Goal: Task Accomplishment & Management: Complete application form

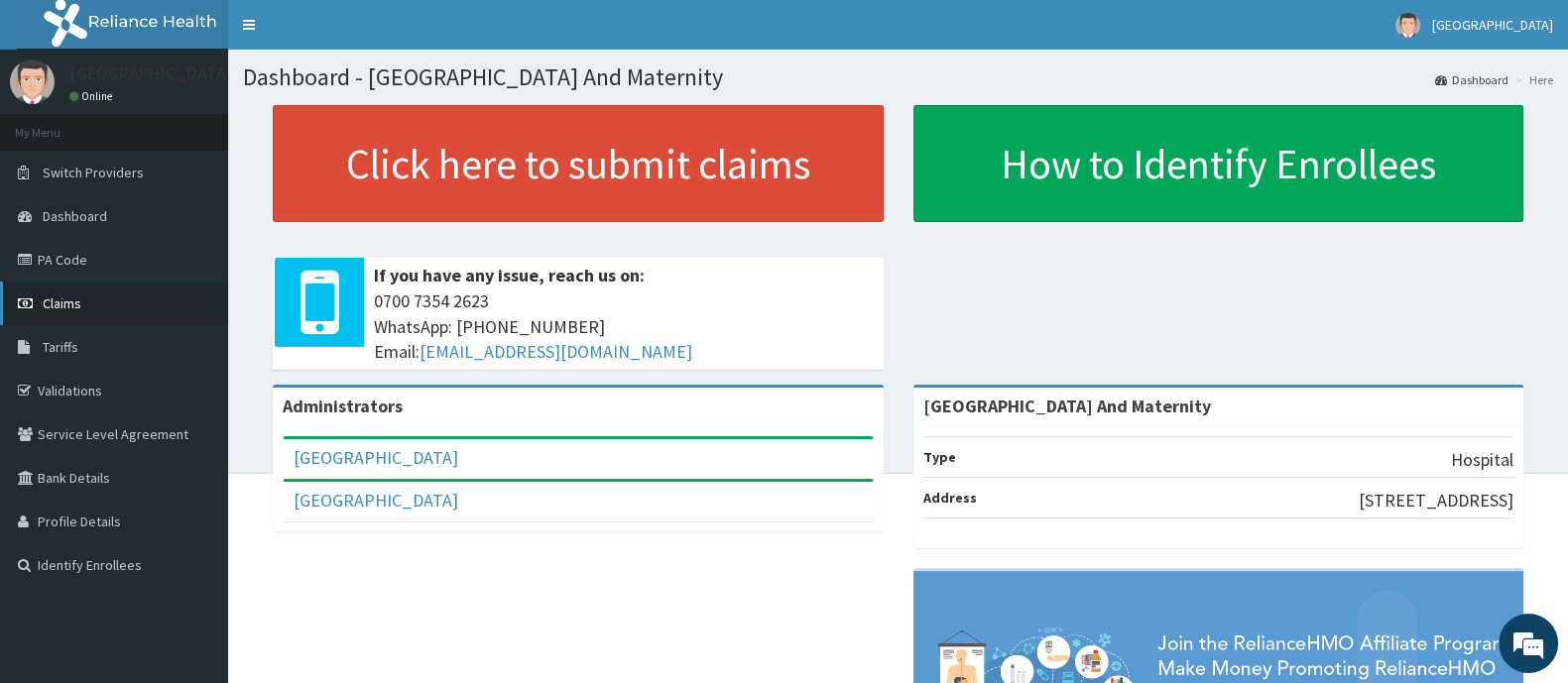
click at [94, 302] on link "Claims" at bounding box center [114, 303] width 228 height 44
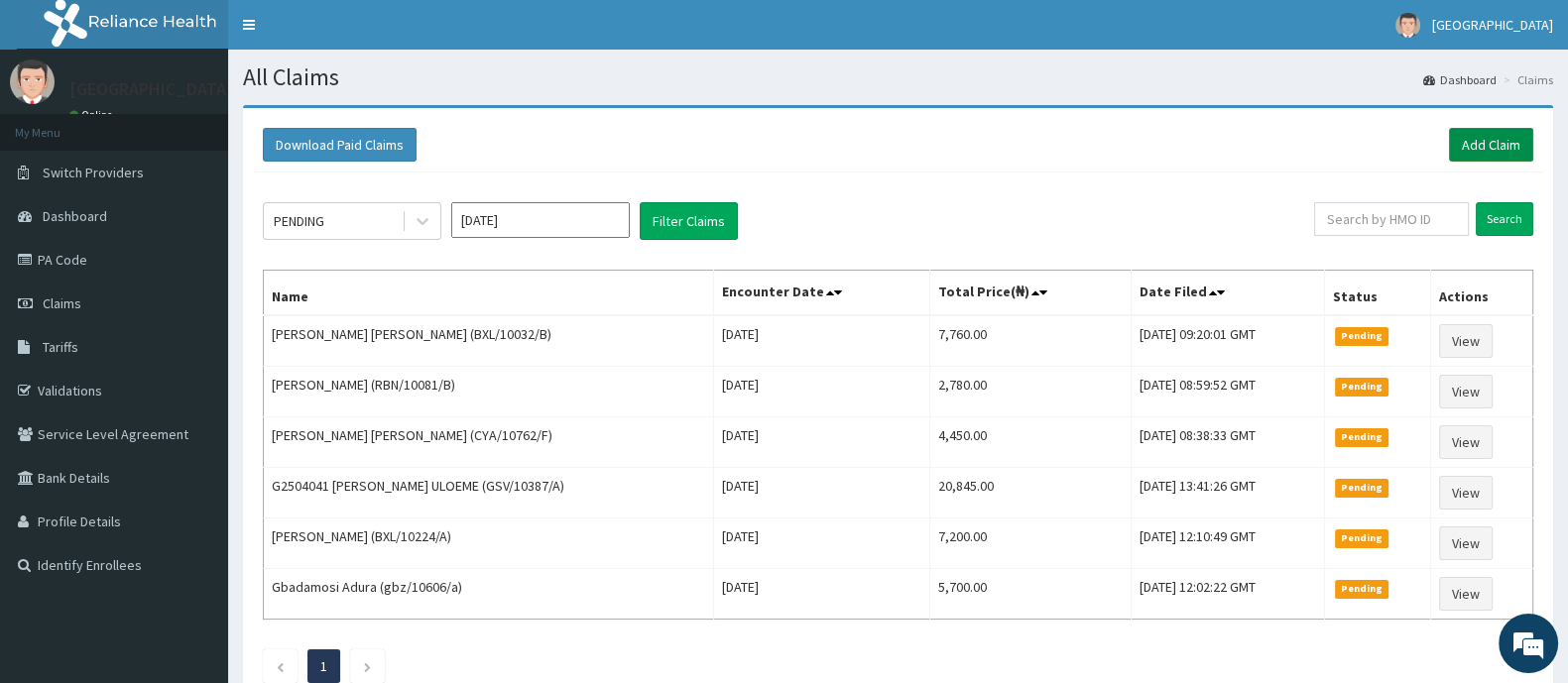
click at [1487, 136] on link "Add Claim" at bounding box center [1490, 145] width 85 height 34
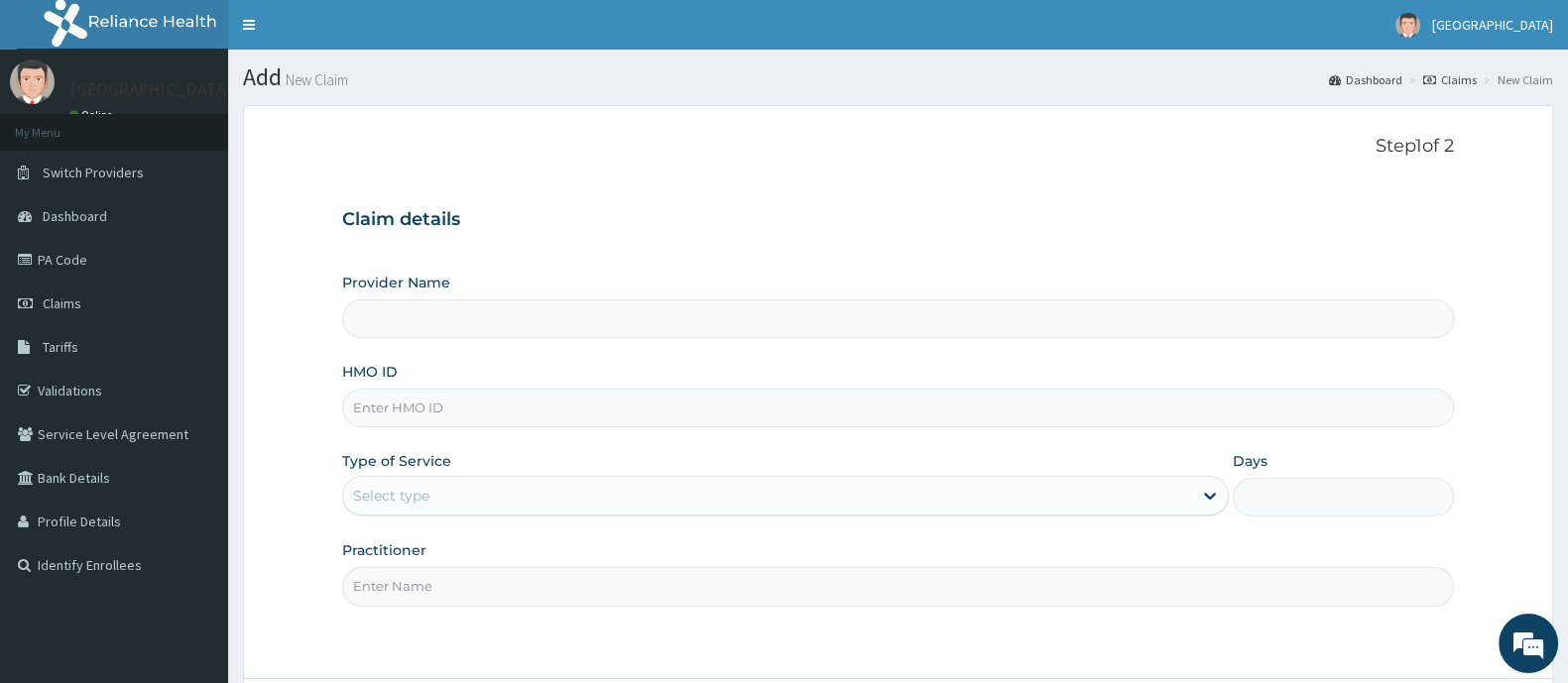
click at [522, 406] on input "HMO ID" at bounding box center [897, 408] width 1111 height 39
type input "Ademola Hospital And Maternity"
type input "GBZ/10272/A"
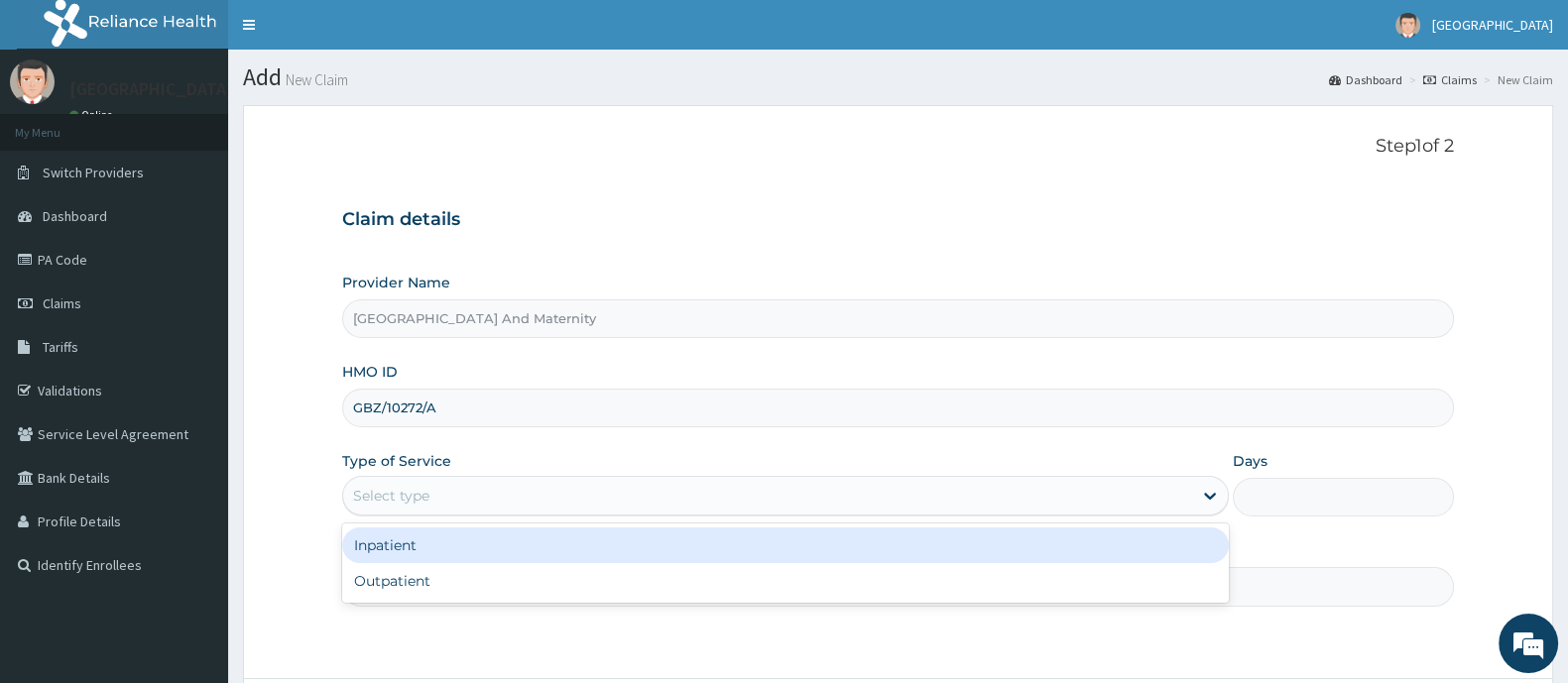
click at [585, 488] on div "Select type" at bounding box center [767, 496] width 848 height 32
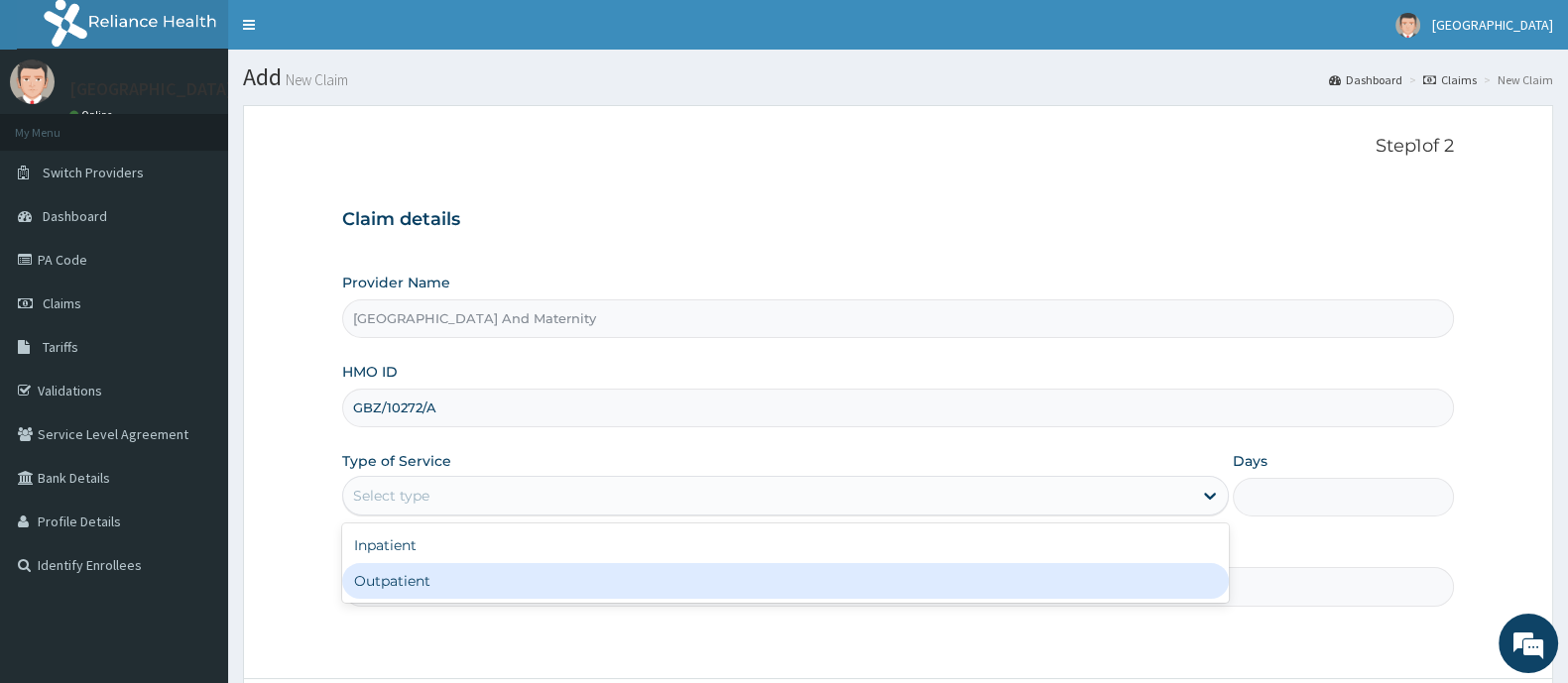
click at [506, 578] on div "Outpatient" at bounding box center [784, 581] width 886 height 36
type input "1"
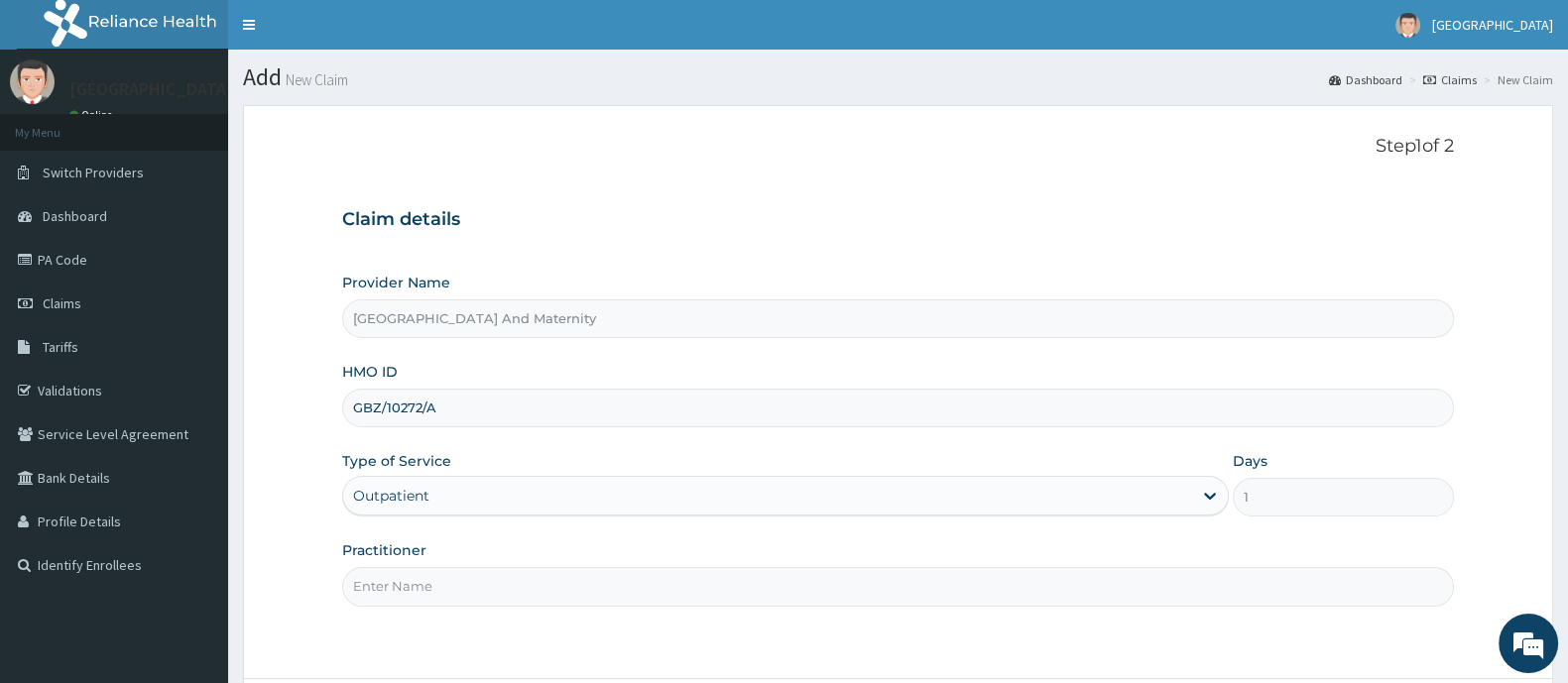
click at [506, 578] on input "Practitioner" at bounding box center [897, 586] width 1111 height 39
type input "DR AINA E.A"
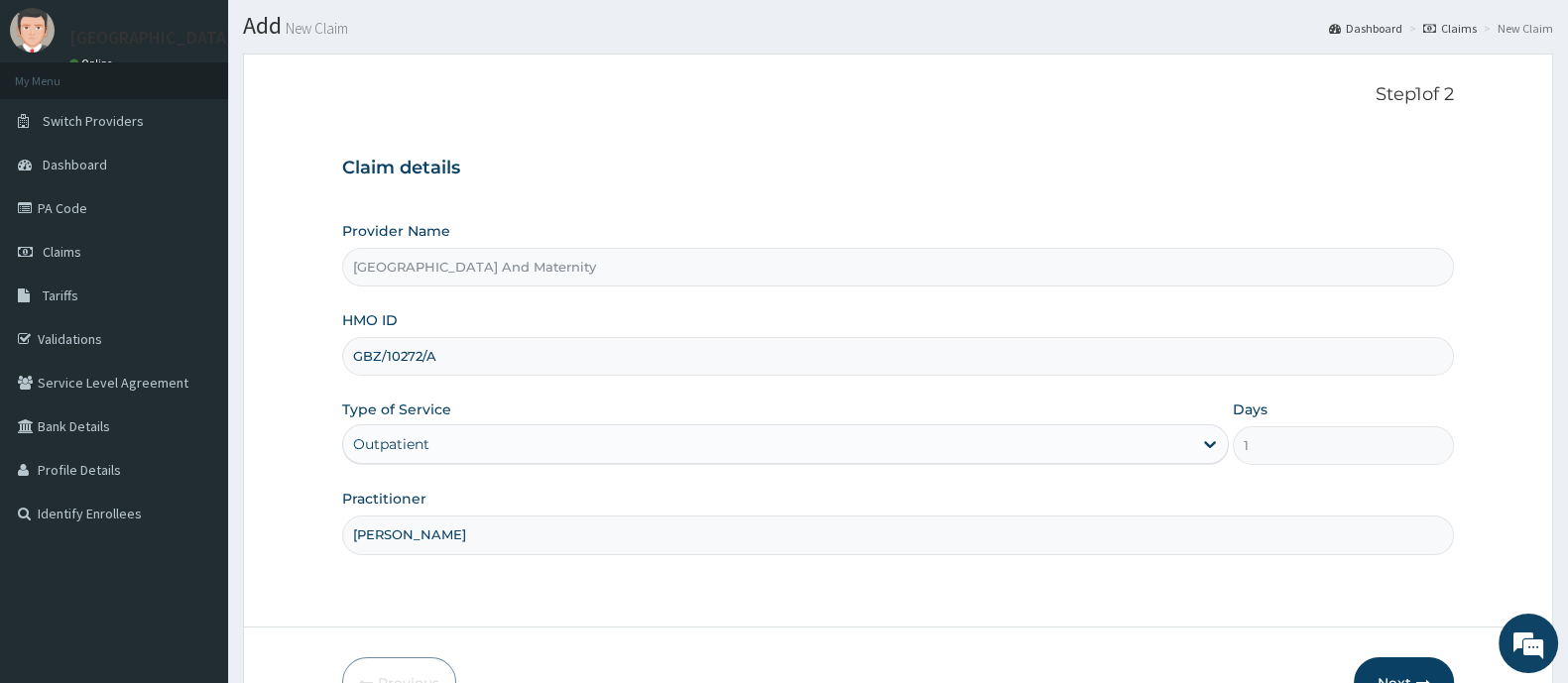
scroll to position [172, 0]
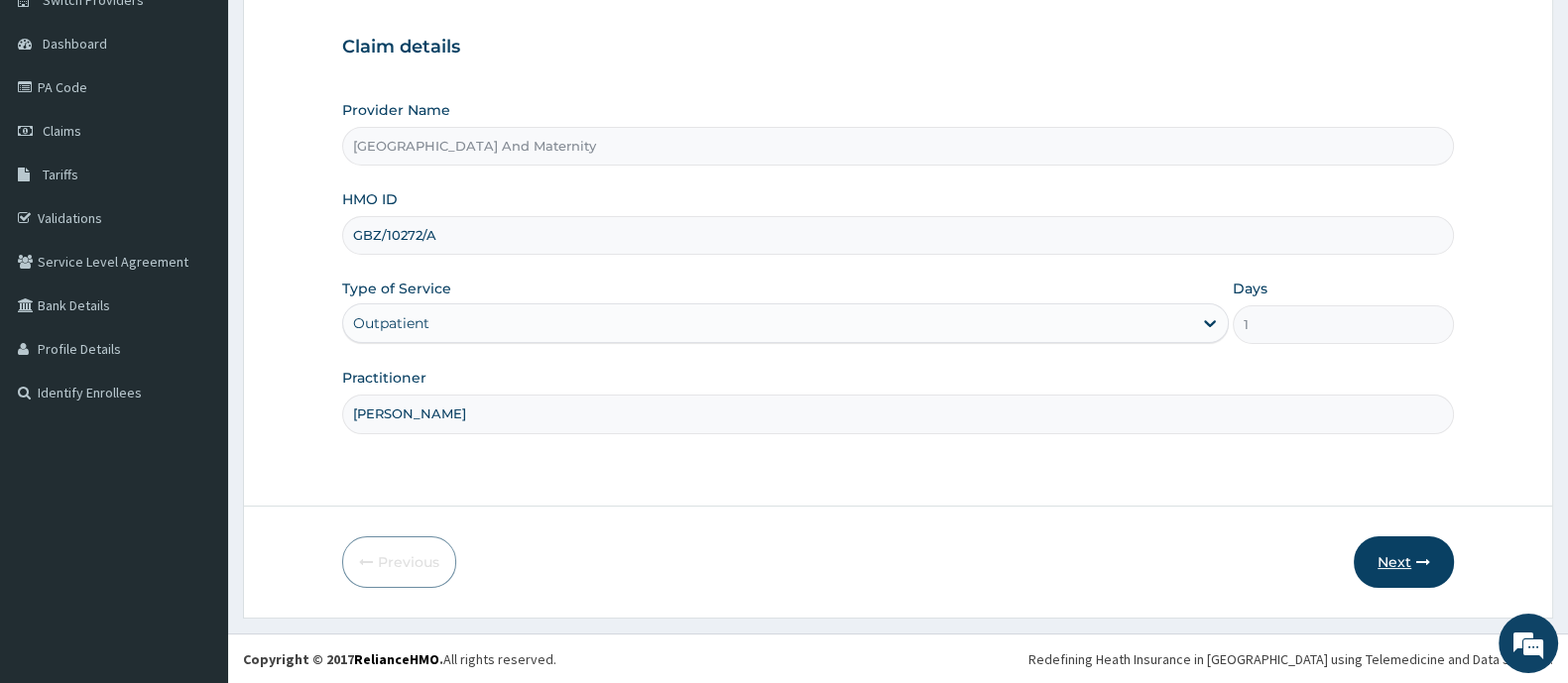
click at [1402, 568] on button "Next" at bounding box center [1404, 562] width 100 height 52
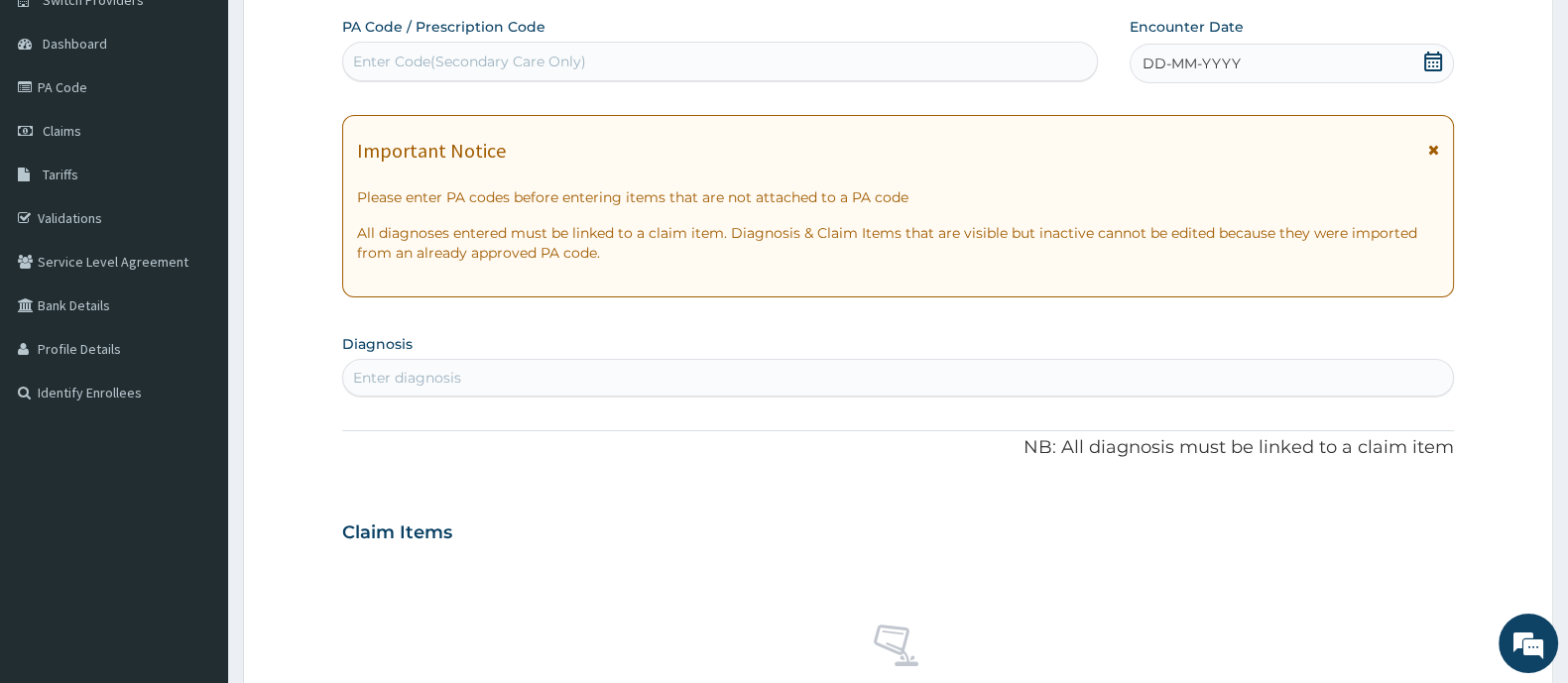
click at [421, 386] on div "Enter diagnosis" at bounding box center [407, 378] width 108 height 20
type input "MALARIA"
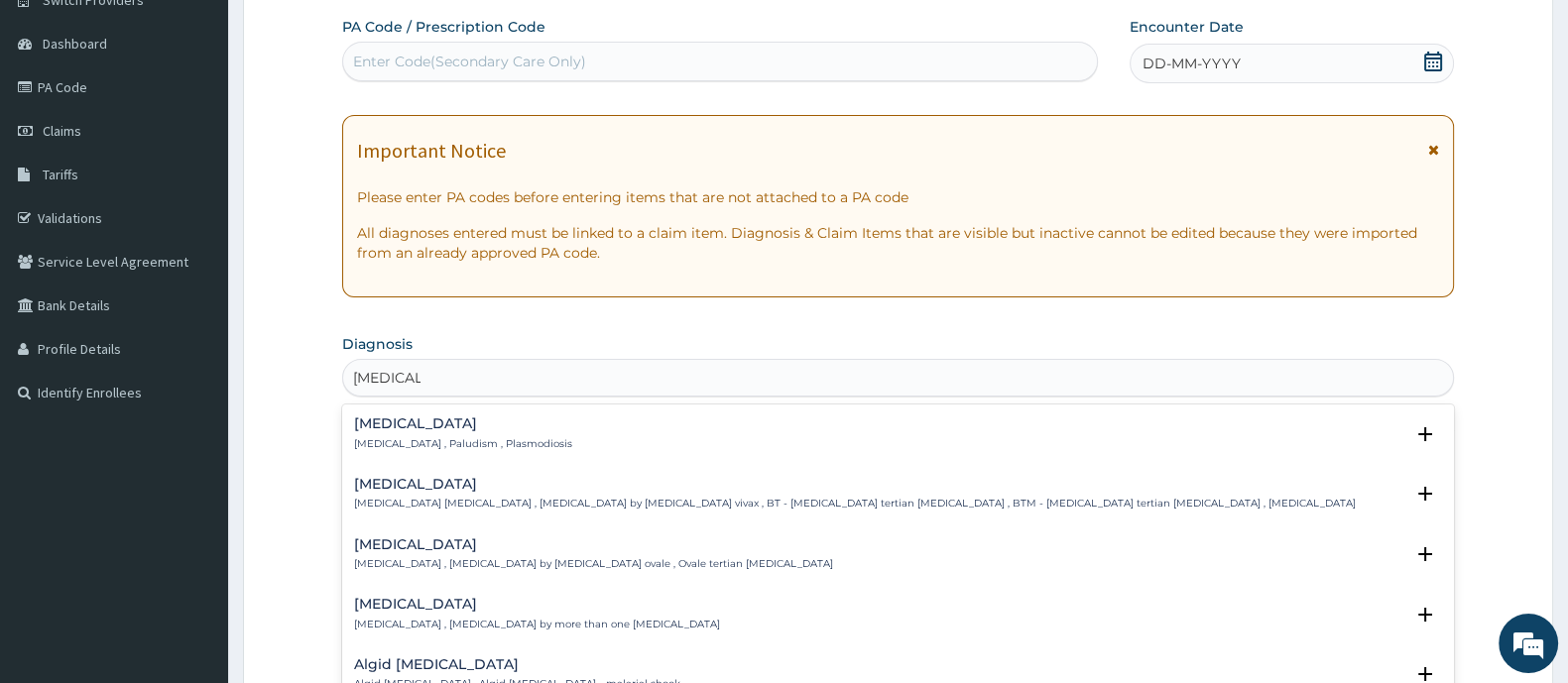
click at [432, 452] on div "Malaria Malaria , Paludism , Plasmodiosis Select Status Query Query covers susp…" at bounding box center [897, 439] width 1088 height 45
click at [408, 433] on div "Malaria Malaria , Paludism , Plasmodiosis" at bounding box center [463, 434] width 218 height 35
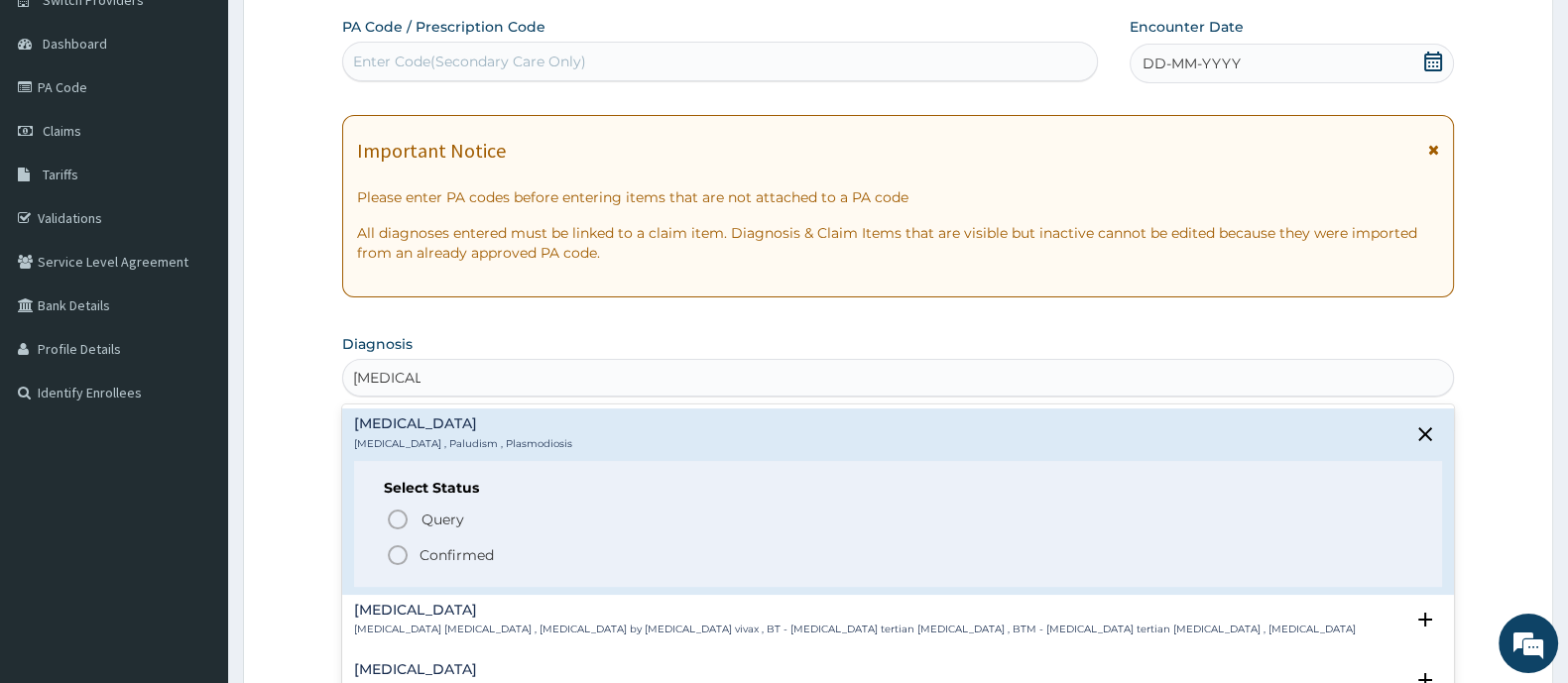
click at [407, 551] on circle "status option filled" at bounding box center [398, 555] width 18 height 18
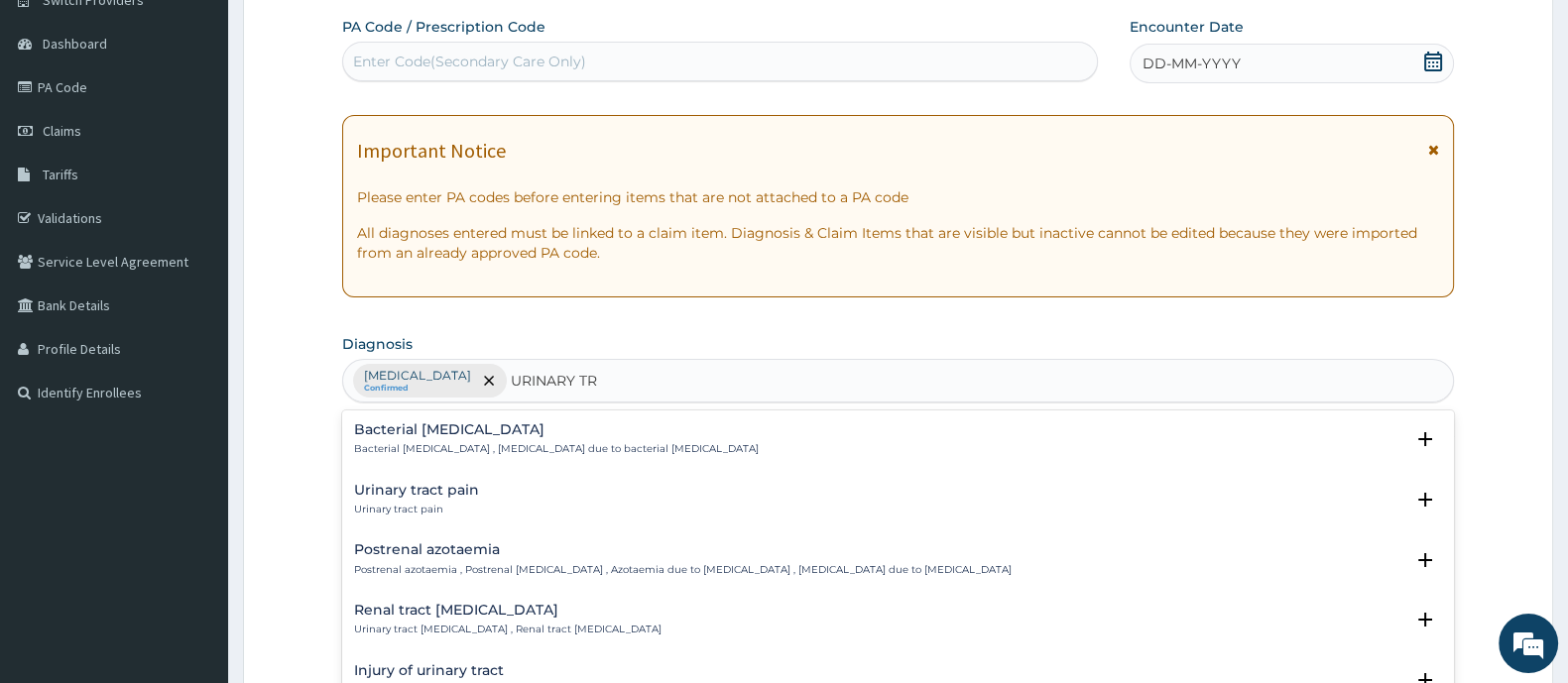
type input "URINARY TRA"
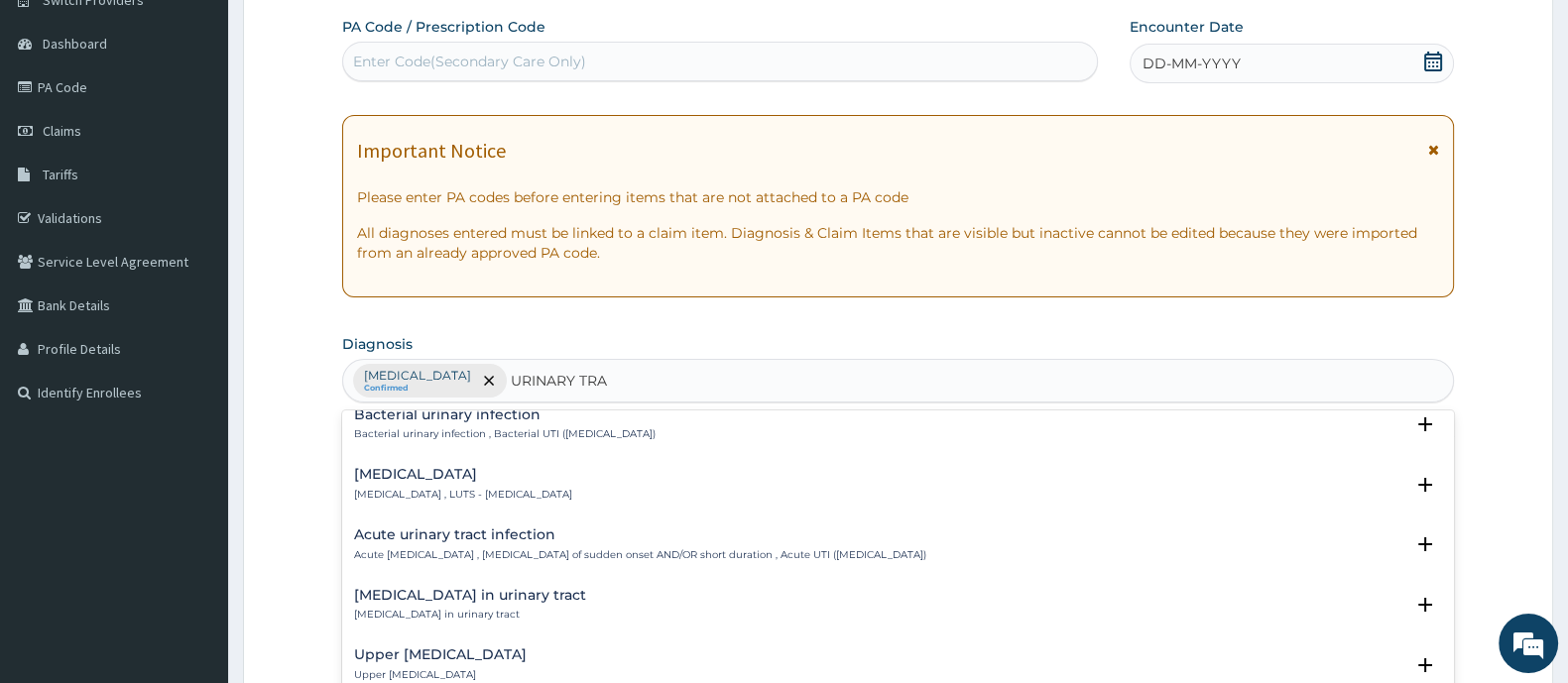
scroll to position [620, 0]
click at [559, 555] on p "Acute urinary tract infection , Urinary tract infection of sudden onset AND/OR …" at bounding box center [640, 552] width 572 height 14
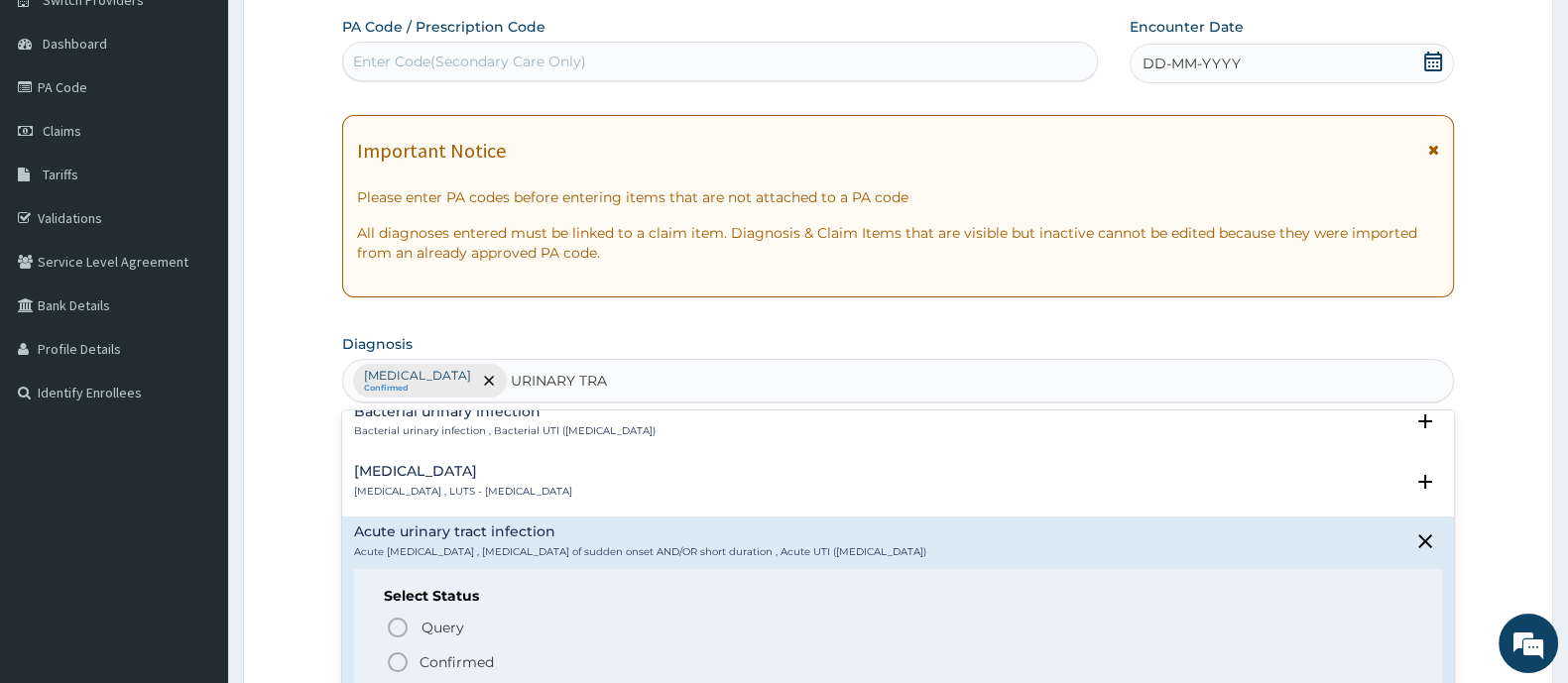
click at [394, 666] on icon "status option filled" at bounding box center [398, 663] width 24 height 24
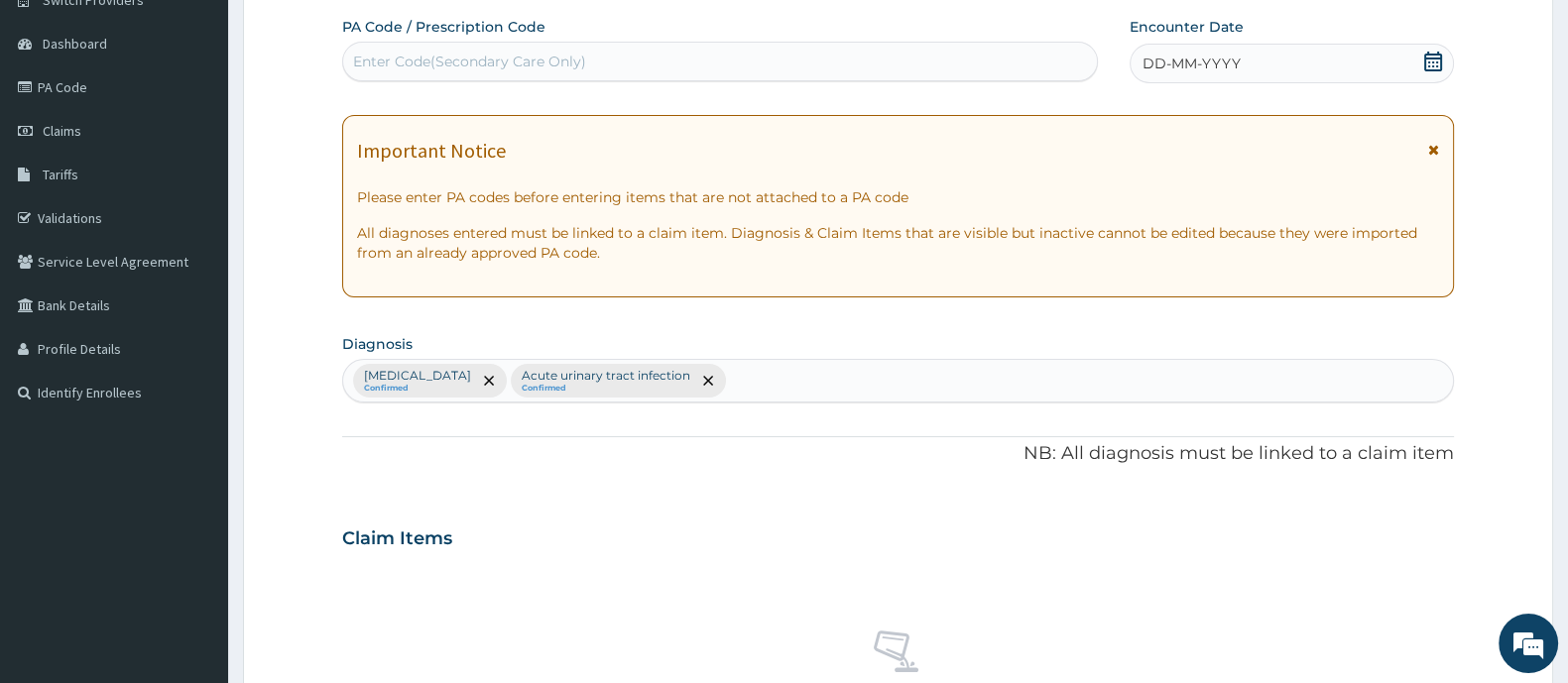
click at [702, 378] on div "Malaria Confirmed Acute urinary tract infection Confirmed" at bounding box center [897, 381] width 1109 height 42
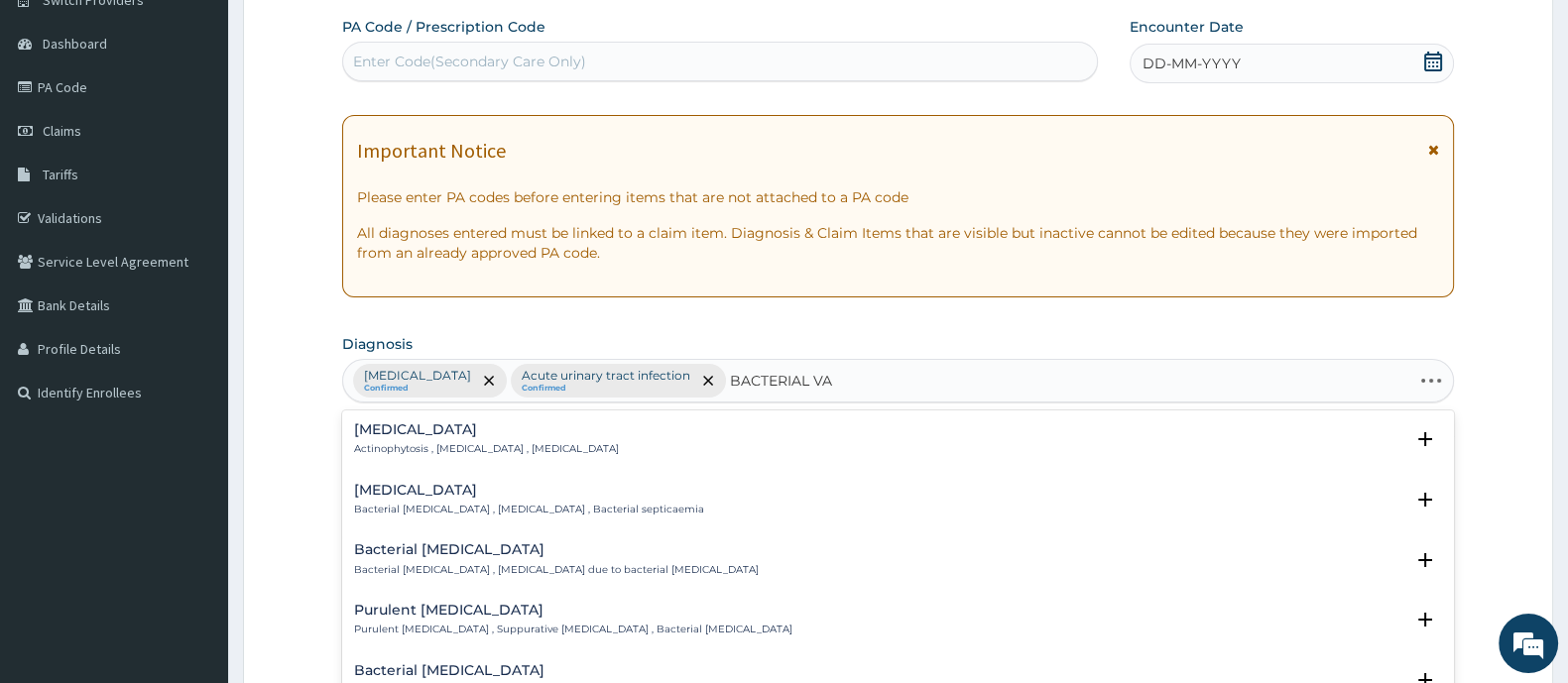
type input "BACTERIAL VAG"
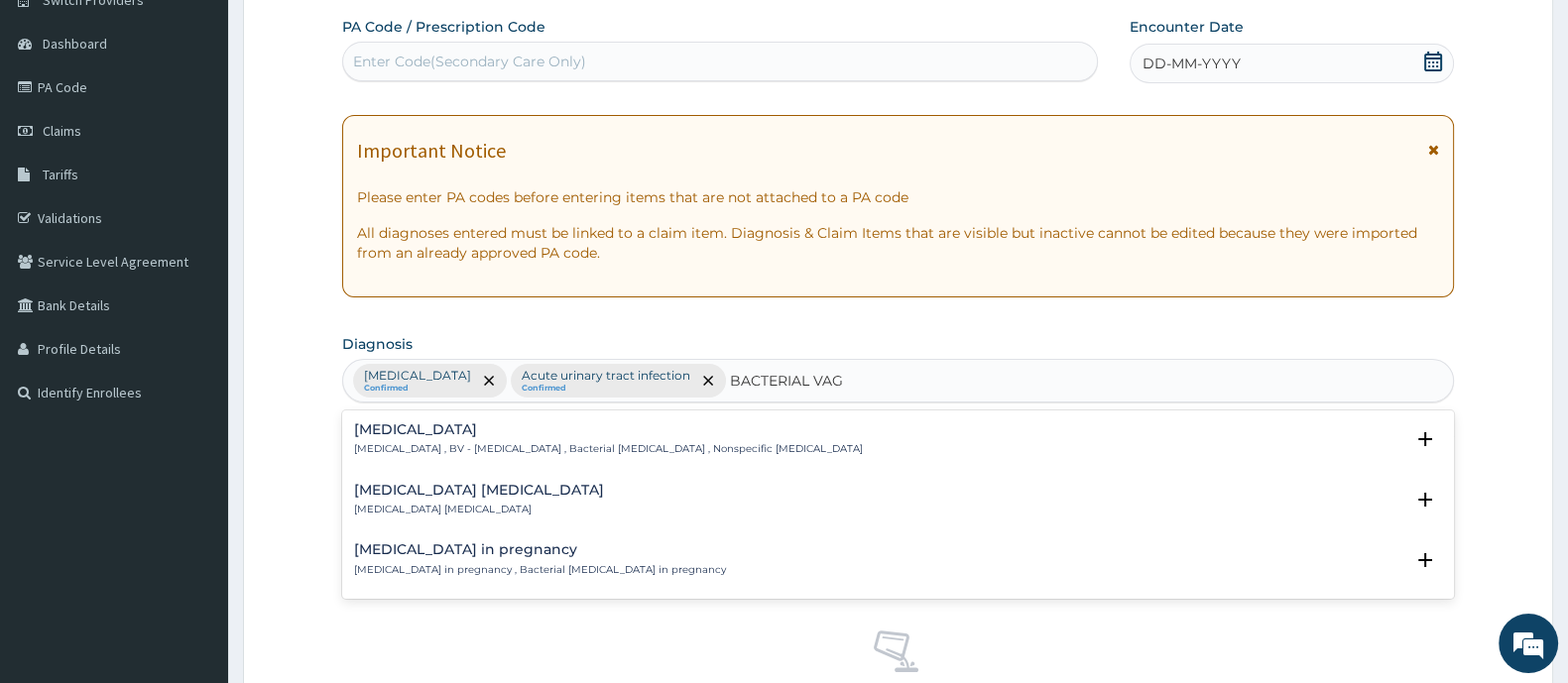
click at [409, 443] on p "Bacterial vaginosis , BV - Bacterial vaginosis , Bacterial vaginitis , Nonspeci…" at bounding box center [608, 450] width 508 height 14
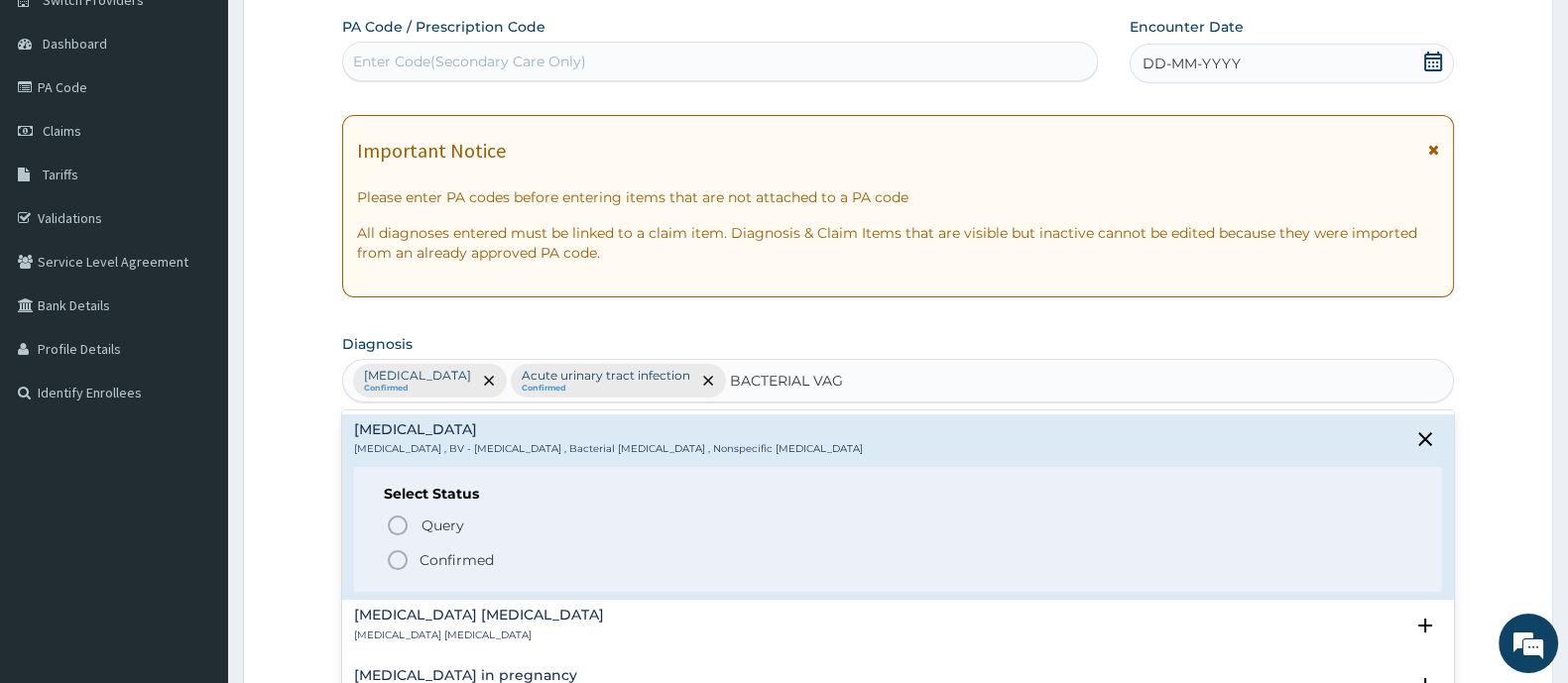
click at [403, 563] on icon "status option filled" at bounding box center [398, 560] width 24 height 24
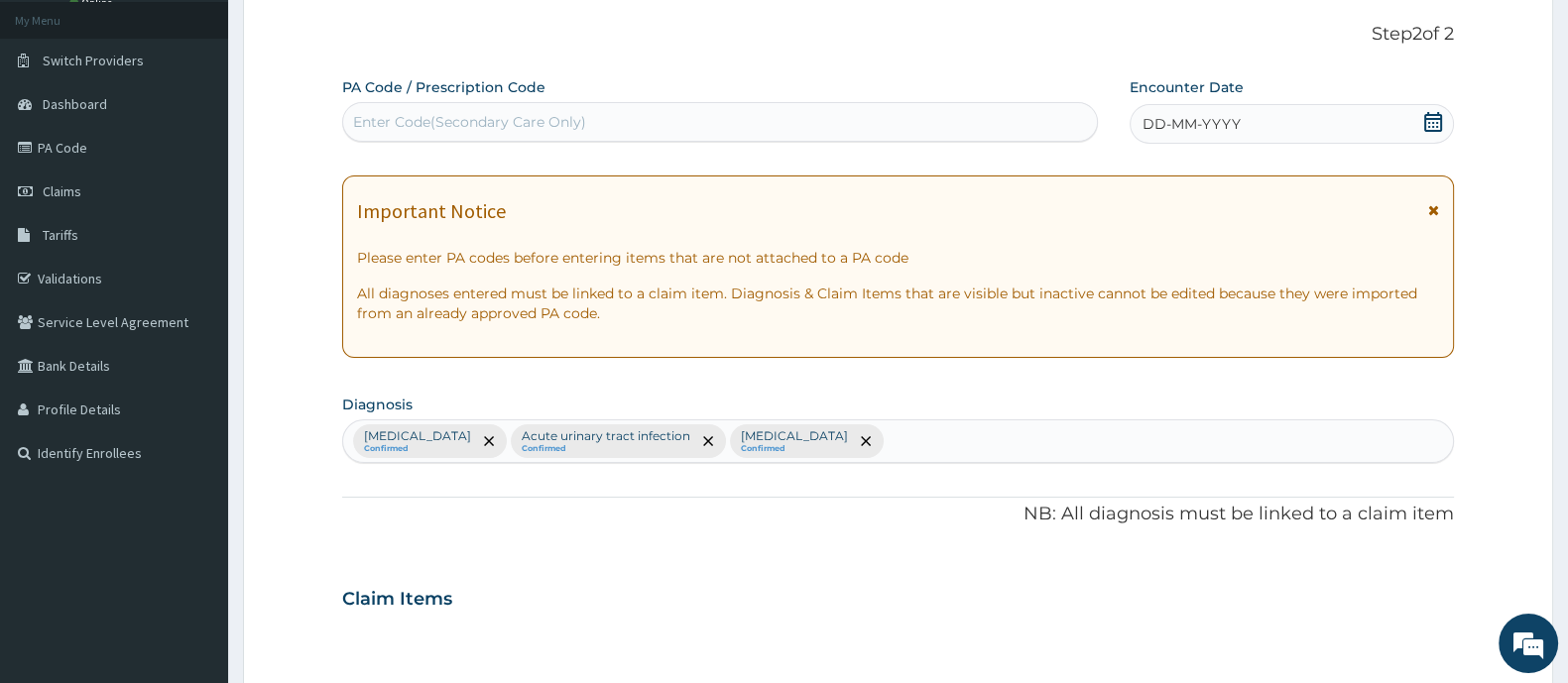
scroll to position [0, 0]
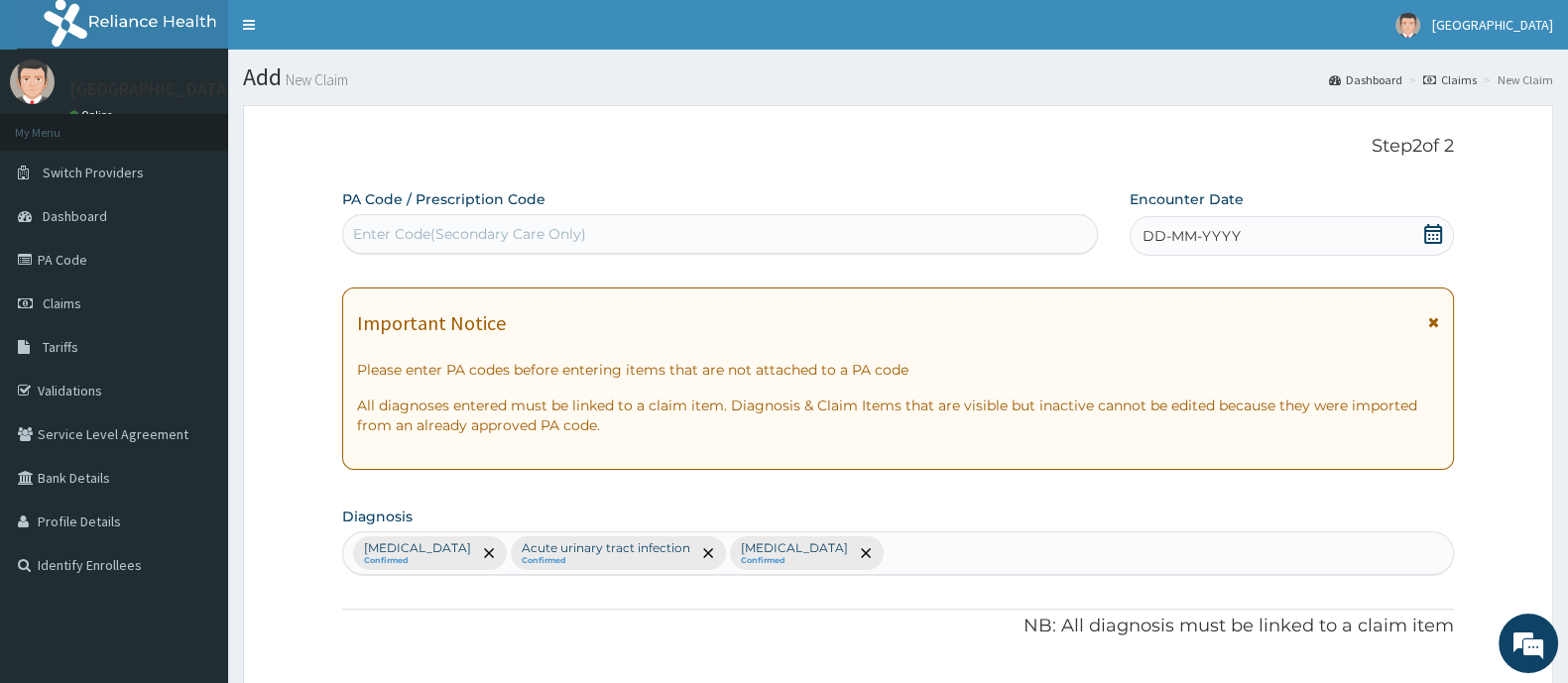
click at [554, 231] on div "Enter Code(Secondary Care Only)" at bounding box center [470, 234] width 233 height 20
type input "P"
click at [119, 259] on link "PA Code" at bounding box center [114, 260] width 228 height 44
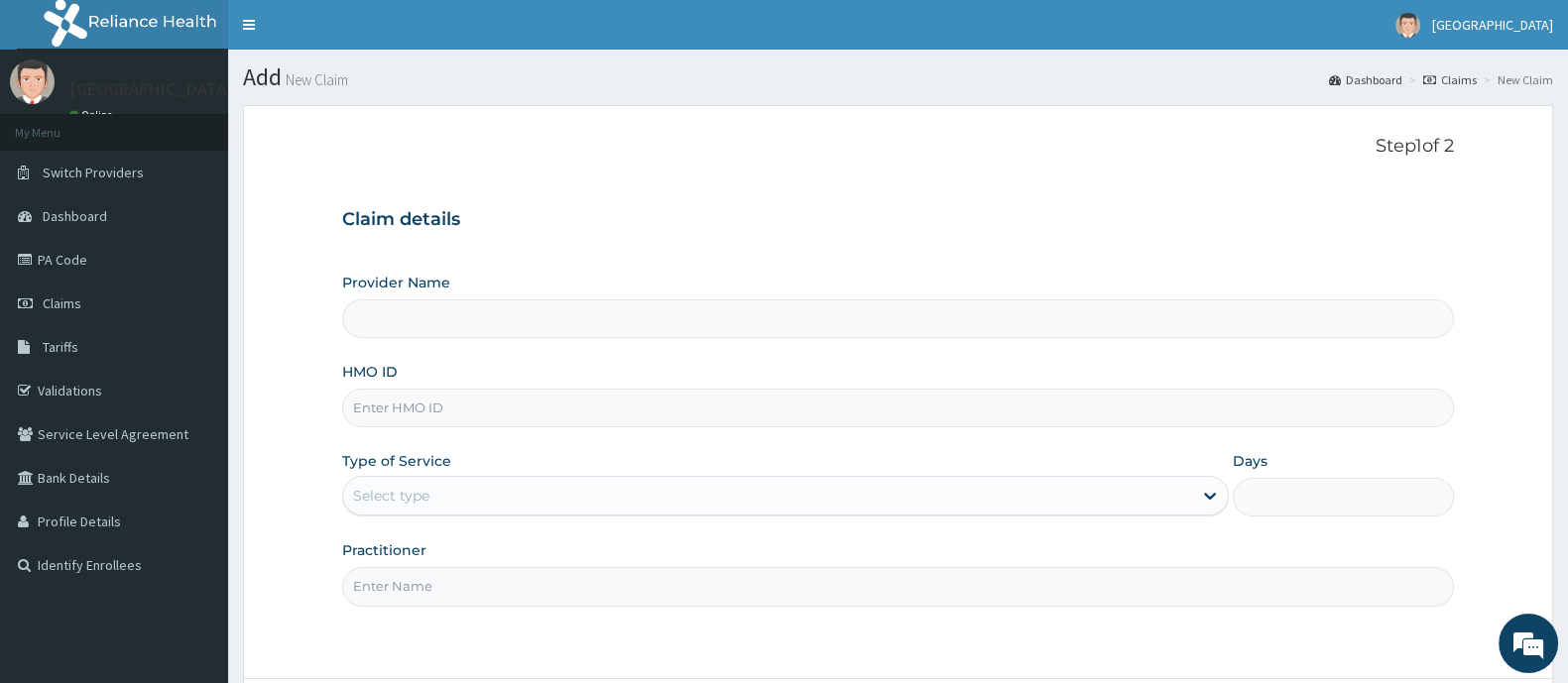
type input "Ademola Hospital And Maternity"
click at [468, 419] on input "HMO ID" at bounding box center [897, 408] width 1111 height 39
type input "GBZ/10272/A"
click at [447, 508] on div "Select type" at bounding box center [767, 496] width 848 height 32
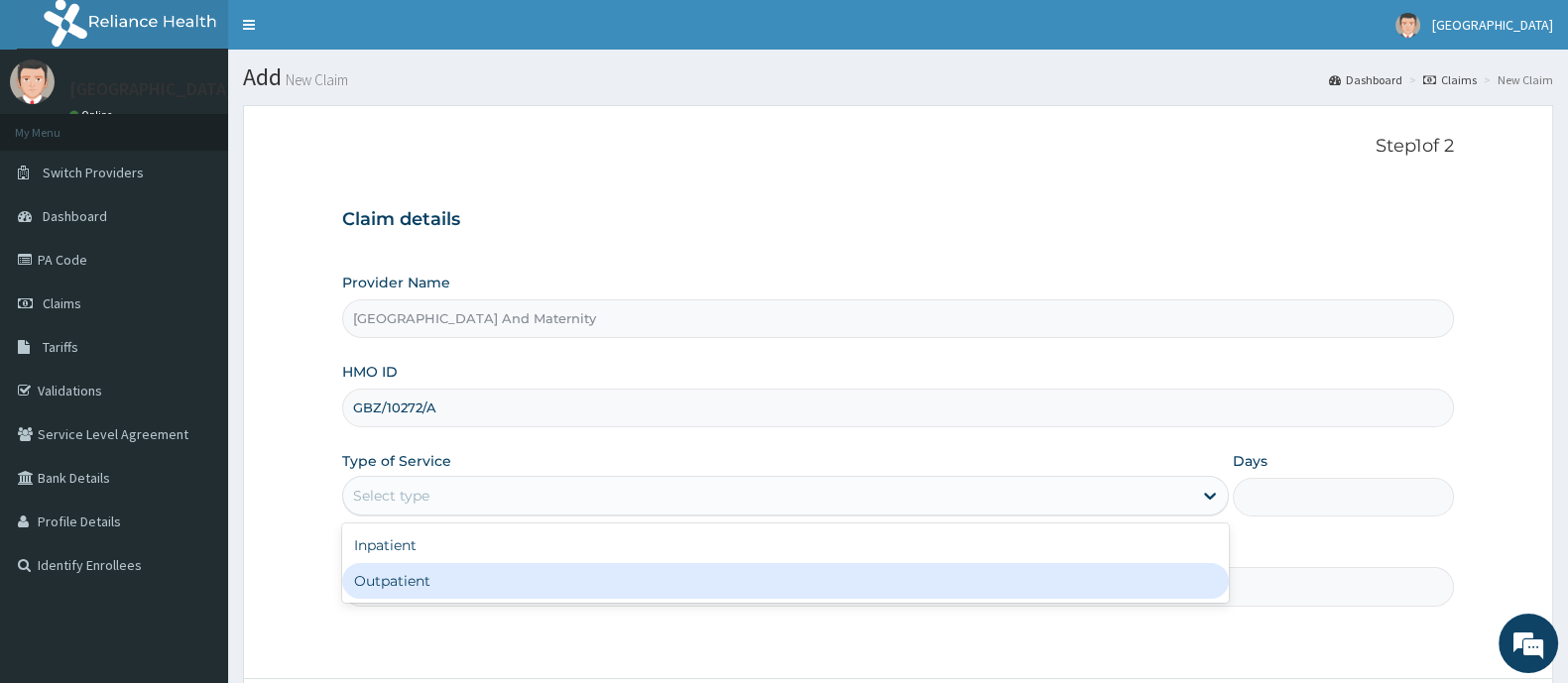
click at [427, 586] on div "Outpatient" at bounding box center [784, 581] width 886 height 36
type input "1"
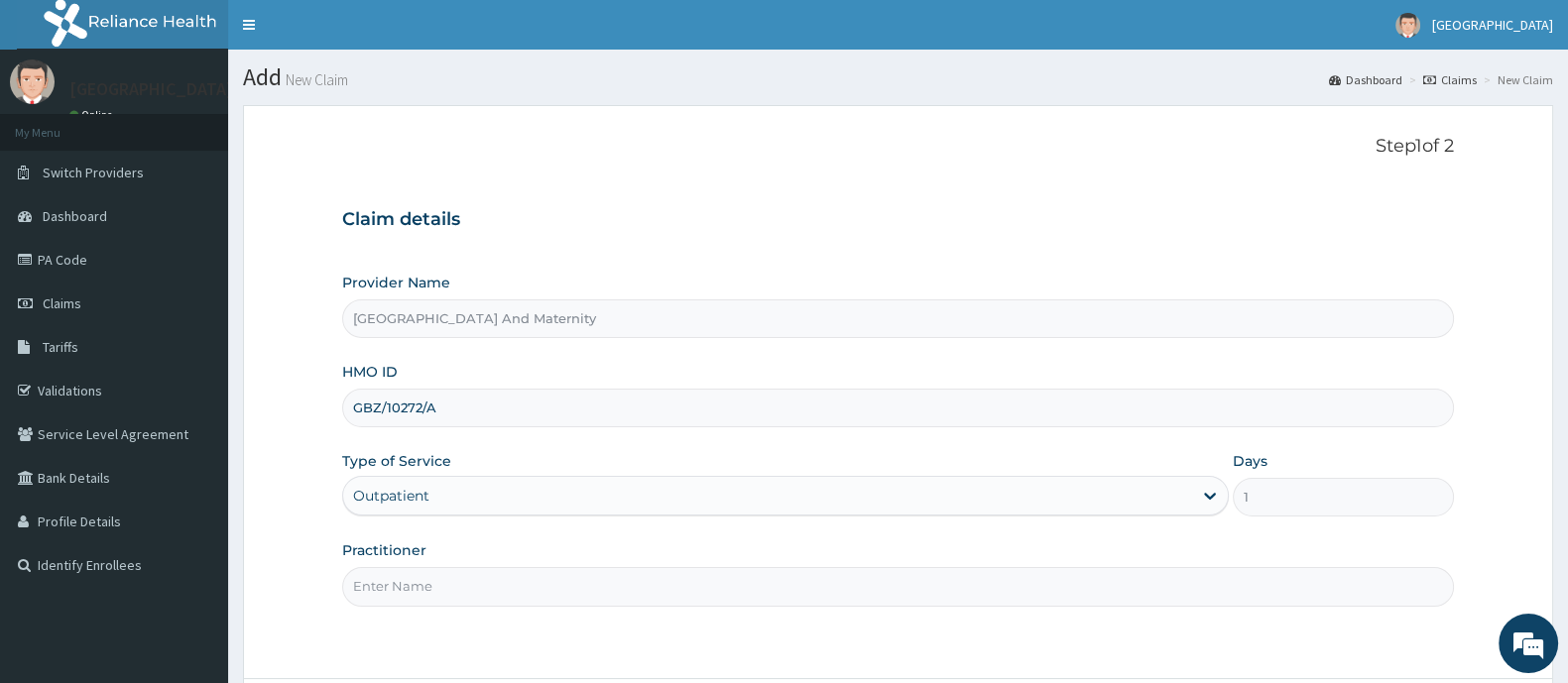
click at [462, 585] on input "Practitioner" at bounding box center [897, 586] width 1111 height 39
type input "DR AINA E.A"
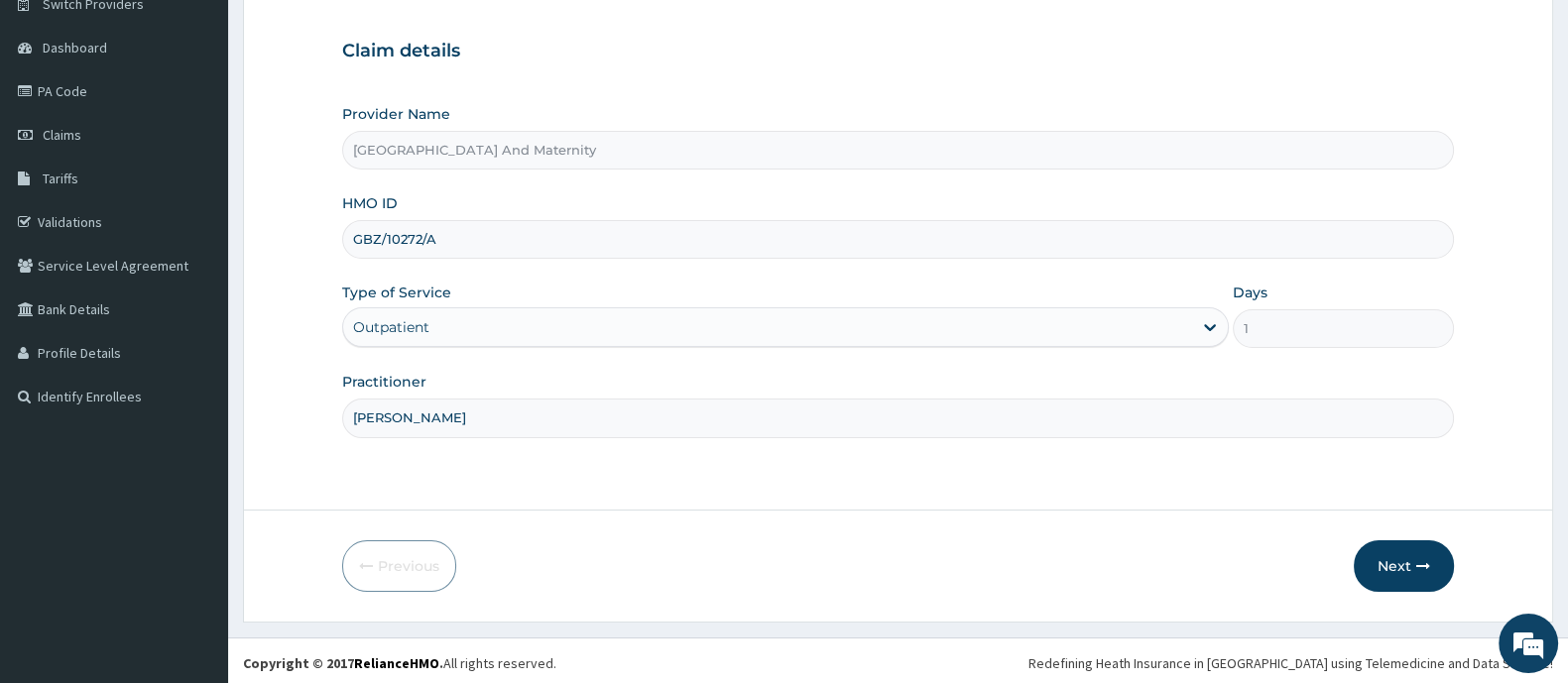
scroll to position [172, 0]
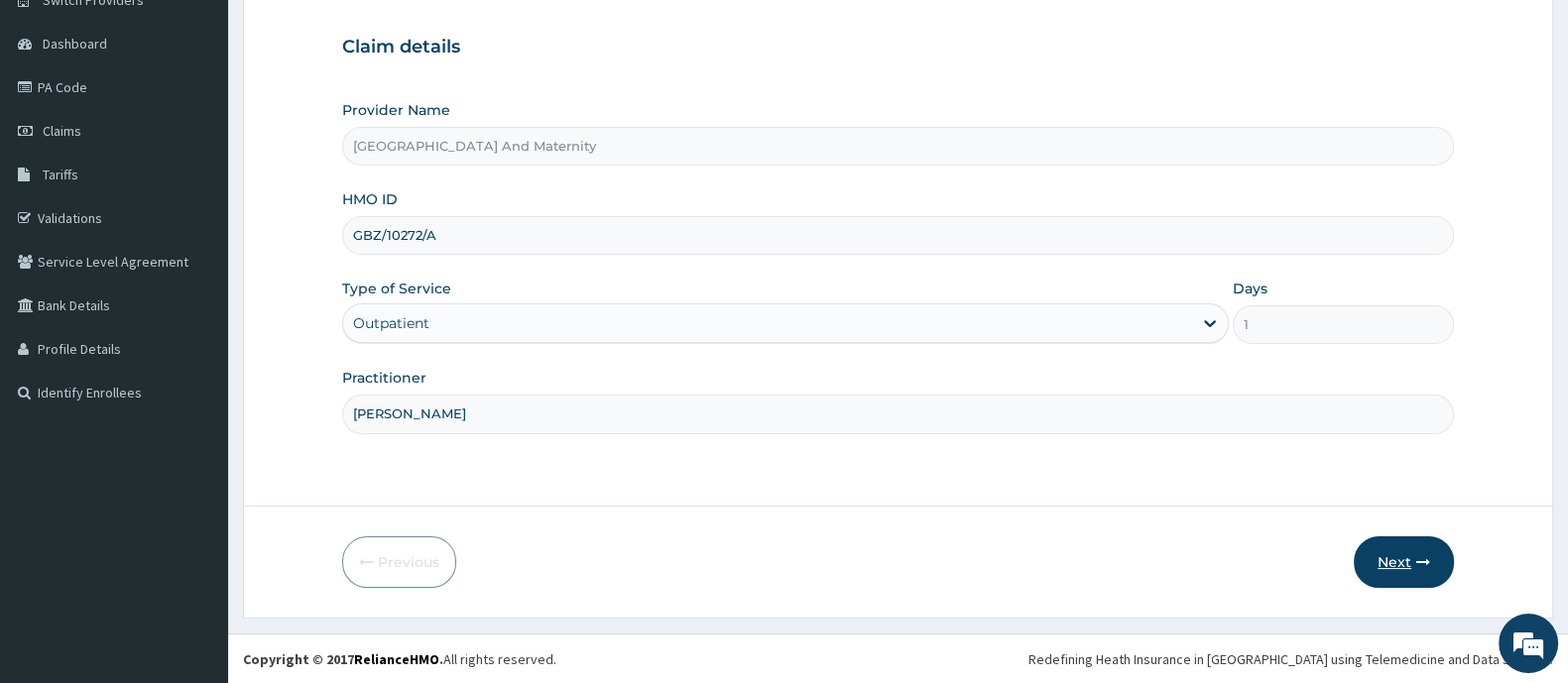
click at [1417, 548] on button "Next" at bounding box center [1404, 562] width 100 height 52
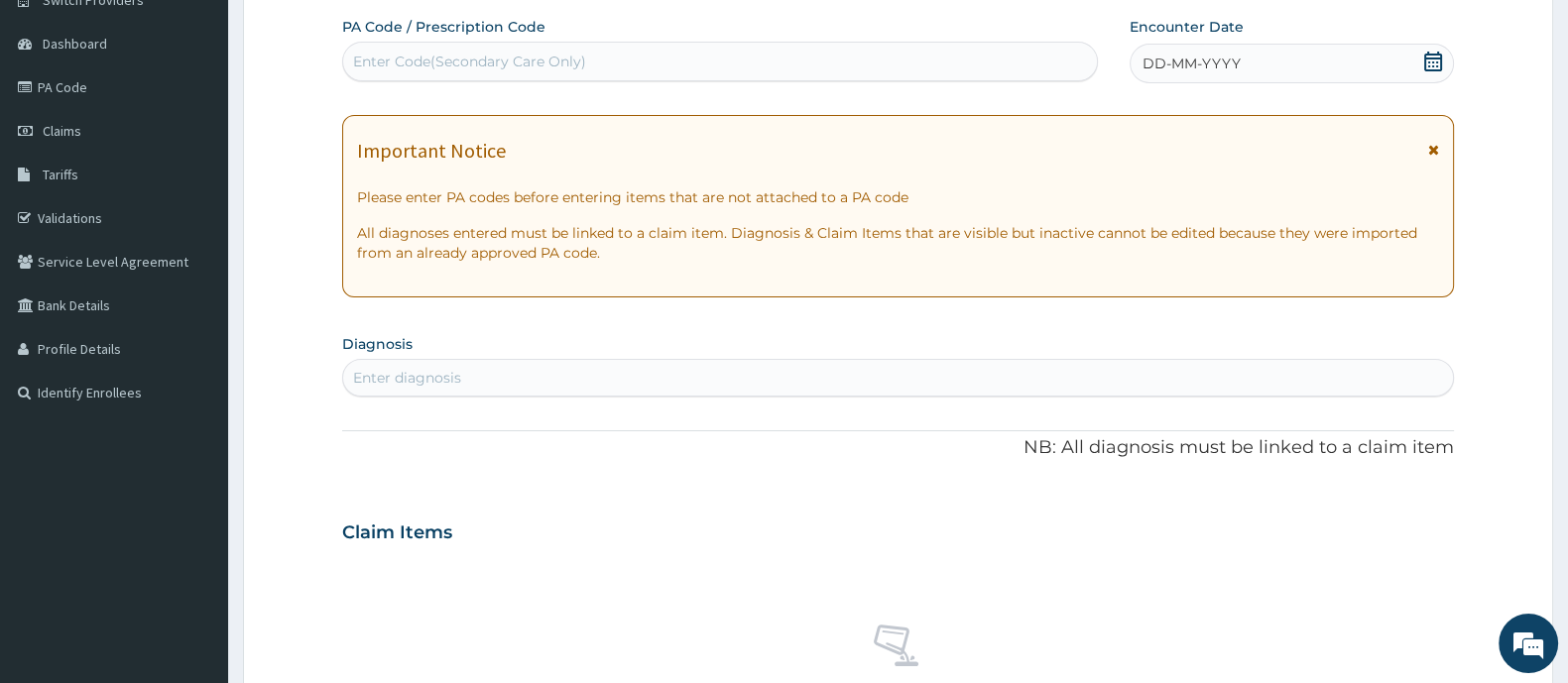
click at [1427, 61] on icon at bounding box center [1432, 62] width 20 height 20
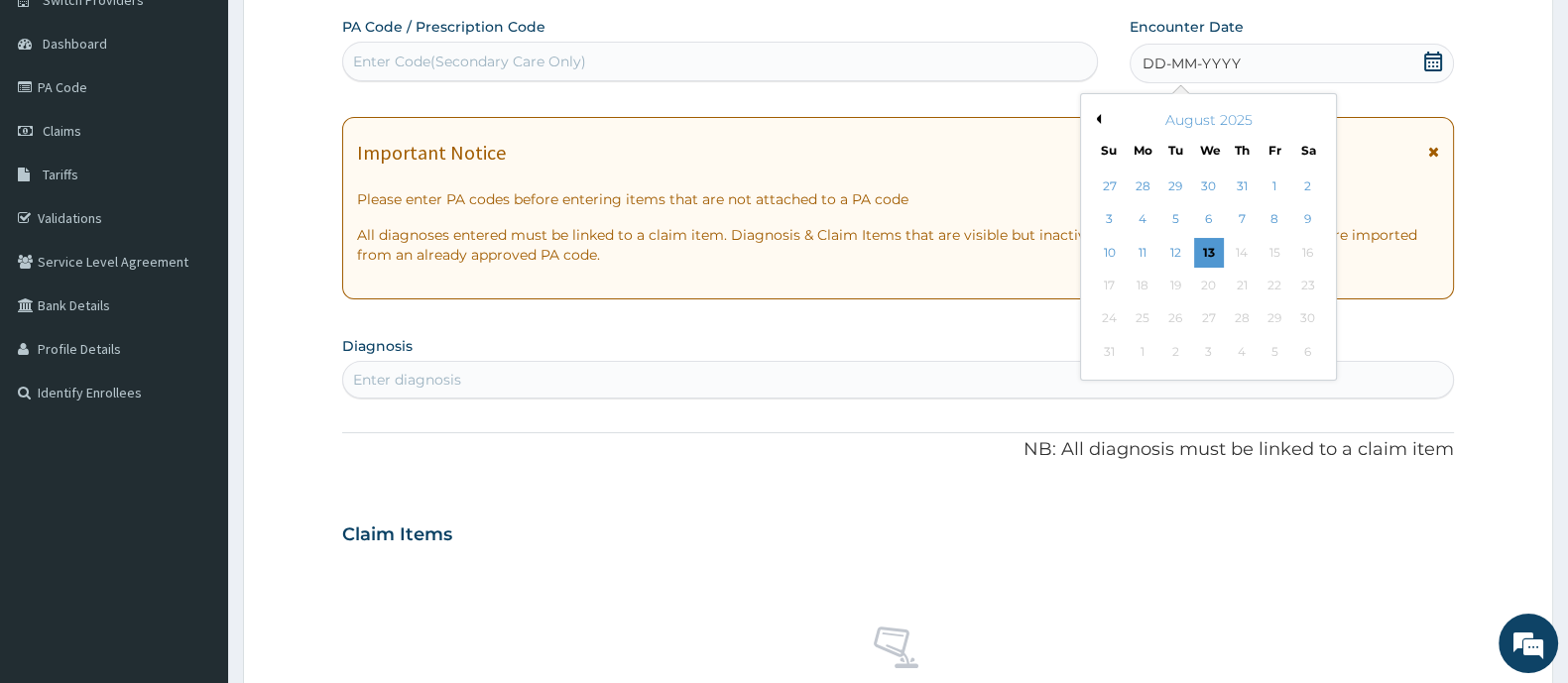
click at [1096, 115] on button "Previous Month" at bounding box center [1096, 119] width 10 height 10
click at [506, 49] on div "Enter Code(Secondary Care Only)" at bounding box center [720, 62] width 754 height 32
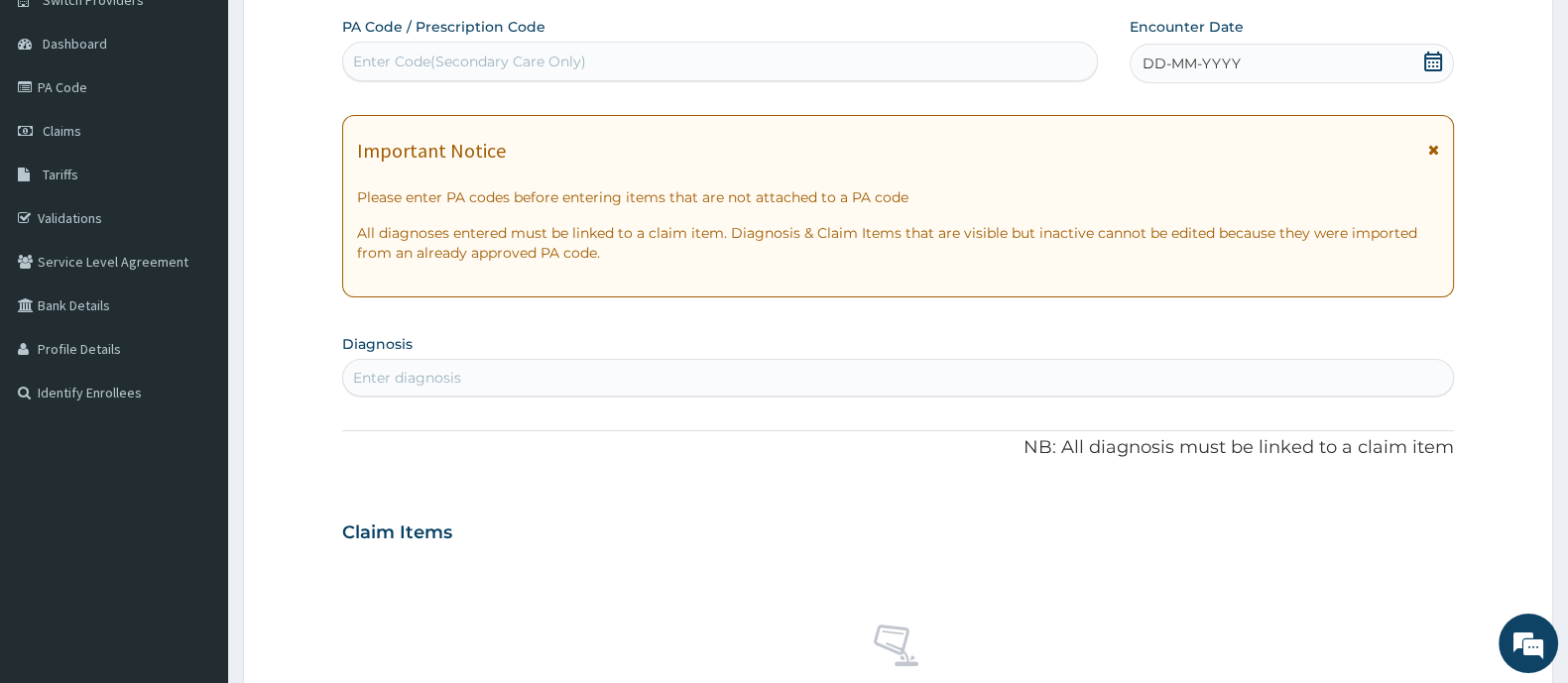
click at [429, 58] on div "Enter Code(Secondary Care Only)" at bounding box center [470, 62] width 233 height 20
type input "PA/235111"
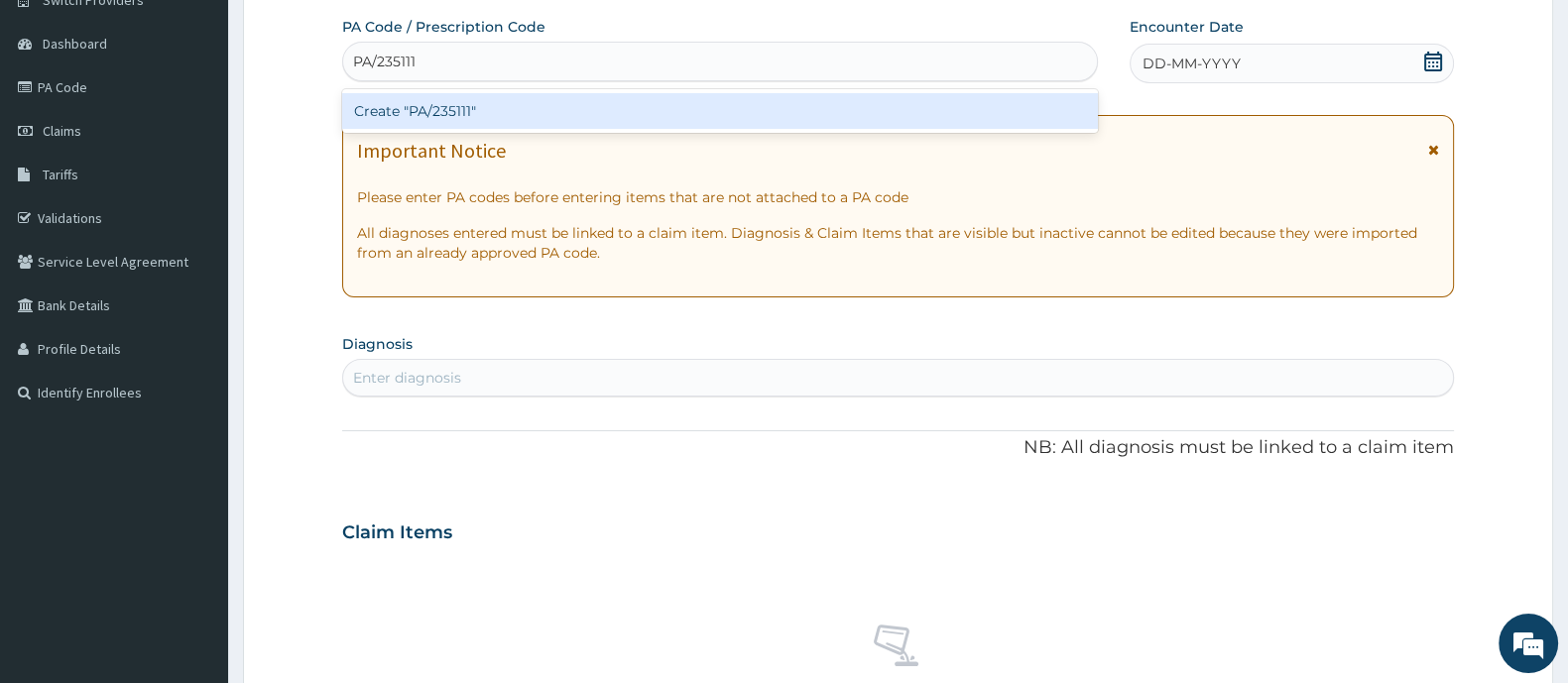
click at [478, 101] on div "Create "PA/235111"" at bounding box center [720, 112] width 756 height 36
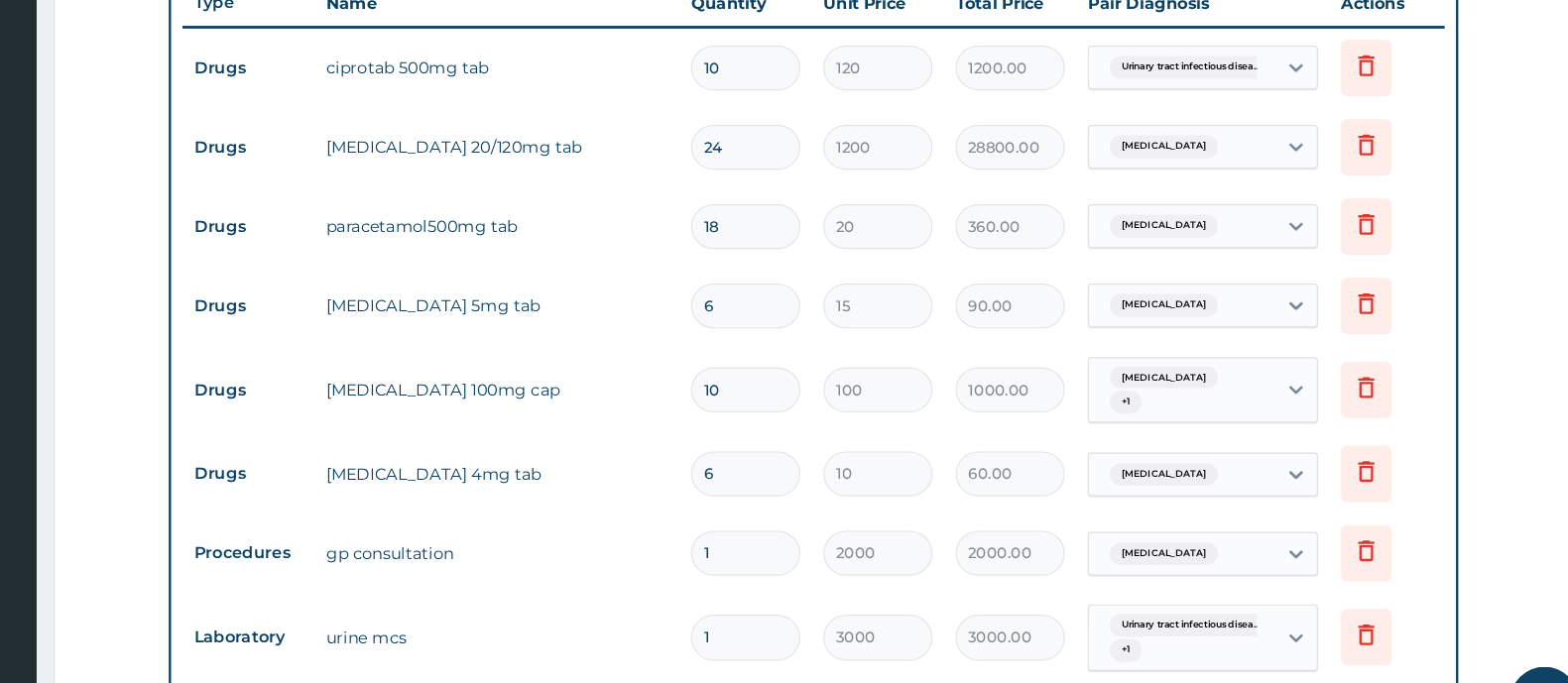
scroll to position [728, 0]
drag, startPoint x: 1515, startPoint y: 384, endPoint x: 1542, endPoint y: 147, distance: 238.5
click at [1542, 147] on form "Step 2 of 2 PA Code / Prescription Code PA/235111 Encounter Date 31-07-2025 Imp…" at bounding box center [898, 275] width 1310 height 1797
click at [1371, 159] on icon at bounding box center [1375, 164] width 24 height 24
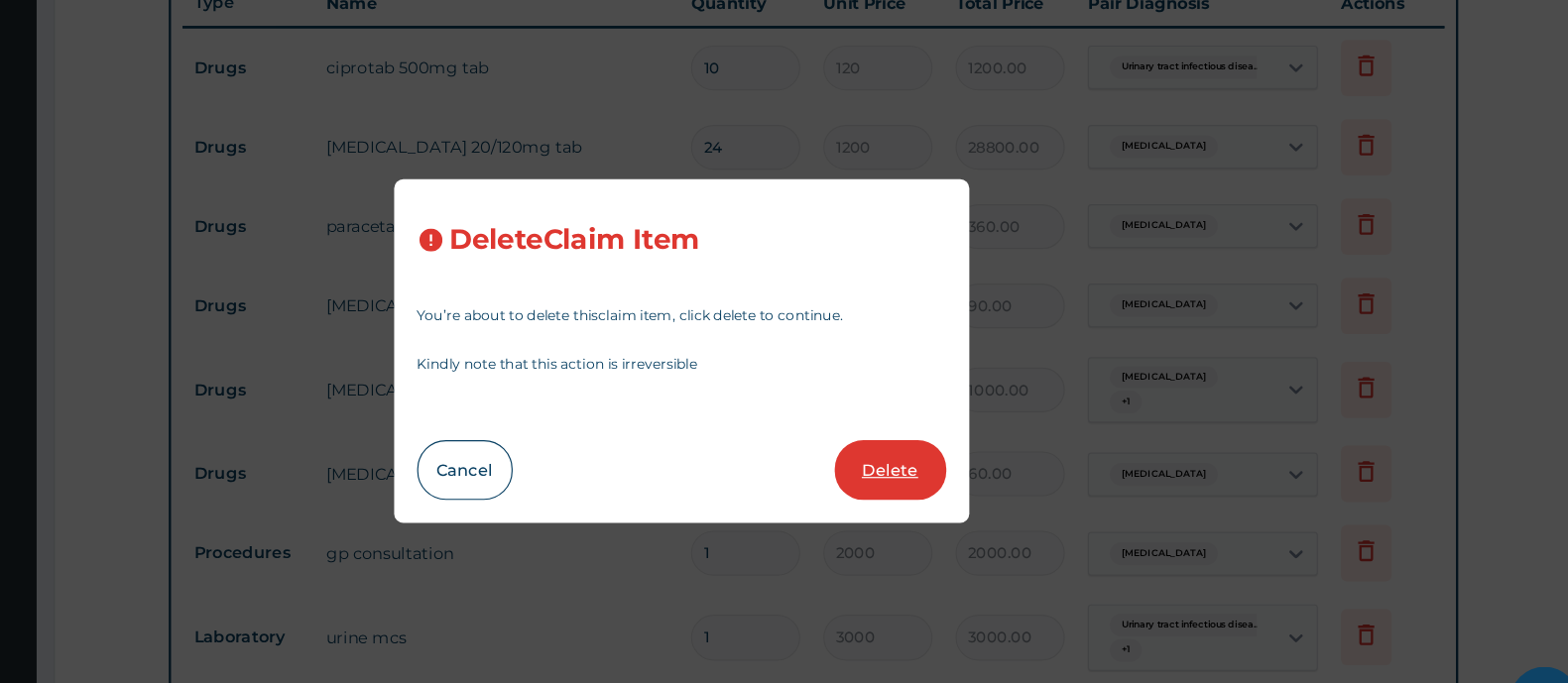
click at [939, 452] on button "Delete" at bounding box center [964, 445] width 96 height 52
type input "18"
type input "20"
type input "360.00"
type input "6"
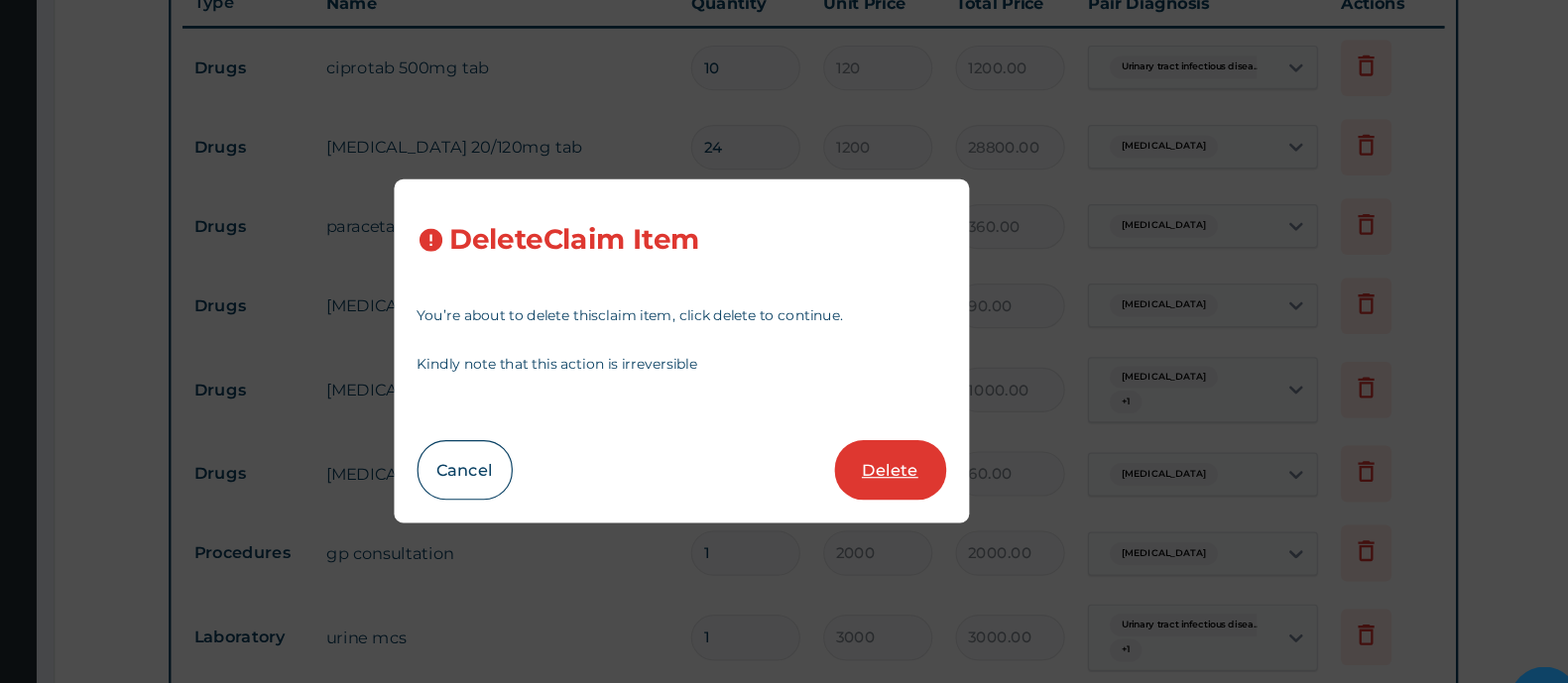
type input "15"
type input "90.00"
type input "10"
type input "100"
type input "1000.00"
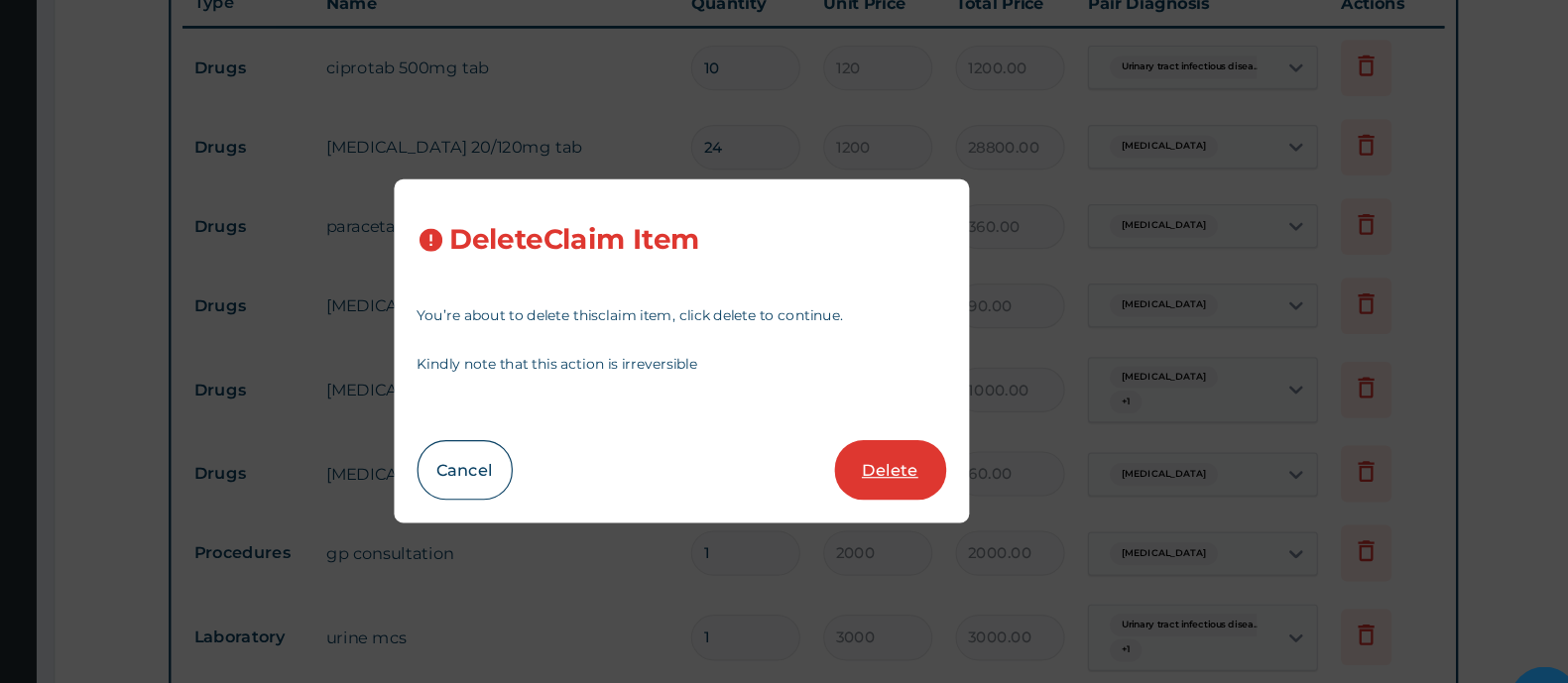
type input "6"
type input "10"
type input "60.00"
type input "1"
type input "2000"
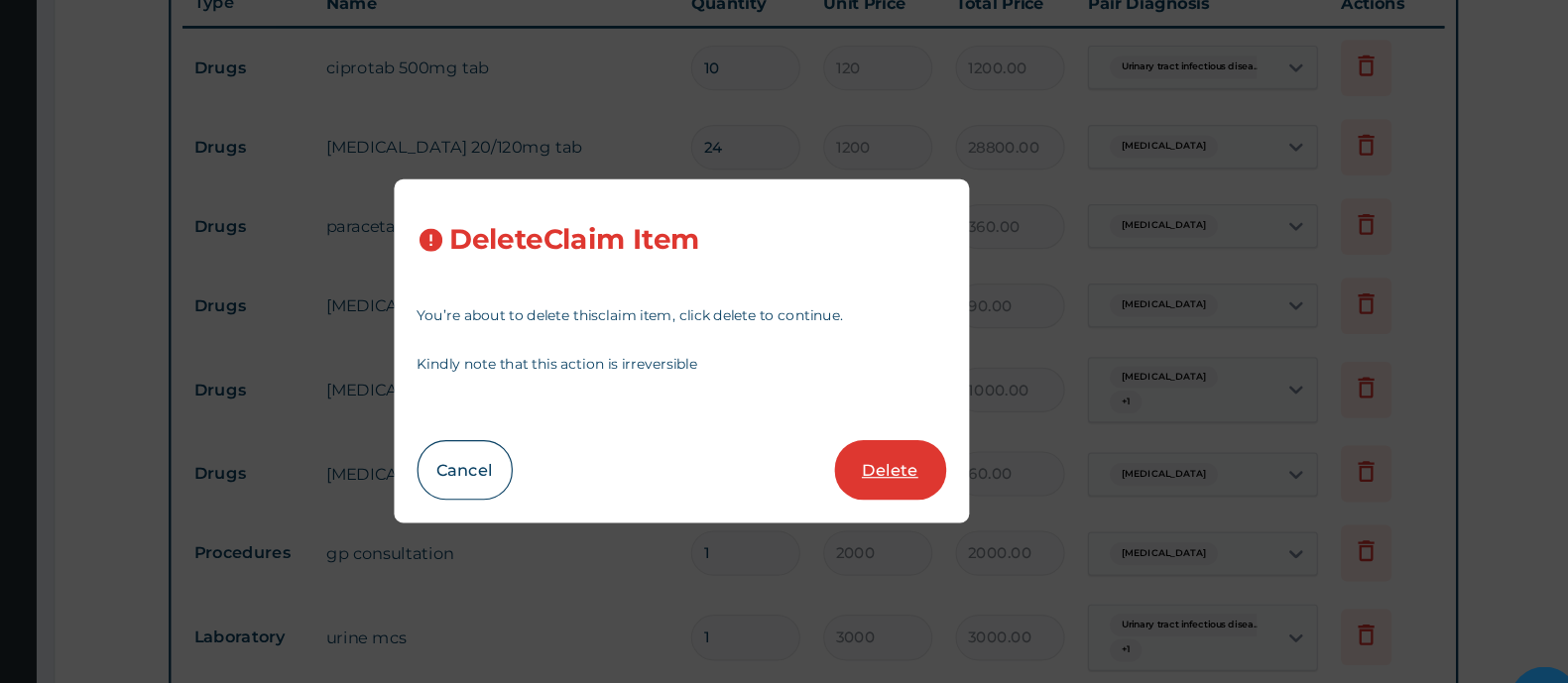
type input "2000.00"
type input "3000"
type input "3000.00"
type input "1000"
type input "1000.00"
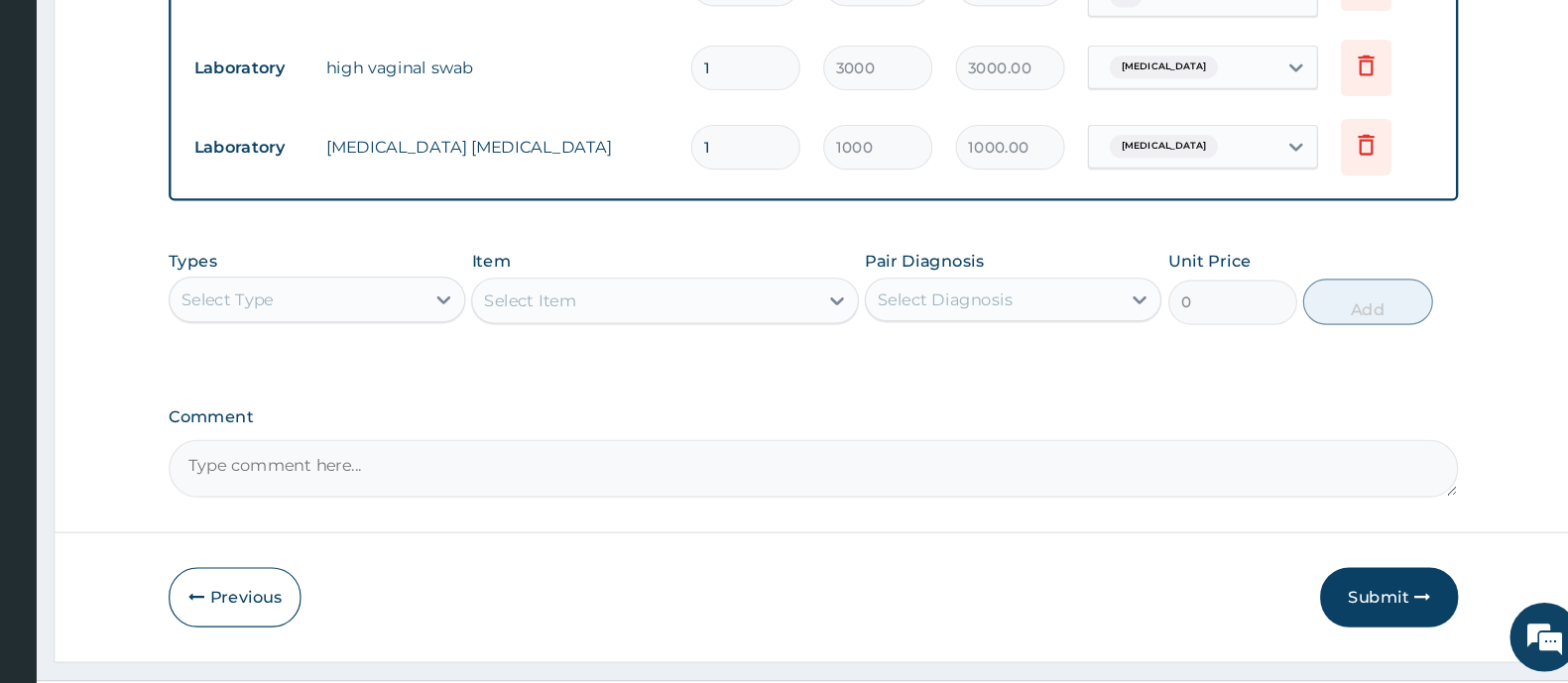
scroll to position [1205, 0]
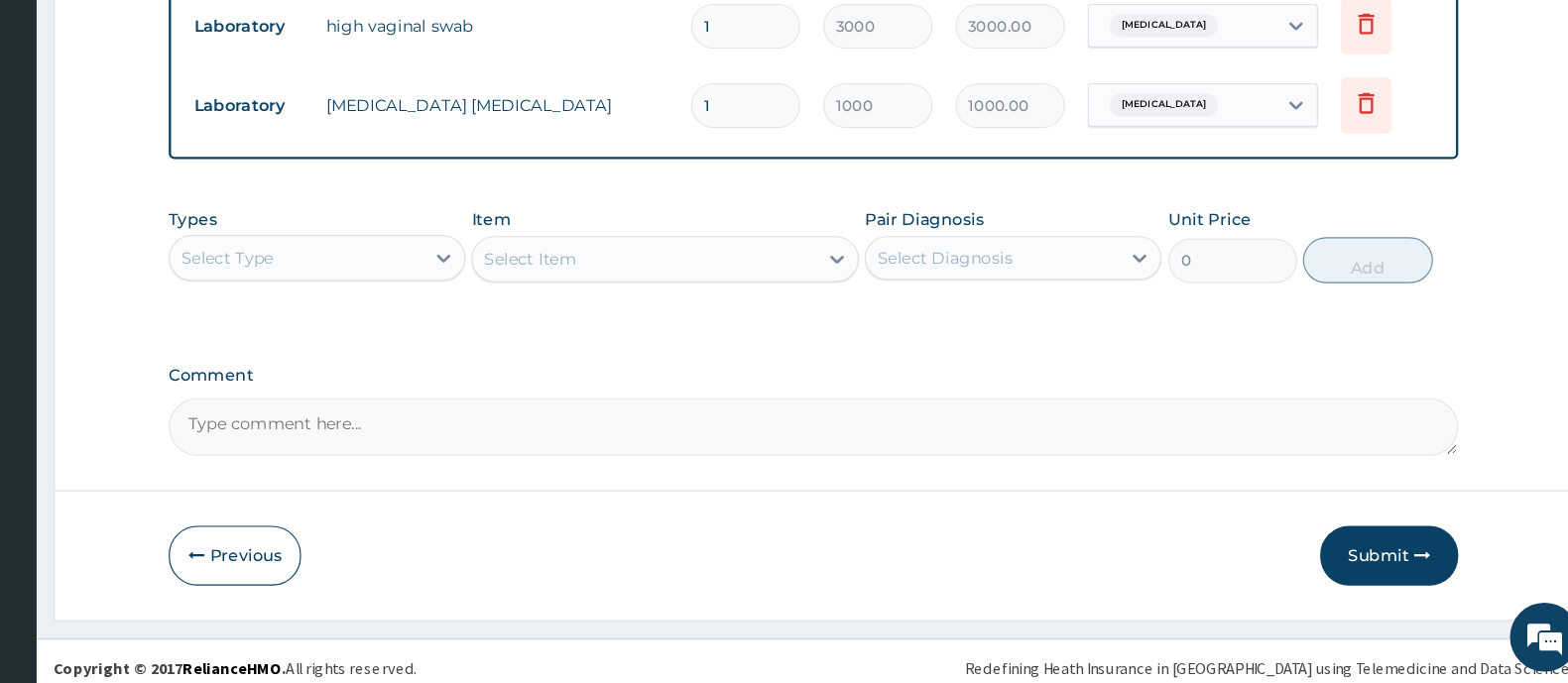
click at [491, 300] on div "Select Type" at bounding box center [452, 316] width 218 height 32
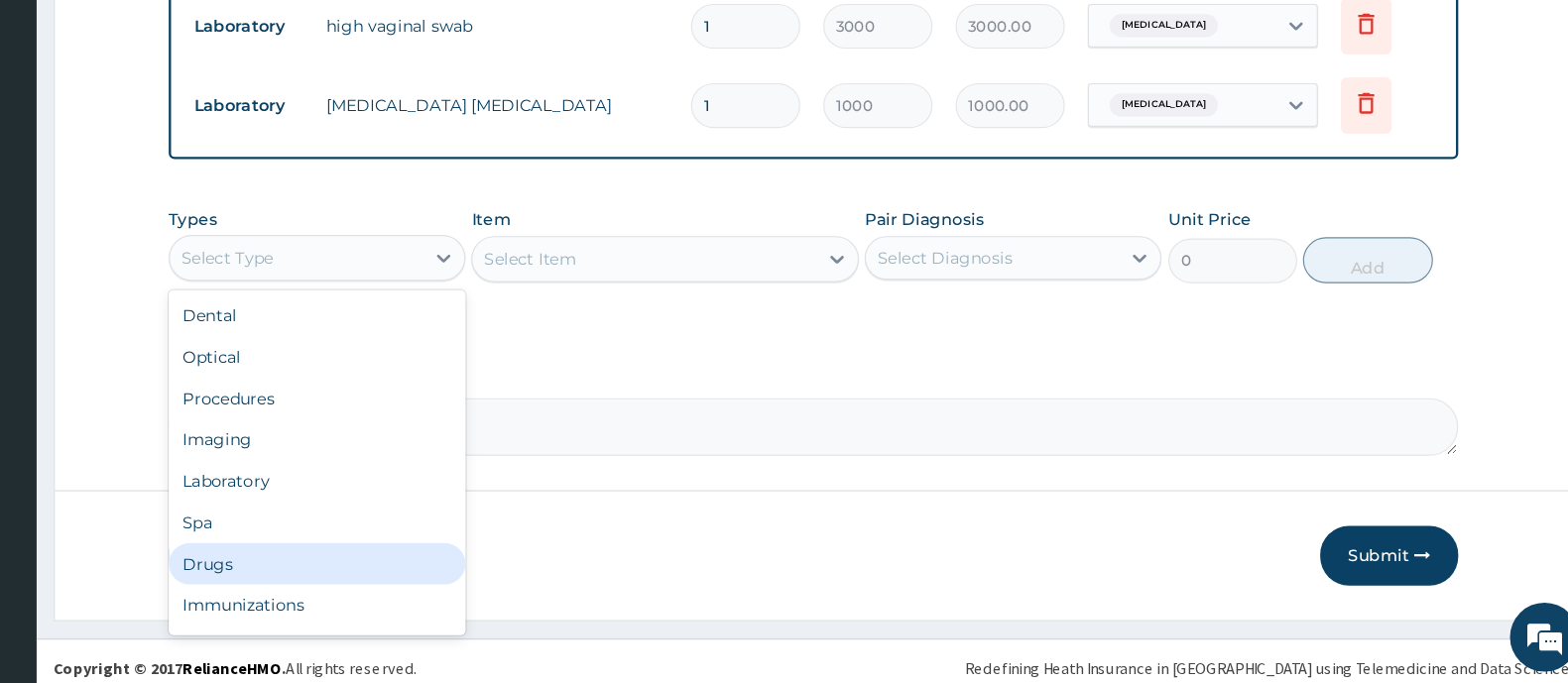
drag, startPoint x: 395, startPoint y: 570, endPoint x: 460, endPoint y: 571, distance: 65.0
click at [408, 571] on div "Drugs" at bounding box center [470, 580] width 256 height 36
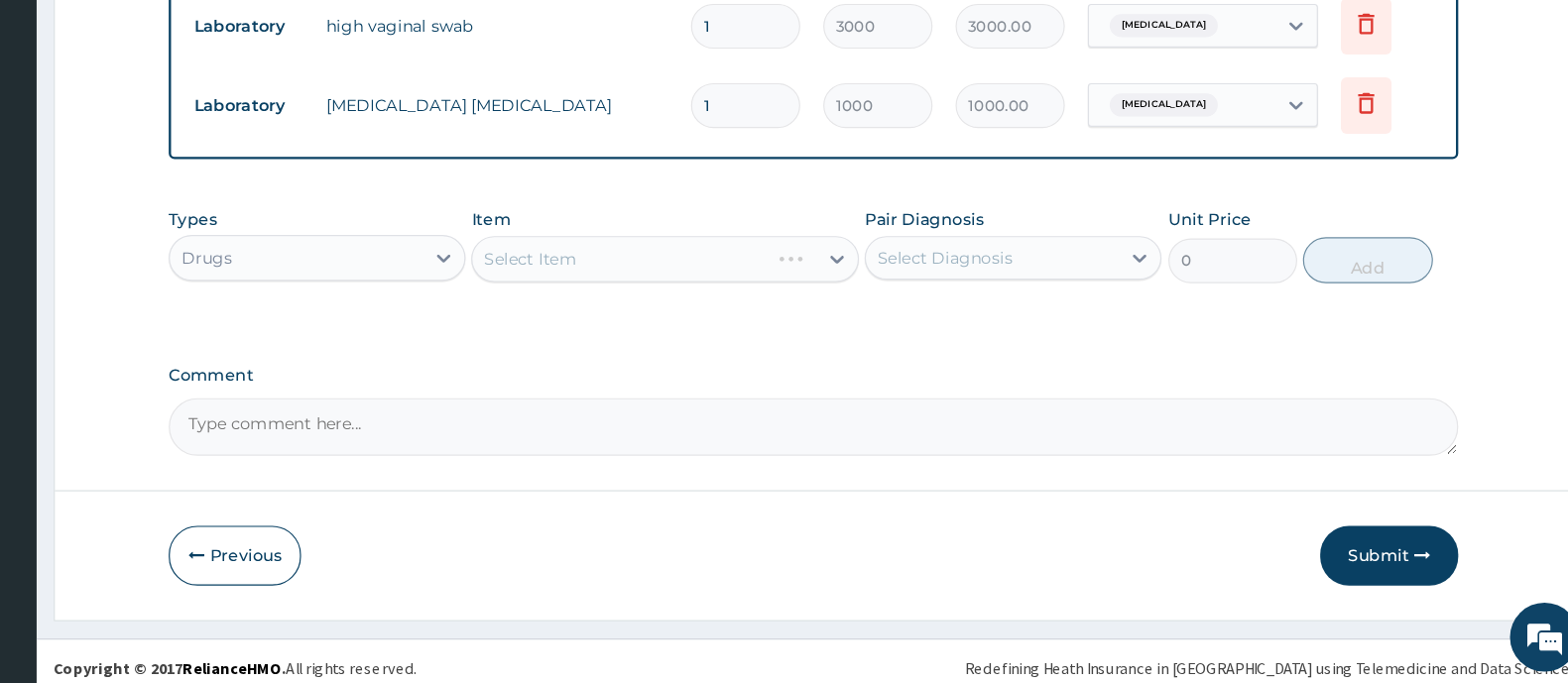
click at [673, 311] on div "Select Item" at bounding box center [770, 317] width 333 height 40
click at [673, 310] on div "Select Item" at bounding box center [770, 317] width 333 height 40
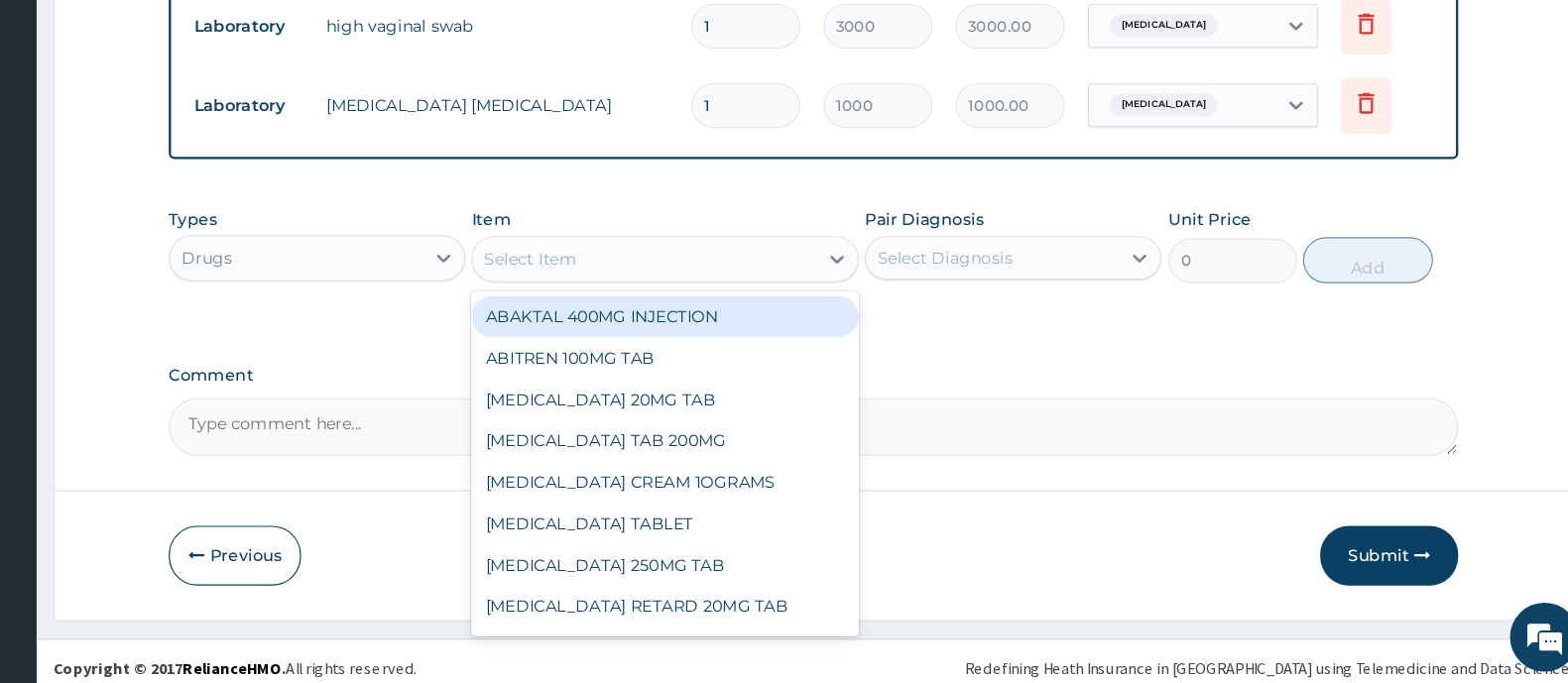
click at [675, 307] on div "Select Item" at bounding box center [654, 317] width 80 height 20
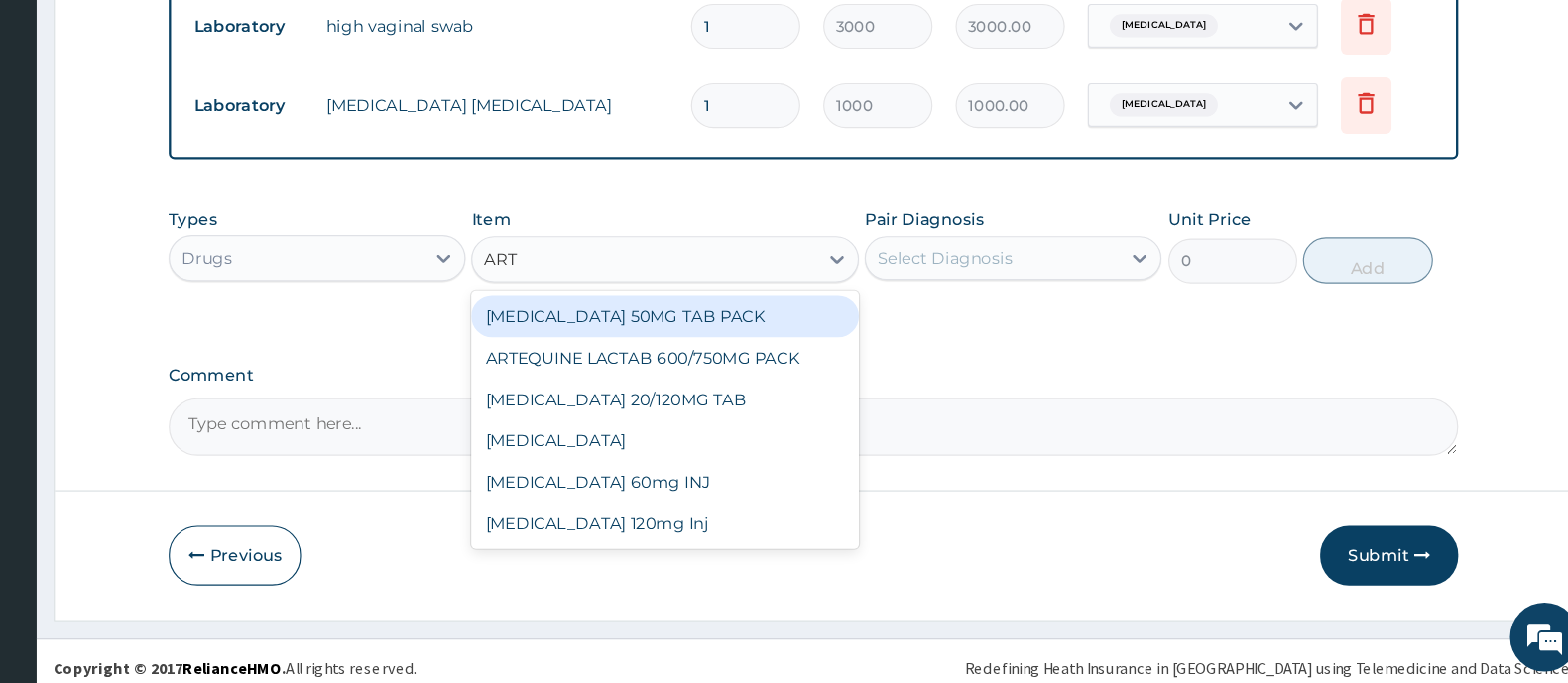
type input "ARTE"
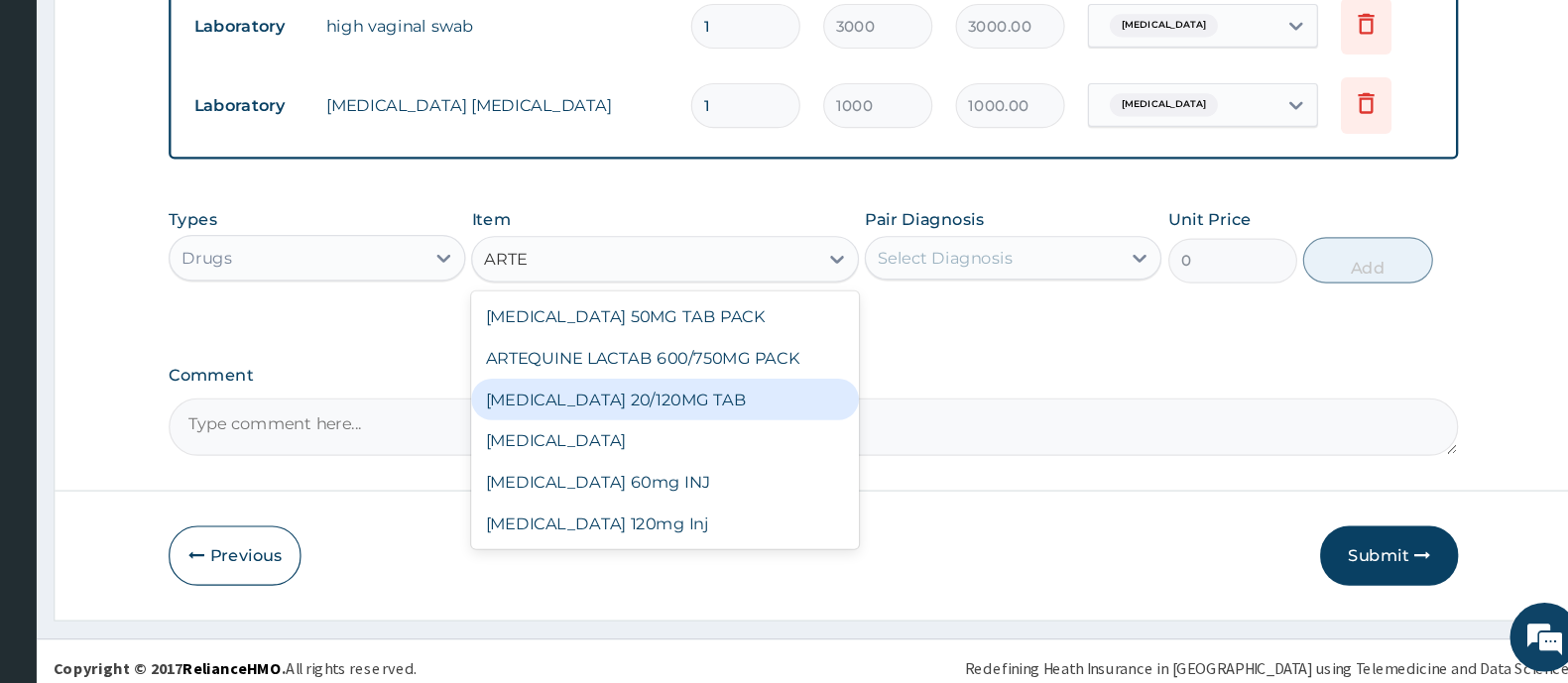
click at [797, 436] on div "COARTEM 20/120MG TAB" at bounding box center [770, 439] width 333 height 36
type input "1200"
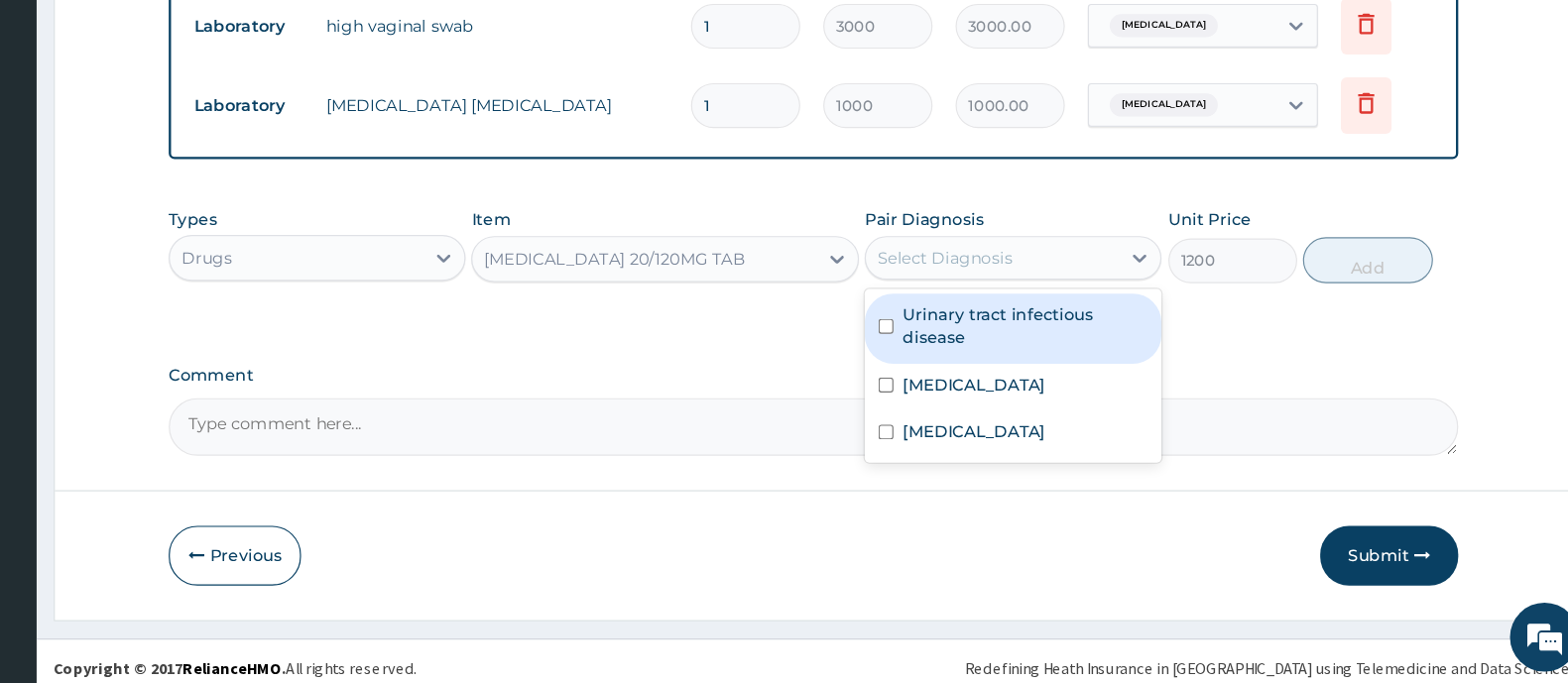
click at [974, 316] on div "Select Diagnosis" at bounding box center [1052, 316] width 218 height 32
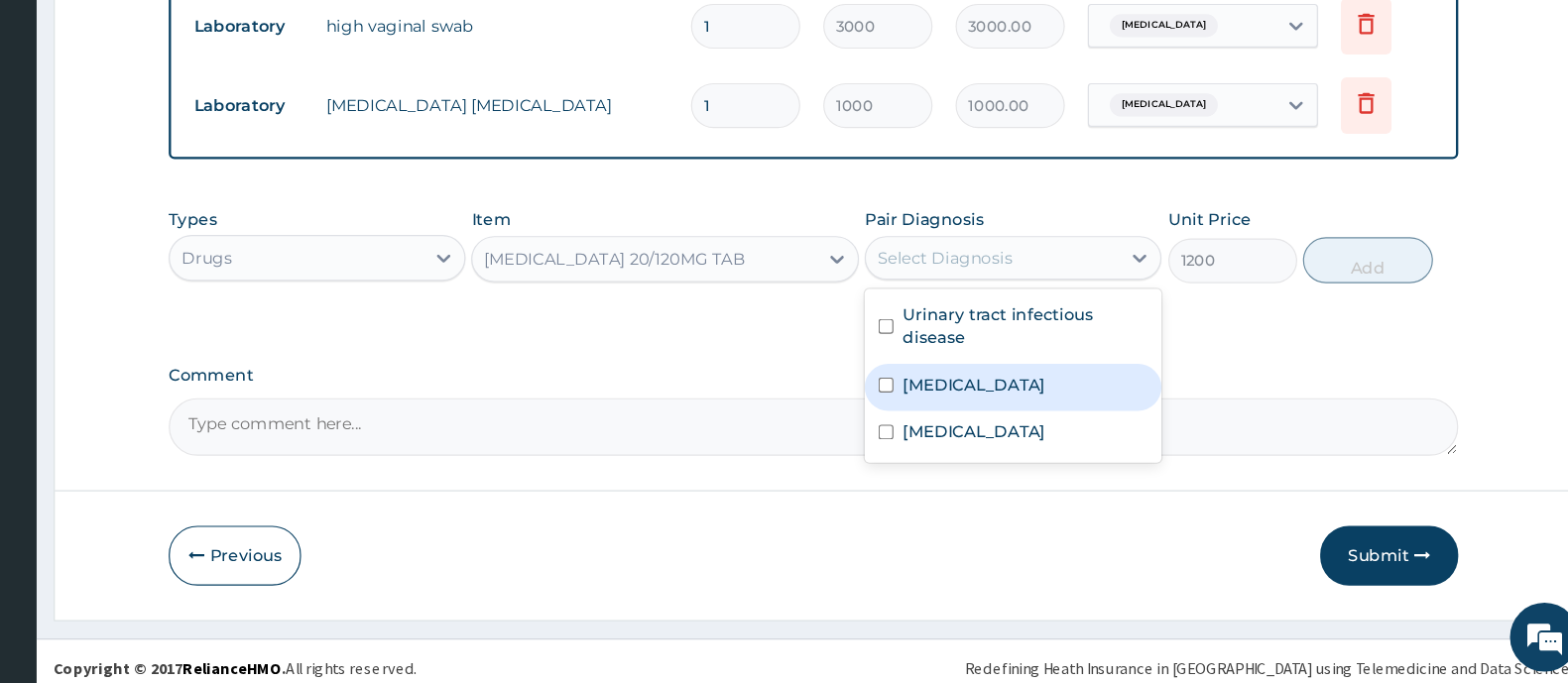
click at [1013, 416] on label "Malaria" at bounding box center [1036, 426] width 123 height 20
checkbox input "true"
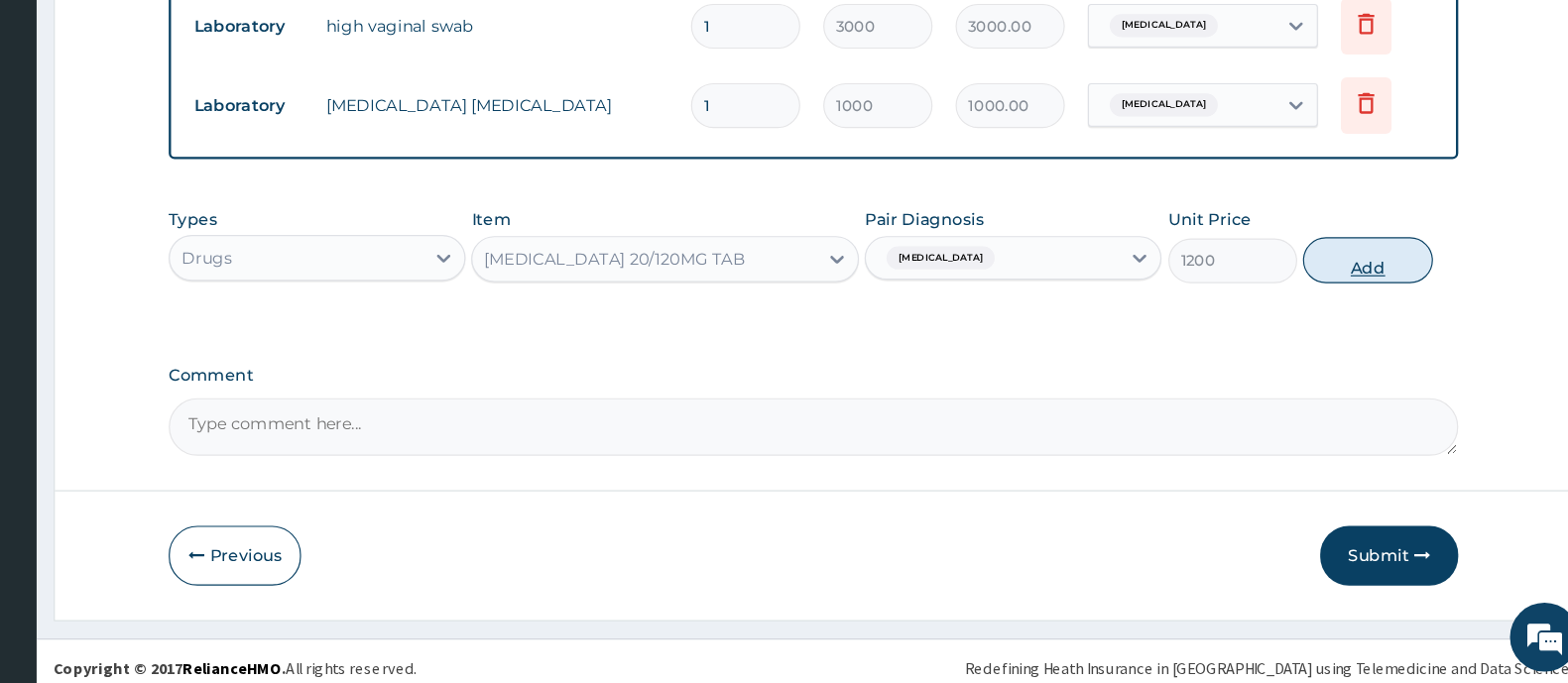
click at [1383, 307] on button "Add" at bounding box center [1375, 318] width 111 height 40
type input "0"
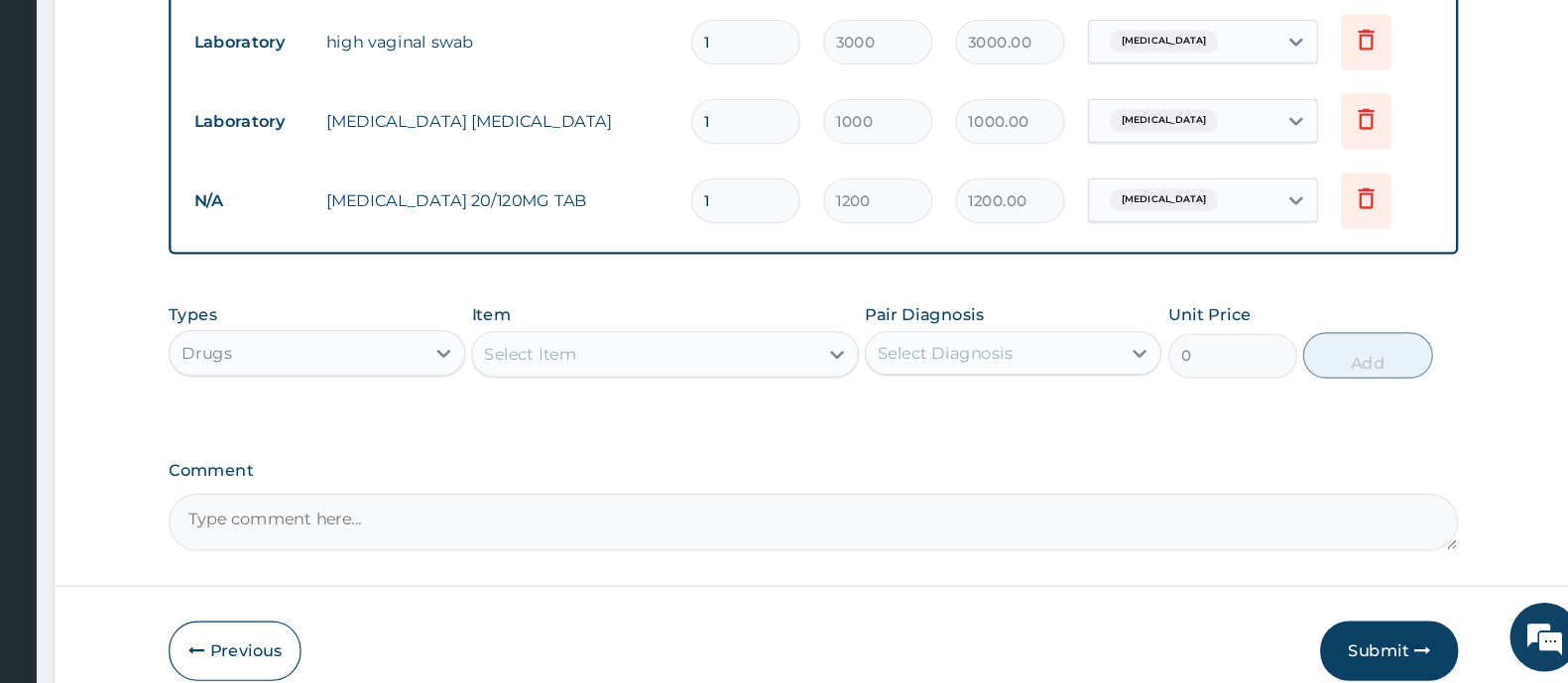
scroll to position [1273, 0]
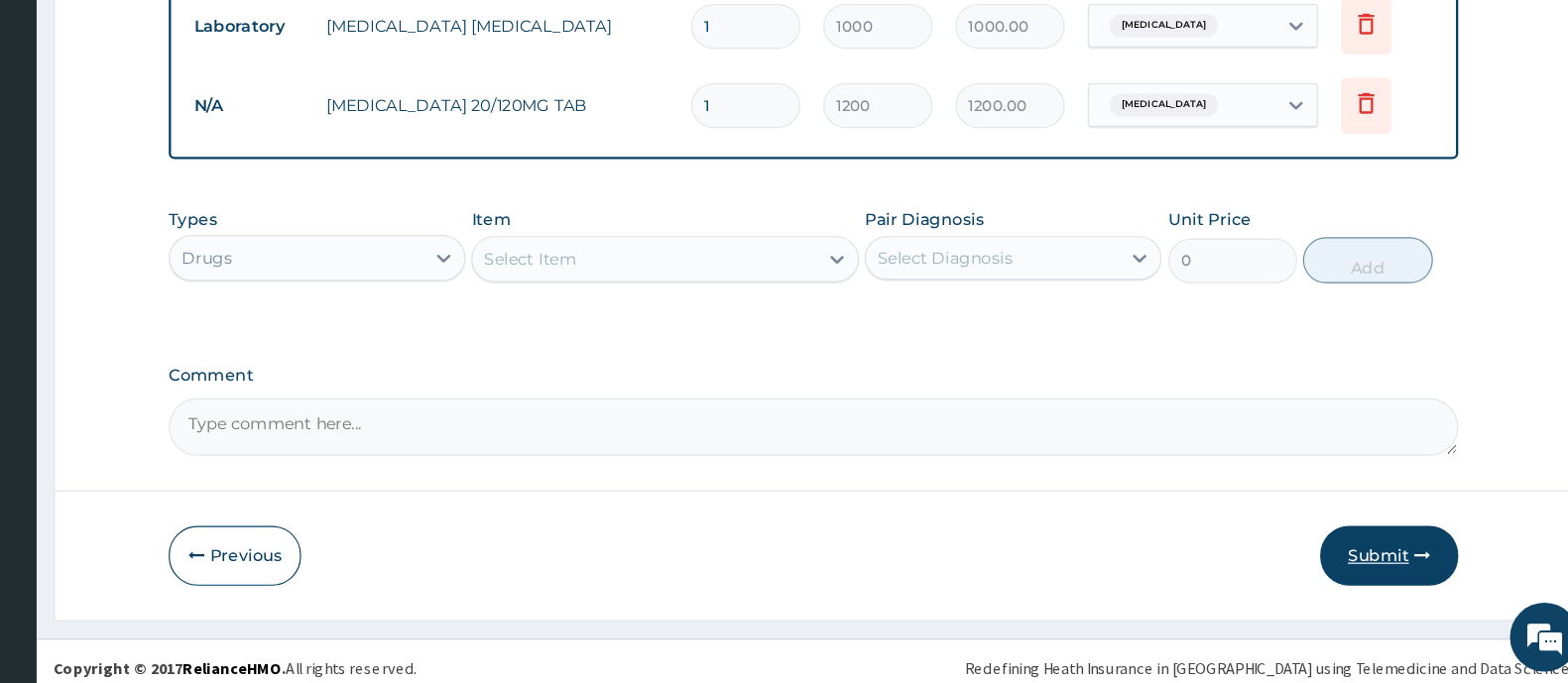
click at [1380, 554] on button "Submit" at bounding box center [1394, 573] width 119 height 52
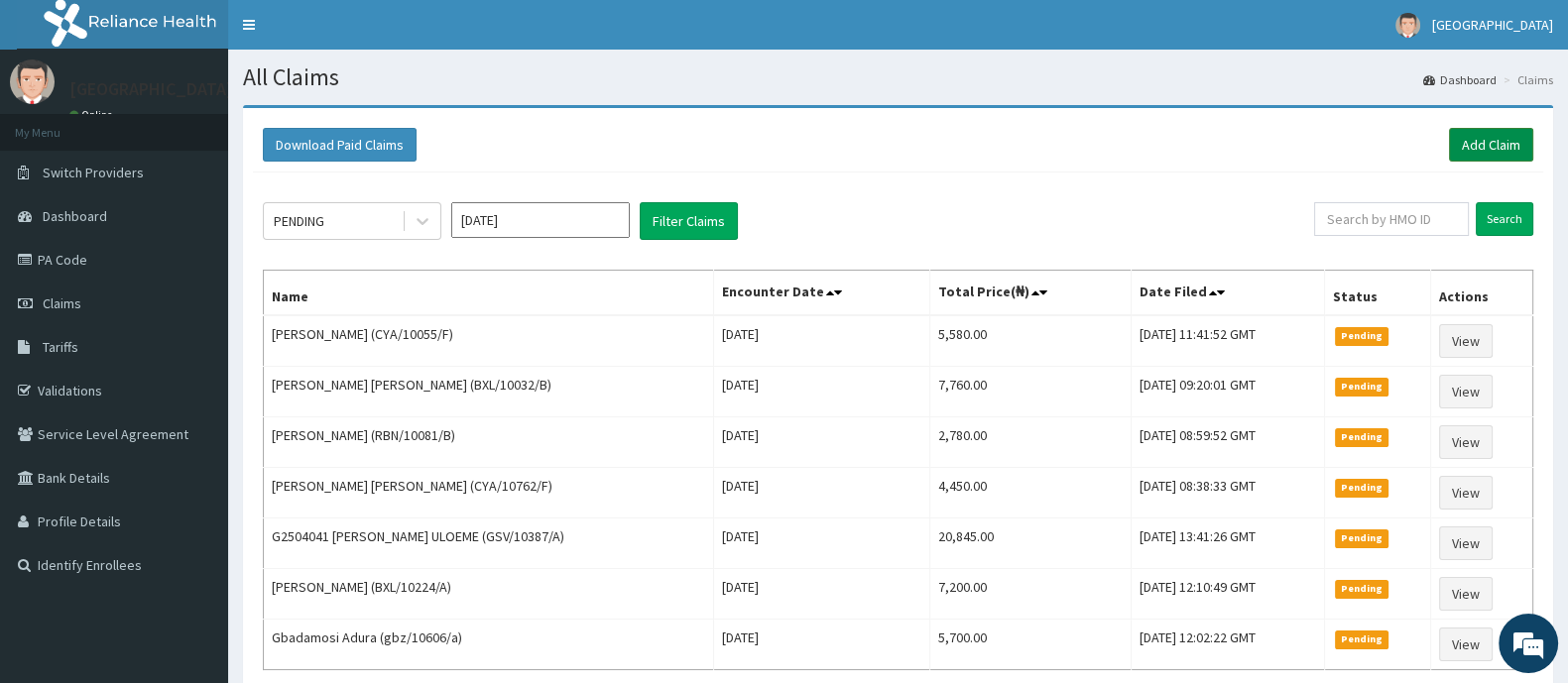
click at [1503, 151] on link "Add Claim" at bounding box center [1490, 145] width 85 height 34
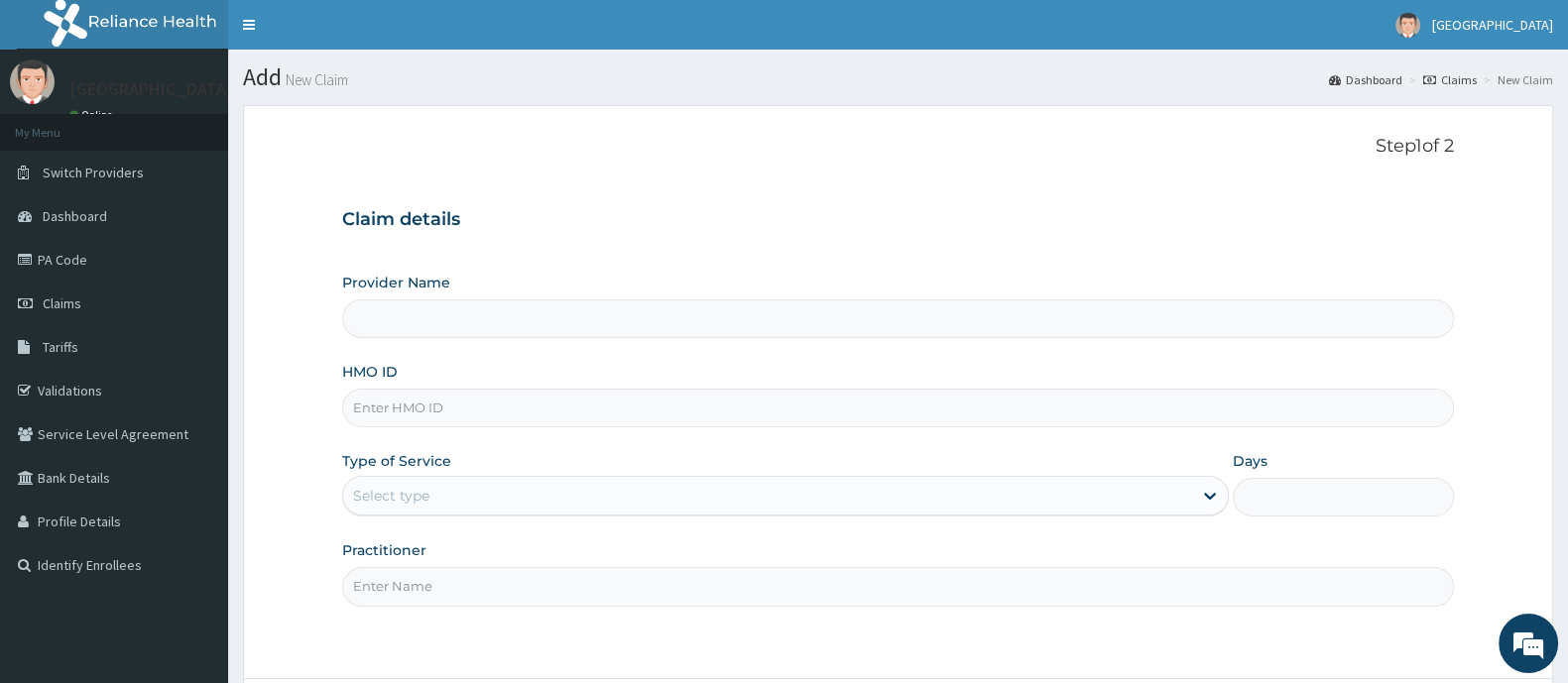
click at [401, 401] on input "HMO ID" at bounding box center [897, 408] width 1111 height 39
type input "[GEOGRAPHIC_DATA] And Maternity"
type input "GBZ/10272/A"
click at [571, 500] on div "Select type" at bounding box center [767, 496] width 848 height 32
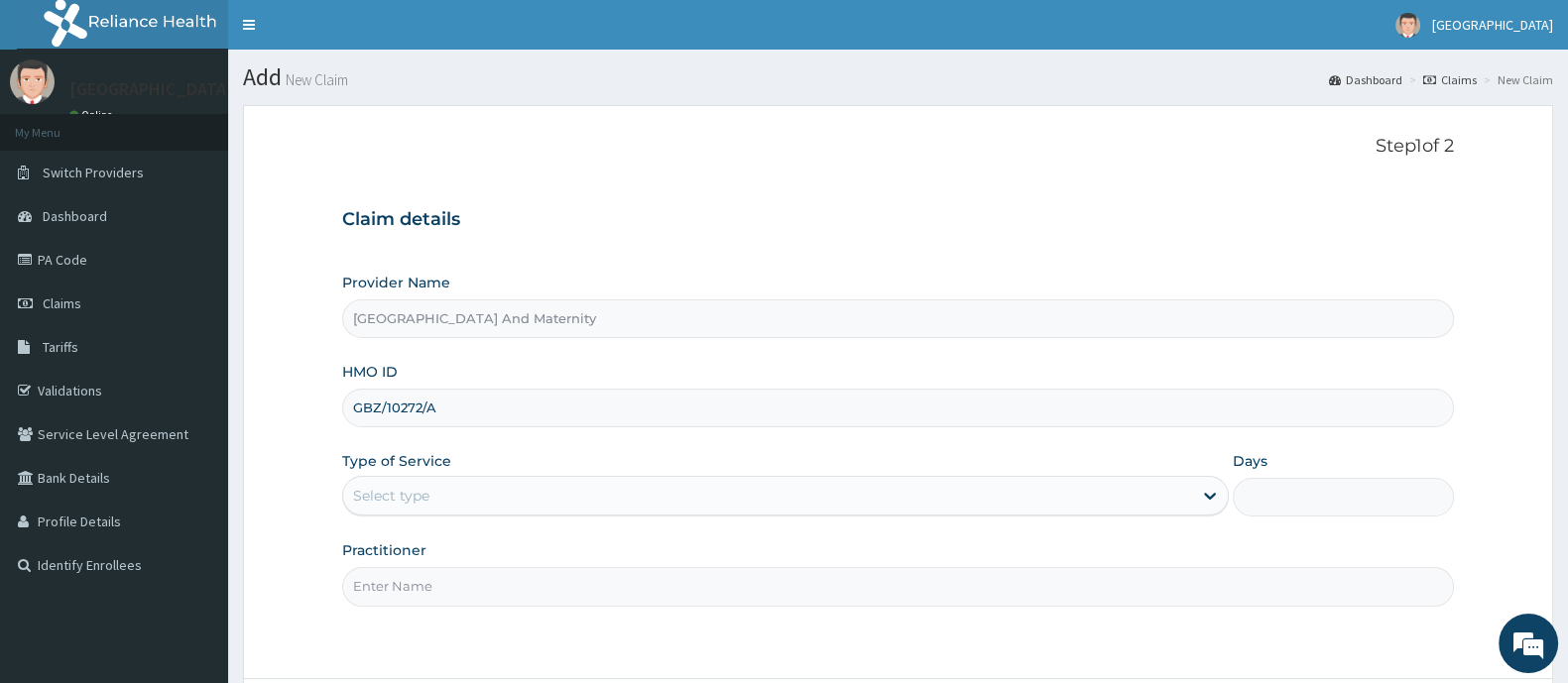
click at [514, 494] on div "Select type" at bounding box center [767, 496] width 848 height 32
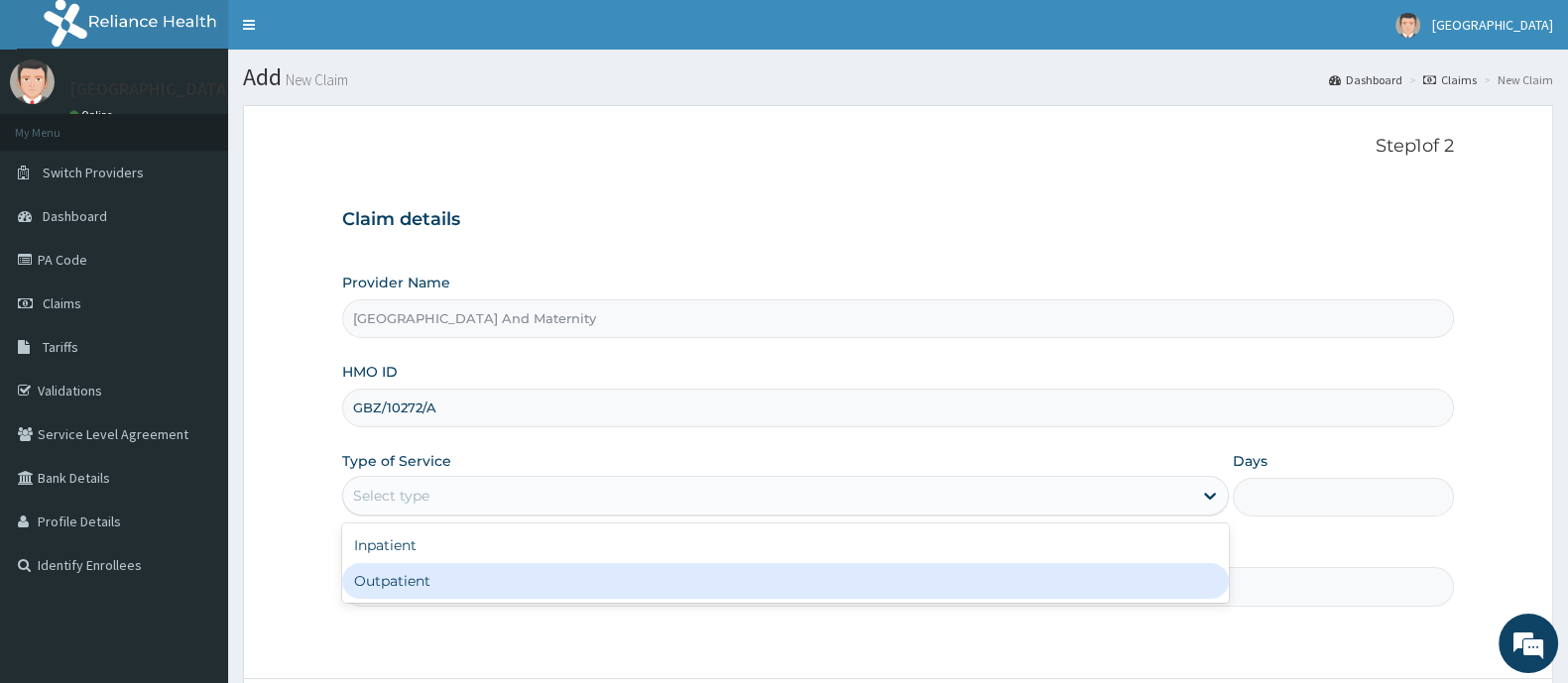
click at [503, 577] on div "Outpatient" at bounding box center [784, 581] width 886 height 36
type input "1"
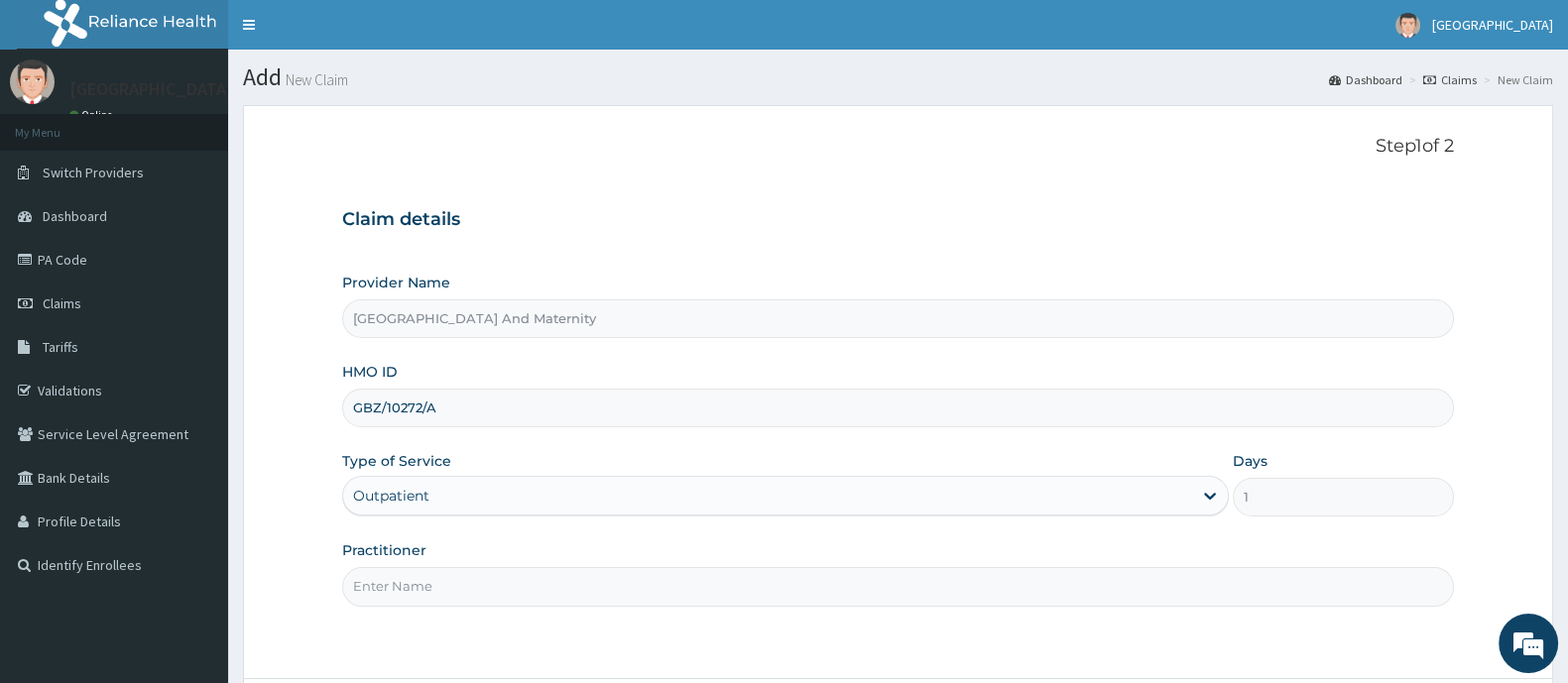
click at [487, 577] on input "Practitioner" at bounding box center [897, 586] width 1111 height 39
type input "DR AINA E.A"
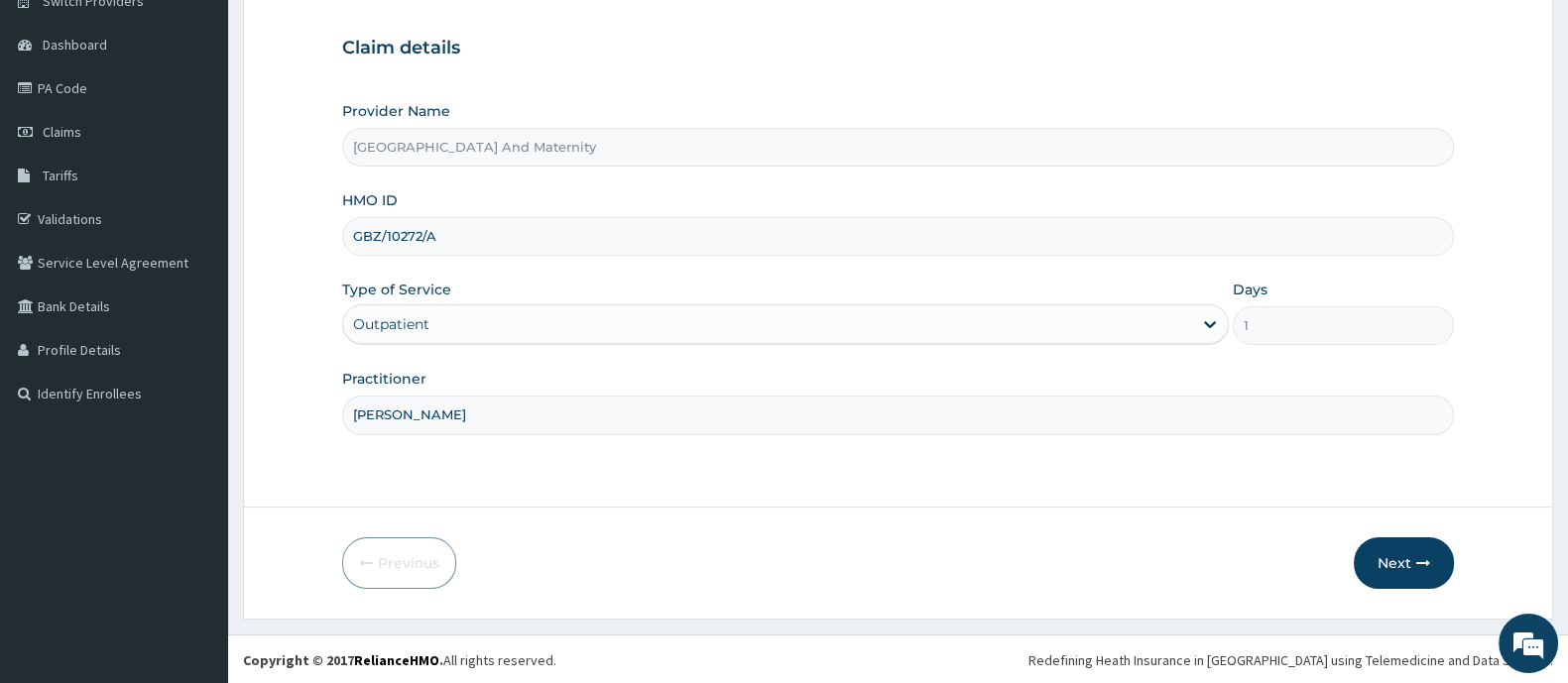
scroll to position [172, 0]
click at [1395, 568] on button "Next" at bounding box center [1404, 562] width 100 height 52
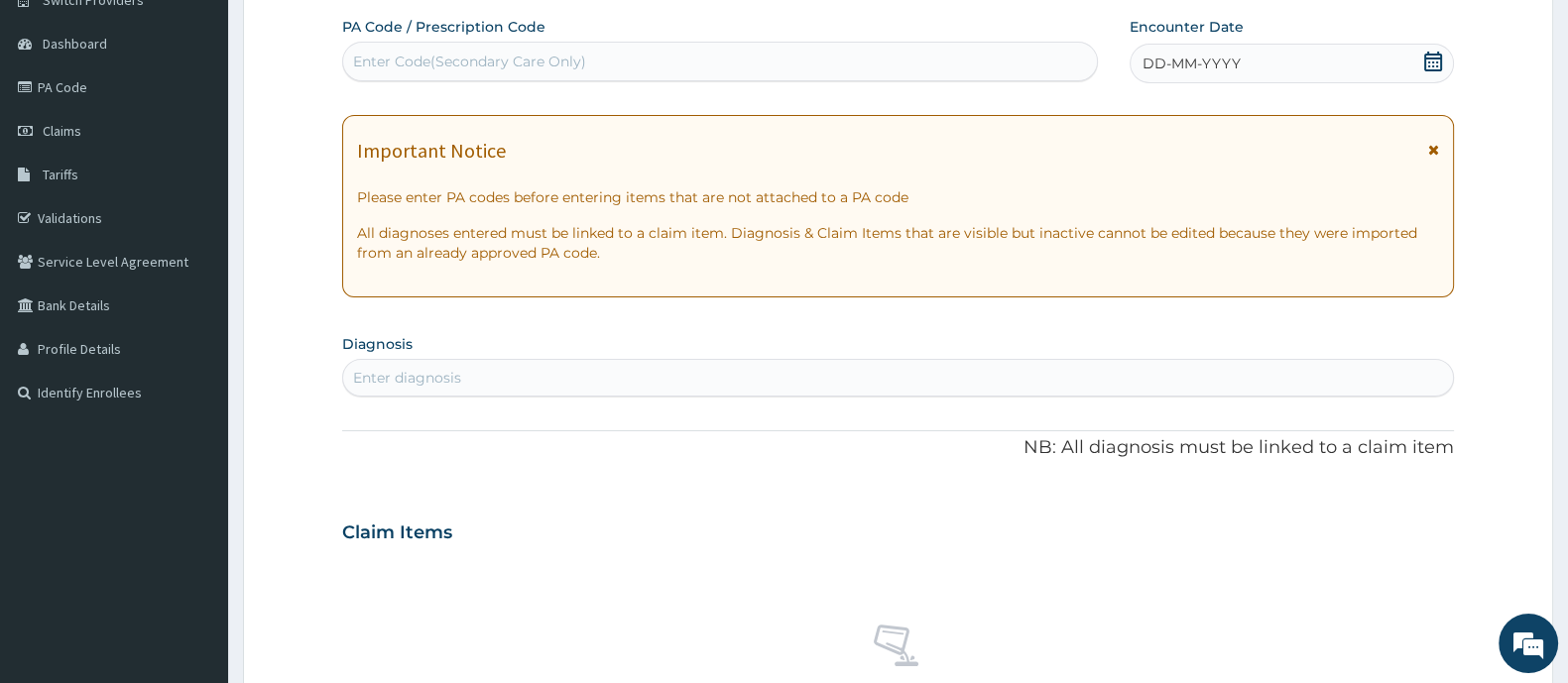
click at [1439, 52] on icon at bounding box center [1432, 62] width 20 height 20
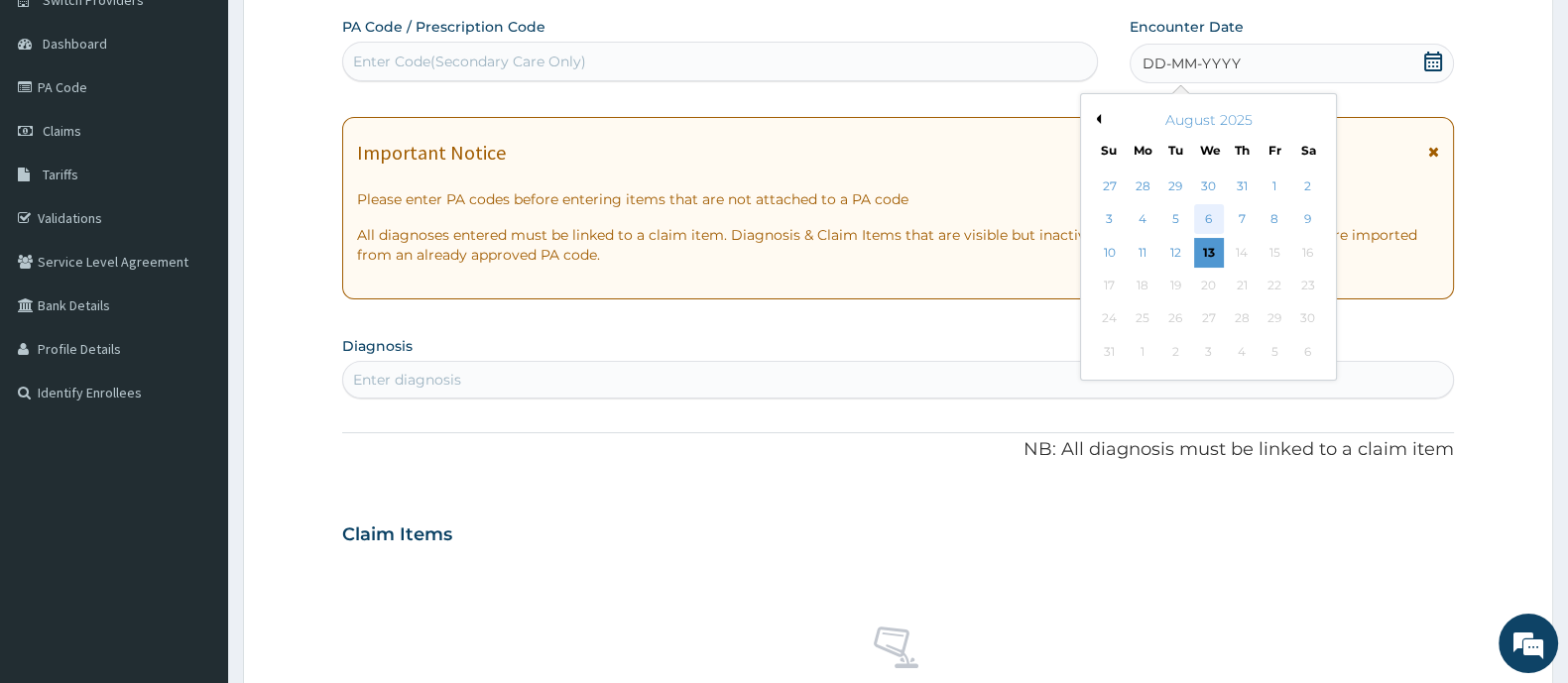
click at [1204, 220] on div "6" at bounding box center [1209, 220] width 30 height 30
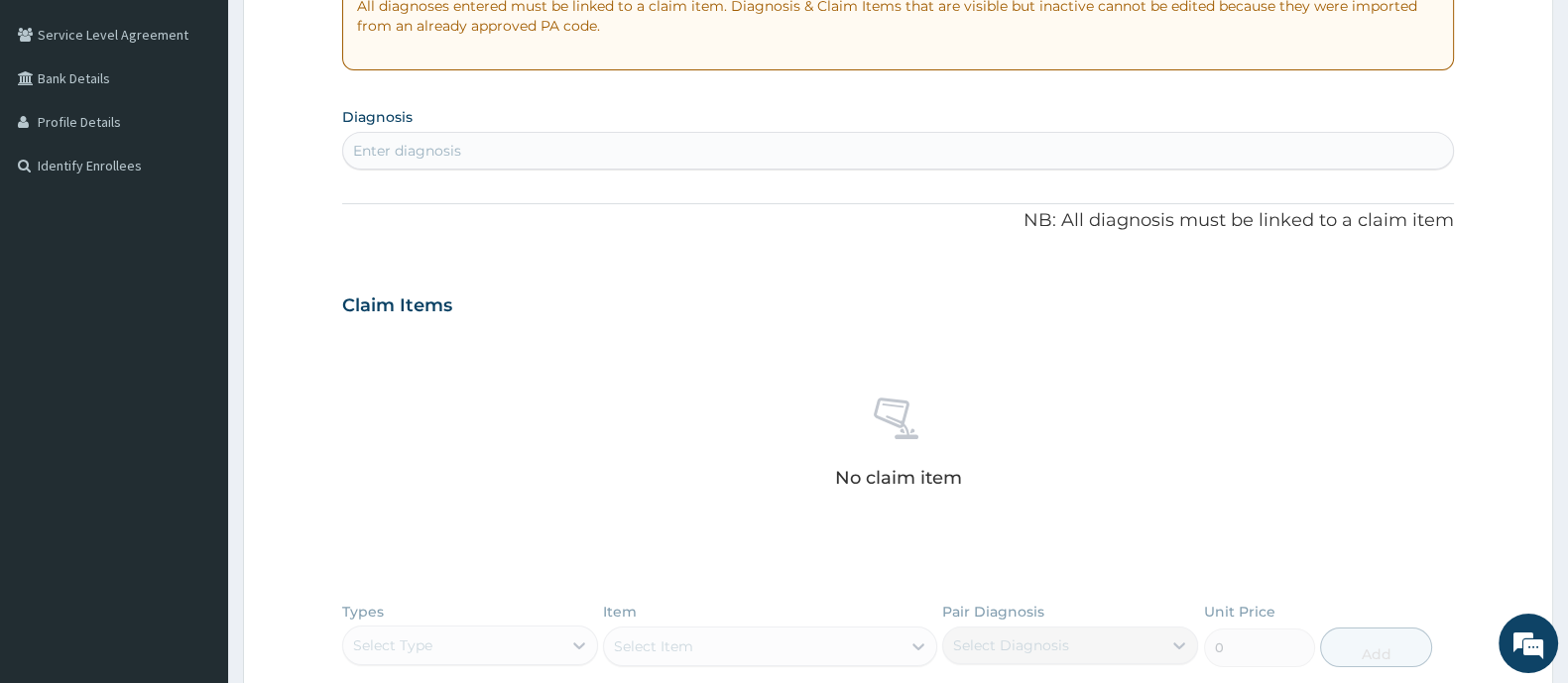
scroll to position [421, 0]
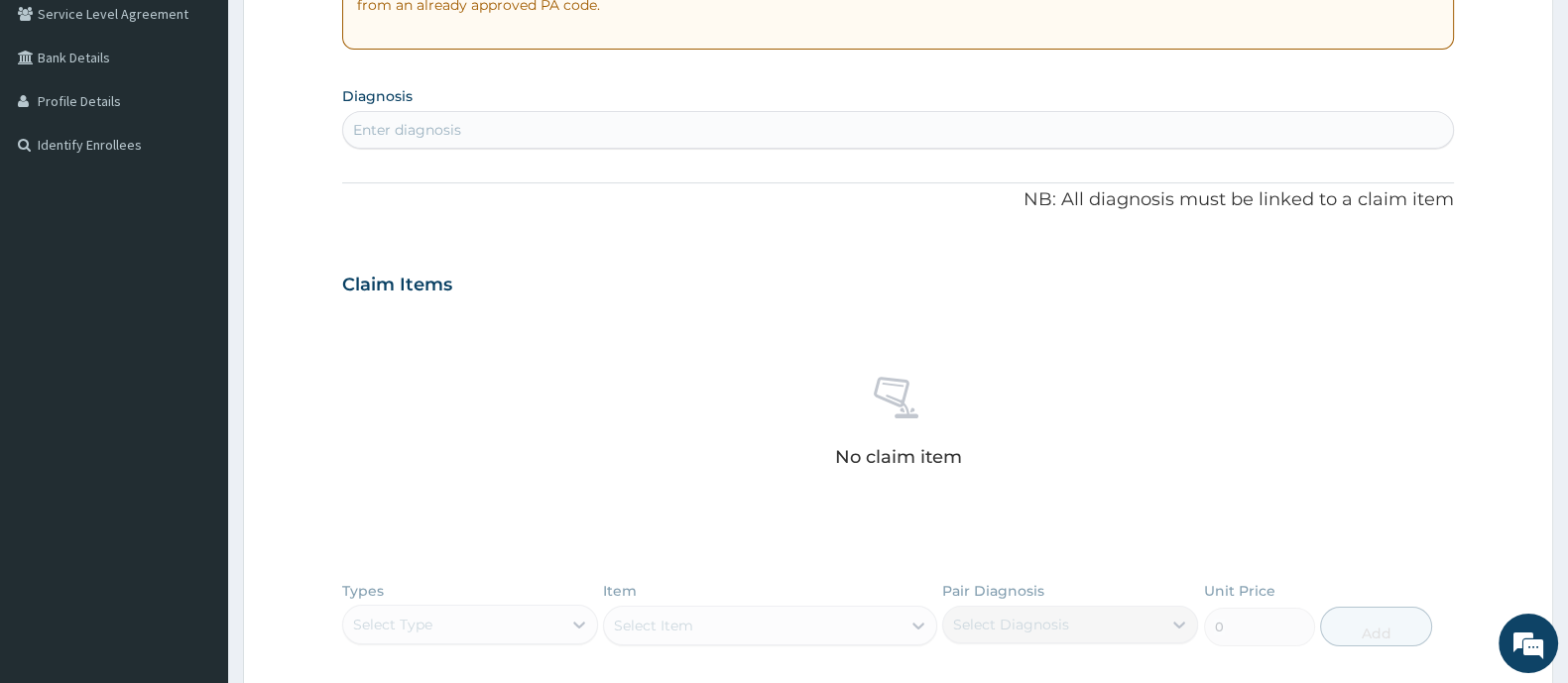
click at [516, 141] on div "Enter diagnosis" at bounding box center [897, 130] width 1109 height 32
type input "VAGINITIS"
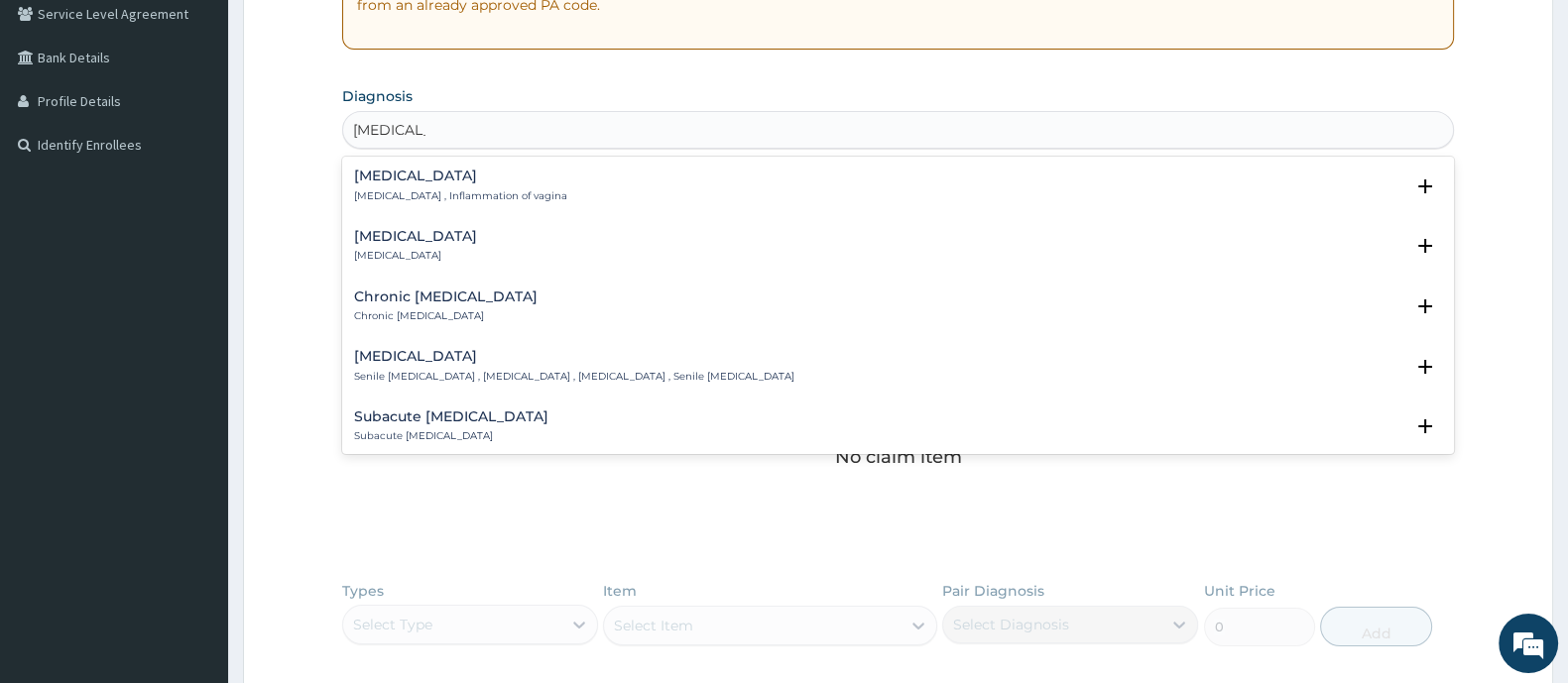
click at [505, 238] on div "Acute vaginitis Acute vaginitis" at bounding box center [897, 246] width 1088 height 35
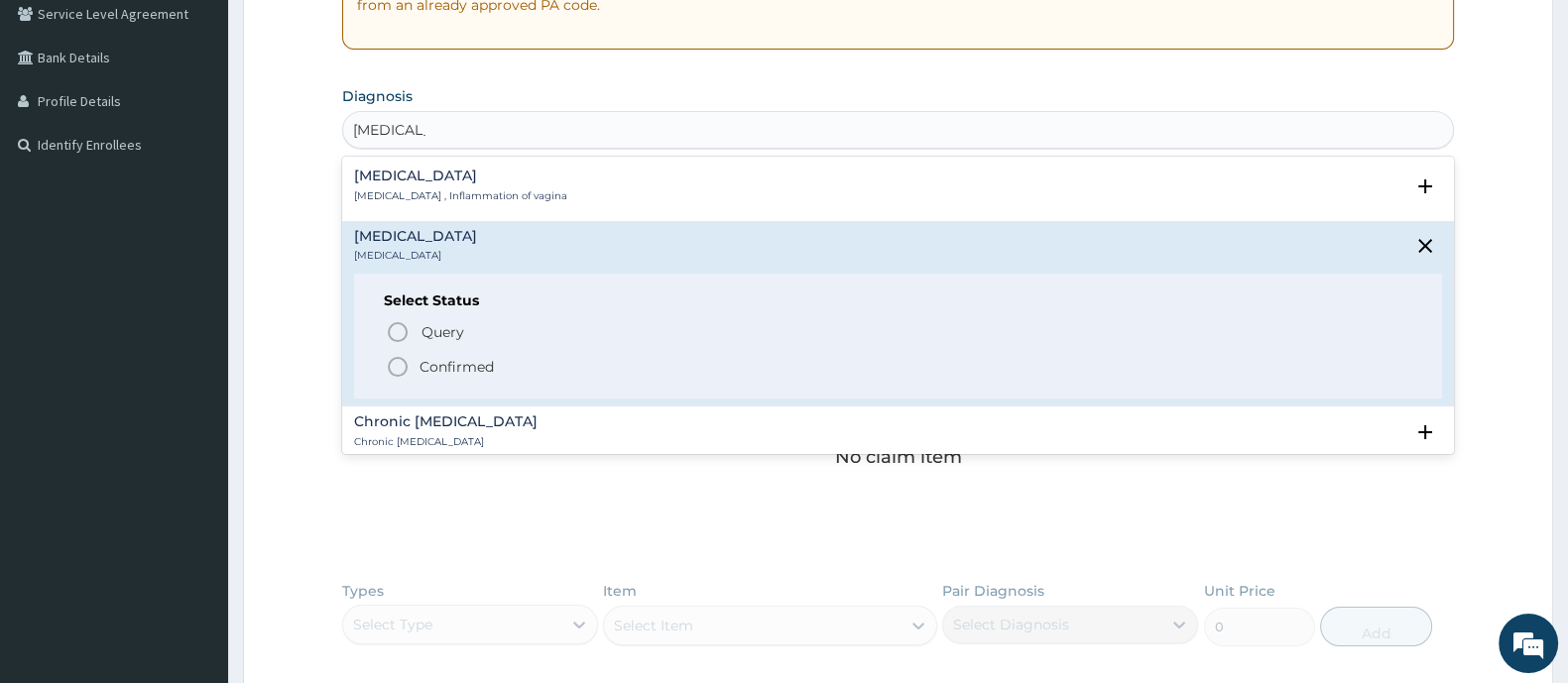
click at [405, 367] on icon "status option filled" at bounding box center [398, 367] width 24 height 24
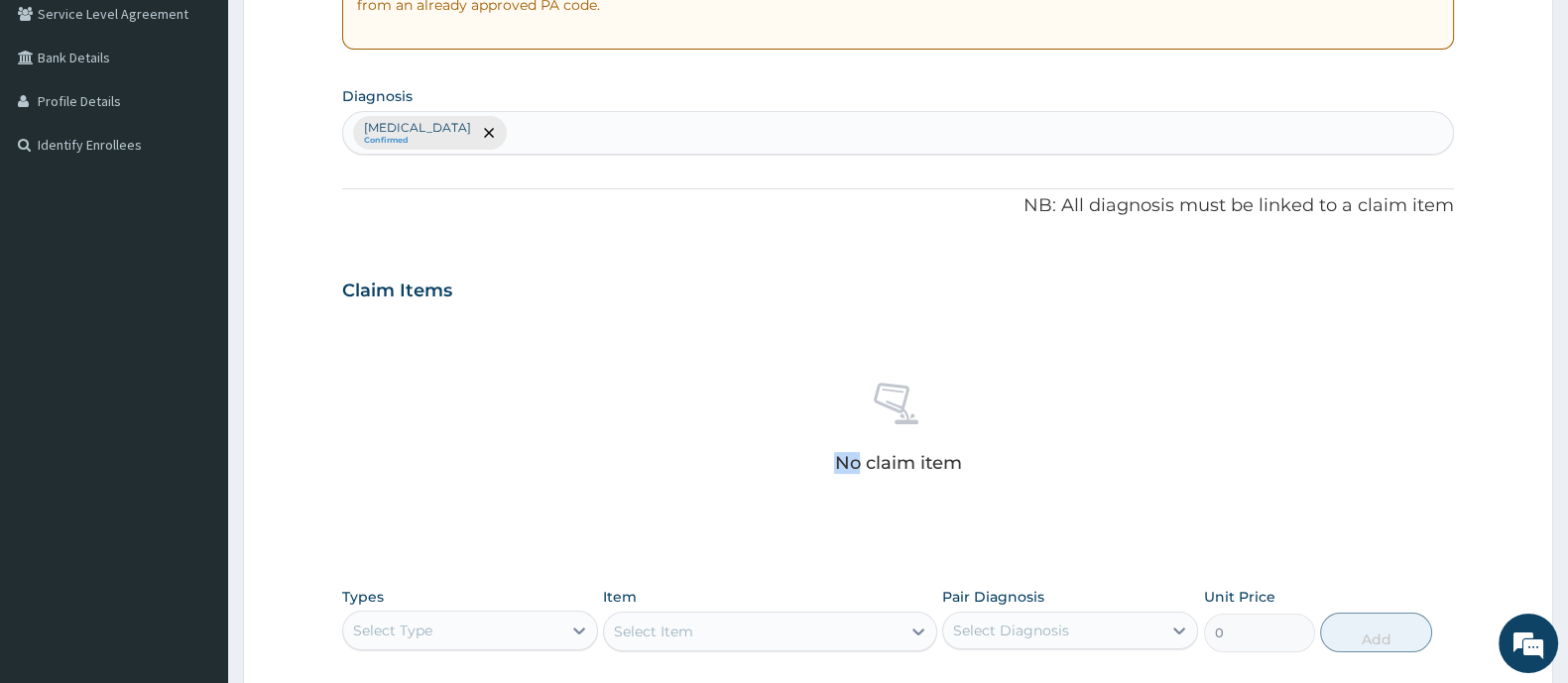
click at [410, 365] on div "No claim item" at bounding box center [897, 431] width 1111 height 228
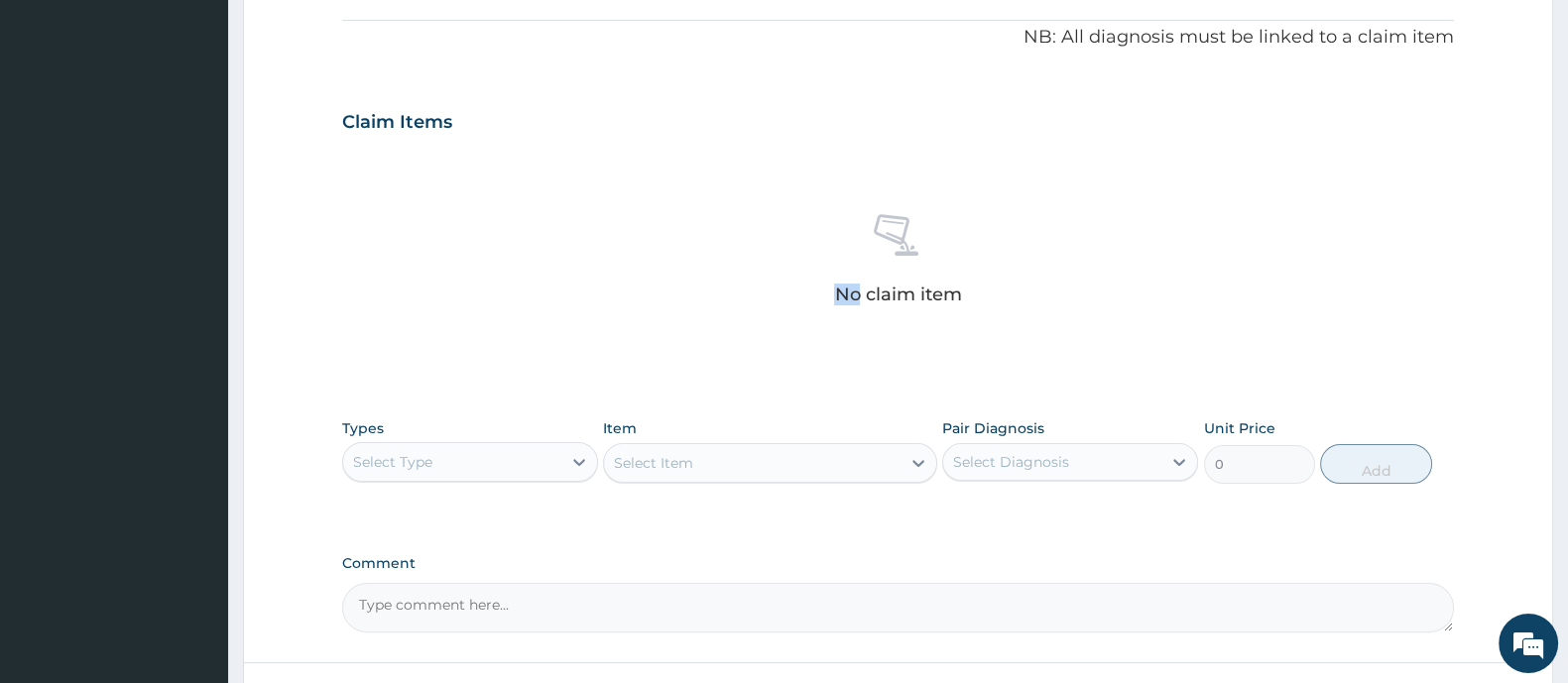
scroll to position [744, 0]
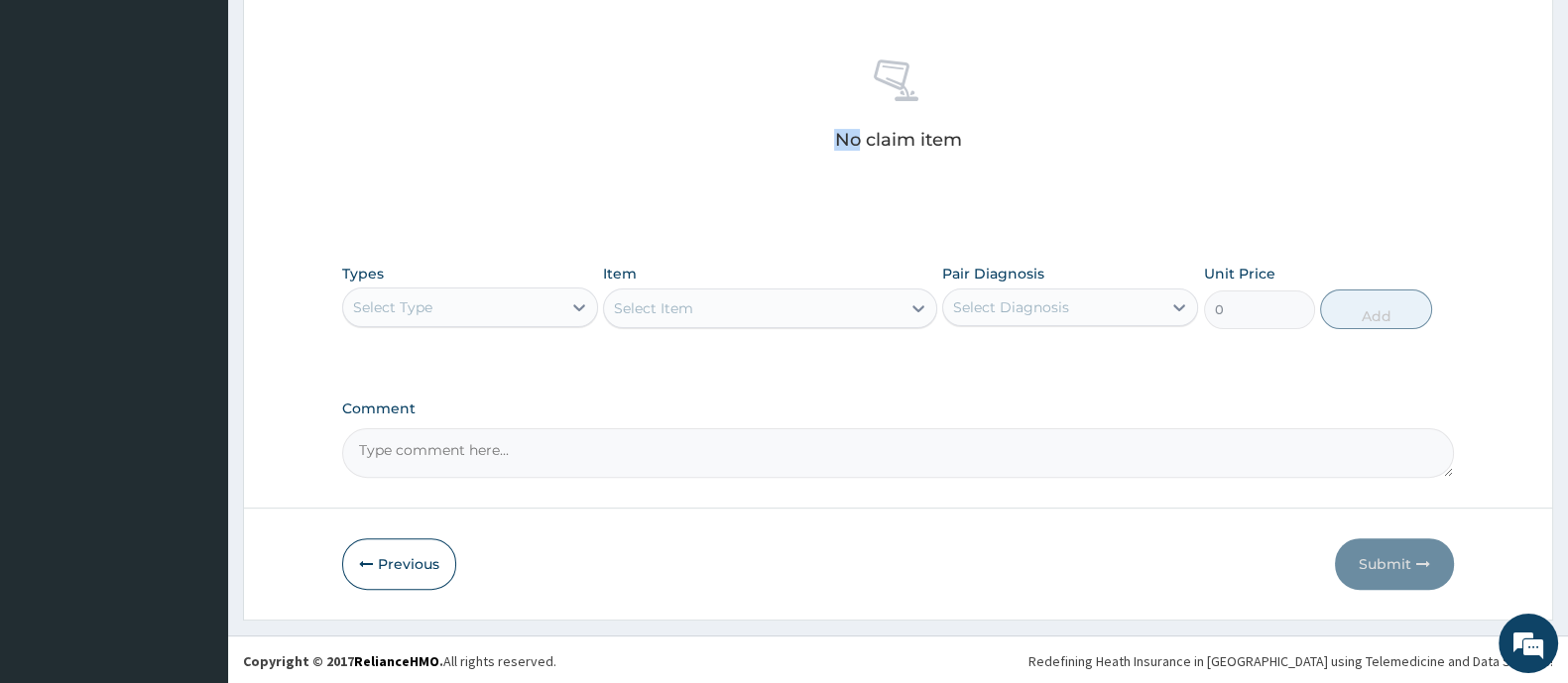
click at [487, 275] on div "Types Select Type" at bounding box center [470, 297] width 256 height 66
click at [495, 275] on div "Types Select Type" at bounding box center [470, 297] width 256 height 66
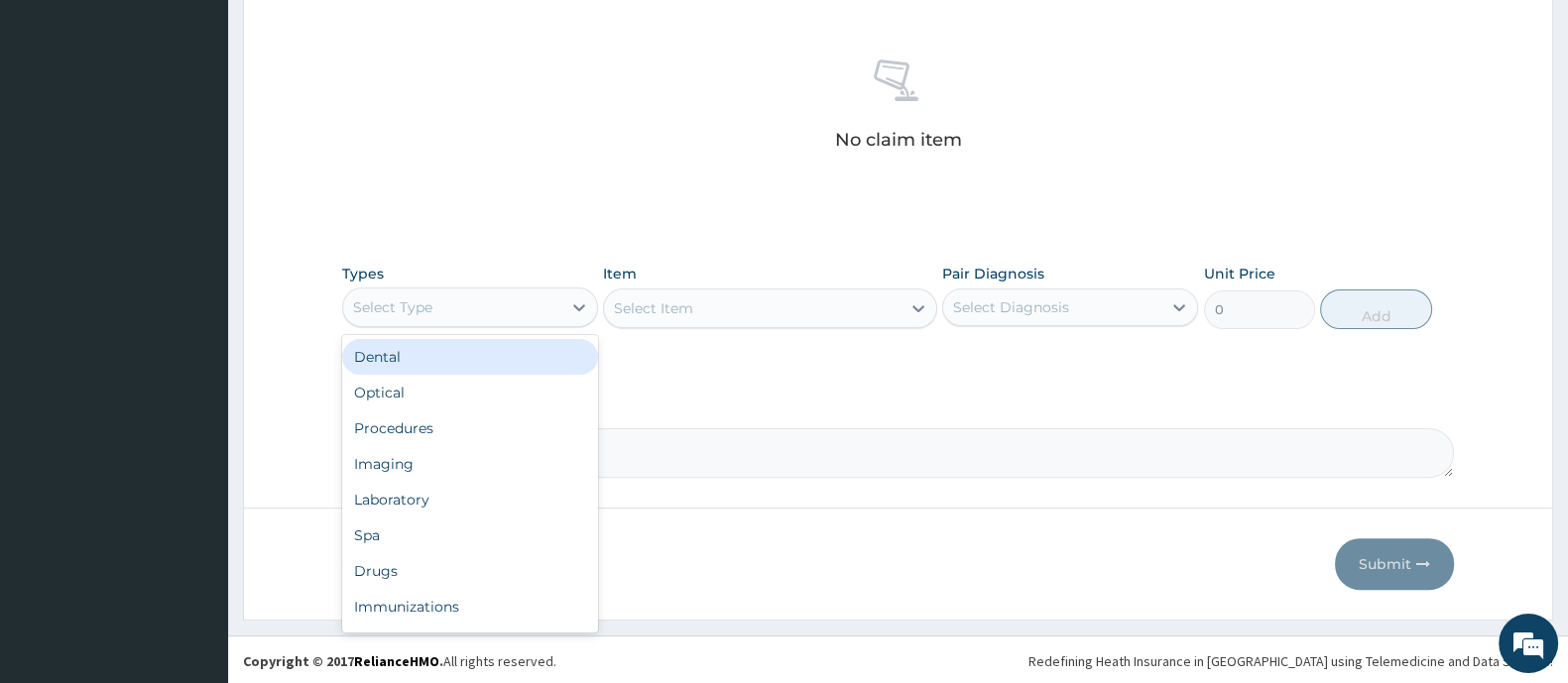
click at [500, 298] on div "Select Type" at bounding box center [452, 307] width 218 height 32
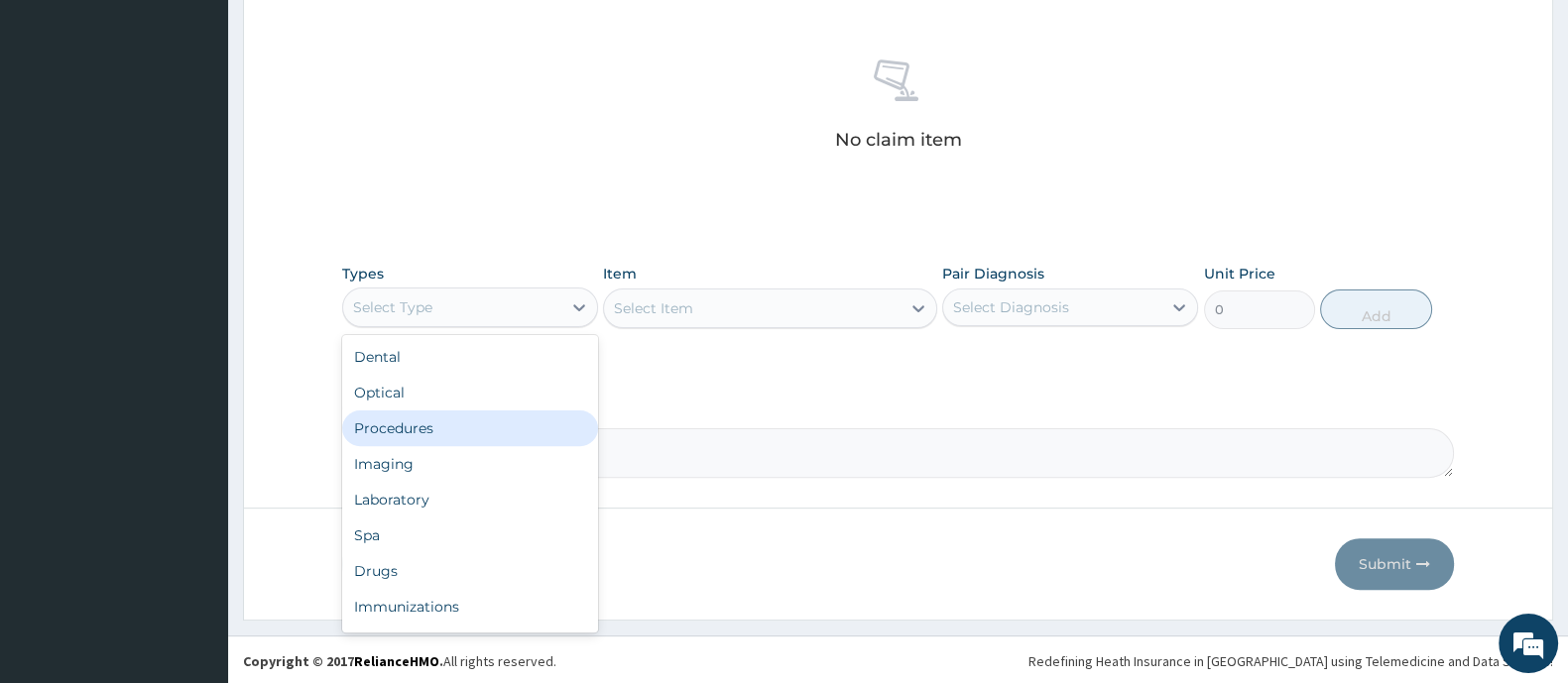
click at [436, 425] on div "Procedures" at bounding box center [470, 429] width 256 height 36
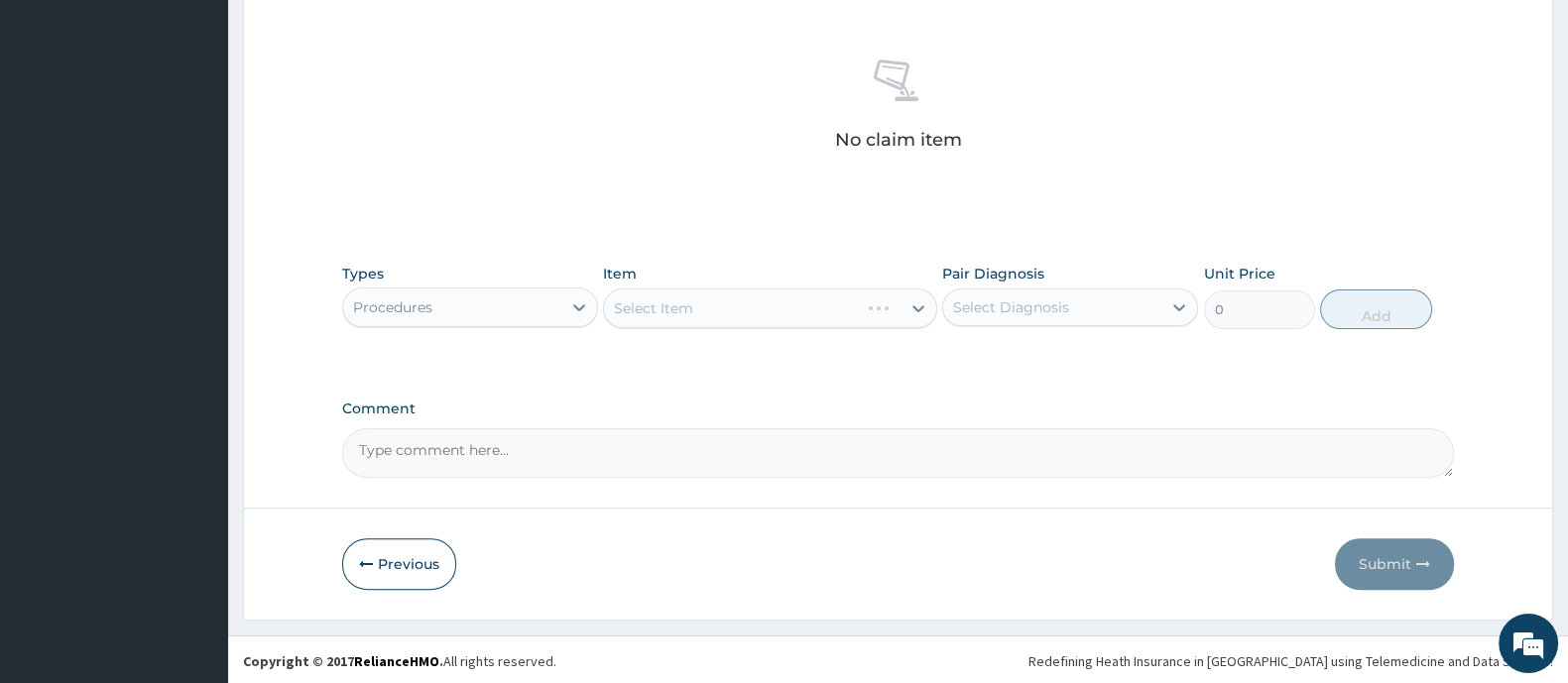
click at [709, 307] on div "Select Item" at bounding box center [770, 308] width 333 height 40
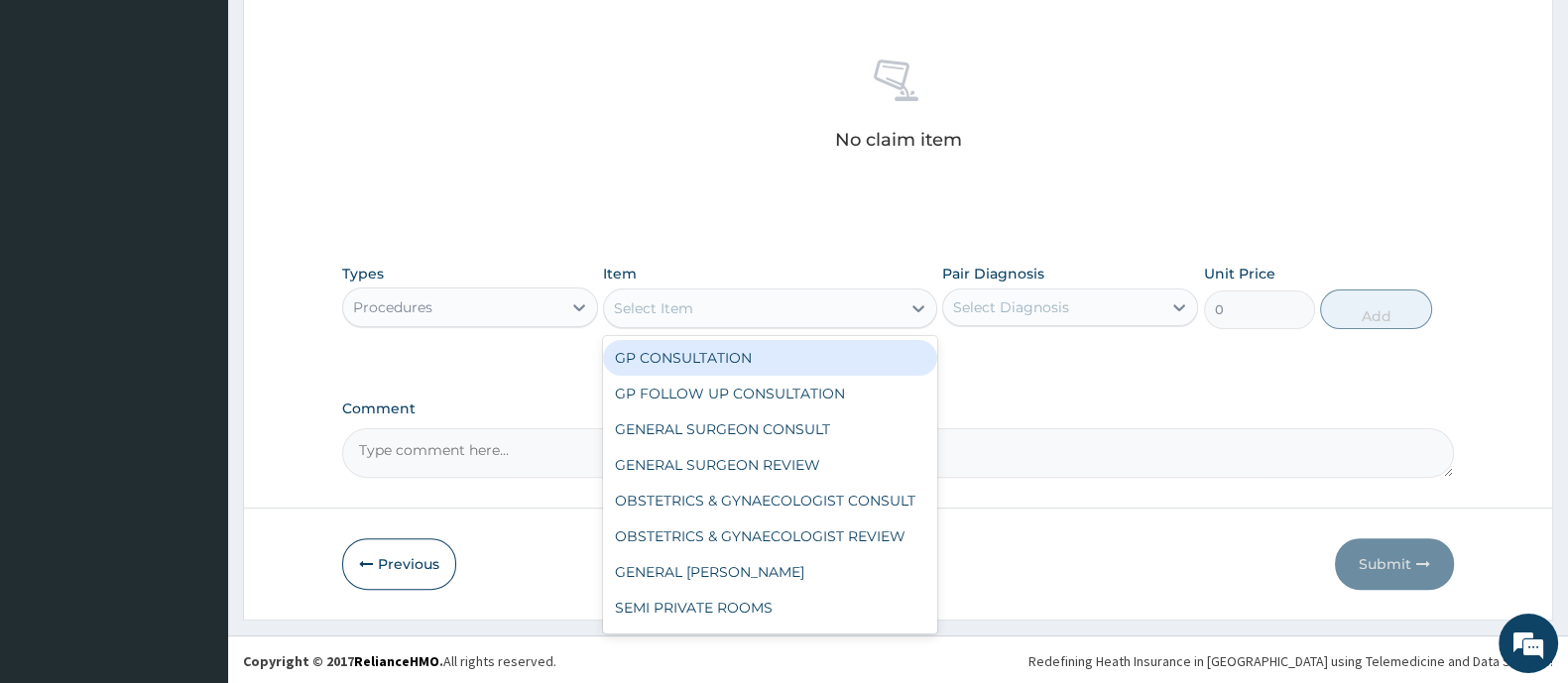
click at [710, 303] on div "Select Item" at bounding box center [752, 308] width 295 height 32
drag, startPoint x: 704, startPoint y: 349, endPoint x: 988, endPoint y: 306, distance: 287.2
click at [708, 349] on div "GP CONSULTATION" at bounding box center [770, 358] width 333 height 36
type input "2000"
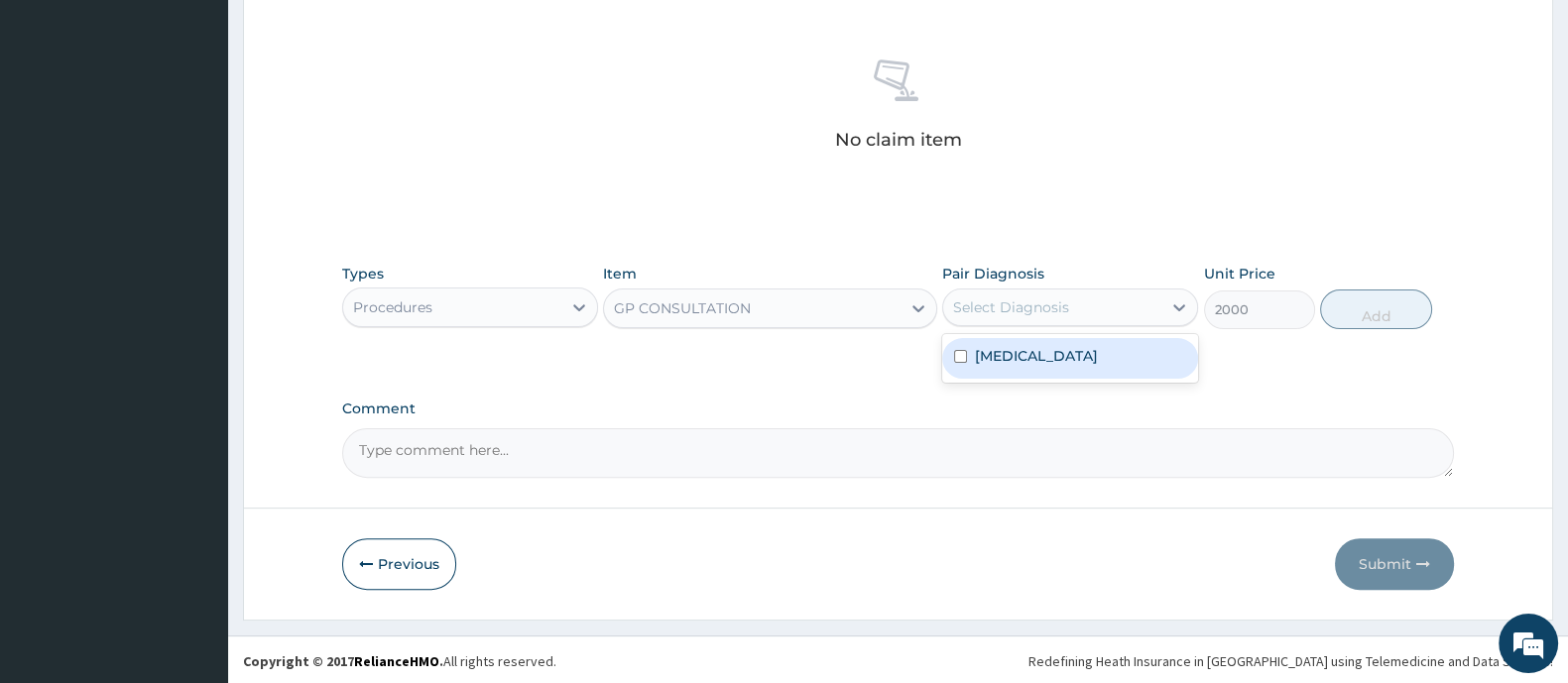
drag, startPoint x: 1007, startPoint y: 299, endPoint x: 1003, endPoint y: 319, distance: 20.4
click at [1008, 300] on div "Select Diagnosis" at bounding box center [1011, 307] width 116 height 20
drag, startPoint x: 978, startPoint y: 364, endPoint x: 1047, endPoint y: 364, distance: 69.0
click at [1001, 364] on div "Acute vaginitis" at bounding box center [1070, 358] width 256 height 41
checkbox input "true"
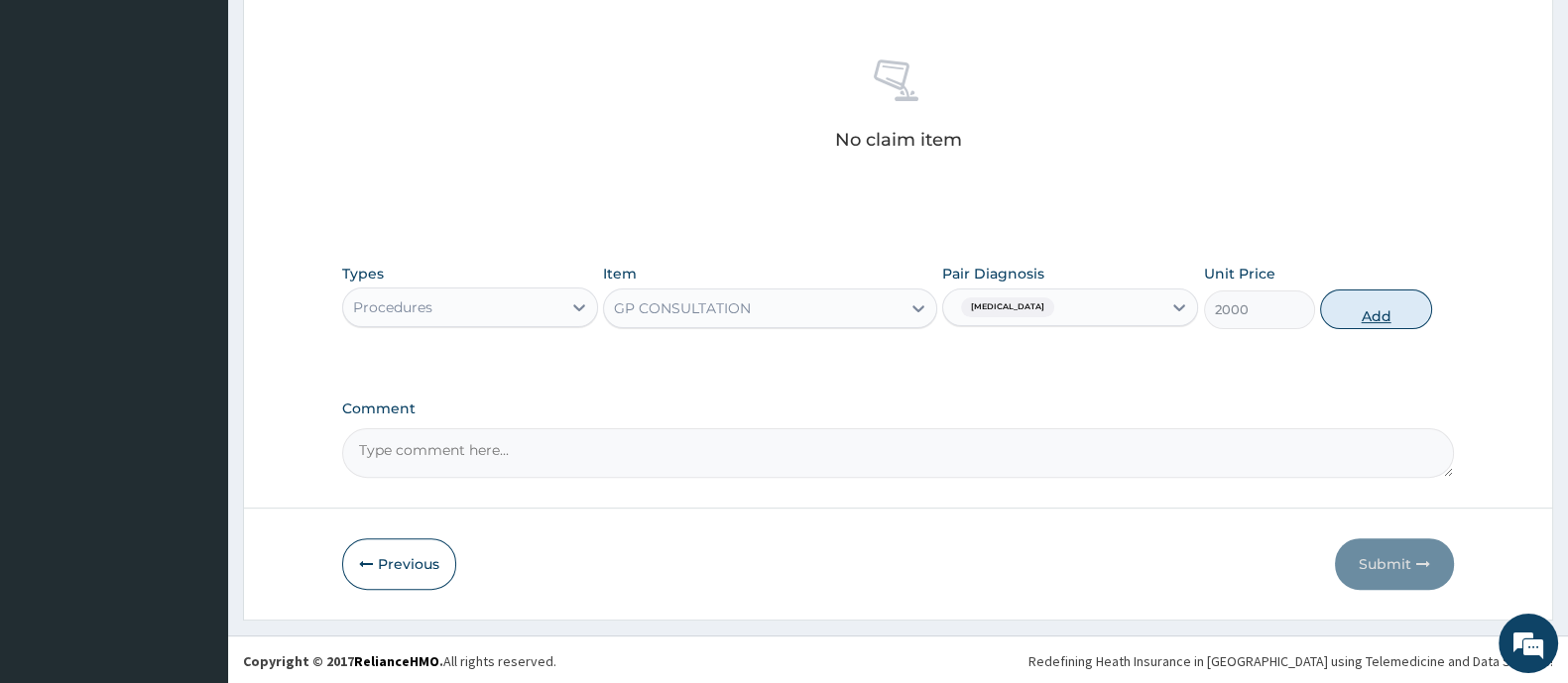
click at [1376, 306] on button "Add" at bounding box center [1375, 309] width 111 height 40
type input "0"
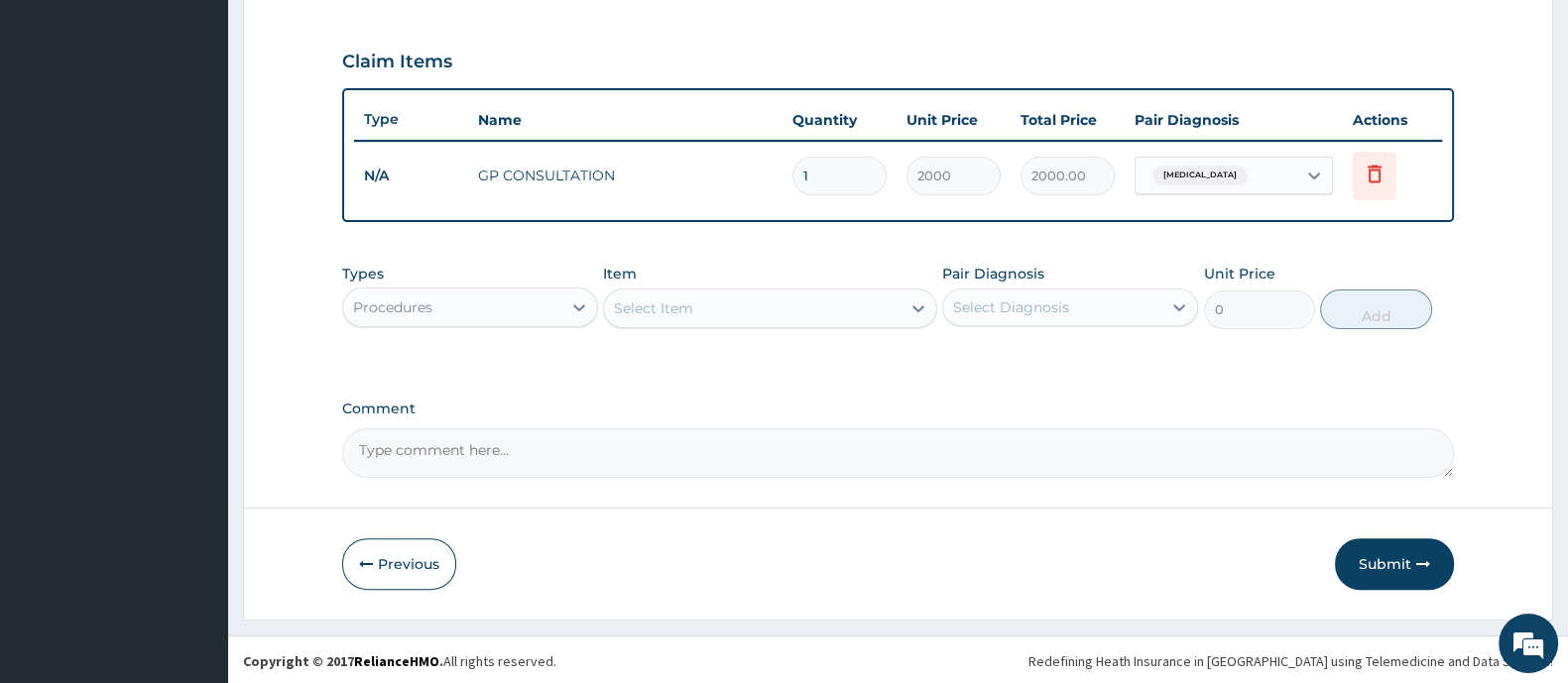
click at [509, 319] on div "Procedures" at bounding box center [452, 307] width 218 height 32
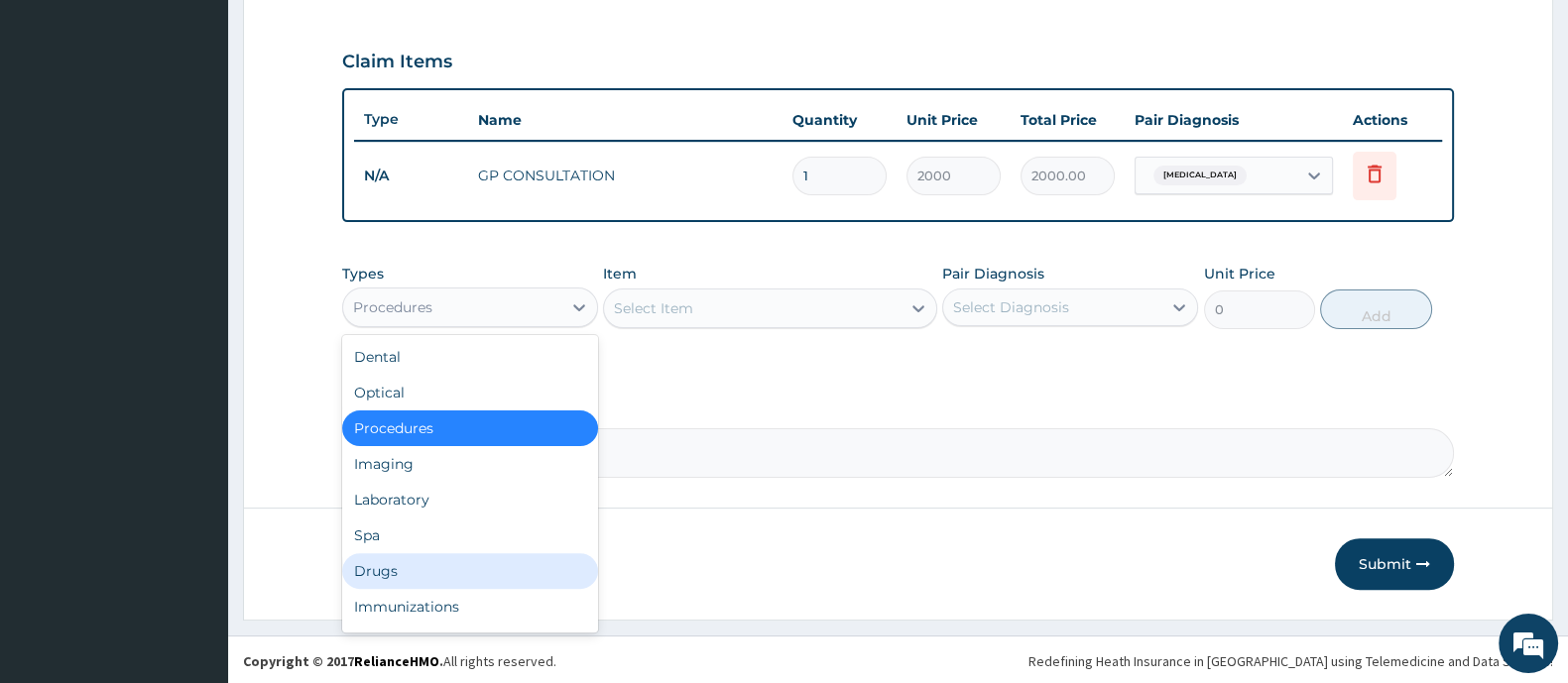
drag, startPoint x: 433, startPoint y: 557, endPoint x: 556, endPoint y: 425, distance: 180.4
click at [432, 559] on div "Drugs" at bounding box center [470, 571] width 256 height 36
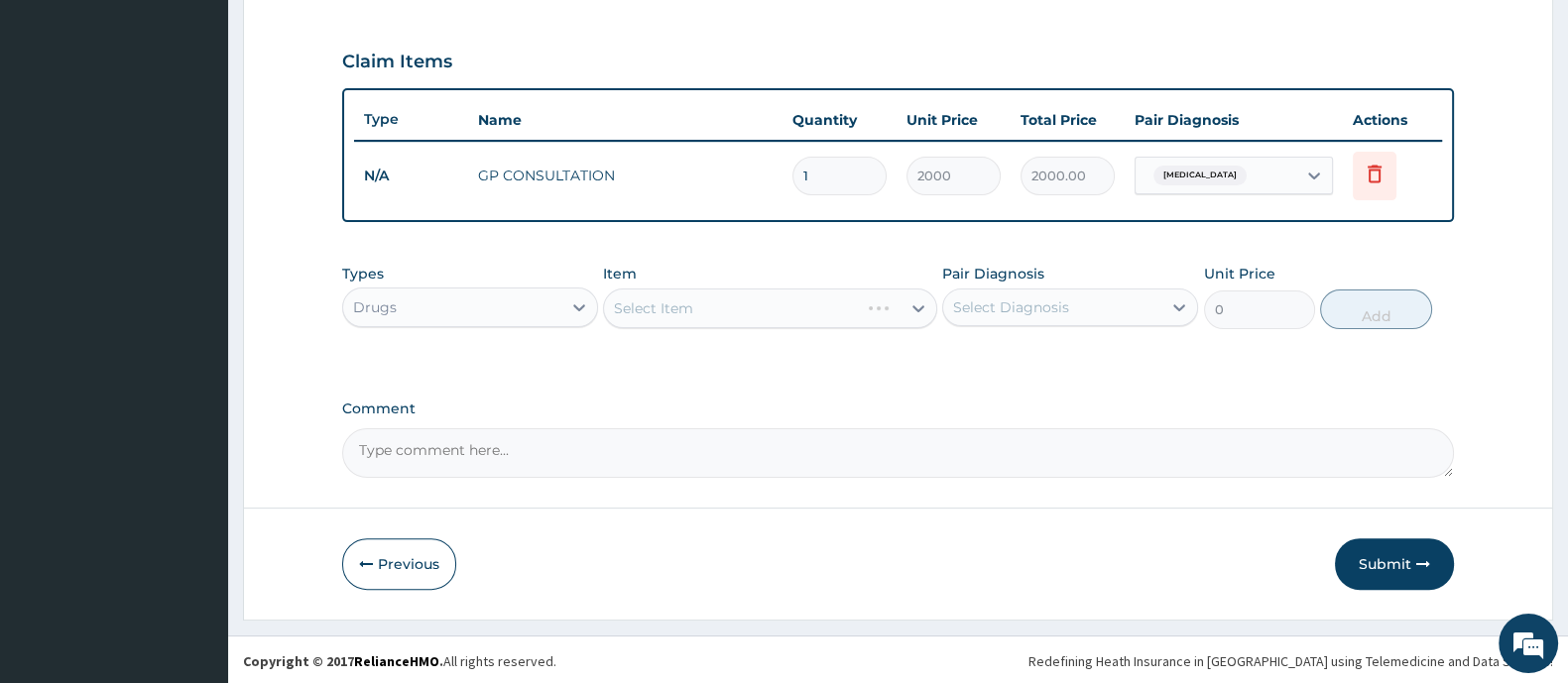
click at [664, 305] on div "Select Item" at bounding box center [770, 308] width 333 height 40
click at [659, 299] on div "Select Item" at bounding box center [654, 308] width 80 height 20
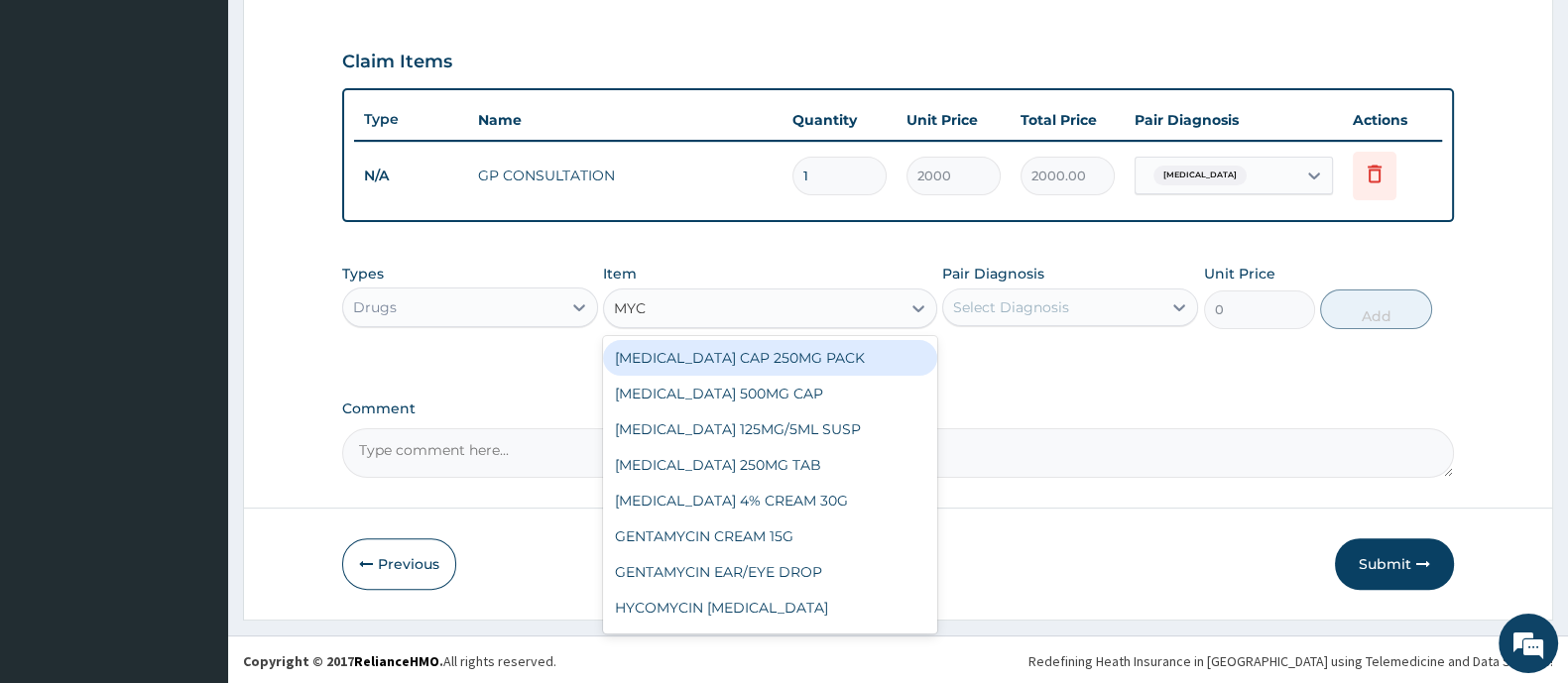
type input "MYCO"
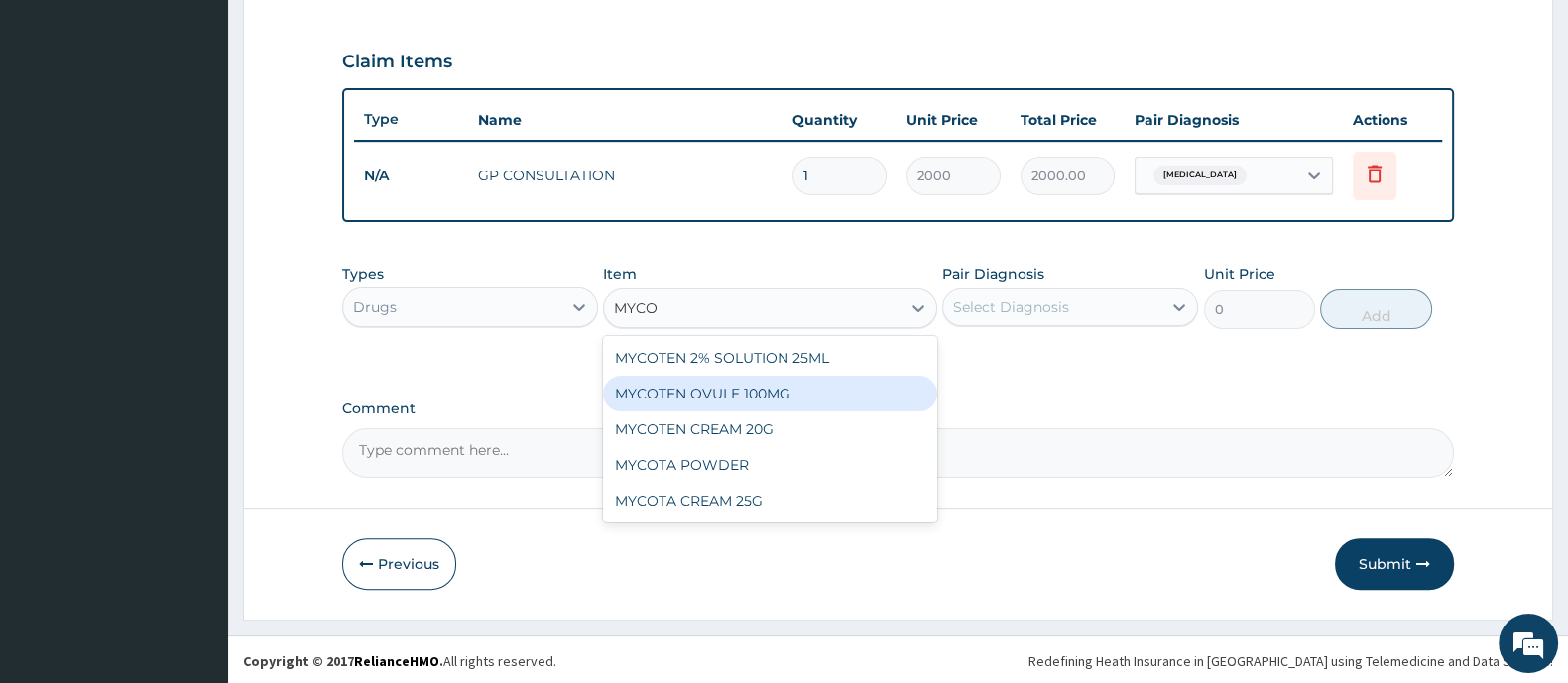
drag, startPoint x: 735, startPoint y: 392, endPoint x: 938, endPoint y: 379, distance: 203.4
click at [746, 391] on div "MYCOTEN OVULE 100MG" at bounding box center [770, 394] width 333 height 36
type input "100"
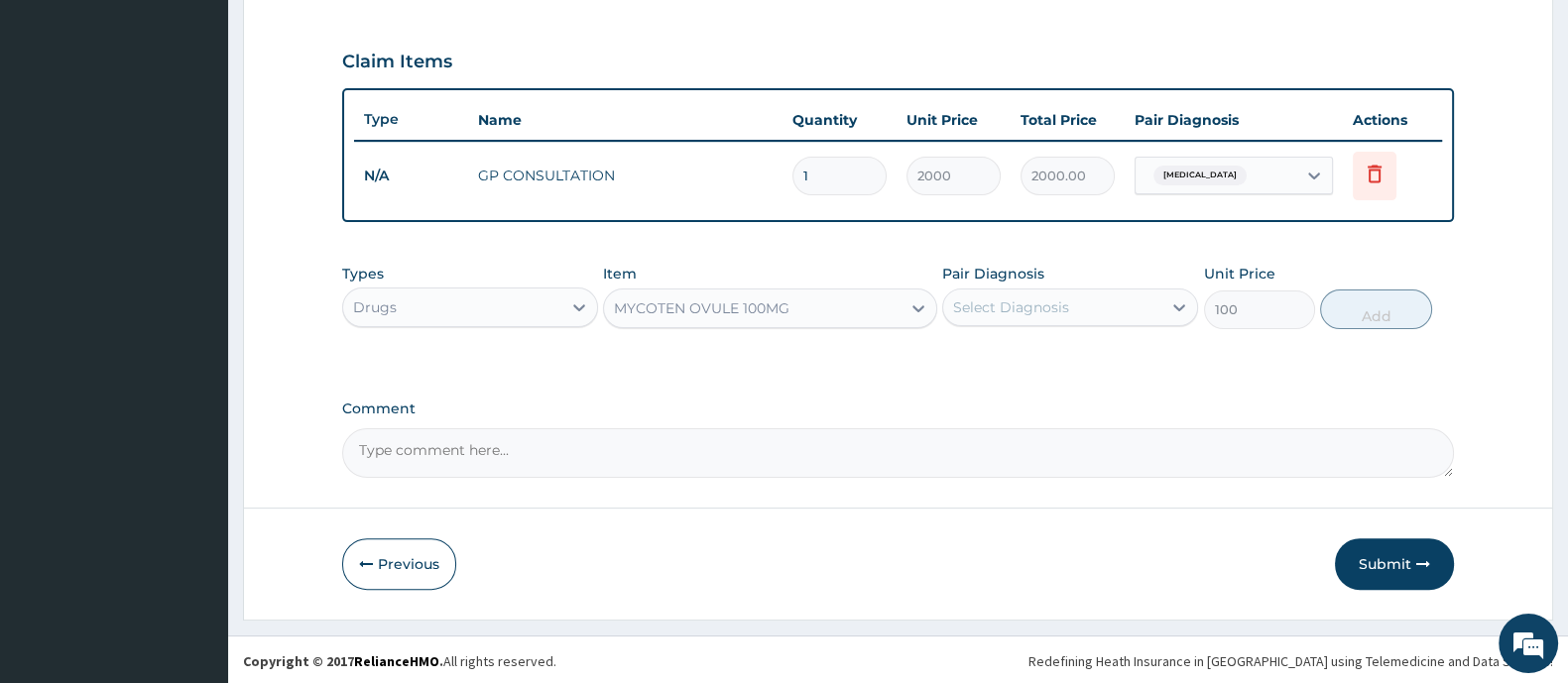
click at [1022, 314] on div "Select Diagnosis" at bounding box center [1052, 307] width 218 height 32
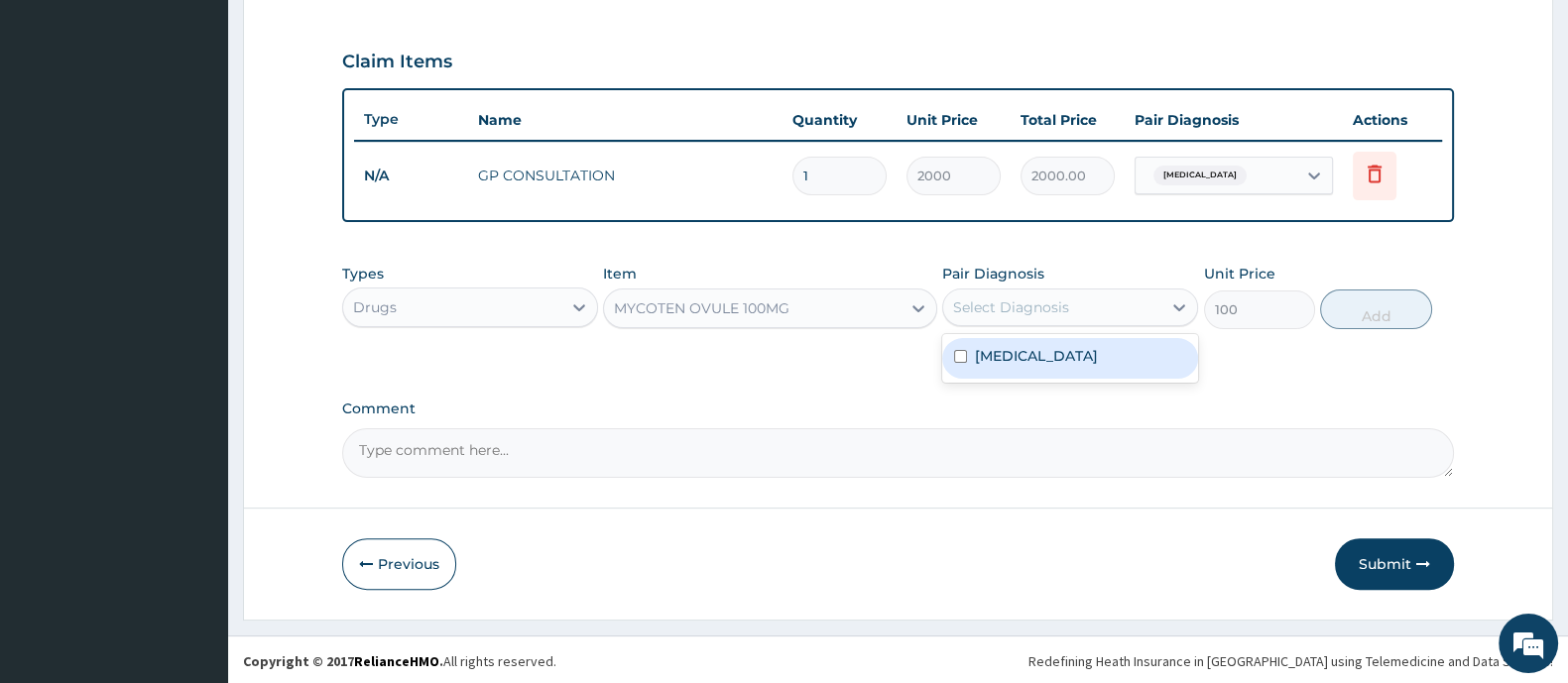
click at [1015, 350] on label "Acute vaginitis" at bounding box center [1036, 356] width 123 height 20
checkbox input "true"
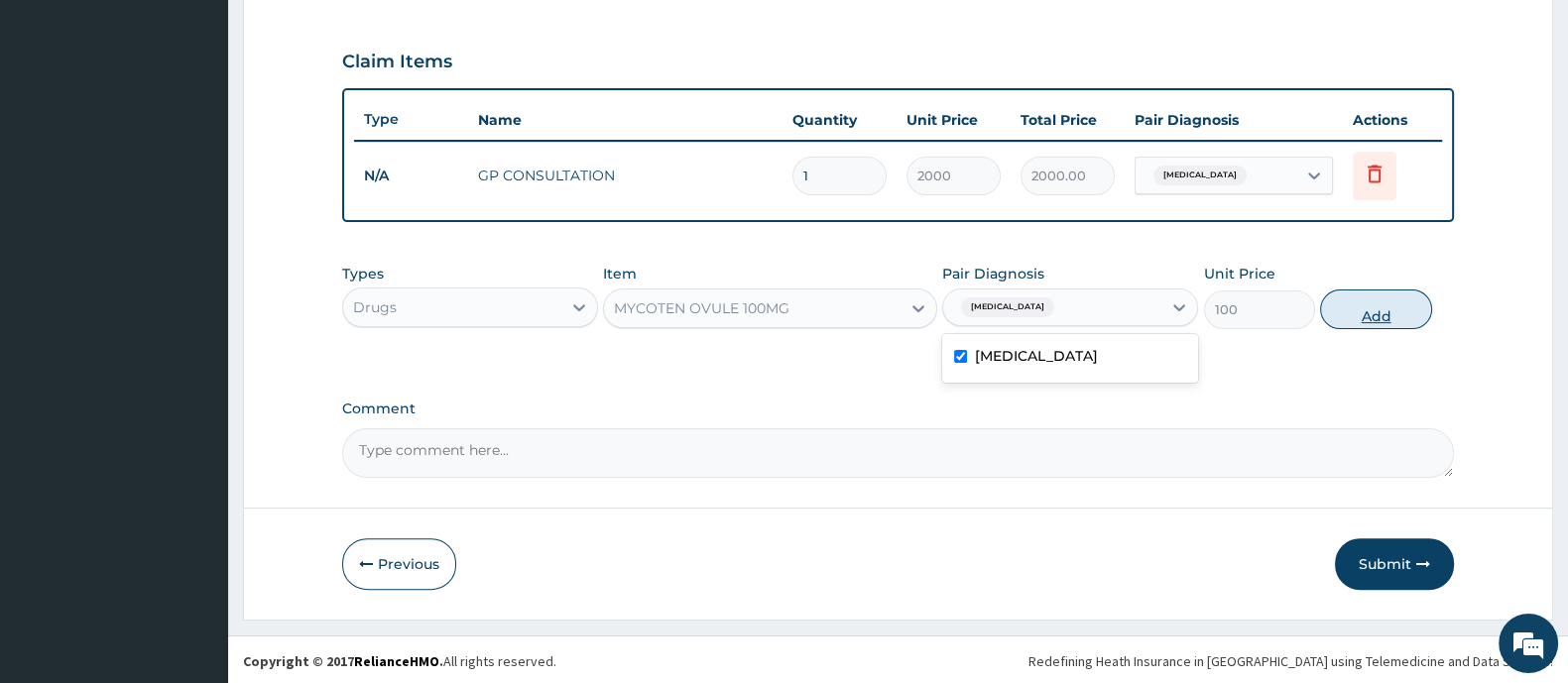
click at [1384, 304] on button "Add" at bounding box center [1375, 309] width 111 height 40
type input "0"
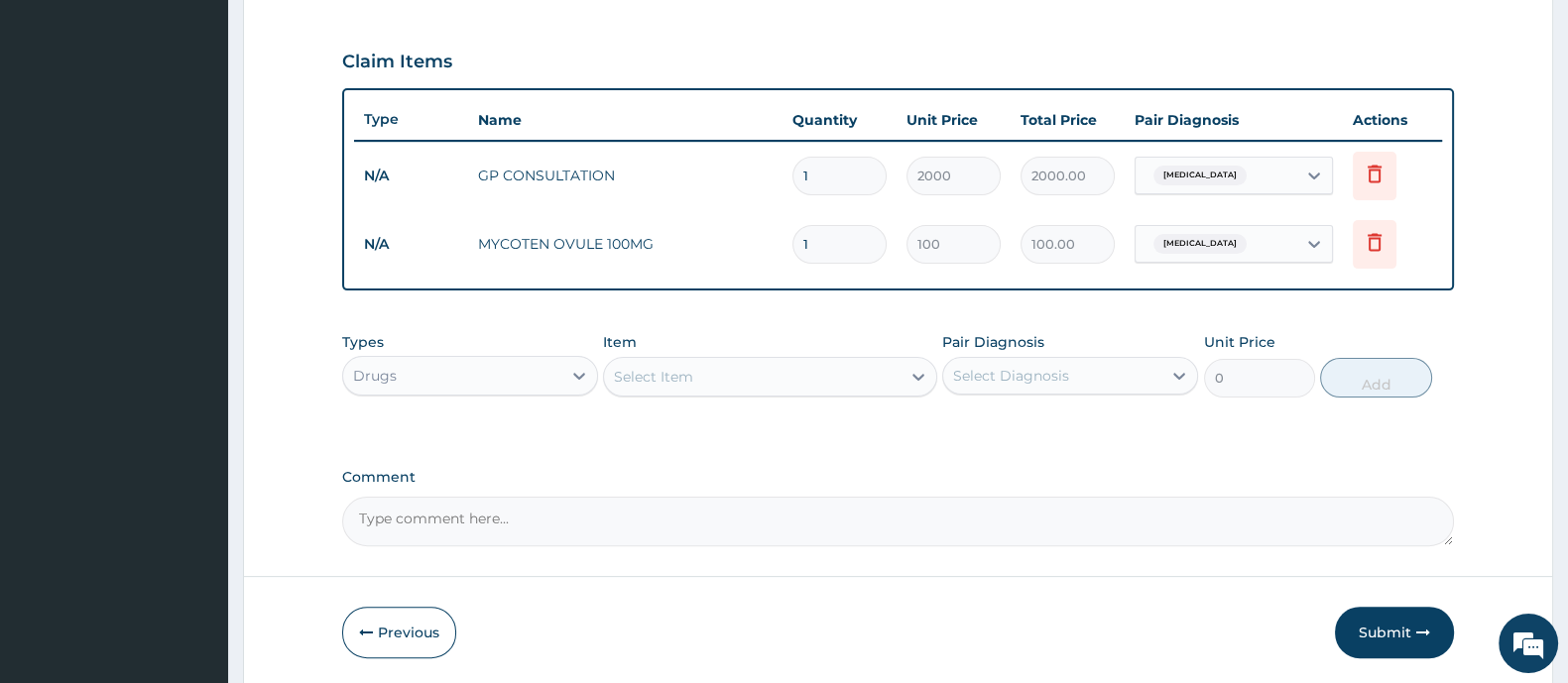
type input "0.00"
type input "6"
type input "600.00"
type input "6"
click at [842, 383] on div "Select Item" at bounding box center [752, 377] width 295 height 32
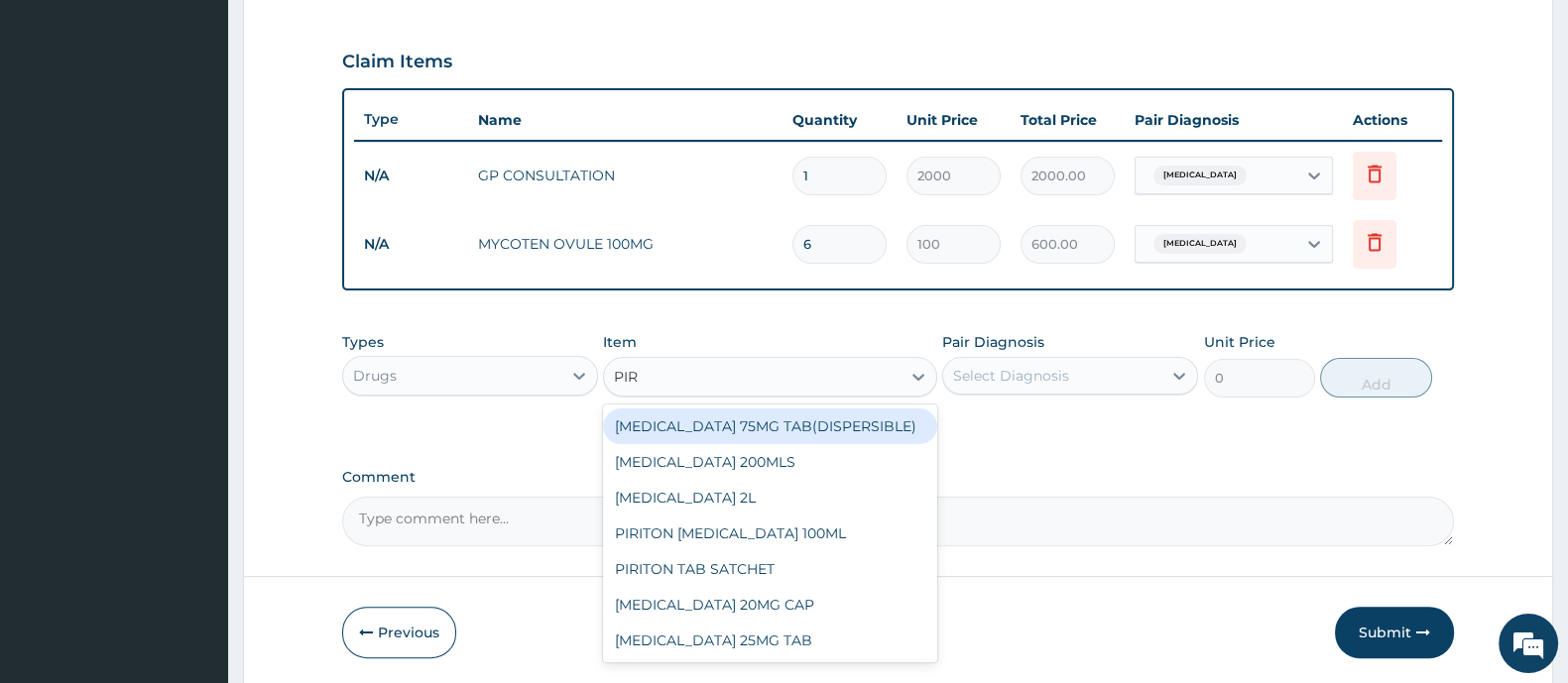
type input "PIRI"
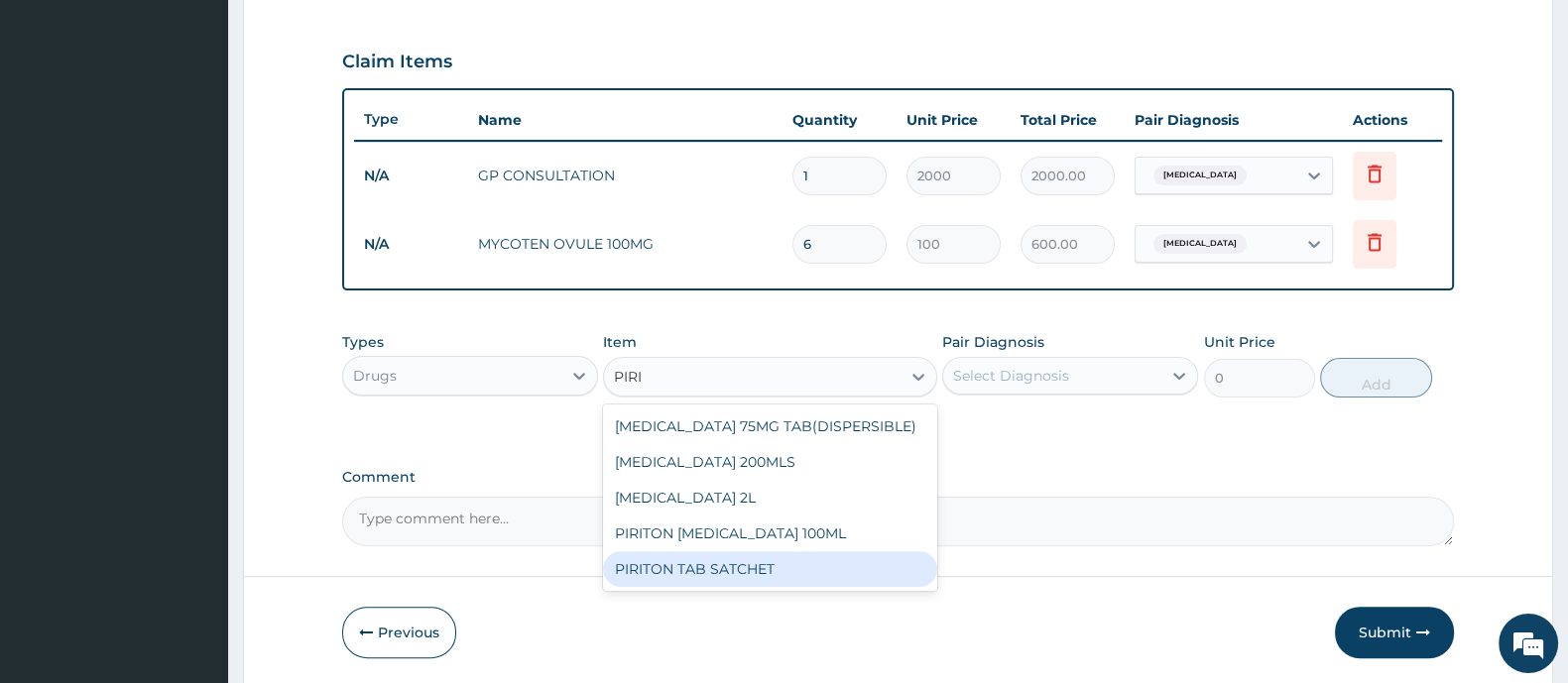
click at [769, 580] on div "PIRITON TAB SATCHET" at bounding box center [770, 569] width 333 height 36
type input "20"
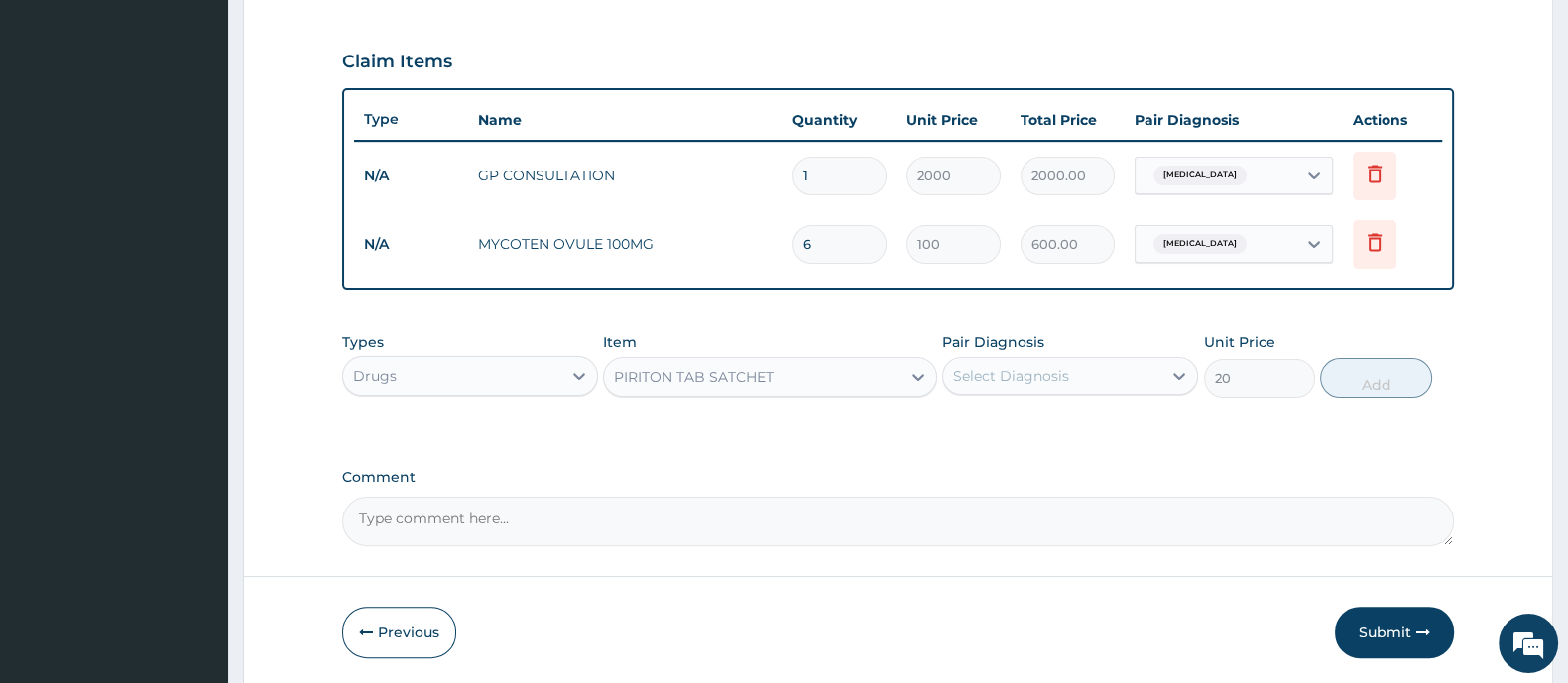
click at [1033, 370] on div "Select Diagnosis" at bounding box center [1011, 376] width 116 height 20
drag, startPoint x: 1004, startPoint y: 432, endPoint x: 1181, endPoint y: 434, distance: 177.0
click at [1007, 434] on div "Acute vaginitis" at bounding box center [1070, 427] width 256 height 41
checkbox input "true"
click at [1394, 379] on button "Add" at bounding box center [1375, 378] width 111 height 40
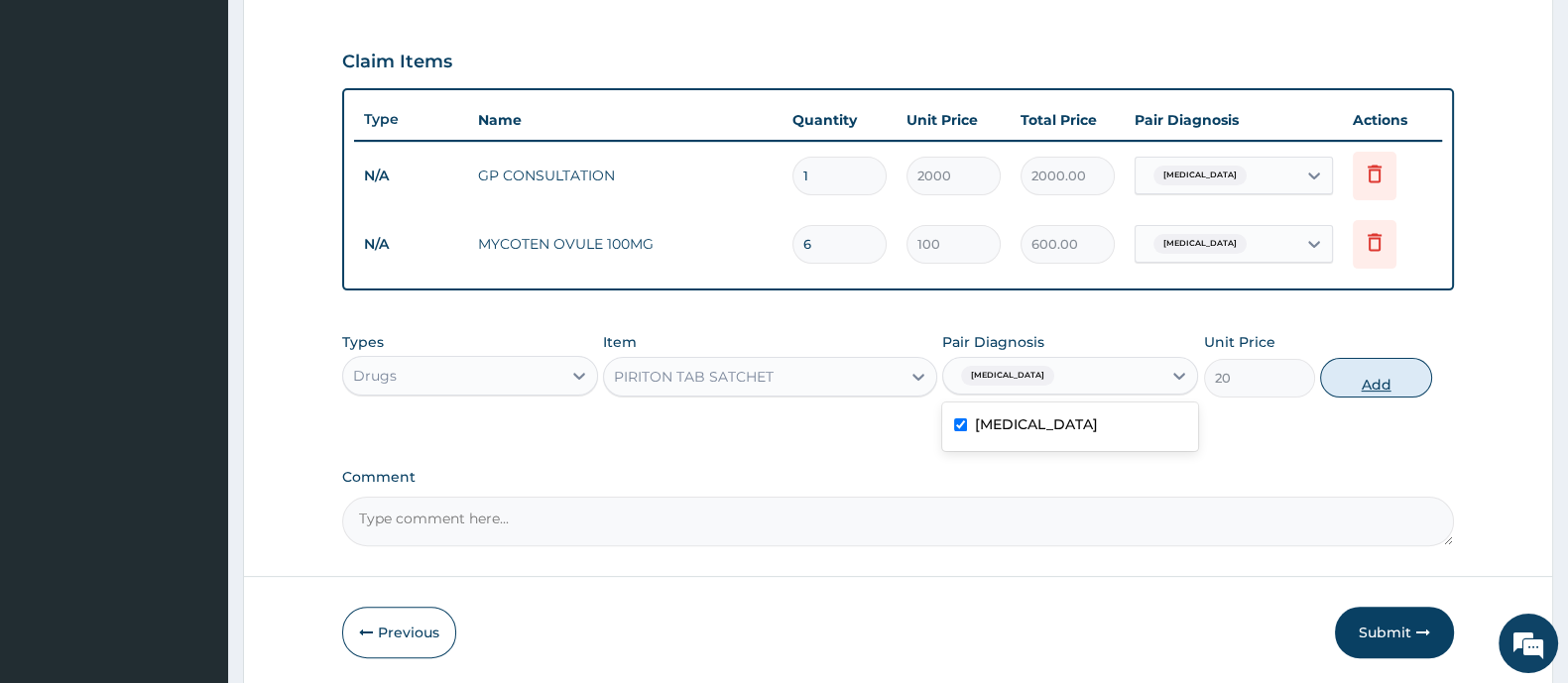
type input "0"
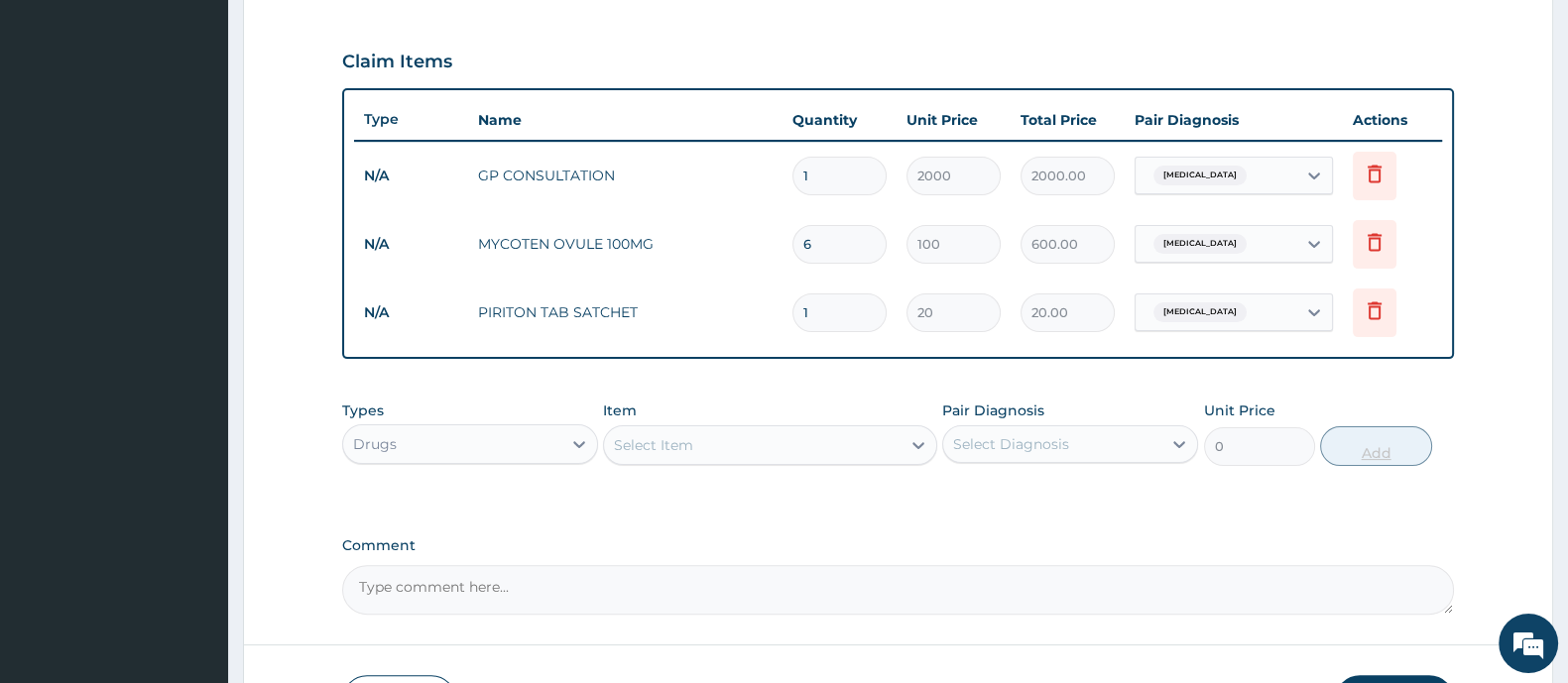
click at [1394, 379] on div "PA Code / Prescription Code Enter Code(Secondary Care Only) Encounter Date 06-0…" at bounding box center [897, 77] width 1111 height 1075
click at [852, 304] on input "1" at bounding box center [839, 312] width 94 height 39
type input "0.00"
type input "6"
type input "120.00"
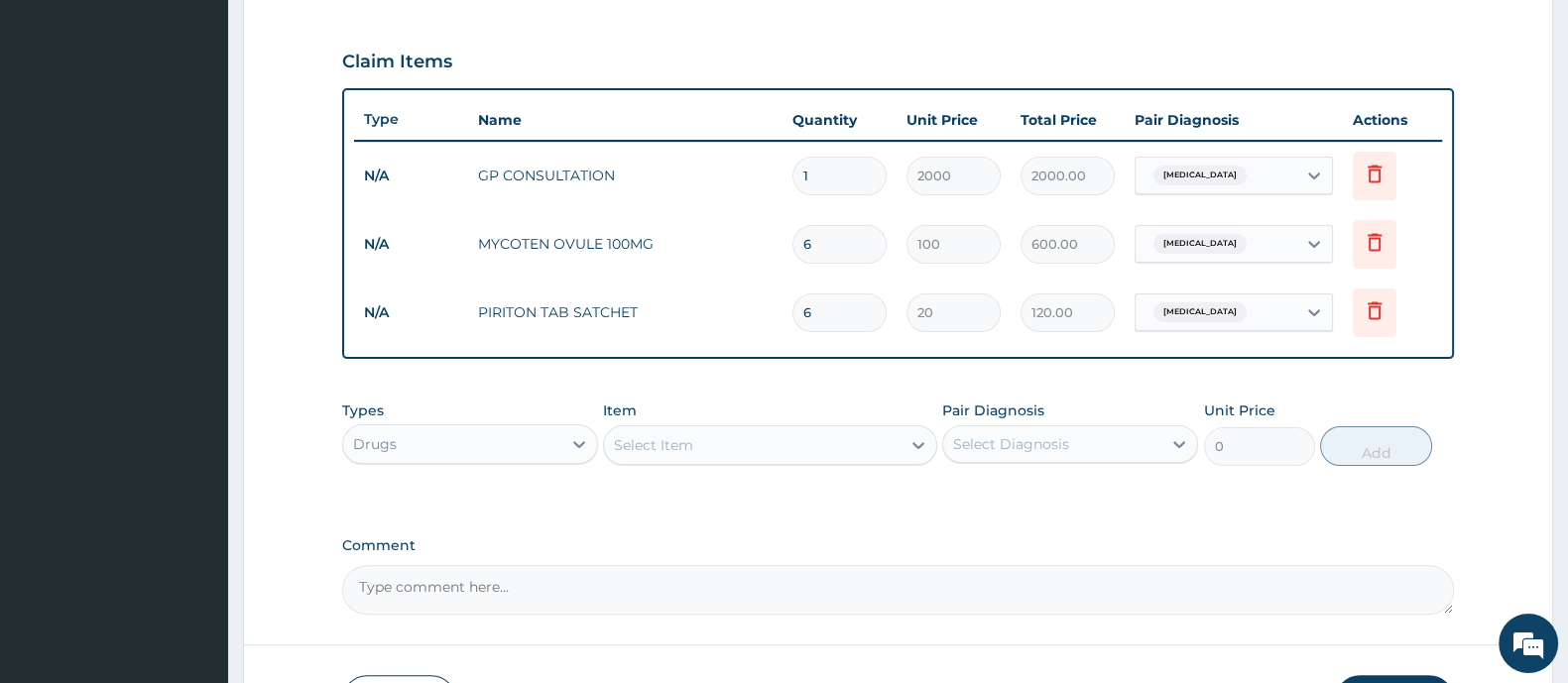
type input "6"
click at [699, 439] on div "Select Item" at bounding box center [752, 446] width 295 height 32
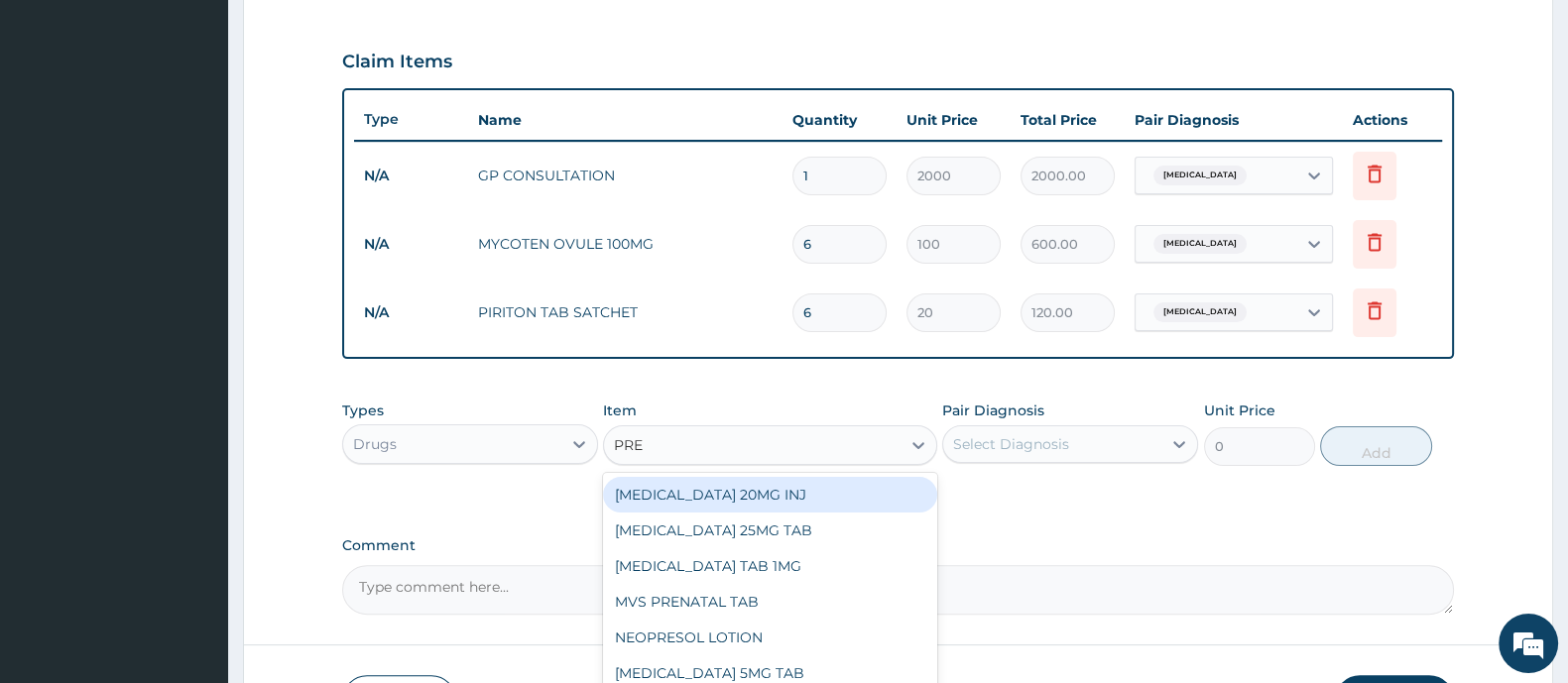
type input "PRED"
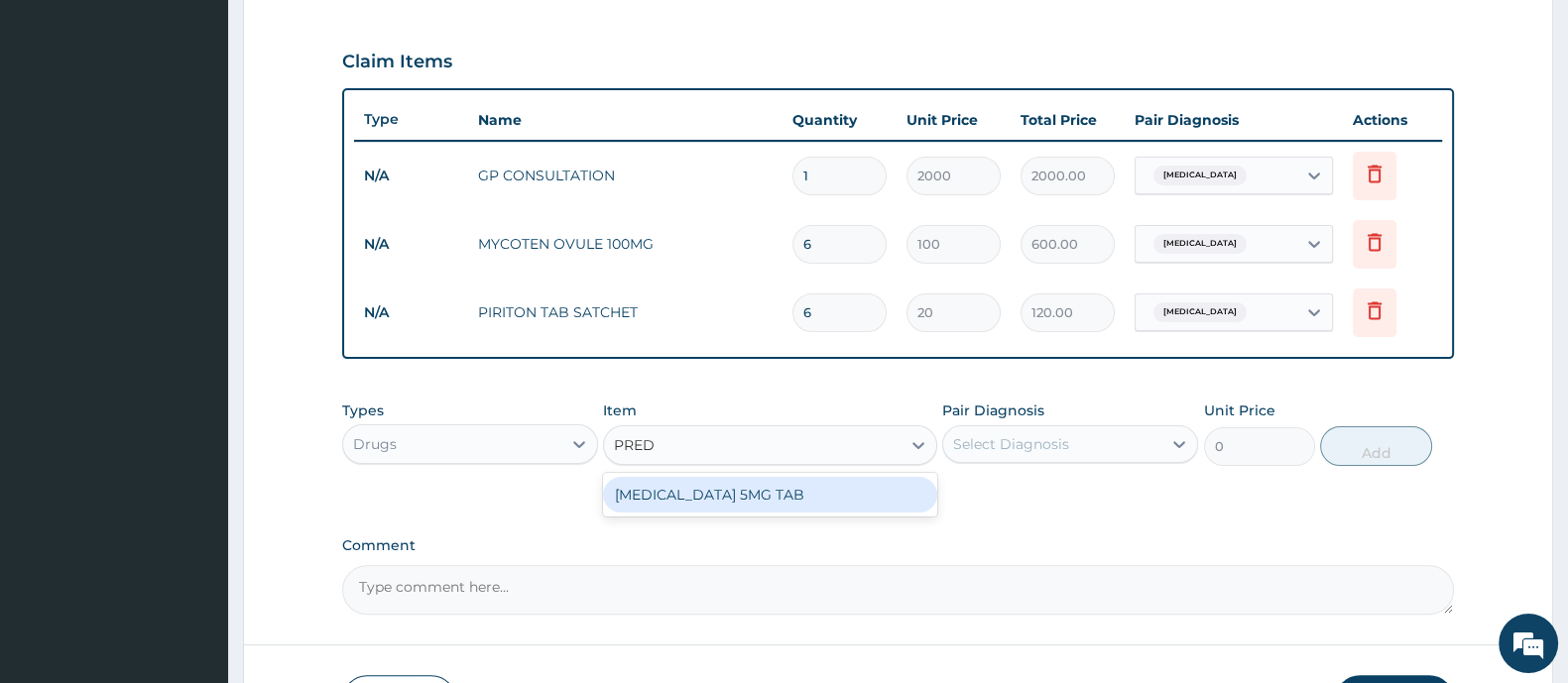
click at [817, 497] on div "[MEDICAL_DATA] 5MG TAB" at bounding box center [770, 495] width 333 height 36
type input "15"
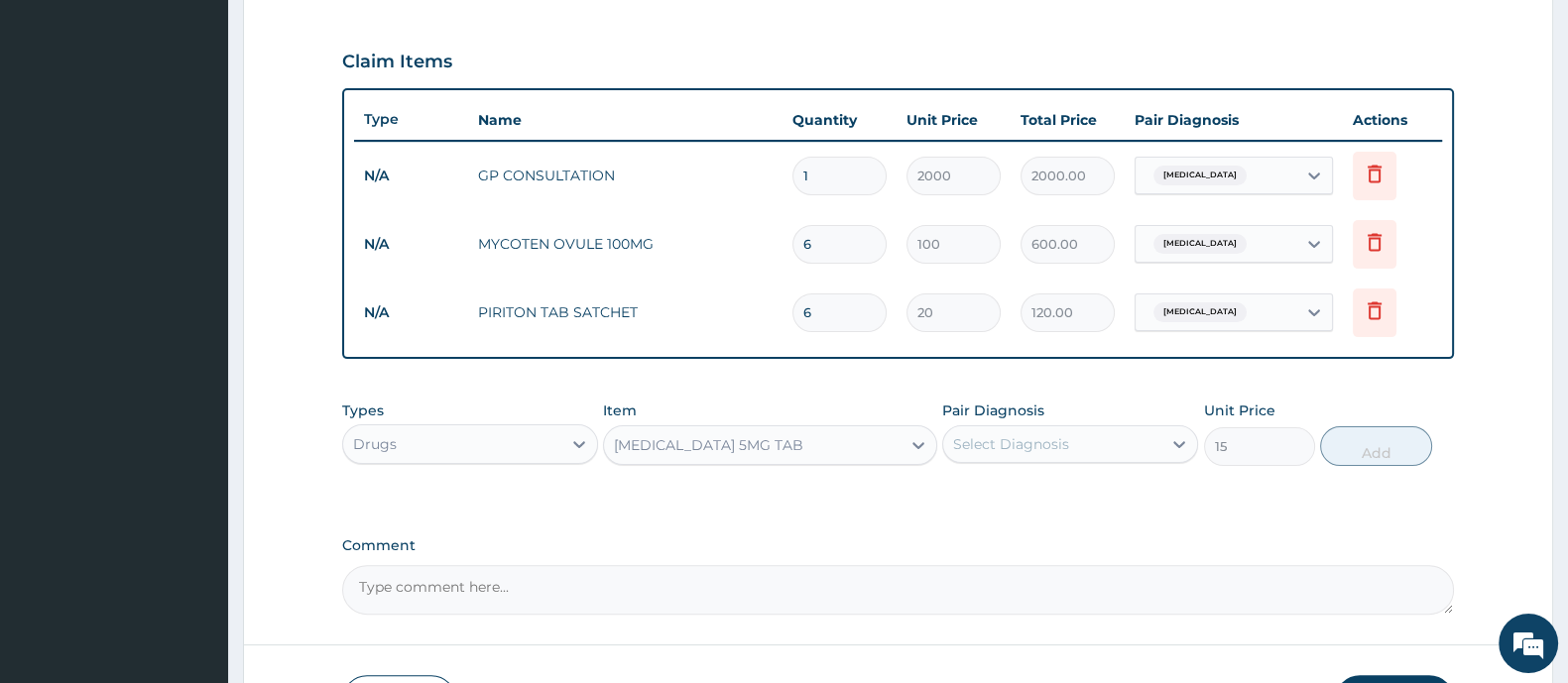
click at [989, 447] on div "Select Diagnosis" at bounding box center [1011, 445] width 116 height 20
click at [979, 483] on label "Acute vaginitis" at bounding box center [1036, 493] width 123 height 20
checkbox input "true"
click at [1380, 427] on button "Add" at bounding box center [1375, 447] width 111 height 40
type input "0"
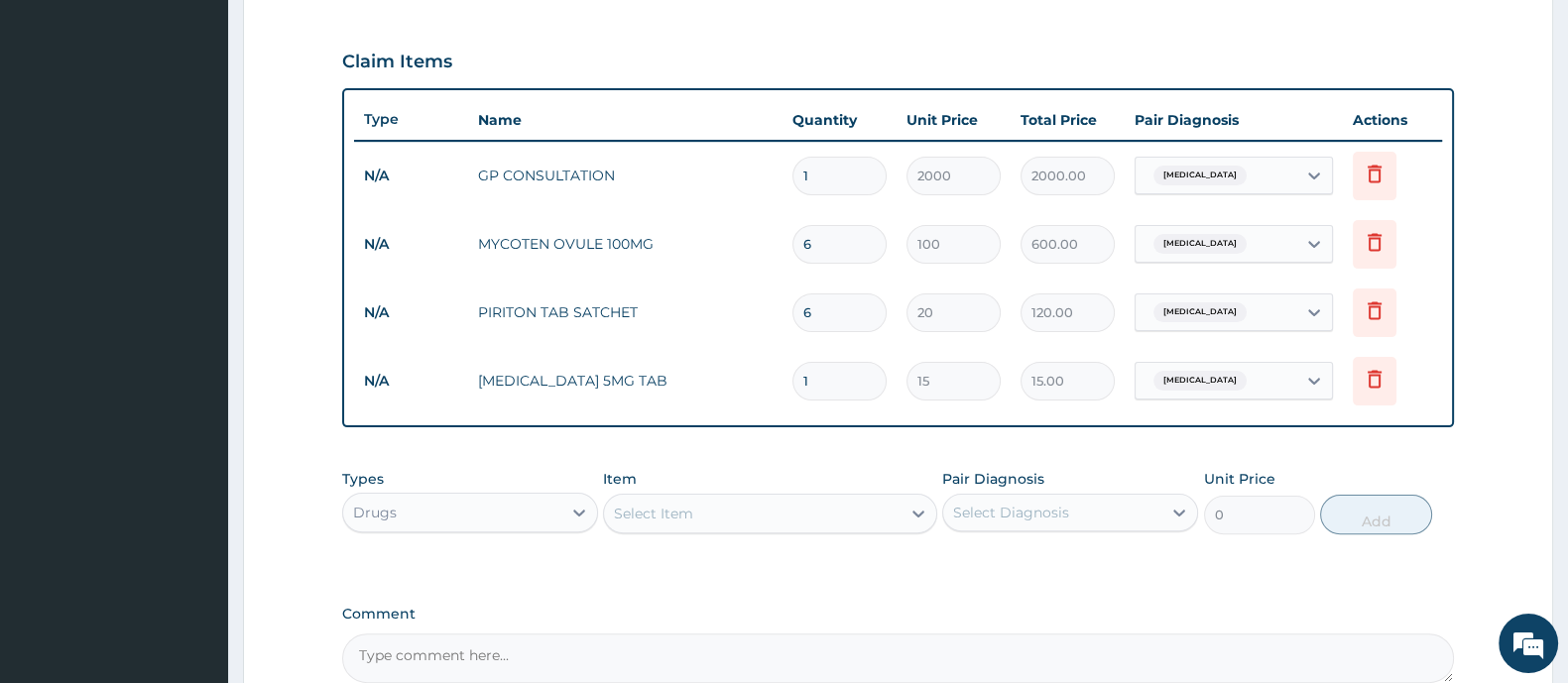
type input "0.00"
type input "6"
type input "90.00"
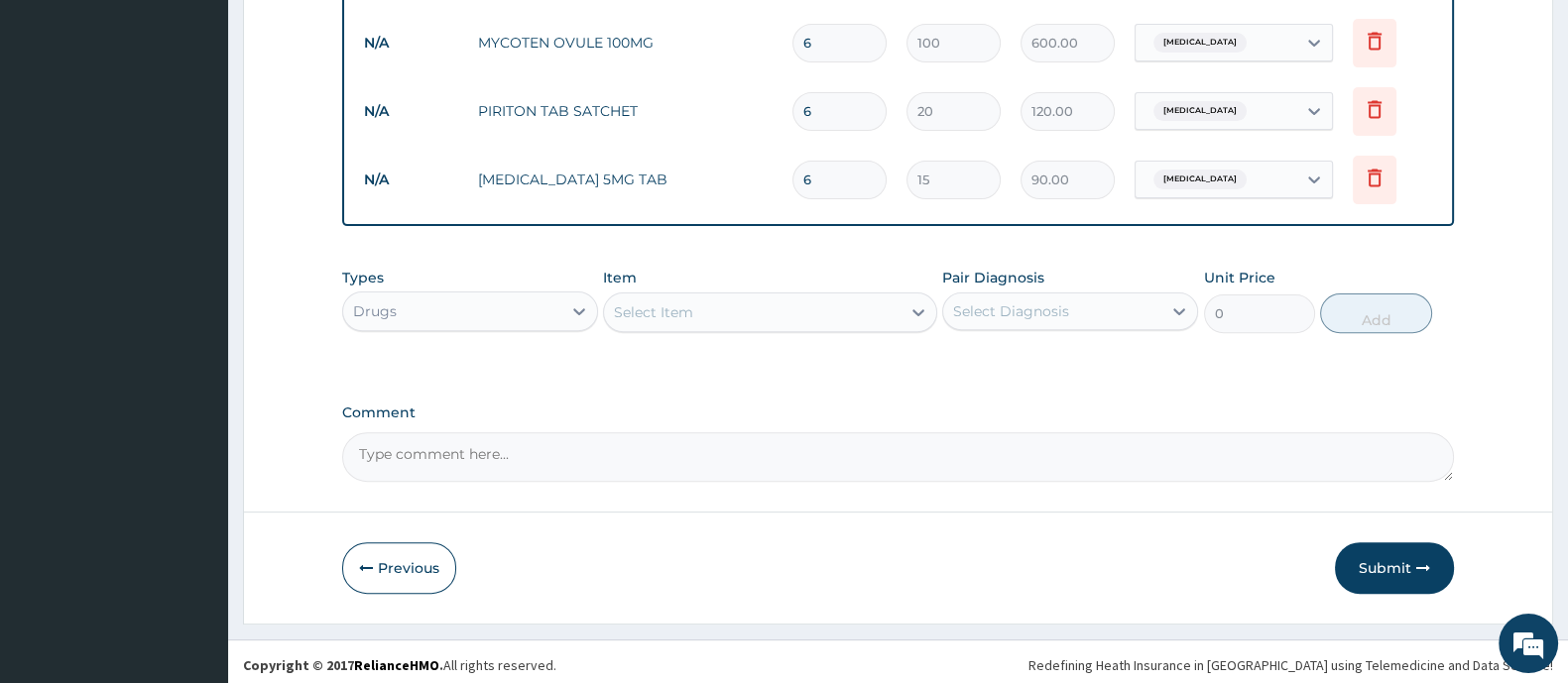
scroll to position [854, 0]
type input "6"
click at [1407, 561] on button "Submit" at bounding box center [1394, 565] width 119 height 52
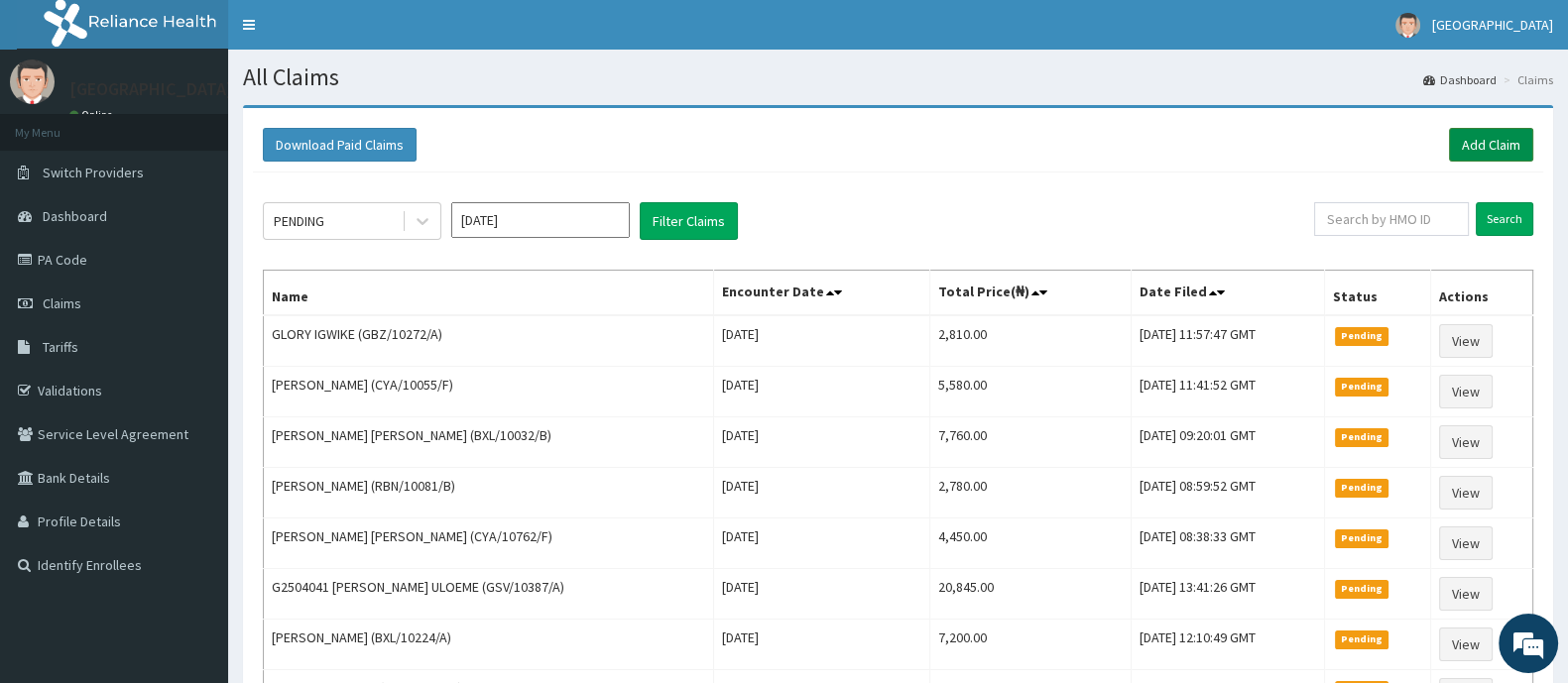
click at [1486, 131] on link "Add Claim" at bounding box center [1490, 145] width 85 height 34
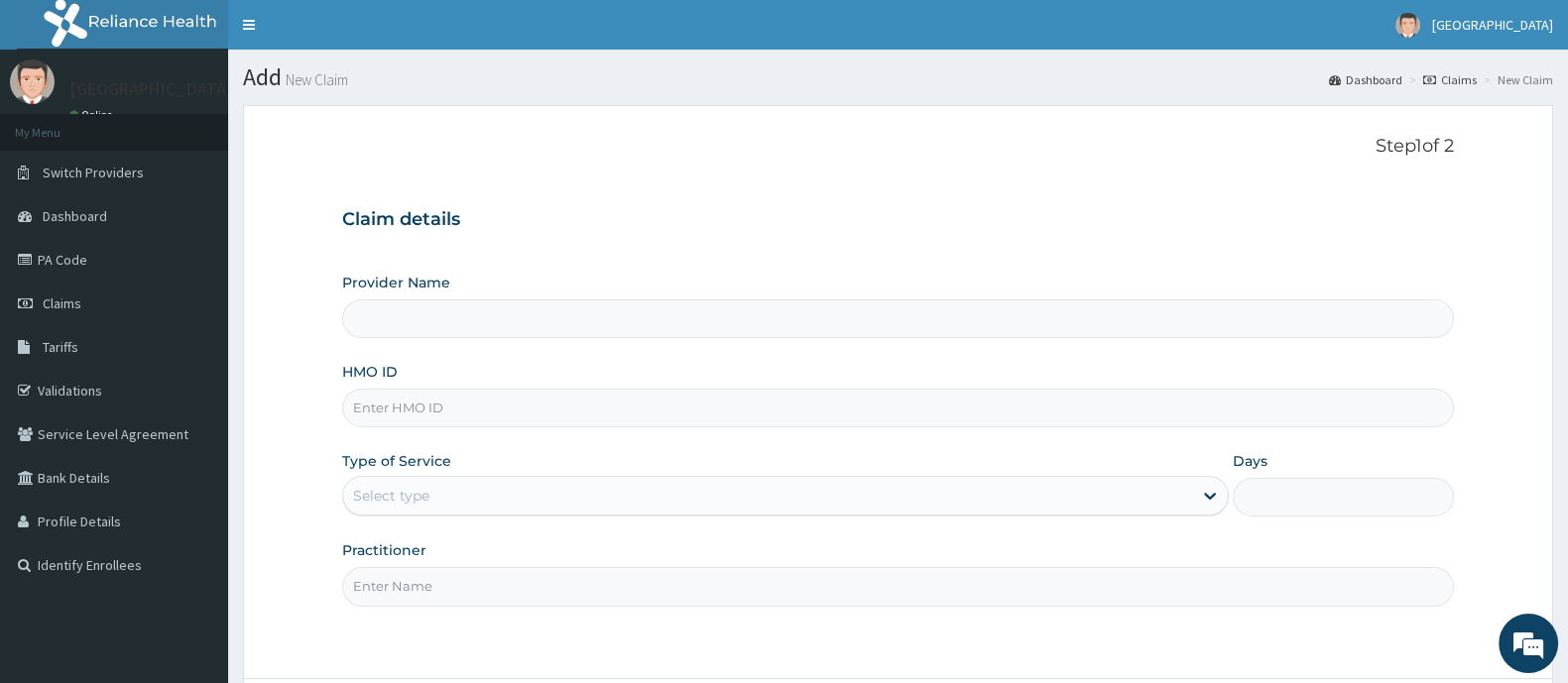
click at [506, 409] on input "HMO ID" at bounding box center [897, 408] width 1111 height 39
type input "[GEOGRAPHIC_DATA] And Maternity"
type input "BXL/10015/A"
click at [439, 496] on div "Select type" at bounding box center [767, 496] width 848 height 32
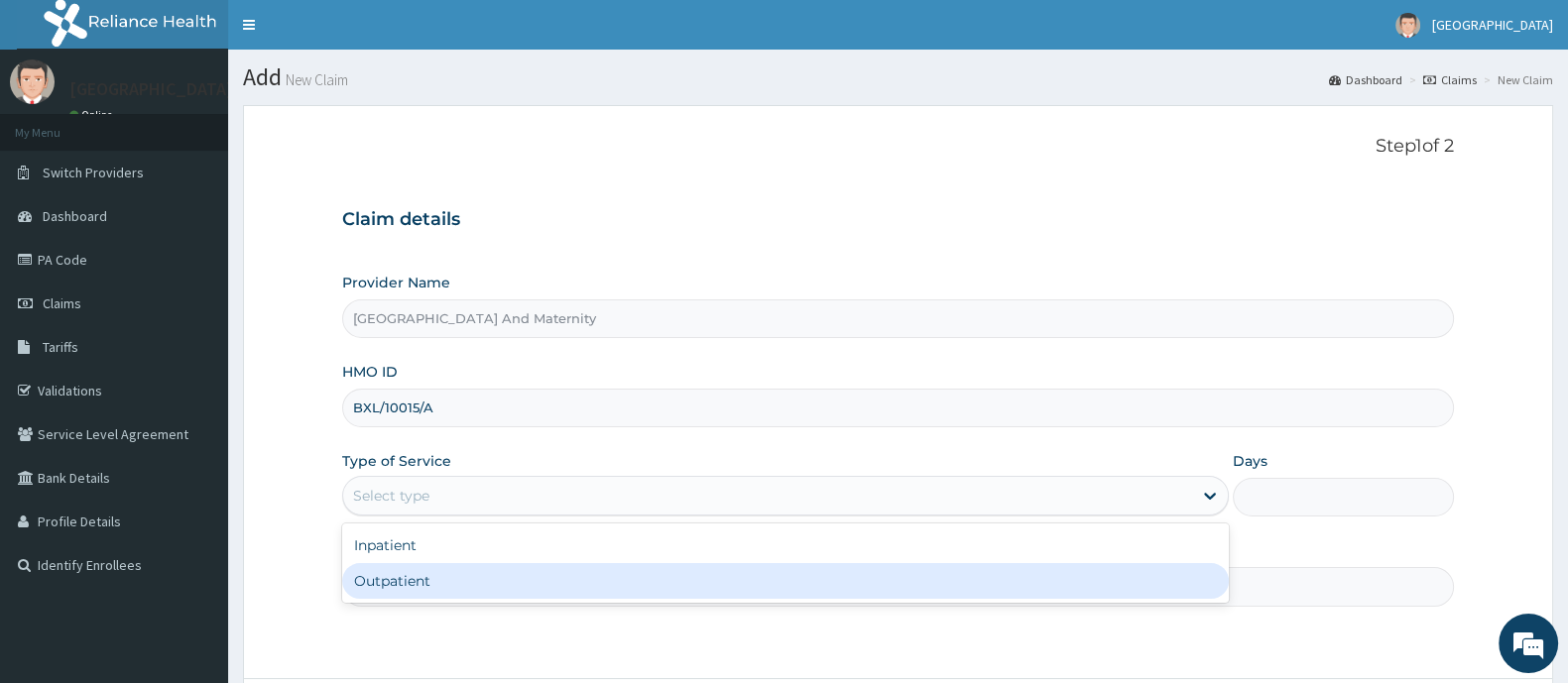
click at [437, 580] on div "Outpatient" at bounding box center [784, 581] width 886 height 36
type input "1"
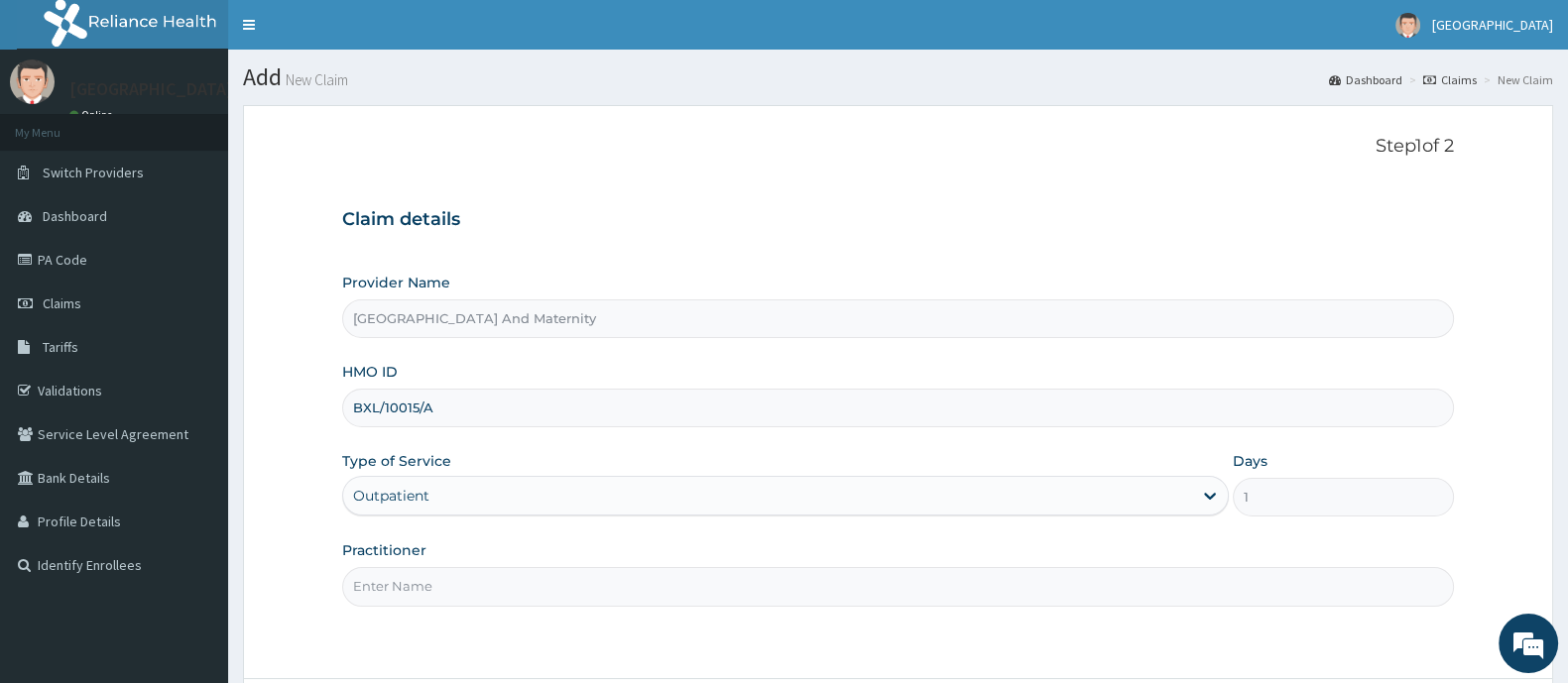
click at [431, 579] on input "Practitioner" at bounding box center [897, 586] width 1111 height 39
type input "DR AINA E.A"
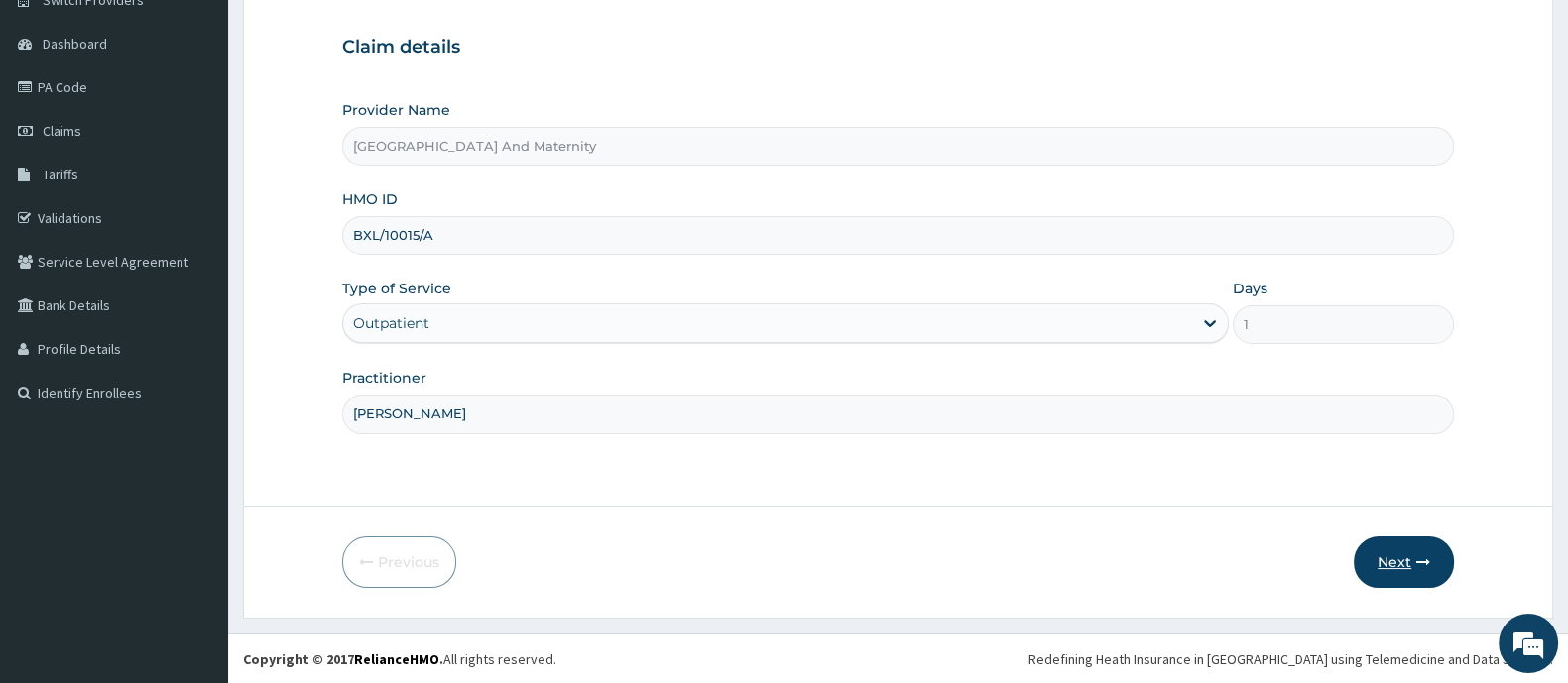
click at [1381, 552] on button "Next" at bounding box center [1404, 562] width 100 height 52
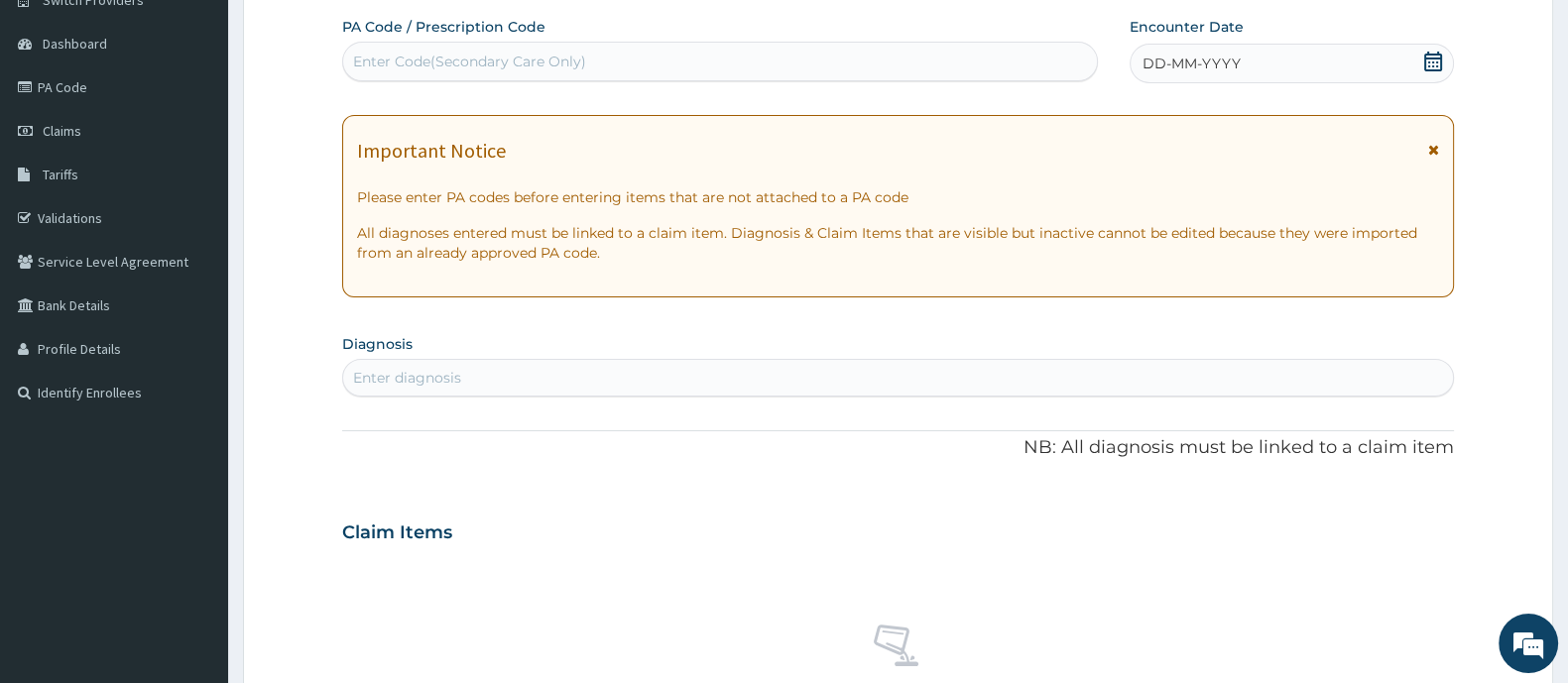
click at [589, 58] on div "Enter Code(Secondary Care Only)" at bounding box center [720, 62] width 754 height 32
type input "PA/005100"
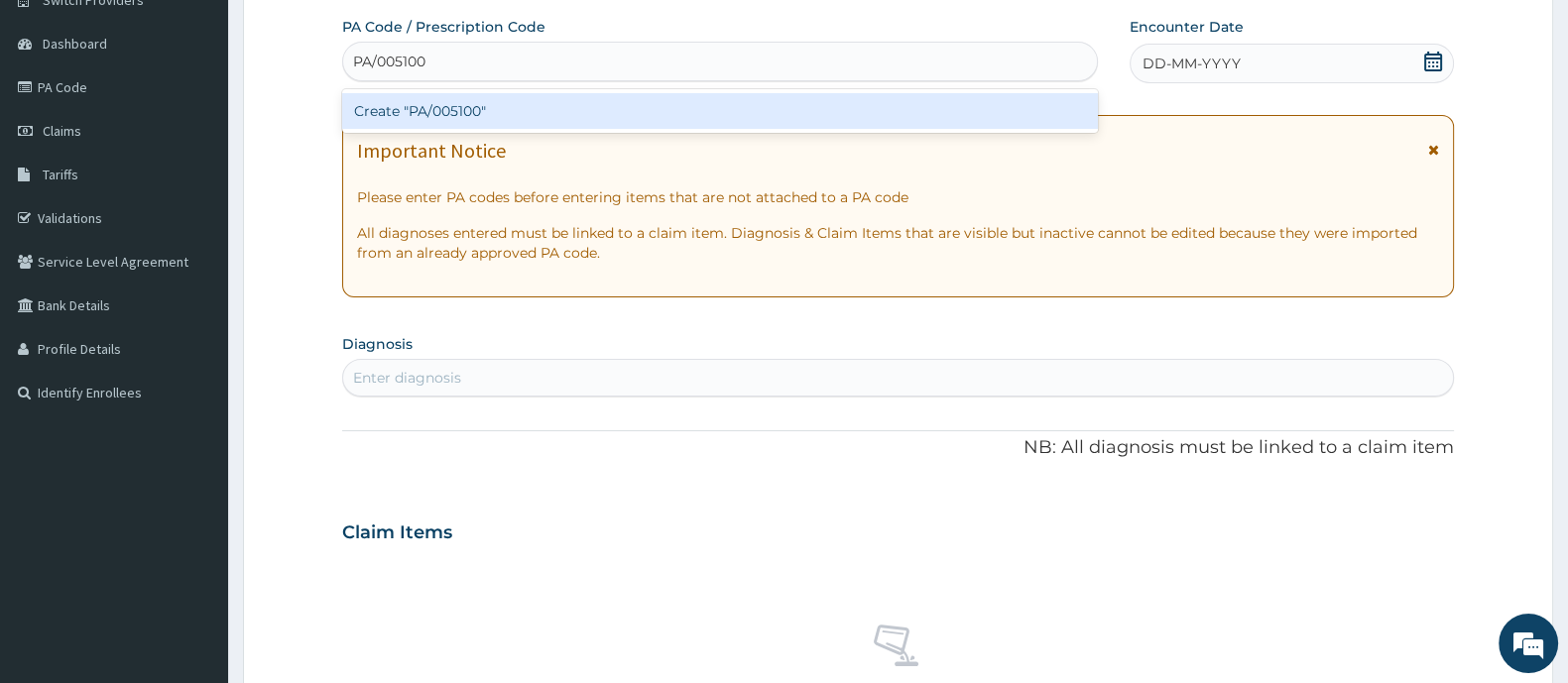
click at [588, 118] on div "Create "PA/005100"" at bounding box center [720, 112] width 756 height 36
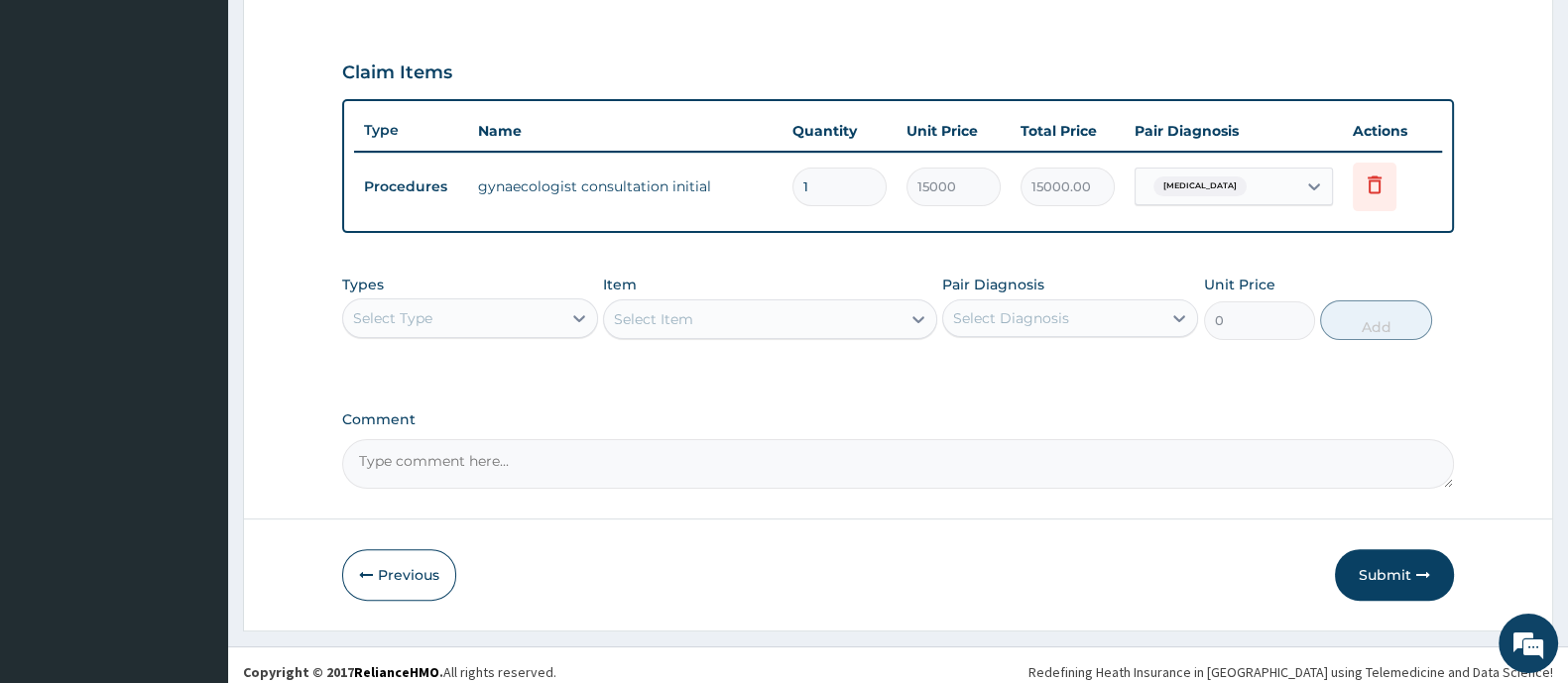
scroll to position [650, 0]
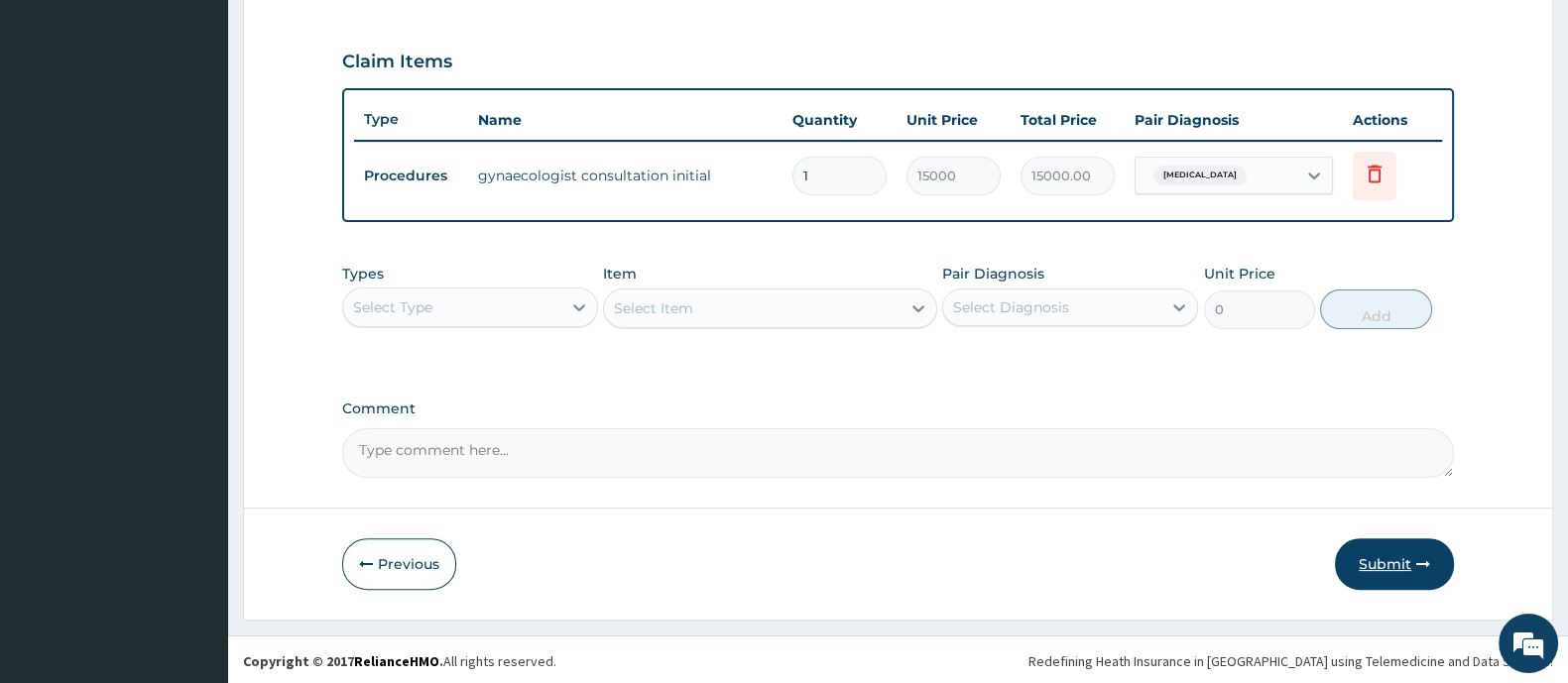
click at [1383, 564] on button "Submit" at bounding box center [1394, 564] width 119 height 52
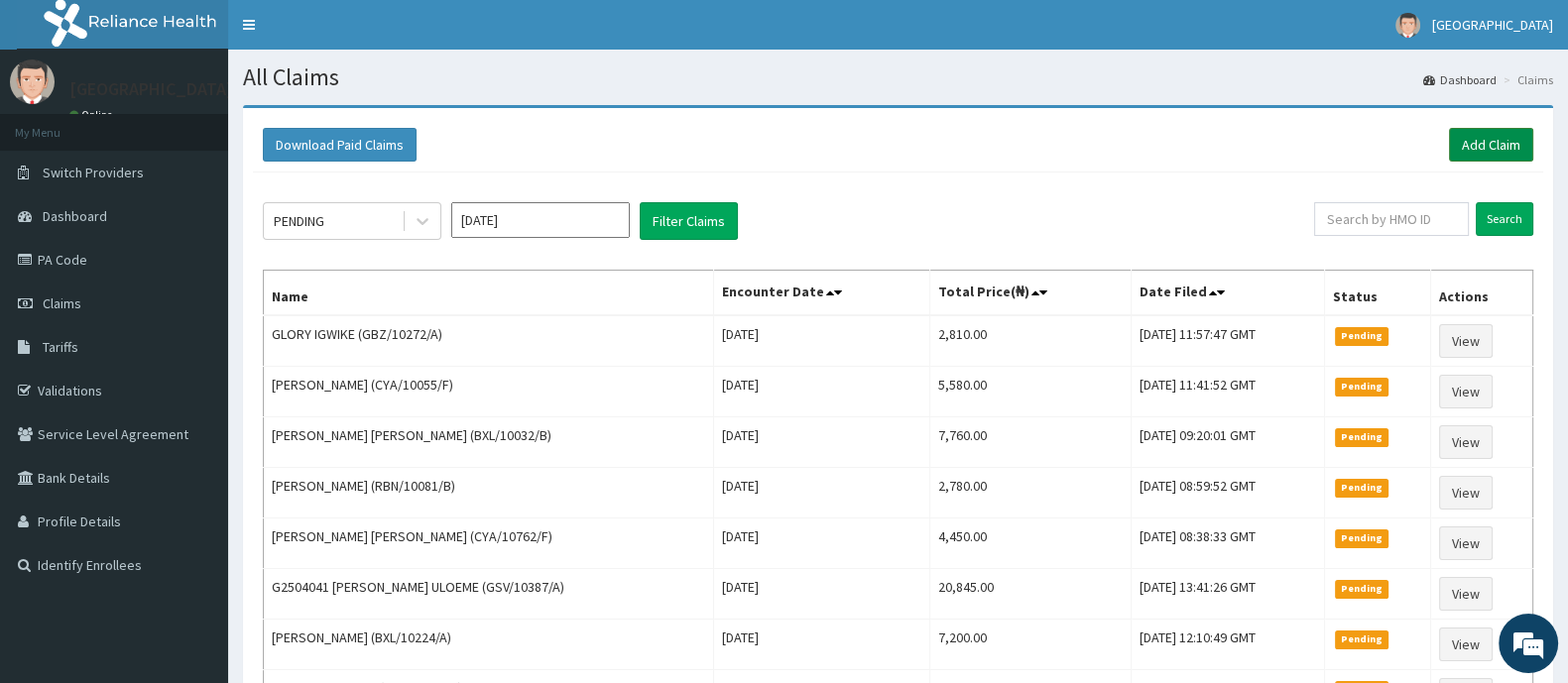
click at [1486, 144] on link "Add Claim" at bounding box center [1490, 145] width 85 height 34
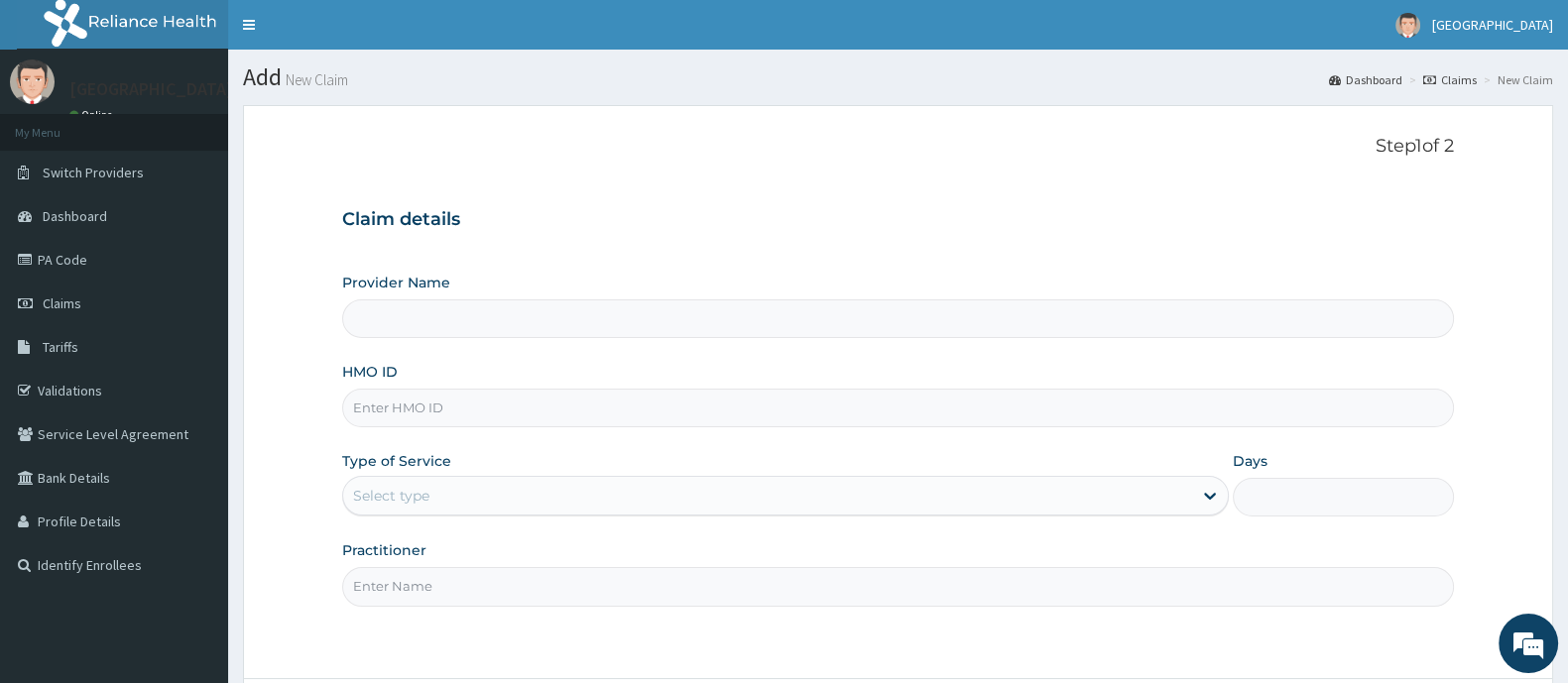
click at [422, 416] on input "HMO ID" at bounding box center [897, 408] width 1111 height 39
type input "A"
type input "[GEOGRAPHIC_DATA] And Maternity"
type input "AGO/10269/A"
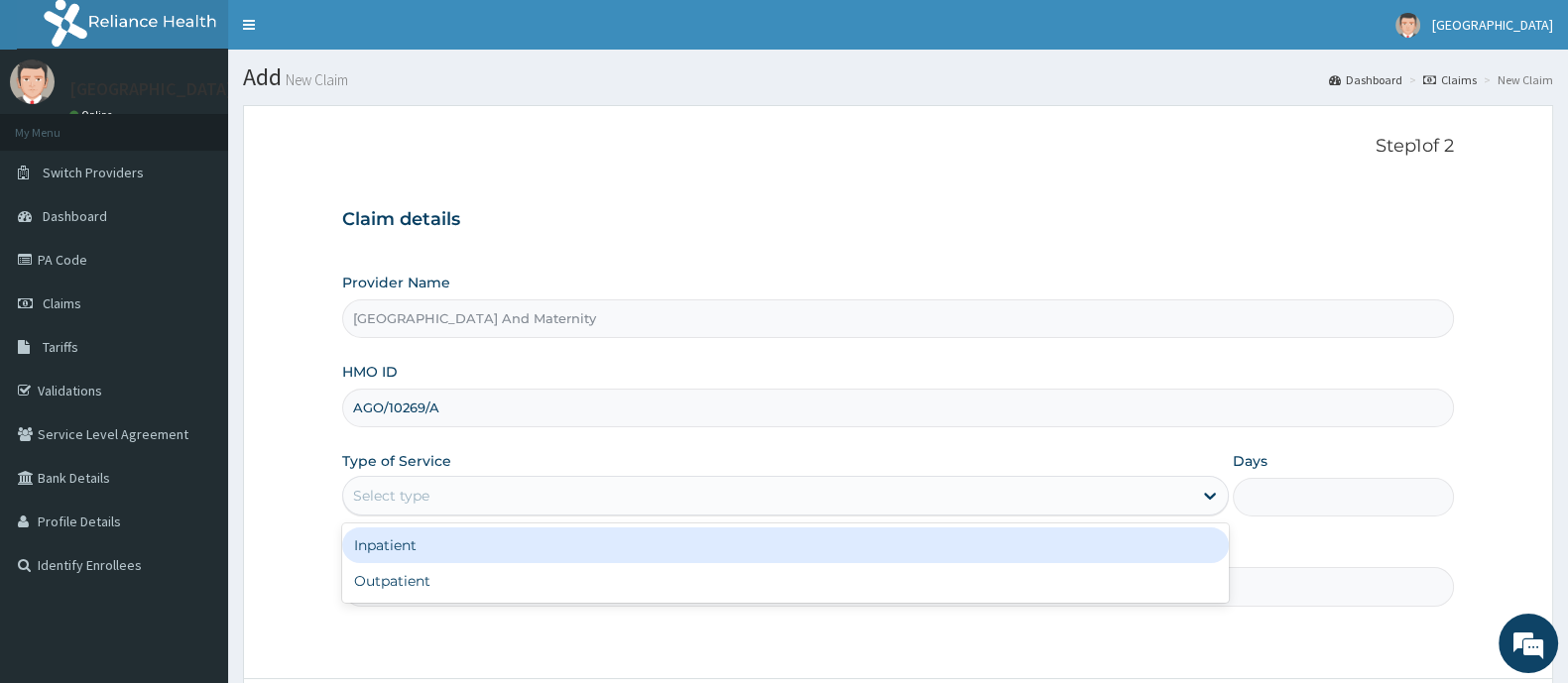
click at [578, 499] on div "Select type" at bounding box center [767, 496] width 848 height 32
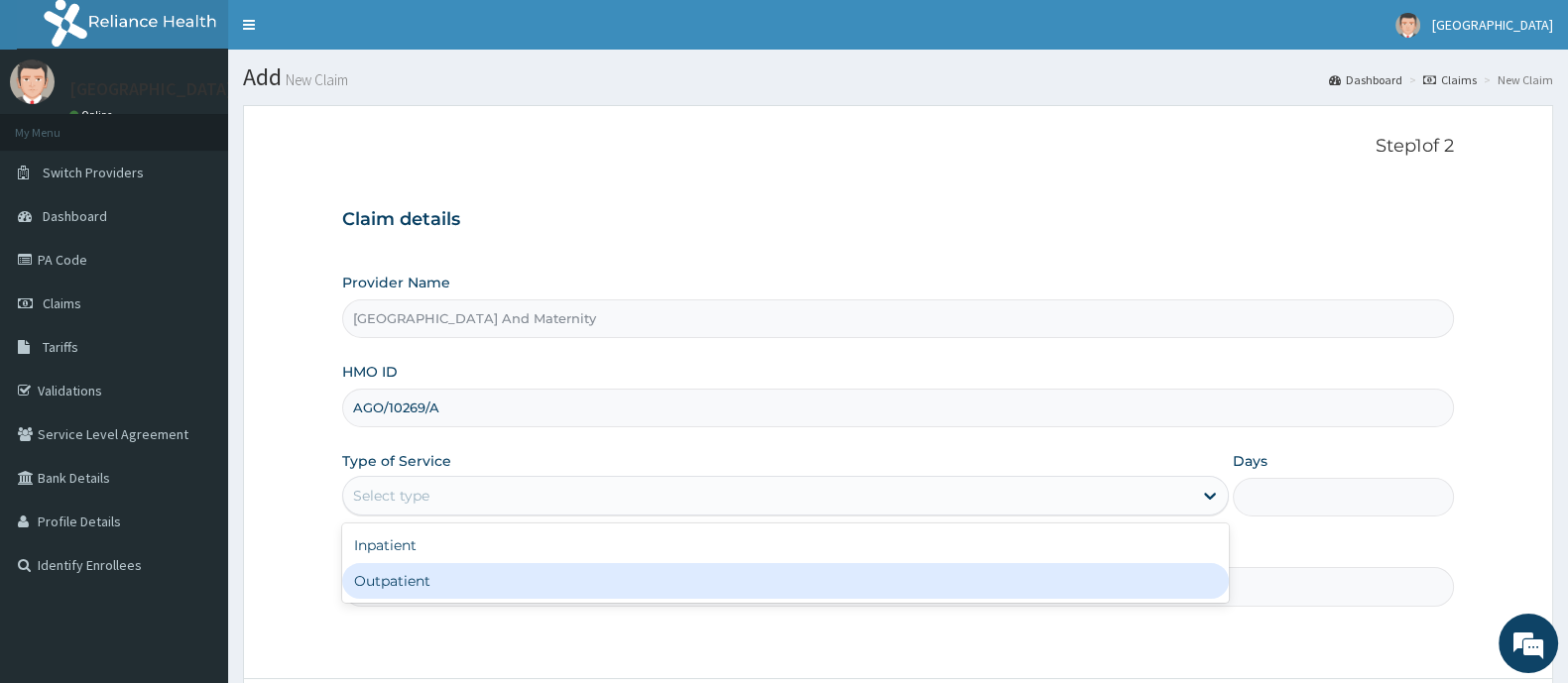
click at [531, 576] on div "Outpatient" at bounding box center [784, 581] width 886 height 36
type input "1"
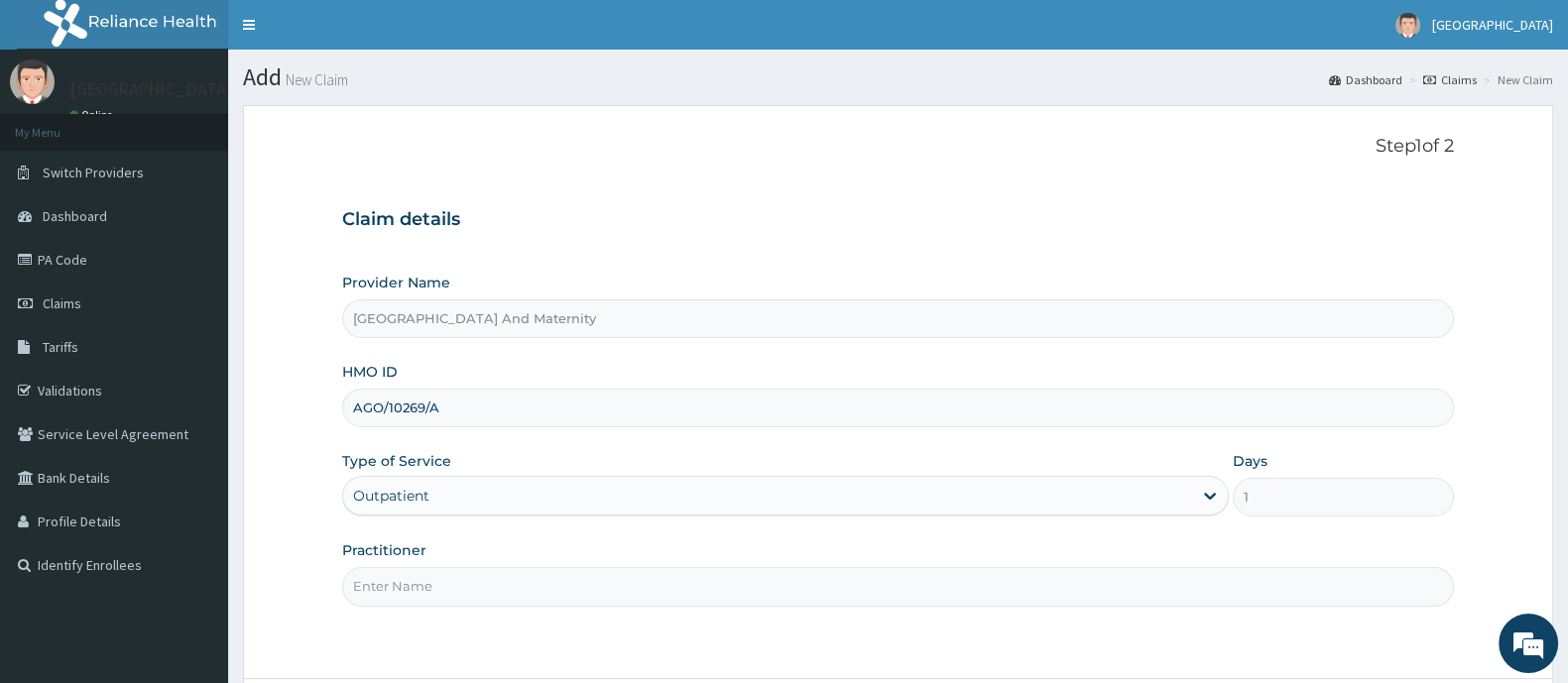
click at [520, 576] on input "Practitioner" at bounding box center [897, 586] width 1111 height 39
type input "[PERSON_NAME]"
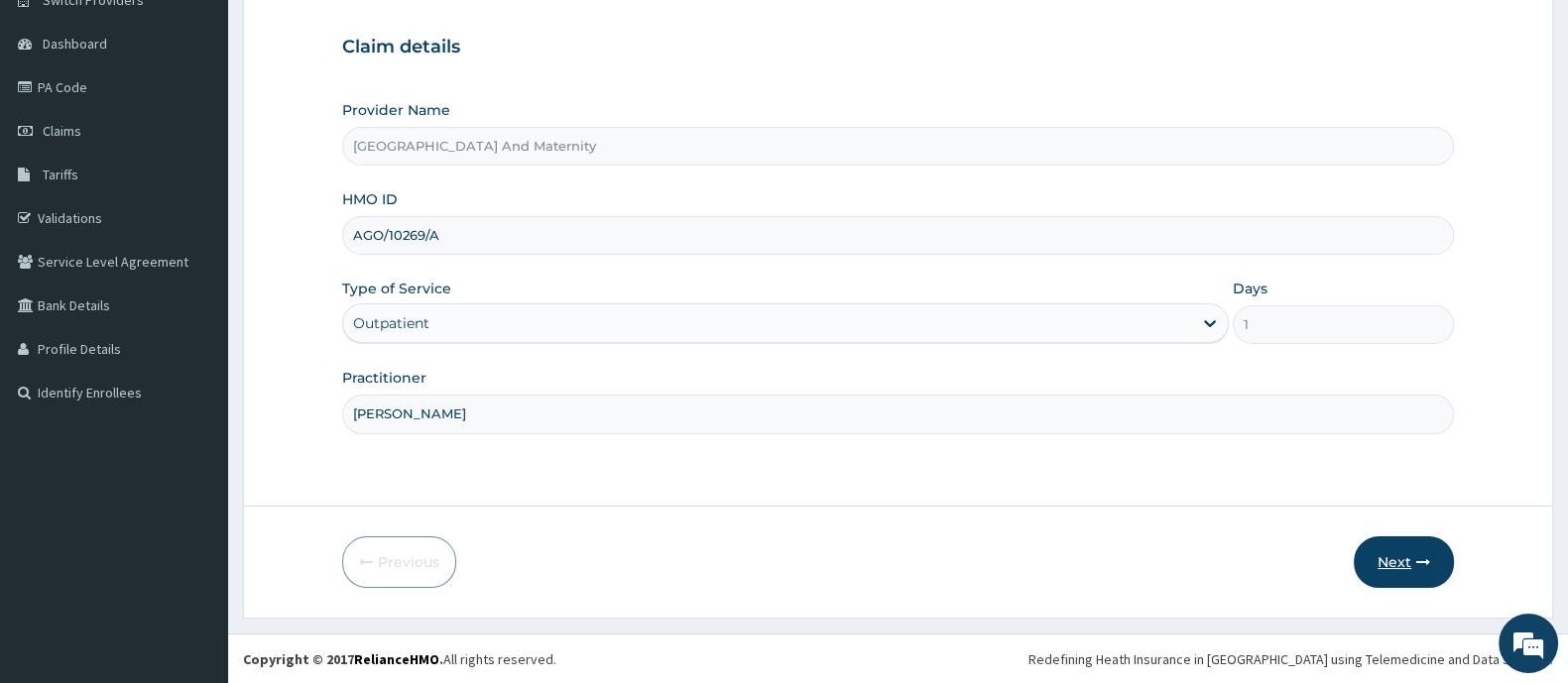
click at [1398, 562] on button "Next" at bounding box center [1404, 562] width 100 height 52
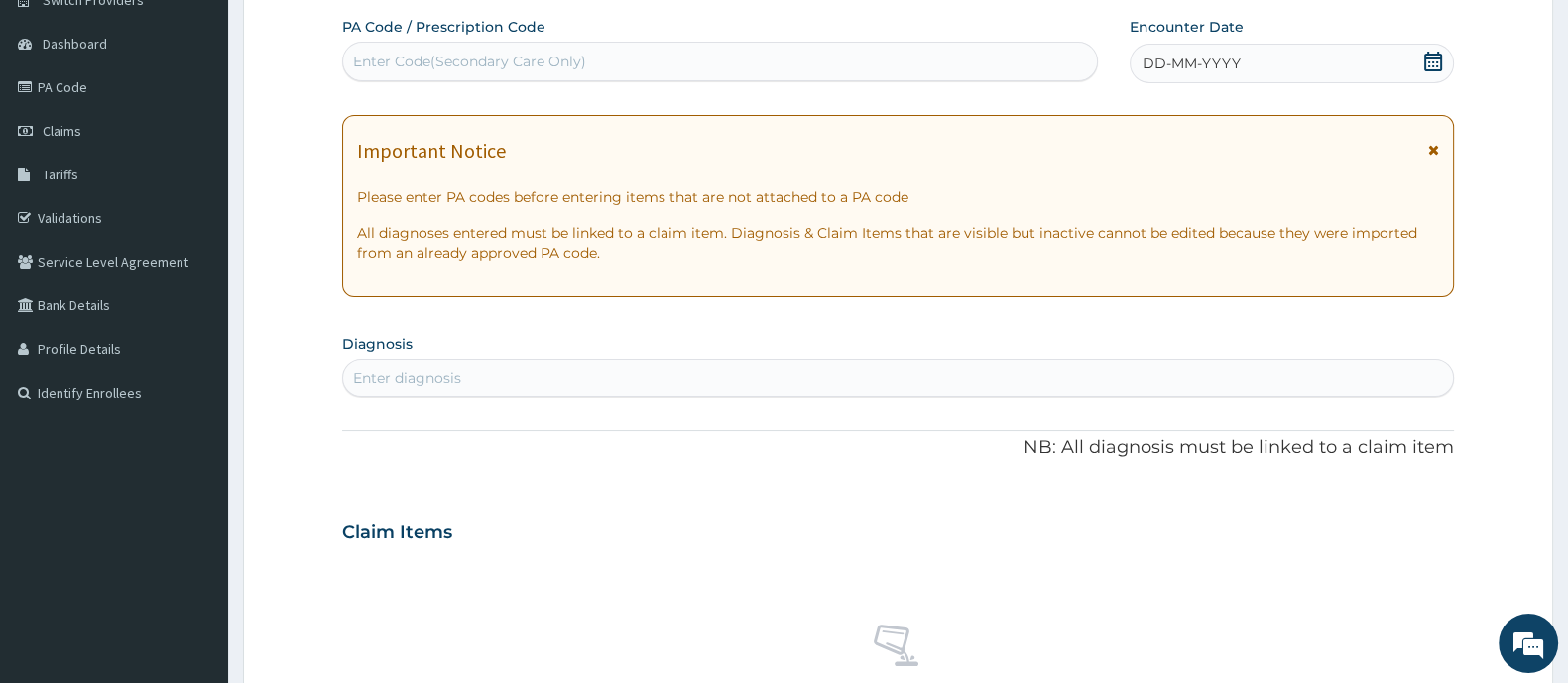
click at [1418, 67] on div "DD-MM-YYYY" at bounding box center [1291, 64] width 324 height 40
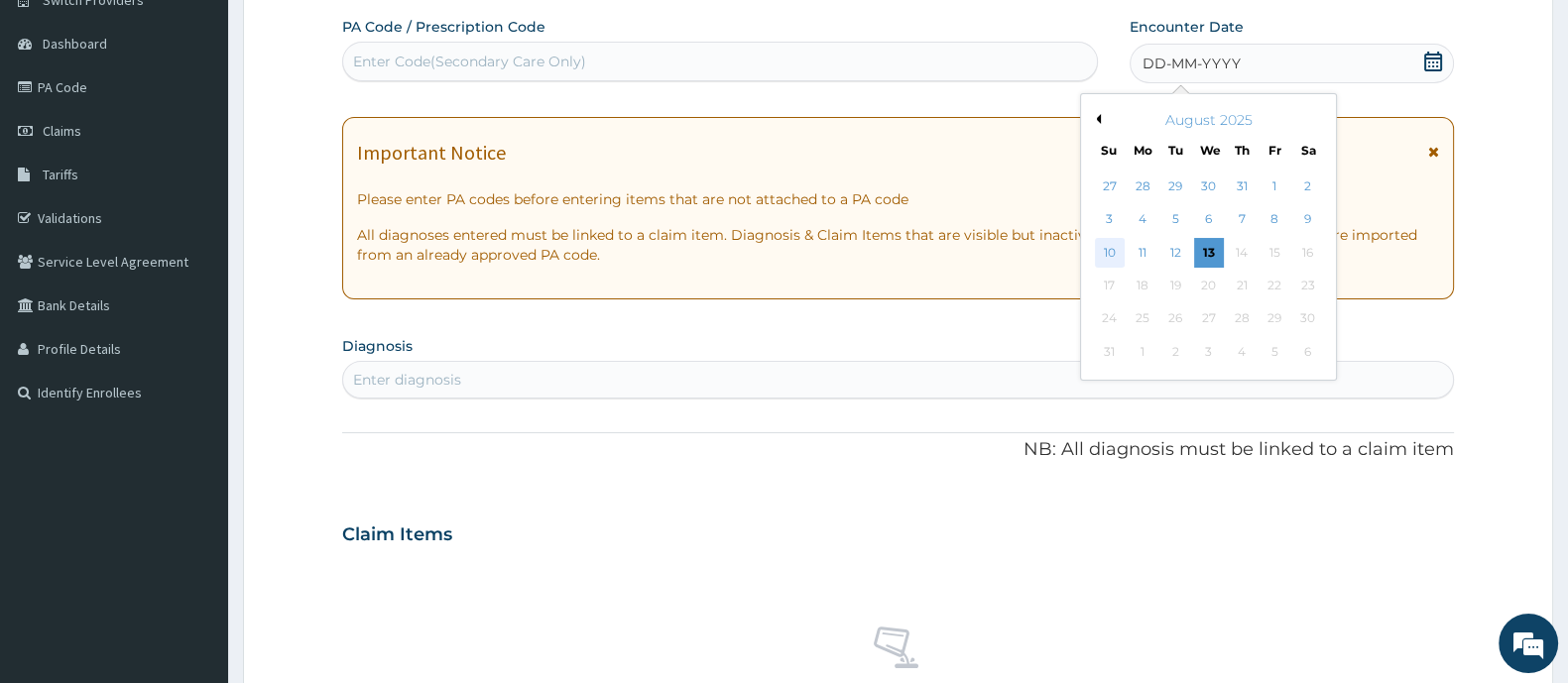
click at [1101, 261] on div "10" at bounding box center [1109, 253] width 30 height 30
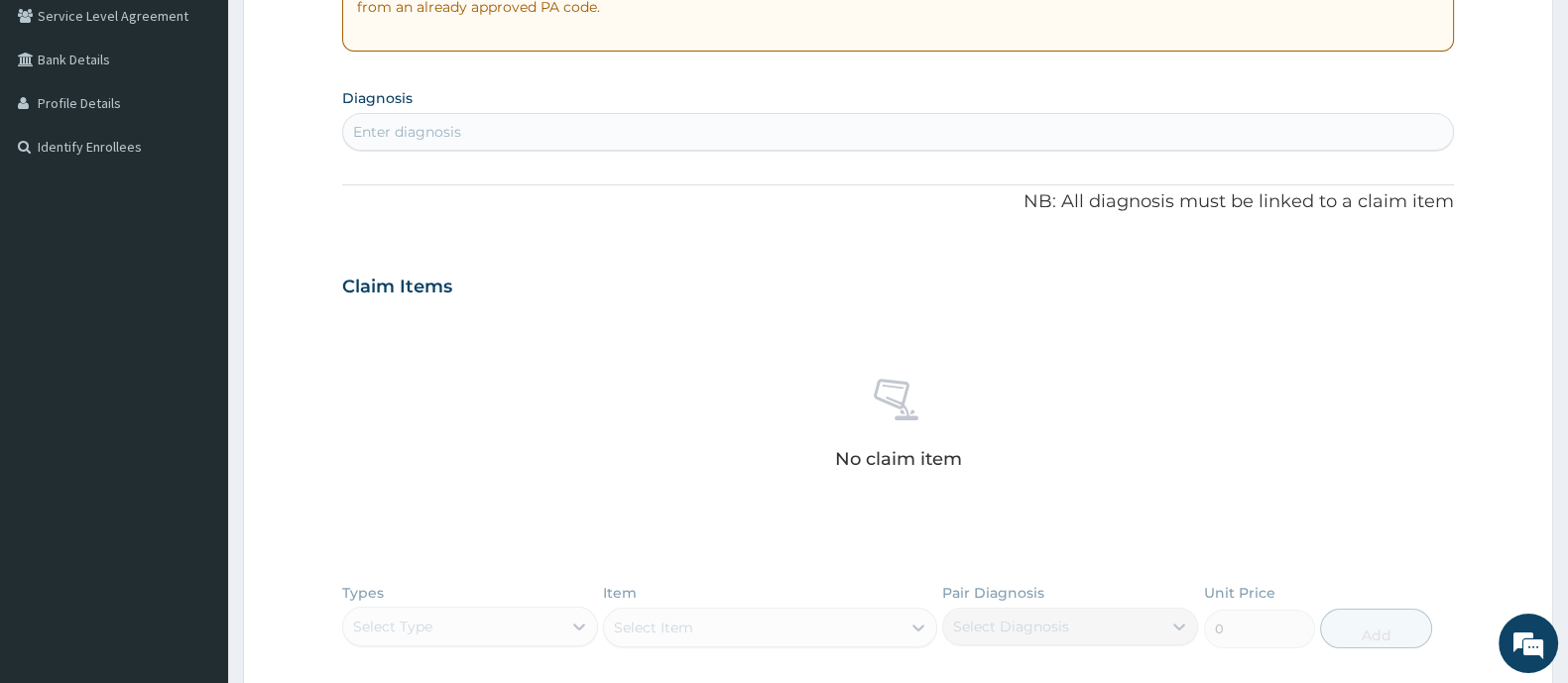
scroll to position [421, 0]
click at [362, 136] on div "Enter diagnosis" at bounding box center [407, 130] width 108 height 20
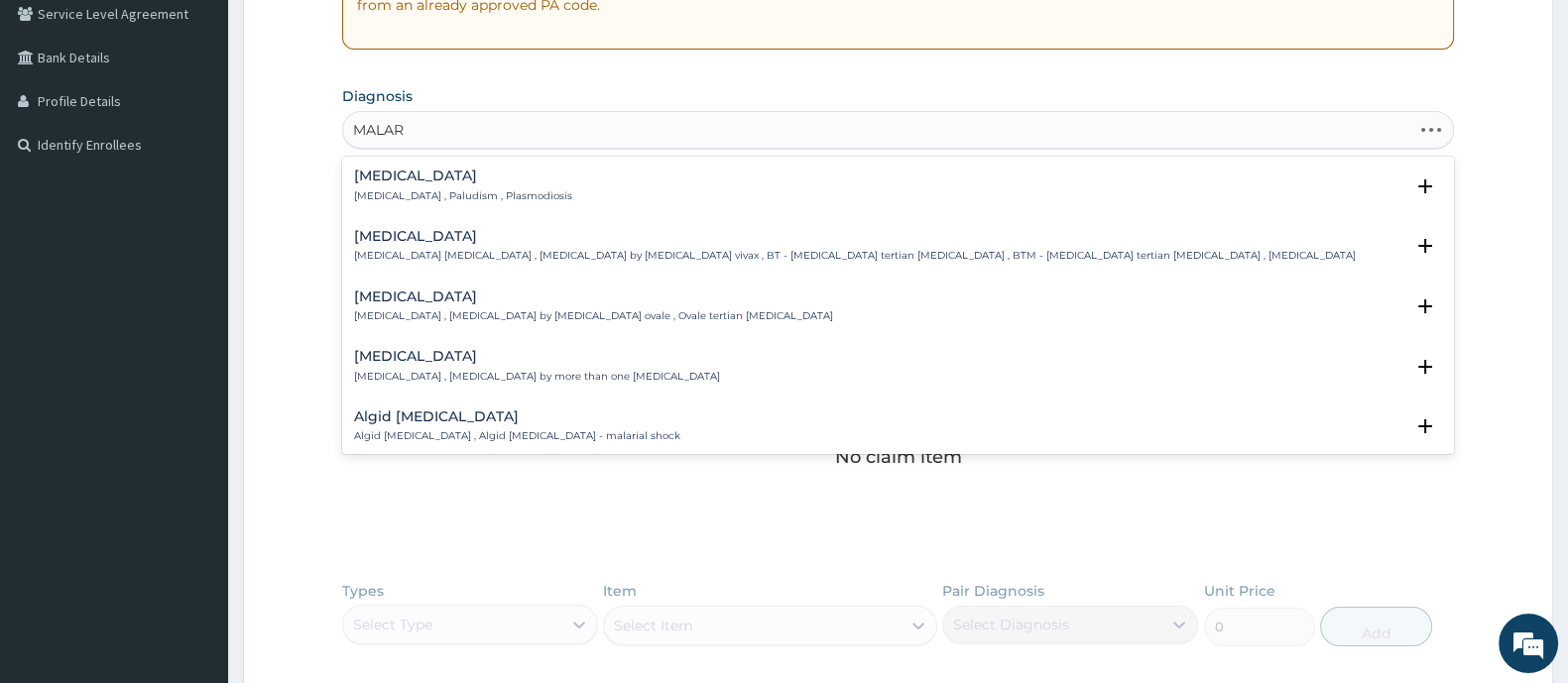
type input "MALARI"
click at [499, 178] on h4 "[MEDICAL_DATA]" at bounding box center [463, 175] width 218 height 15
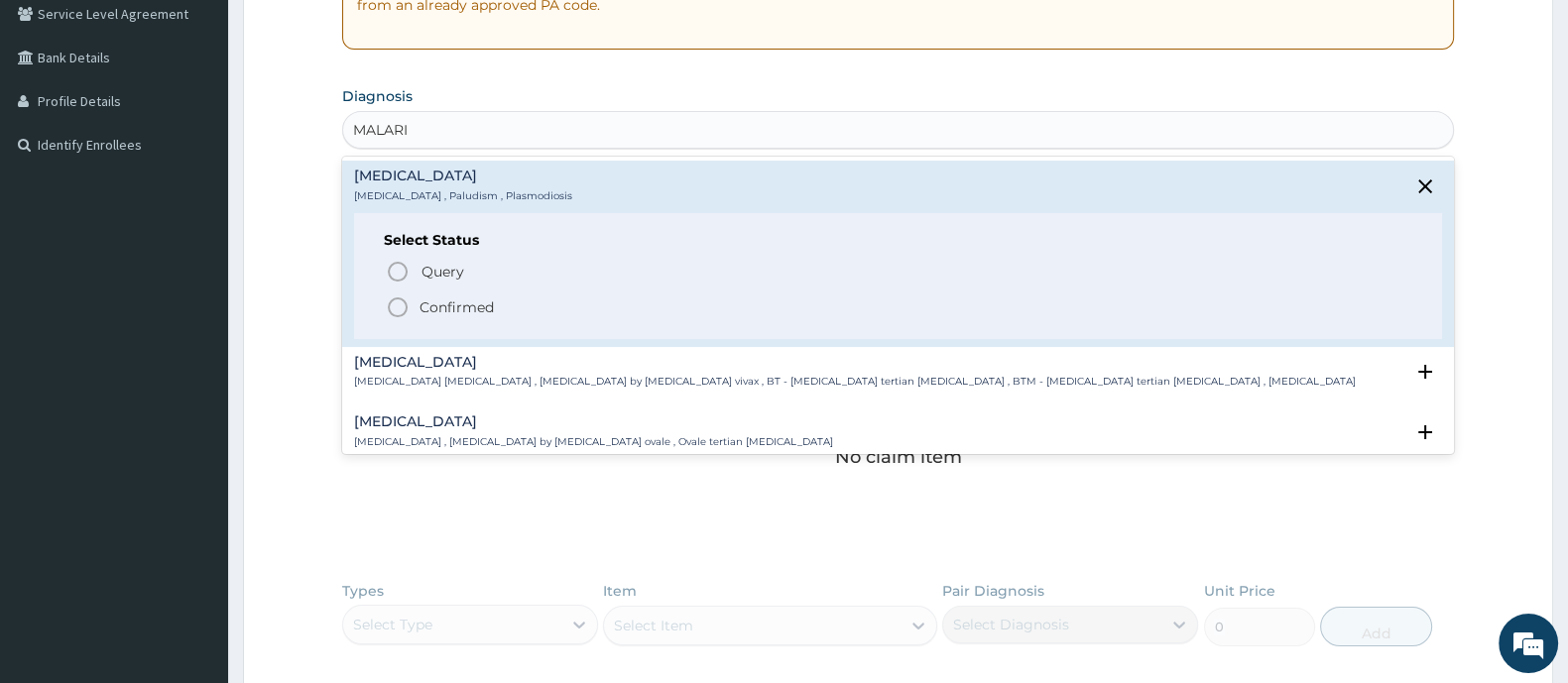
click at [425, 317] on span "Confirmed" at bounding box center [899, 307] width 1027 height 24
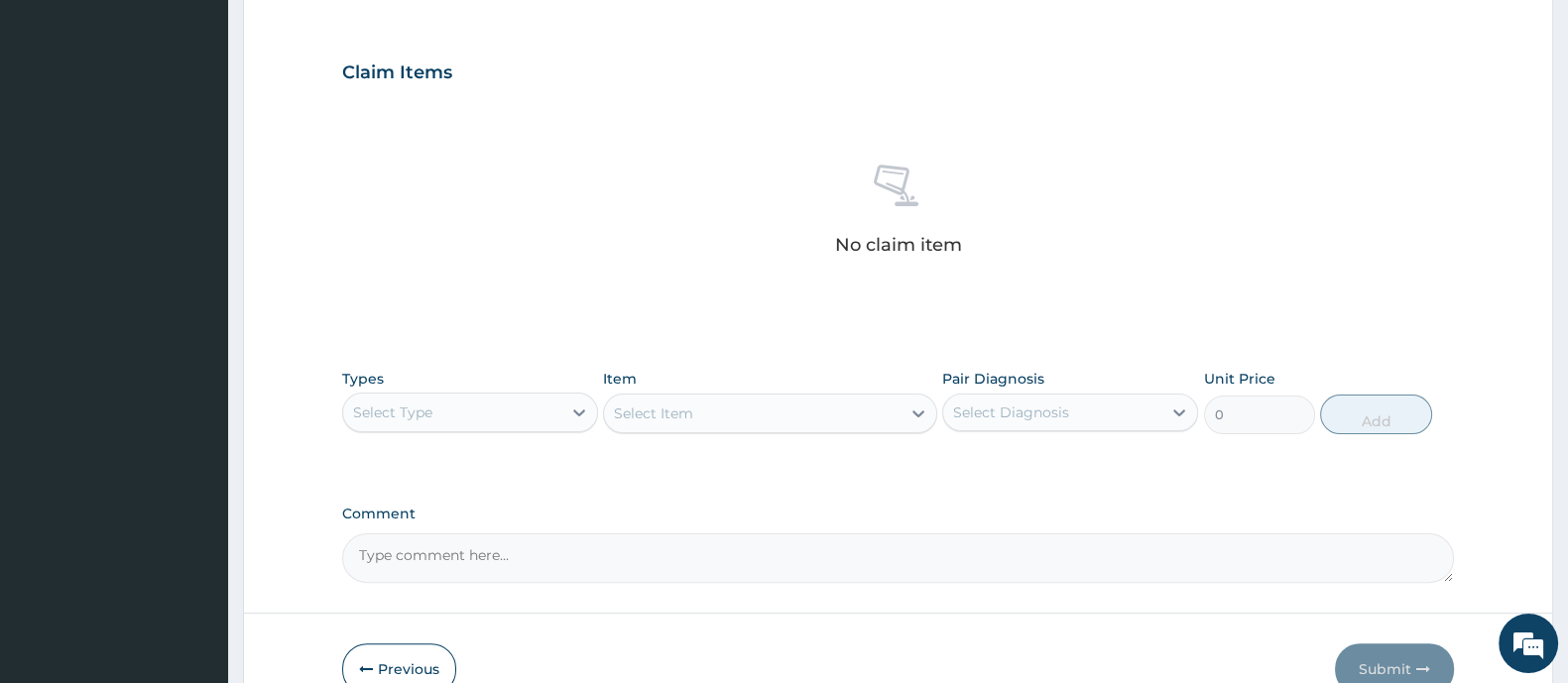
scroll to position [744, 0]
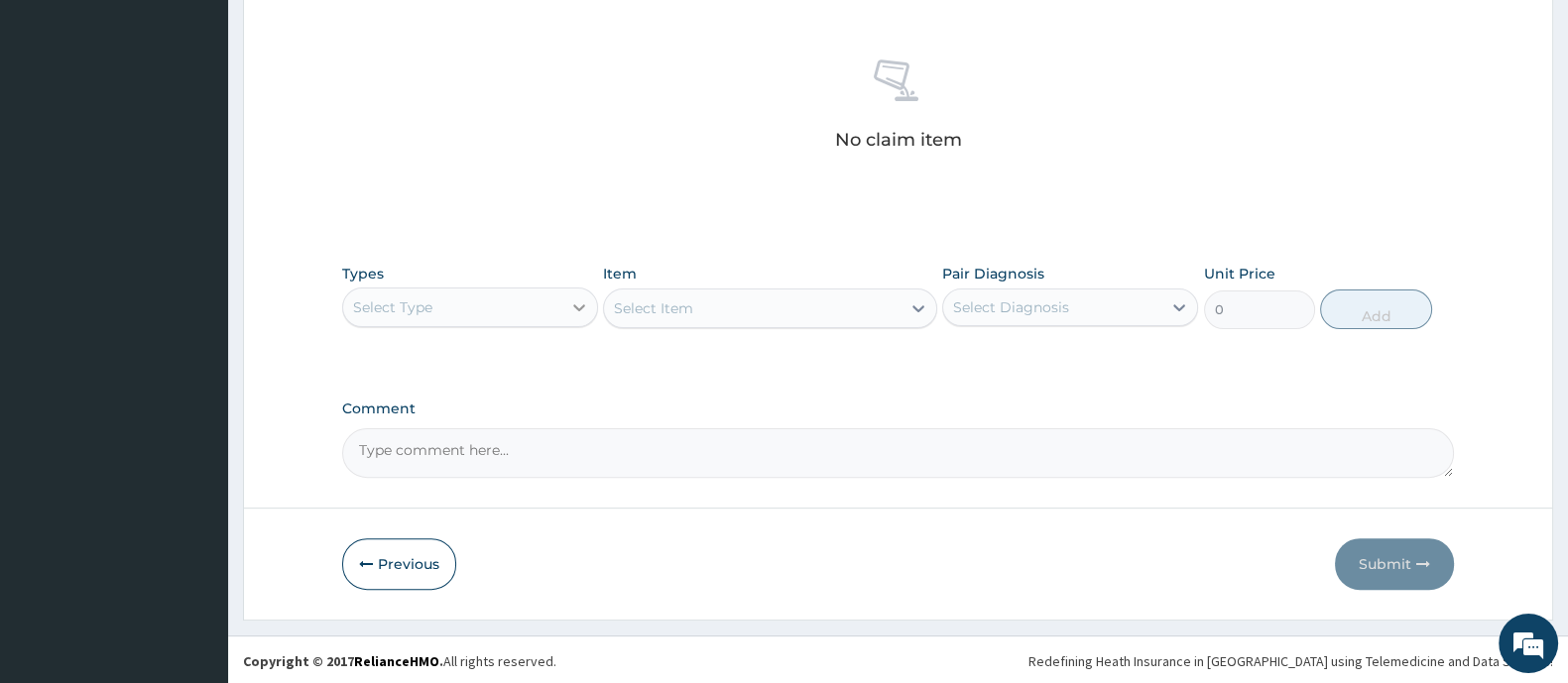
click at [561, 313] on div at bounding box center [579, 307] width 36 height 36
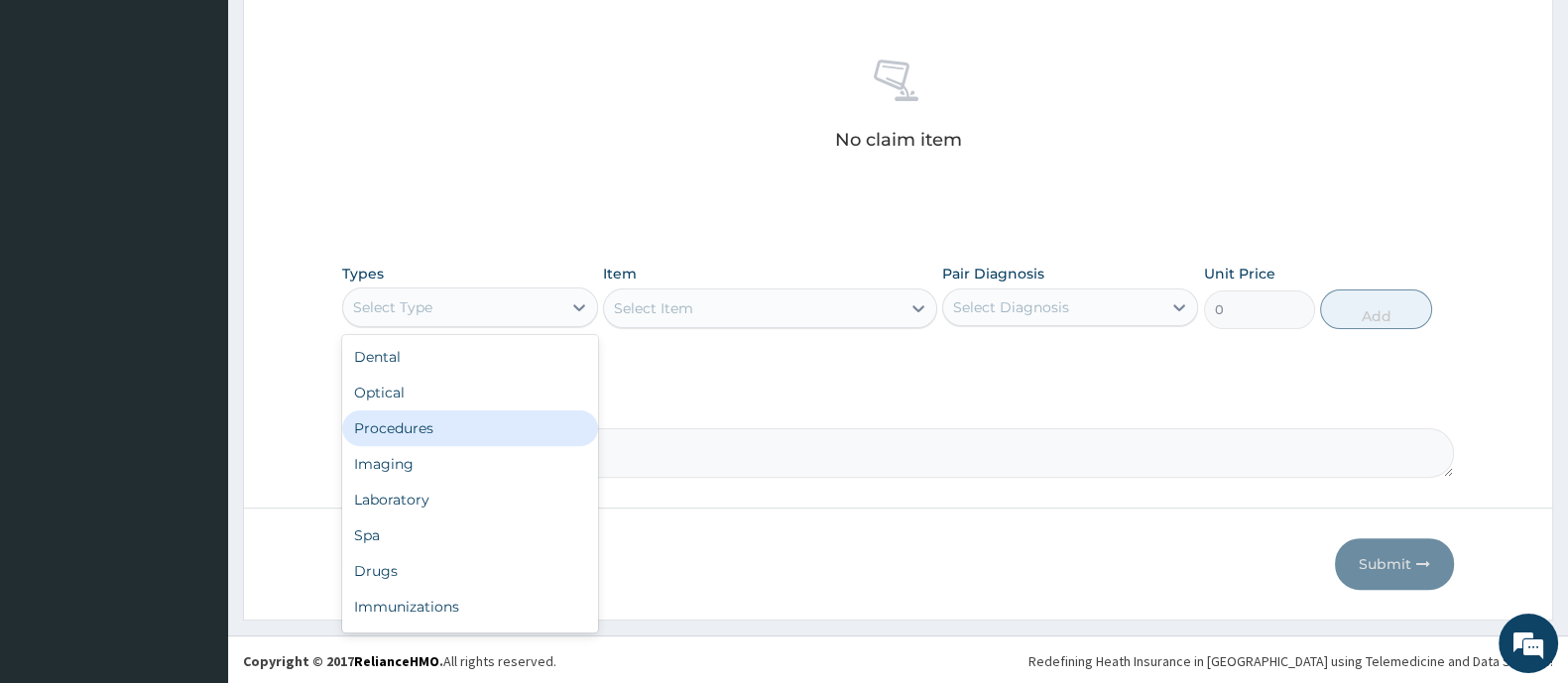
drag, startPoint x: 447, startPoint y: 426, endPoint x: 552, endPoint y: 409, distance: 106.4
click at [455, 428] on div "Procedures" at bounding box center [470, 429] width 256 height 36
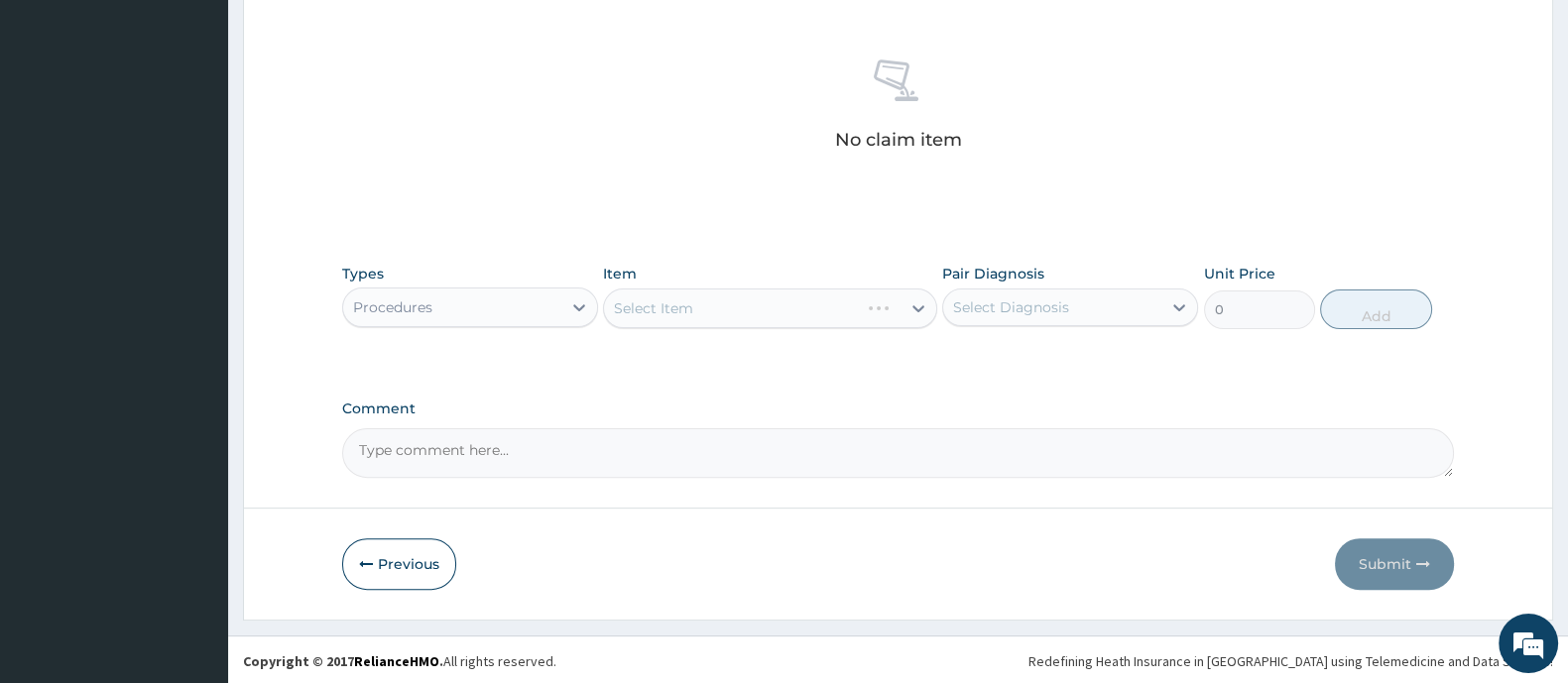
click at [759, 314] on div "Select Item" at bounding box center [770, 308] width 333 height 40
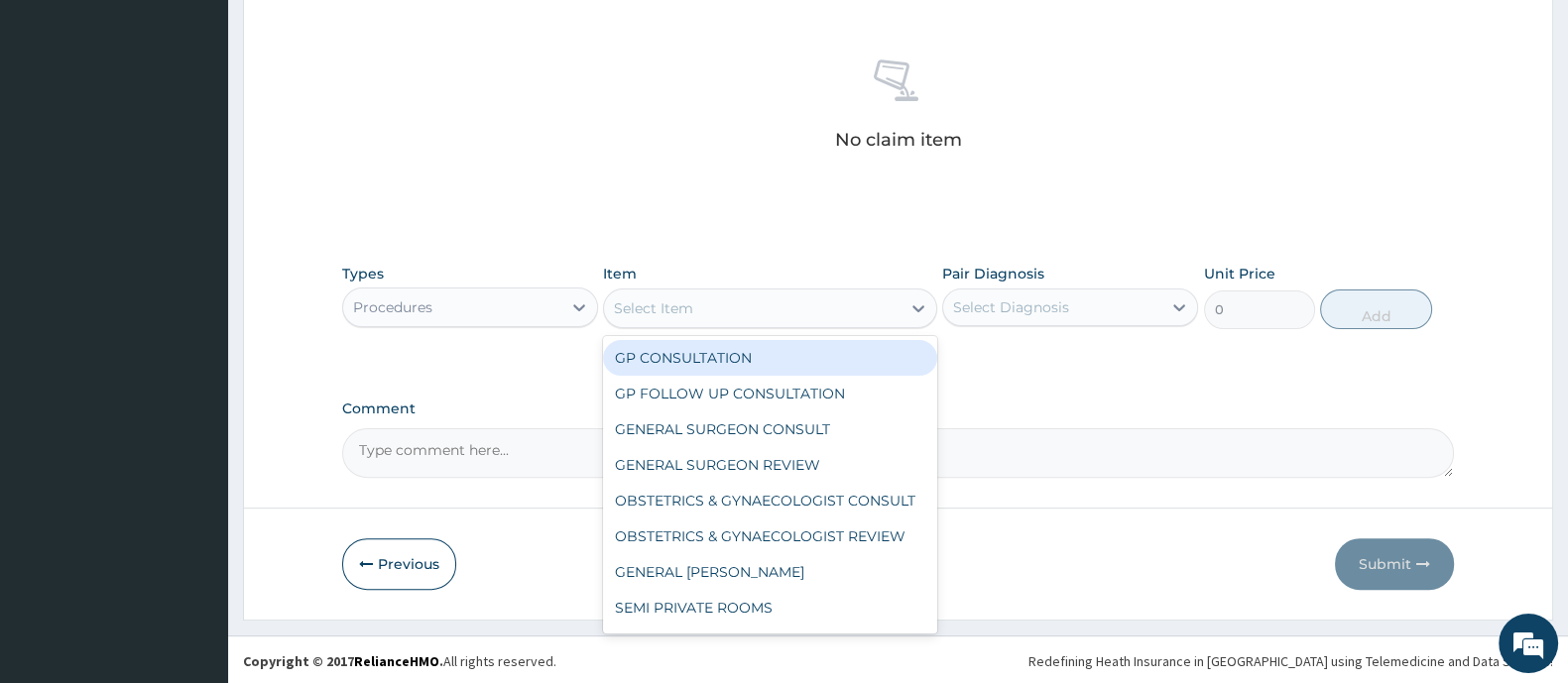
click at [759, 314] on div "Select Item" at bounding box center [752, 308] width 295 height 32
click at [726, 357] on div "GP CONSULTATION" at bounding box center [770, 358] width 333 height 36
type input "2000"
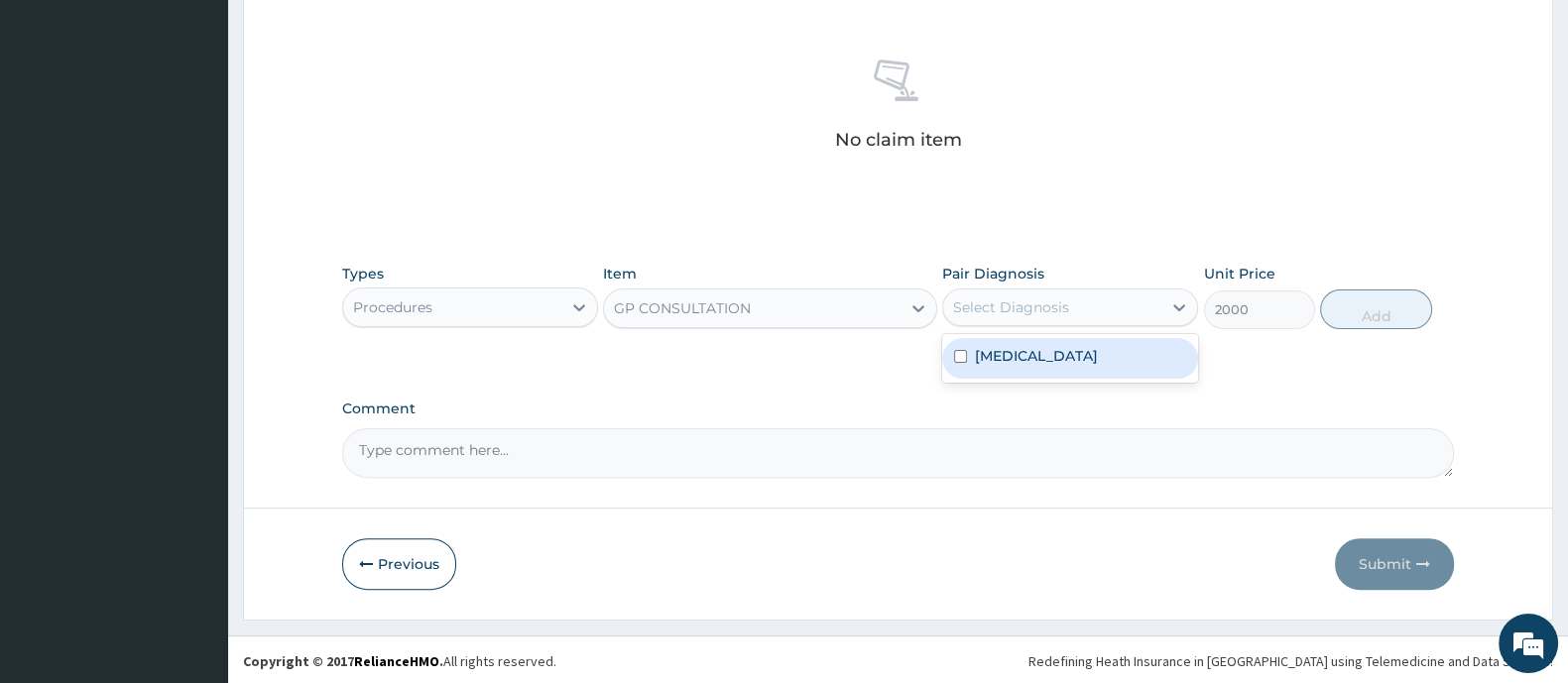
click at [1043, 314] on div "Select Diagnosis" at bounding box center [1011, 307] width 116 height 20
click at [1021, 357] on label "Malaria" at bounding box center [1036, 356] width 123 height 20
checkbox input "true"
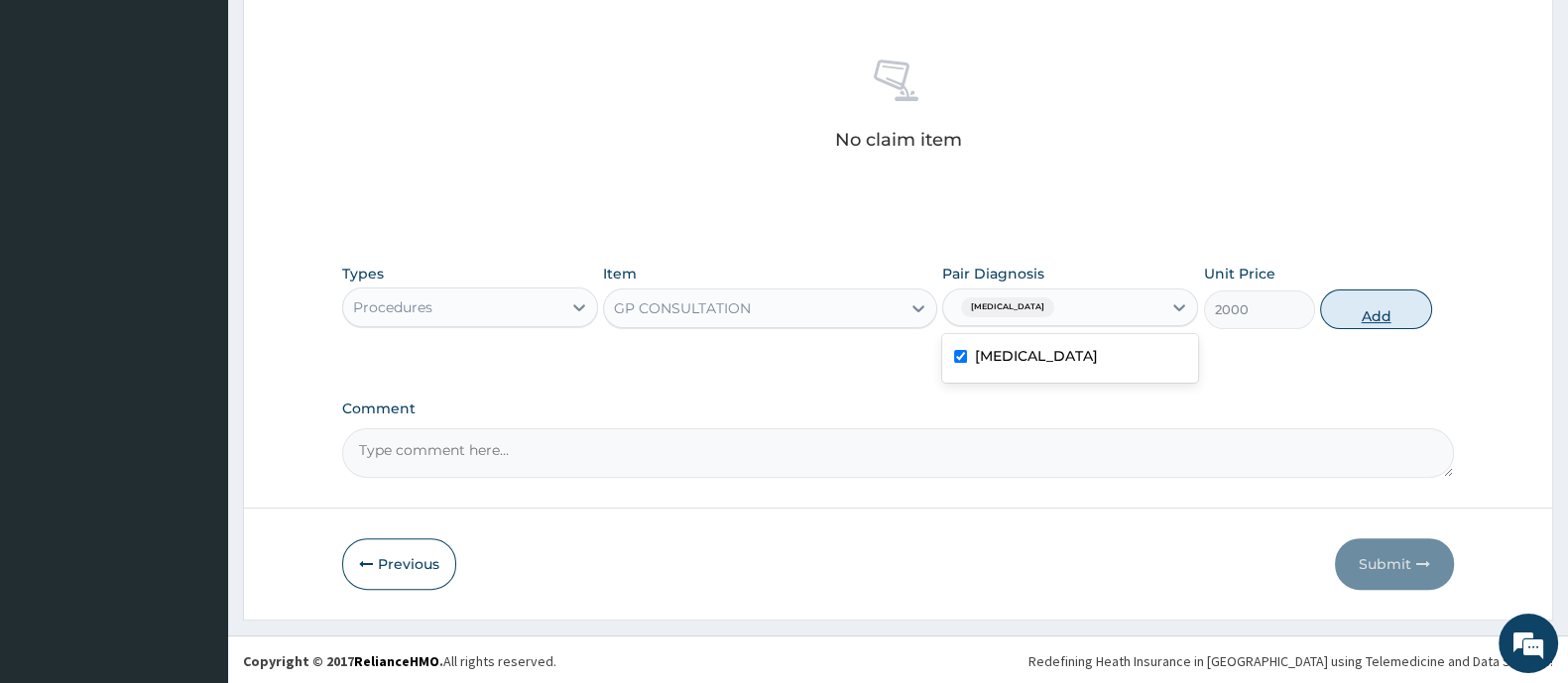
click at [1399, 316] on button "Add" at bounding box center [1375, 309] width 111 height 40
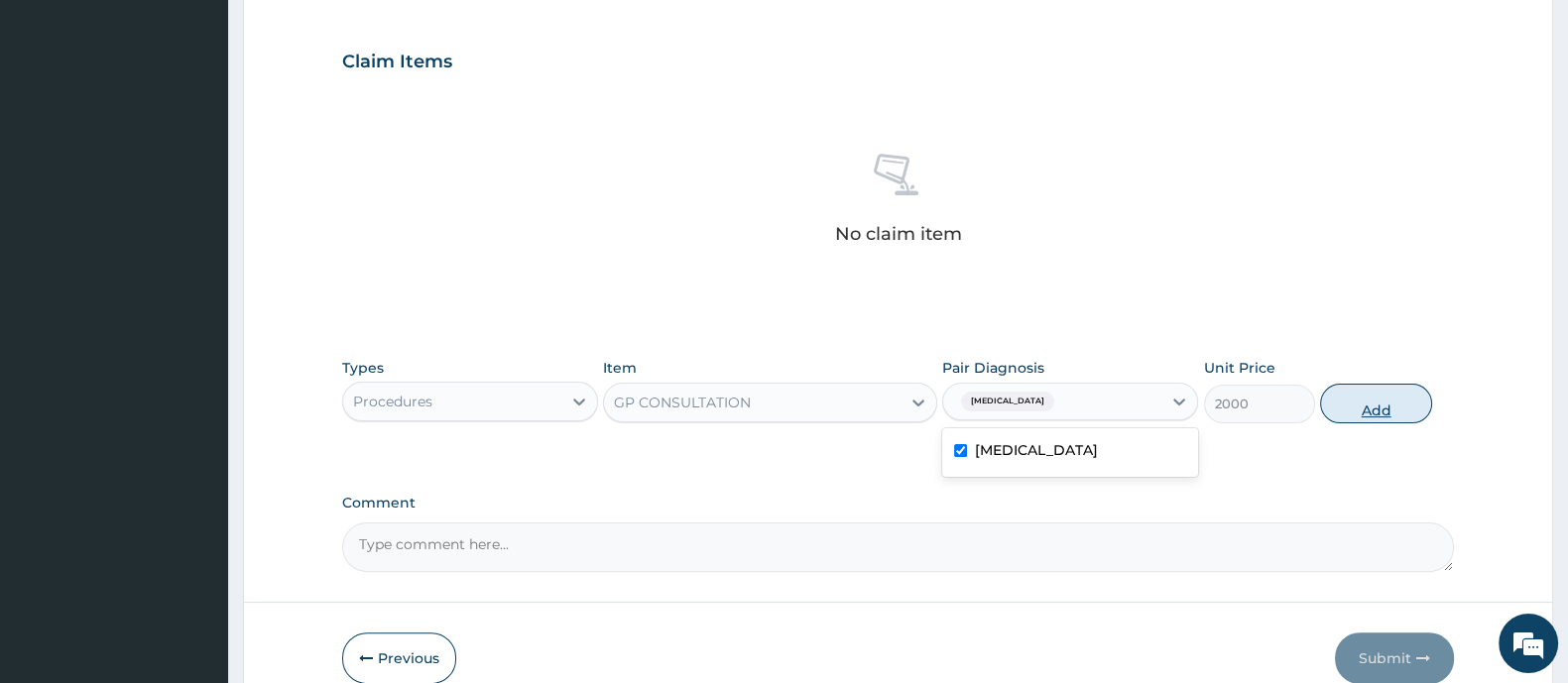
type input "0"
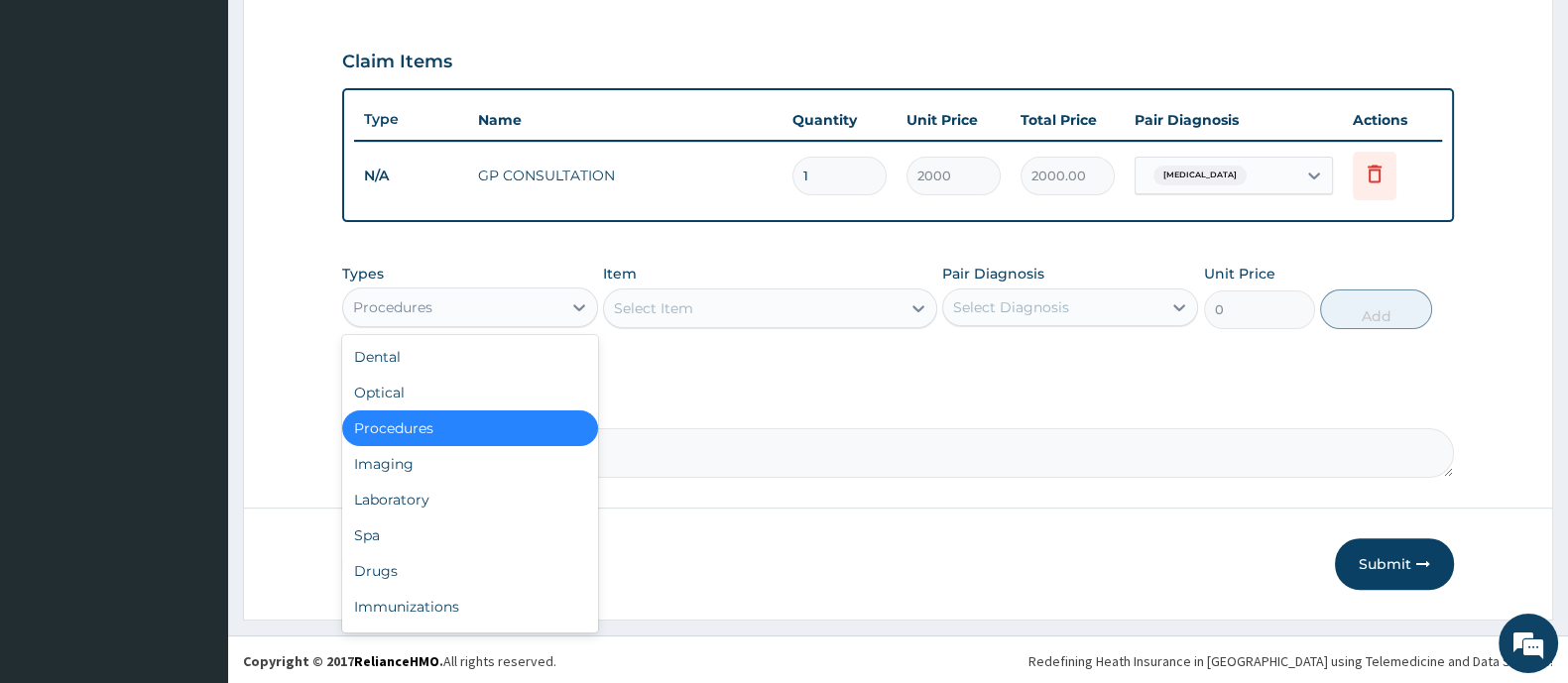
click at [507, 314] on div "Procedures" at bounding box center [452, 307] width 218 height 32
click at [454, 488] on div "Laboratory" at bounding box center [470, 500] width 256 height 36
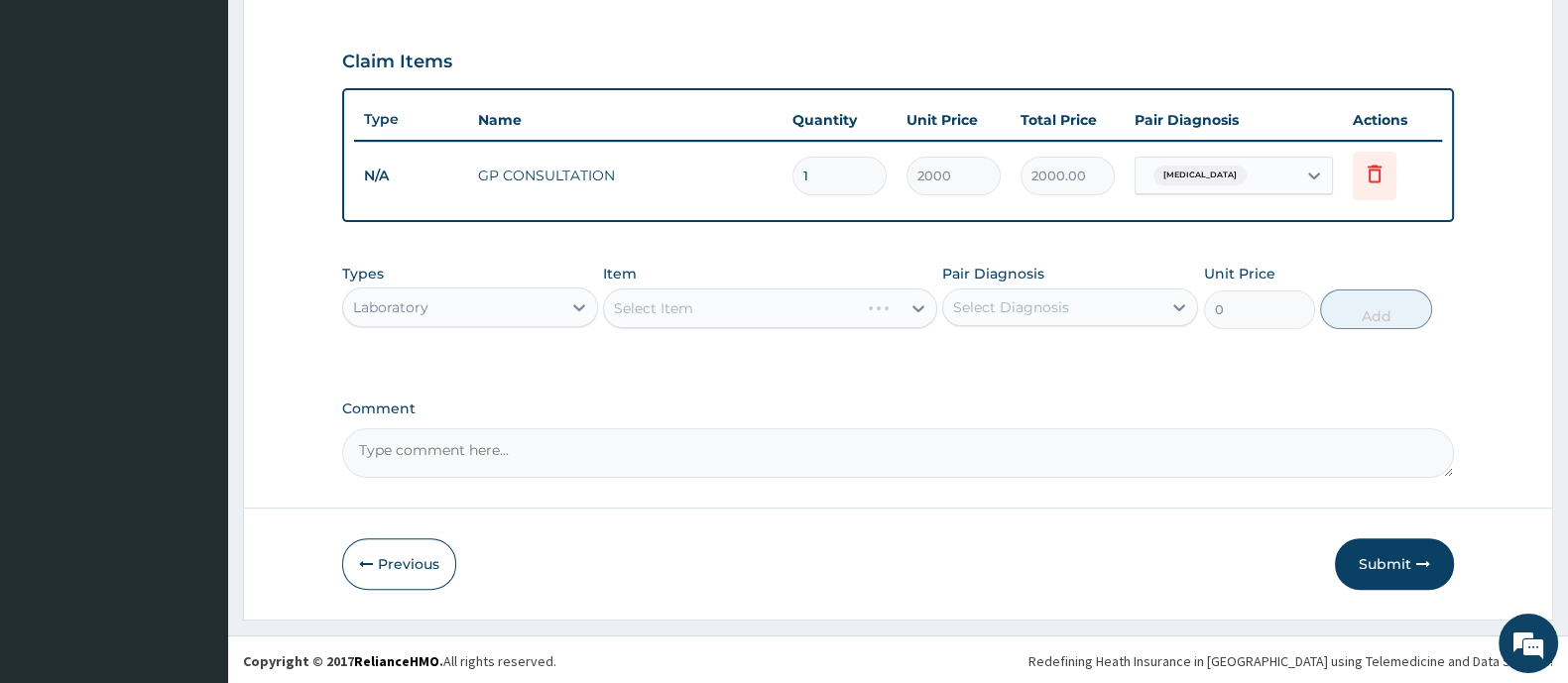
click at [717, 309] on div "Select Item" at bounding box center [770, 308] width 333 height 40
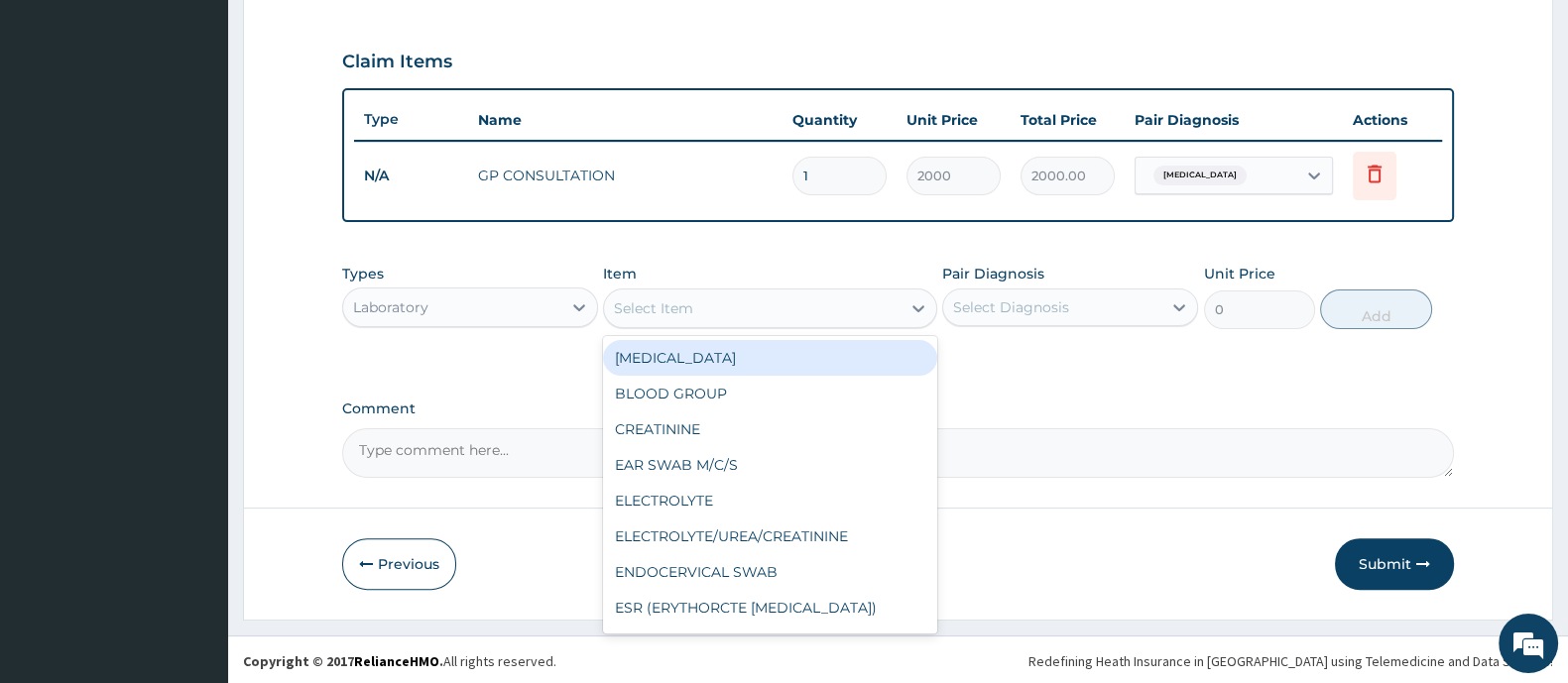
click at [717, 309] on div "Select Item" at bounding box center [752, 308] width 295 height 32
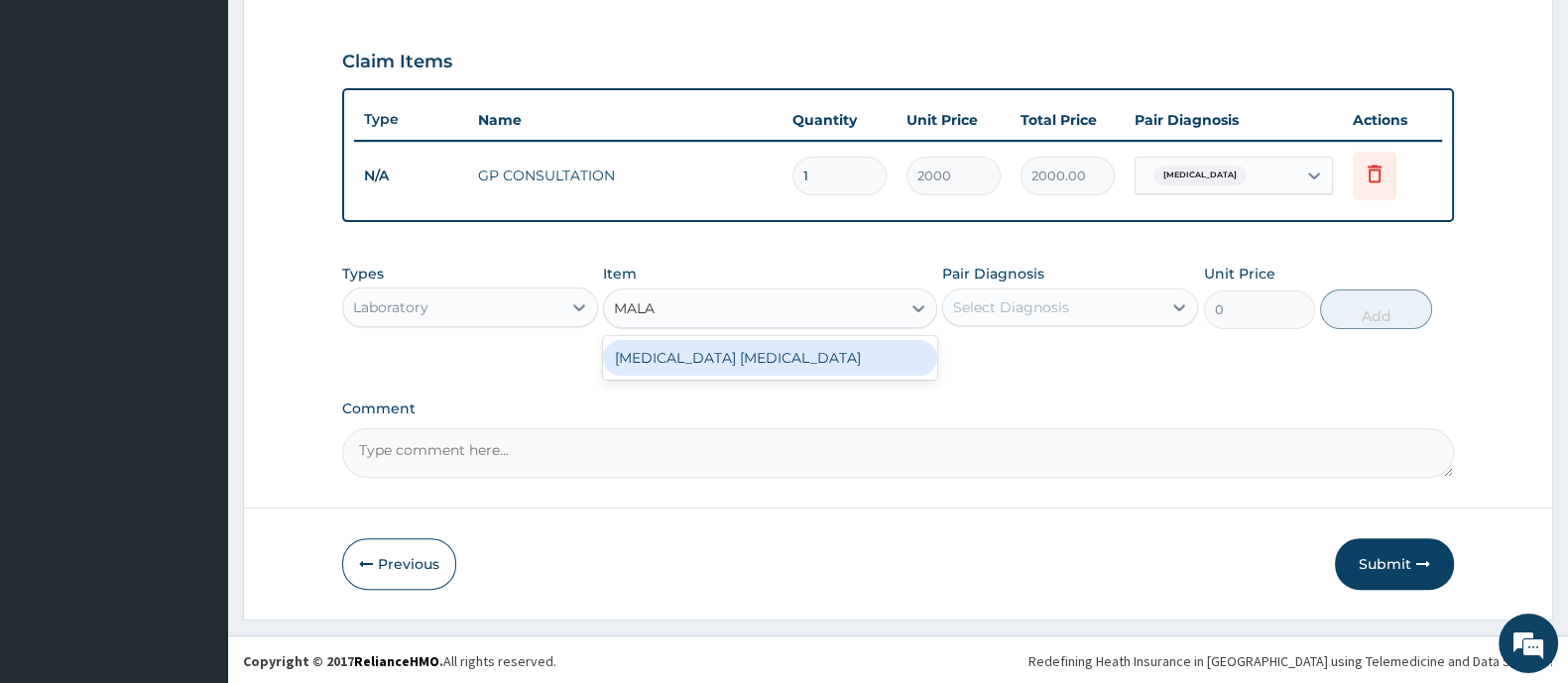
type input "MALAR"
drag, startPoint x: 808, startPoint y: 364, endPoint x: 836, endPoint y: 359, distance: 28.4
click at [809, 364] on div "MALARIA PARASITE" at bounding box center [770, 358] width 333 height 36
type input "1000"
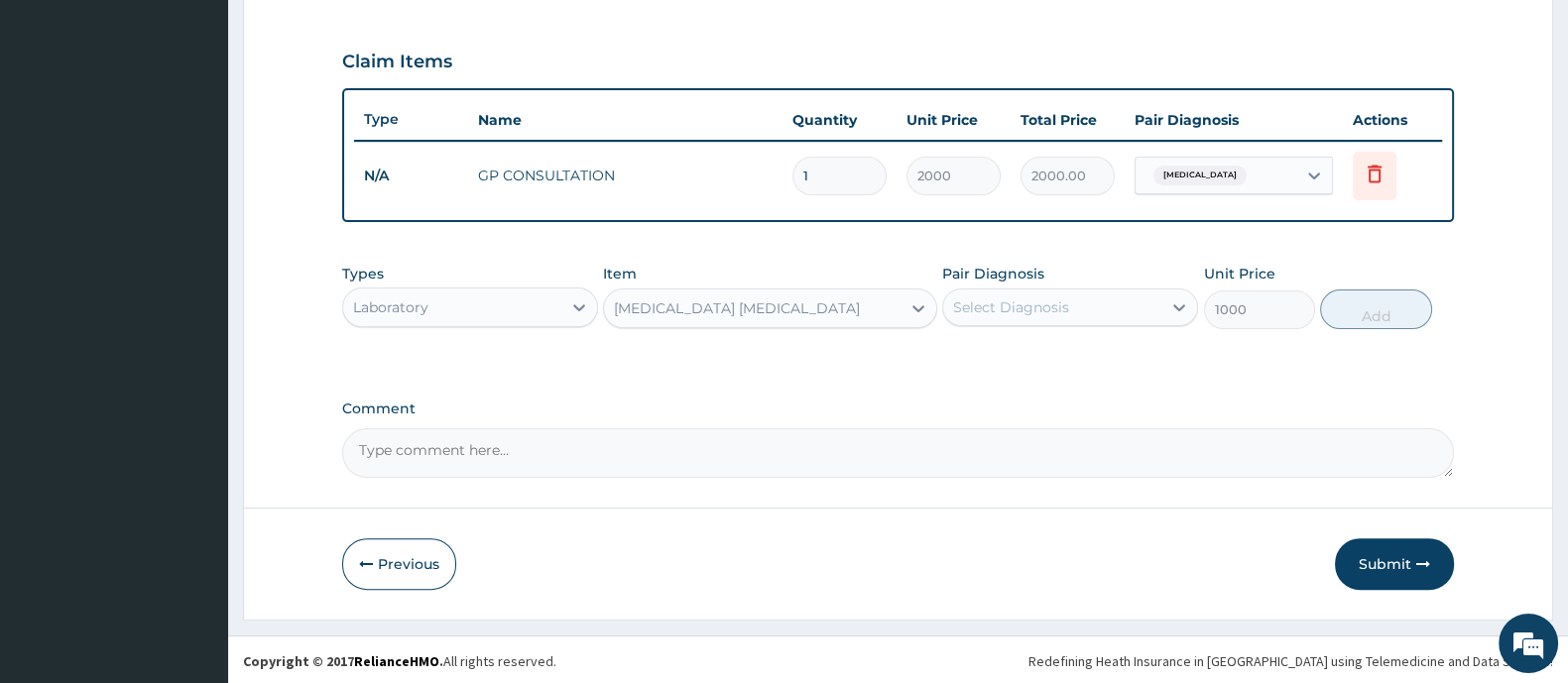
click at [991, 303] on div "Select Diagnosis" at bounding box center [1011, 307] width 116 height 20
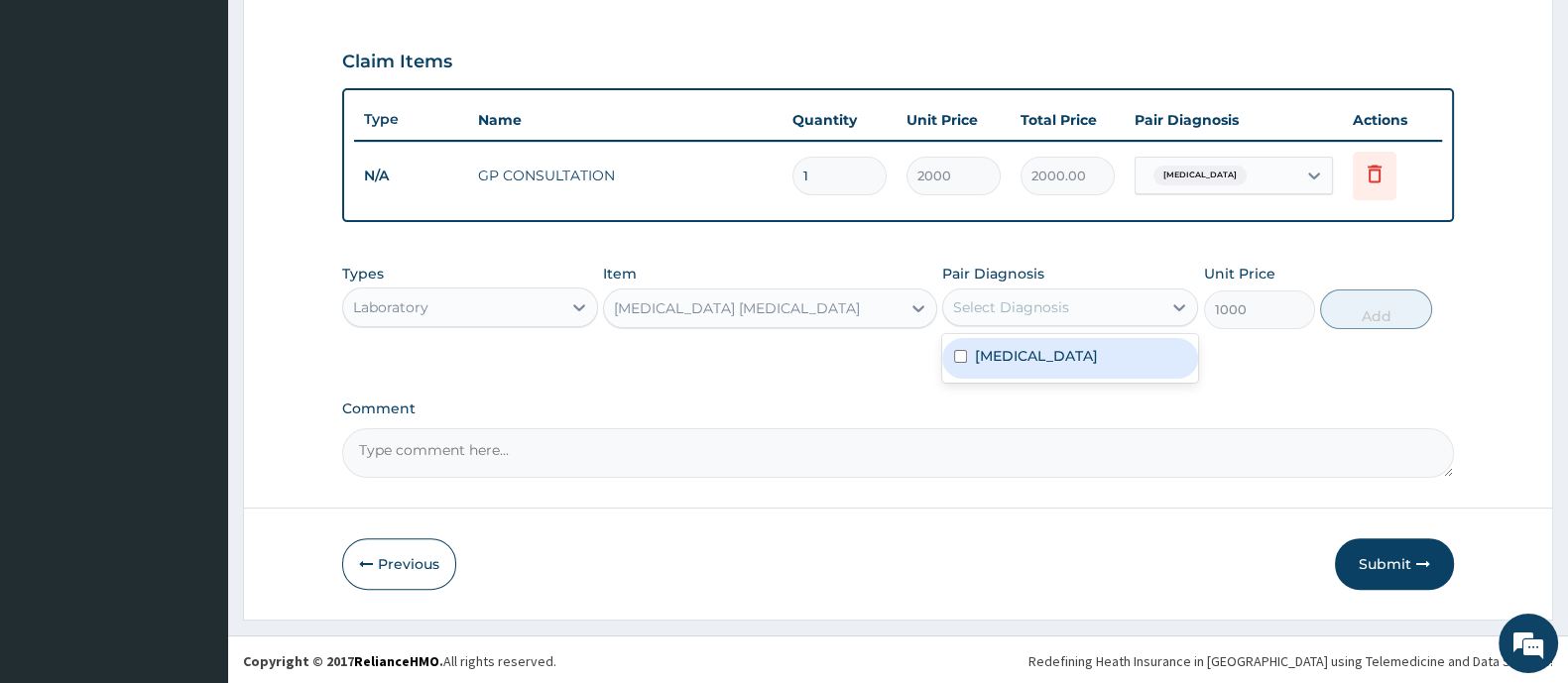
click at [997, 341] on div "[MEDICAL_DATA]" at bounding box center [1070, 358] width 256 height 41
checkbox input "true"
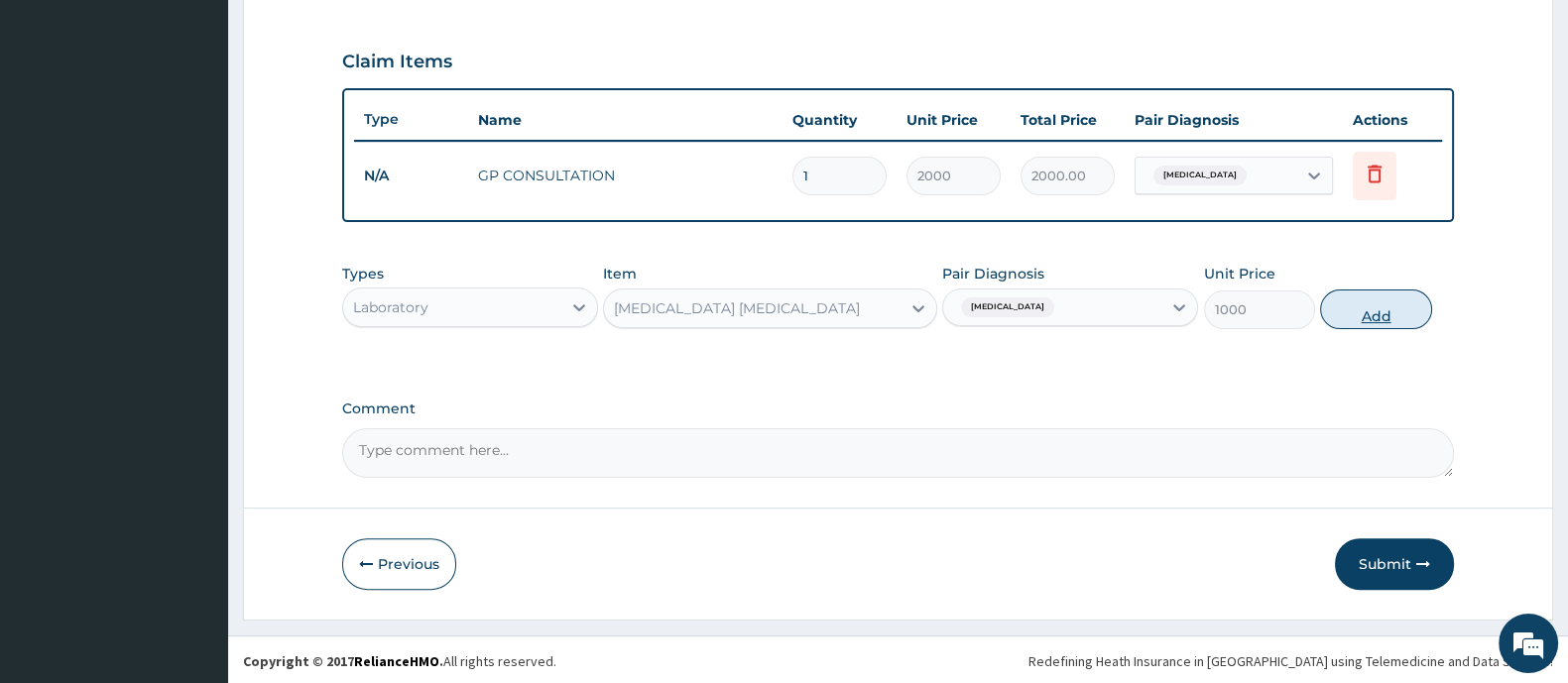
drag, startPoint x: 1373, startPoint y: 314, endPoint x: 813, endPoint y: 337, distance: 560.5
click at [1374, 314] on button "Add" at bounding box center [1375, 309] width 111 height 40
type input "0"
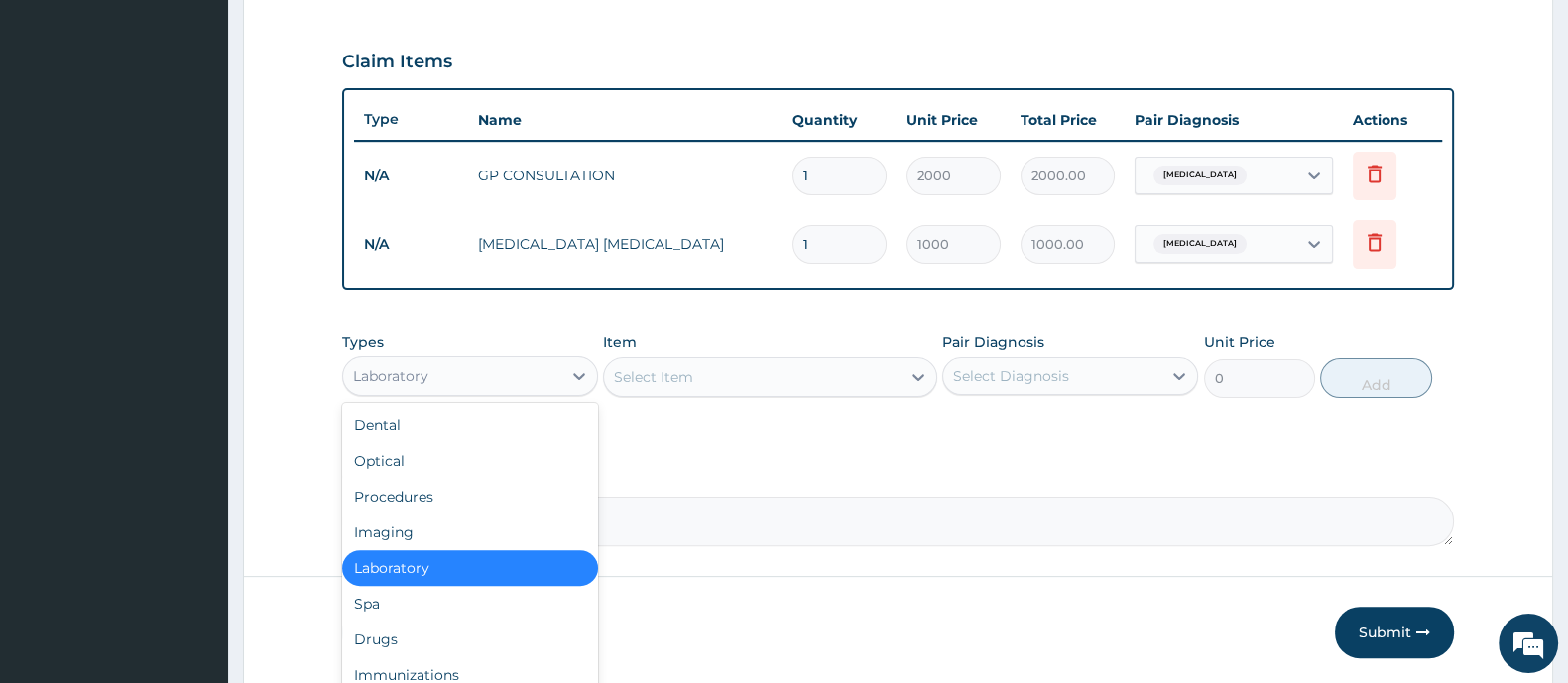
drag, startPoint x: 522, startPoint y: 369, endPoint x: 504, endPoint y: 390, distance: 27.7
click at [522, 370] on div "Laboratory" at bounding box center [452, 376] width 218 height 32
click at [407, 639] on div "Drugs" at bounding box center [470, 640] width 256 height 36
click at [407, 639] on button "Previous" at bounding box center [399, 633] width 114 height 52
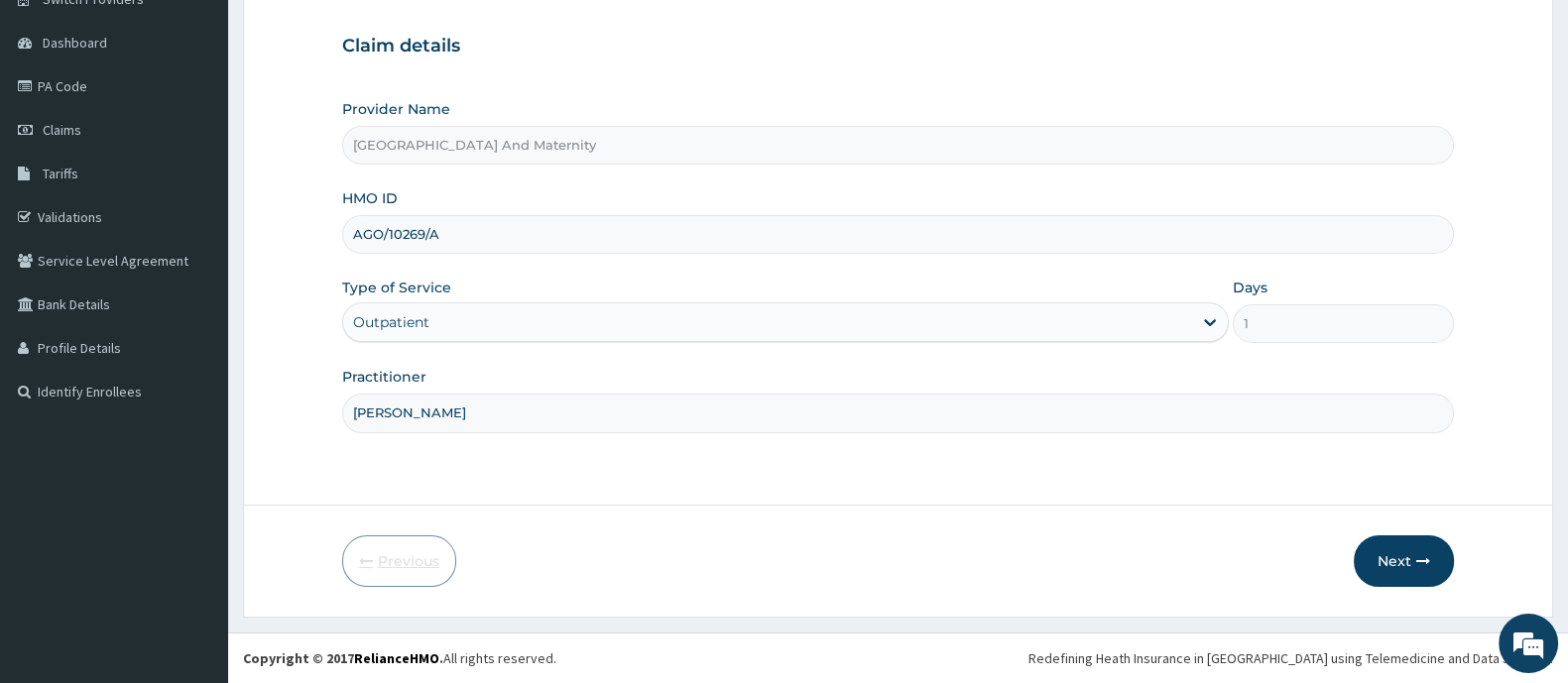
scroll to position [172, 0]
click at [1374, 554] on button "Next" at bounding box center [1404, 562] width 100 height 52
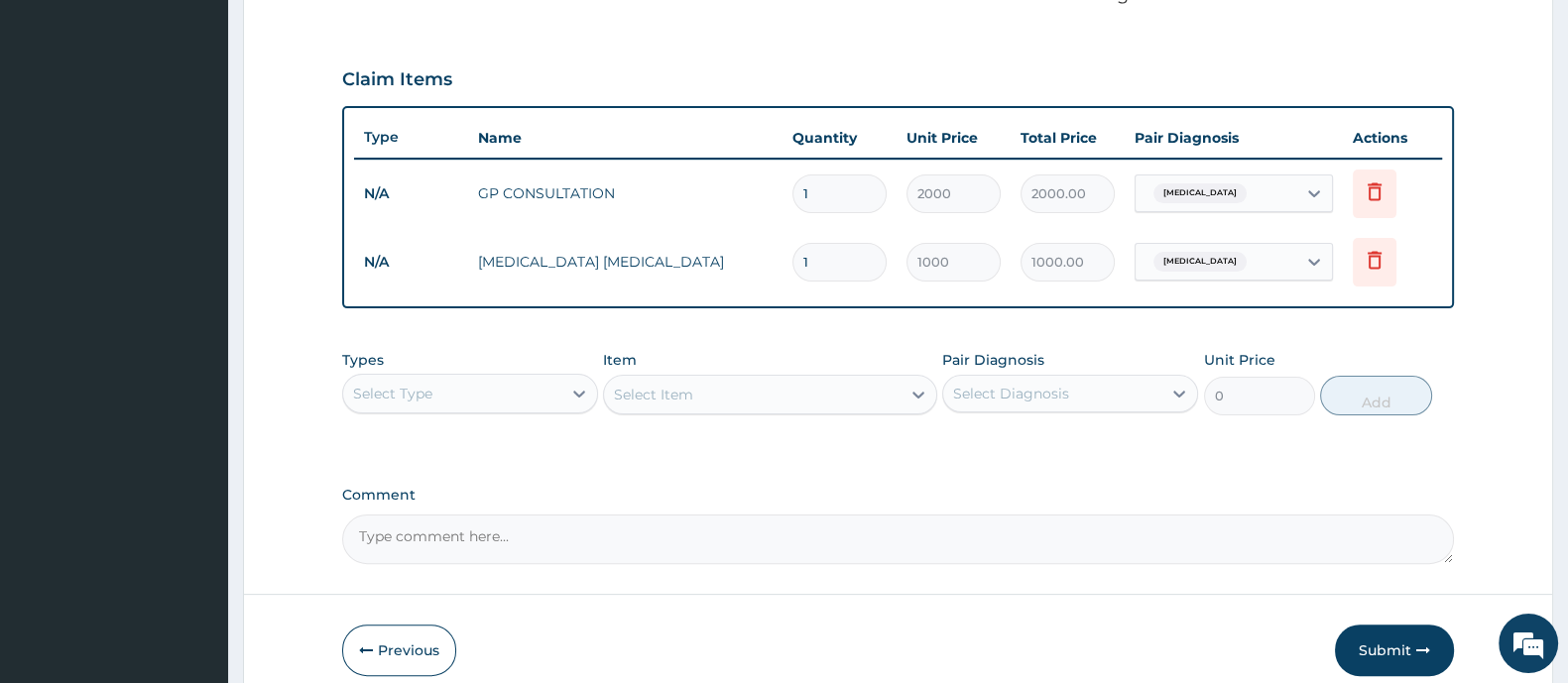
scroll to position [718, 0]
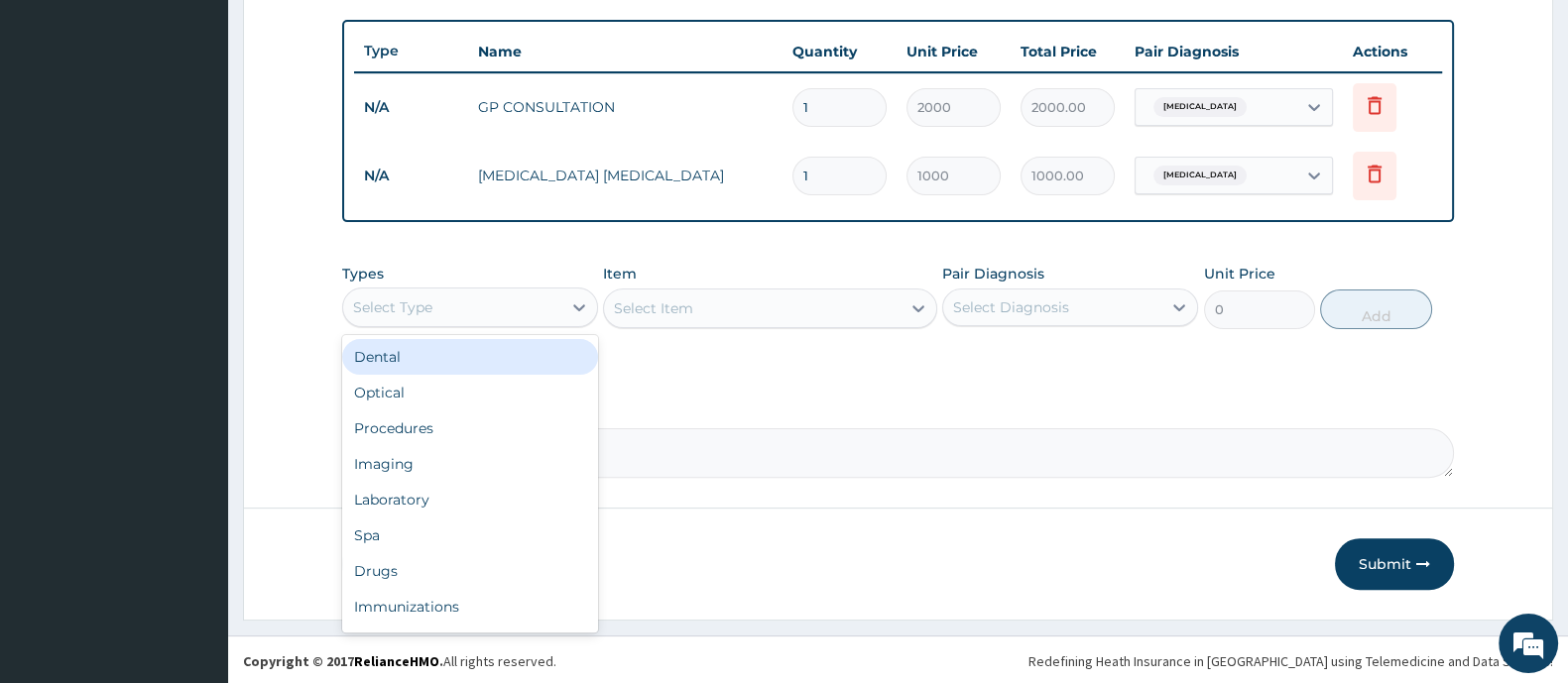
click at [529, 310] on div "Select Type" at bounding box center [452, 307] width 218 height 32
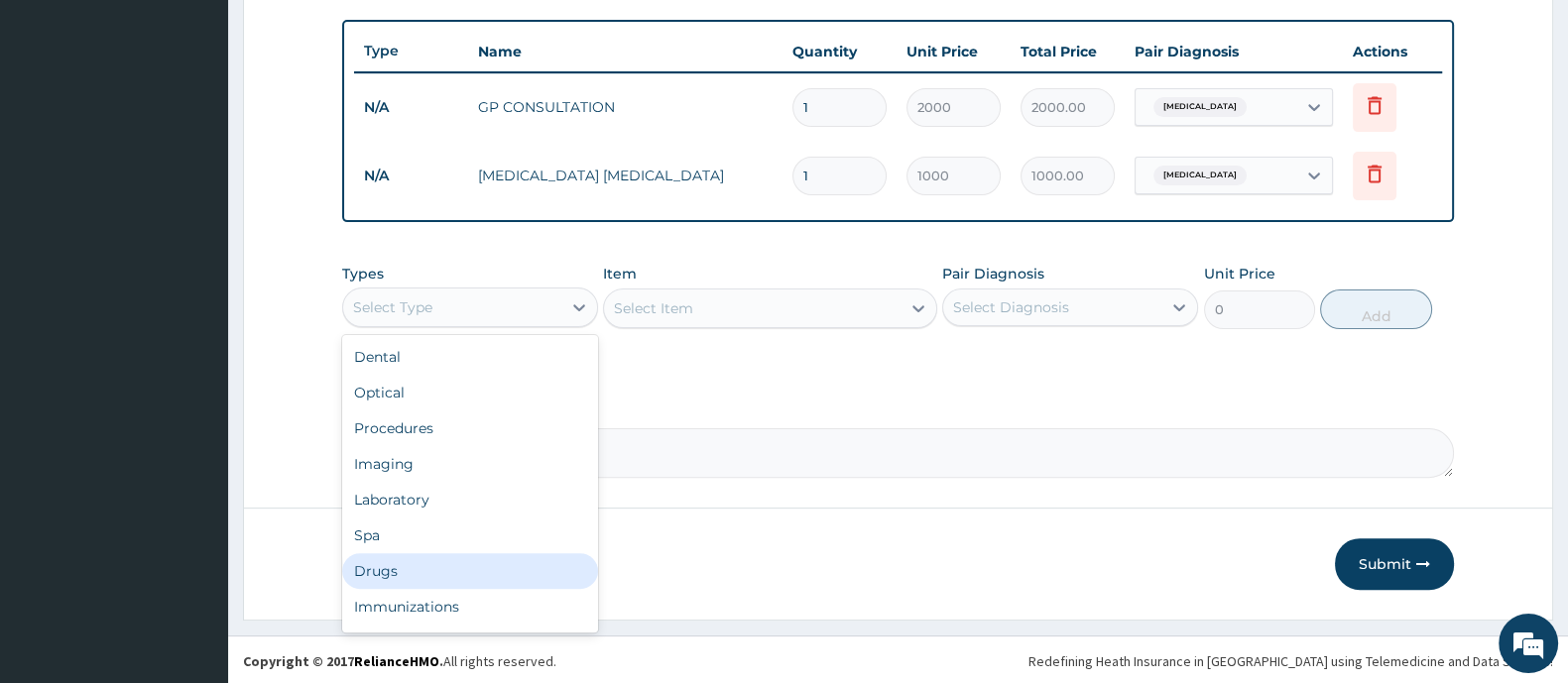
click at [425, 570] on div "Drugs" at bounding box center [470, 571] width 256 height 36
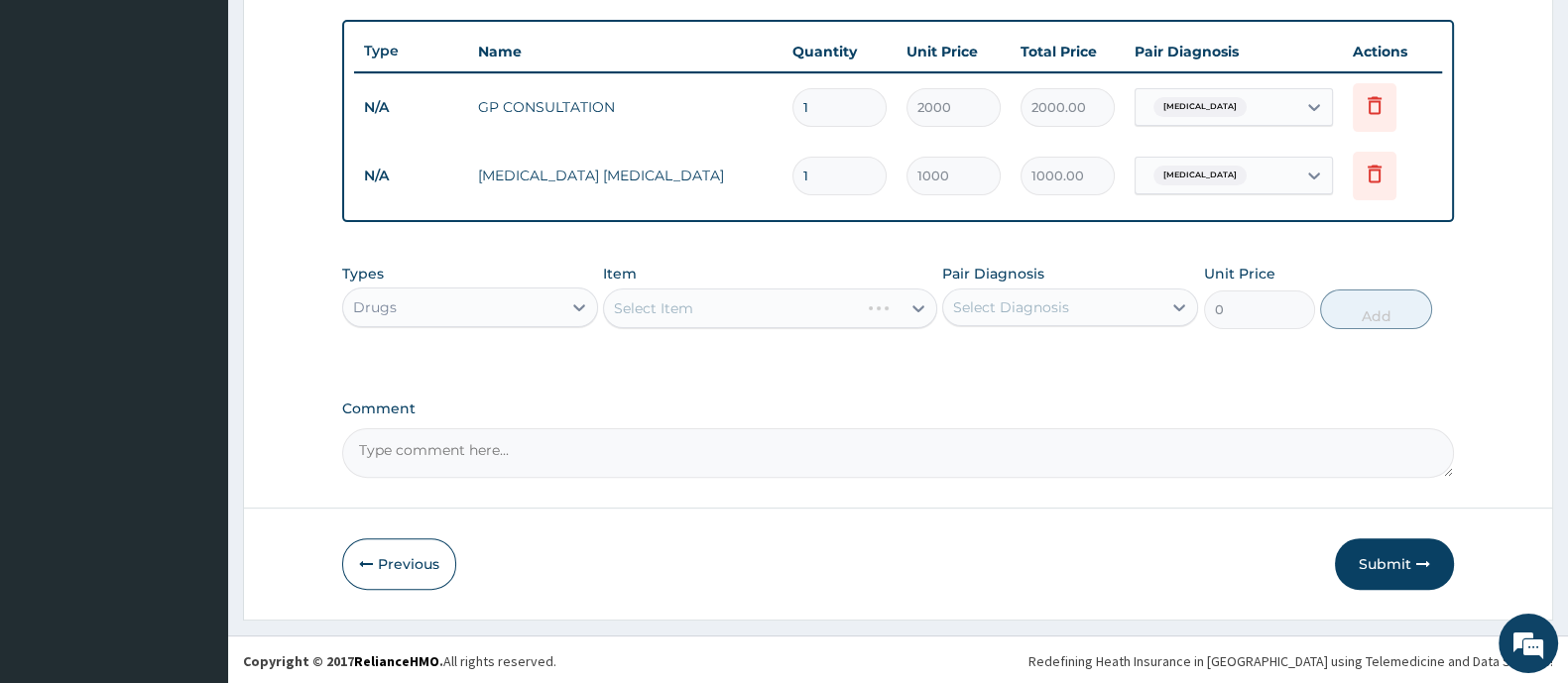
click at [678, 292] on div "Select Item" at bounding box center [770, 308] width 333 height 40
click at [694, 323] on div "Select Item" at bounding box center [770, 308] width 333 height 40
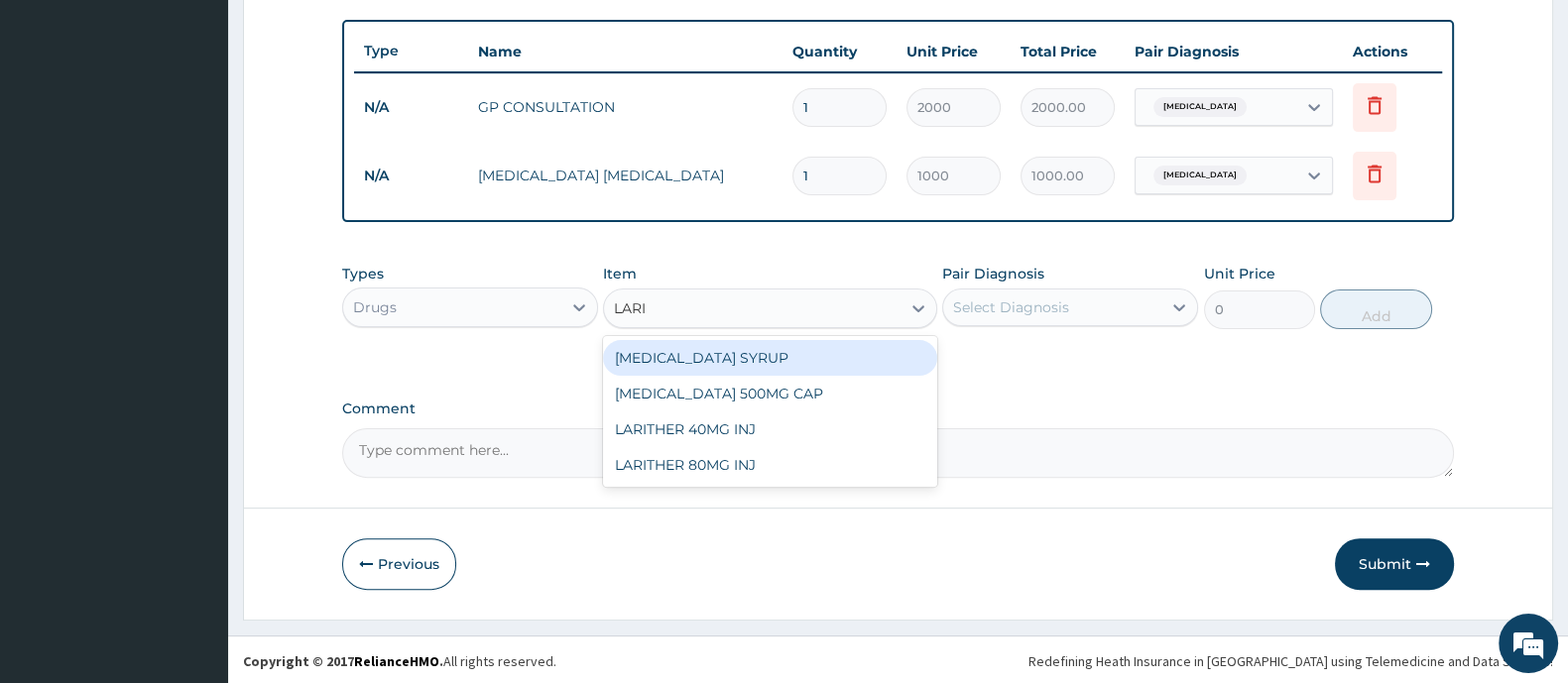
type input "LARIT"
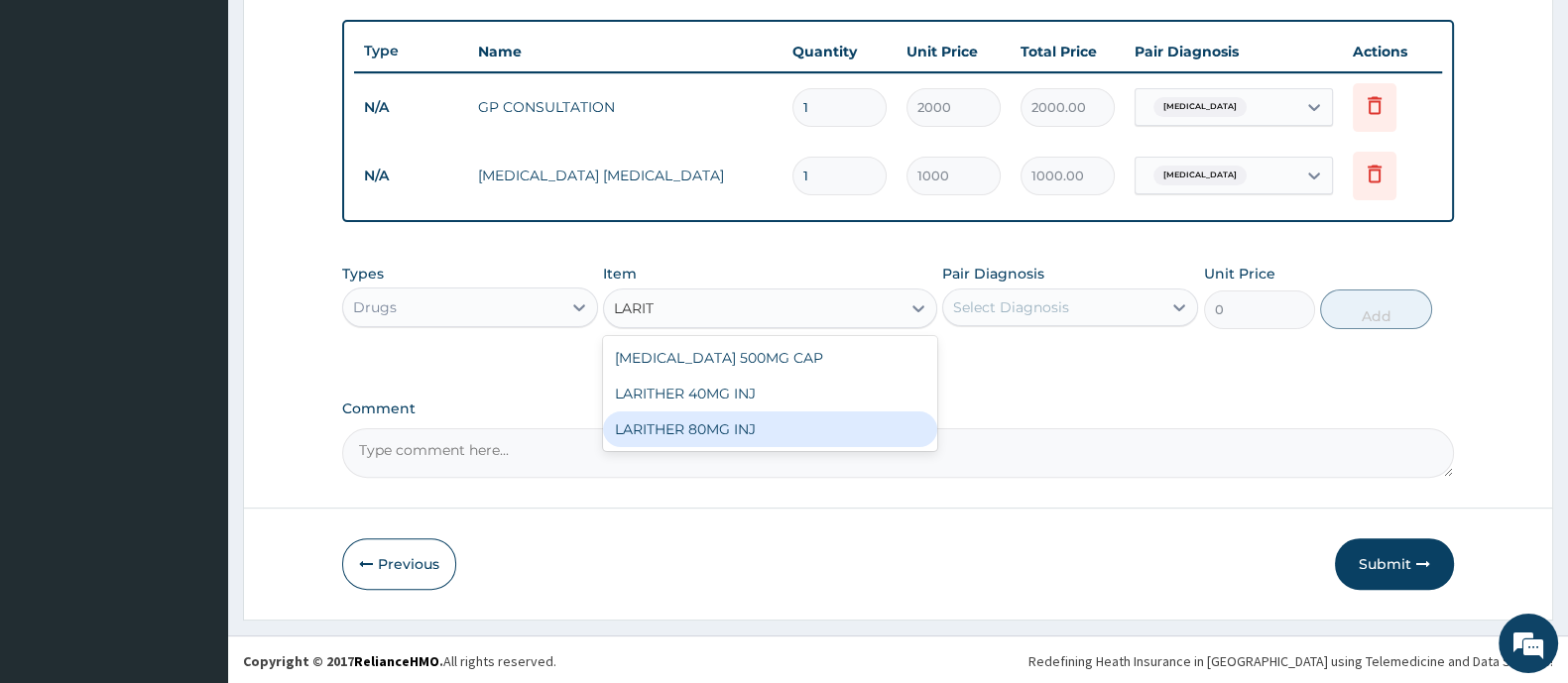
drag, startPoint x: 685, startPoint y: 434, endPoint x: 764, endPoint y: 434, distance: 79.0
click at [716, 434] on div "LARITHER 80MG INJ" at bounding box center [770, 430] width 333 height 36
type input "500"
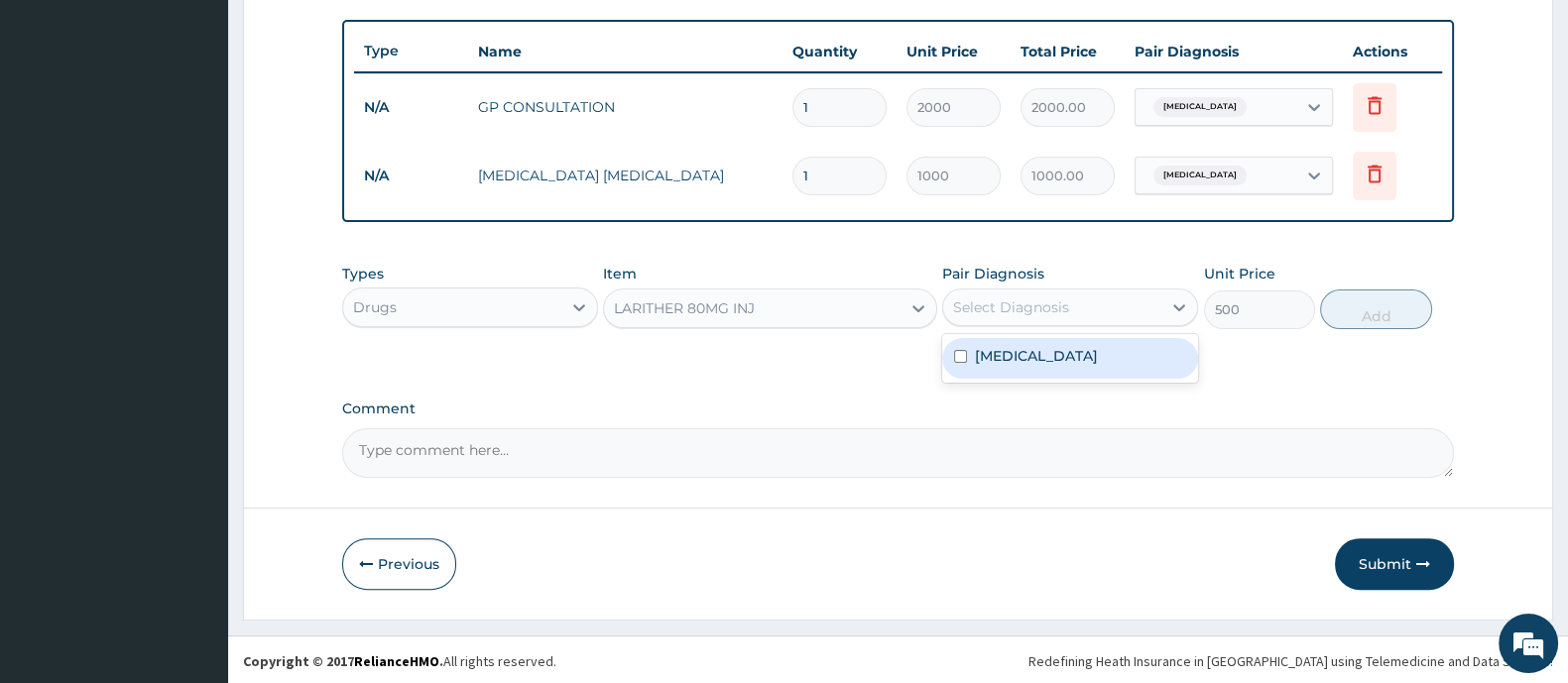
click at [1065, 305] on div "Select Diagnosis" at bounding box center [1011, 307] width 116 height 20
drag, startPoint x: 1012, startPoint y: 355, endPoint x: 1037, endPoint y: 355, distance: 25.0
click at [1018, 355] on label "[MEDICAL_DATA]" at bounding box center [1036, 356] width 123 height 20
checkbox input "true"
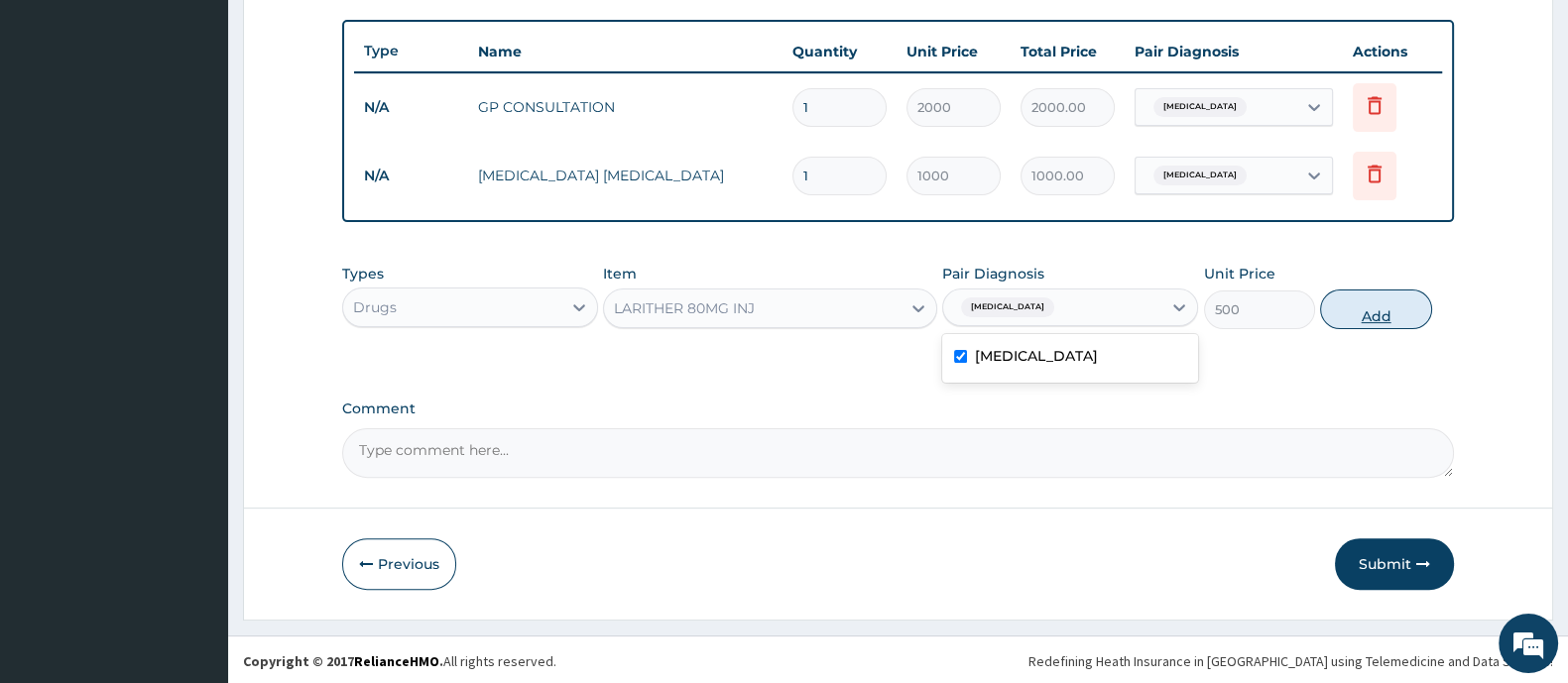
click at [1394, 319] on button "Add" at bounding box center [1375, 309] width 111 height 40
type input "0"
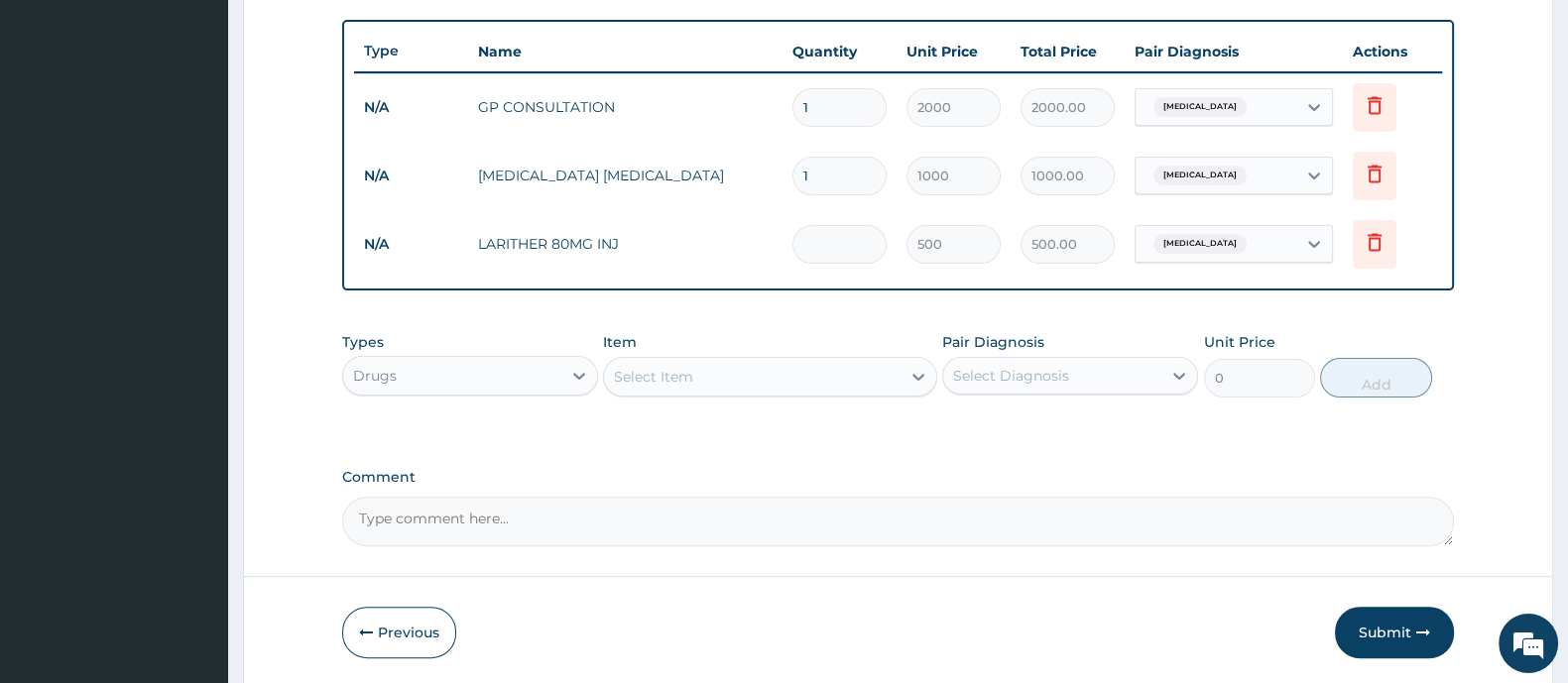
type input "0.00"
type input "2"
type input "1000.00"
type input "2"
click at [796, 385] on div "Select Item" at bounding box center [752, 377] width 295 height 32
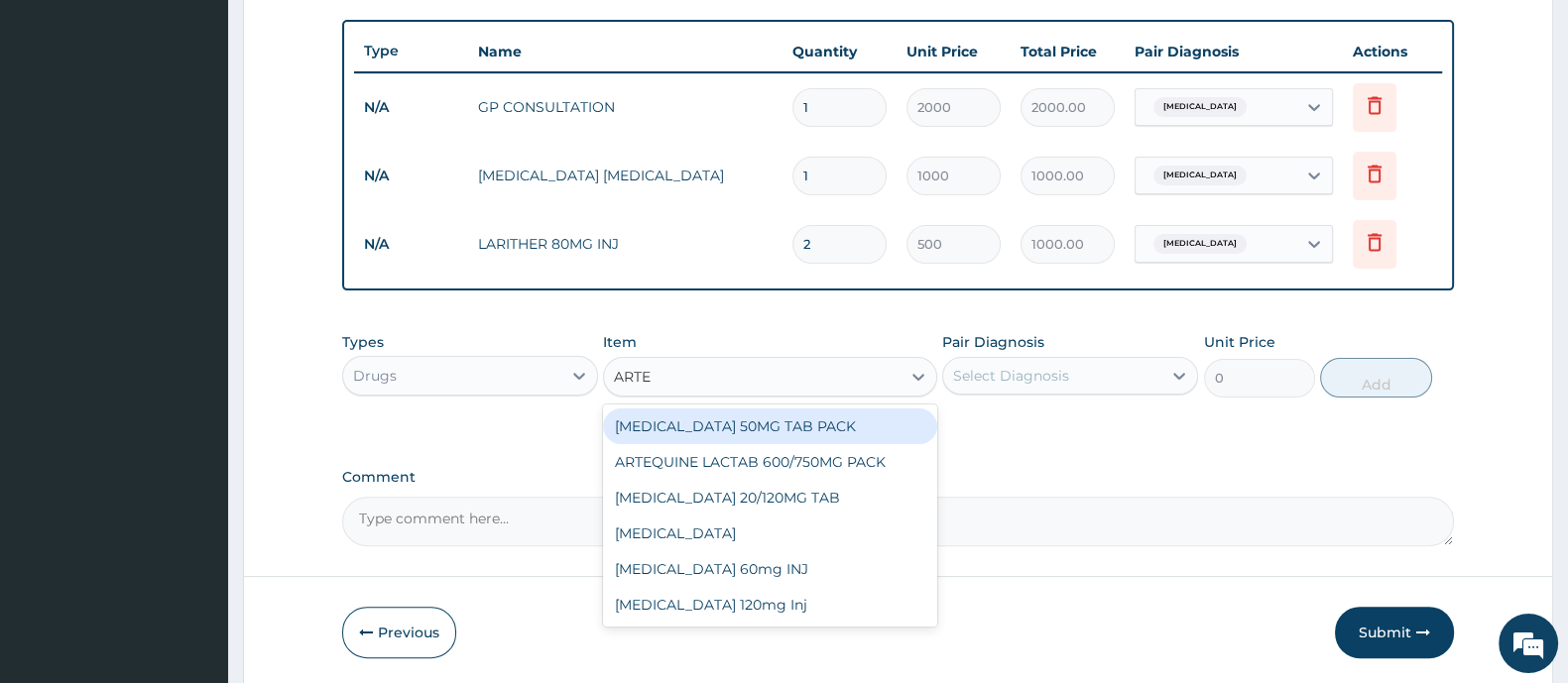
type input "ARTEM"
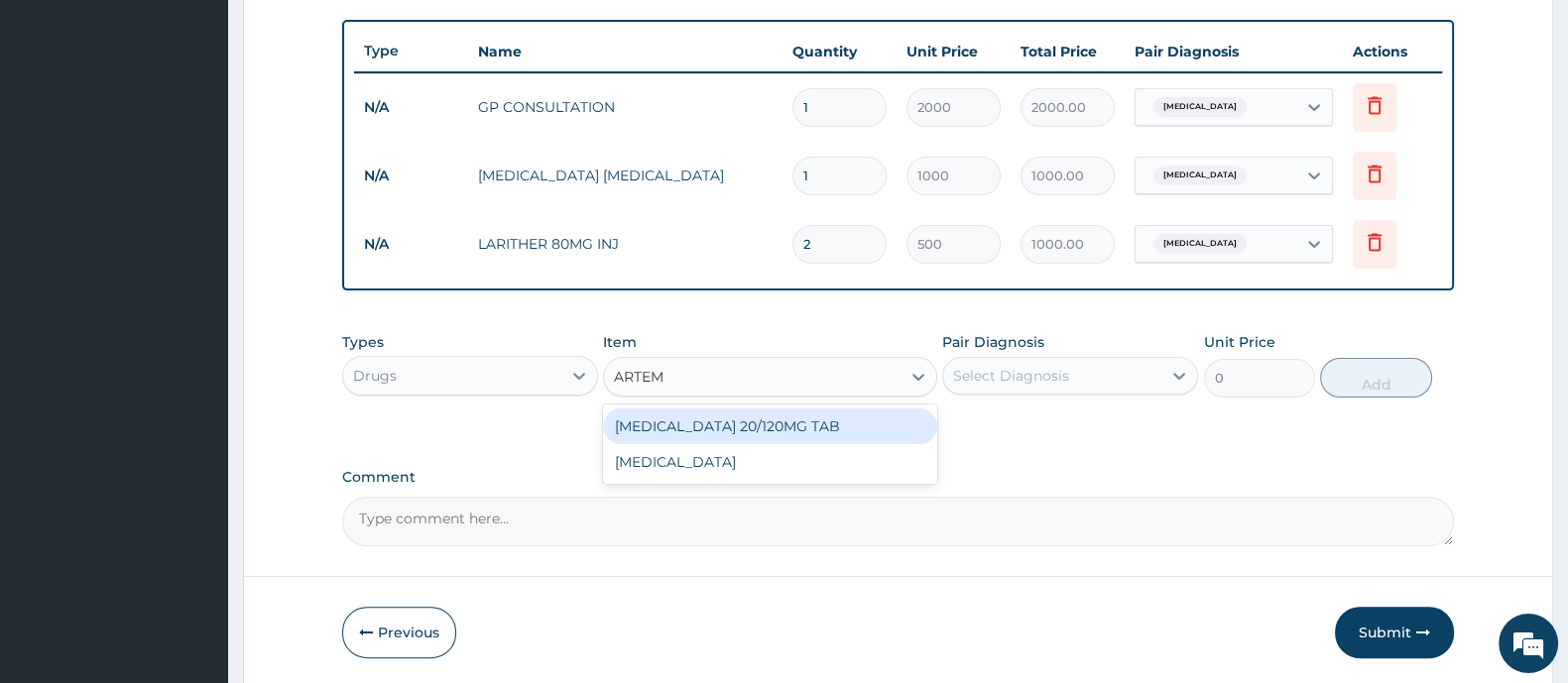
click at [742, 424] on div "COARTEM 20/120MG TAB" at bounding box center [770, 427] width 333 height 36
type input "1200"
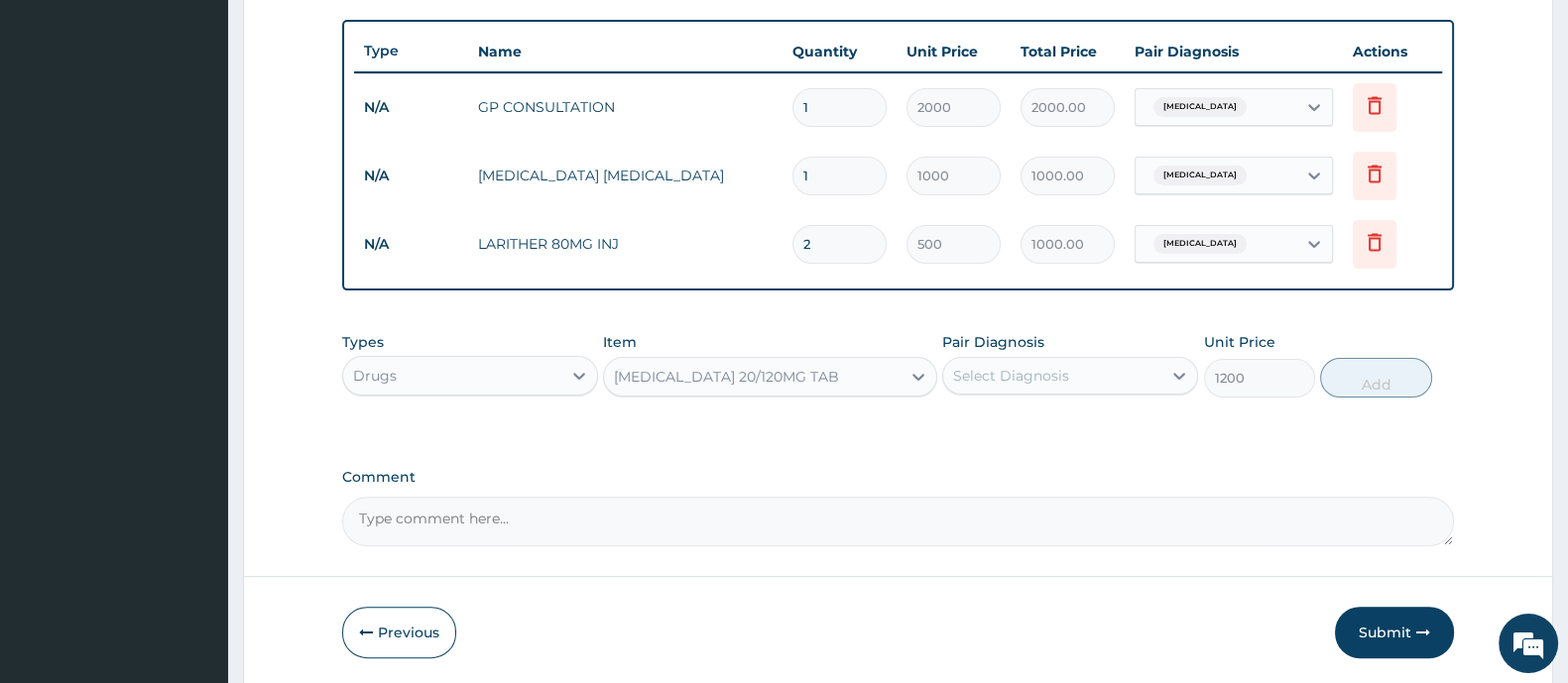
click at [937, 380] on div "Types Drugs Item option COARTEM 20/120MG TAB, selected. Select is focused ,type…" at bounding box center [897, 365] width 1111 height 86
click at [1018, 370] on div "Select Diagnosis" at bounding box center [1011, 376] width 116 height 20
click at [991, 419] on label "Malaria" at bounding box center [1036, 425] width 123 height 20
checkbox input "true"
click at [1380, 369] on button "Add" at bounding box center [1375, 378] width 111 height 40
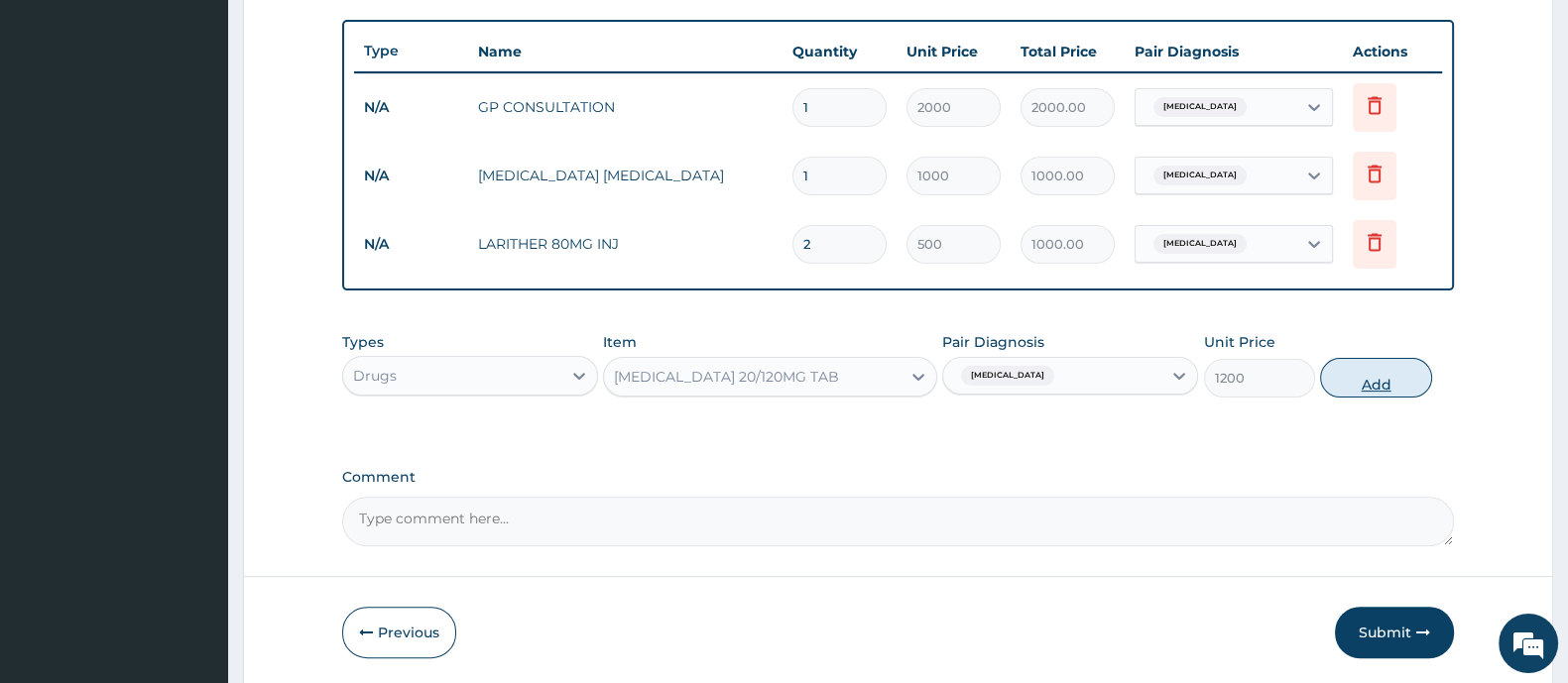
type input "0"
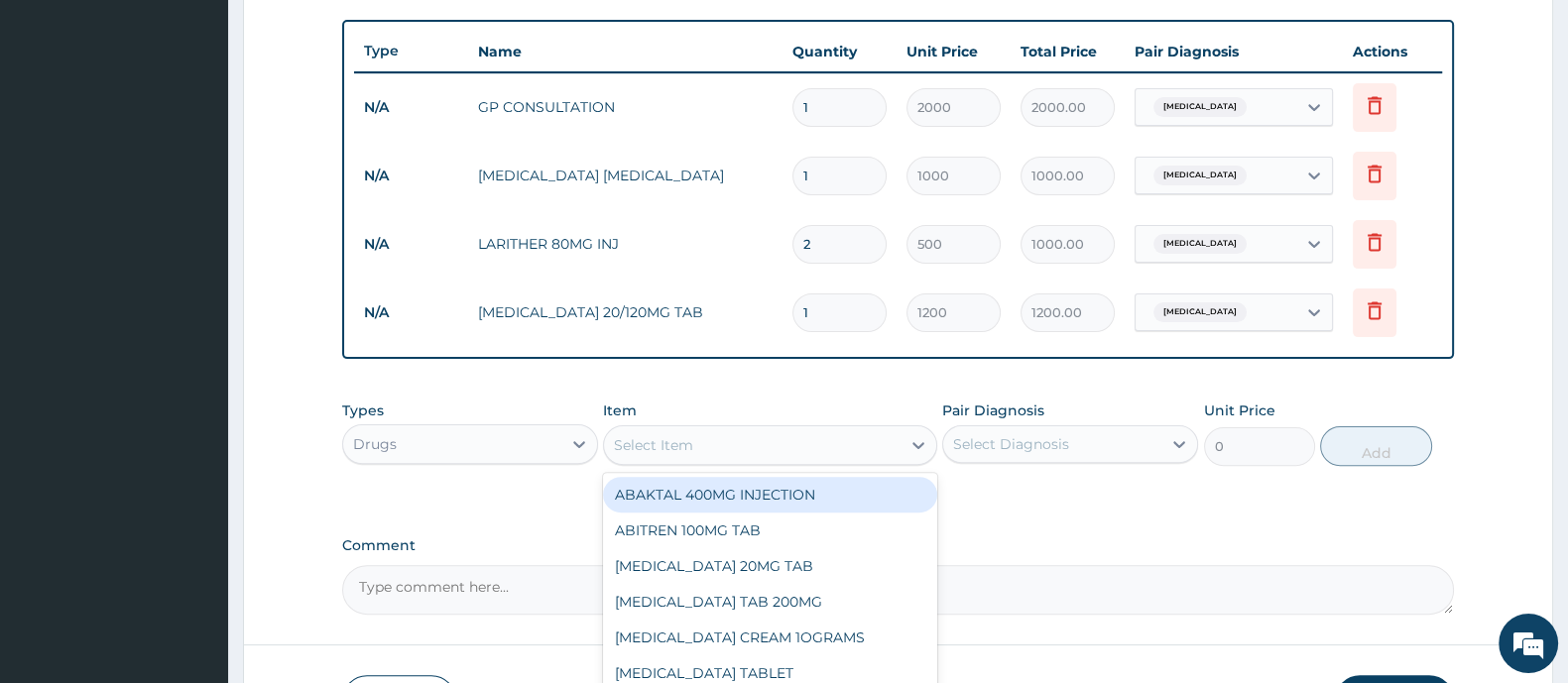
click at [723, 447] on div "Select Item" at bounding box center [752, 446] width 295 height 32
type input "PARACE"
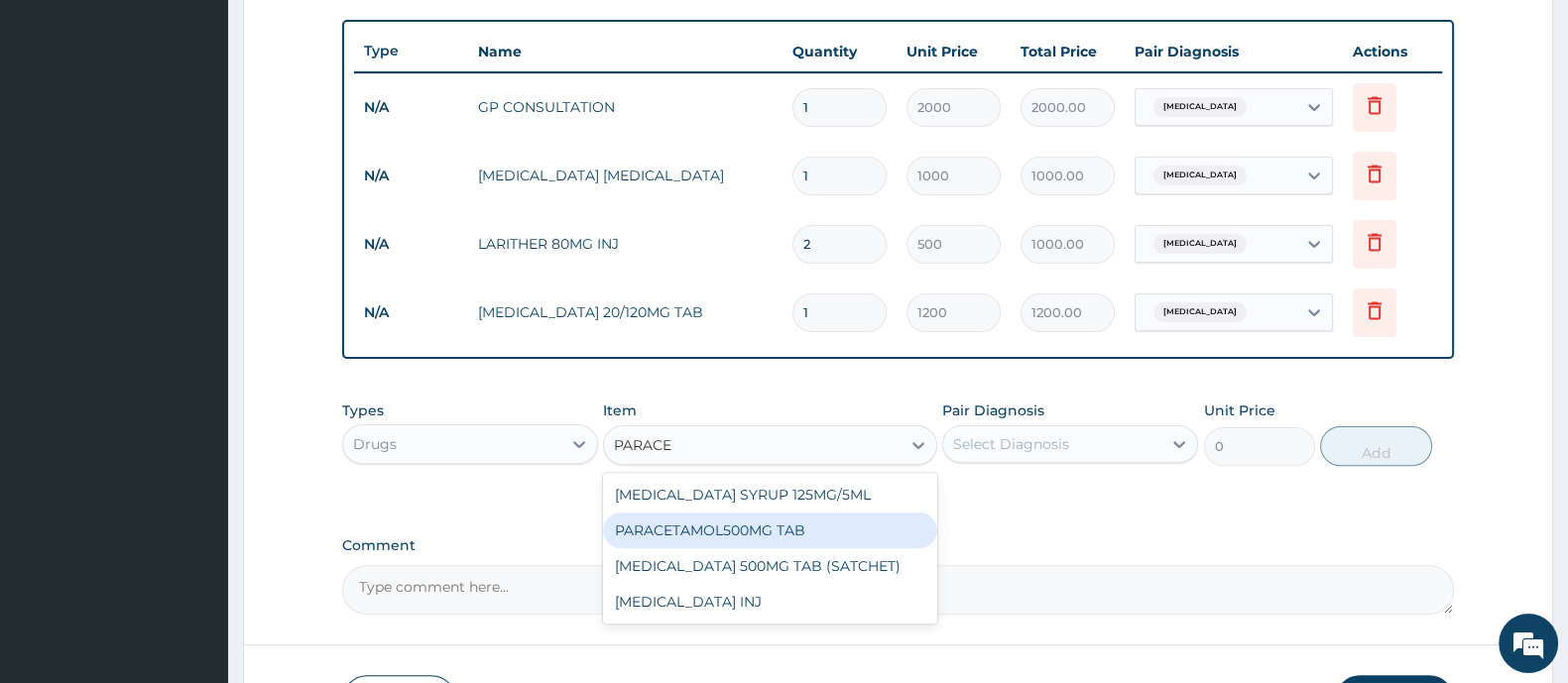
drag, startPoint x: 724, startPoint y: 521, endPoint x: 823, endPoint y: 522, distance: 99.0
click at [724, 522] on div "PARACETAMOL500MG TAB" at bounding box center [770, 530] width 333 height 36
type input "20"
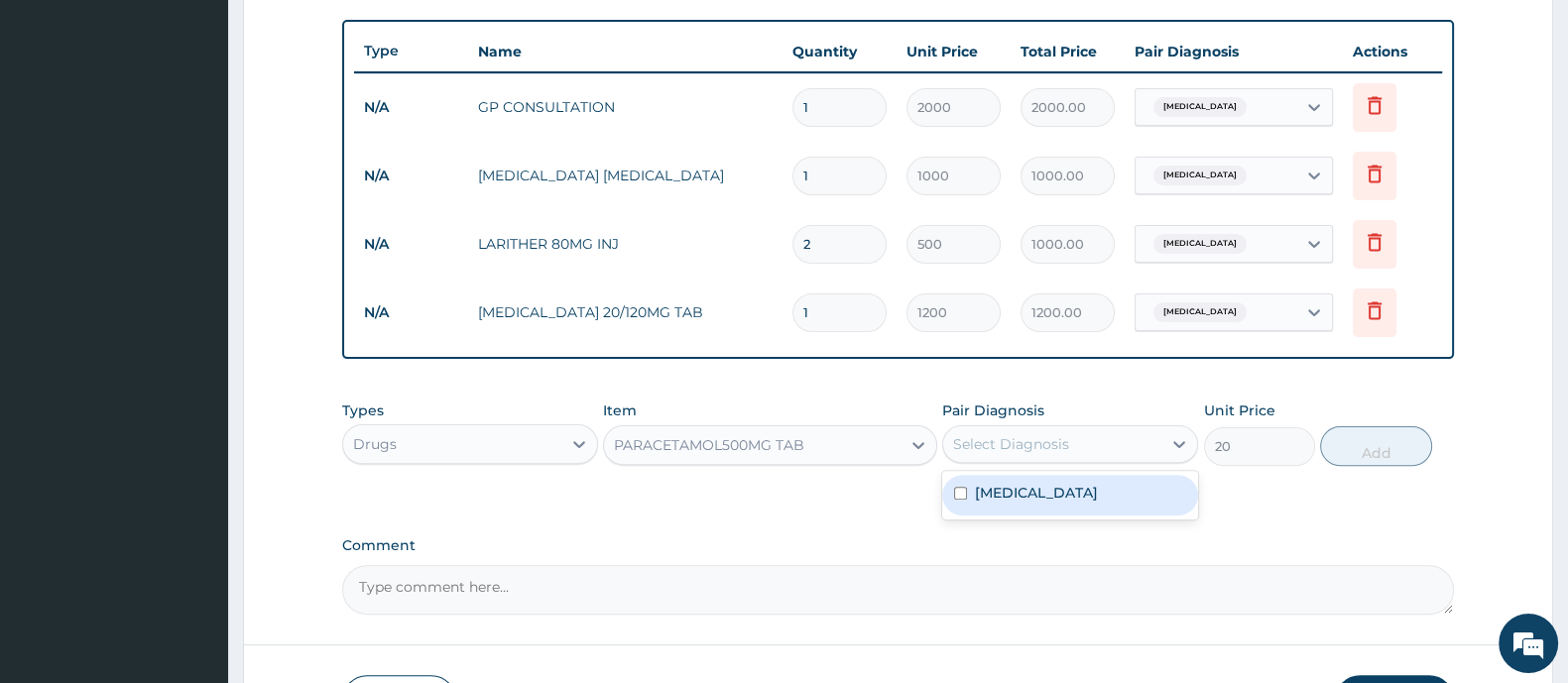
click at [1017, 435] on div "Select Diagnosis" at bounding box center [1011, 445] width 116 height 20
drag, startPoint x: 1001, startPoint y: 490, endPoint x: 1158, endPoint y: 488, distance: 157.0
click at [1005, 495] on label "Malaria" at bounding box center [1036, 493] width 123 height 20
checkbox input "true"
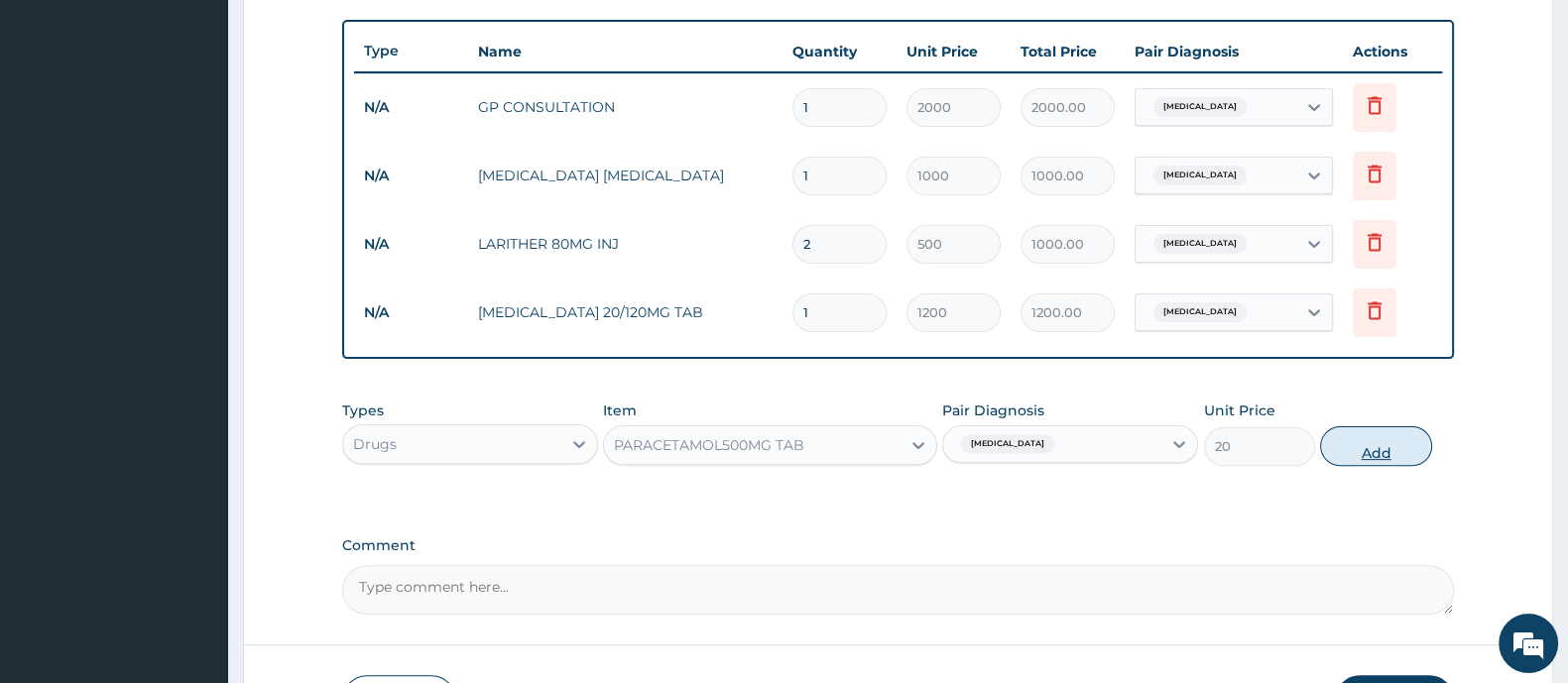
click at [1344, 457] on button "Add" at bounding box center [1375, 447] width 111 height 40
type input "0"
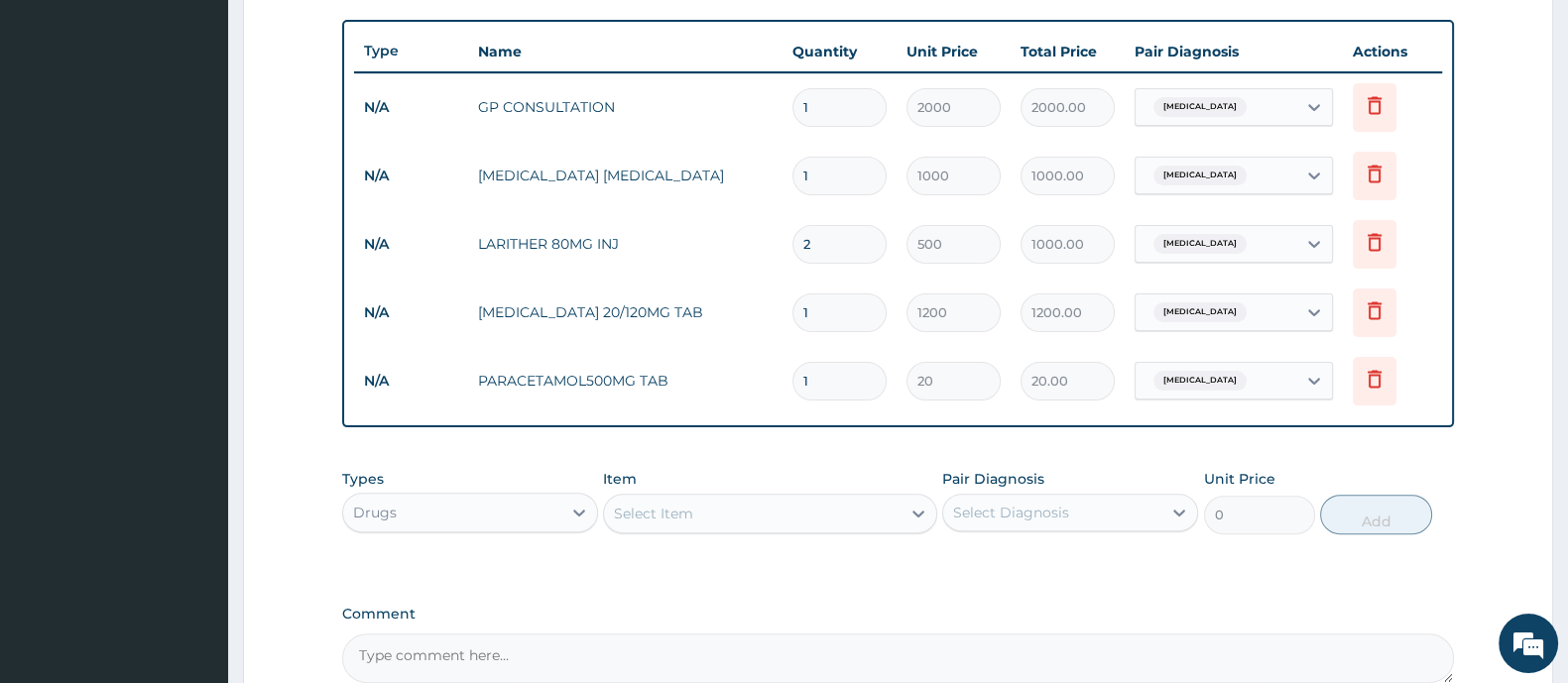
type input "18"
type input "360.00"
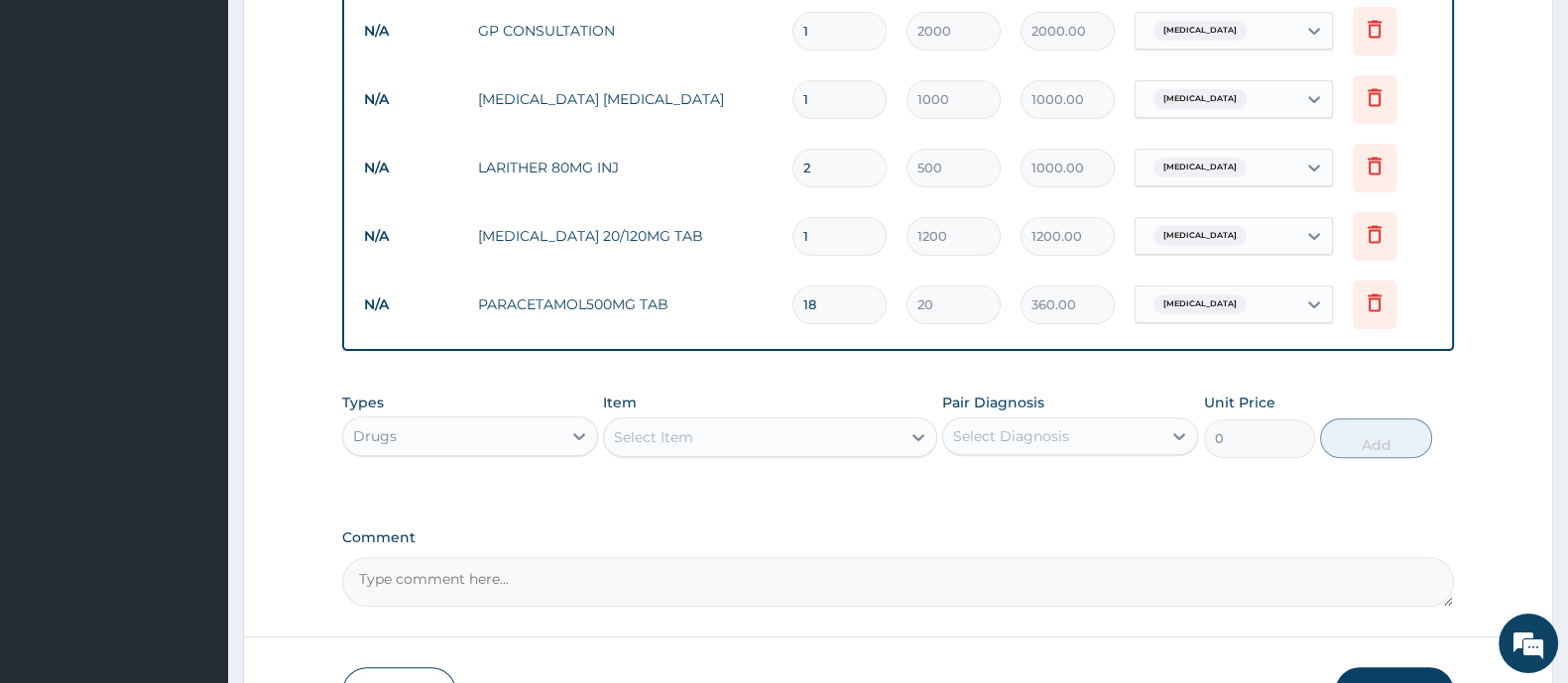
scroll to position [922, 0]
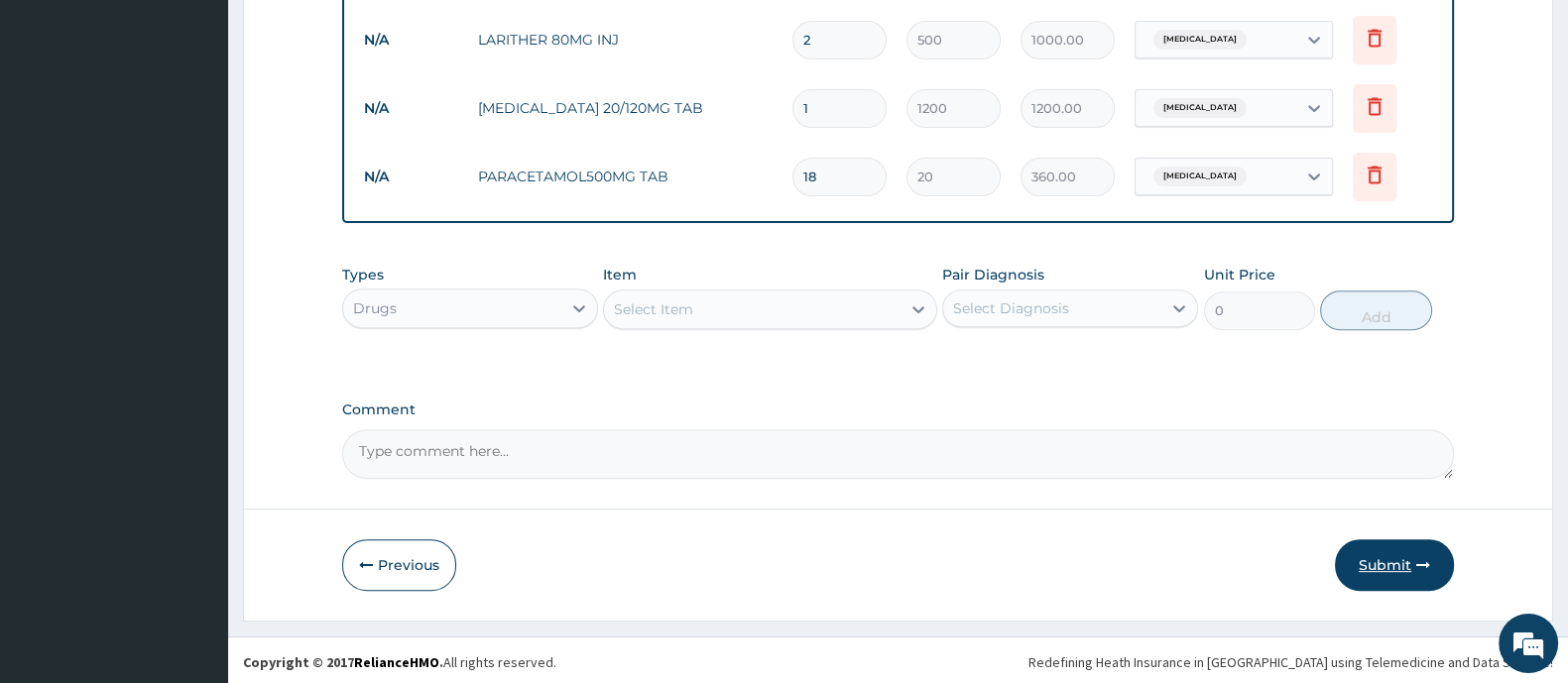
type input "18"
click at [1375, 557] on button "Submit" at bounding box center [1394, 565] width 119 height 52
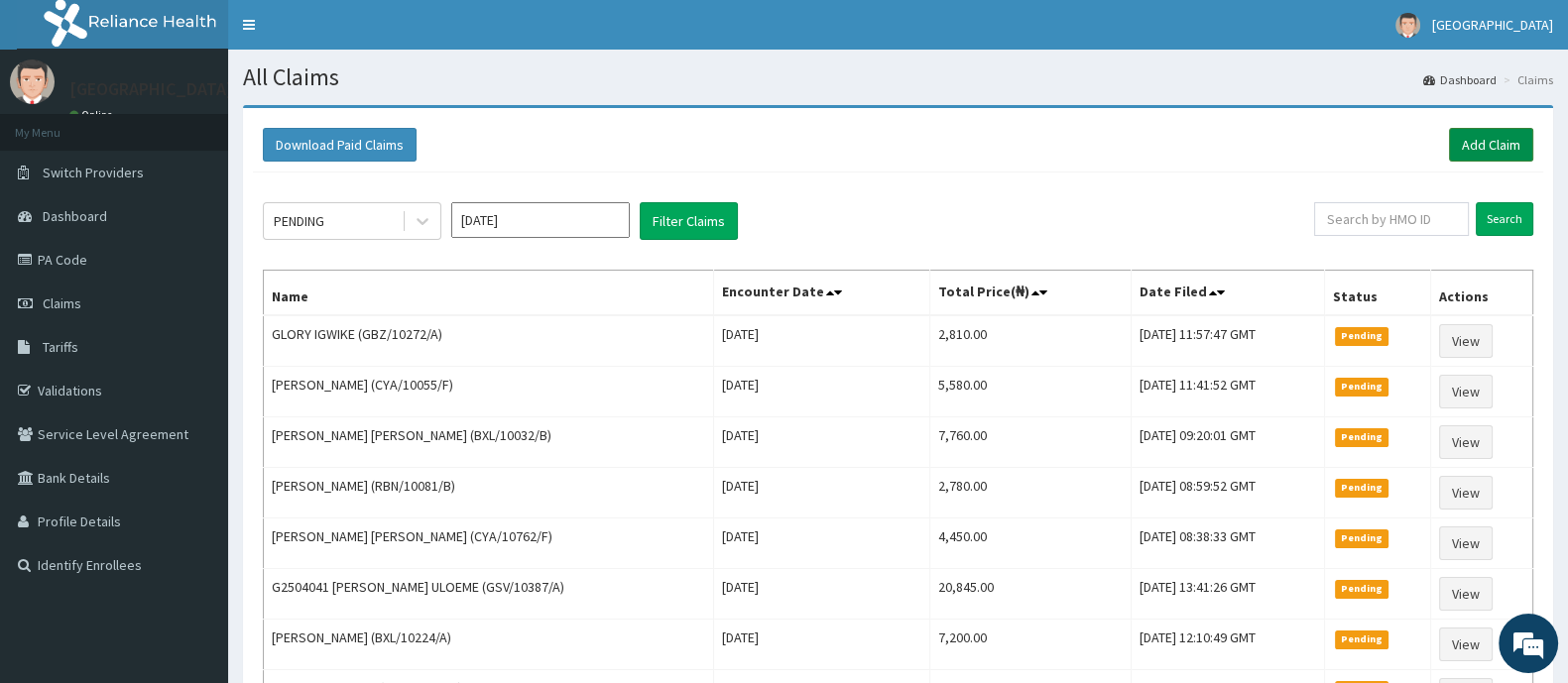
click at [1512, 146] on link "Add Claim" at bounding box center [1490, 145] width 85 height 34
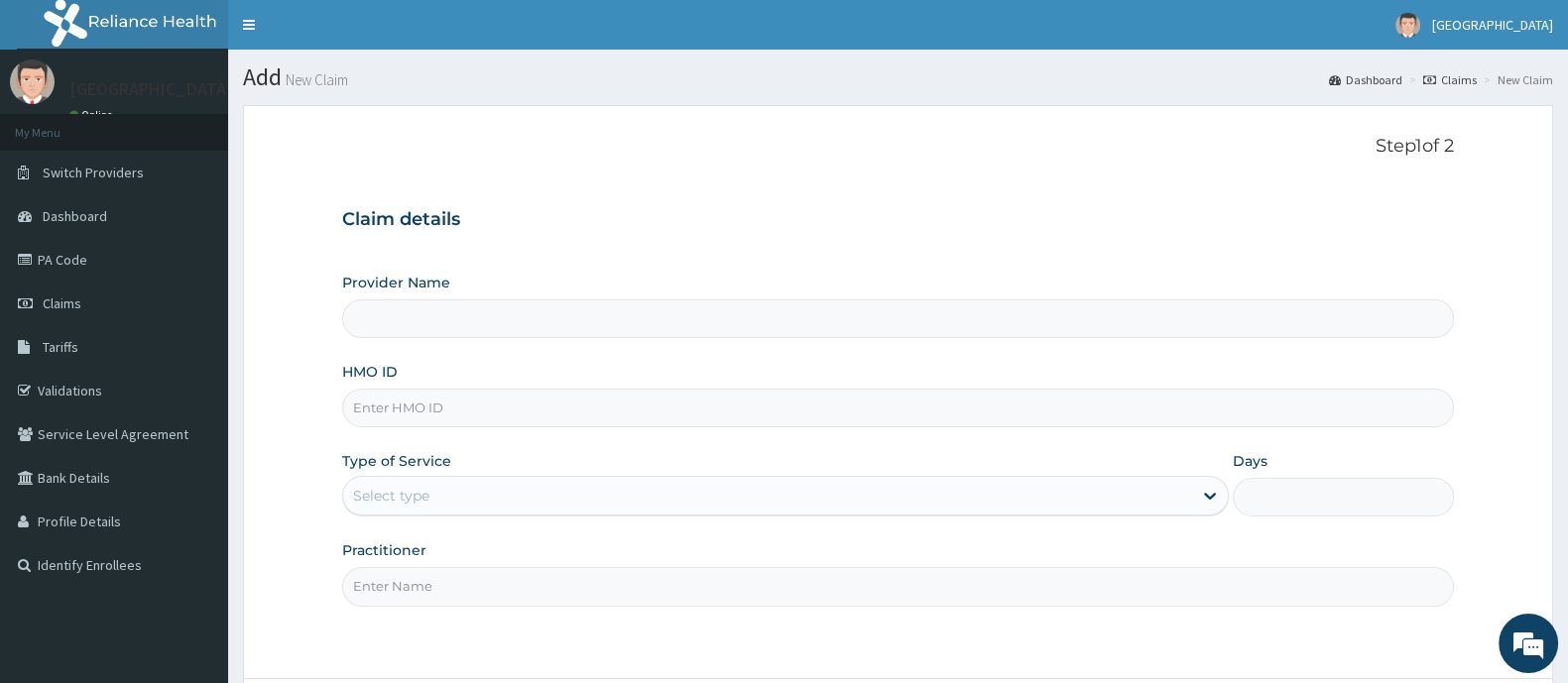
click at [429, 404] on input "HMO ID" at bounding box center [897, 408] width 1111 height 39
type input "[GEOGRAPHIC_DATA] And Maternity"
type input "GSV/10810/A"
click at [451, 508] on div "Select type" at bounding box center [767, 496] width 848 height 32
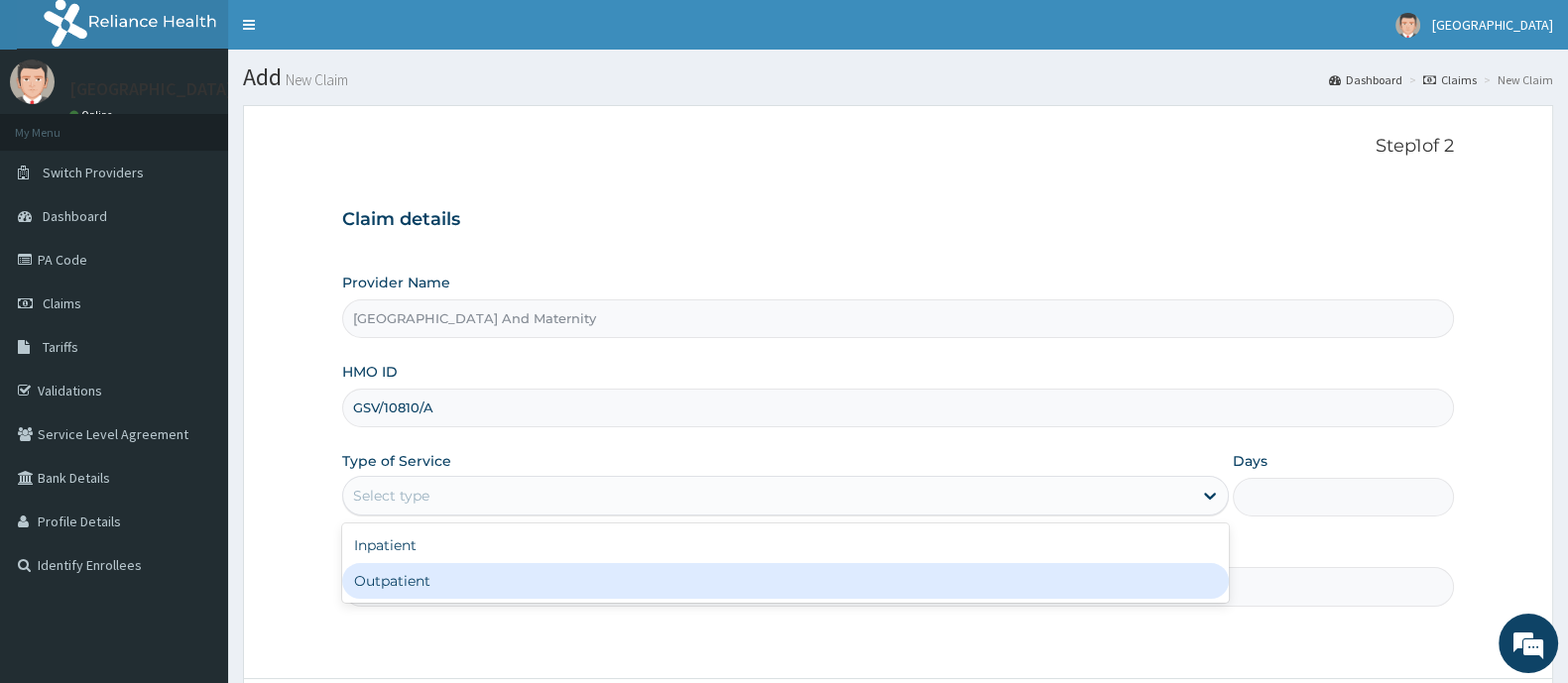
click at [443, 579] on div "Outpatient" at bounding box center [784, 581] width 886 height 36
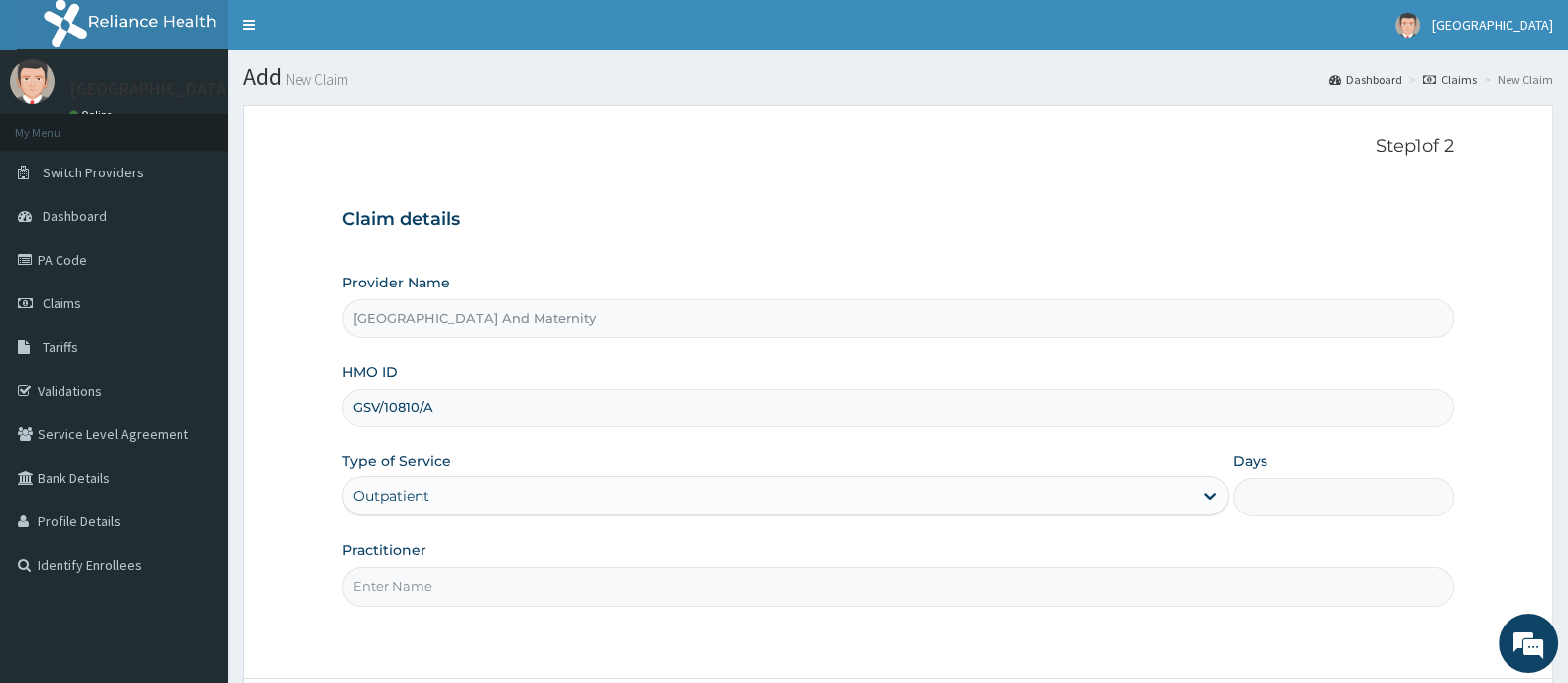
type input "1"
click at [438, 583] on input "Practitioner" at bounding box center [897, 586] width 1111 height 39
type input "DR AINA E.A"
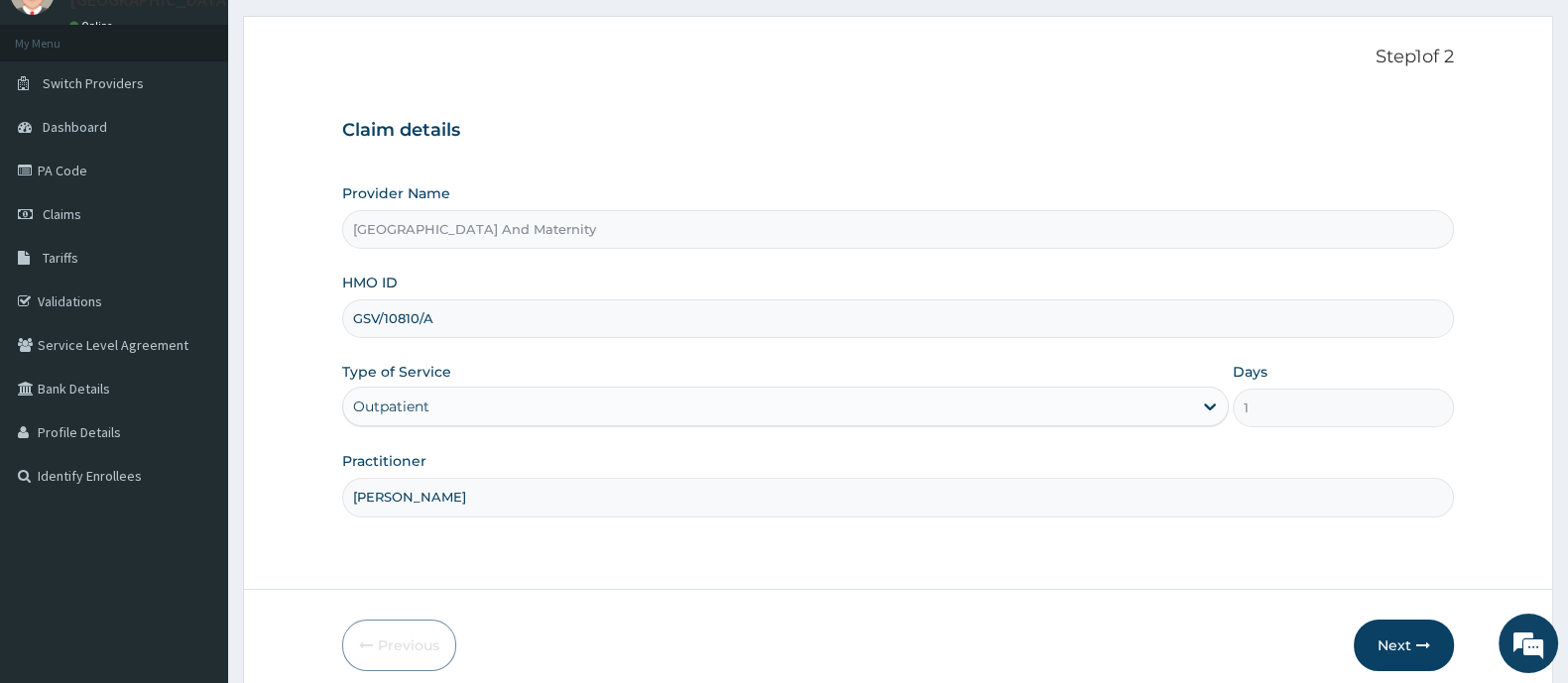
scroll to position [172, 0]
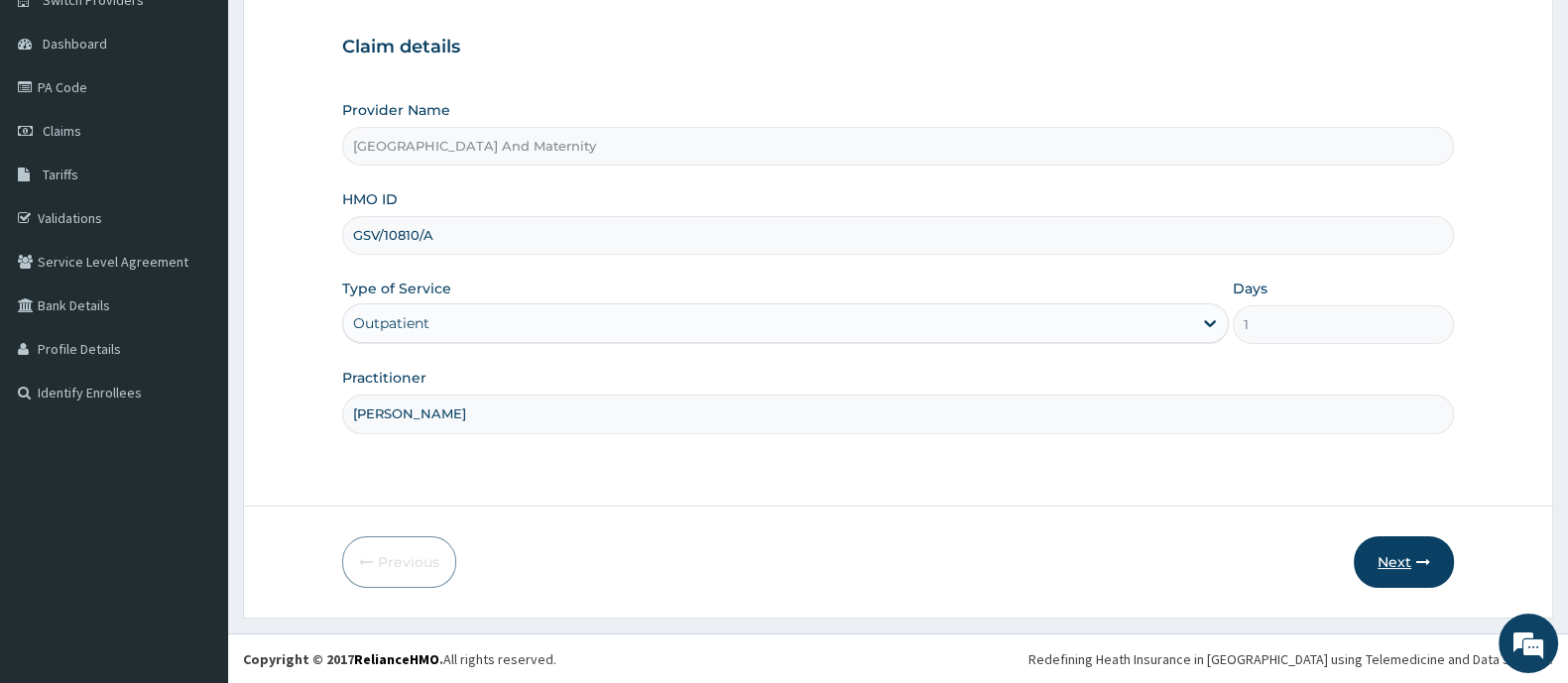
click at [1398, 572] on button "Next" at bounding box center [1404, 562] width 100 height 52
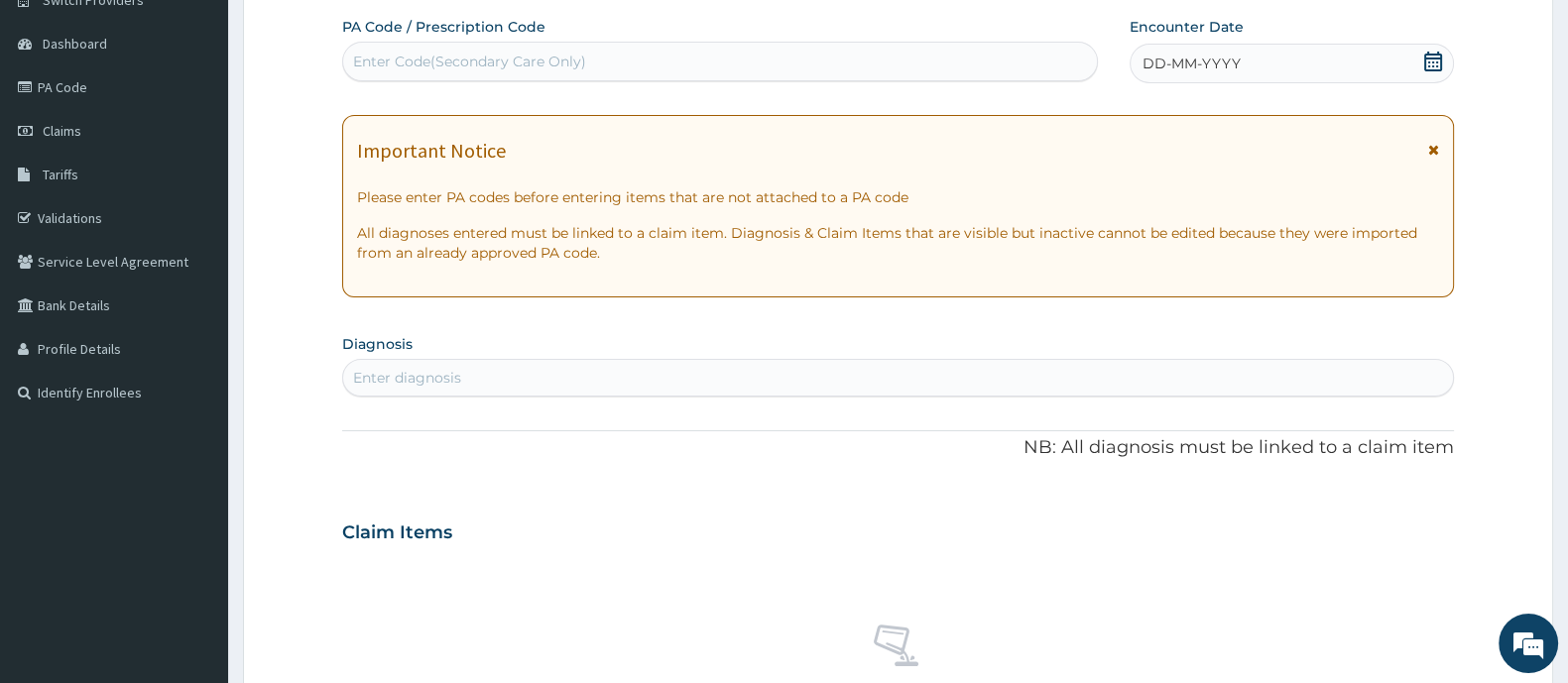
click at [707, 50] on div "Enter Code(Secondary Care Only)" at bounding box center [720, 62] width 754 height 32
type input "PA/2A624A"
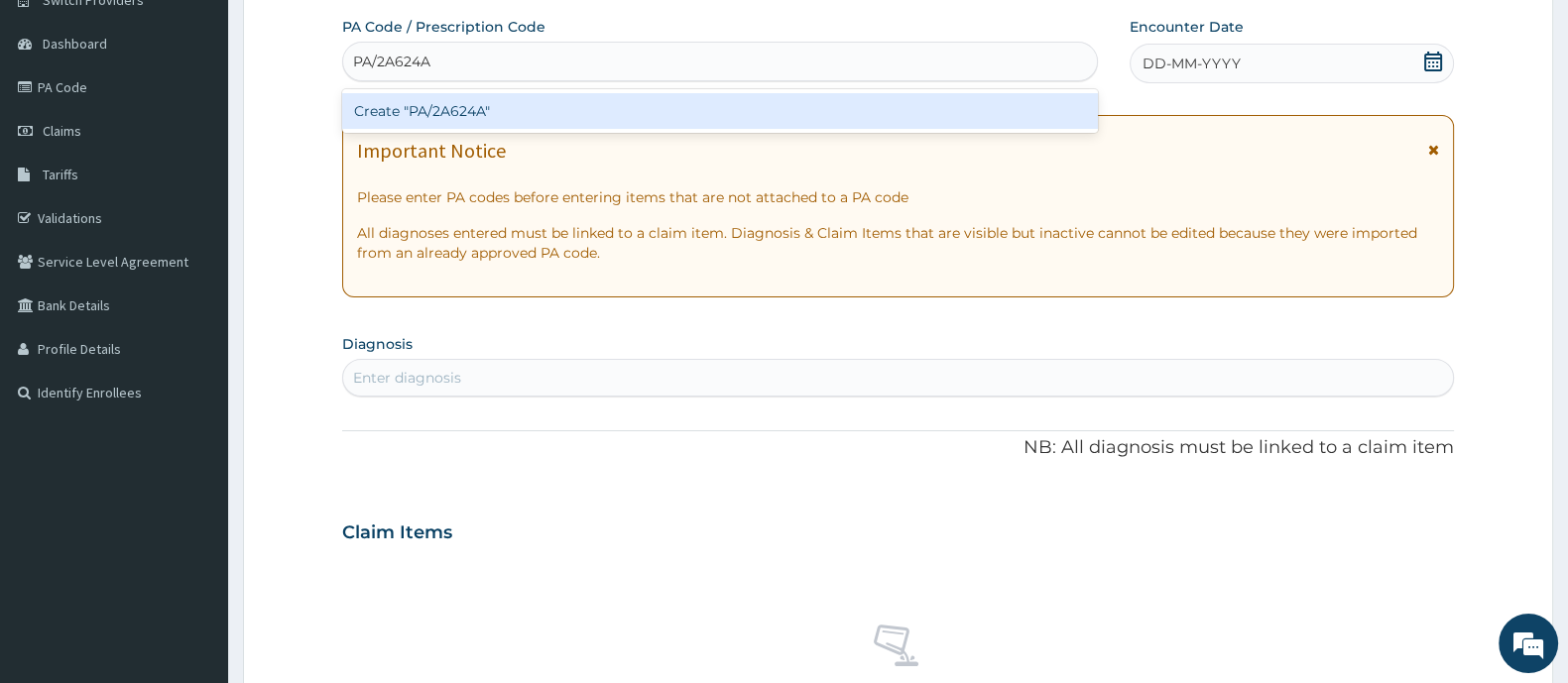
click at [536, 111] on div "Create "PA/2A624A"" at bounding box center [720, 112] width 756 height 36
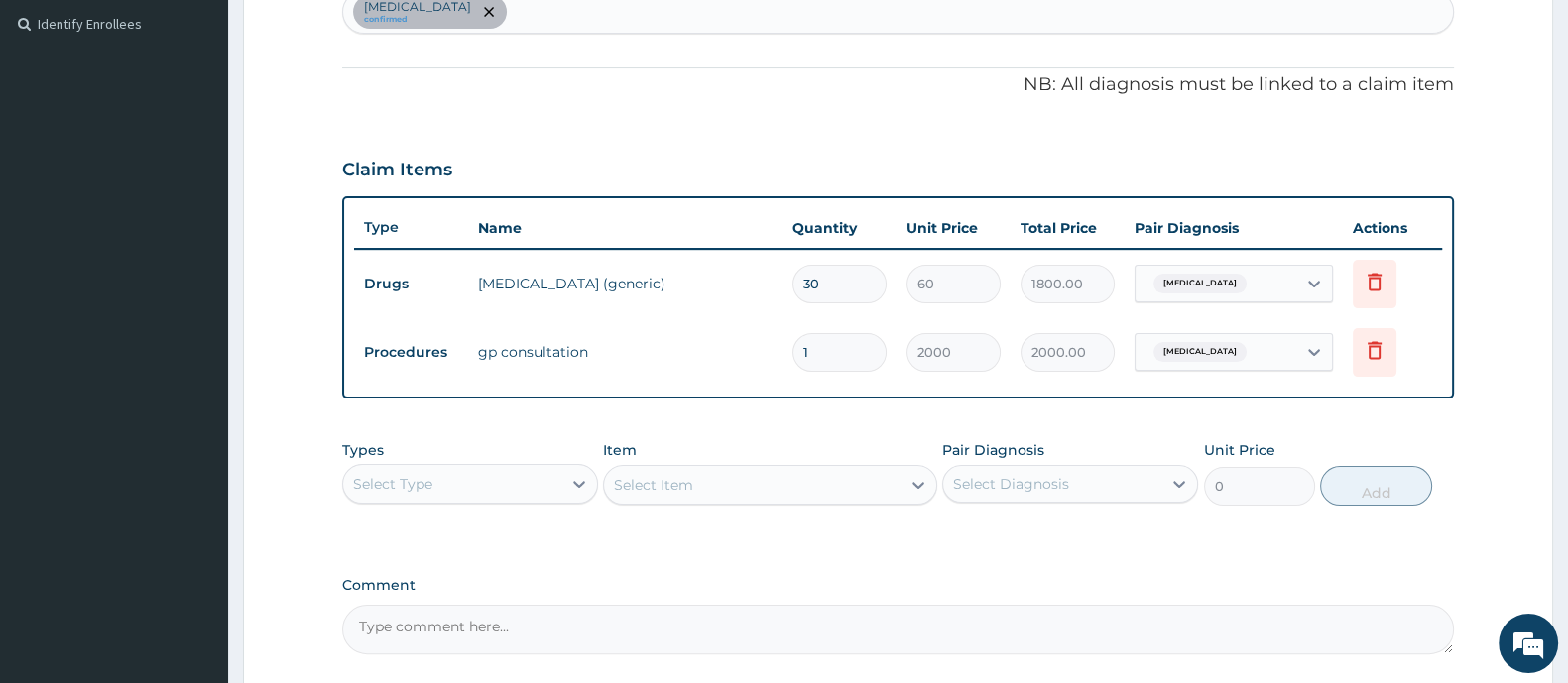
scroll to position [674, 0]
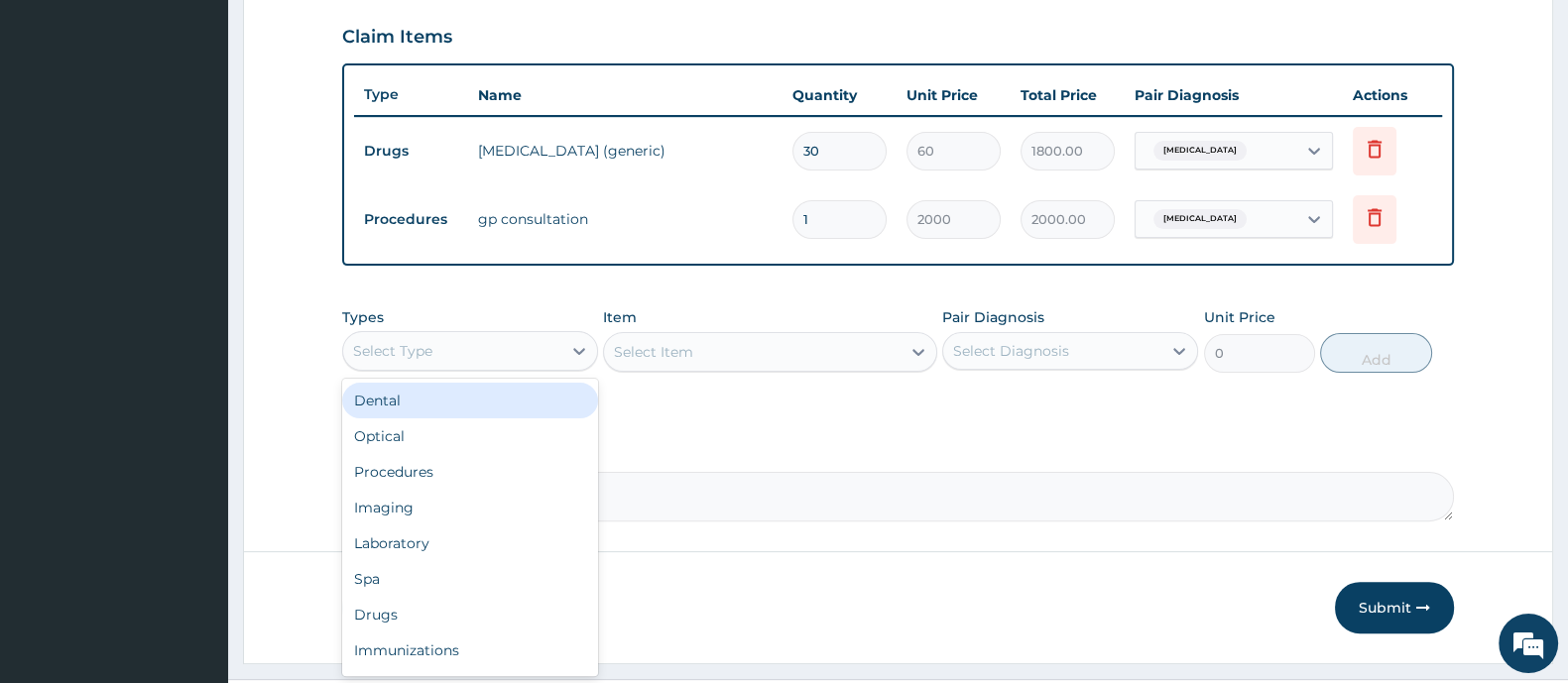
click at [517, 354] on div "Select Type" at bounding box center [452, 351] width 218 height 32
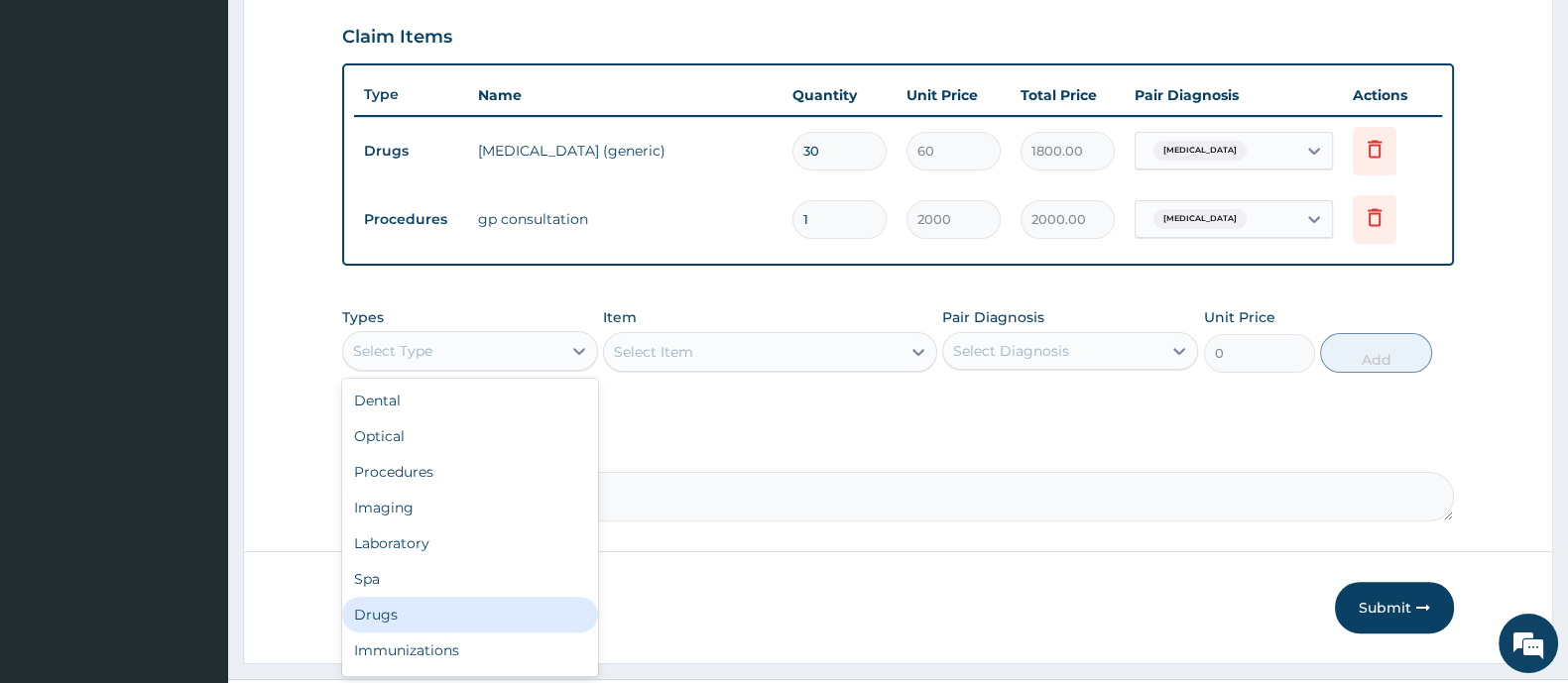
click at [426, 613] on div "Drugs" at bounding box center [470, 615] width 256 height 36
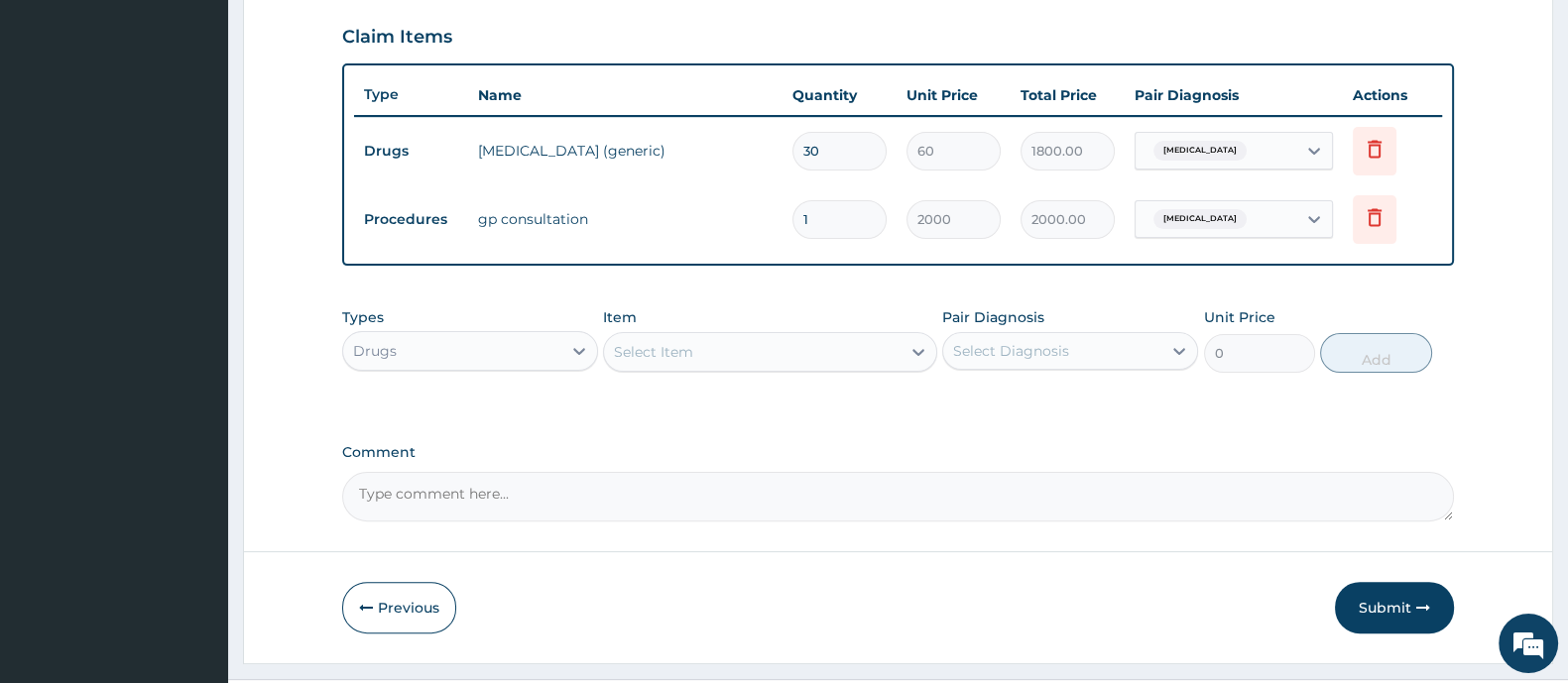
click at [691, 354] on div "Select Item" at bounding box center [770, 352] width 333 height 40
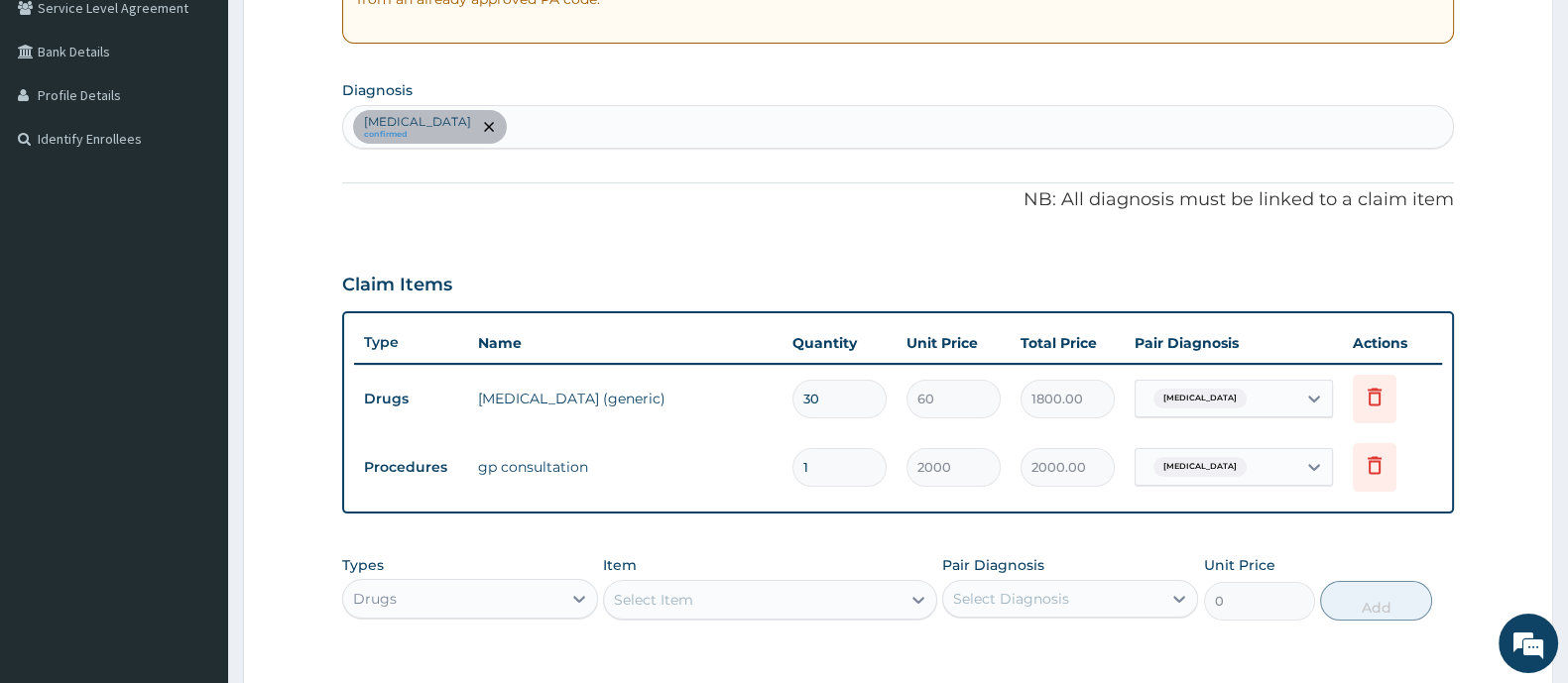
scroll to position [426, 0]
click at [608, 132] on div "Essential hypertension confirmed" at bounding box center [897, 128] width 1109 height 42
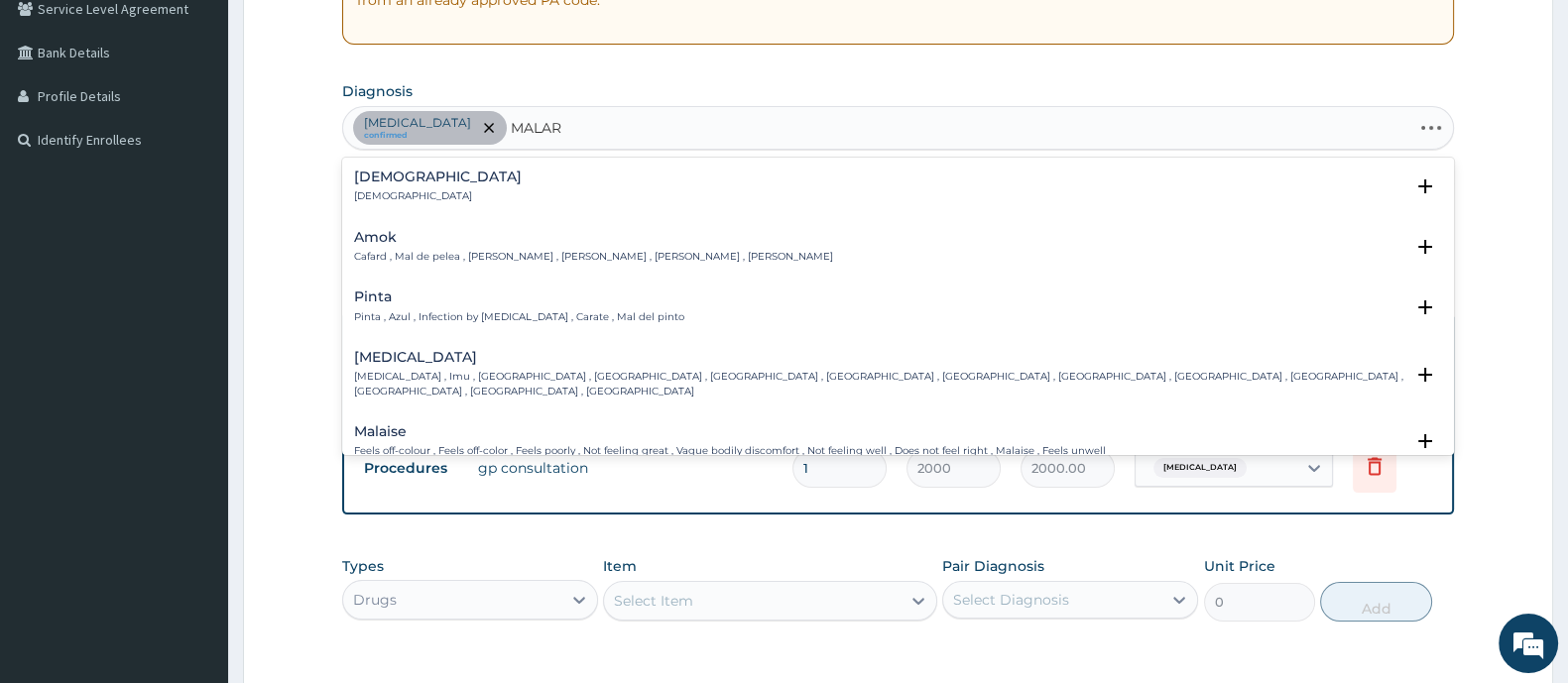
type input "MALARI"
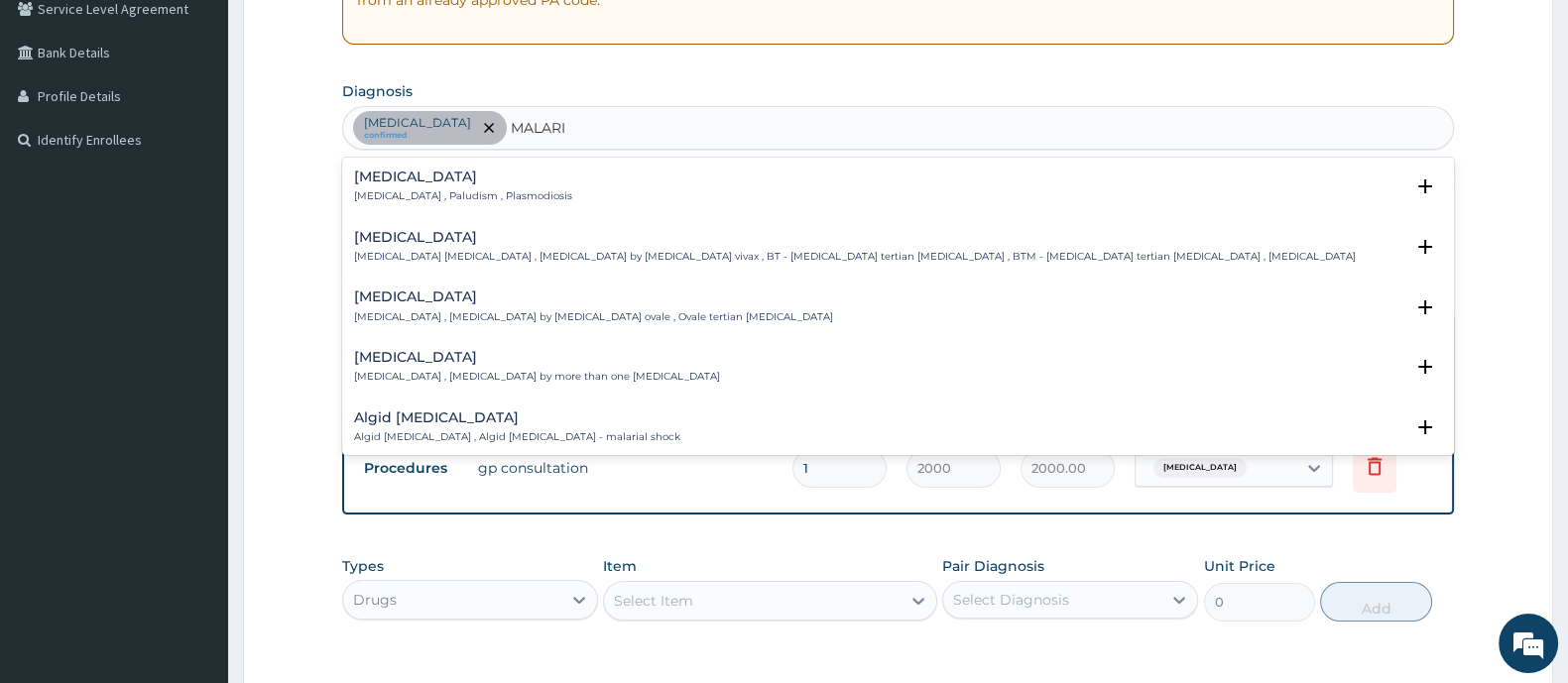
click at [484, 192] on p "Malaria , Paludism , Plasmodiosis" at bounding box center [463, 196] width 218 height 14
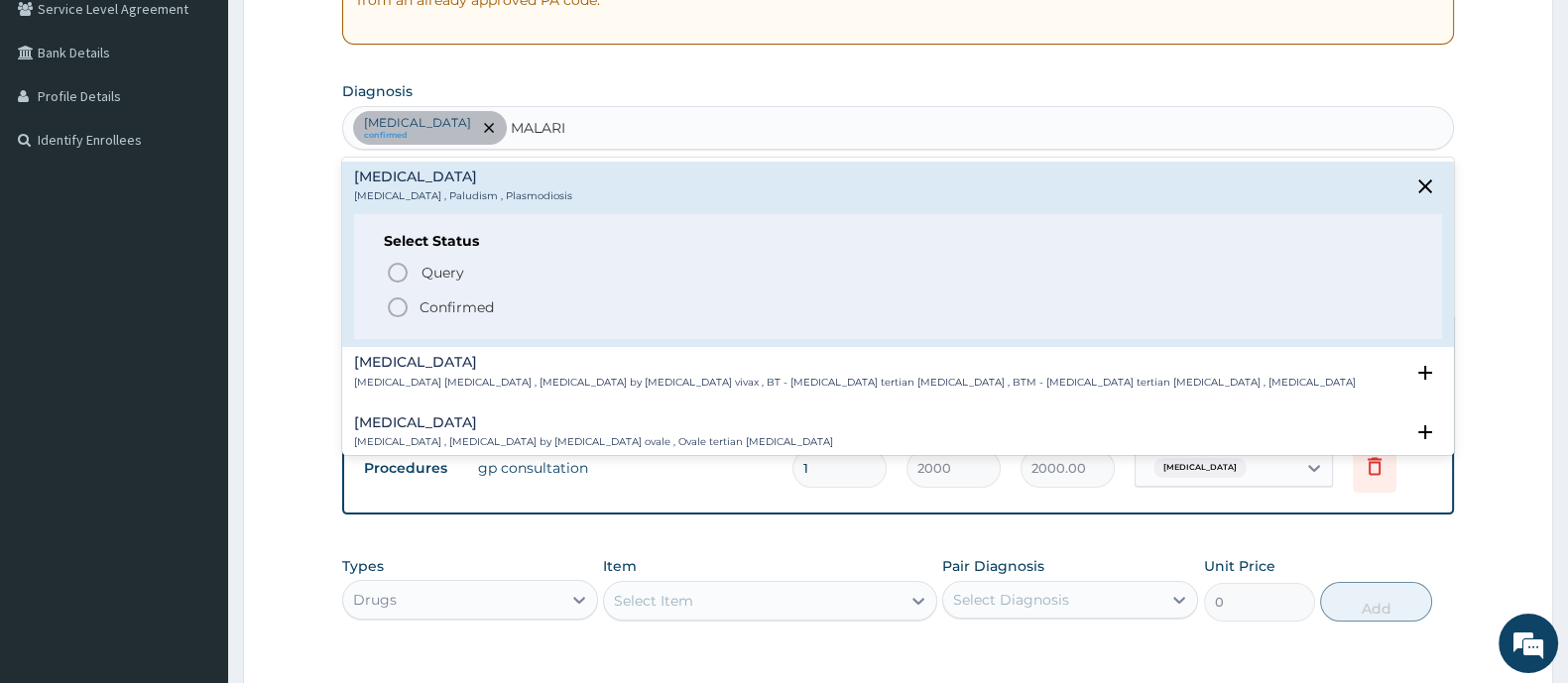
click at [400, 310] on icon "status option filled" at bounding box center [398, 307] width 24 height 24
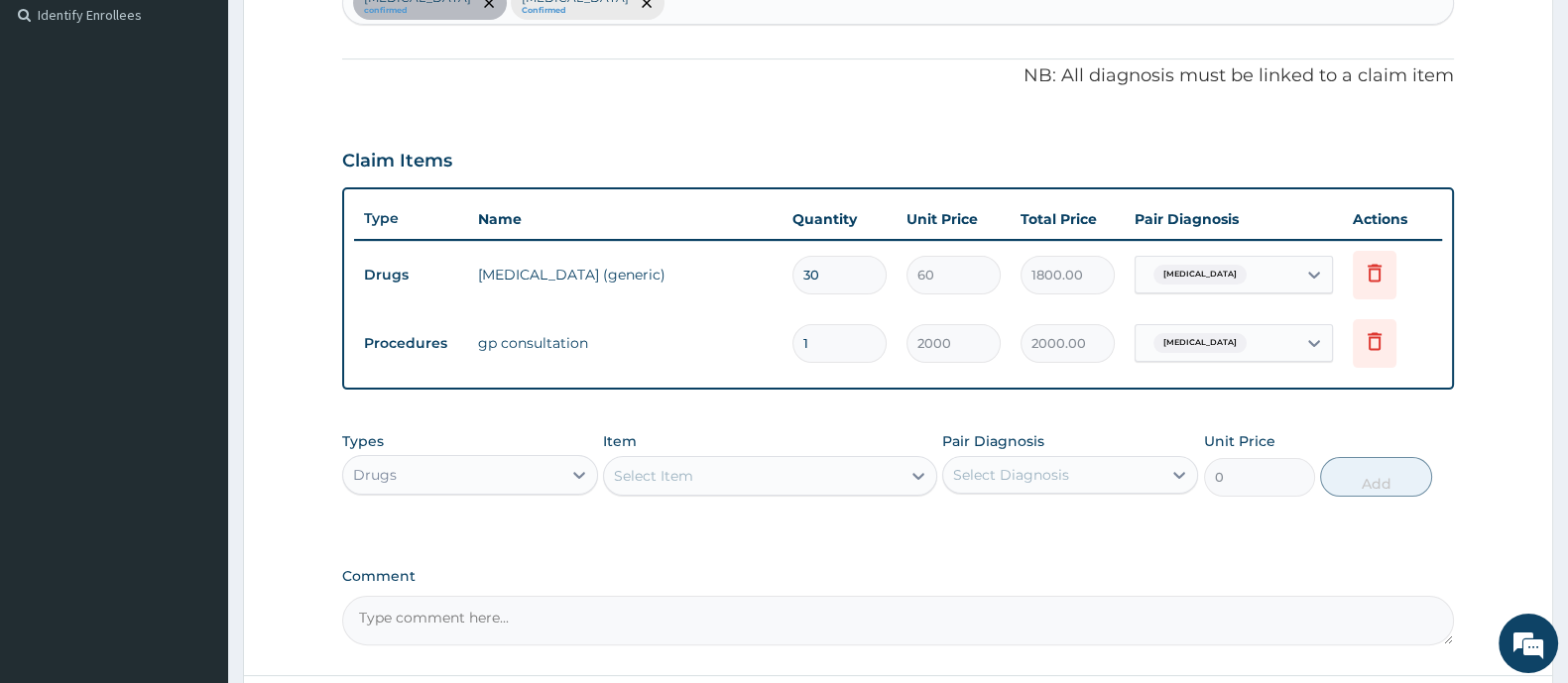
scroll to position [718, 0]
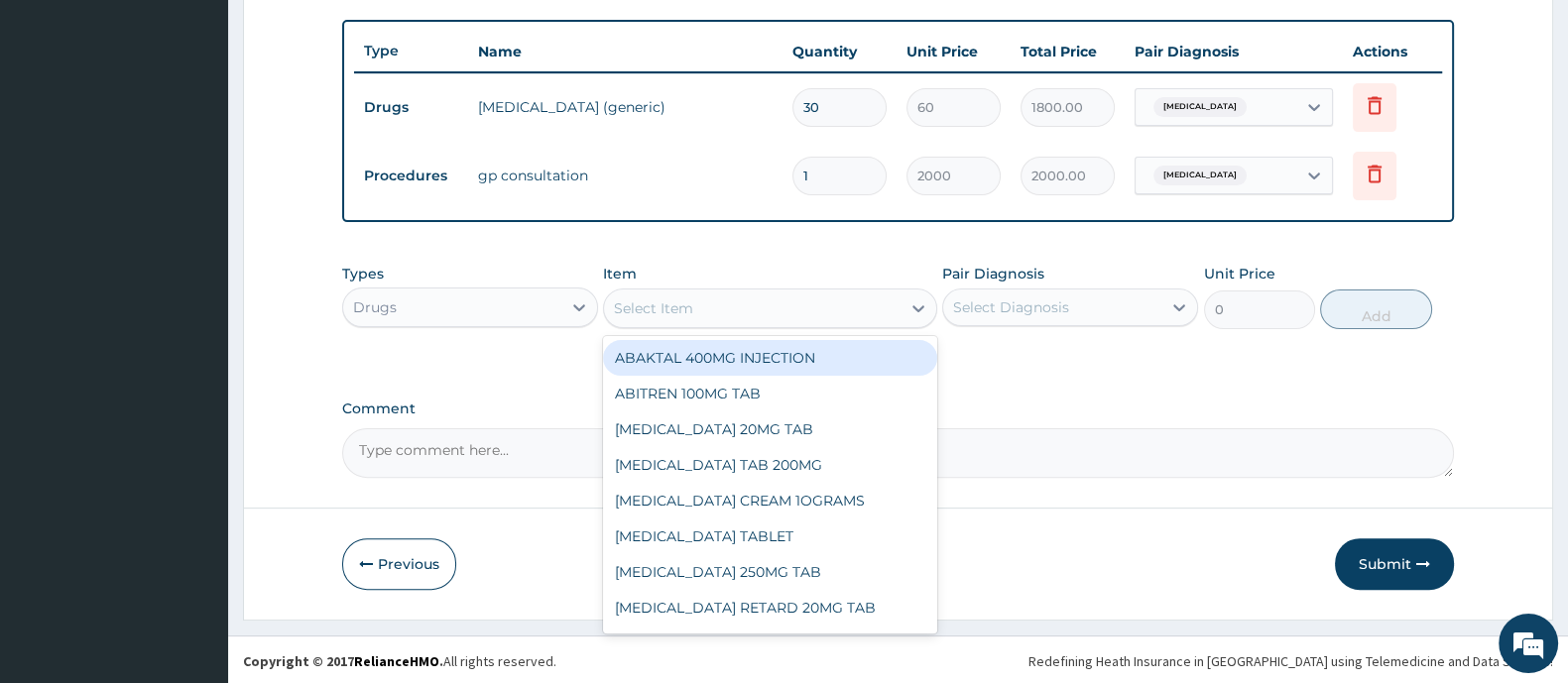
click at [690, 317] on div "Select Item" at bounding box center [752, 308] width 295 height 32
type input "M"
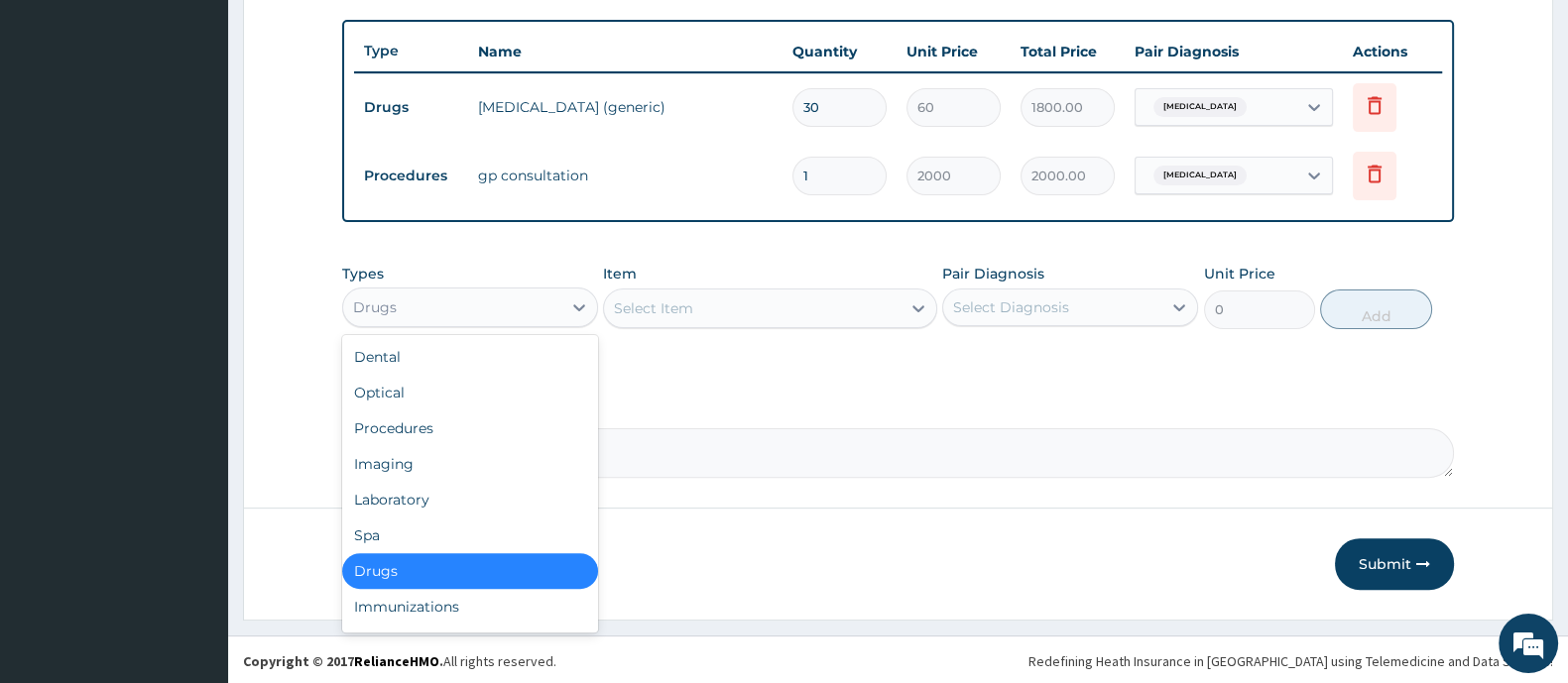
click at [394, 302] on div "Drugs" at bounding box center [375, 307] width 44 height 20
click at [420, 498] on div "Laboratory" at bounding box center [470, 500] width 256 height 36
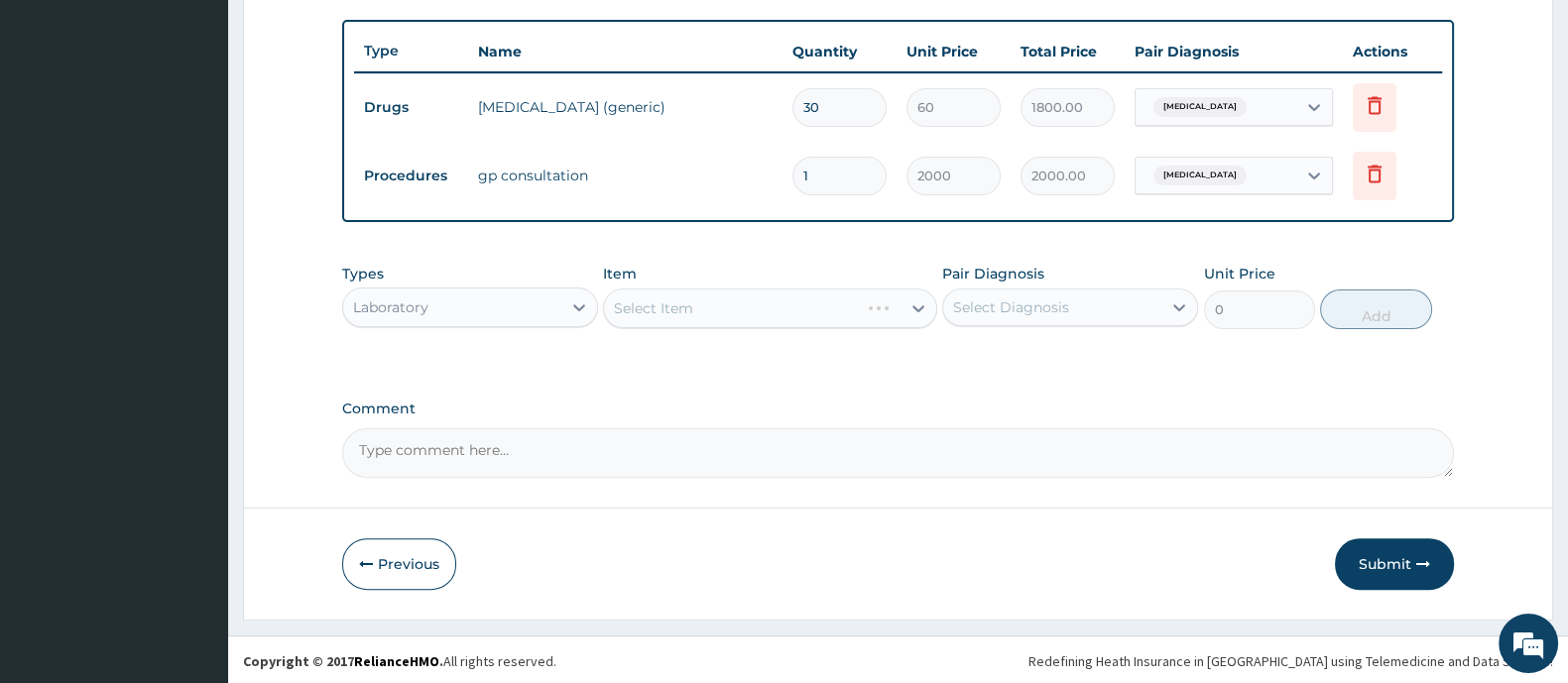
click at [658, 310] on div "Select Item" at bounding box center [770, 308] width 333 height 40
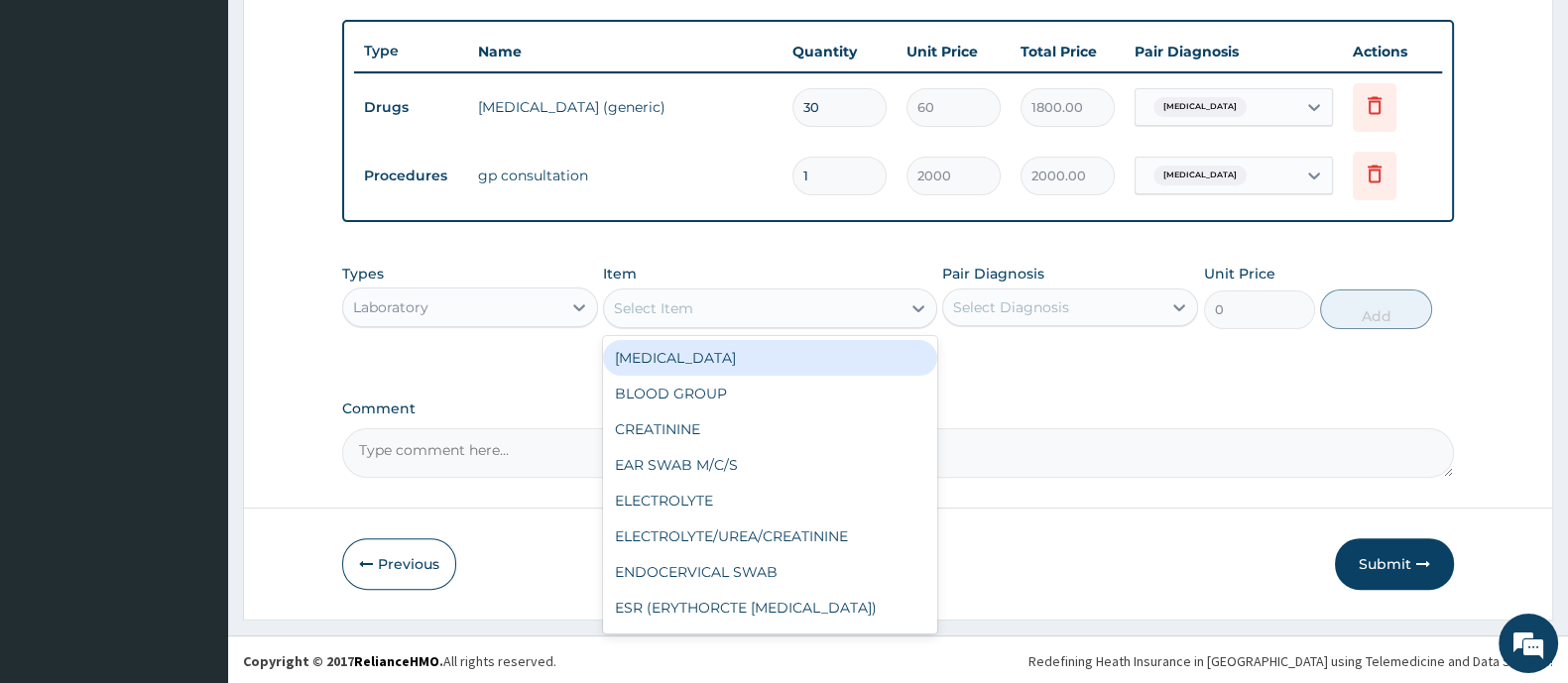
click at [658, 308] on div "Select Item" at bounding box center [654, 308] width 80 height 20
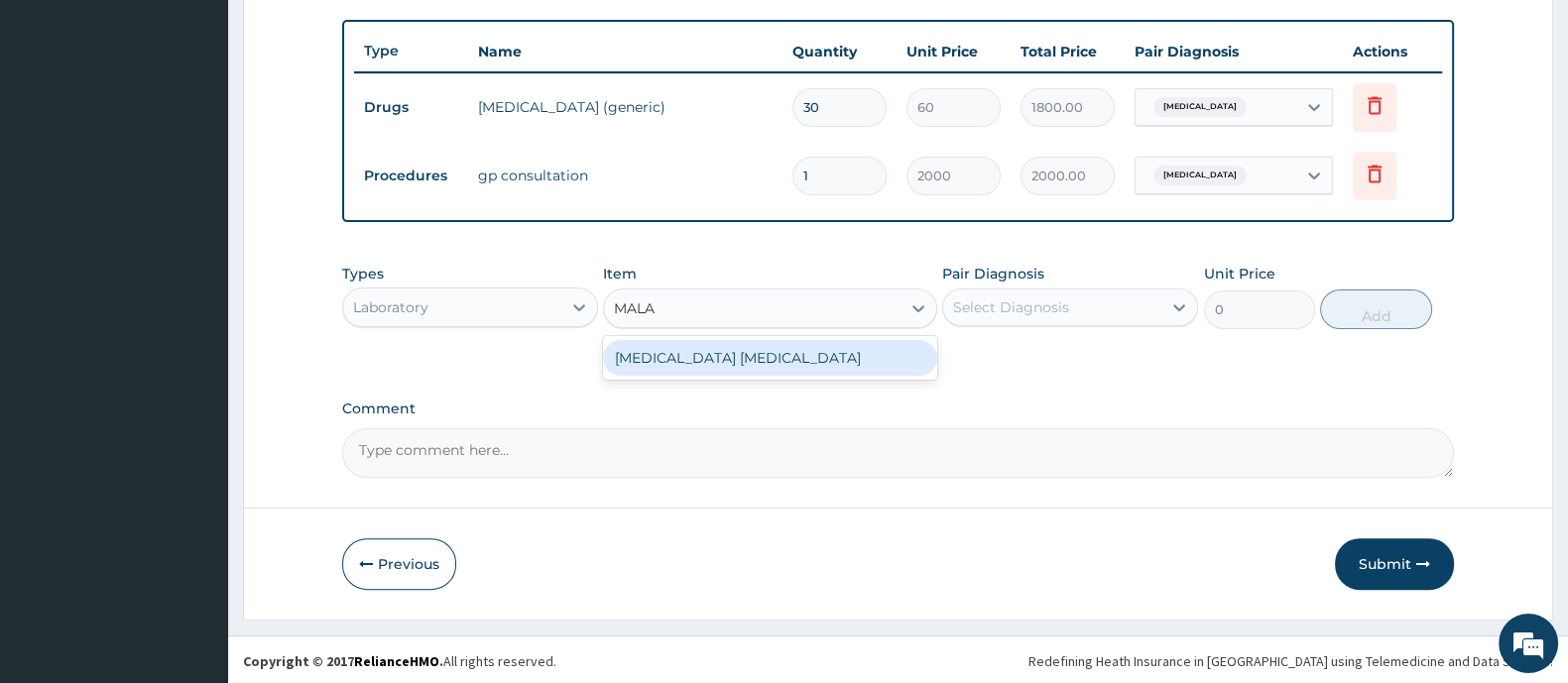
type input "MALAR"
click at [661, 352] on div "MALARIA PARASITE" at bounding box center [770, 358] width 333 height 36
type input "1000"
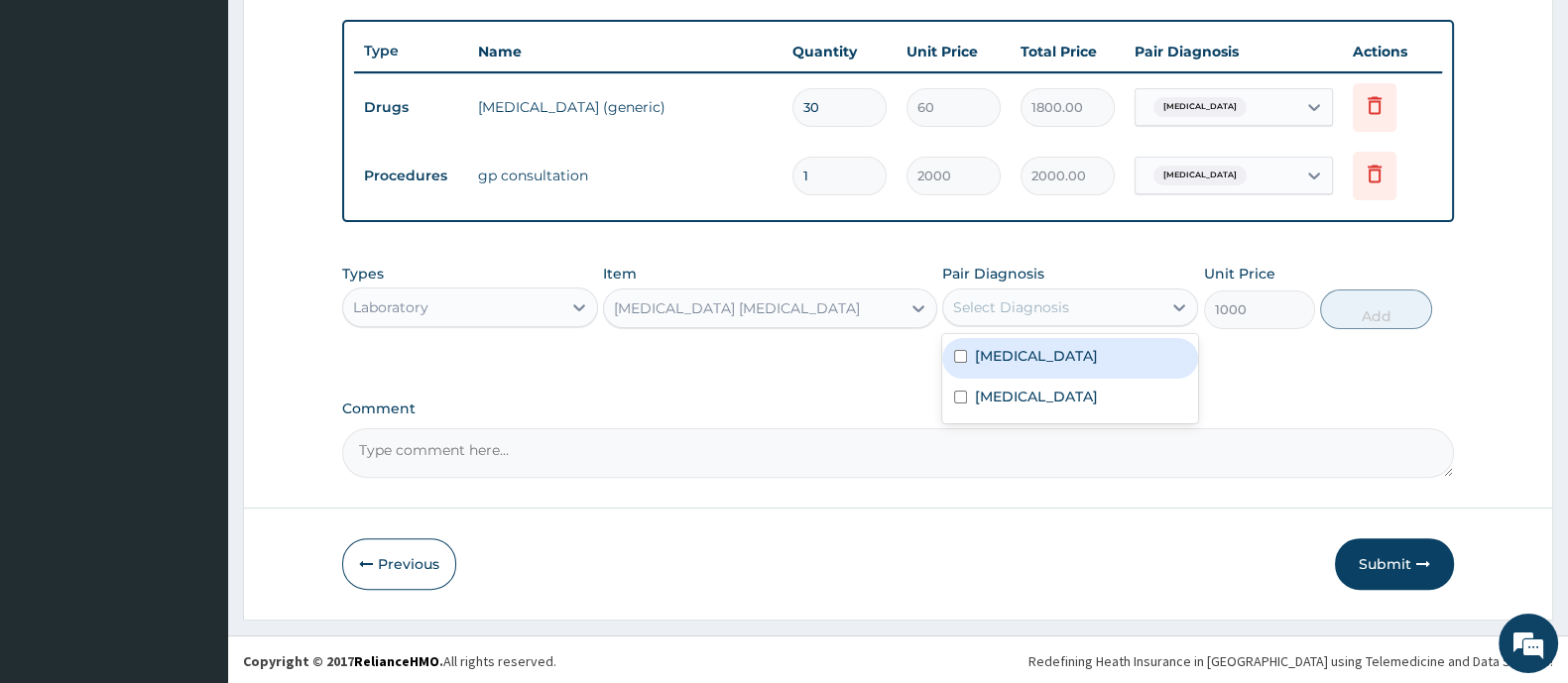
click at [987, 297] on div "Select Diagnosis" at bounding box center [1011, 307] width 116 height 20
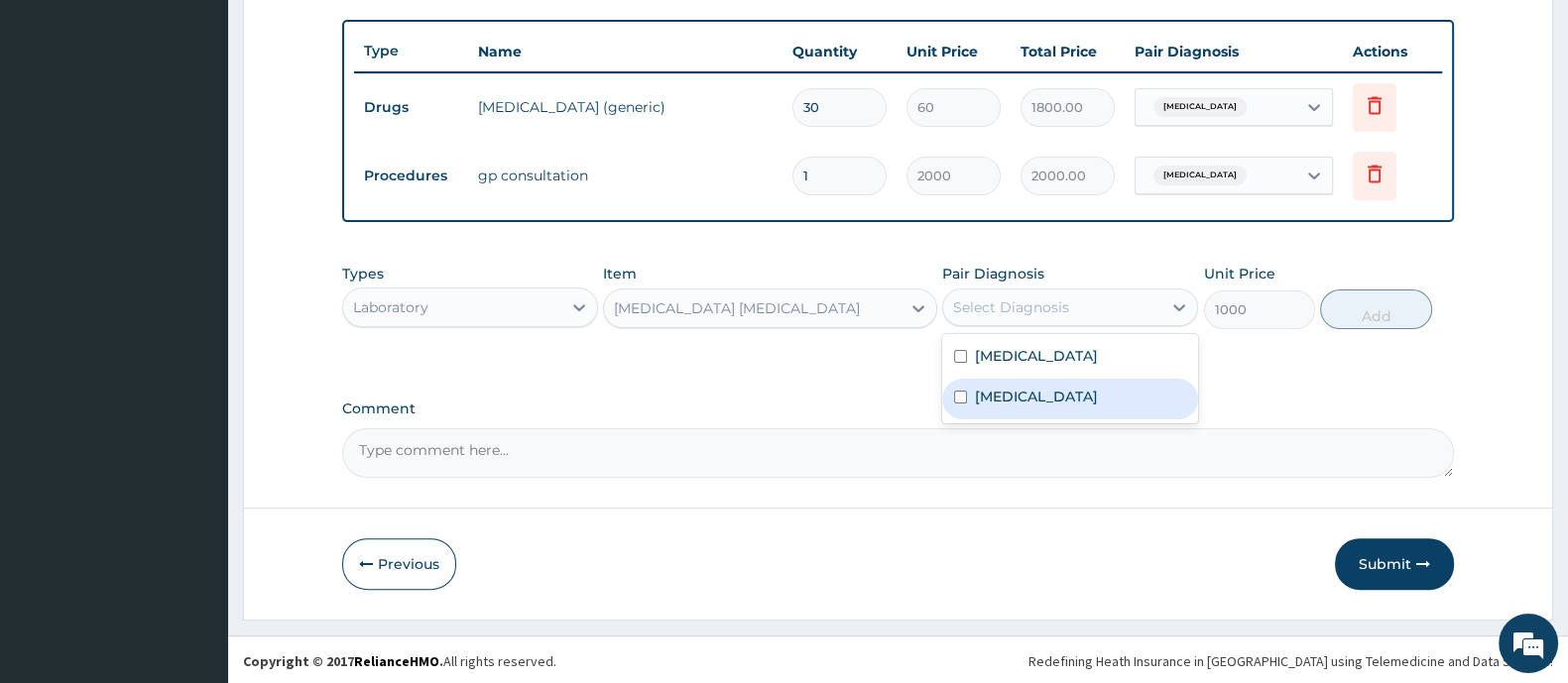
click at [987, 397] on label "Malaria" at bounding box center [1036, 397] width 123 height 20
checkbox input "true"
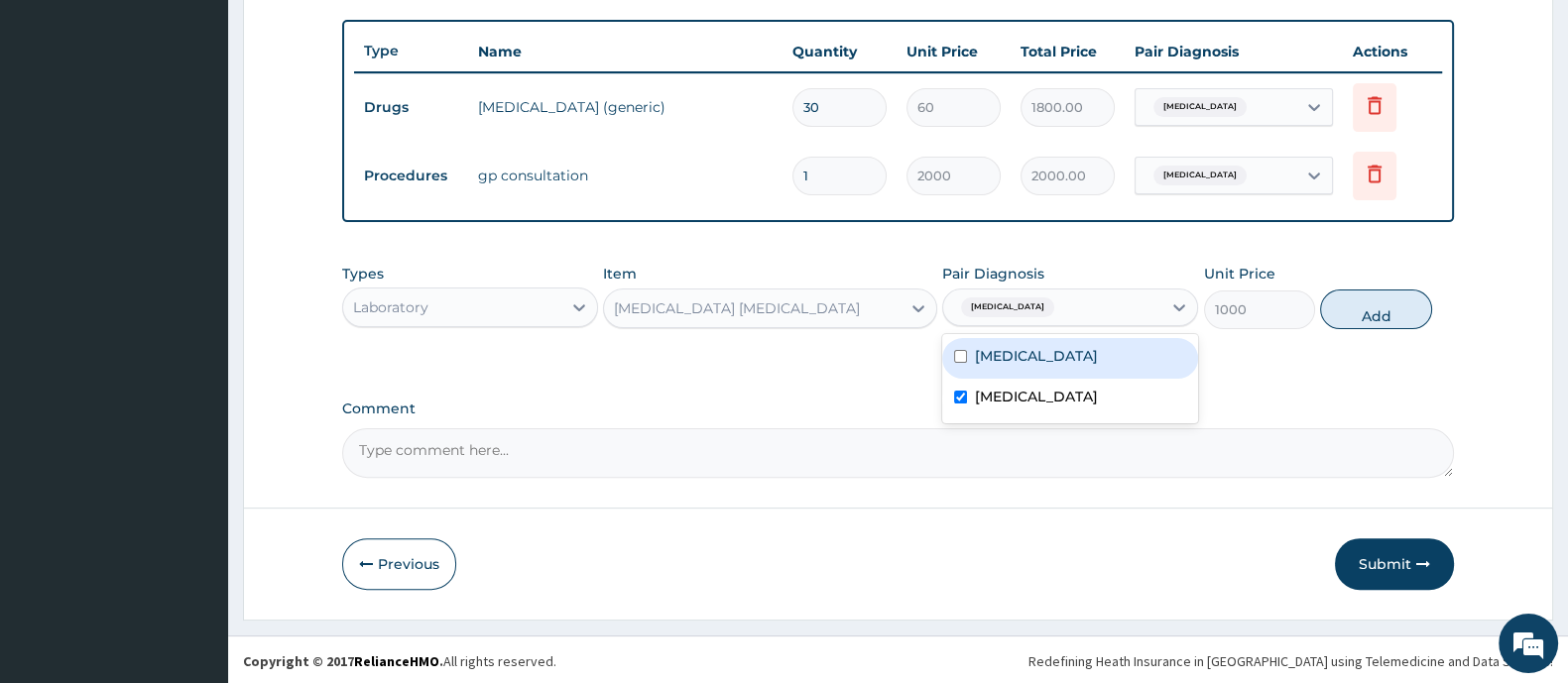
drag, startPoint x: 1353, startPoint y: 307, endPoint x: 1312, endPoint y: 334, distance: 49.1
click at [1353, 314] on button "Add" at bounding box center [1375, 309] width 111 height 40
type input "0"
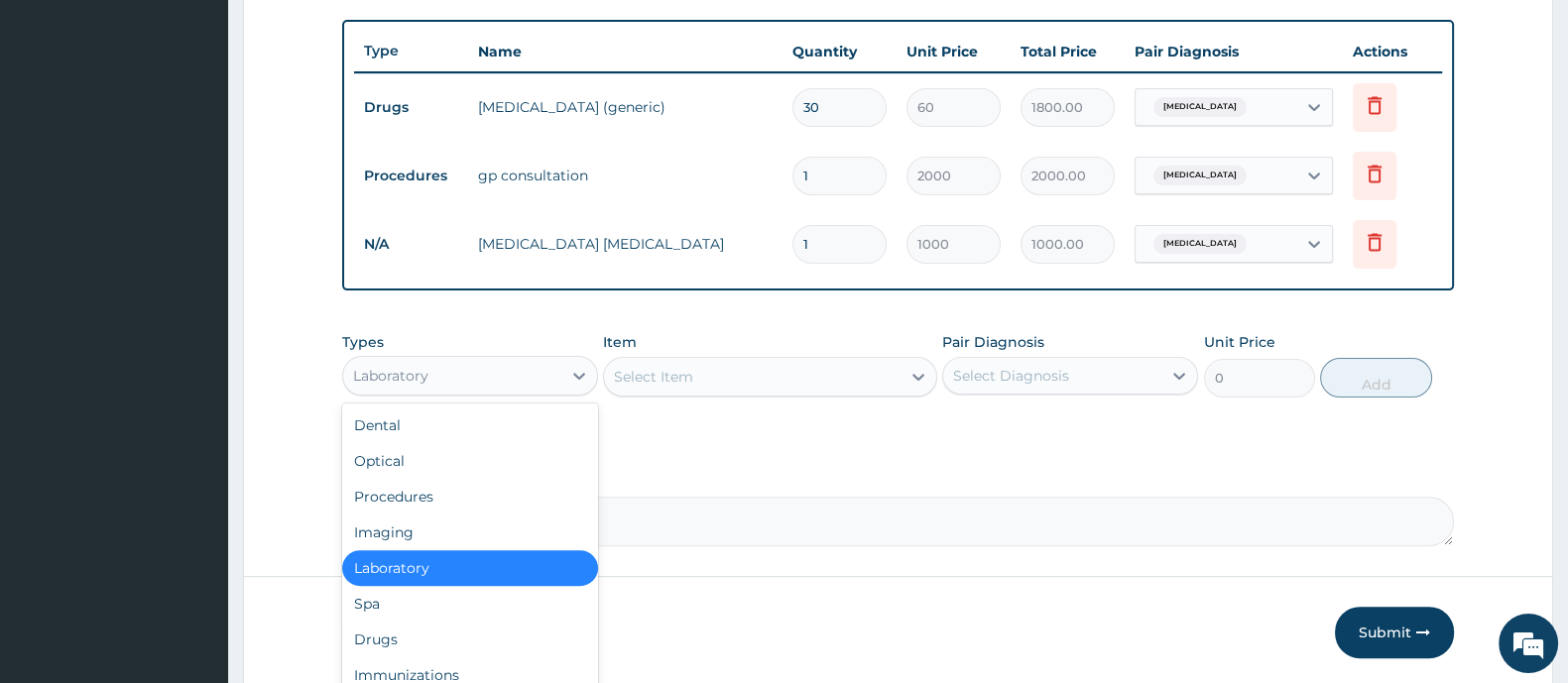
click at [530, 373] on div "Laboratory" at bounding box center [452, 376] width 218 height 32
click at [415, 643] on div "Drugs" at bounding box center [470, 640] width 256 height 36
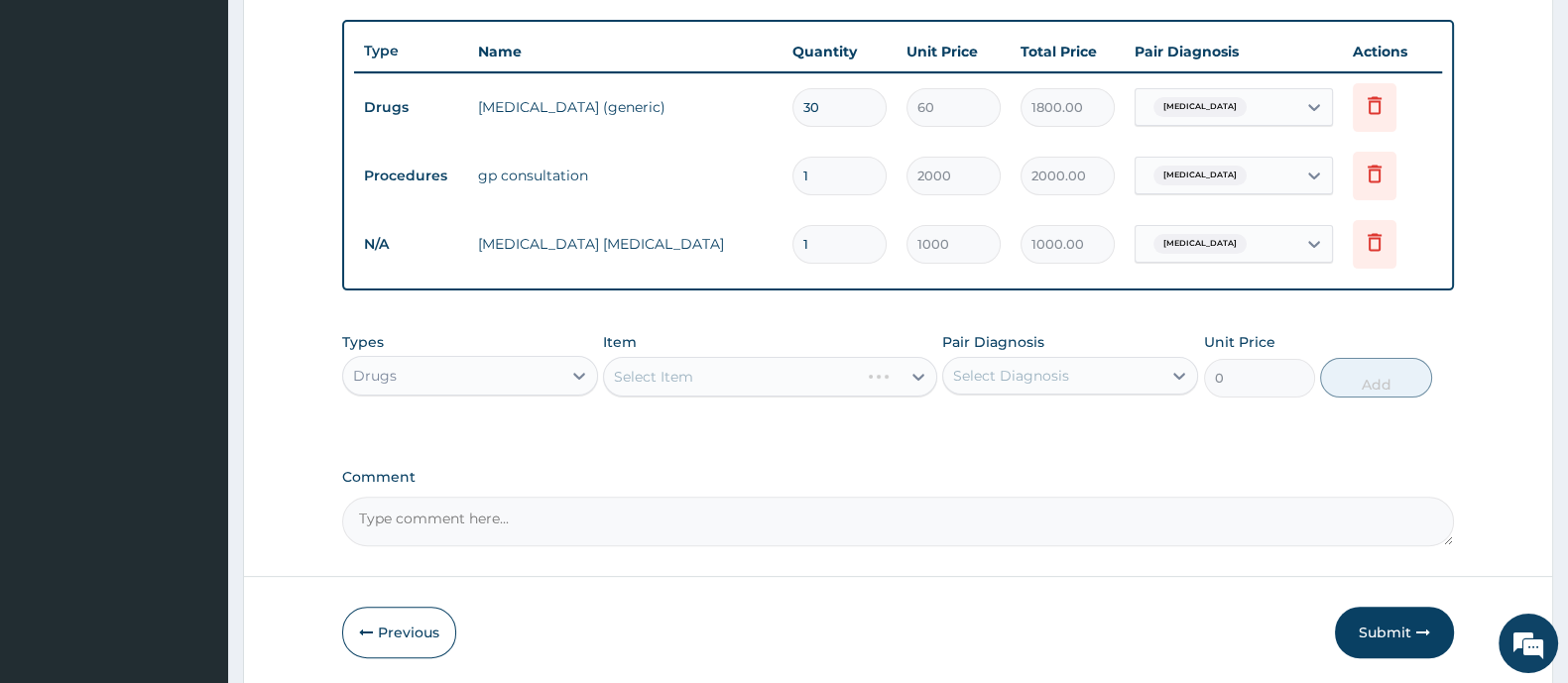
click at [654, 377] on div "Select Item" at bounding box center [770, 377] width 333 height 40
click at [654, 377] on div "Select Item" at bounding box center [654, 377] width 80 height 20
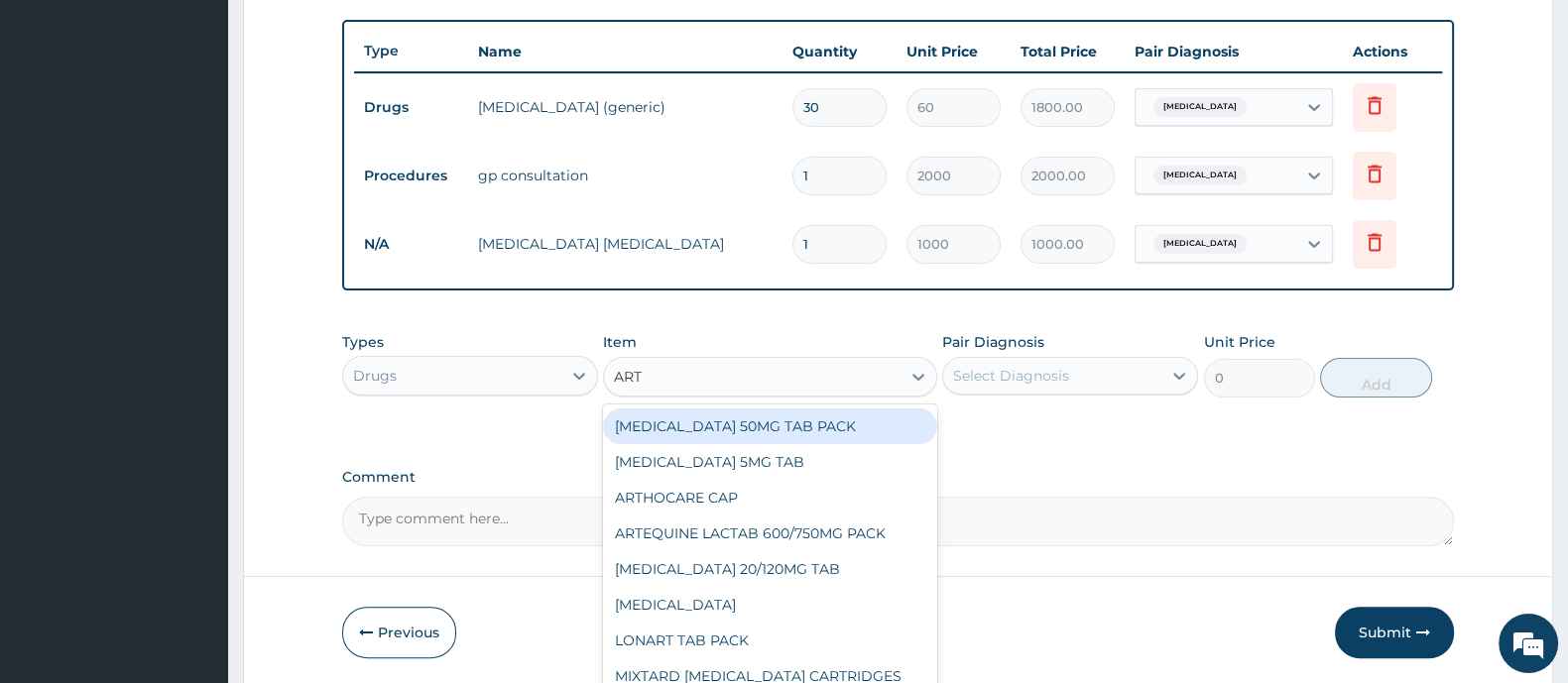
type input "ARTE"
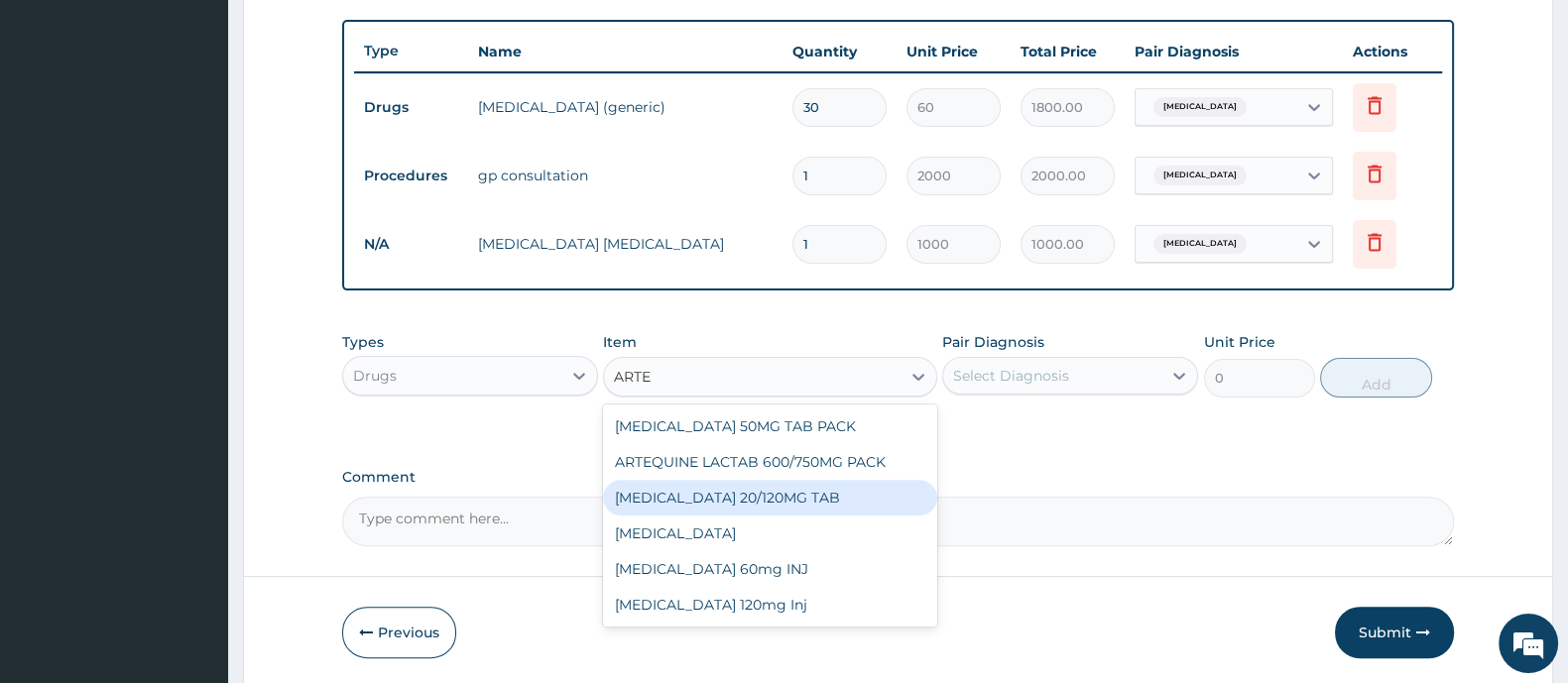
click at [667, 493] on div "[MEDICAL_DATA] 20/120MG TAB" at bounding box center [770, 498] width 333 height 36
type input "1200"
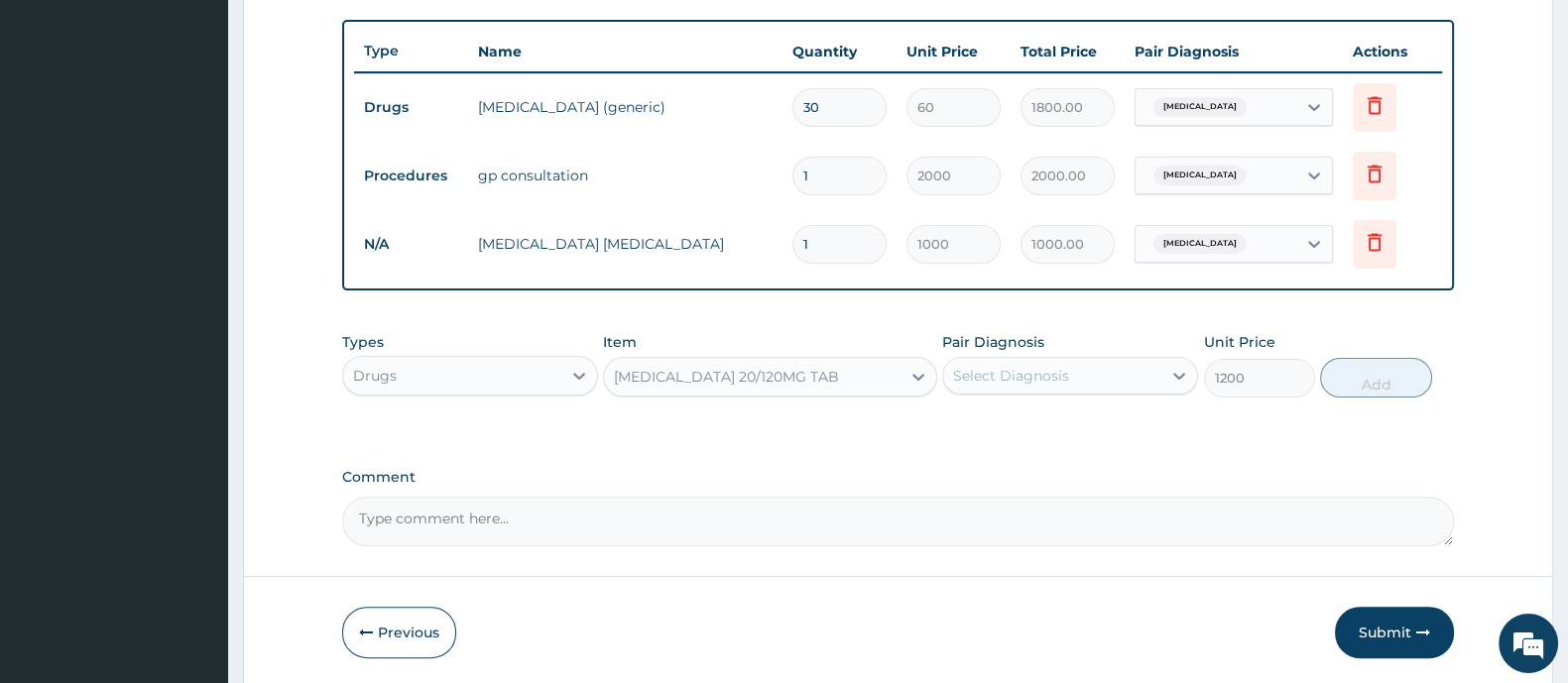
click at [1036, 373] on div "Select Diagnosis" at bounding box center [1011, 376] width 116 height 20
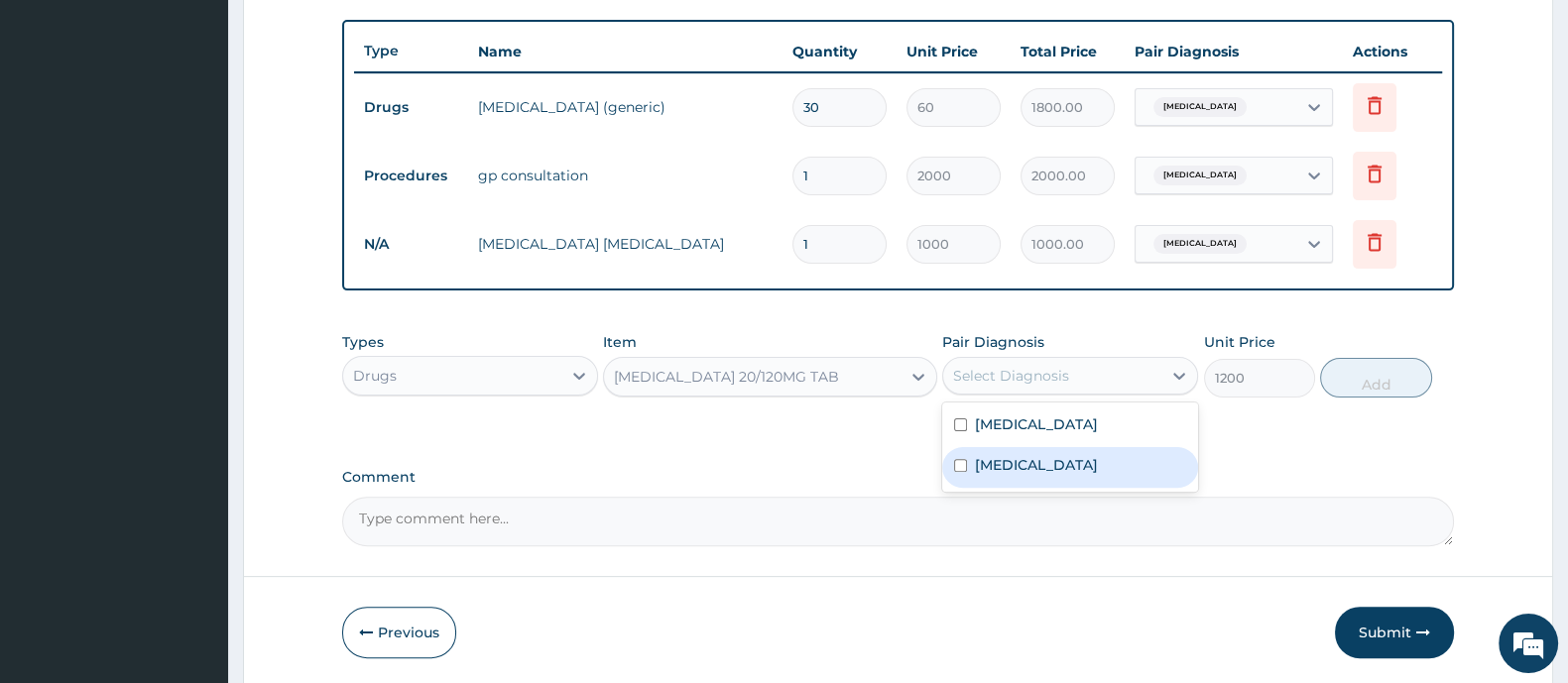
click at [980, 472] on label "Malaria" at bounding box center [1036, 466] width 123 height 20
checkbox input "true"
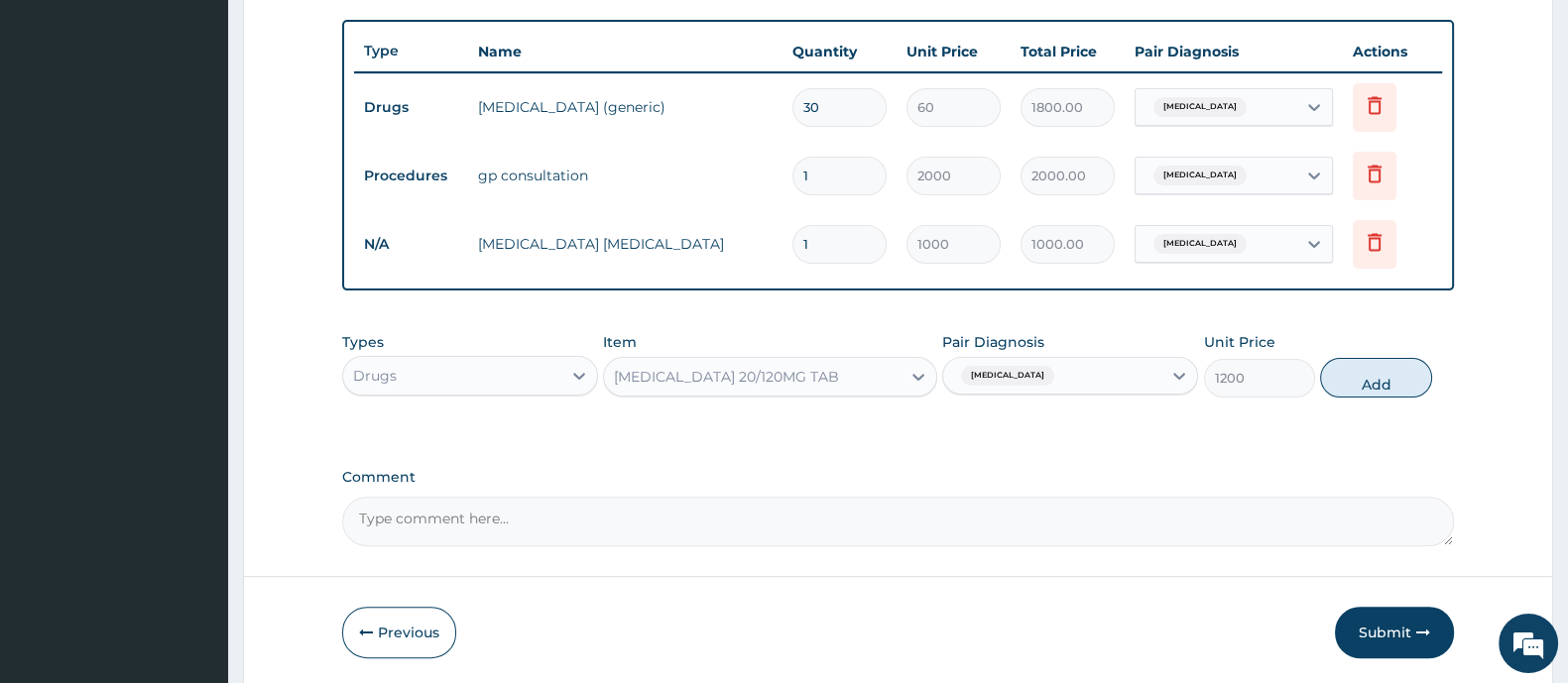
drag, startPoint x: 1361, startPoint y: 379, endPoint x: 1315, endPoint y: 398, distance: 49.8
click at [1364, 382] on button "Add" at bounding box center [1375, 378] width 111 height 40
type input "0"
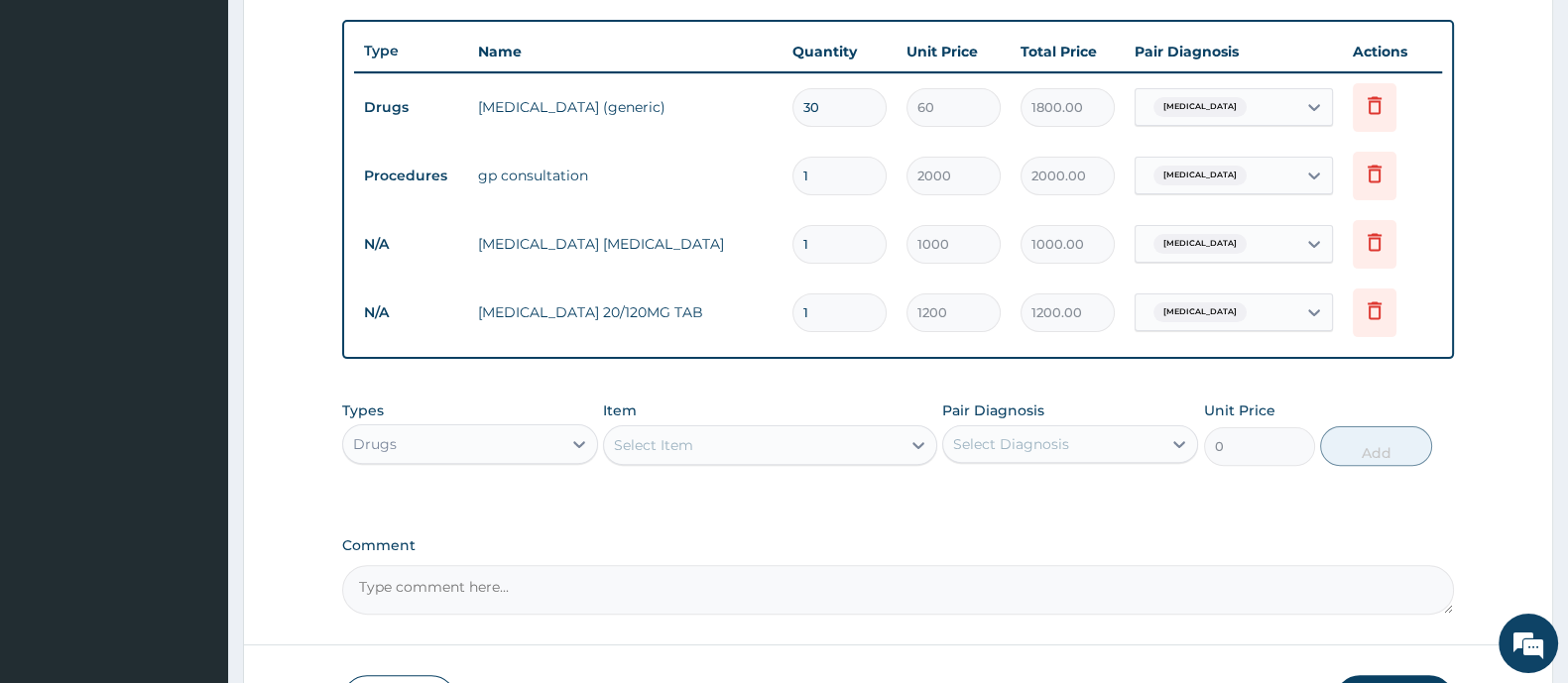
click at [830, 450] on div "Select Item" at bounding box center [752, 446] width 295 height 32
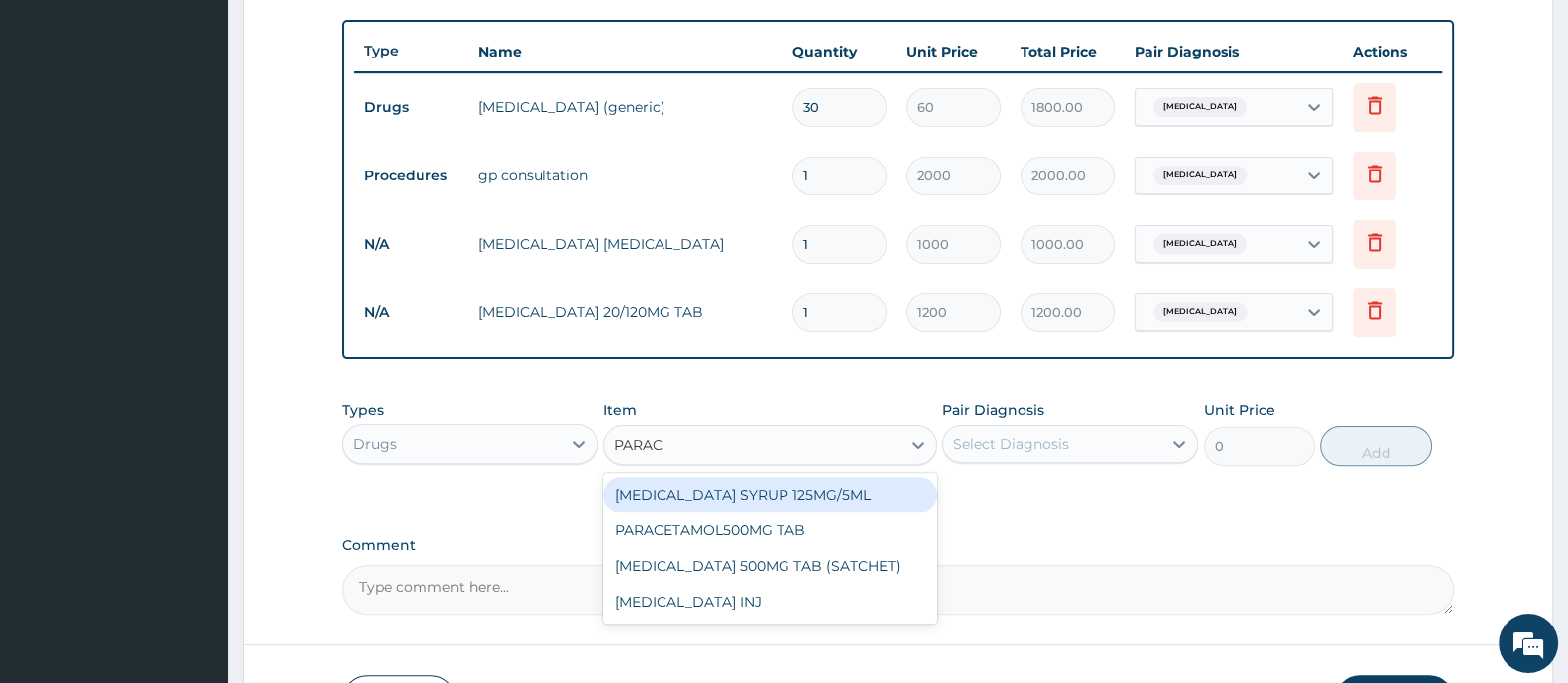
type input "PARACE"
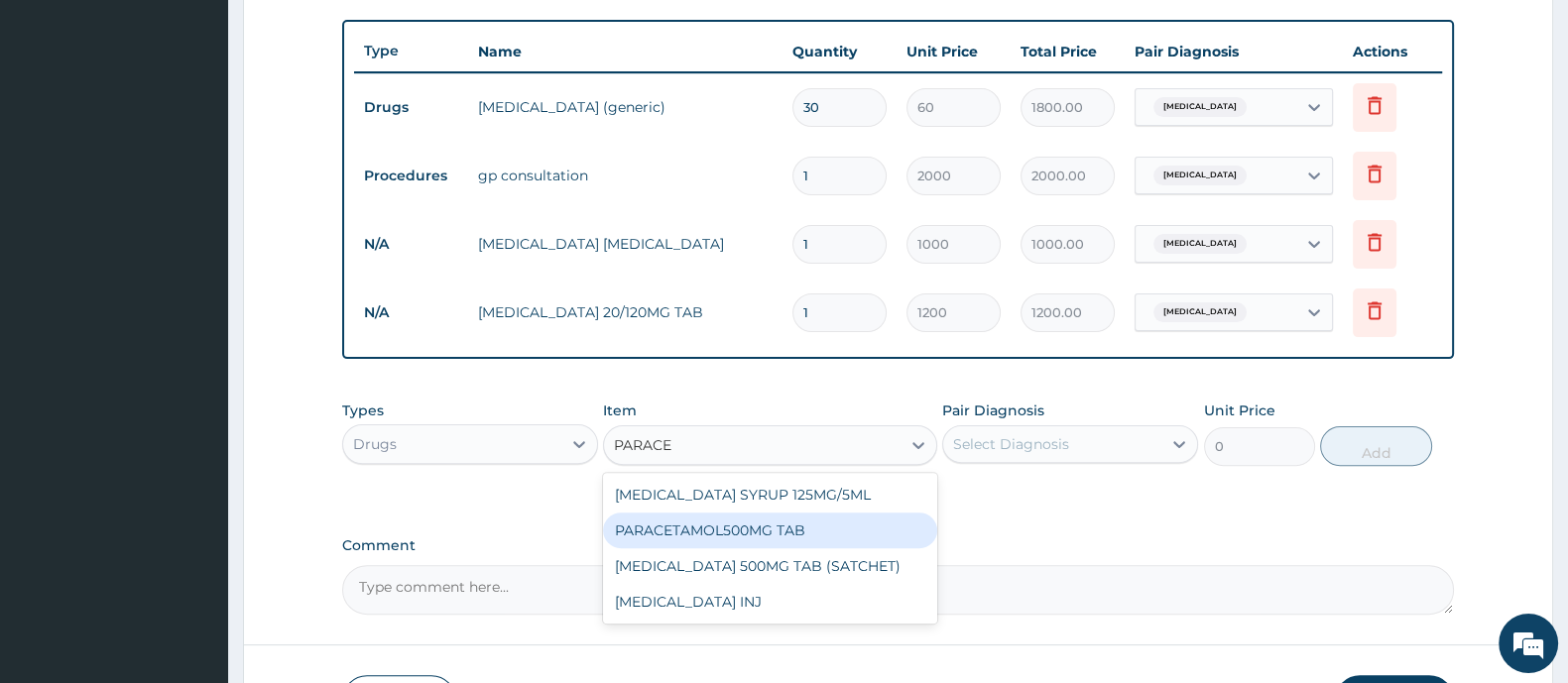
drag, startPoint x: 769, startPoint y: 531, endPoint x: 828, endPoint y: 527, distance: 59.1
click at [780, 532] on div "PARACETAMOL500MG TAB" at bounding box center [770, 530] width 333 height 36
type input "20"
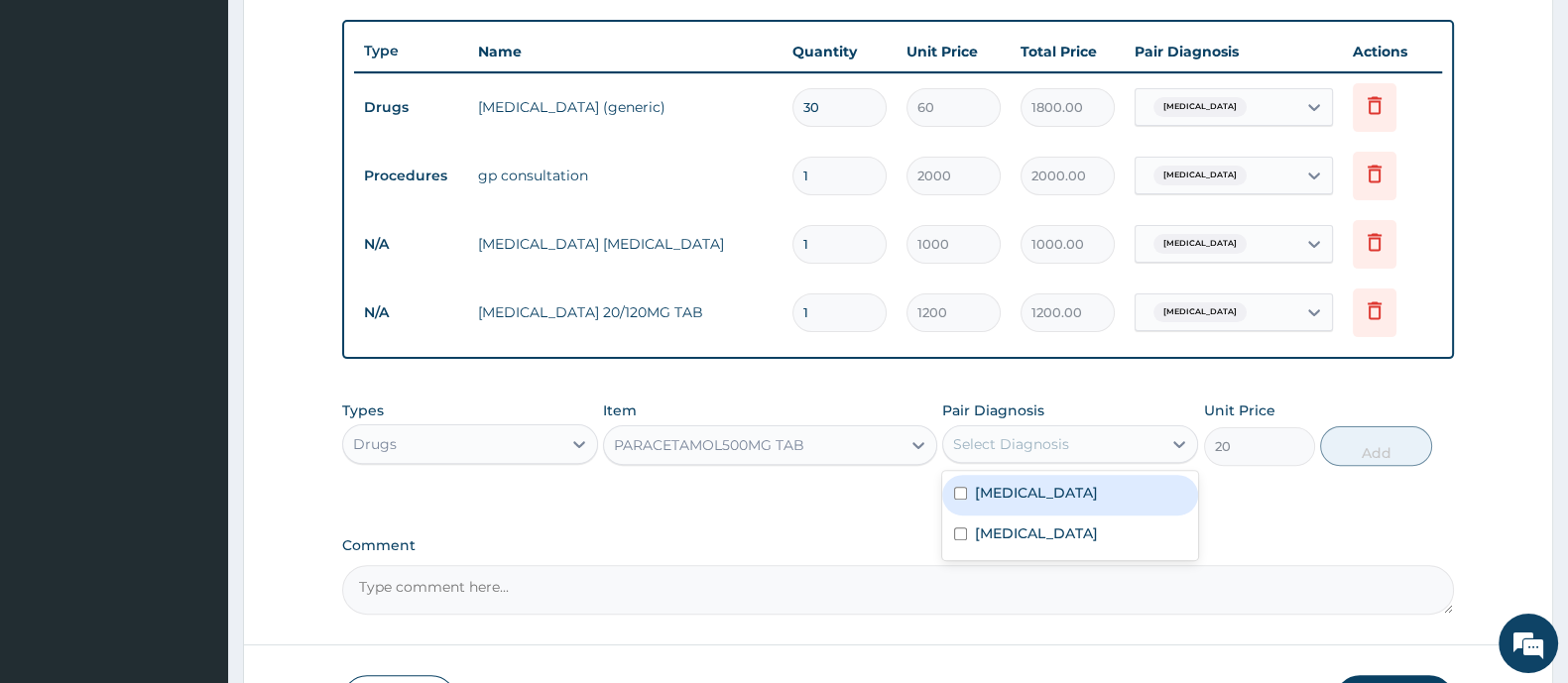
click at [1020, 440] on div "Select Diagnosis" at bounding box center [1011, 445] width 116 height 20
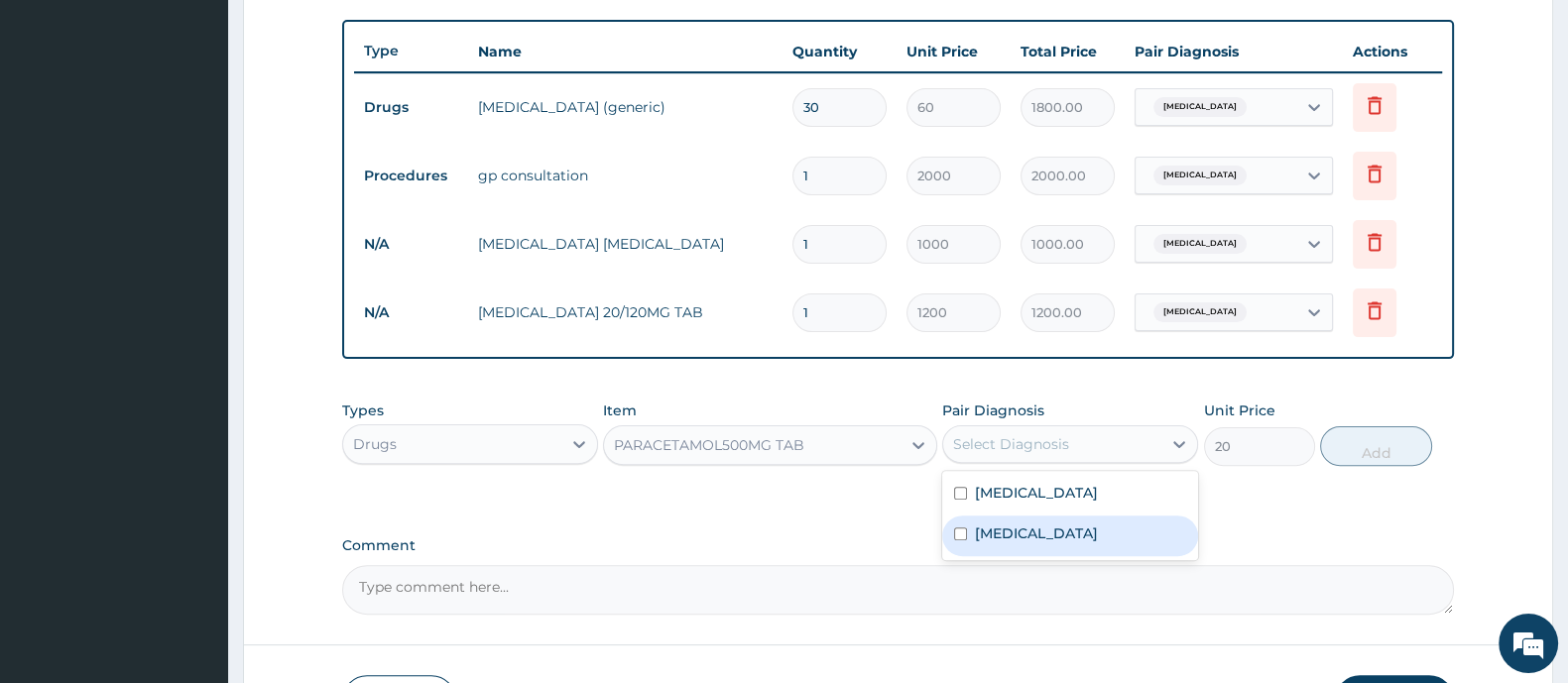
click at [1003, 537] on label "Malaria" at bounding box center [1036, 533] width 123 height 20
checkbox input "true"
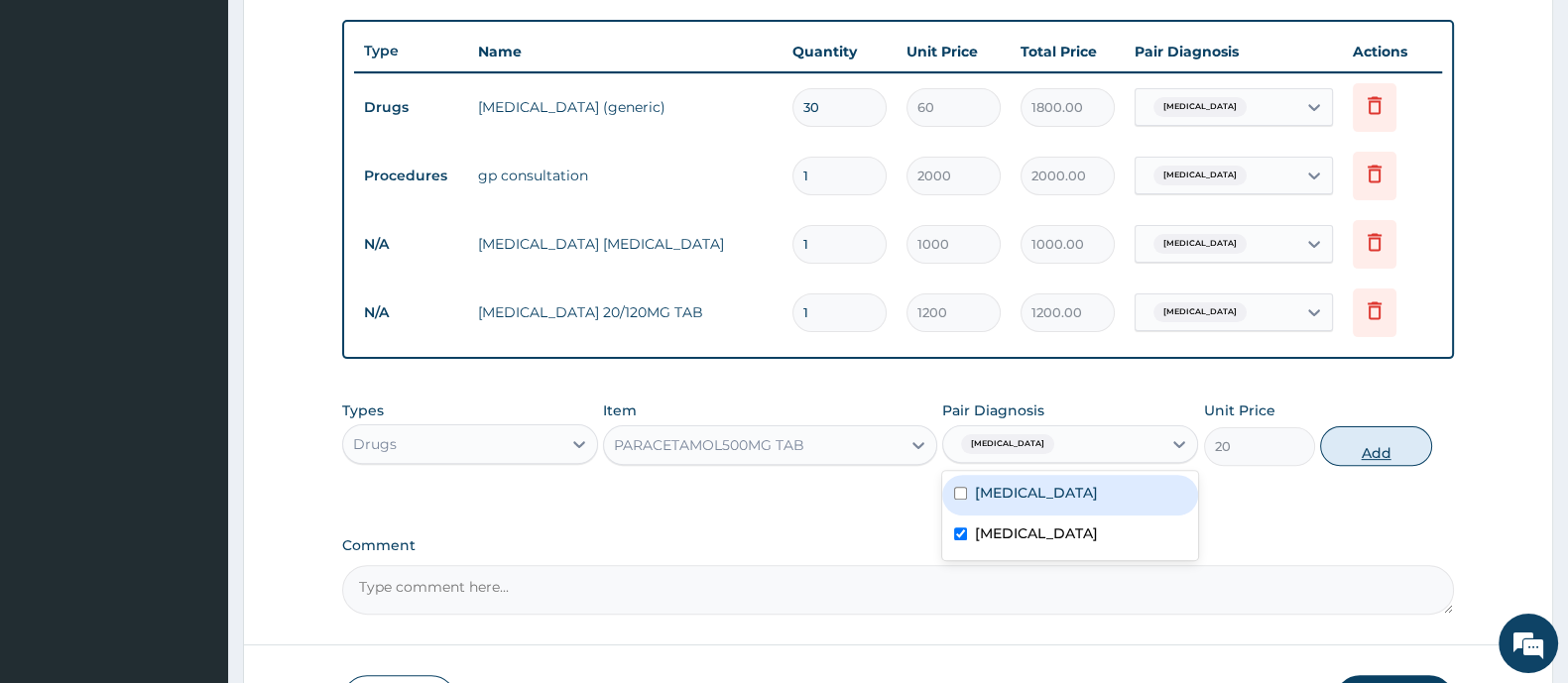
click at [1354, 452] on button "Add" at bounding box center [1375, 447] width 111 height 40
type input "0"
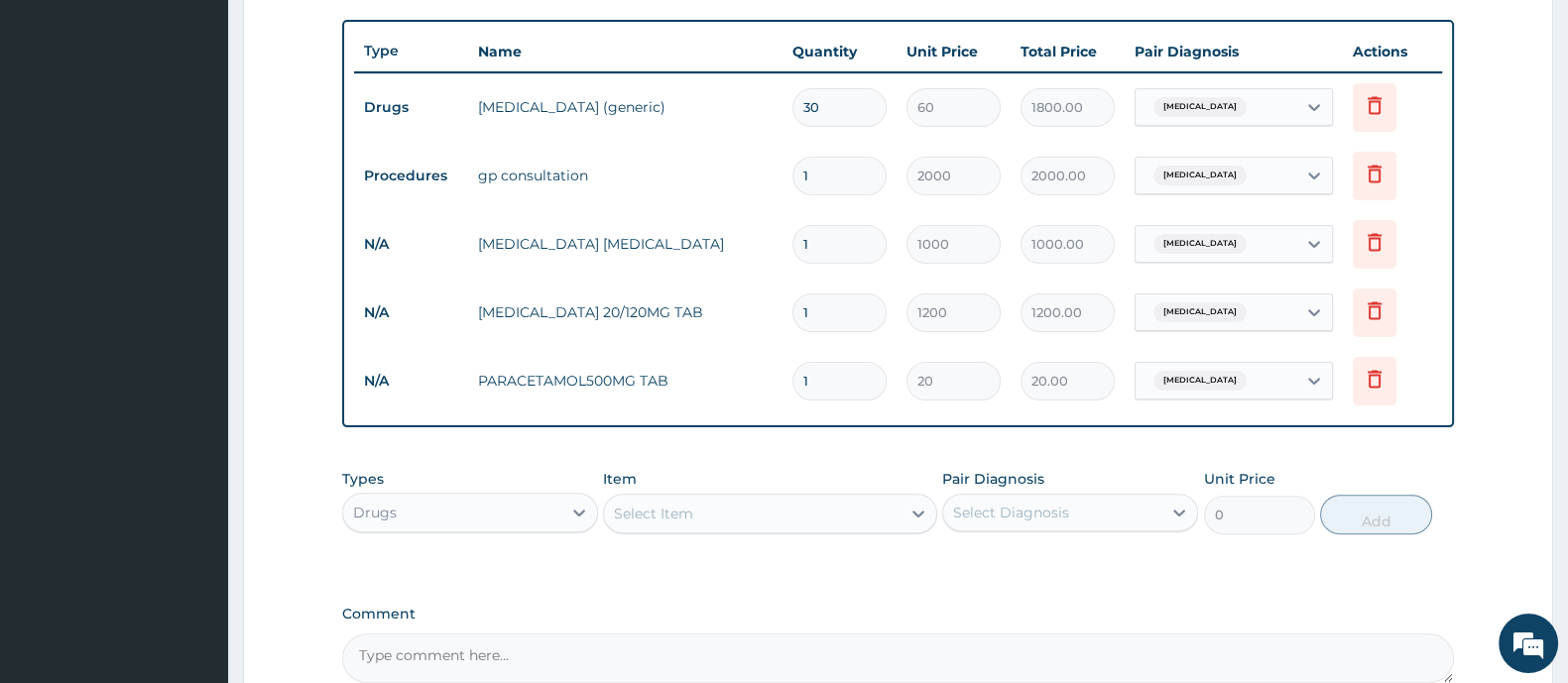
type input "18"
type input "360.00"
type input "18"
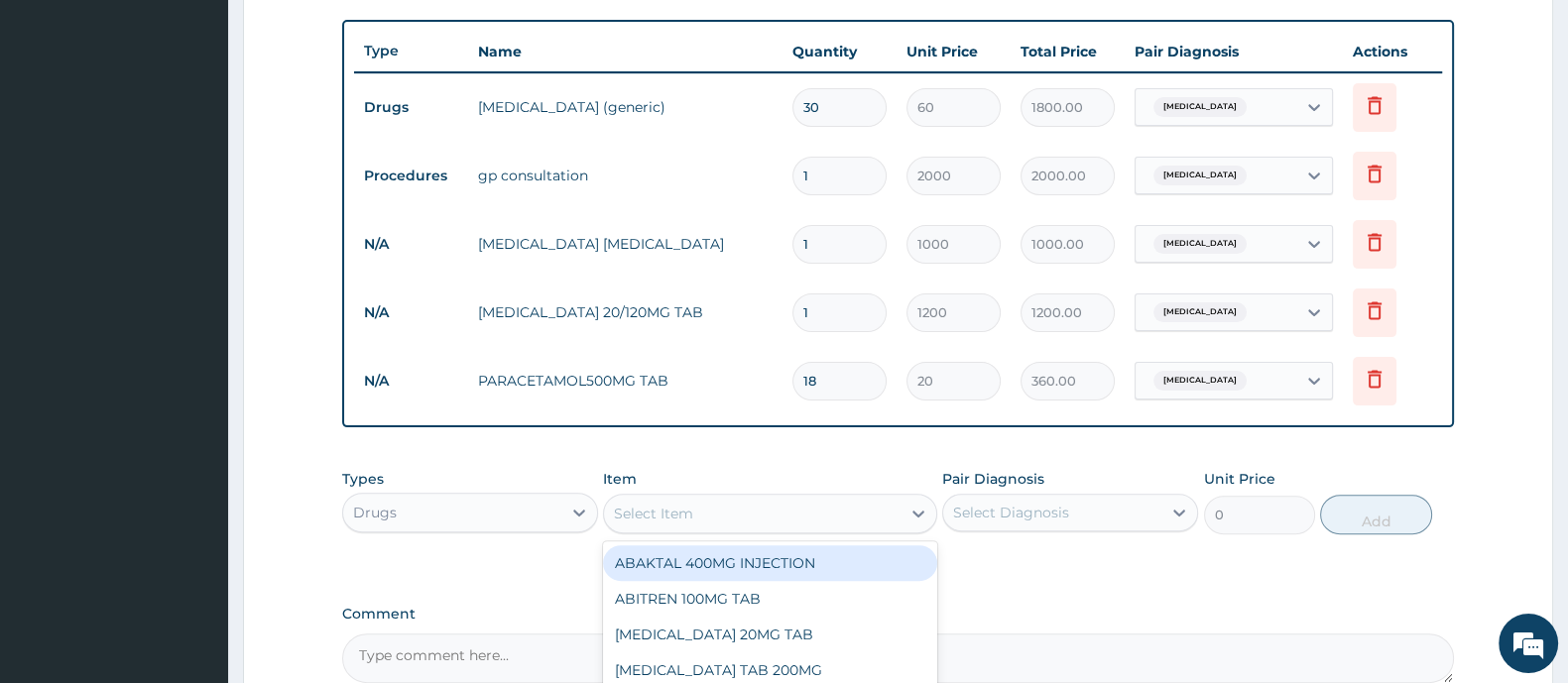
click at [862, 518] on div "Select Item" at bounding box center [752, 513] width 295 height 32
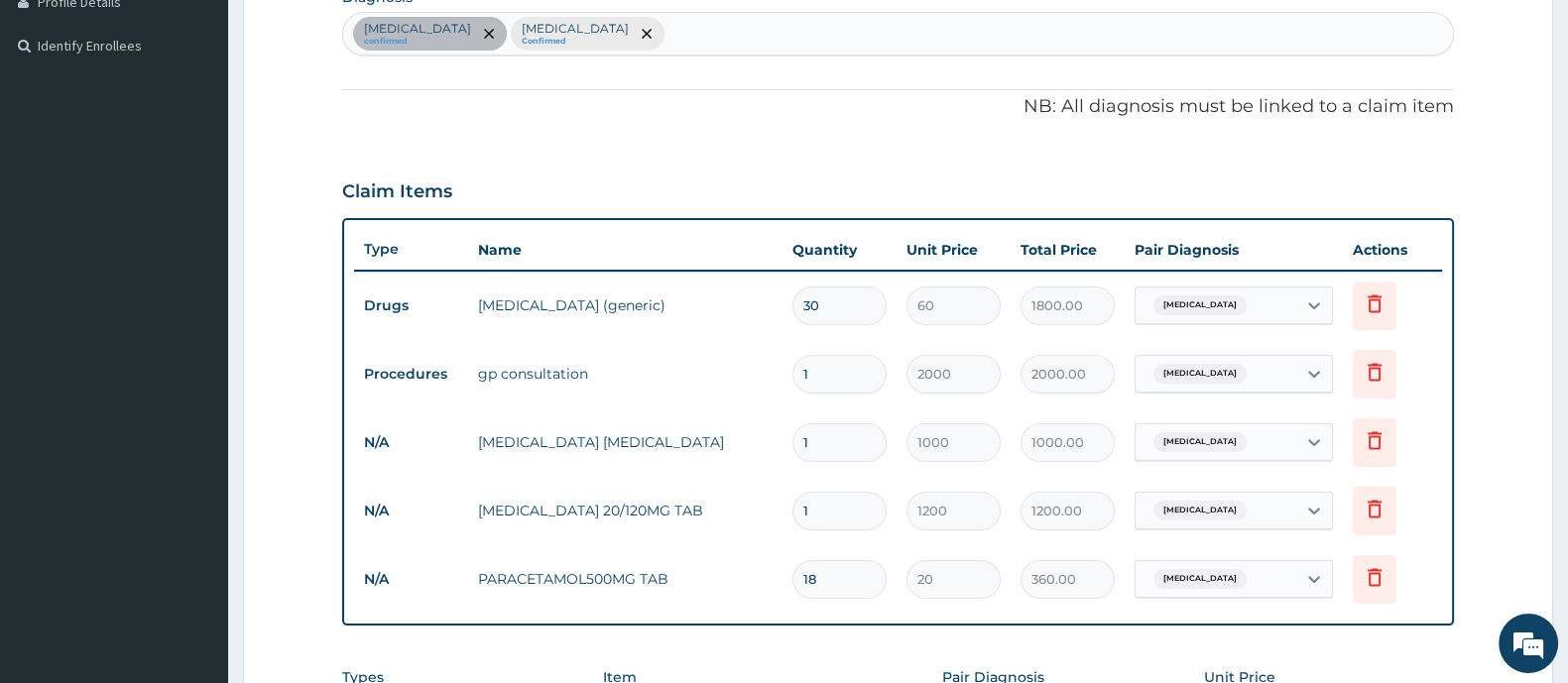
scroll to position [346, 0]
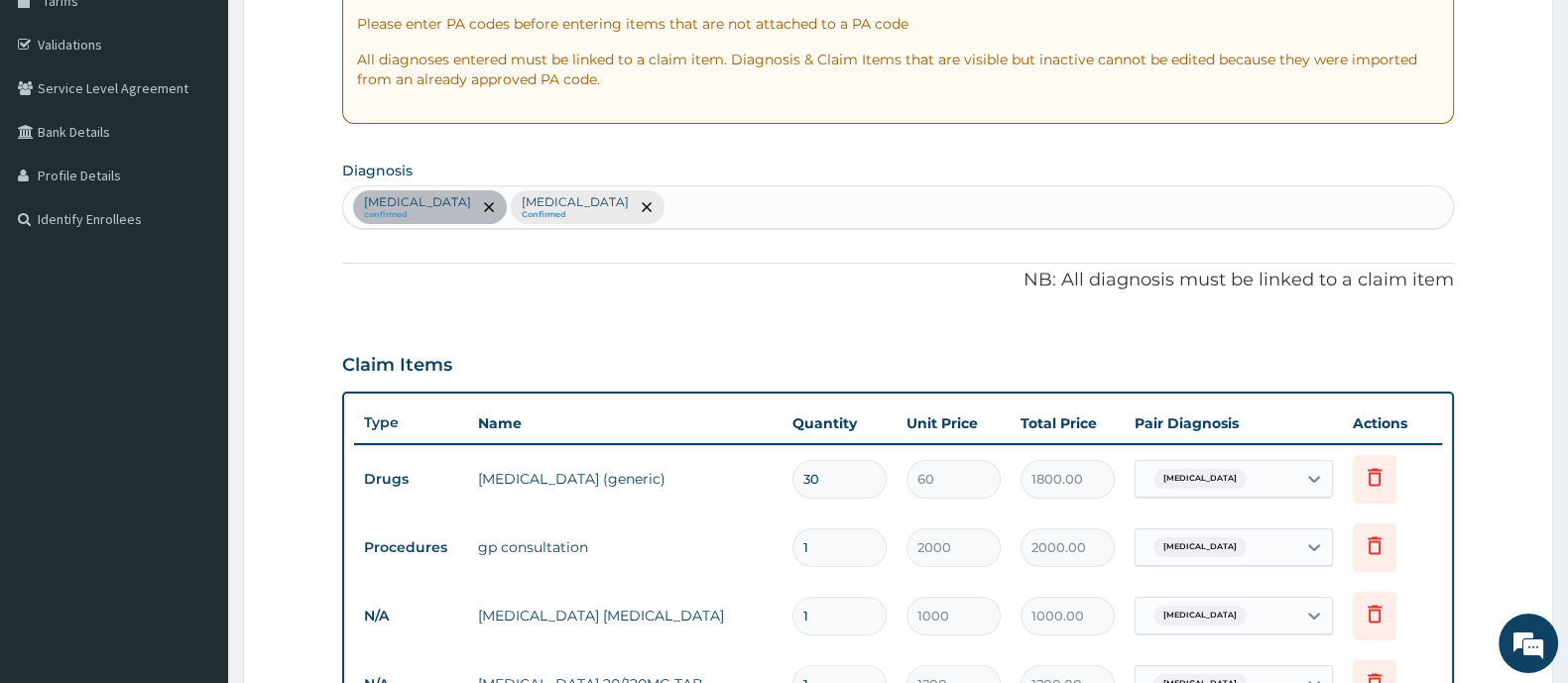
click at [681, 216] on div "Essential hypertension confirmed Malaria Confirmed" at bounding box center [897, 207] width 1109 height 42
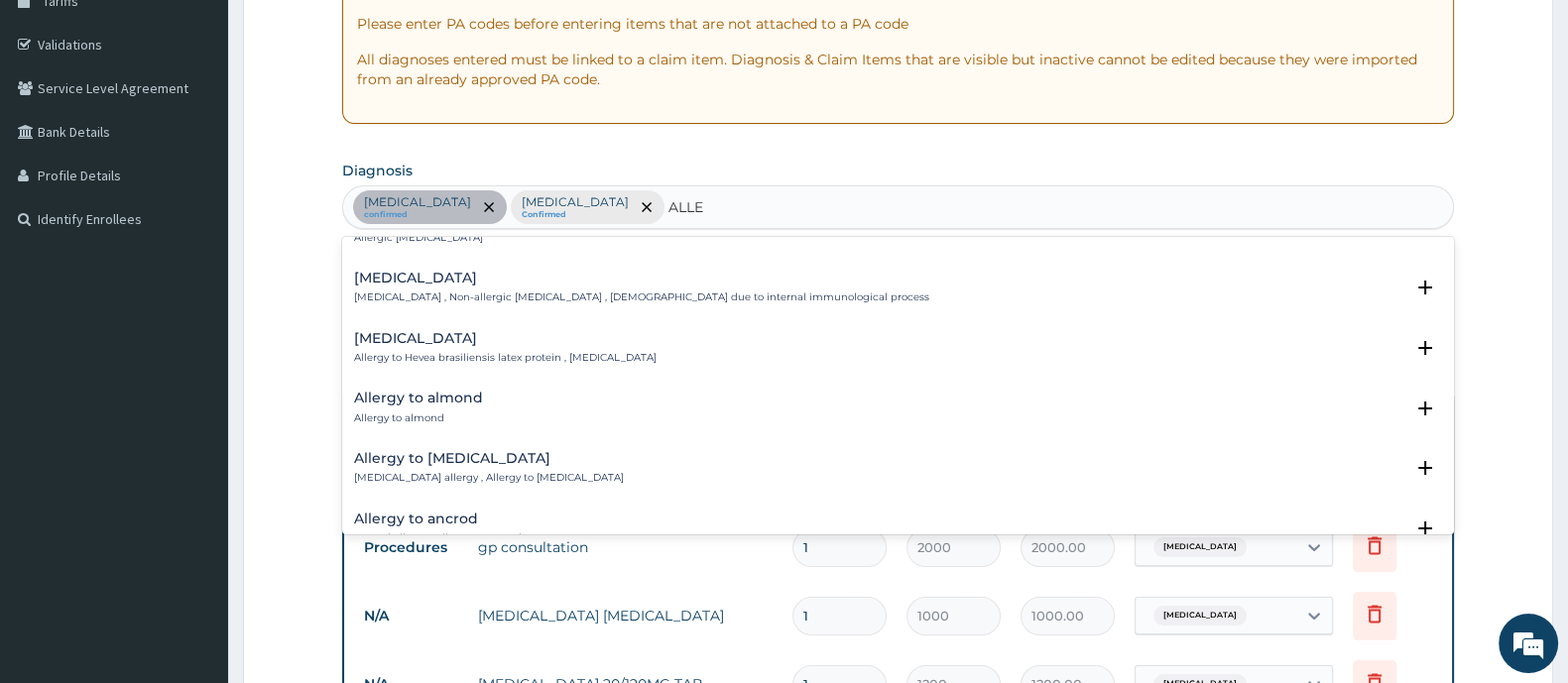
scroll to position [2345, 0]
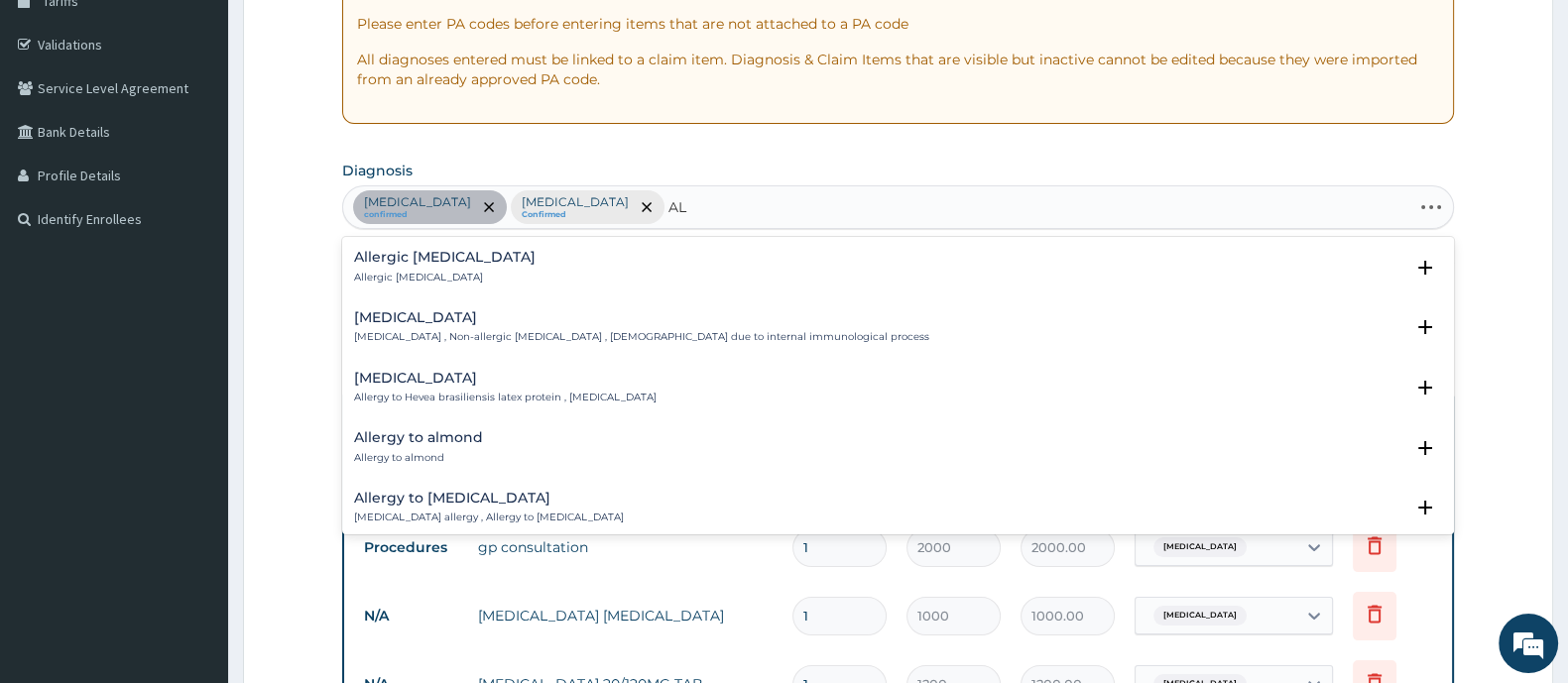
type input "A"
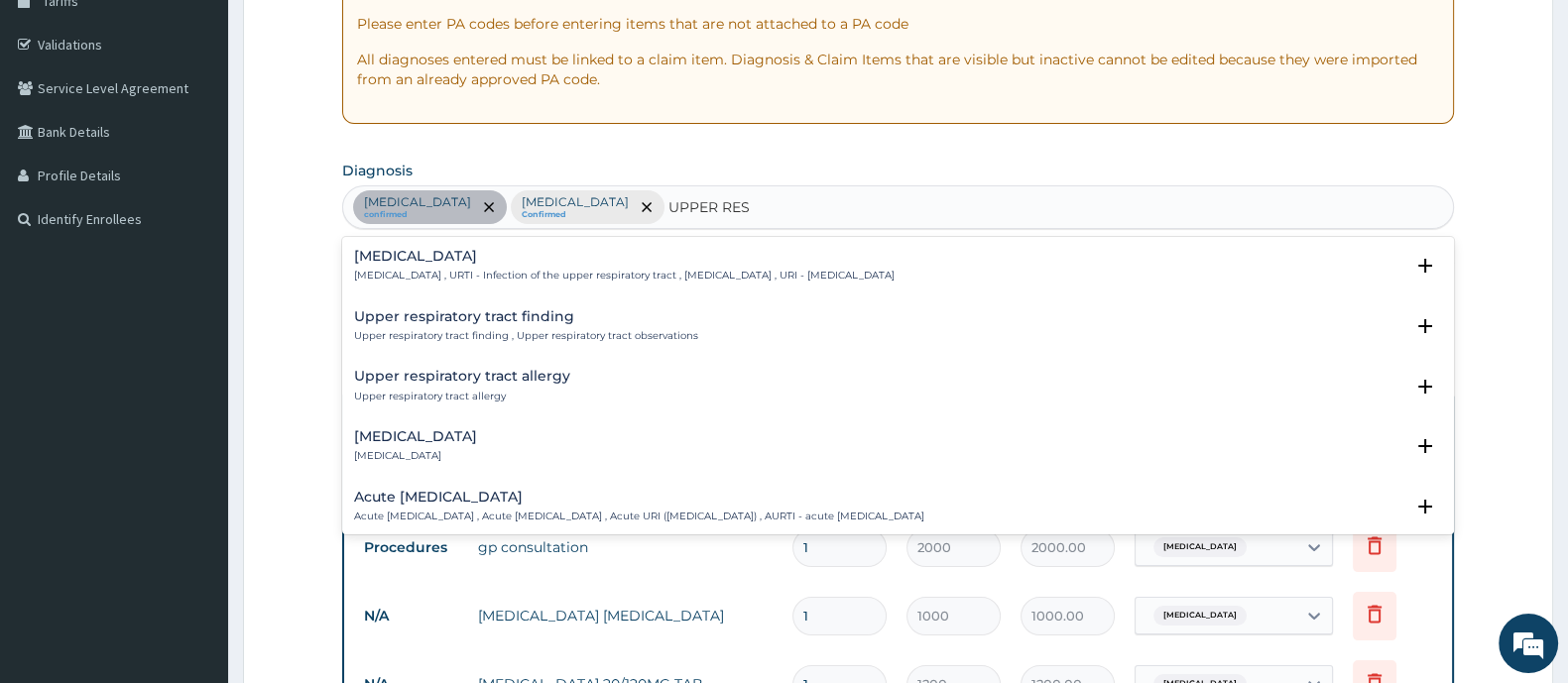
type input "UPPER RESP"
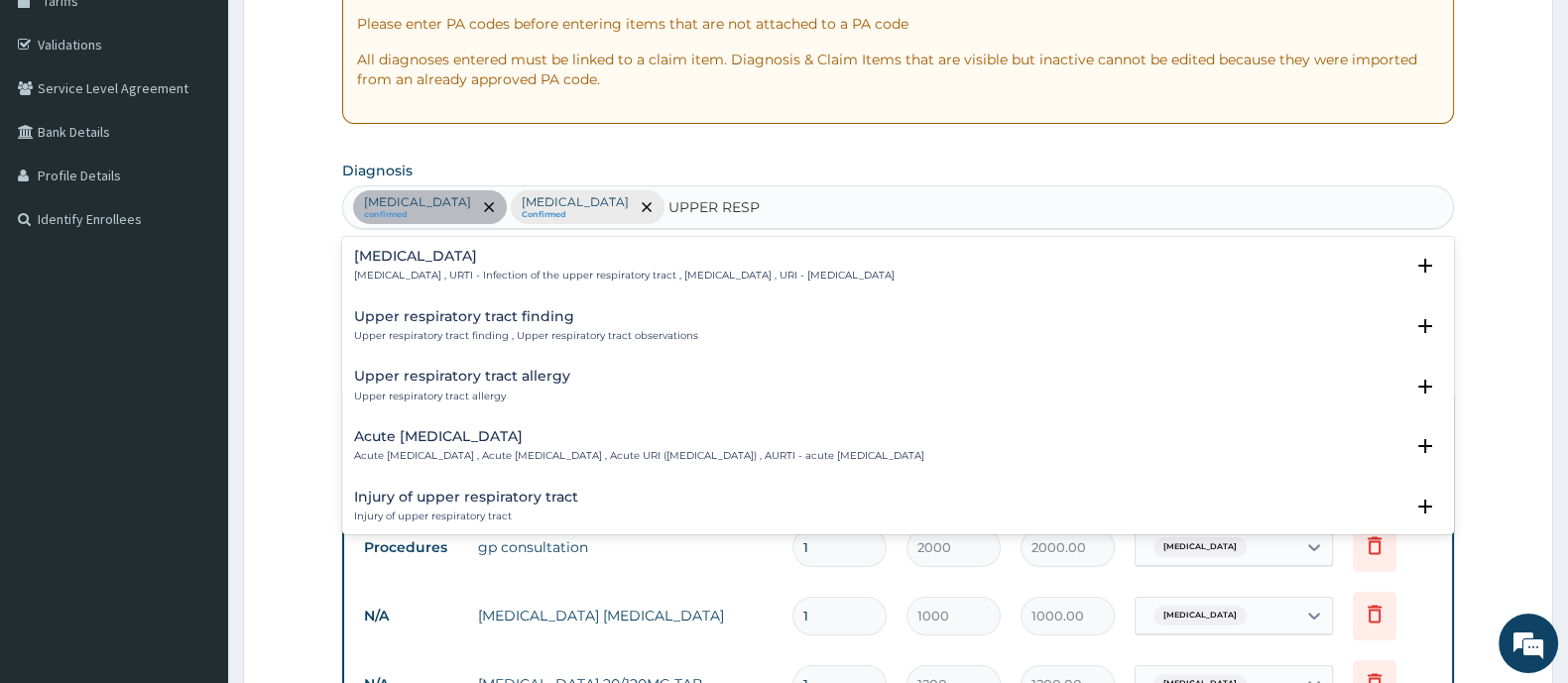
click at [497, 280] on p "Upper respiratory infection , URTI - Infection of the upper respiratory tract ,…" at bounding box center [624, 276] width 540 height 14
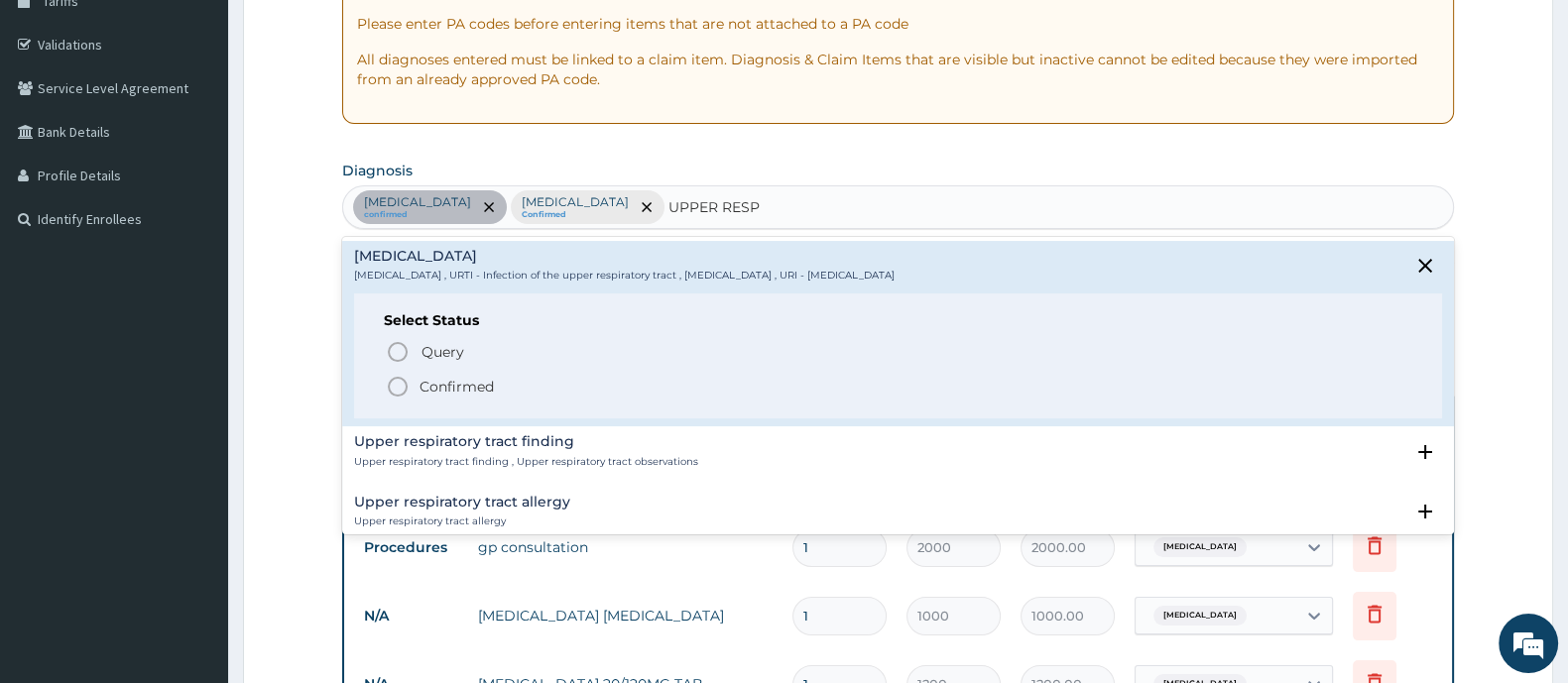
click at [412, 380] on span "Confirmed" at bounding box center [899, 387] width 1027 height 24
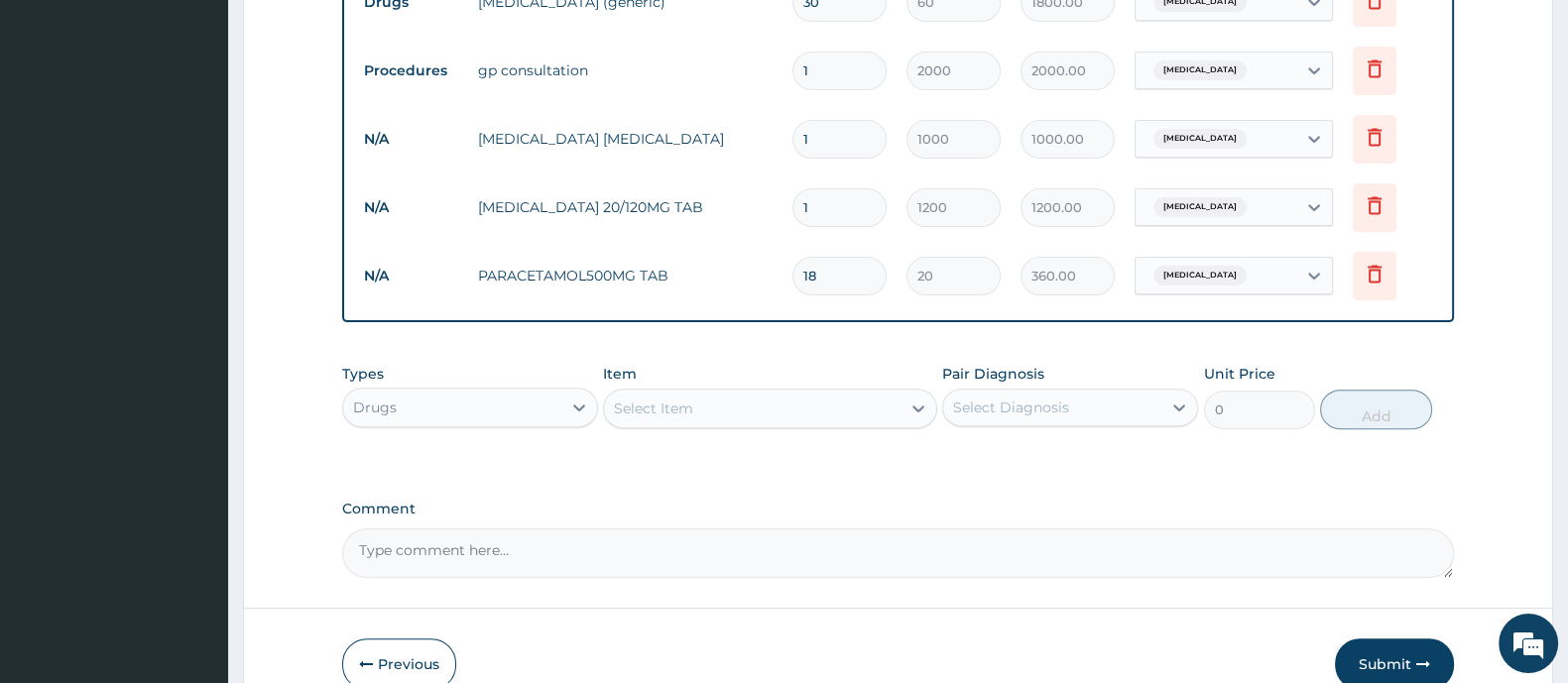
scroll to position [922, 0]
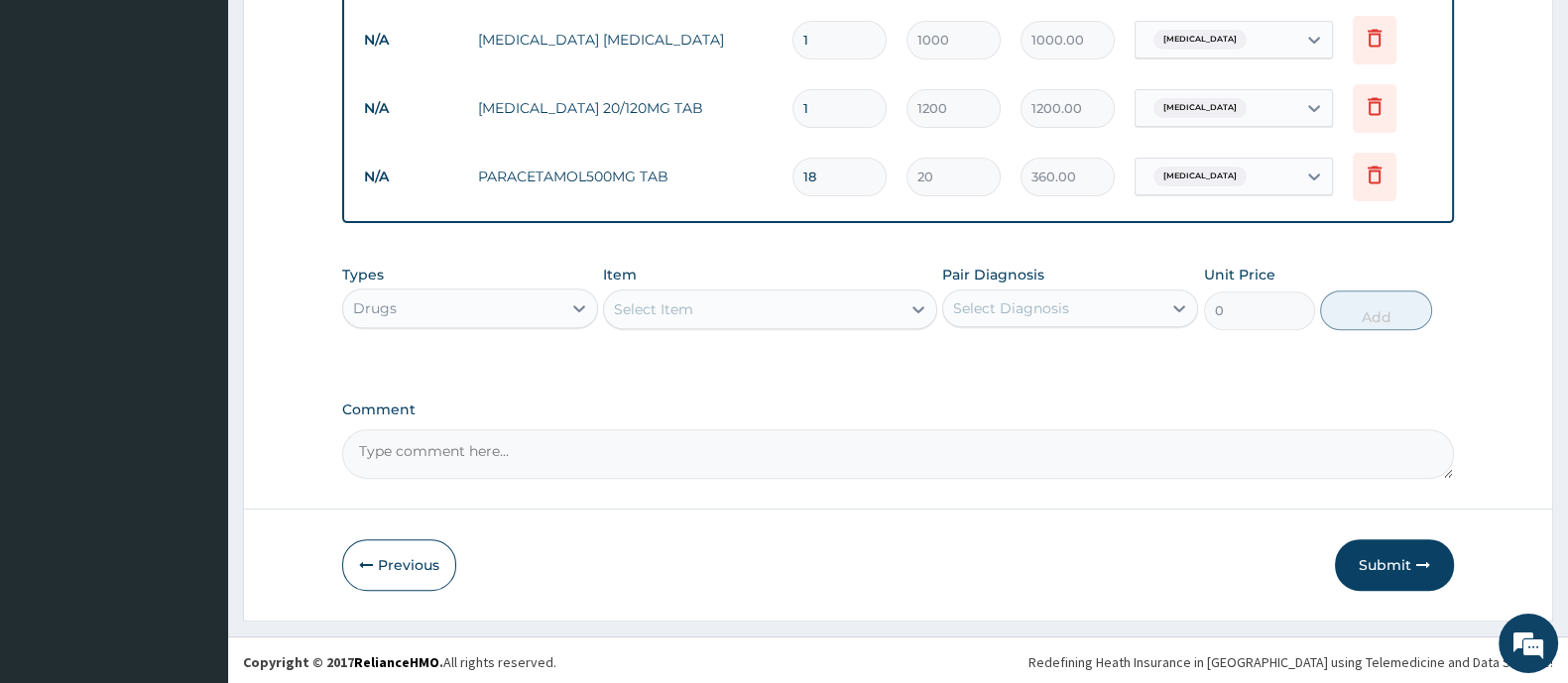
click at [743, 310] on div "Select Item" at bounding box center [752, 309] width 295 height 32
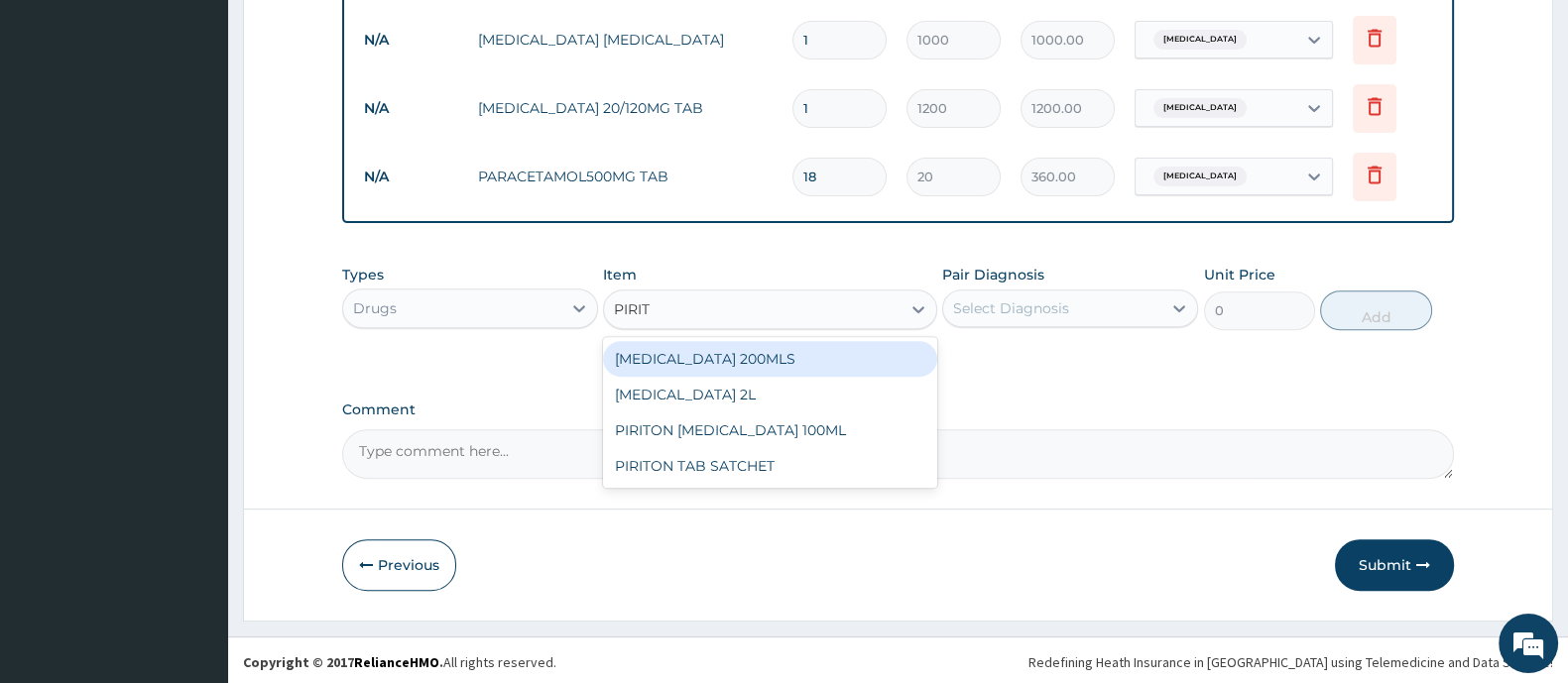
type input "PIRITO"
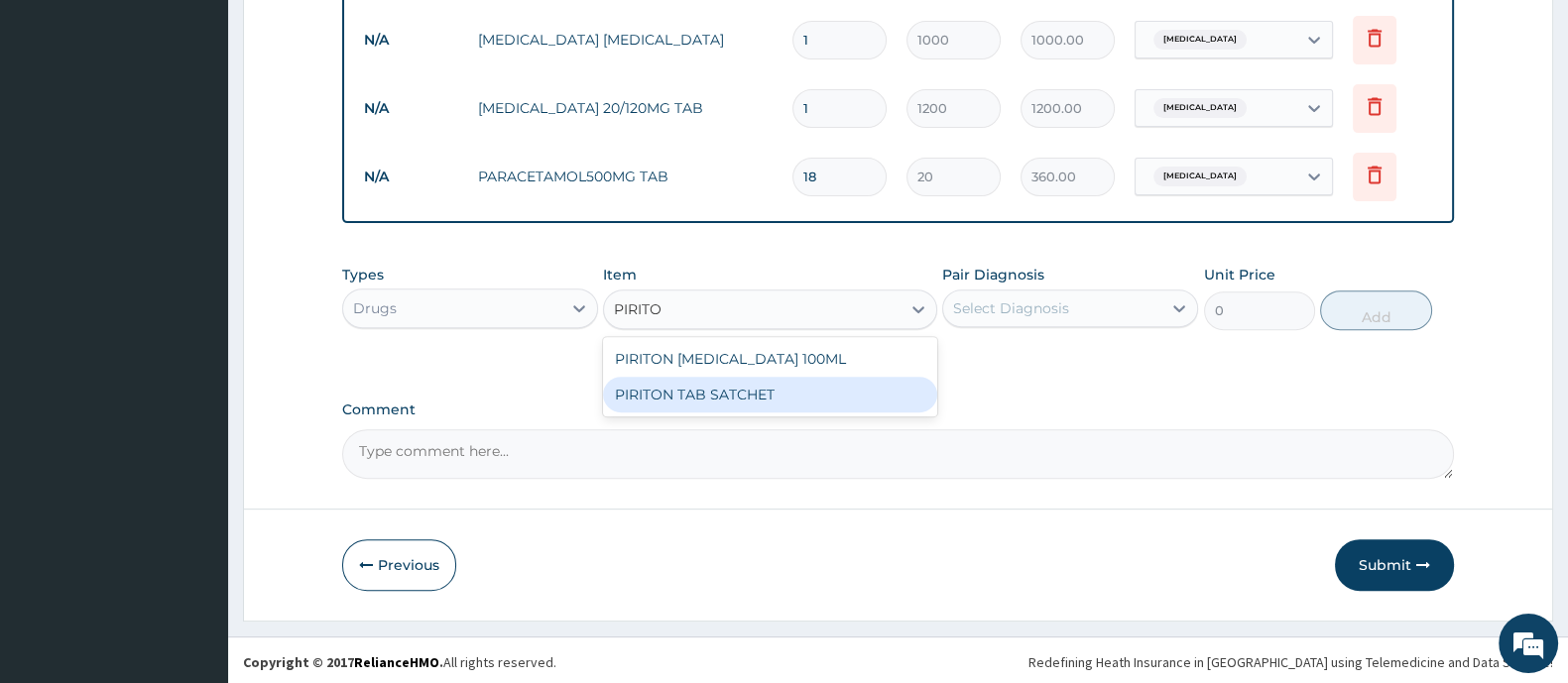
click at [761, 390] on div "PIRITON TAB SATCHET" at bounding box center [770, 395] width 333 height 36
type input "20"
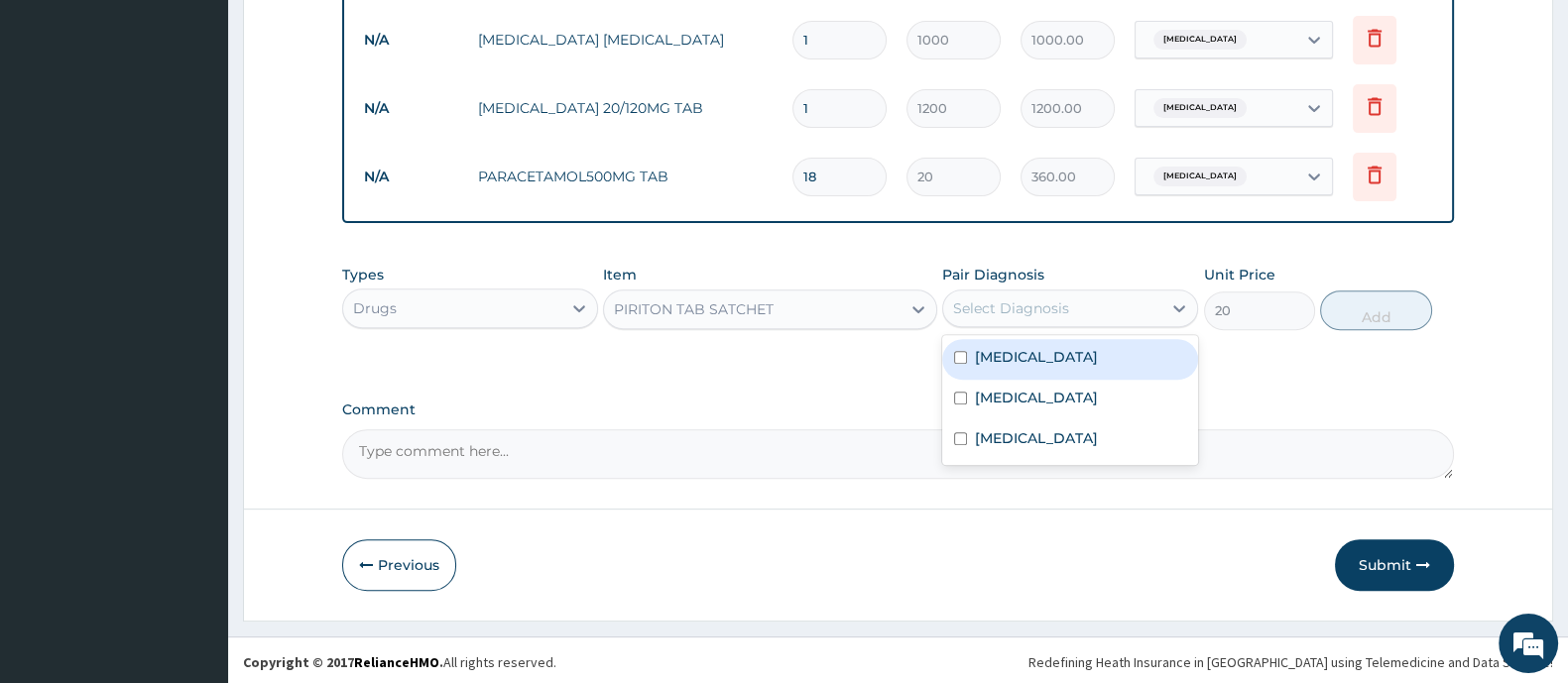
click at [1029, 308] on div "Select Diagnosis" at bounding box center [1011, 308] width 116 height 20
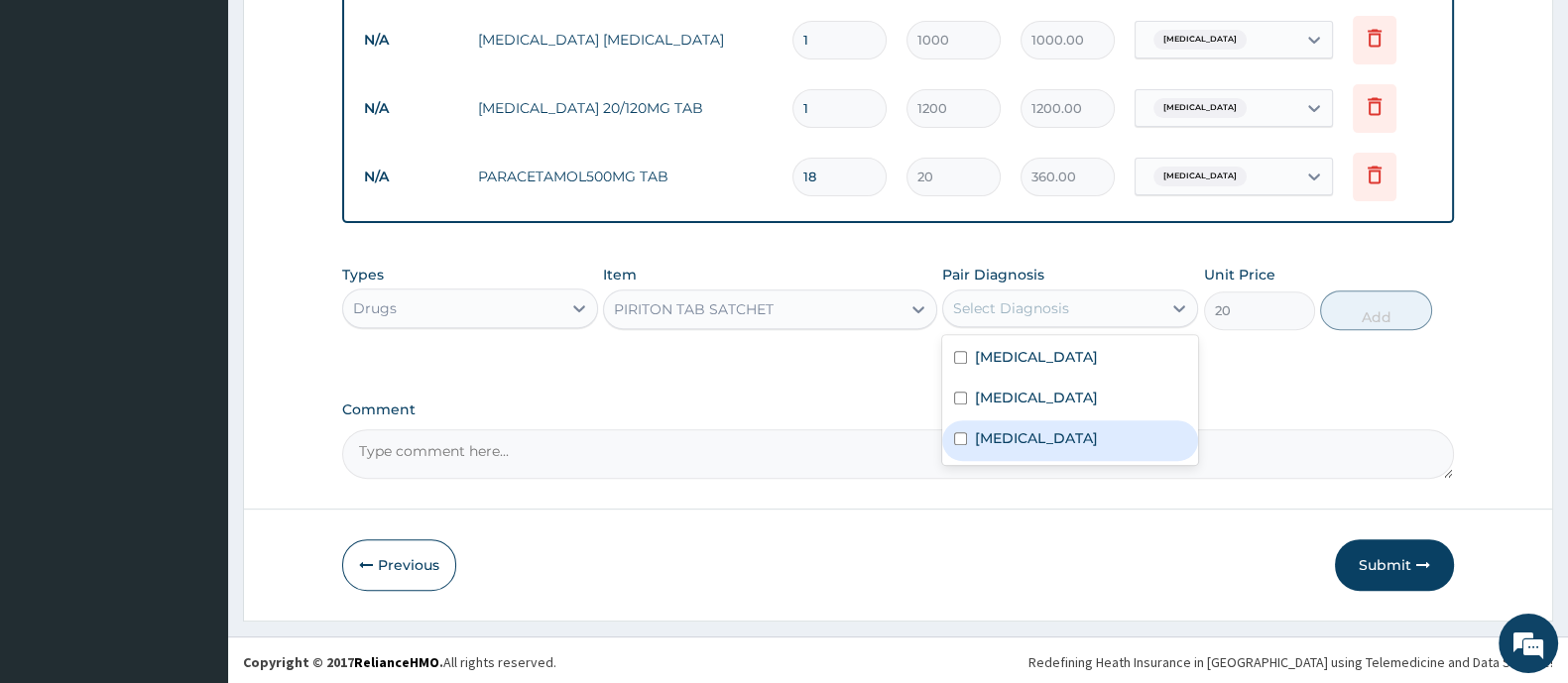
drag, startPoint x: 966, startPoint y: 450, endPoint x: 982, endPoint y: 447, distance: 16.3
click at [968, 452] on div "Upper respiratory infection" at bounding box center [1070, 441] width 256 height 41
checkbox input "true"
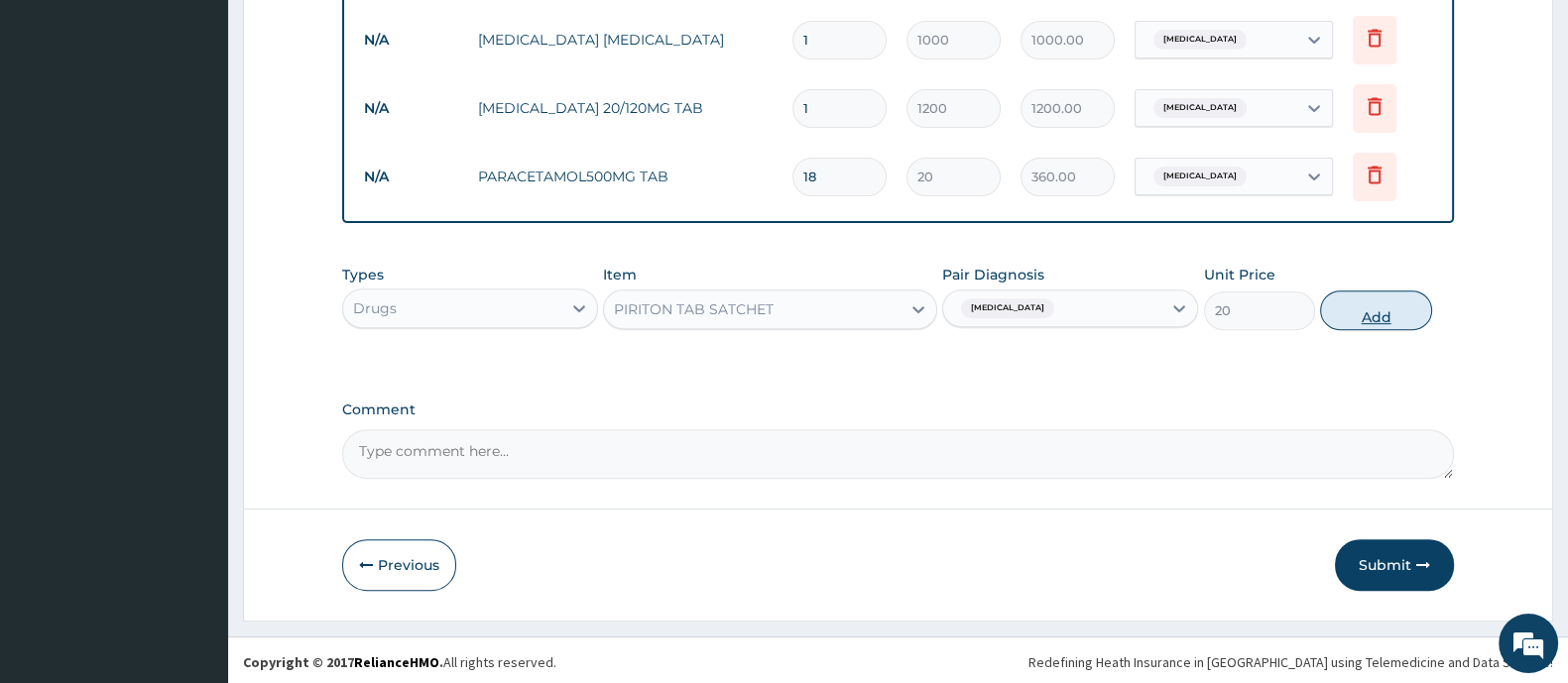
click at [1397, 314] on button "Add" at bounding box center [1375, 310] width 111 height 40
type input "0"
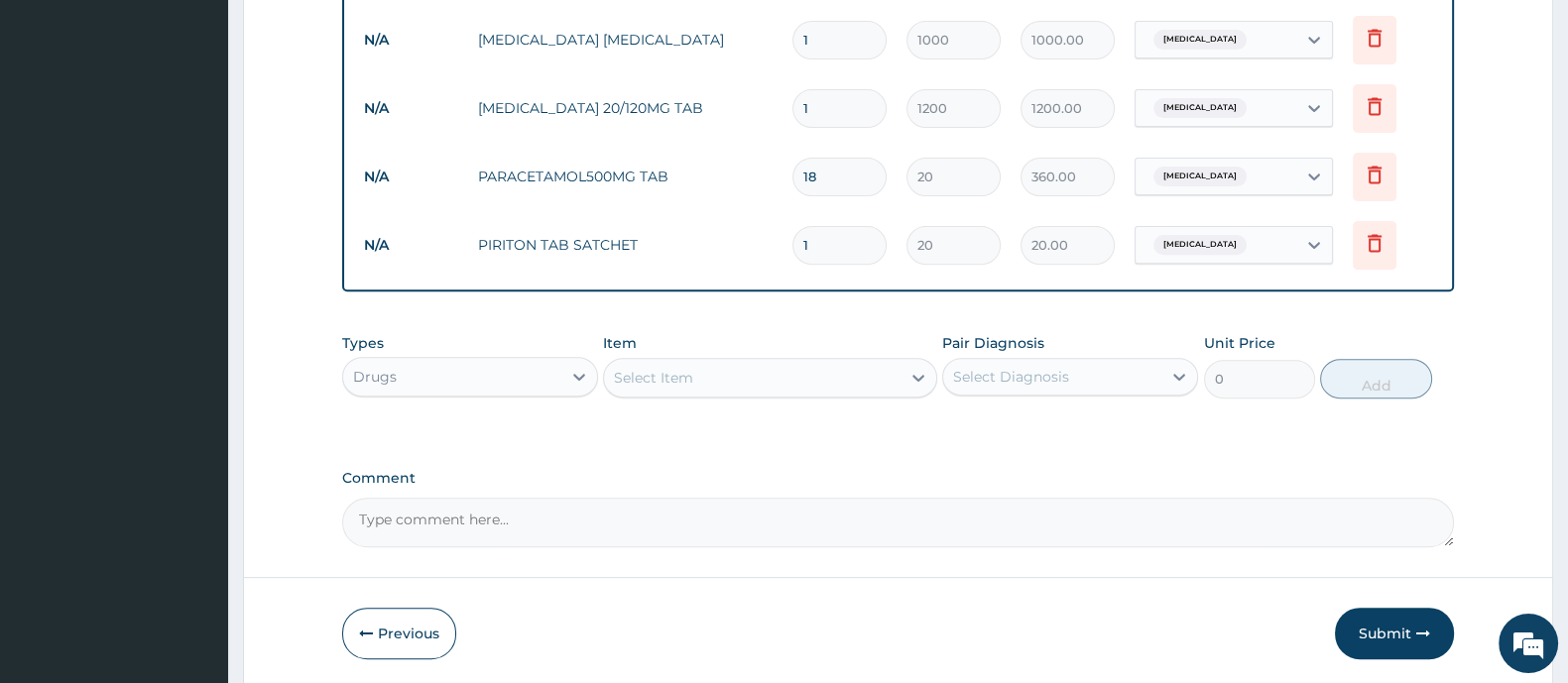
type input "0.00"
type input "6"
type input "120.00"
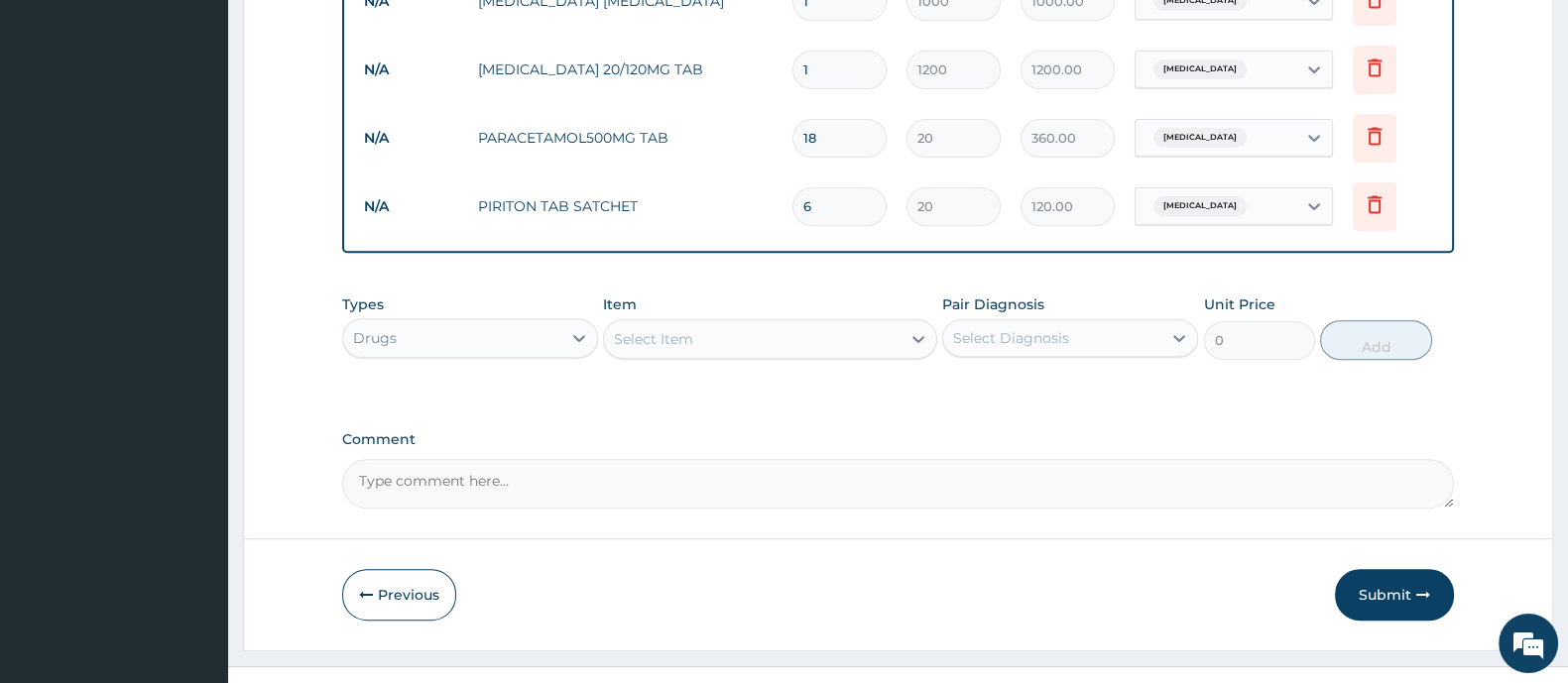
scroll to position [991, 0]
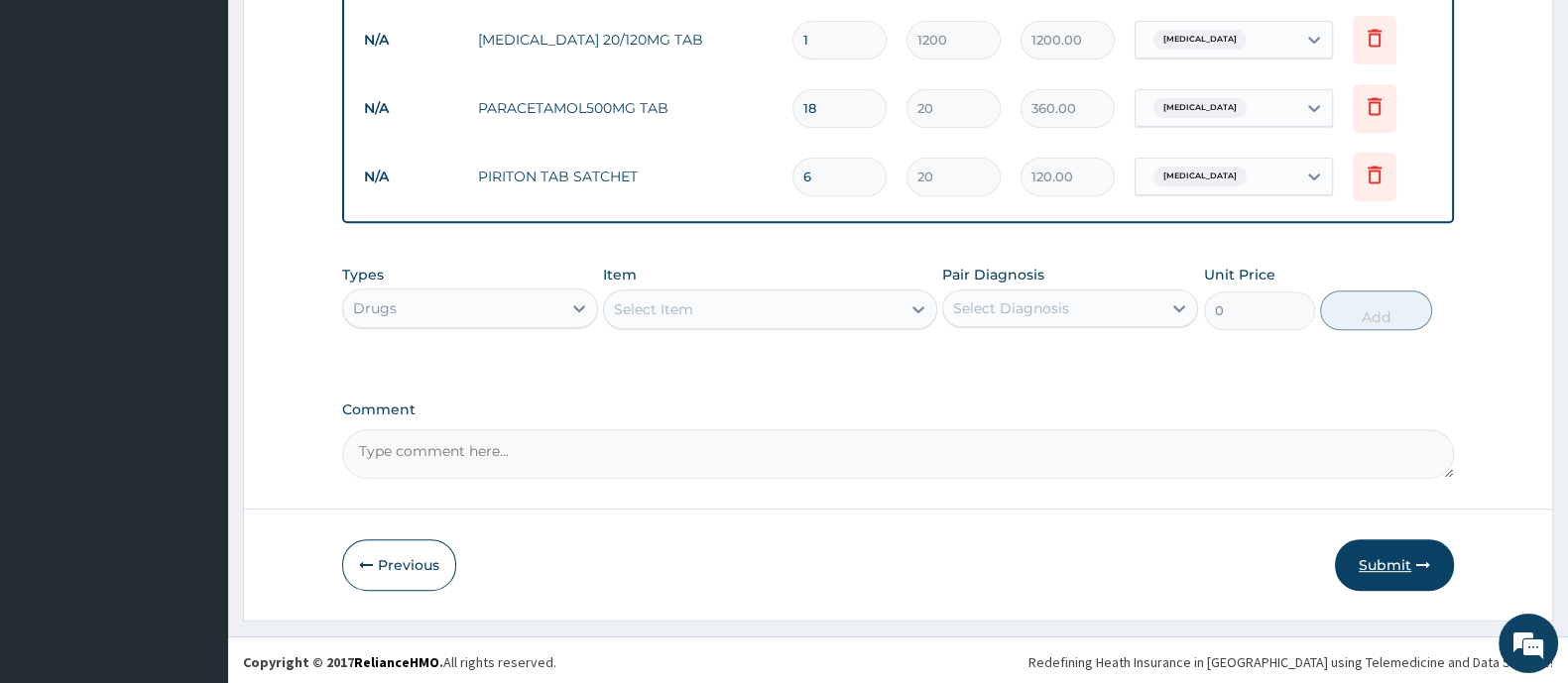
type input "6"
click at [1426, 558] on icon "button" at bounding box center [1422, 565] width 14 height 14
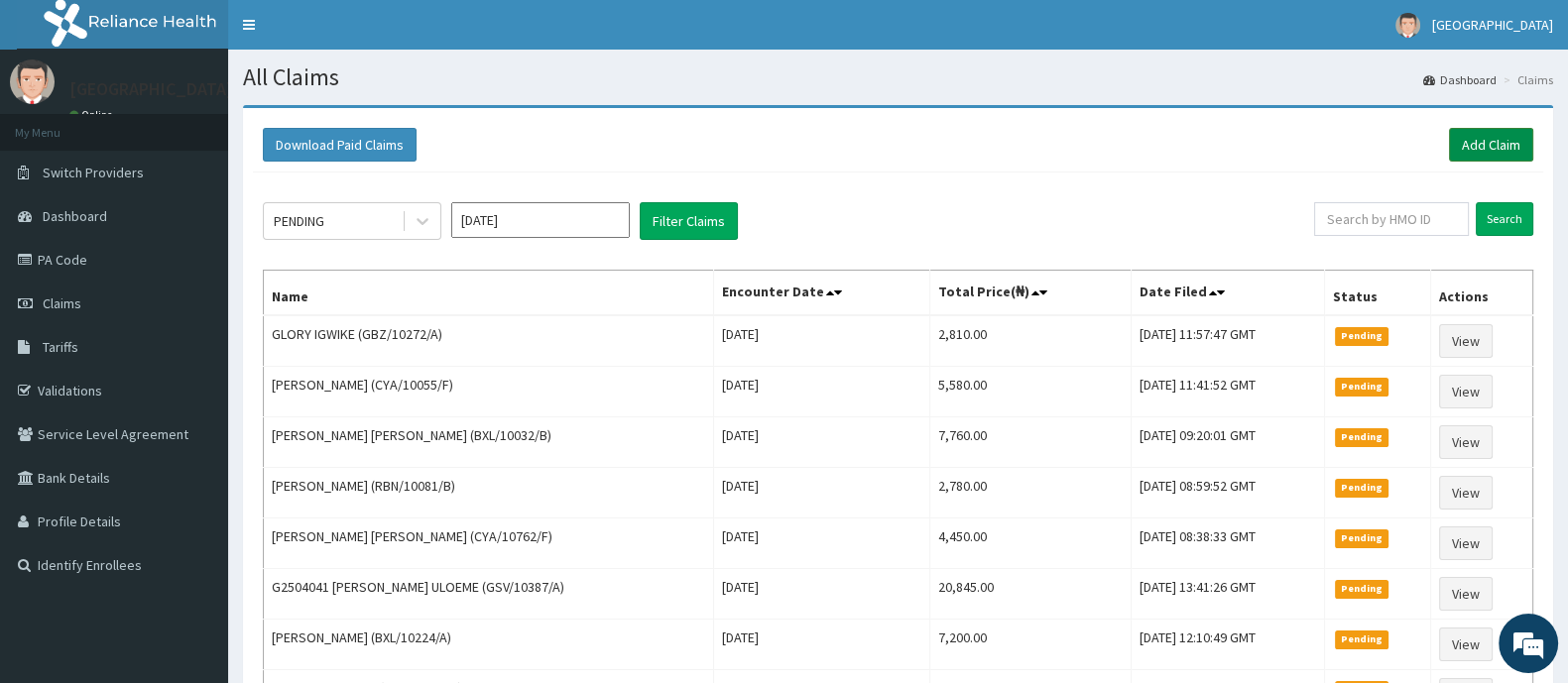
click at [1498, 140] on link "Add Claim" at bounding box center [1490, 145] width 85 height 34
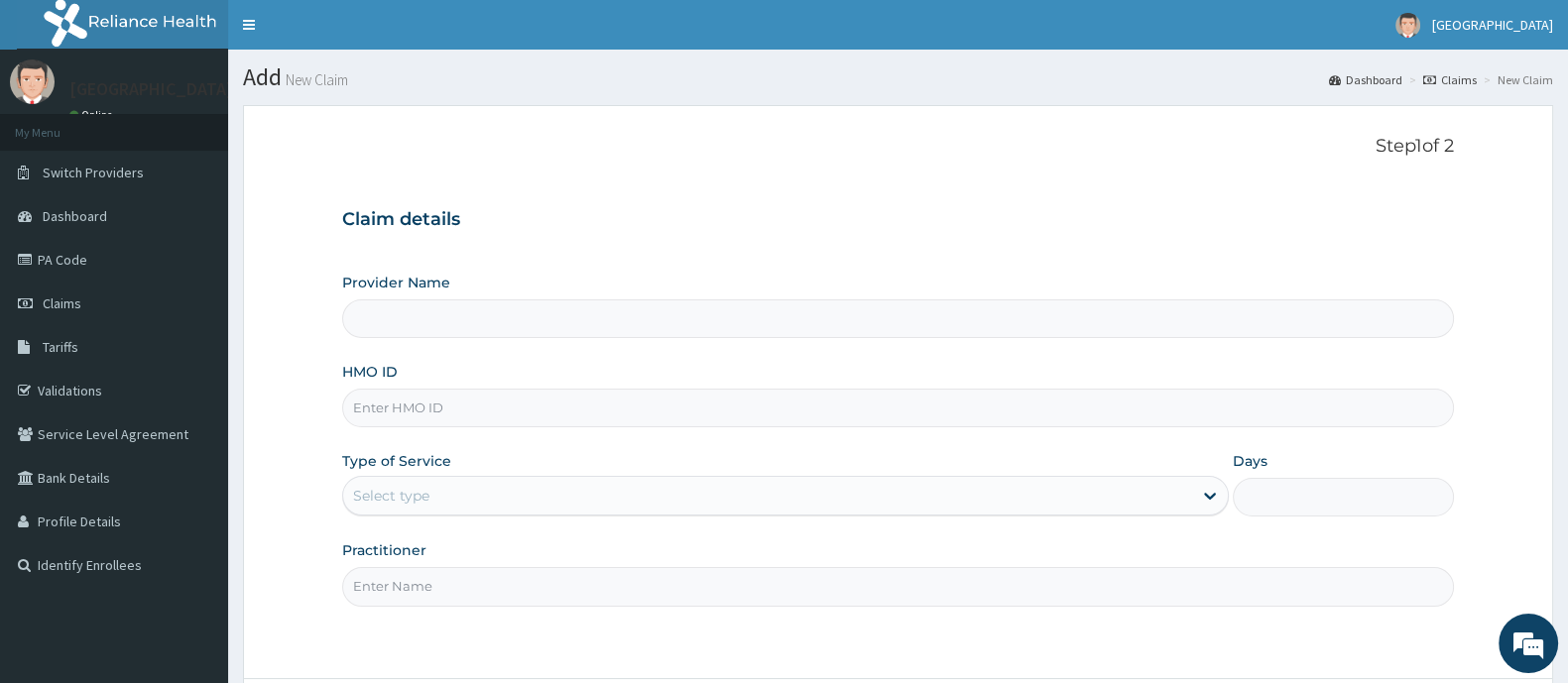
click at [436, 409] on input "HMO ID" at bounding box center [897, 408] width 1111 height 39
type input "[GEOGRAPHIC_DATA] And Maternity"
type input "RBN/10160/B"
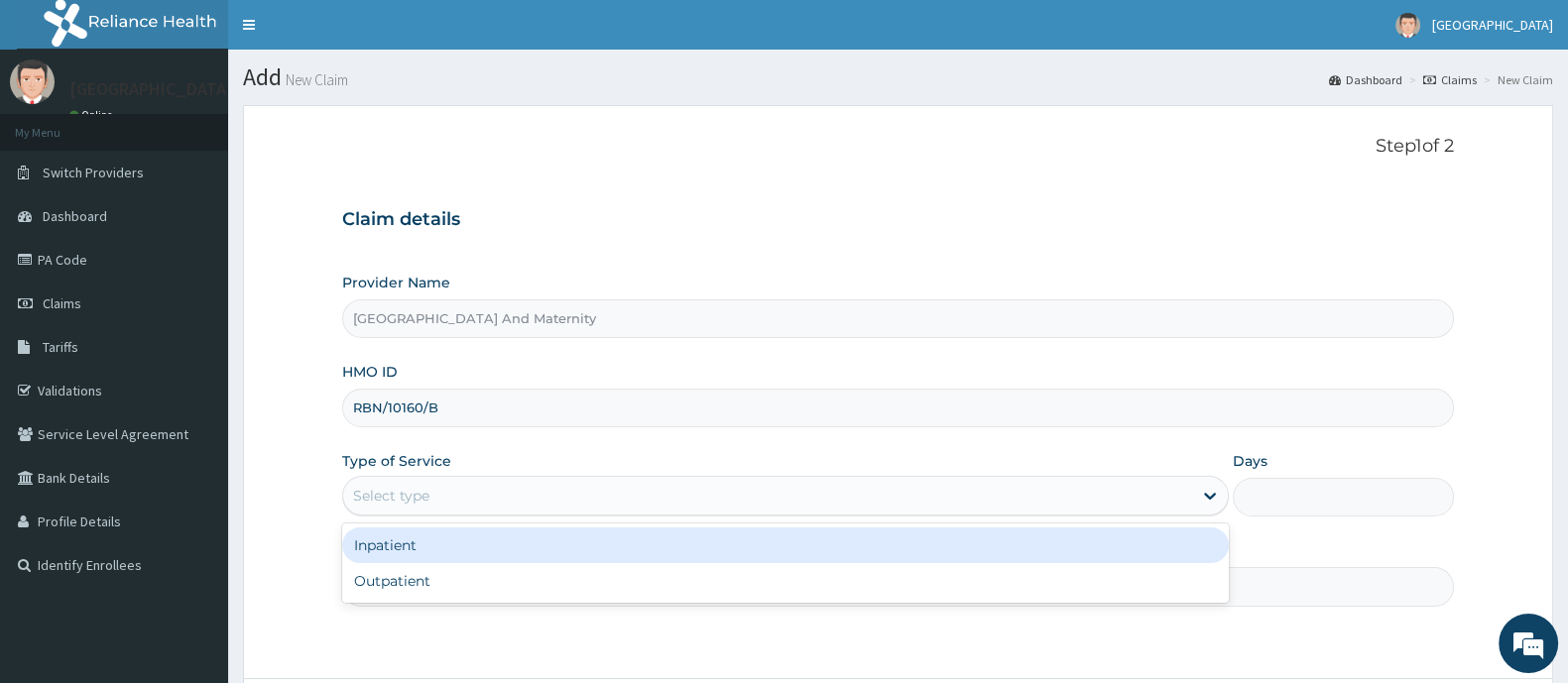
click at [500, 504] on div "Select type" at bounding box center [767, 496] width 848 height 32
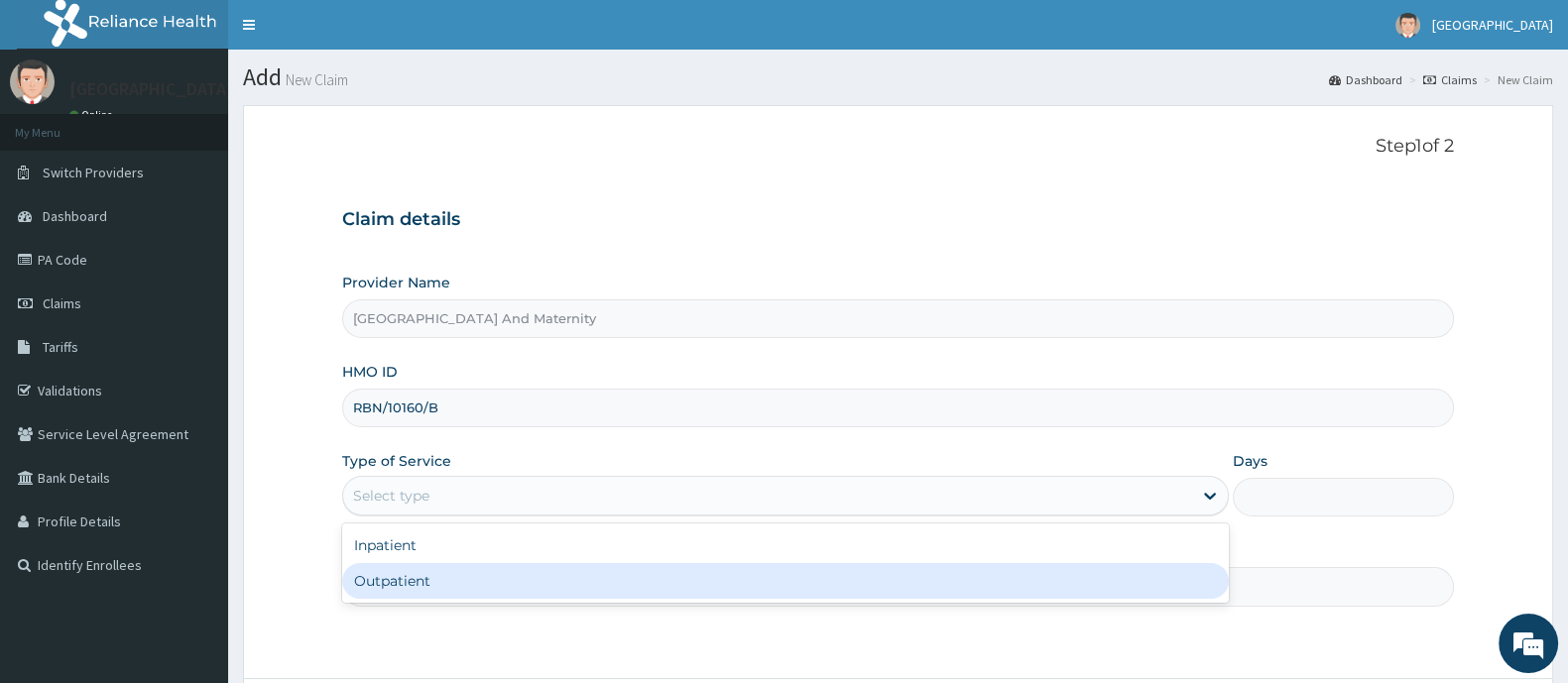
click at [457, 578] on div "Outpatient" at bounding box center [784, 581] width 886 height 36
type input "1"
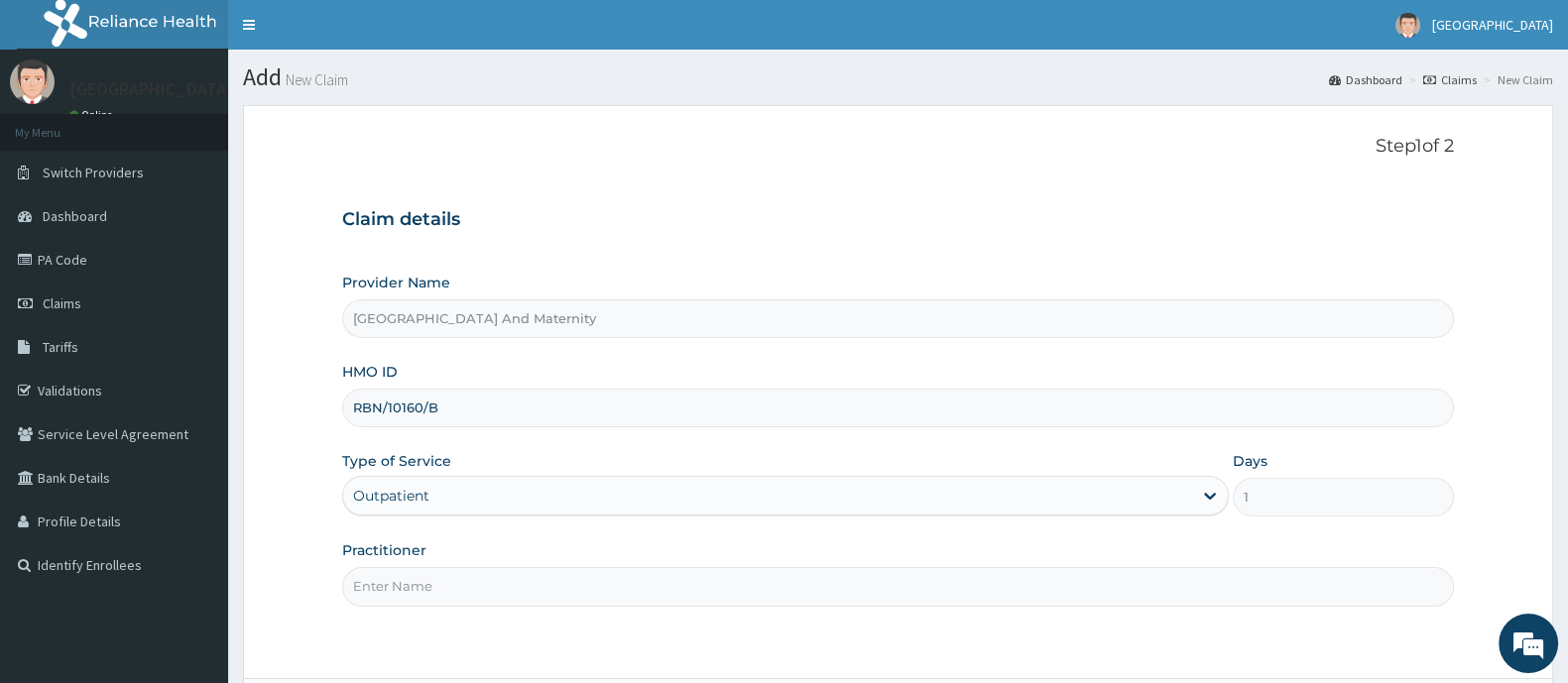
click at [457, 578] on input "Practitioner" at bounding box center [897, 586] width 1111 height 39
type input "[PERSON_NAME]"
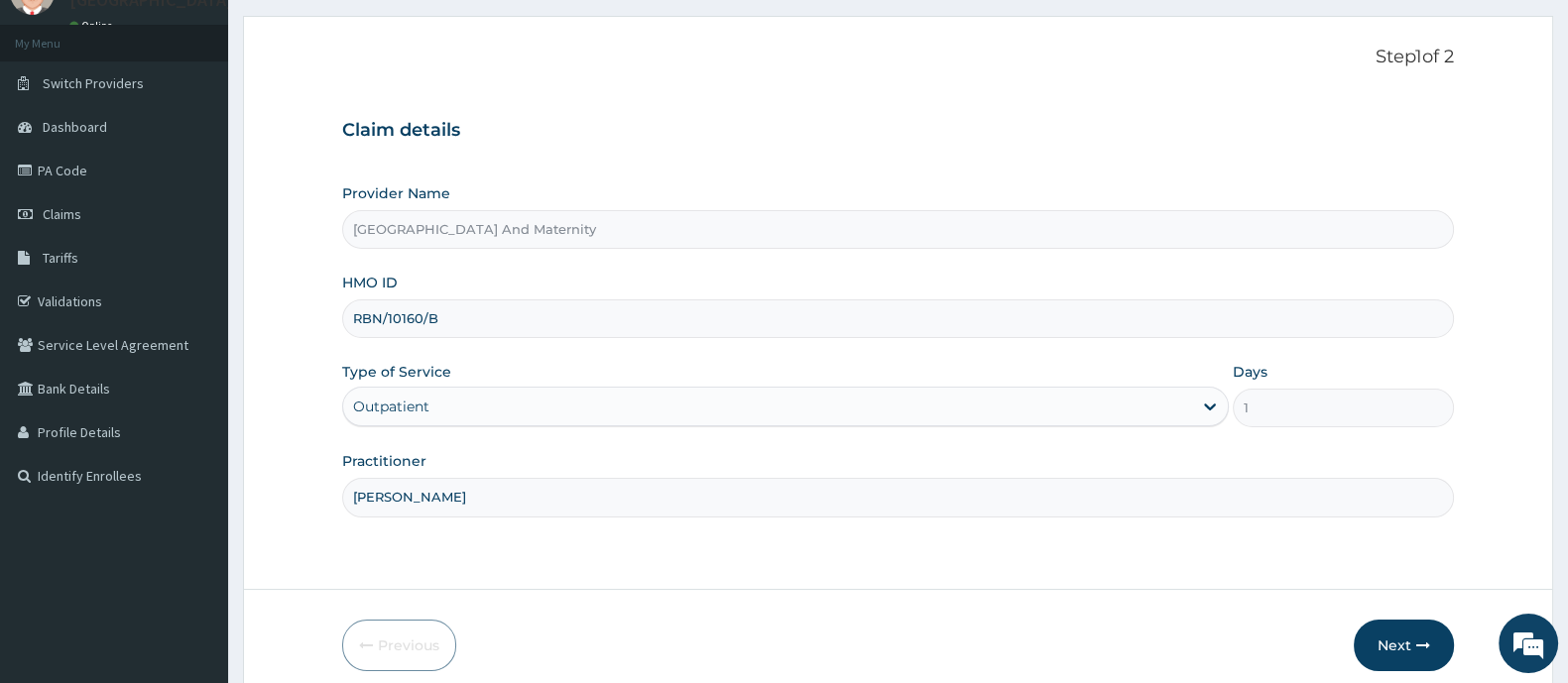
scroll to position [172, 0]
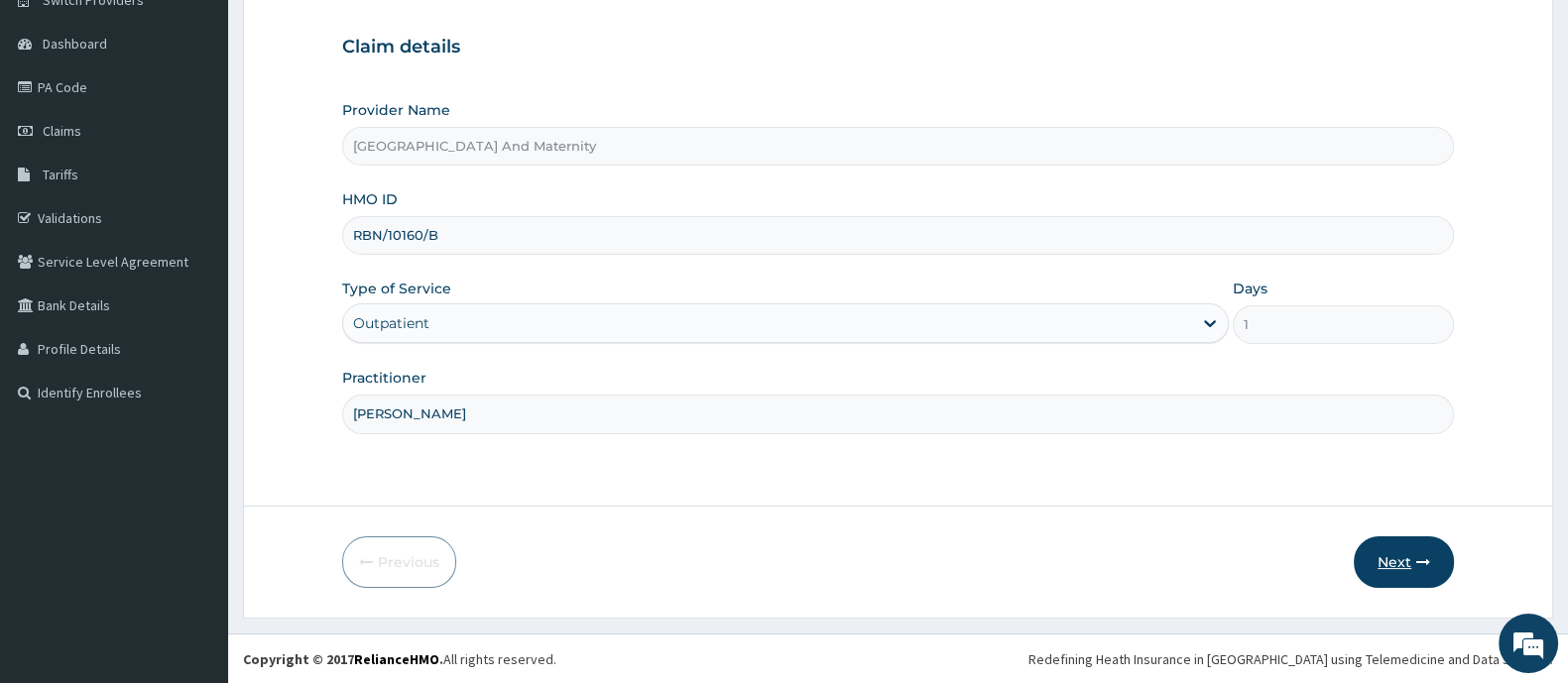
click at [1385, 558] on button "Next" at bounding box center [1404, 562] width 100 height 52
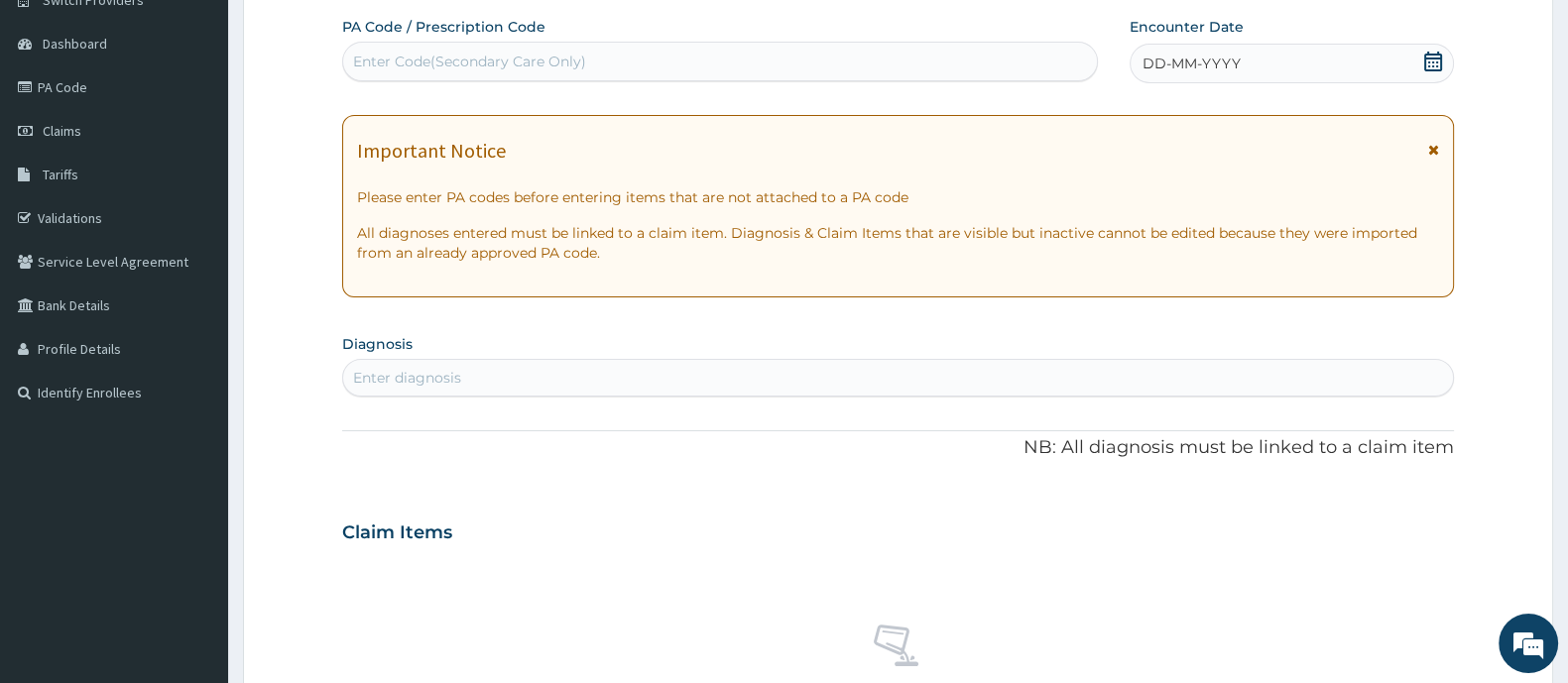
click at [1424, 62] on icon at bounding box center [1432, 62] width 20 height 20
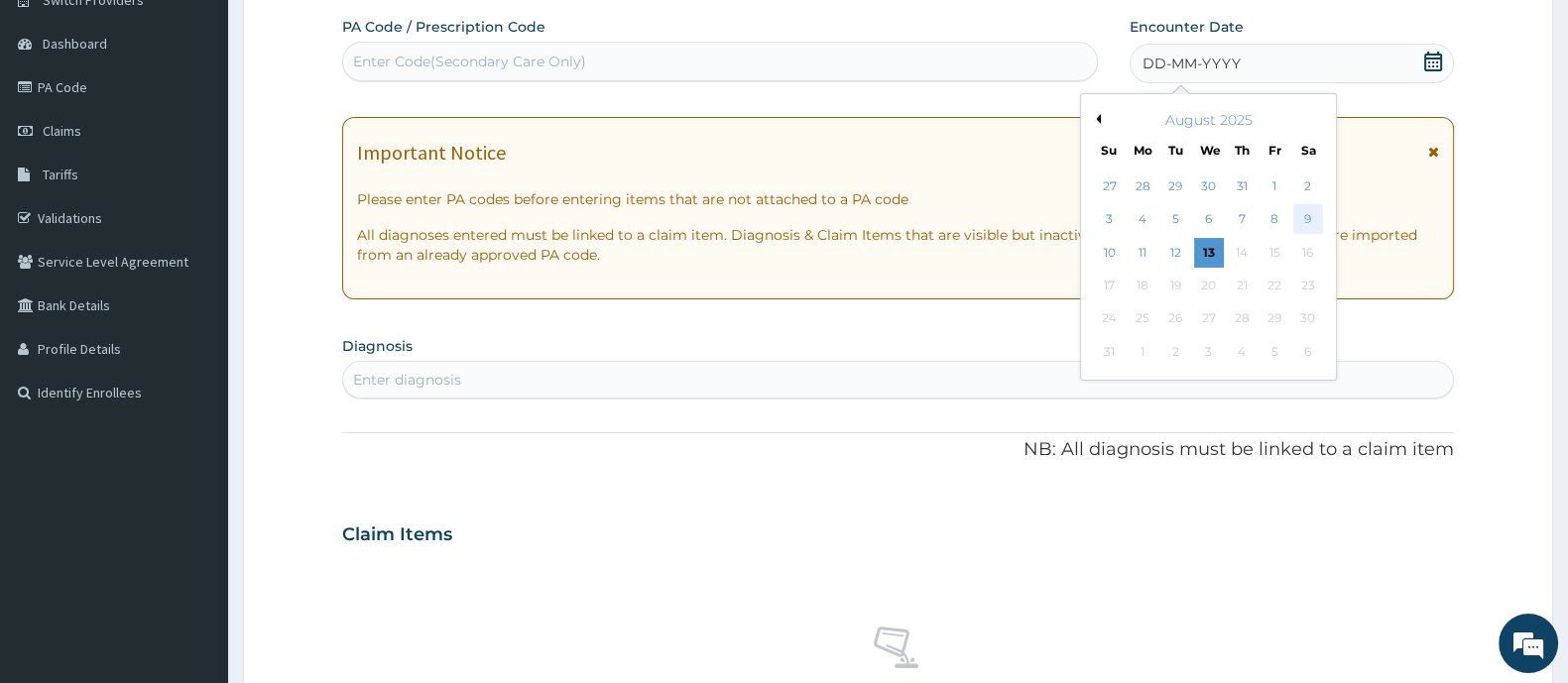
click at [1309, 218] on div "9" at bounding box center [1308, 220] width 30 height 30
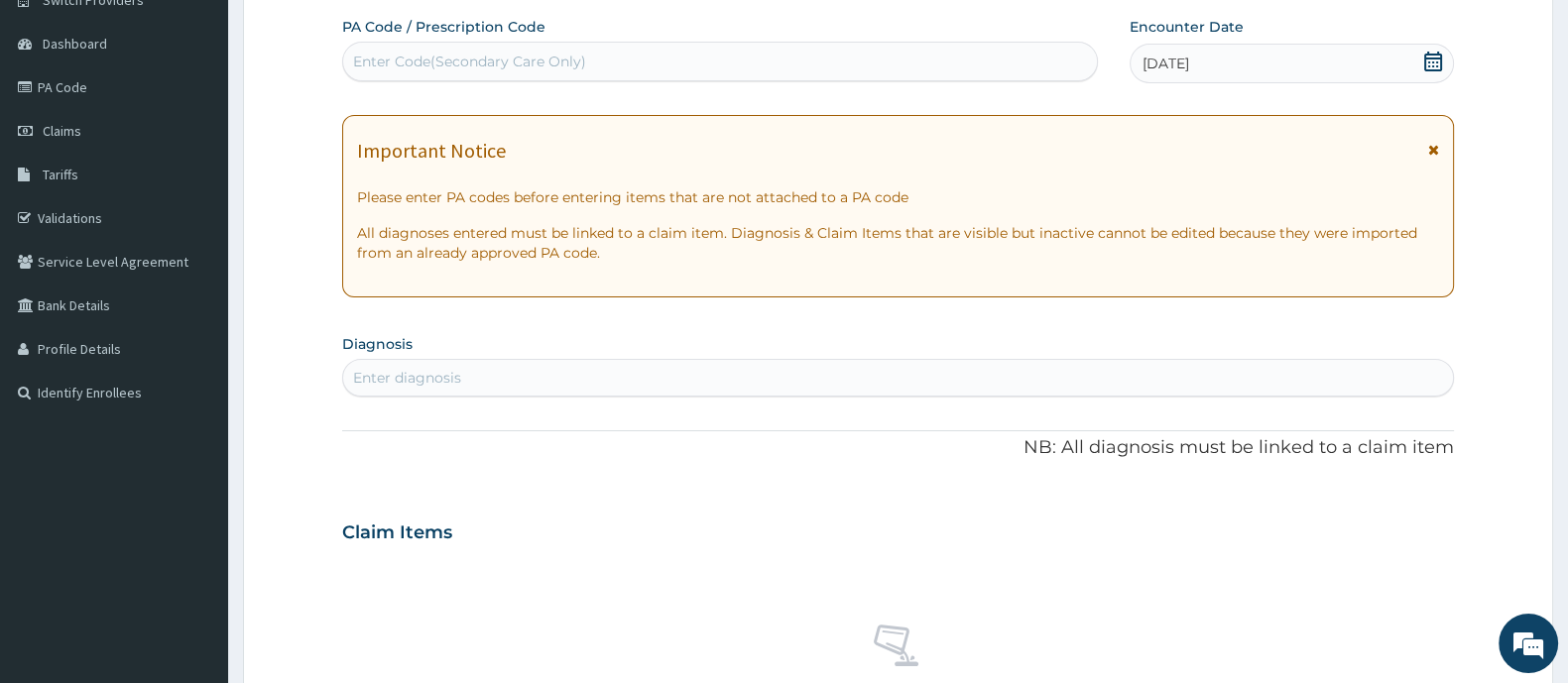
click at [457, 362] on div "Enter diagnosis" at bounding box center [897, 378] width 1109 height 32
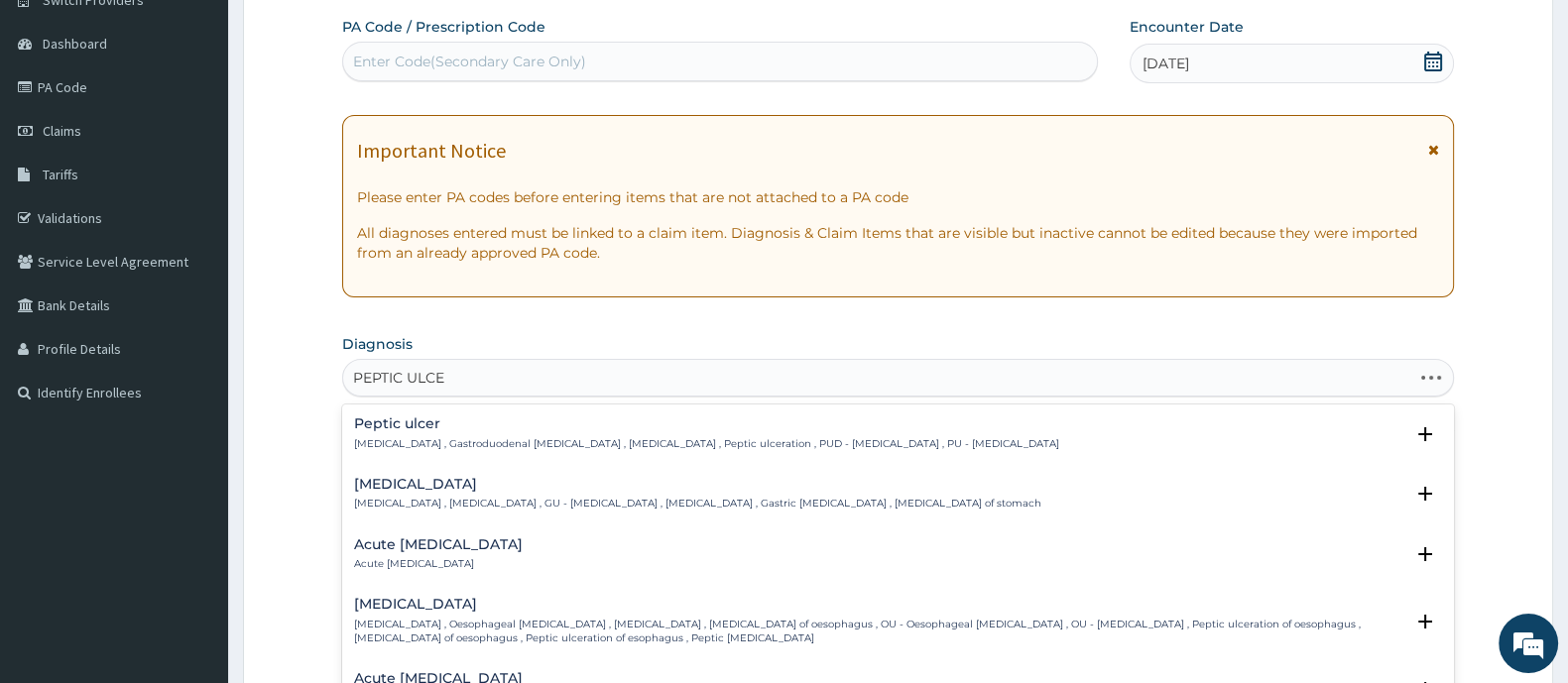
type input "PEPTIC ULCER"
click at [484, 443] on p "Peptic ulcer , Gastroduodenal ulcer , Peptic ulcer disease , Peptic ulceration …" at bounding box center [706, 445] width 705 height 14
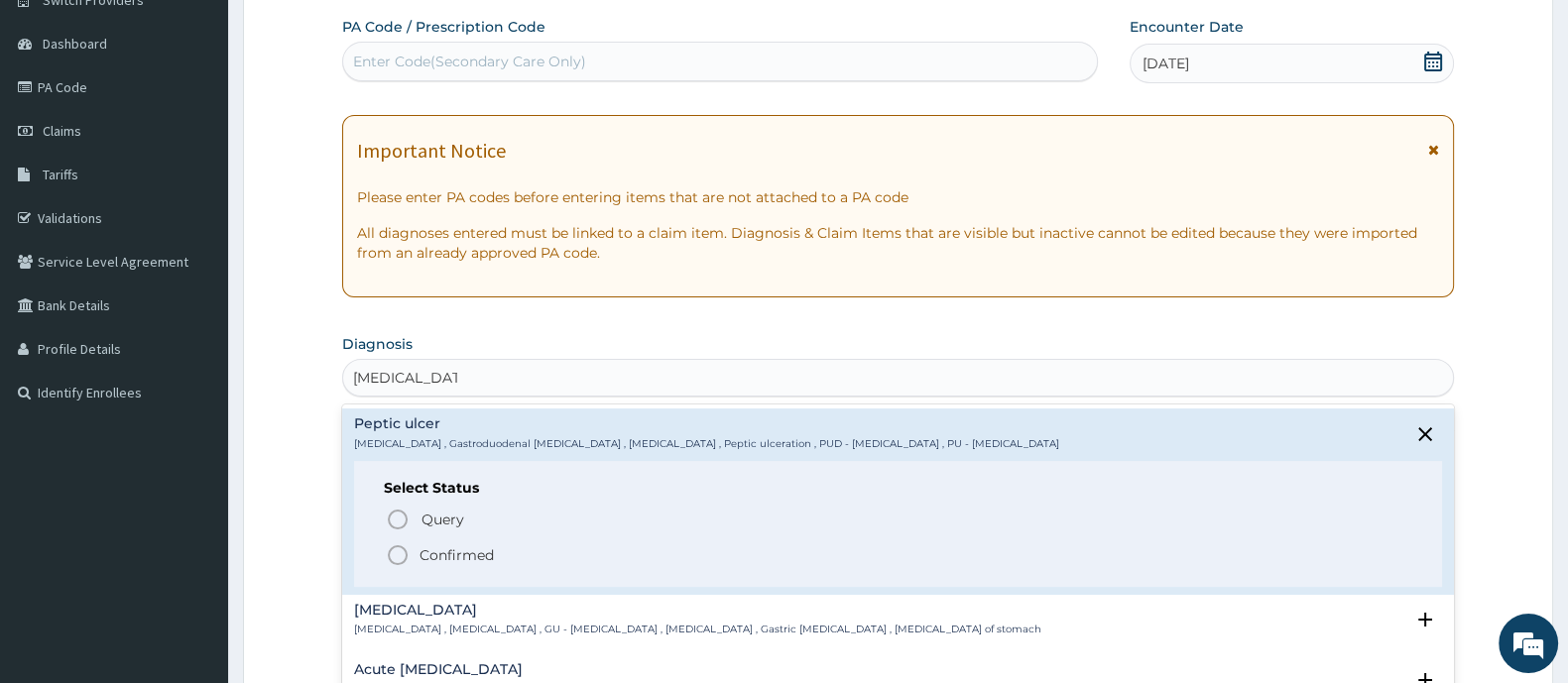
click at [405, 554] on icon "status option filled" at bounding box center [398, 555] width 24 height 24
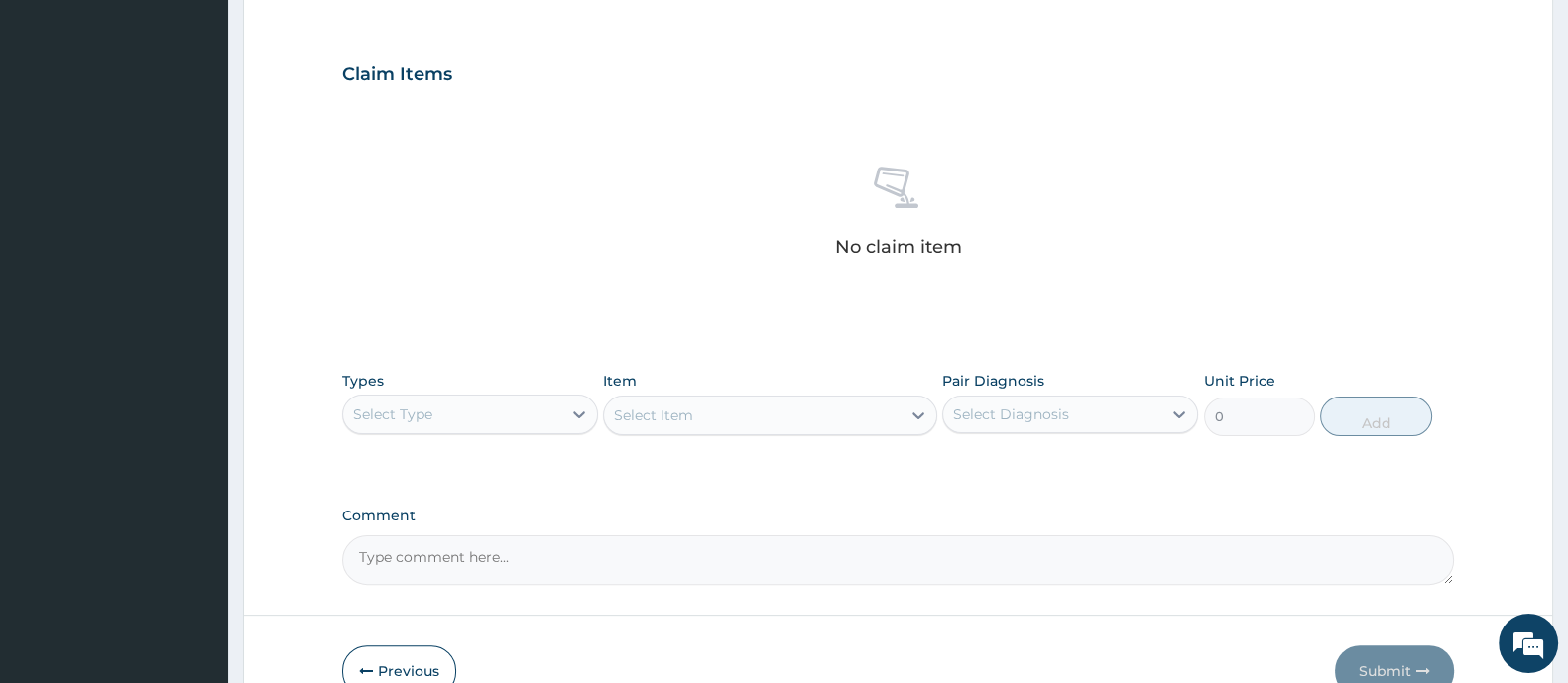
scroll to position [668, 0]
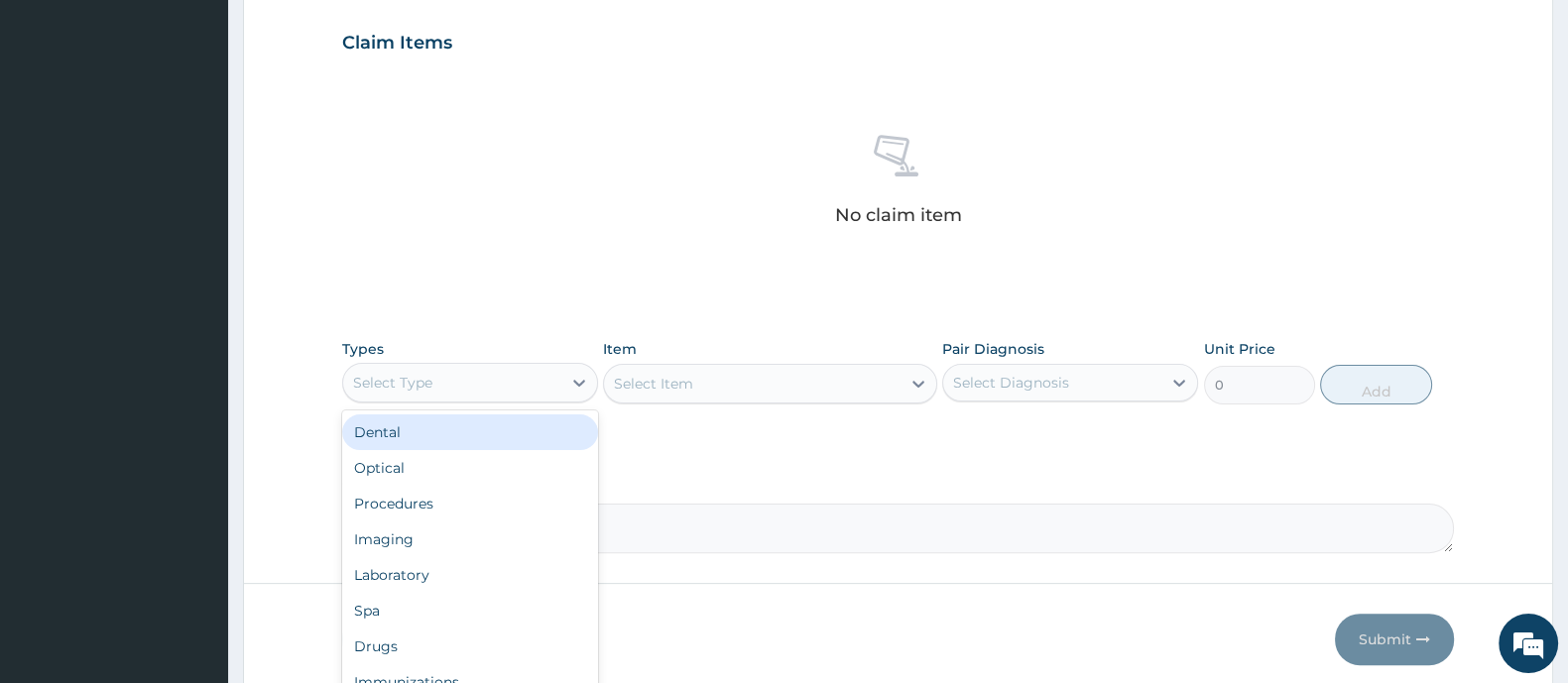
click at [555, 368] on div "Select Type" at bounding box center [452, 383] width 218 height 32
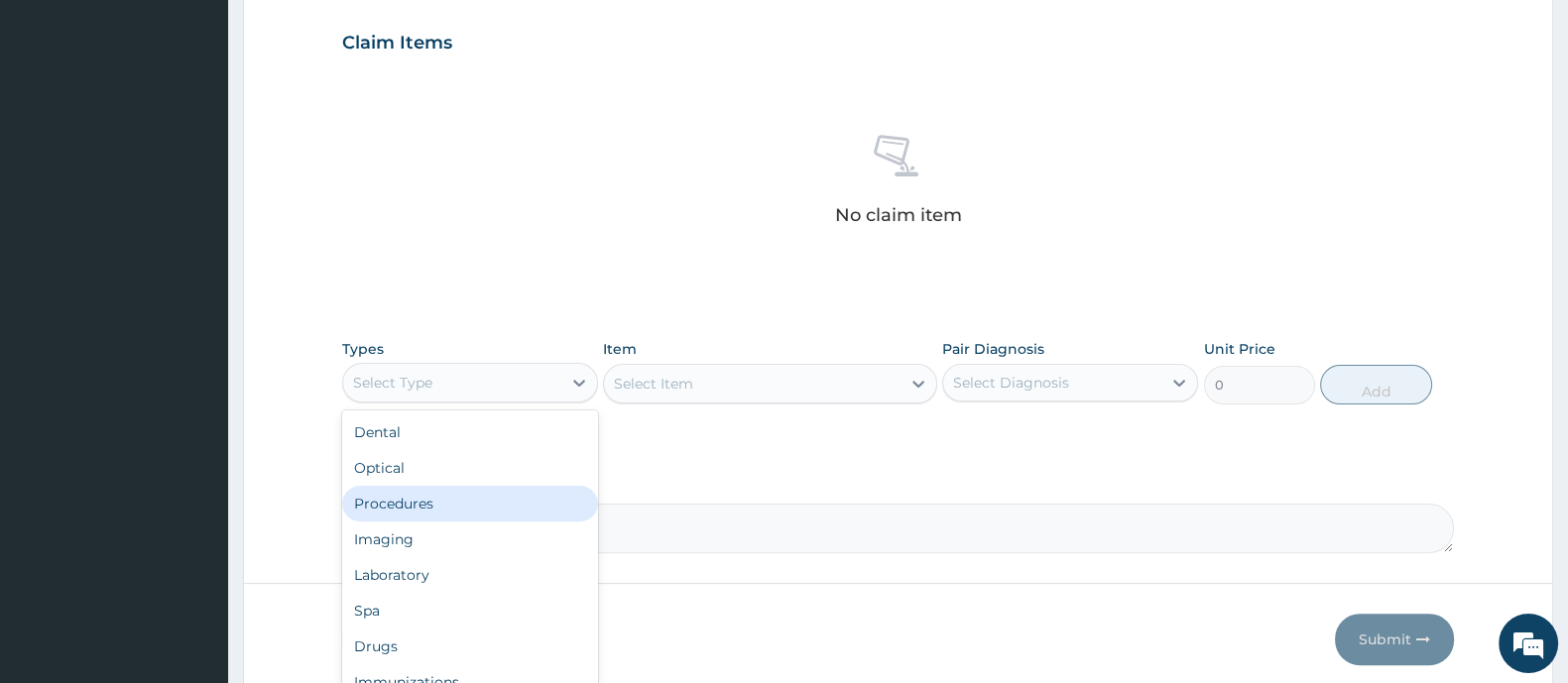
drag, startPoint x: 451, startPoint y: 512, endPoint x: 699, endPoint y: 399, distance: 272.5
click at [468, 505] on div "Procedures" at bounding box center [470, 504] width 256 height 36
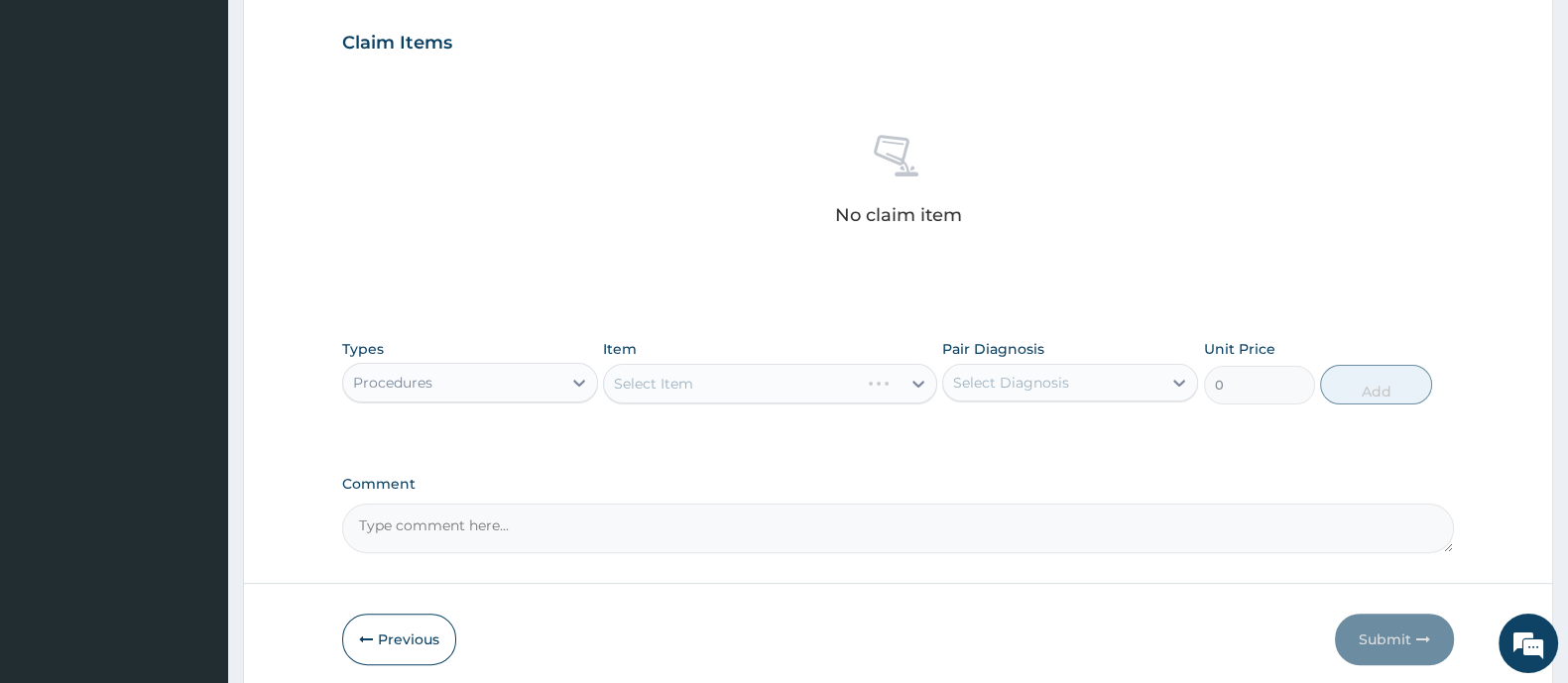
click at [721, 378] on div "Select Item" at bounding box center [770, 384] width 333 height 40
click at [718, 384] on div "Select Item" at bounding box center [770, 384] width 333 height 40
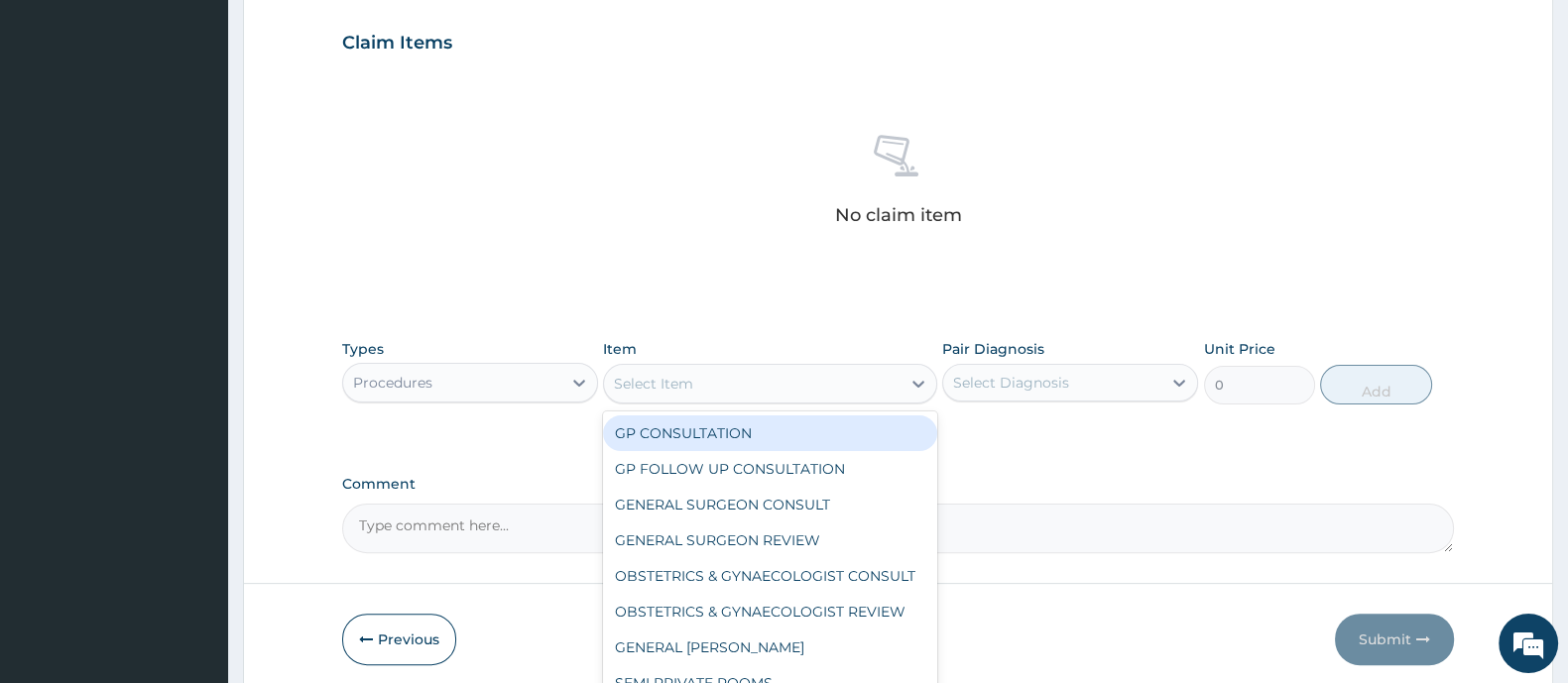
click at [711, 382] on div "Select Item" at bounding box center [752, 384] width 295 height 32
drag, startPoint x: 699, startPoint y: 439, endPoint x: 983, endPoint y: 400, distance: 286.7
click at [709, 440] on div "GP CONSULTATION" at bounding box center [770, 434] width 333 height 36
type input "2000"
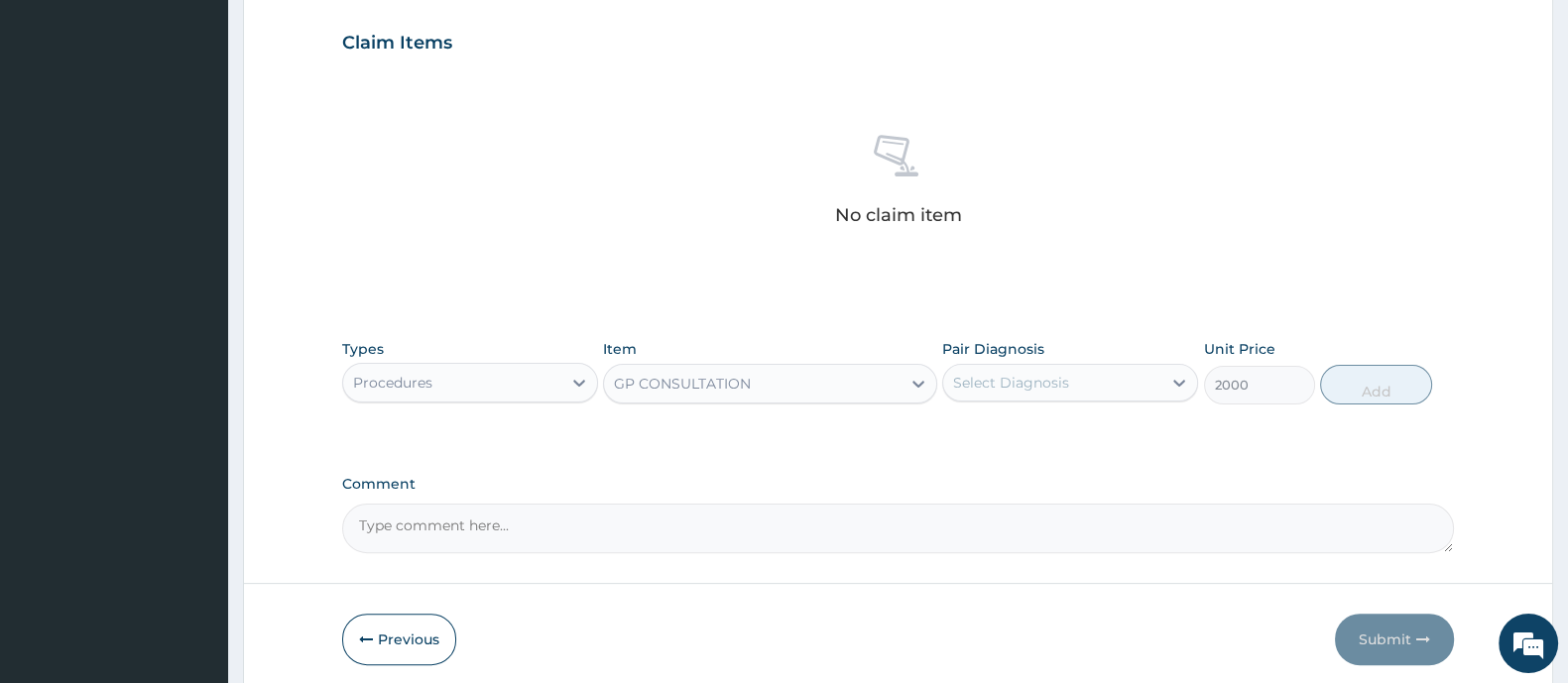
click at [1000, 385] on div "Select Diagnosis" at bounding box center [1011, 383] width 116 height 20
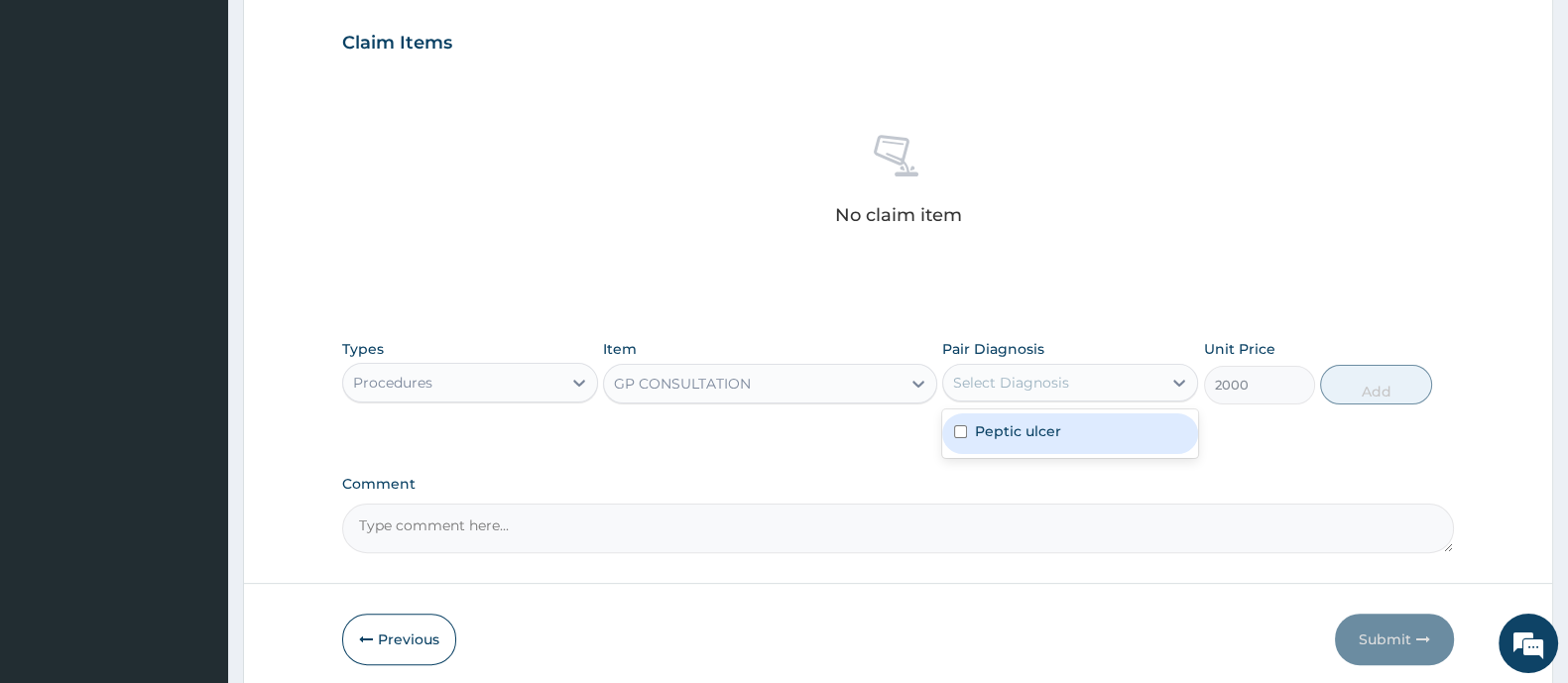
click at [984, 431] on label "Peptic ulcer" at bounding box center [1018, 432] width 87 height 20
checkbox input "true"
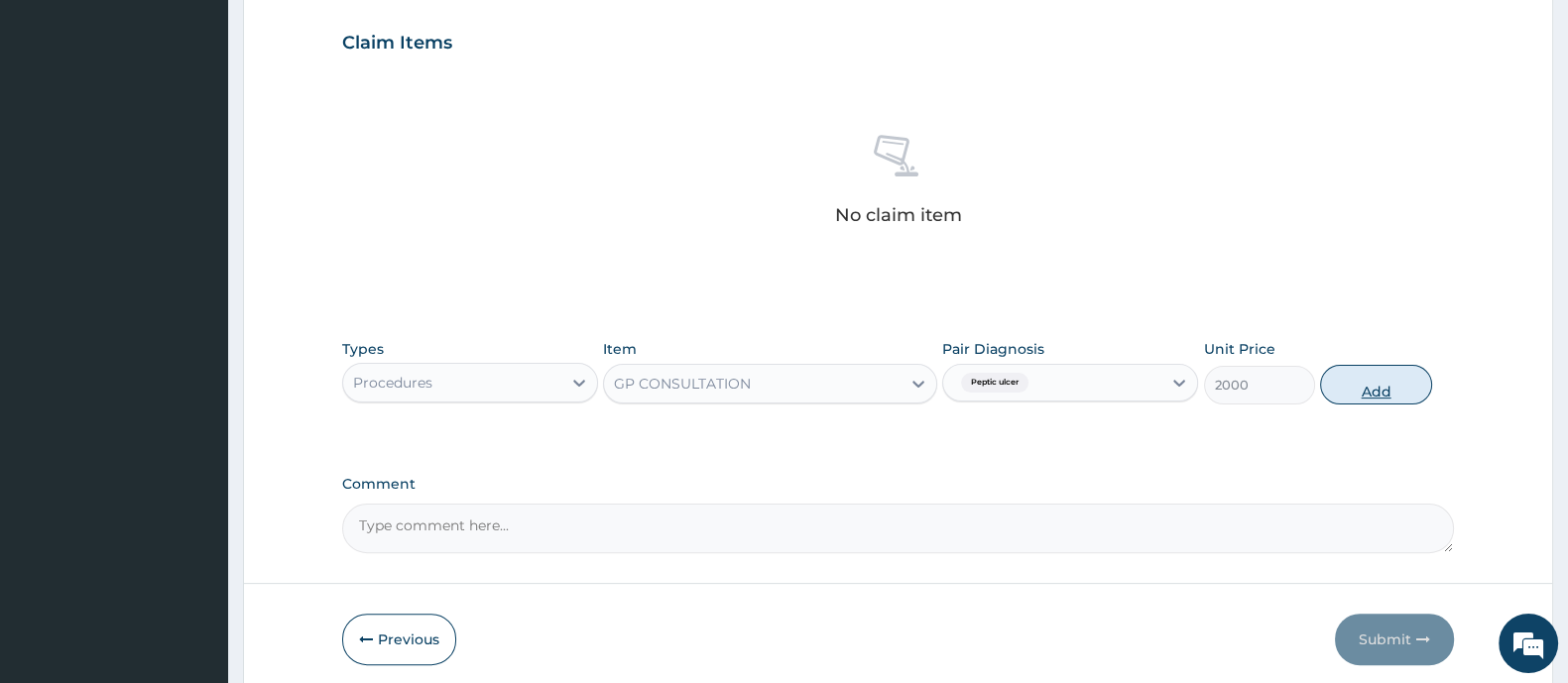
click at [1379, 392] on button "Add" at bounding box center [1375, 385] width 111 height 40
type input "0"
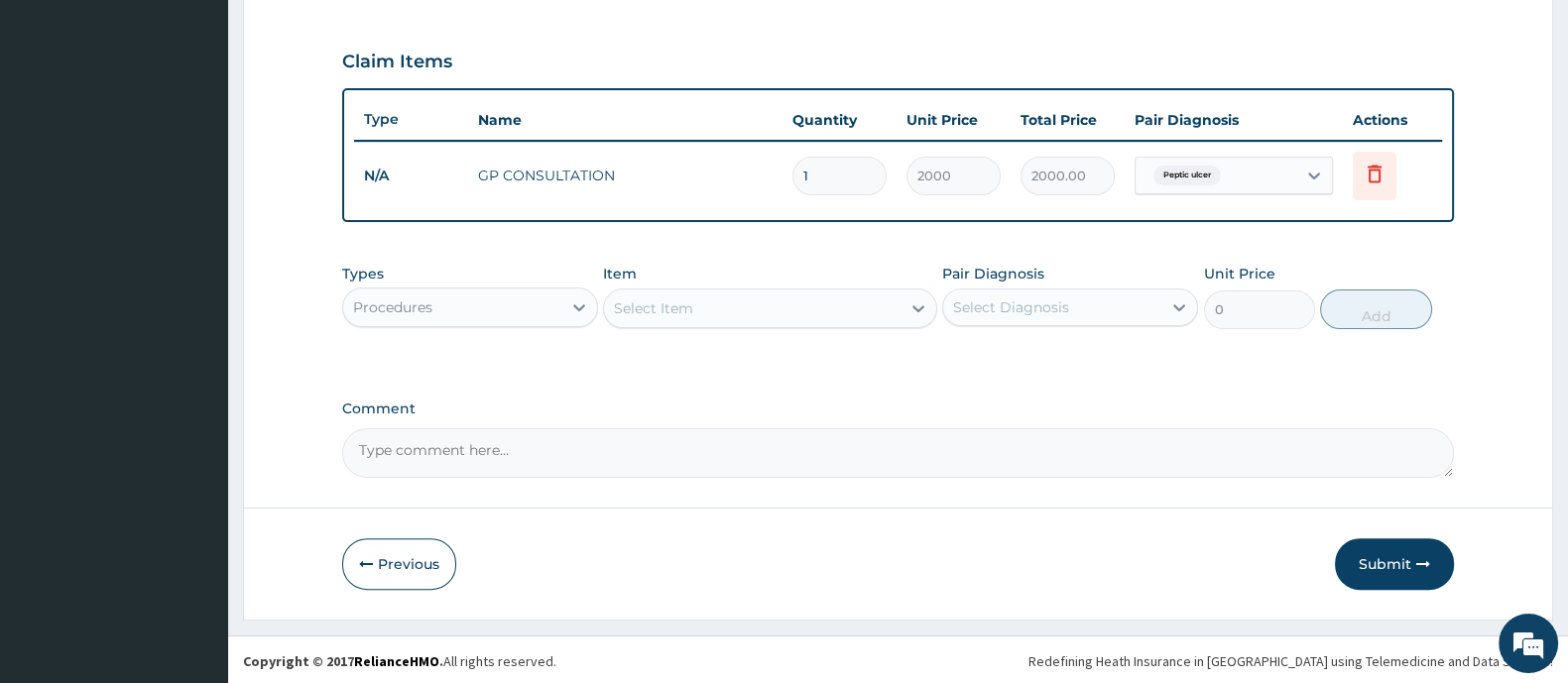
click at [503, 311] on div "Procedures" at bounding box center [452, 307] width 218 height 32
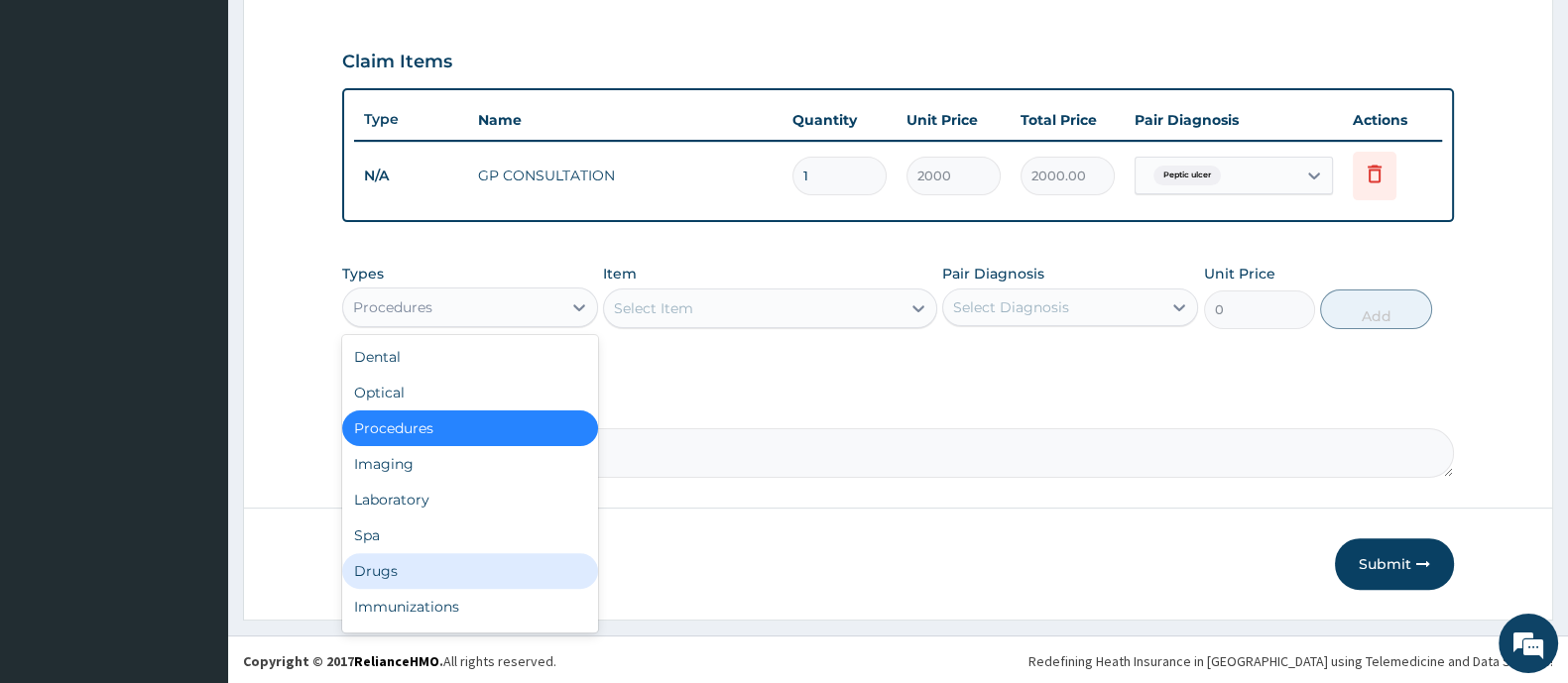
click at [451, 556] on div "Drugs" at bounding box center [470, 571] width 256 height 36
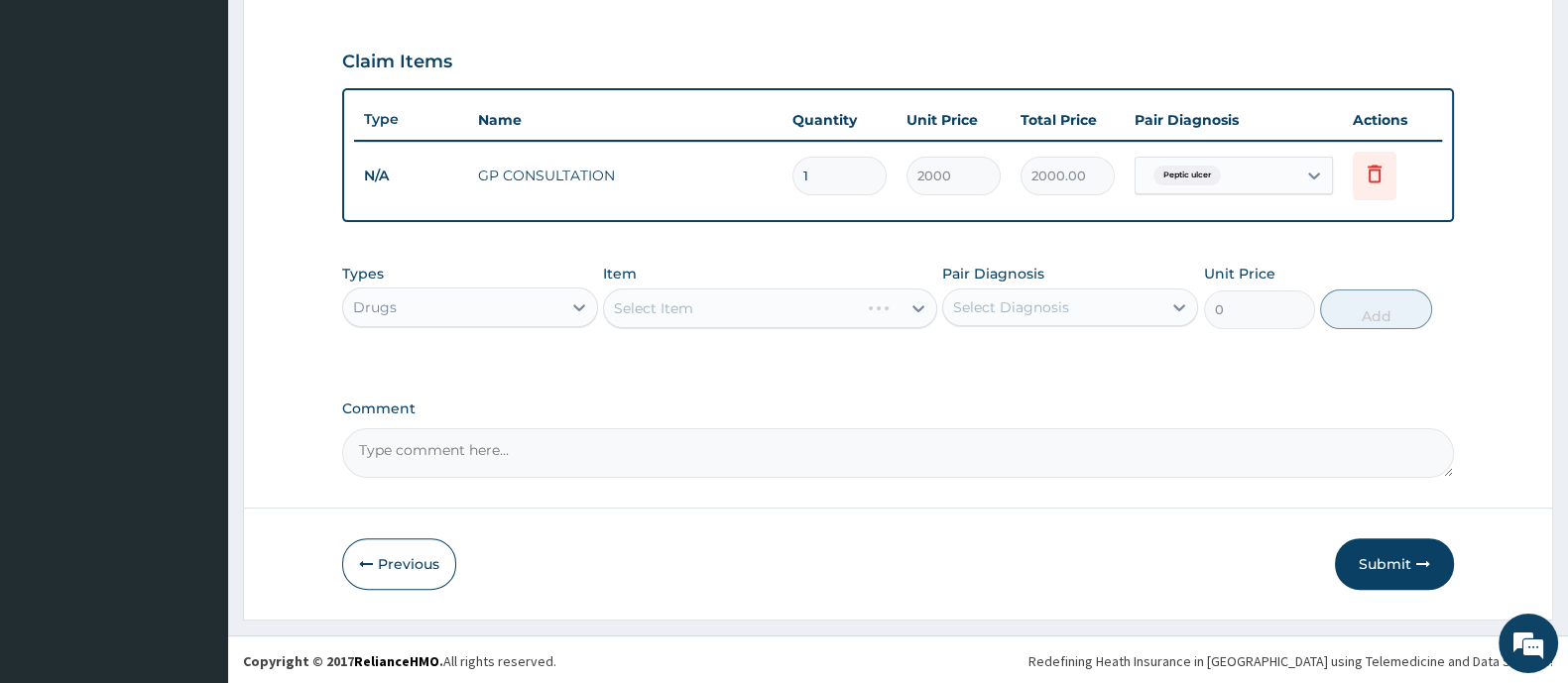
click at [696, 300] on div "Select Item" at bounding box center [770, 308] width 333 height 40
click at [696, 300] on div "Select Item" at bounding box center [752, 308] width 295 height 32
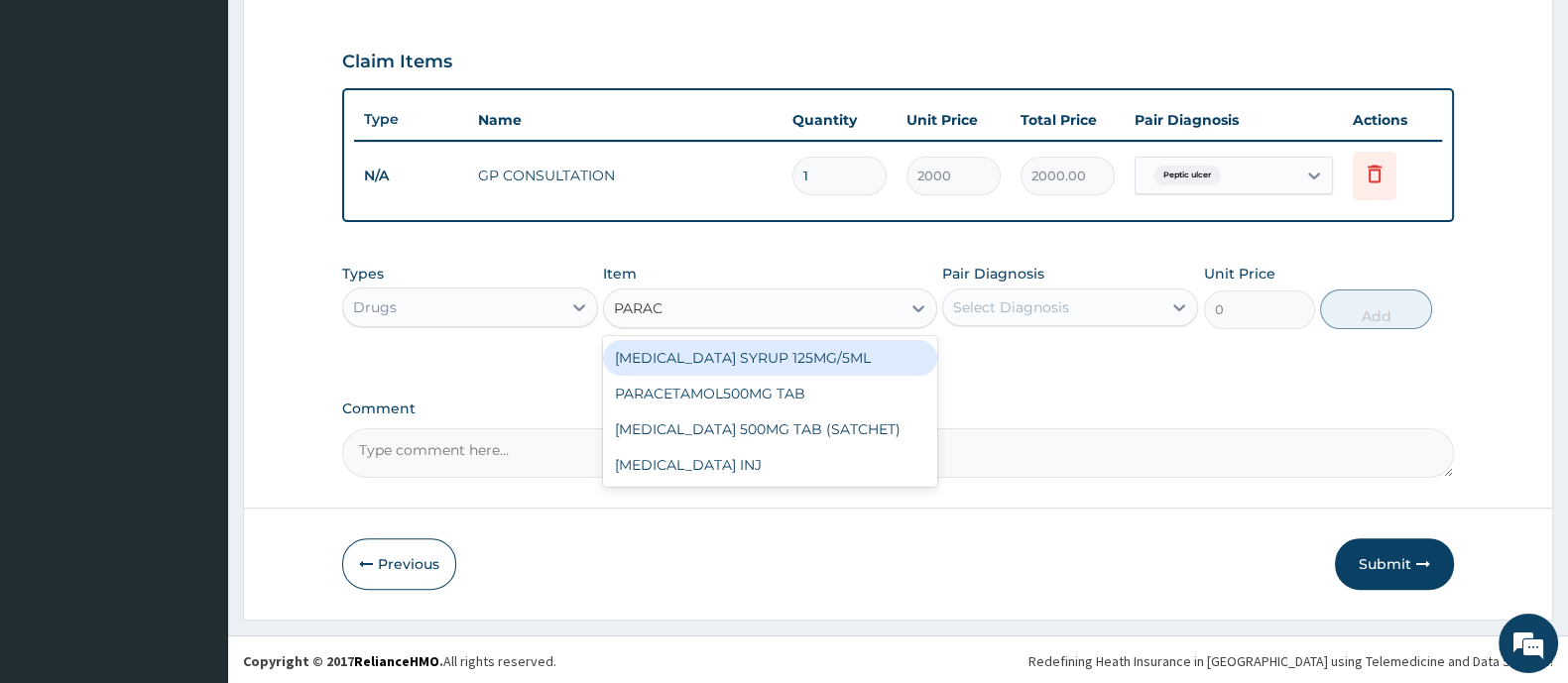
type input "PARACE"
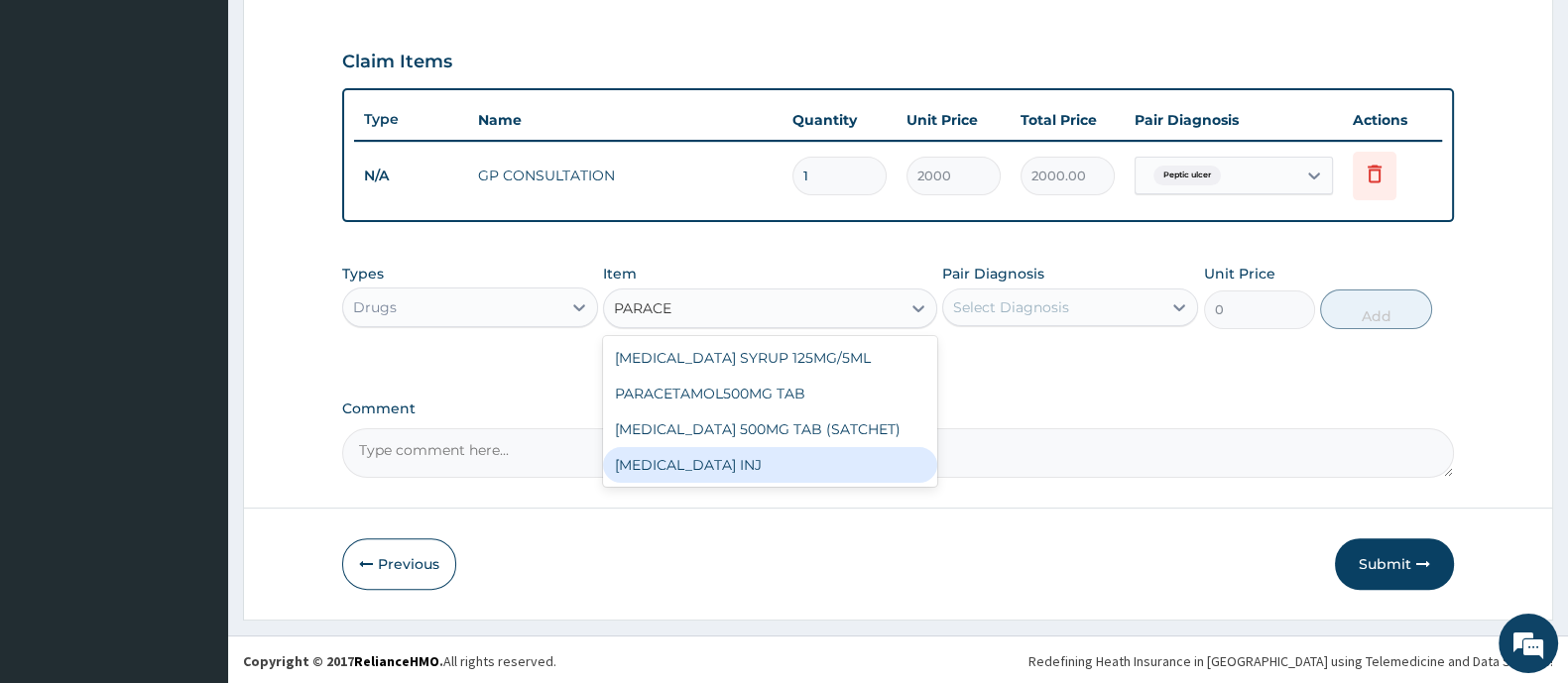
click at [733, 459] on div "PARACETAMOL INJ" at bounding box center [770, 466] width 333 height 36
type input "200"
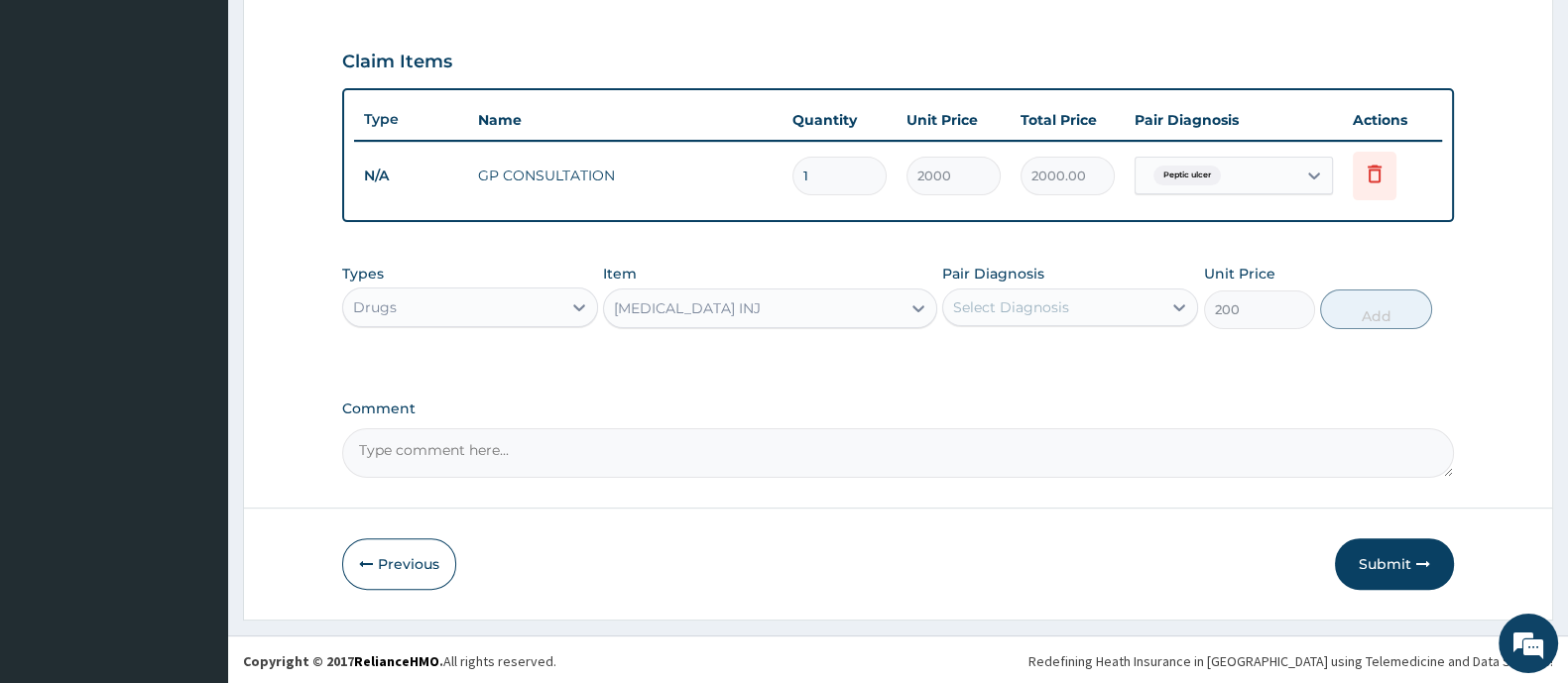
click at [1068, 302] on div "Select Diagnosis" at bounding box center [1052, 307] width 218 height 32
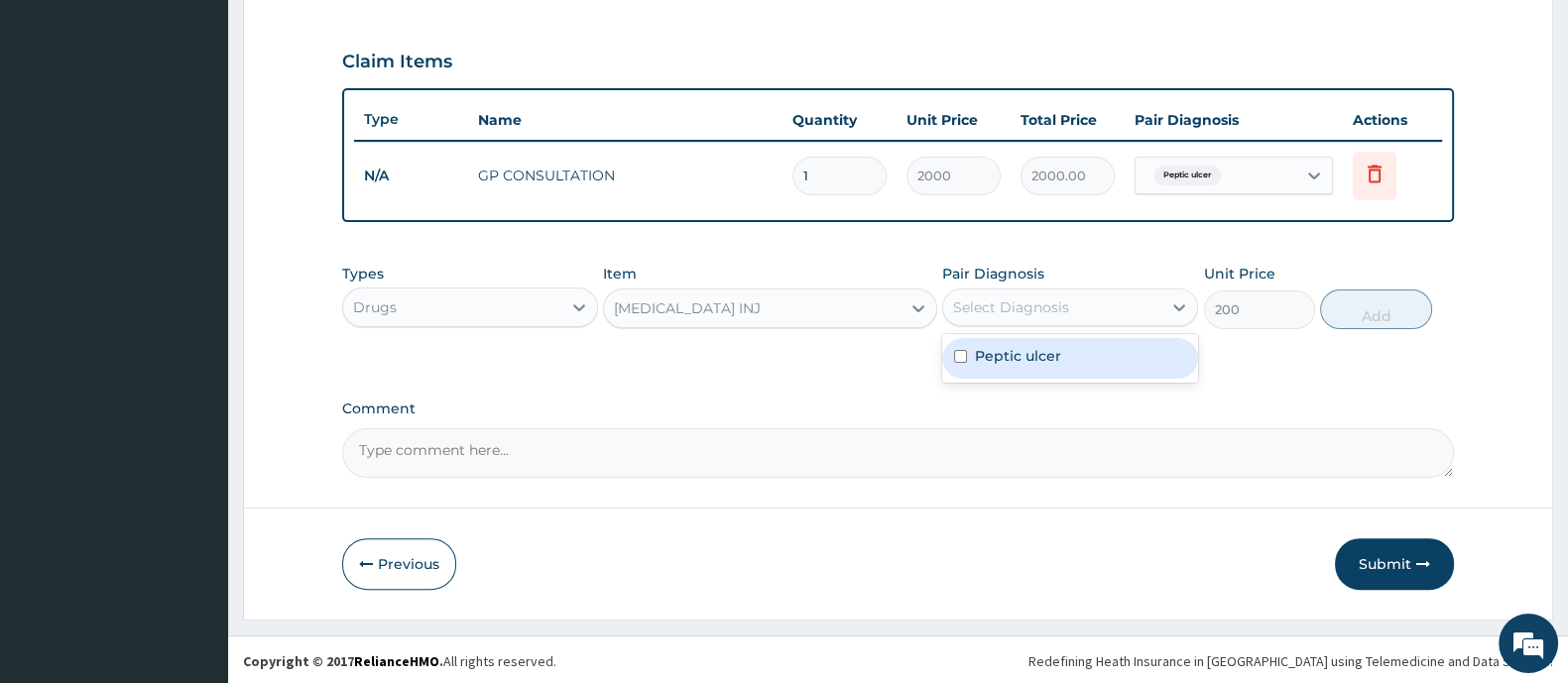
click at [1029, 354] on label "Peptic ulcer" at bounding box center [1018, 356] width 87 height 20
checkbox input "true"
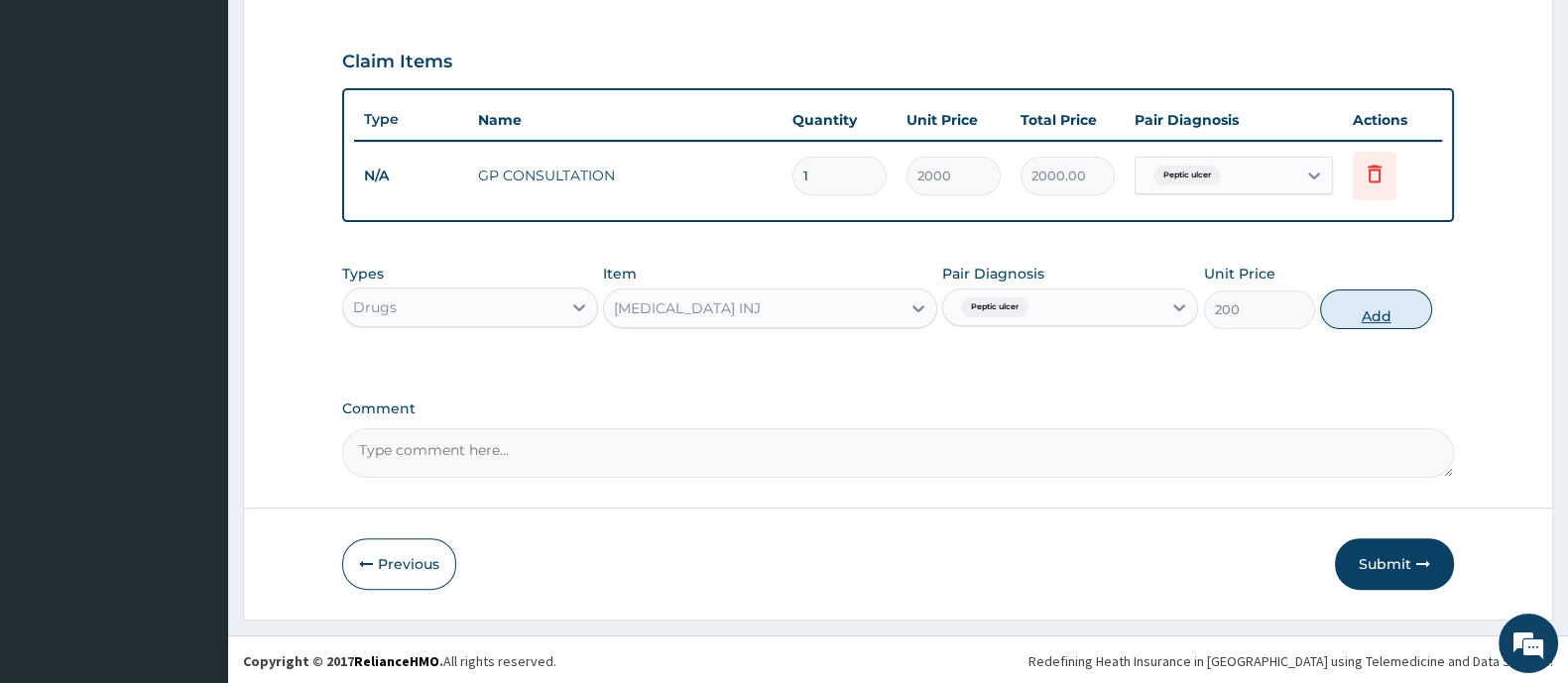
click at [1357, 318] on button "Add" at bounding box center [1375, 309] width 111 height 40
type input "0"
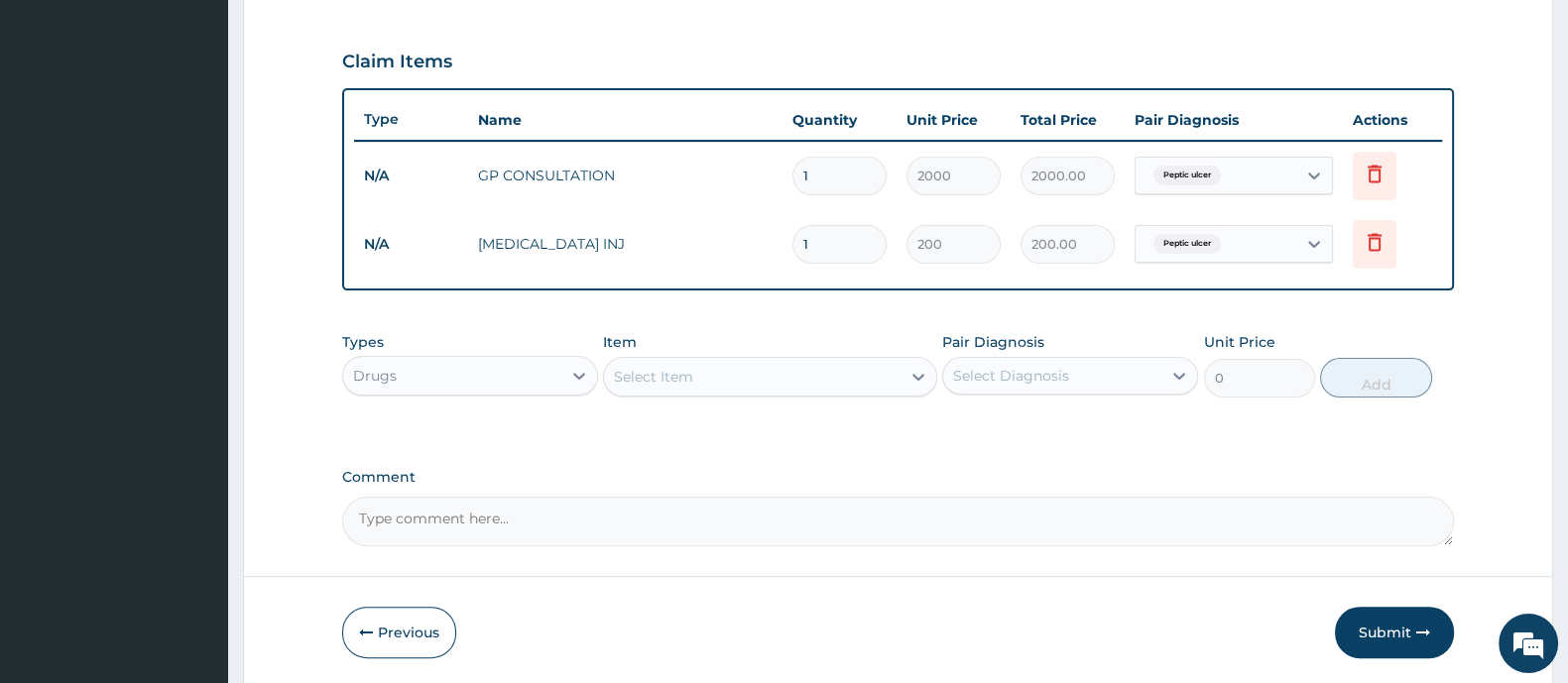
click at [764, 373] on div "Select Item" at bounding box center [752, 377] width 295 height 32
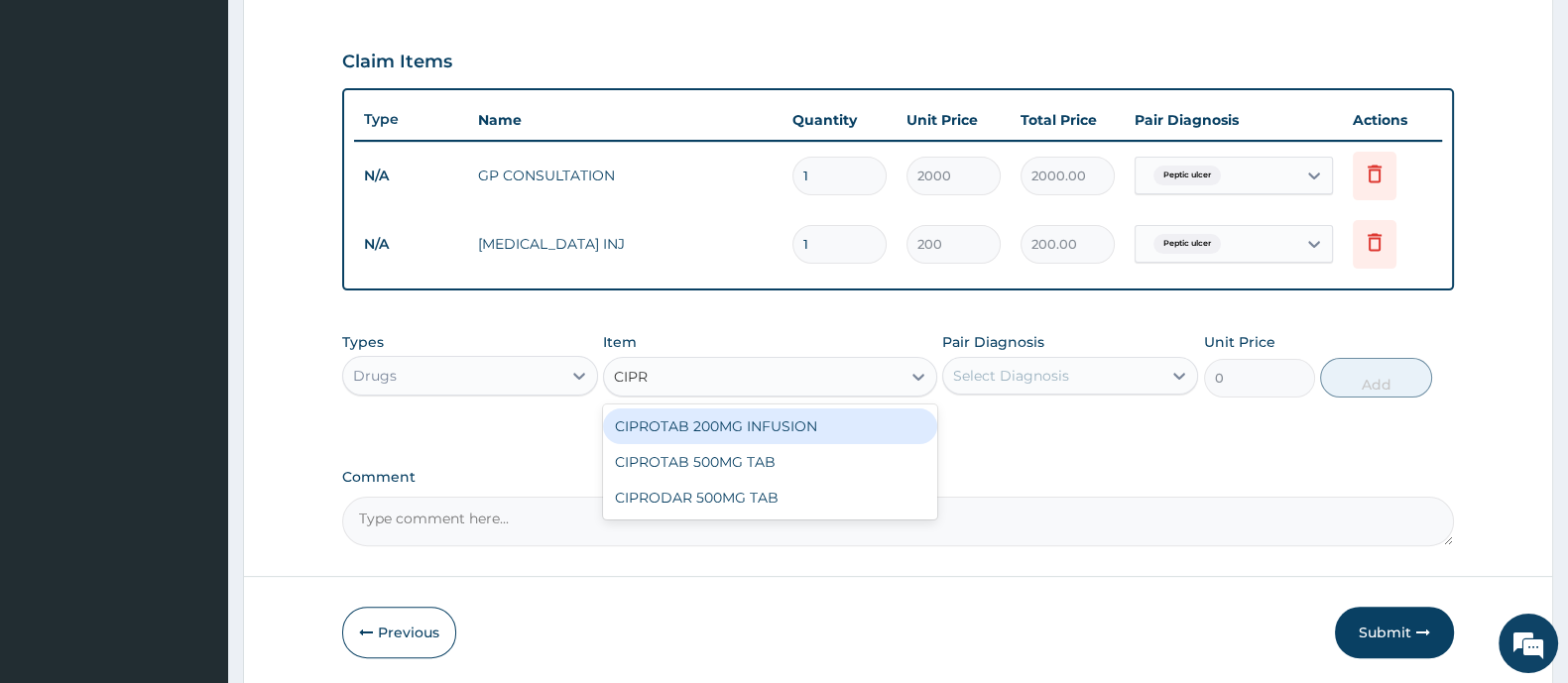
type input "CIPRO"
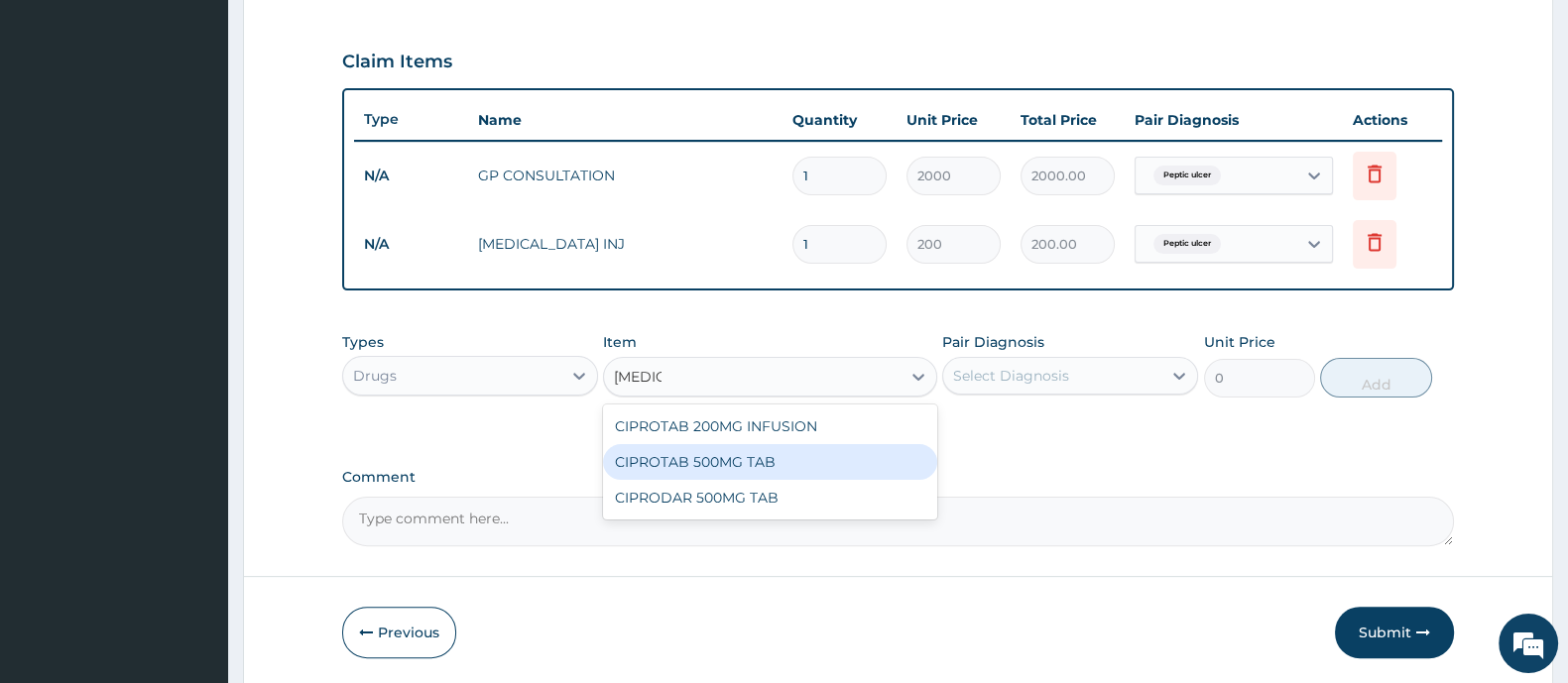
drag, startPoint x: 803, startPoint y: 454, endPoint x: 911, endPoint y: 419, distance: 113.5
click at [805, 455] on div "CIPROTAB 500MG TAB" at bounding box center [770, 463] width 333 height 36
type input "120"
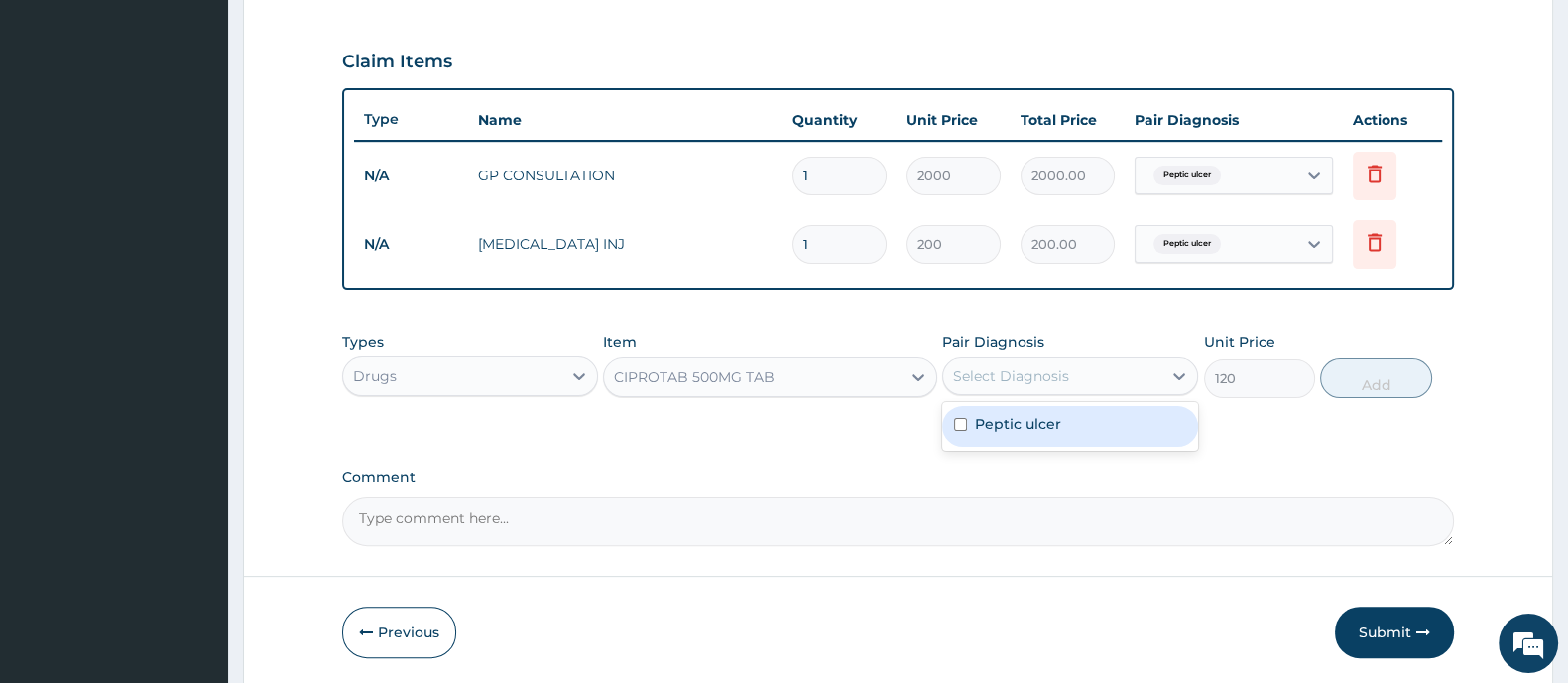
click at [1022, 369] on div "Select Diagnosis" at bounding box center [1011, 376] width 116 height 20
click at [1013, 411] on div "Peptic ulcer" at bounding box center [1070, 427] width 256 height 41
checkbox input "true"
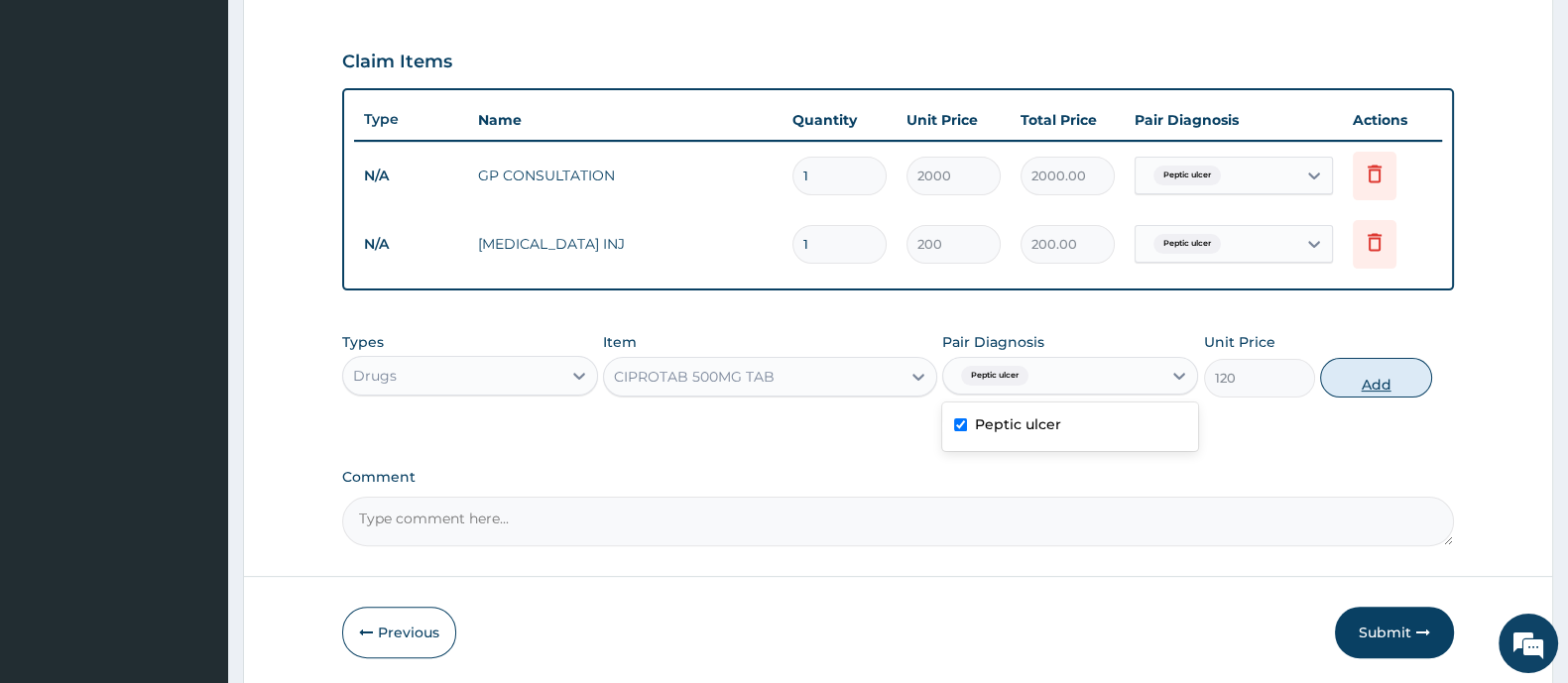
click at [1373, 374] on button "Add" at bounding box center [1375, 378] width 111 height 40
type input "0"
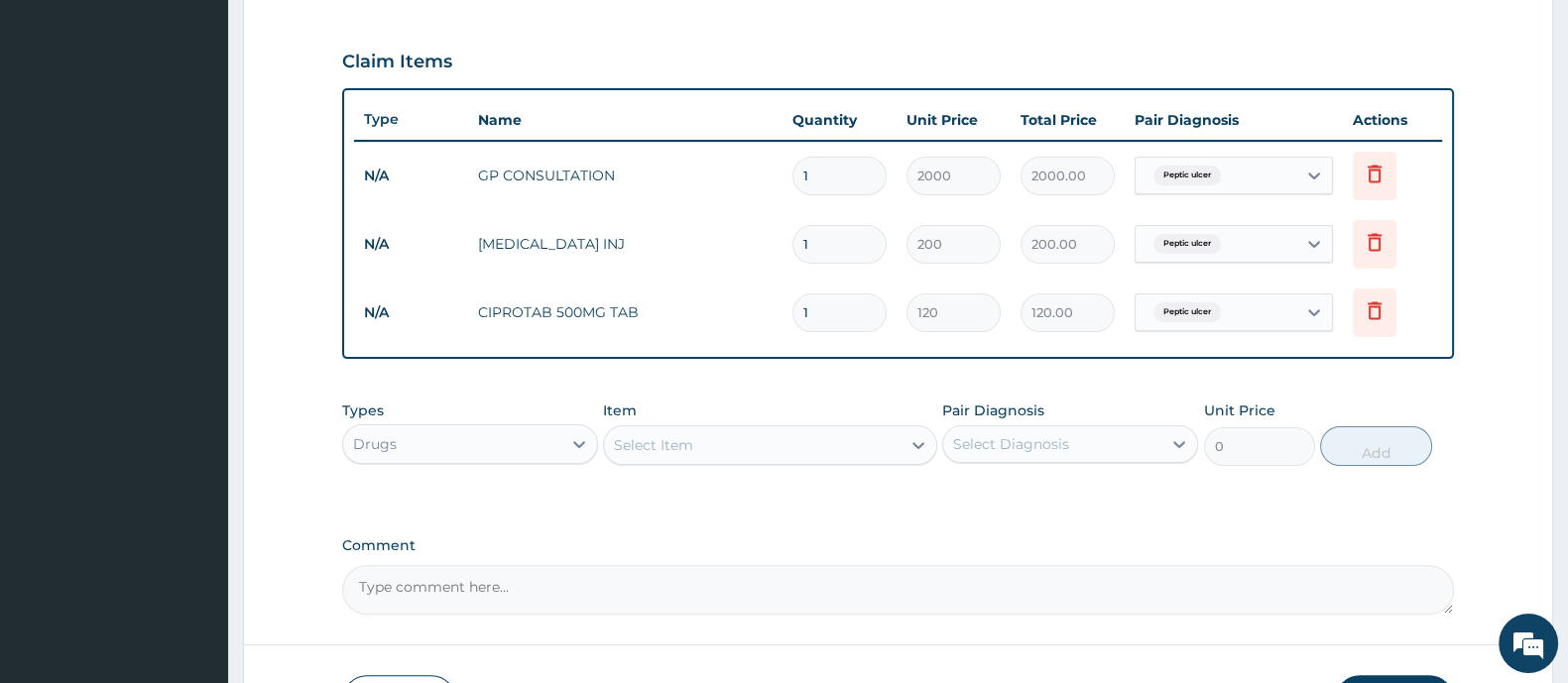
type input "10"
type input "1200.00"
type input "10"
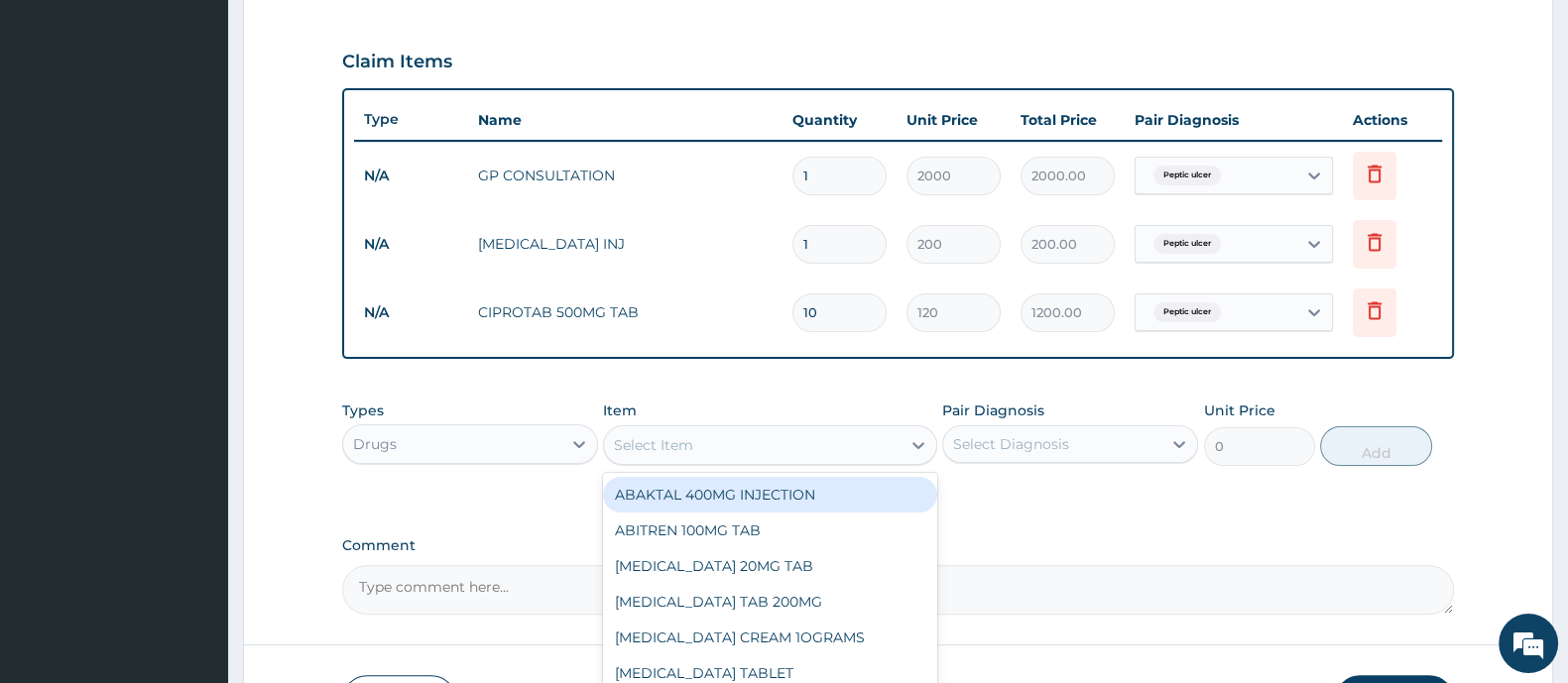
click at [671, 440] on div "Select Item" at bounding box center [654, 446] width 80 height 20
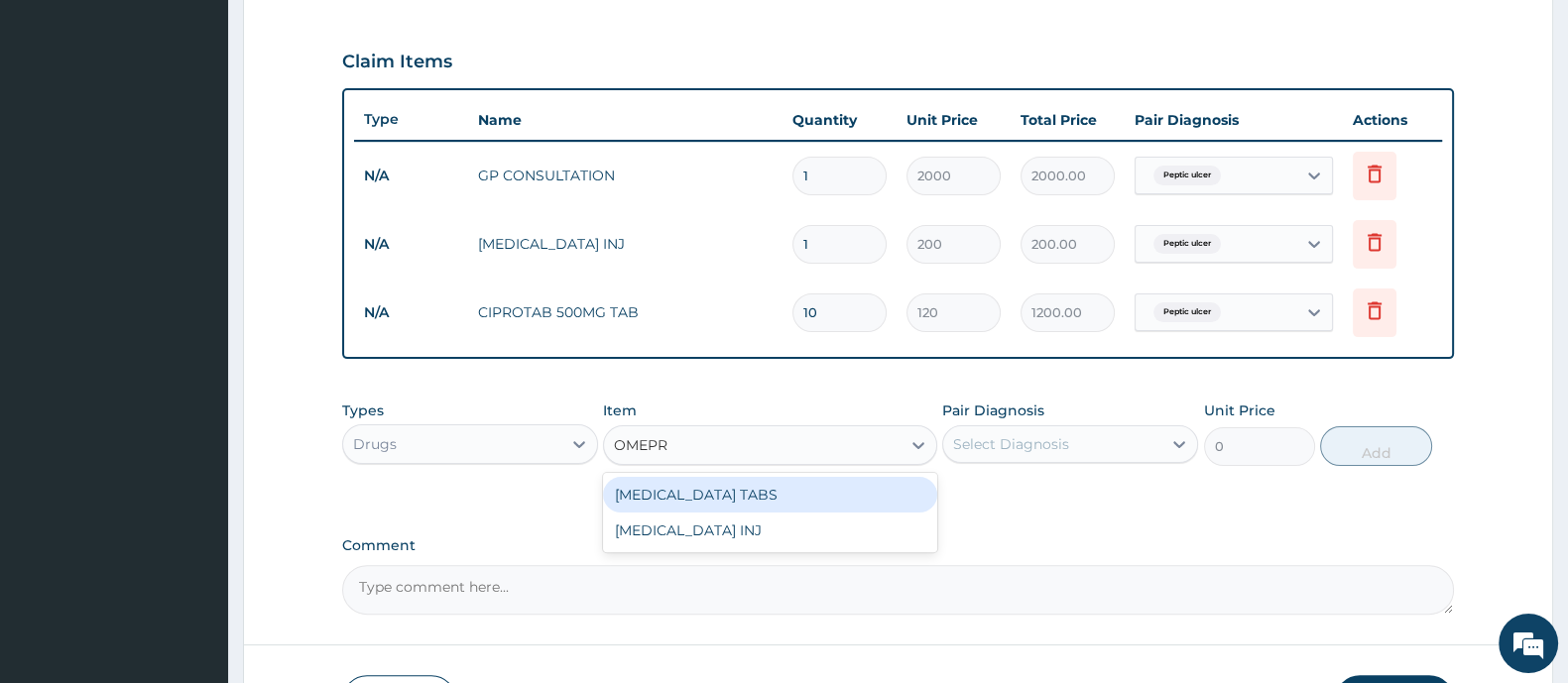
type input "OMEPRA"
drag, startPoint x: 745, startPoint y: 493, endPoint x: 1061, endPoint y: 468, distance: 317.0
click at [771, 493] on div "OMEPRAZOLE TABS" at bounding box center [770, 495] width 333 height 36
type input "100"
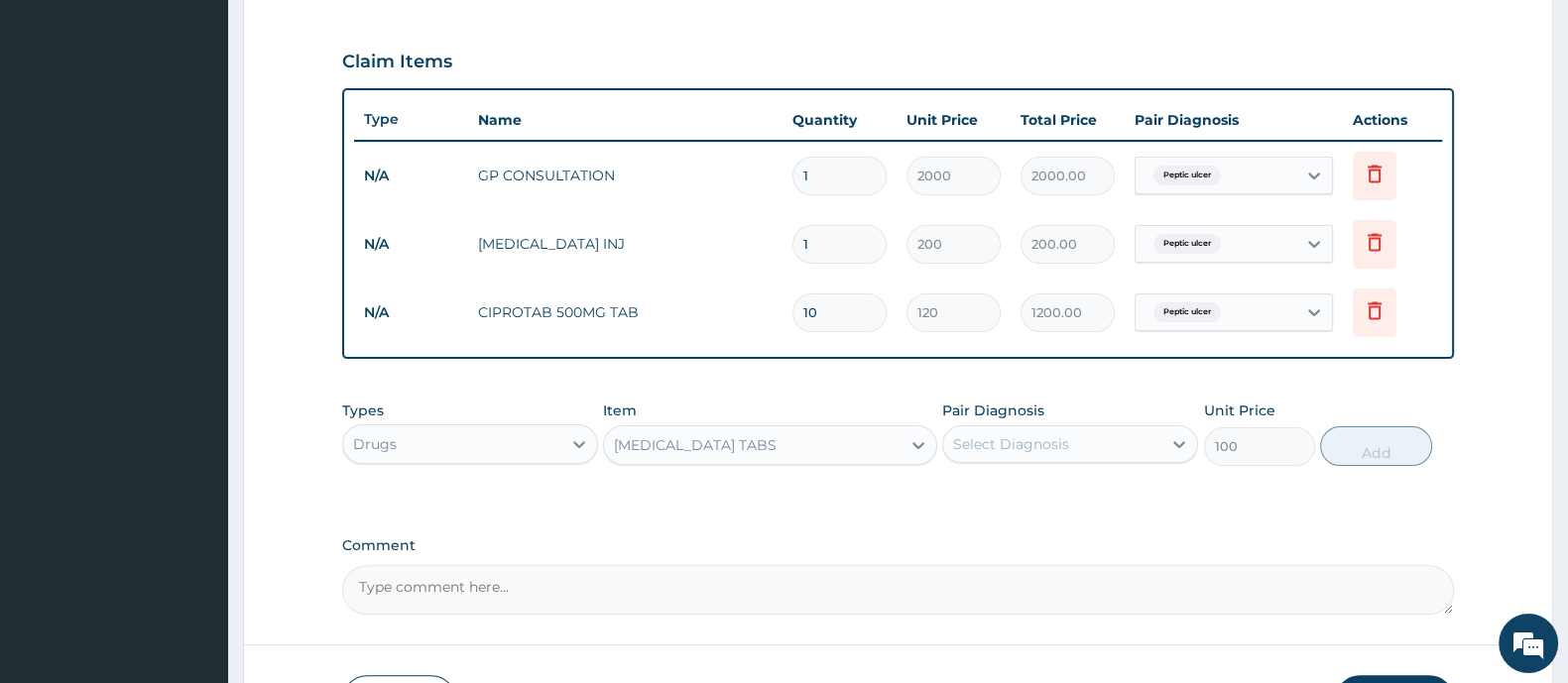
click at [1061, 444] on div "Select Diagnosis" at bounding box center [1011, 445] width 116 height 20
drag, startPoint x: 1030, startPoint y: 495, endPoint x: 1280, endPoint y: 463, distance: 252.0
click at [1031, 493] on label "Peptic ulcer" at bounding box center [1018, 493] width 87 height 20
checkbox input "true"
click at [1344, 449] on button "Add" at bounding box center [1375, 447] width 111 height 40
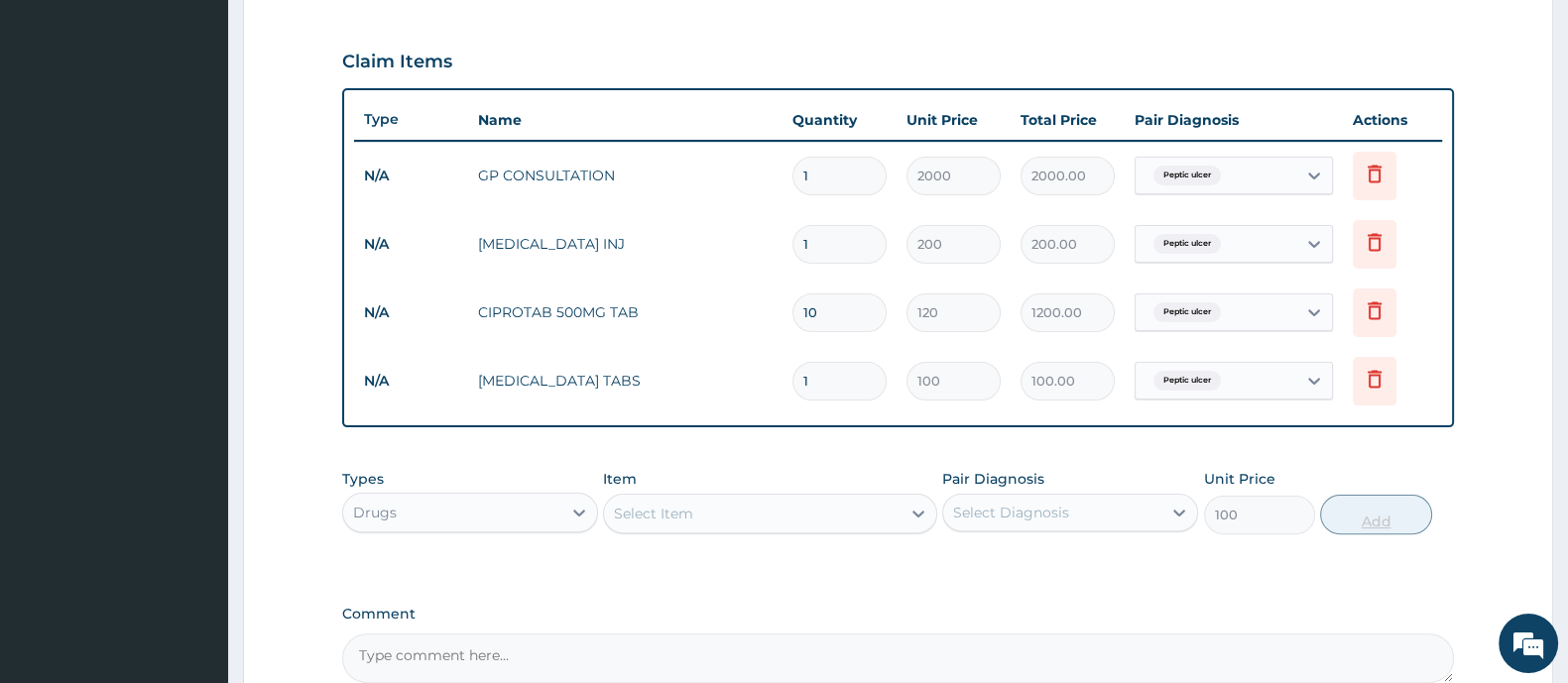
type input "0"
type input "10"
type input "1000.00"
type input "10"
click at [693, 512] on div "Select Item" at bounding box center [752, 513] width 295 height 32
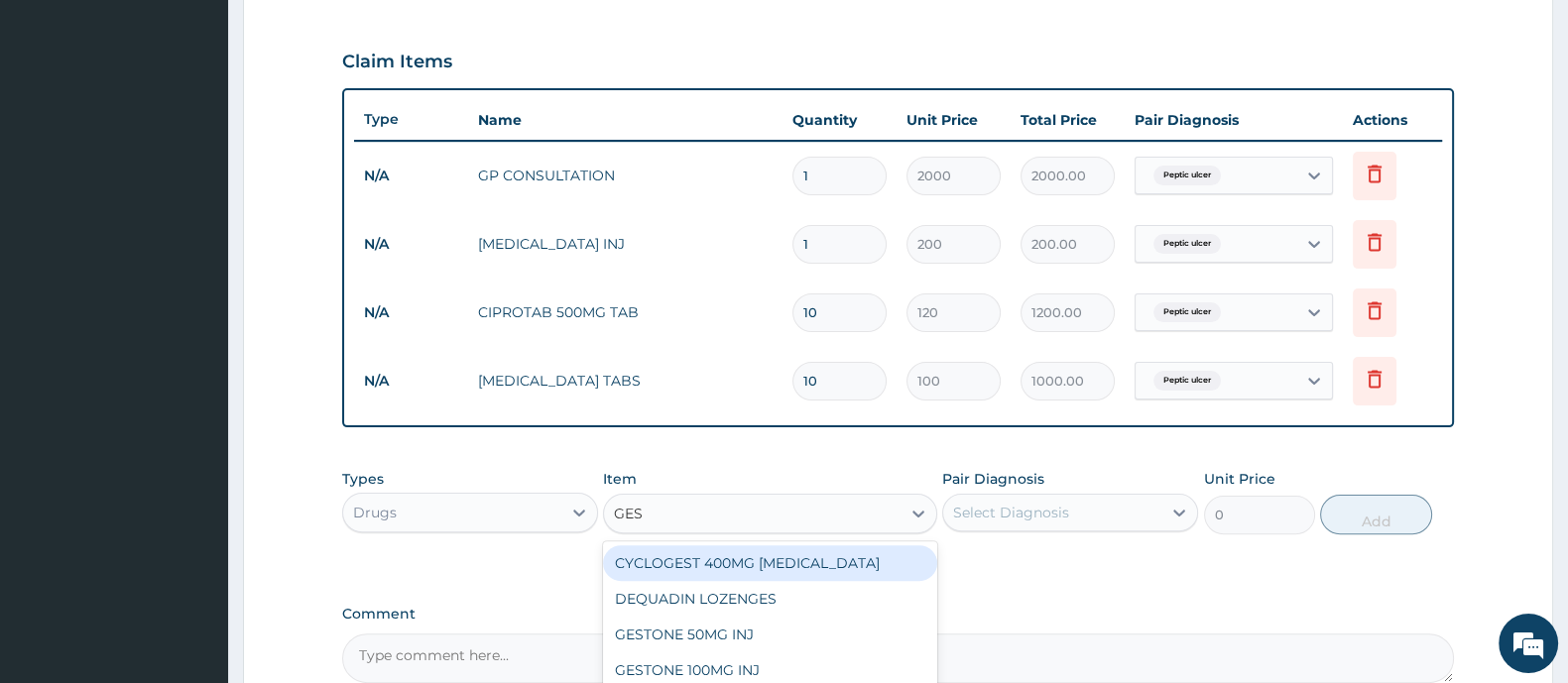
type input "GEST"
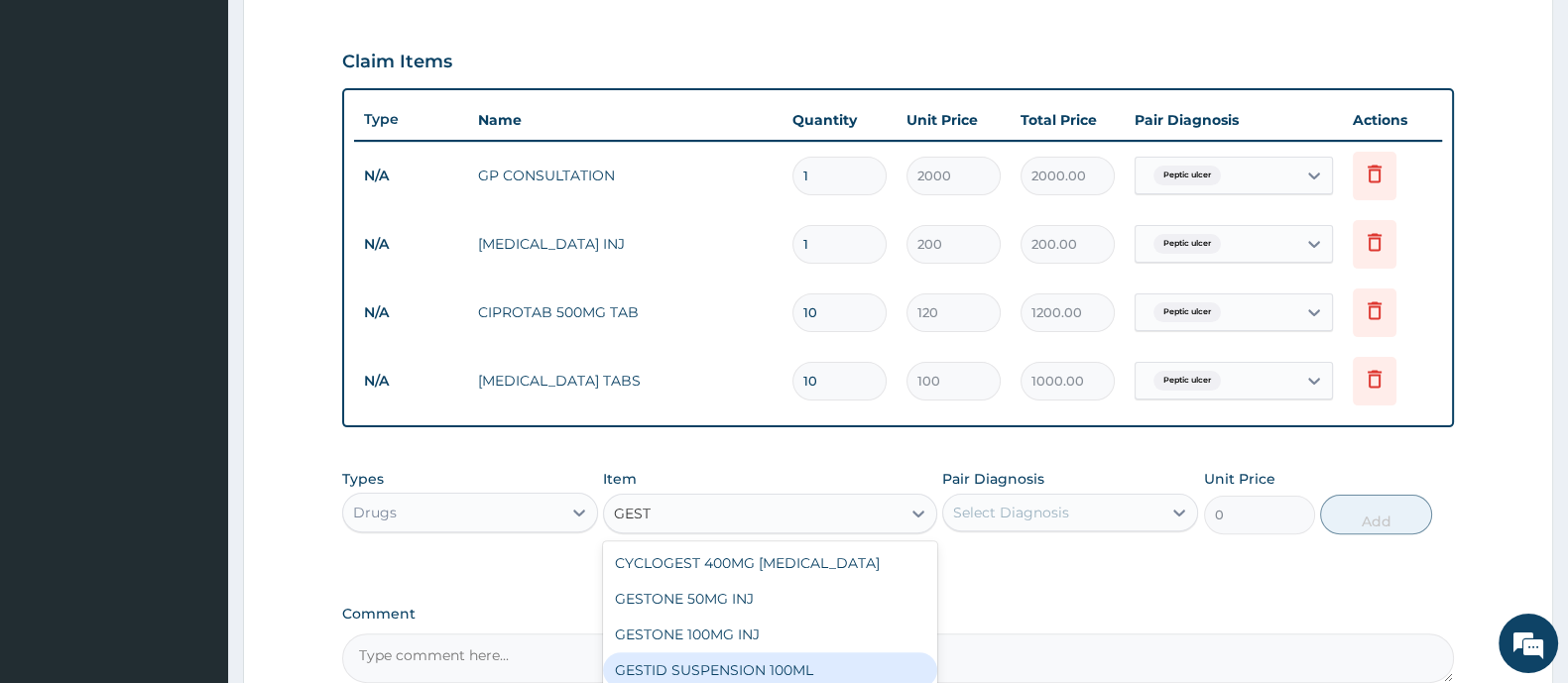
click at [698, 667] on div "GESTID SUSPENSION 100ML" at bounding box center [770, 671] width 333 height 36
type input "800"
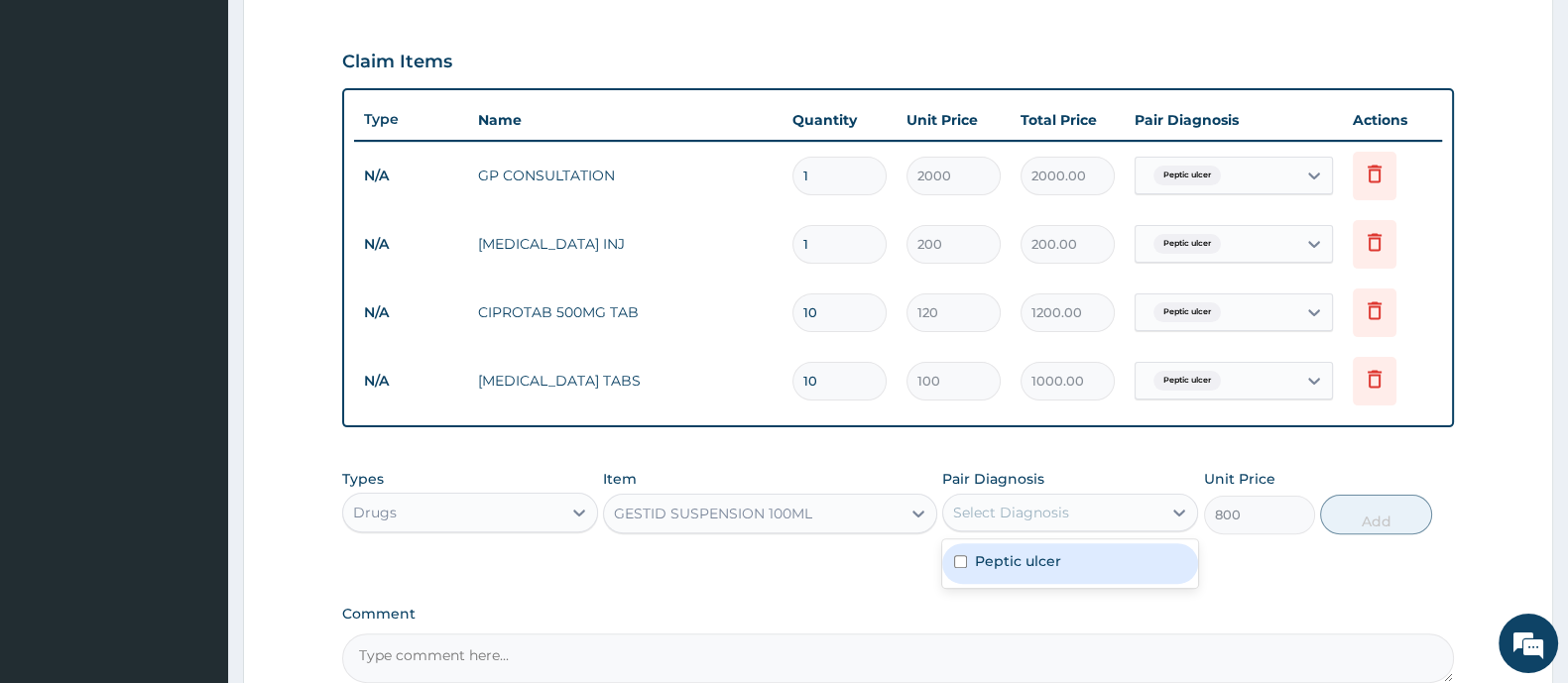
click at [1035, 498] on div "Select Diagnosis" at bounding box center [1052, 512] width 218 height 32
click at [989, 557] on label "Peptic ulcer" at bounding box center [1018, 561] width 87 height 20
checkbox input "true"
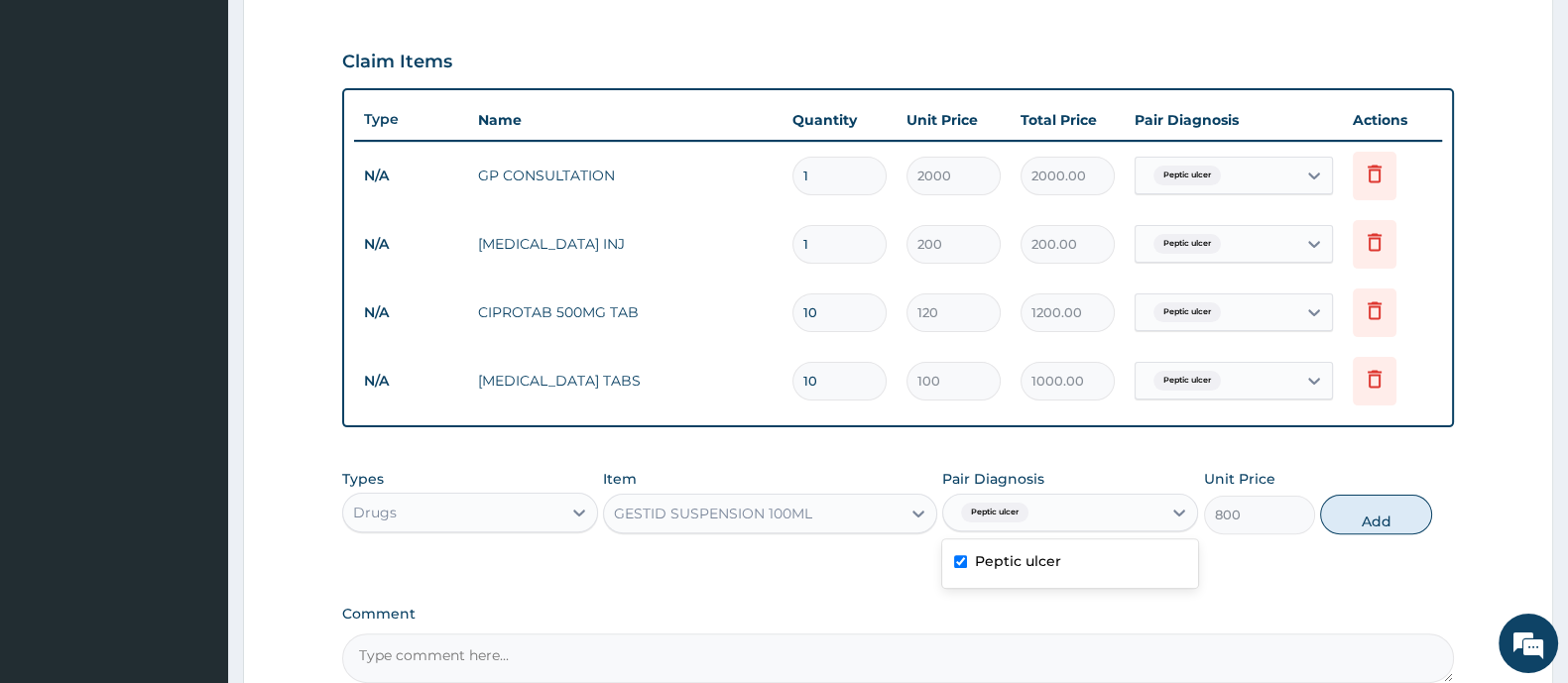
drag, startPoint x: 1368, startPoint y: 524, endPoint x: 1336, endPoint y: 531, distance: 32.8
click at [1369, 526] on button "Add" at bounding box center [1375, 514] width 111 height 40
type input "0"
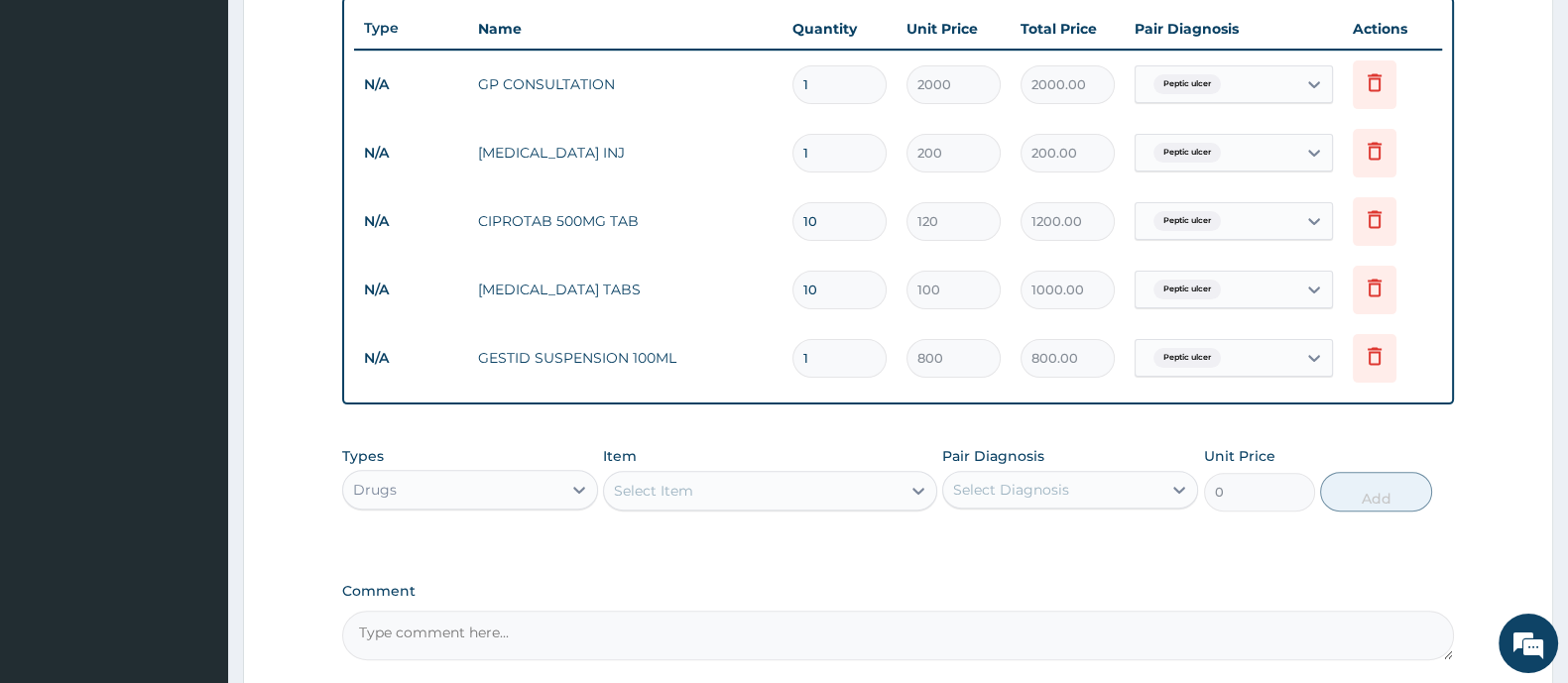
scroll to position [896, 0]
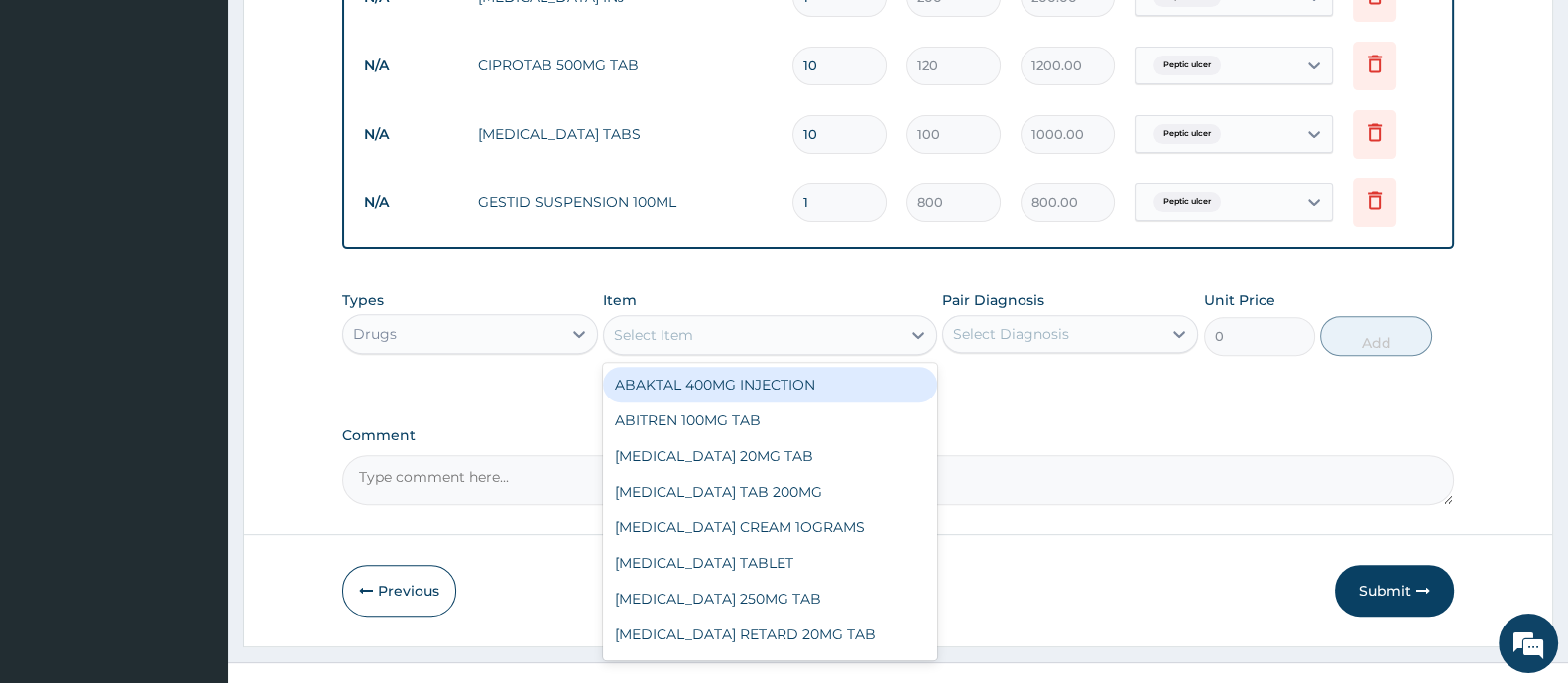
click at [678, 345] on div "Select Item" at bounding box center [752, 335] width 295 height 32
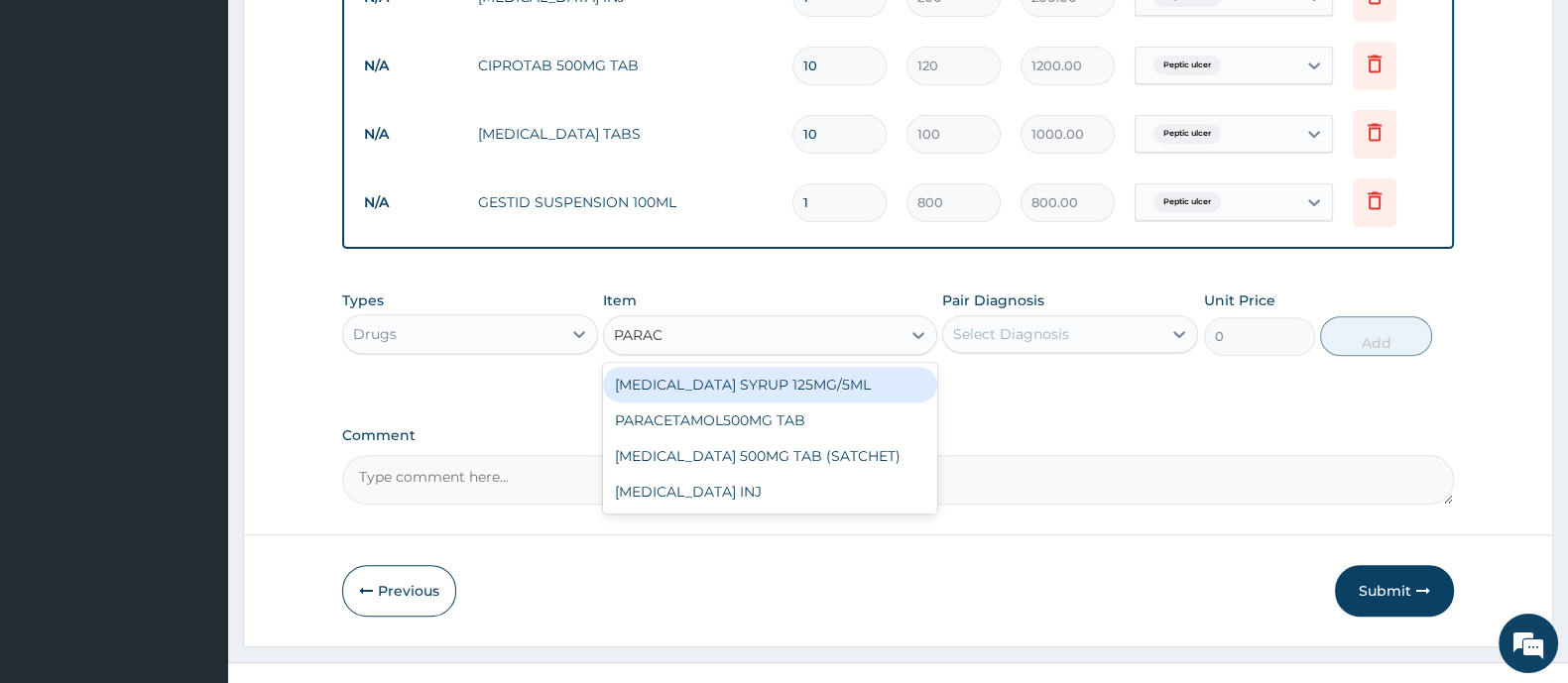
type input "PARACE"
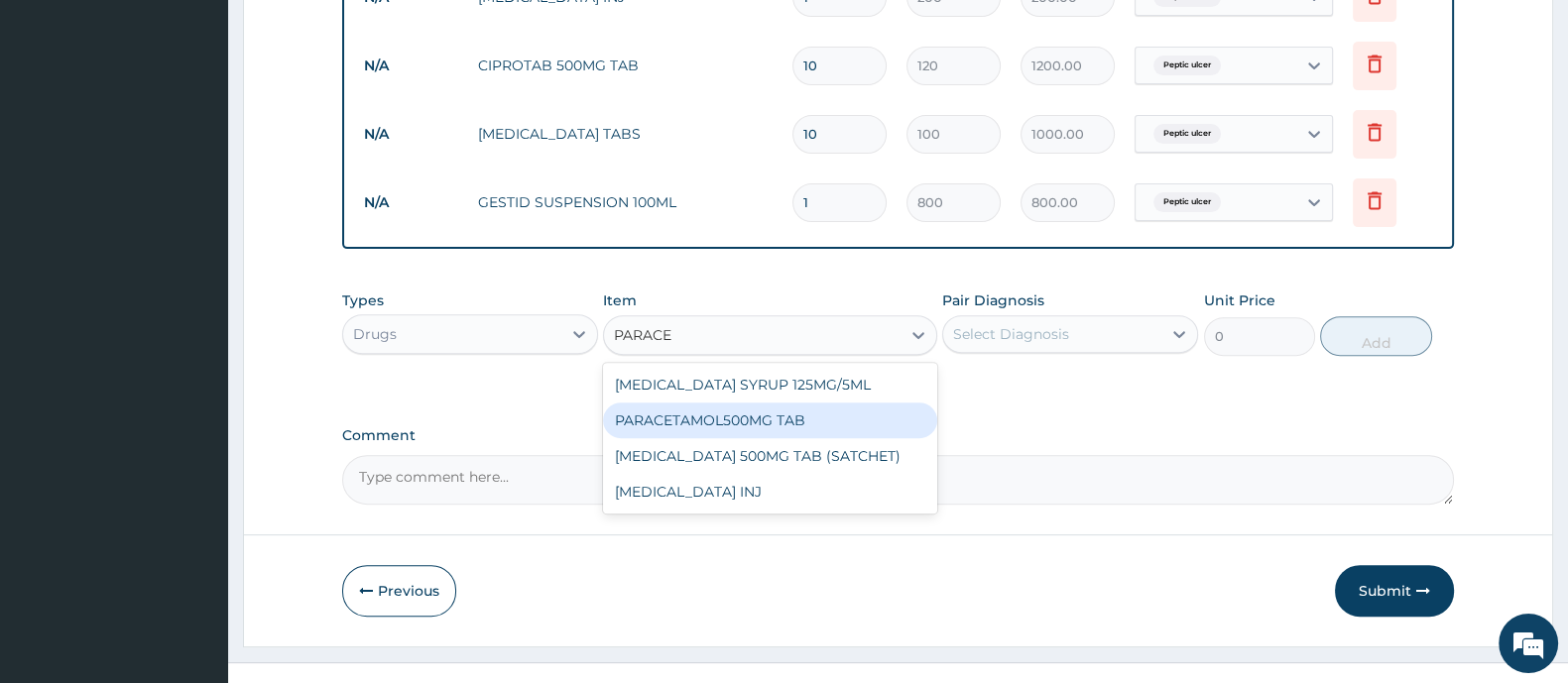
drag, startPoint x: 741, startPoint y: 423, endPoint x: 1064, endPoint y: 364, distance: 328.3
click at [769, 421] on div "PARACETAMOL500MG TAB" at bounding box center [770, 421] width 333 height 36
type input "20"
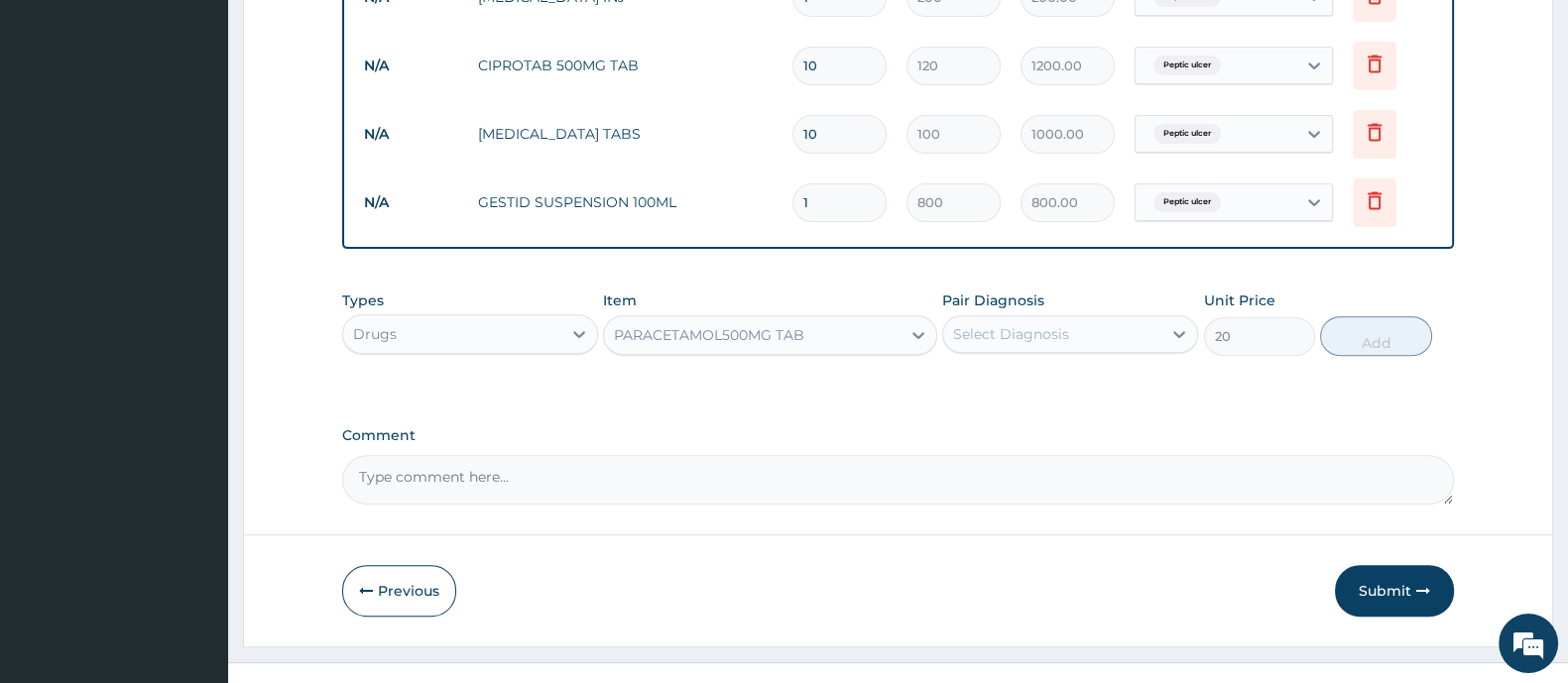
click at [1104, 329] on div "Select Diagnosis" at bounding box center [1052, 334] width 218 height 32
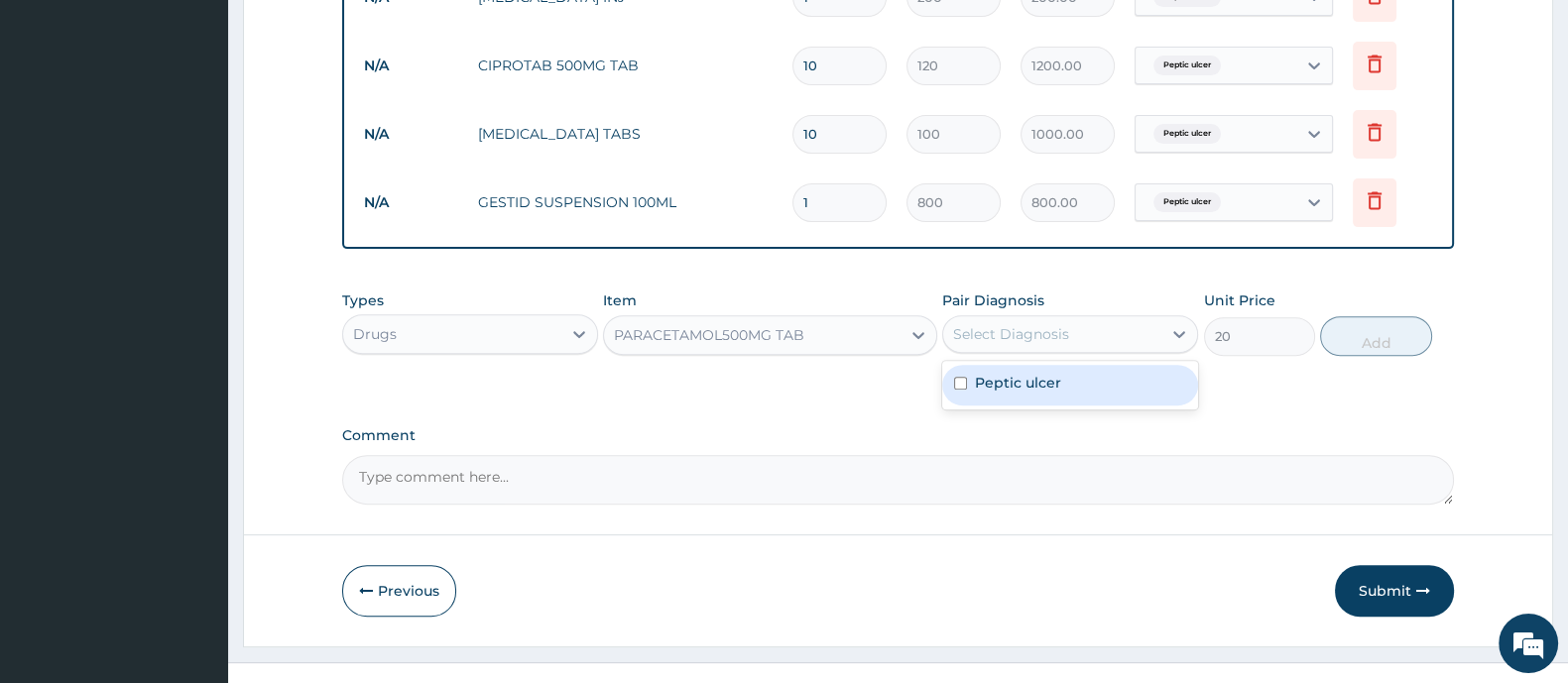
click at [1061, 389] on div "Peptic ulcer" at bounding box center [1070, 385] width 256 height 41
checkbox input "true"
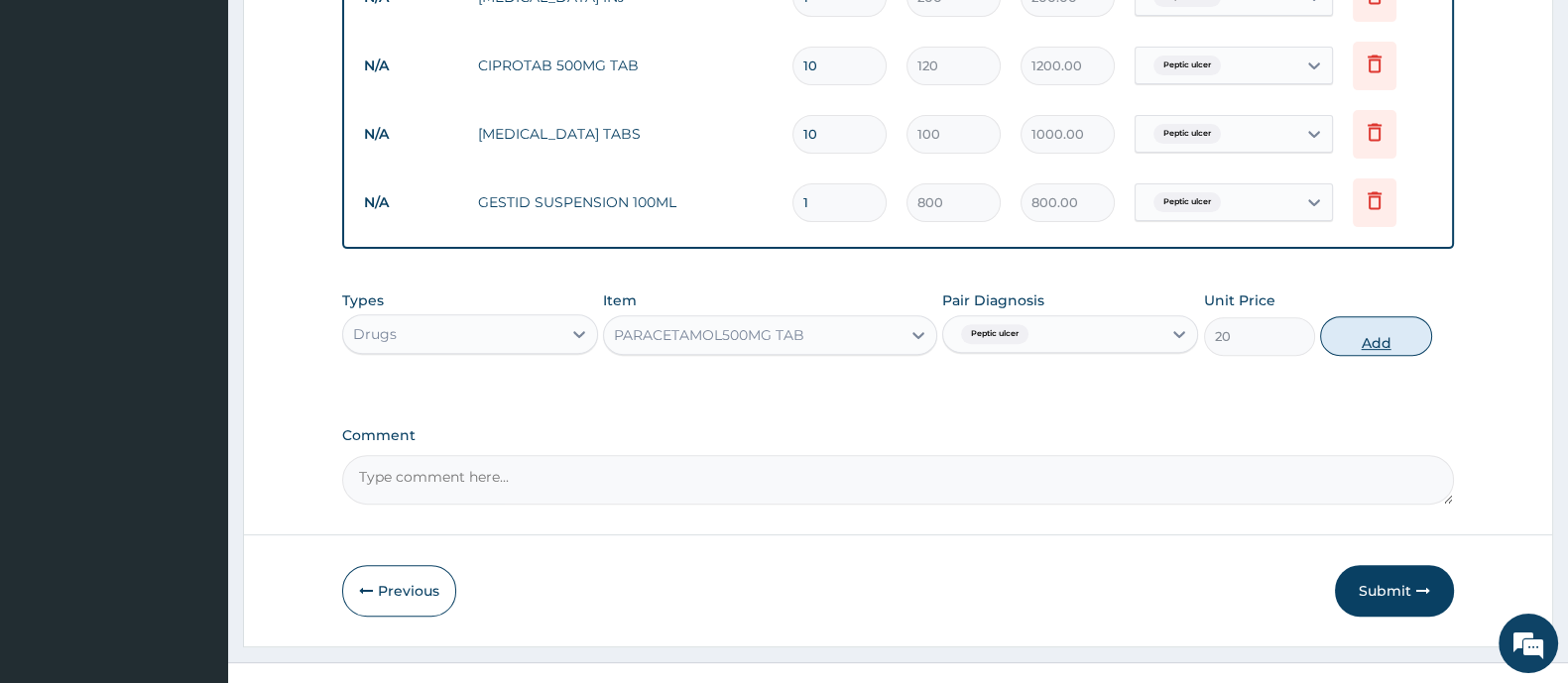
click at [1351, 350] on button "Add" at bounding box center [1375, 336] width 111 height 40
type input "0"
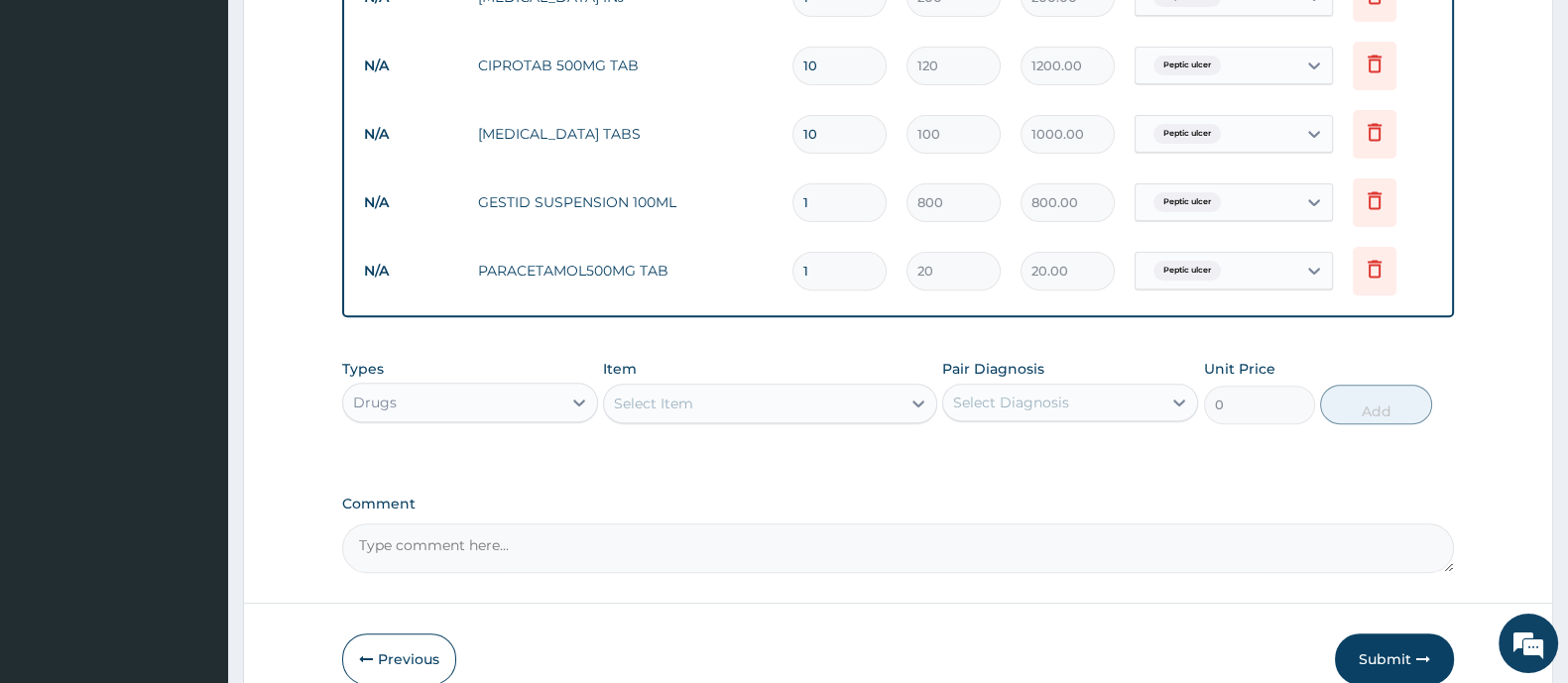
type input "18"
type input "360.00"
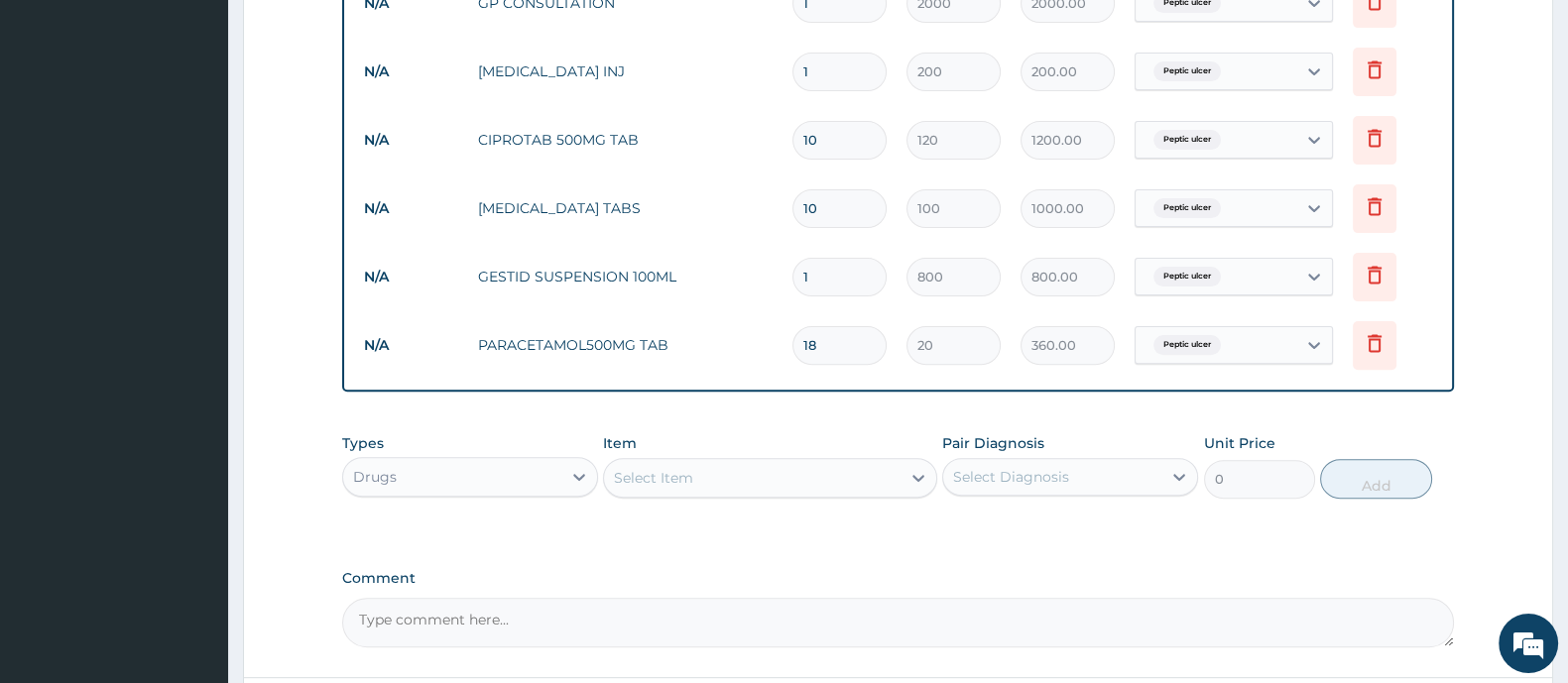
scroll to position [991, 0]
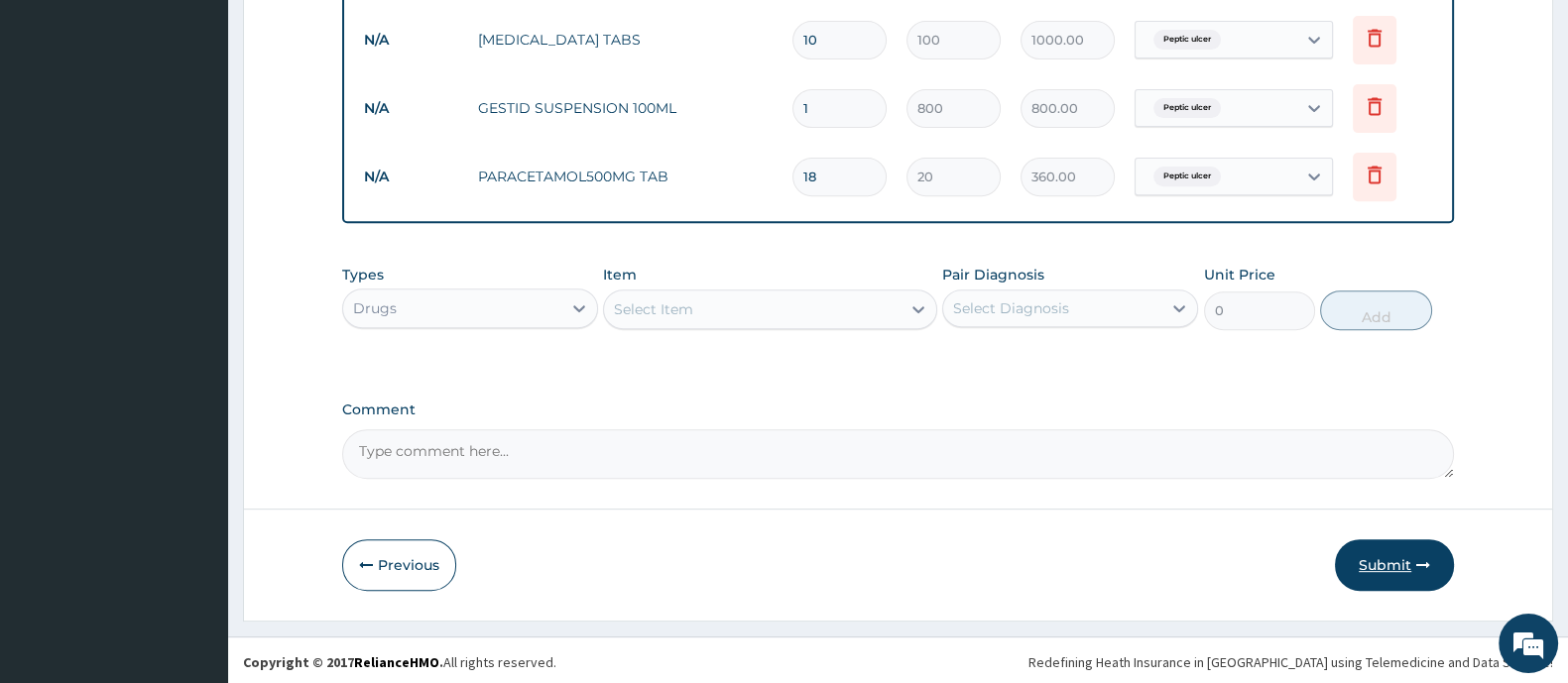
type input "18"
click at [1393, 563] on button "Submit" at bounding box center [1394, 565] width 119 height 52
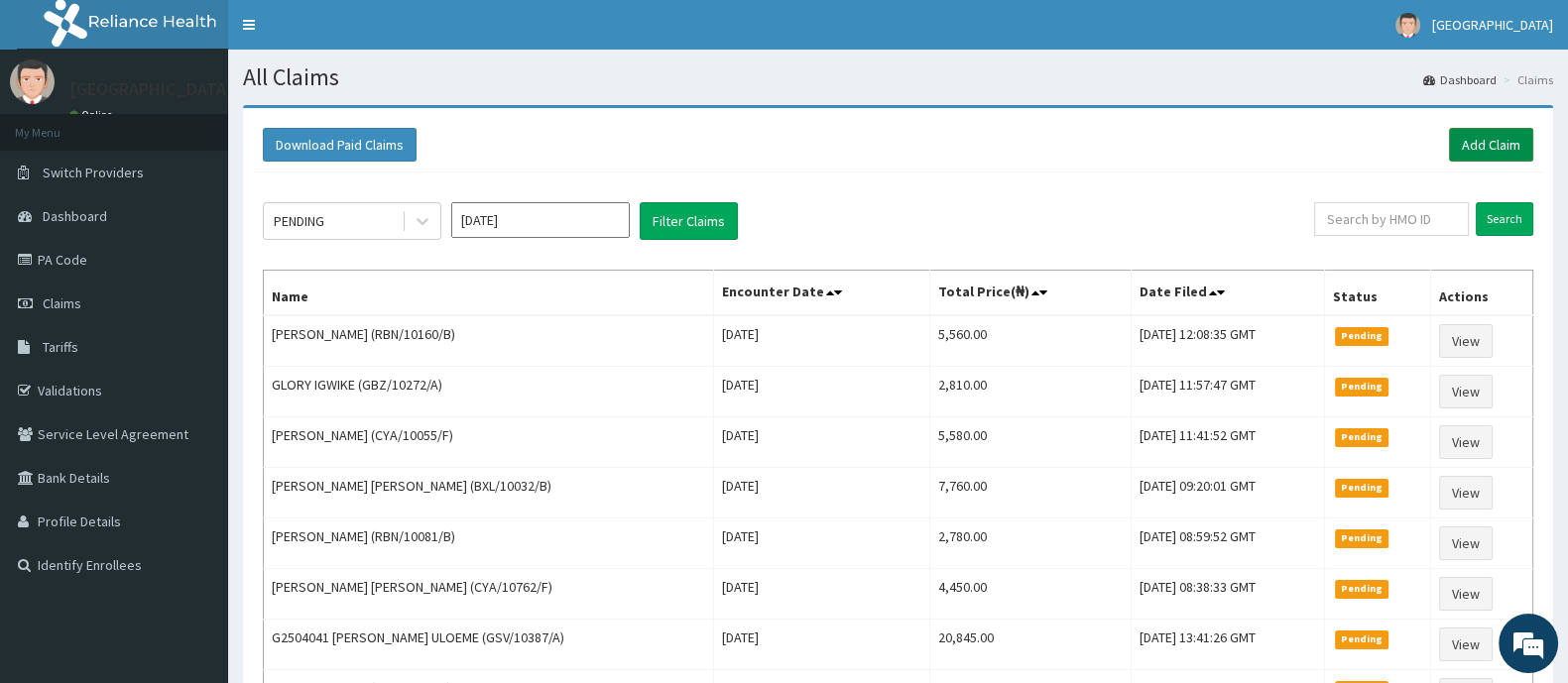
click at [1502, 142] on link "Add Claim" at bounding box center [1490, 145] width 85 height 34
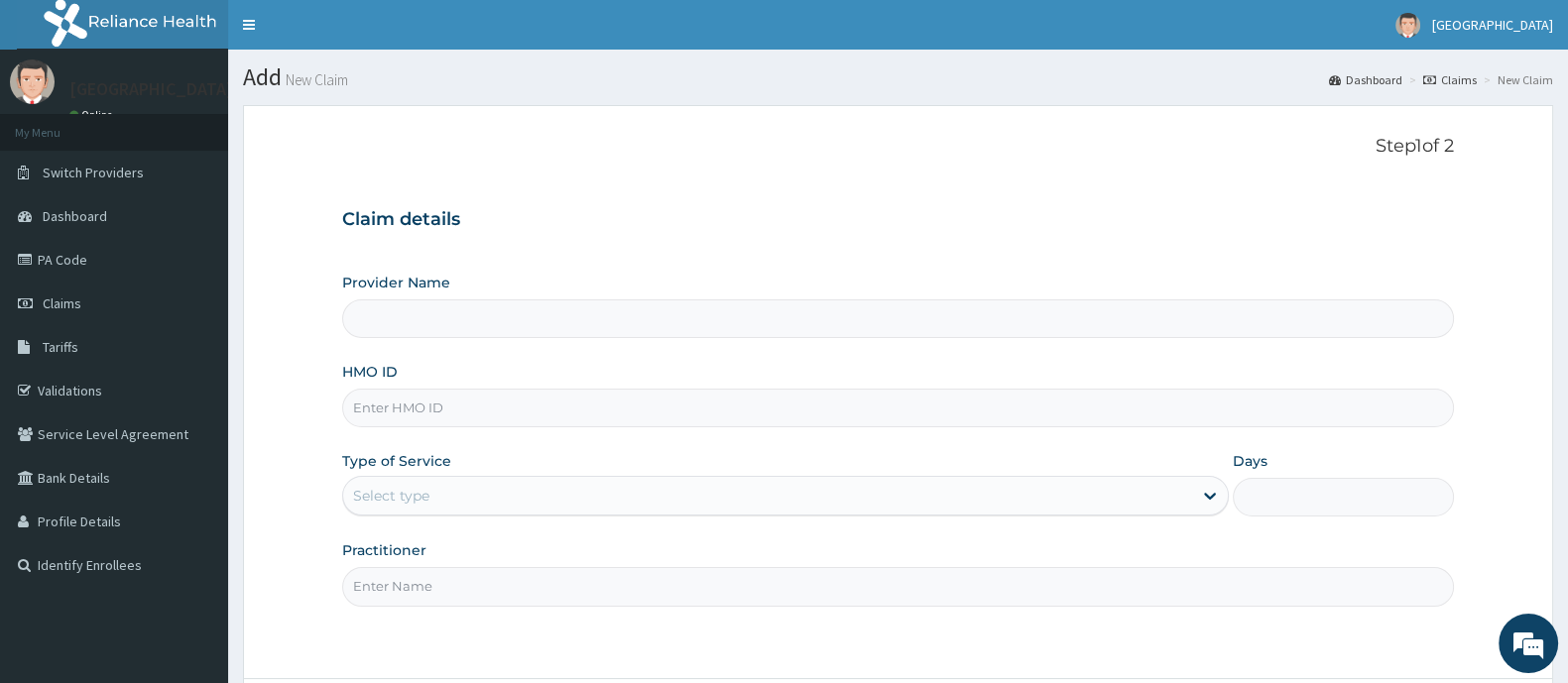
click at [459, 416] on input "HMO ID" at bounding box center [897, 408] width 1111 height 39
type input "[GEOGRAPHIC_DATA] And Maternity"
type input "EPL/10014/A"
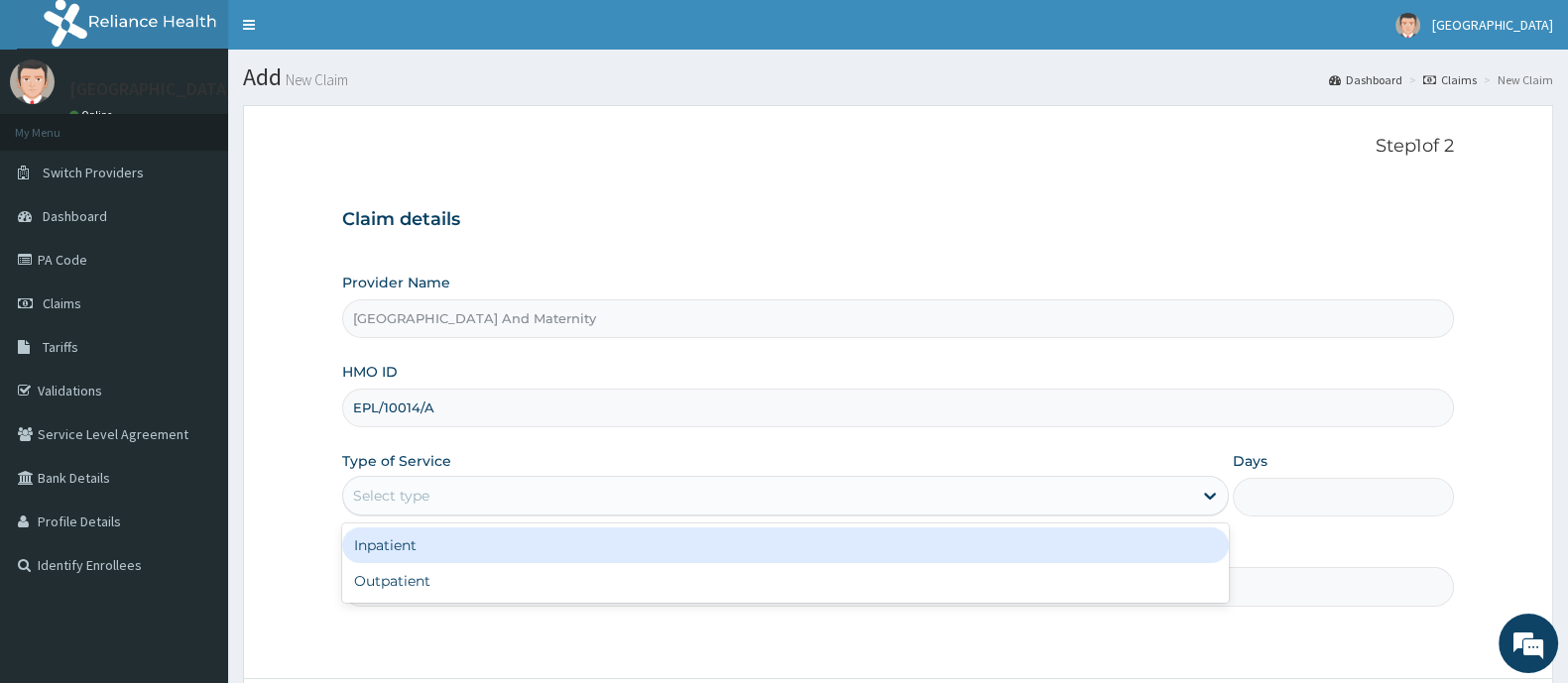
click at [546, 492] on div "Select type" at bounding box center [767, 496] width 848 height 32
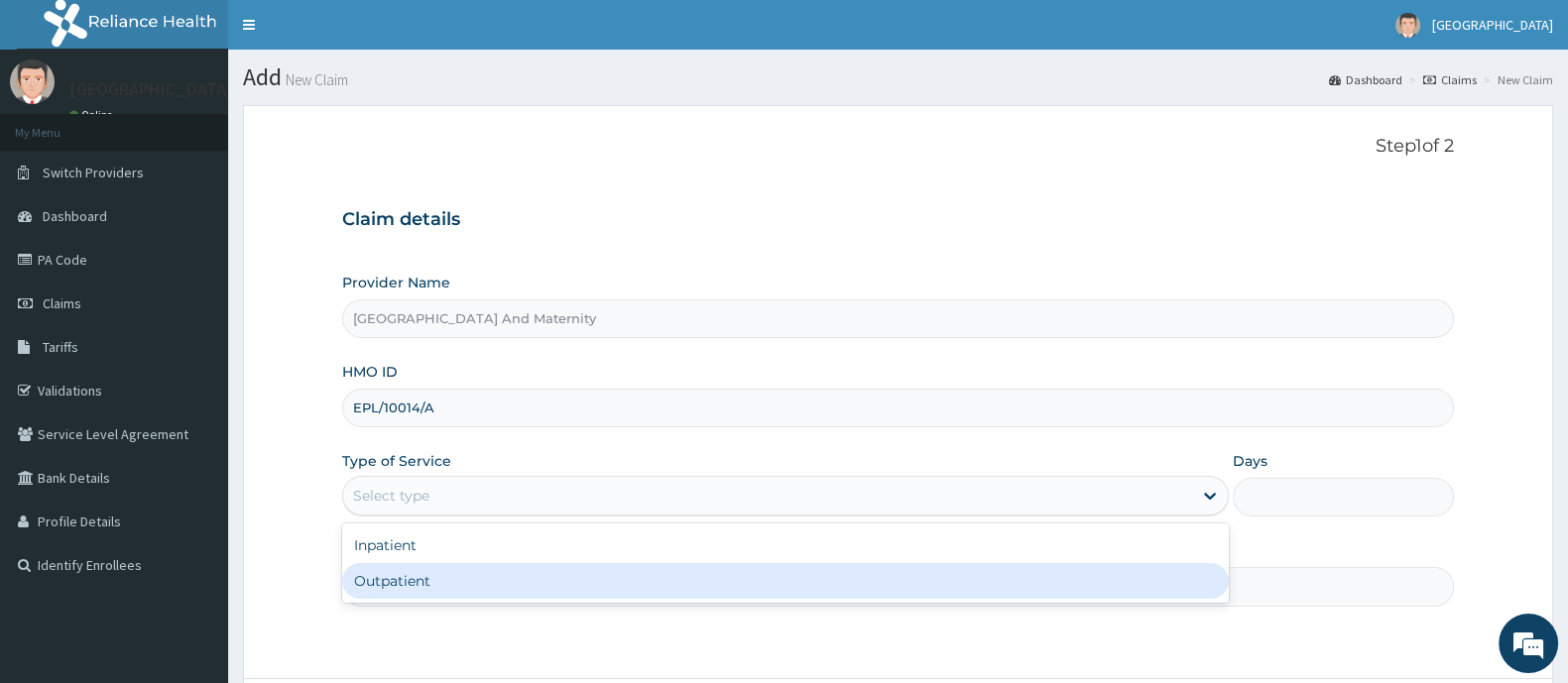
click at [452, 572] on div "Outpatient" at bounding box center [784, 581] width 886 height 36
type input "1"
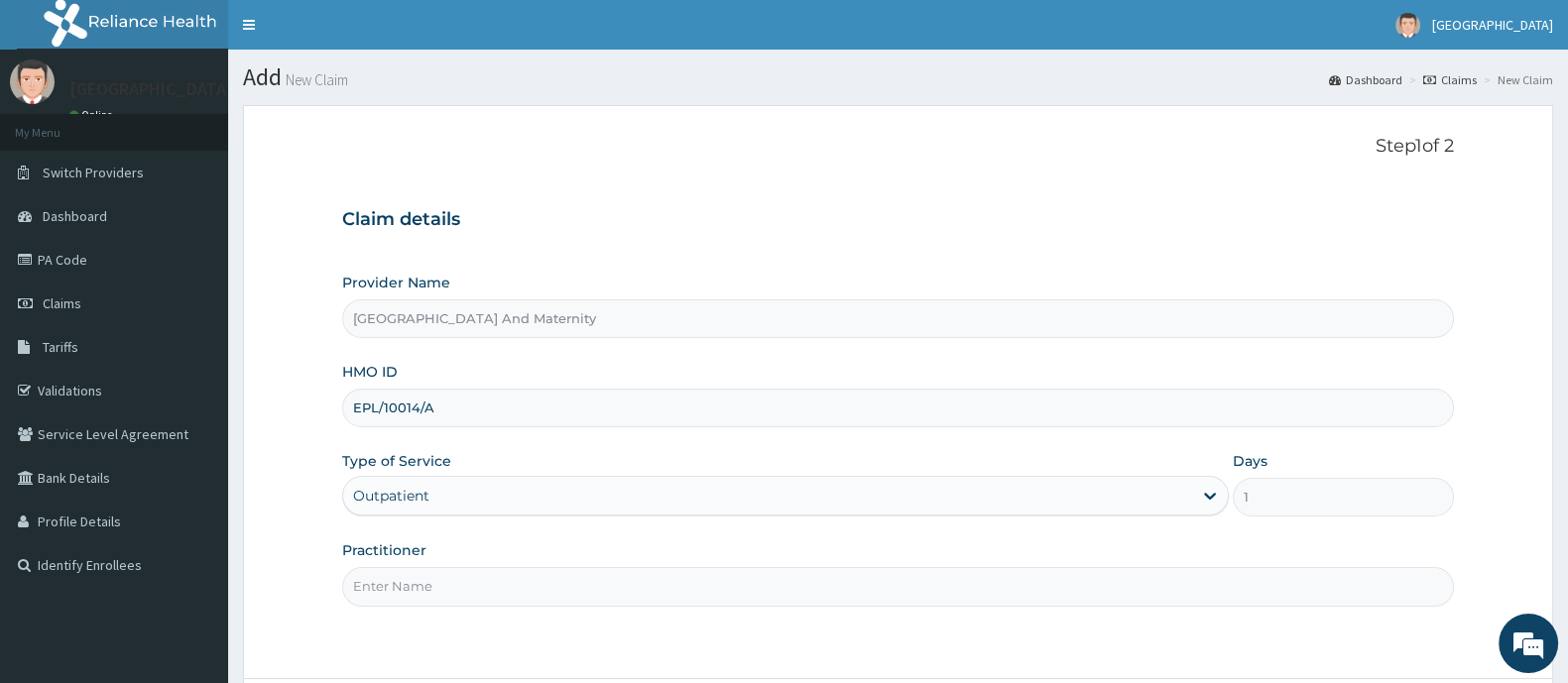
click at [445, 587] on input "Practitioner" at bounding box center [897, 586] width 1111 height 39
type input "[PERSON_NAME]"
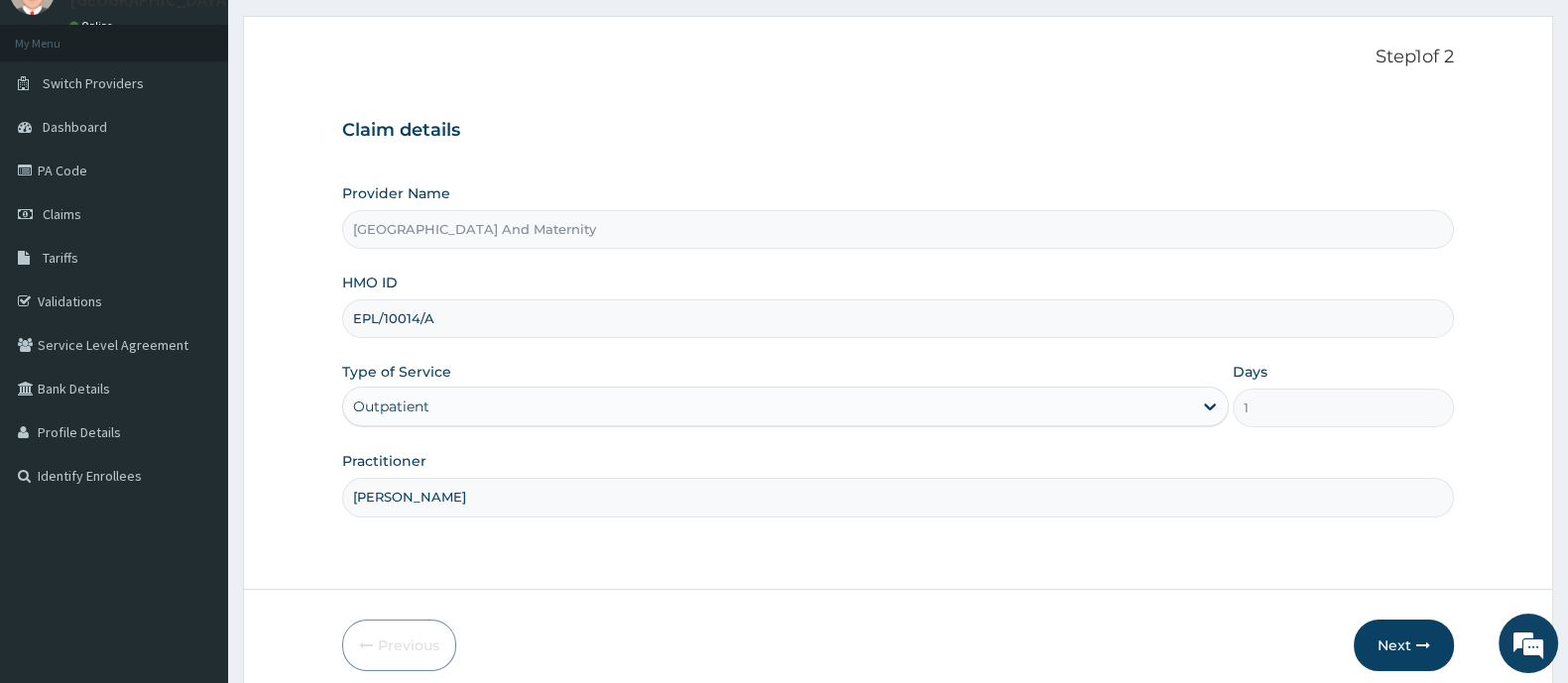
scroll to position [172, 0]
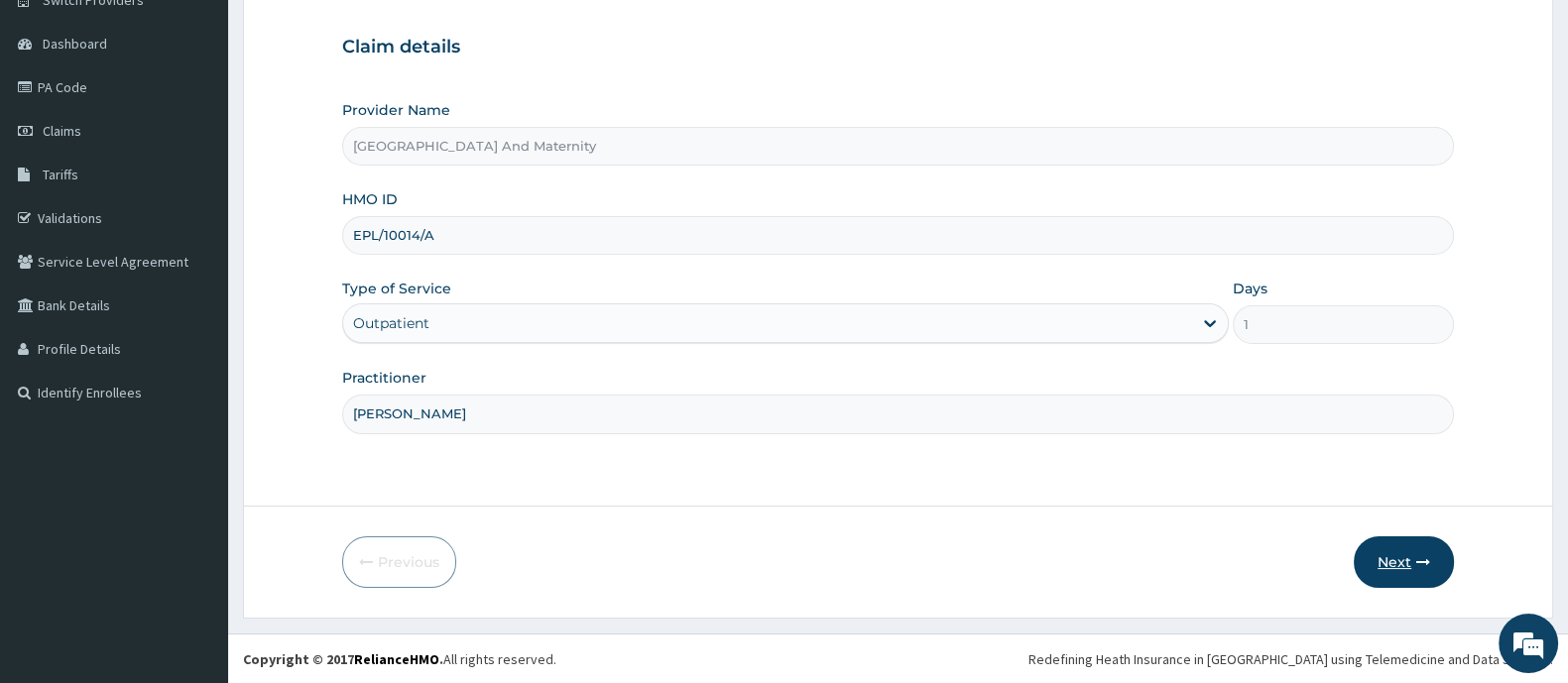
click at [1391, 560] on button "Next" at bounding box center [1404, 562] width 100 height 52
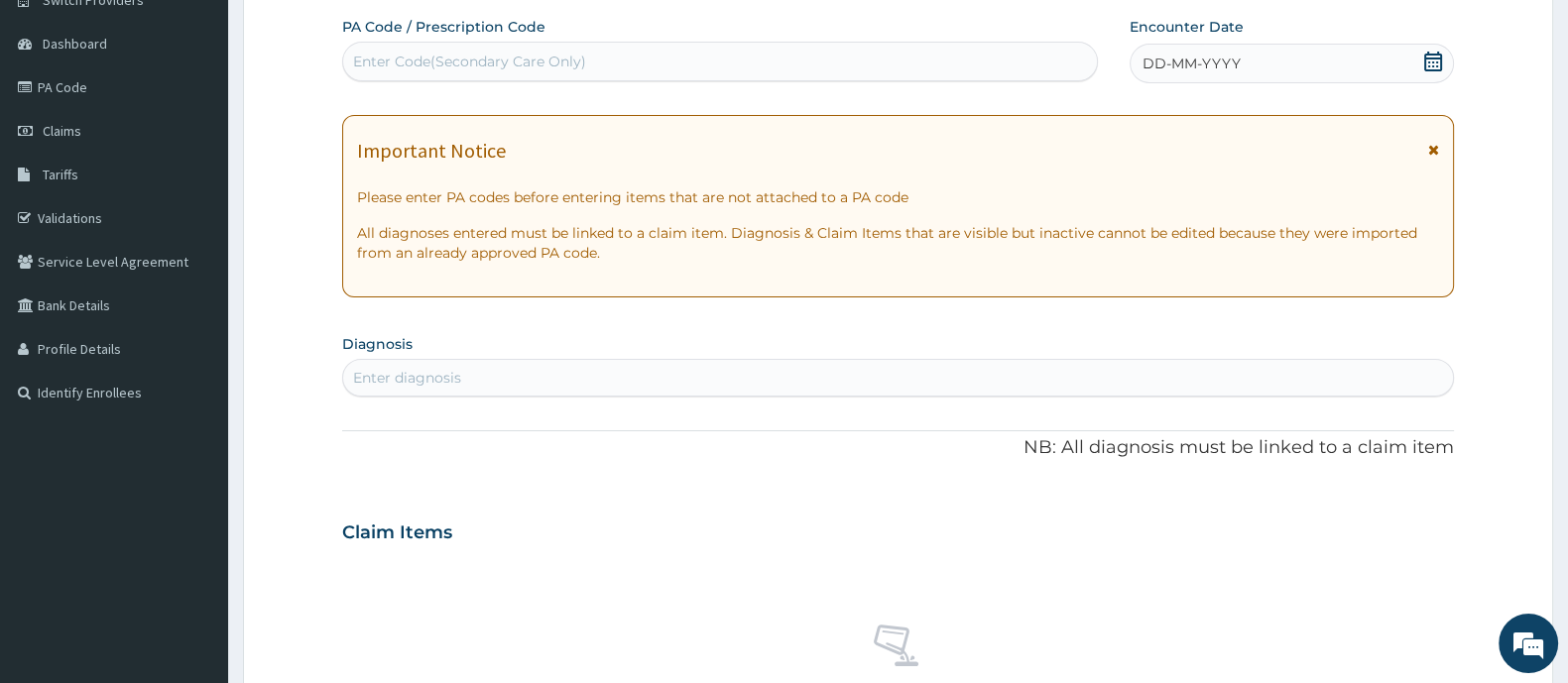
click at [1424, 63] on icon at bounding box center [1432, 62] width 18 height 20
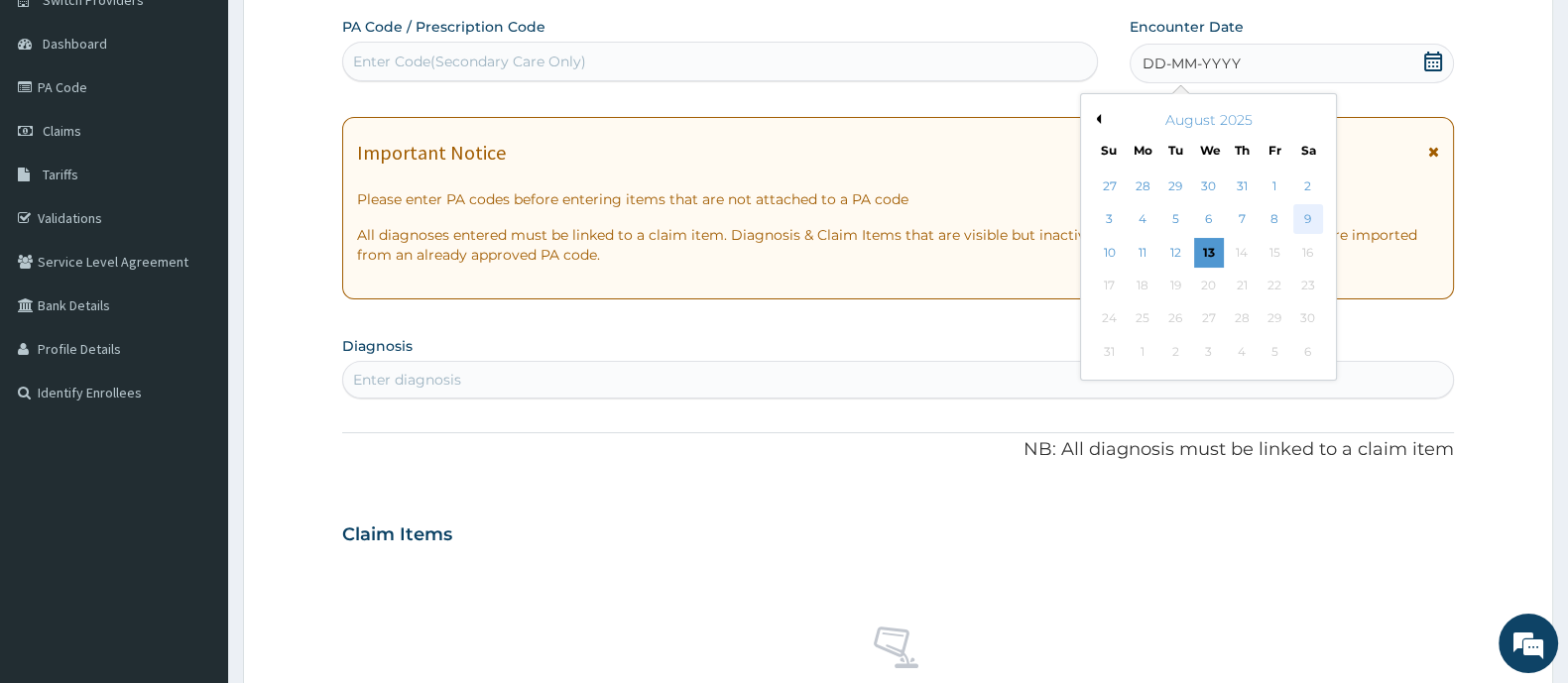
click at [1301, 216] on div "9" at bounding box center [1308, 220] width 30 height 30
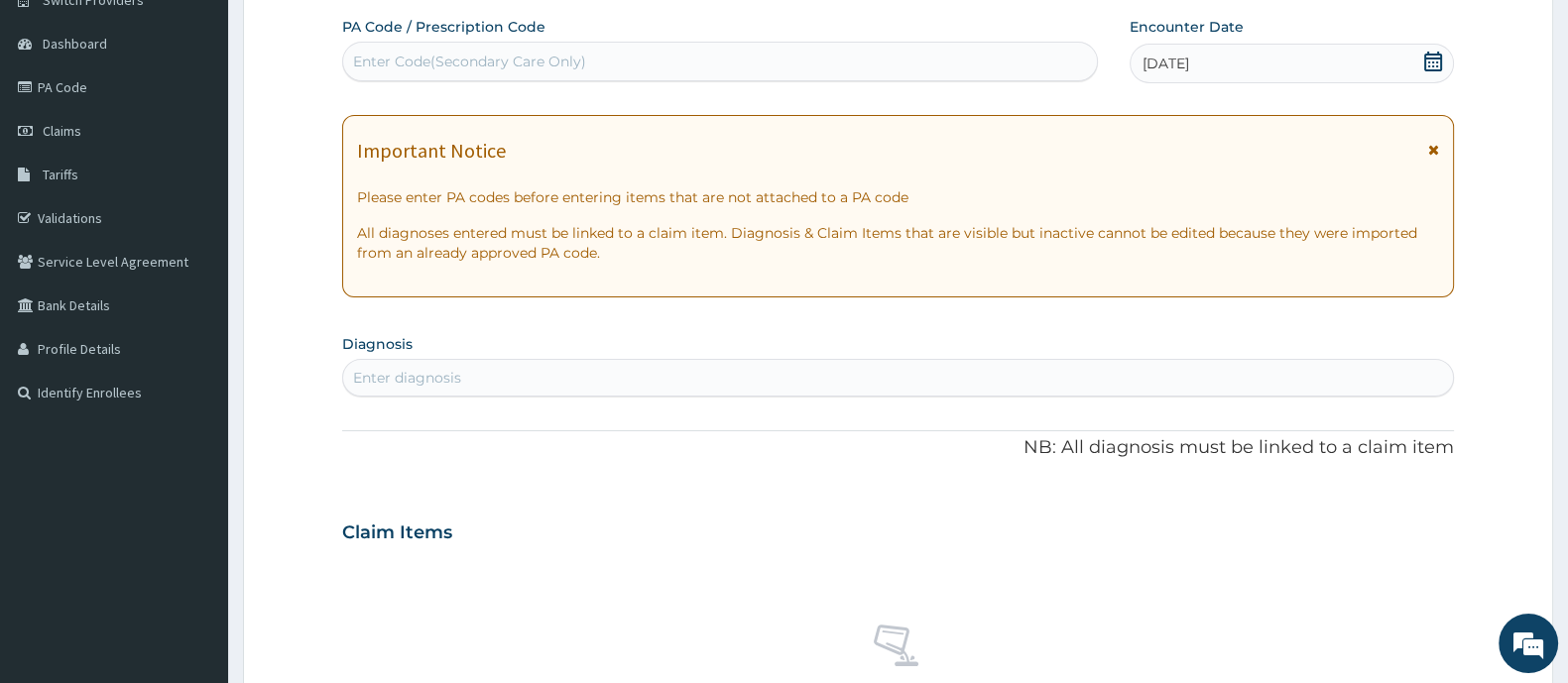
click at [480, 371] on div "Enter diagnosis" at bounding box center [897, 378] width 1109 height 32
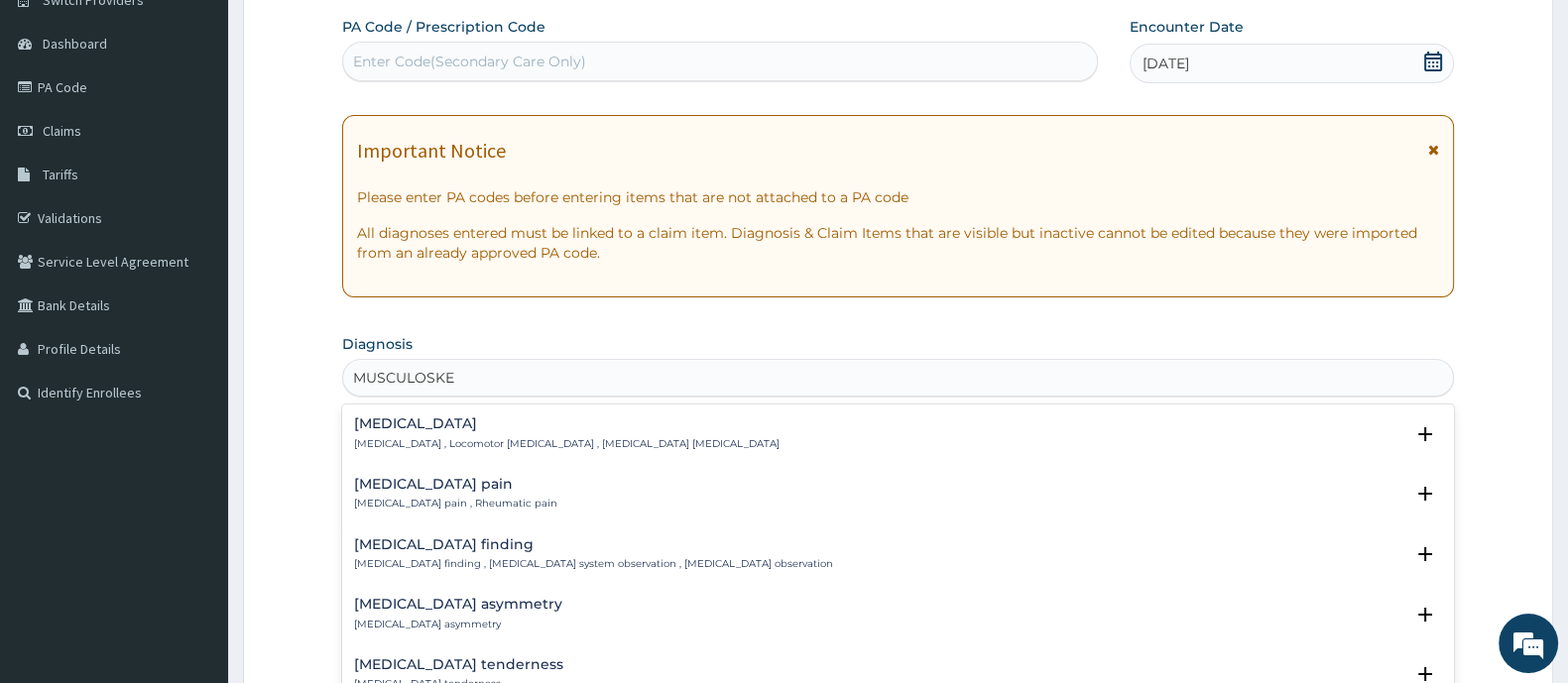
type input "MUSCULOSKEL"
click at [480, 489] on h4 "[MEDICAL_DATA] pain" at bounding box center [456, 484] width 203 height 15
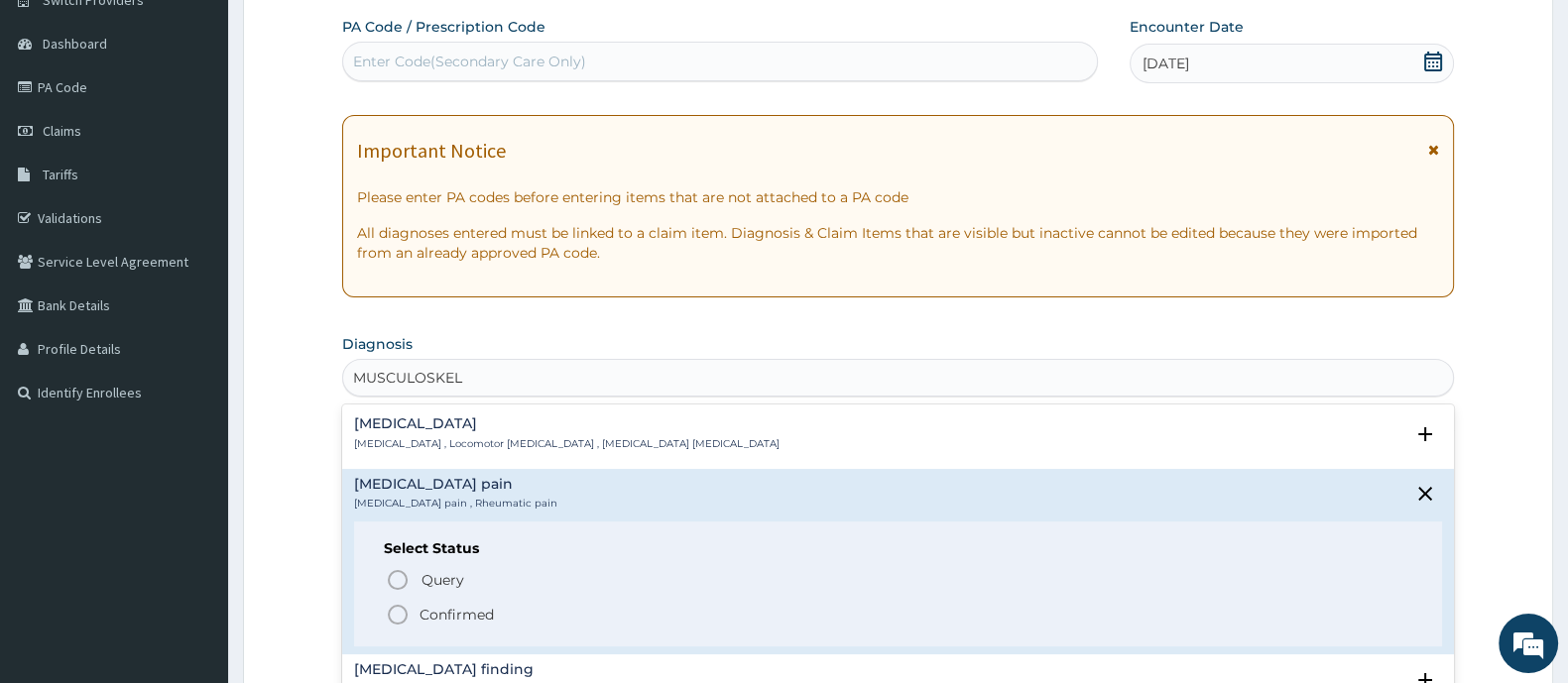
click at [402, 612] on icon "status option filled" at bounding box center [398, 615] width 24 height 24
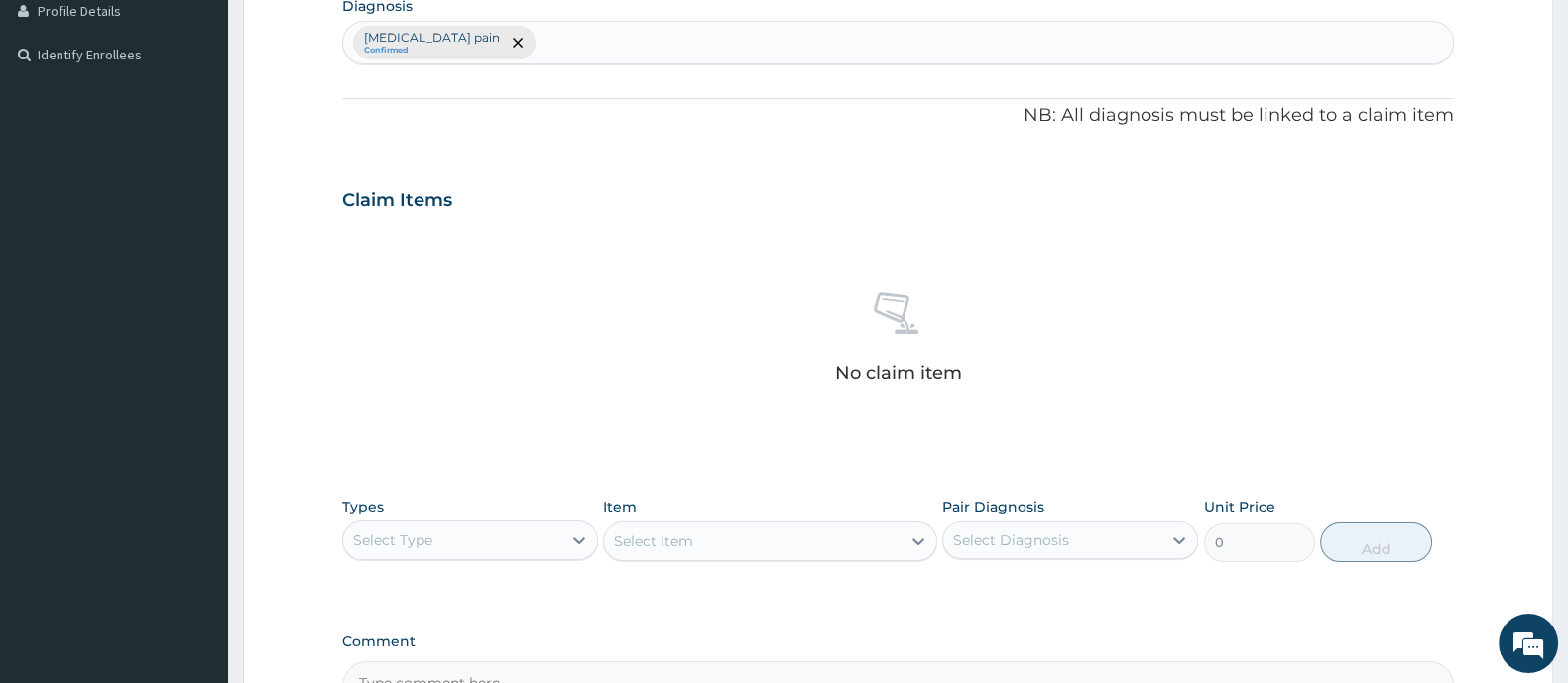
scroll to position [668, 0]
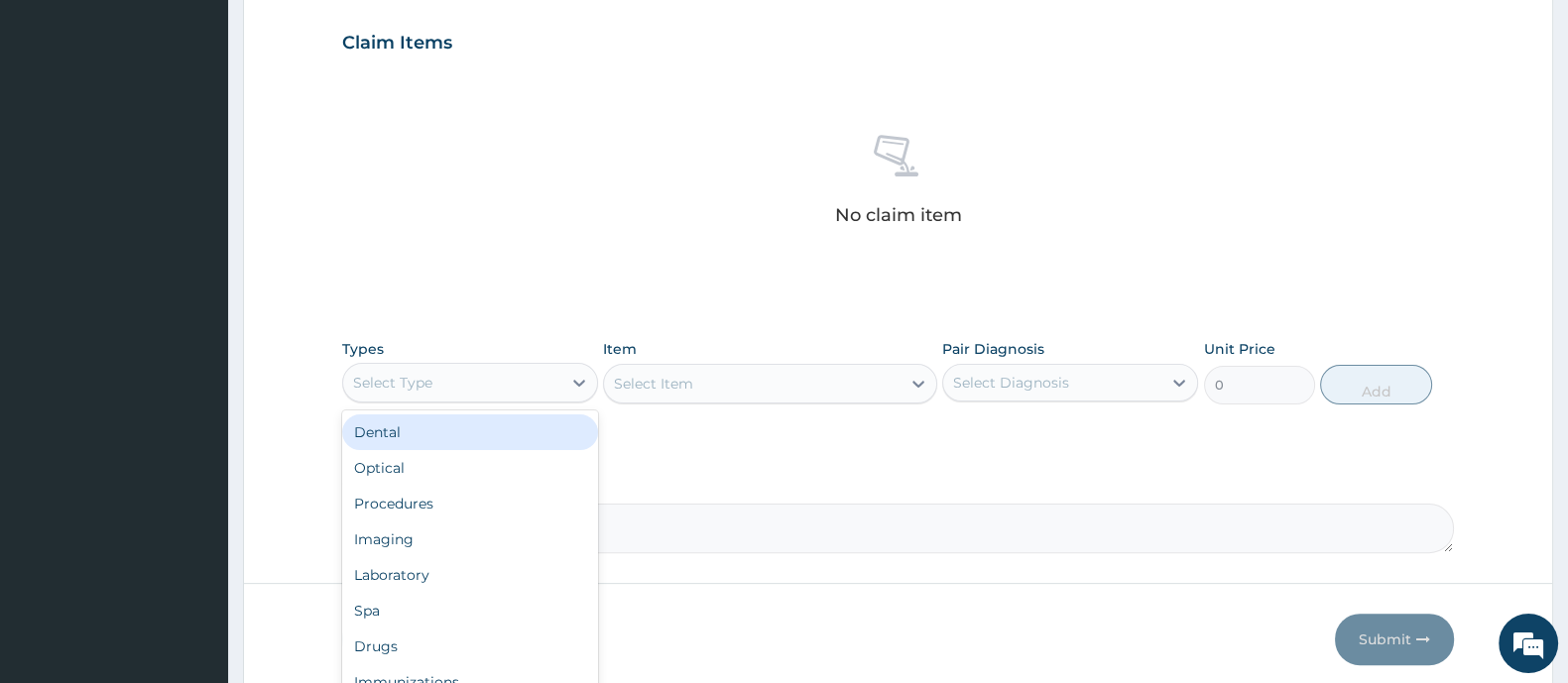
click at [530, 388] on div "Select Type" at bounding box center [452, 383] width 218 height 32
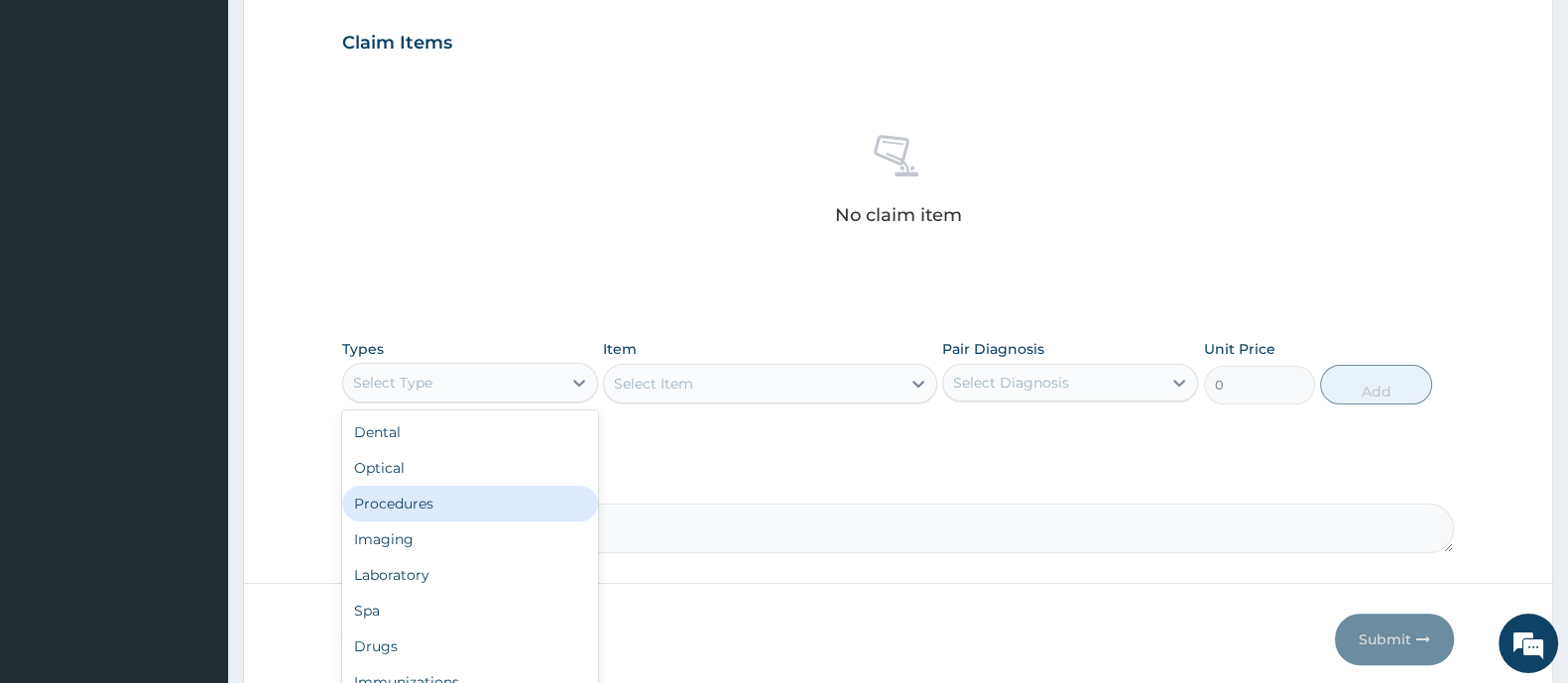
drag, startPoint x: 457, startPoint y: 516, endPoint x: 651, endPoint y: 454, distance: 203.7
click at [458, 517] on div "Procedures" at bounding box center [470, 504] width 256 height 36
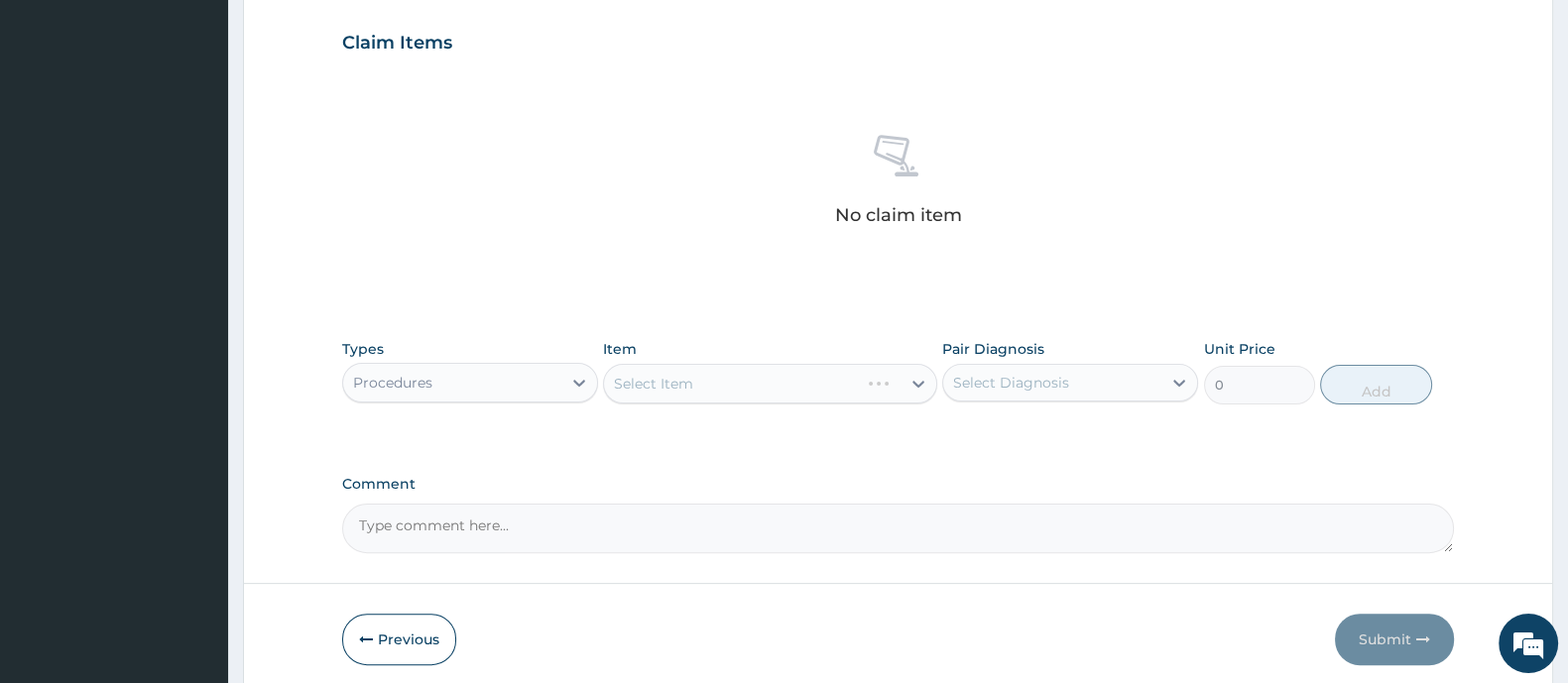
click at [704, 389] on div "Select Item" at bounding box center [770, 384] width 333 height 40
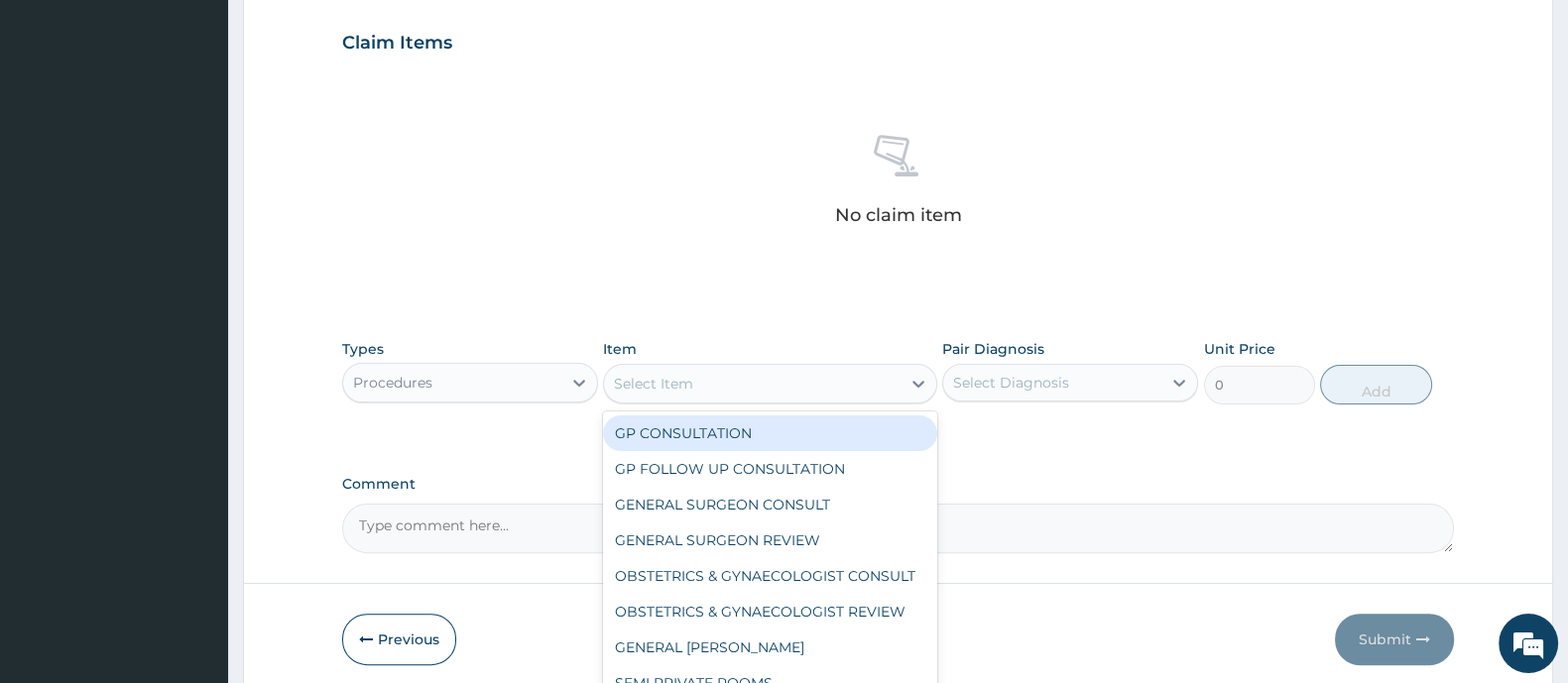
click at [704, 388] on div "Select Item" at bounding box center [752, 384] width 295 height 32
drag, startPoint x: 704, startPoint y: 424, endPoint x: 723, endPoint y: 429, distance: 19.6
click at [707, 427] on div "GP CONSULTATION" at bounding box center [770, 434] width 333 height 36
type input "2000"
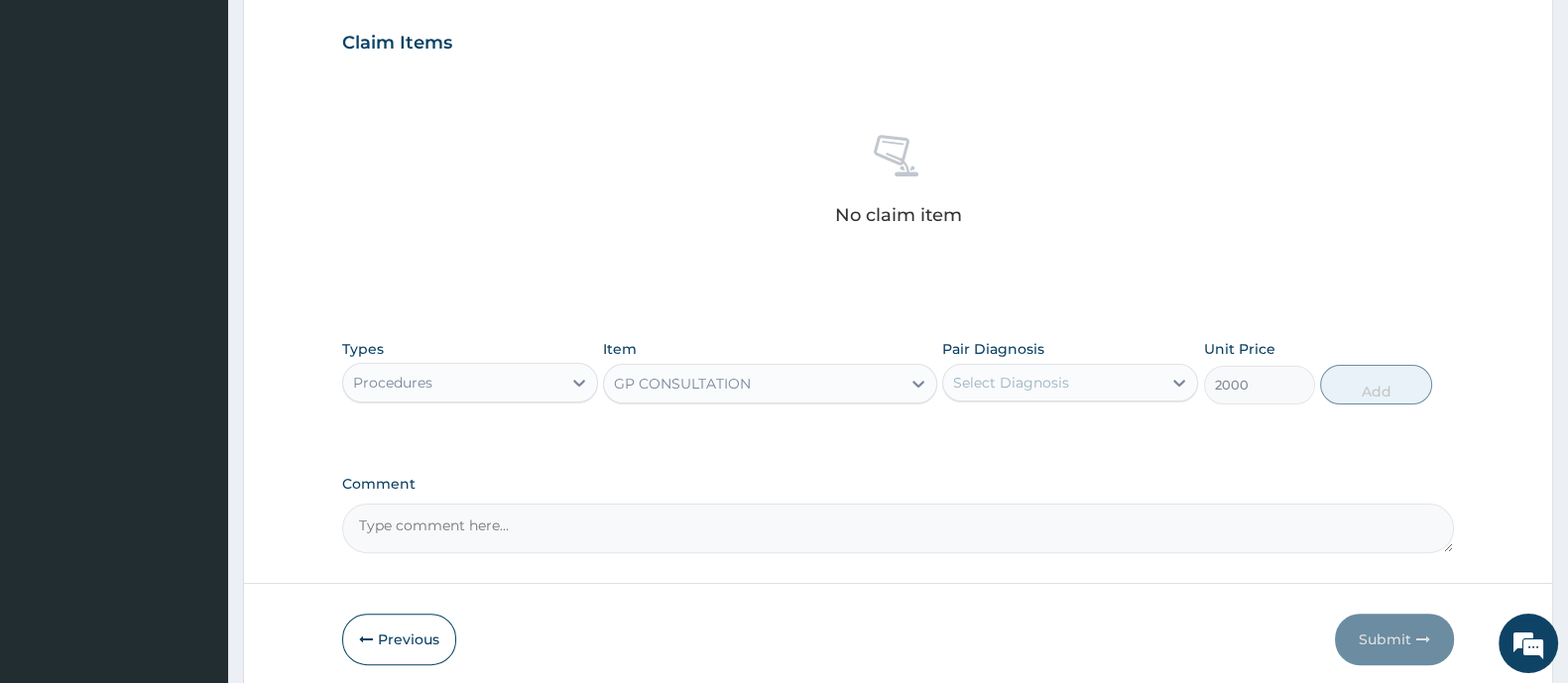
click at [1006, 383] on div "Select Diagnosis" at bounding box center [1011, 383] width 116 height 20
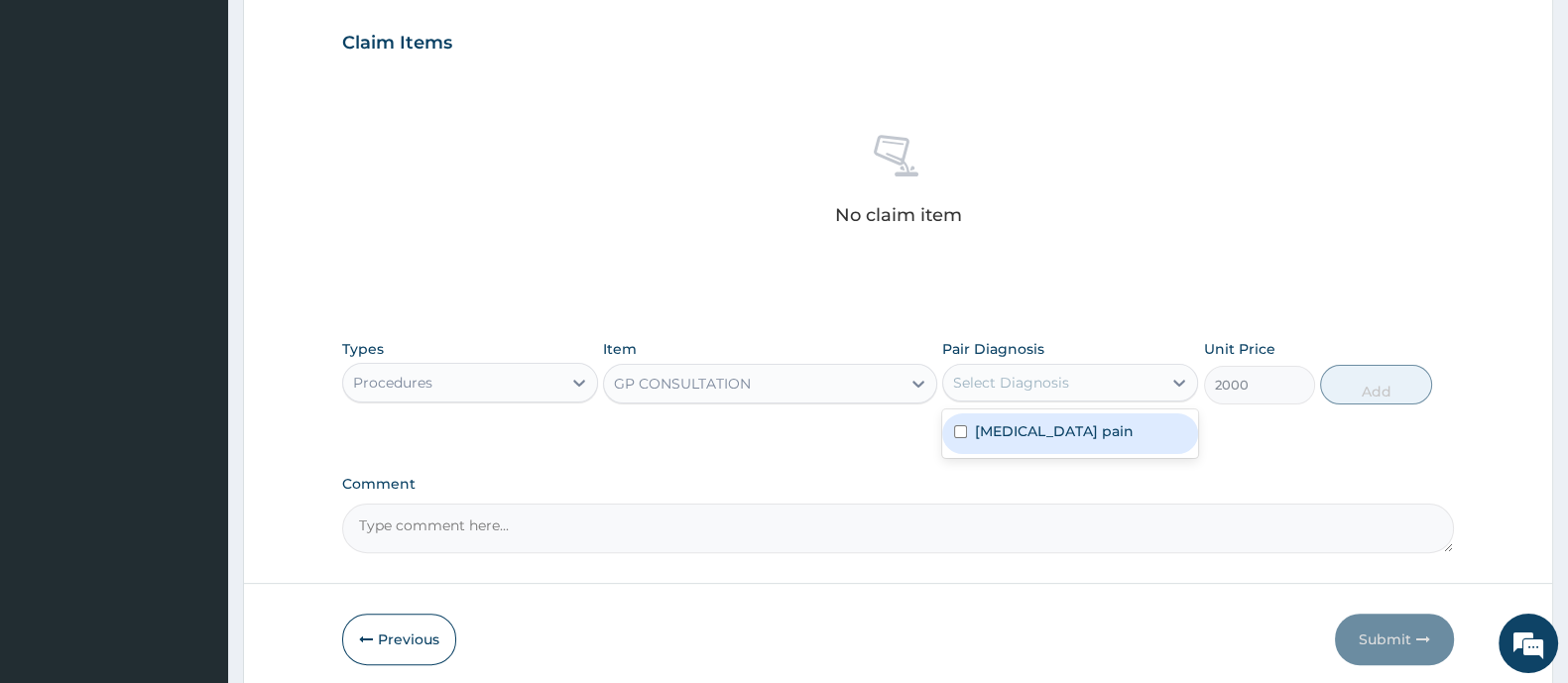
click at [975, 439] on label "[MEDICAL_DATA] pain" at bounding box center [1054, 432] width 158 height 20
checkbox input "true"
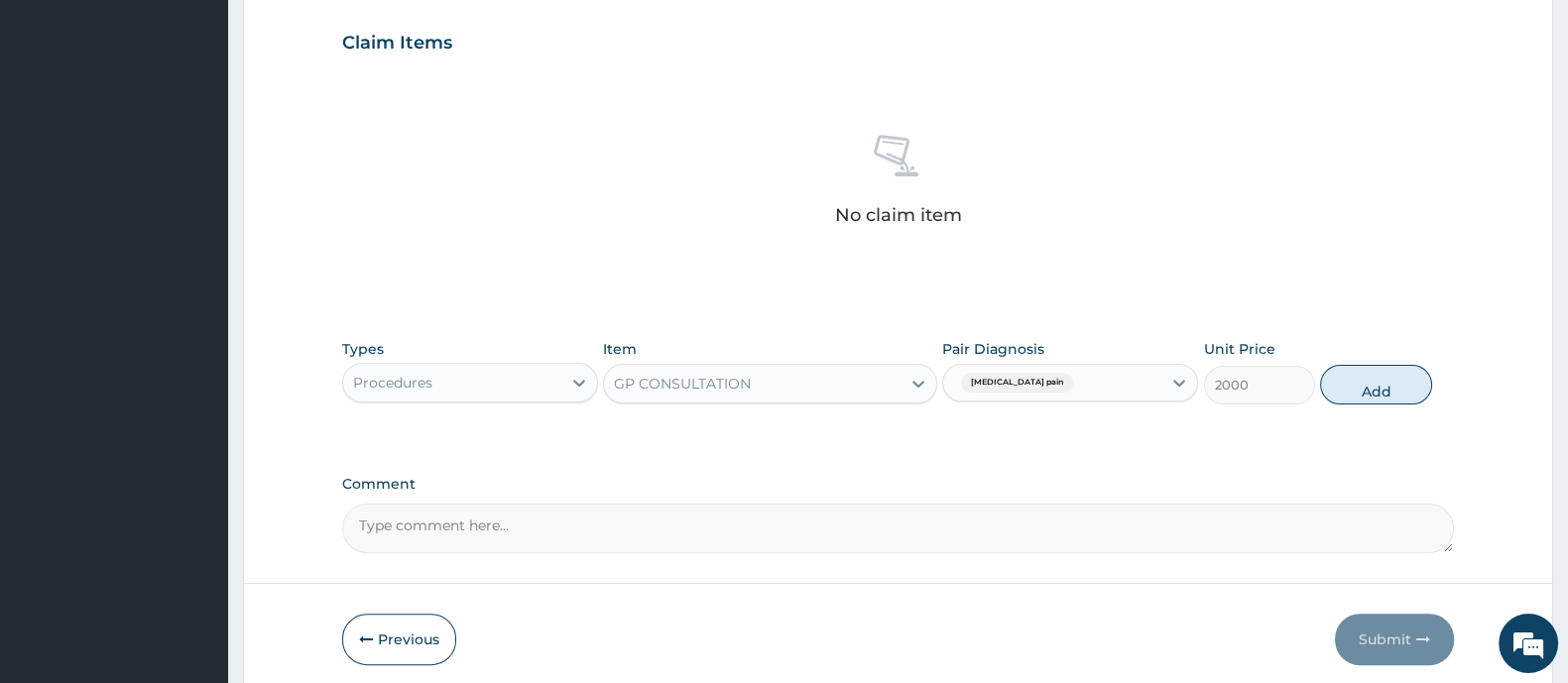
drag, startPoint x: 1347, startPoint y: 386, endPoint x: 1089, endPoint y: 434, distance: 262.4
click at [1347, 389] on button "Add" at bounding box center [1375, 385] width 111 height 40
type input "0"
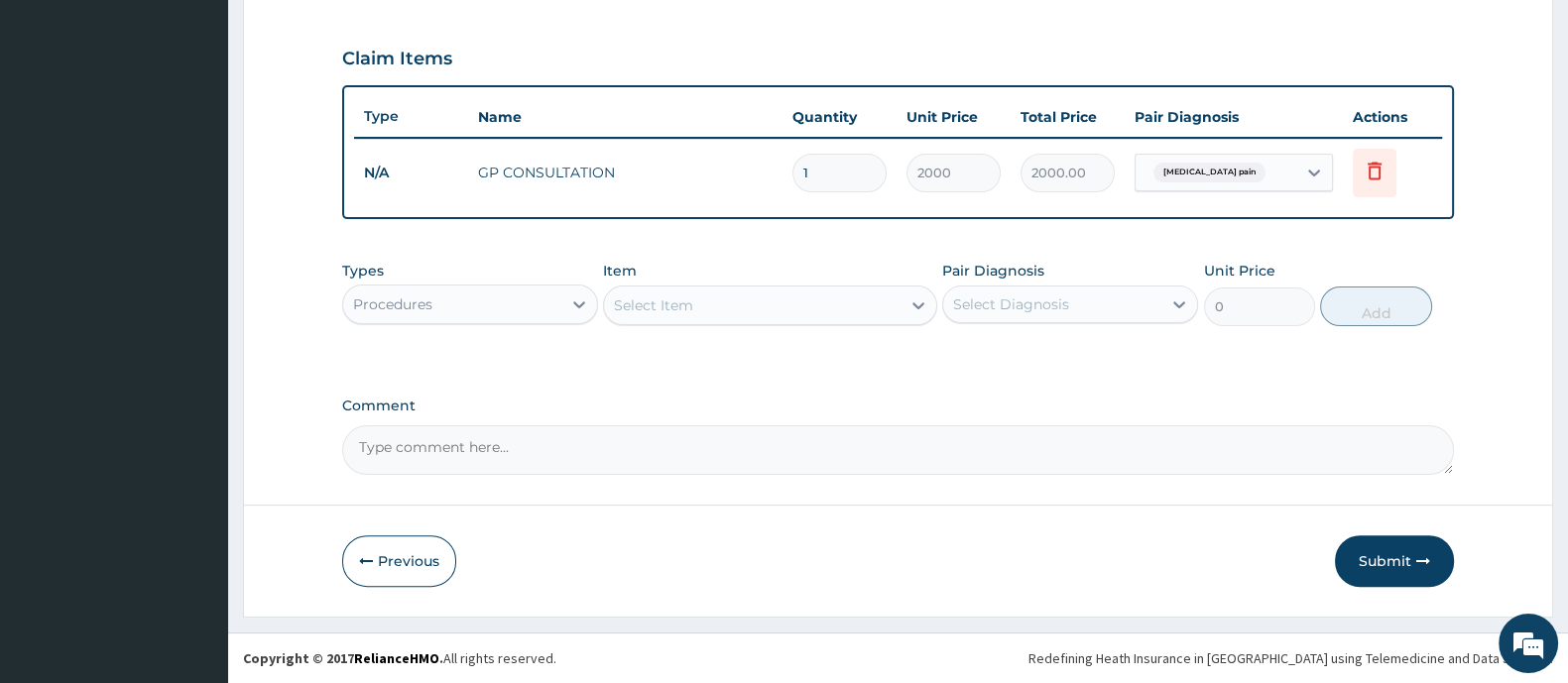
scroll to position [650, 0]
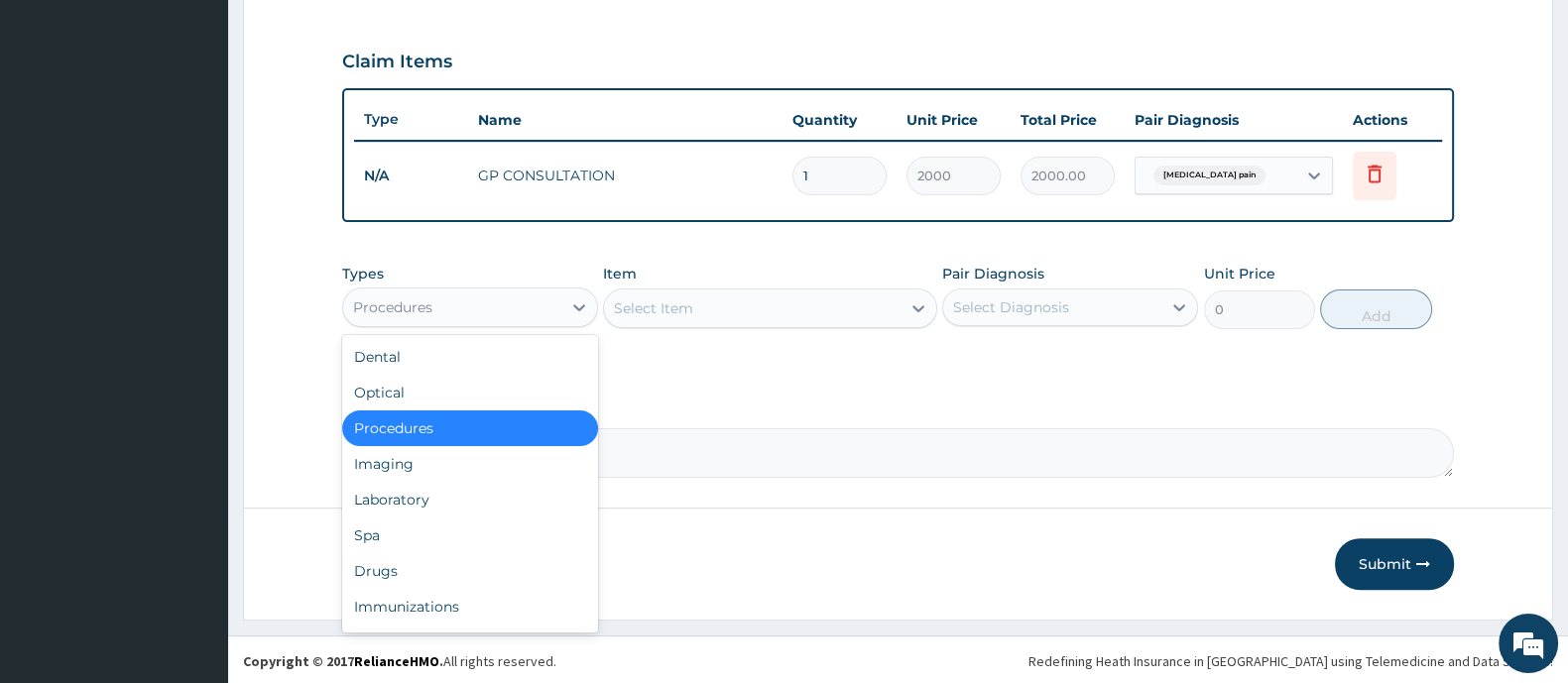
click at [470, 294] on div "Procedures" at bounding box center [452, 307] width 218 height 32
click at [455, 563] on div "Drugs" at bounding box center [470, 571] width 256 height 36
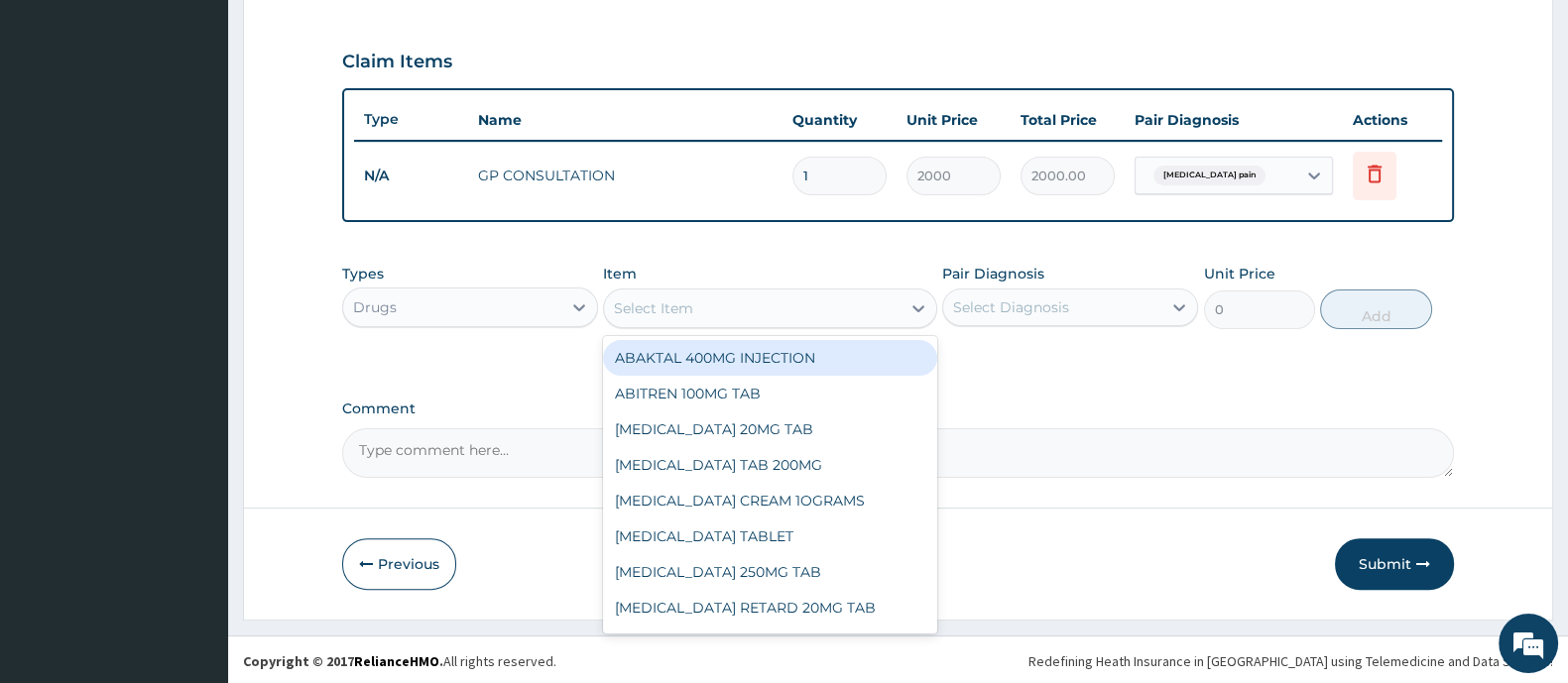
click at [664, 310] on div "Select Item" at bounding box center [654, 308] width 80 height 20
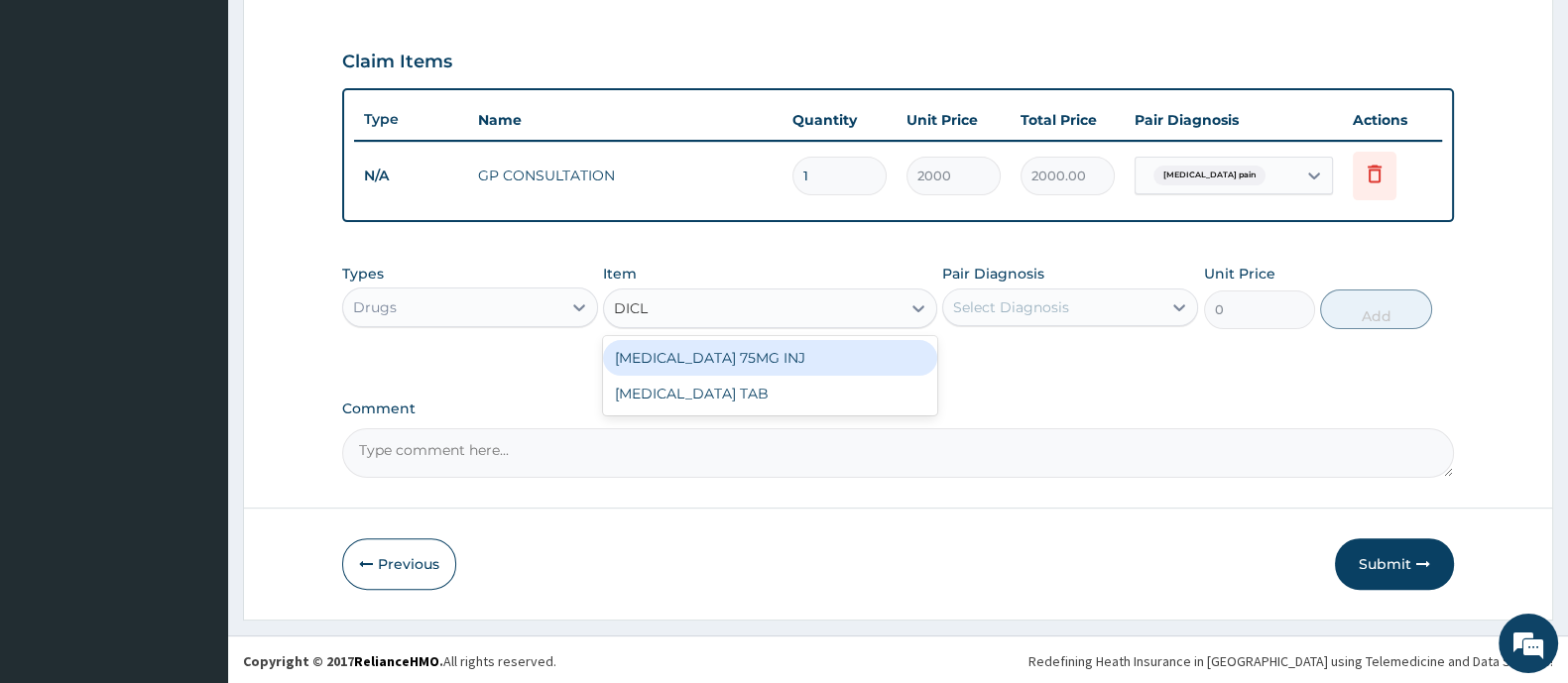
type input "DICLO"
click at [741, 358] on div "[MEDICAL_DATA] 75MG INJ" at bounding box center [770, 358] width 333 height 36
type input "300"
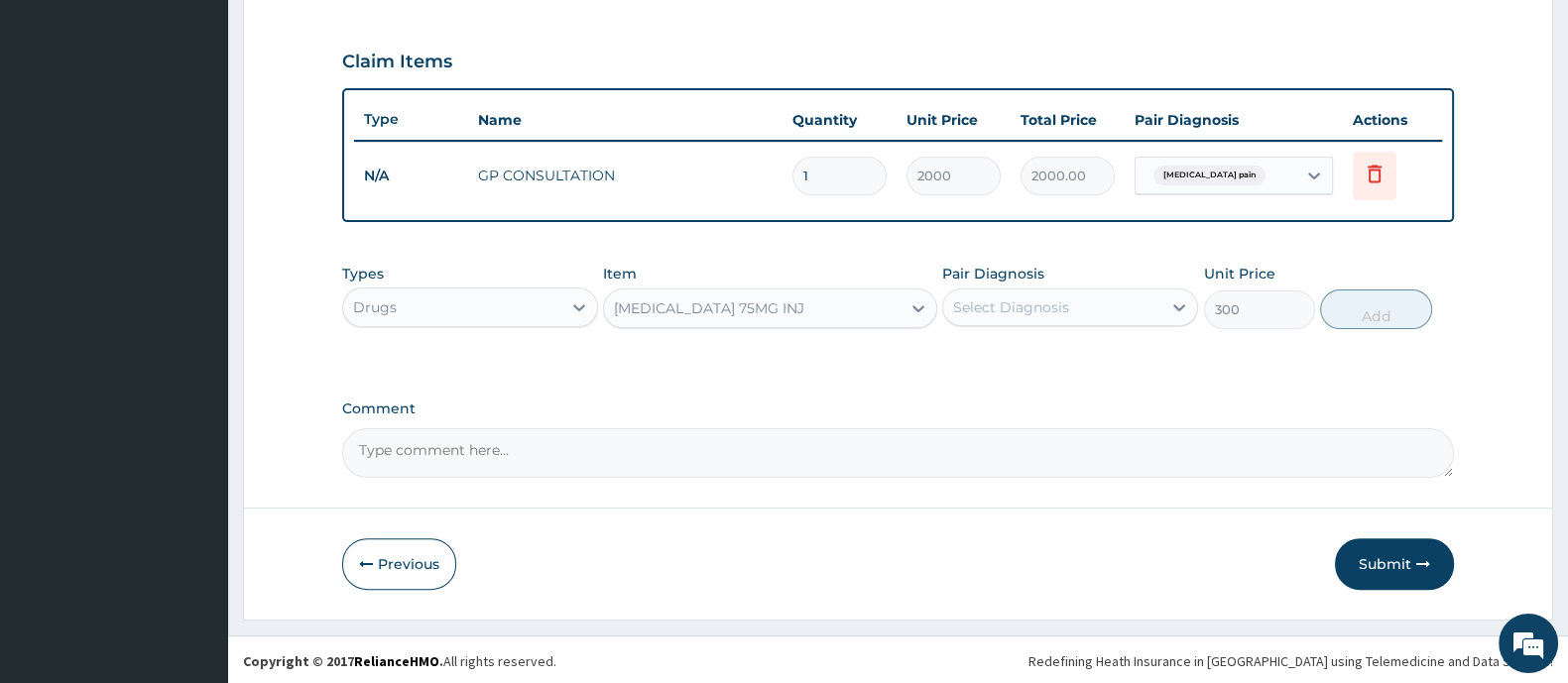
click at [994, 320] on div "Select Diagnosis" at bounding box center [1070, 307] width 256 height 38
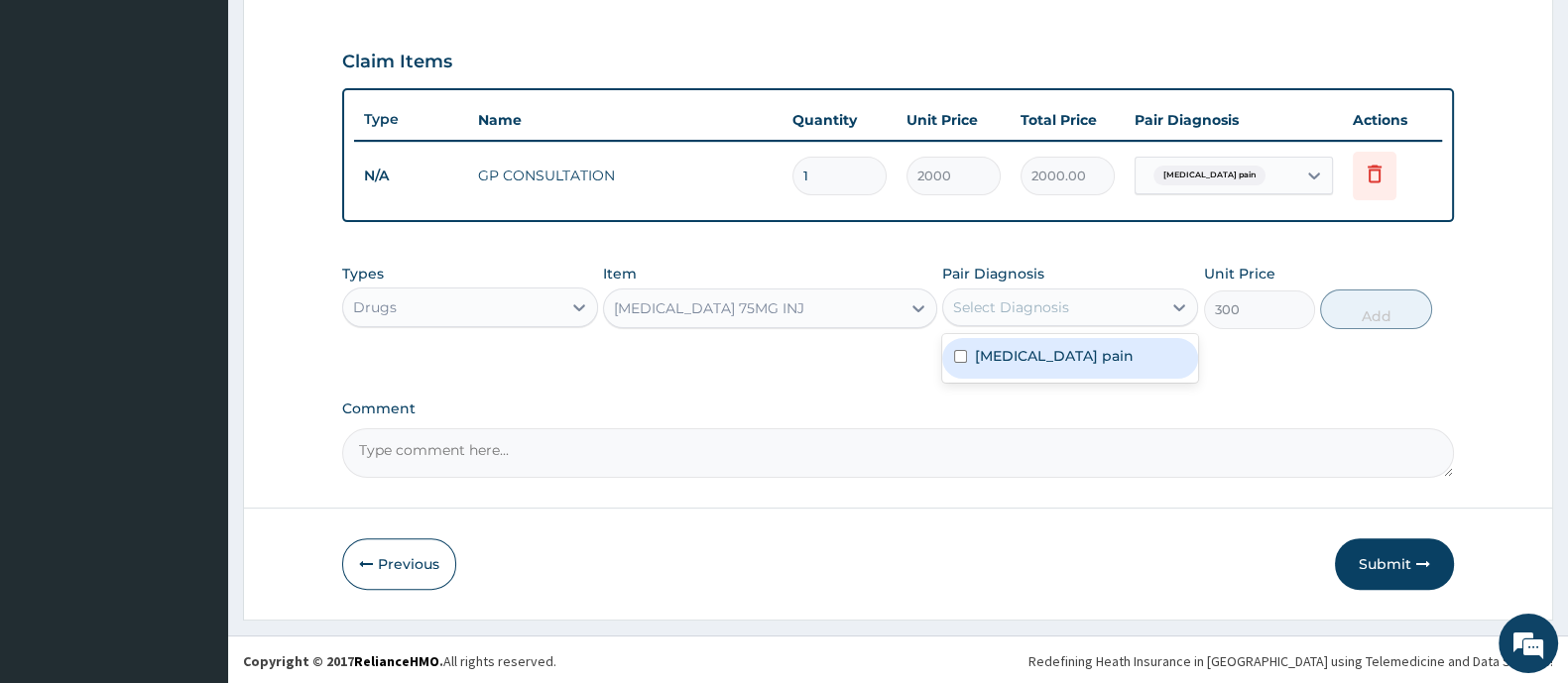
drag, startPoint x: 999, startPoint y: 351, endPoint x: 1076, endPoint y: 358, distance: 77.3
click at [999, 353] on label "[MEDICAL_DATA] pain" at bounding box center [1054, 356] width 158 height 20
checkbox input "true"
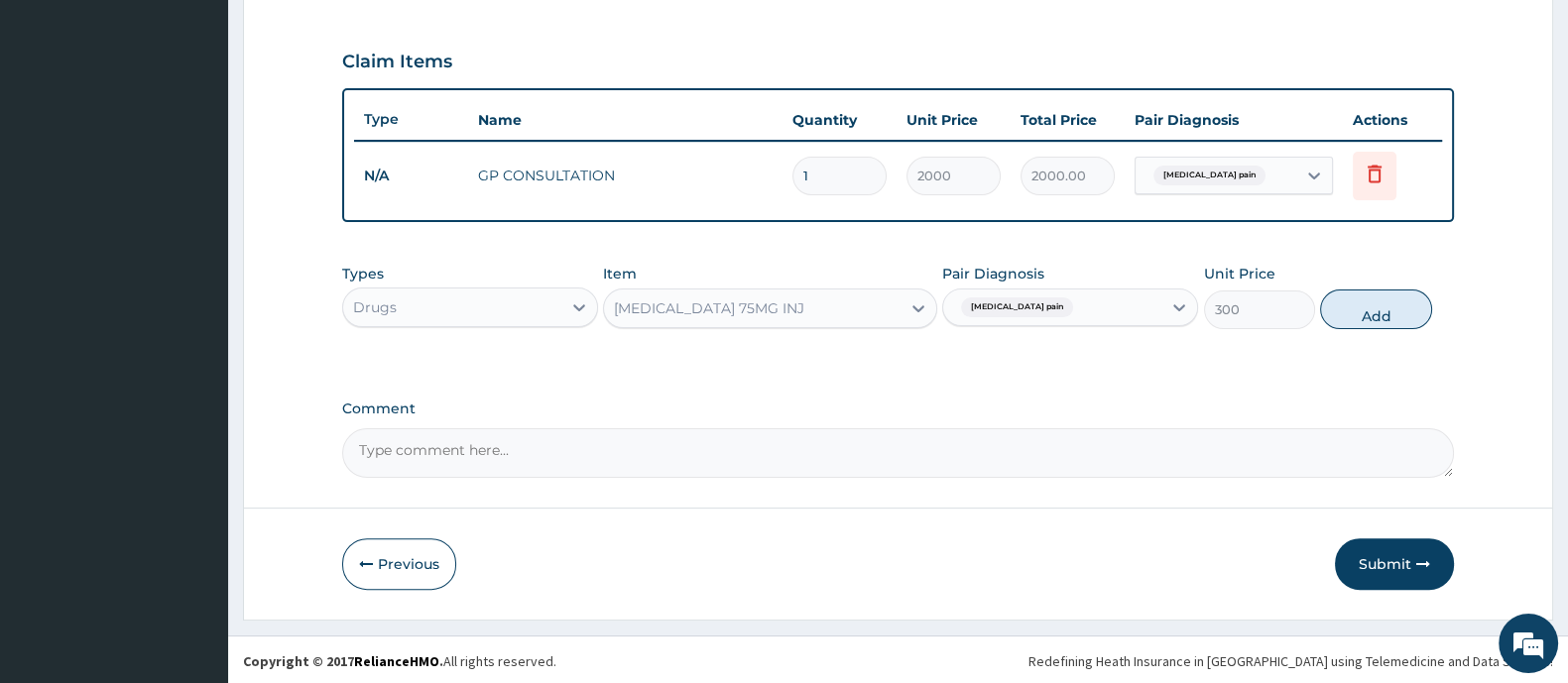
drag, startPoint x: 1408, startPoint y: 317, endPoint x: 982, endPoint y: 344, distance: 426.9
click at [1408, 316] on button "Add" at bounding box center [1375, 309] width 111 height 40
type input "0"
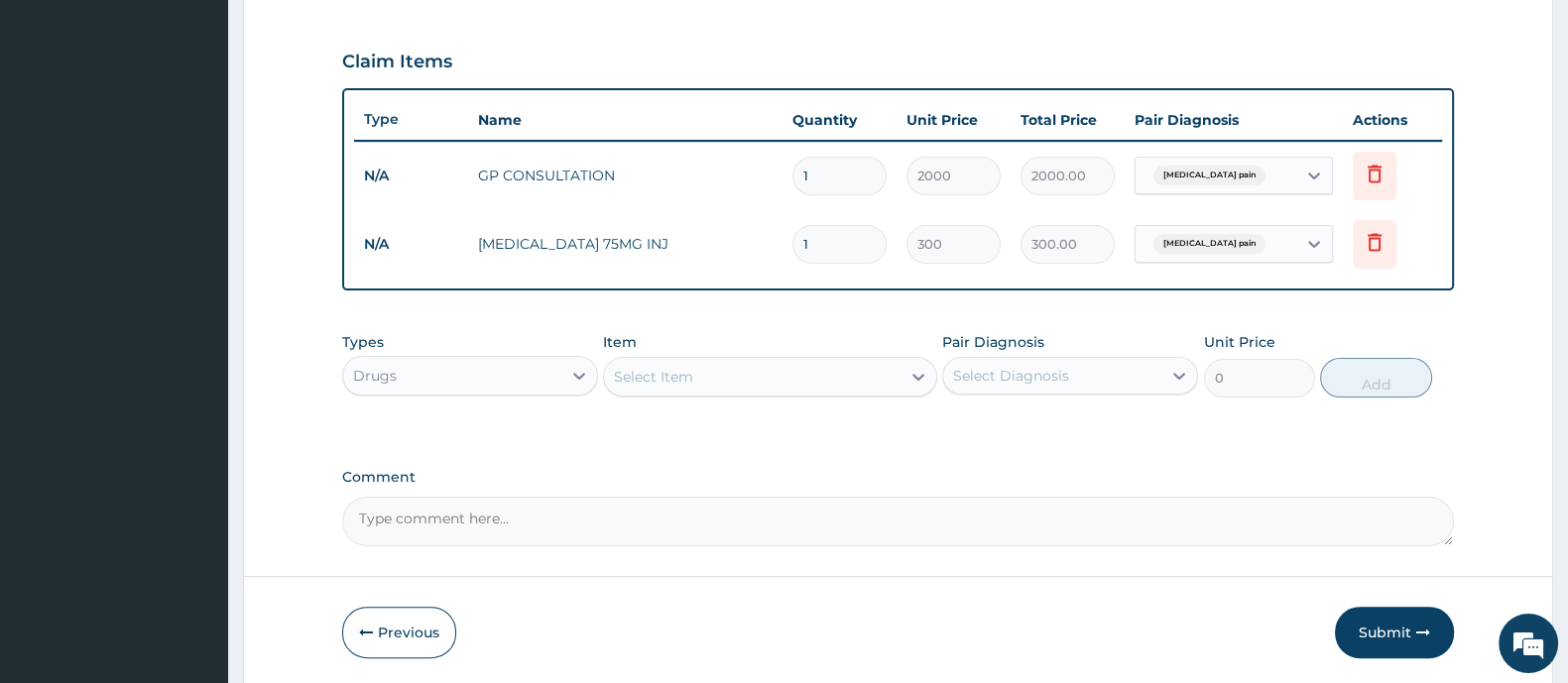
click at [821, 372] on div "Select Item" at bounding box center [752, 377] width 295 height 32
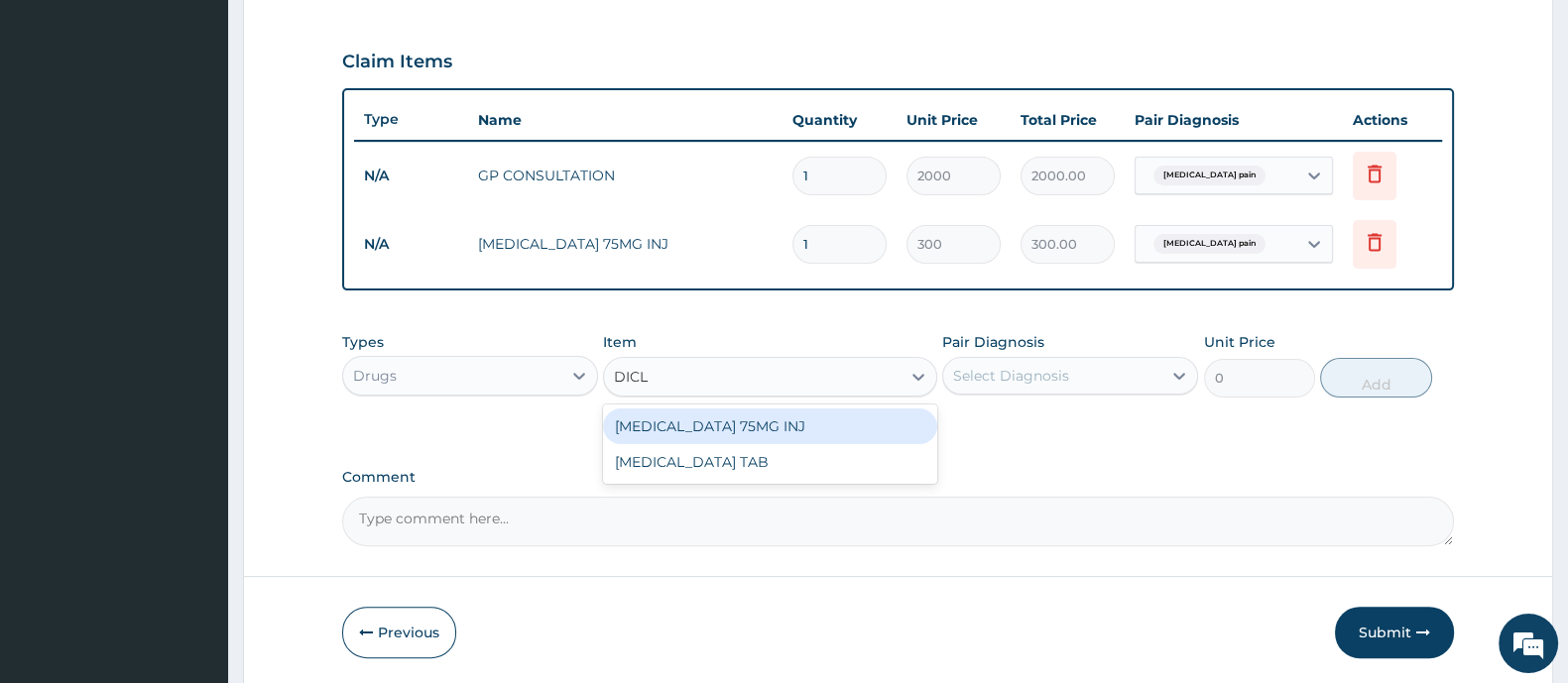
type input "DICLO"
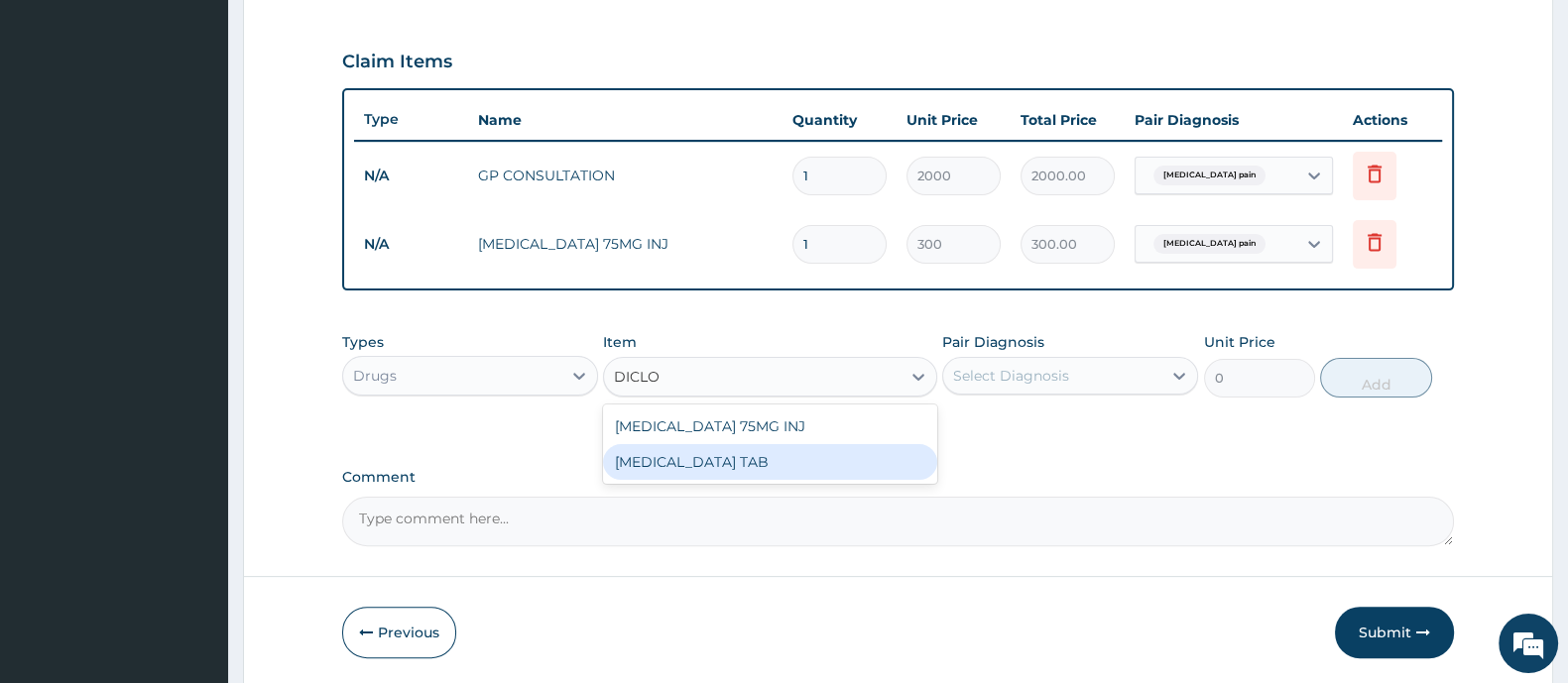
click at [764, 454] on div "[MEDICAL_DATA] TAB" at bounding box center [770, 463] width 333 height 36
type input "50"
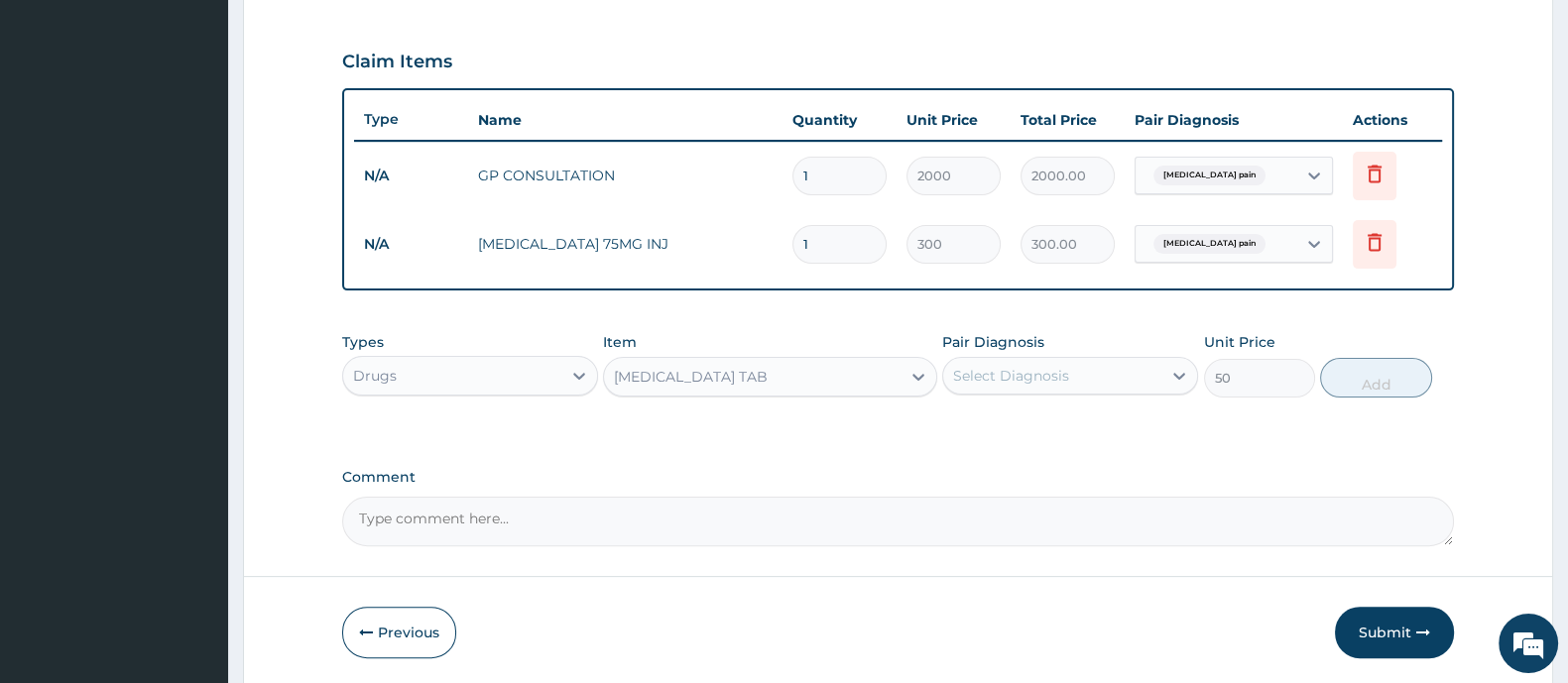
click at [1025, 378] on div "Select Diagnosis" at bounding box center [1011, 376] width 116 height 20
drag, startPoint x: 1022, startPoint y: 424, endPoint x: 1234, endPoint y: 416, distance: 212.2
click at [1022, 426] on label "[MEDICAL_DATA] pain" at bounding box center [1054, 425] width 158 height 20
checkbox input "true"
click at [1379, 374] on button "Add" at bounding box center [1375, 378] width 111 height 40
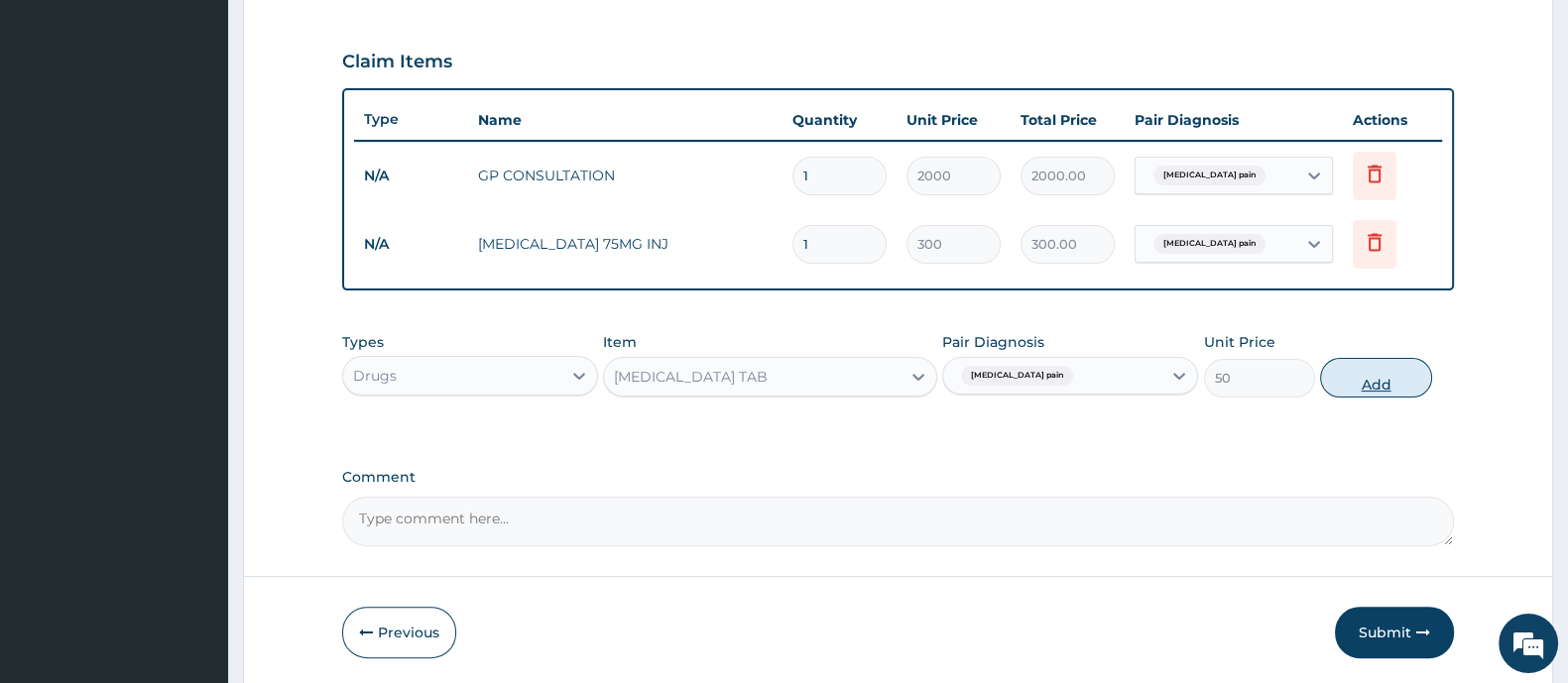
type input "0"
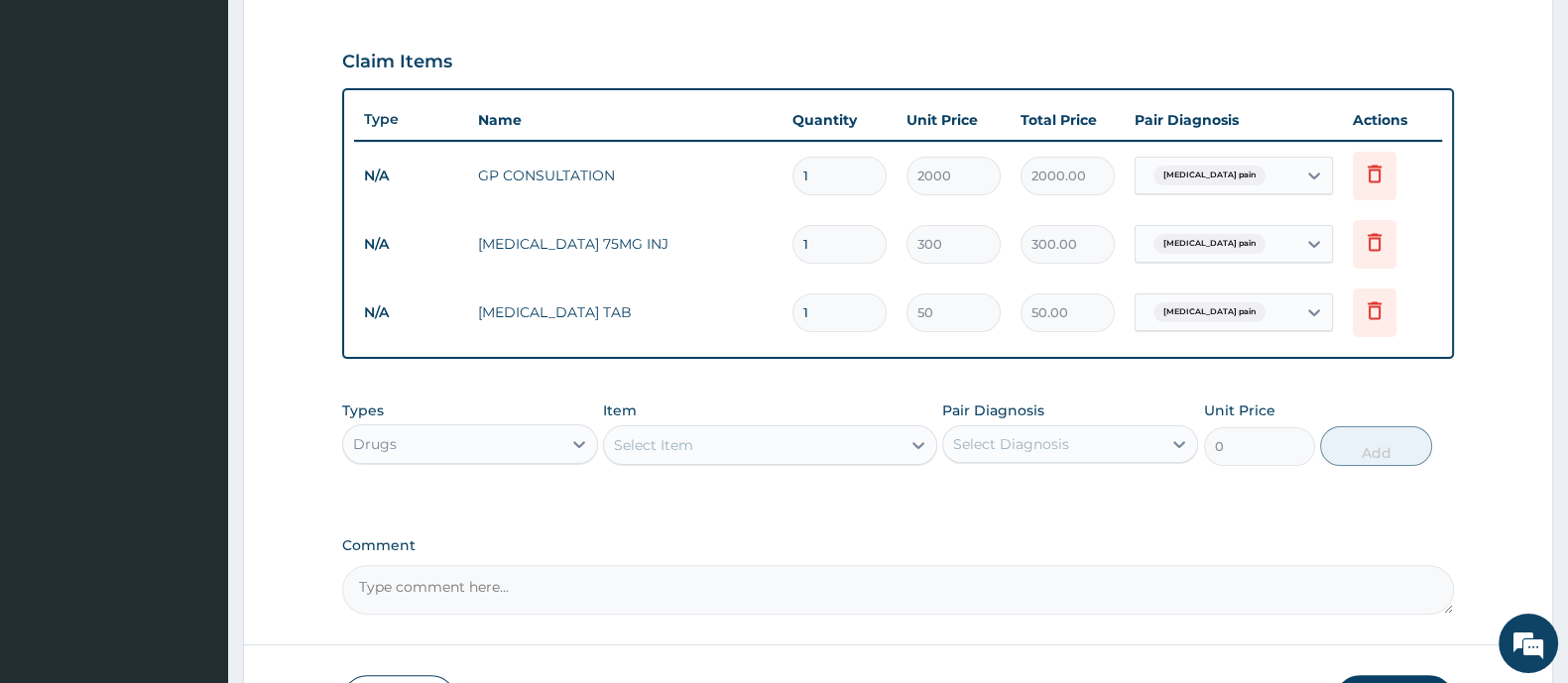
type input "10"
type input "500.00"
type input "10"
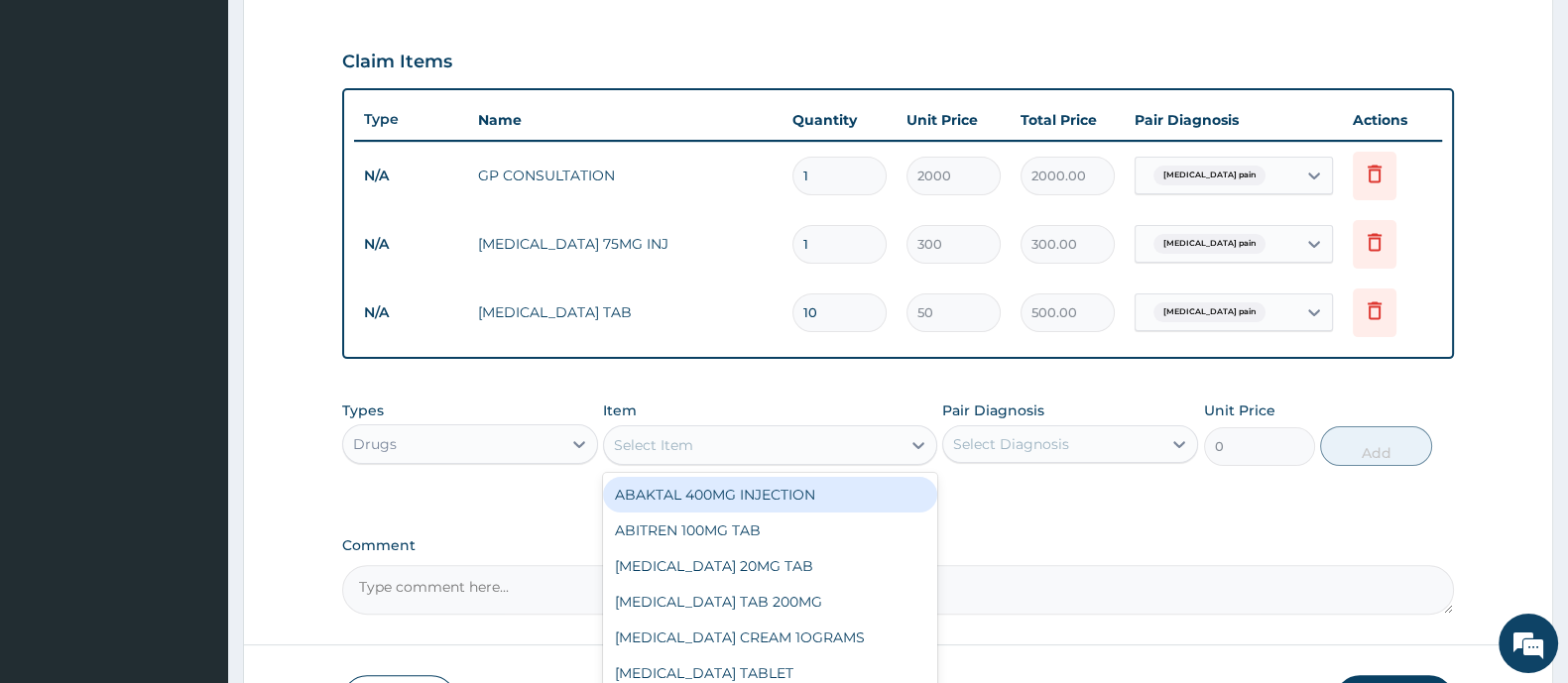
click at [768, 430] on div "Select Item" at bounding box center [752, 446] width 295 height 32
type input "CHY"
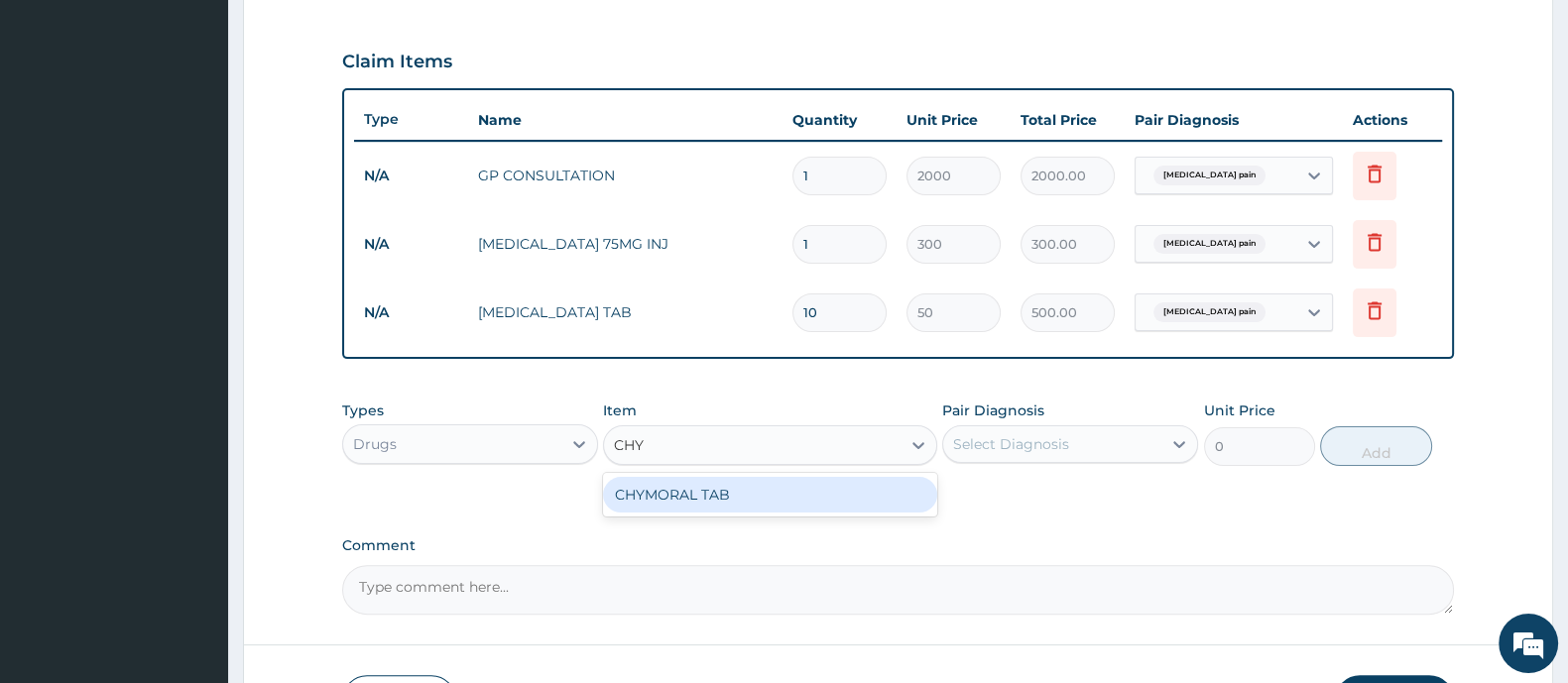
drag, startPoint x: 724, startPoint y: 487, endPoint x: 945, endPoint y: 453, distance: 223.6
click at [725, 488] on div "CHYMORAL TAB" at bounding box center [770, 495] width 333 height 36
type input "70"
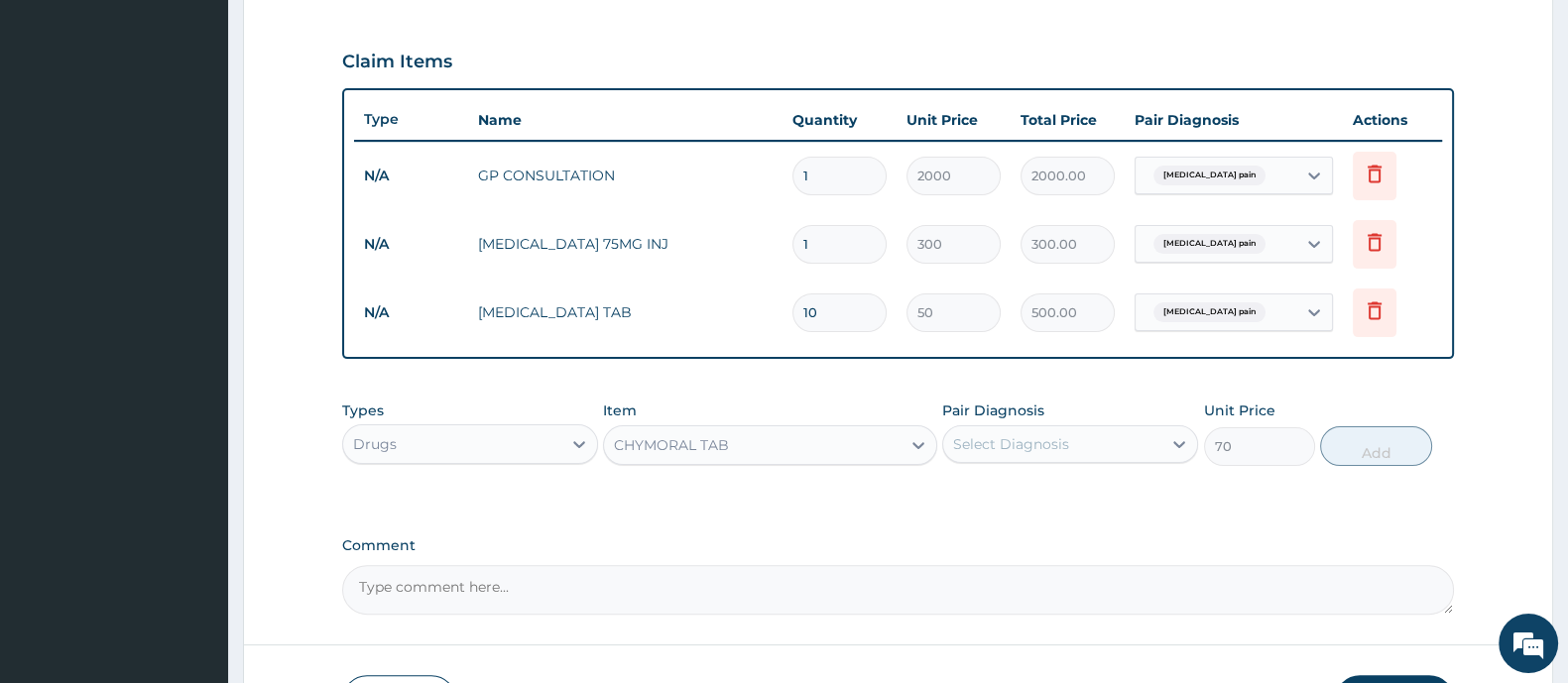
click at [1034, 429] on div "Select Diagnosis" at bounding box center [1052, 445] width 218 height 32
drag, startPoint x: 1014, startPoint y: 487, endPoint x: 1307, endPoint y: 458, distance: 294.4
click at [1021, 487] on label "[MEDICAL_DATA] pain" at bounding box center [1054, 493] width 158 height 20
checkbox input "true"
click at [1412, 453] on button "Add" at bounding box center [1375, 447] width 111 height 40
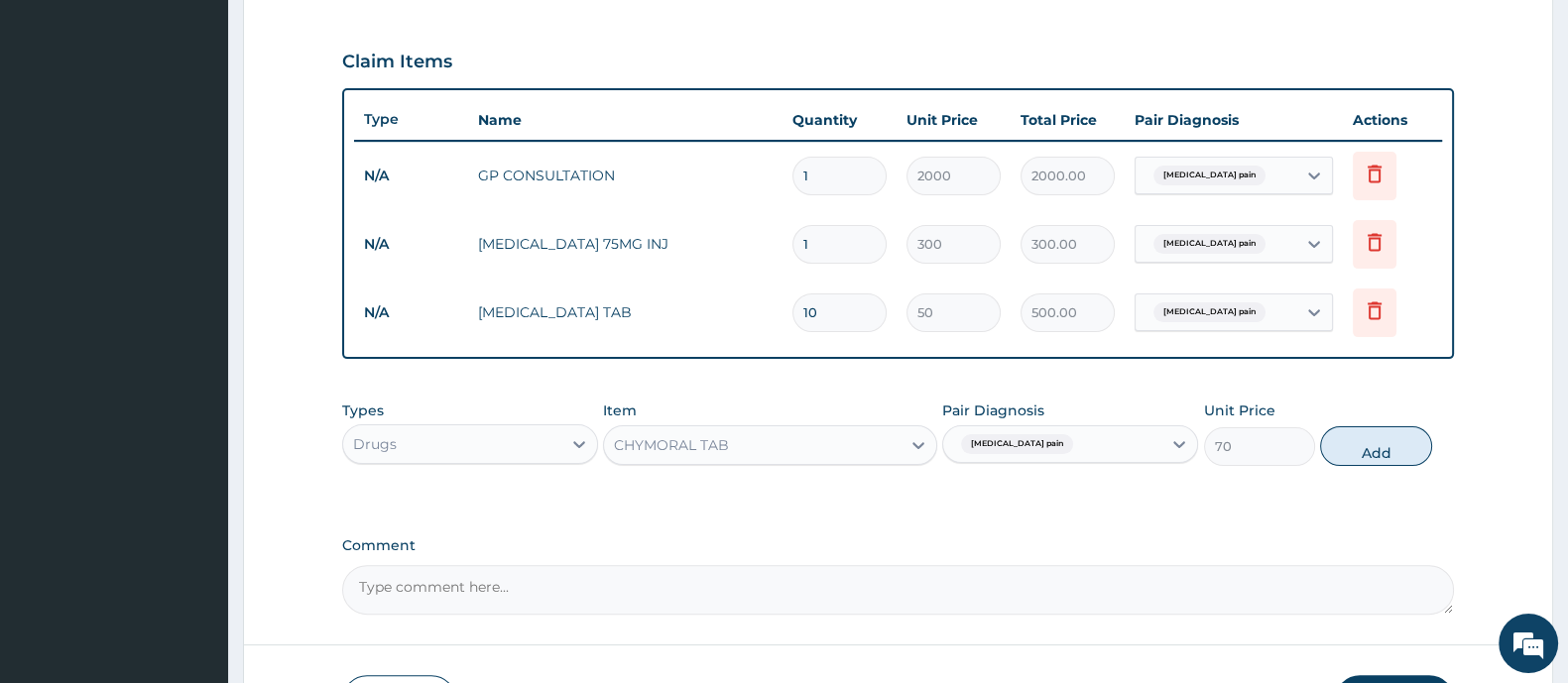
type input "0"
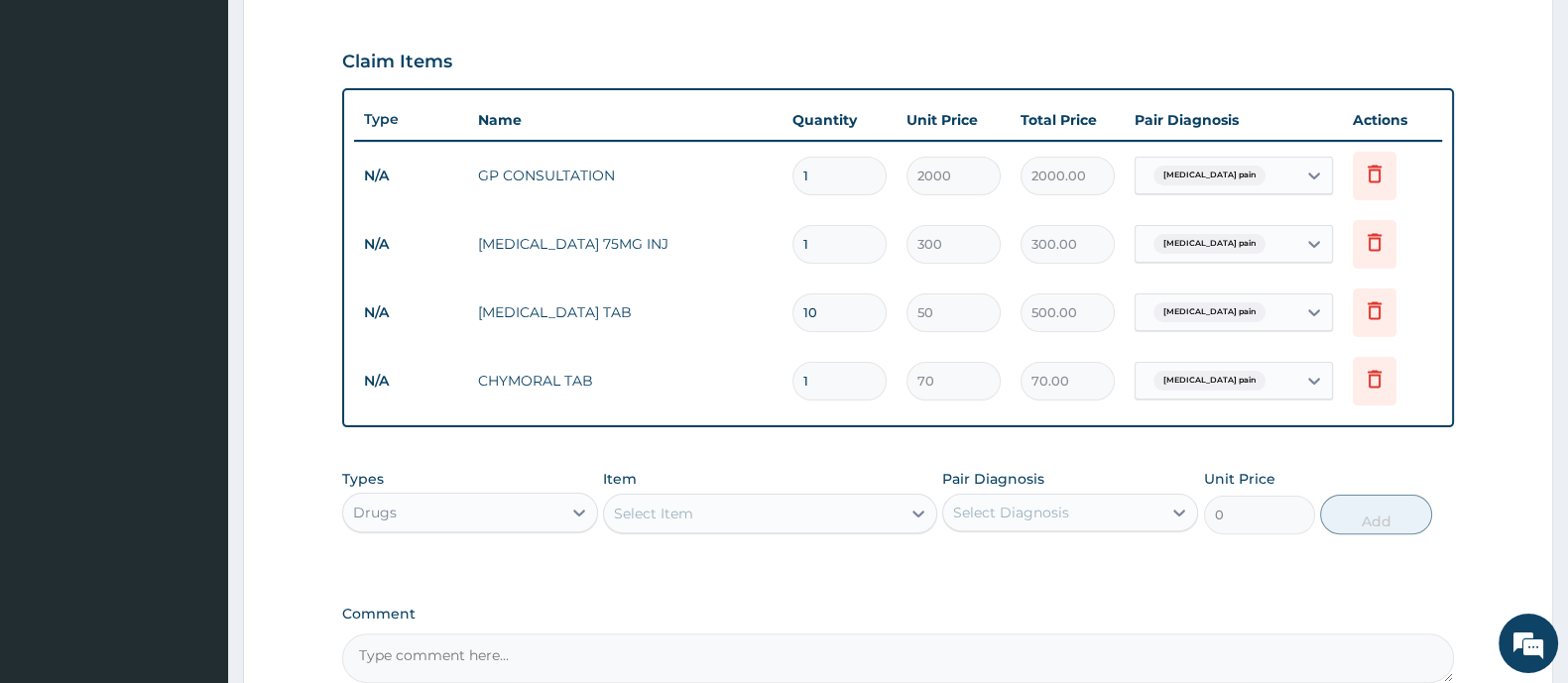
type input "0.00"
type input "2"
type input "140.00"
type input "20"
type input "1400.00"
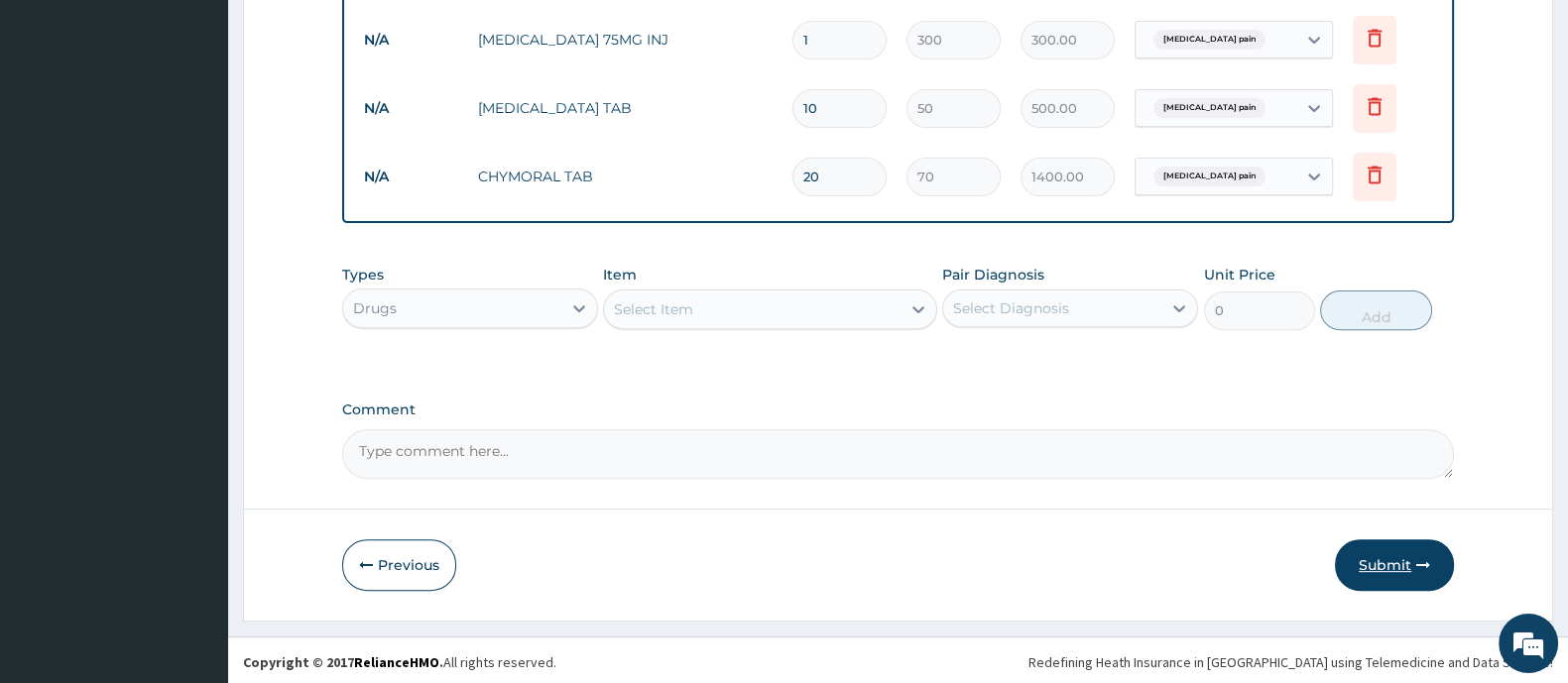
type input "20"
click at [1421, 575] on button "Submit" at bounding box center [1394, 565] width 119 height 52
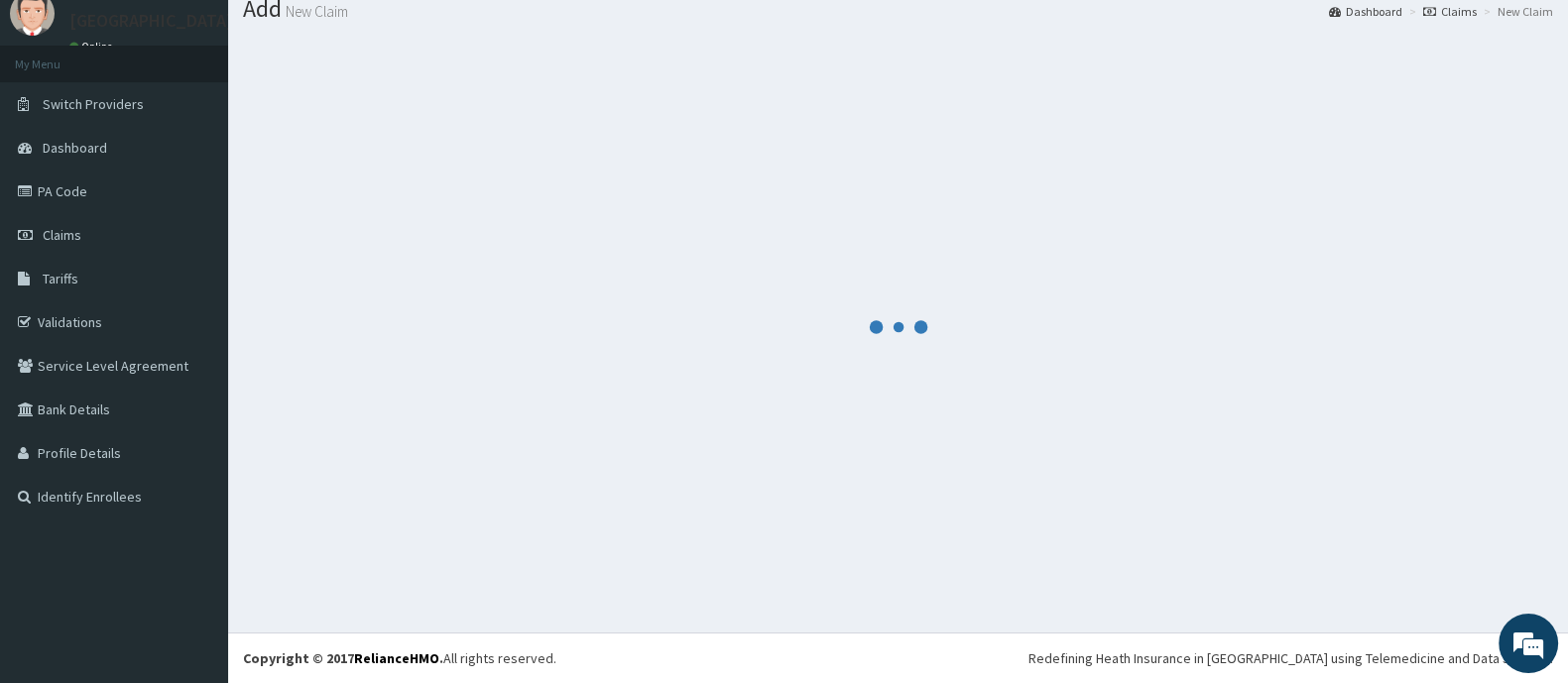
scroll to position [854, 0]
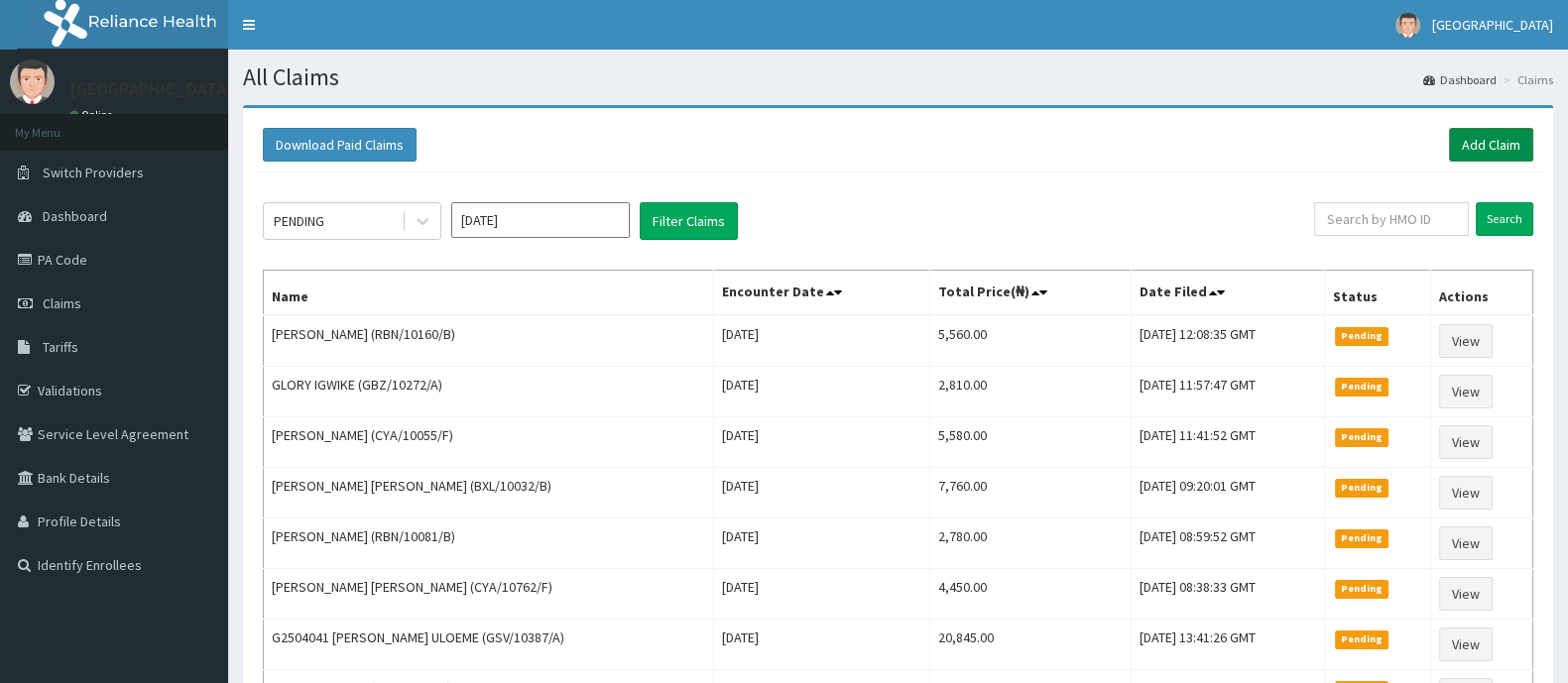
click at [1481, 136] on link "Add Claim" at bounding box center [1490, 145] width 85 height 34
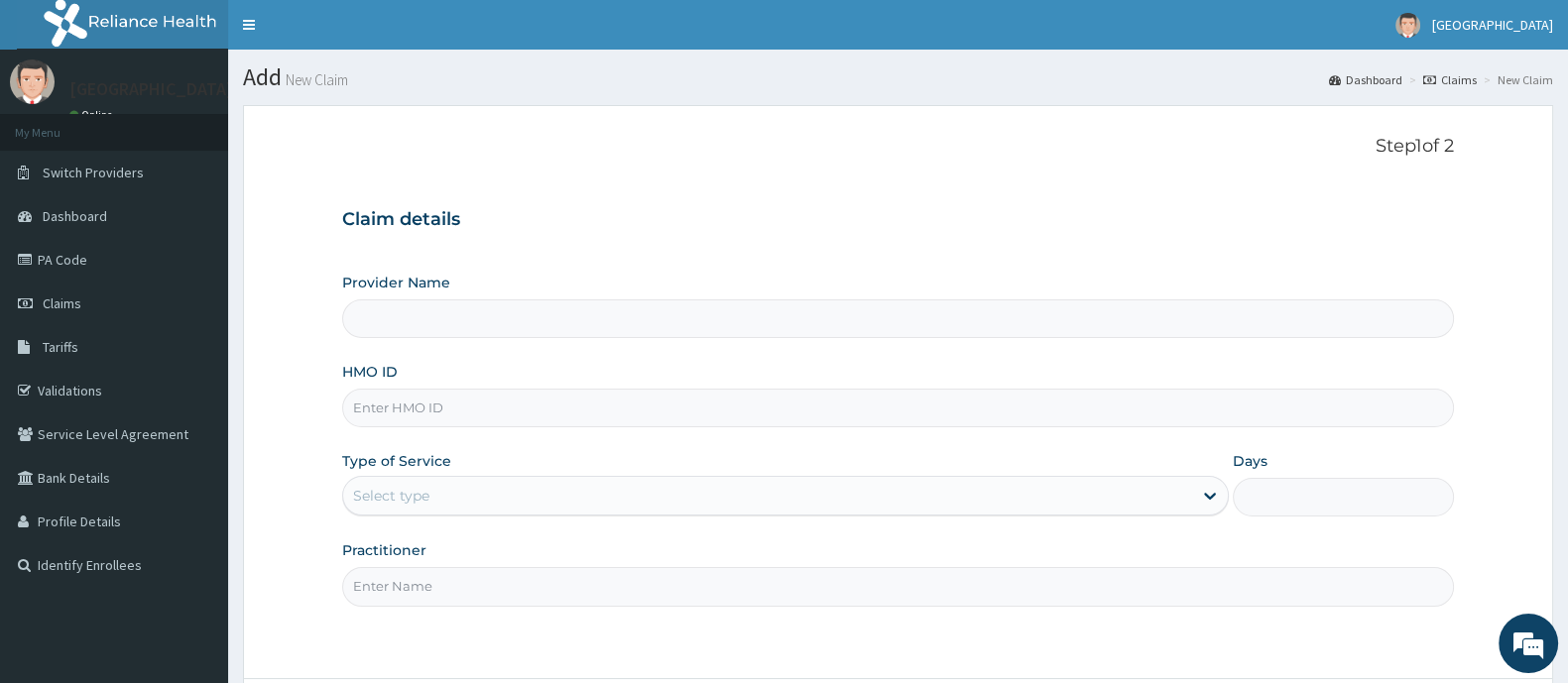
click at [480, 418] on input "HMO ID" at bounding box center [897, 408] width 1111 height 39
type input "[GEOGRAPHIC_DATA] And Maternity"
drag, startPoint x: 523, startPoint y: 415, endPoint x: 329, endPoint y: 414, distance: 194.0
click at [329, 414] on form "Step 1 of 2 Claim details Provider Name Ademola Hospital And Maternity HMO ID G…" at bounding box center [898, 448] width 1310 height 686
type input "GBZ/10405/C"
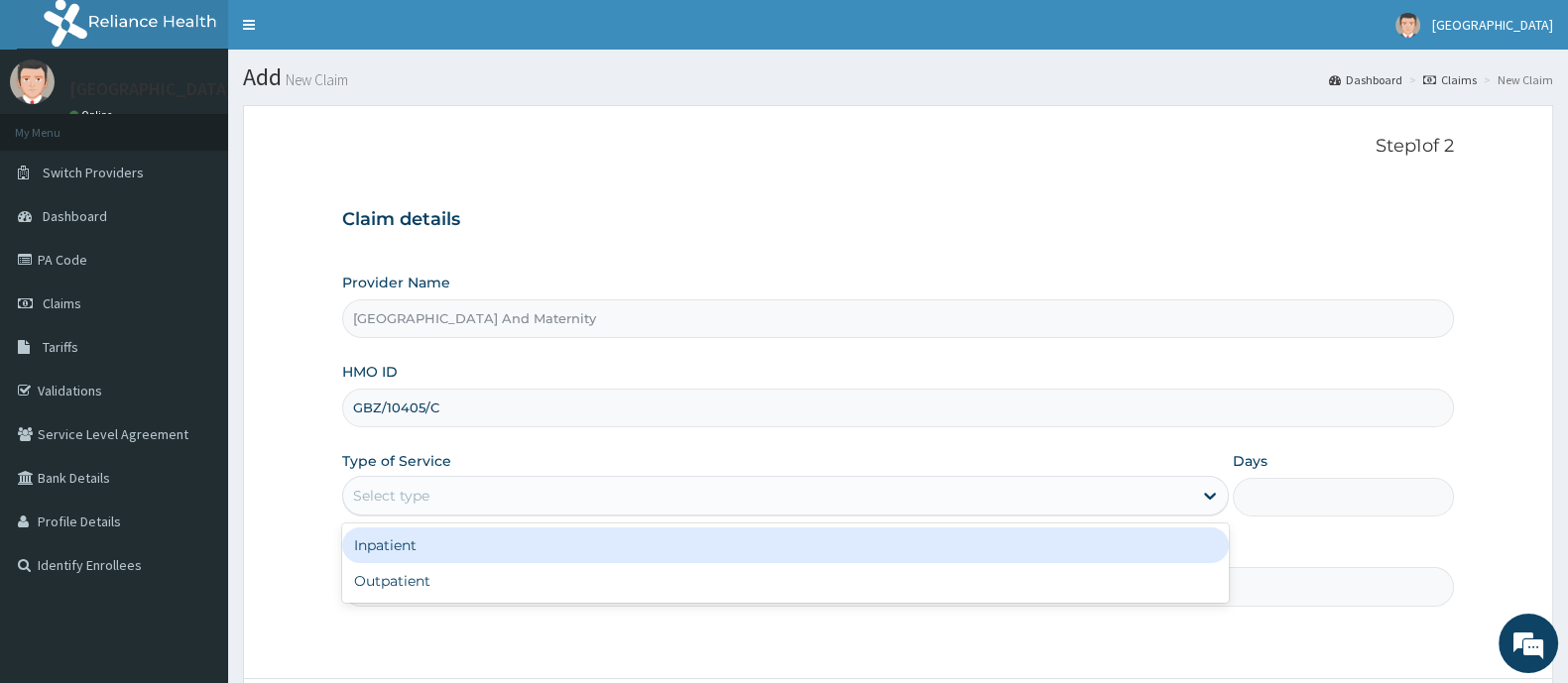
click at [467, 503] on div "Select type" at bounding box center [767, 496] width 848 height 32
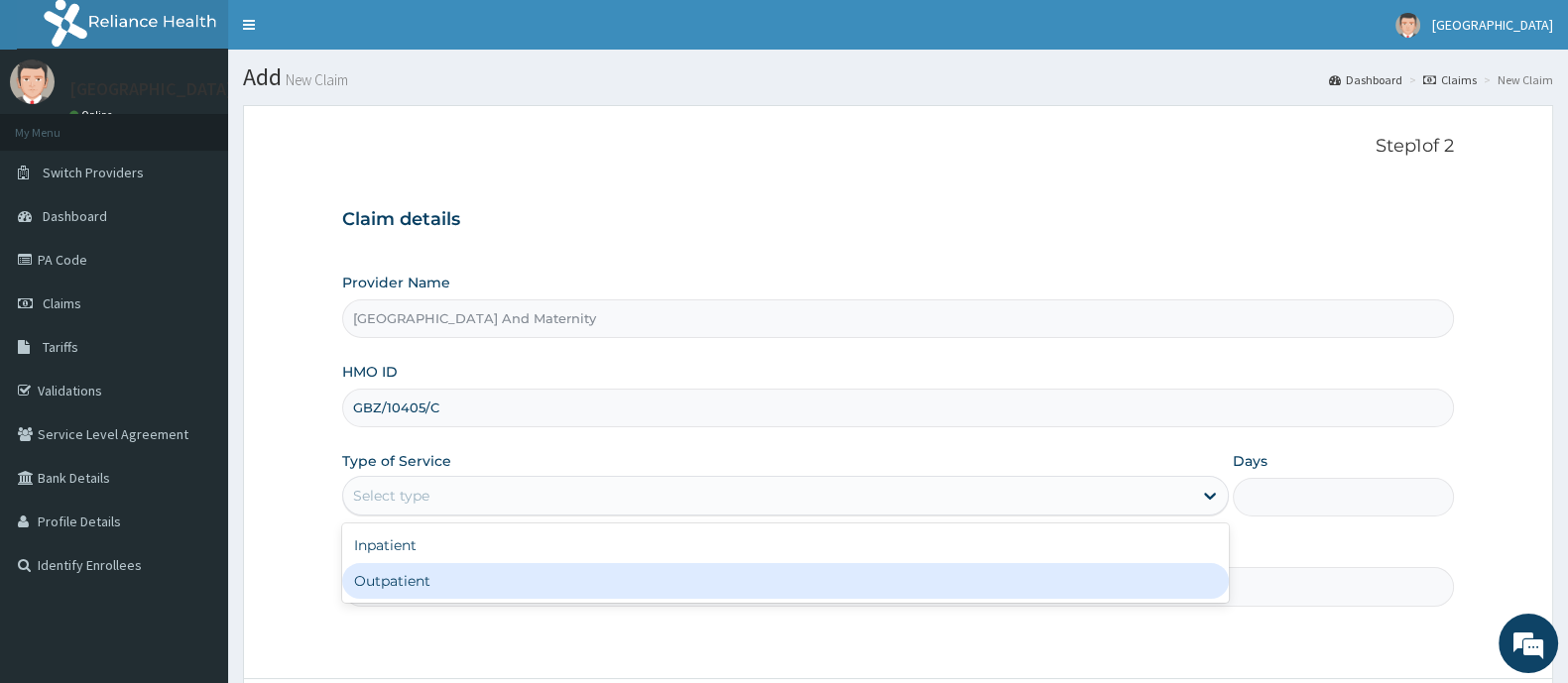
click at [426, 582] on div "Outpatient" at bounding box center [784, 581] width 886 height 36
type input "1"
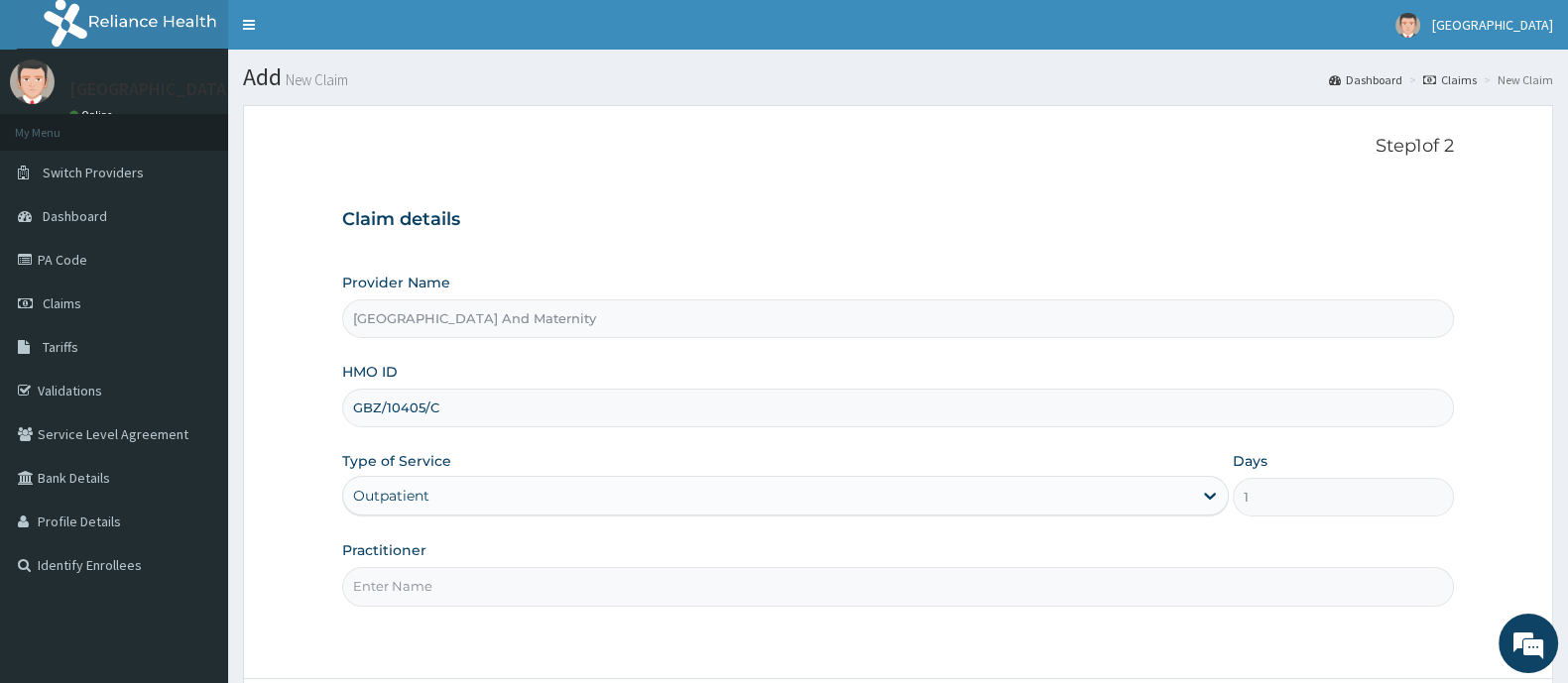
click at [437, 579] on input "Practitioner" at bounding box center [897, 586] width 1111 height 39
type input "[PERSON_NAME]"
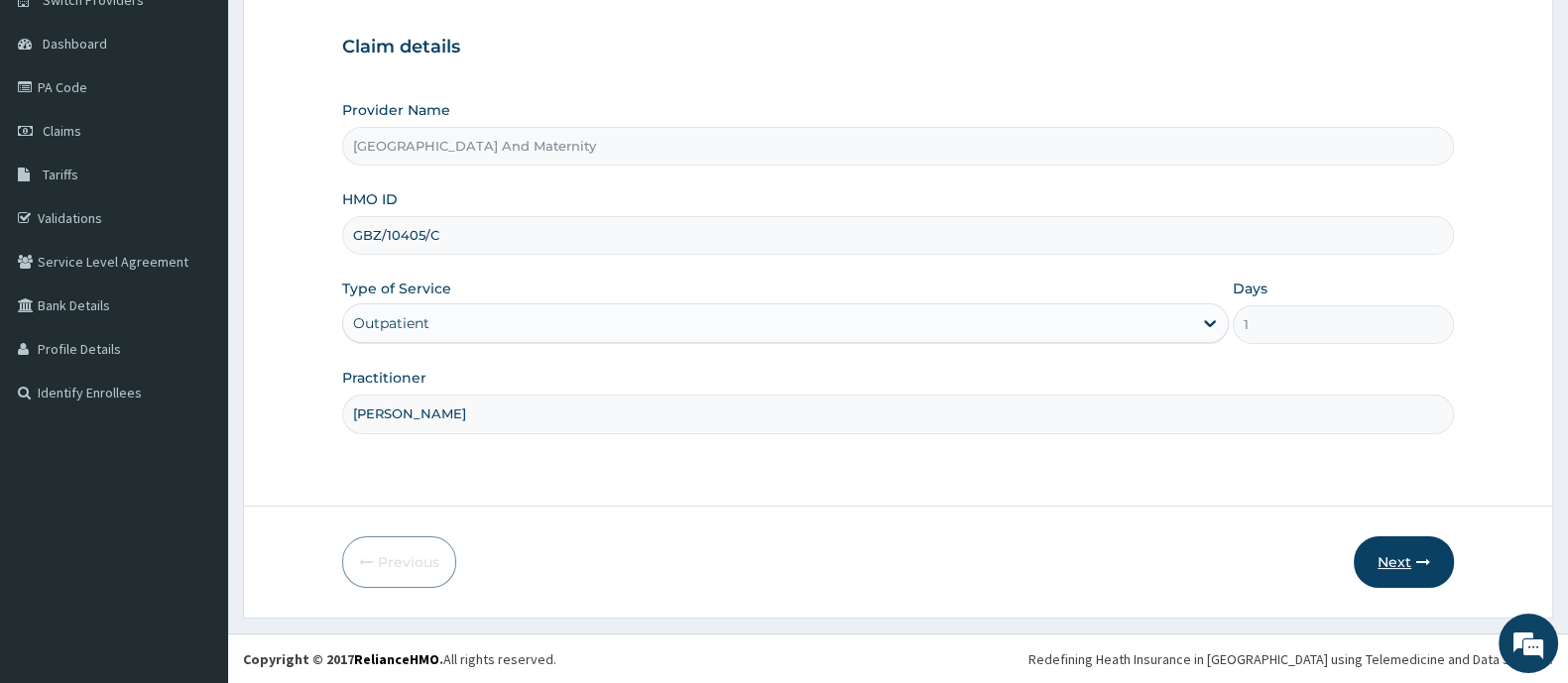
click at [1402, 567] on button "Next" at bounding box center [1404, 562] width 100 height 52
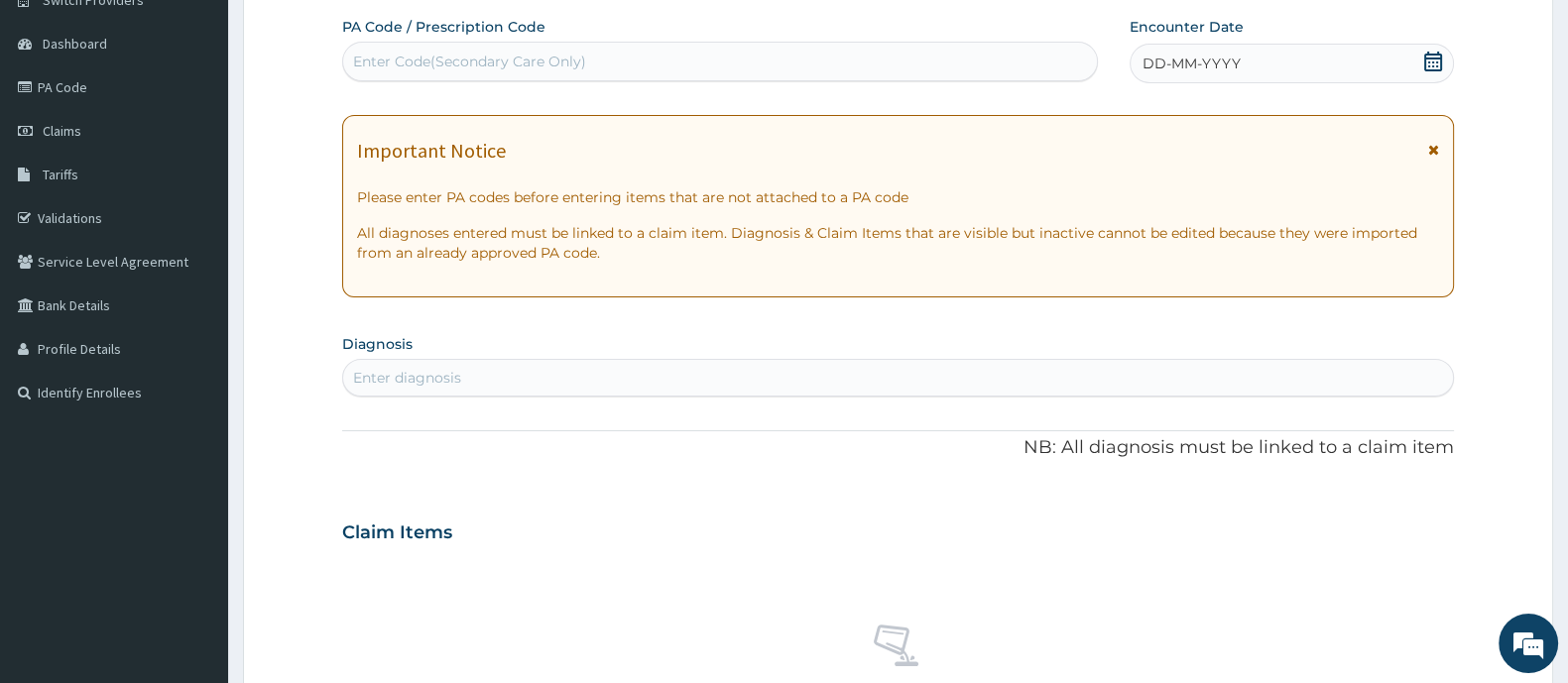
click at [1430, 67] on icon at bounding box center [1432, 62] width 20 height 20
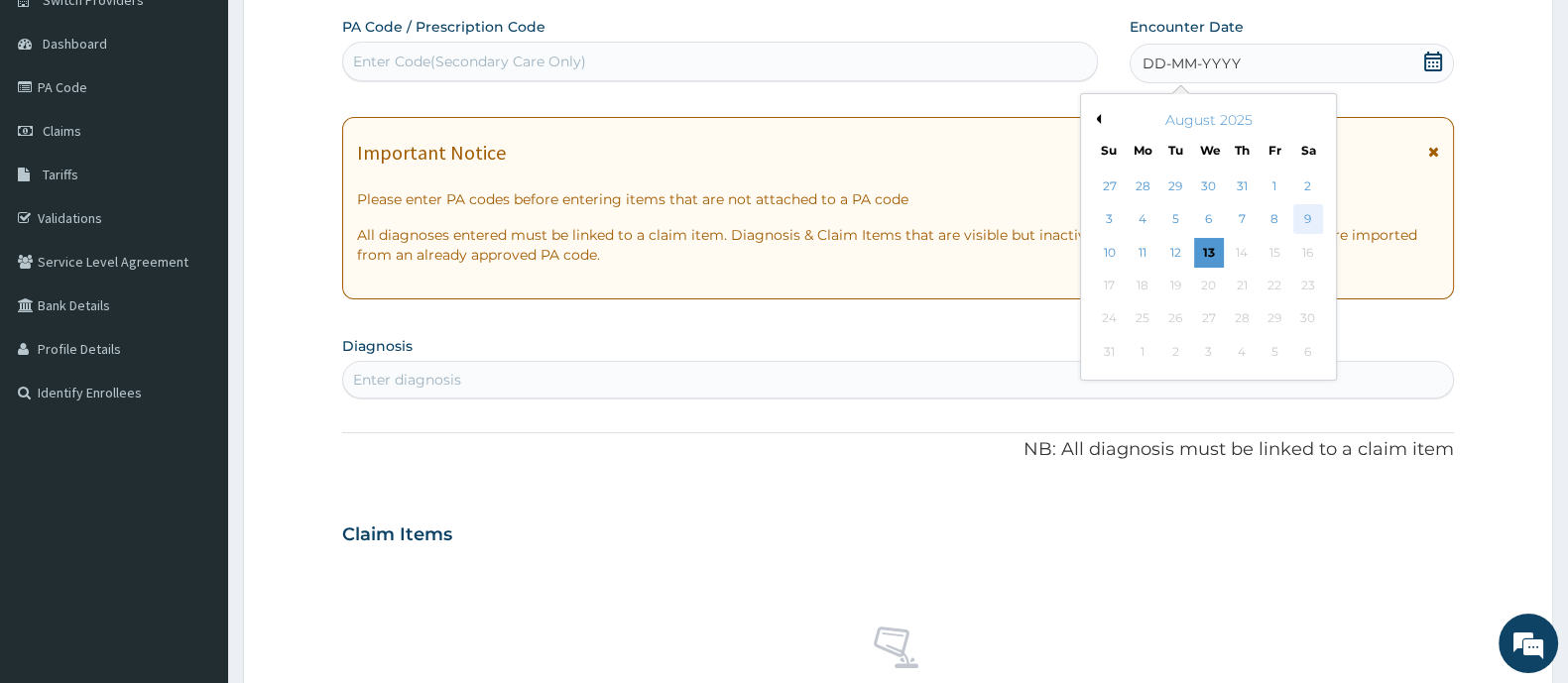
click at [1316, 225] on div "9" at bounding box center [1308, 220] width 30 height 30
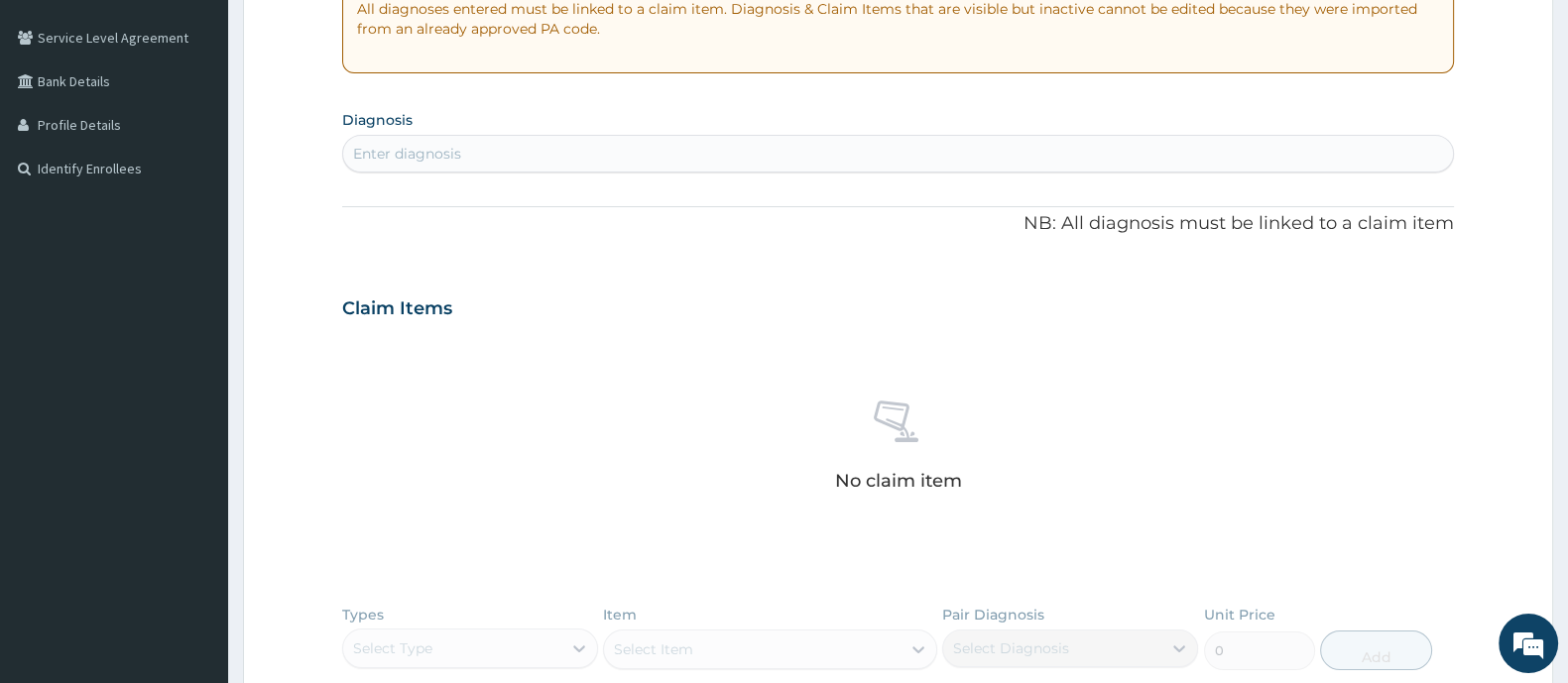
scroll to position [421, 0]
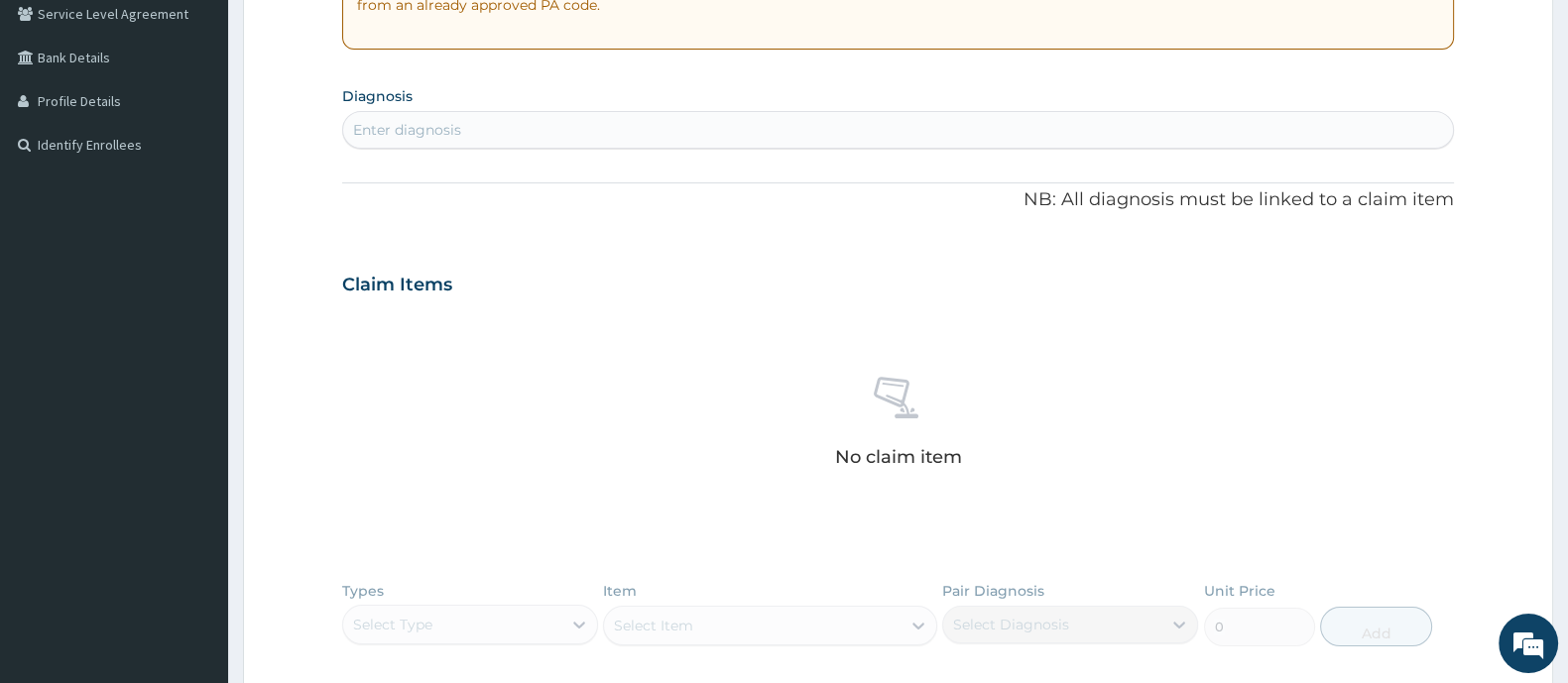
click at [430, 114] on div "Enter diagnosis" at bounding box center [897, 130] width 1109 height 32
click at [427, 124] on div "Enter diagnosis" at bounding box center [407, 130] width 108 height 20
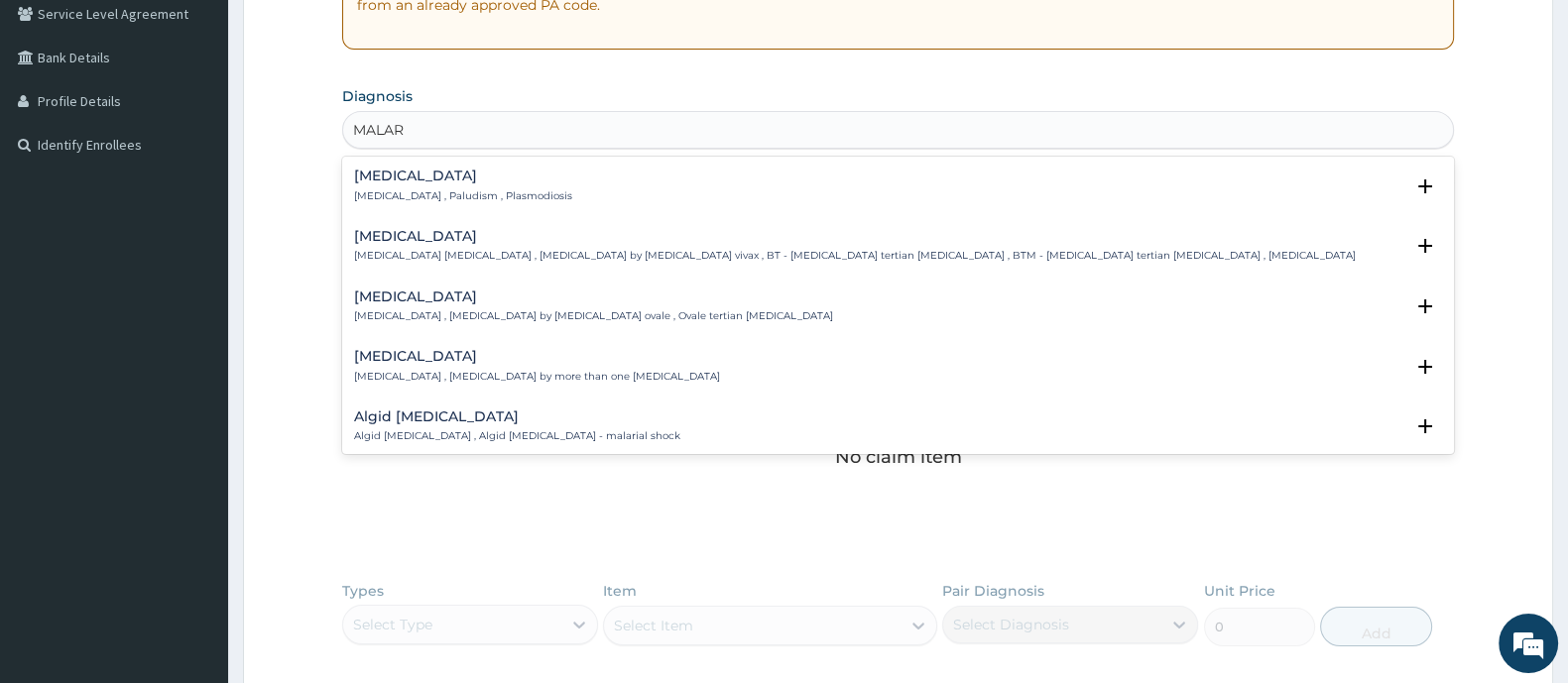
type input "MALARI"
click at [440, 173] on h4 "[MEDICAL_DATA]" at bounding box center [463, 175] width 218 height 15
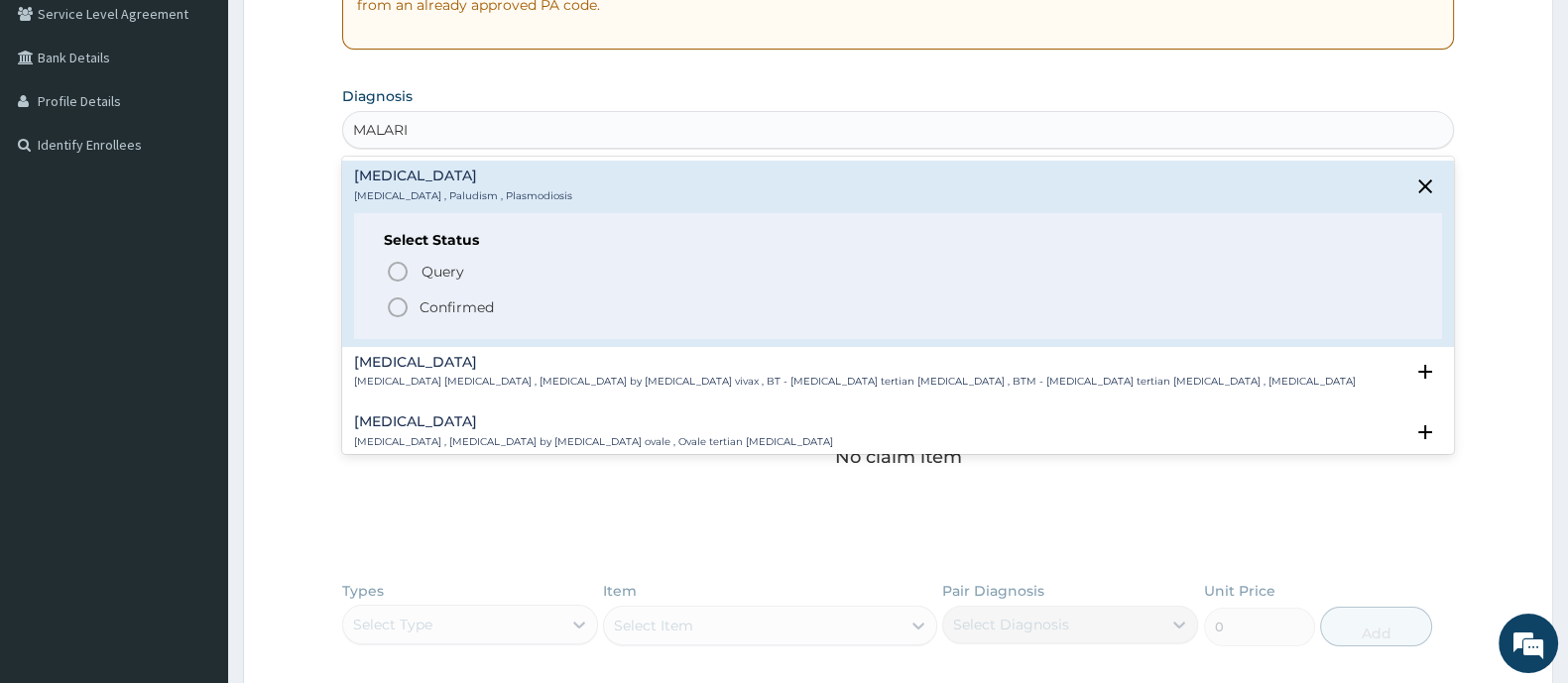
drag, startPoint x: 399, startPoint y: 306, endPoint x: 392, endPoint y: 298, distance: 10.6
click at [401, 304] on icon "status option filled" at bounding box center [398, 307] width 24 height 24
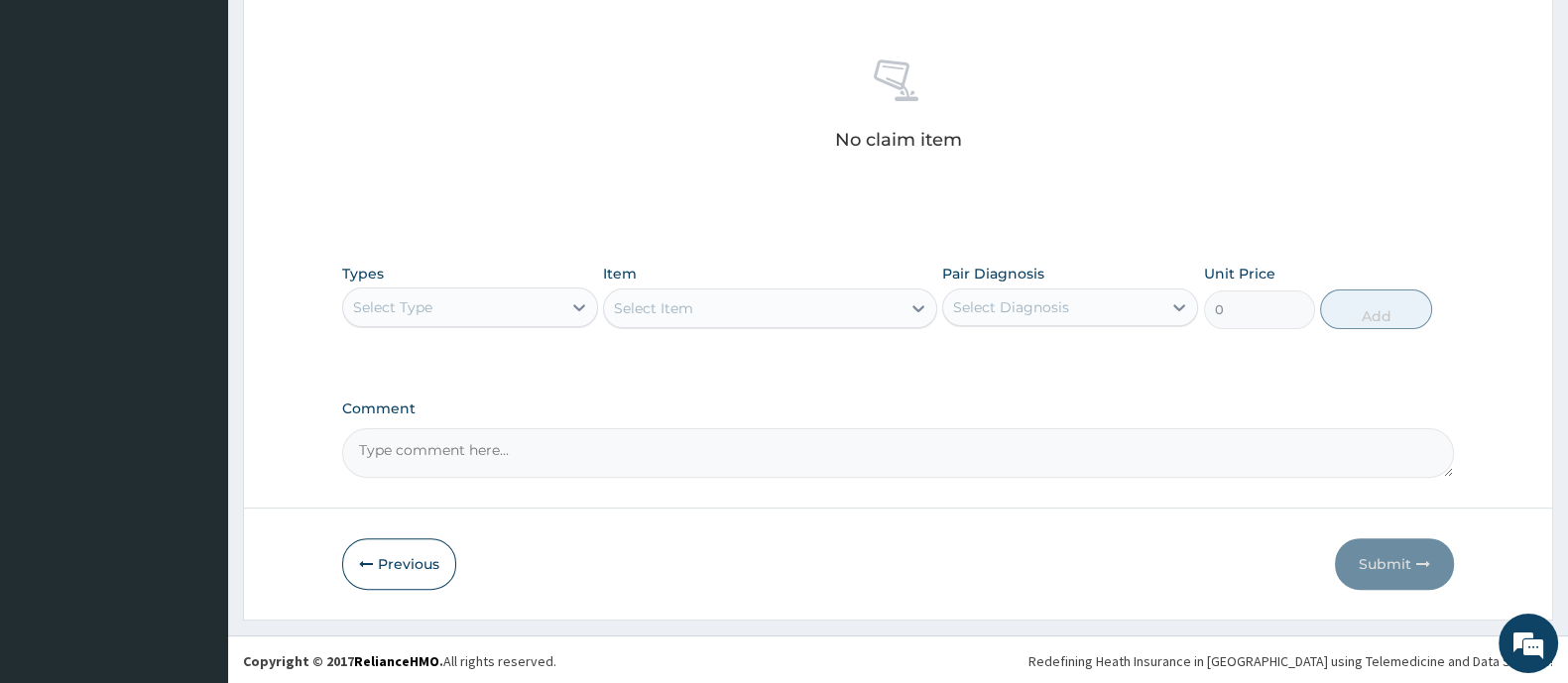
scroll to position [744, 0]
click at [528, 317] on div "Select Type" at bounding box center [452, 307] width 218 height 32
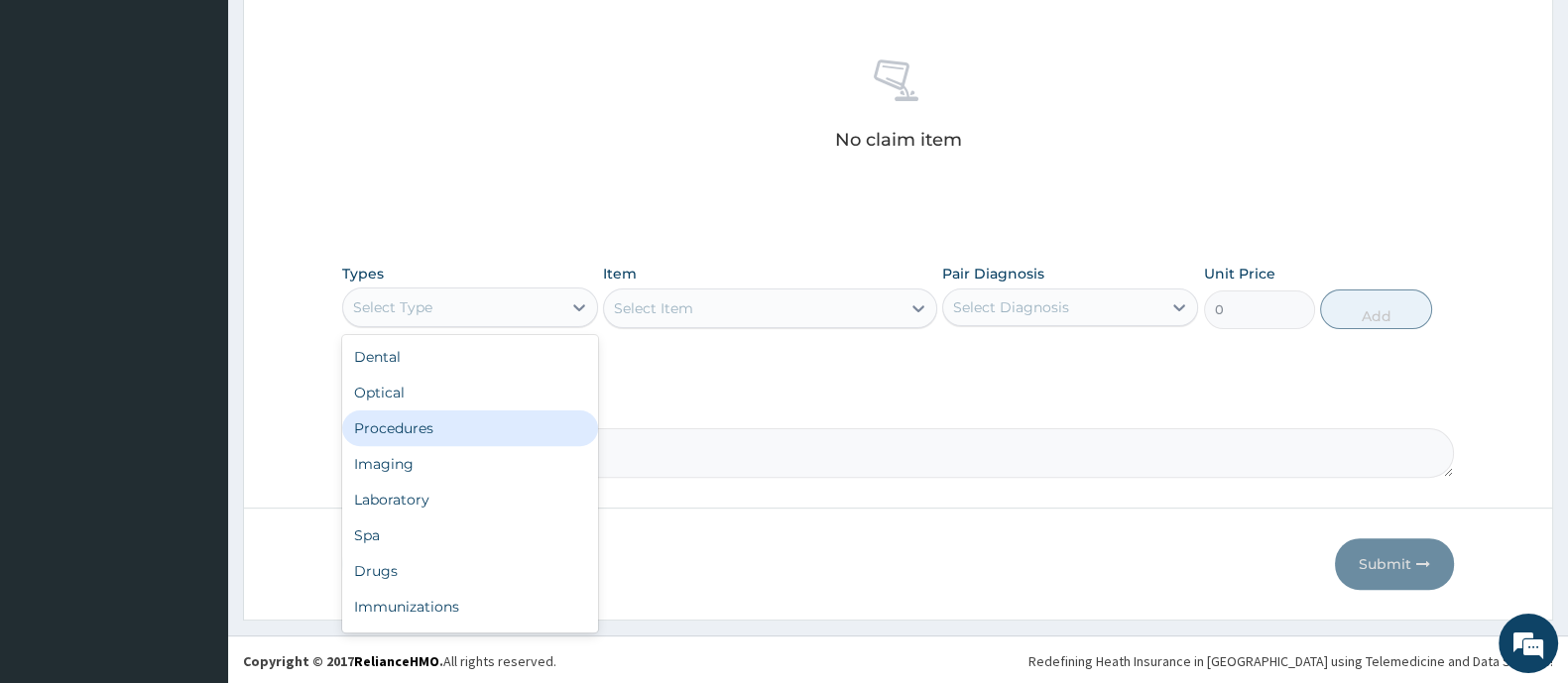
drag, startPoint x: 467, startPoint y: 435, endPoint x: 570, endPoint y: 365, distance: 124.5
click at [479, 427] on div "Procedures" at bounding box center [470, 429] width 256 height 36
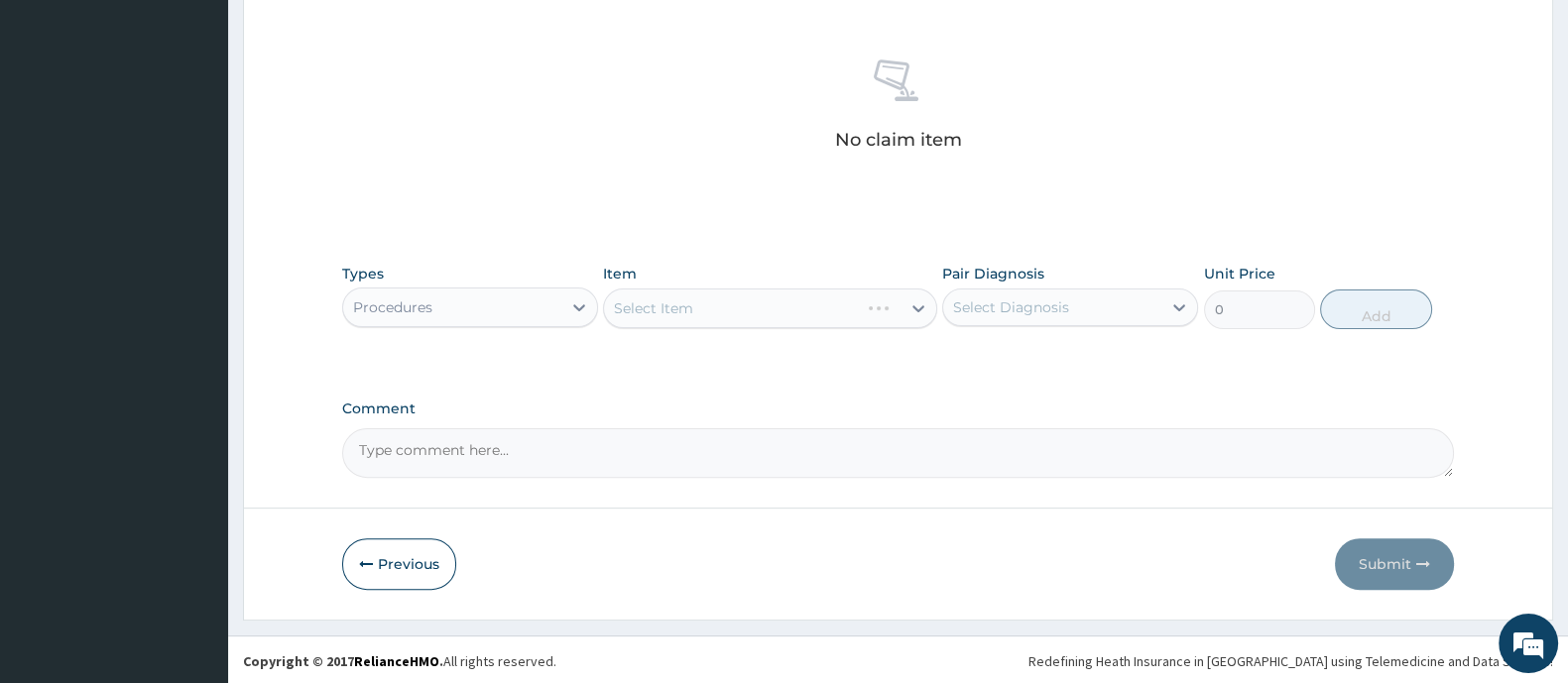
click at [710, 302] on div "Select Item" at bounding box center [770, 308] width 333 height 40
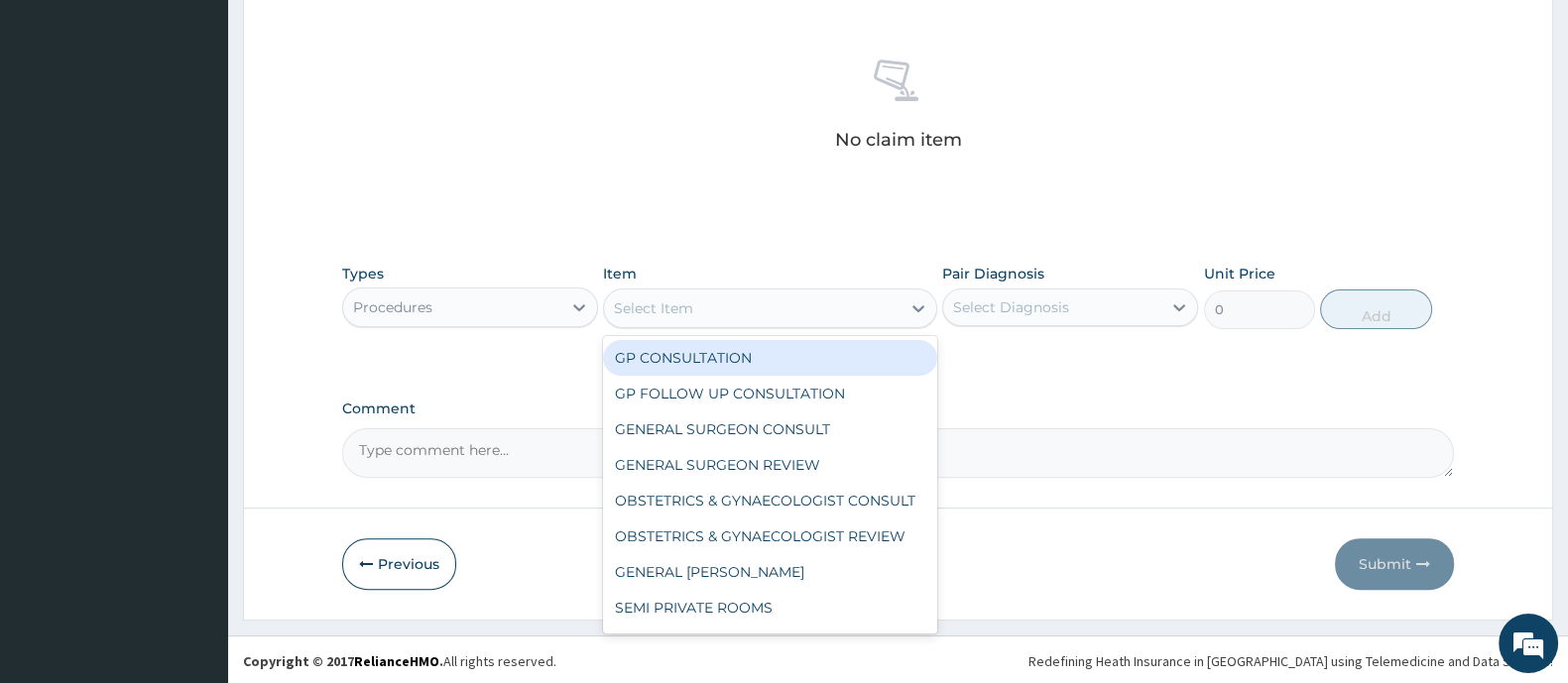
click at [704, 309] on div "Select Item" at bounding box center [752, 308] width 295 height 32
drag, startPoint x: 699, startPoint y: 359, endPoint x: 922, endPoint y: 321, distance: 226.2
click at [716, 361] on div "GP CONSULTATION" at bounding box center [770, 358] width 333 height 36
type input "2000"
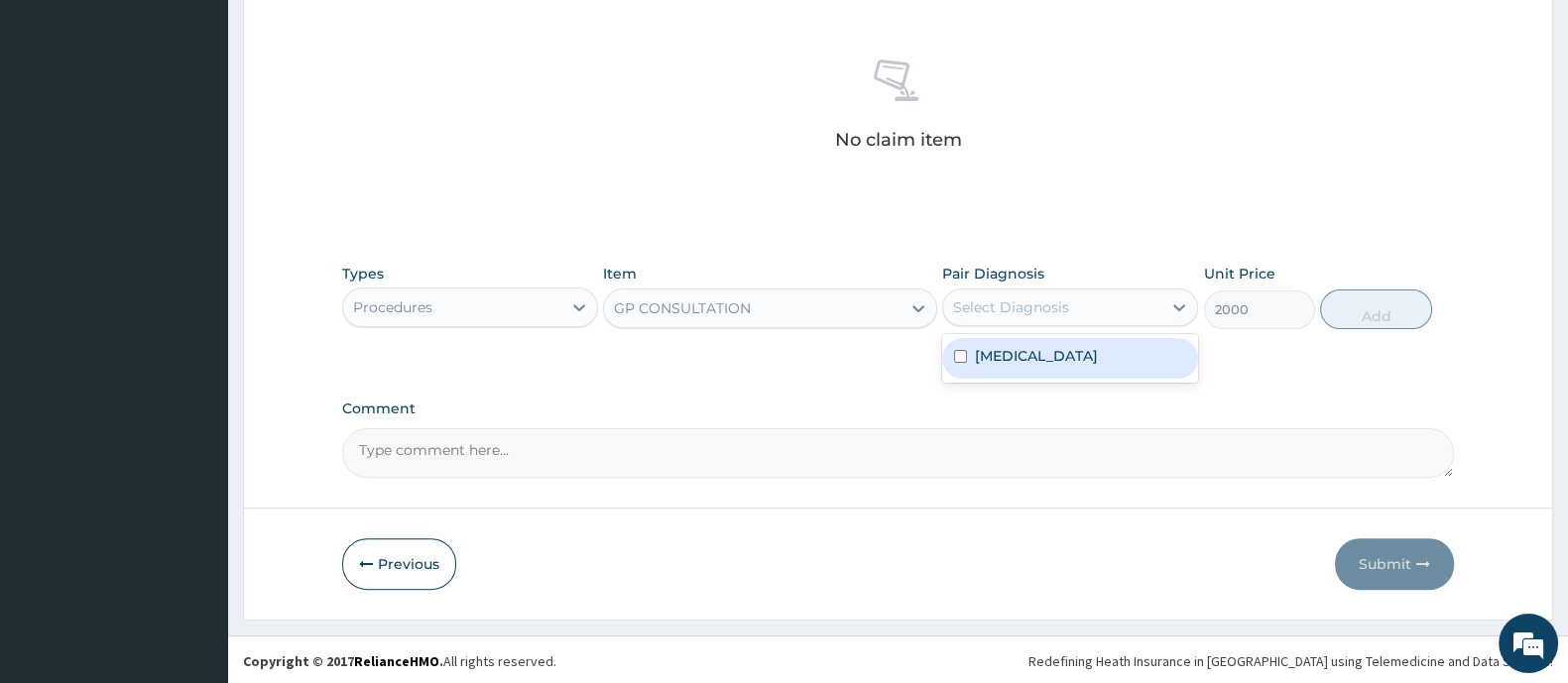
click at [996, 305] on div "Select Diagnosis" at bounding box center [1011, 307] width 116 height 20
drag, startPoint x: 984, startPoint y: 358, endPoint x: 1061, endPoint y: 361, distance: 77.1
click at [998, 361] on label "[MEDICAL_DATA]" at bounding box center [1036, 356] width 123 height 20
checkbox input "true"
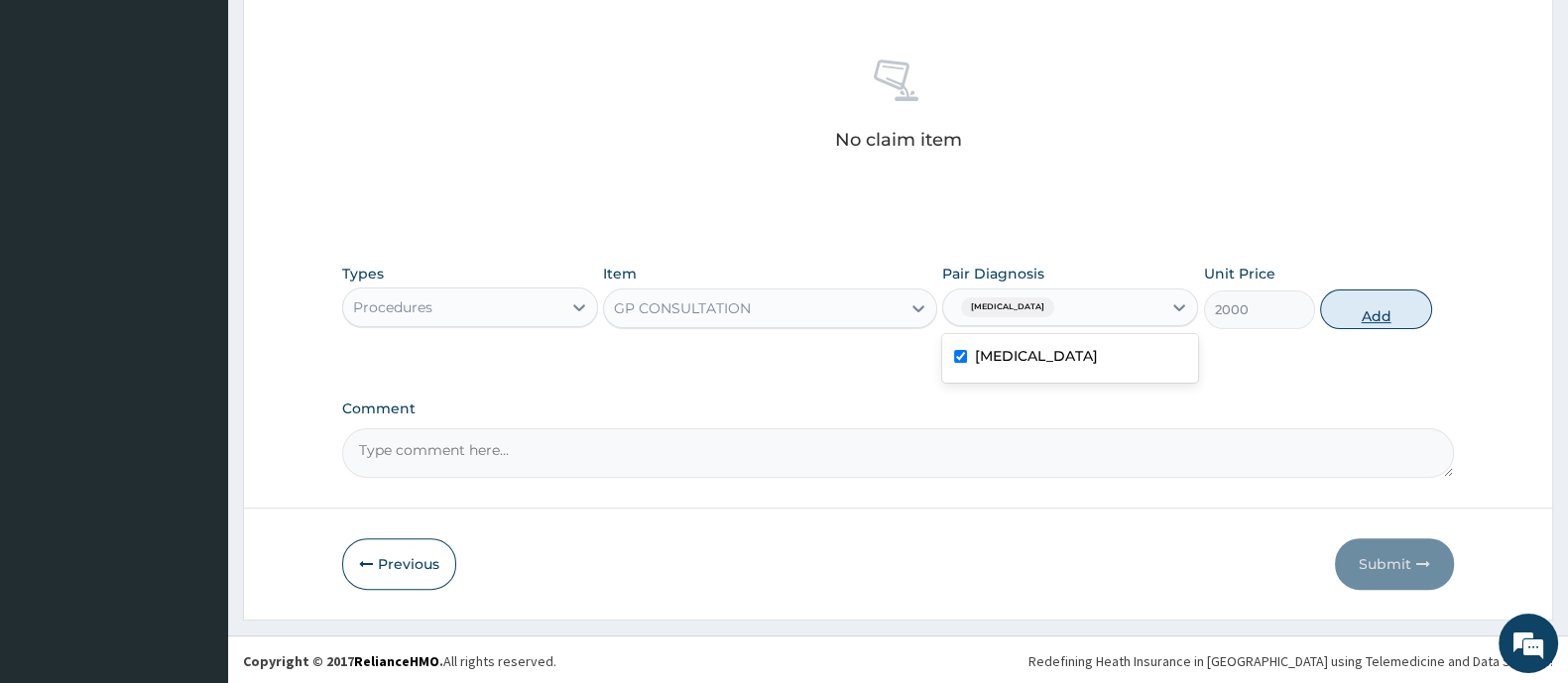
click at [1365, 316] on button "Add" at bounding box center [1375, 309] width 111 height 40
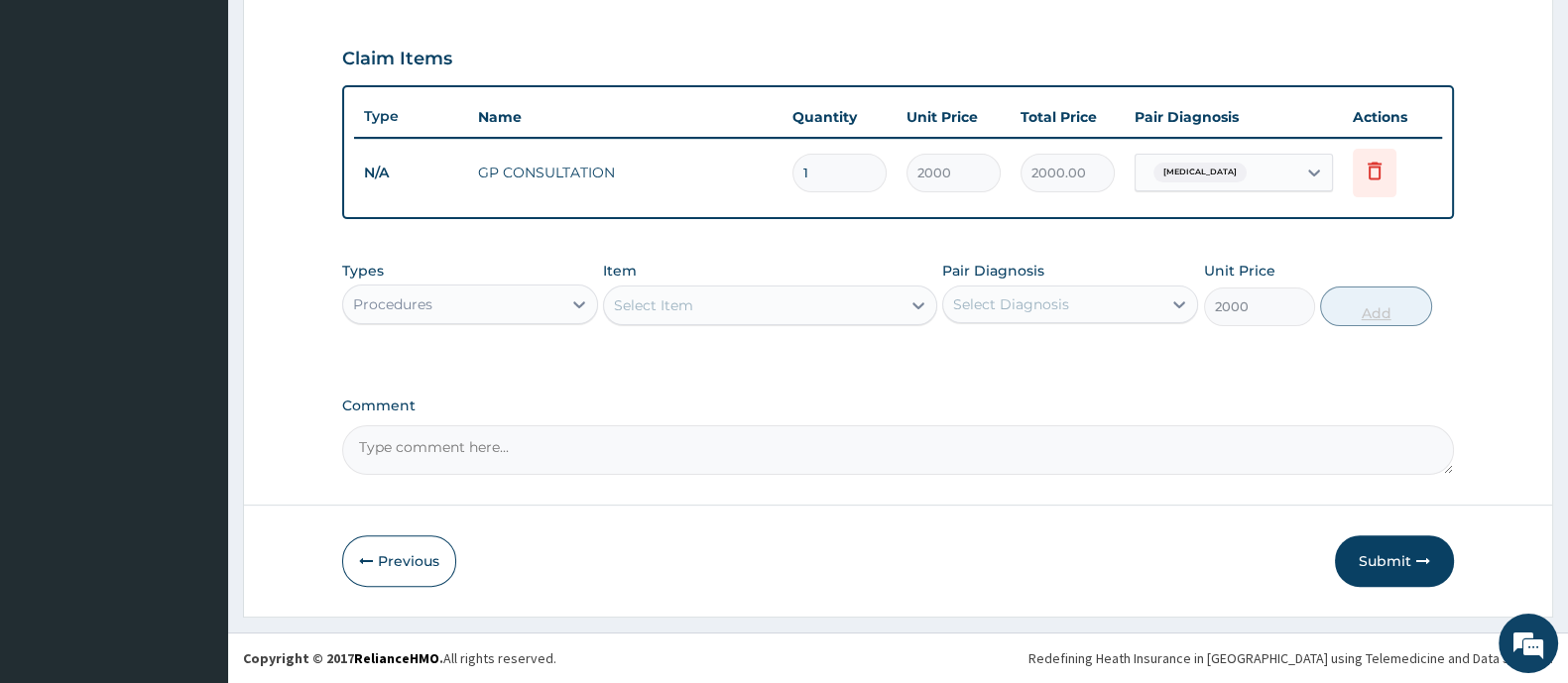
type input "0"
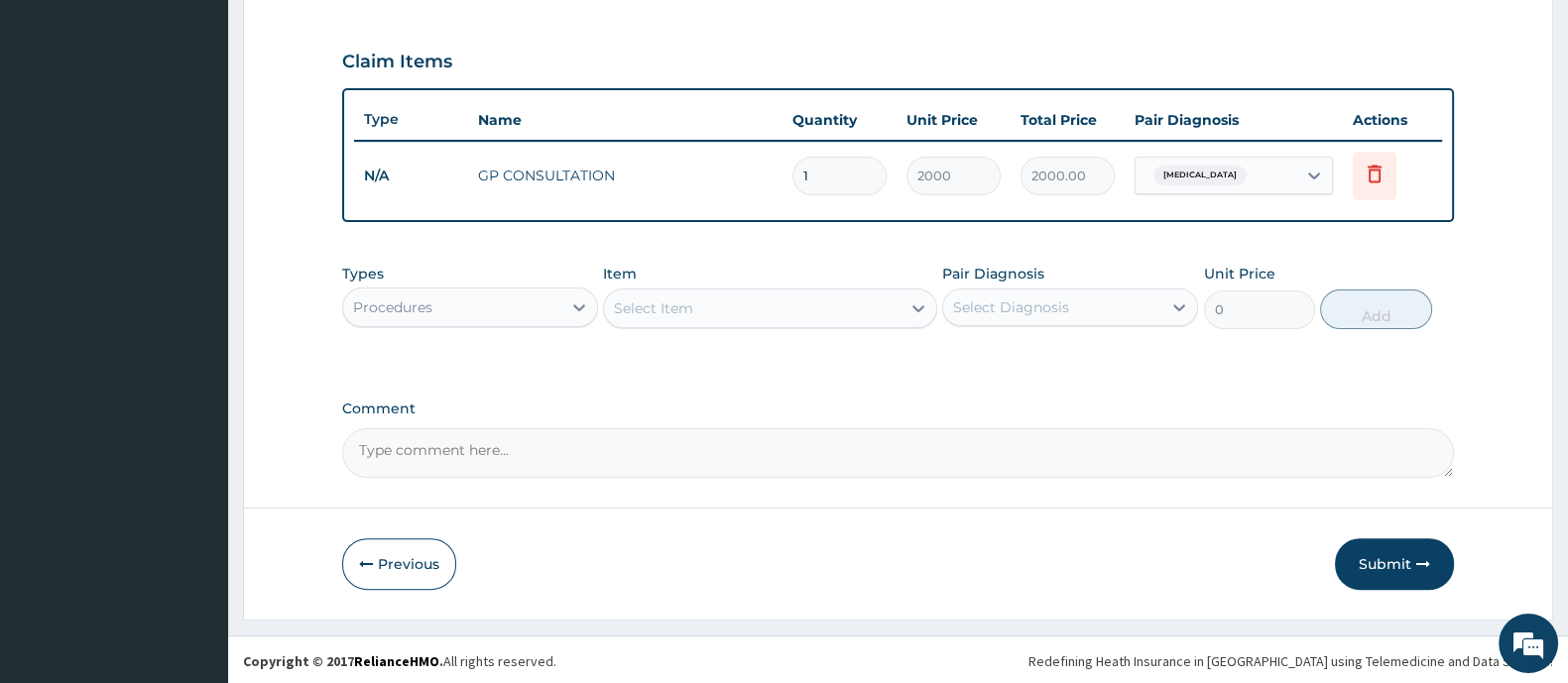
click at [484, 300] on div "Procedures" at bounding box center [452, 307] width 218 height 32
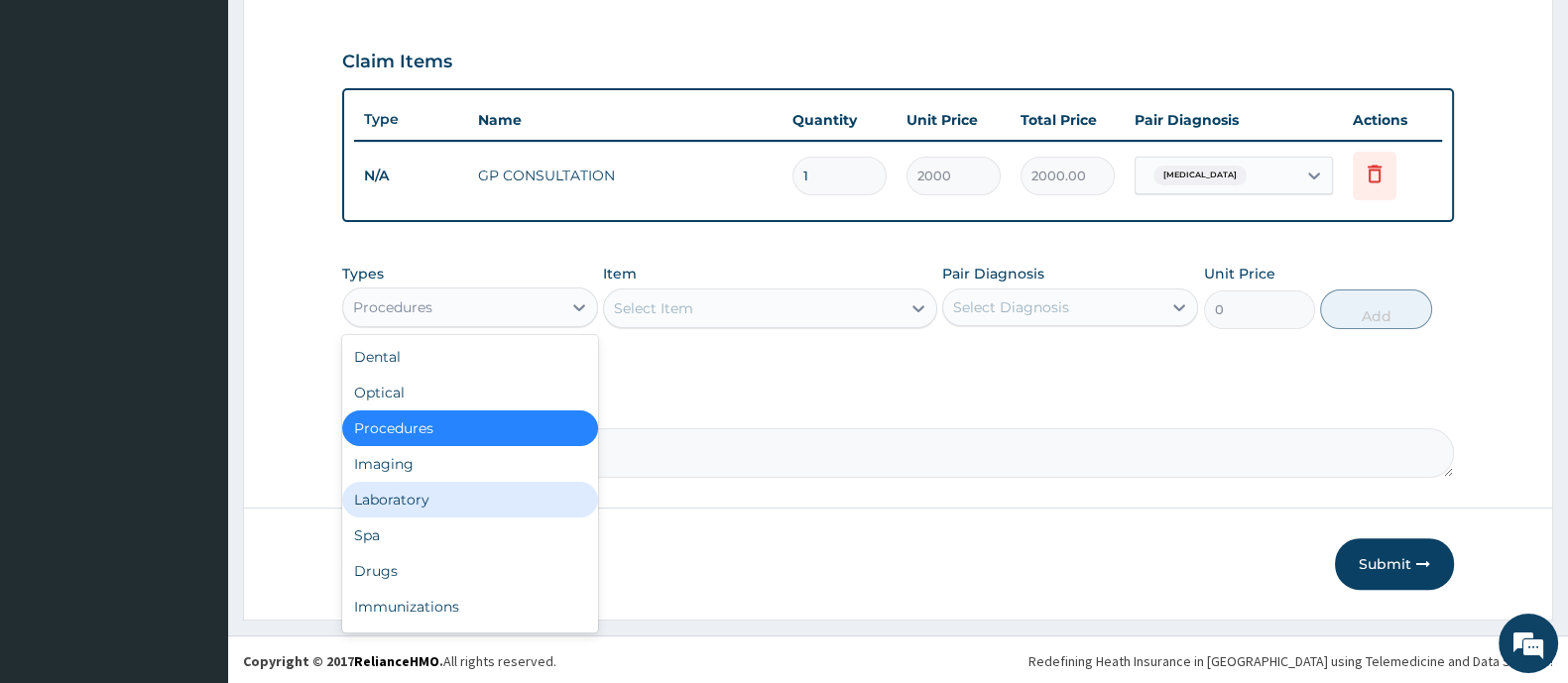
click at [457, 488] on div "Laboratory" at bounding box center [470, 500] width 256 height 36
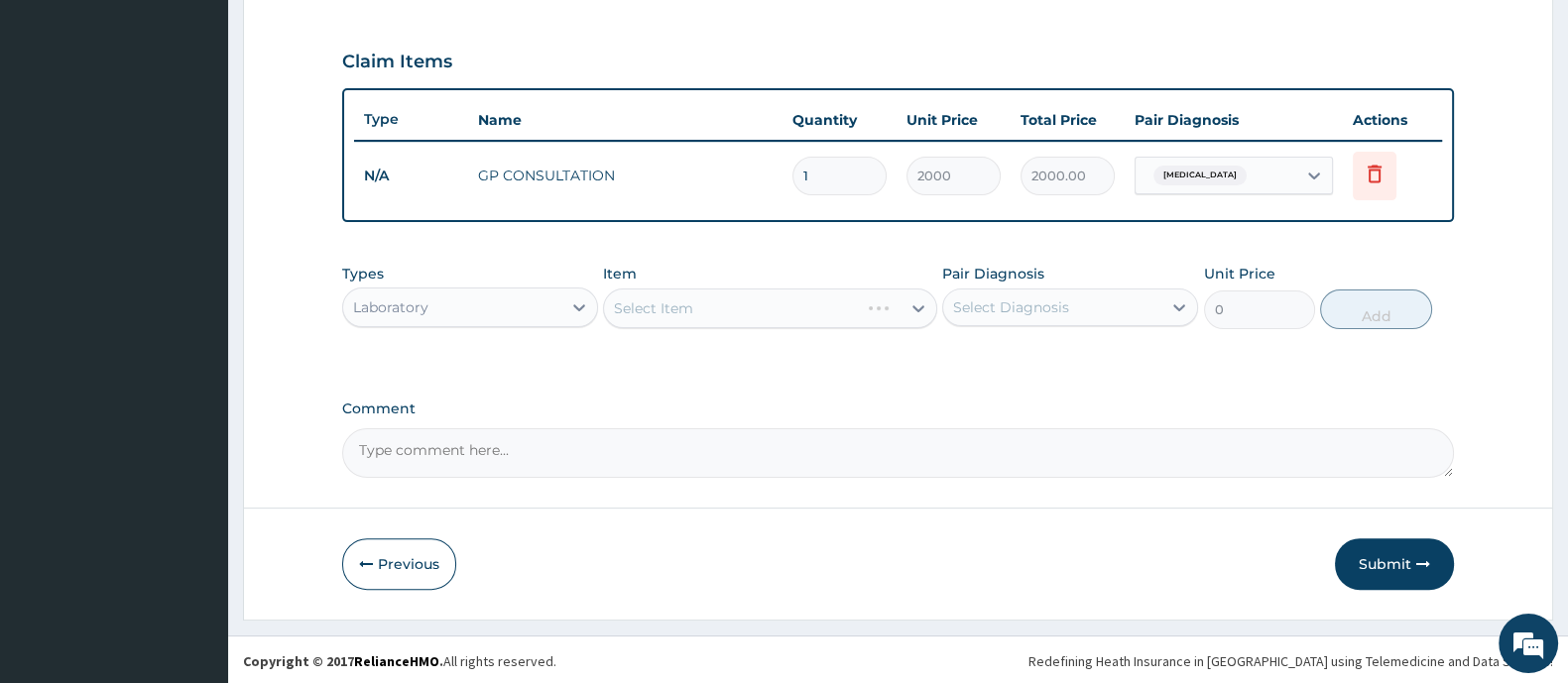
click at [700, 306] on div "Select Item" at bounding box center [770, 308] width 333 height 40
click at [687, 305] on div "Select Item" at bounding box center [770, 308] width 333 height 40
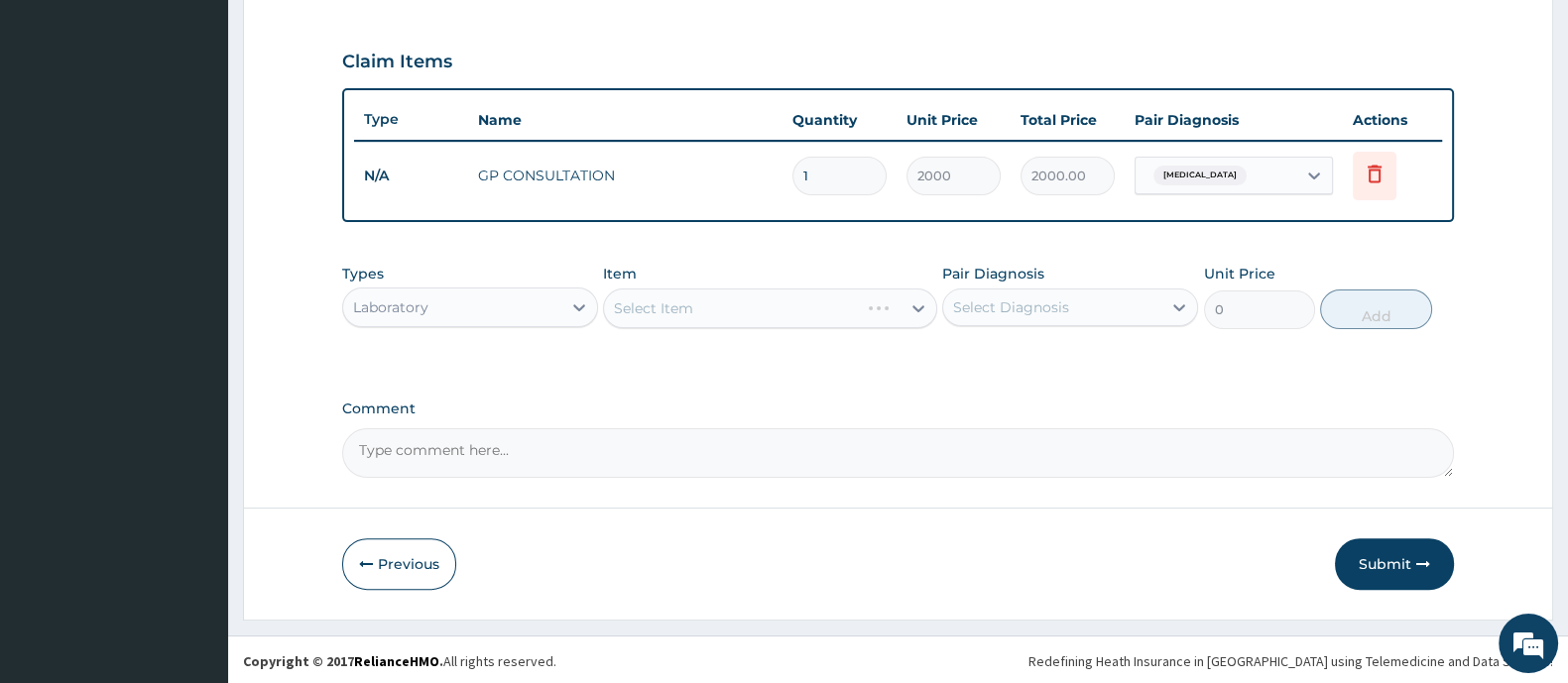
click at [682, 309] on div "Select Item" at bounding box center [770, 308] width 333 height 40
click at [717, 300] on div "Select Item" at bounding box center [770, 308] width 333 height 40
click at [361, 565] on icon "button" at bounding box center [366, 564] width 14 height 14
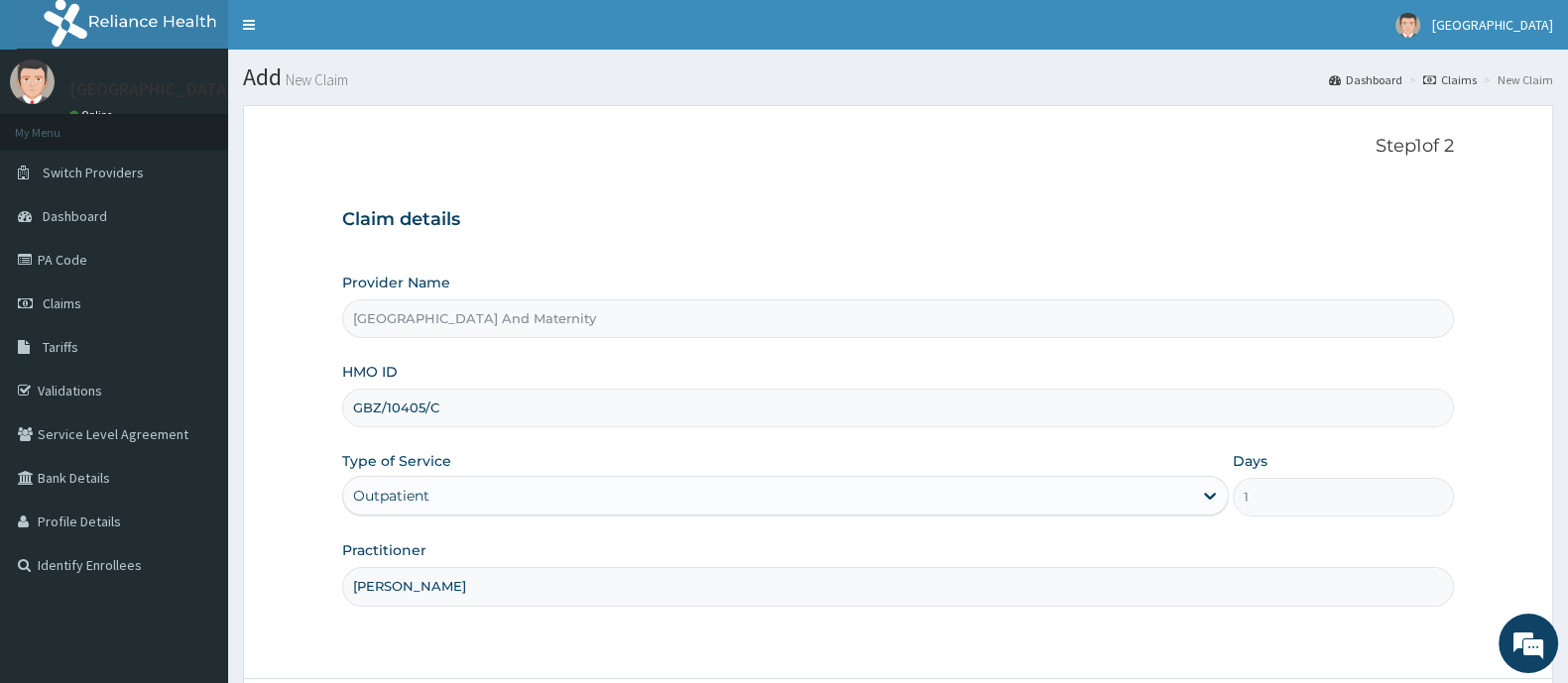
scroll to position [0, 0]
drag, startPoint x: 344, startPoint y: 411, endPoint x: 480, endPoint y: 412, distance: 136.0
click at [480, 411] on input "GBZ/10405/C" at bounding box center [897, 408] width 1111 height 39
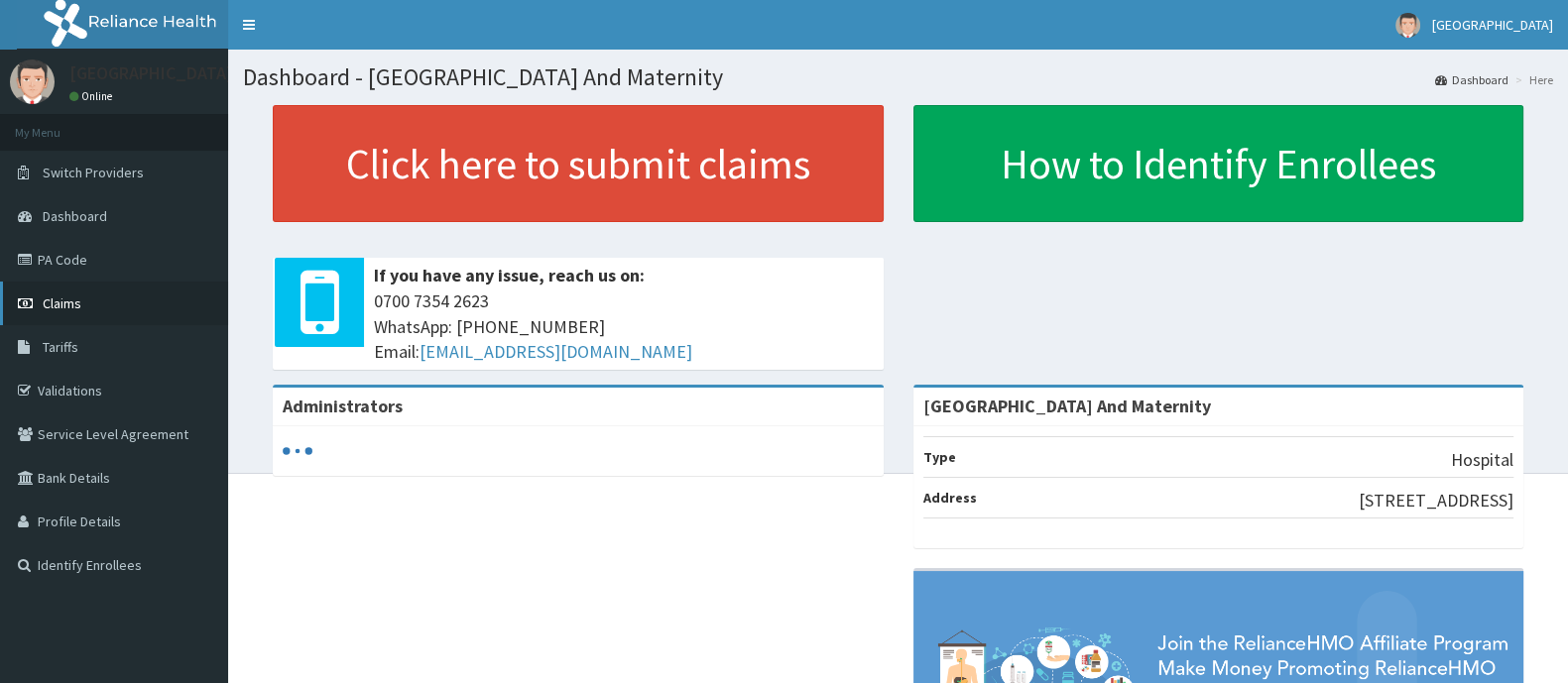
click at [75, 298] on span "Claims" at bounding box center [62, 303] width 39 height 18
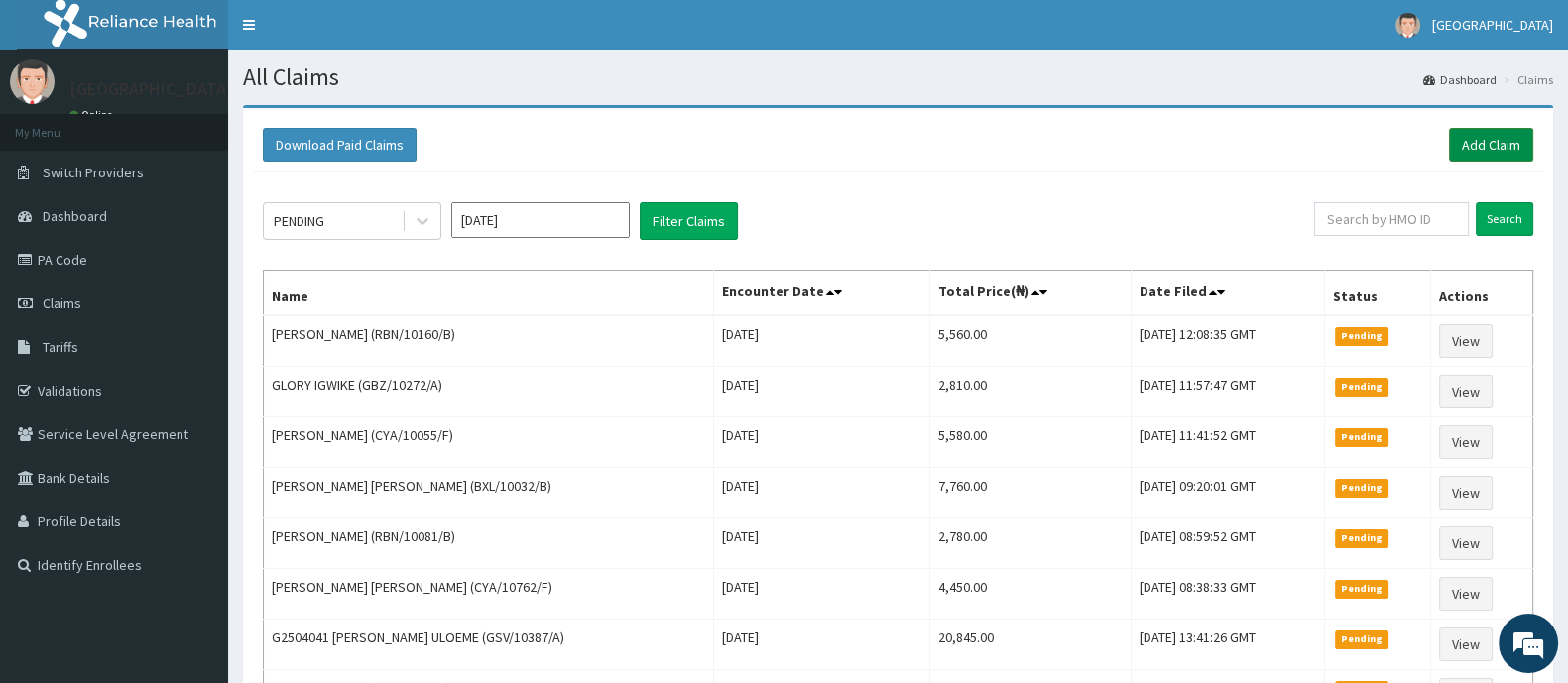
click at [1512, 148] on link "Add Claim" at bounding box center [1490, 145] width 85 height 34
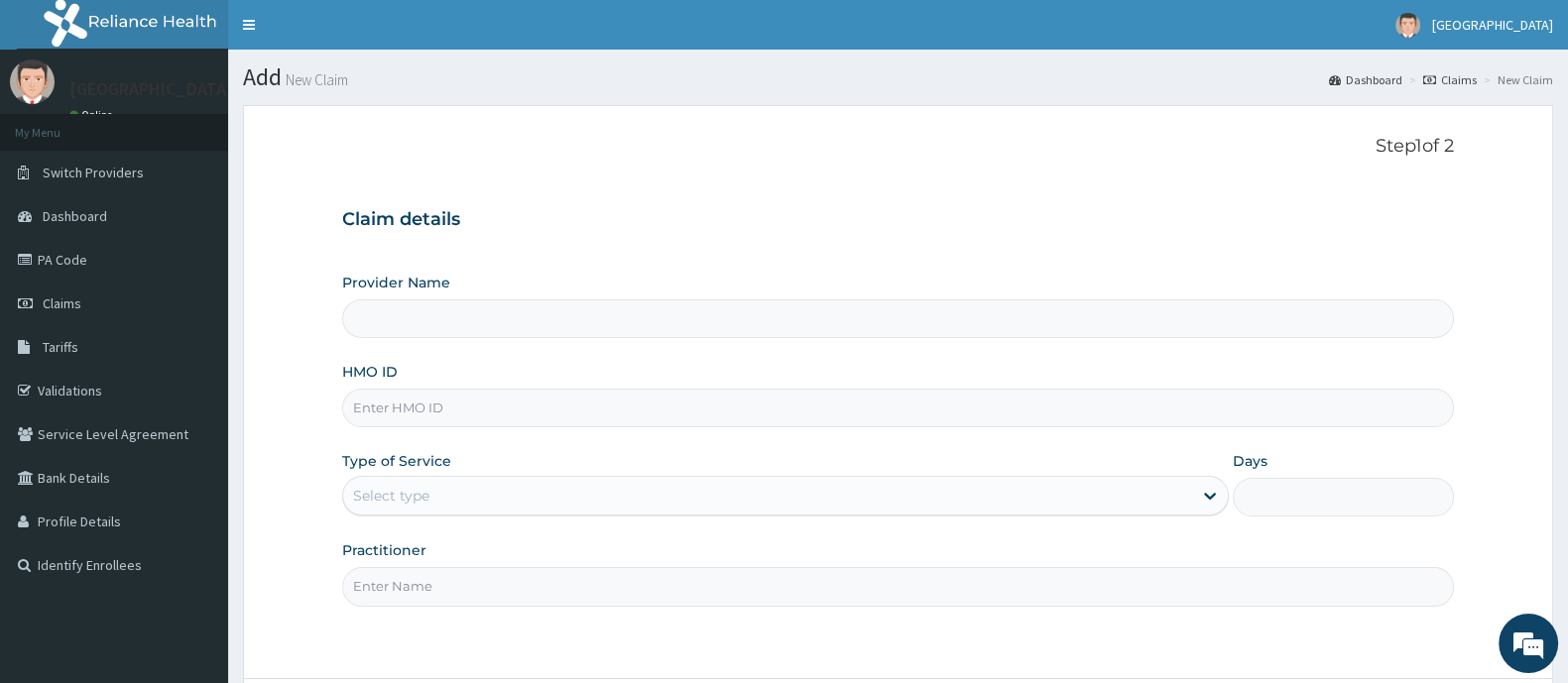
click at [508, 400] on input "HMO ID" at bounding box center [897, 408] width 1111 height 39
type input "[GEOGRAPHIC_DATA] And Maternity"
paste input "GBZ/10405/C"
type input "GBZ/10405/C"
click at [446, 503] on div "Select type" at bounding box center [767, 496] width 848 height 32
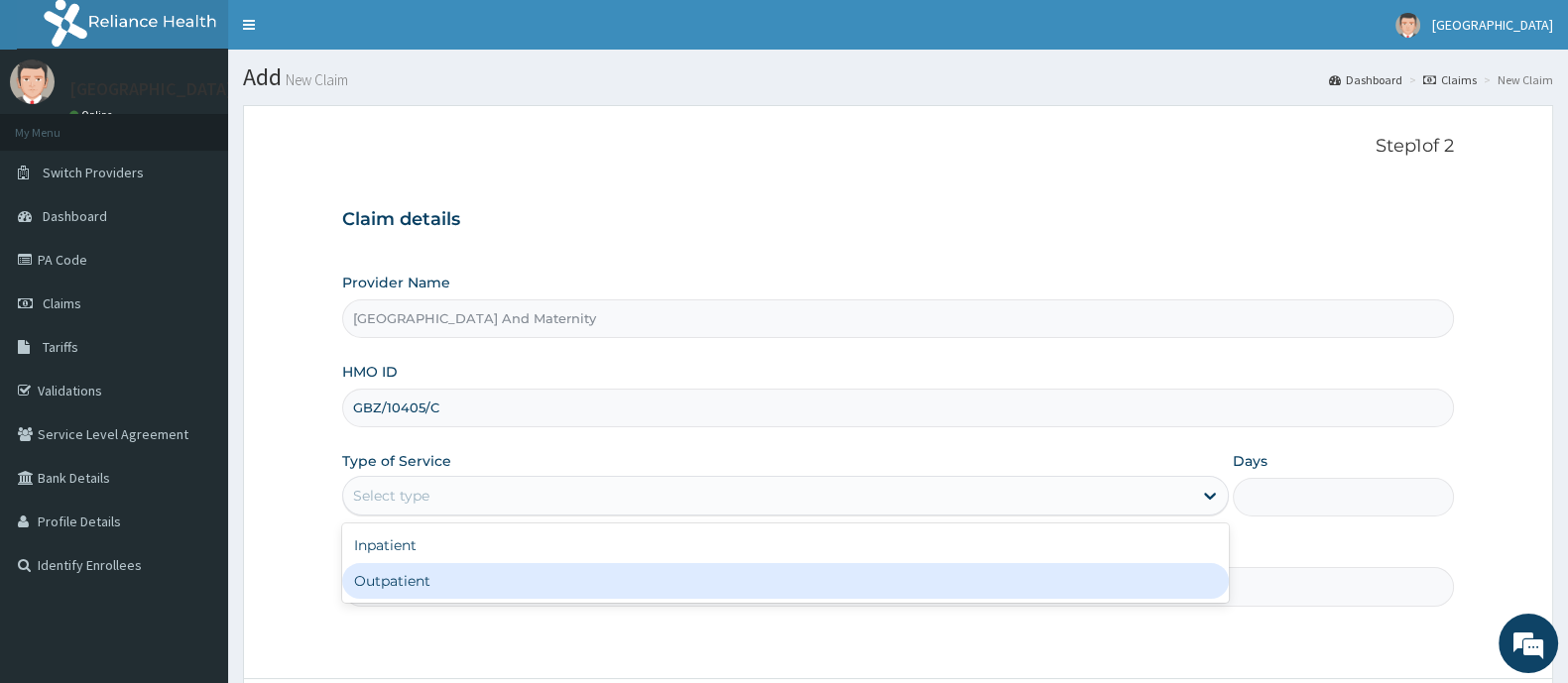
click at [432, 584] on div "Outpatient" at bounding box center [784, 581] width 886 height 36
type input "1"
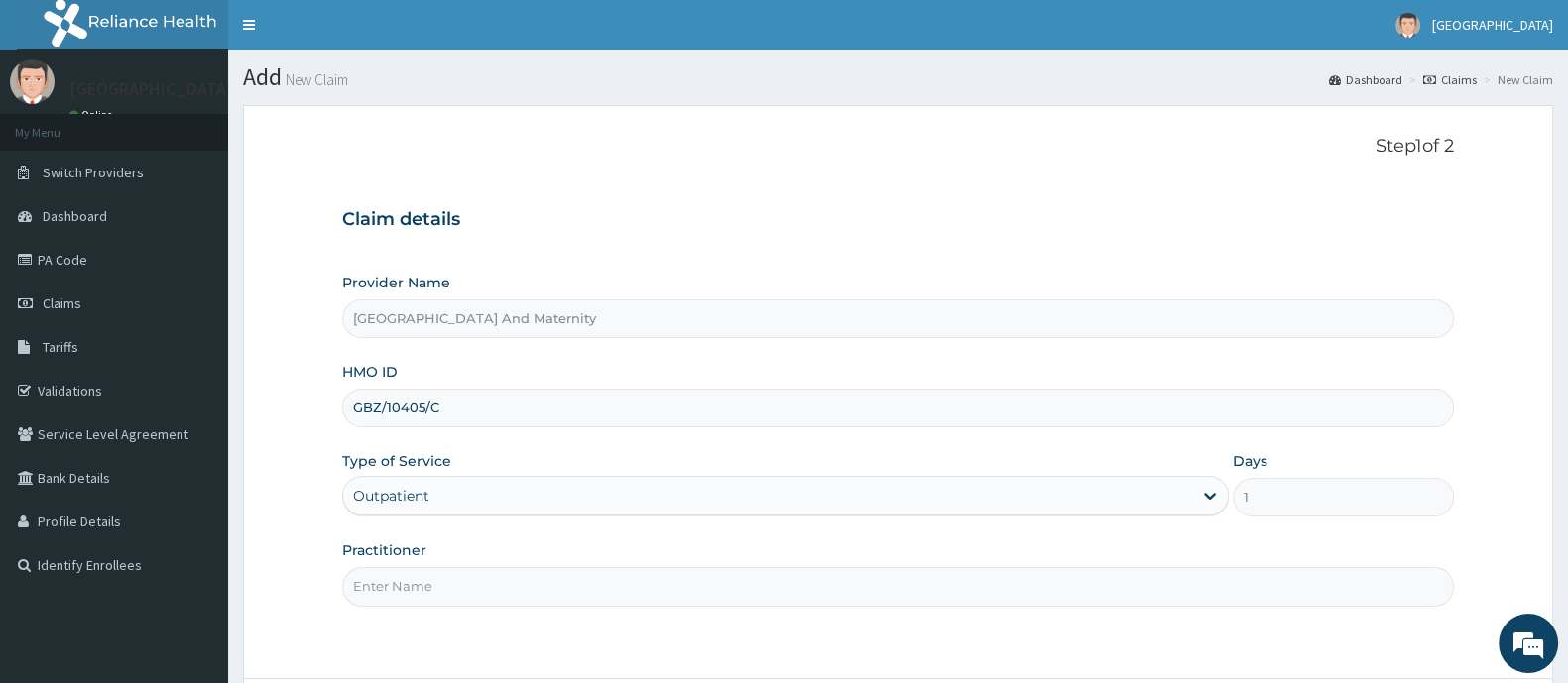
click at [432, 584] on input "Practitioner" at bounding box center [897, 586] width 1111 height 39
type input "[PERSON_NAME]"
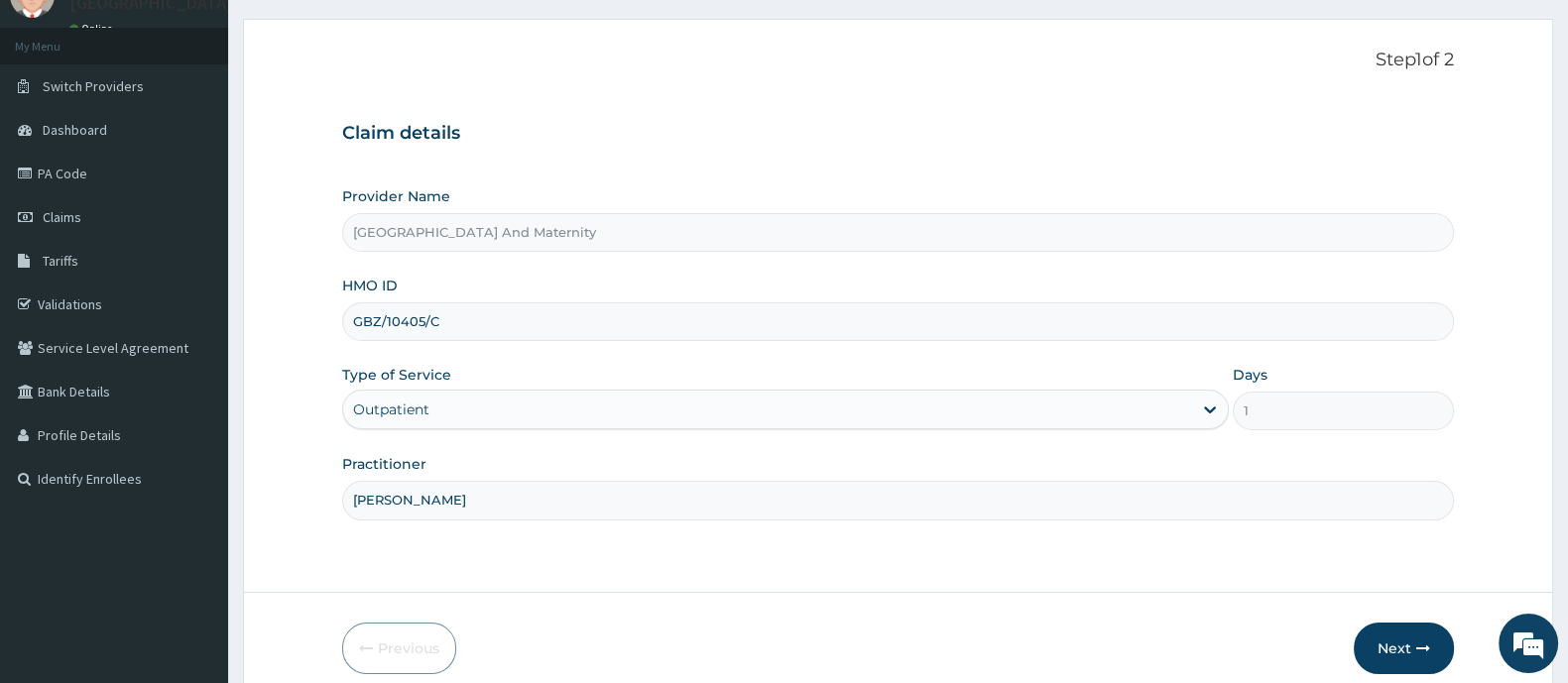
scroll to position [172, 0]
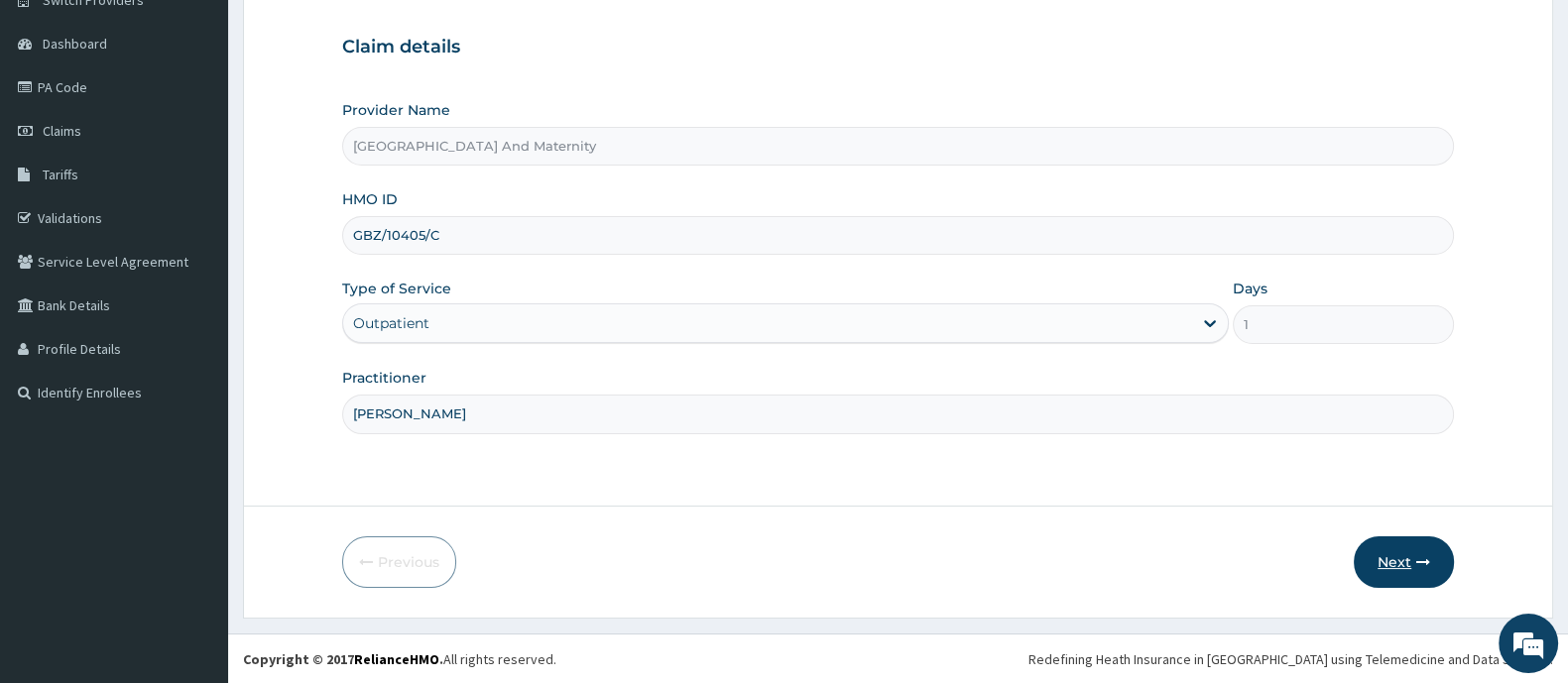
click at [1413, 560] on button "Next" at bounding box center [1404, 562] width 100 height 52
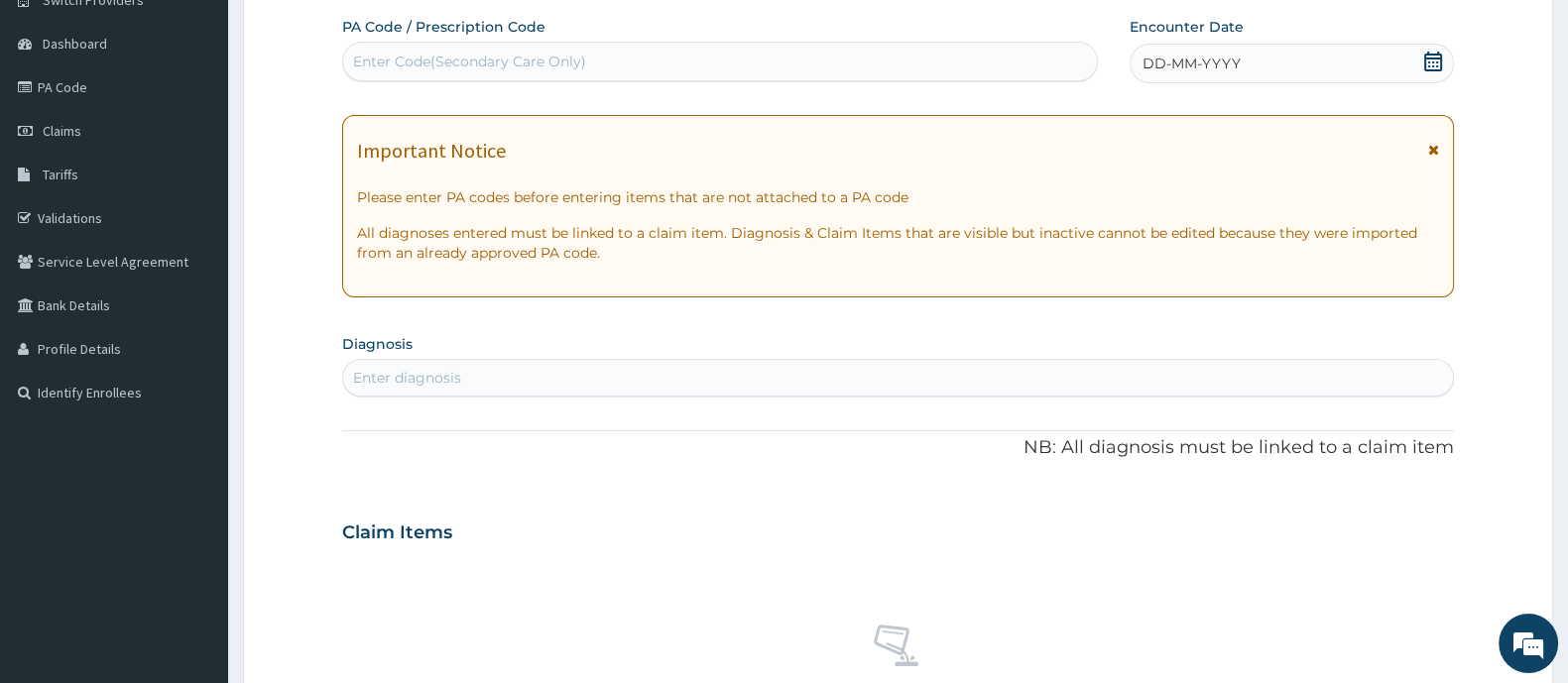
click at [1431, 60] on icon at bounding box center [1432, 62] width 20 height 20
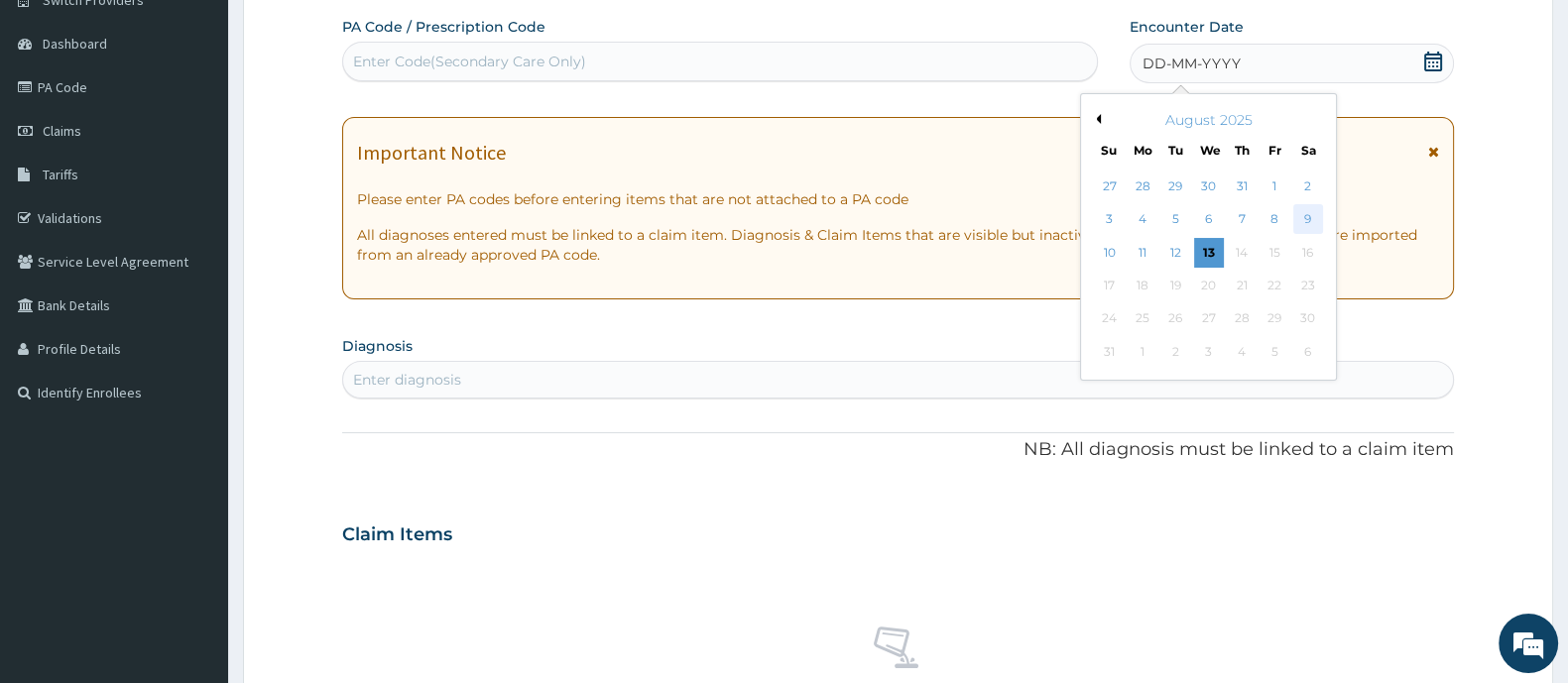
click at [1310, 224] on div "9" at bounding box center [1308, 220] width 30 height 30
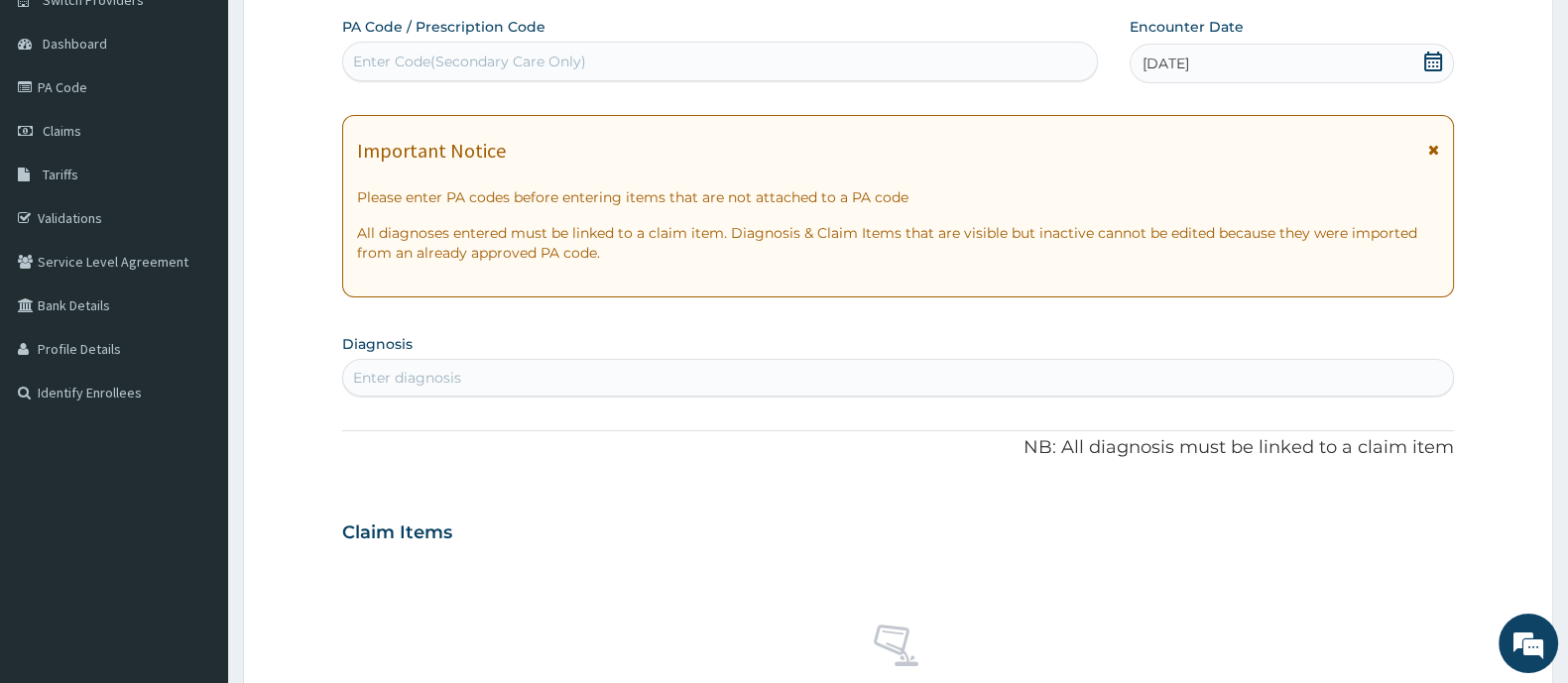
click at [458, 379] on div "Enter diagnosis" at bounding box center [407, 378] width 108 height 20
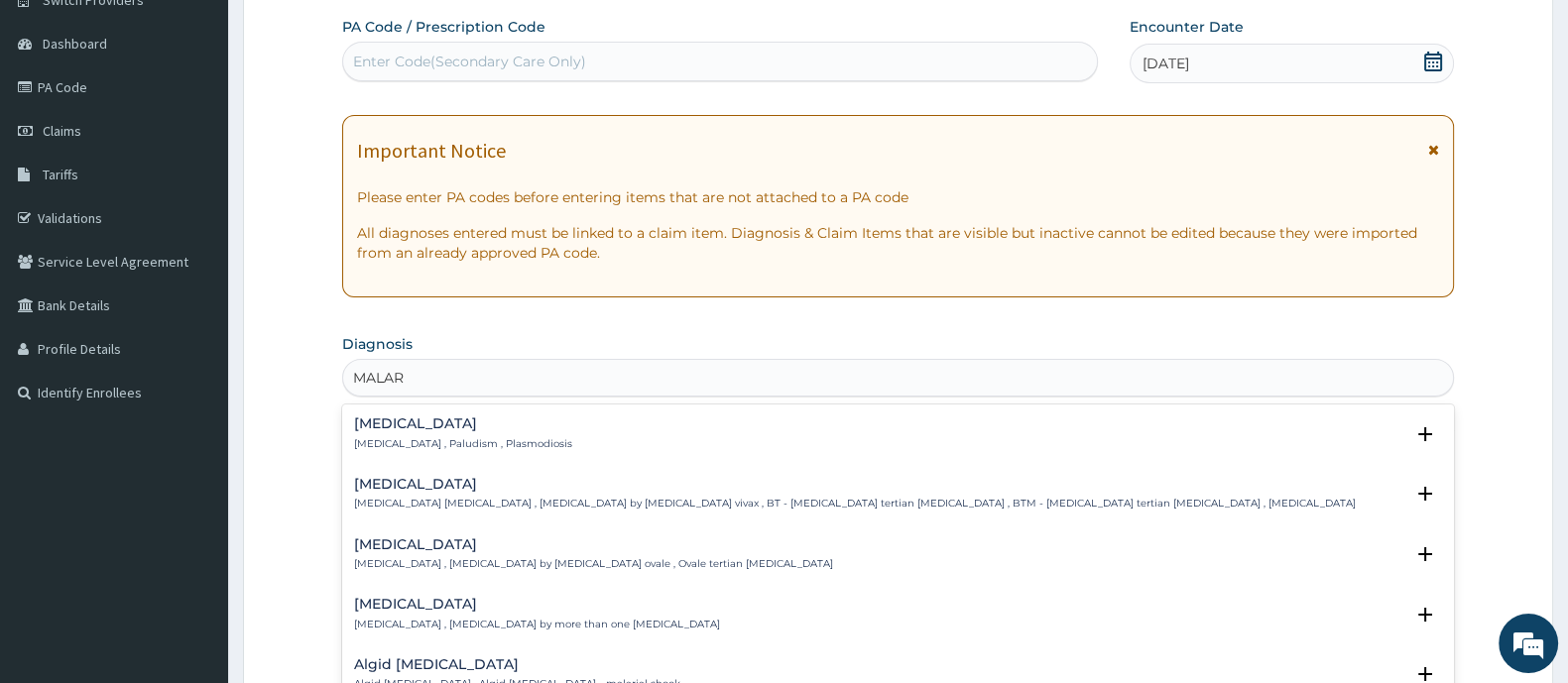
type input "MALARI"
click at [452, 420] on h4 "[MEDICAL_DATA]" at bounding box center [463, 424] width 218 height 15
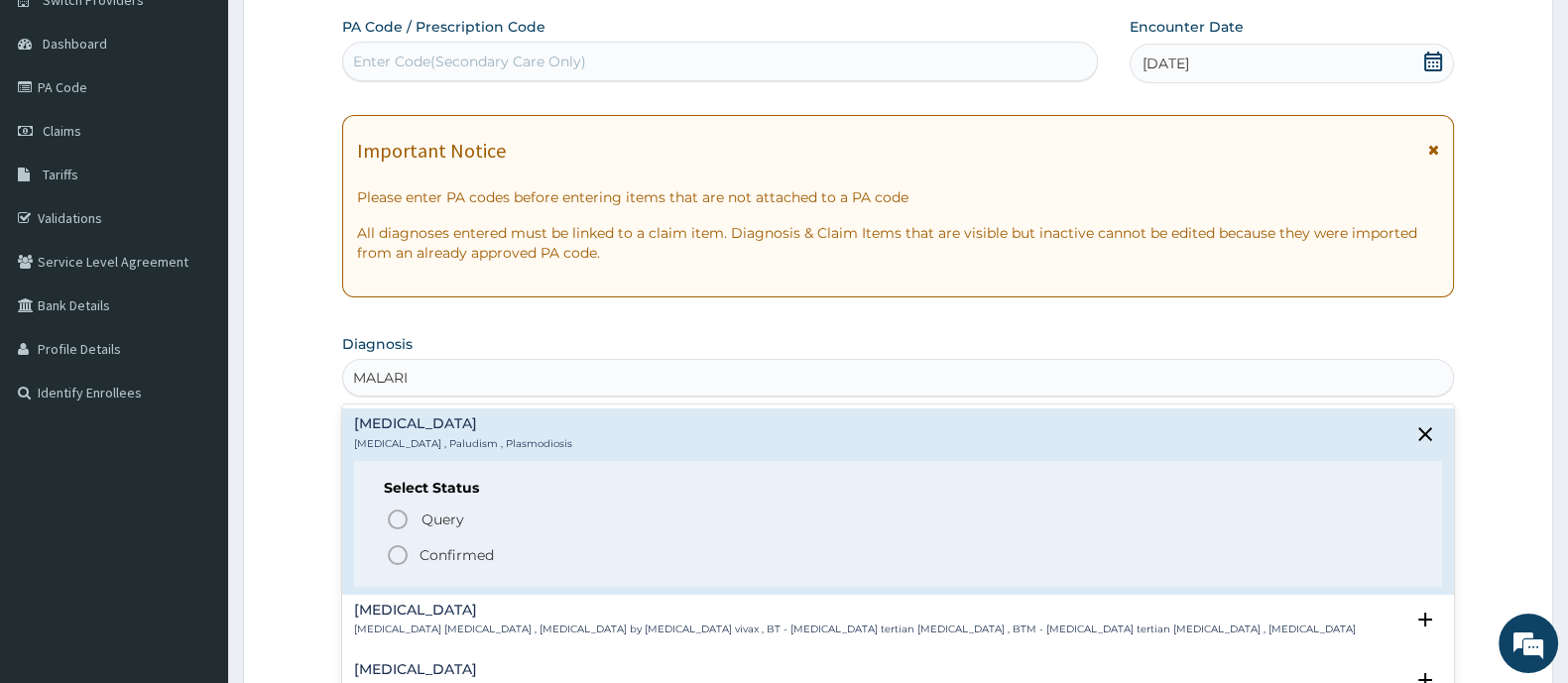
click at [403, 555] on icon "status option filled" at bounding box center [398, 555] width 24 height 24
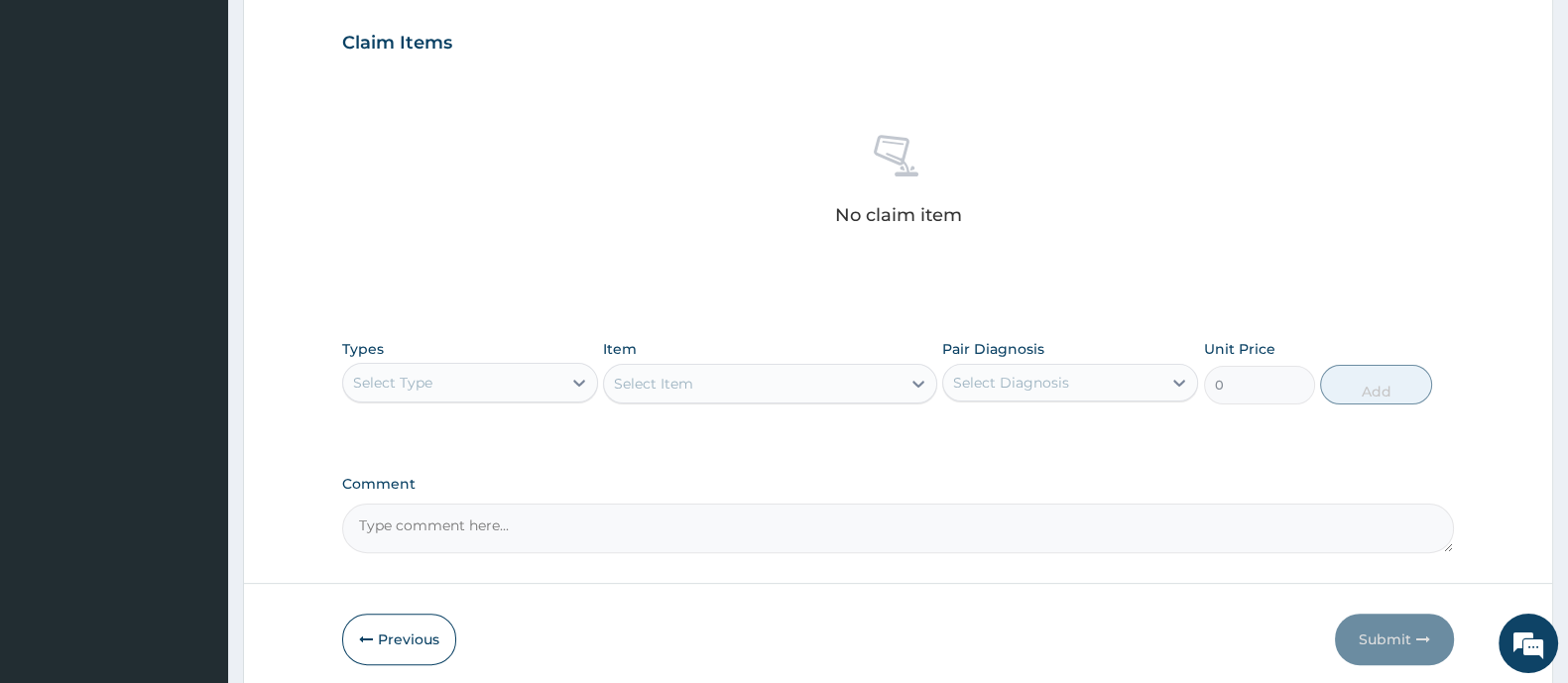
scroll to position [744, 0]
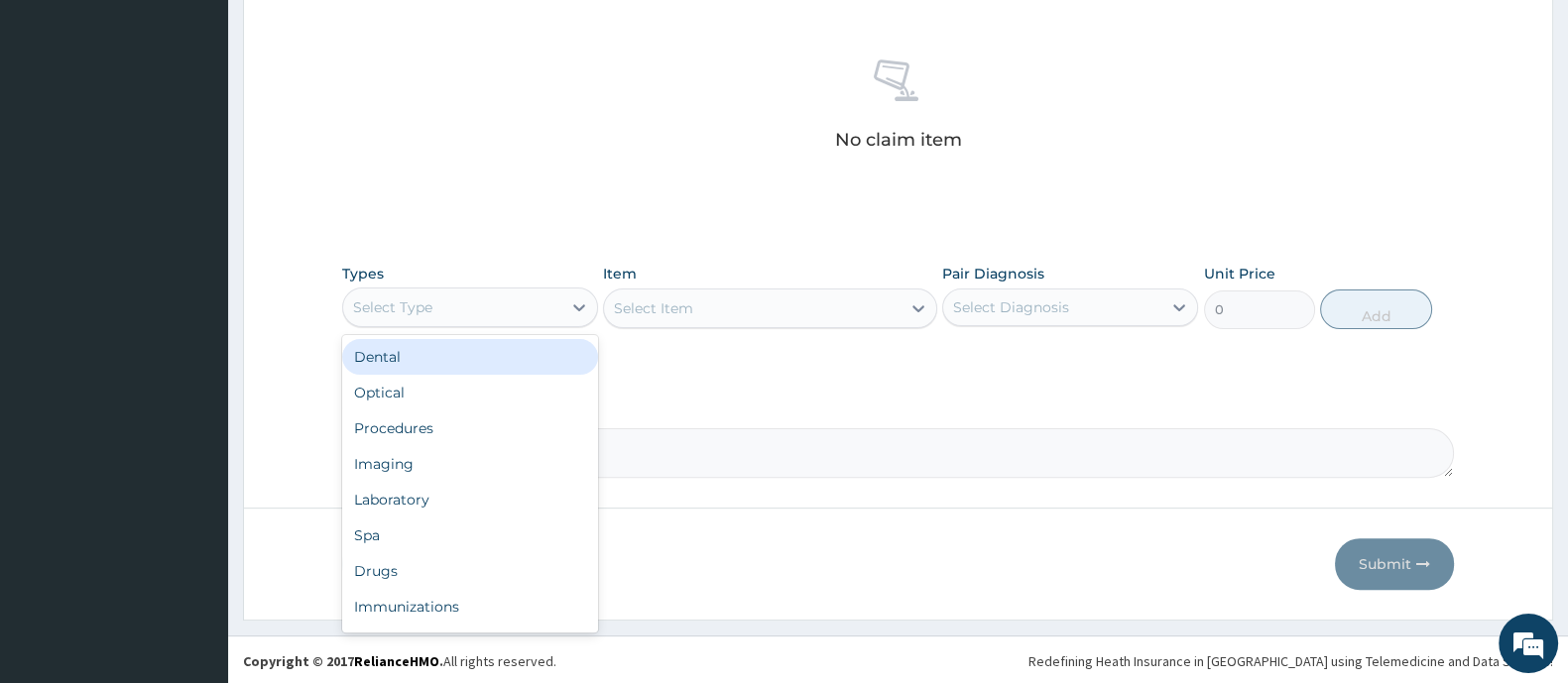
click at [485, 300] on div "Select Type" at bounding box center [452, 307] width 218 height 32
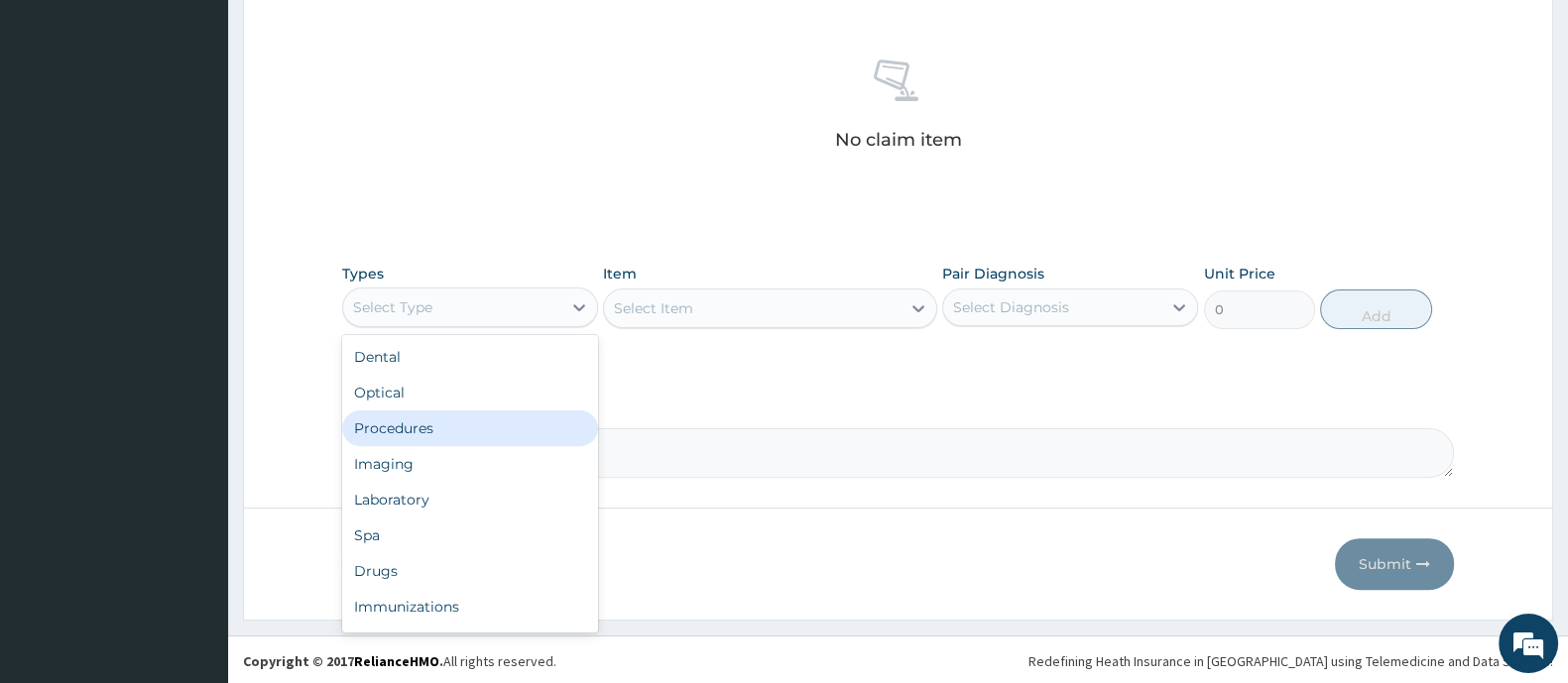
click at [426, 429] on div "Procedures" at bounding box center [470, 429] width 256 height 36
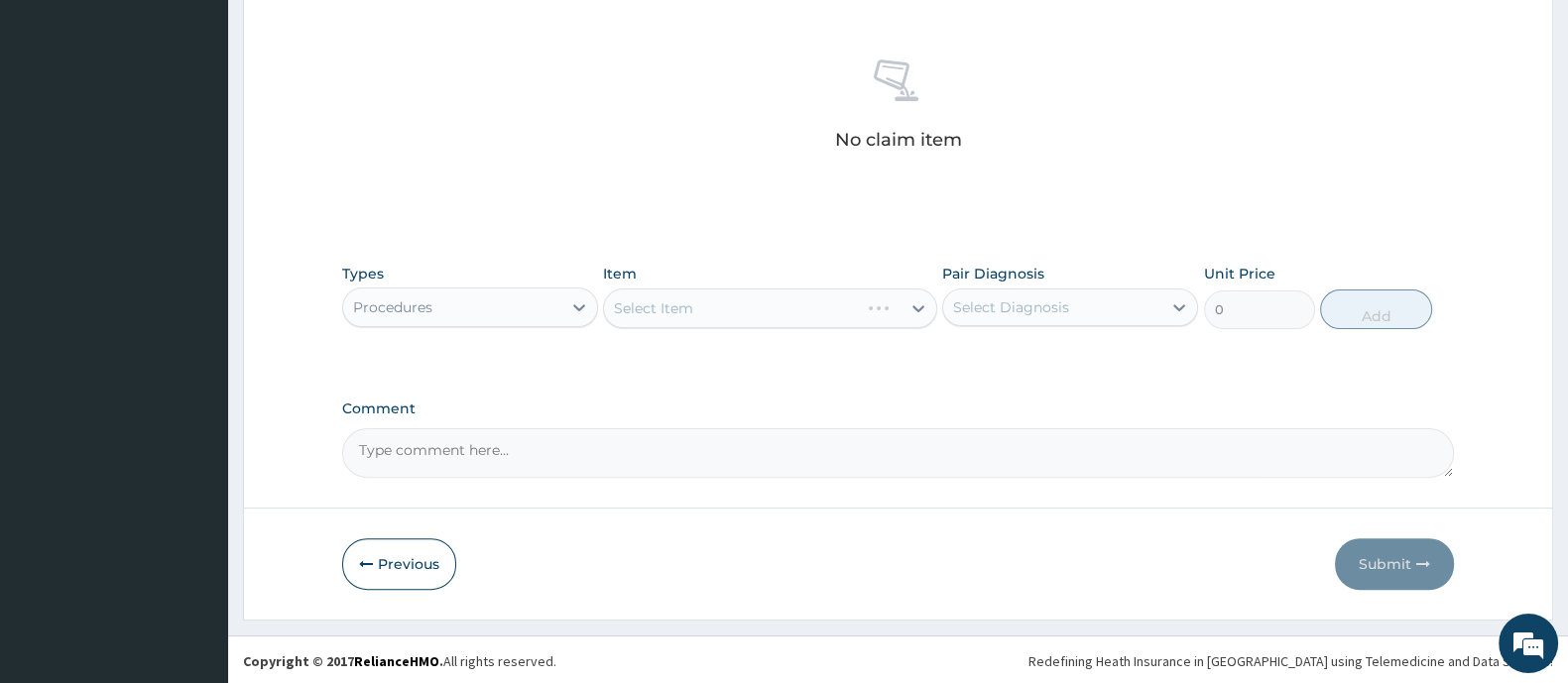
click at [696, 301] on div "Select Item" at bounding box center [770, 308] width 333 height 40
click at [695, 301] on div "Select Item" at bounding box center [752, 308] width 295 height 32
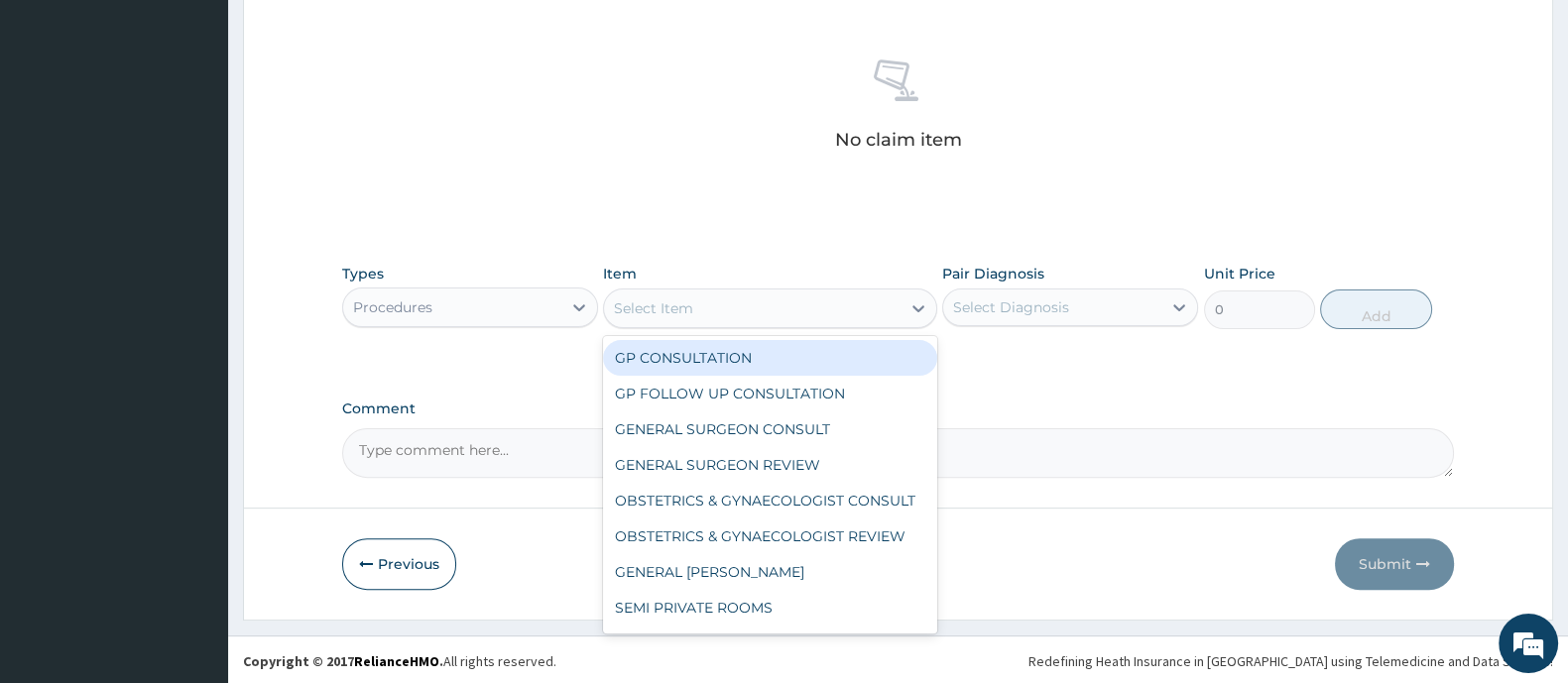
click at [684, 353] on div "GP CONSULTATION" at bounding box center [770, 358] width 333 height 36
type input "2000"
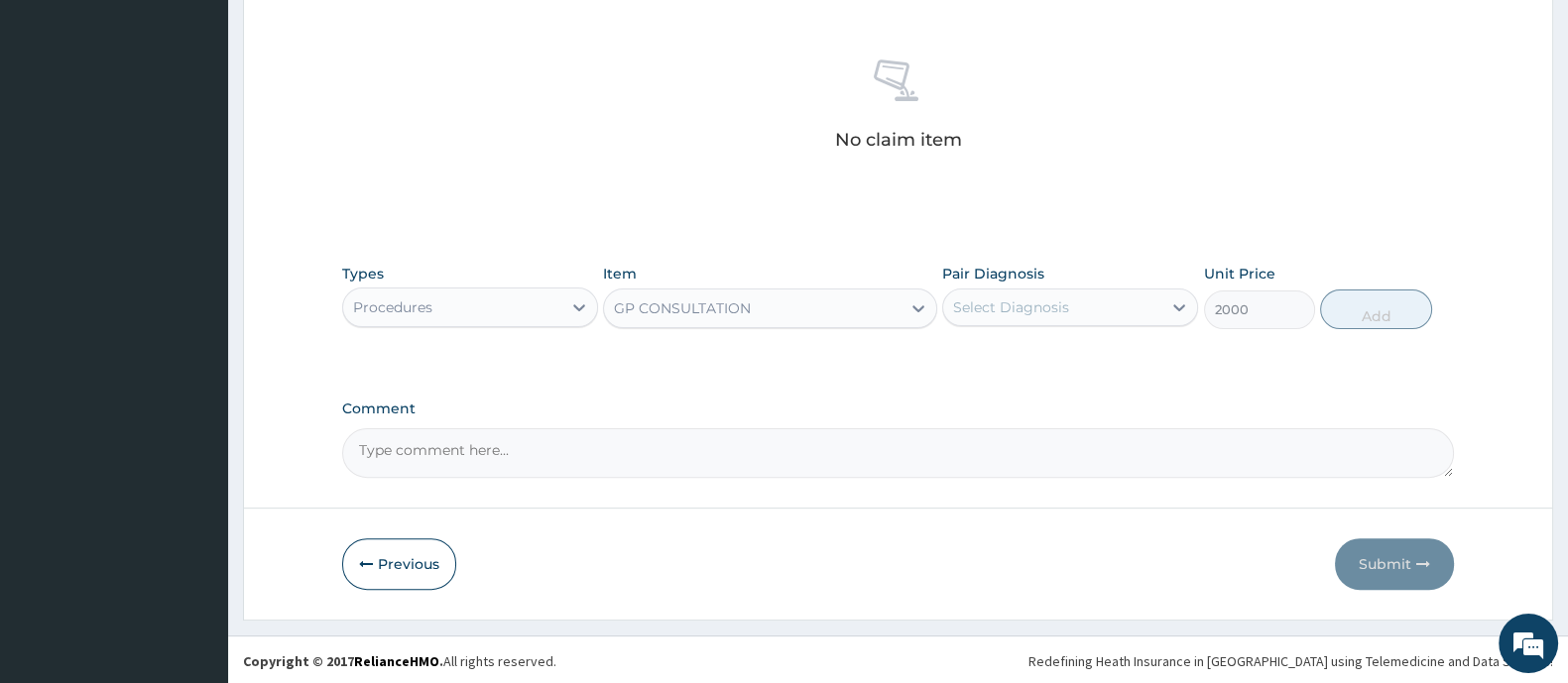
click at [979, 310] on div "Select Diagnosis" at bounding box center [1011, 307] width 116 height 20
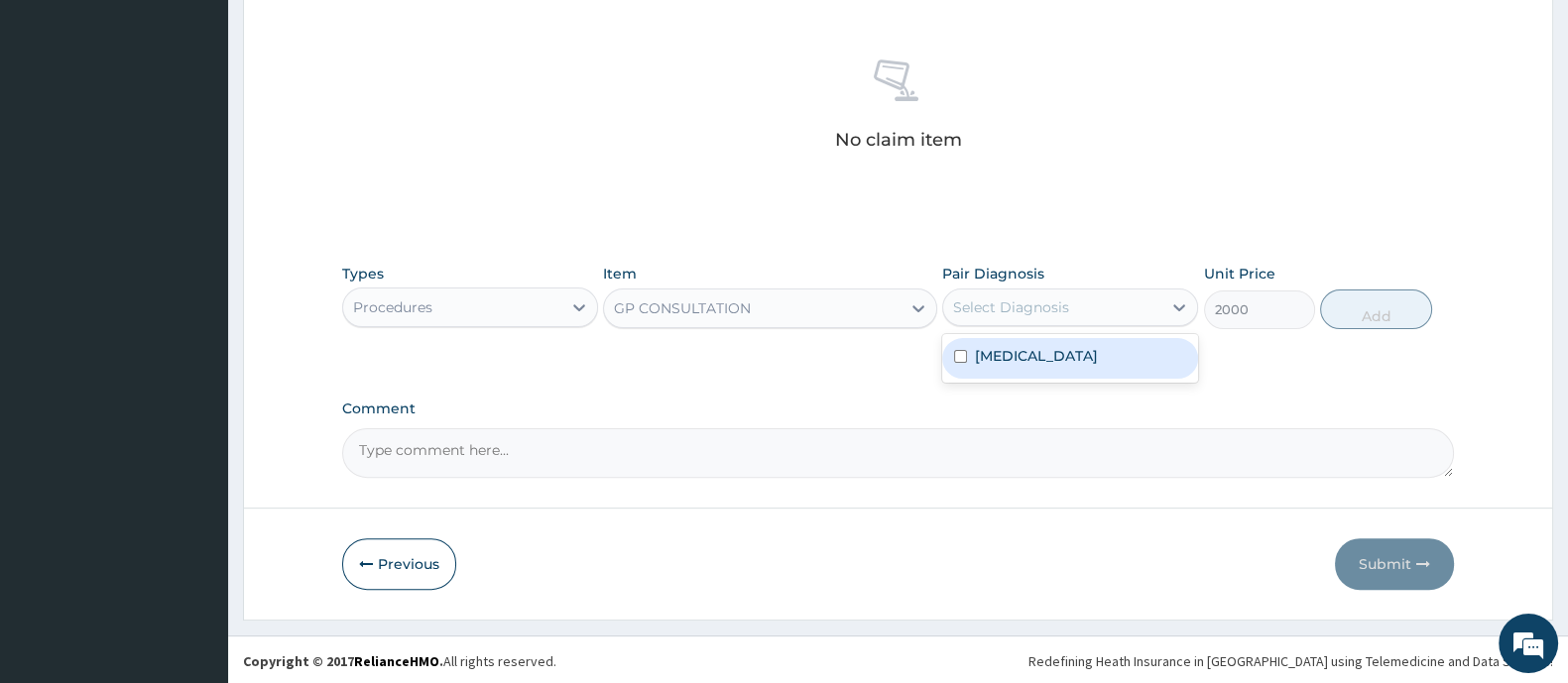
drag, startPoint x: 971, startPoint y: 353, endPoint x: 1217, endPoint y: 344, distance: 246.2
click at [972, 354] on div "[MEDICAL_DATA]" at bounding box center [1070, 358] width 256 height 41
checkbox input "true"
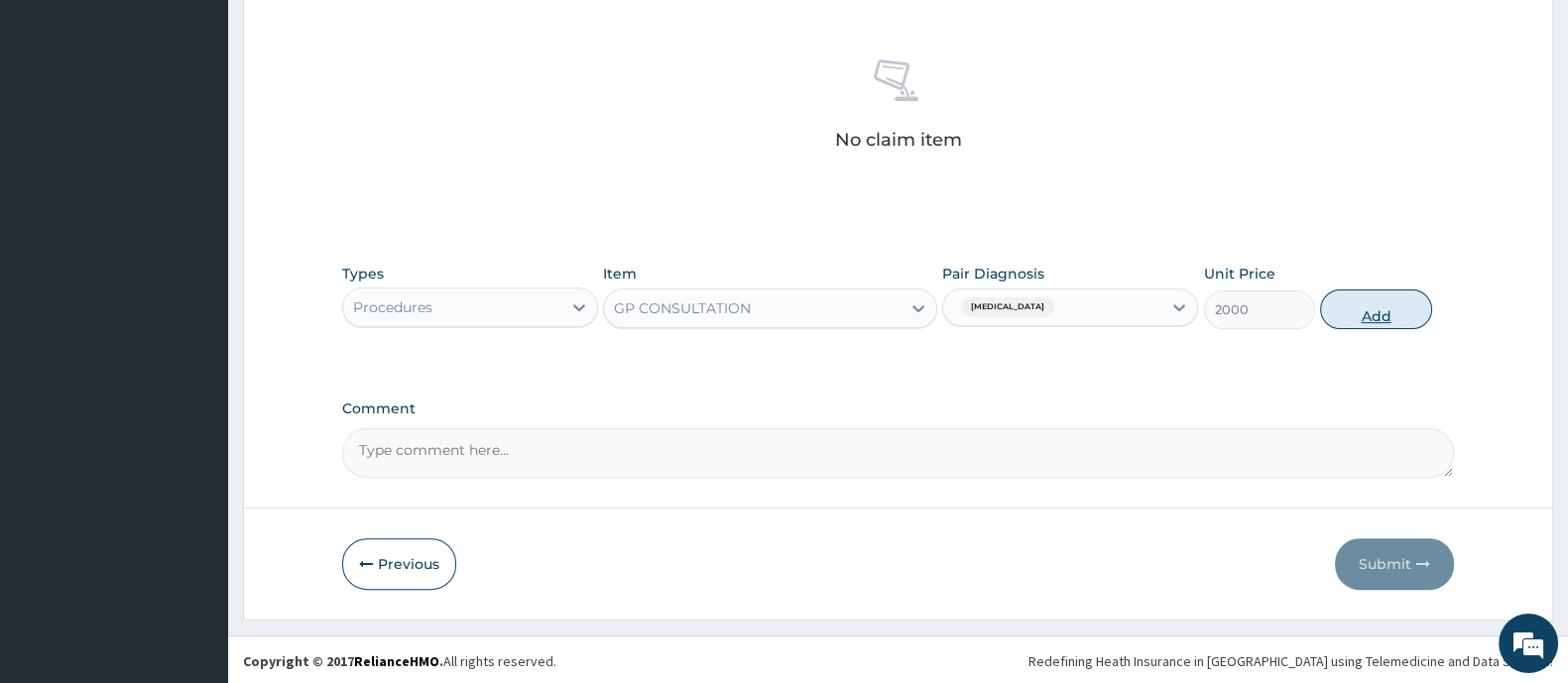
click at [1343, 320] on button "Add" at bounding box center [1375, 309] width 111 height 40
type input "0"
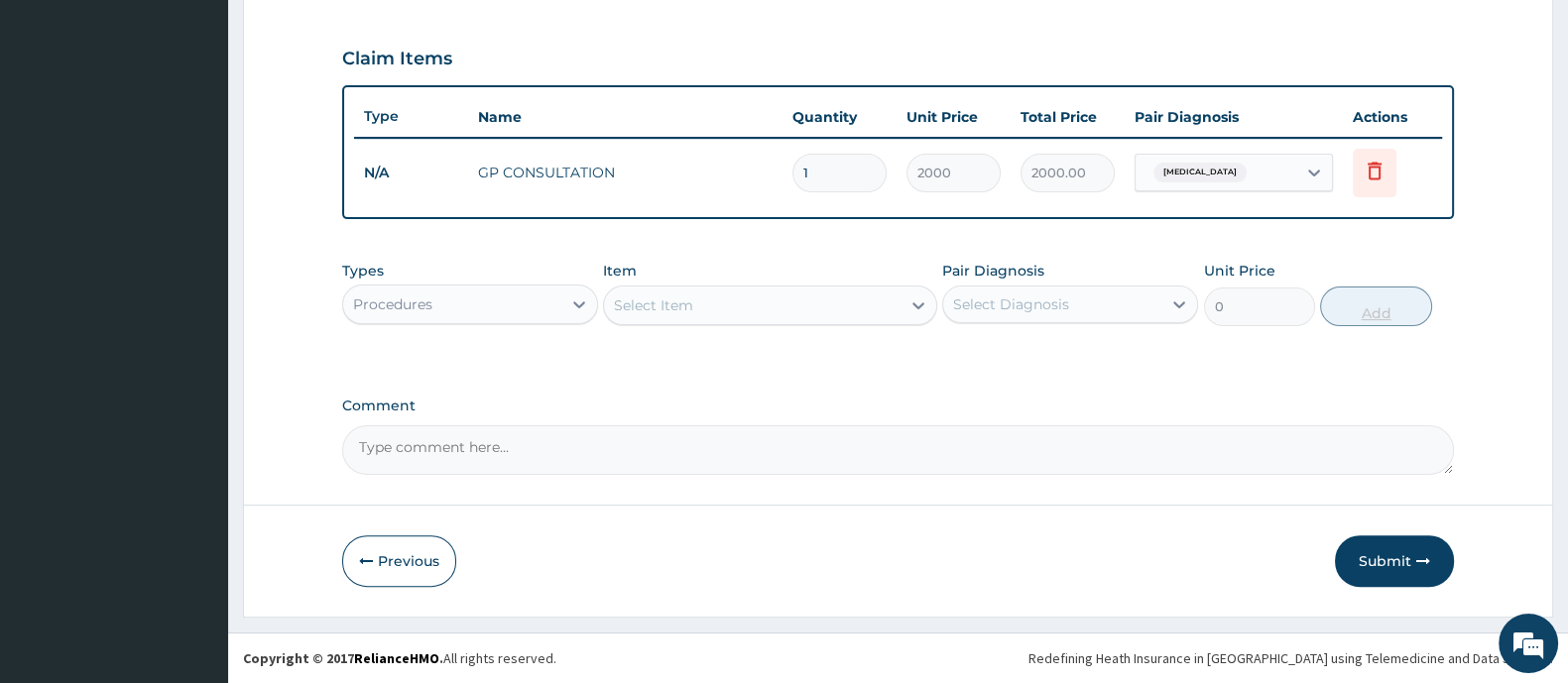
scroll to position [650, 0]
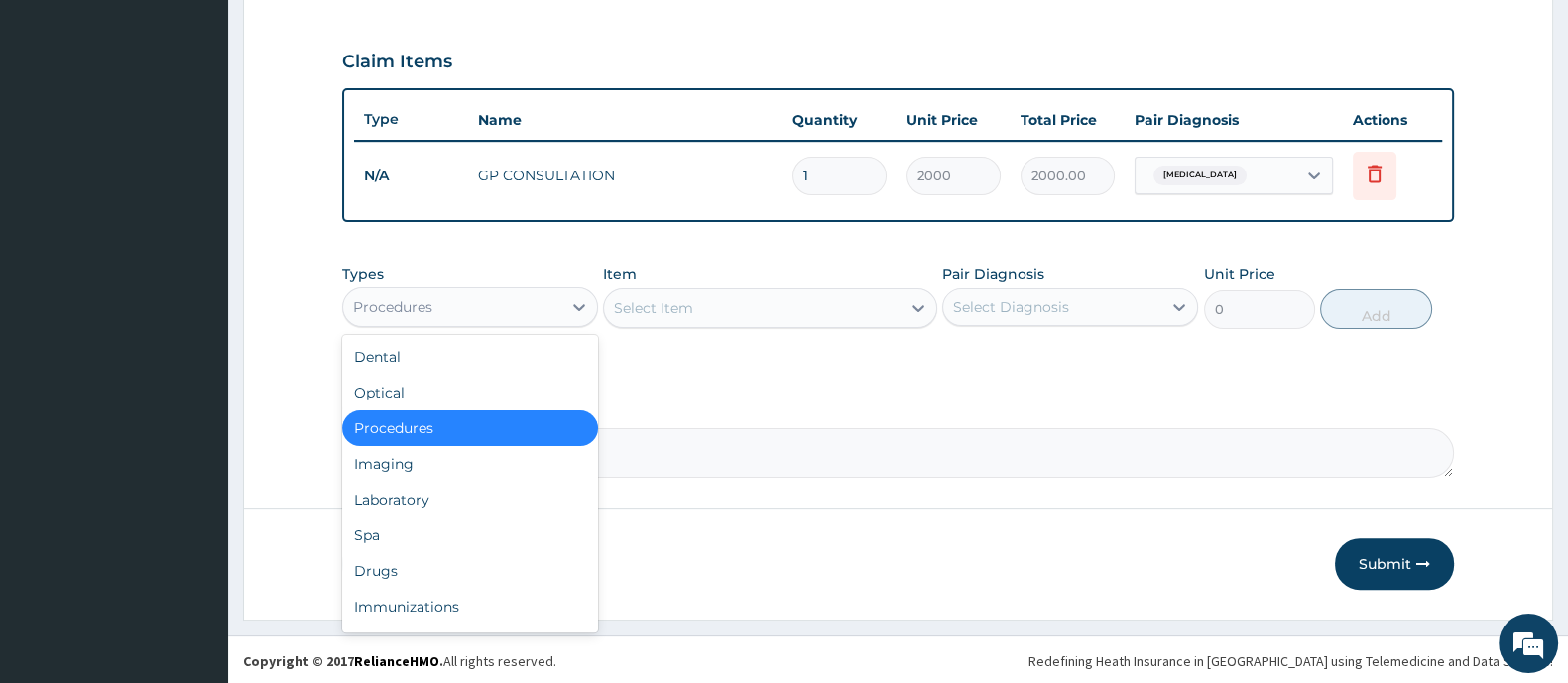
click at [497, 304] on div "Procedures" at bounding box center [452, 307] width 218 height 32
click at [449, 490] on div "Laboratory" at bounding box center [470, 500] width 256 height 36
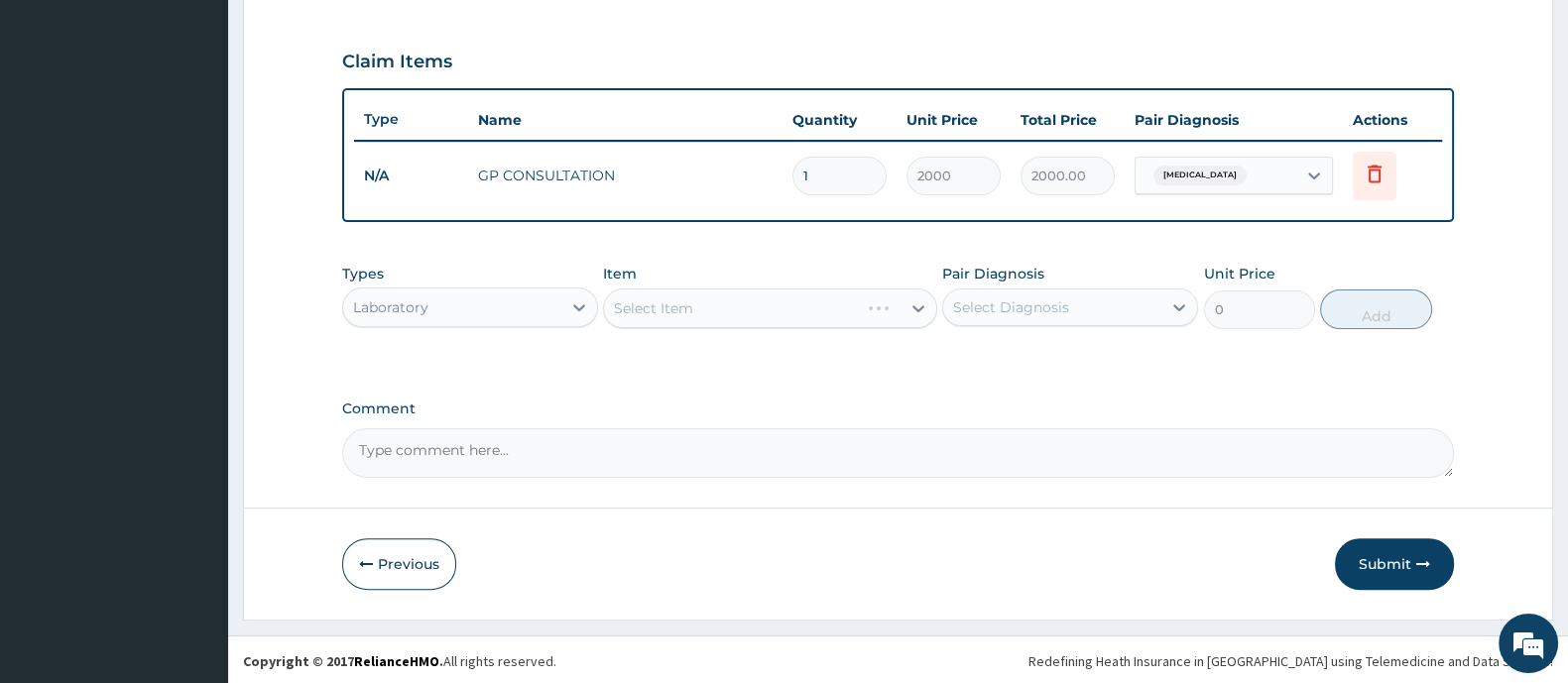
click at [704, 306] on div "Select Item" at bounding box center [770, 308] width 333 height 40
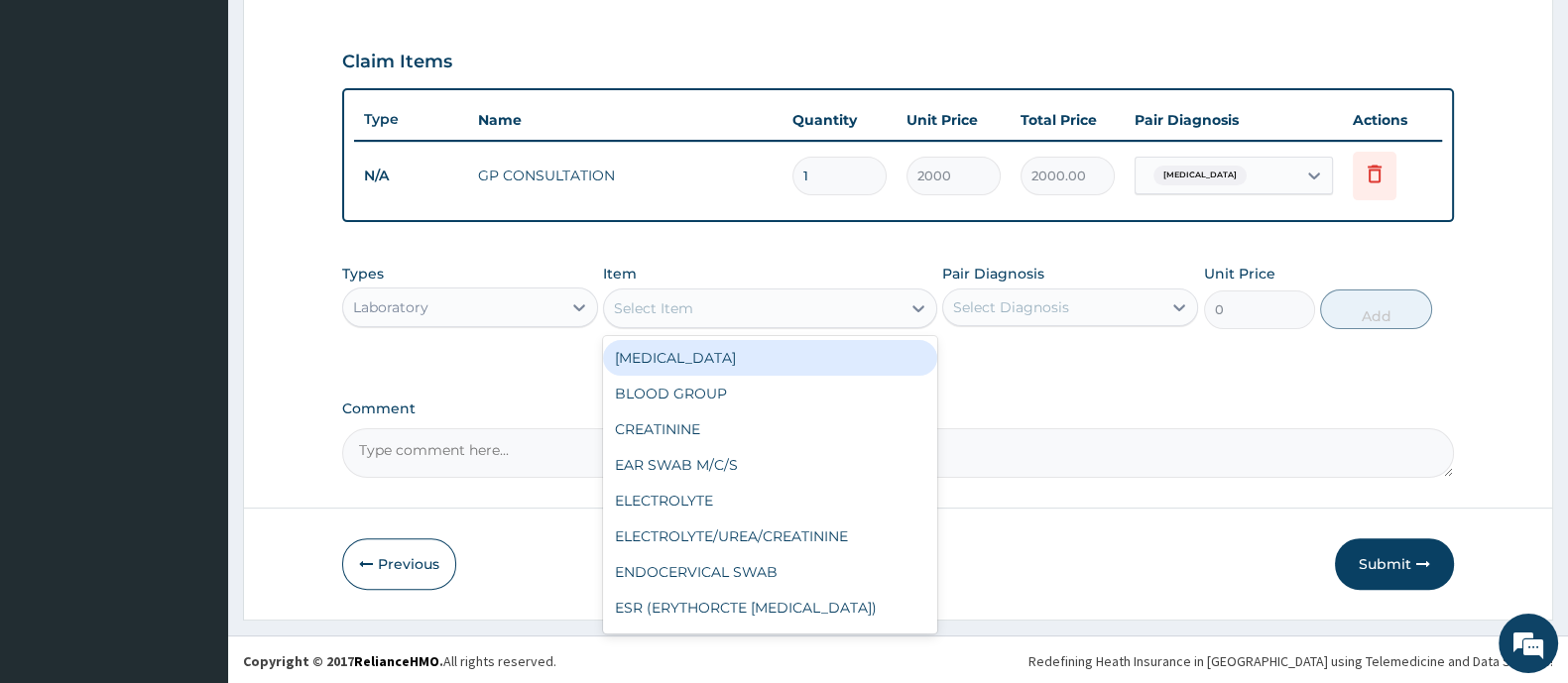
click at [704, 306] on div "Select Item" at bounding box center [752, 308] width 295 height 32
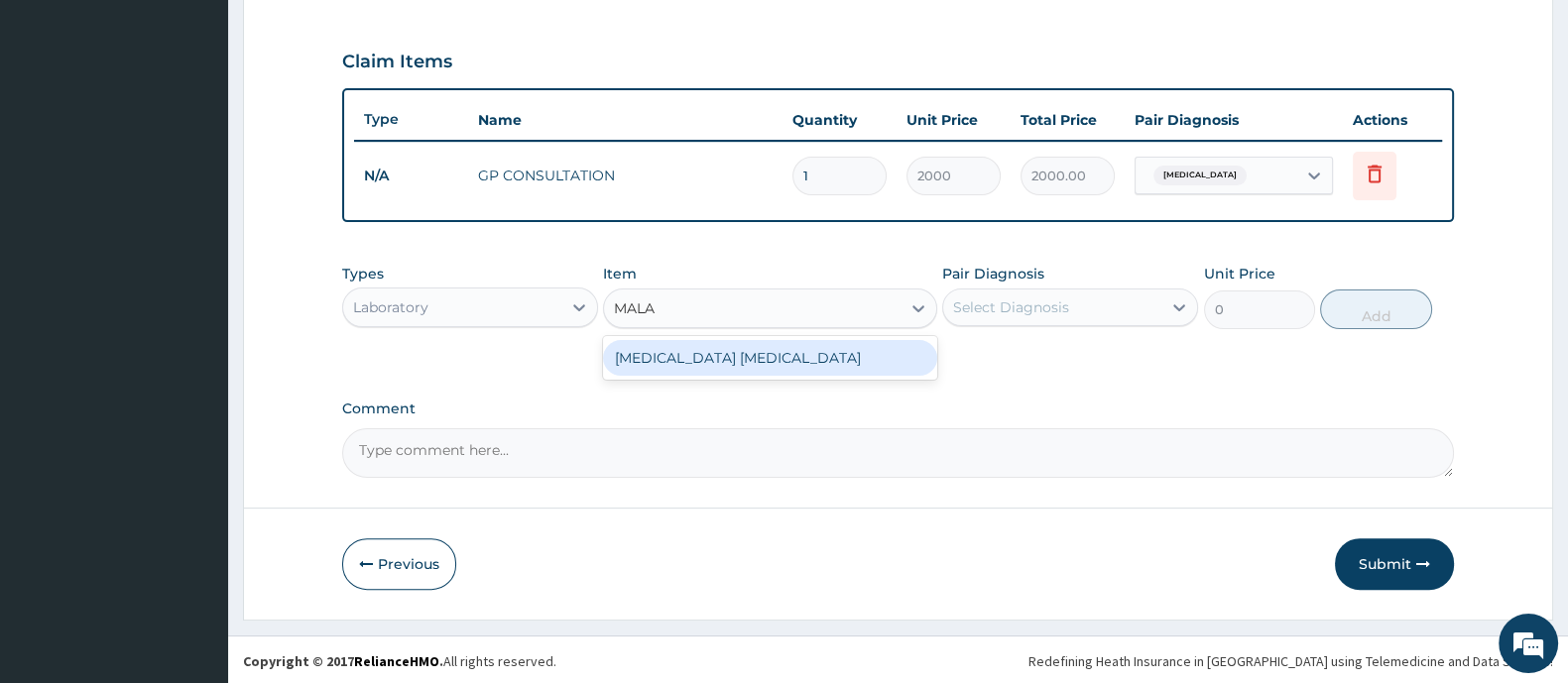
type input "MALAR"
click at [699, 354] on div "MALARIA PARASITE" at bounding box center [770, 358] width 333 height 36
type input "1000"
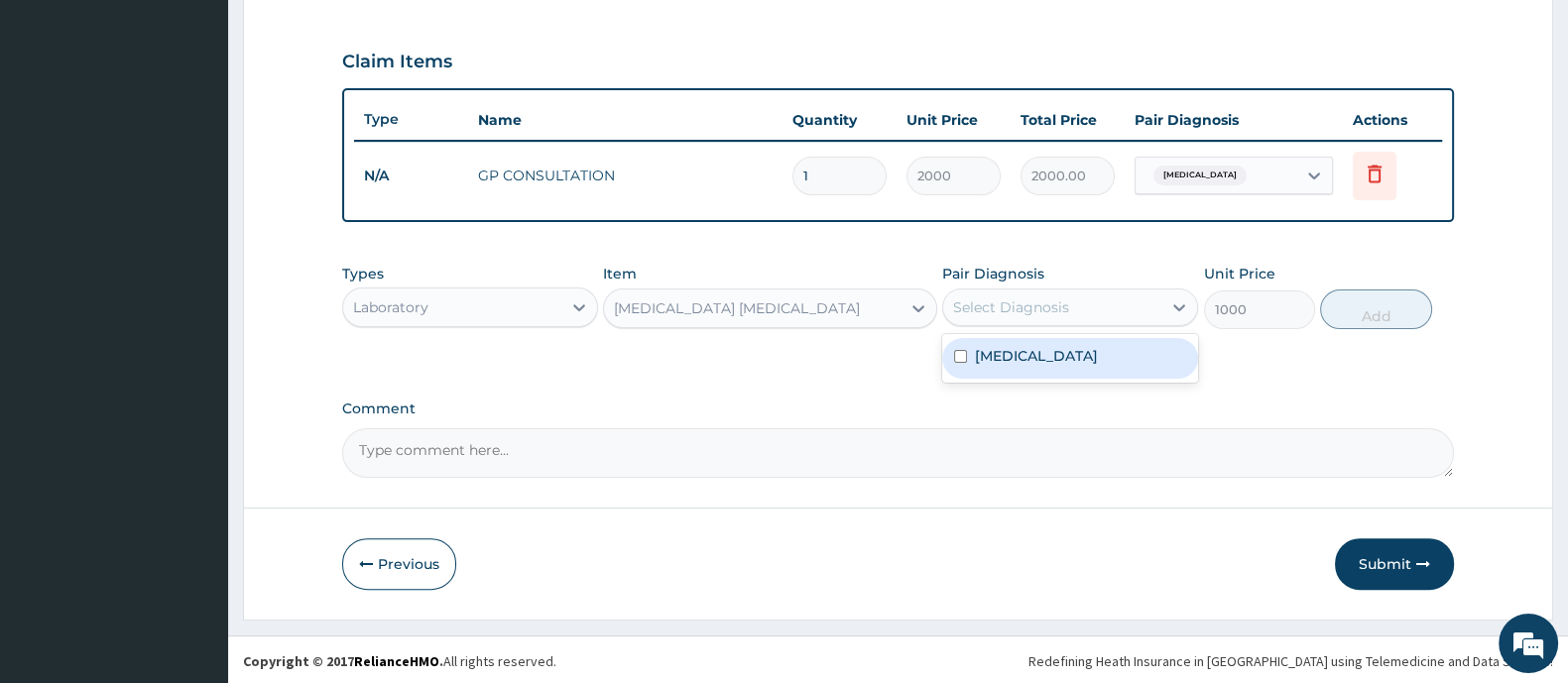
click at [1044, 308] on div "Select Diagnosis" at bounding box center [1011, 307] width 116 height 20
click at [1005, 361] on label "Malaria" at bounding box center [1036, 356] width 123 height 20
checkbox input "true"
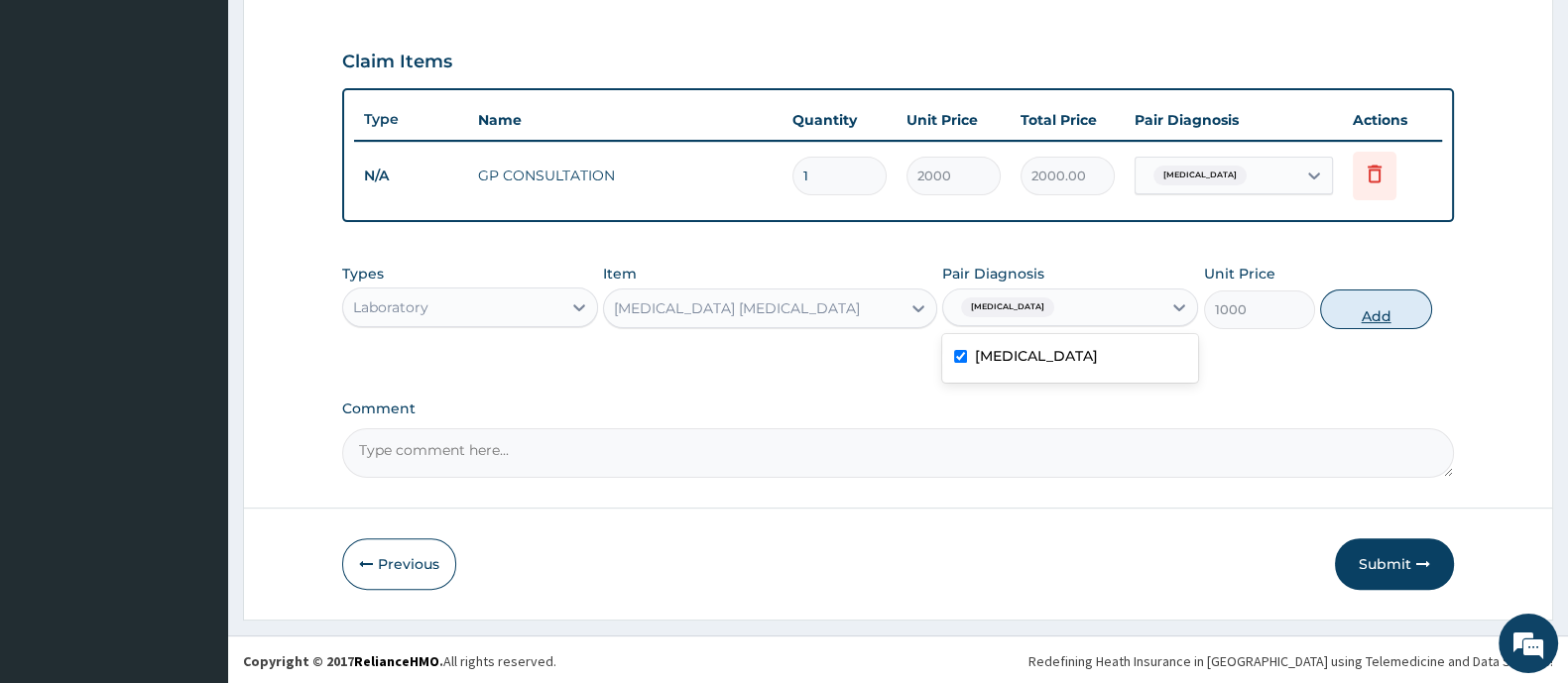
click at [1357, 314] on button "Add" at bounding box center [1375, 309] width 111 height 40
type input "0"
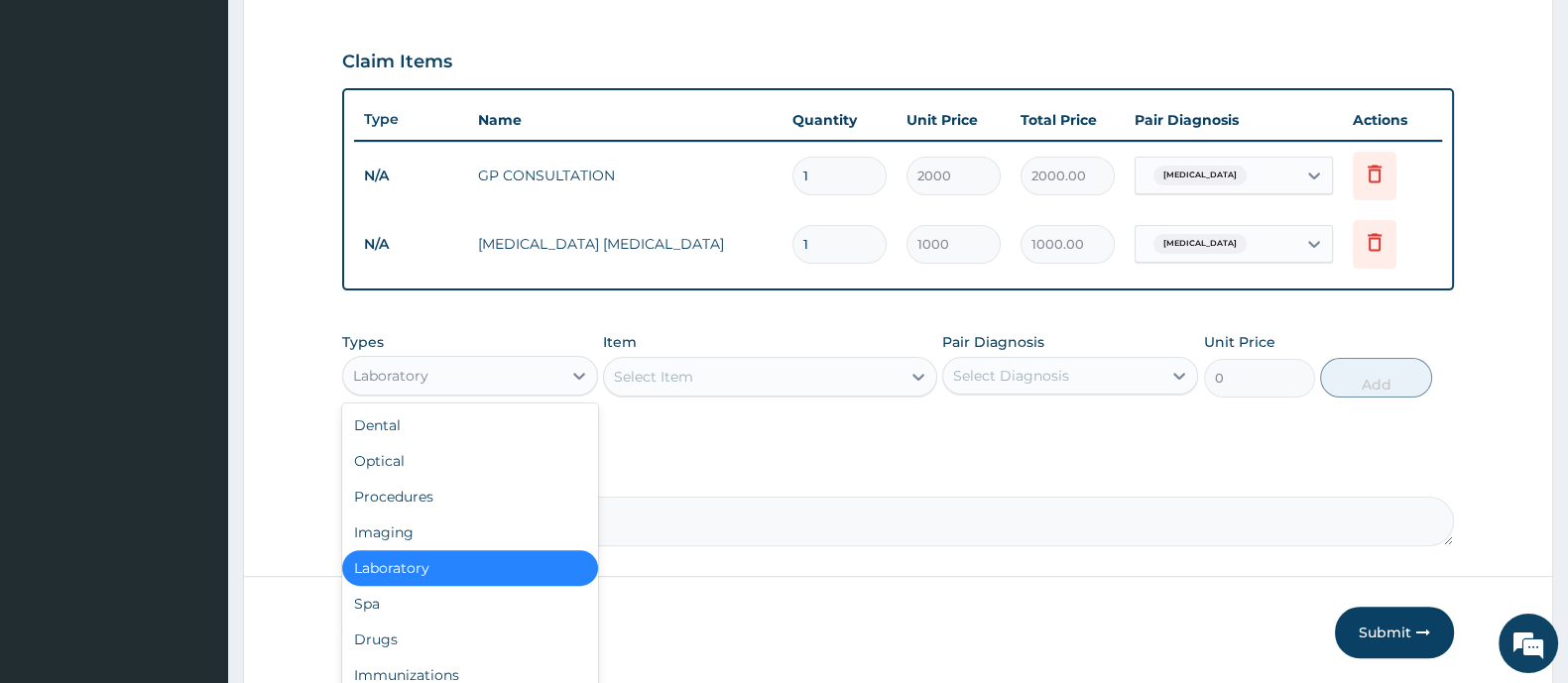
click at [427, 368] on div "Laboratory" at bounding box center [391, 376] width 76 height 20
click at [414, 629] on div "Drugs" at bounding box center [470, 640] width 256 height 36
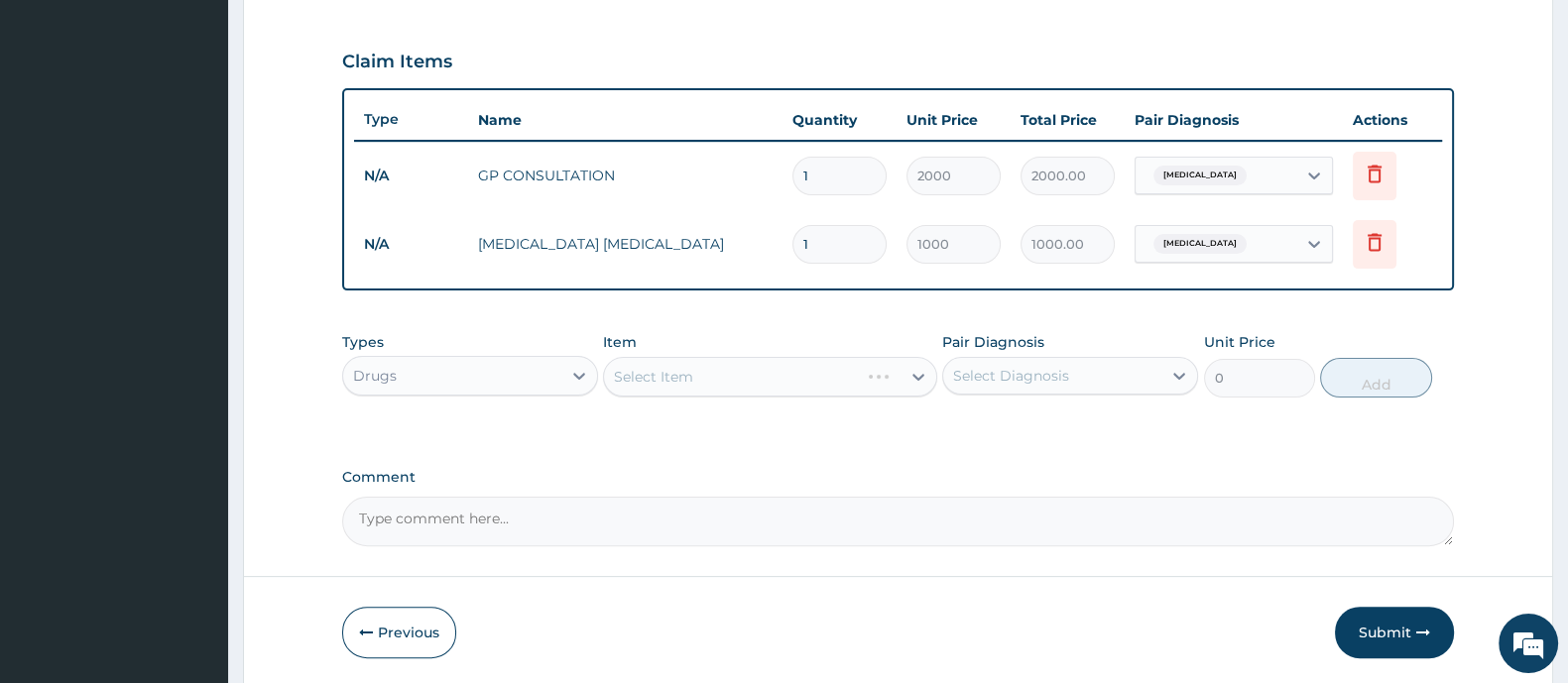
click at [687, 372] on div "Select Item" at bounding box center [770, 377] width 333 height 40
click at [687, 372] on div "Select Item" at bounding box center [654, 377] width 80 height 20
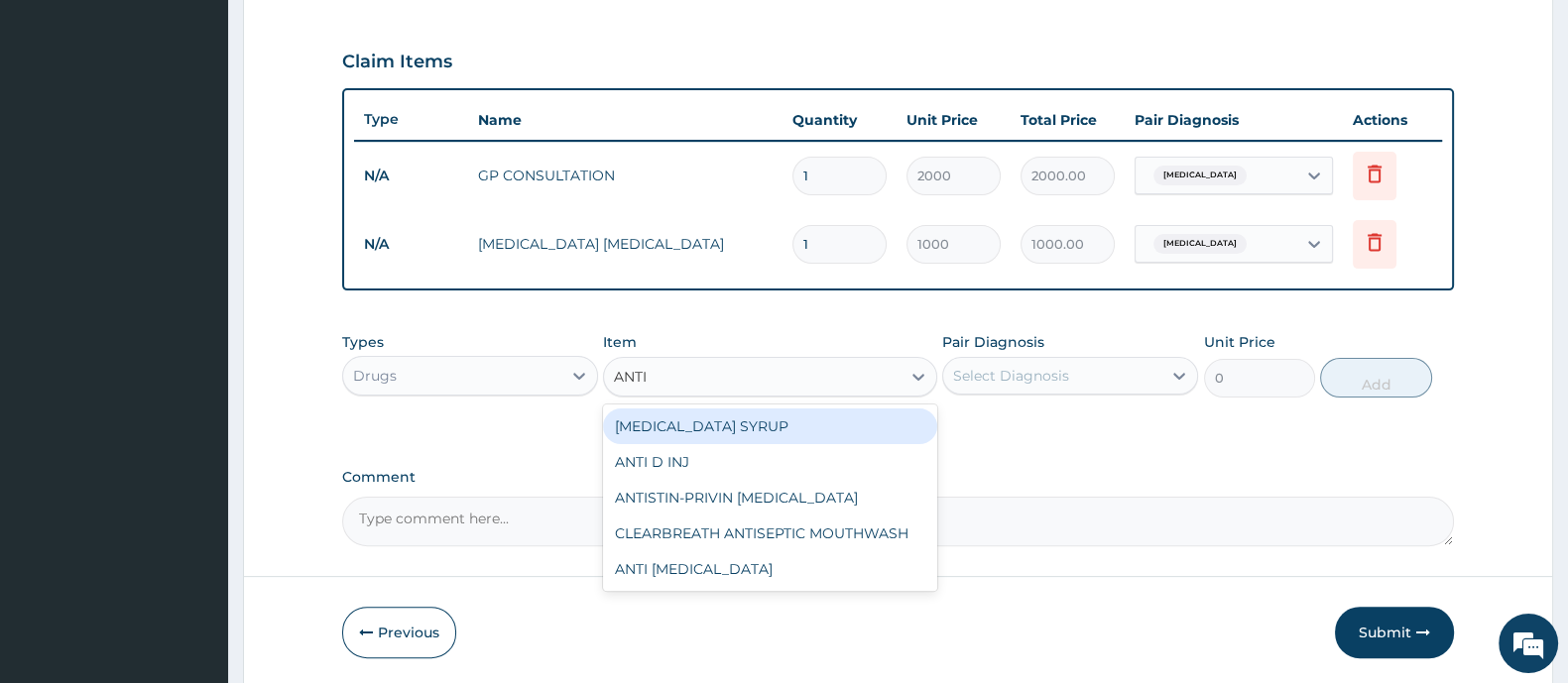
type input "ANTIM"
drag, startPoint x: 749, startPoint y: 428, endPoint x: 828, endPoint y: 413, distance: 80.4
click at [768, 428] on div "ANTIMALARIAL SYRUP" at bounding box center [770, 427] width 333 height 36
type input "800"
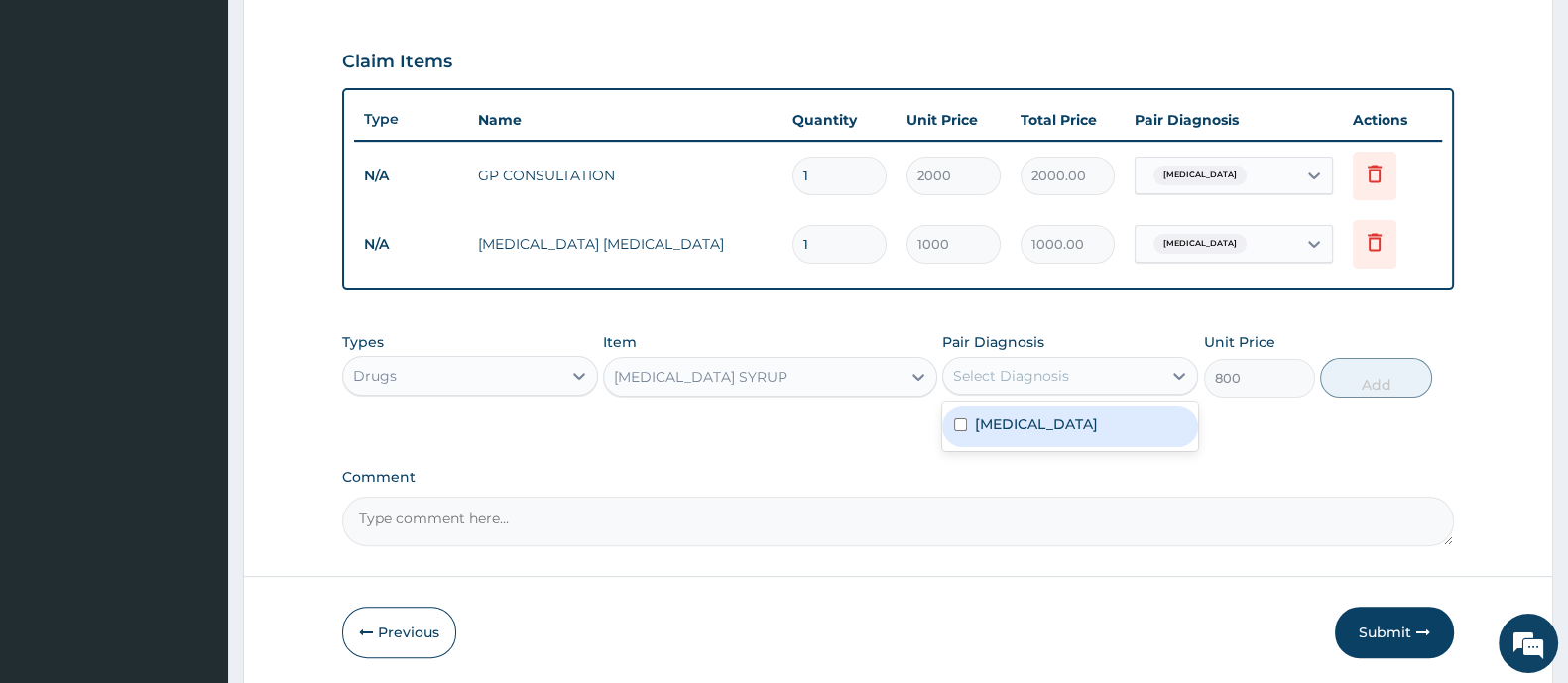
click at [993, 379] on div "Select Diagnosis" at bounding box center [1011, 376] width 116 height 20
drag, startPoint x: 963, startPoint y: 429, endPoint x: 1169, endPoint y: 444, distance: 206.5
click at [966, 434] on div "Malaria" at bounding box center [1070, 427] width 256 height 41
checkbox input "true"
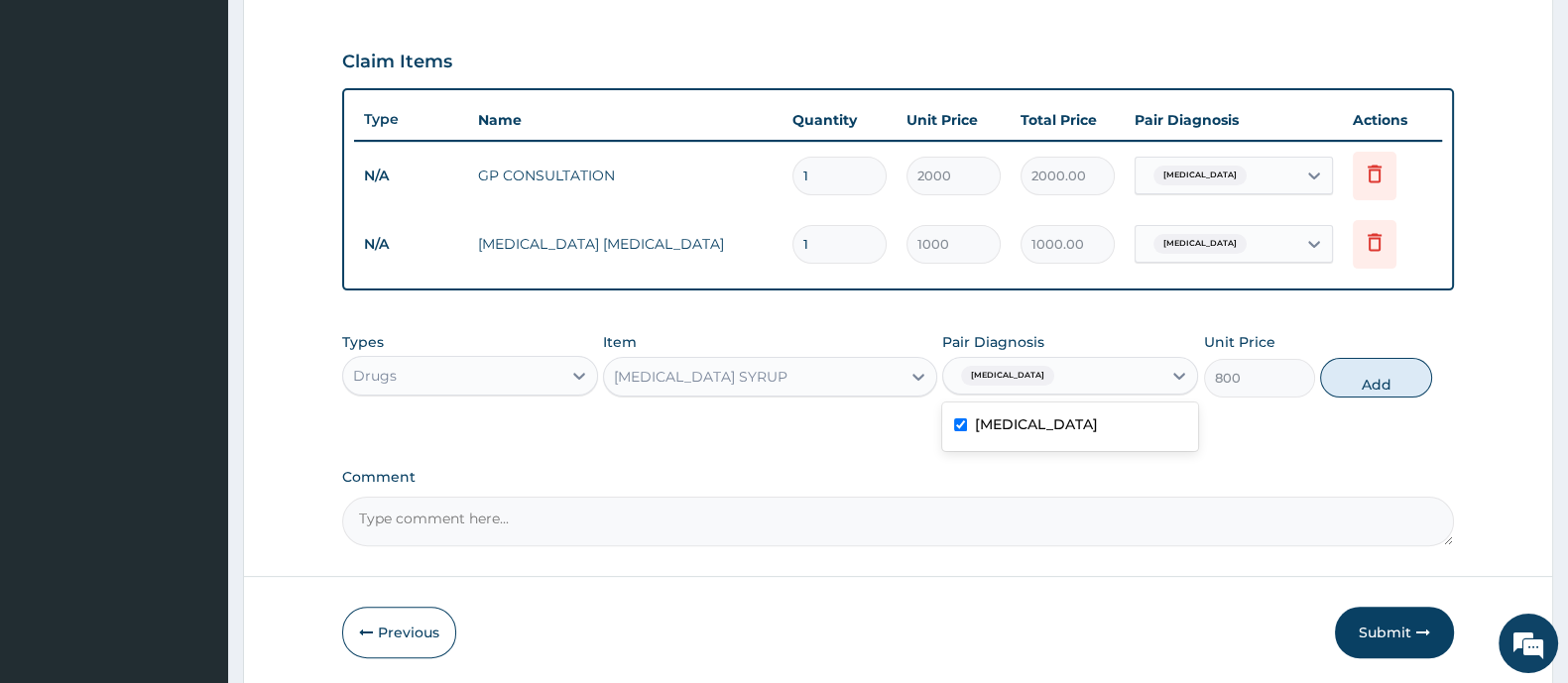
drag, startPoint x: 1376, startPoint y: 370, endPoint x: 1352, endPoint y: 391, distance: 31.9
click at [1376, 375] on button "Add" at bounding box center [1375, 378] width 111 height 40
type input "0"
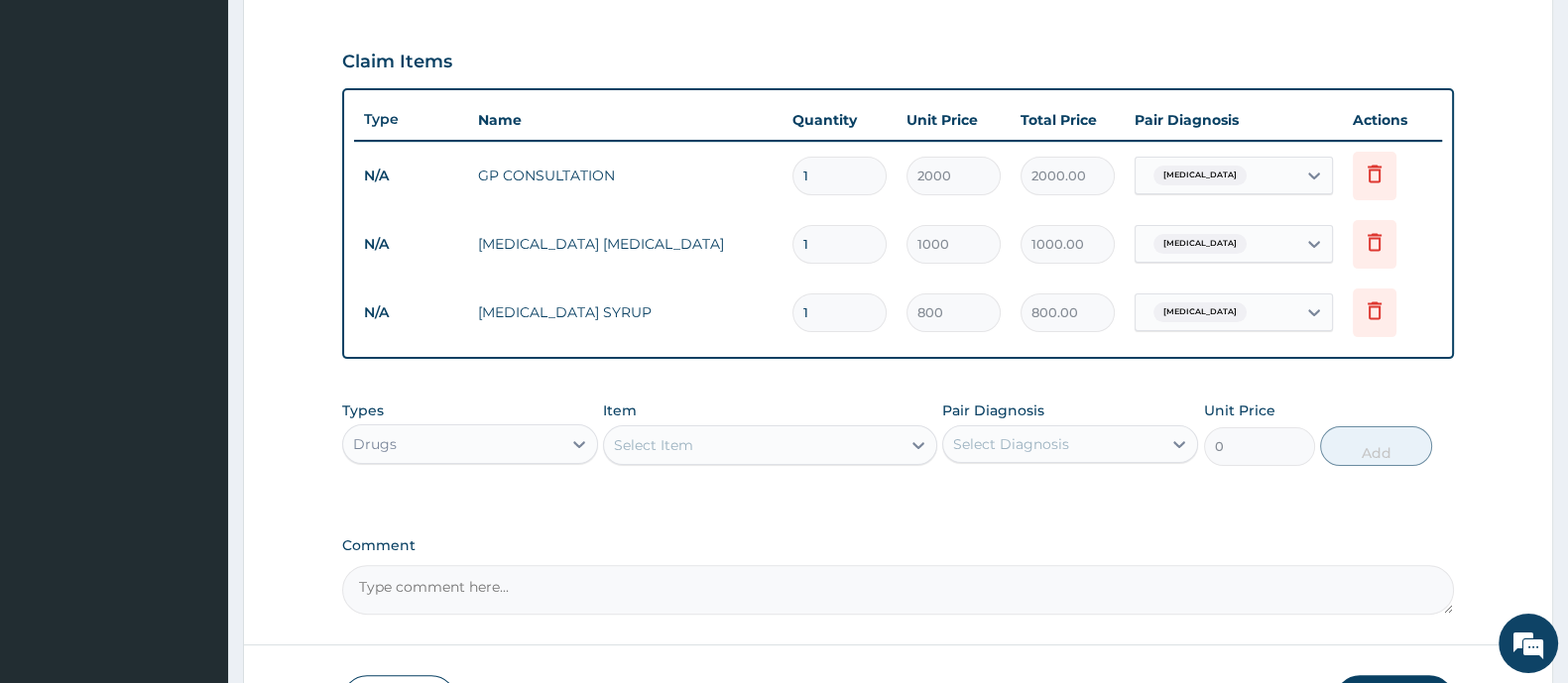
click at [664, 452] on div "Select Item" at bounding box center [654, 446] width 80 height 20
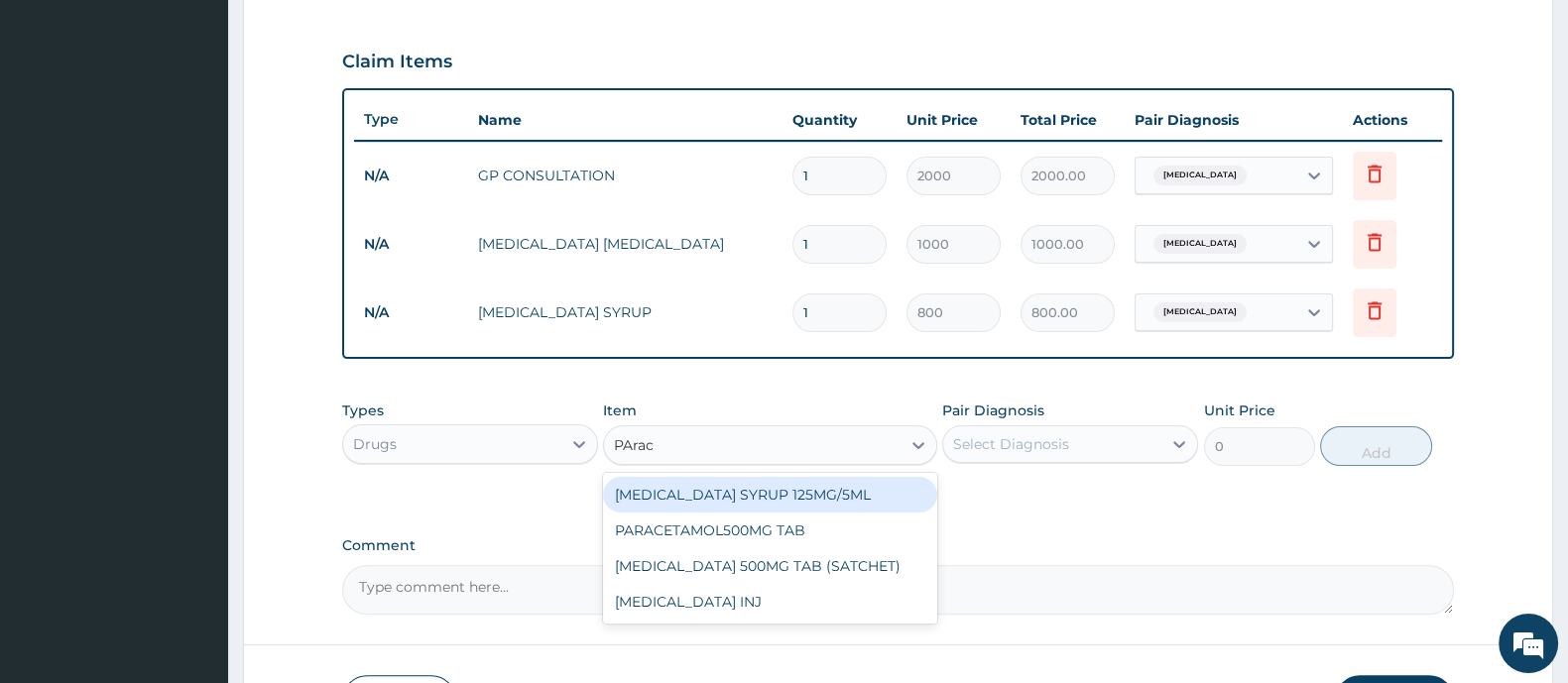
type input "PArace"
click at [800, 500] on div "PARACETAMOL SYRUP 125MG/5ML" at bounding box center [770, 495] width 333 height 36
type input "400"
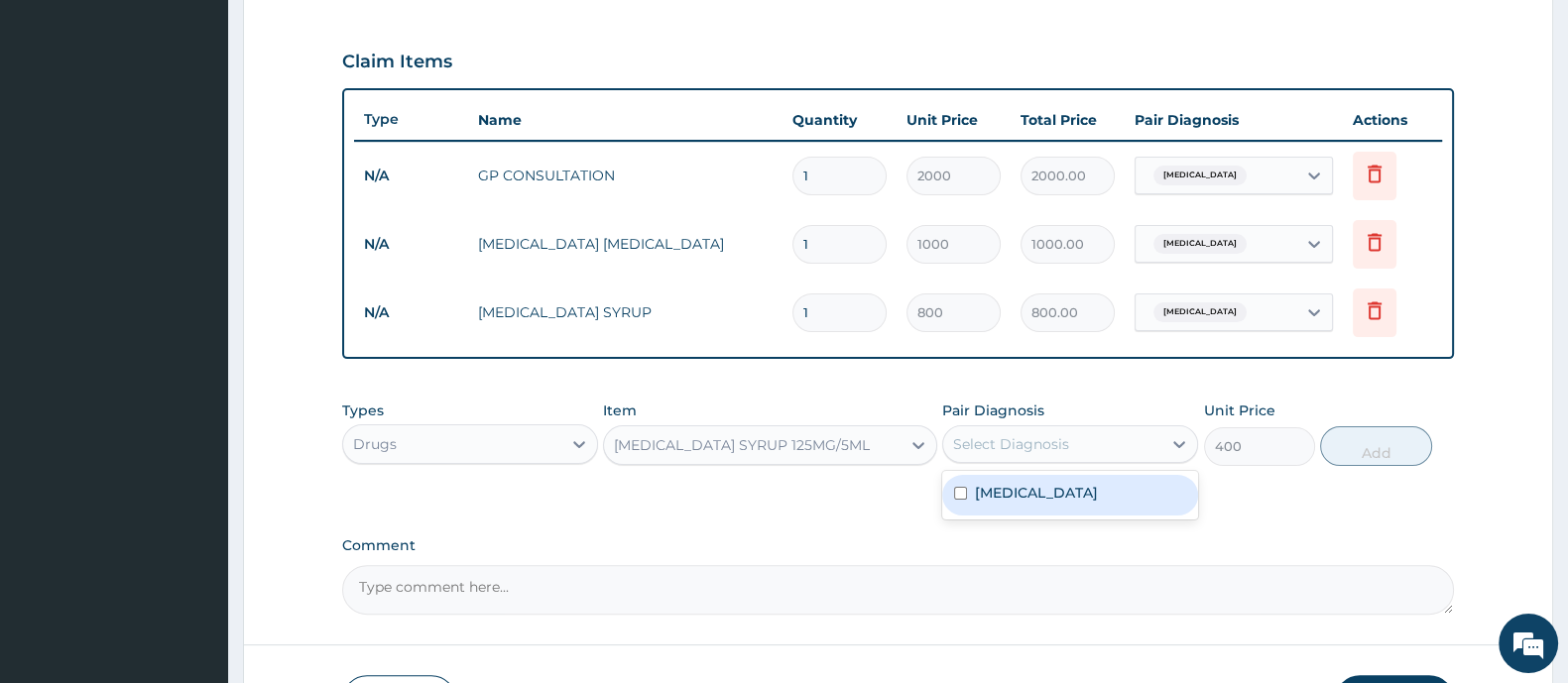
click at [1040, 447] on div "Select Diagnosis" at bounding box center [1011, 445] width 116 height 20
click at [995, 501] on div "Malaria" at bounding box center [1070, 495] width 256 height 41
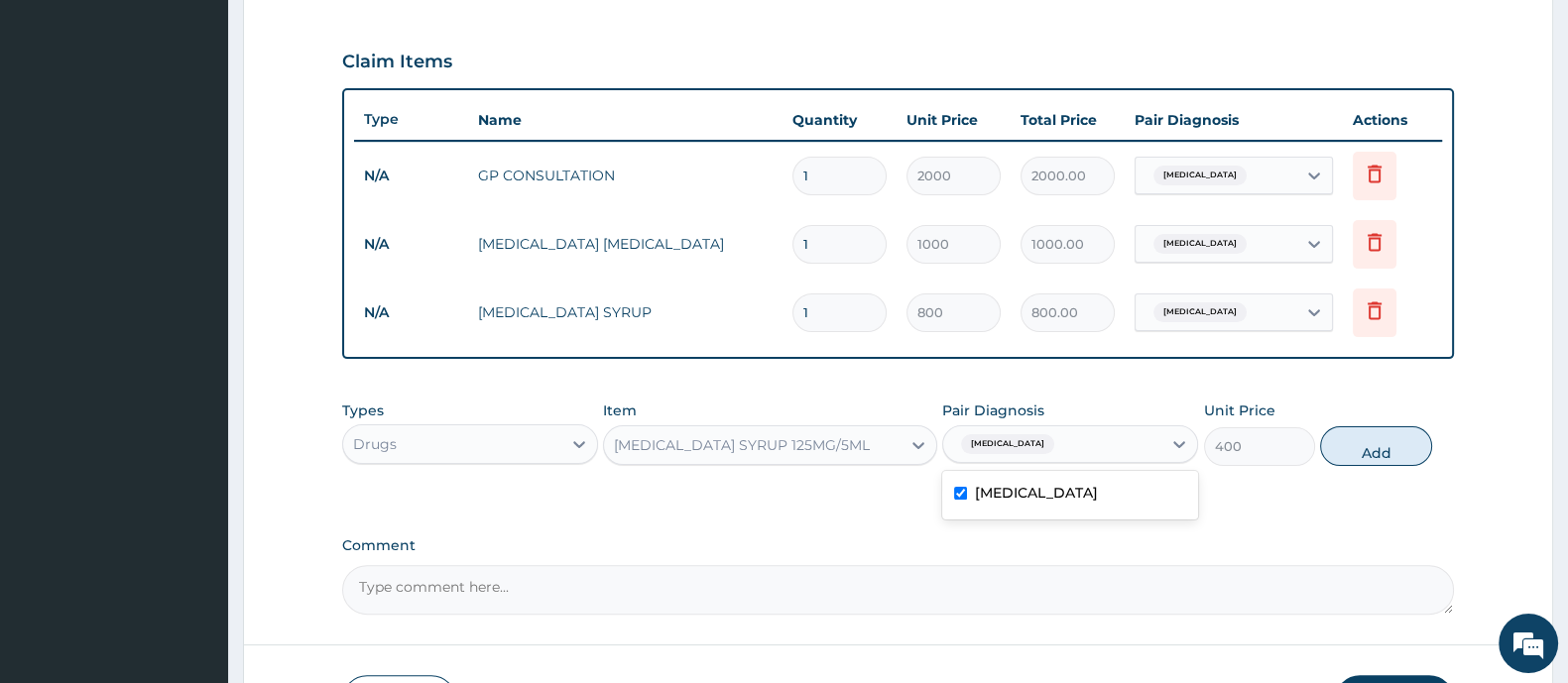
click at [995, 501] on div "Malaria" at bounding box center [1070, 495] width 256 height 41
checkbox input "false"
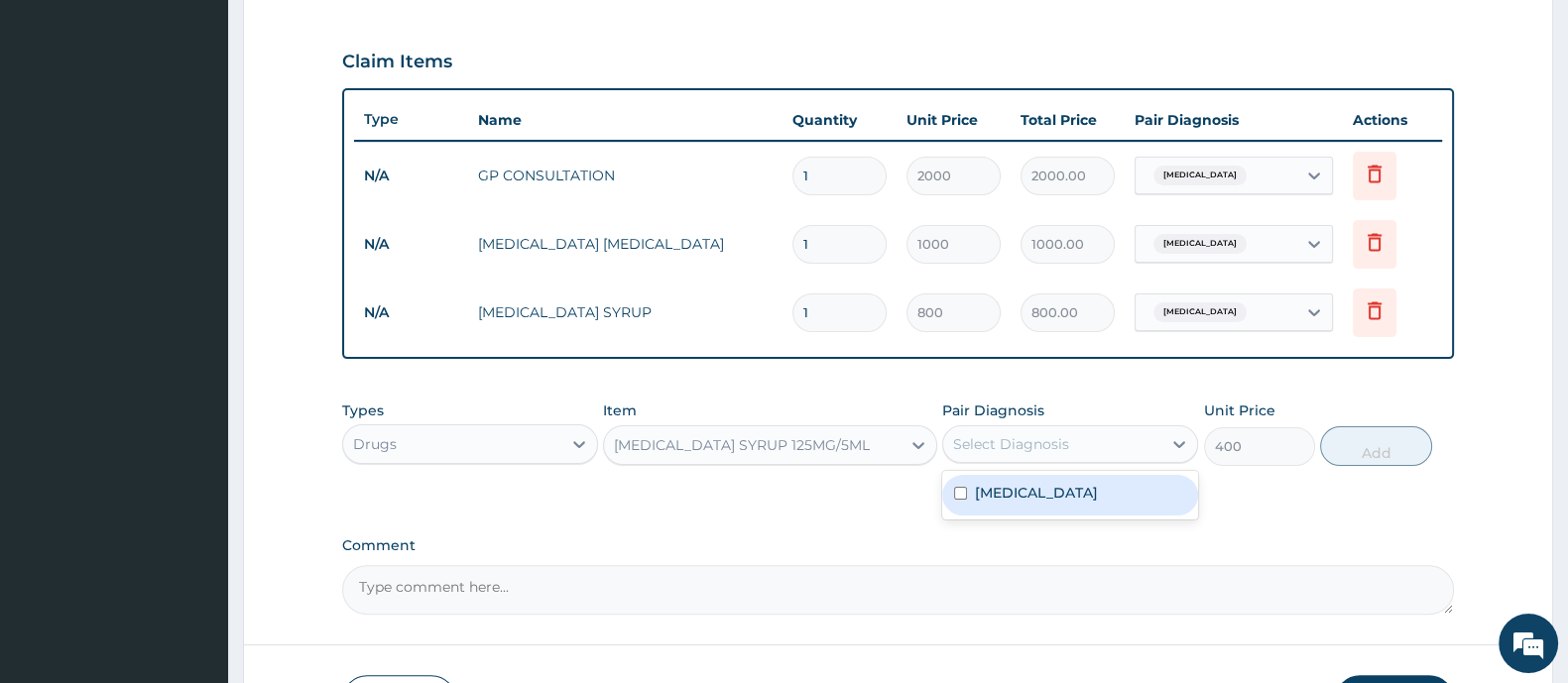
click at [1013, 454] on div "Select Diagnosis" at bounding box center [1052, 445] width 218 height 32
click at [997, 490] on label "Malaria" at bounding box center [1036, 493] width 123 height 20
checkbox input "true"
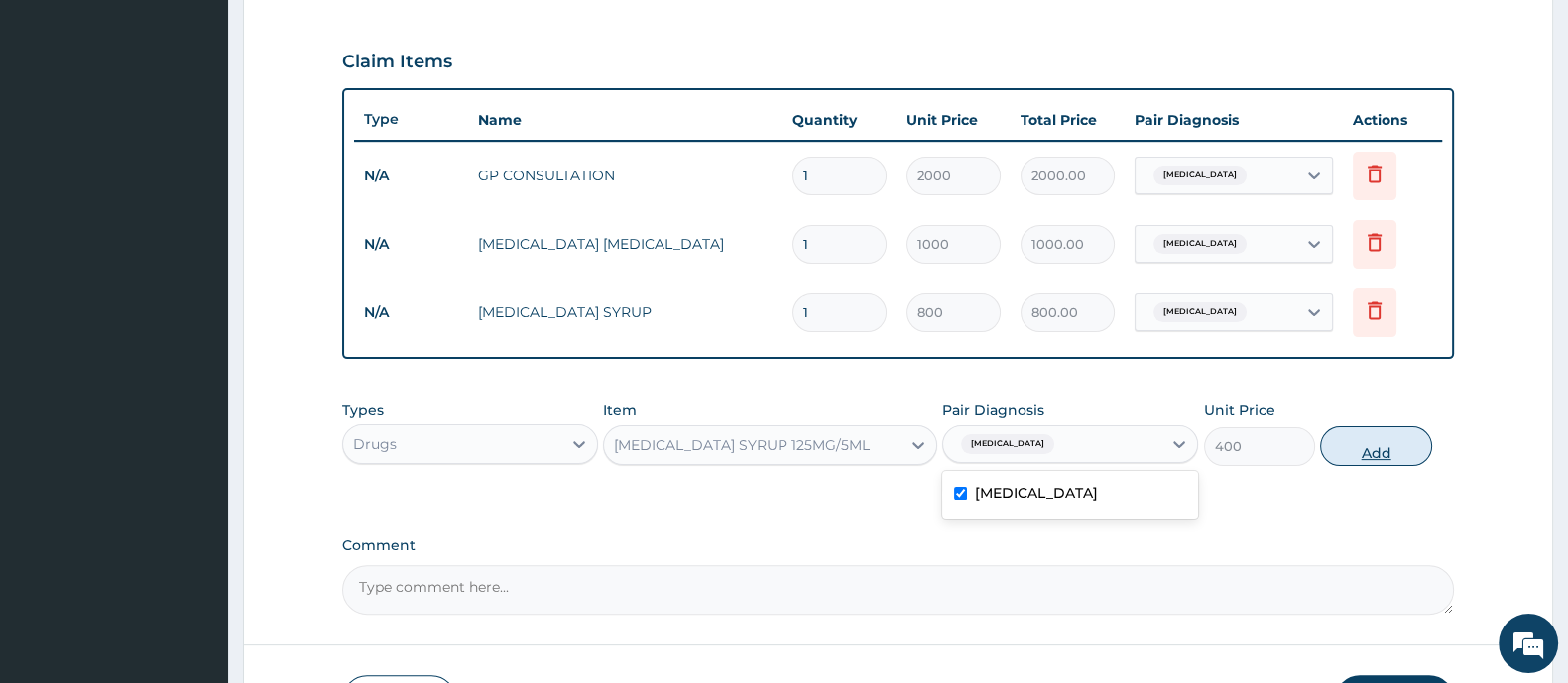
click at [1376, 459] on button "Add" at bounding box center [1375, 447] width 111 height 40
type input "0"
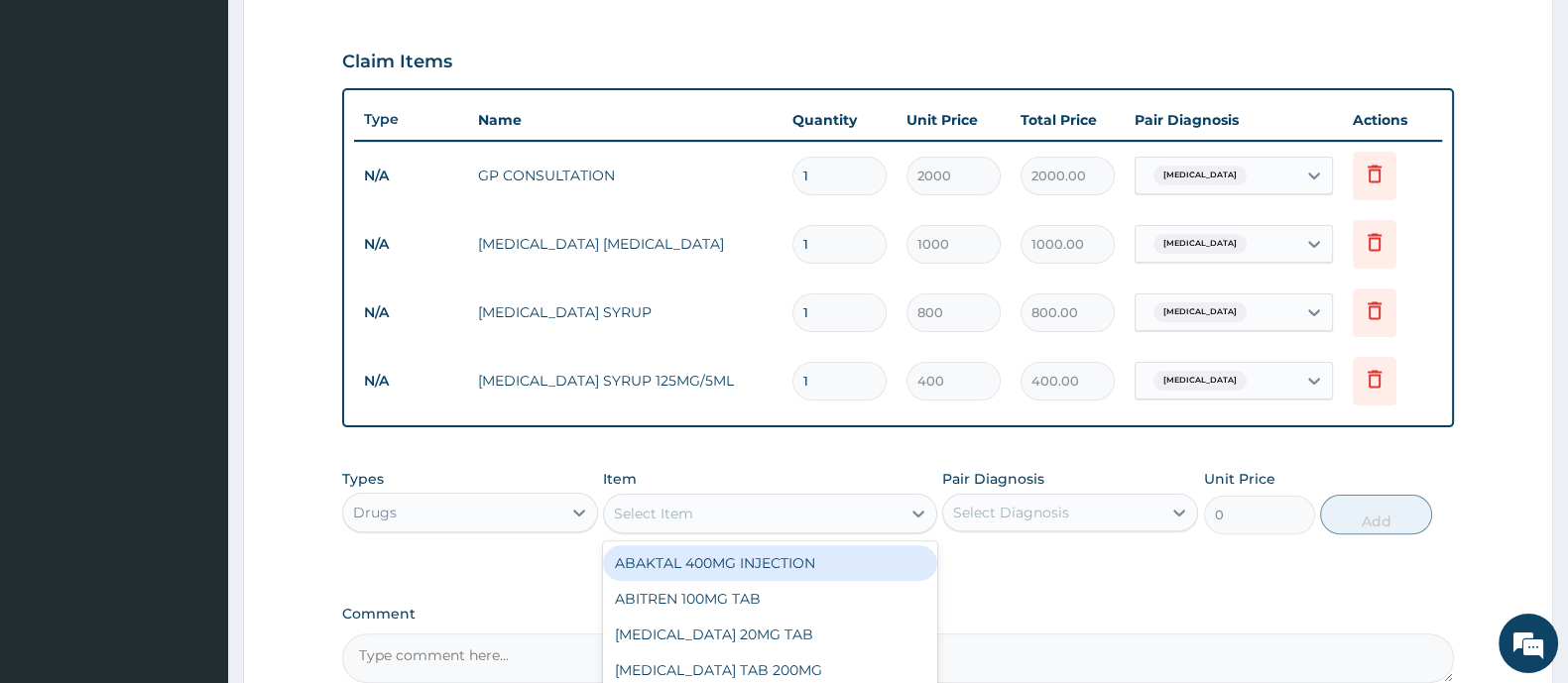
click at [676, 505] on div "Select Item" at bounding box center [654, 513] width 80 height 20
type input "parace"
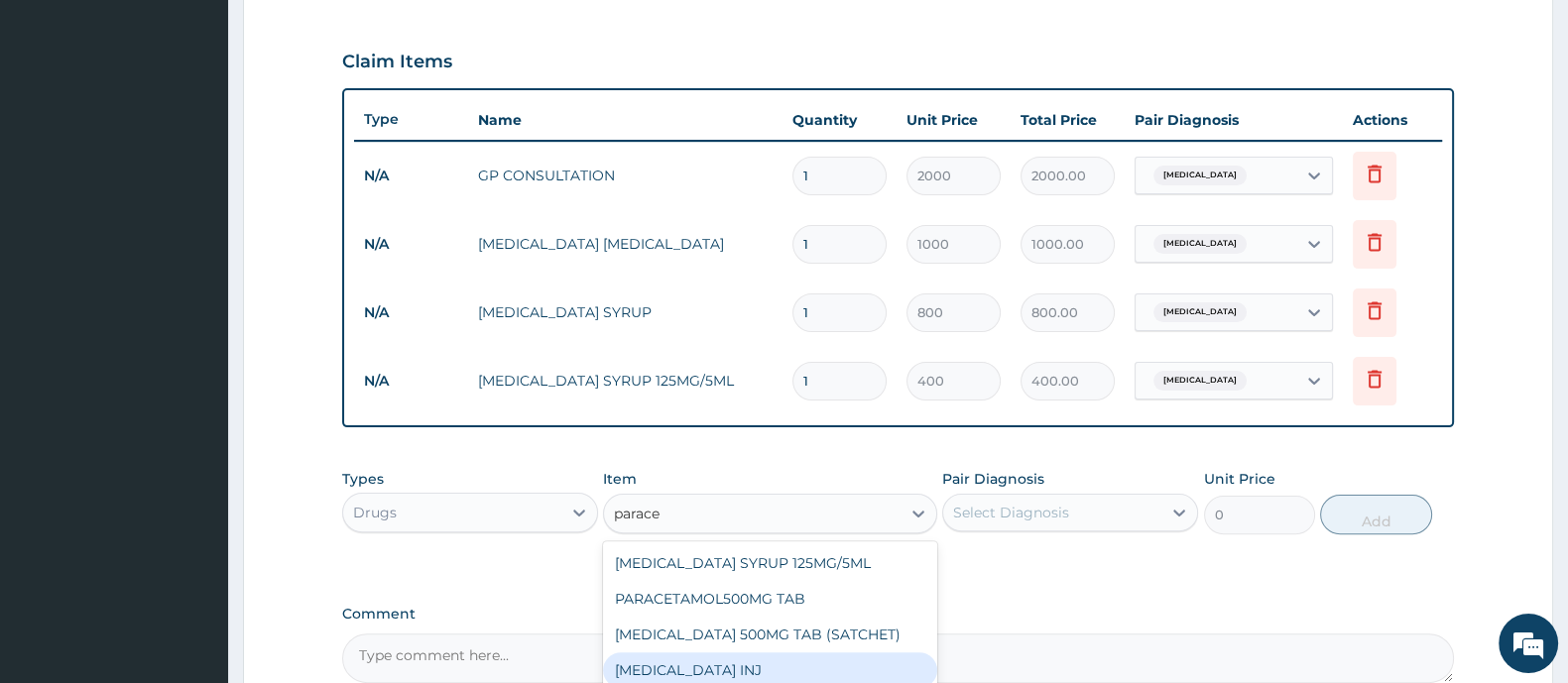
click at [799, 666] on div "PARACETAMOL INJ" at bounding box center [770, 671] width 333 height 36
type input "200"
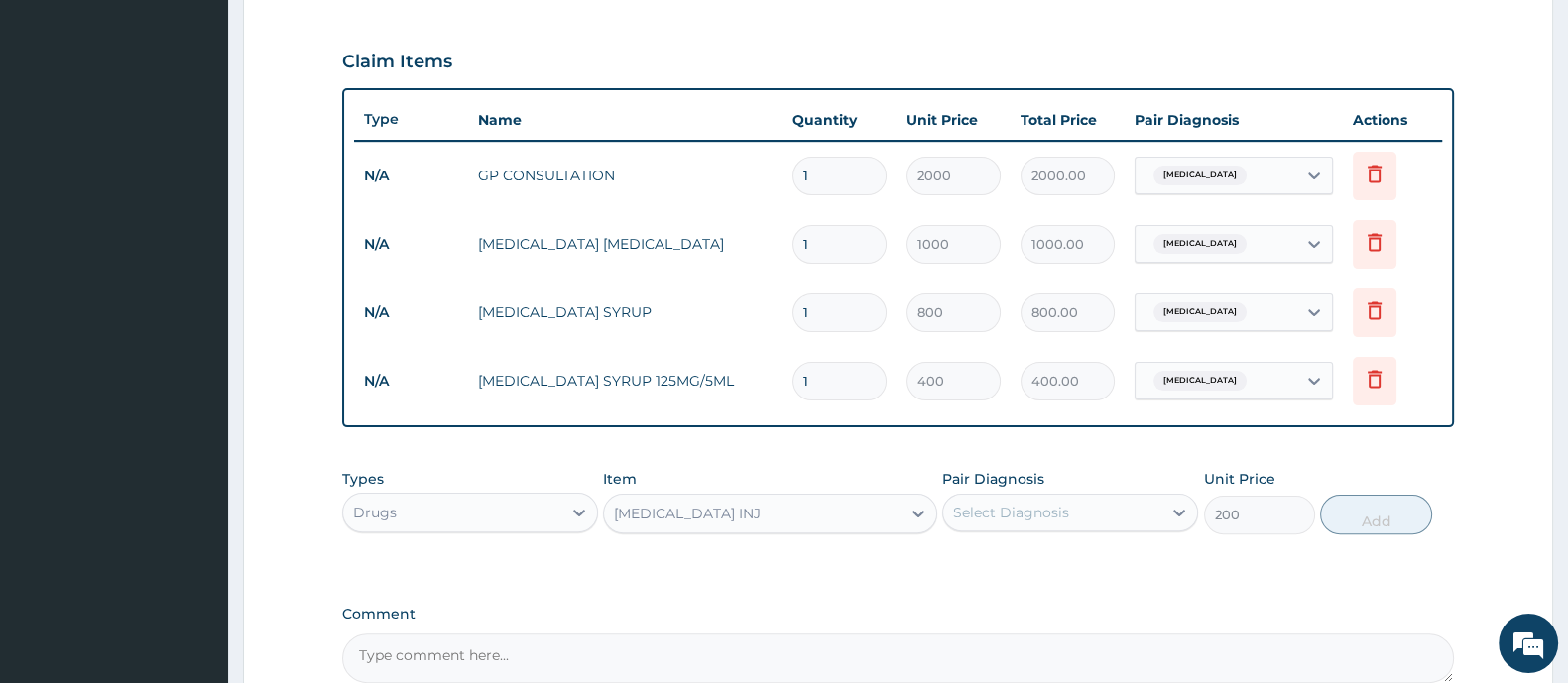
click at [1049, 517] on div "Select Diagnosis" at bounding box center [1011, 512] width 116 height 20
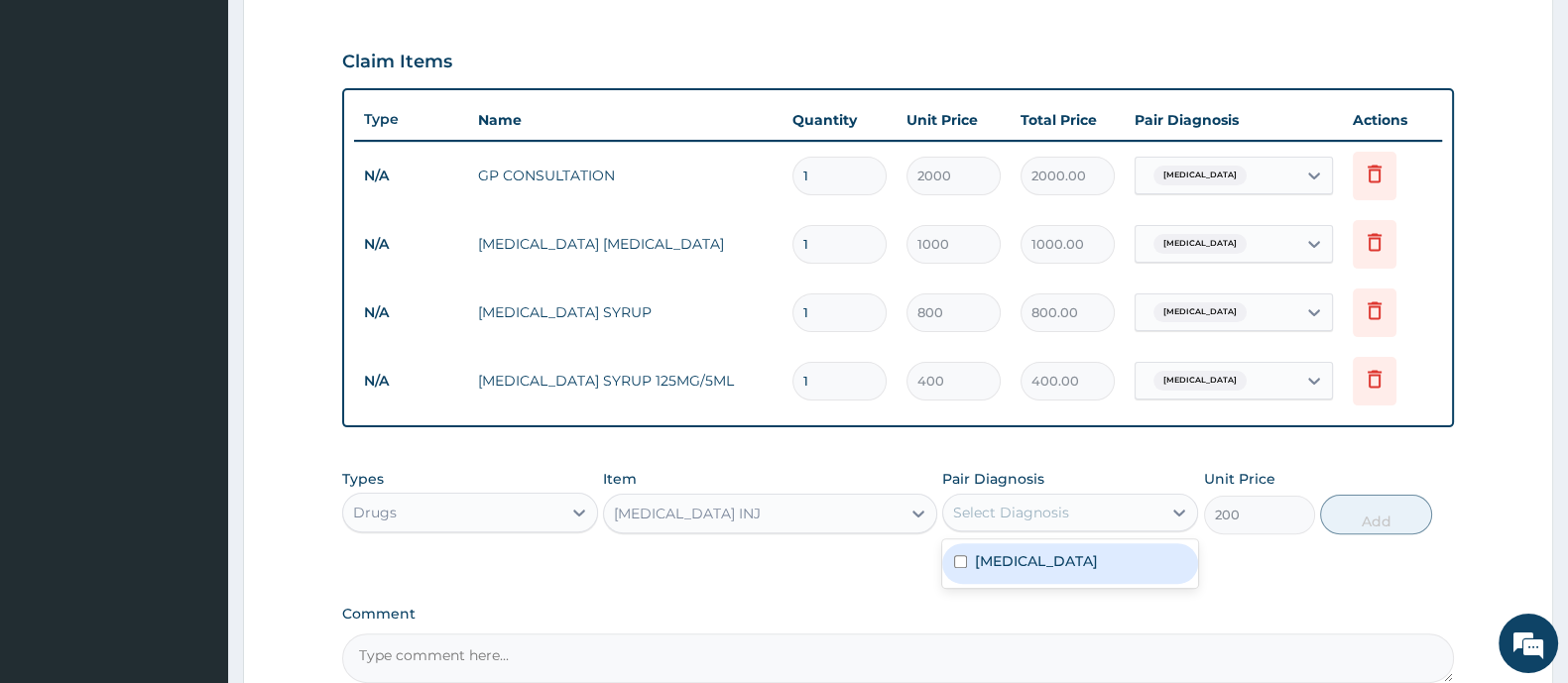
drag, startPoint x: 1031, startPoint y: 564, endPoint x: 1234, endPoint y: 555, distance: 203.2
click at [1034, 567] on div "Malaria" at bounding box center [1070, 563] width 256 height 41
checkbox input "true"
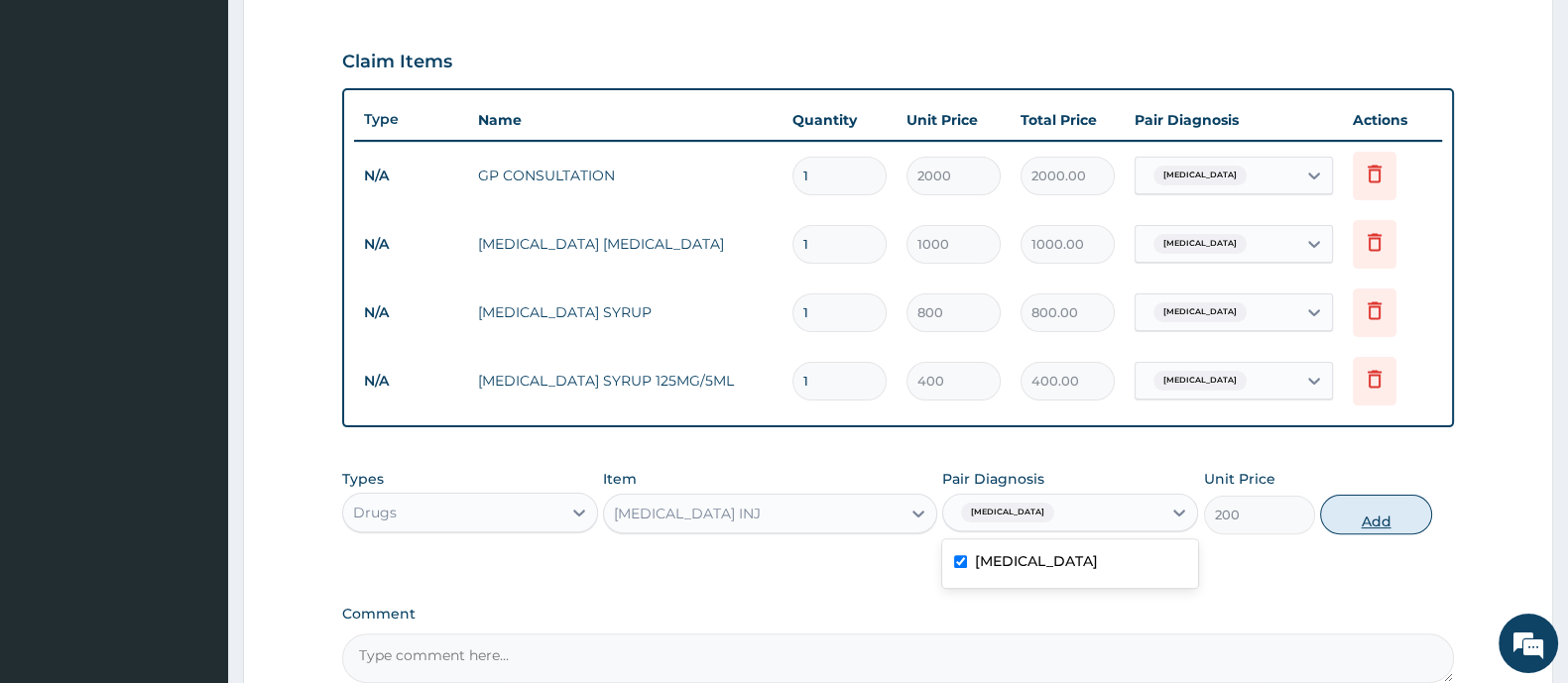
click at [1362, 511] on button "Add" at bounding box center [1375, 514] width 111 height 40
type input "0"
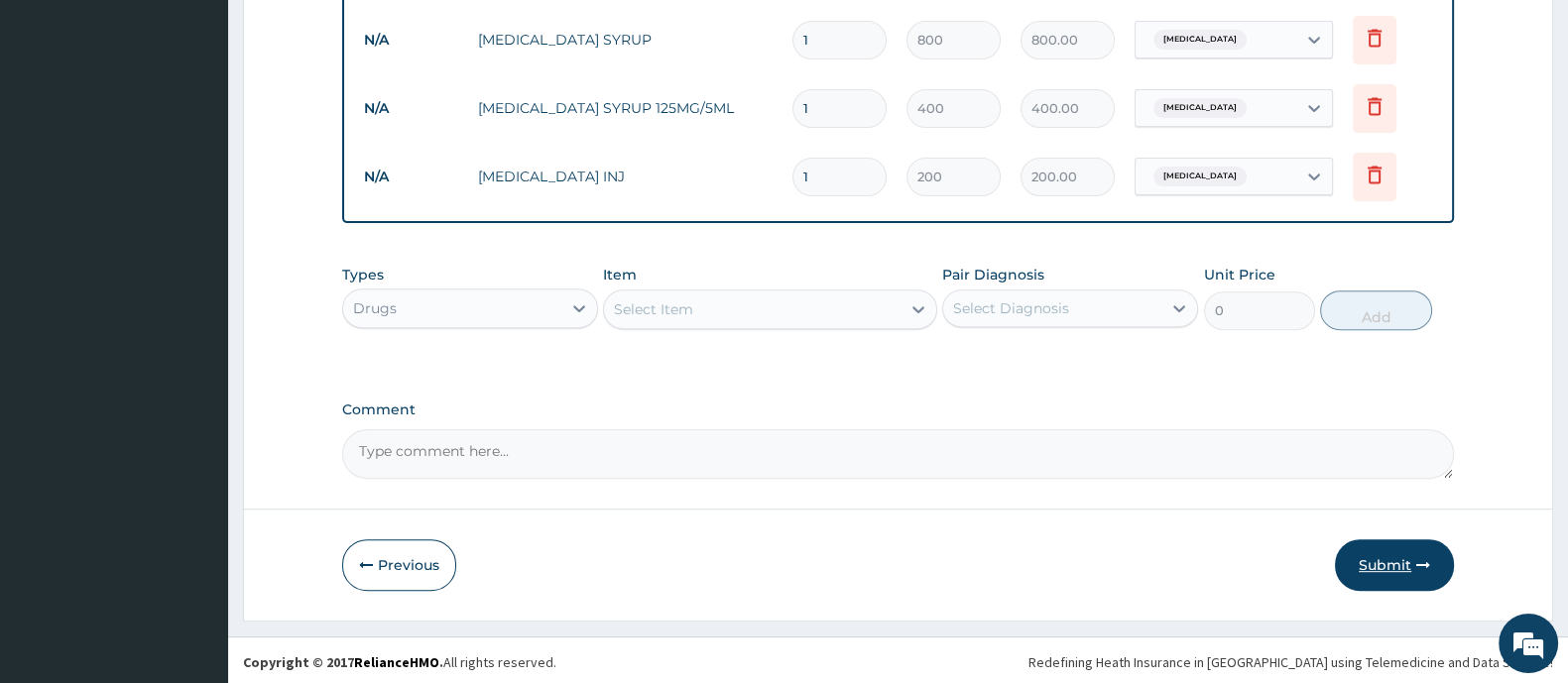
click at [1399, 557] on button "Submit" at bounding box center [1394, 565] width 119 height 52
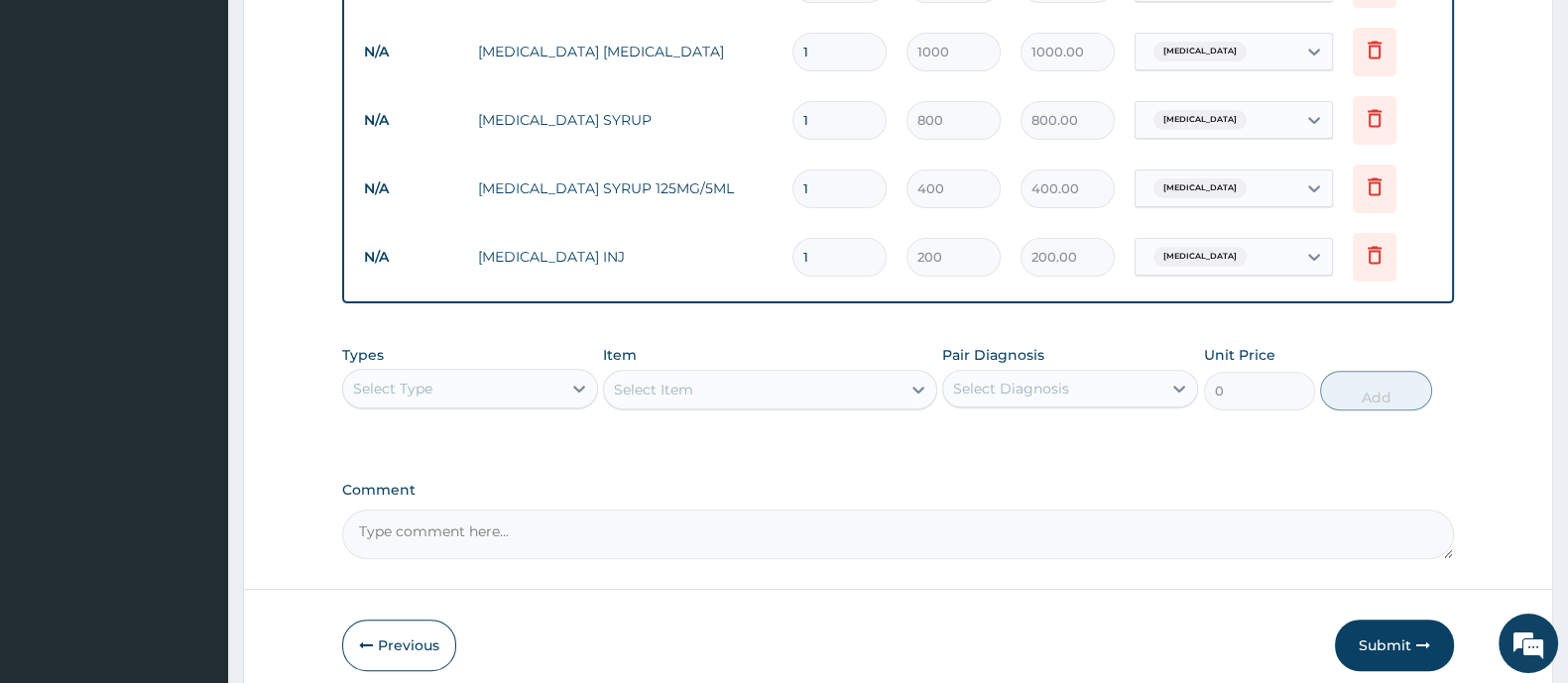
scroll to position [922, 0]
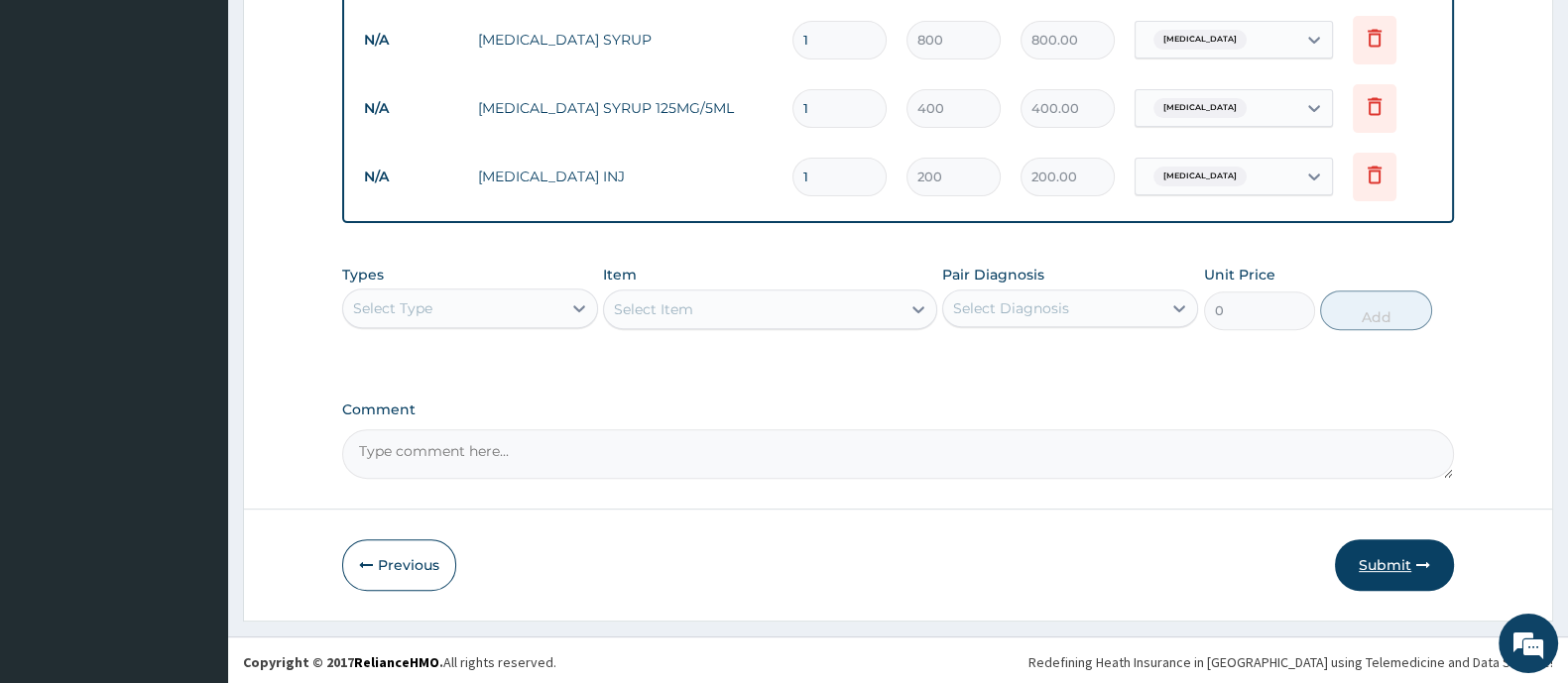
click at [1368, 549] on button "Submit" at bounding box center [1394, 565] width 119 height 52
click at [1384, 567] on button "Submit" at bounding box center [1394, 565] width 119 height 52
click at [392, 573] on button "Previous" at bounding box center [399, 565] width 114 height 52
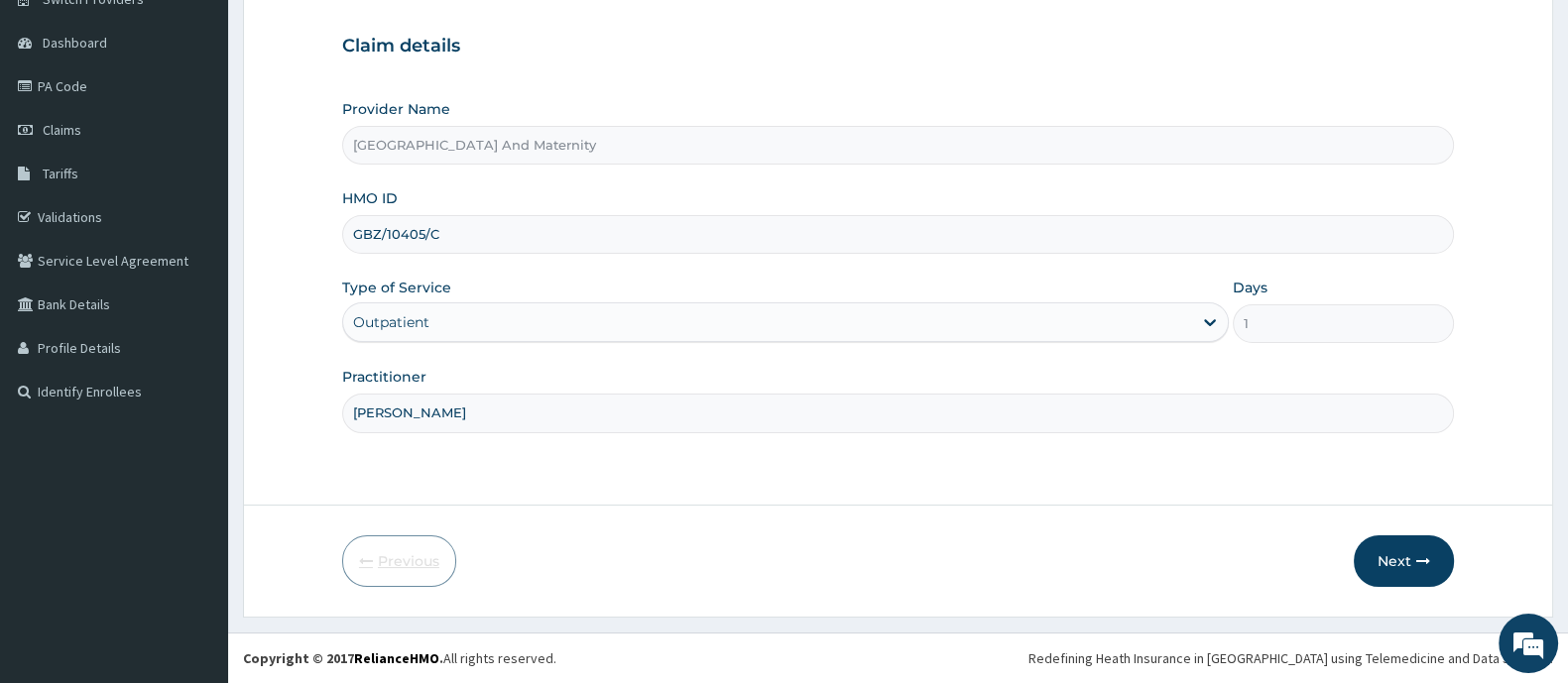
scroll to position [172, 0]
click at [1386, 551] on button "Next" at bounding box center [1404, 562] width 100 height 52
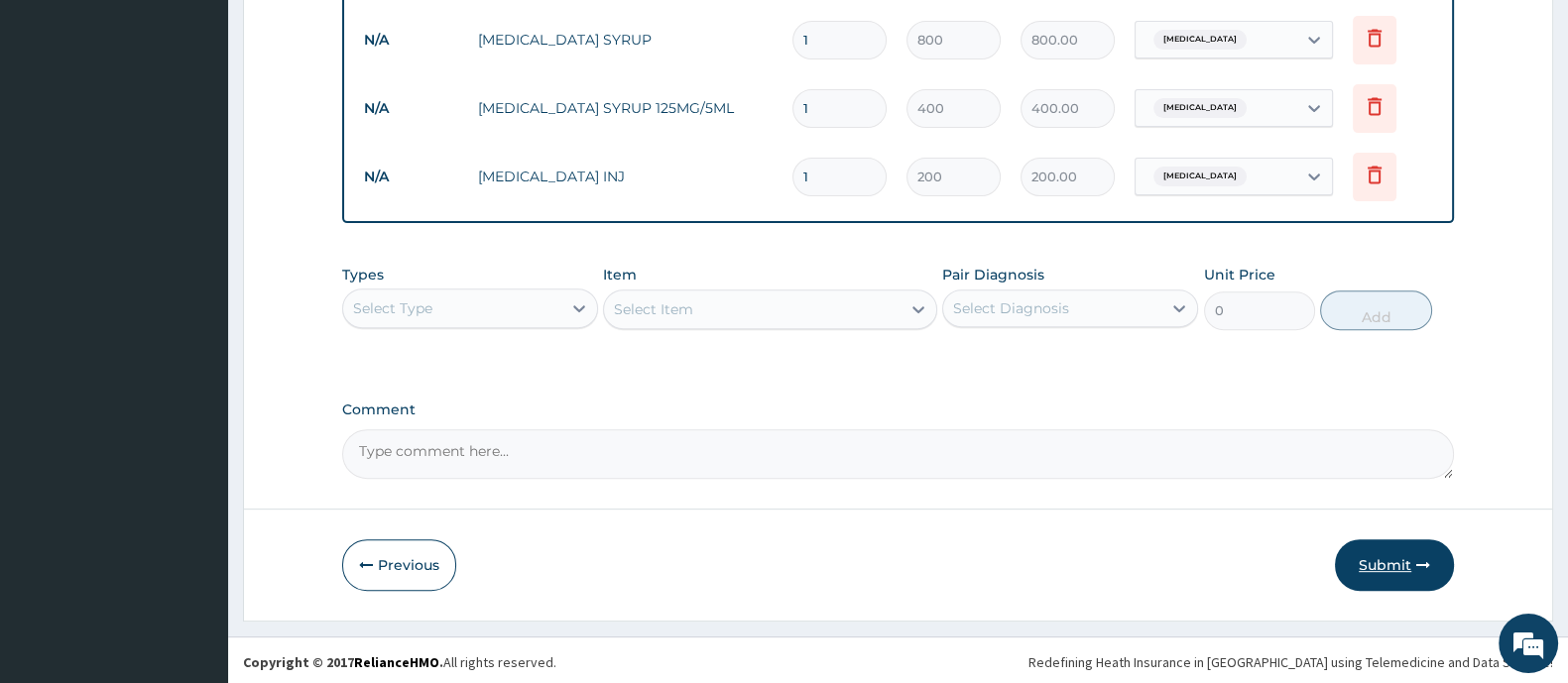
click at [1410, 578] on button "Submit" at bounding box center [1394, 565] width 119 height 52
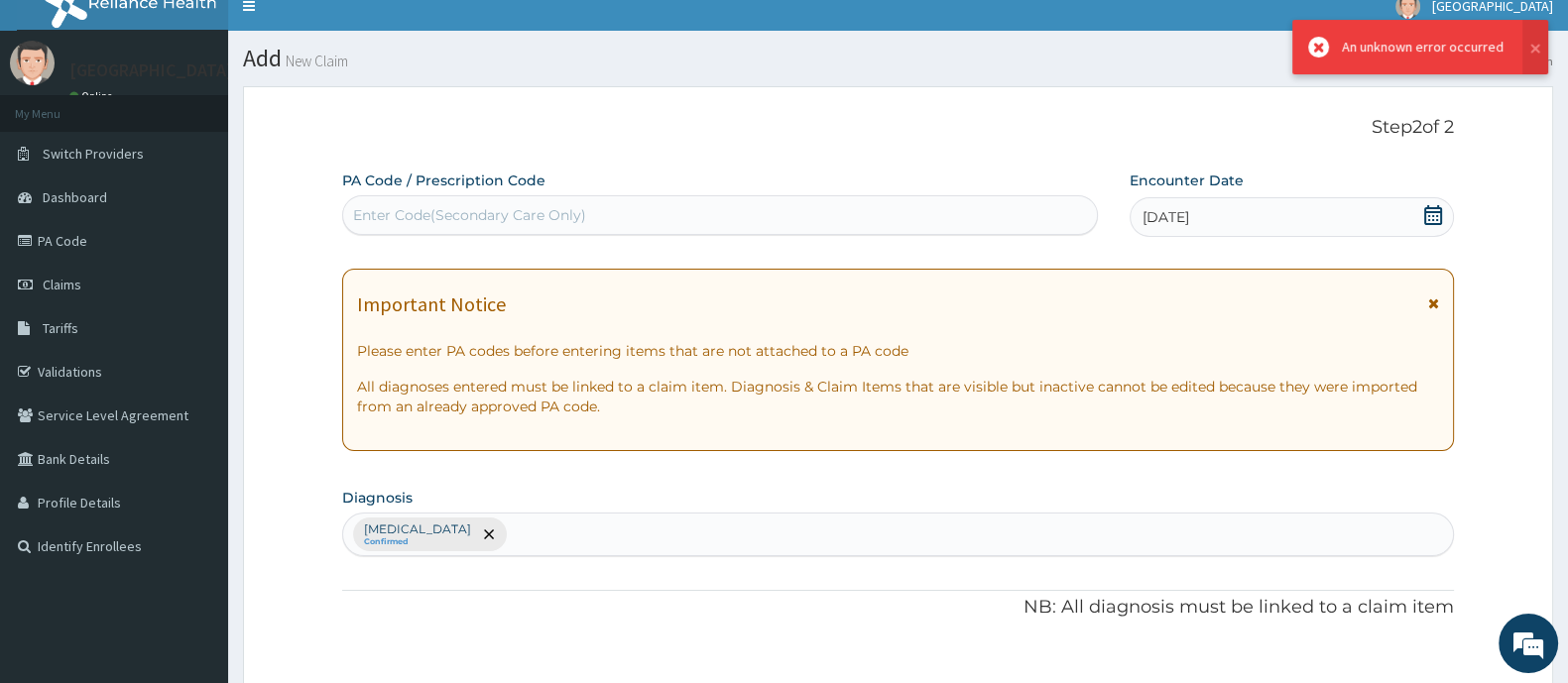
scroll to position [0, 0]
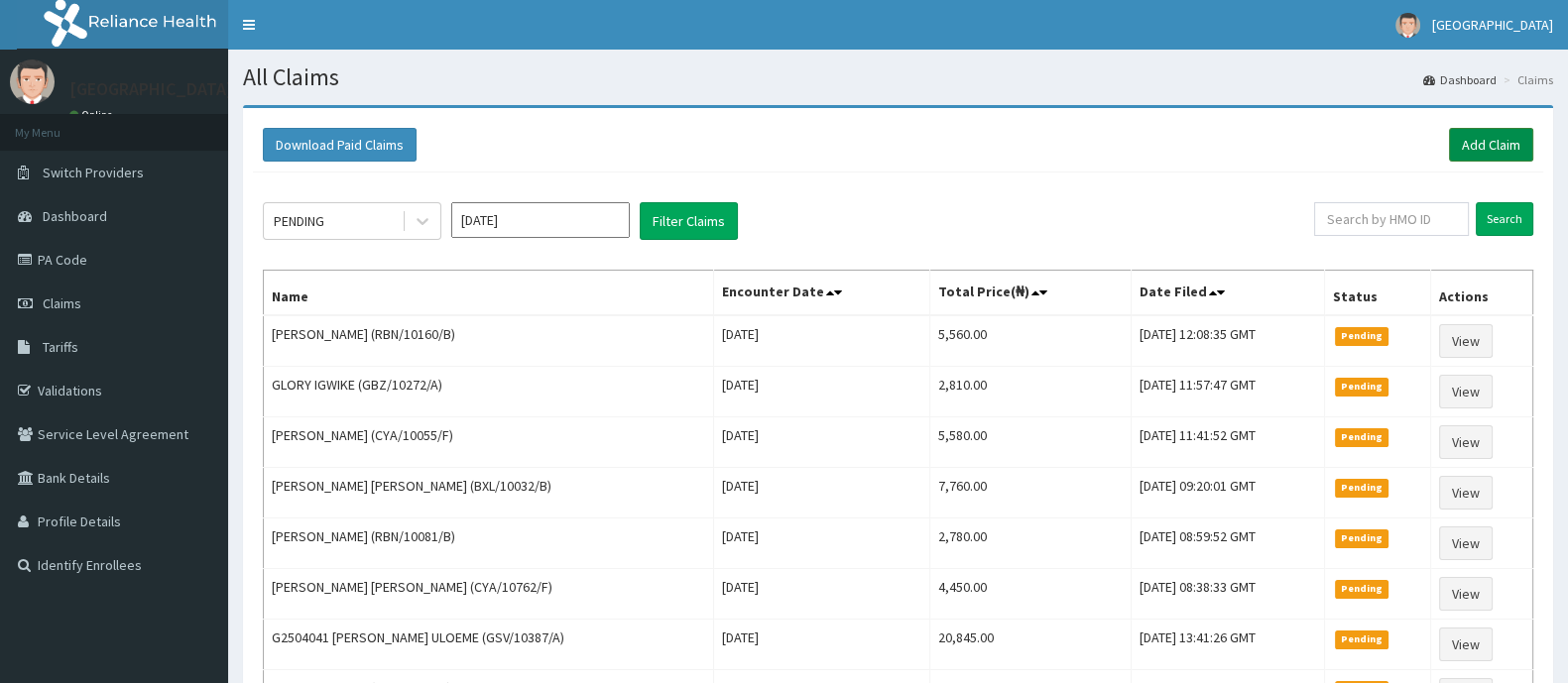
click at [1504, 146] on link "Add Claim" at bounding box center [1490, 145] width 85 height 34
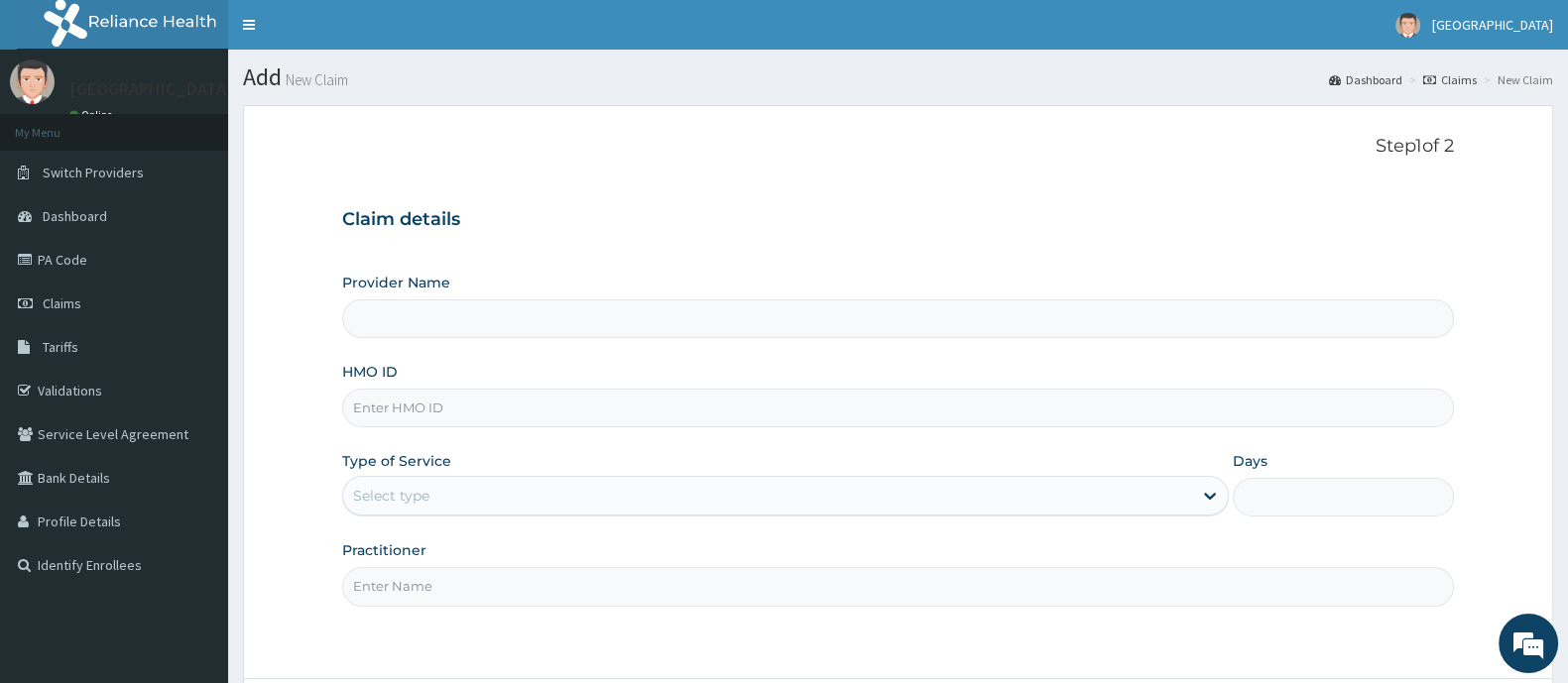
click at [474, 406] on input "HMO ID" at bounding box center [897, 408] width 1111 height 39
type input "[GEOGRAPHIC_DATA] And Maternity"
paste input "GBZ/10405/C"
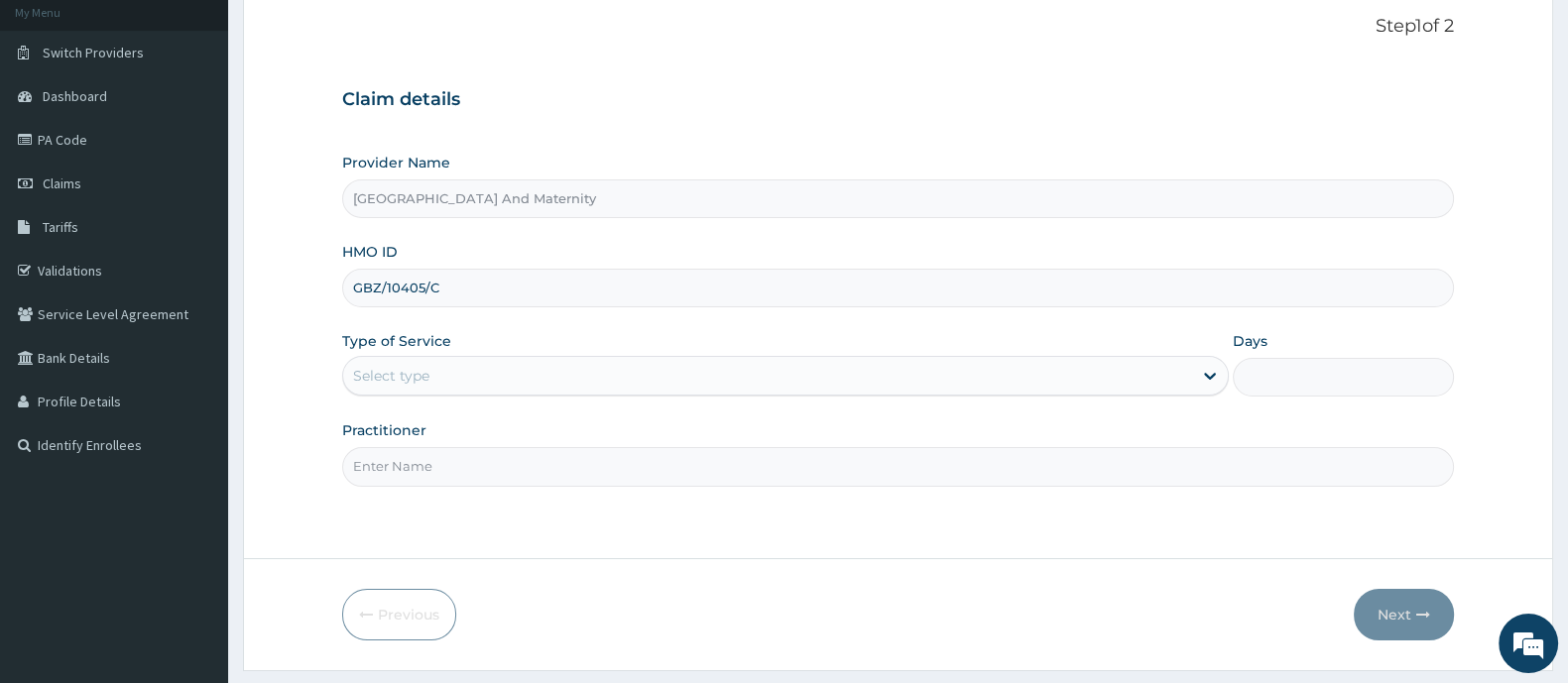
scroll to position [123, 0]
type input "GBZ/10405/C"
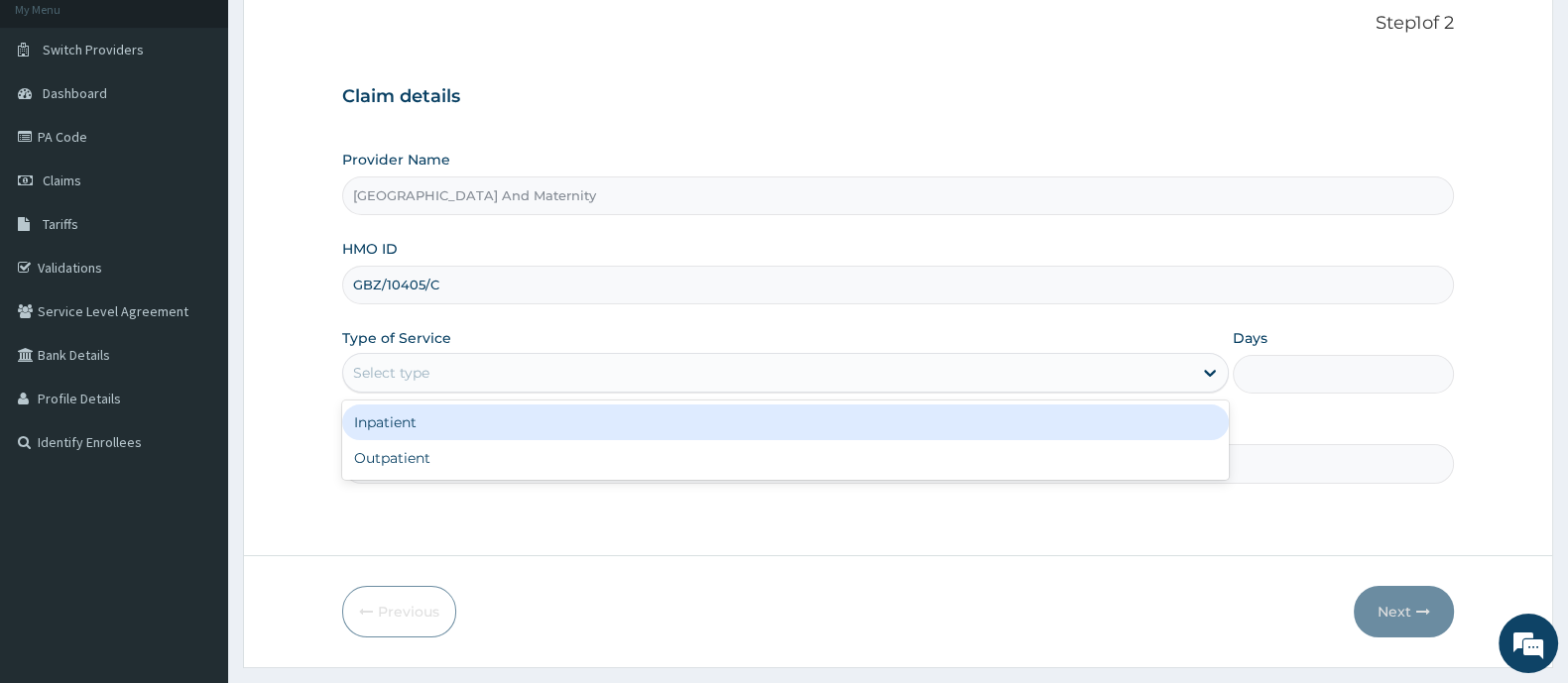
click at [632, 382] on div "Select type" at bounding box center [767, 373] width 848 height 32
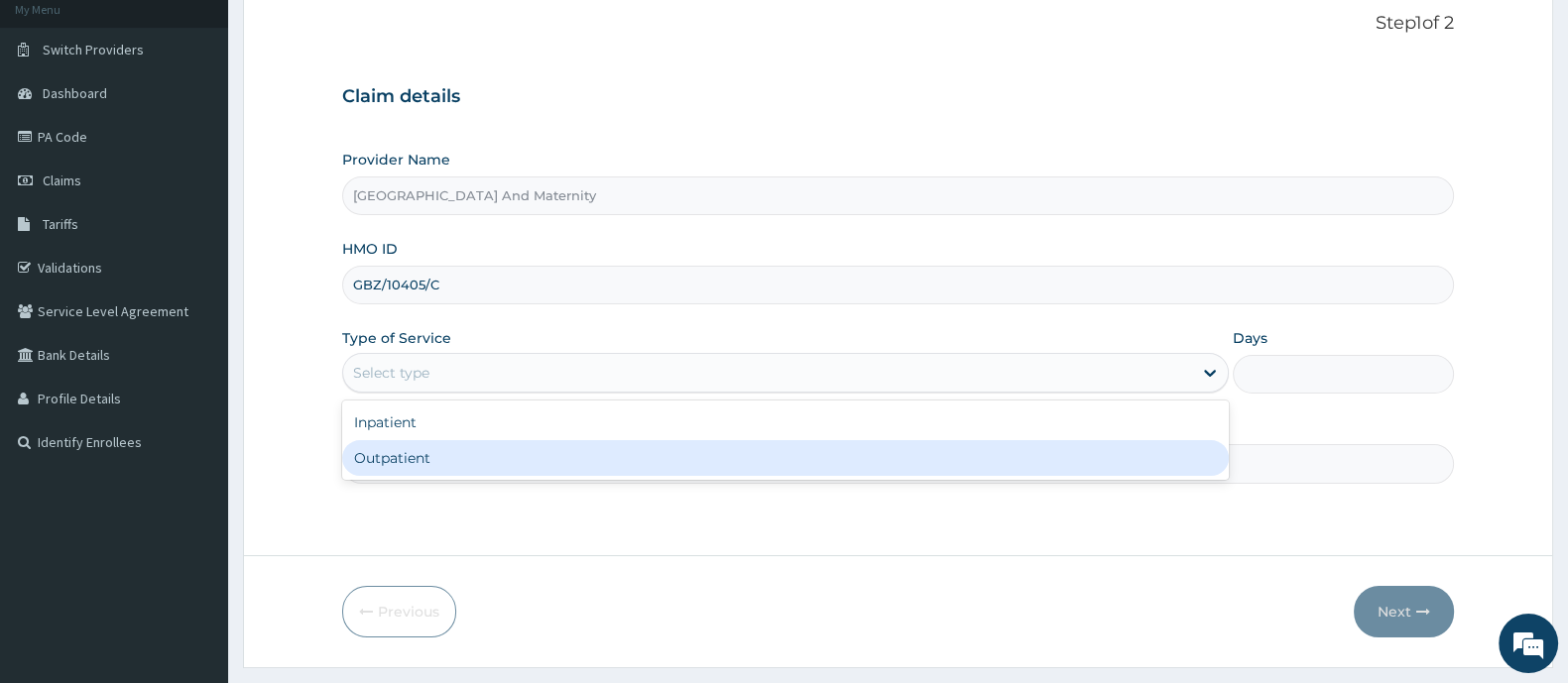
scroll to position [0, 0]
click at [556, 451] on div "Outpatient" at bounding box center [784, 459] width 886 height 36
type input "1"
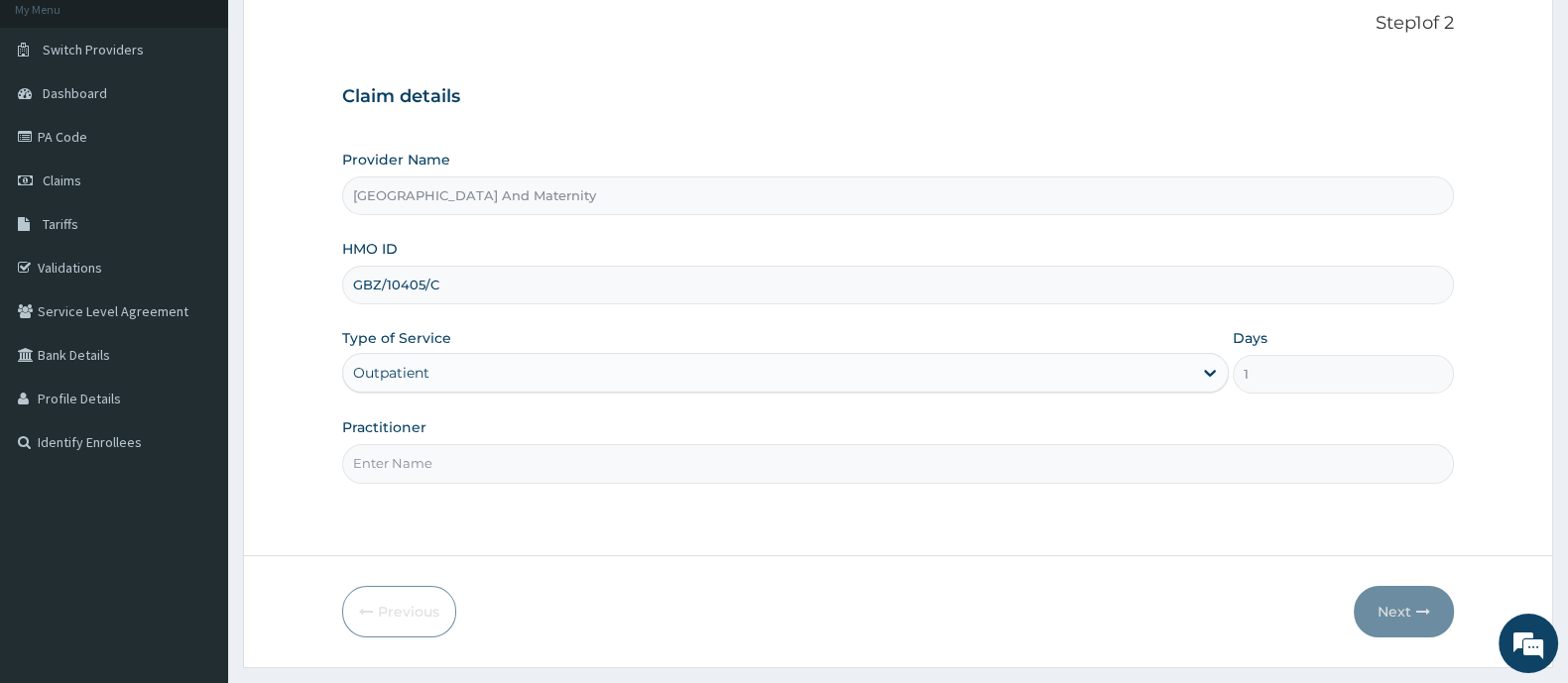
click at [556, 453] on input "Practitioner" at bounding box center [897, 464] width 1111 height 39
type input "[PERSON_NAME]"
click at [1417, 612] on icon "button" at bounding box center [1422, 612] width 14 height 14
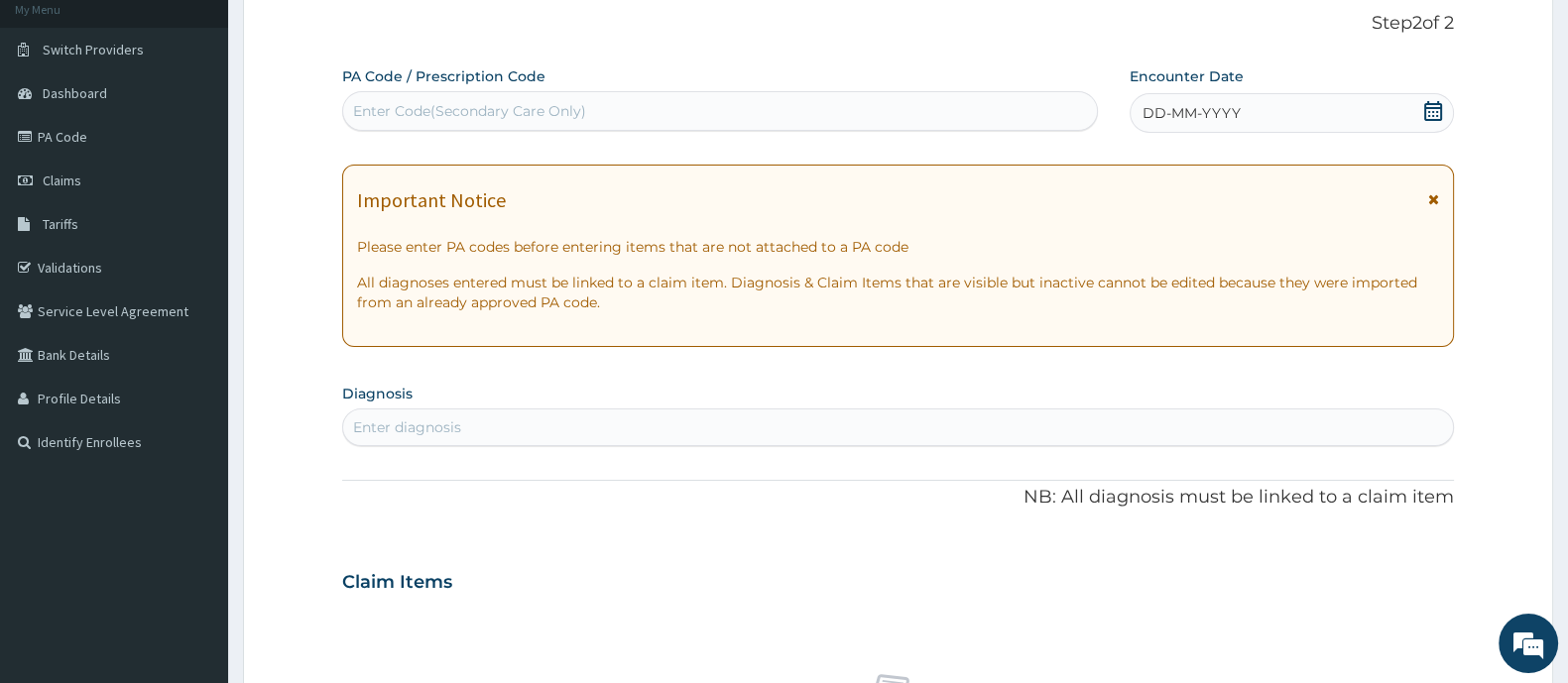
click at [1432, 115] on icon at bounding box center [1432, 111] width 20 height 20
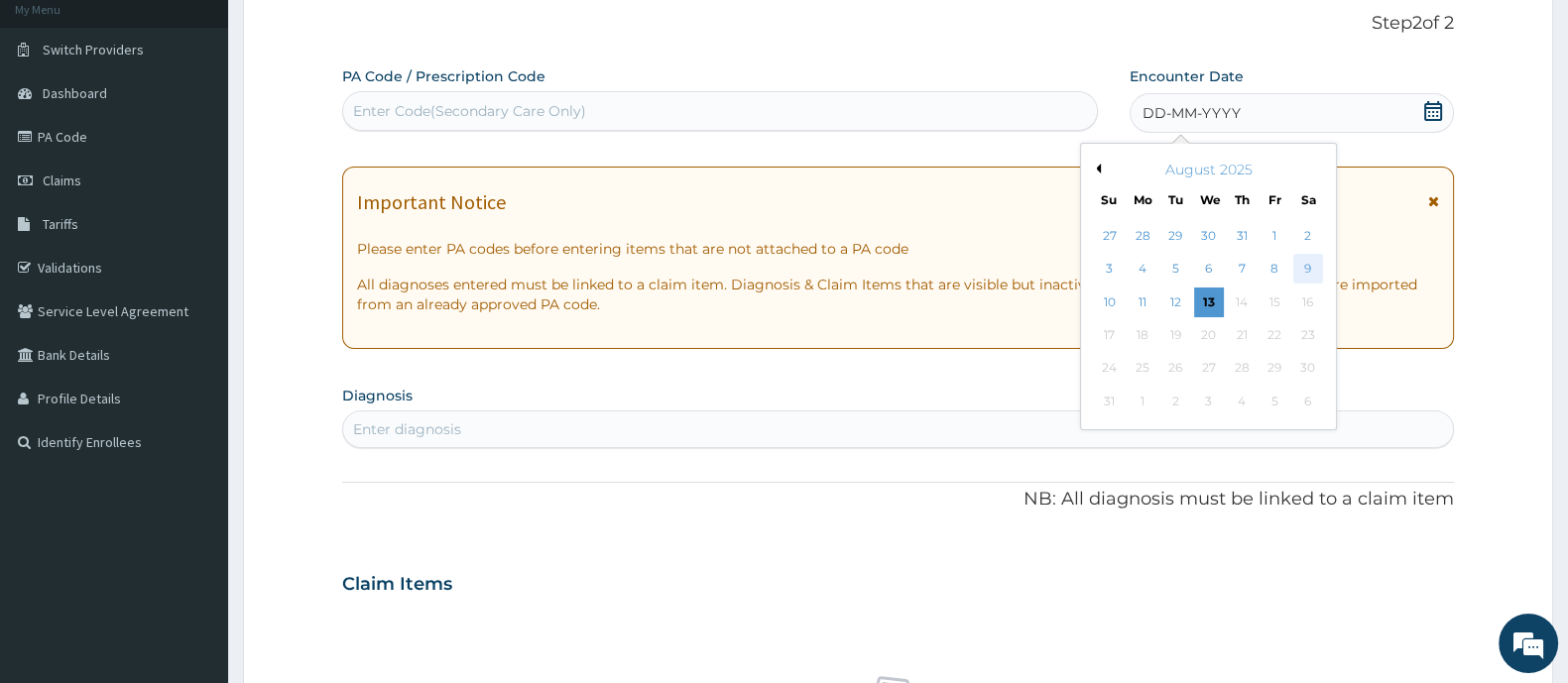
click at [1303, 265] on div "9" at bounding box center [1308, 270] width 30 height 30
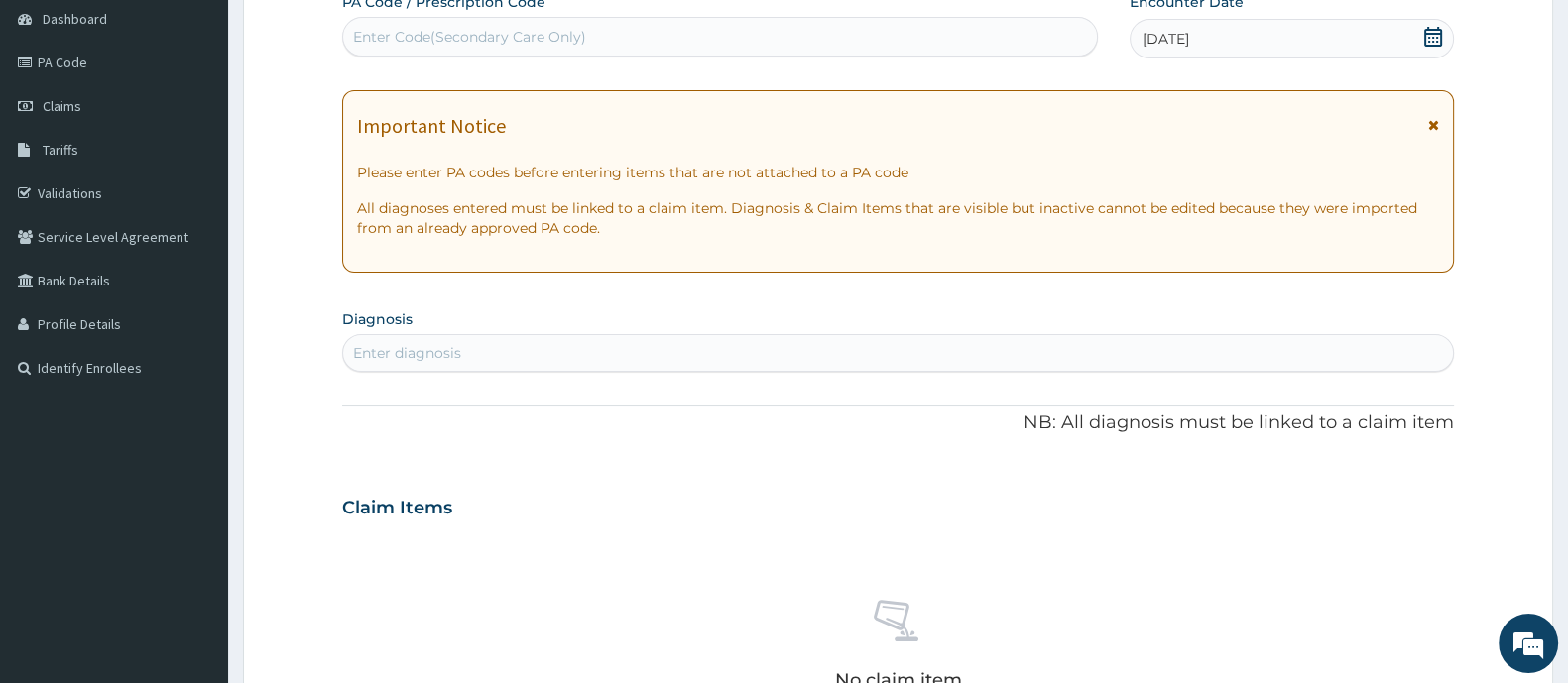
scroll to position [247, 0]
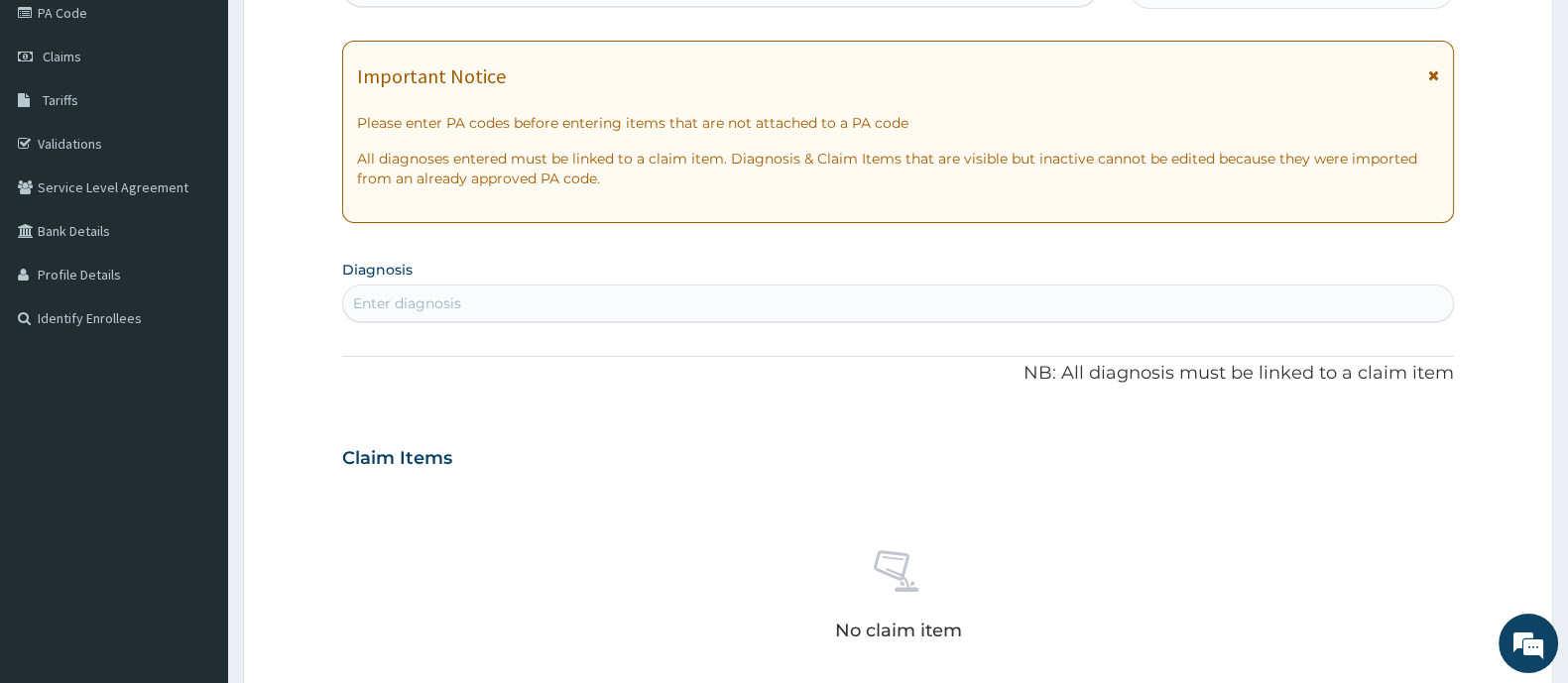
click at [518, 281] on section "Diagnosis Enter diagnosis" at bounding box center [897, 289] width 1111 height 68
click at [512, 291] on div "Enter diagnosis" at bounding box center [897, 303] width 1109 height 32
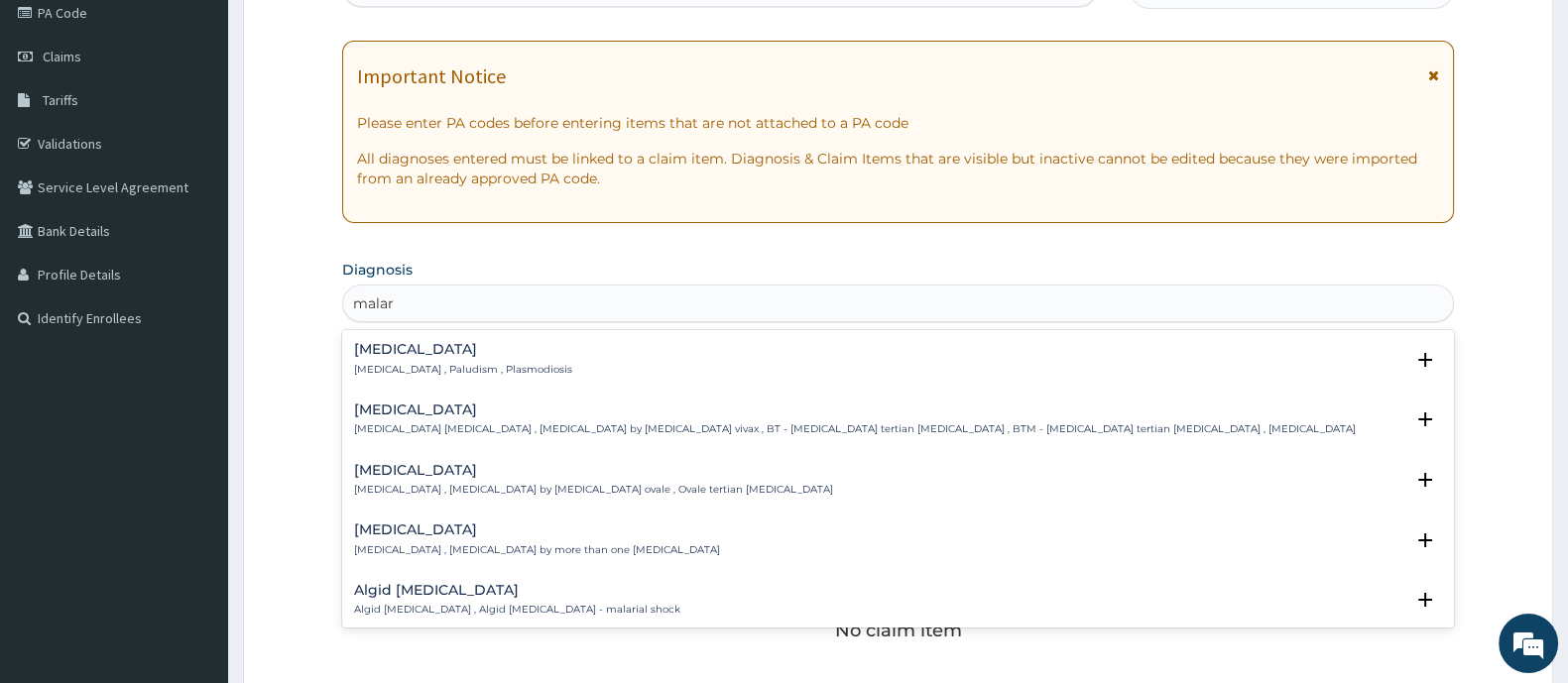
type input "malari"
click at [485, 357] on div "Malaria Malaria , Paludism , Plasmodiosis" at bounding box center [463, 359] width 218 height 35
click at [395, 363] on p "[MEDICAL_DATA] , Paludism , Plasmodiosis" at bounding box center [463, 370] width 218 height 14
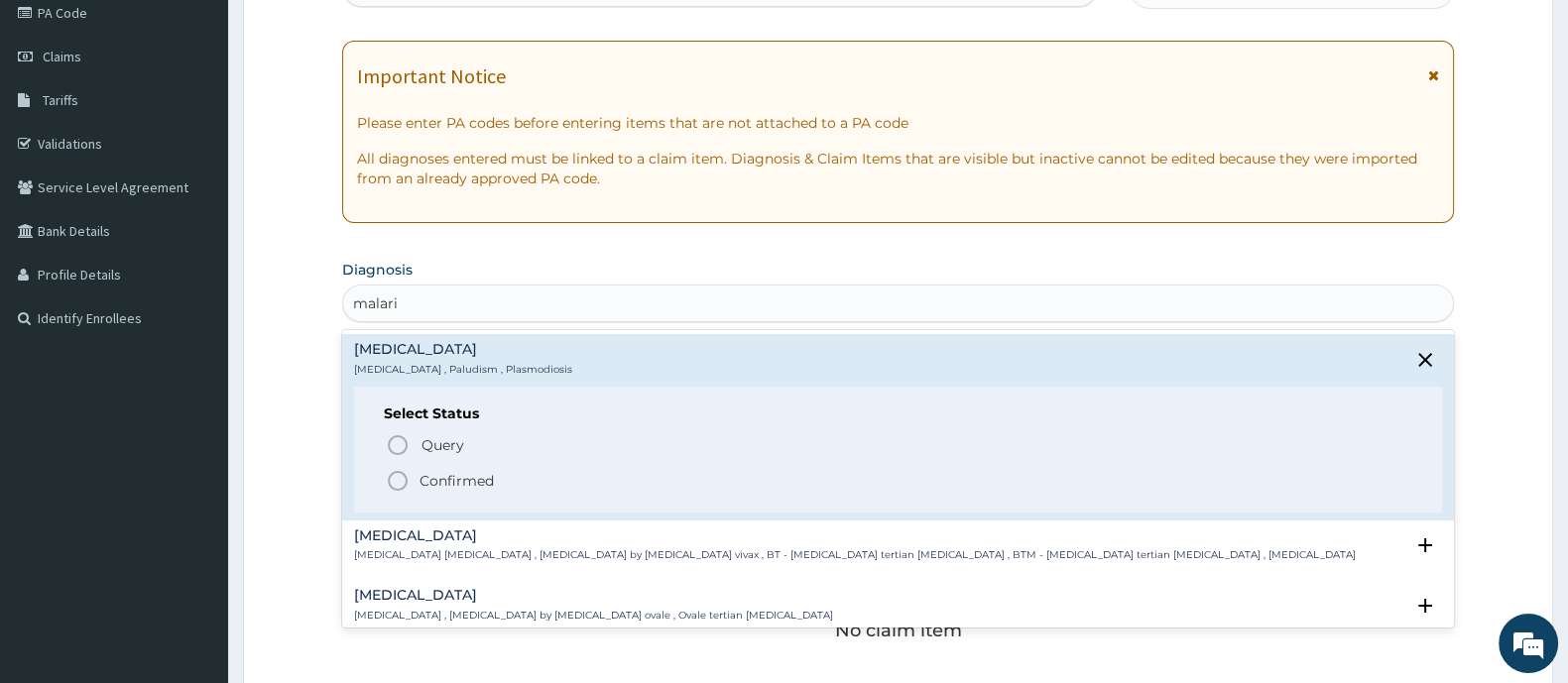
click at [398, 485] on icon "status option filled" at bounding box center [398, 481] width 24 height 24
click at [398, 485] on div "Claim Items No claim item" at bounding box center [897, 570] width 1111 height 284
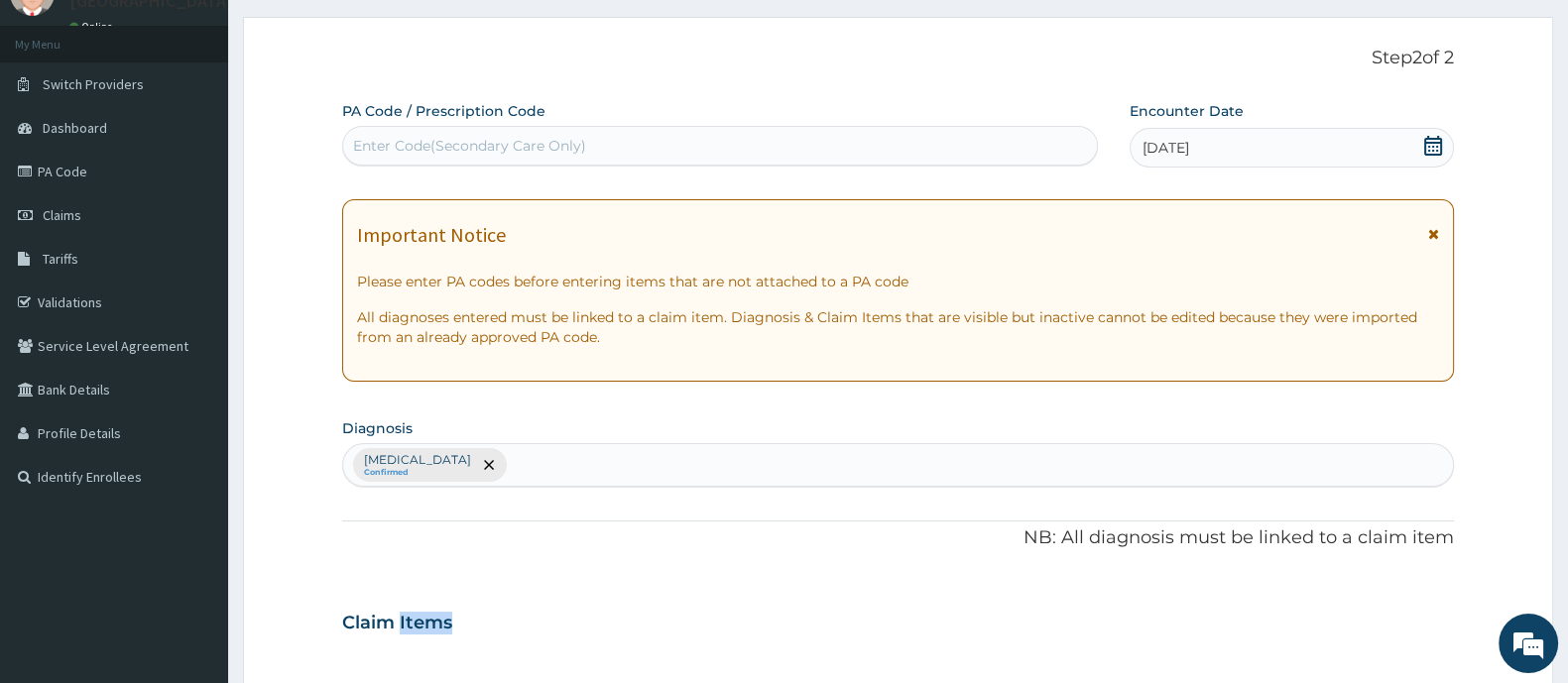
scroll to position [0, 0]
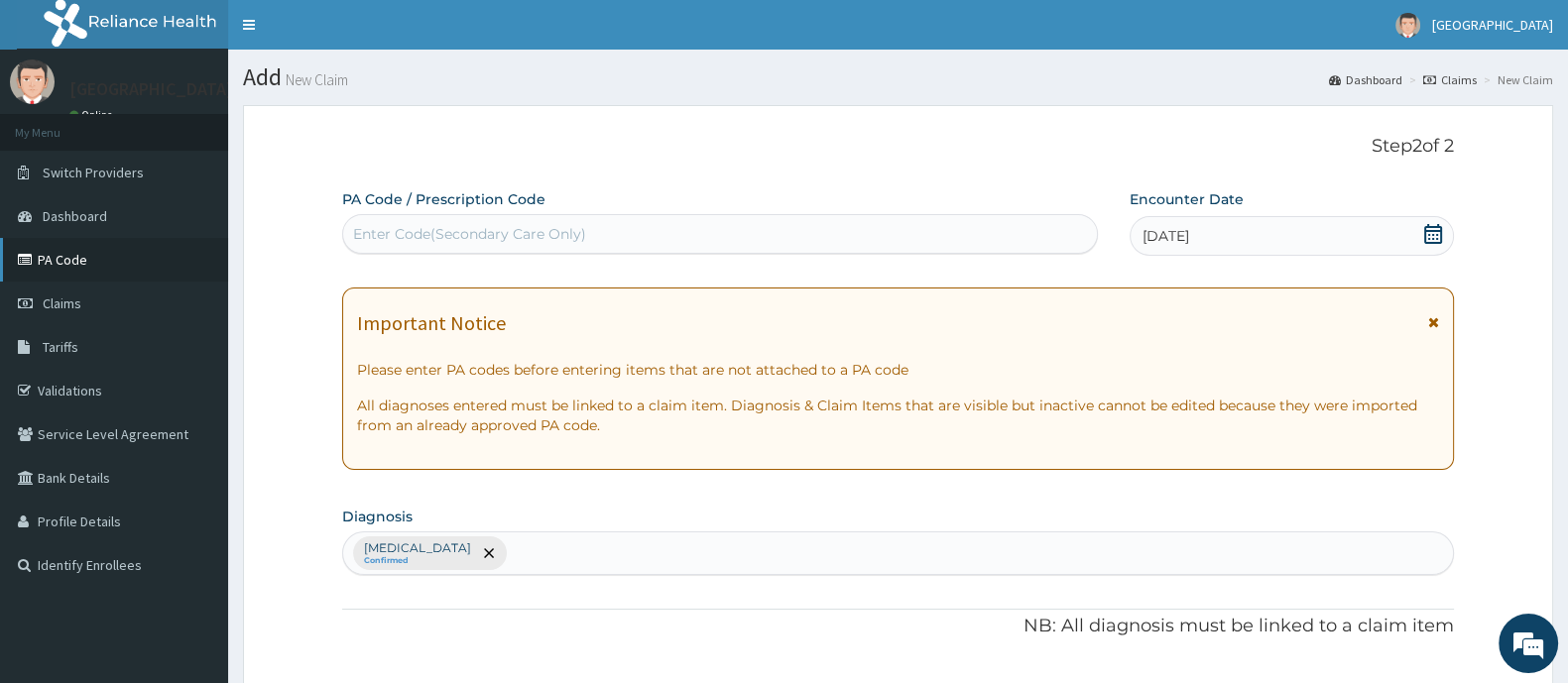
click at [49, 269] on link "PA Code" at bounding box center [114, 260] width 228 height 44
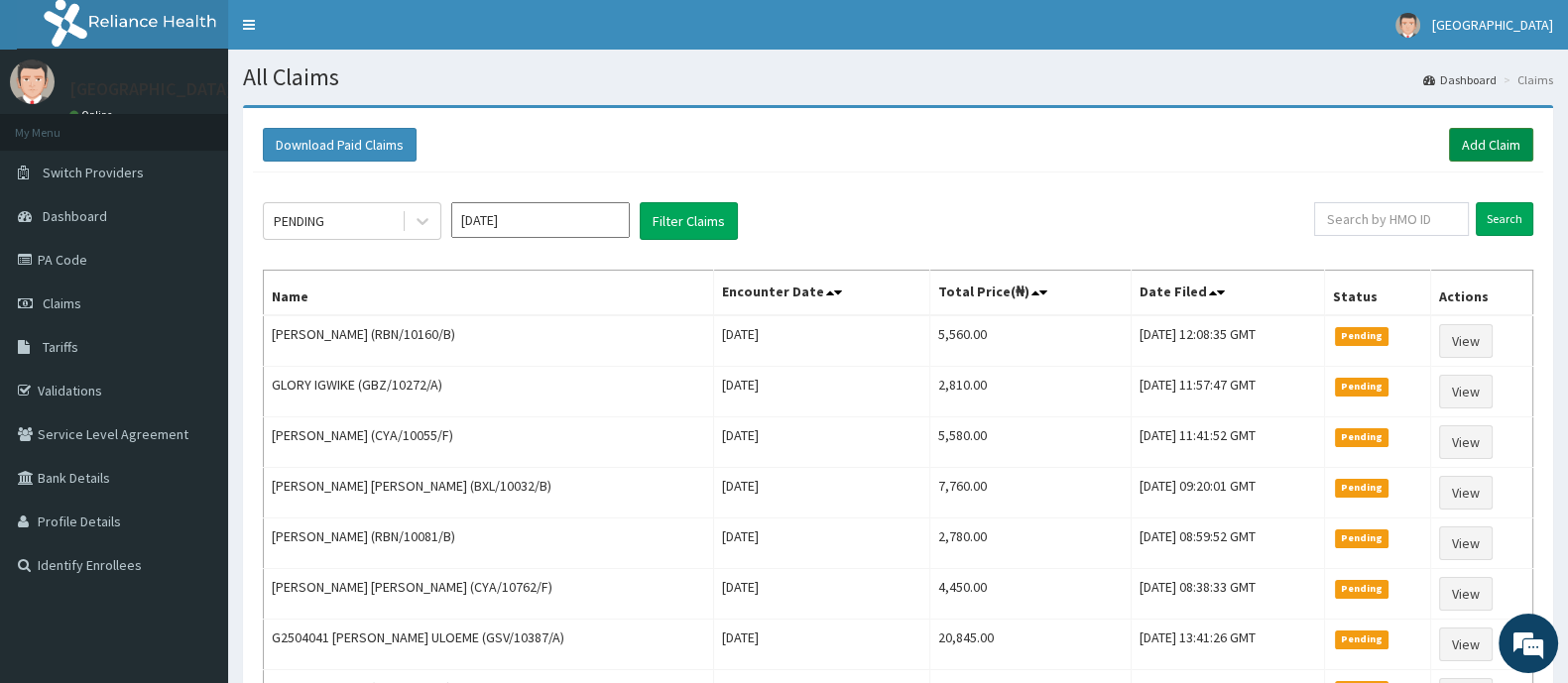
click at [1492, 141] on link "Add Claim" at bounding box center [1490, 145] width 85 height 34
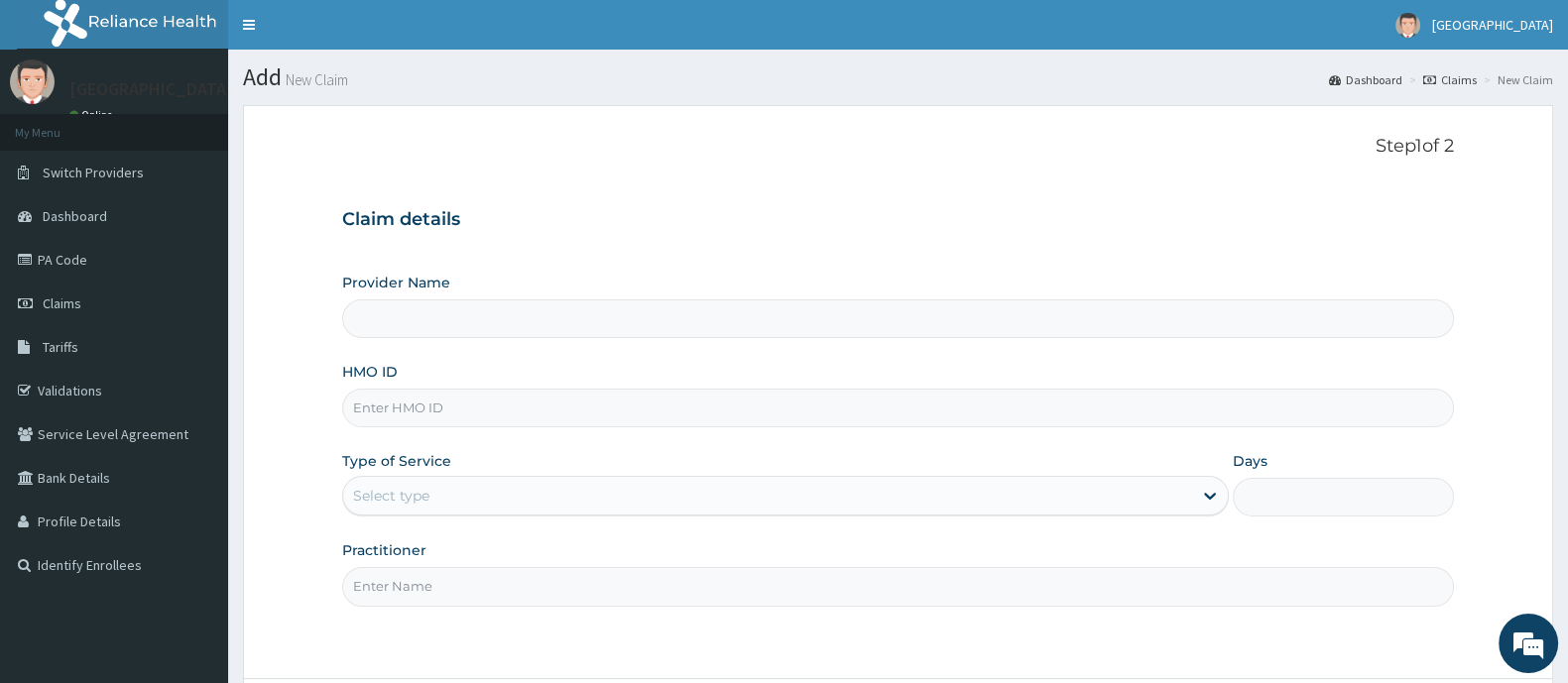
click at [441, 422] on input "HMO ID" at bounding box center [897, 408] width 1111 height 39
type input "[GEOGRAPHIC_DATA] And Maternity"
type input "gbz/10604/a"
click at [486, 502] on div "Select type" at bounding box center [767, 496] width 848 height 32
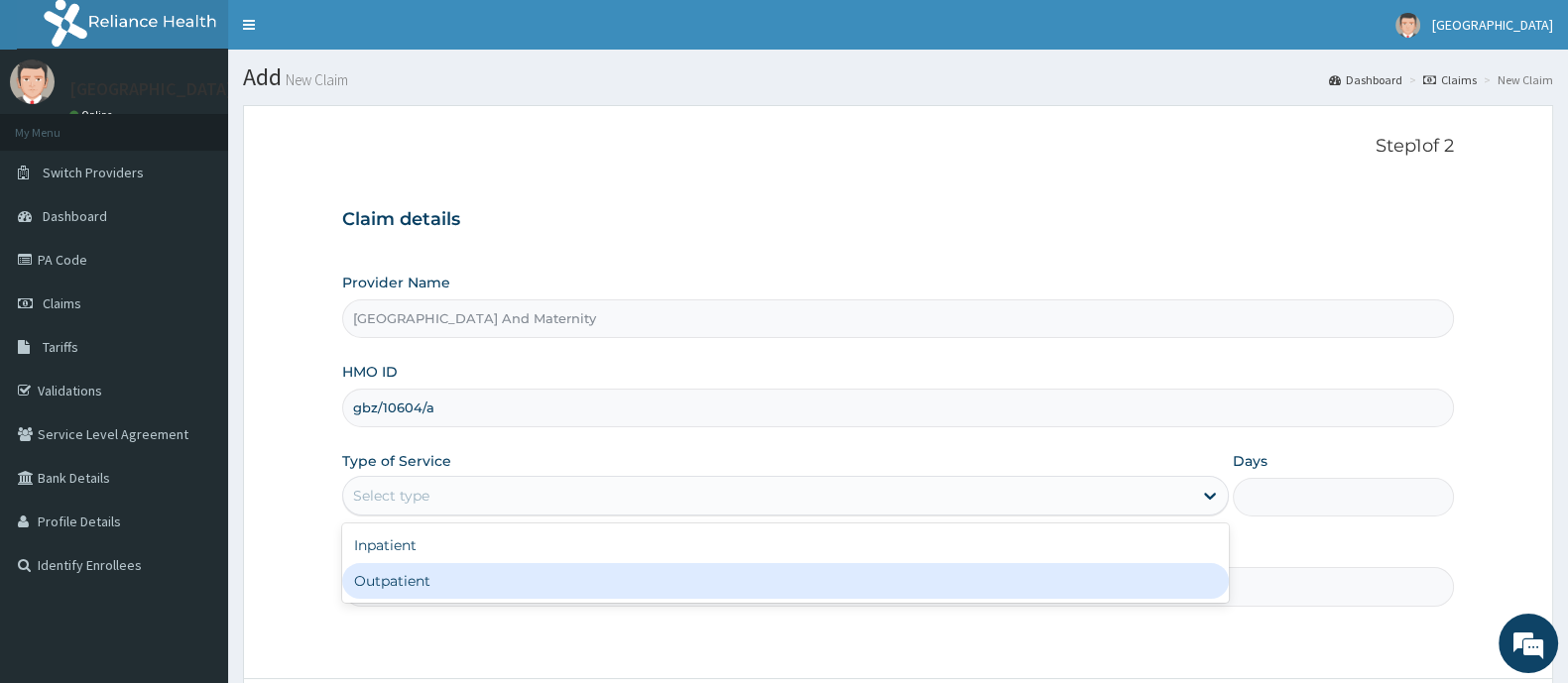
click at [458, 580] on div "Outpatient" at bounding box center [784, 581] width 886 height 36
type input "1"
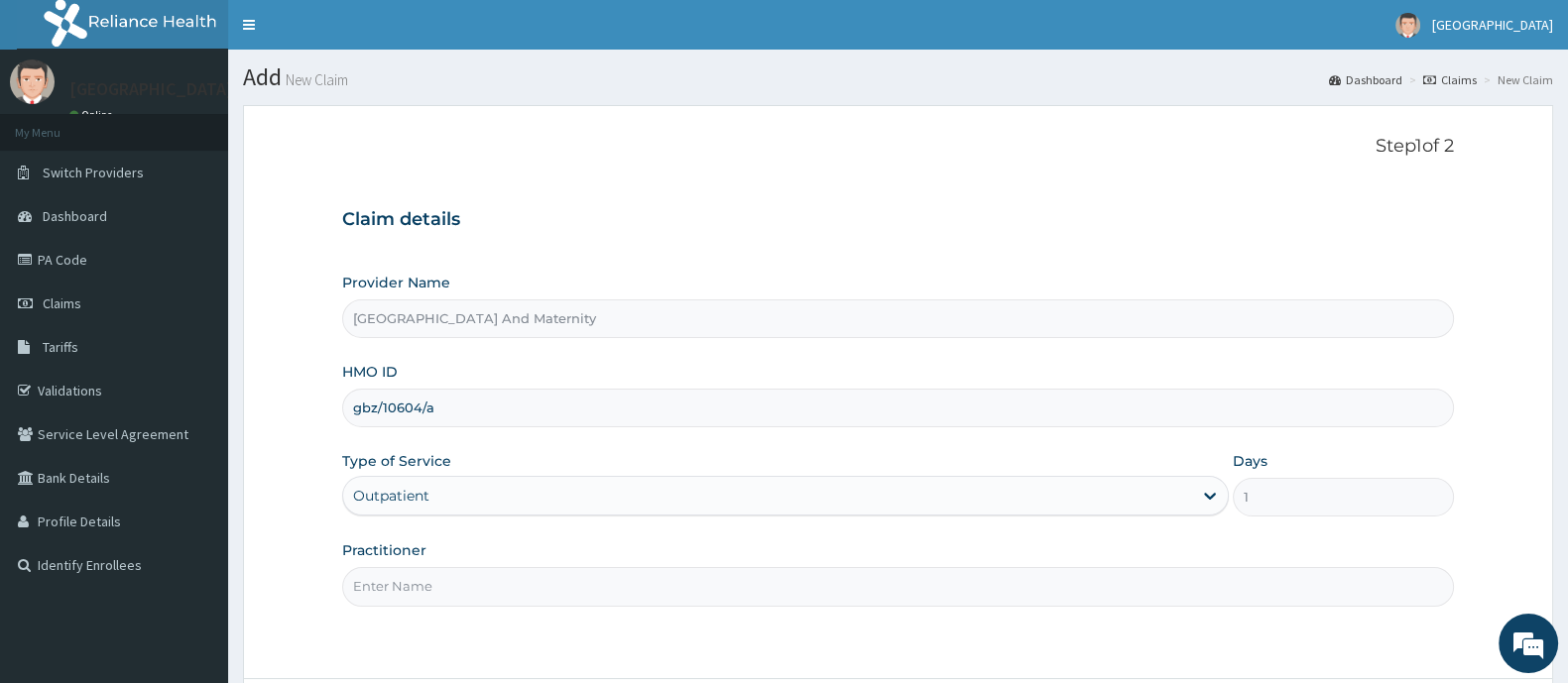
click at [458, 580] on input "Practitioner" at bounding box center [897, 586] width 1111 height 39
type input "[PERSON_NAME]"
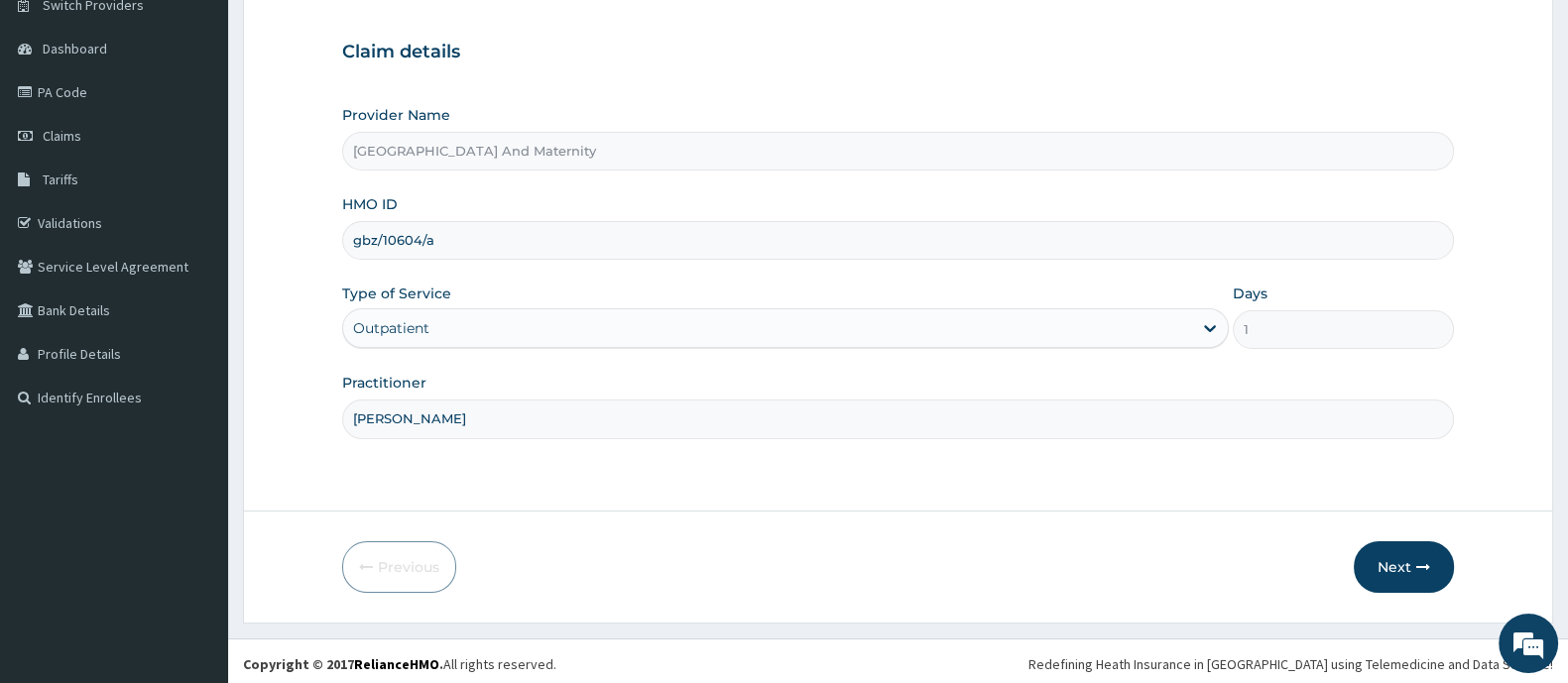
scroll to position [172, 0]
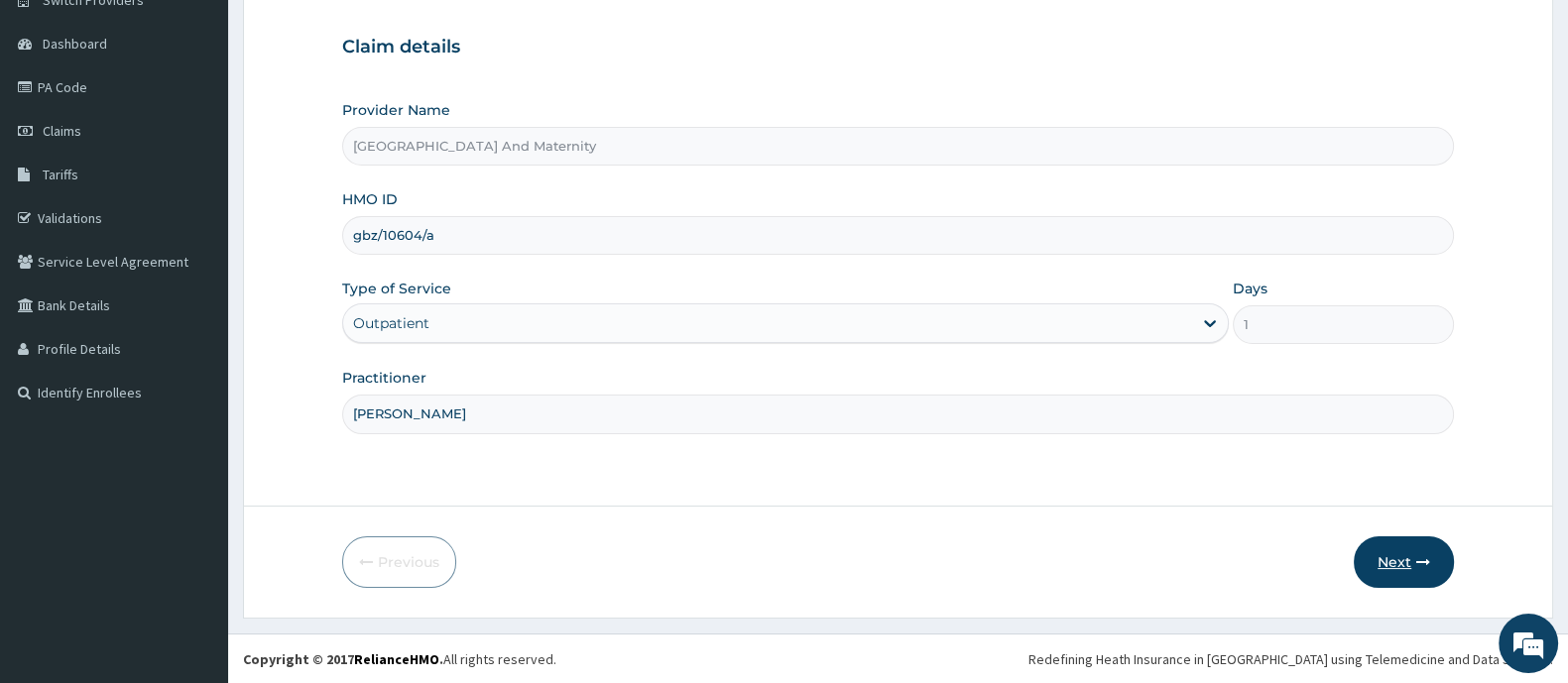
click at [1418, 574] on button "Next" at bounding box center [1404, 562] width 100 height 52
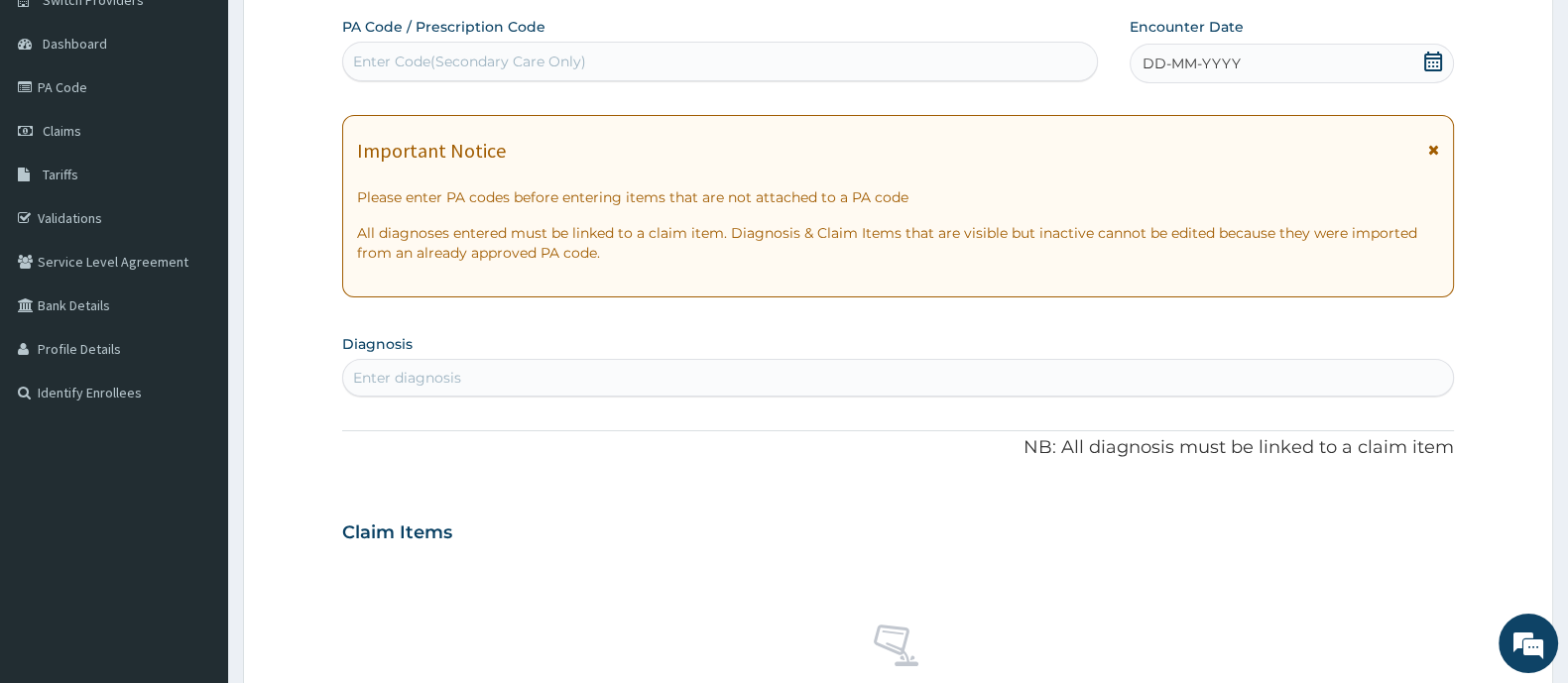
click at [1433, 67] on icon at bounding box center [1432, 62] width 20 height 20
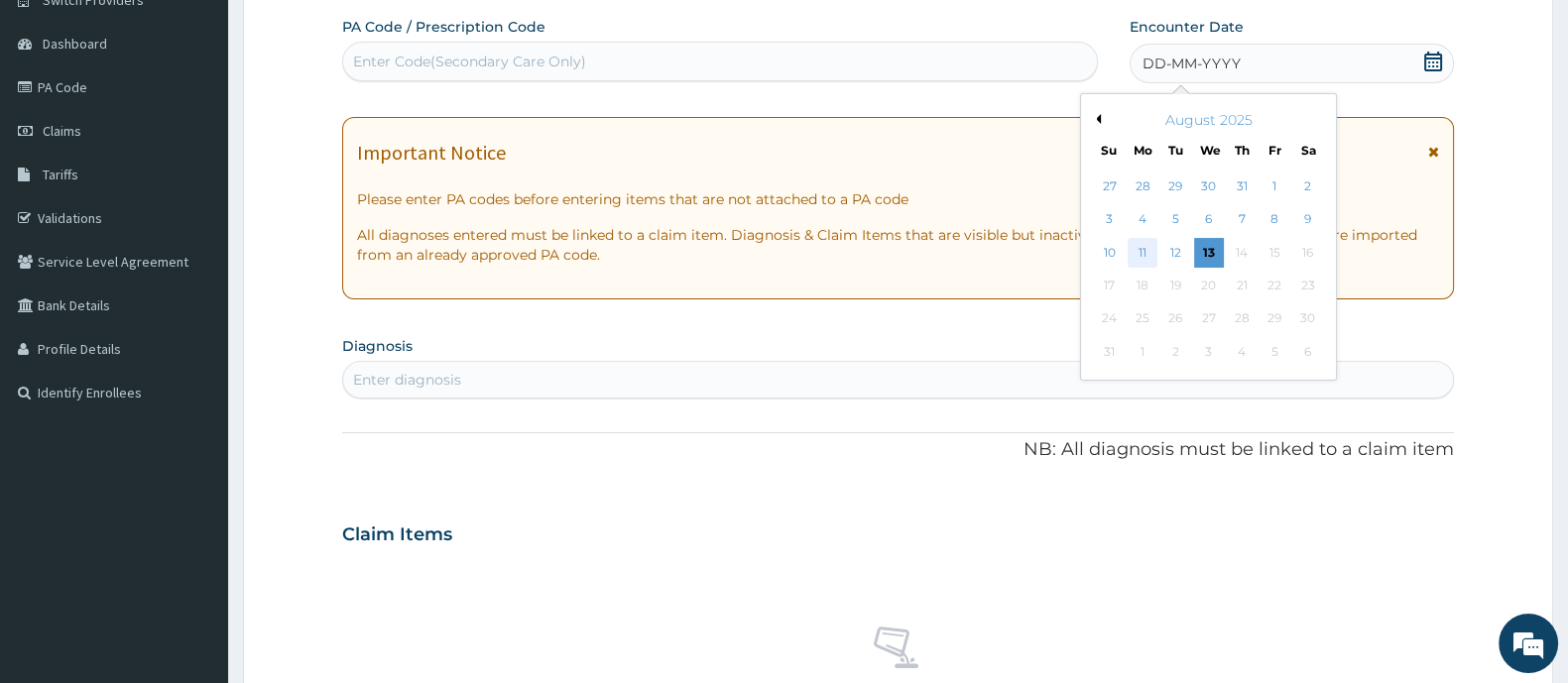
click at [1142, 251] on div "11" at bounding box center [1142, 253] width 30 height 30
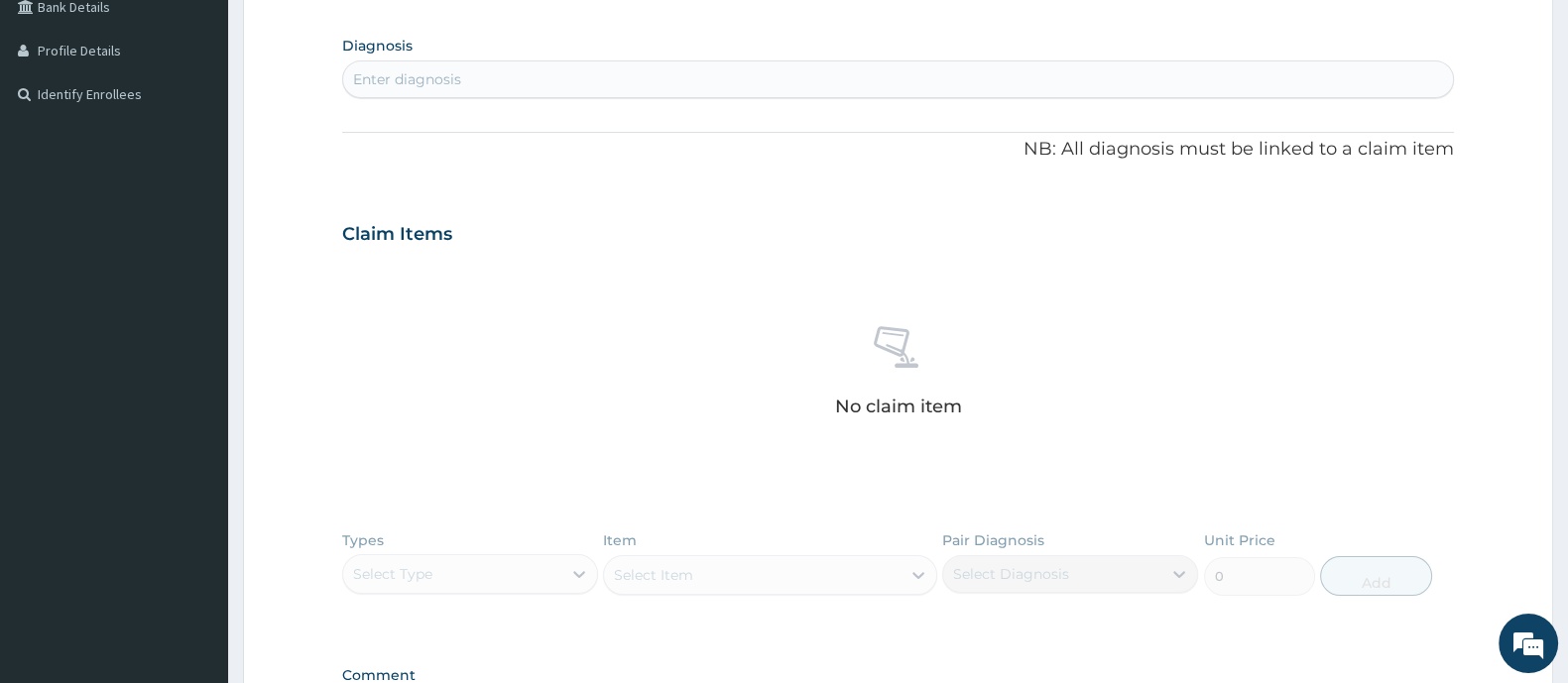
scroll to position [421, 0]
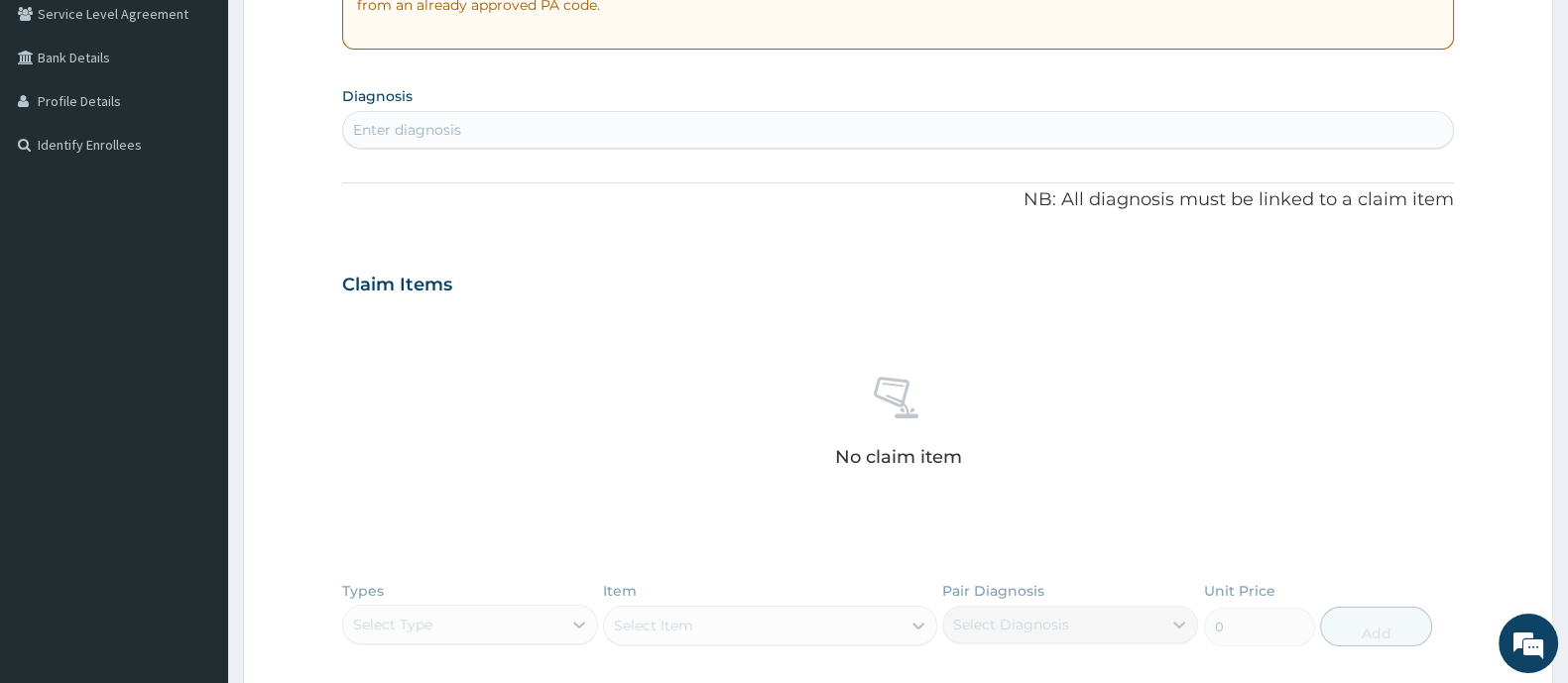
click at [442, 114] on div "Enter diagnosis" at bounding box center [897, 130] width 1109 height 32
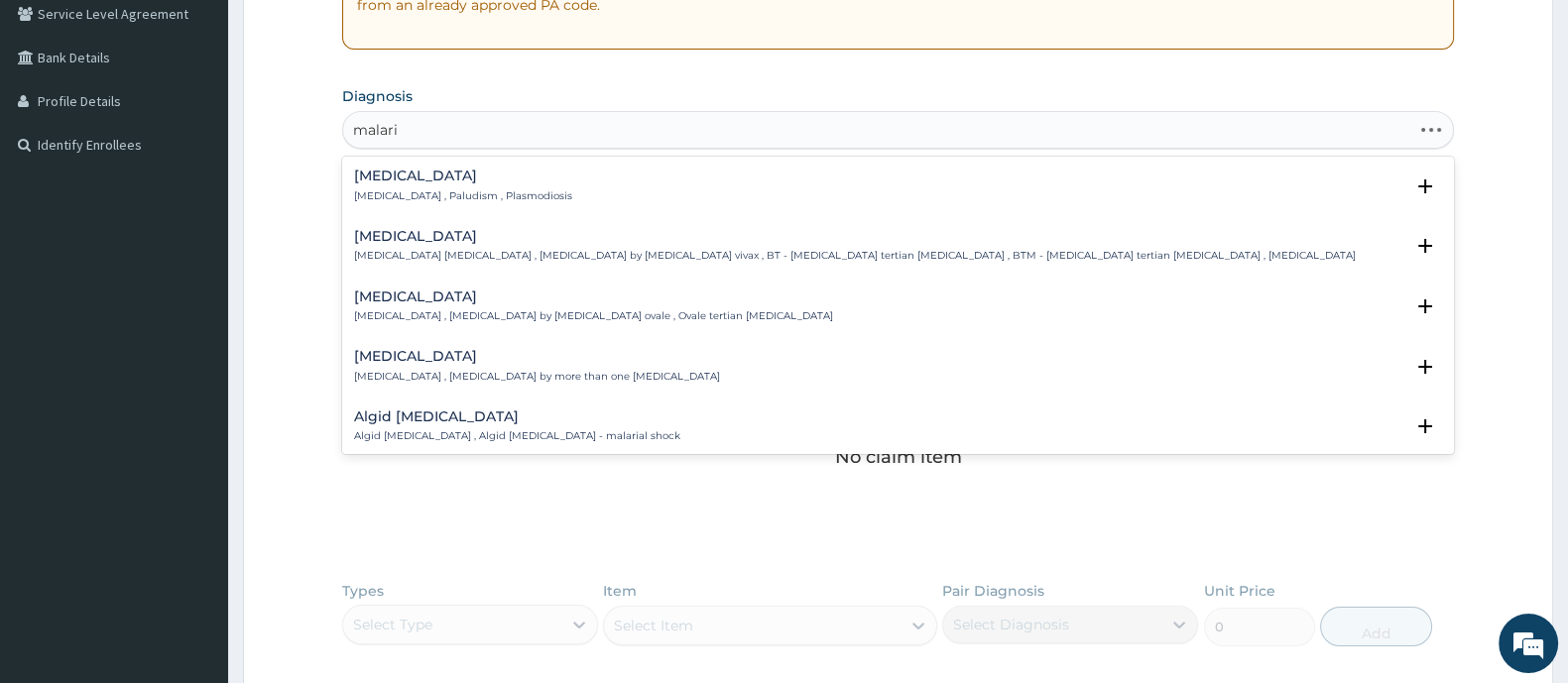
type input "malaria"
click at [368, 195] on p "Malaria , Paludism , Plasmodiosis" at bounding box center [463, 196] width 218 height 14
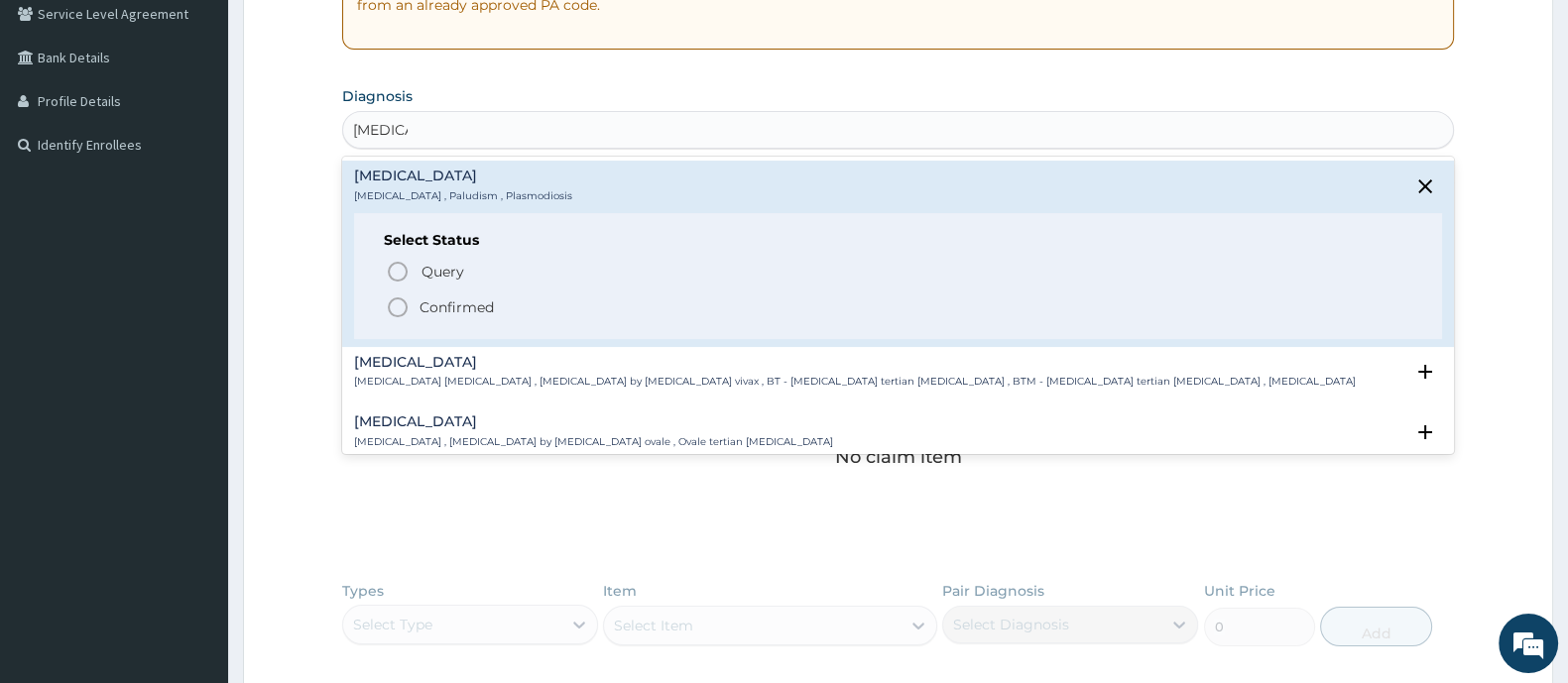
click at [402, 296] on icon "status option filled" at bounding box center [398, 307] width 24 height 24
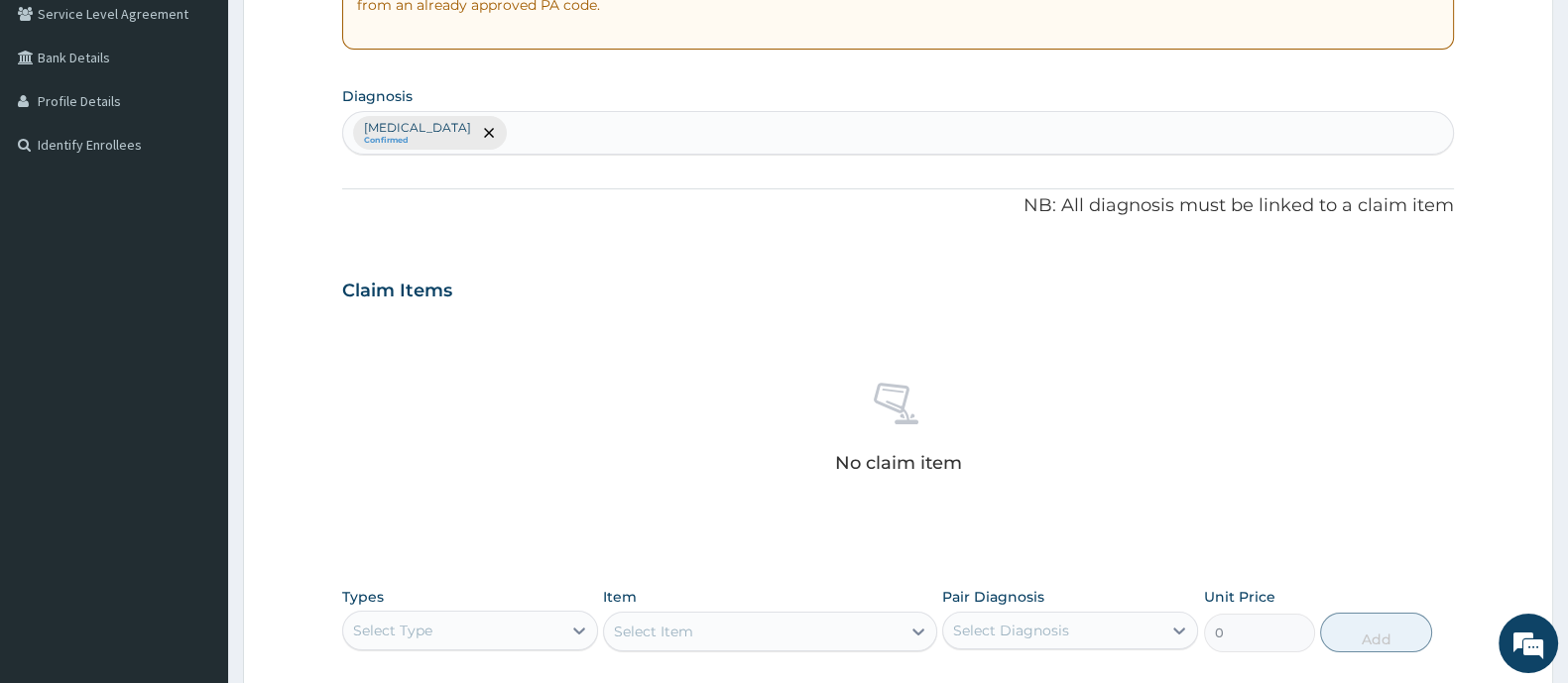
click at [509, 136] on div "Malaria Confirmed" at bounding box center [897, 133] width 1109 height 42
type input "furunc"
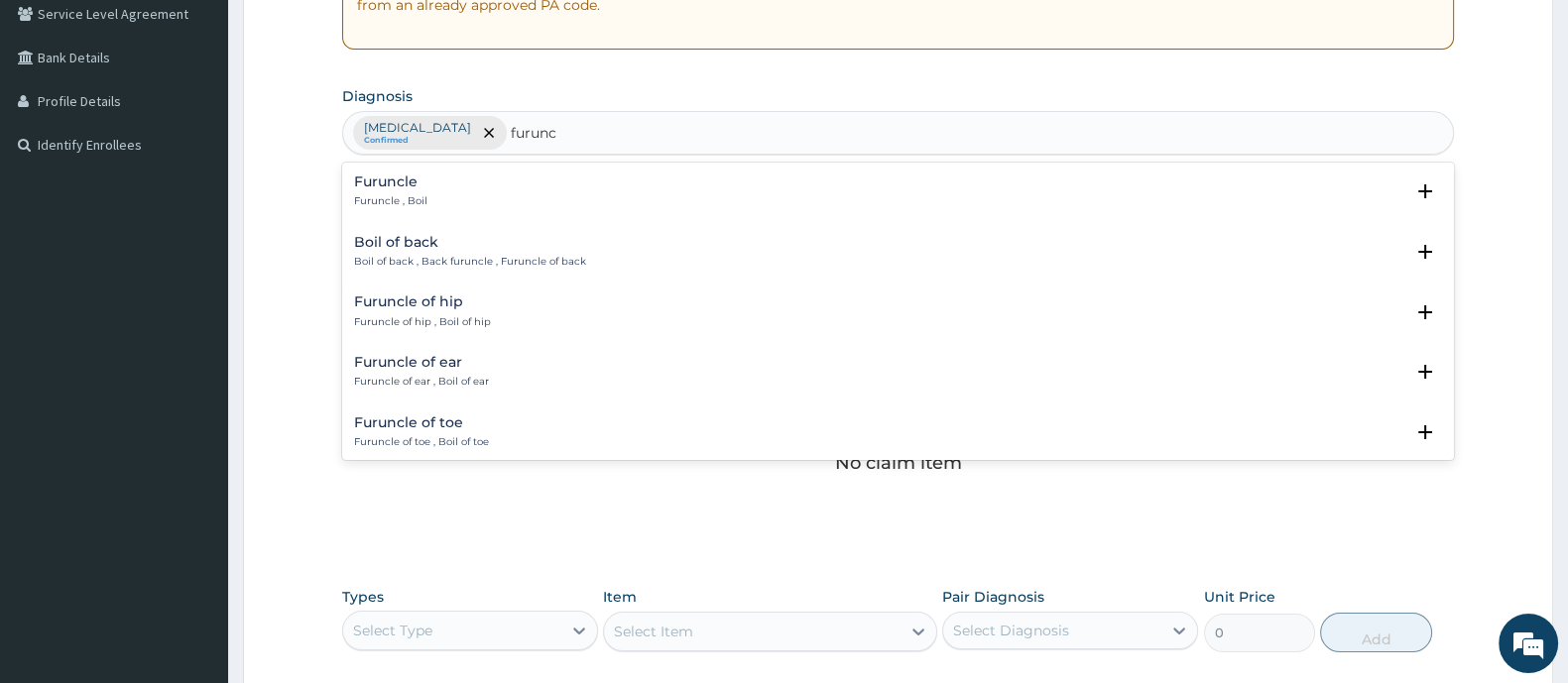
click at [434, 200] on div "Furuncle Furuncle , Boil" at bounding box center [897, 191] width 1088 height 35
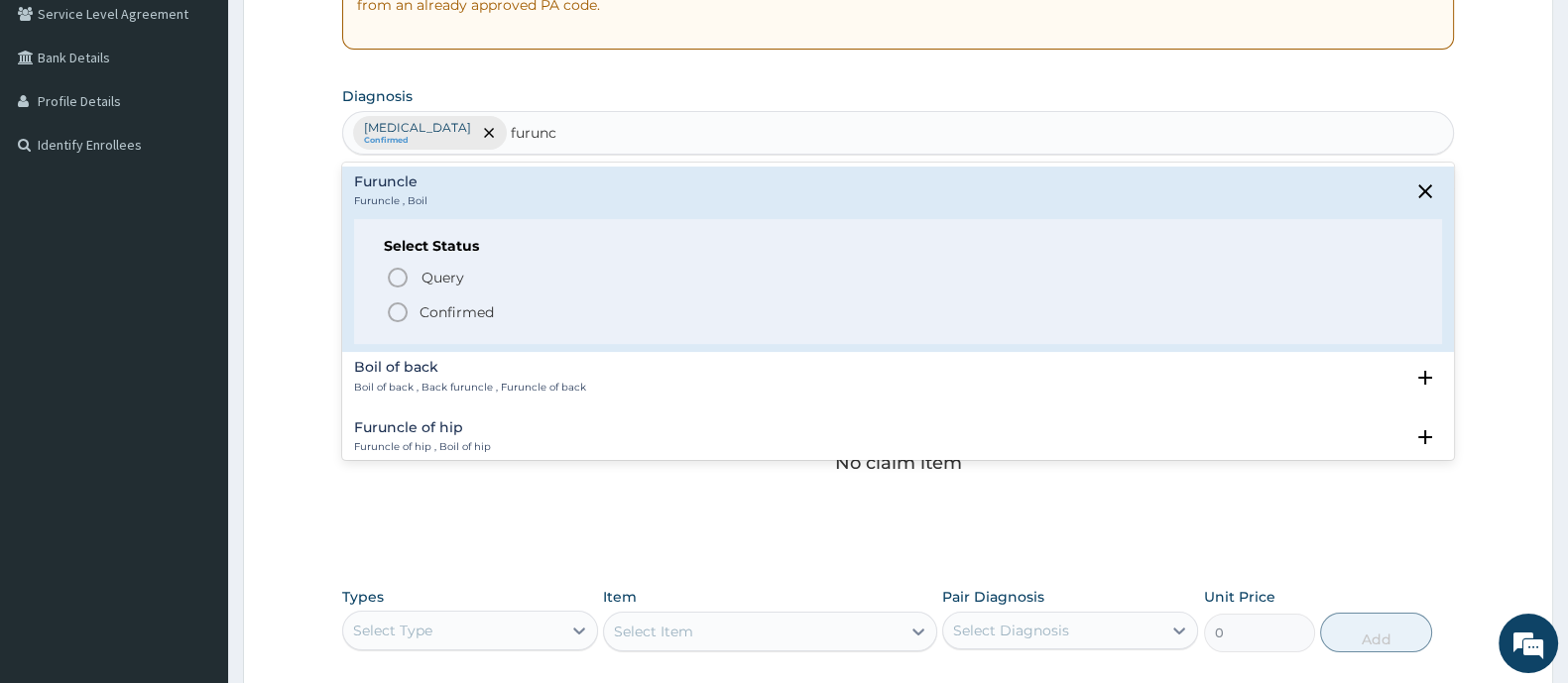
click at [399, 311] on icon "status option filled" at bounding box center [398, 312] width 24 height 24
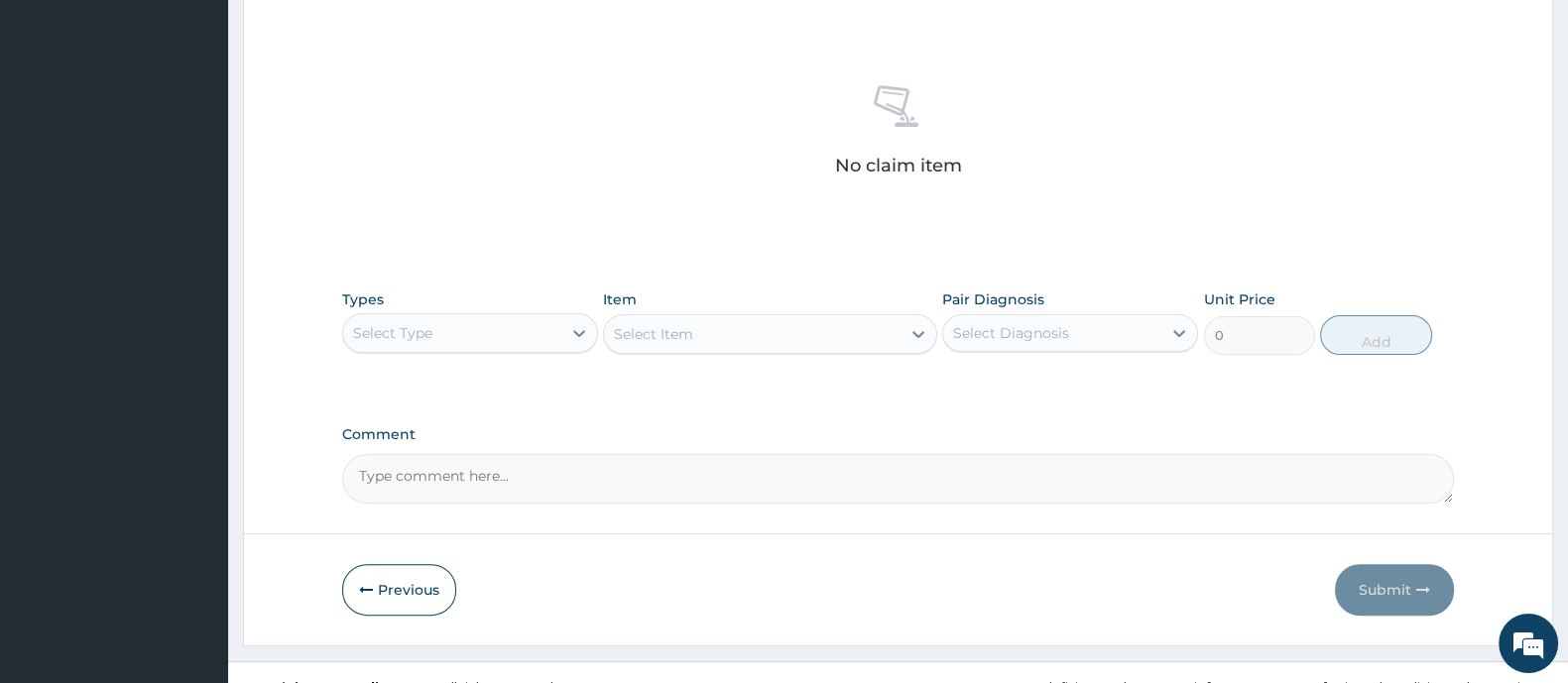
scroll to position [744, 0]
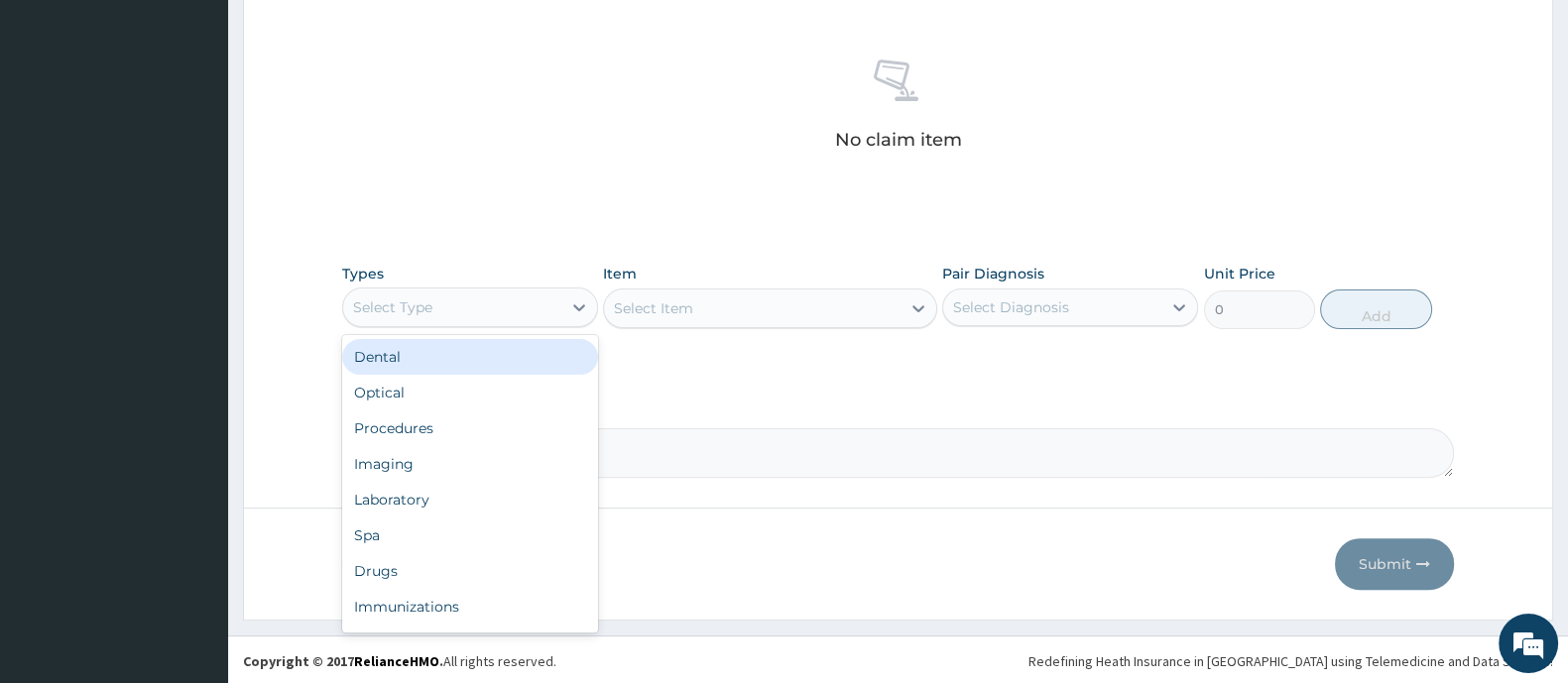
click at [515, 307] on div "Select Type" at bounding box center [452, 307] width 218 height 32
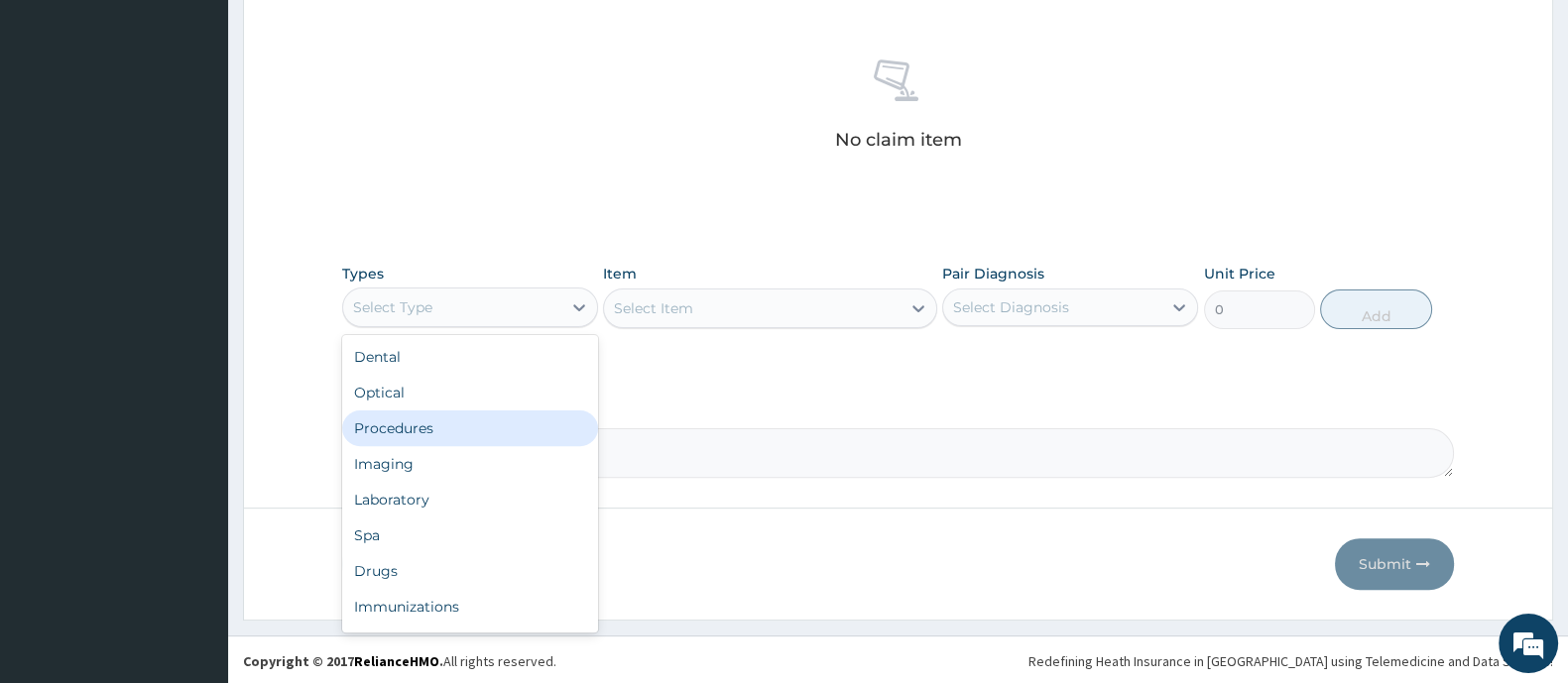
click at [455, 423] on div "Procedures" at bounding box center [470, 429] width 256 height 36
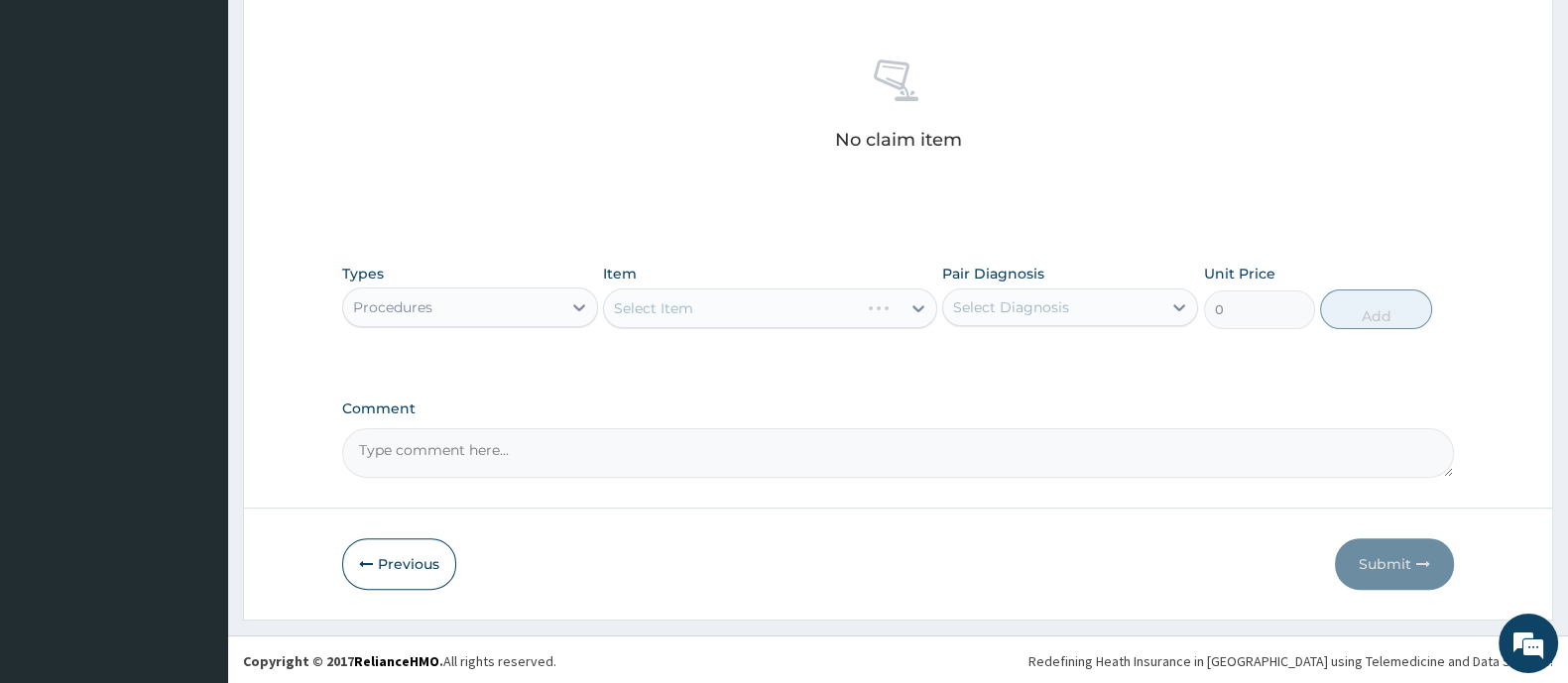
click at [708, 295] on div "Select Item" at bounding box center [770, 308] width 333 height 40
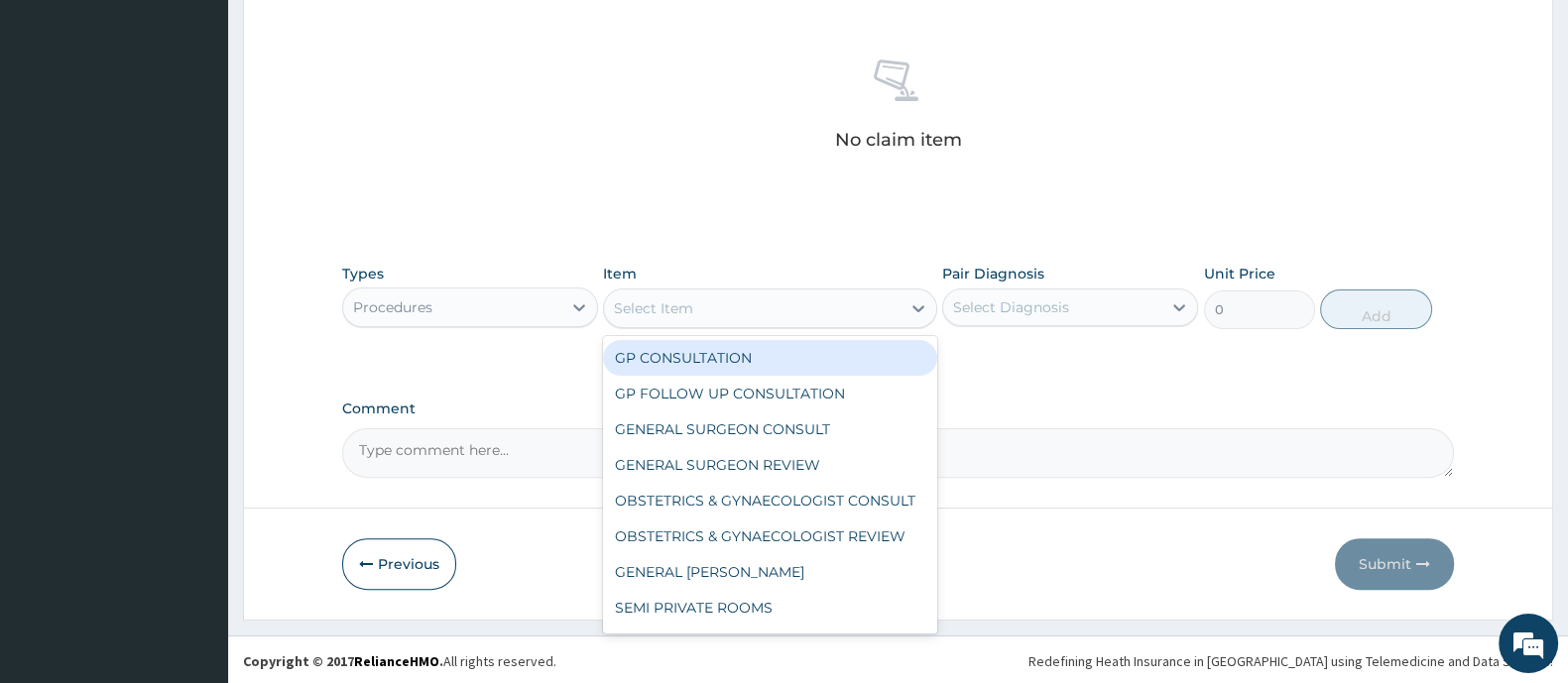
click at [706, 309] on div "Select Item" at bounding box center [752, 308] width 295 height 32
drag, startPoint x: 683, startPoint y: 365, endPoint x: 840, endPoint y: 355, distance: 157.3
click at [685, 367] on div "GP CONSULTATION" at bounding box center [770, 358] width 333 height 36
type input "2000"
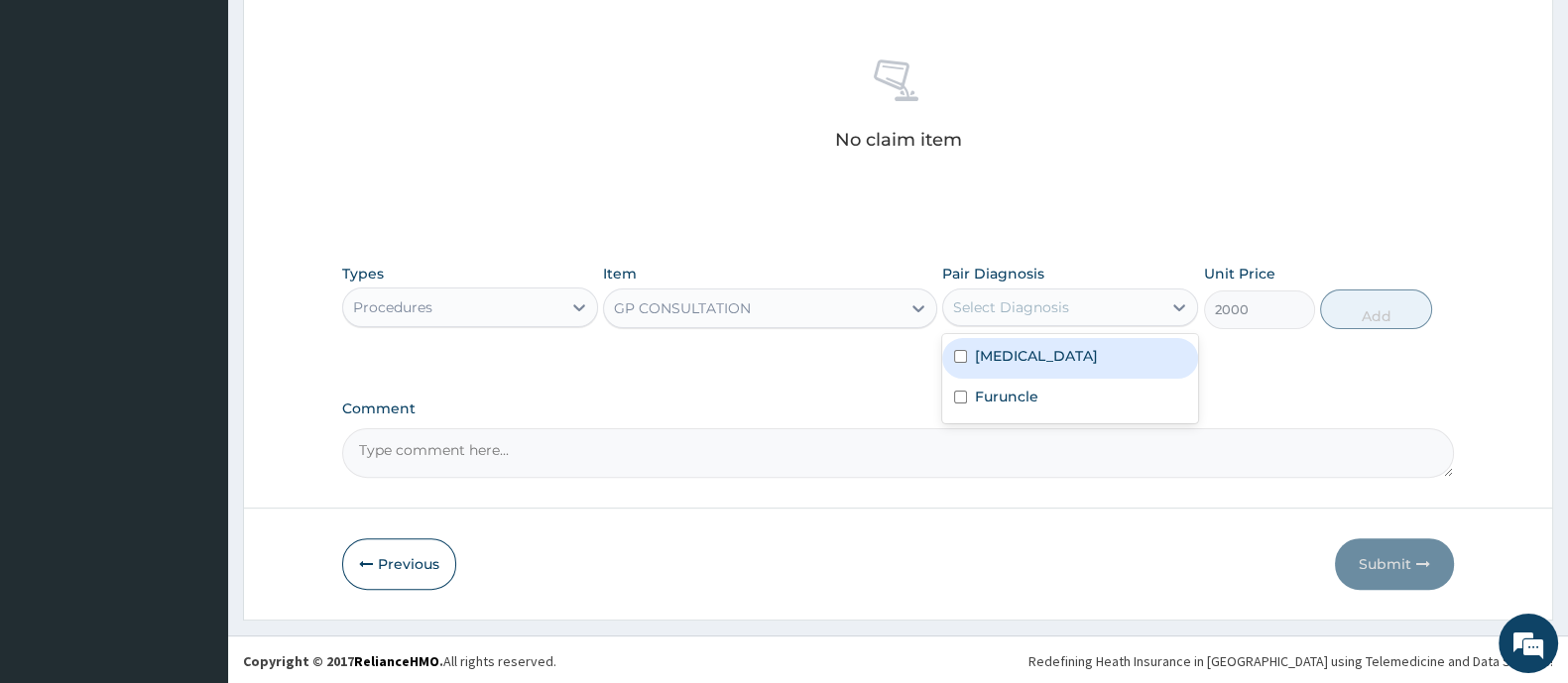
drag, startPoint x: 962, startPoint y: 317, endPoint x: 980, endPoint y: 328, distance: 21.1
click at [964, 315] on div "Select Diagnosis" at bounding box center [1052, 307] width 218 height 32
drag, startPoint x: 986, startPoint y: 347, endPoint x: 953, endPoint y: 390, distance: 54.2
click at [986, 350] on label "[MEDICAL_DATA]" at bounding box center [1036, 356] width 123 height 20
checkbox input "true"
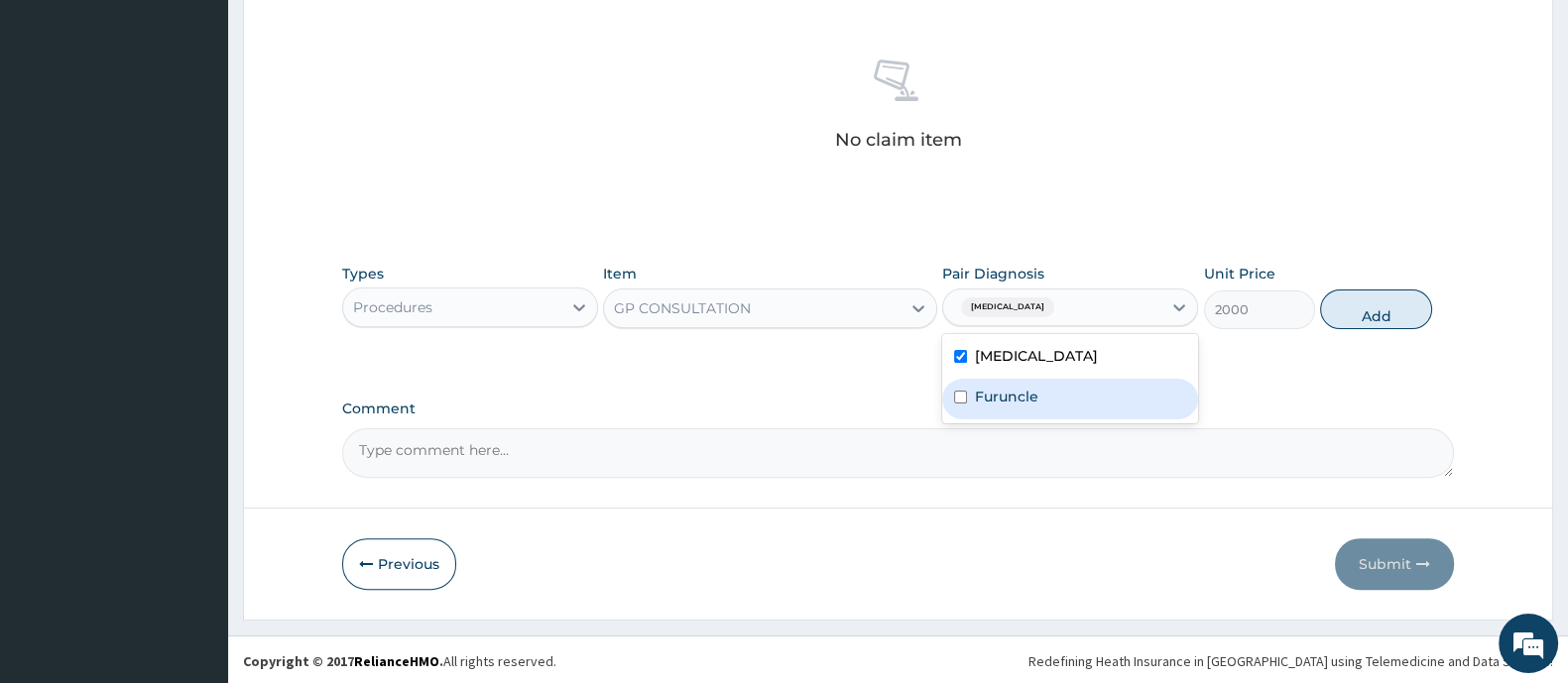
drag, startPoint x: 952, startPoint y: 392, endPoint x: 1111, endPoint y: 400, distance: 159.2
click at [952, 394] on div "Furuncle" at bounding box center [1070, 399] width 256 height 41
checkbox input "true"
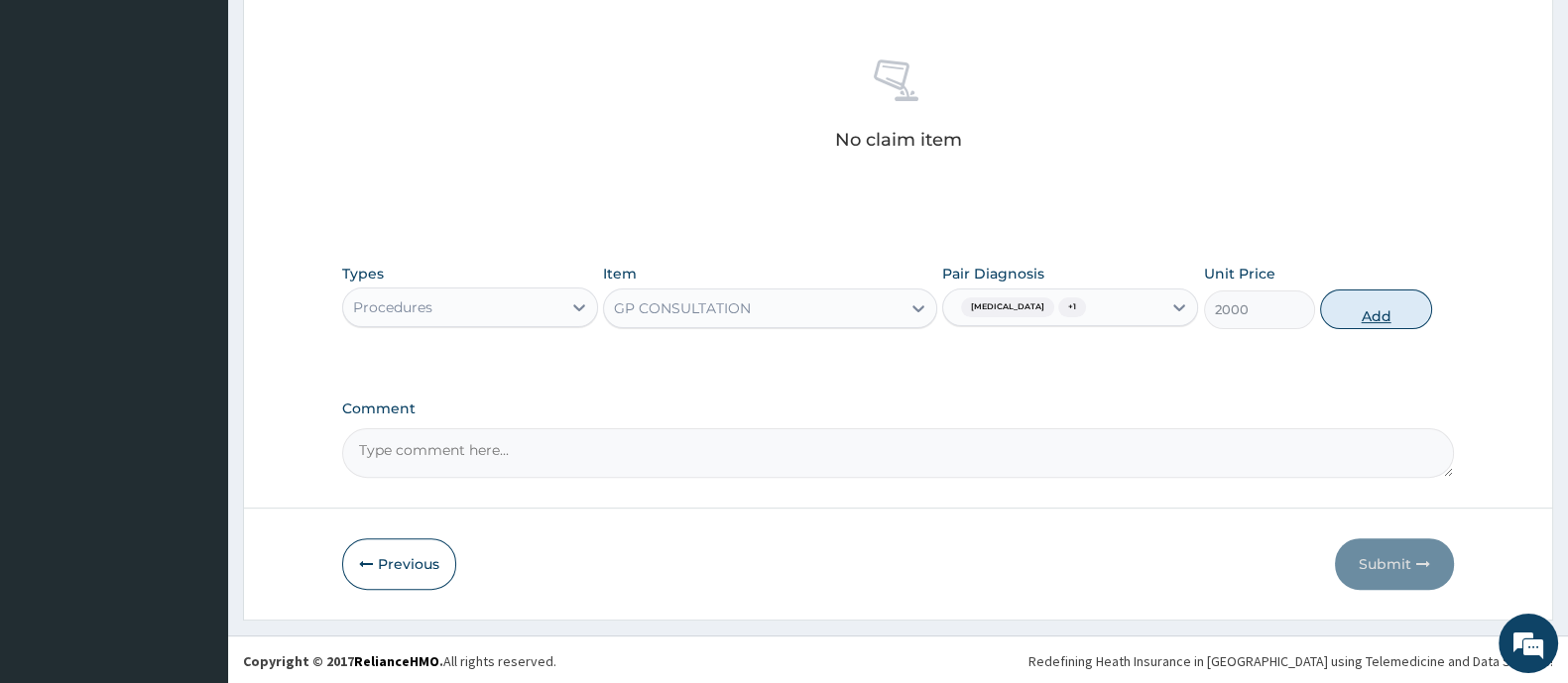
click at [1369, 316] on button "Add" at bounding box center [1375, 309] width 111 height 40
type input "0"
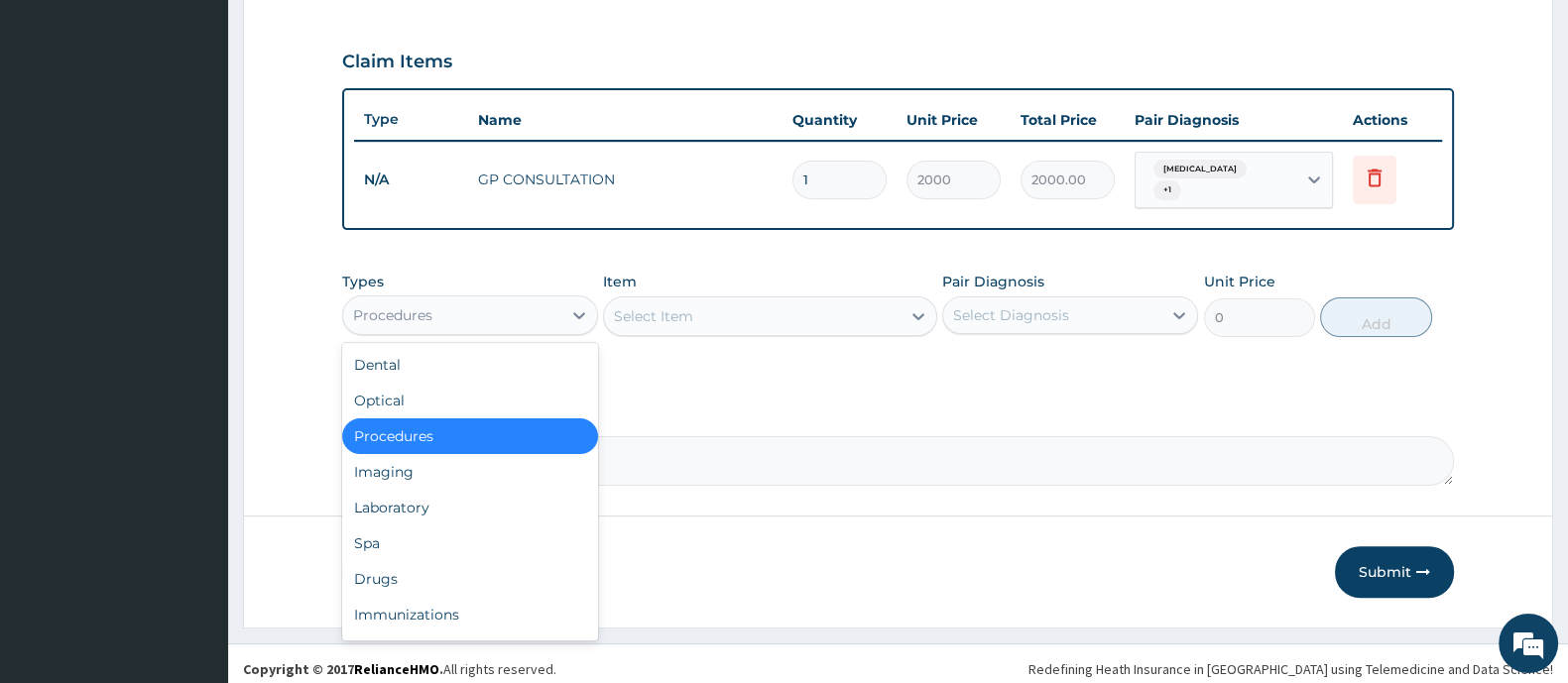
click at [529, 302] on div "Procedures" at bounding box center [452, 315] width 218 height 32
click at [457, 492] on div "Laboratory" at bounding box center [470, 508] width 256 height 36
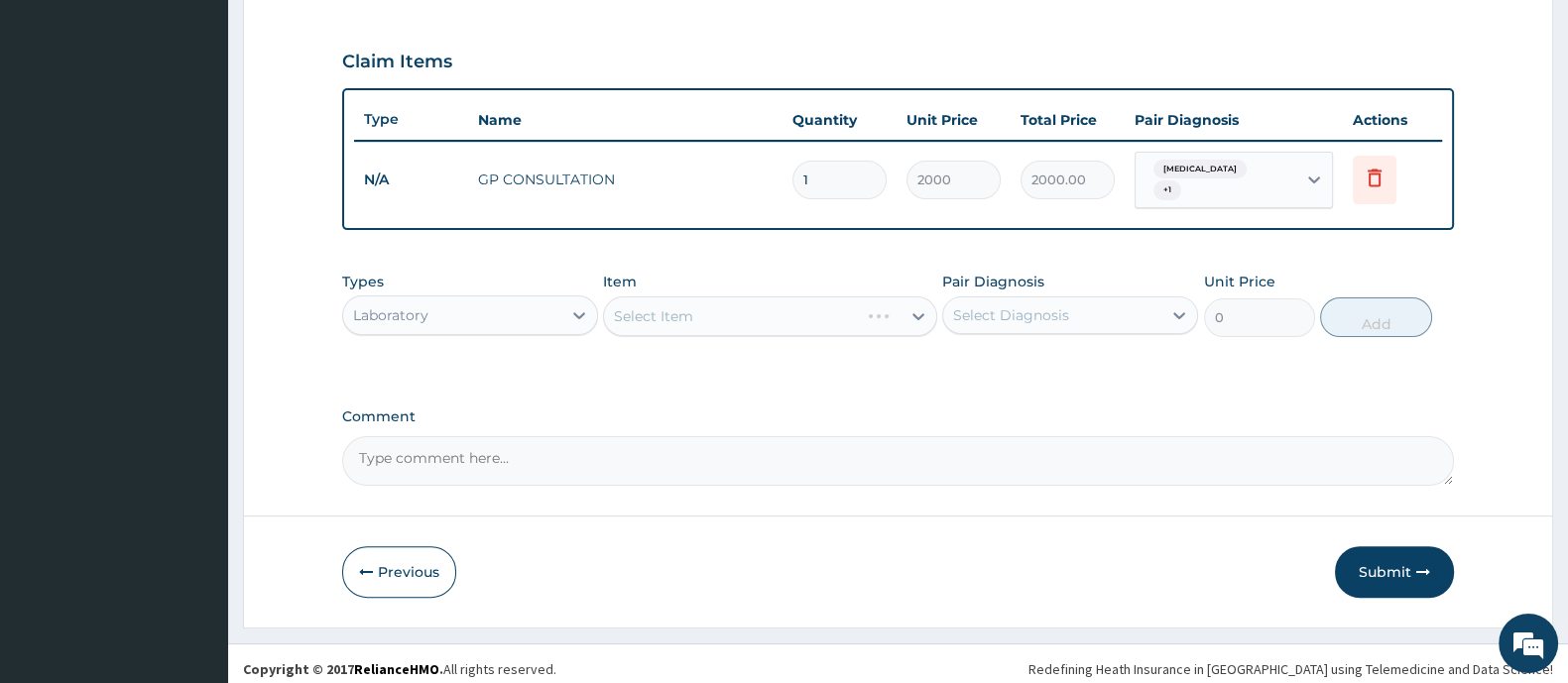
click at [690, 312] on div "Select Item" at bounding box center [770, 316] width 333 height 40
click at [699, 310] on div "Select Item" at bounding box center [752, 316] width 295 height 32
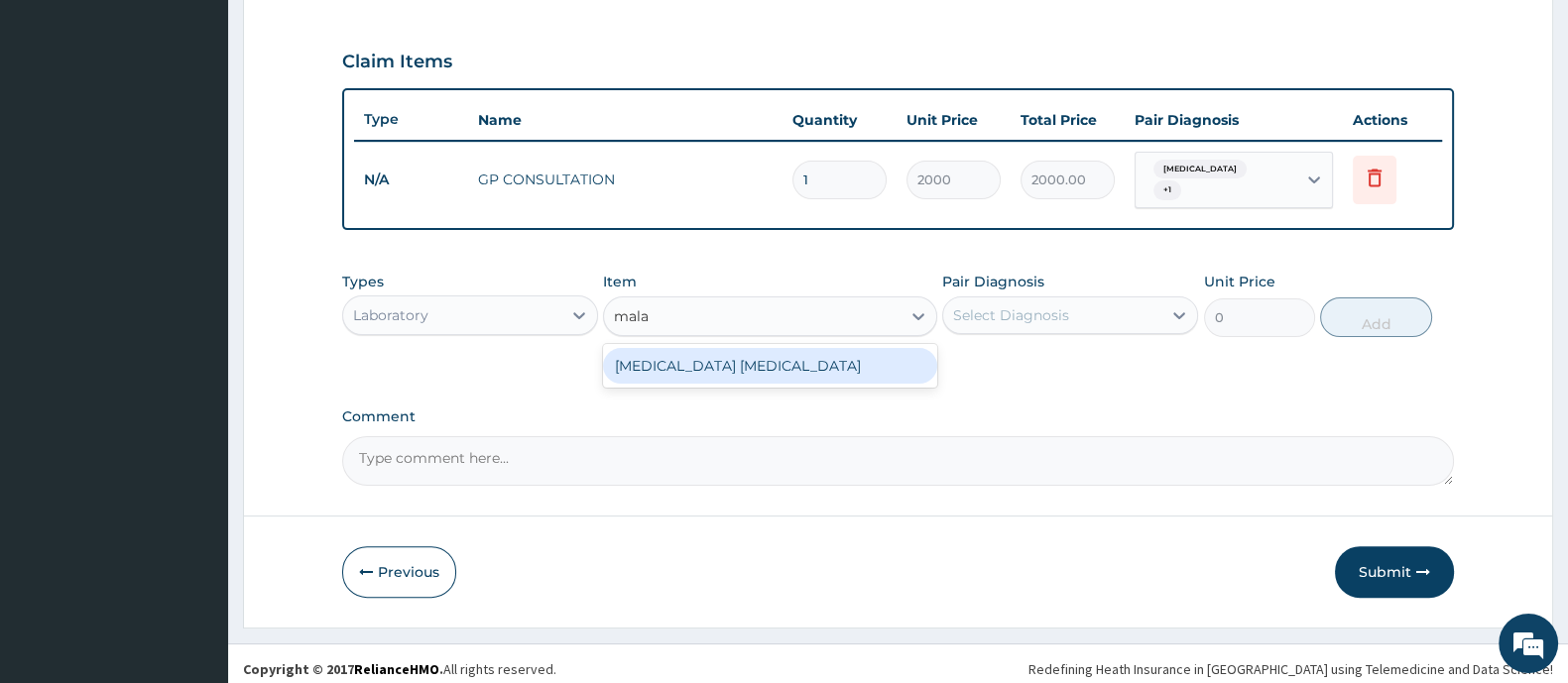
type input "malar"
click at [722, 348] on div "MALARIA PARASITE" at bounding box center [770, 366] width 333 height 36
type input "1000"
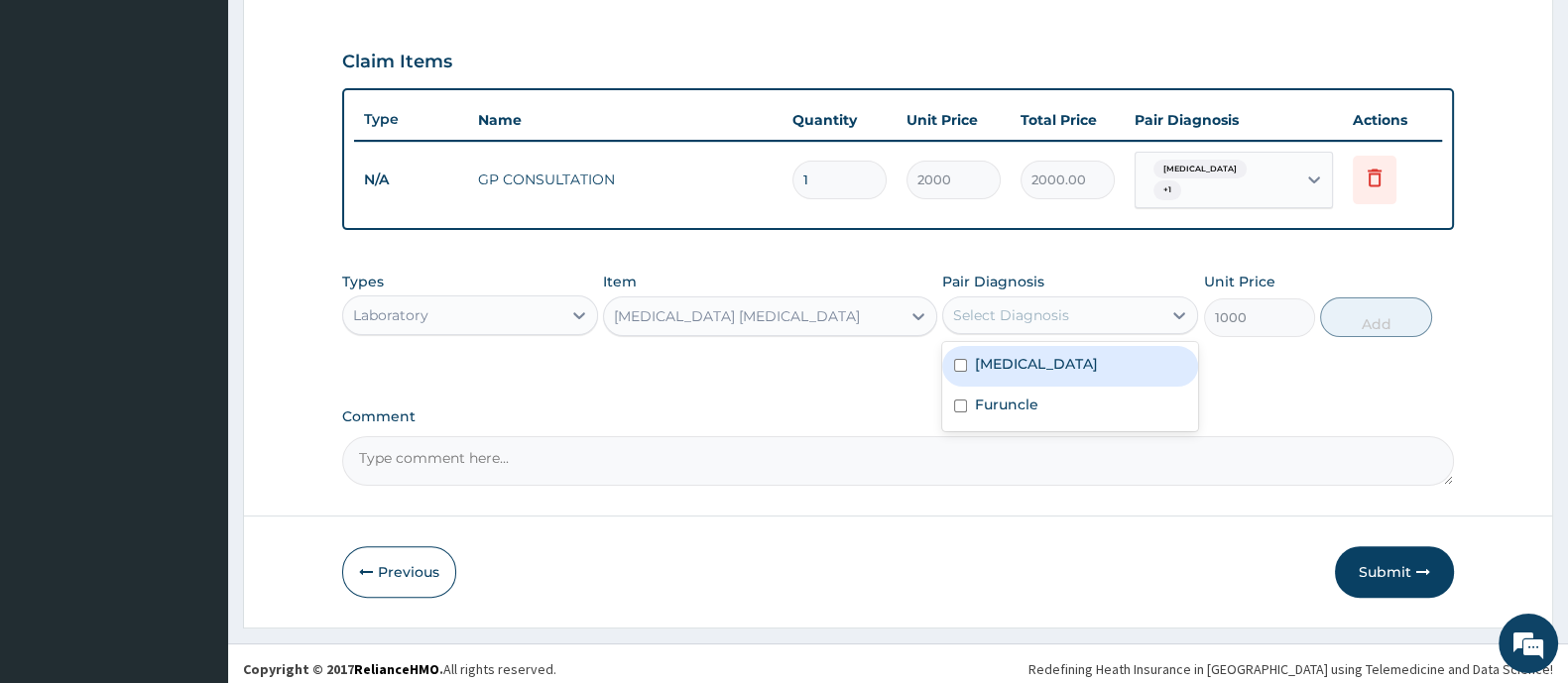
click at [984, 307] on div "Select Diagnosis" at bounding box center [1011, 315] width 116 height 20
click at [977, 354] on label "[MEDICAL_DATA]" at bounding box center [1036, 364] width 123 height 20
checkbox input "true"
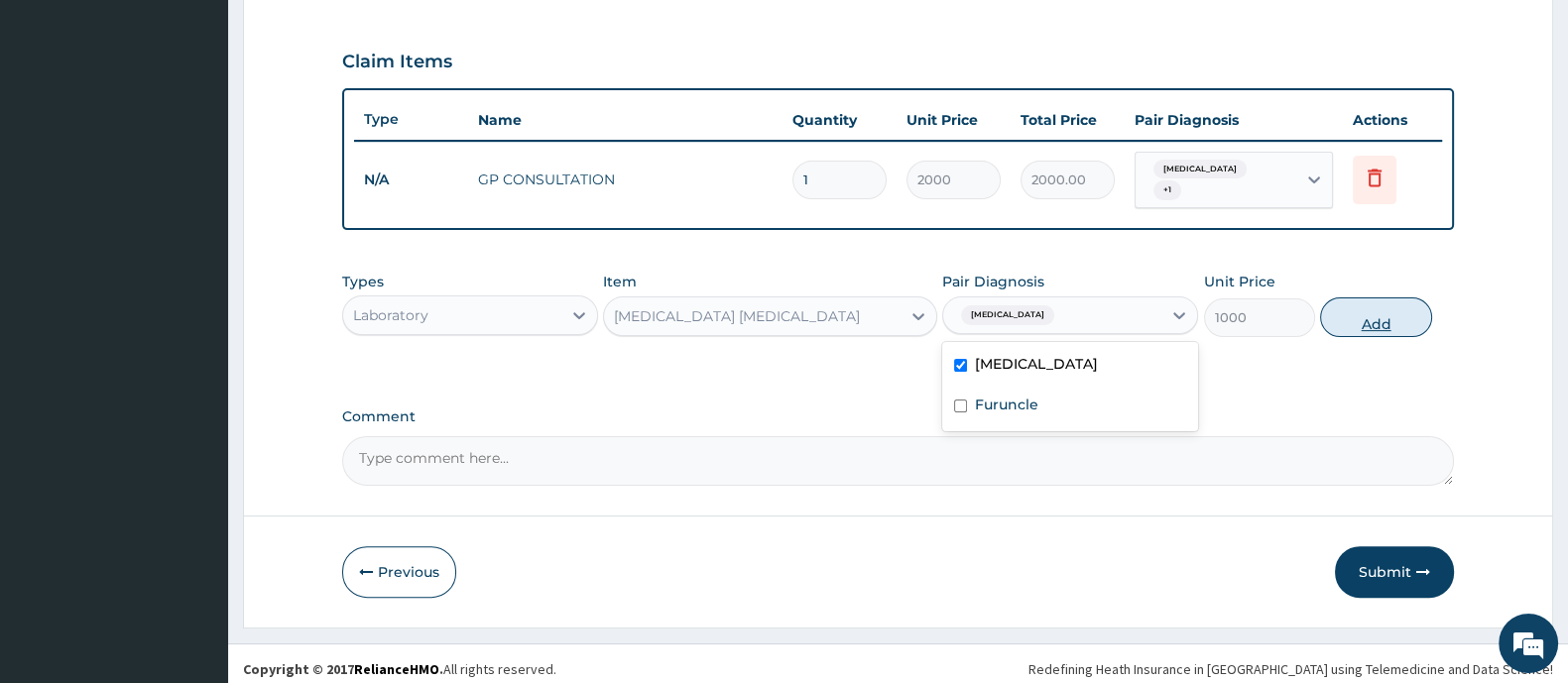
click at [1379, 307] on button "Add" at bounding box center [1375, 317] width 111 height 40
type input "0"
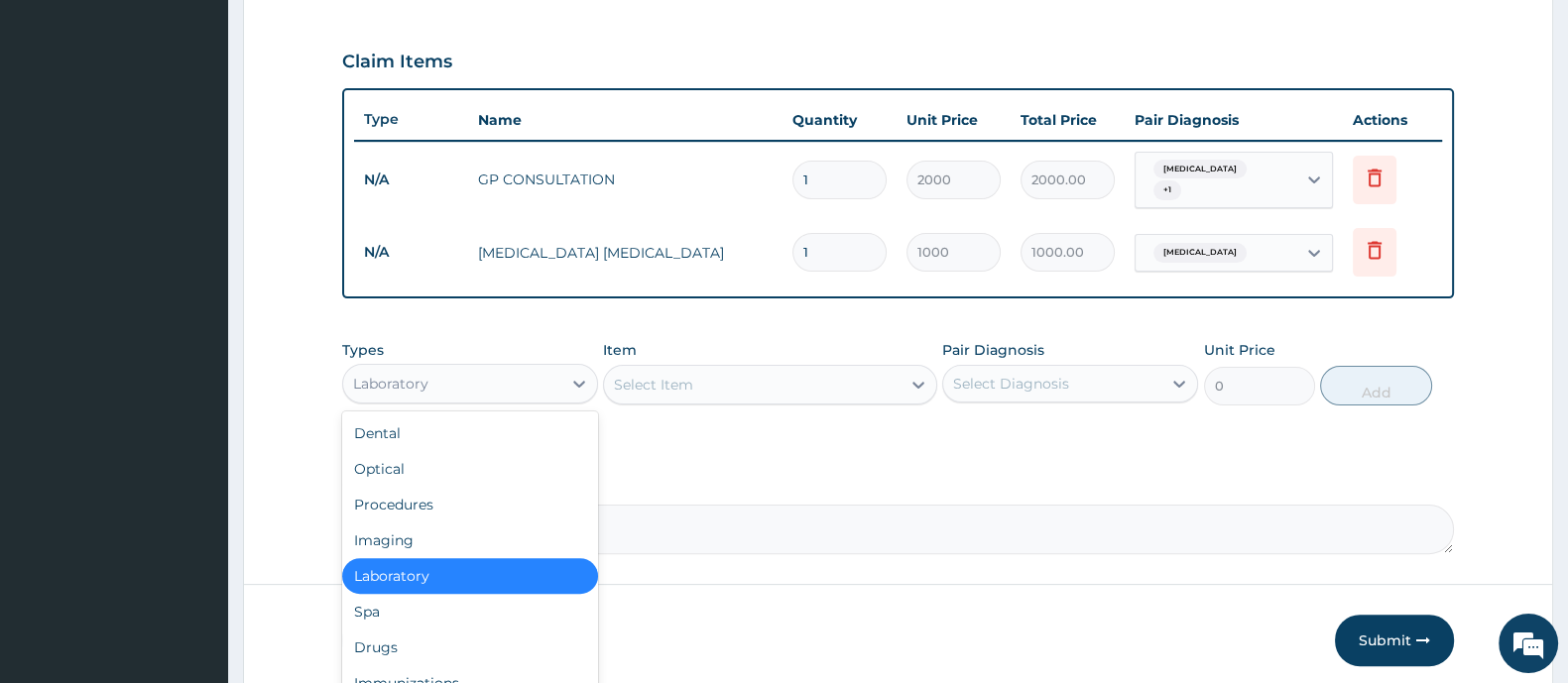
click at [420, 374] on div "Laboratory" at bounding box center [391, 384] width 76 height 20
click at [418, 632] on div "Drugs" at bounding box center [470, 648] width 256 height 36
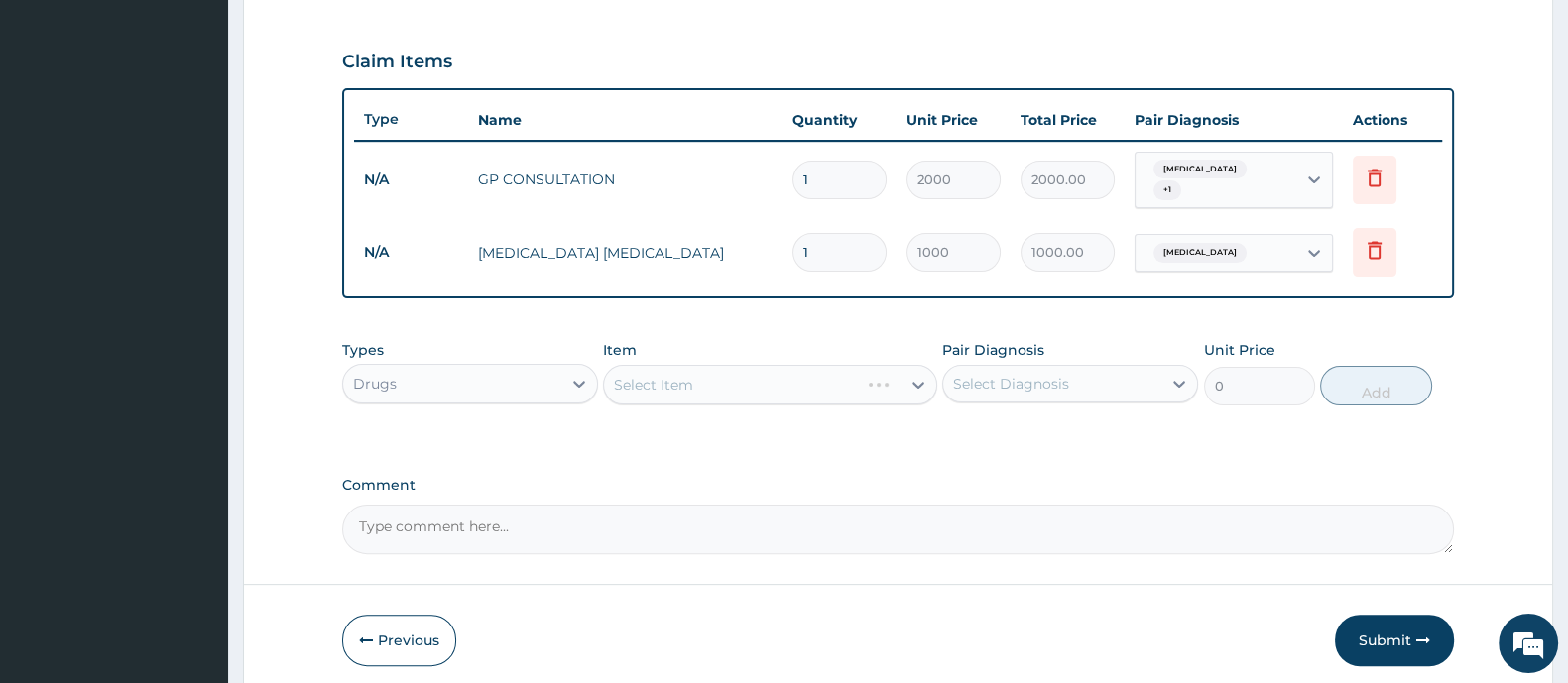
click at [669, 369] on div "Select Item" at bounding box center [770, 385] width 333 height 40
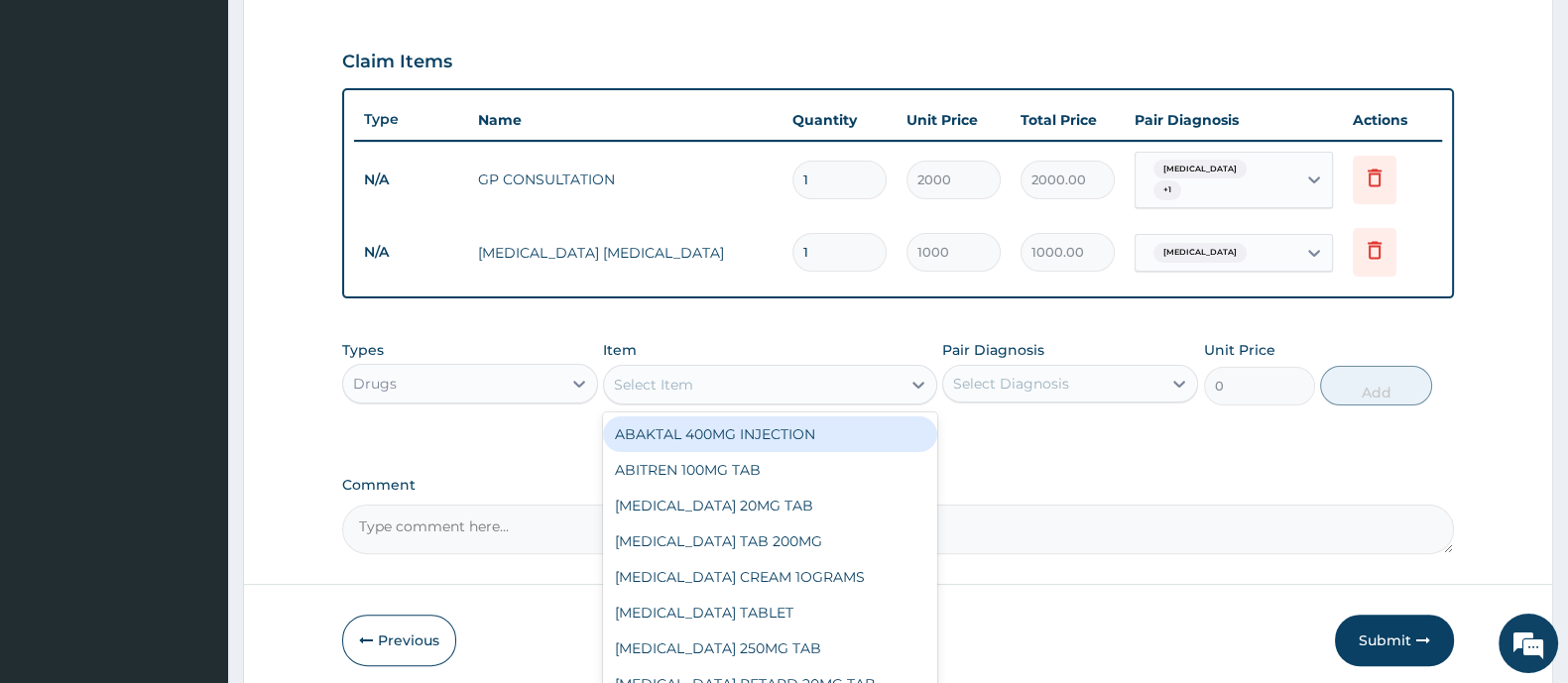
click at [669, 375] on div "Select Item" at bounding box center [654, 385] width 80 height 20
type input "arte"
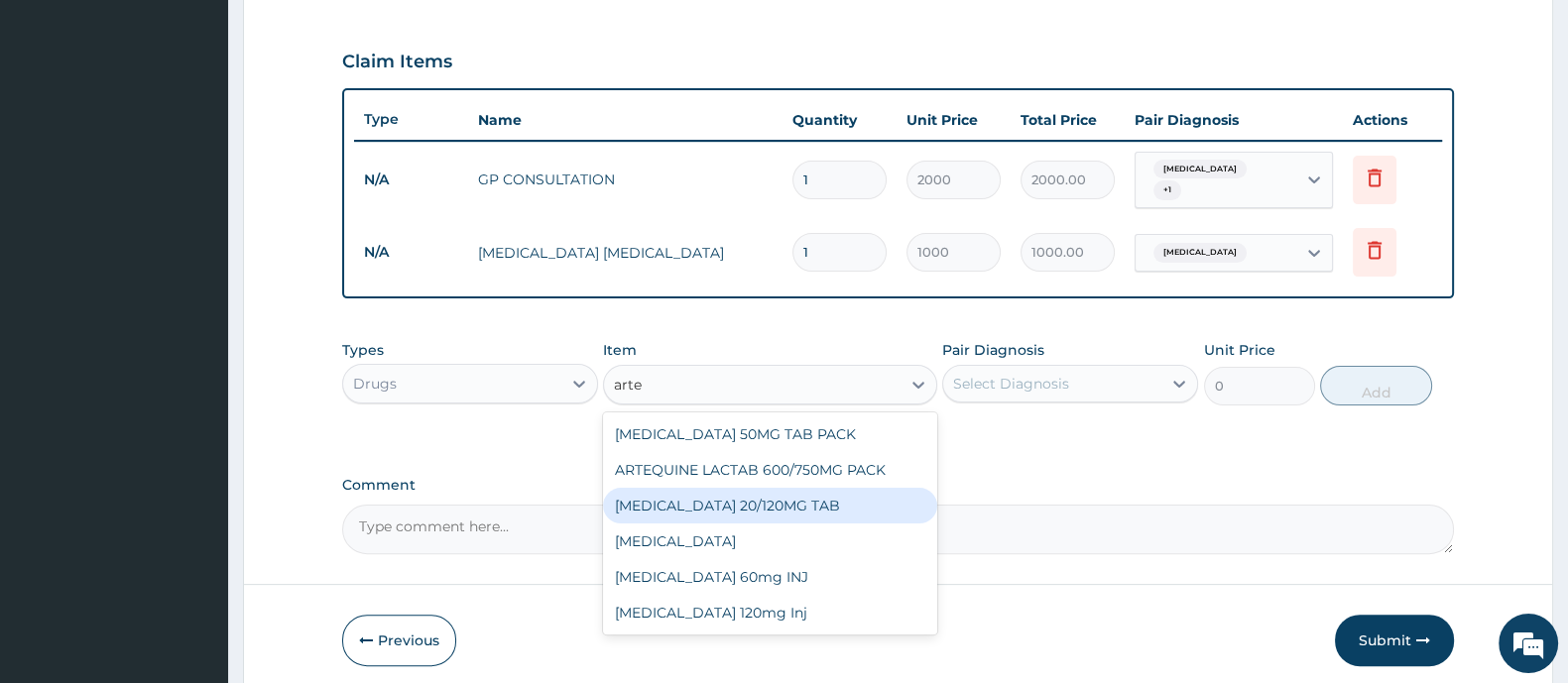
click at [689, 509] on div "[MEDICAL_DATA] 20/120MG TAB" at bounding box center [770, 506] width 333 height 36
type input "1200"
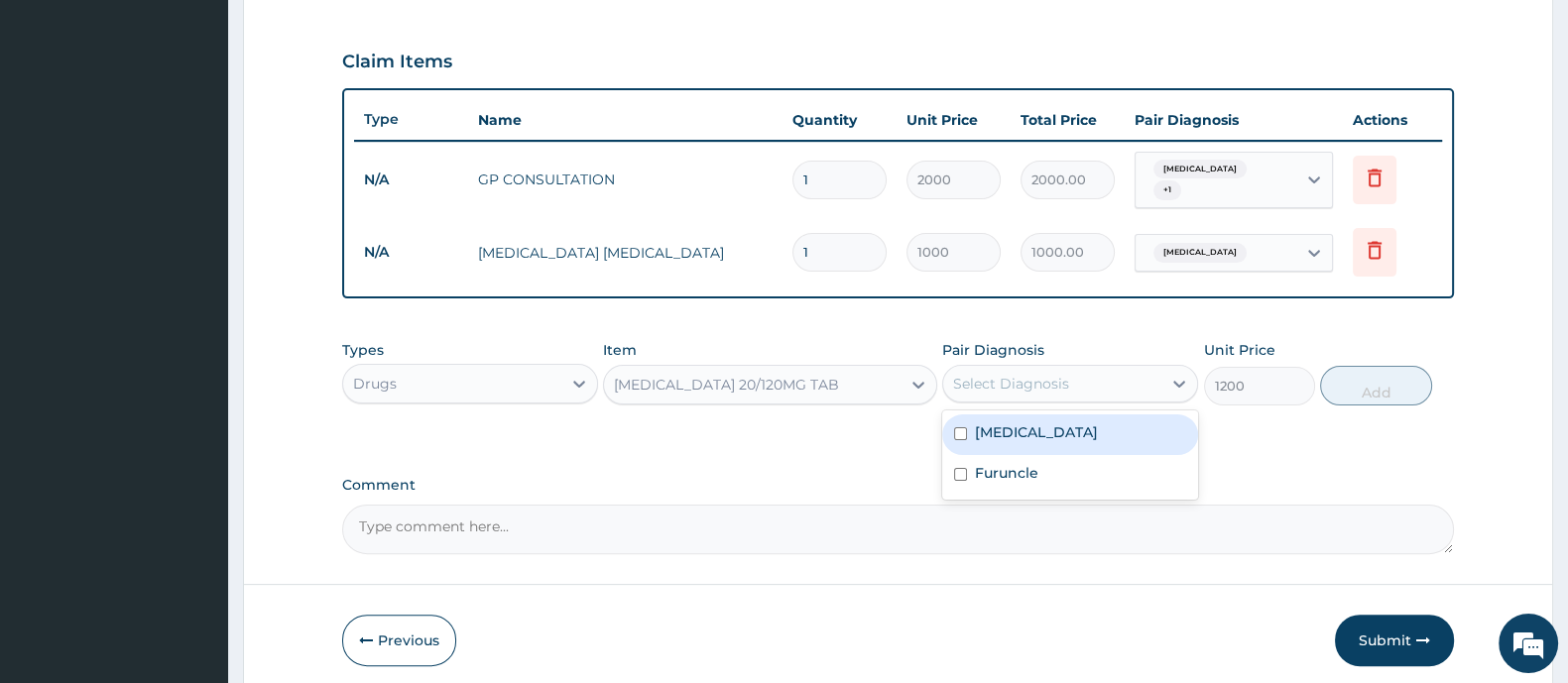
click at [1032, 374] on div "Select Diagnosis" at bounding box center [1011, 384] width 116 height 20
click at [1015, 425] on label "[MEDICAL_DATA]" at bounding box center [1036, 433] width 123 height 20
checkbox input "true"
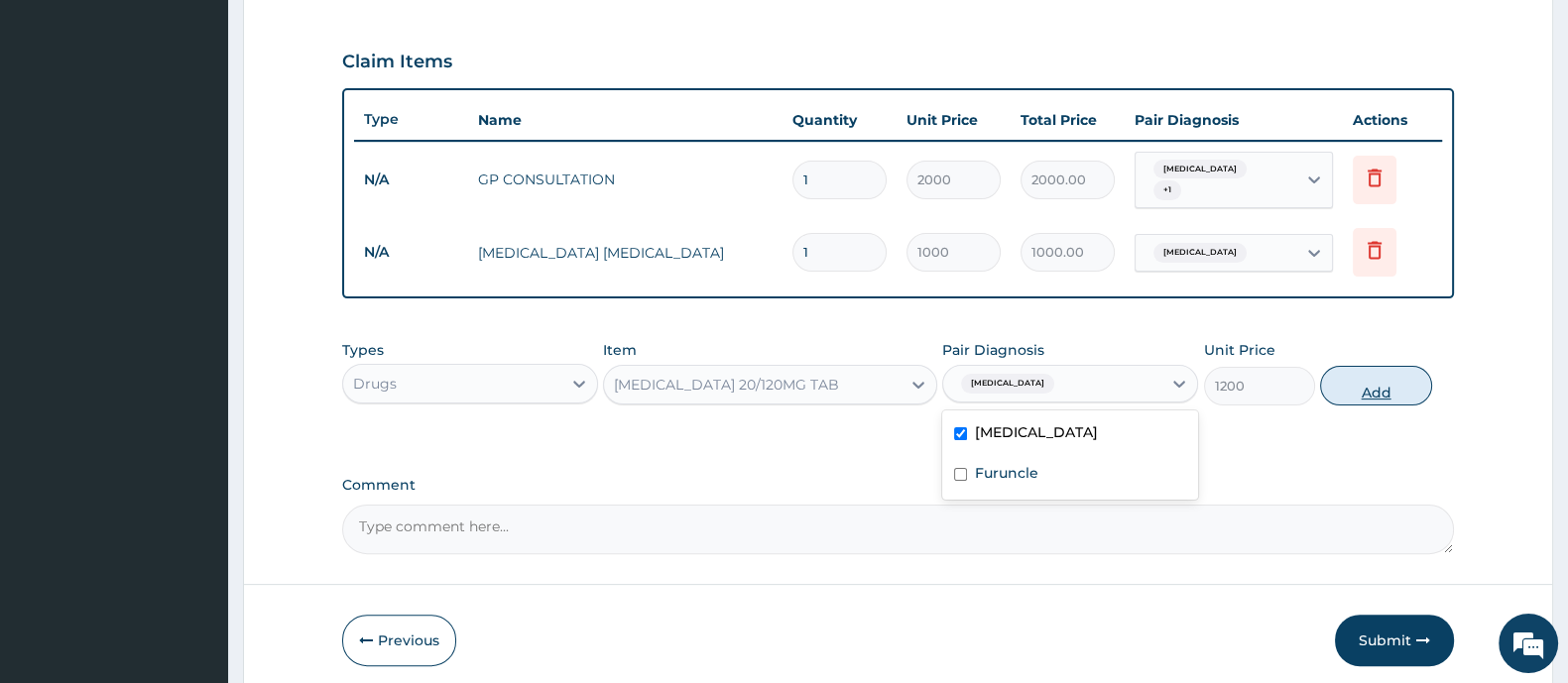
click at [1368, 374] on button "Add" at bounding box center [1375, 386] width 111 height 40
type input "0"
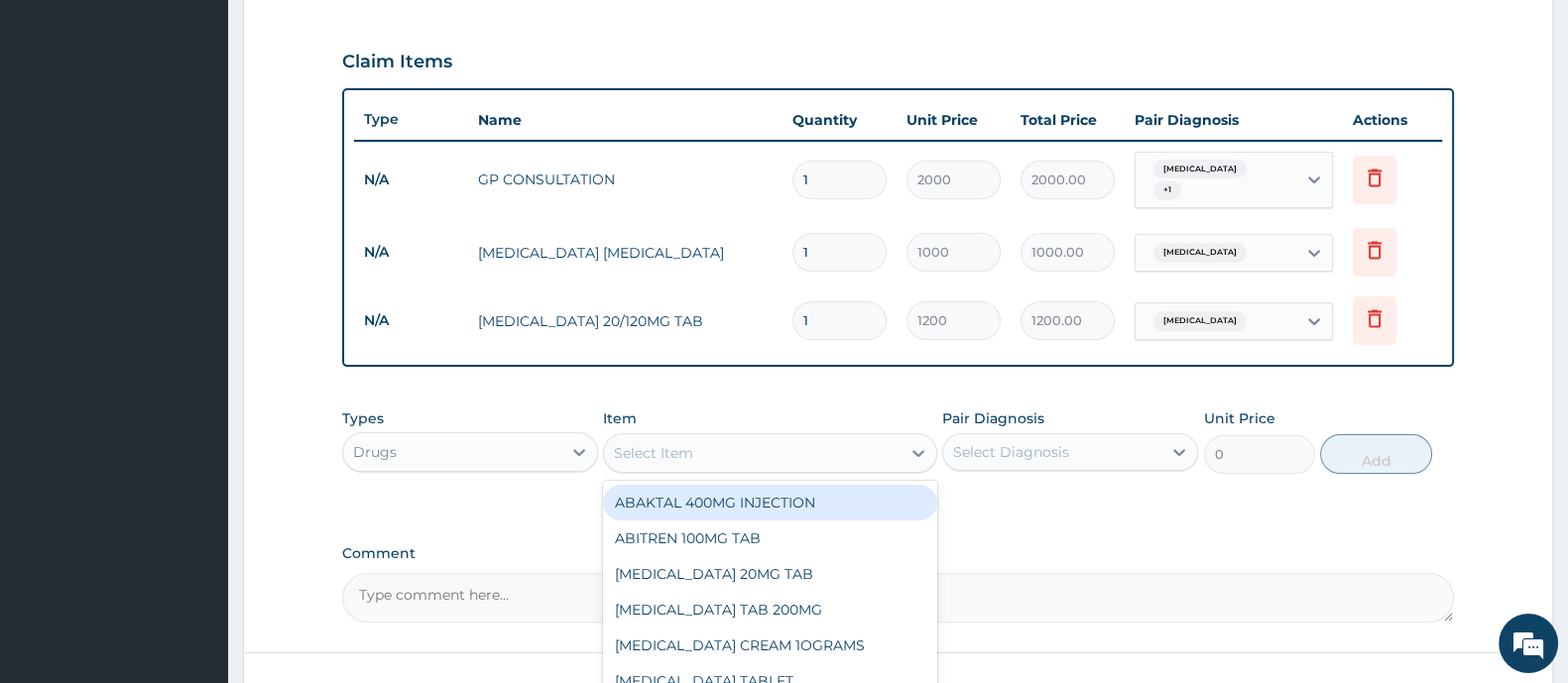
click at [818, 438] on div "Select Item" at bounding box center [752, 454] width 295 height 32
type input "para"
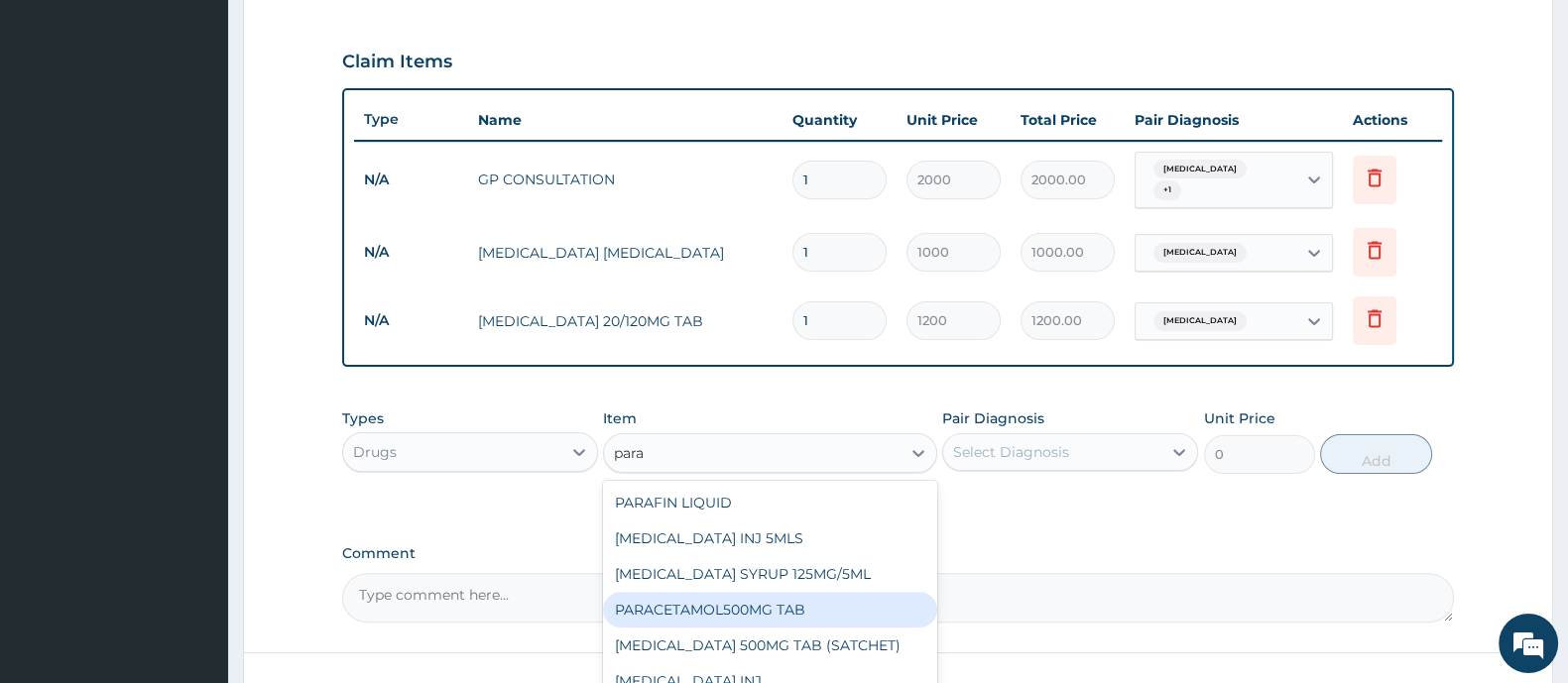
click at [795, 611] on div "PARACETAMOL500MG TAB" at bounding box center [770, 610] width 333 height 36
type input "20"
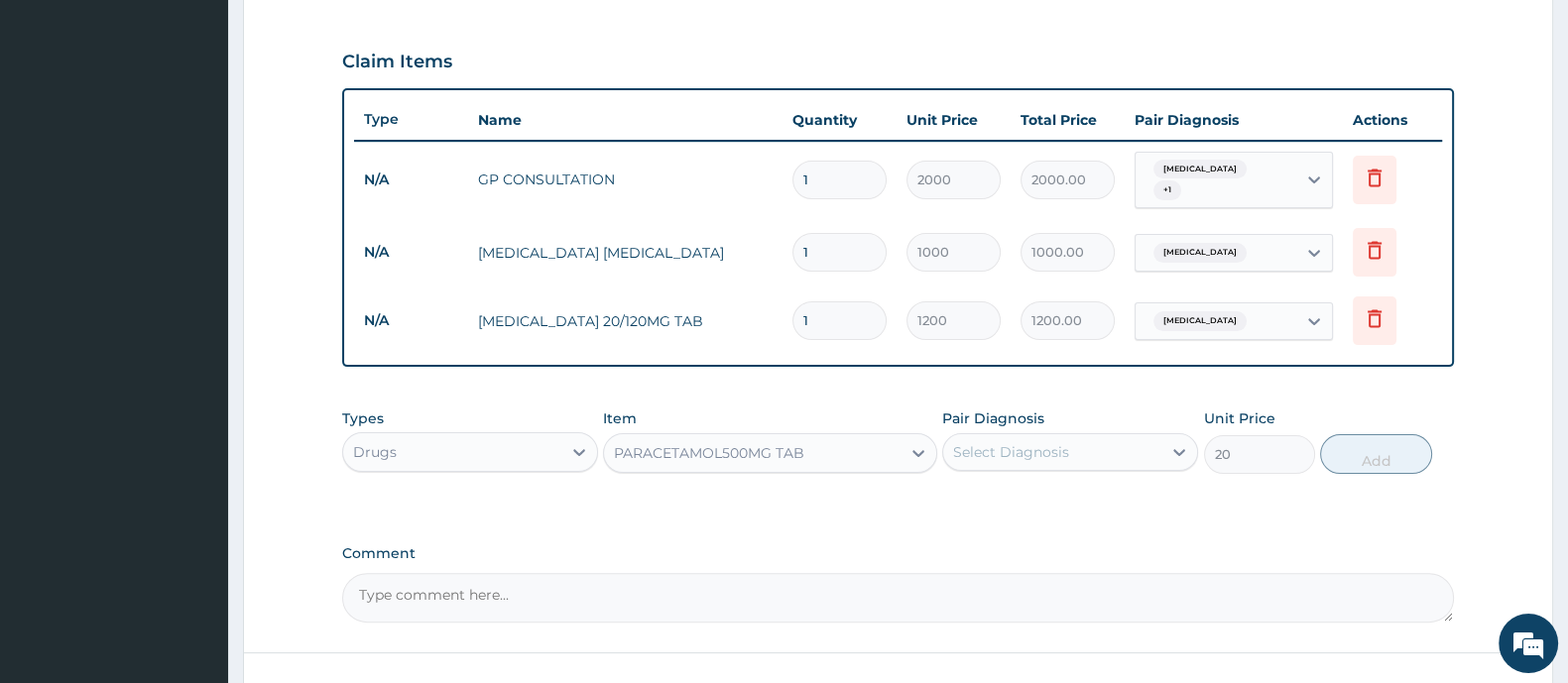
click at [1035, 443] on div "Select Diagnosis" at bounding box center [1011, 453] width 116 height 20
click at [1017, 492] on label "[MEDICAL_DATA]" at bounding box center [1036, 501] width 123 height 20
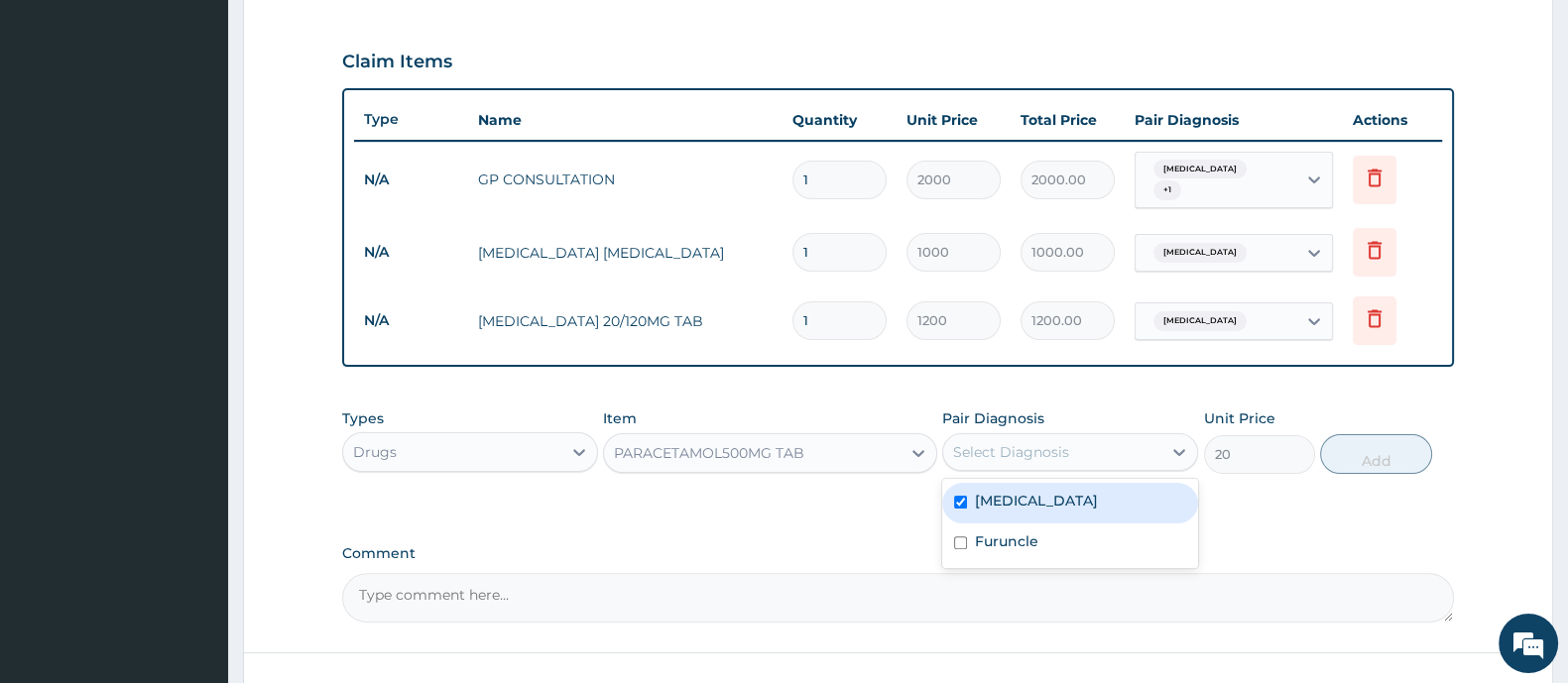
checkbox input "true"
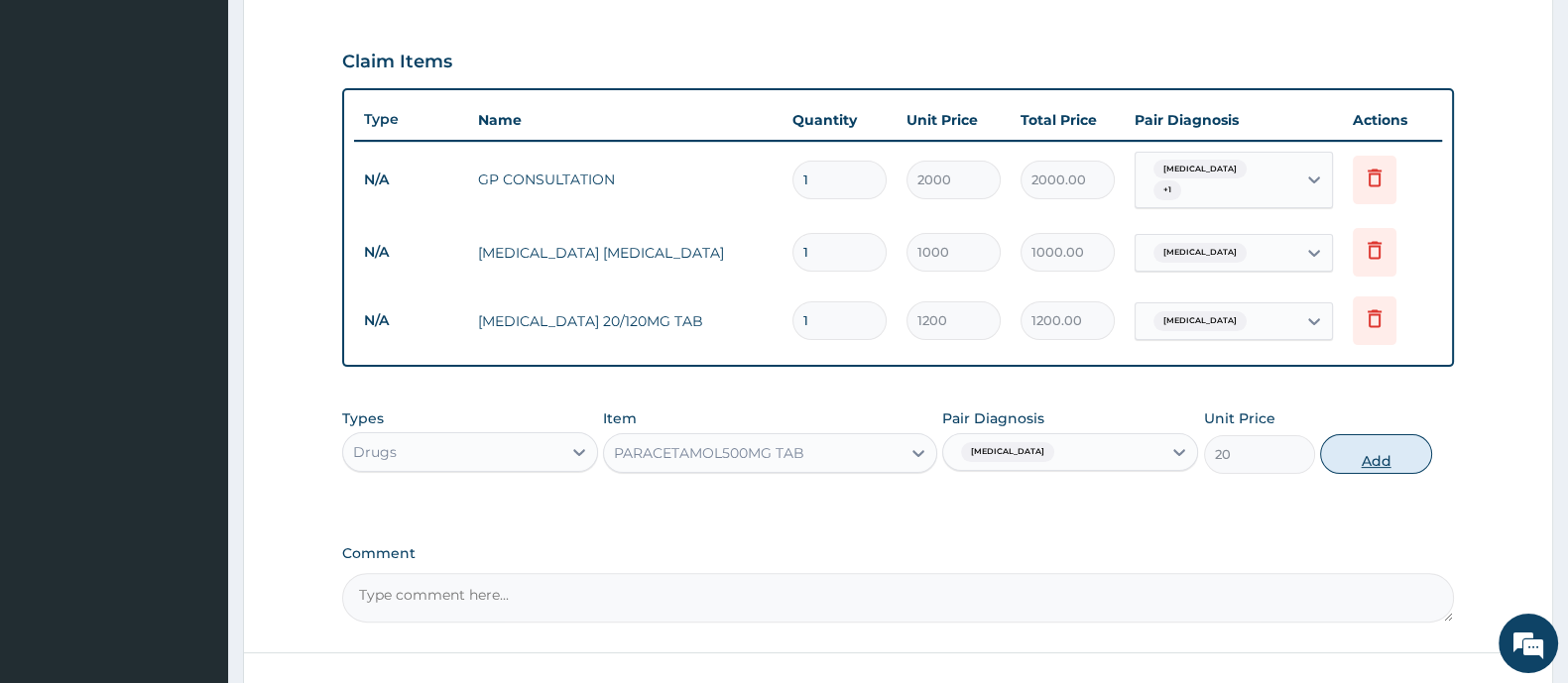
click at [1368, 448] on button "Add" at bounding box center [1375, 455] width 111 height 40
type input "0"
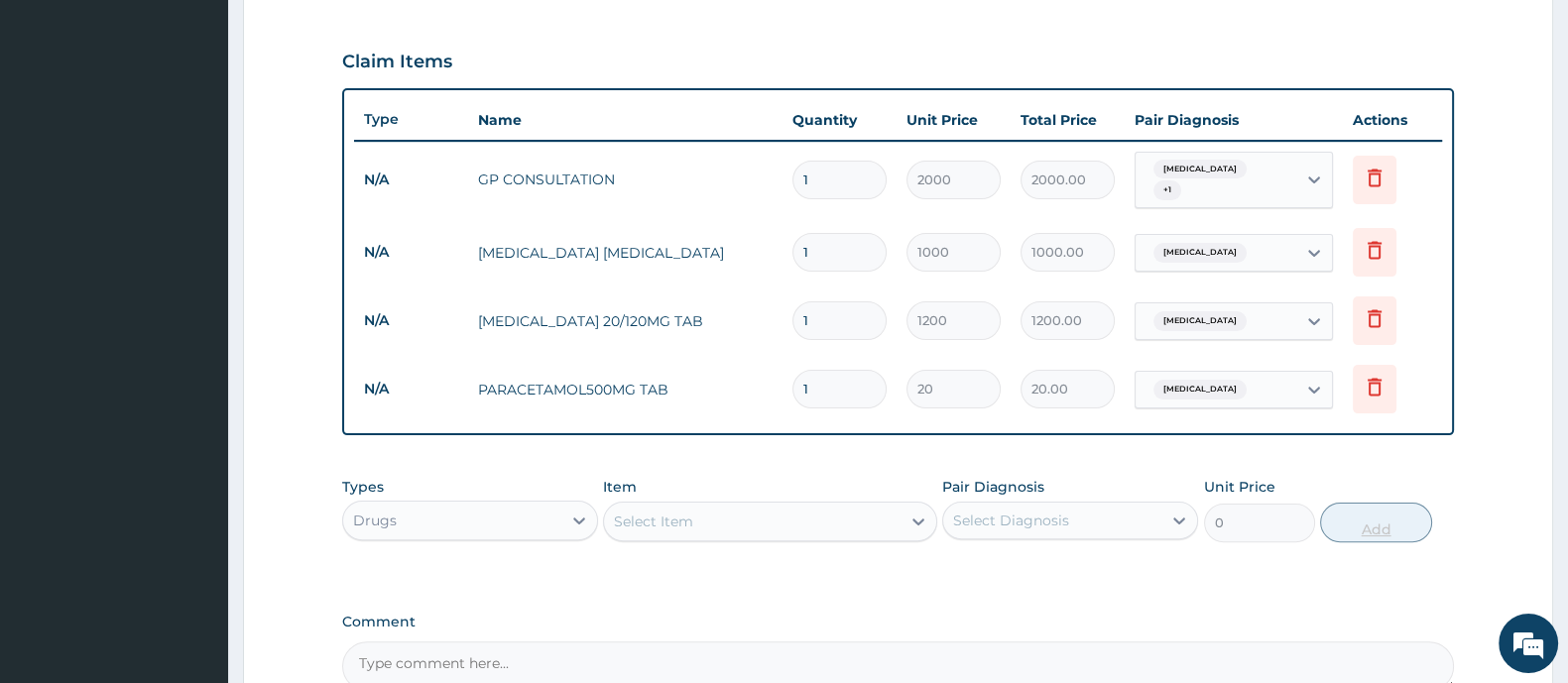
type input "18"
type input "360.00"
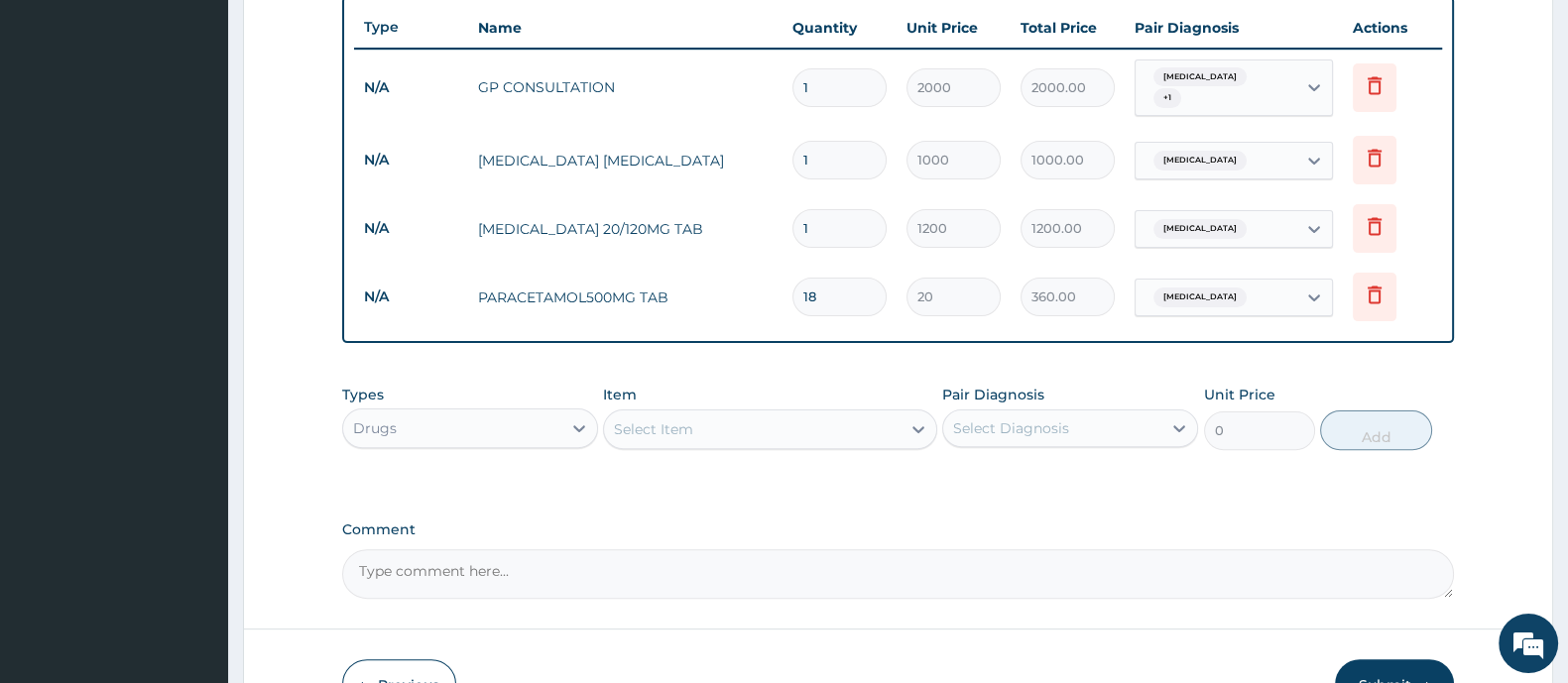
scroll to position [854, 0]
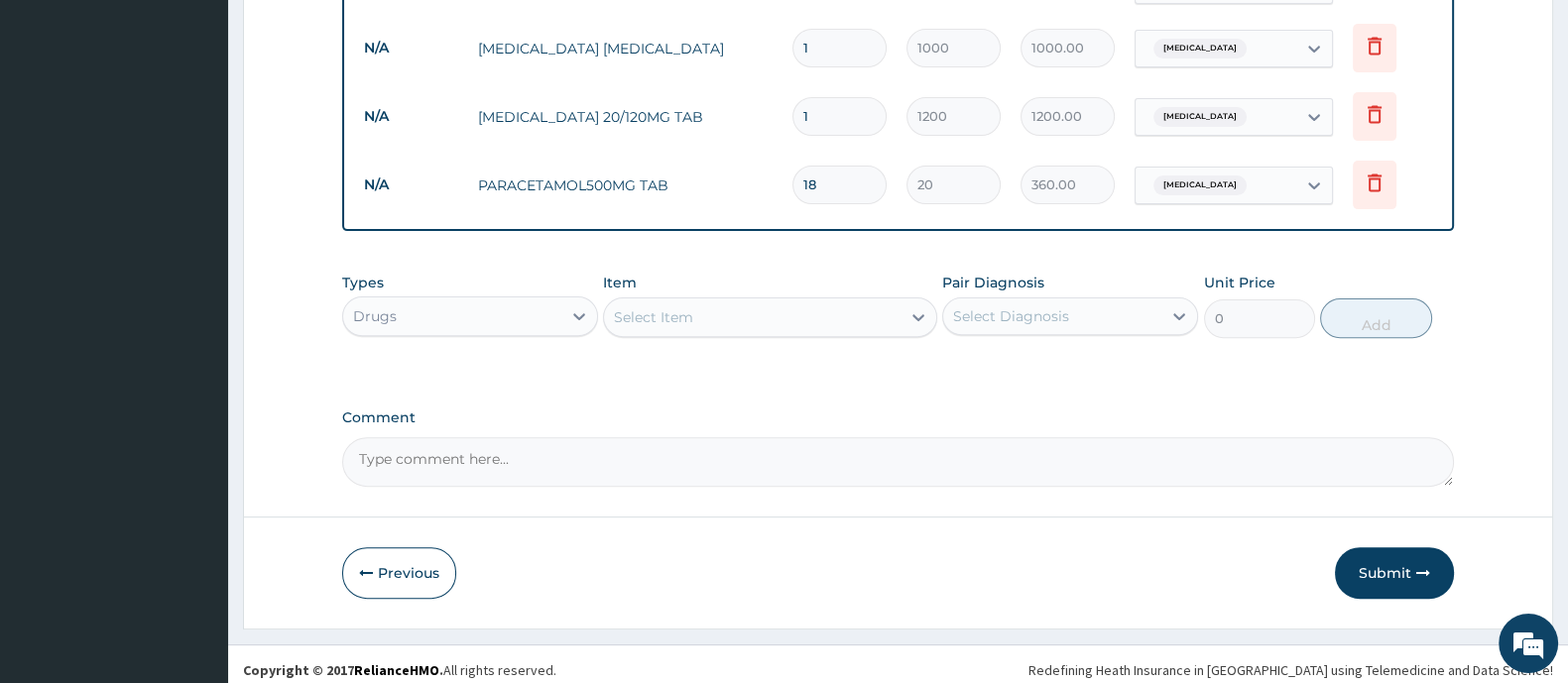
type input "18"
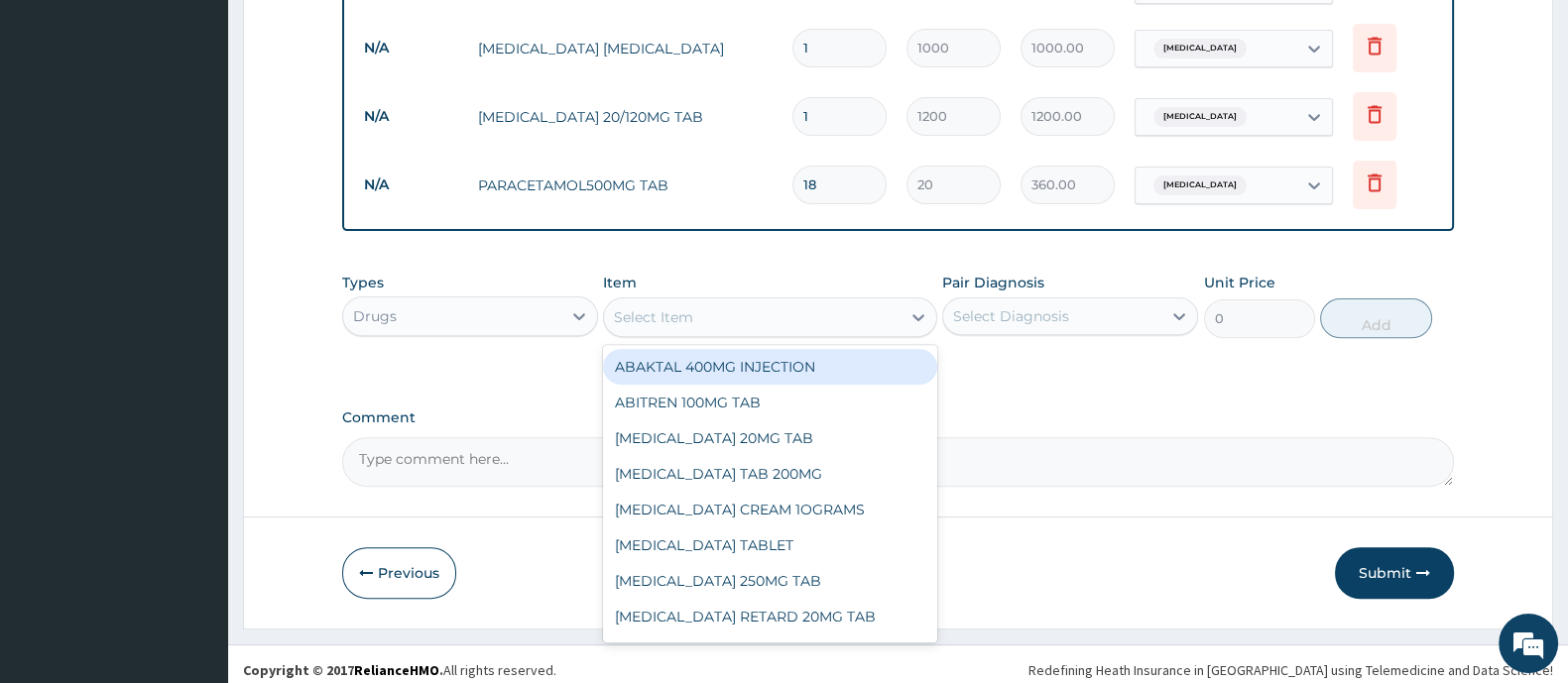
click at [737, 301] on div "Select Item" at bounding box center [752, 317] width 295 height 32
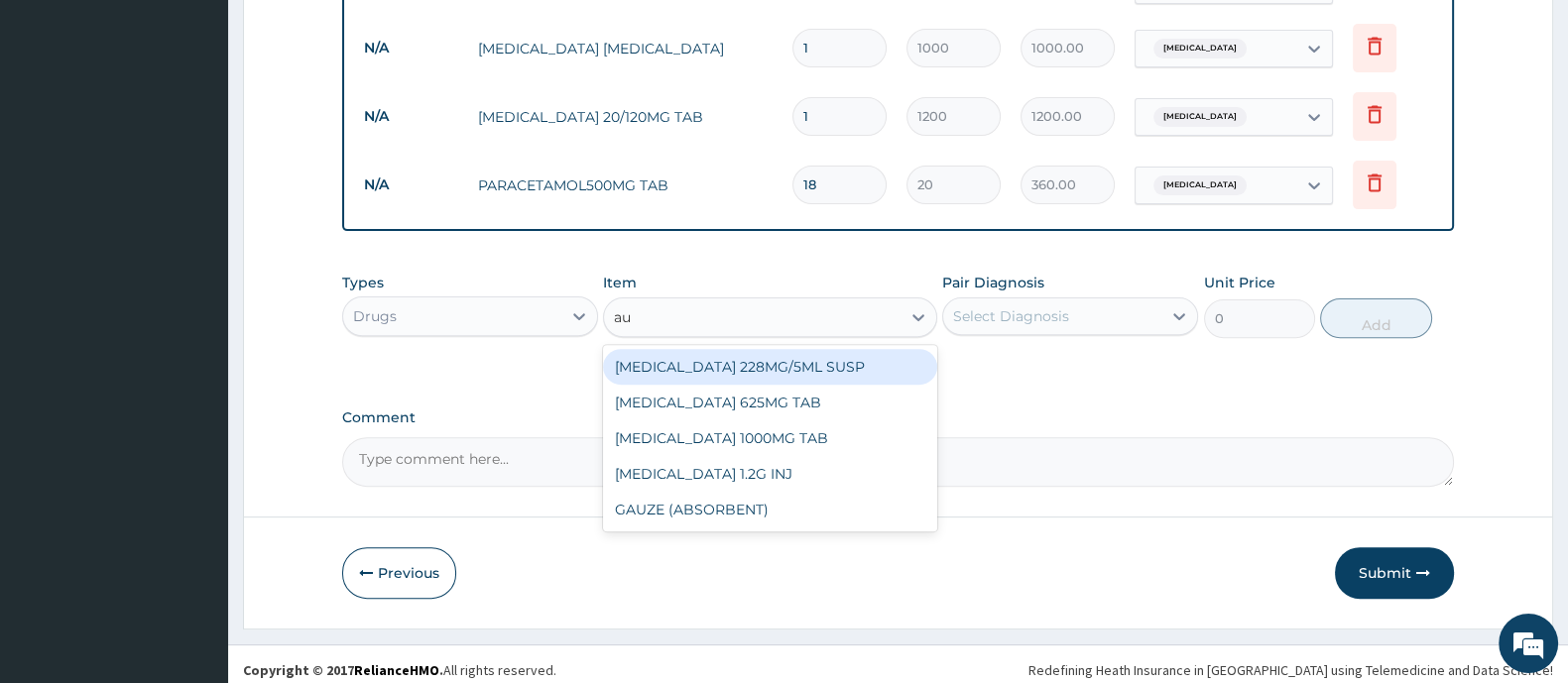
type input "aug"
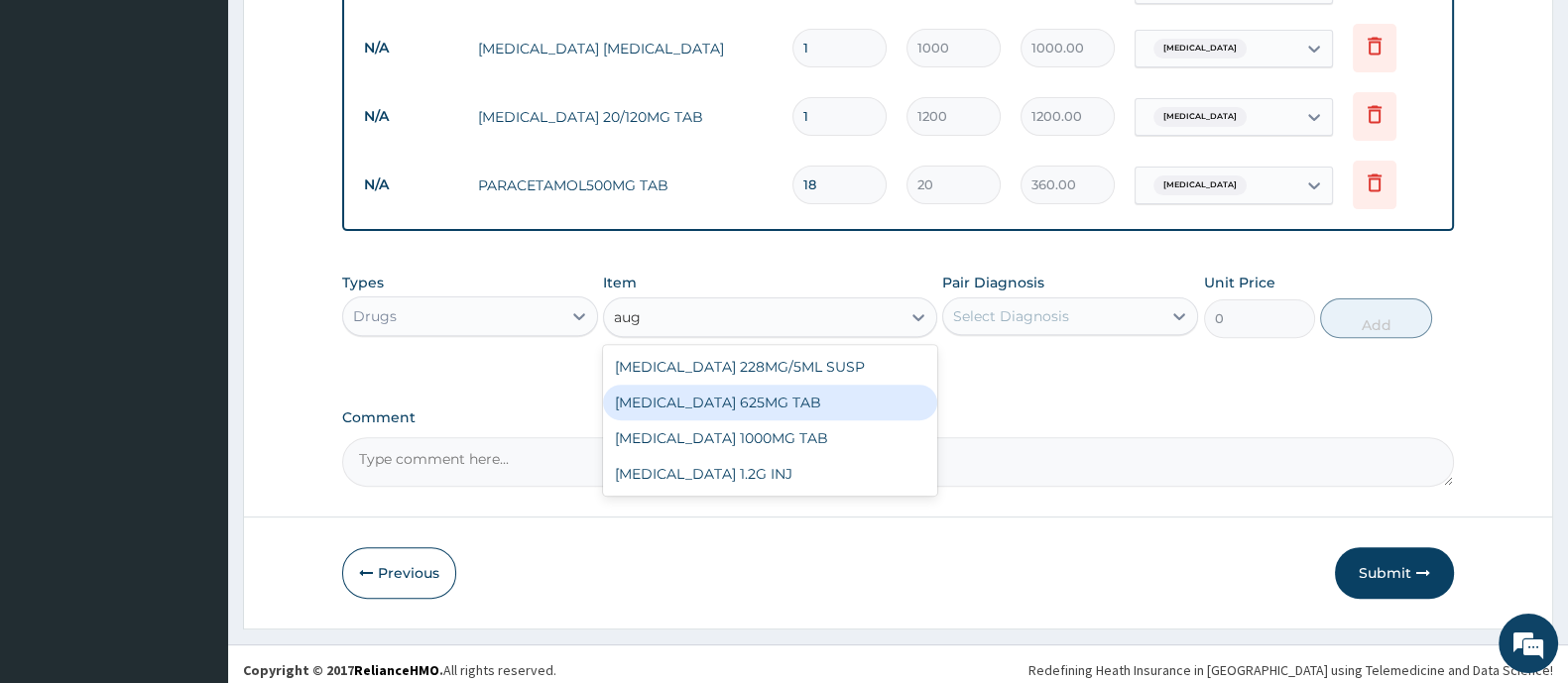
click at [709, 392] on div "[MEDICAL_DATA] 625MG TAB" at bounding box center [770, 403] width 333 height 36
type input "250"
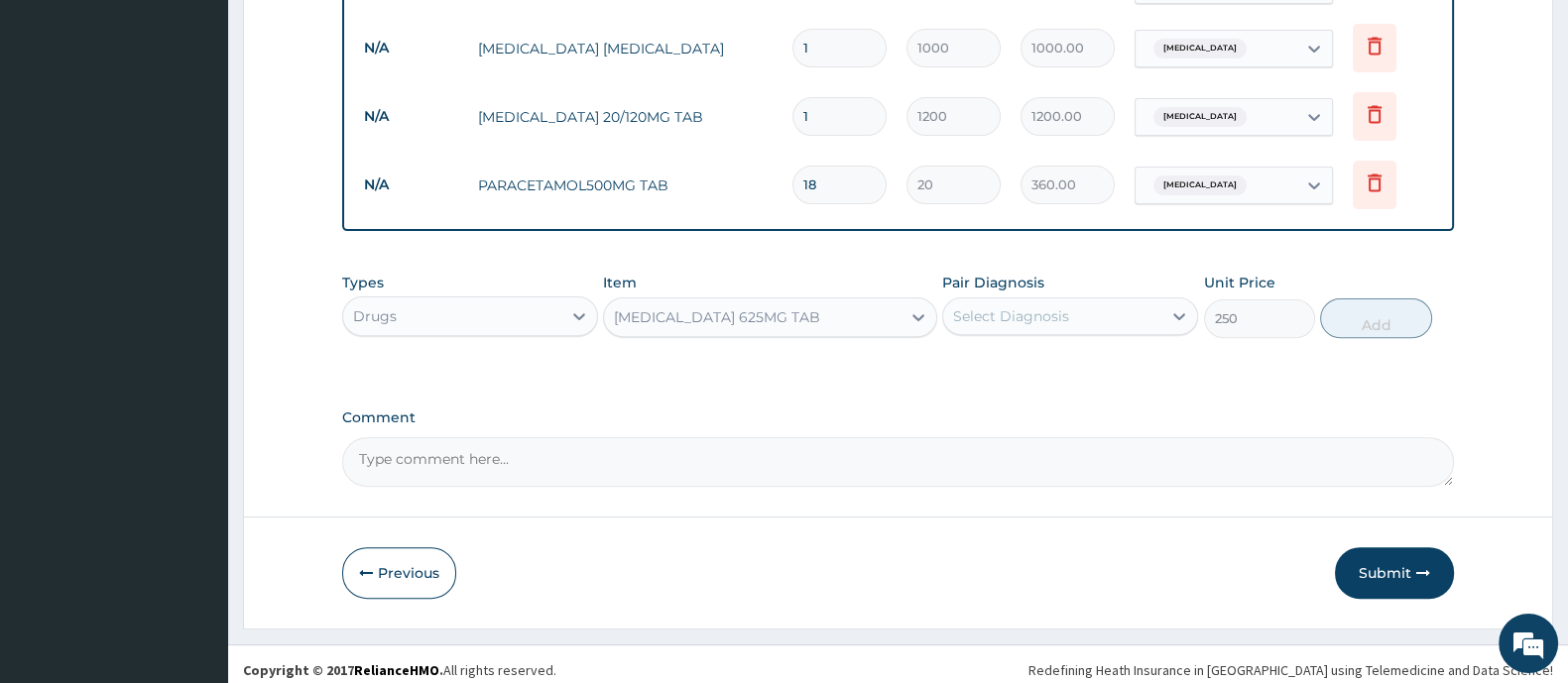
click at [1071, 308] on div "Select Diagnosis" at bounding box center [1052, 316] width 218 height 32
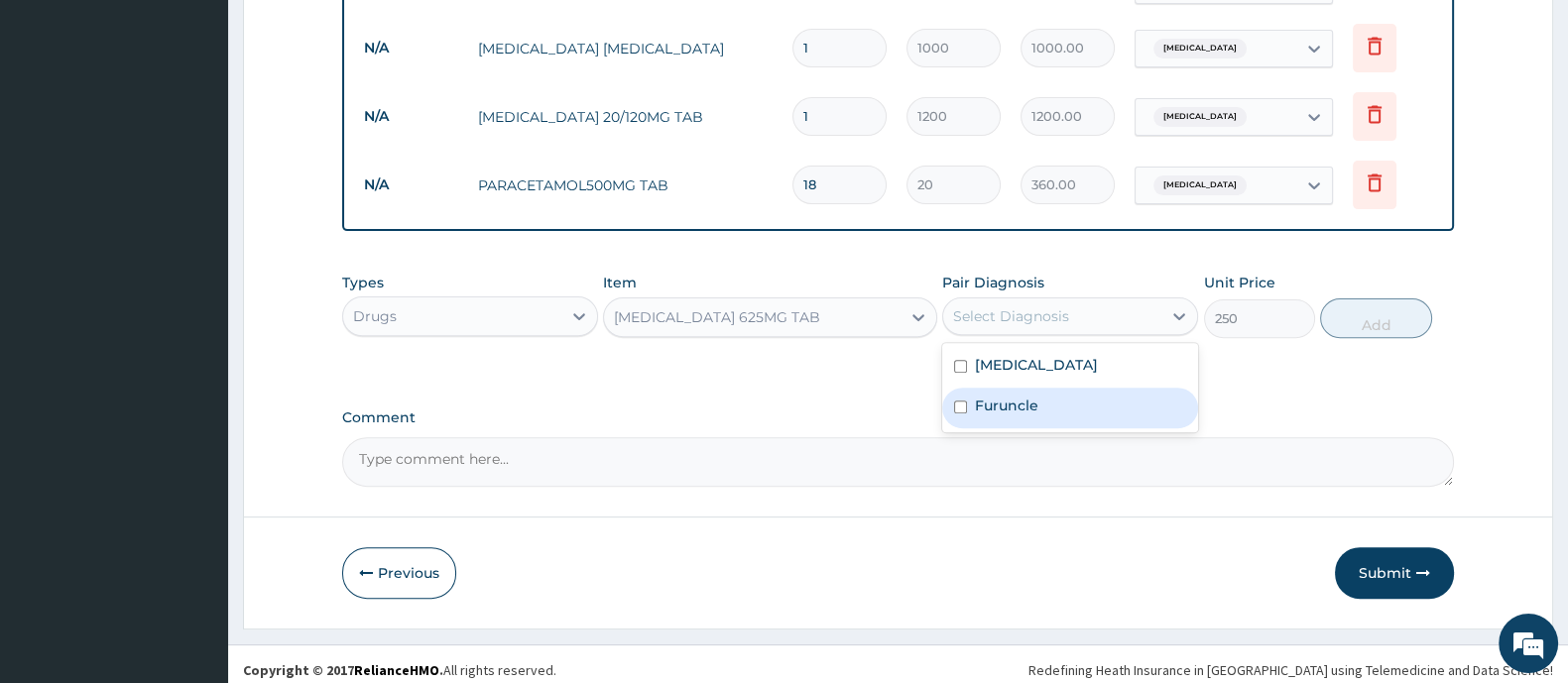
click at [1017, 396] on label "Furuncle" at bounding box center [1007, 406] width 64 height 20
checkbox input "true"
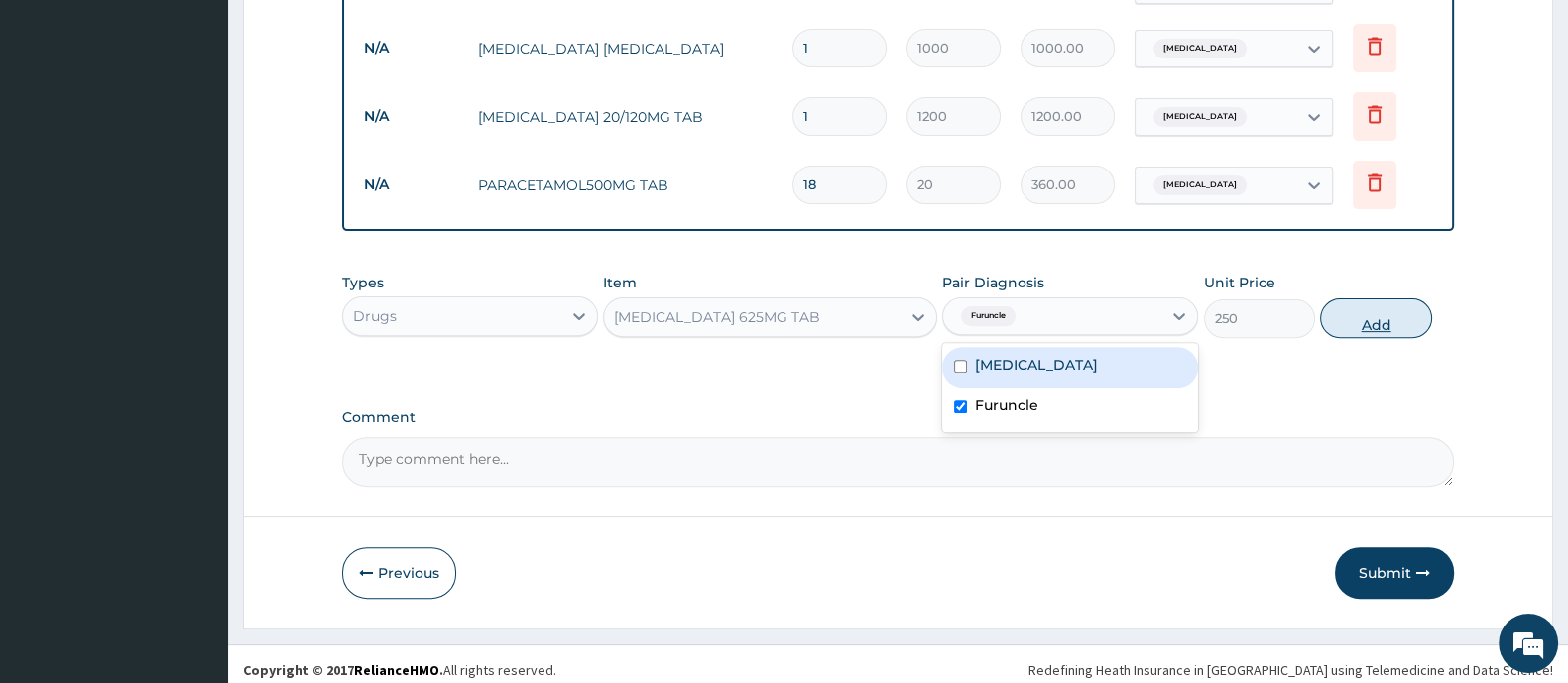
click at [1367, 311] on button "Add" at bounding box center [1375, 318] width 111 height 40
type input "0"
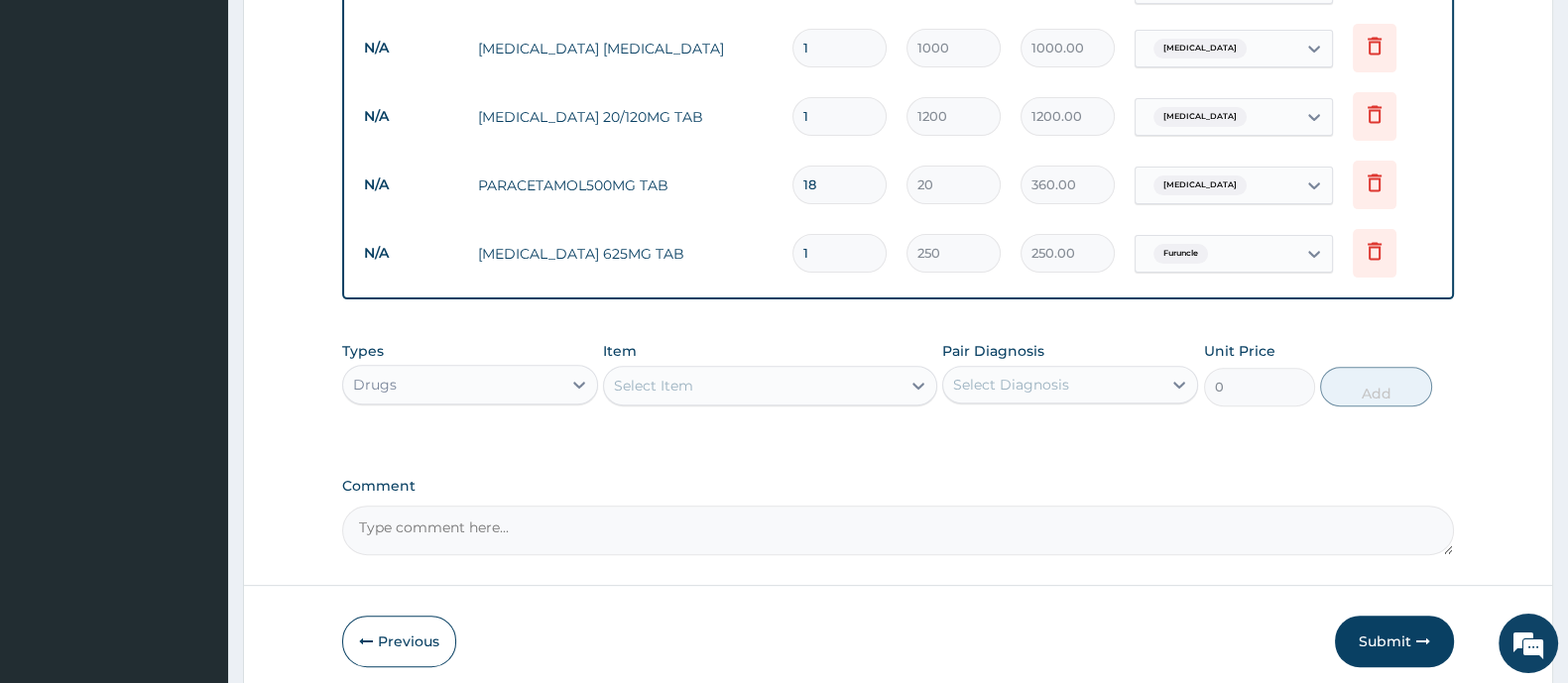
type input "10"
type input "2500.00"
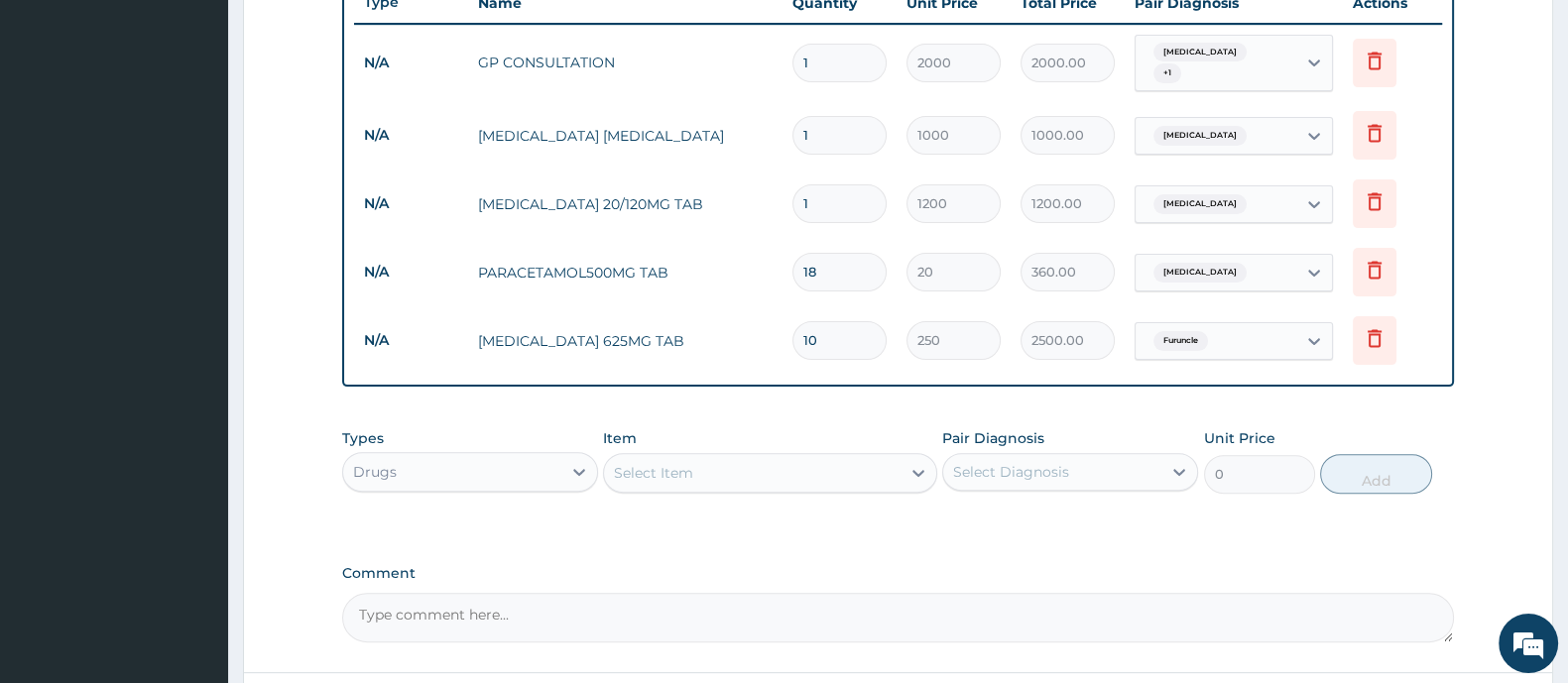
scroll to position [730, 0]
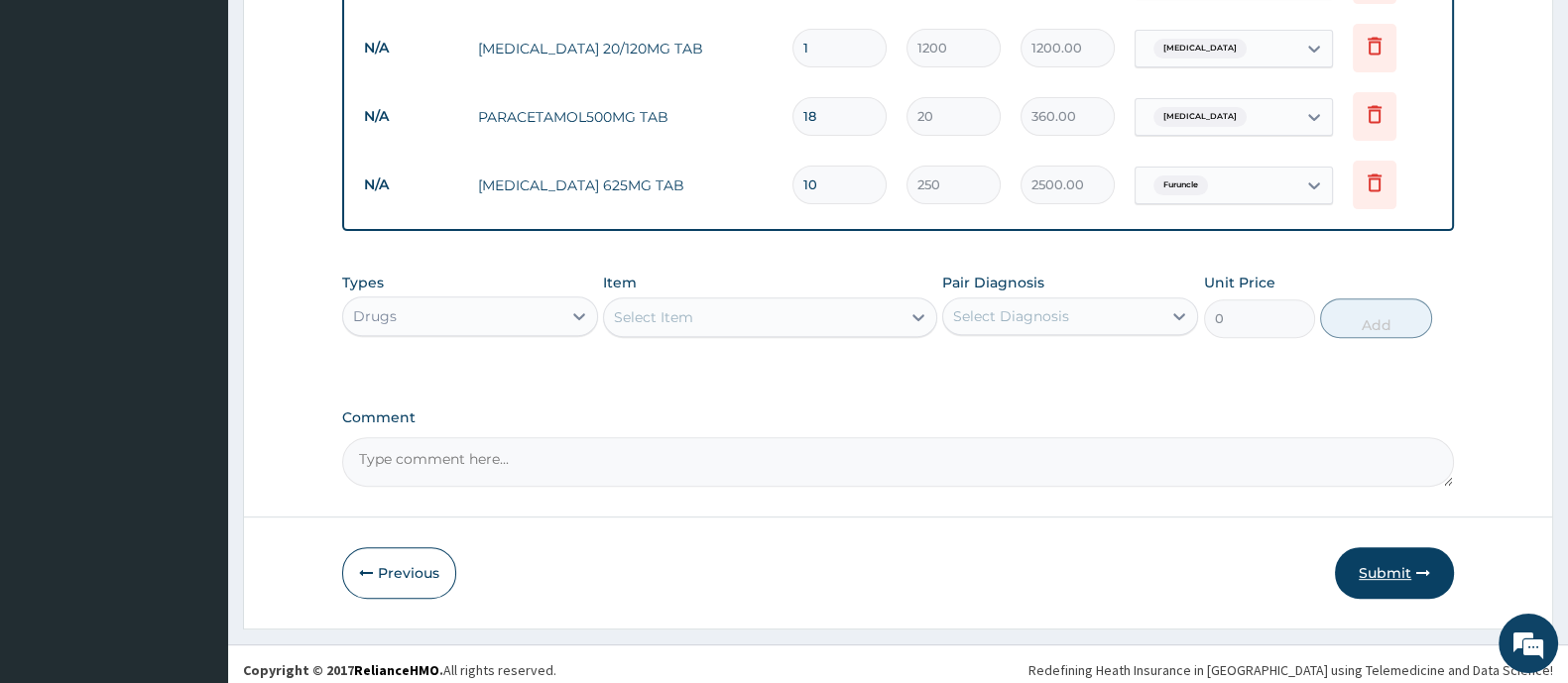
type input "10"
click at [1377, 578] on button "Submit" at bounding box center [1394, 573] width 119 height 52
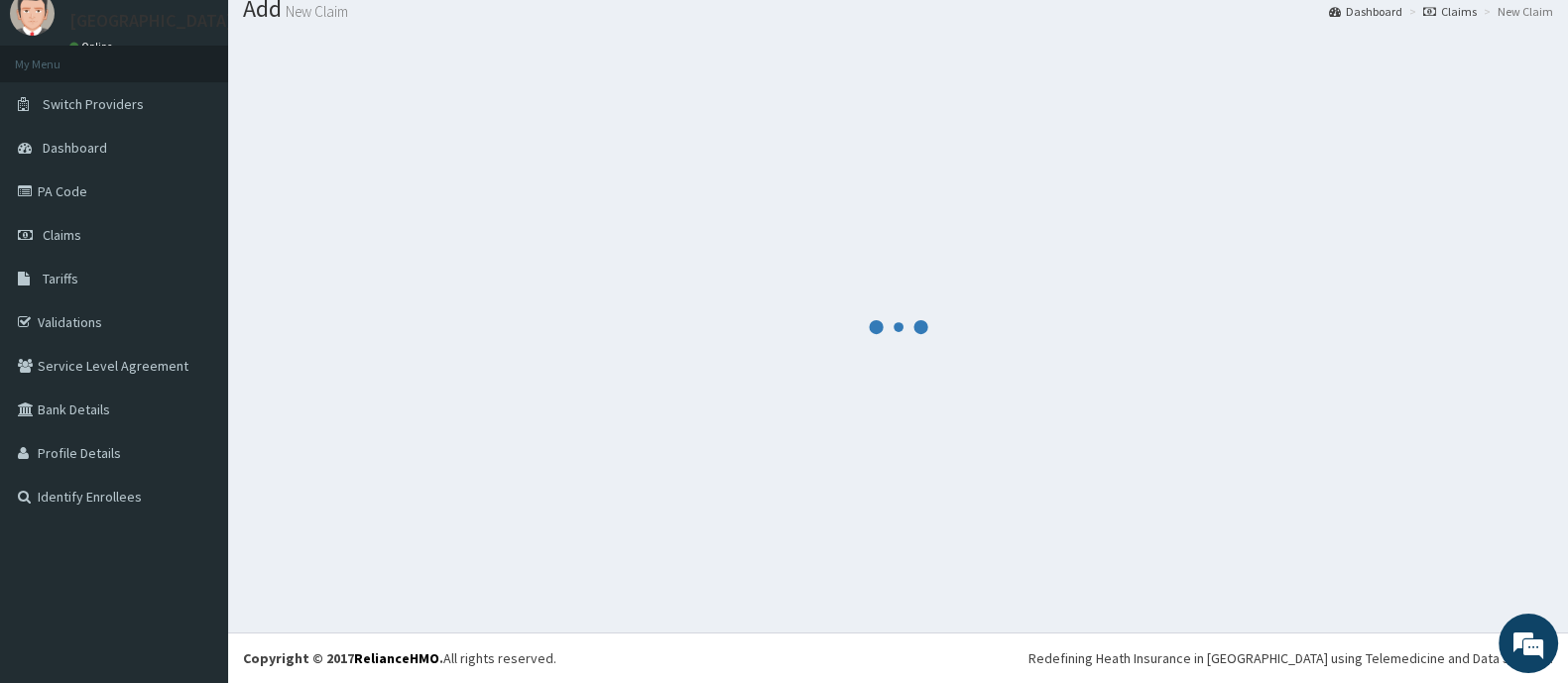
scroll to position [922, 0]
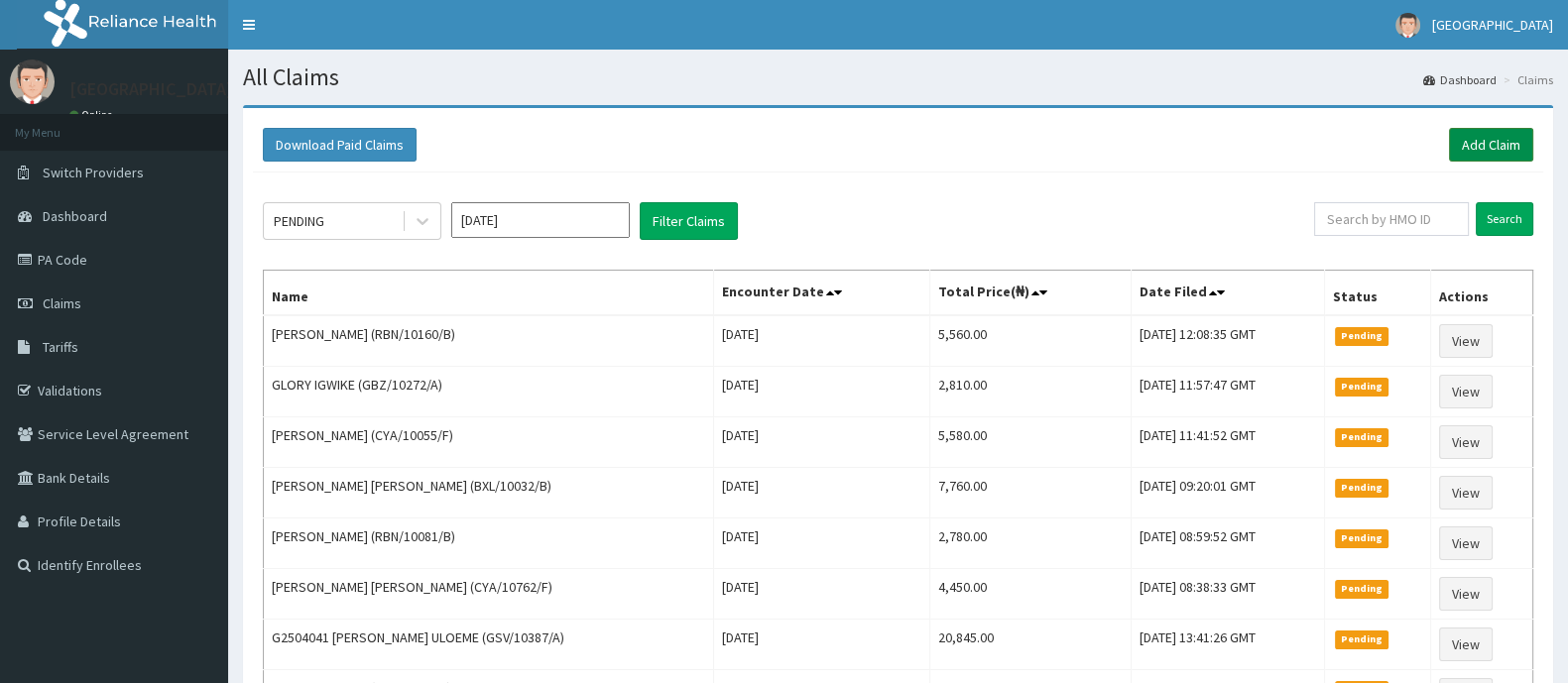
click at [1519, 144] on link "Add Claim" at bounding box center [1490, 145] width 85 height 34
drag, startPoint x: 1519, startPoint y: 144, endPoint x: 1462, endPoint y: 157, distance: 58.5
click at [1519, 144] on link "Add Claim" at bounding box center [1490, 145] width 85 height 34
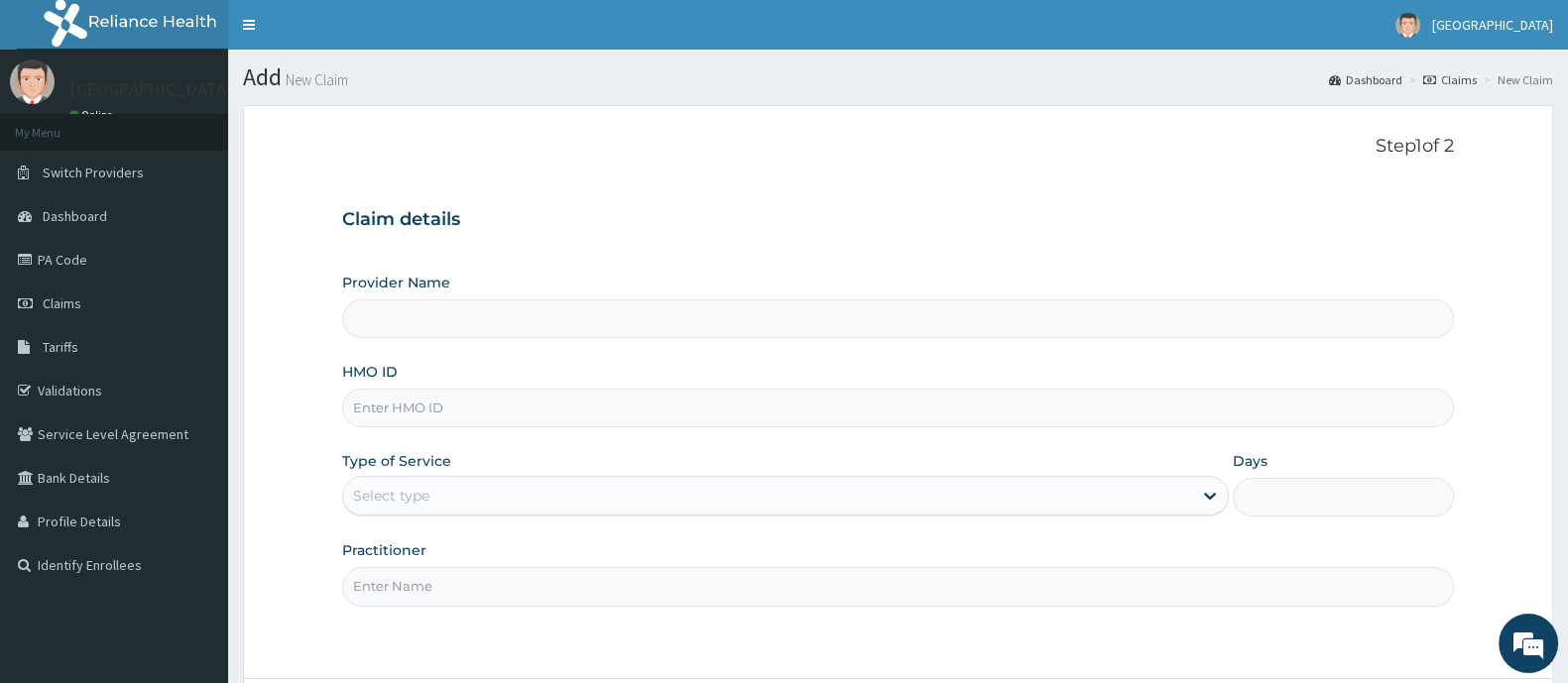
click at [415, 419] on input "HMO ID" at bounding box center [897, 408] width 1111 height 39
type input "[GEOGRAPHIC_DATA] And Maternity"
drag, startPoint x: 447, startPoint y: 399, endPoint x: 456, endPoint y: 414, distance: 17.5
click at [306, 402] on form "Step 1 of 2 Claim details Provider Name [GEOGRAPHIC_DATA] And Maternity HMO ID …" at bounding box center [898, 448] width 1310 height 686
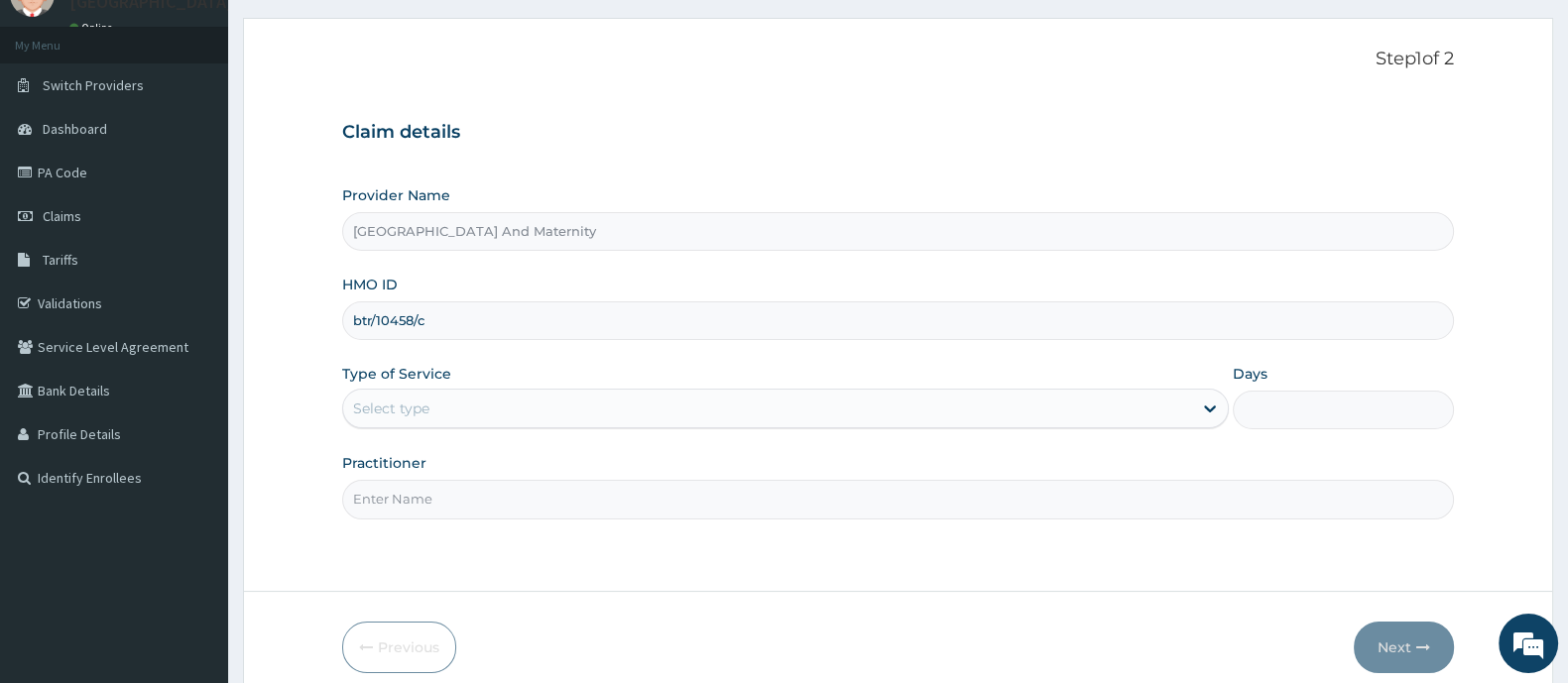
scroll to position [172, 0]
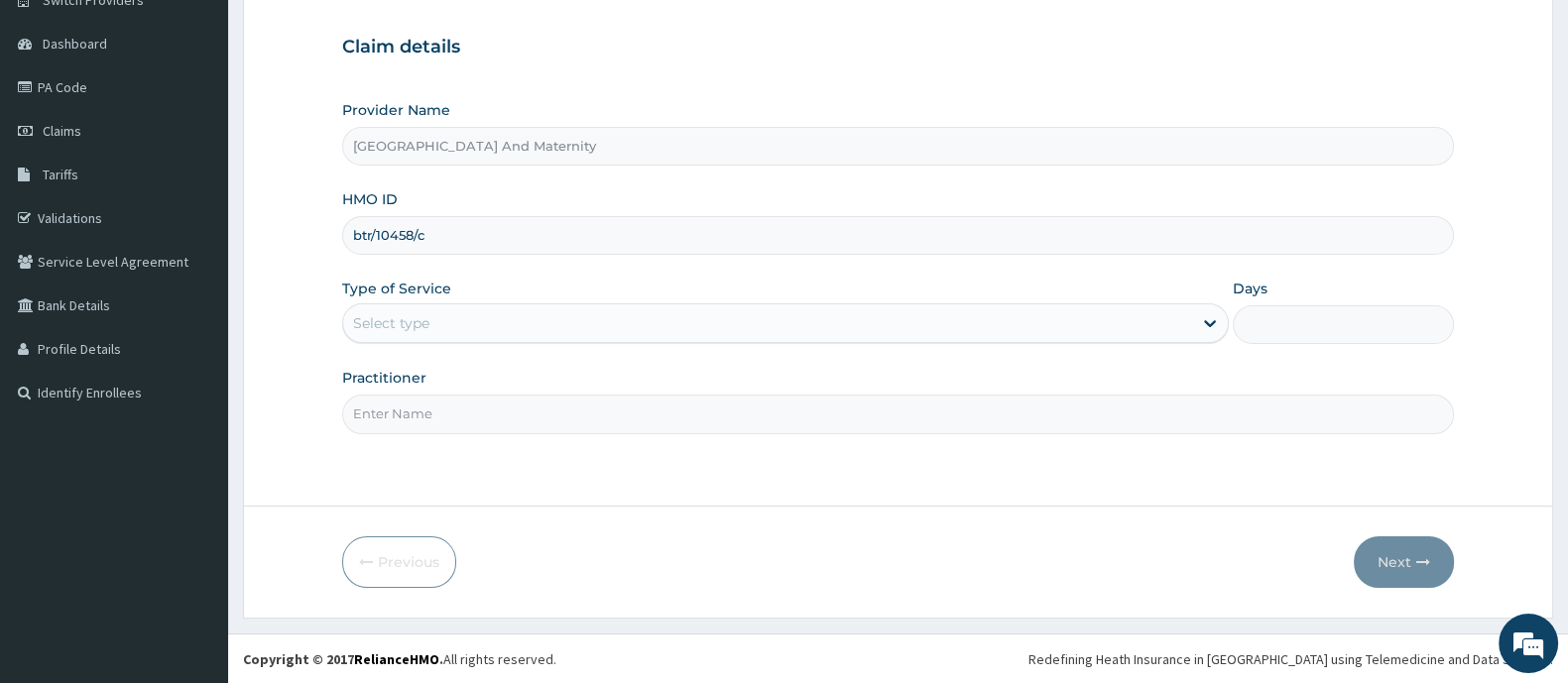
type input "btr/10458/c"
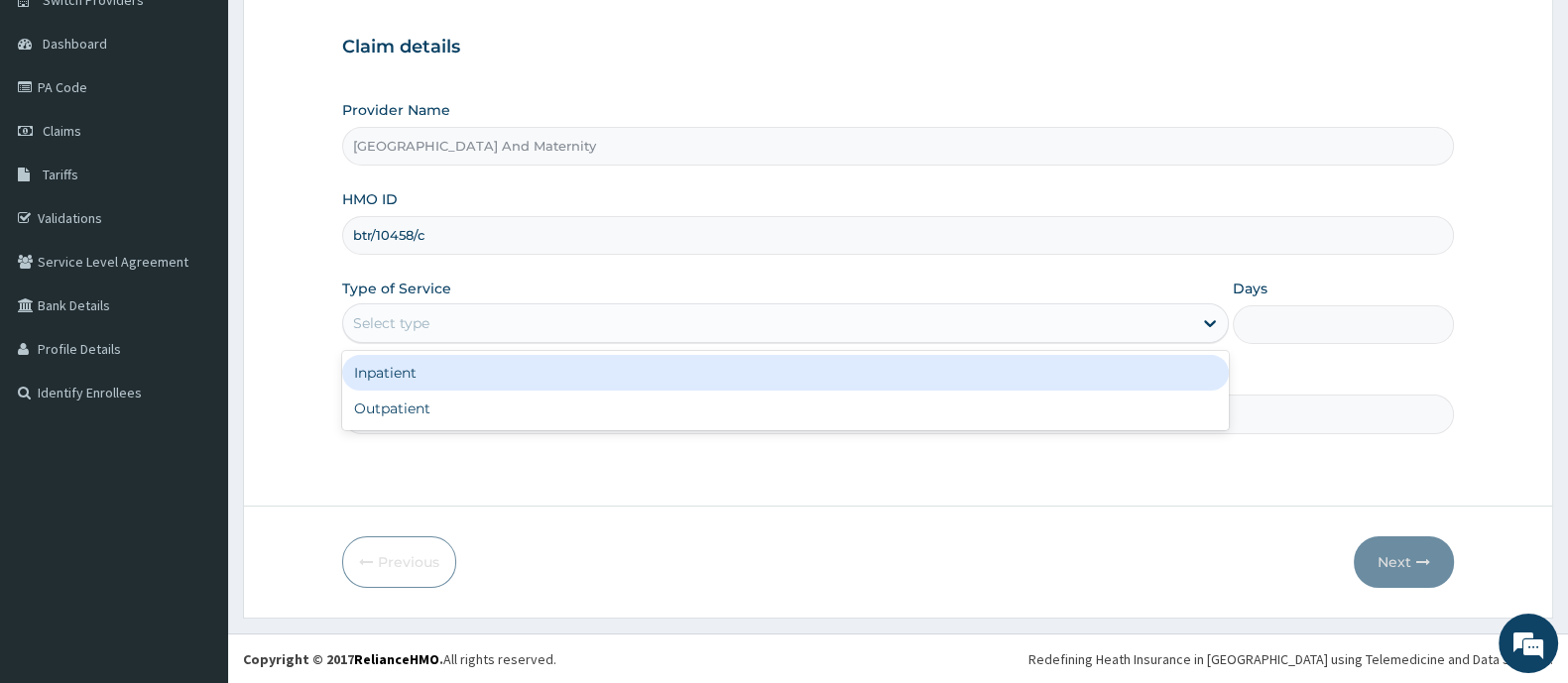
click at [547, 314] on div "Select type" at bounding box center [767, 323] width 848 height 32
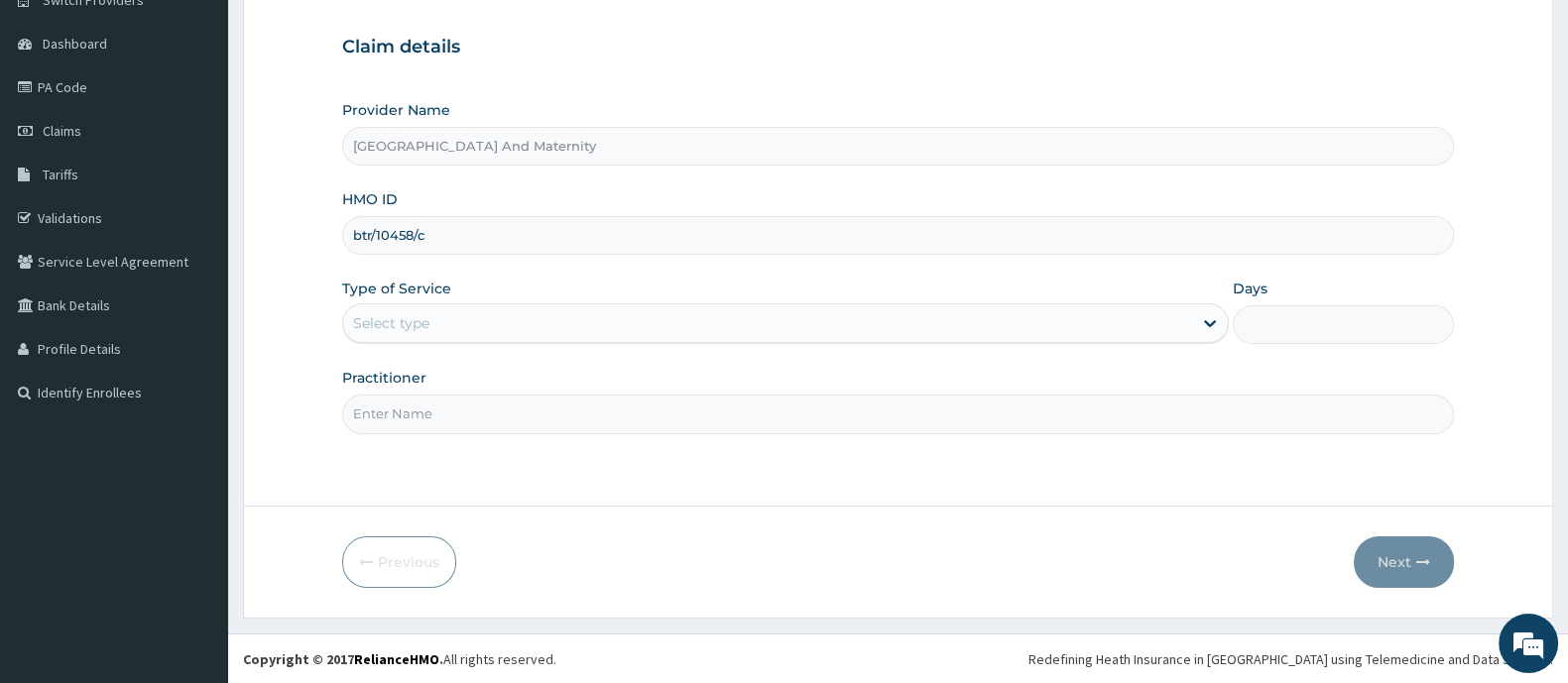
click at [491, 332] on div "Select type" at bounding box center [767, 323] width 848 height 32
click at [480, 309] on div "Select type" at bounding box center [767, 323] width 848 height 32
click at [459, 328] on div "Select type" at bounding box center [767, 323] width 848 height 32
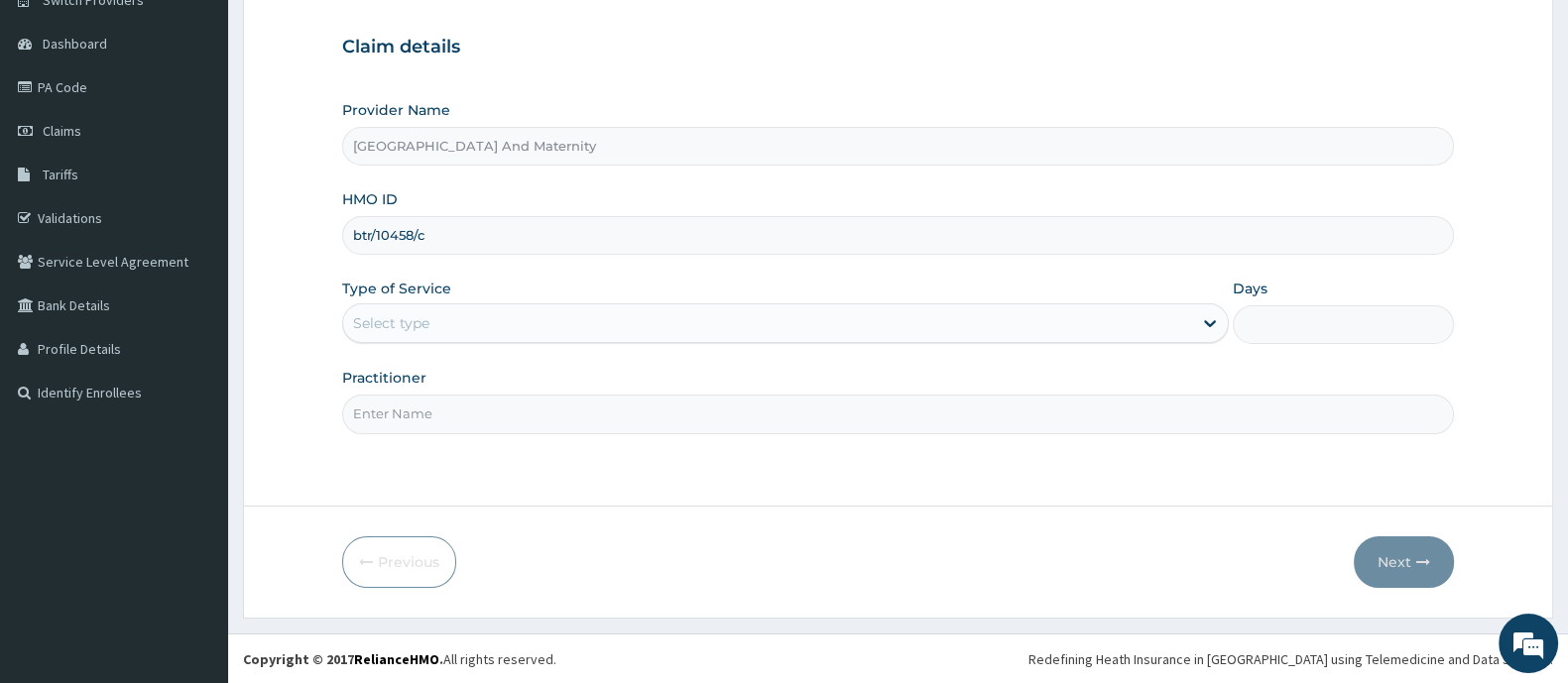
click at [459, 328] on div "Select type" at bounding box center [767, 323] width 848 height 32
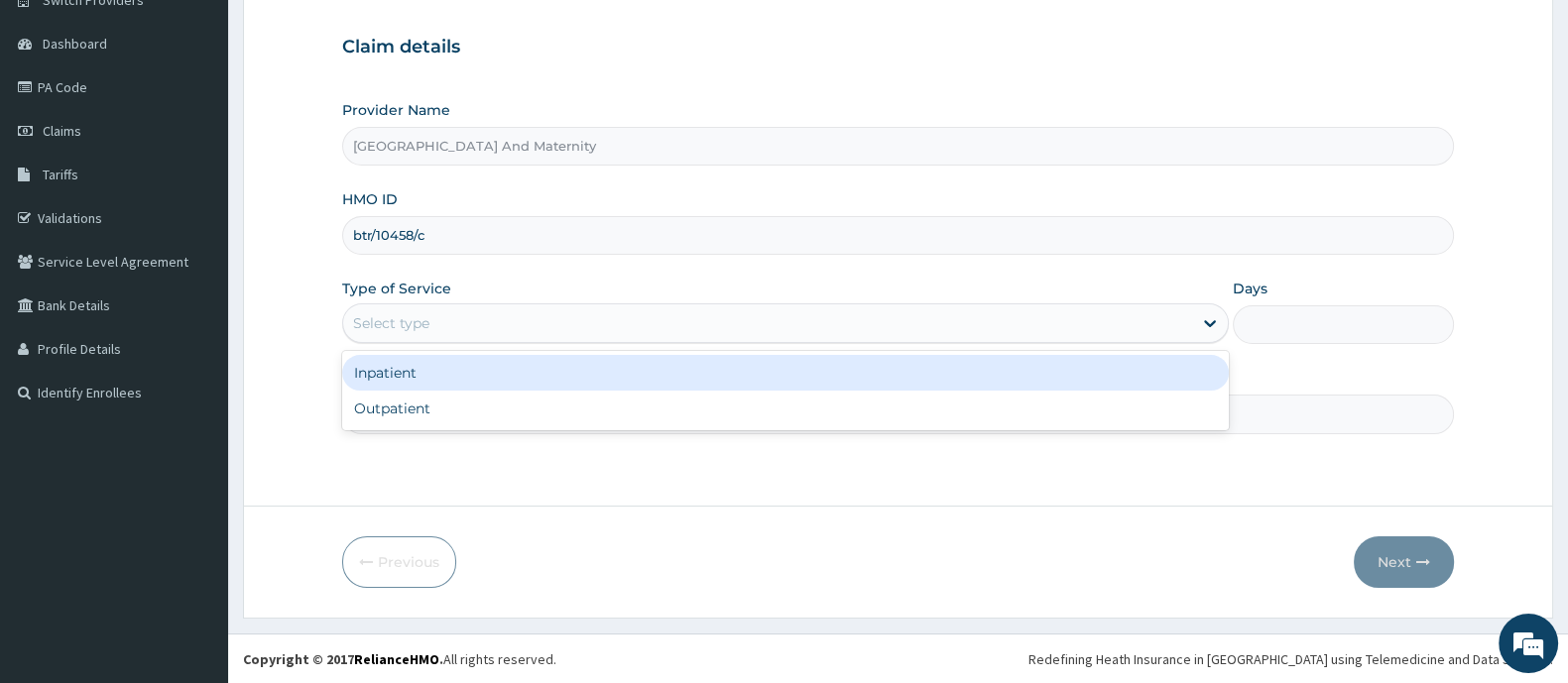
click at [459, 328] on div "Select type" at bounding box center [767, 323] width 848 height 32
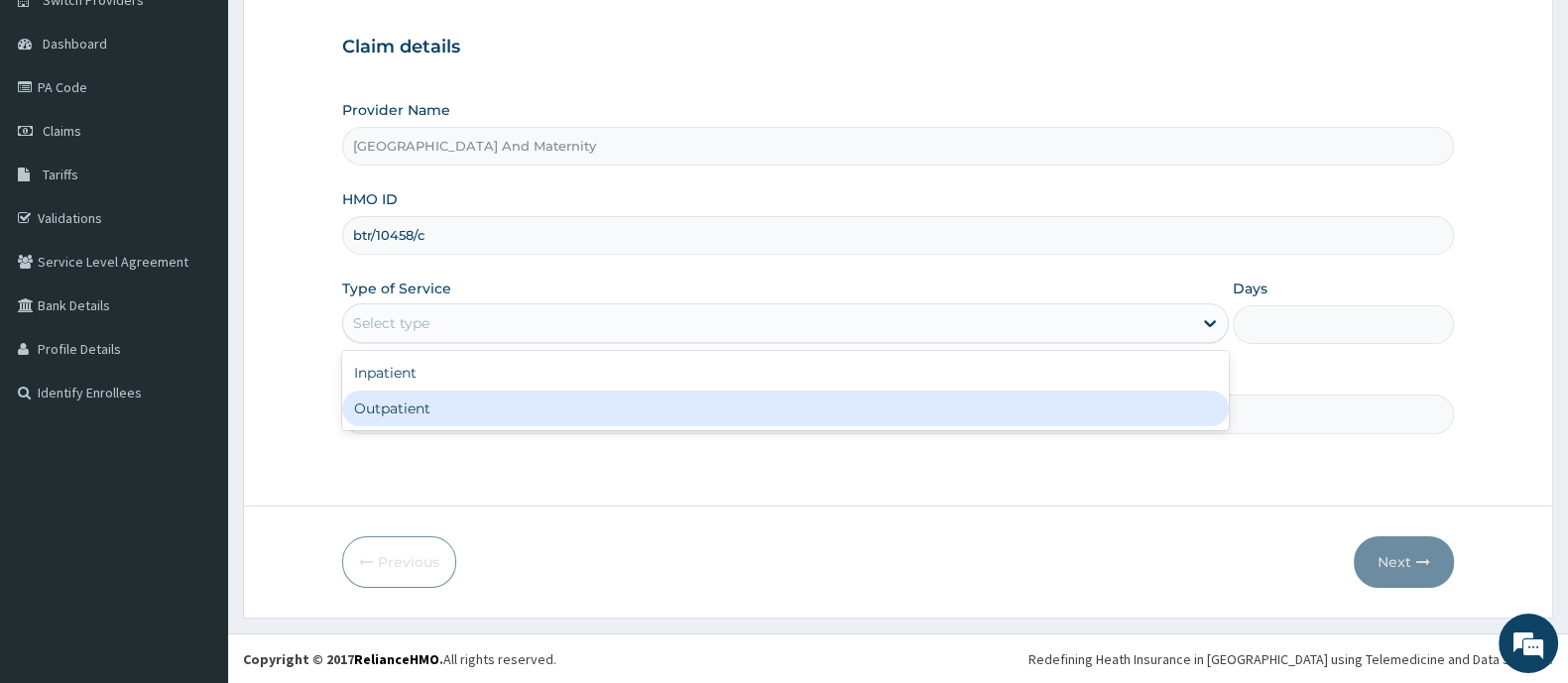
click at [443, 399] on div "Outpatient" at bounding box center [784, 409] width 886 height 36
type input "1"
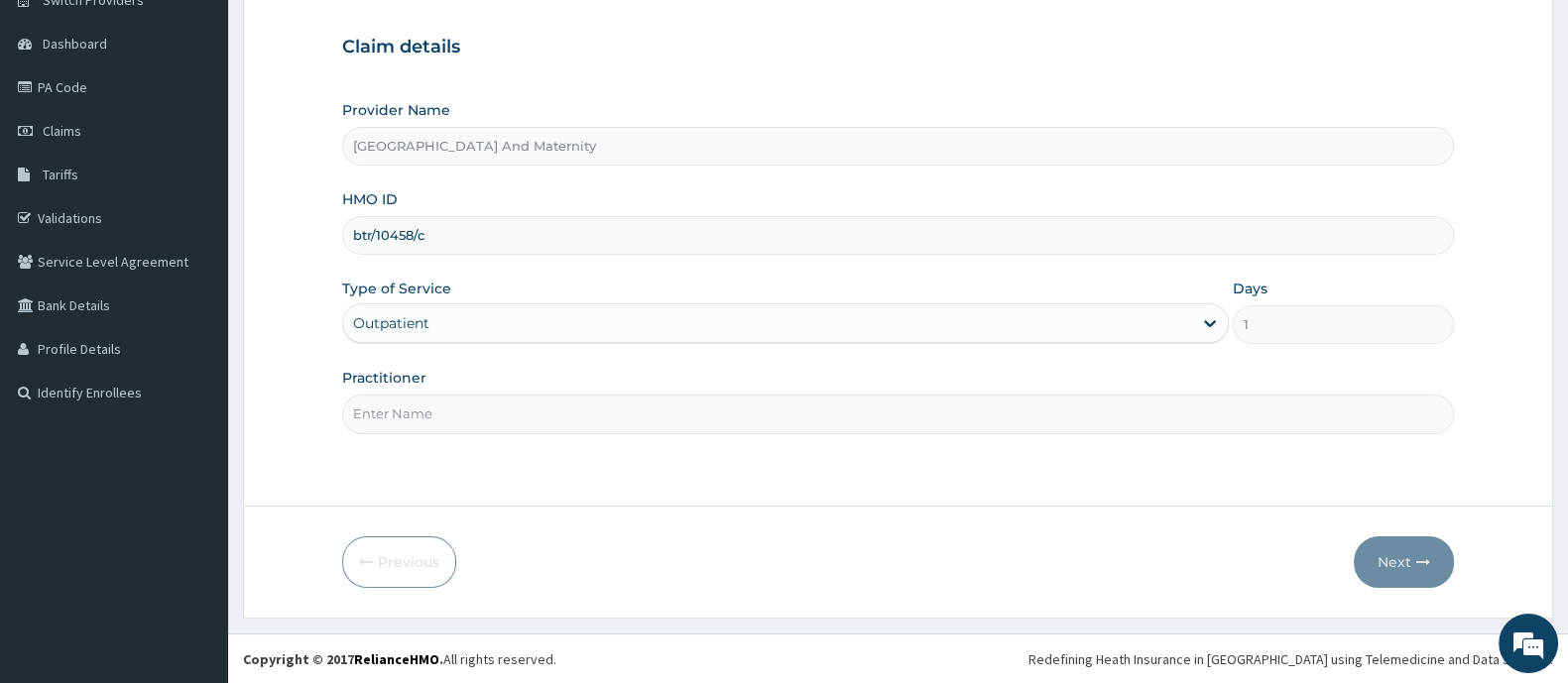
click at [443, 399] on input "Practitioner" at bounding box center [897, 414] width 1111 height 39
type input "[PERSON_NAME]"
click at [1400, 572] on button "Next" at bounding box center [1404, 562] width 100 height 52
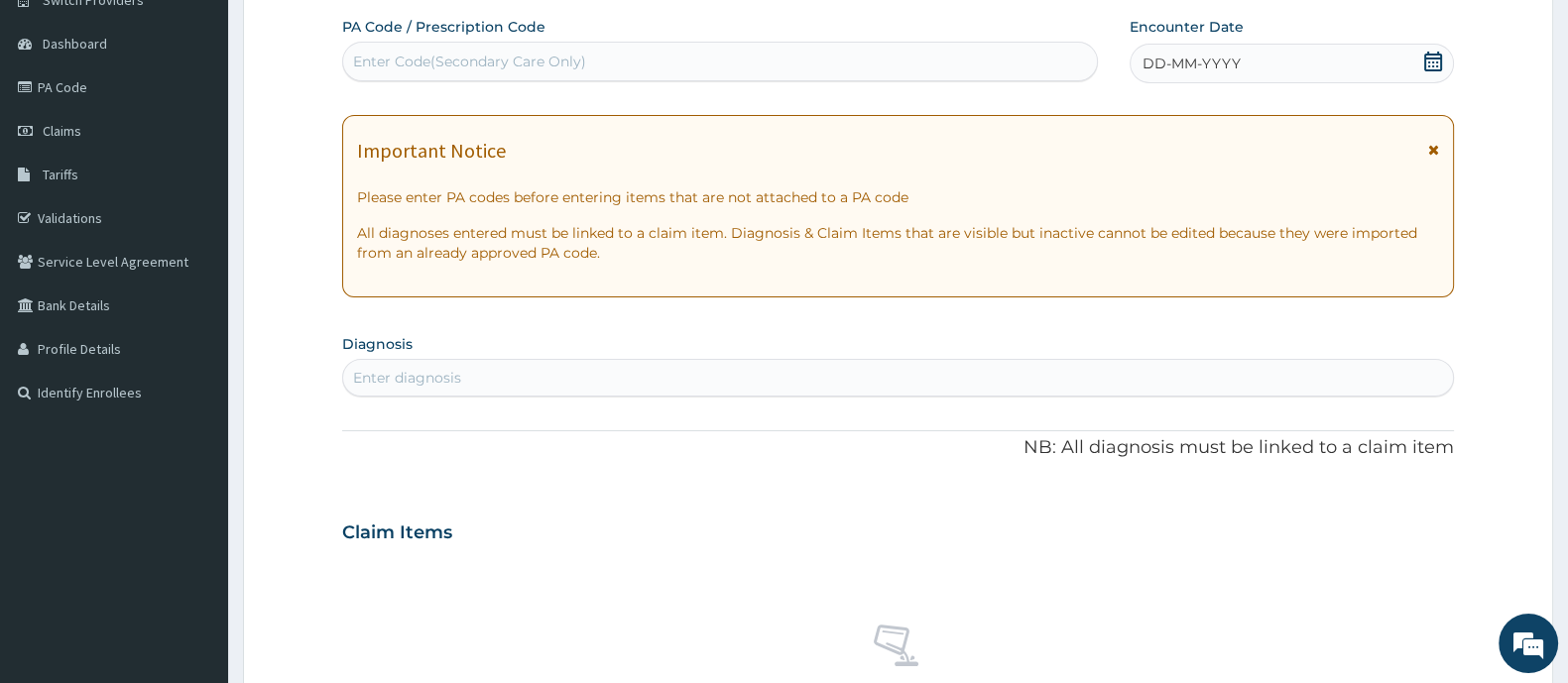
click at [1444, 72] on div "DD-MM-YYYY" at bounding box center [1291, 64] width 324 height 40
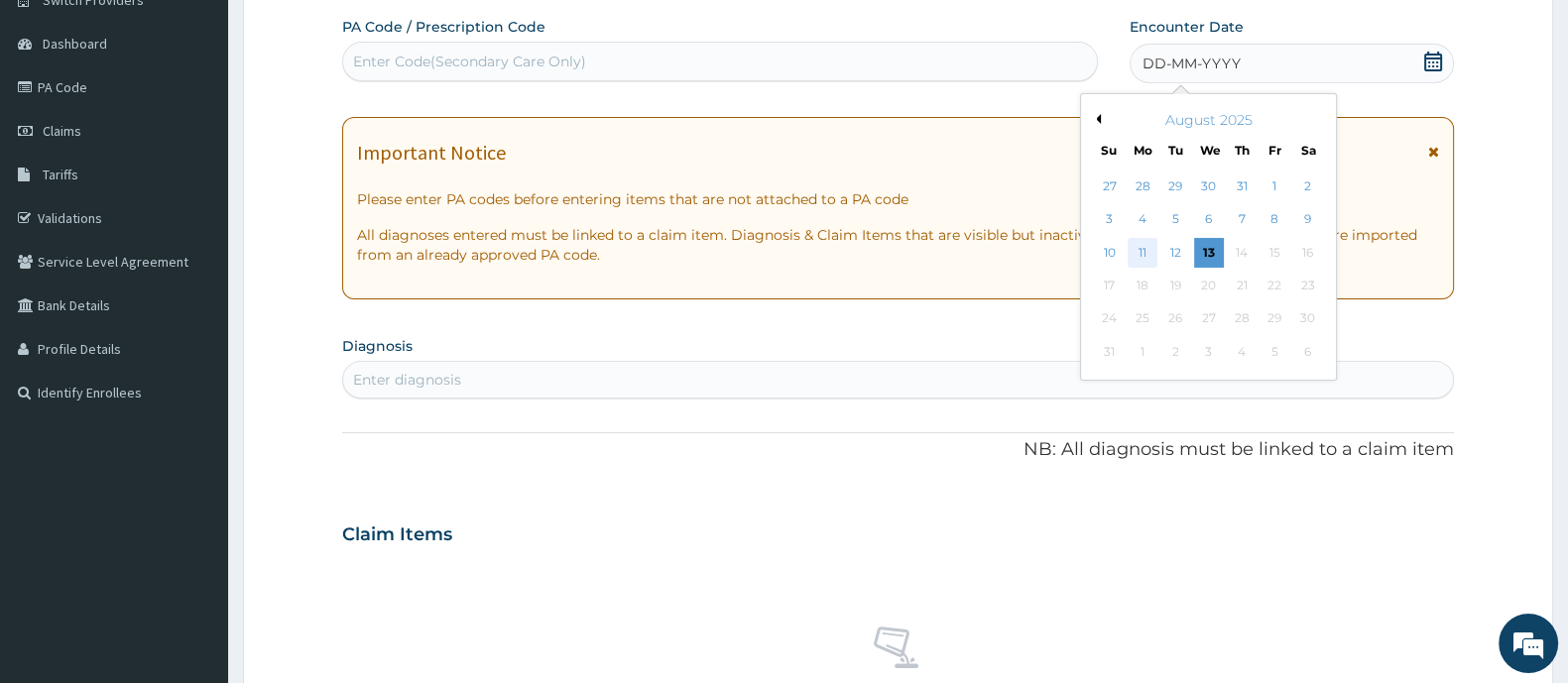
click at [1136, 257] on div "11" at bounding box center [1142, 253] width 30 height 30
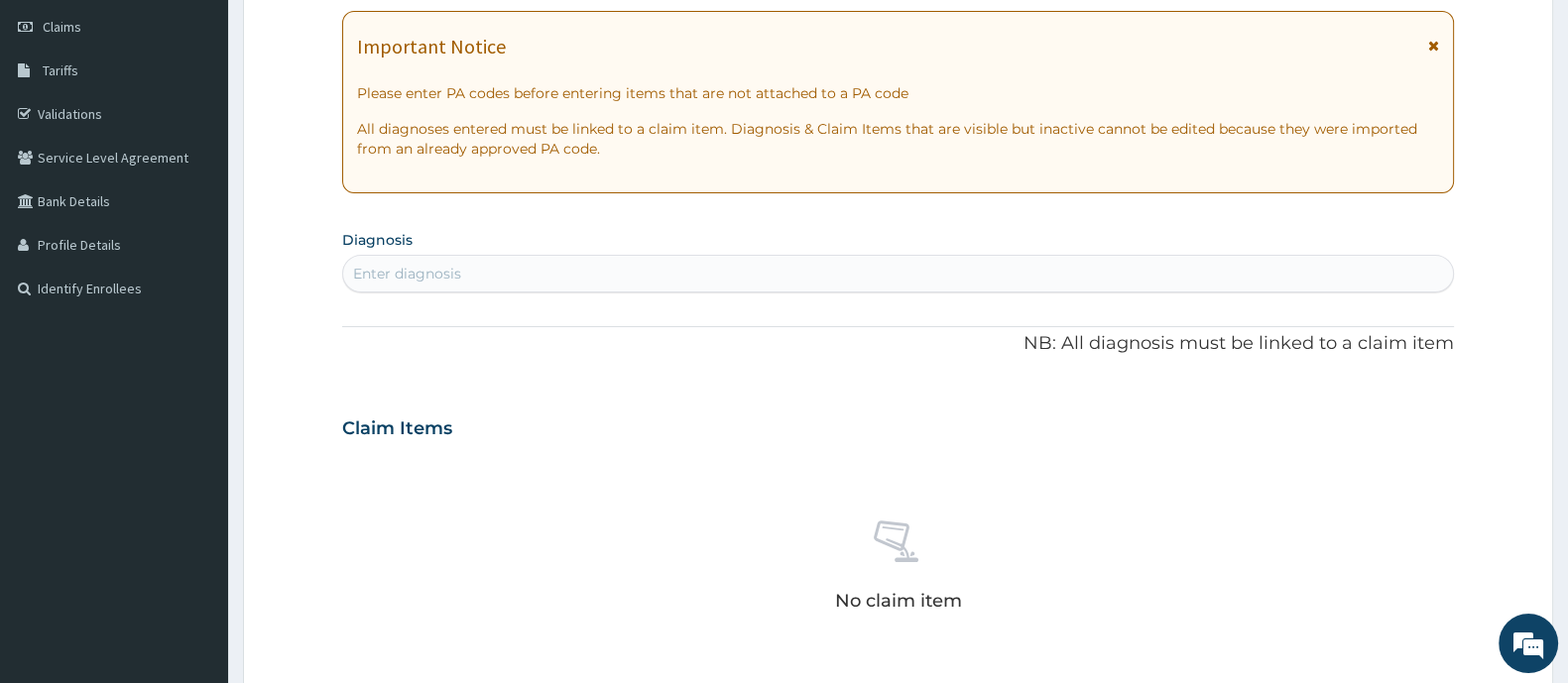
scroll to position [421, 0]
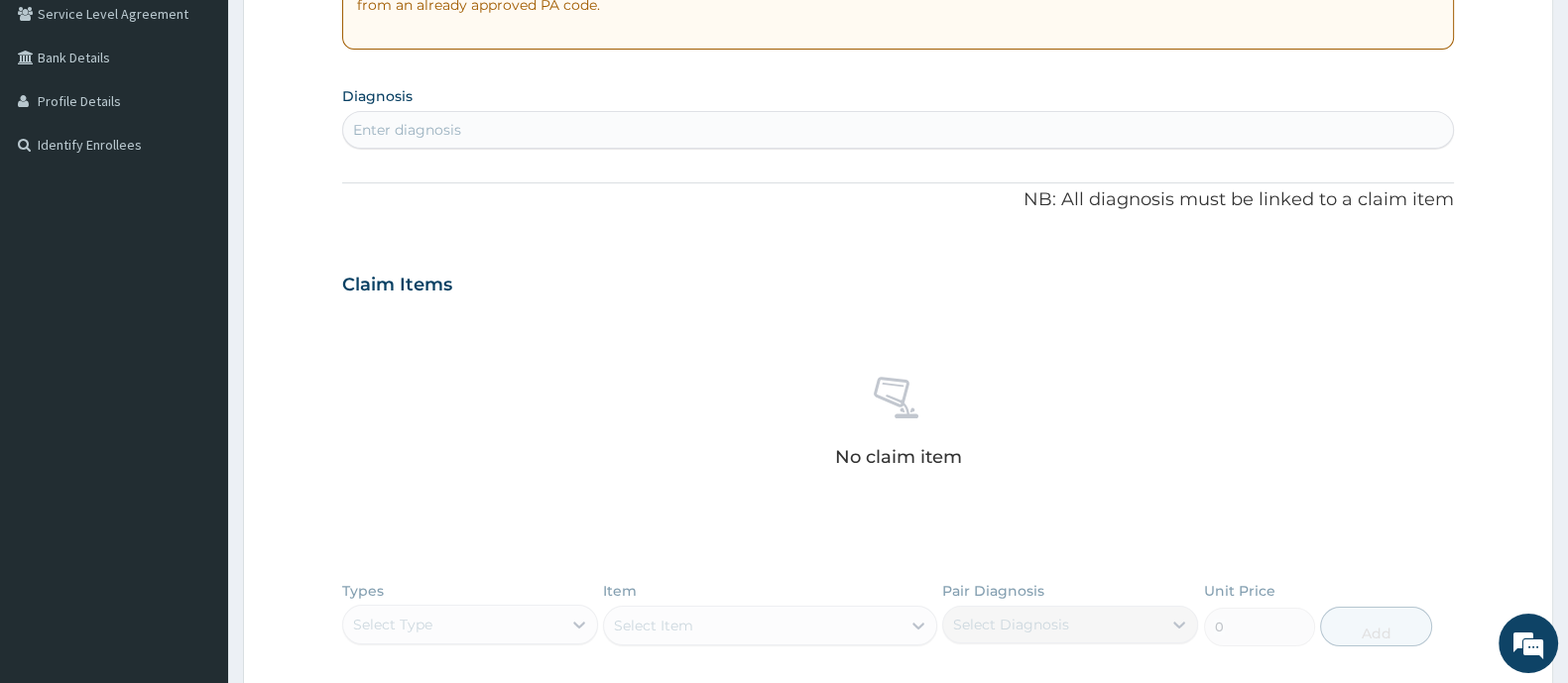
click at [429, 129] on div "Enter diagnosis" at bounding box center [407, 130] width 108 height 20
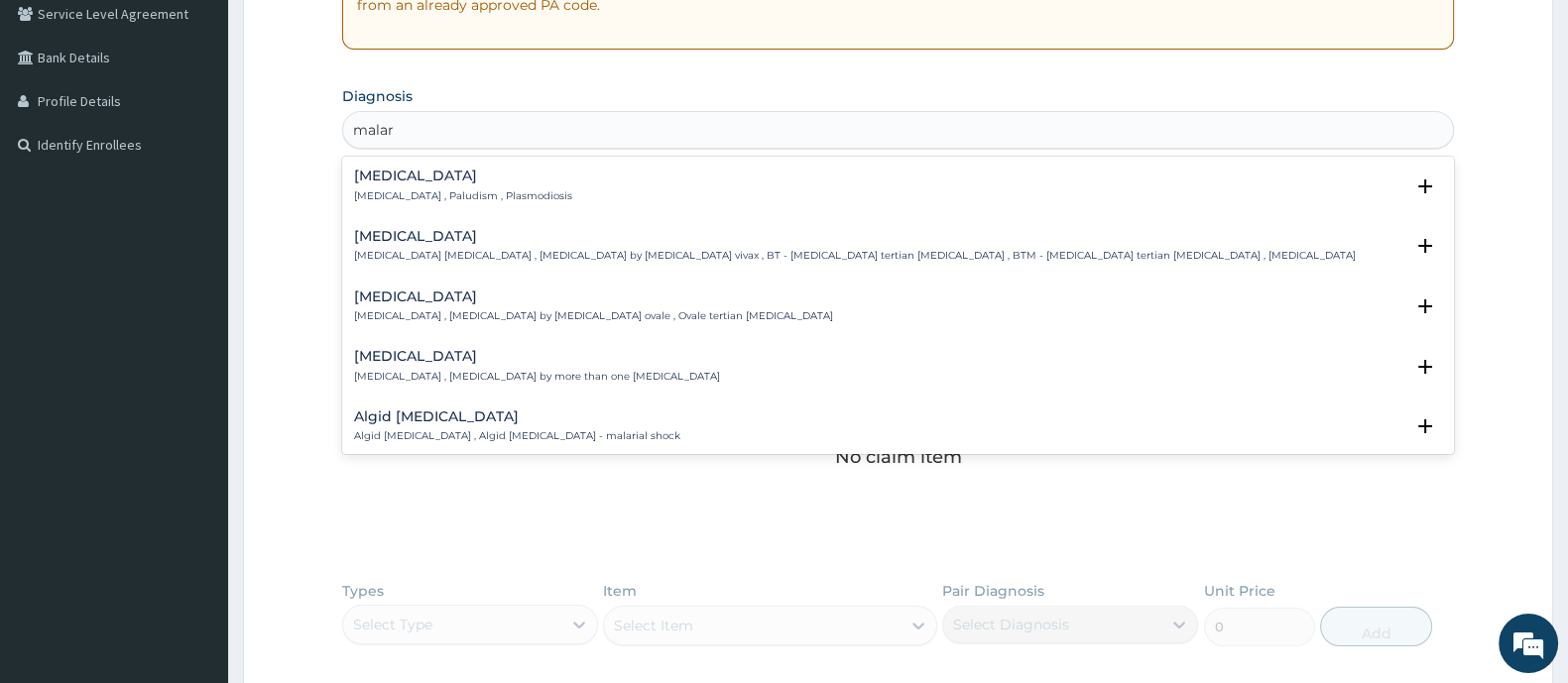
type input "malari"
click at [465, 185] on div "[MEDICAL_DATA] [MEDICAL_DATA] , Paludism , Plasmodiosis" at bounding box center [463, 185] width 218 height 35
click at [426, 193] on p "[MEDICAL_DATA] , Paludism , Plasmodiosis" at bounding box center [463, 196] width 218 height 14
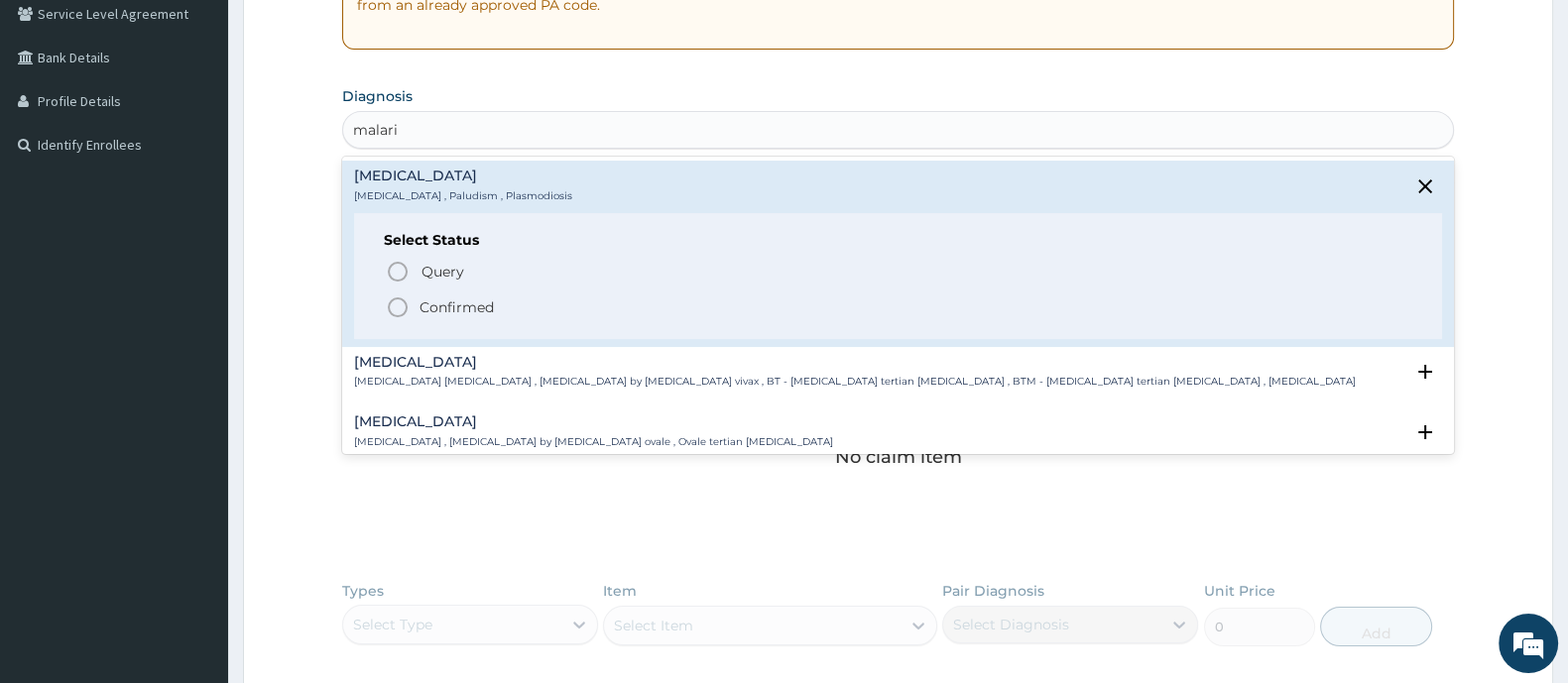
click at [394, 303] on icon "status option filled" at bounding box center [398, 307] width 24 height 24
click at [394, 303] on div "Claim Items" at bounding box center [897, 281] width 1111 height 52
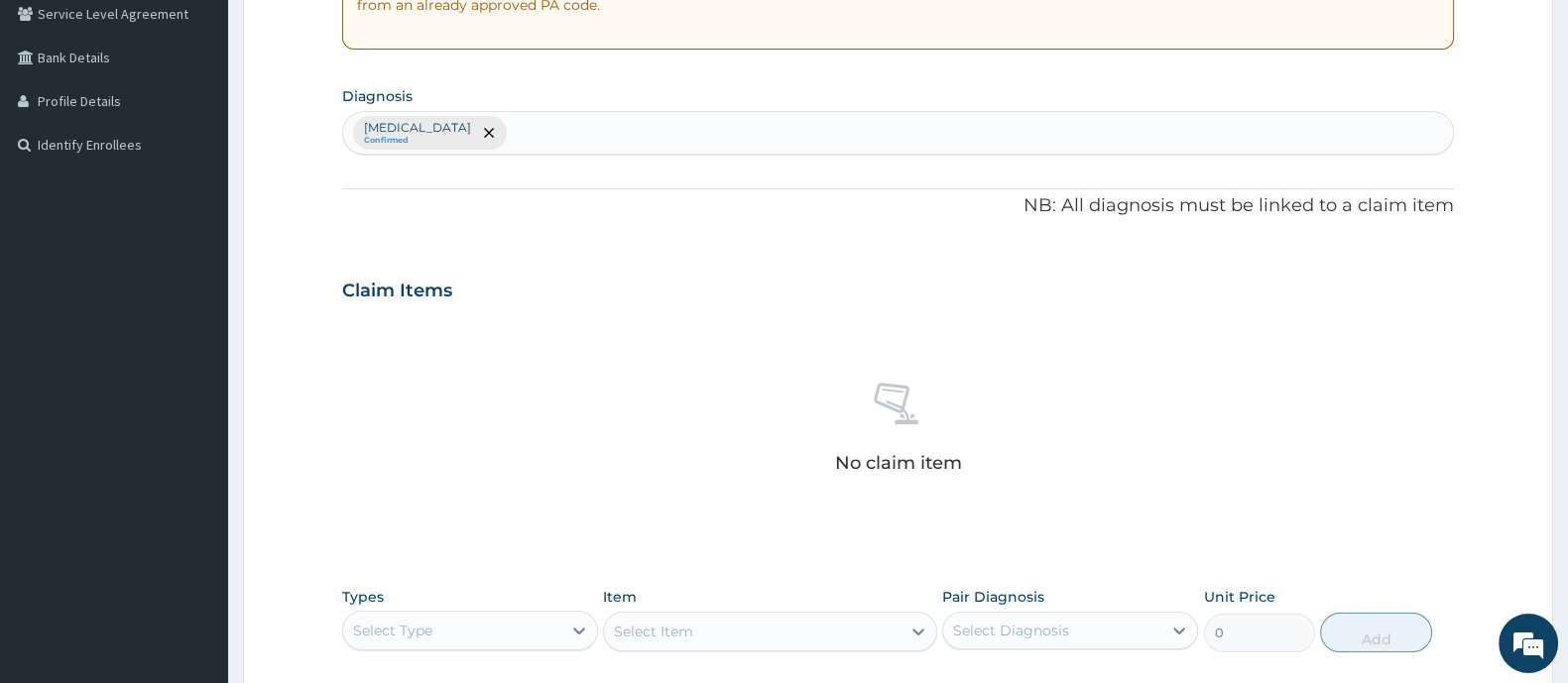
click at [547, 120] on div "[MEDICAL_DATA] Confirmed" at bounding box center [897, 133] width 1109 height 42
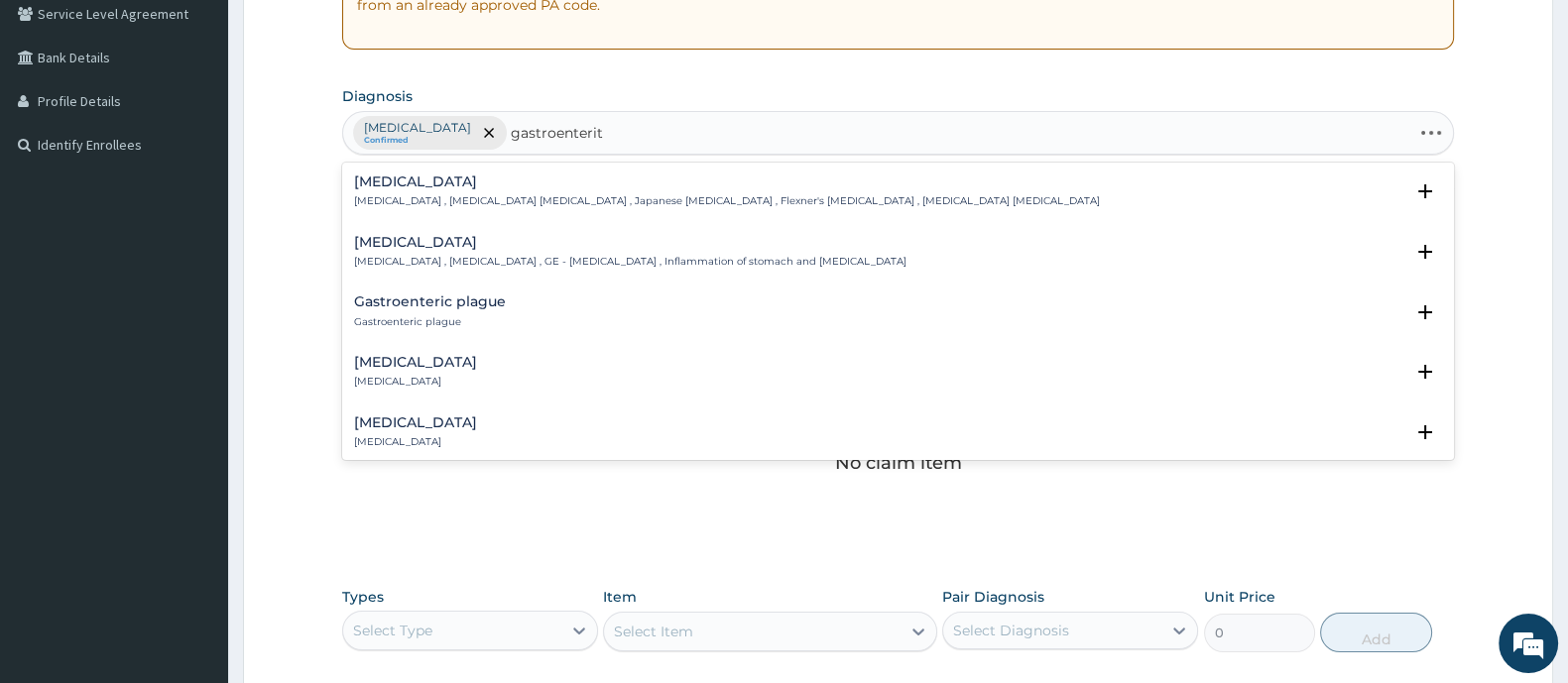
type input "gastroenteriti"
click at [417, 246] on h4 "[MEDICAL_DATA]" at bounding box center [630, 242] width 552 height 15
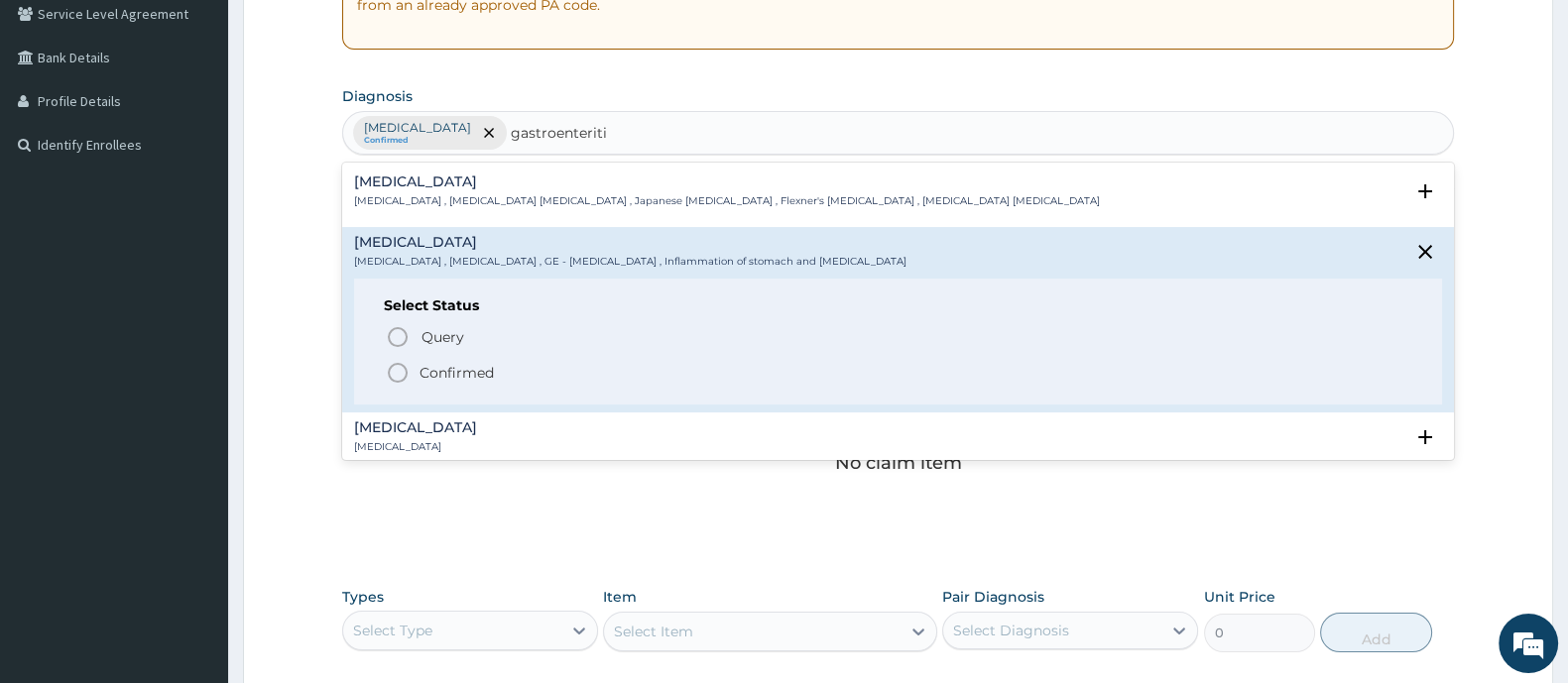
click at [393, 384] on div "Select Status Query Query covers suspected (?), Keep in view (kiv), Ruled out (…" at bounding box center [897, 342] width 1088 height 126
click at [398, 374] on icon "status option filled" at bounding box center [398, 373] width 24 height 24
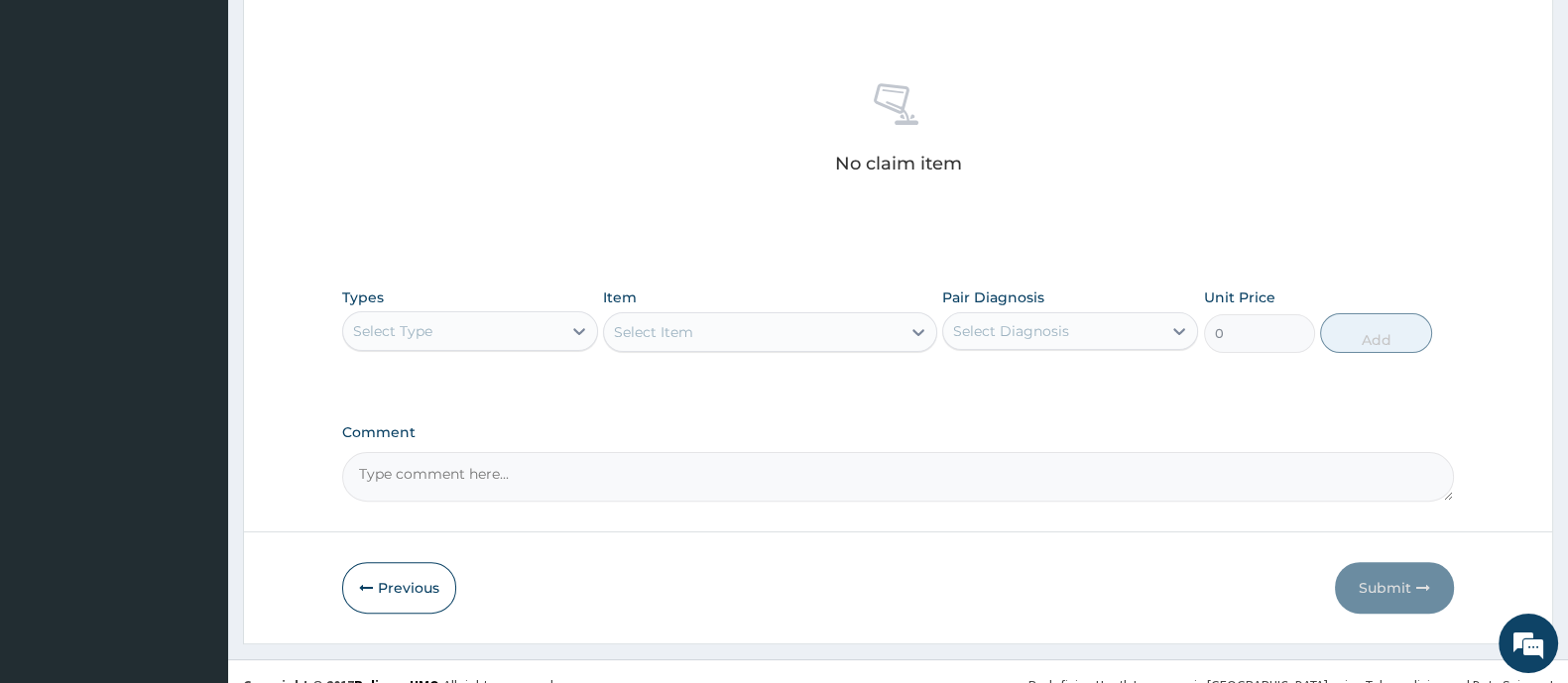
scroll to position [744, 0]
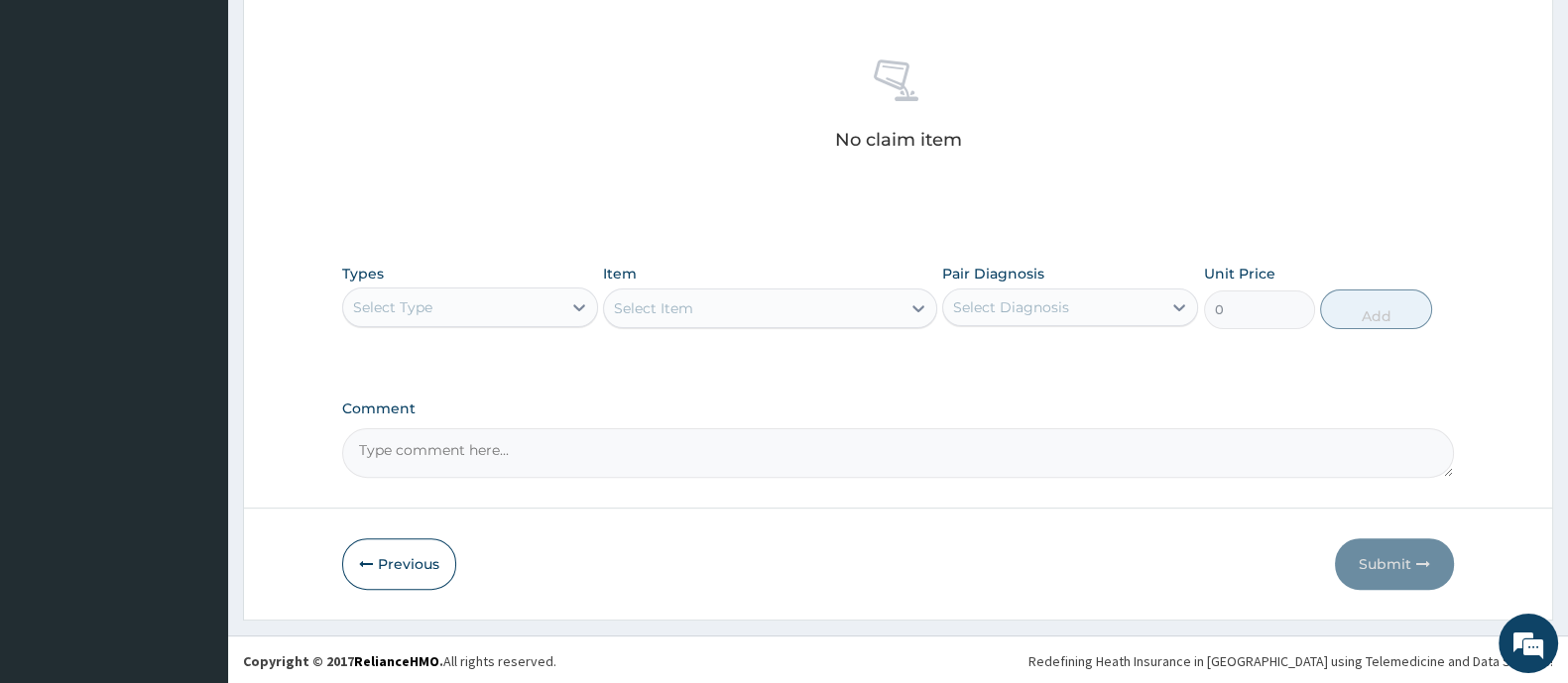
click at [539, 313] on div "Select Type" at bounding box center [452, 307] width 218 height 32
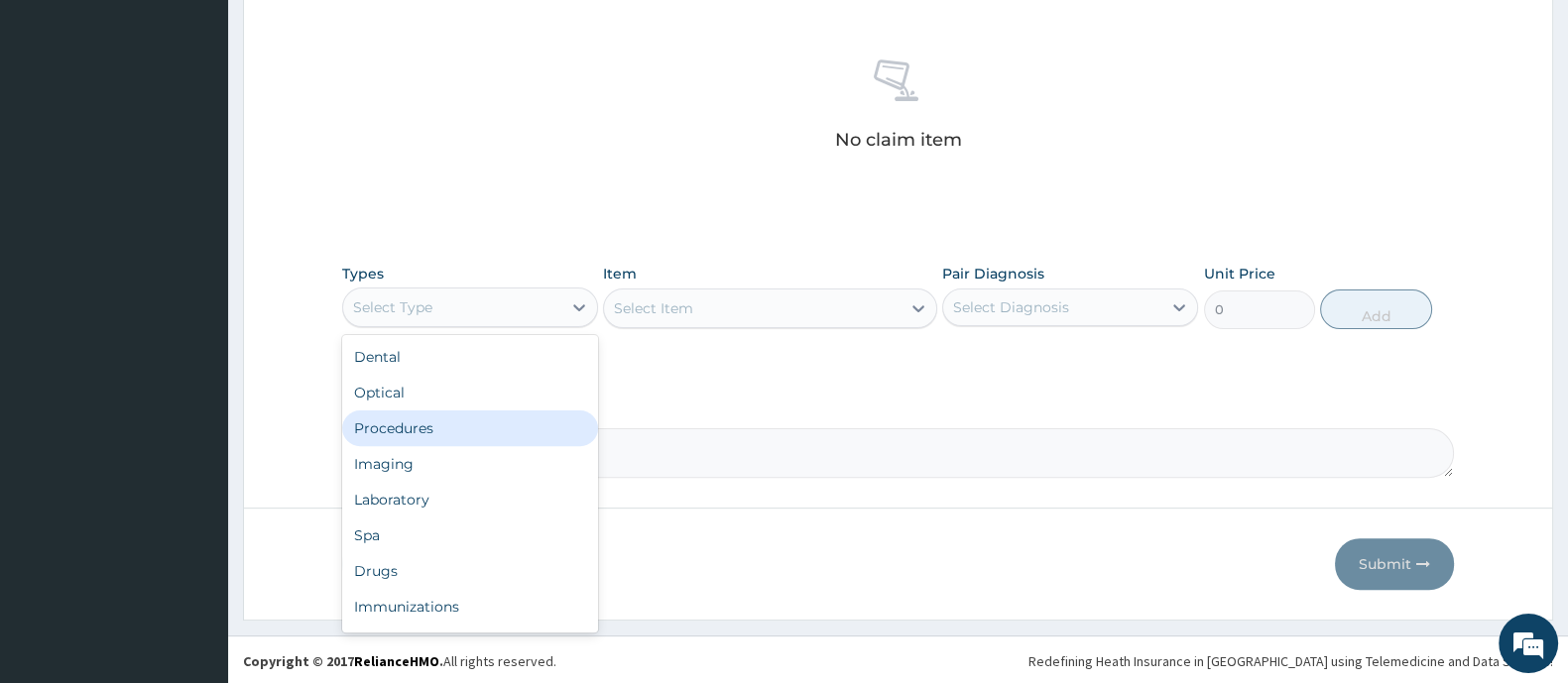
click at [432, 429] on div "Procedures" at bounding box center [470, 429] width 256 height 36
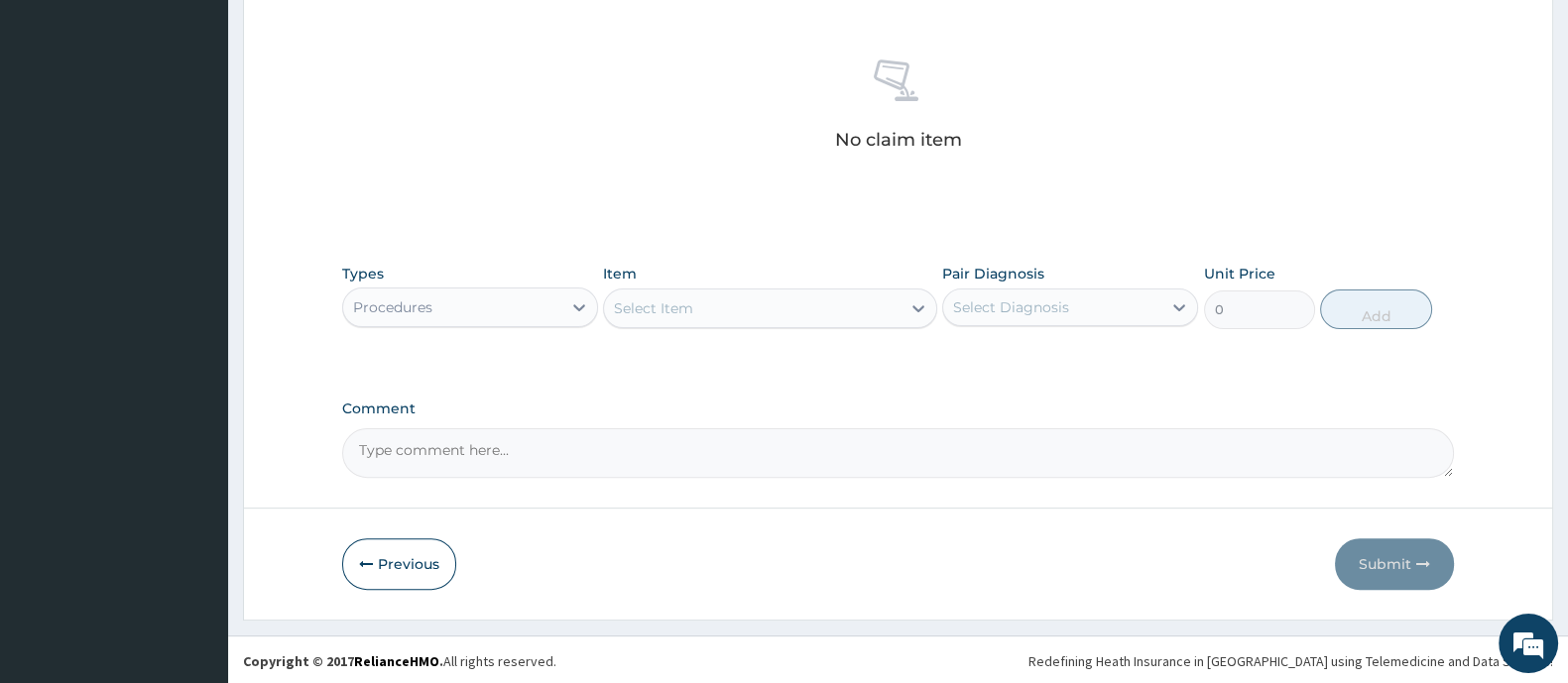
click at [731, 317] on div "Select Item" at bounding box center [752, 308] width 295 height 32
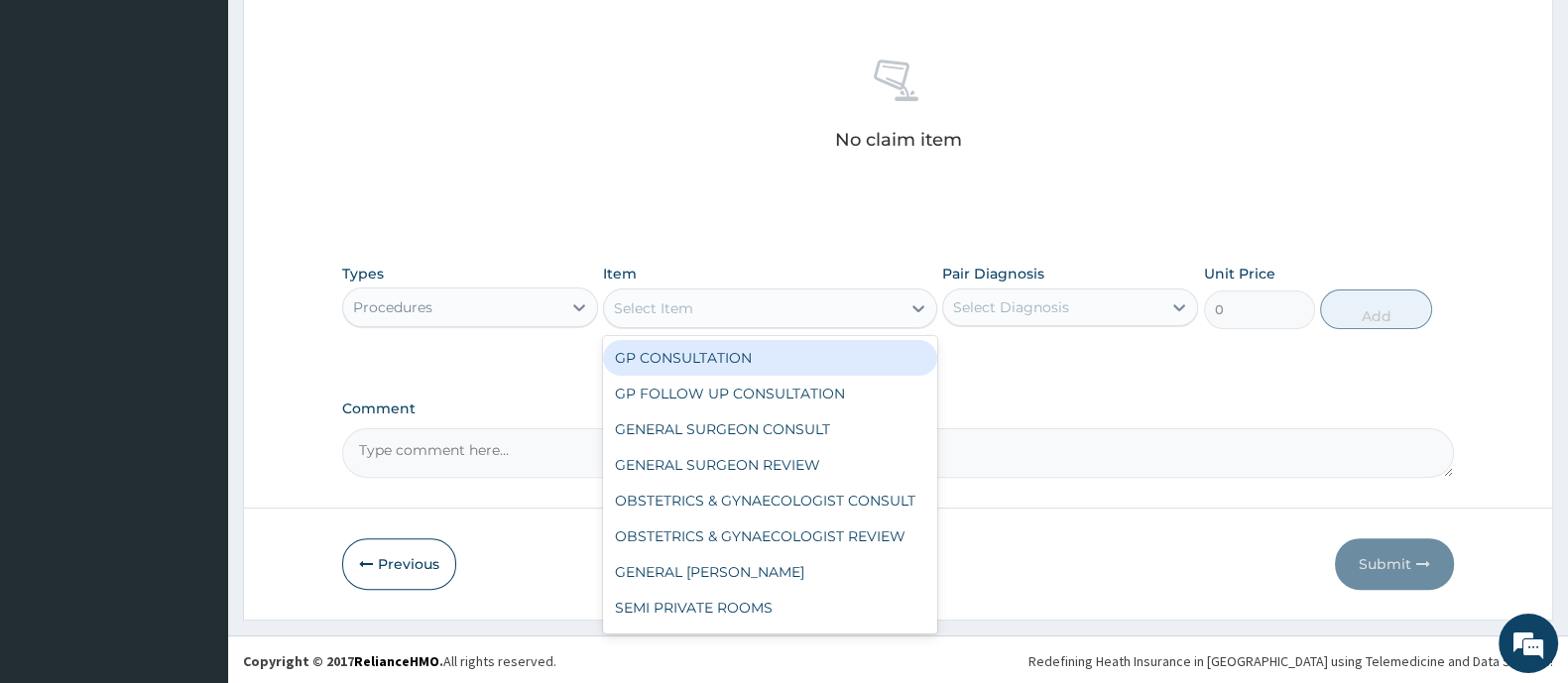
click at [709, 369] on div "GP CONSULTATION" at bounding box center [770, 358] width 333 height 36
type input "2000"
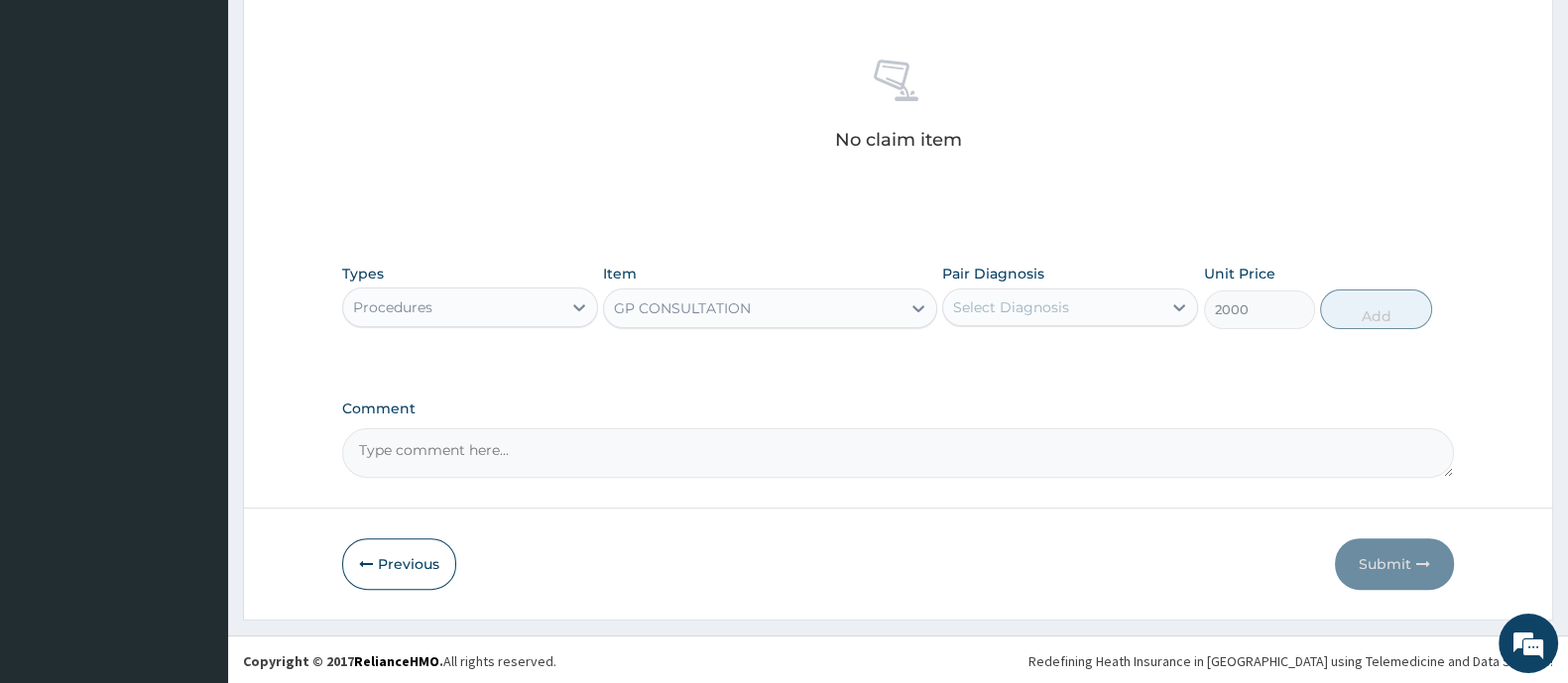
click at [1010, 302] on div "Select Diagnosis" at bounding box center [1011, 307] width 116 height 20
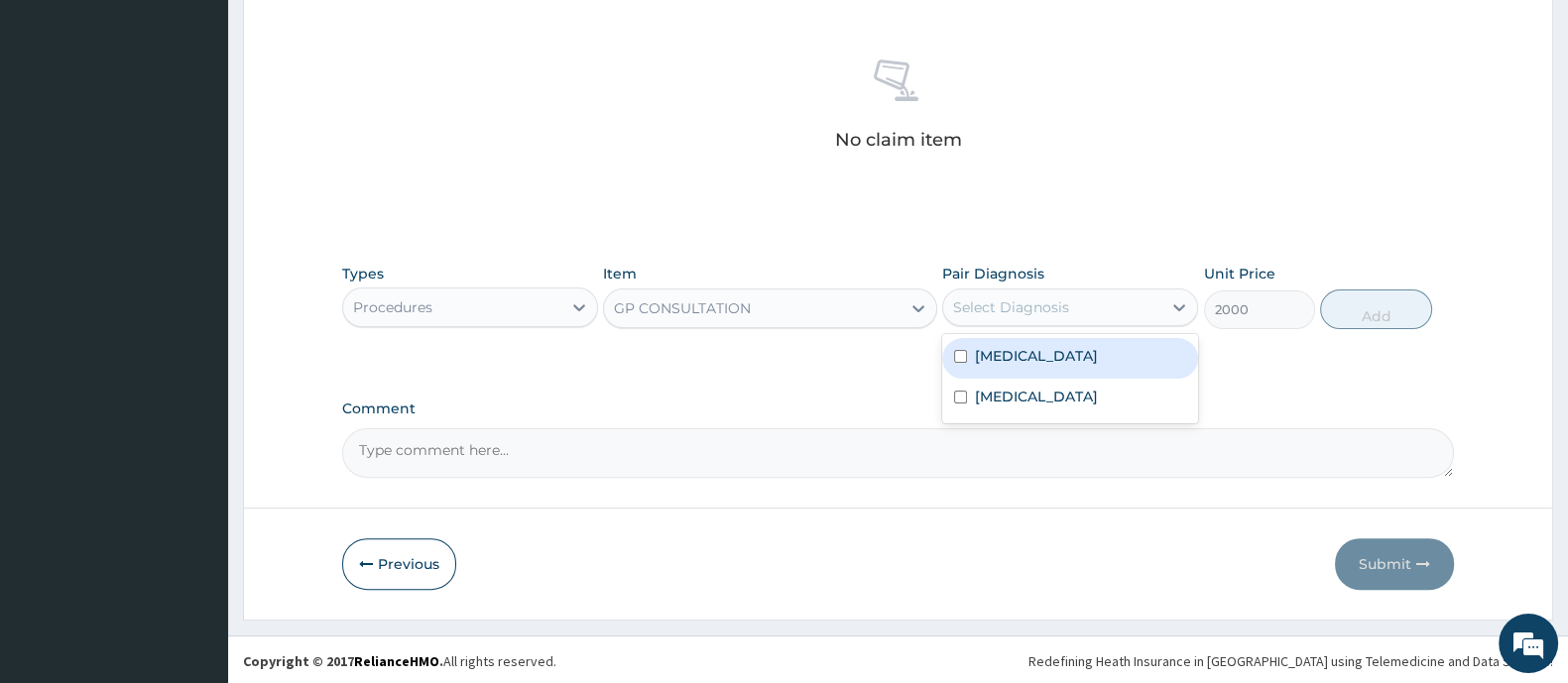
click at [977, 367] on div "[MEDICAL_DATA]" at bounding box center [1070, 358] width 256 height 41
checkbox input "true"
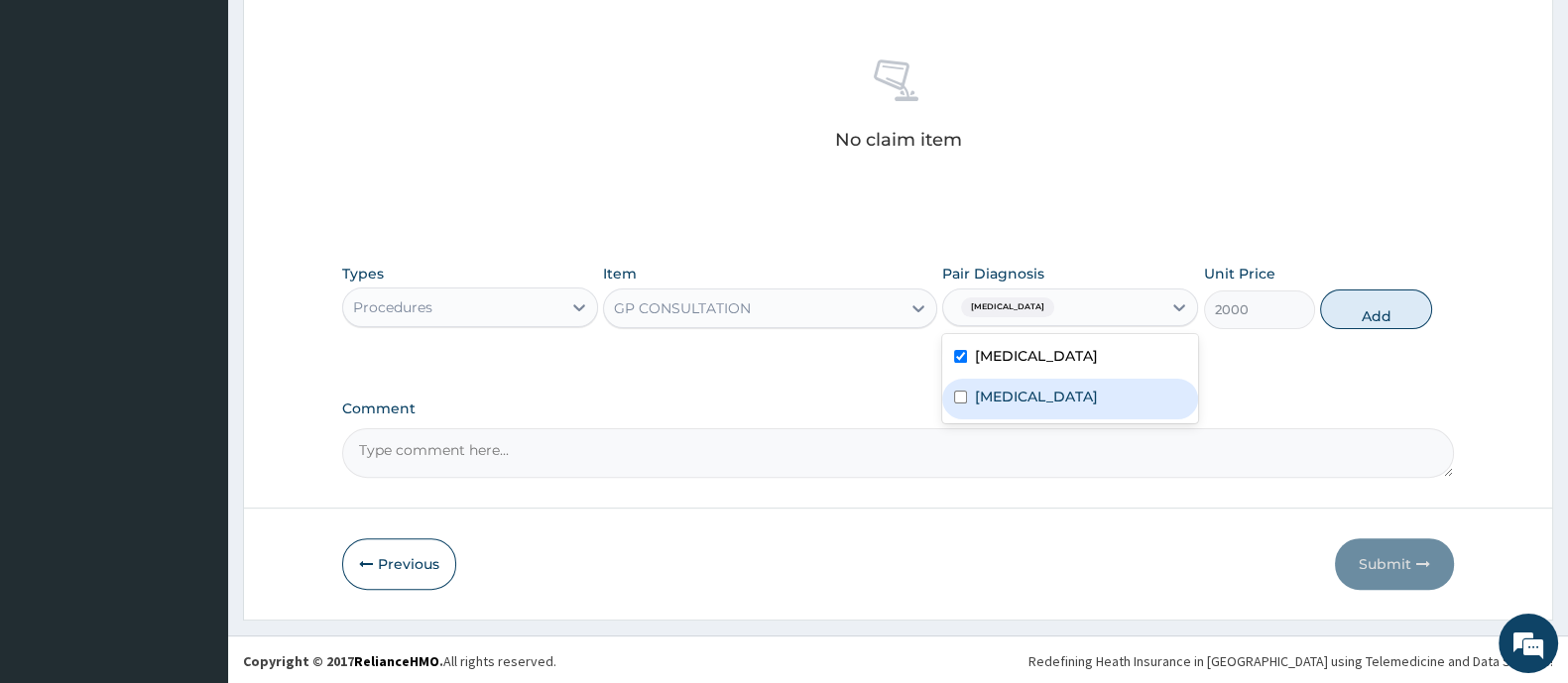
click at [967, 391] on input "checkbox" at bounding box center [960, 397] width 13 height 13
checkbox input "true"
drag, startPoint x: 1388, startPoint y: 307, endPoint x: 1015, endPoint y: 361, distance: 376.9
click at [1388, 308] on button "Add" at bounding box center [1375, 309] width 111 height 40
type input "0"
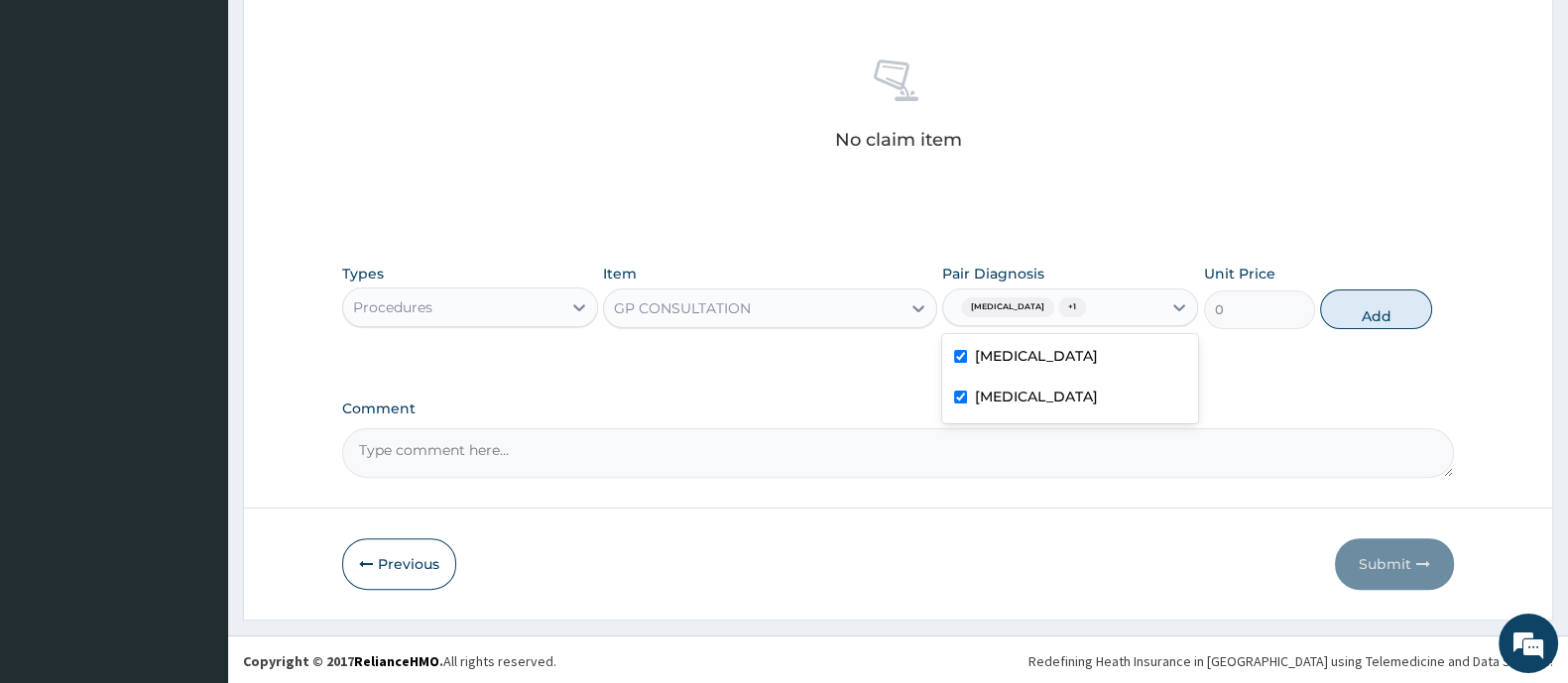
scroll to position [650, 0]
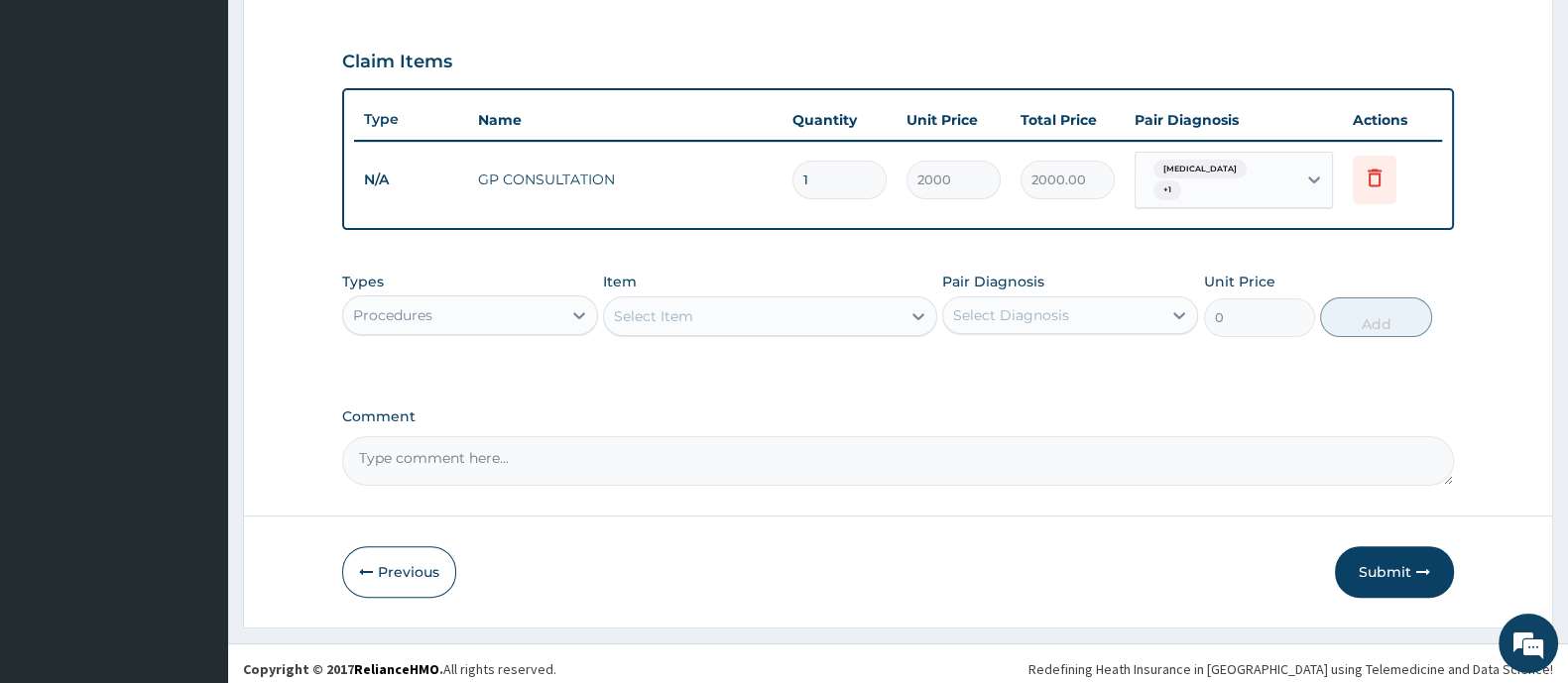
click at [536, 319] on div "Procedures" at bounding box center [452, 315] width 218 height 32
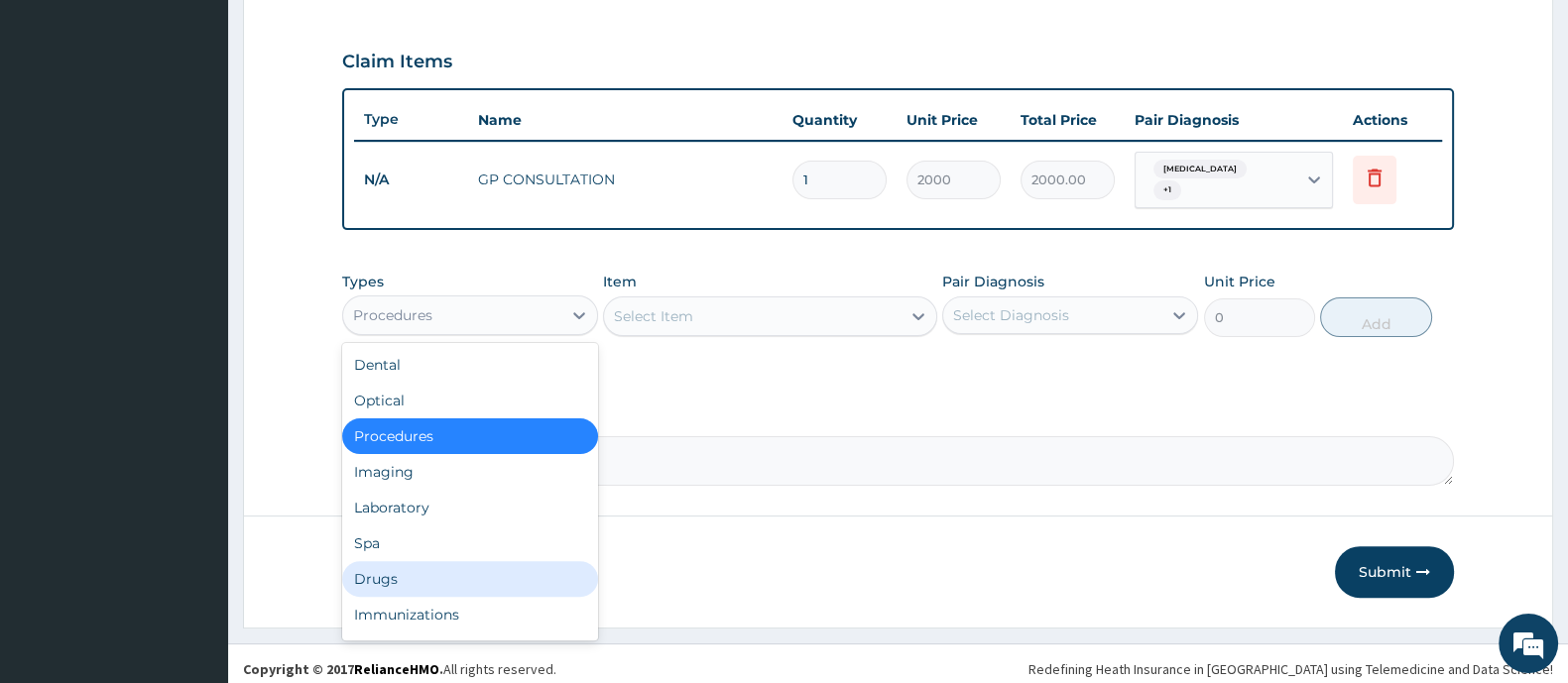
drag, startPoint x: 429, startPoint y: 574, endPoint x: 453, endPoint y: 560, distance: 27.8
click at [439, 571] on div "Drugs" at bounding box center [470, 579] width 256 height 36
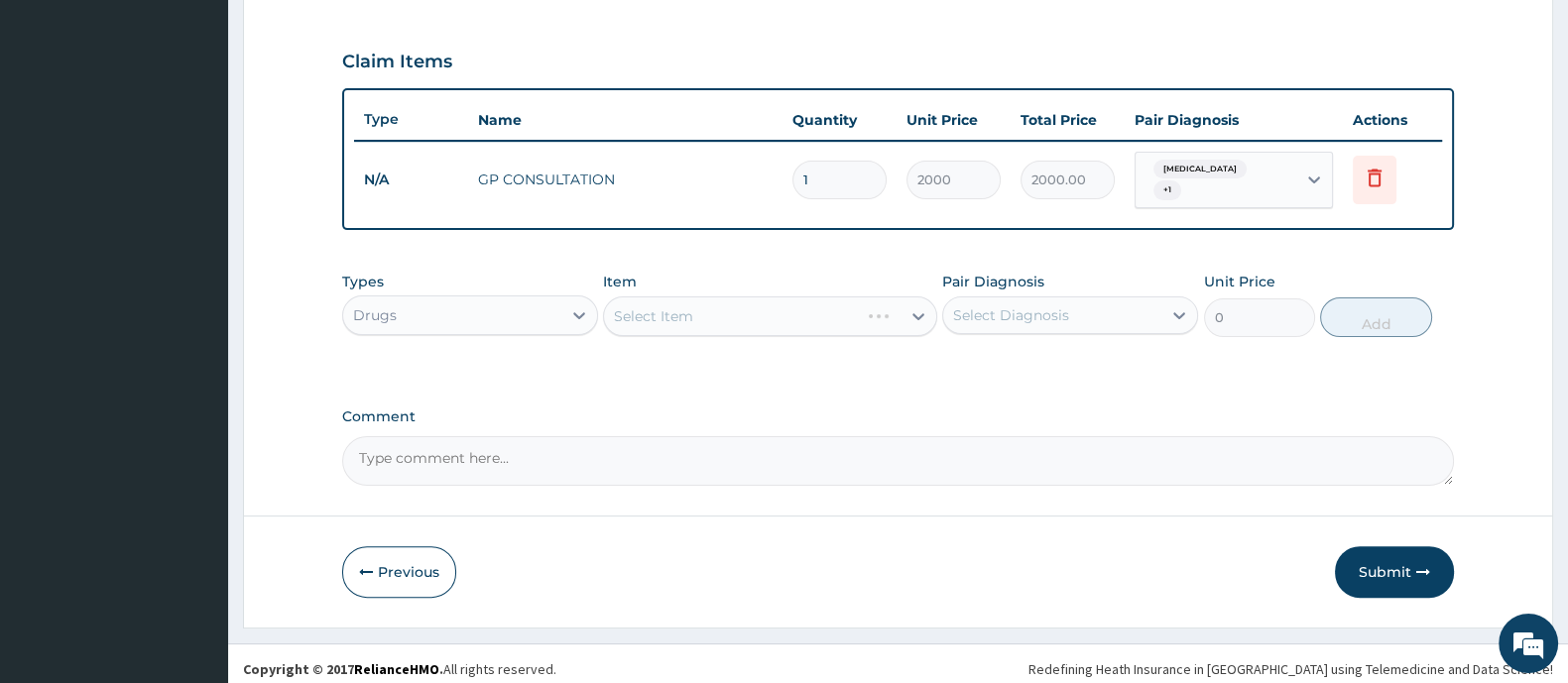
click at [711, 314] on div "Select Item" at bounding box center [770, 316] width 333 height 40
click at [711, 314] on div "Select Item" at bounding box center [752, 316] width 295 height 32
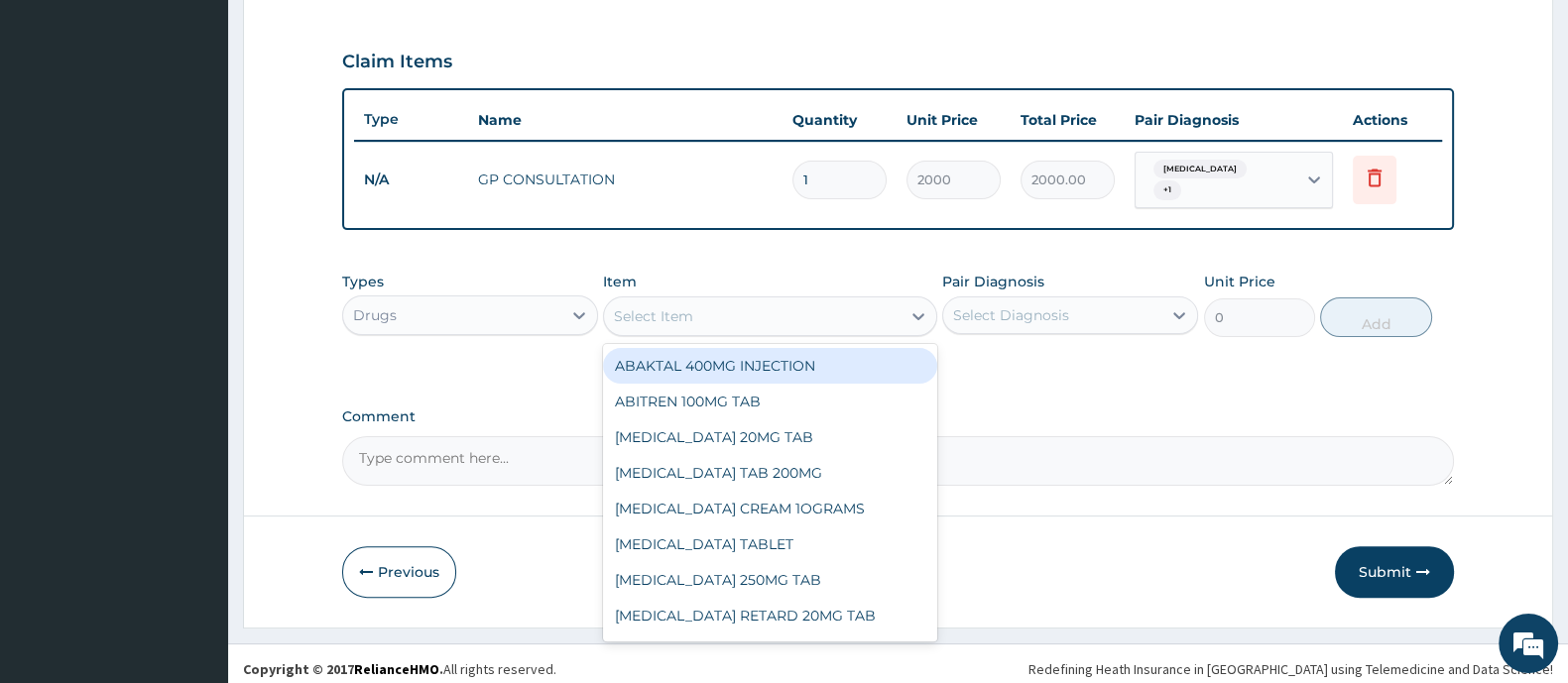
click at [711, 309] on div "Select Item" at bounding box center [752, 316] width 295 height 32
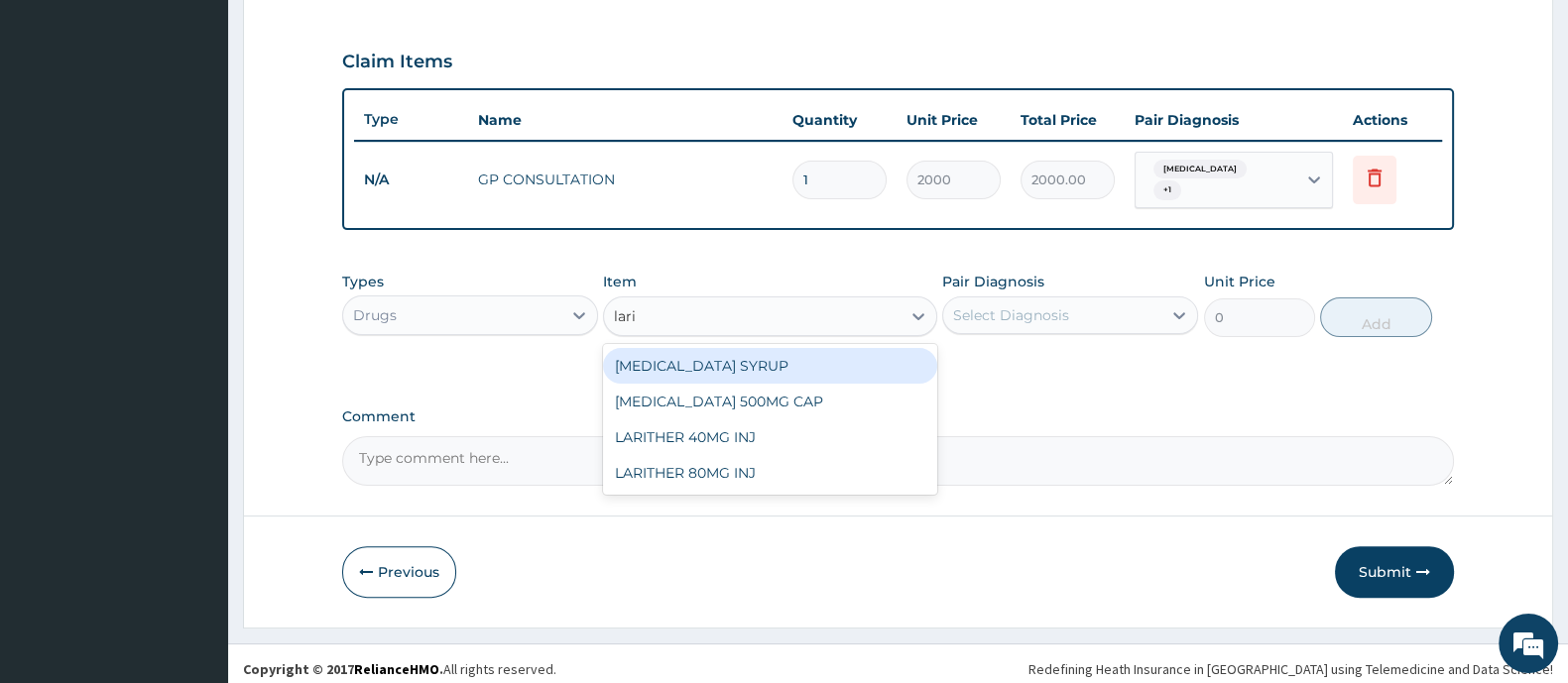
type input "larit"
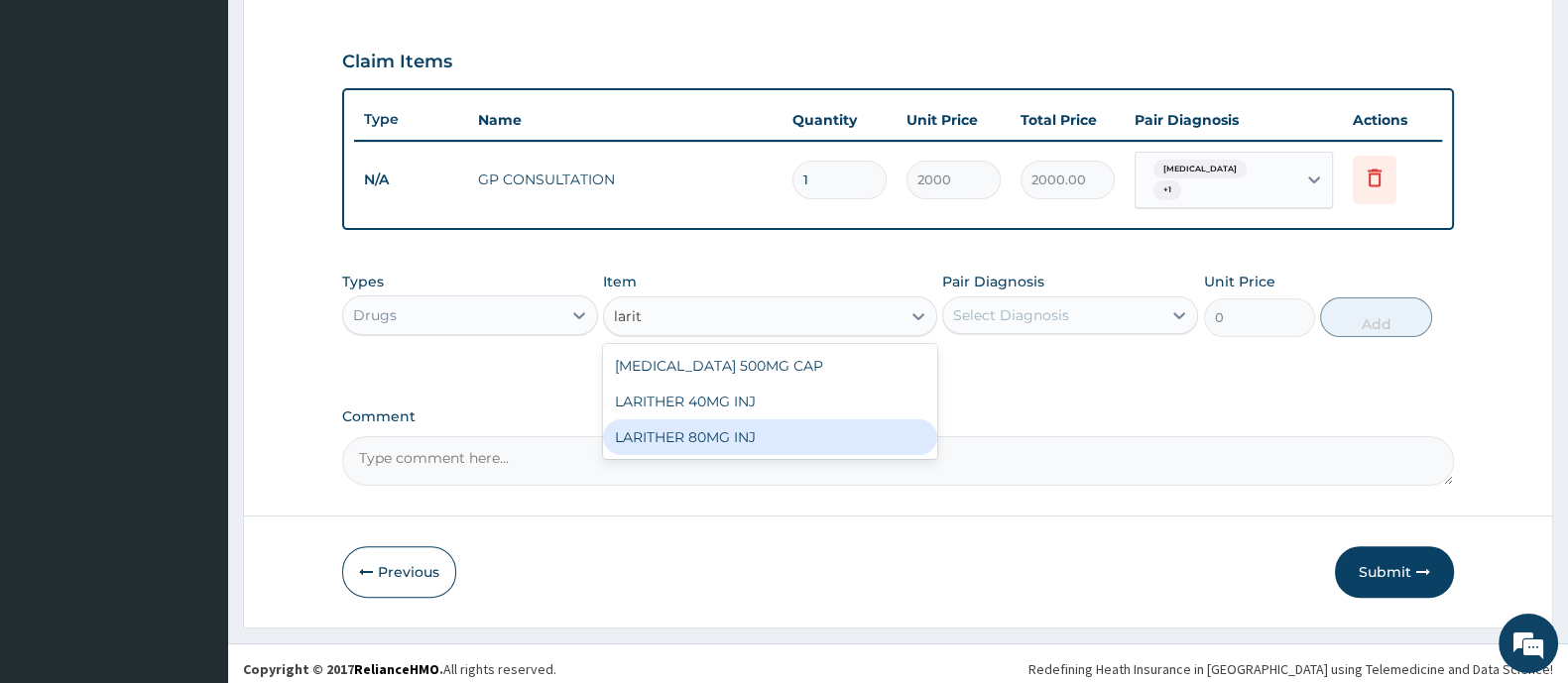
click at [759, 434] on div "LARITHER 80MG INJ" at bounding box center [770, 438] width 333 height 36
type input "500"
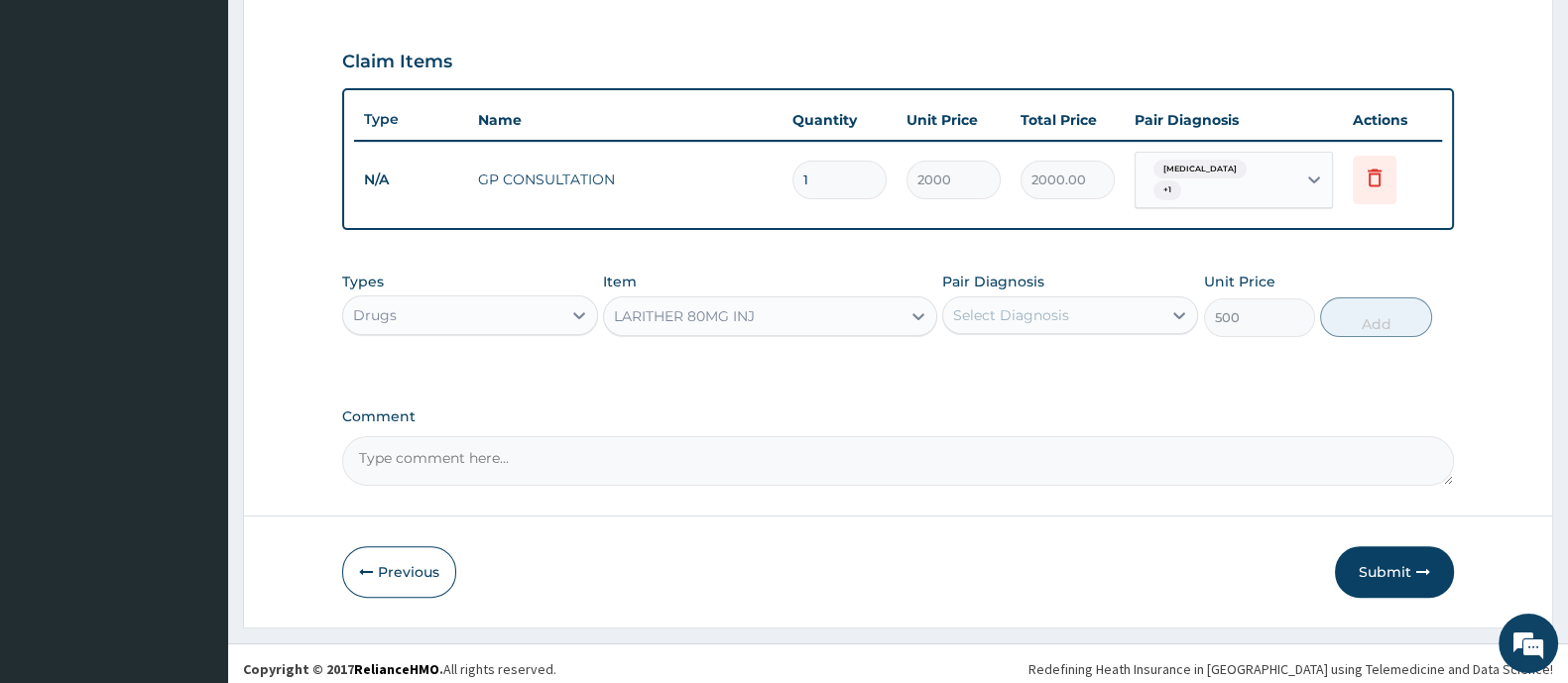
click at [996, 305] on div "Select Diagnosis" at bounding box center [1011, 315] width 116 height 20
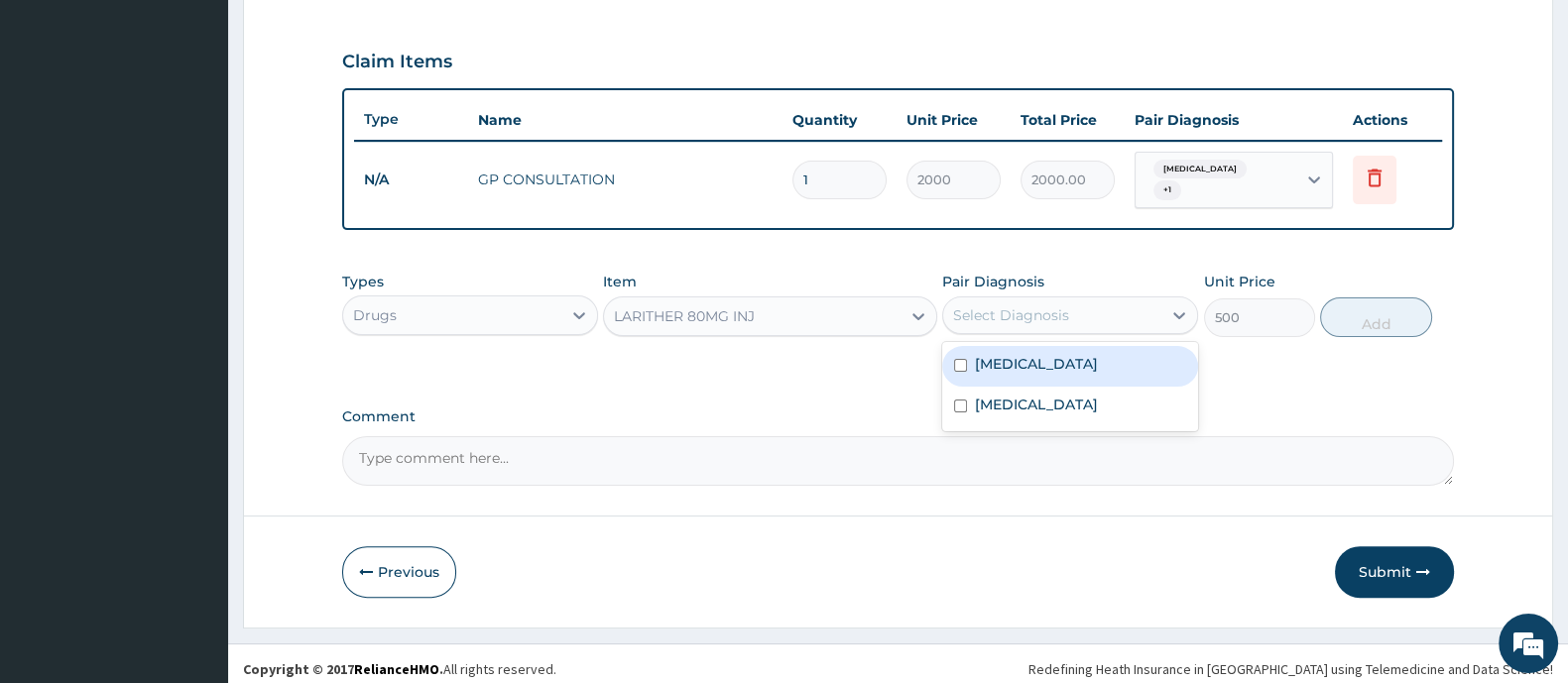
click at [977, 364] on div "Malaria" at bounding box center [1070, 366] width 256 height 41
checkbox input "true"
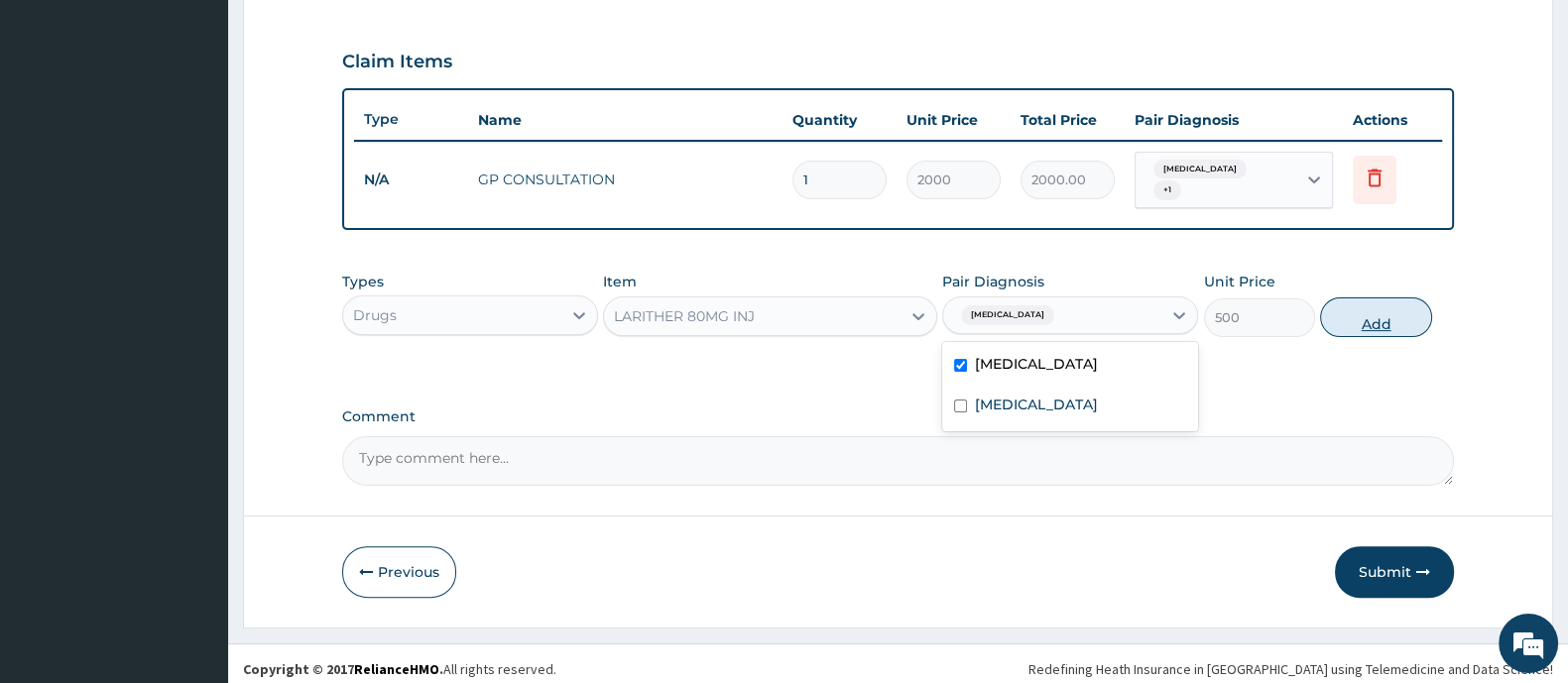
click at [1396, 314] on button "Add" at bounding box center [1375, 317] width 111 height 40
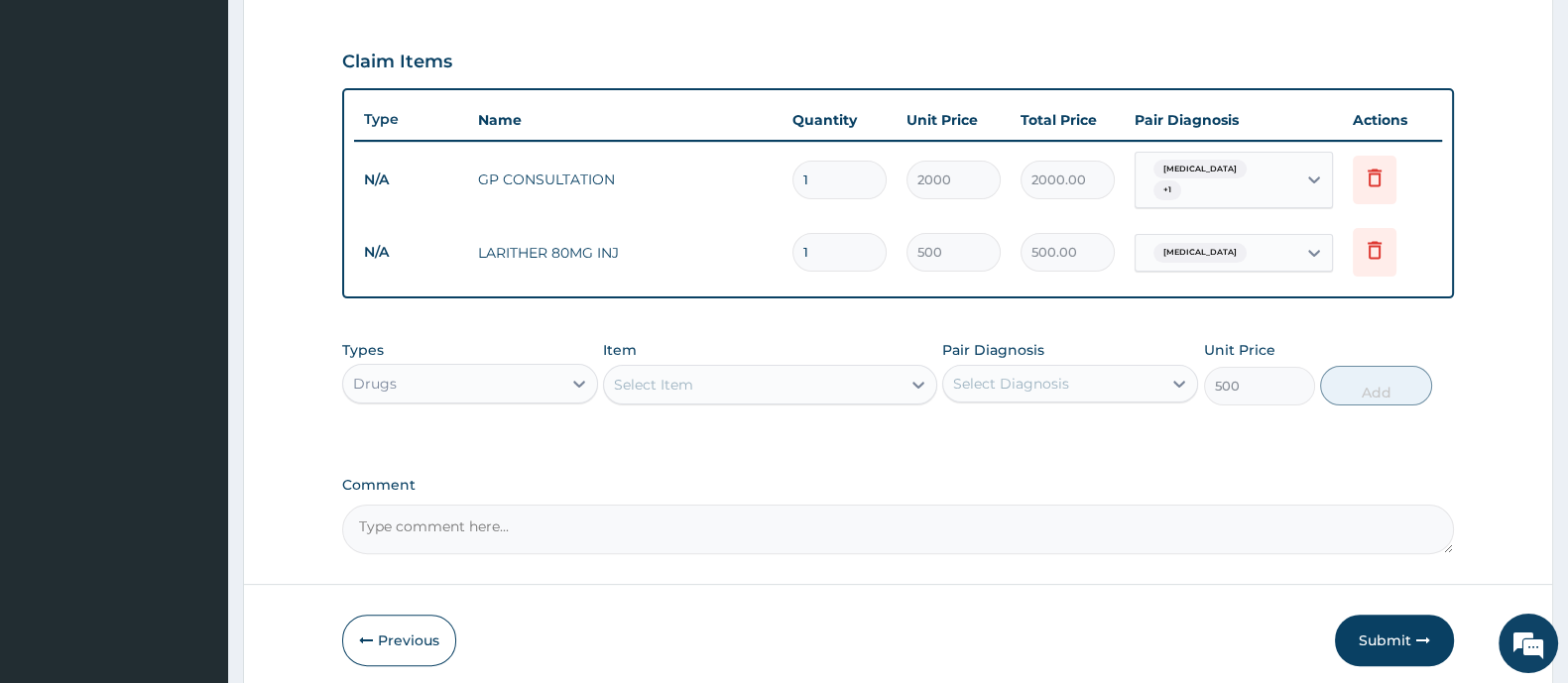
type input "0"
type input "0.00"
type input "2"
type input "1000.00"
type input "2"
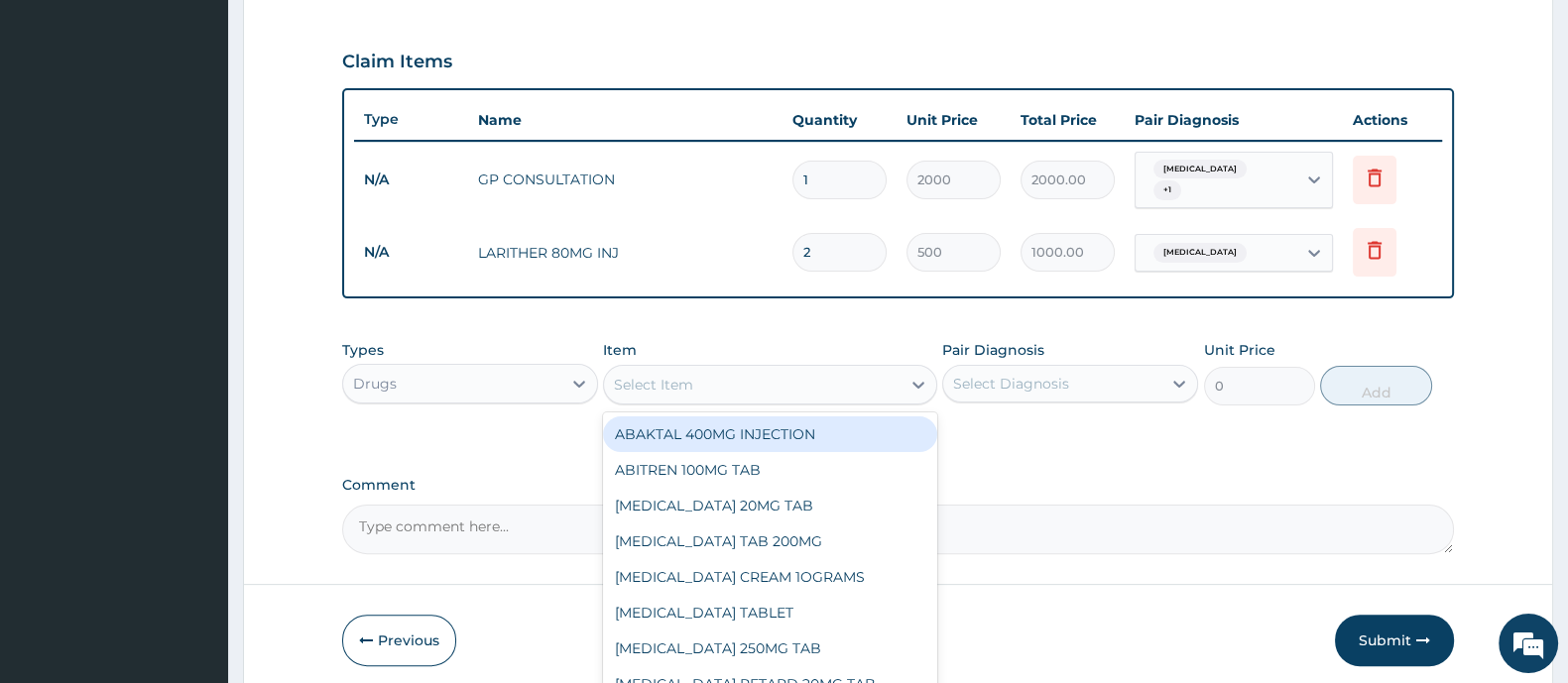
click at [652, 384] on div "Select Item" at bounding box center [752, 385] width 295 height 32
type input "arte"
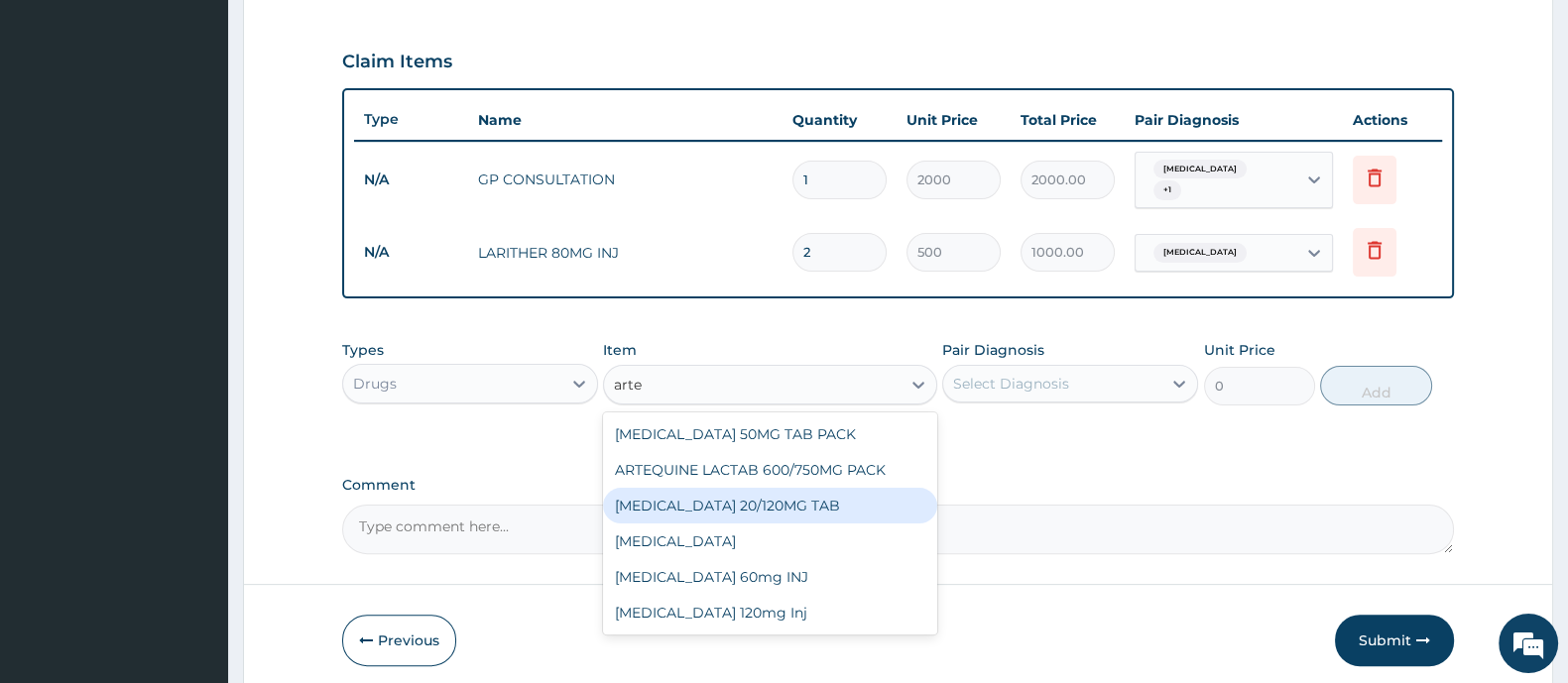
click at [667, 506] on div "COARTEM 20/120MG TAB" at bounding box center [770, 506] width 333 height 36
type input "1200"
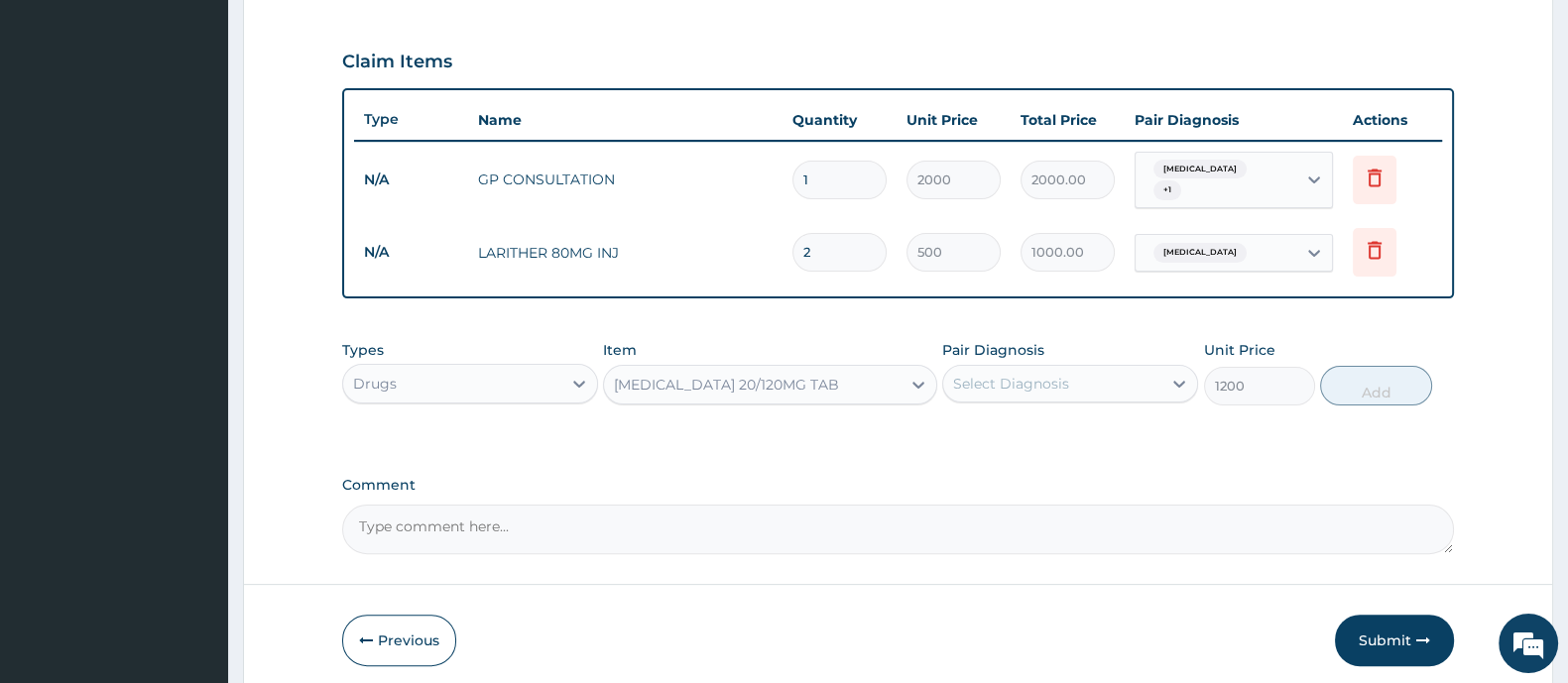
click at [1071, 379] on div "Select Diagnosis" at bounding box center [1052, 384] width 218 height 32
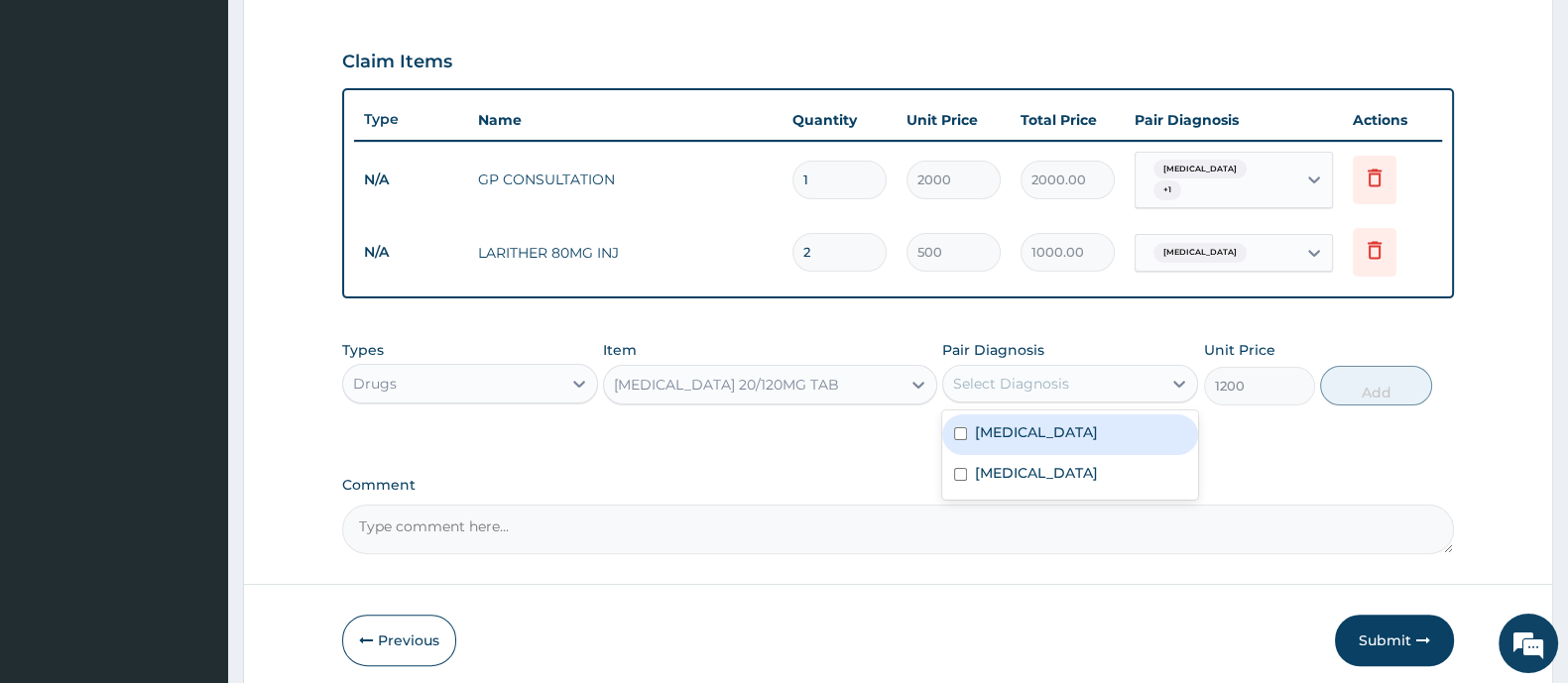
click at [1051, 438] on div "[MEDICAL_DATA]" at bounding box center [1070, 435] width 256 height 41
checkbox input "true"
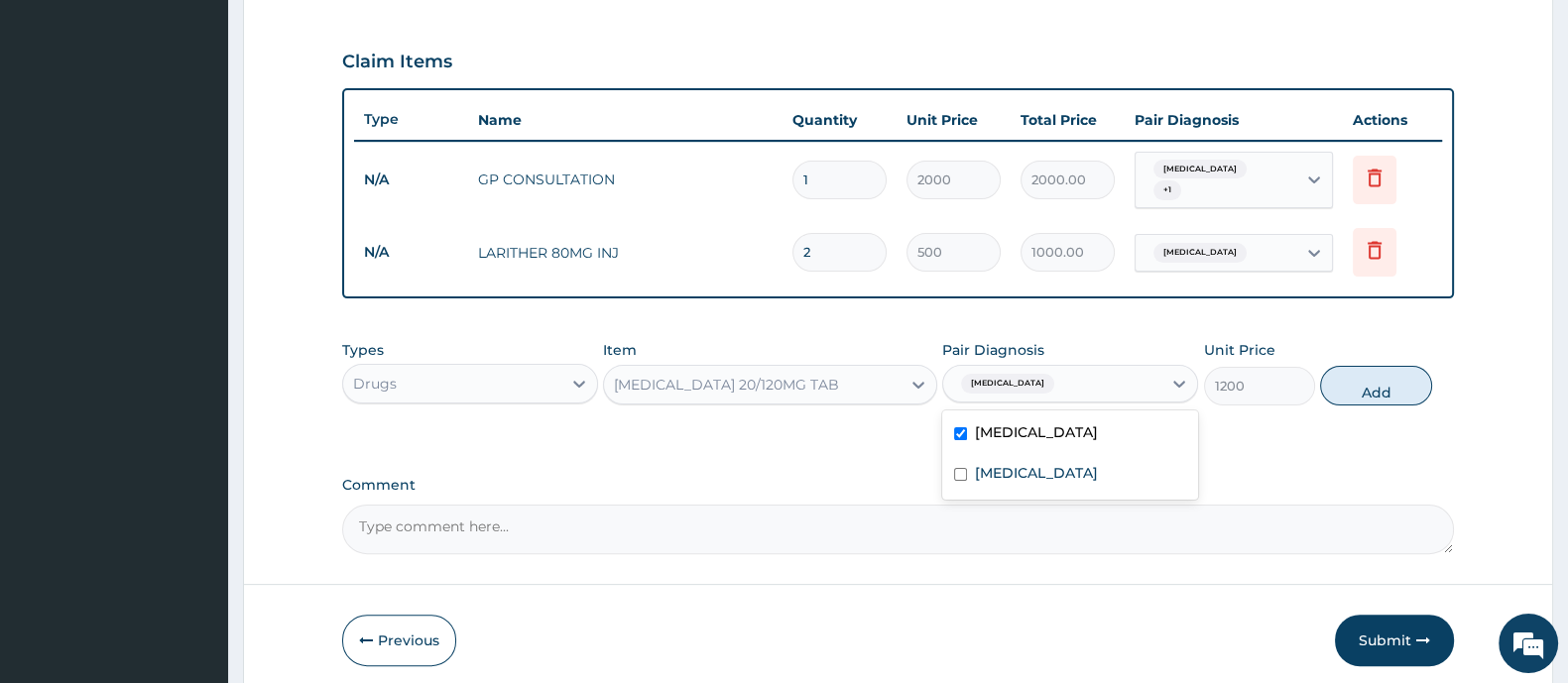
click at [1351, 384] on button "Add" at bounding box center [1375, 386] width 111 height 40
type input "0"
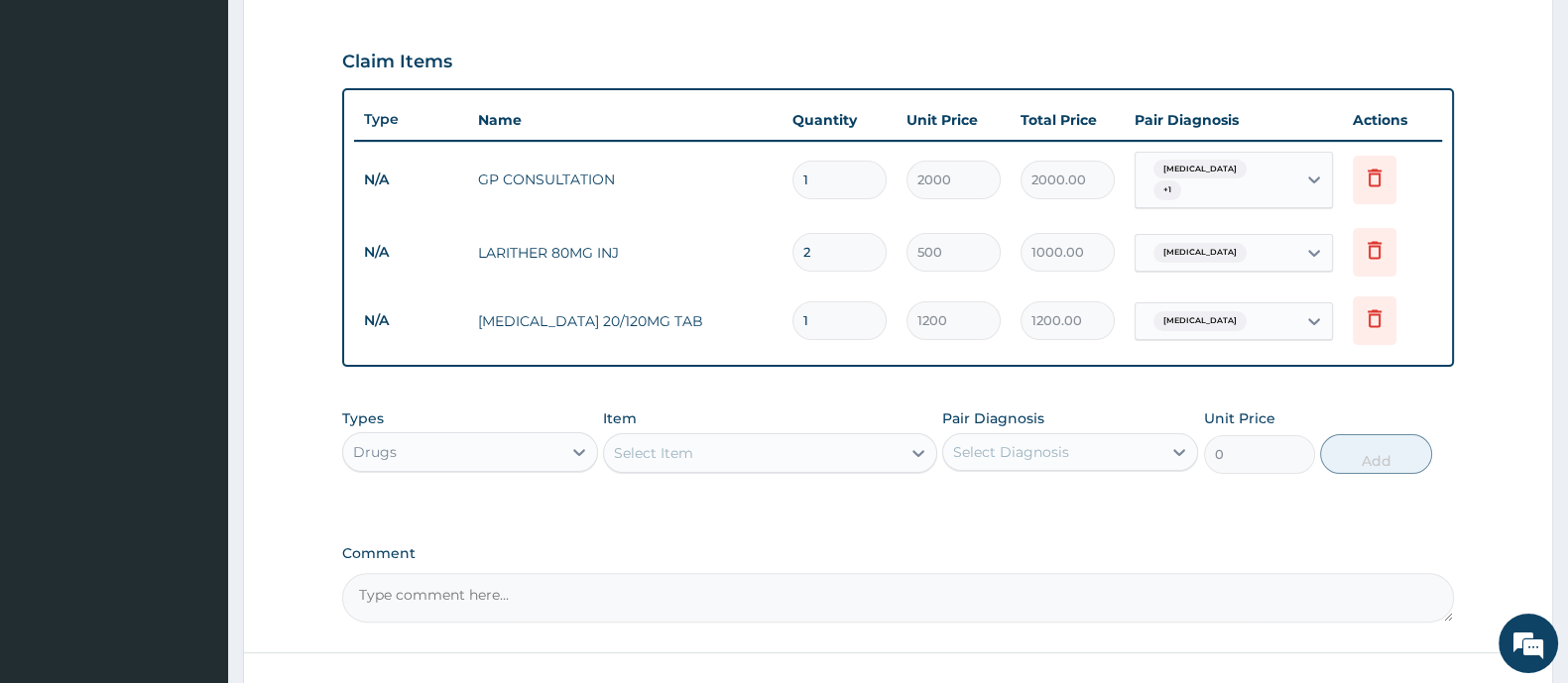
click at [1351, 384] on div "PA Code / Prescription Code Enter Code(Secondary Care Only) Encounter Date 11-0…" at bounding box center [897, 81] width 1111 height 1083
click at [731, 451] on div "Select Item" at bounding box center [752, 454] width 295 height 32
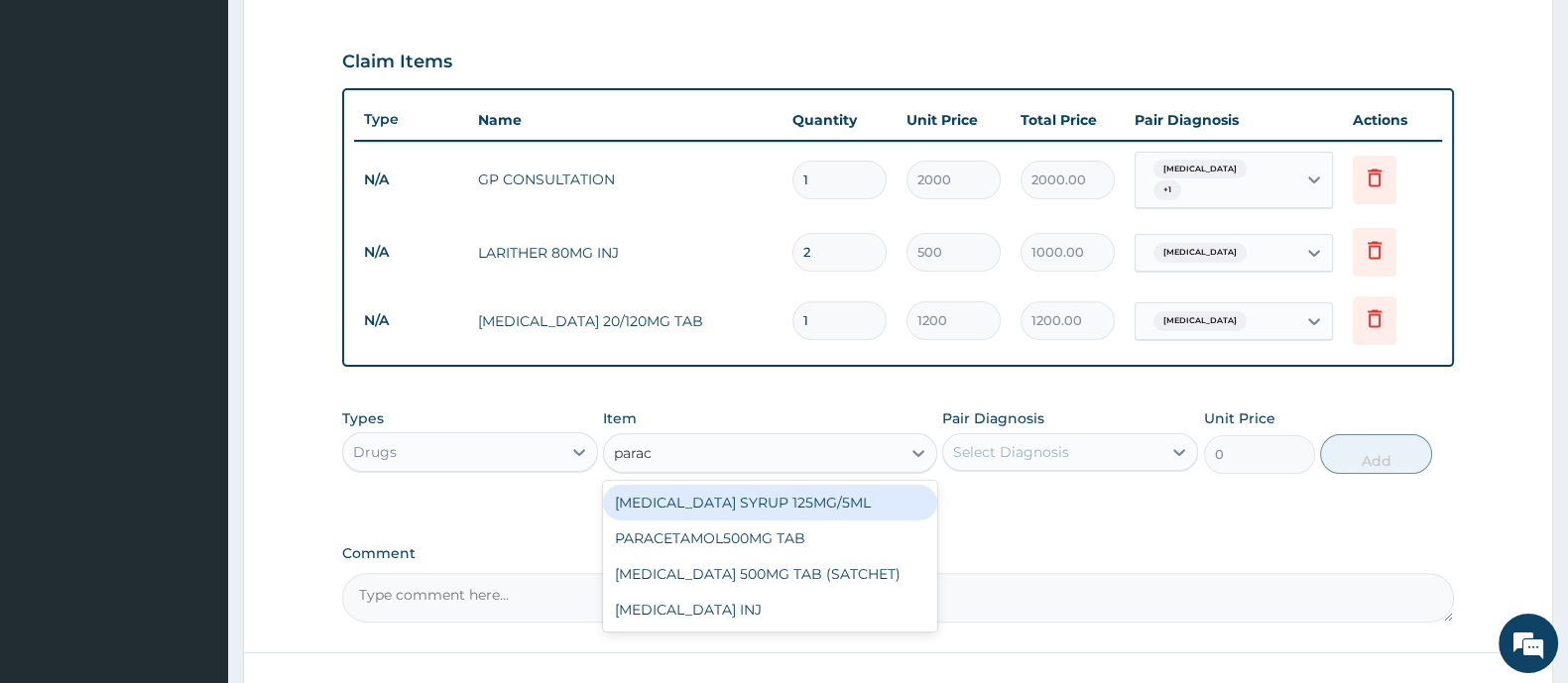
type input "parace"
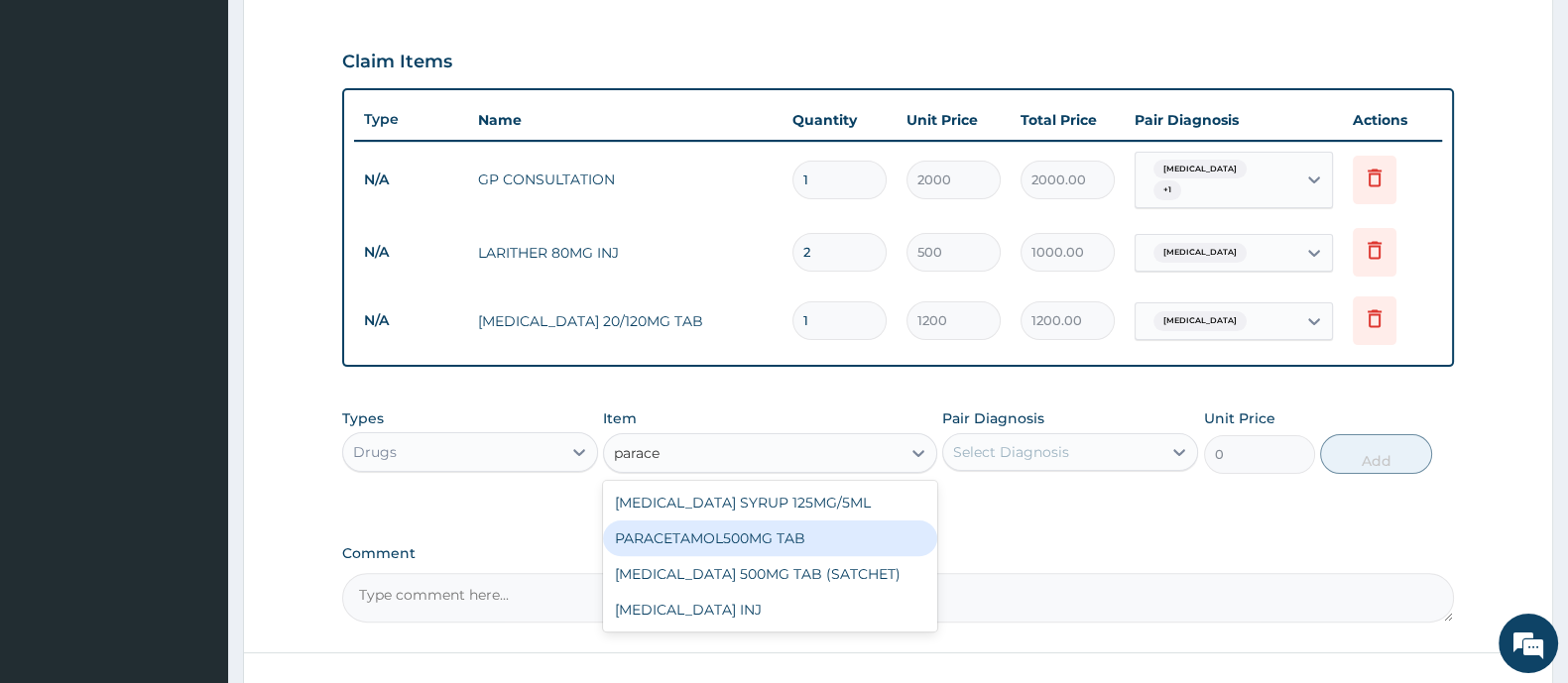
click at [784, 536] on div "PARACETAMOL500MG TAB" at bounding box center [770, 538] width 333 height 36
type input "20"
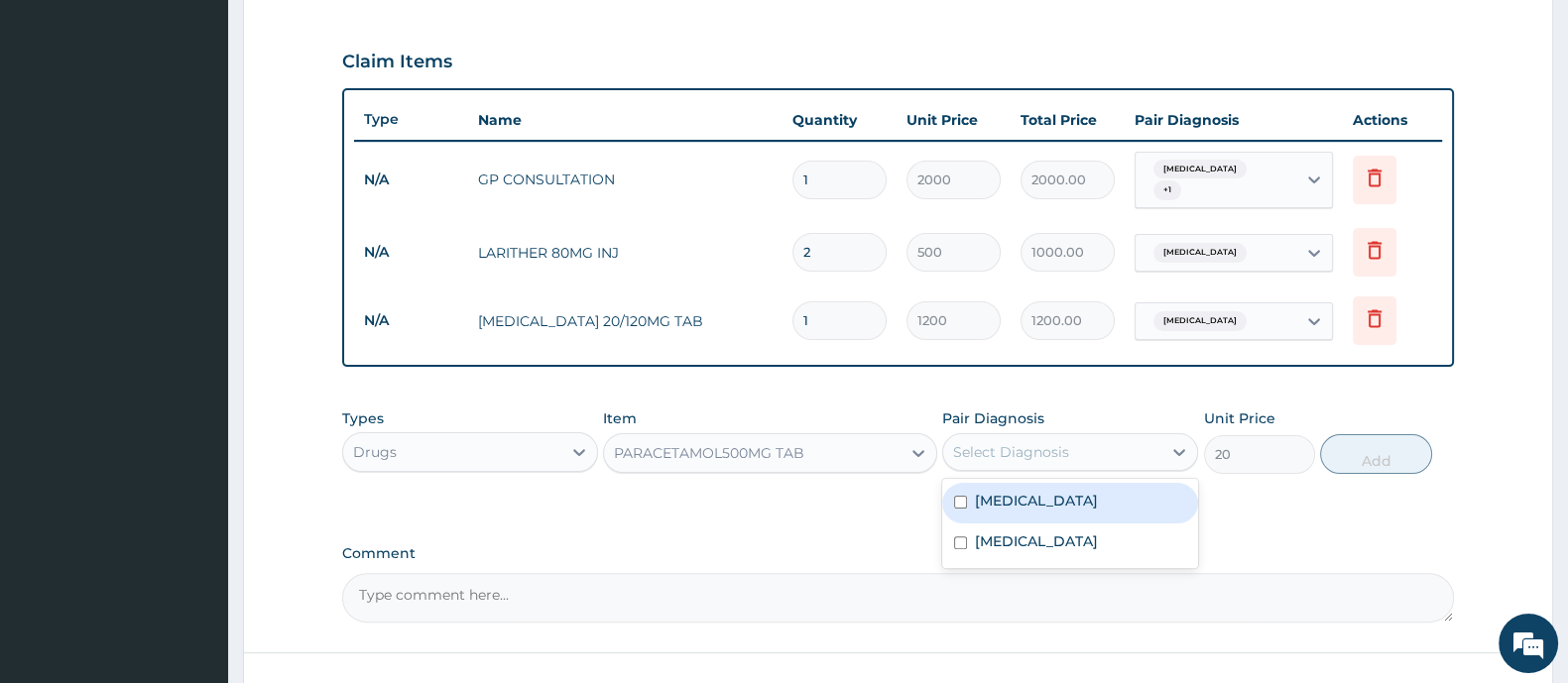
click at [1060, 444] on div "Select Diagnosis" at bounding box center [1011, 453] width 116 height 20
click at [1024, 506] on div "[MEDICAL_DATA]" at bounding box center [1070, 503] width 256 height 41
checkbox input "true"
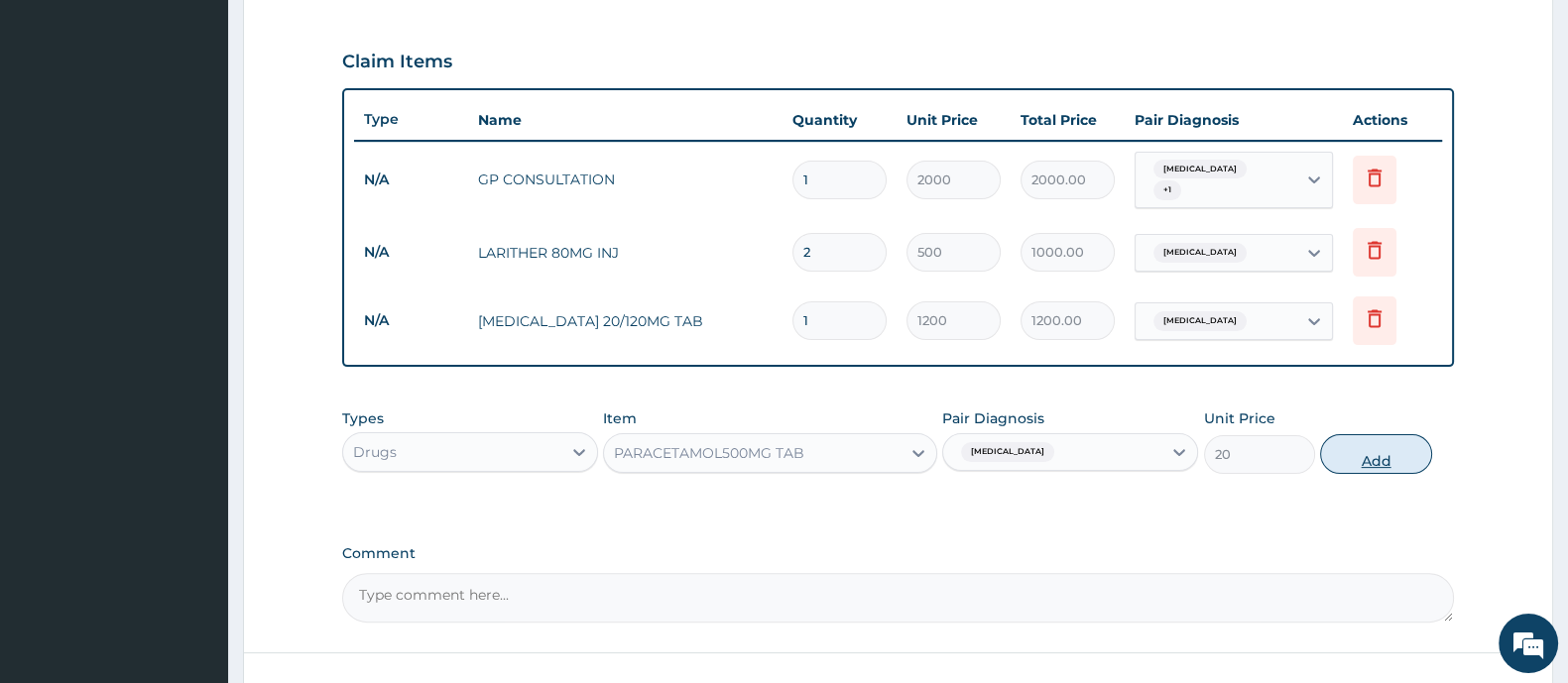
click at [1373, 443] on button "Add" at bounding box center [1375, 455] width 111 height 40
type input "0"
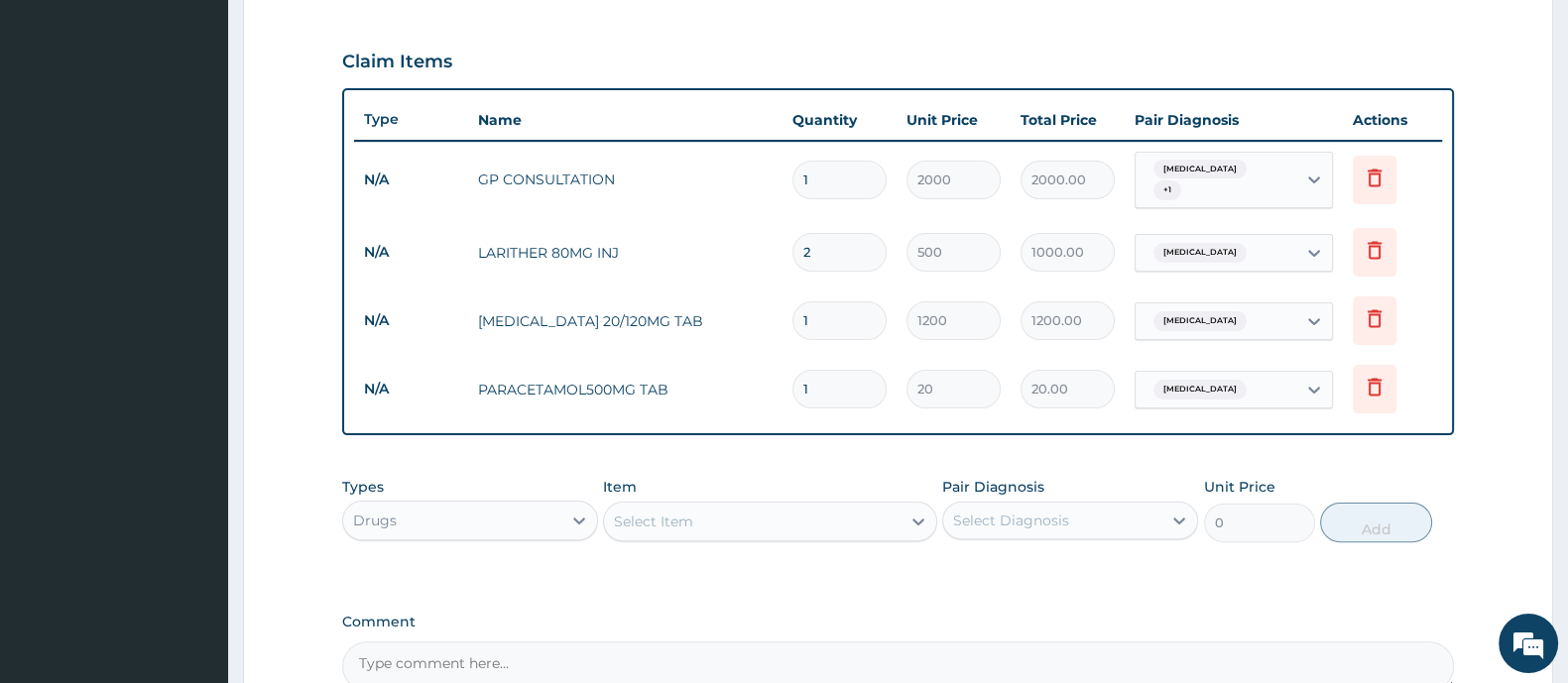
type input "0.00"
type input "3"
type input "60.00"
type input "30"
type input "600.00"
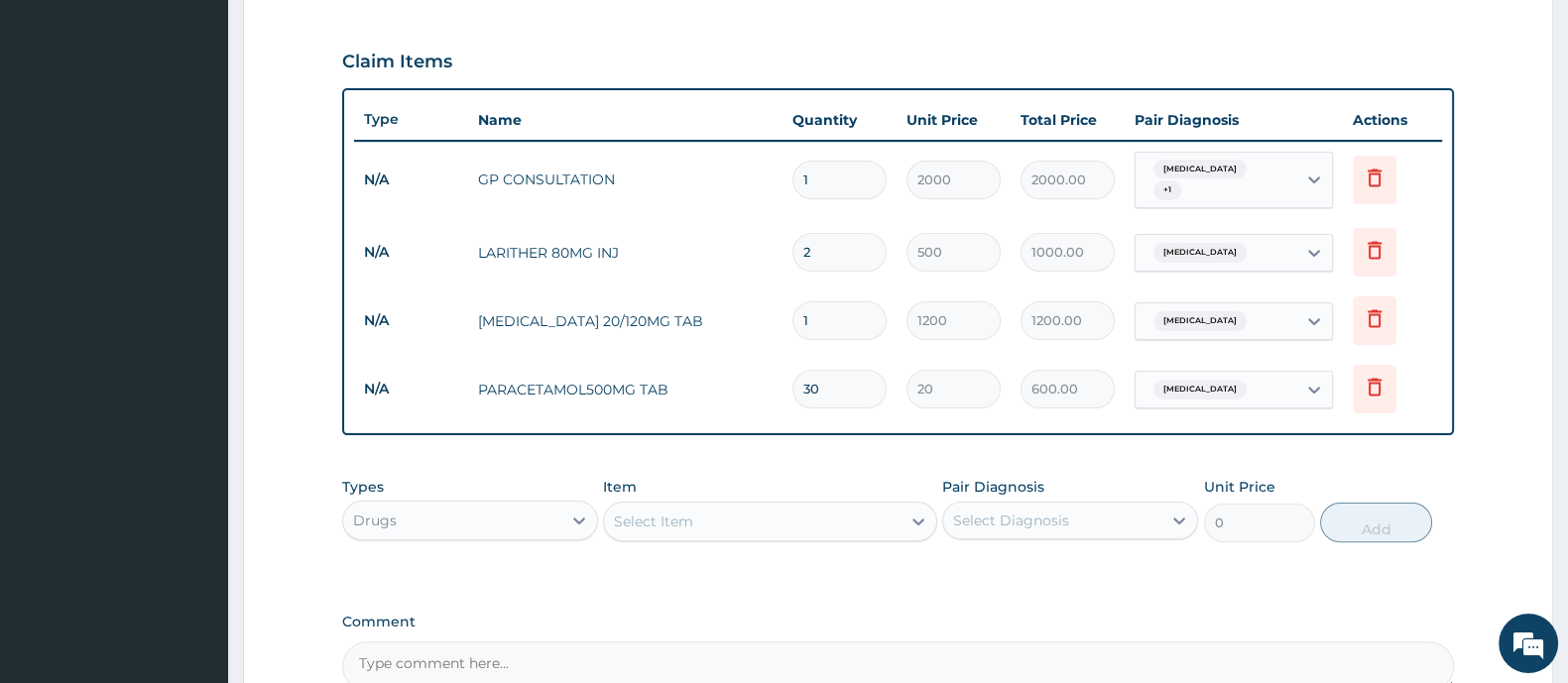
type input "30"
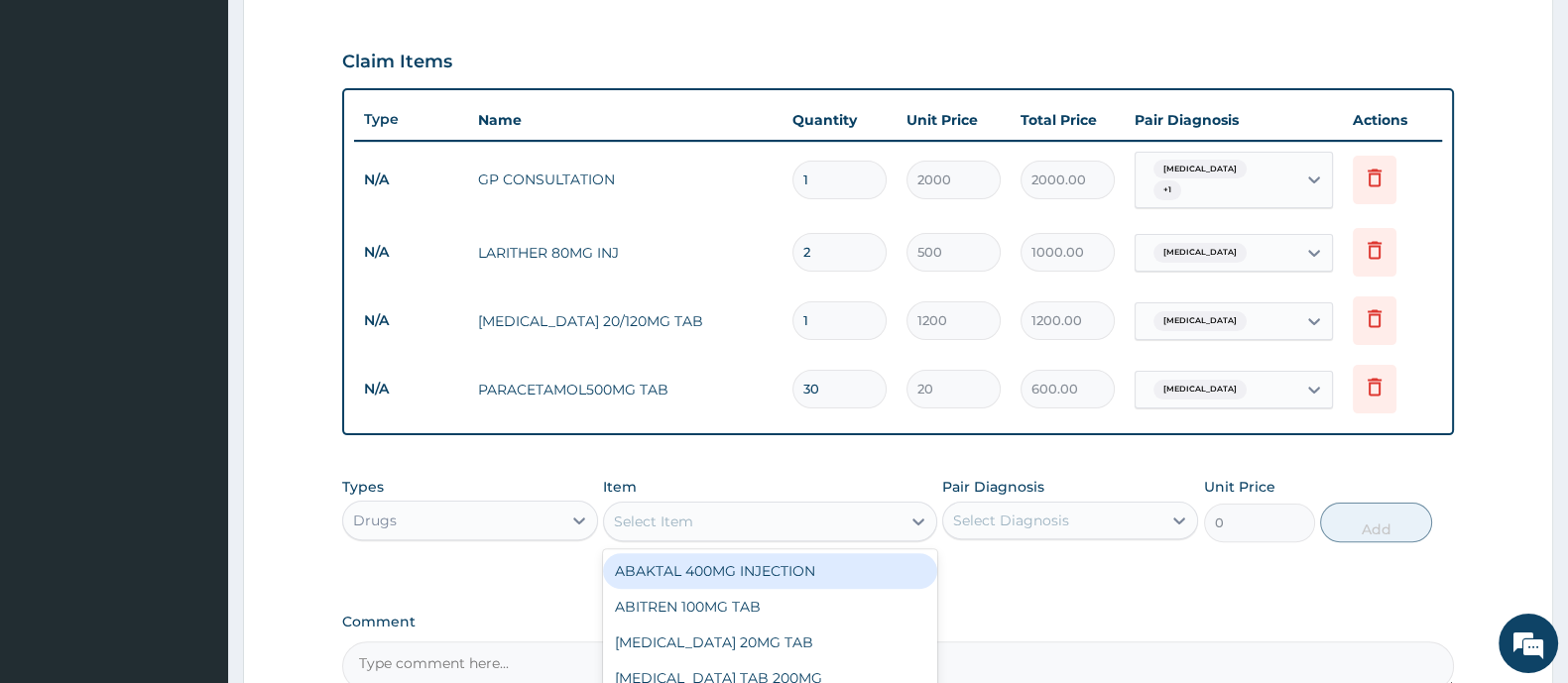
click at [756, 510] on div "Select Item" at bounding box center [752, 521] width 295 height 32
type input "amoxy"
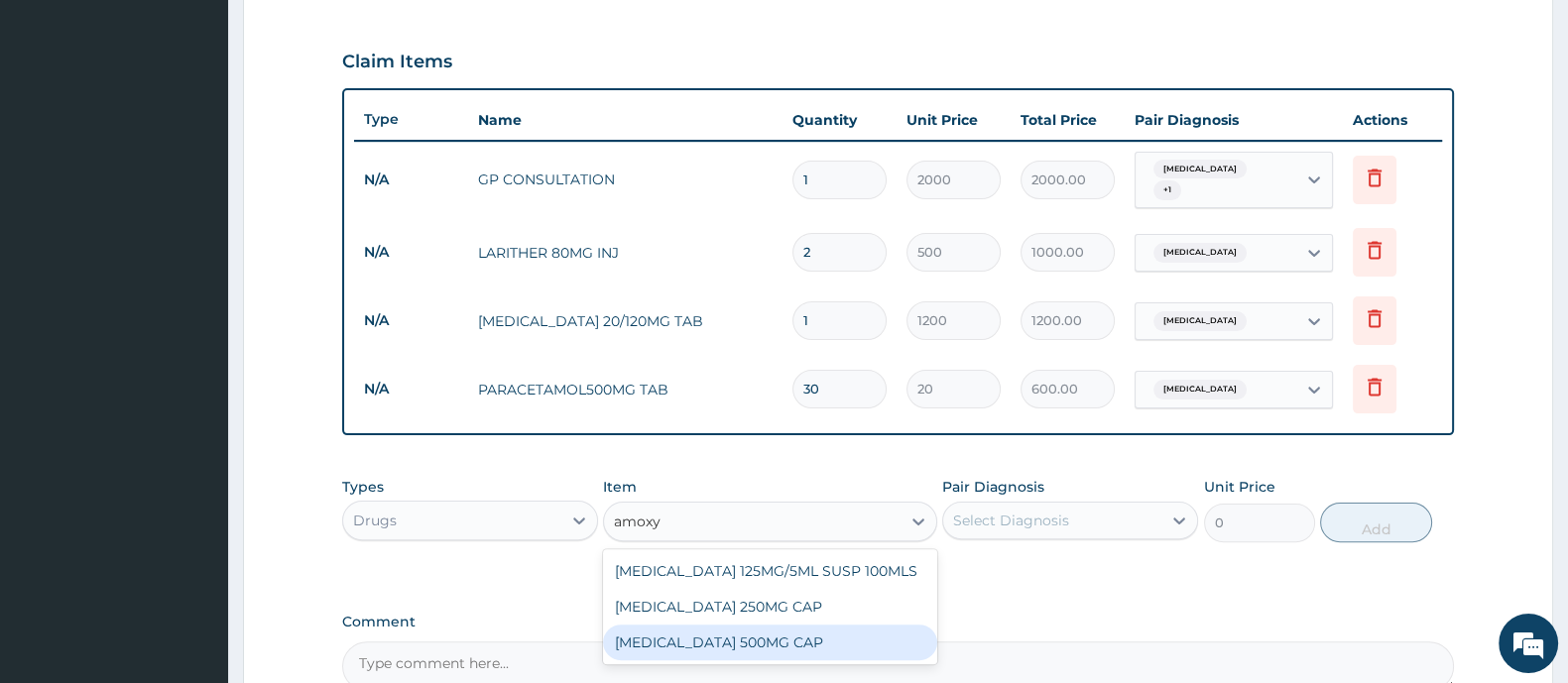
click at [777, 637] on div "[MEDICAL_DATA] 500MG CAP" at bounding box center [770, 643] width 333 height 36
type input "50"
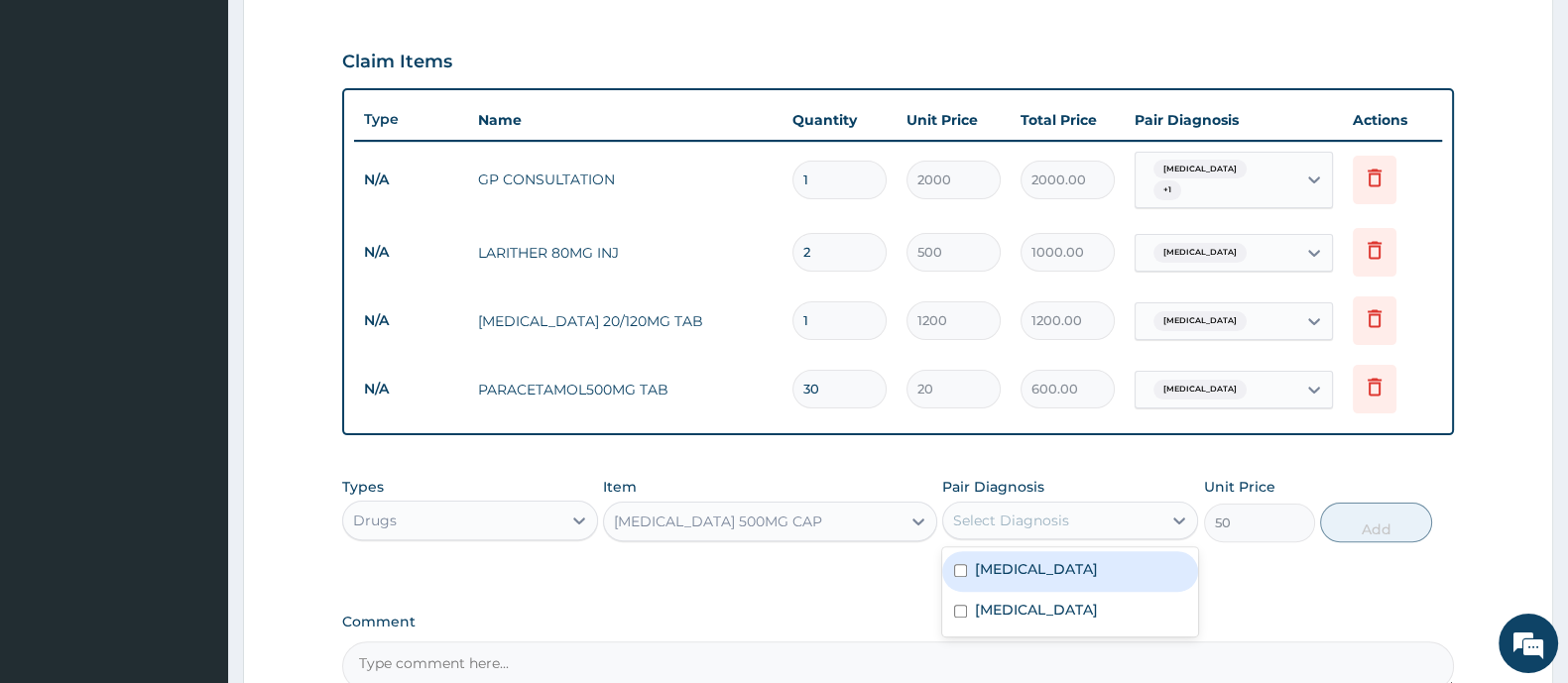
click at [1071, 510] on div "Select Diagnosis" at bounding box center [1052, 520] width 218 height 32
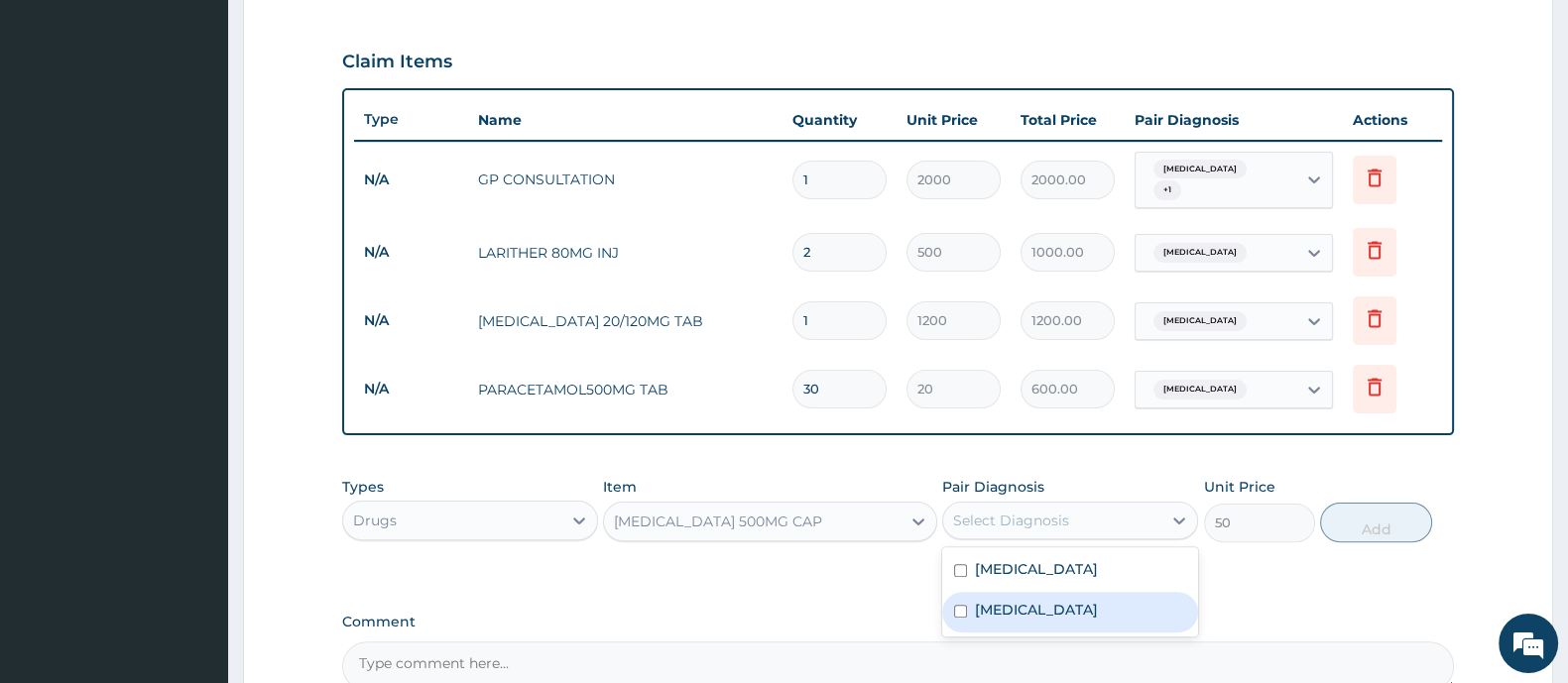
drag, startPoint x: 1049, startPoint y: 598, endPoint x: 1095, endPoint y: 598, distance: 46.0
click at [1049, 602] on label "Gastroenteritis" at bounding box center [1036, 610] width 123 height 20
checkbox input "true"
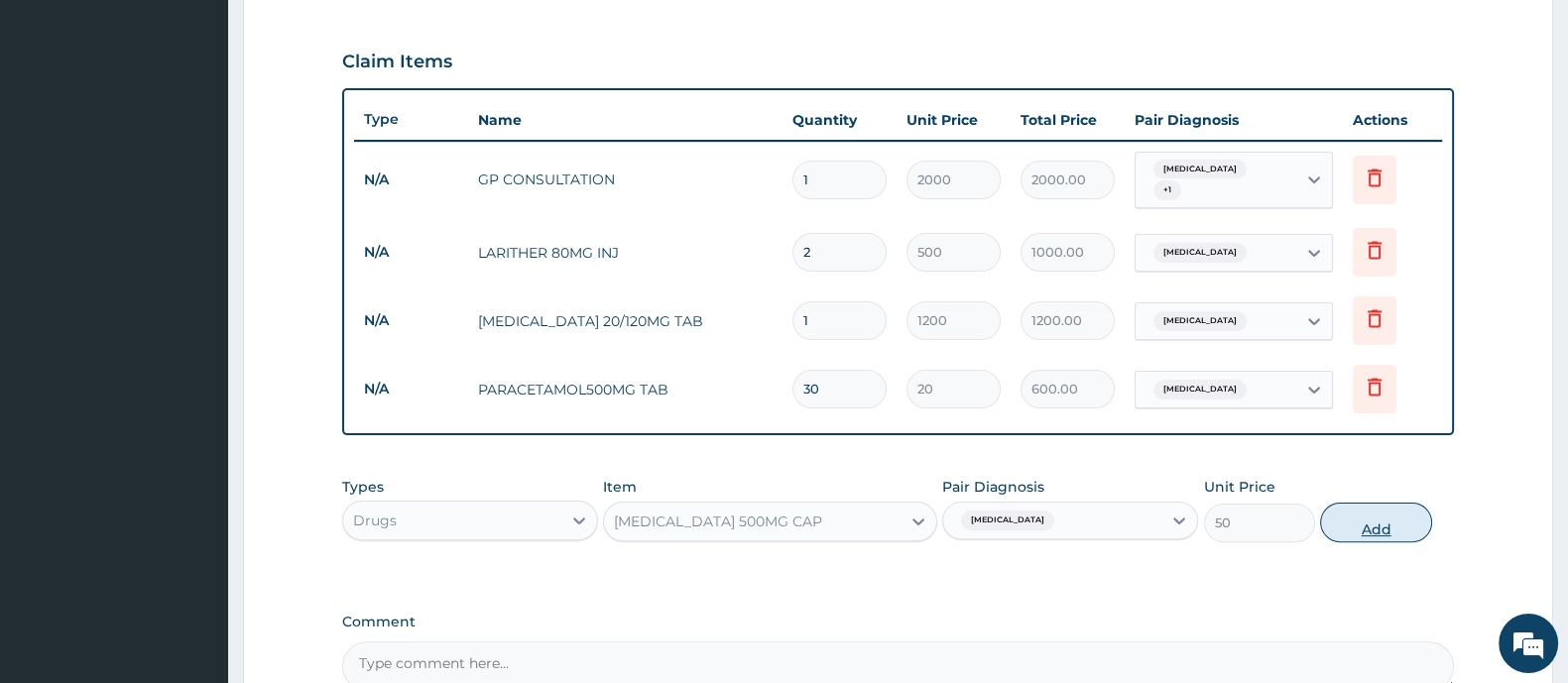
click at [1344, 512] on button "Add" at bounding box center [1375, 522] width 111 height 40
type input "0"
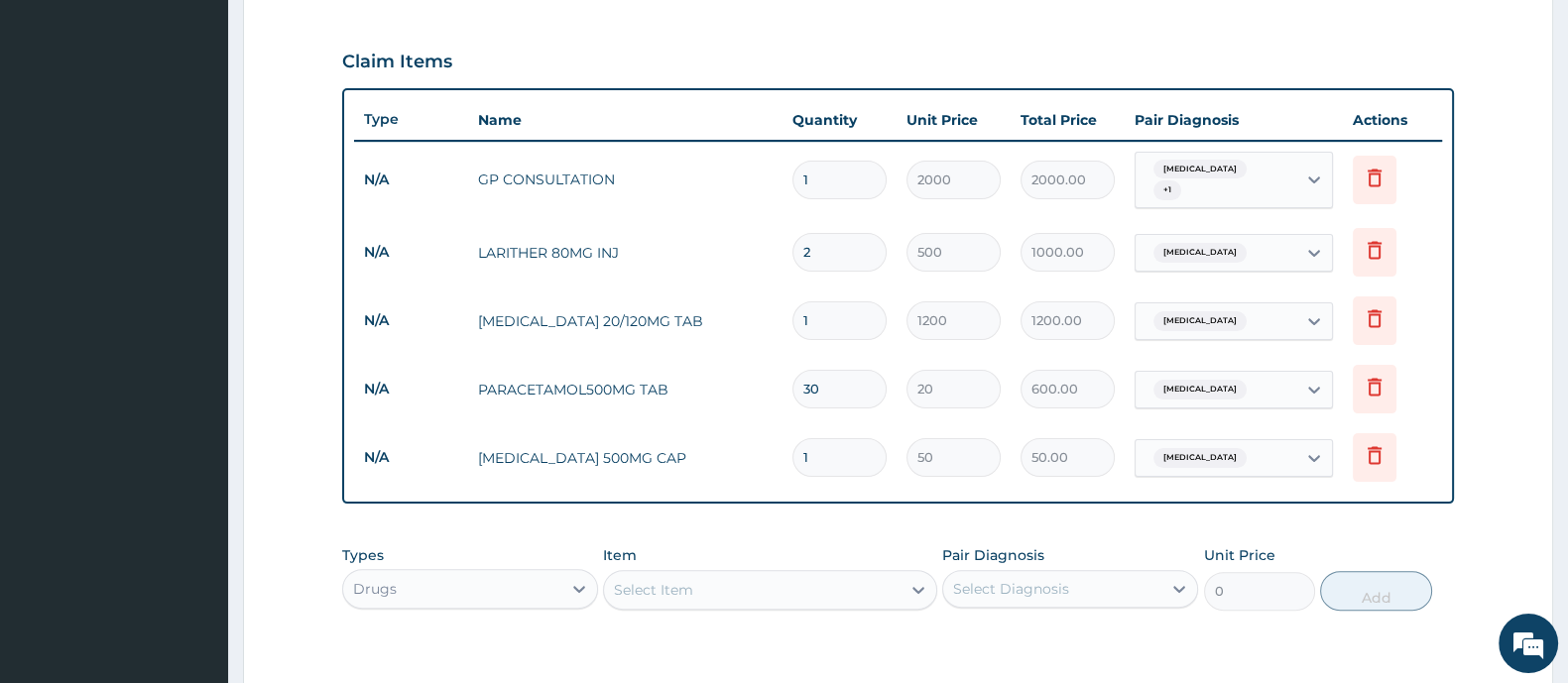
type input "15"
type input "750.00"
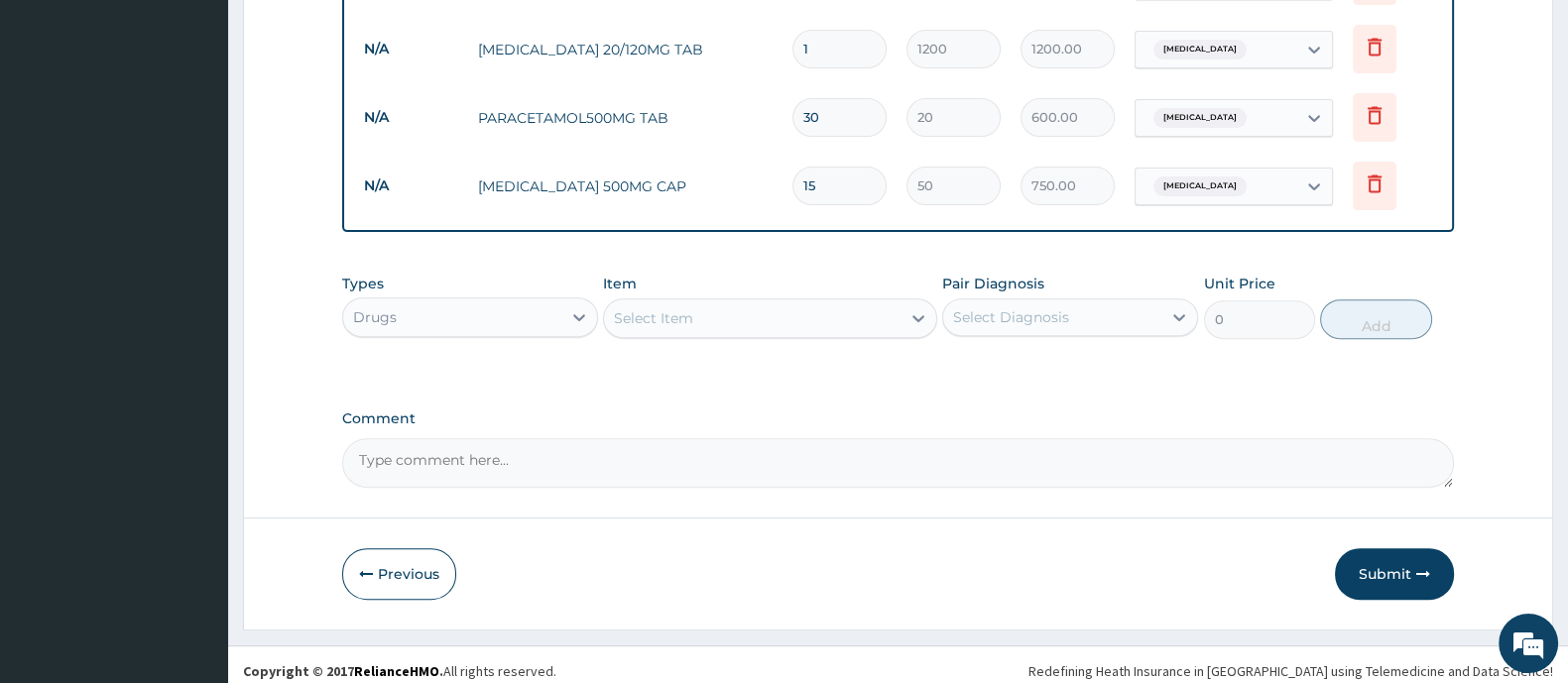
scroll to position [922, 0]
type input "15"
drag, startPoint x: 1402, startPoint y: 558, endPoint x: 1403, endPoint y: 538, distance: 20.0
click at [1400, 557] on button "Submit" at bounding box center [1394, 573] width 119 height 52
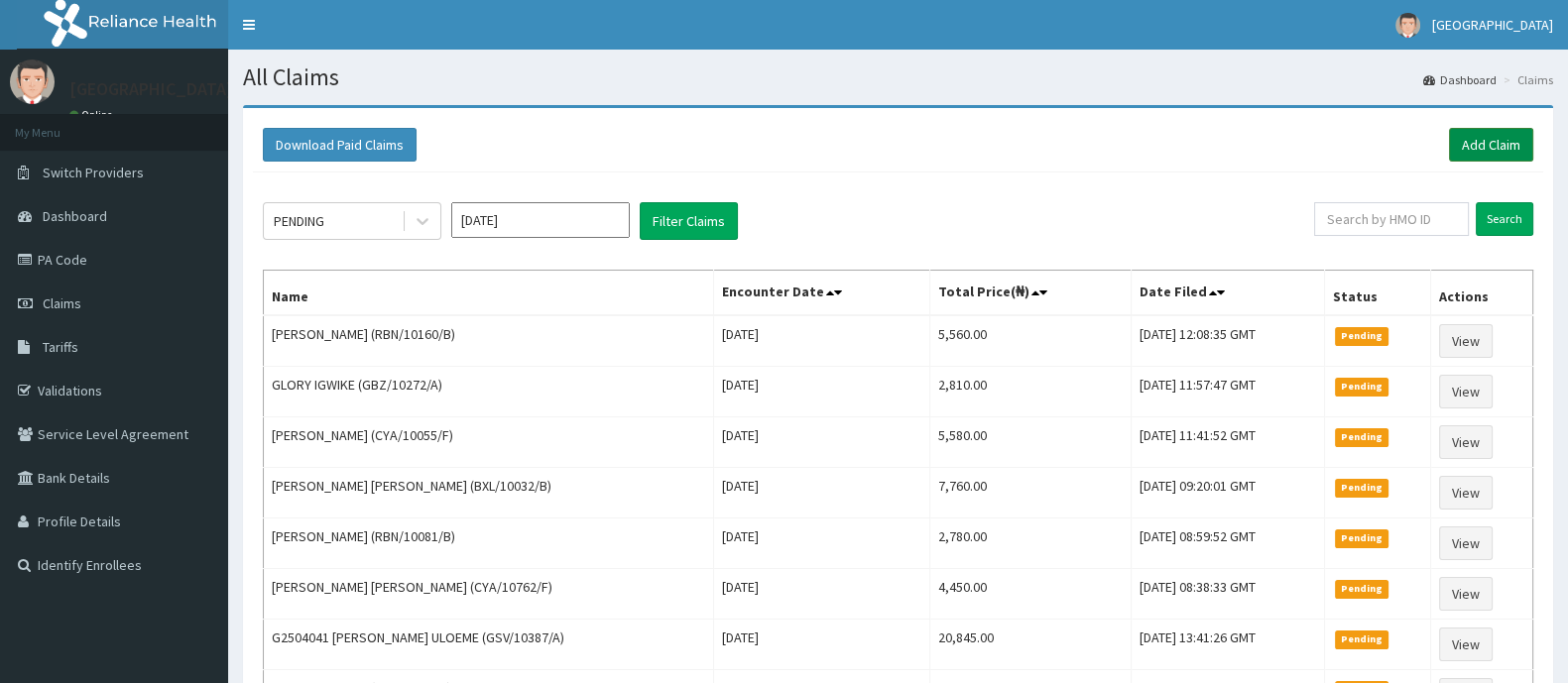
click at [1502, 152] on link "Add Claim" at bounding box center [1490, 145] width 85 height 34
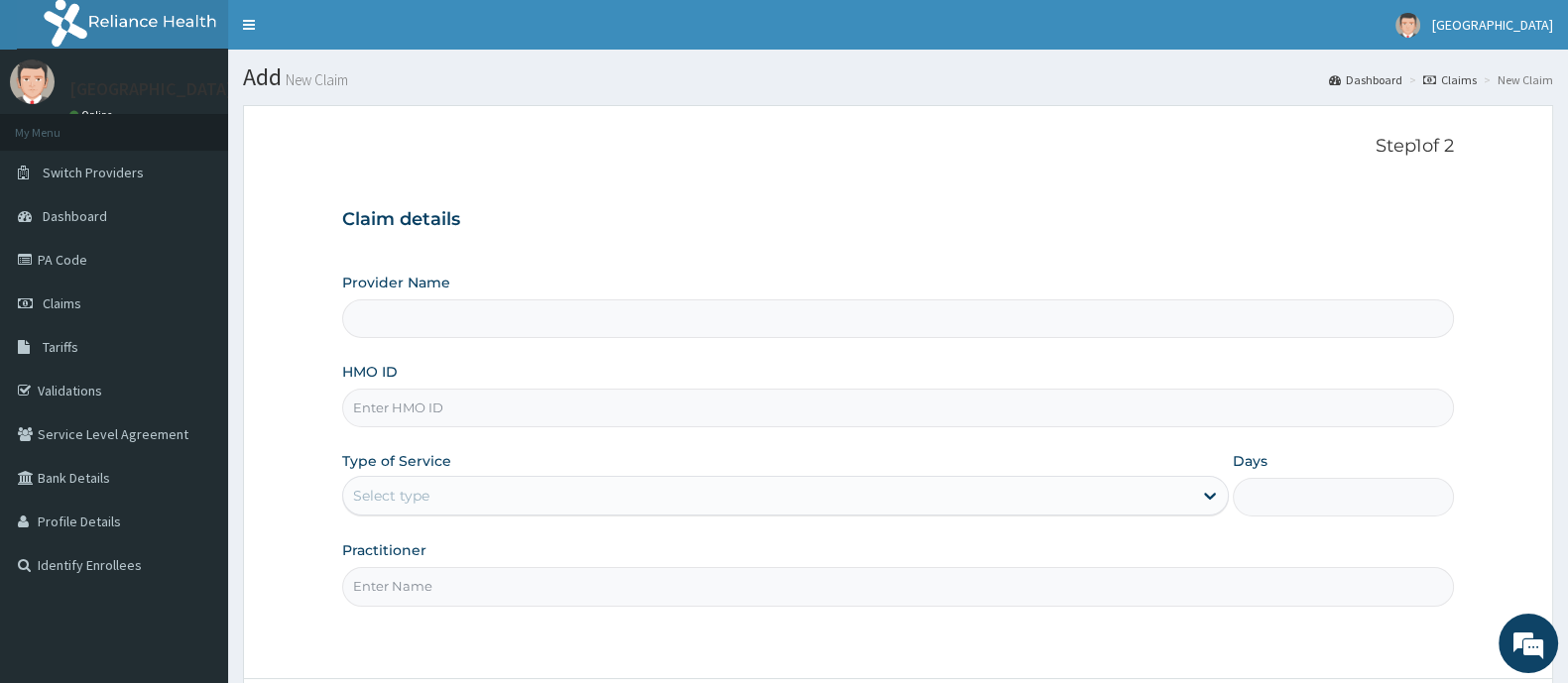
click at [422, 407] on input "HMO ID" at bounding box center [897, 408] width 1111 height 39
type input "[GEOGRAPHIC_DATA] And Maternity"
paste input "btr/10458/c"
type input "BTR/10458/B"
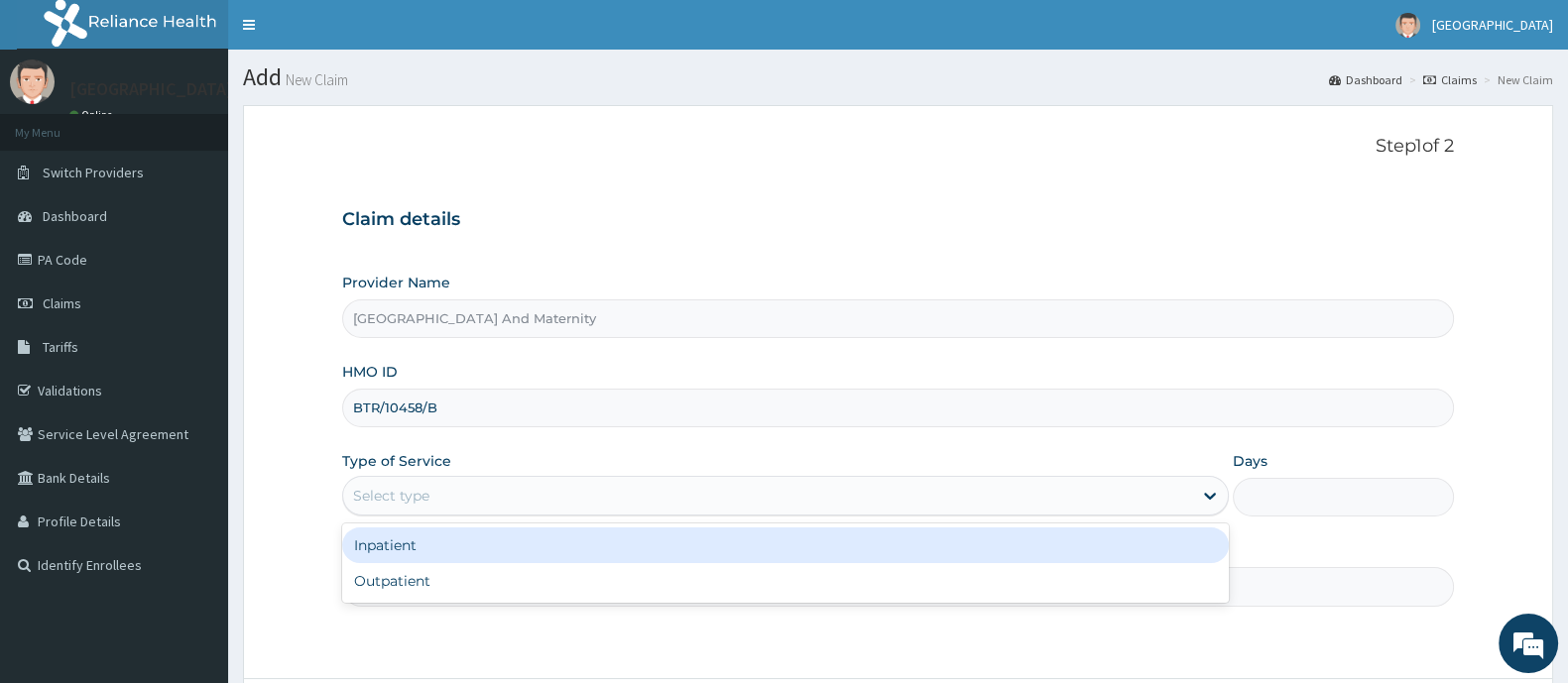
click at [505, 494] on div "Select type" at bounding box center [767, 496] width 848 height 32
click at [462, 497] on div "Select type" at bounding box center [767, 496] width 848 height 32
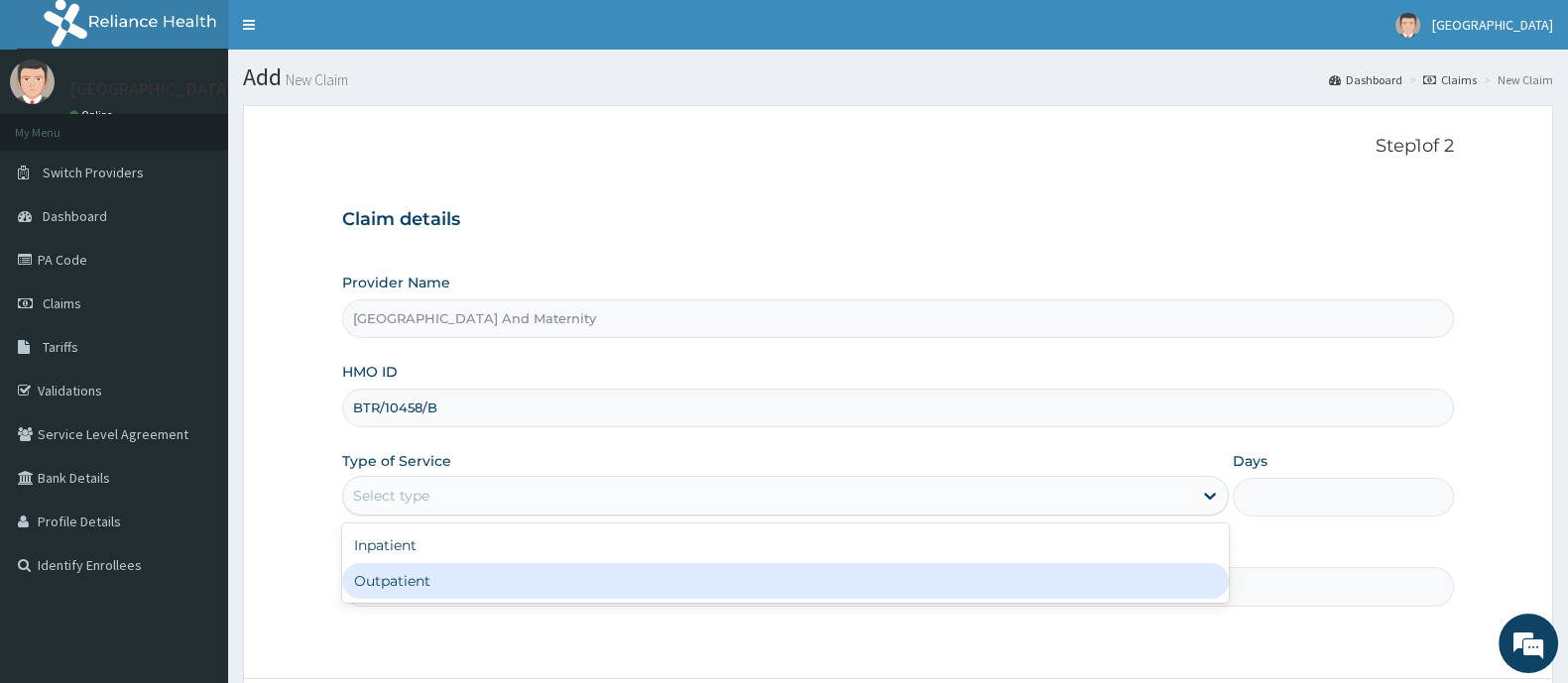
click at [447, 588] on div "Outpatient" at bounding box center [784, 581] width 886 height 36
type input "1"
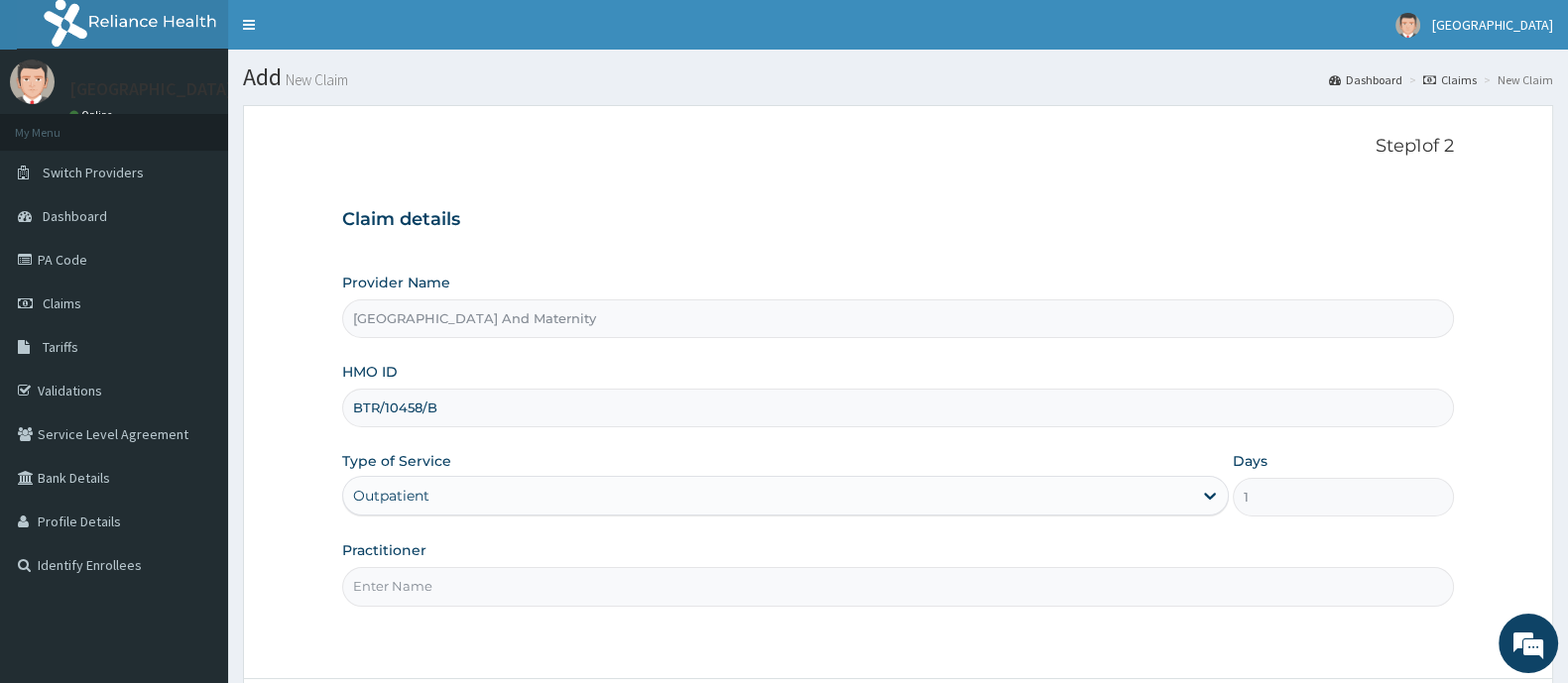
click at [441, 582] on input "Practitioner" at bounding box center [897, 586] width 1111 height 39
type input "[PERSON_NAME]"
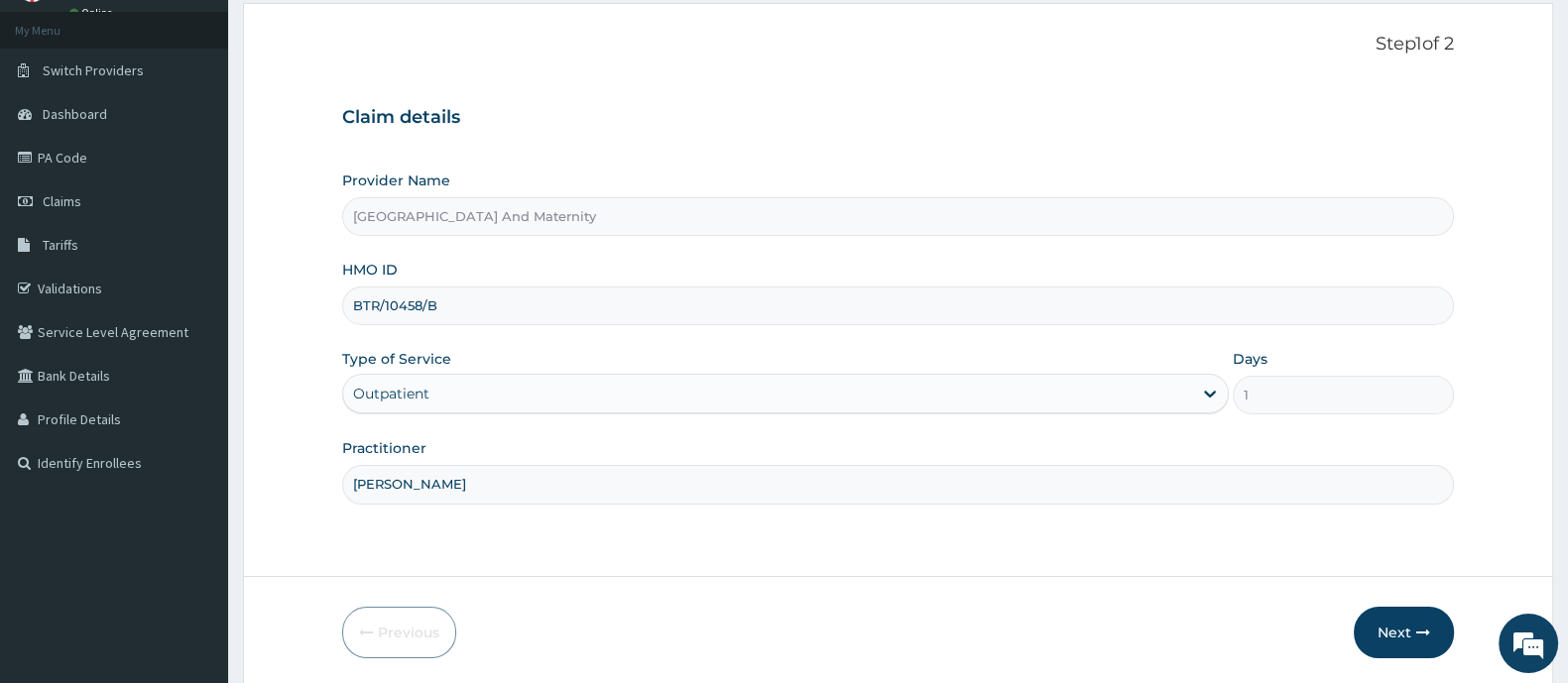
scroll to position [172, 0]
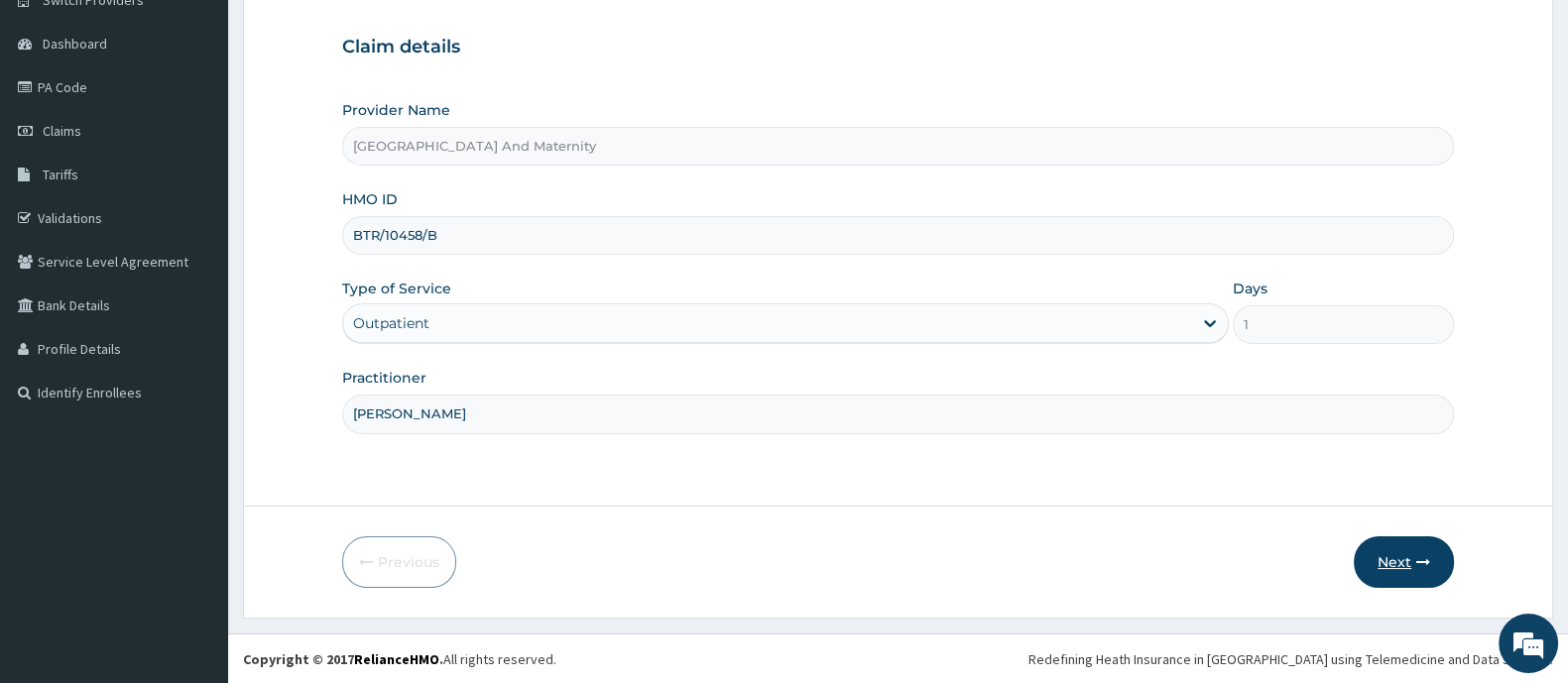
click at [1423, 555] on icon "button" at bounding box center [1422, 562] width 14 height 14
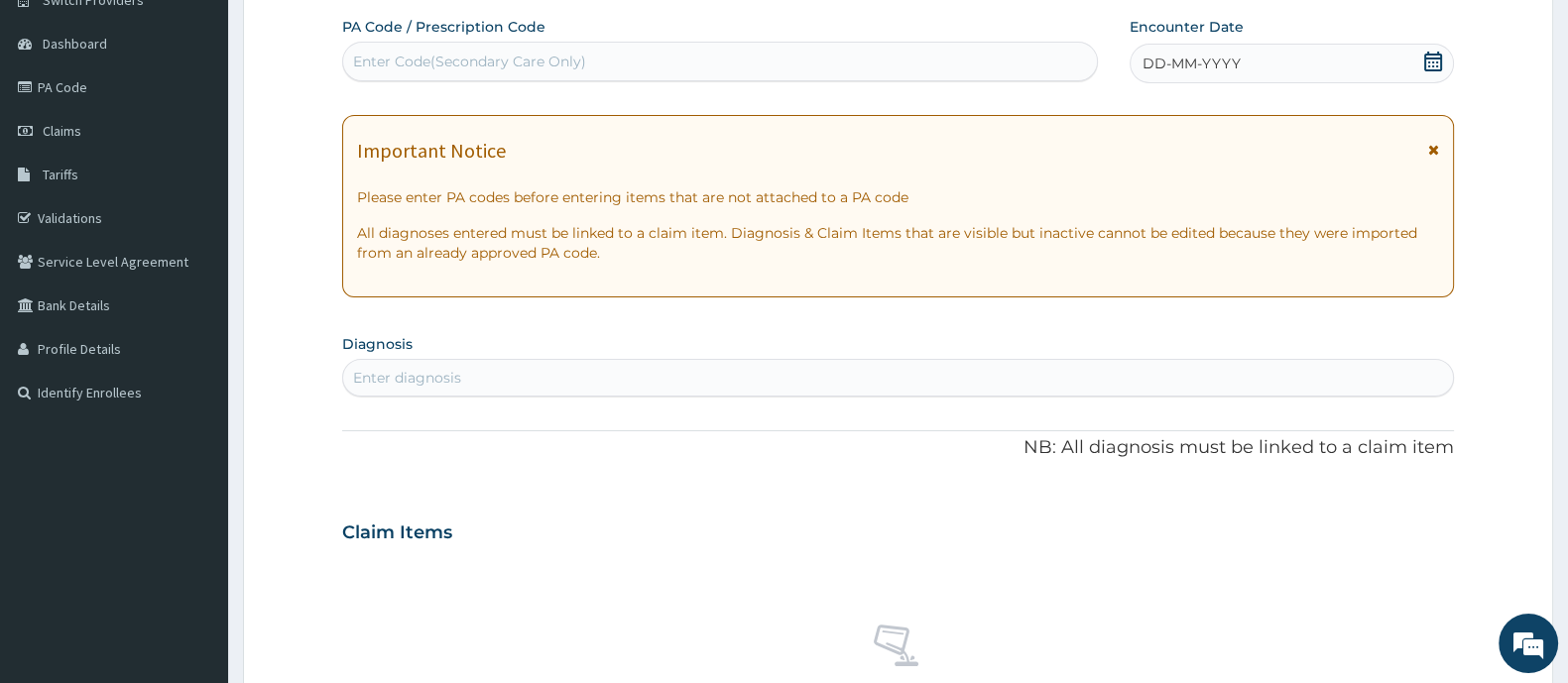
click at [1432, 69] on icon at bounding box center [1432, 62] width 18 height 20
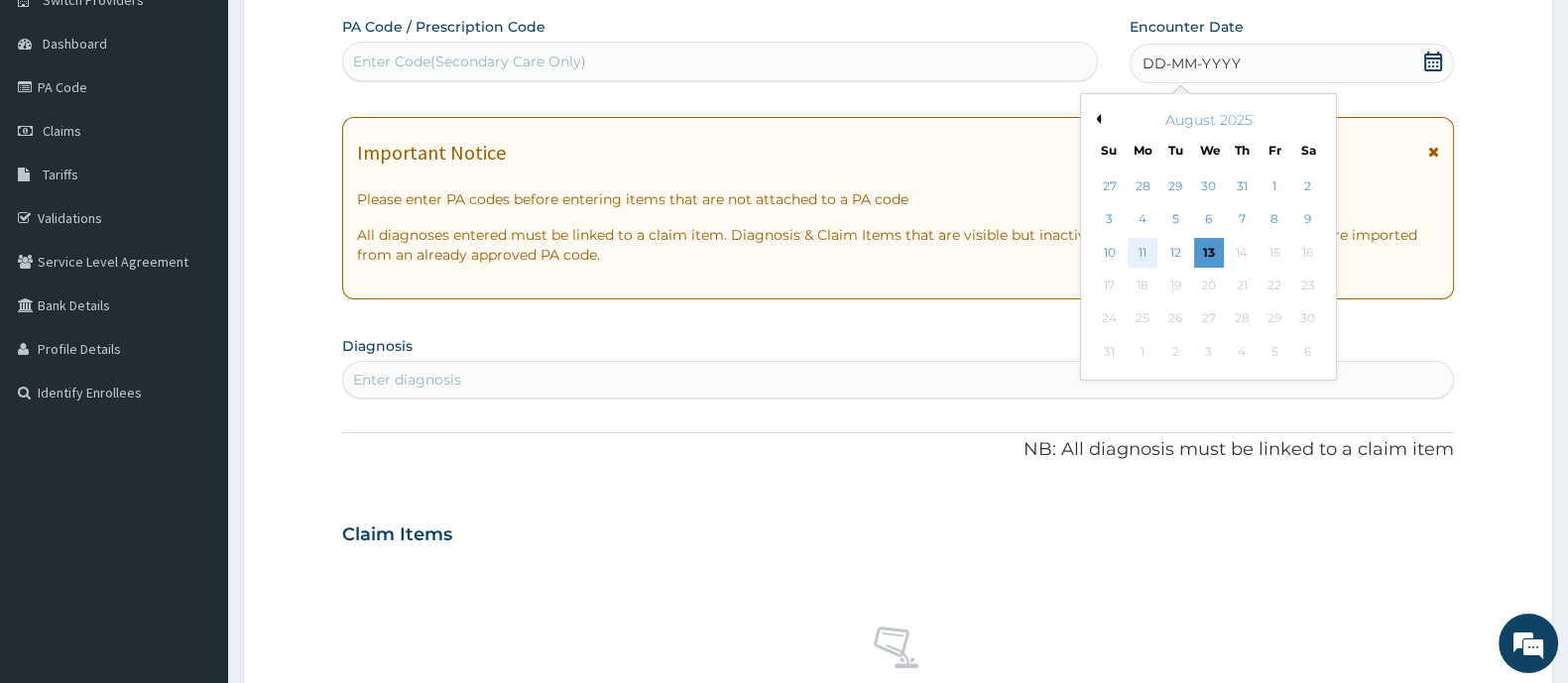
click at [1146, 253] on div "11" at bounding box center [1142, 253] width 30 height 30
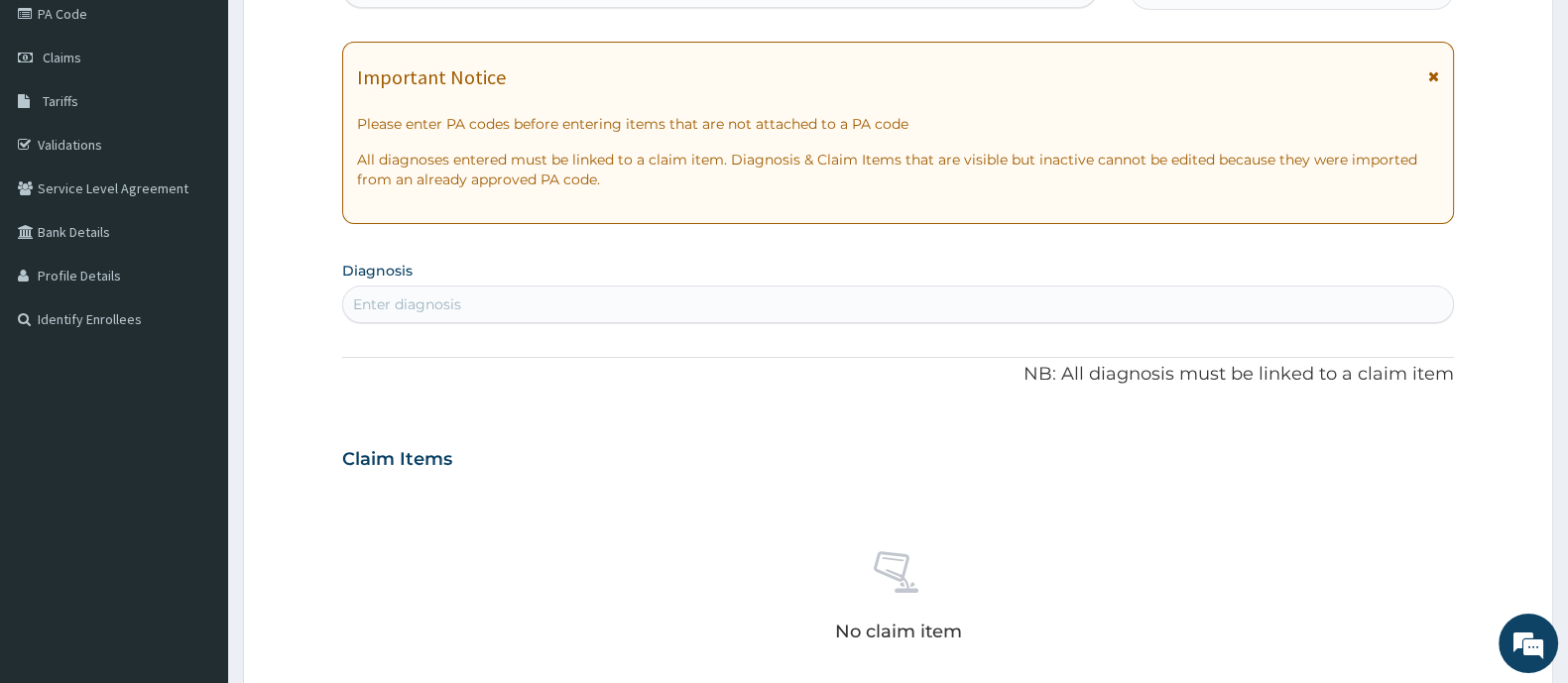
scroll to position [296, 0]
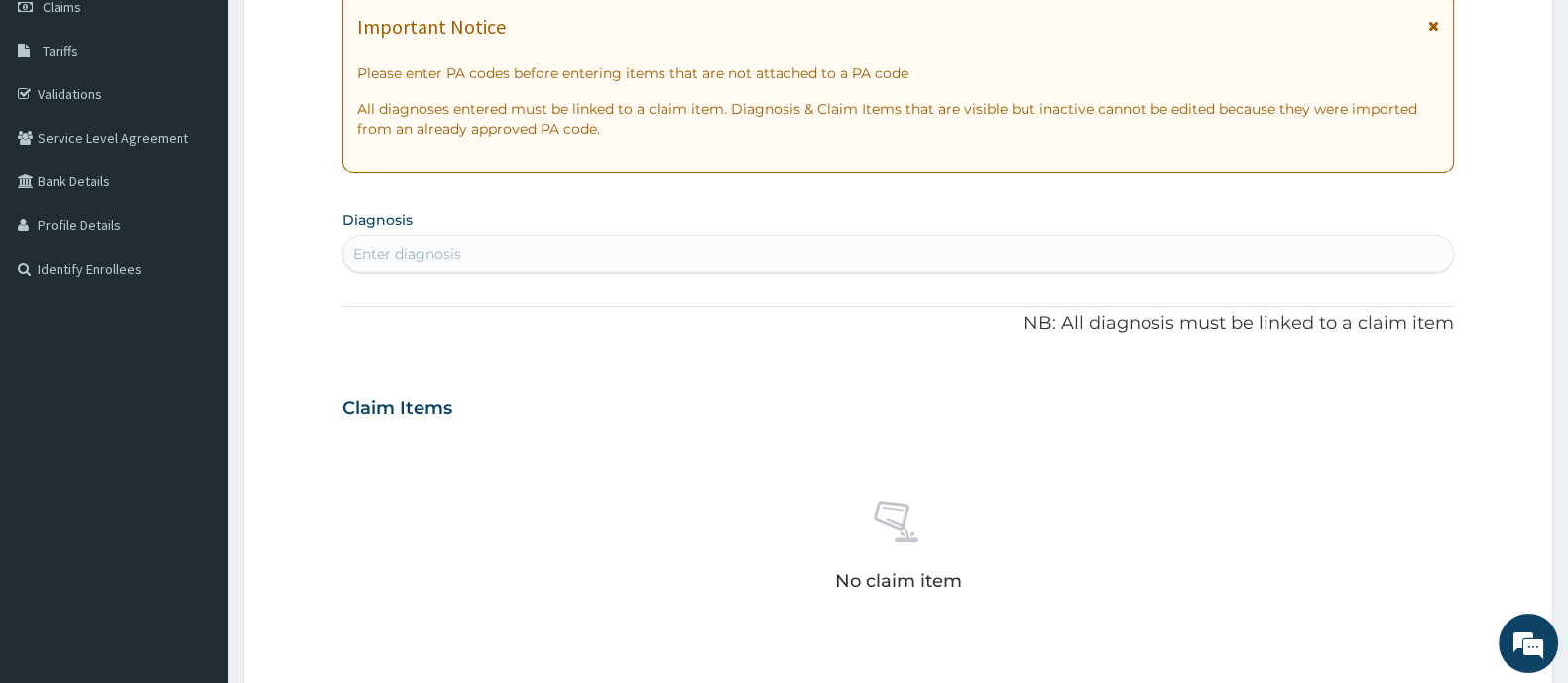
click at [389, 255] on div "Enter diagnosis" at bounding box center [407, 254] width 108 height 20
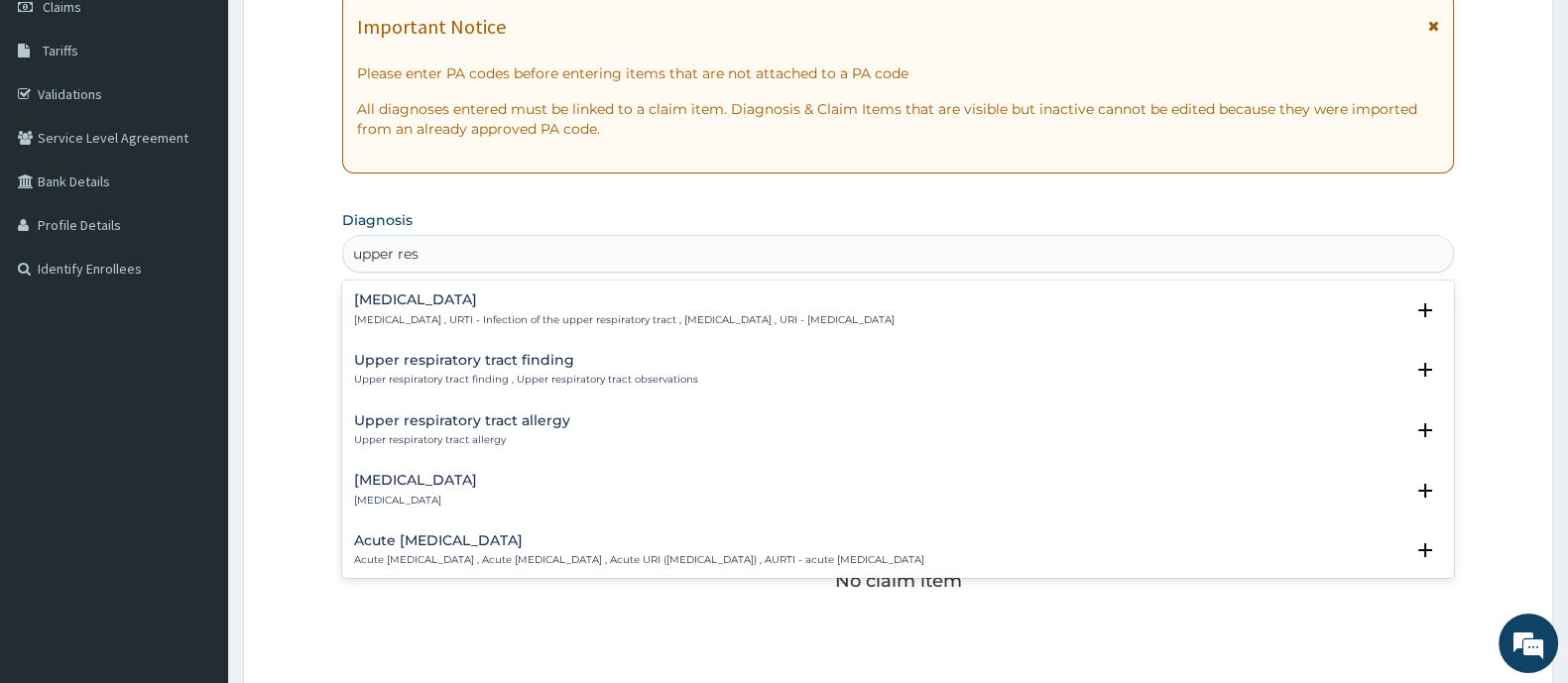
type input "upper resp"
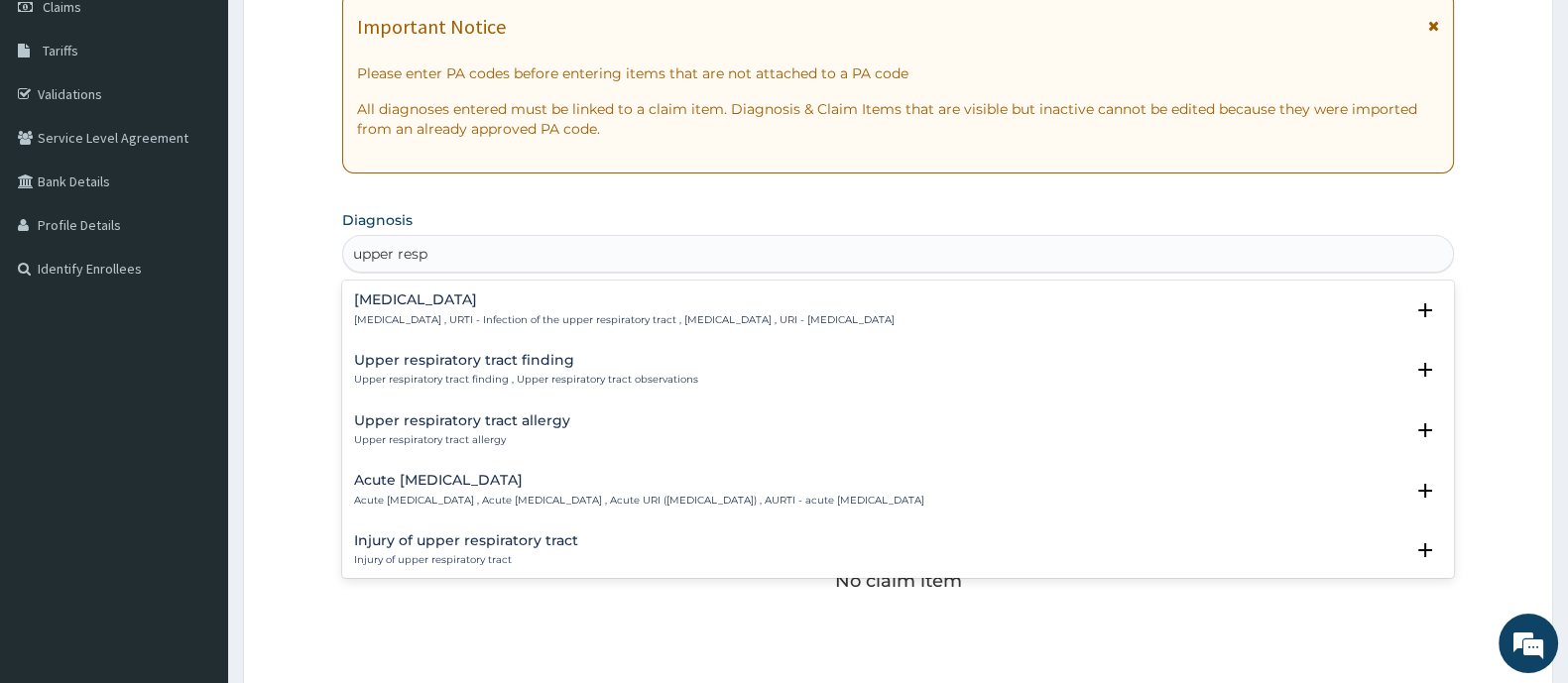
click at [529, 314] on p "[MEDICAL_DATA] , URTI - Infection of the upper respiratory tract , [MEDICAL_DAT…" at bounding box center [624, 320] width 540 height 14
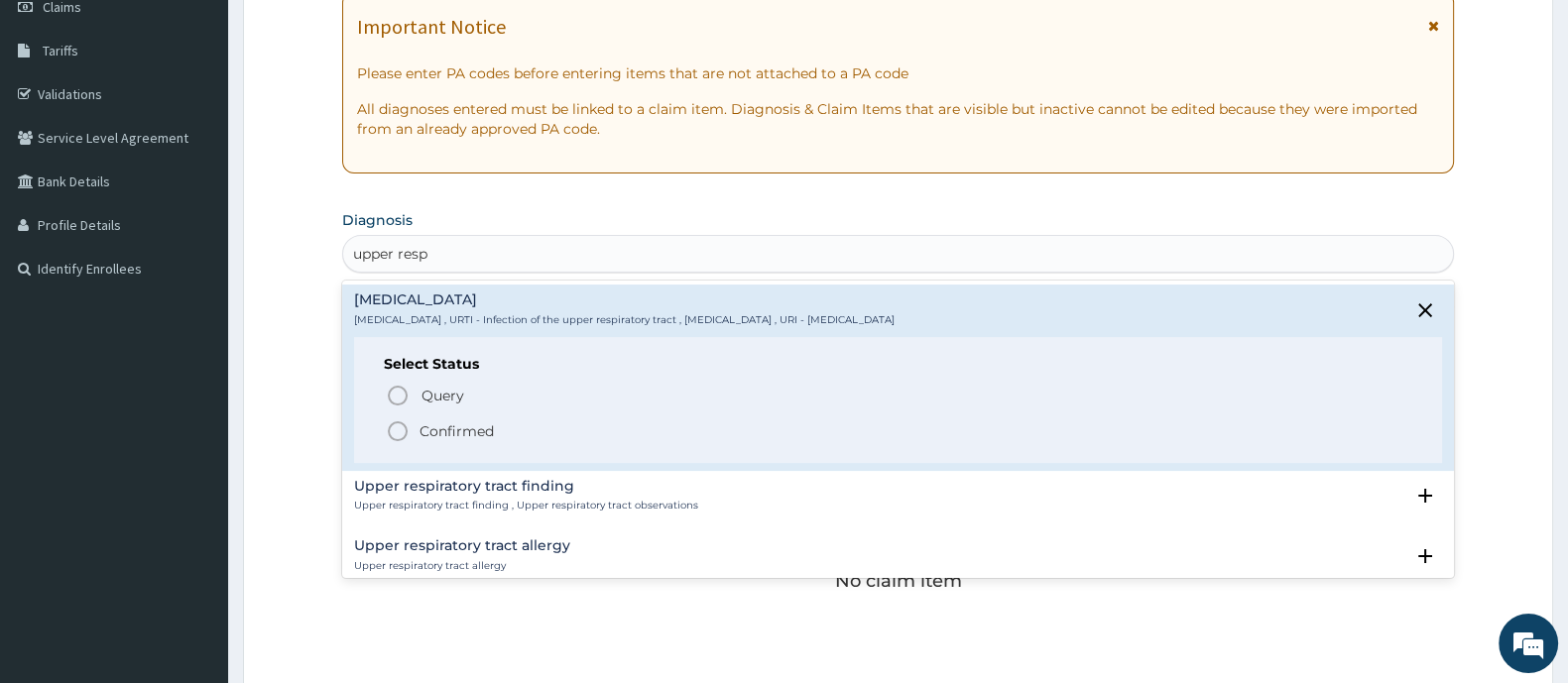
click at [400, 429] on icon "status option filled" at bounding box center [398, 432] width 24 height 24
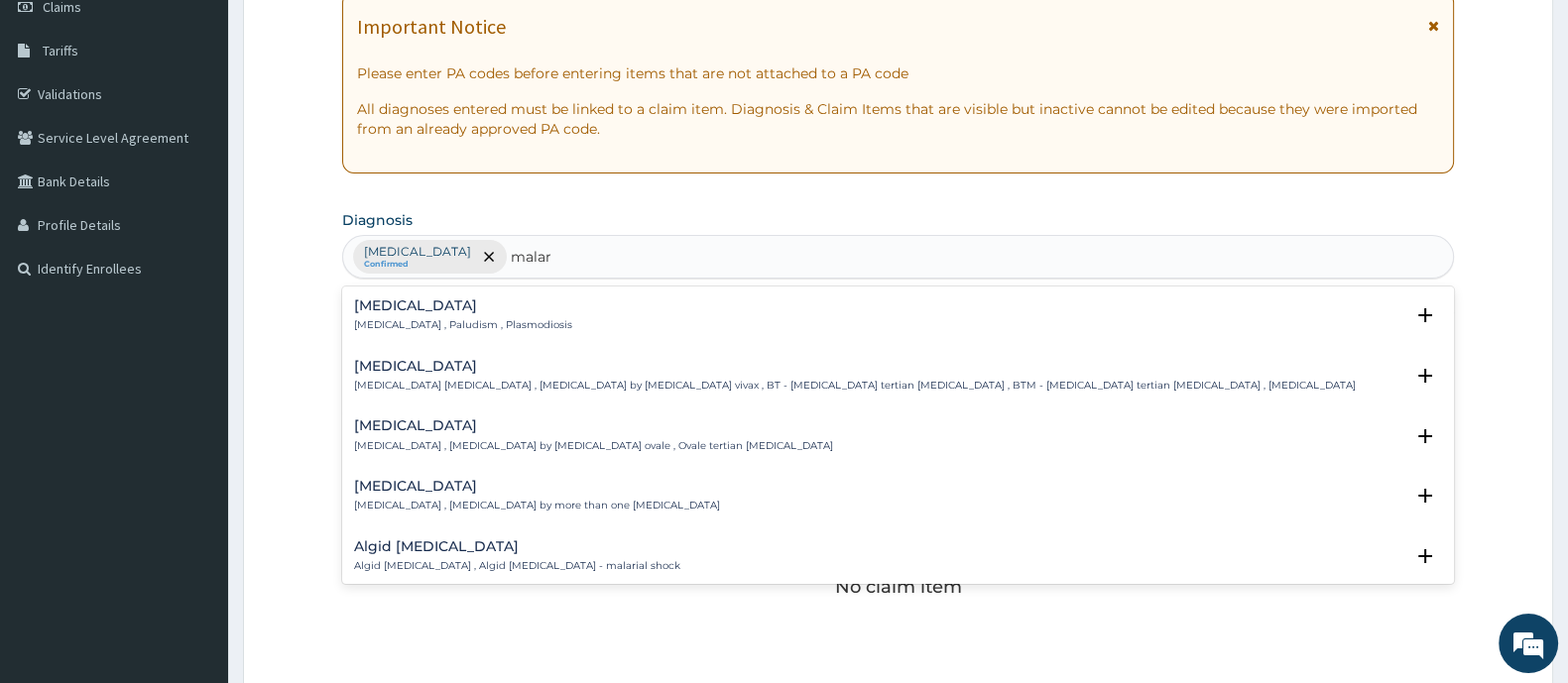
type input "malari"
click at [467, 313] on div "[MEDICAL_DATA] [MEDICAL_DATA] , Paludism , Plasmodiosis" at bounding box center [463, 315] width 218 height 35
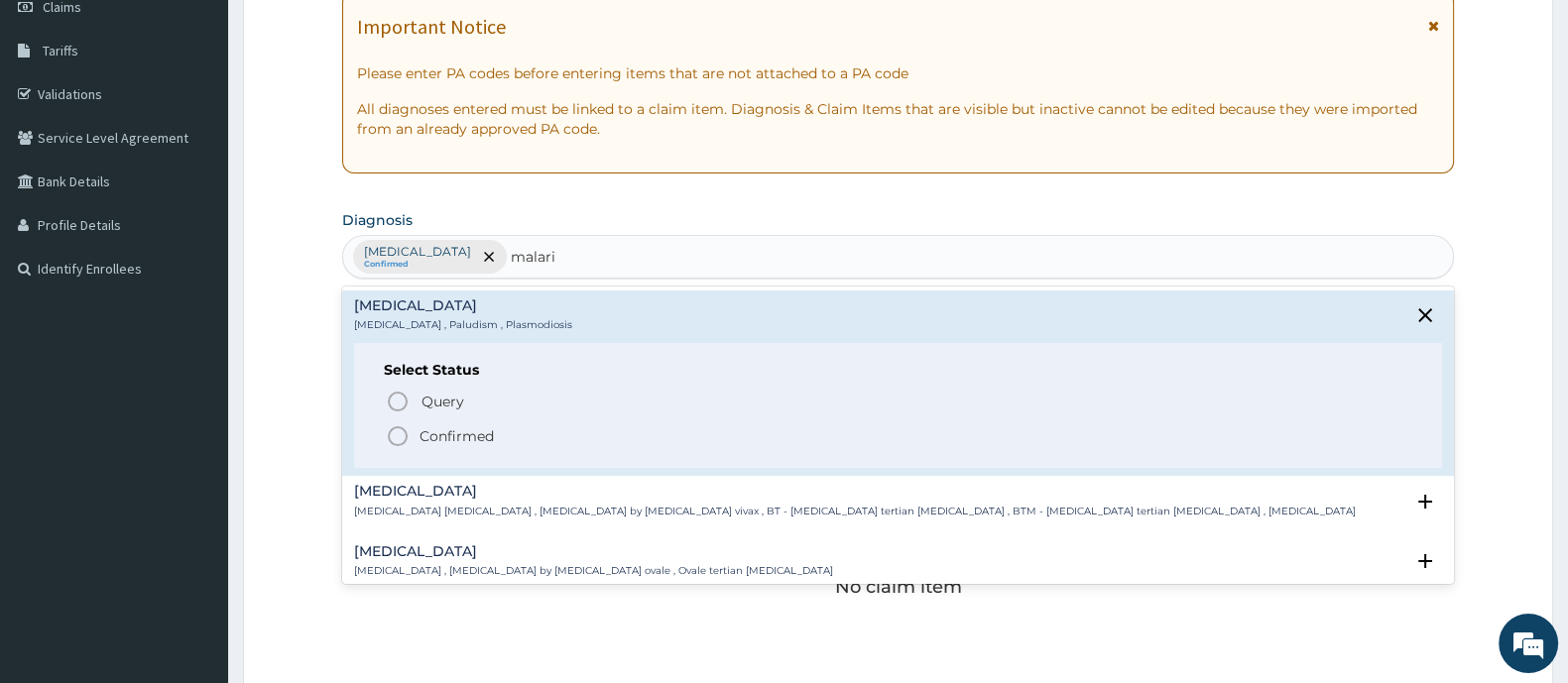
click at [406, 433] on circle "status option filled" at bounding box center [398, 437] width 18 height 18
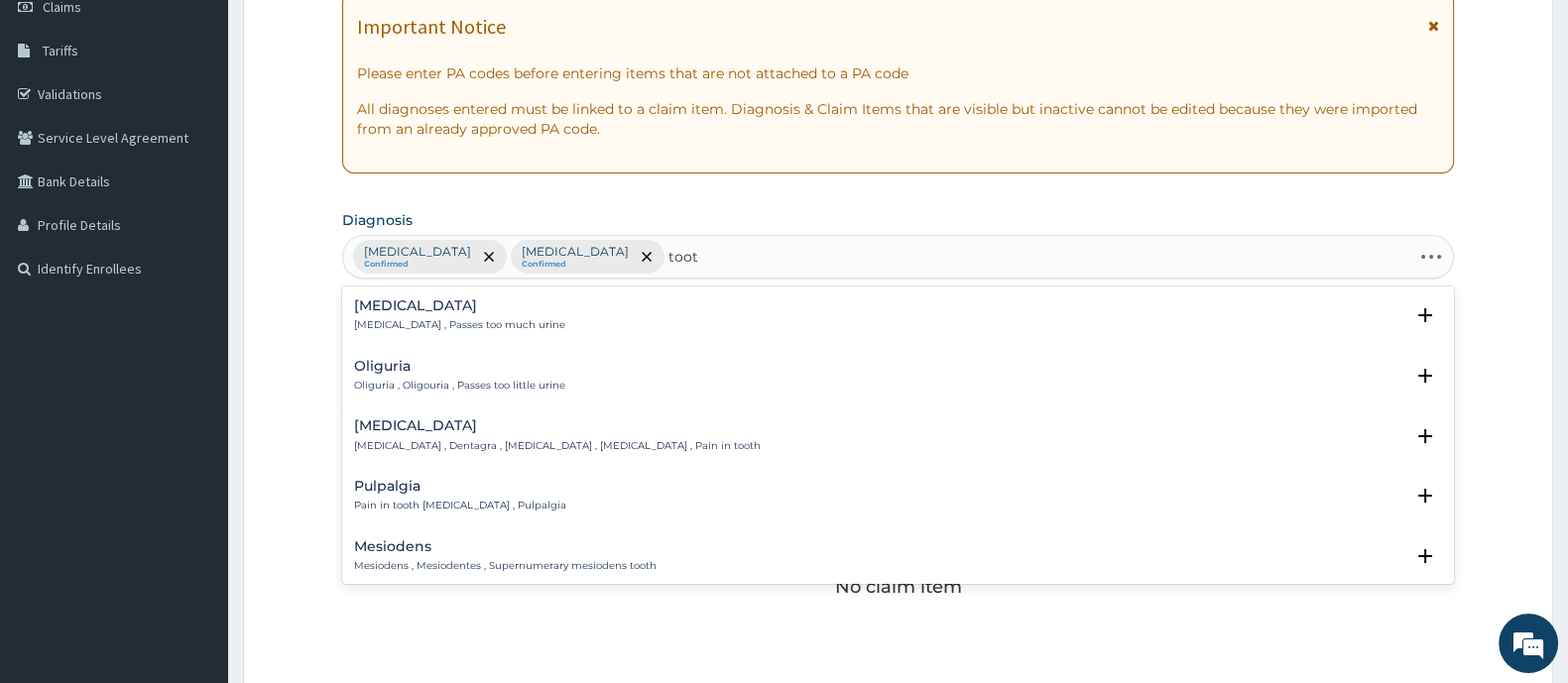
type input "tooth"
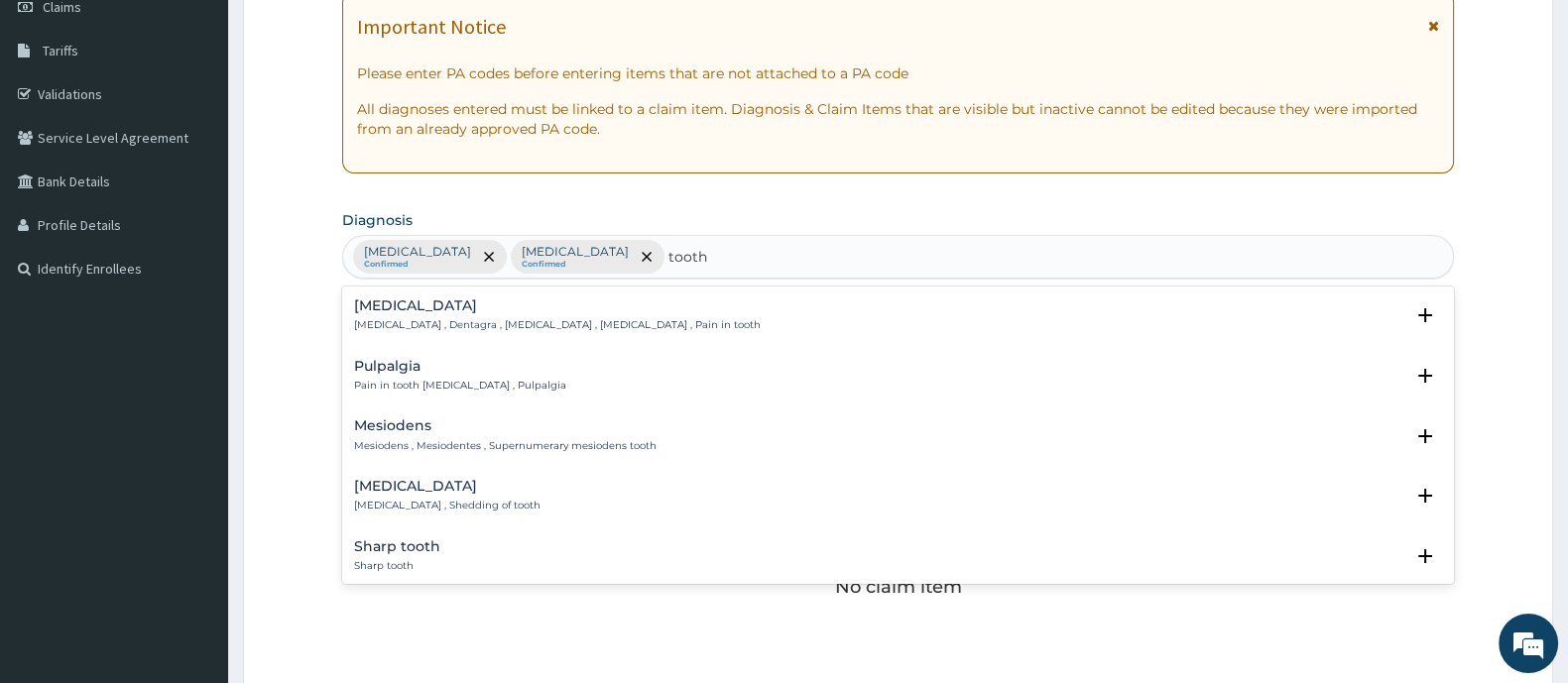
click at [460, 298] on h4 "Toothache" at bounding box center [557, 305] width 407 height 15
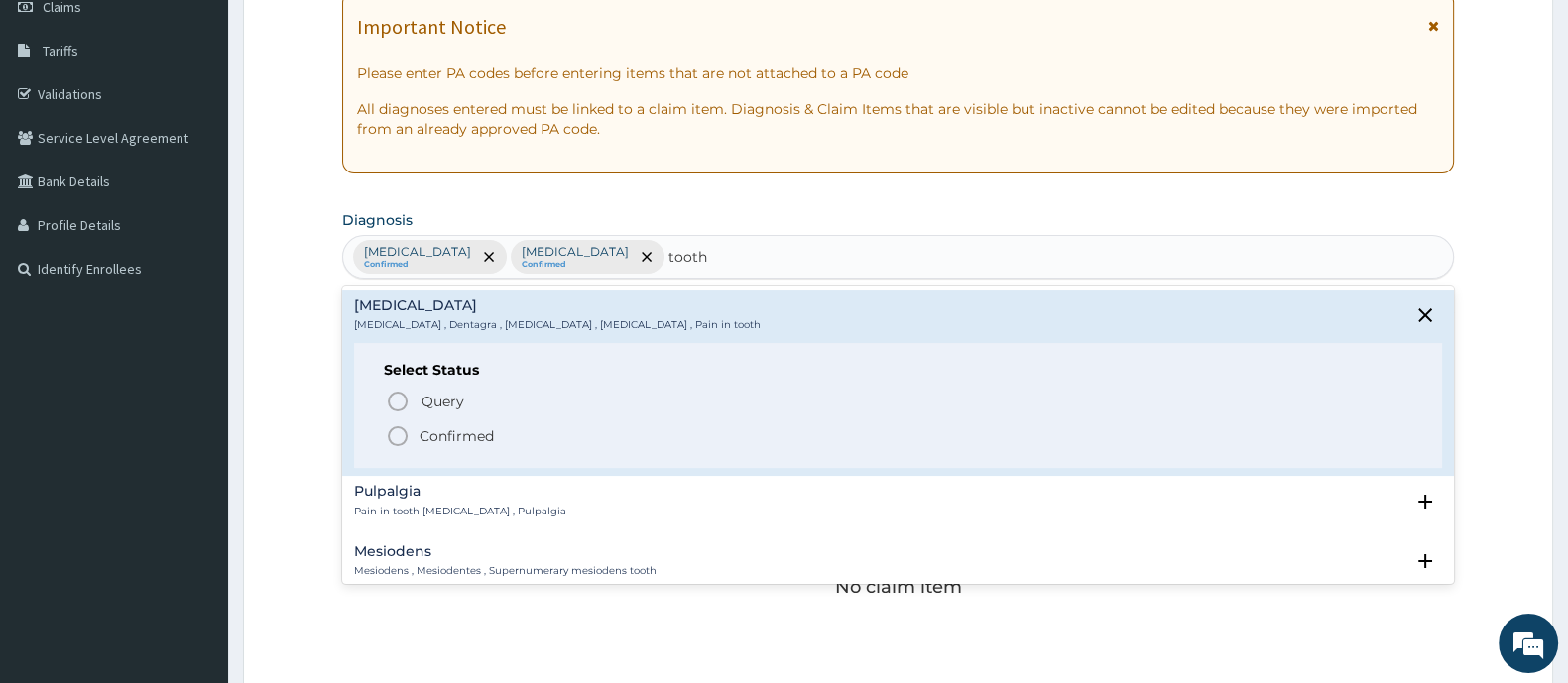
click at [389, 439] on circle "status option filled" at bounding box center [398, 437] width 18 height 18
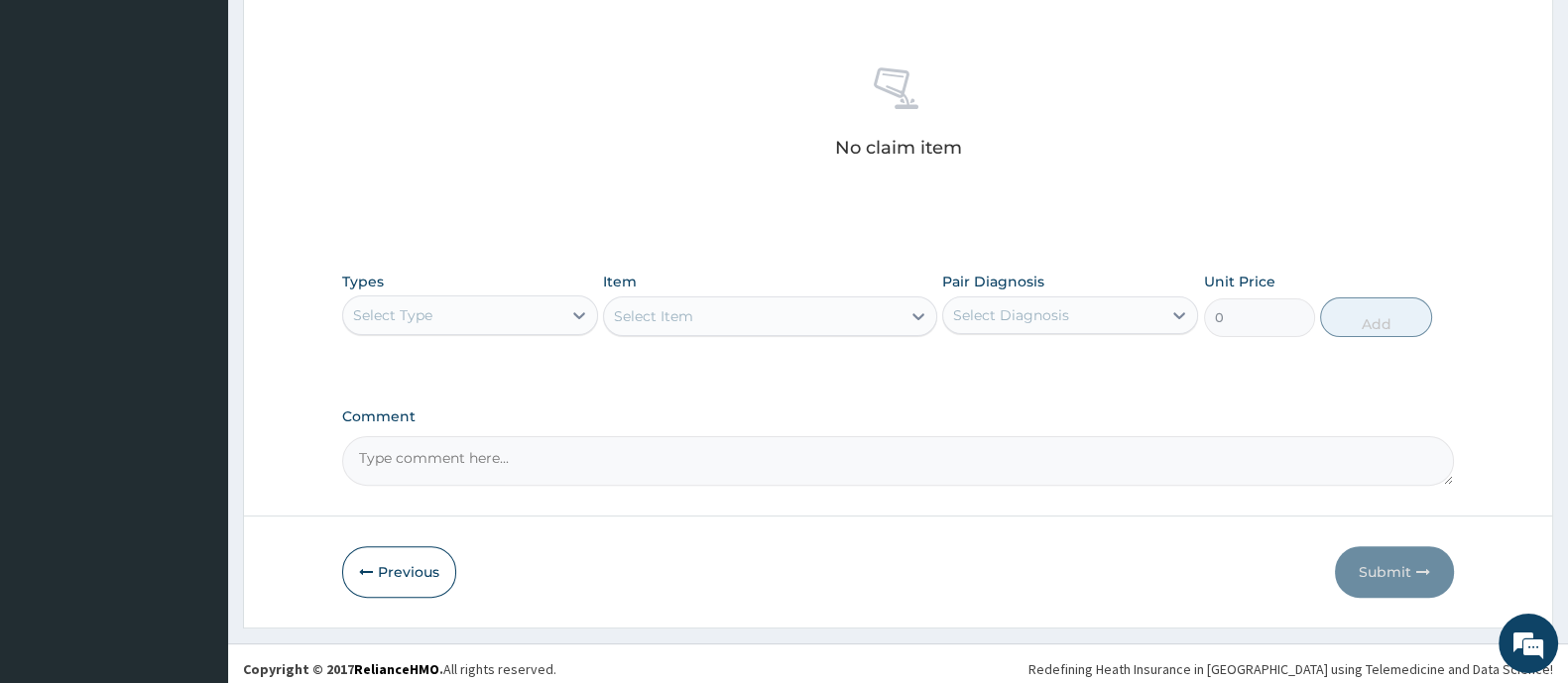
scroll to position [744, 0]
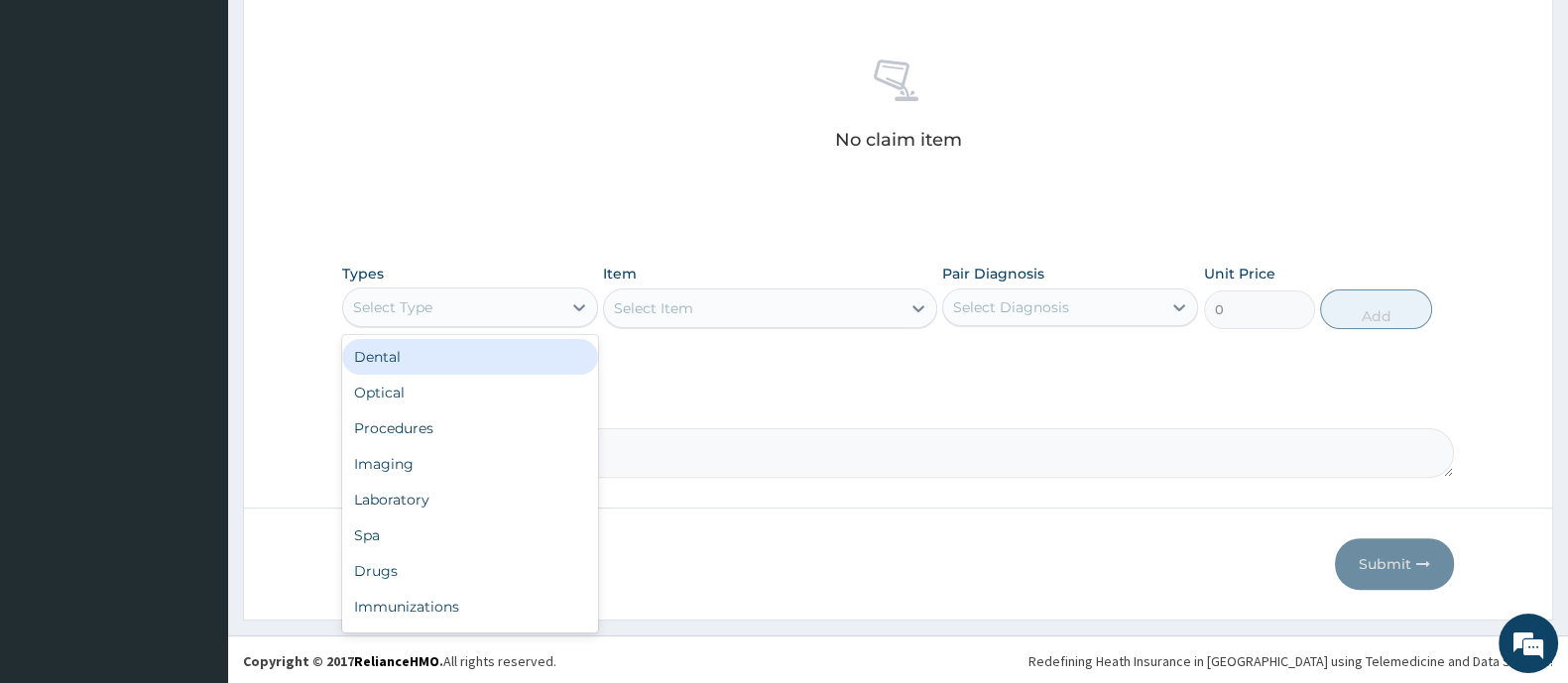
click at [513, 306] on div "Select Type" at bounding box center [452, 307] width 218 height 32
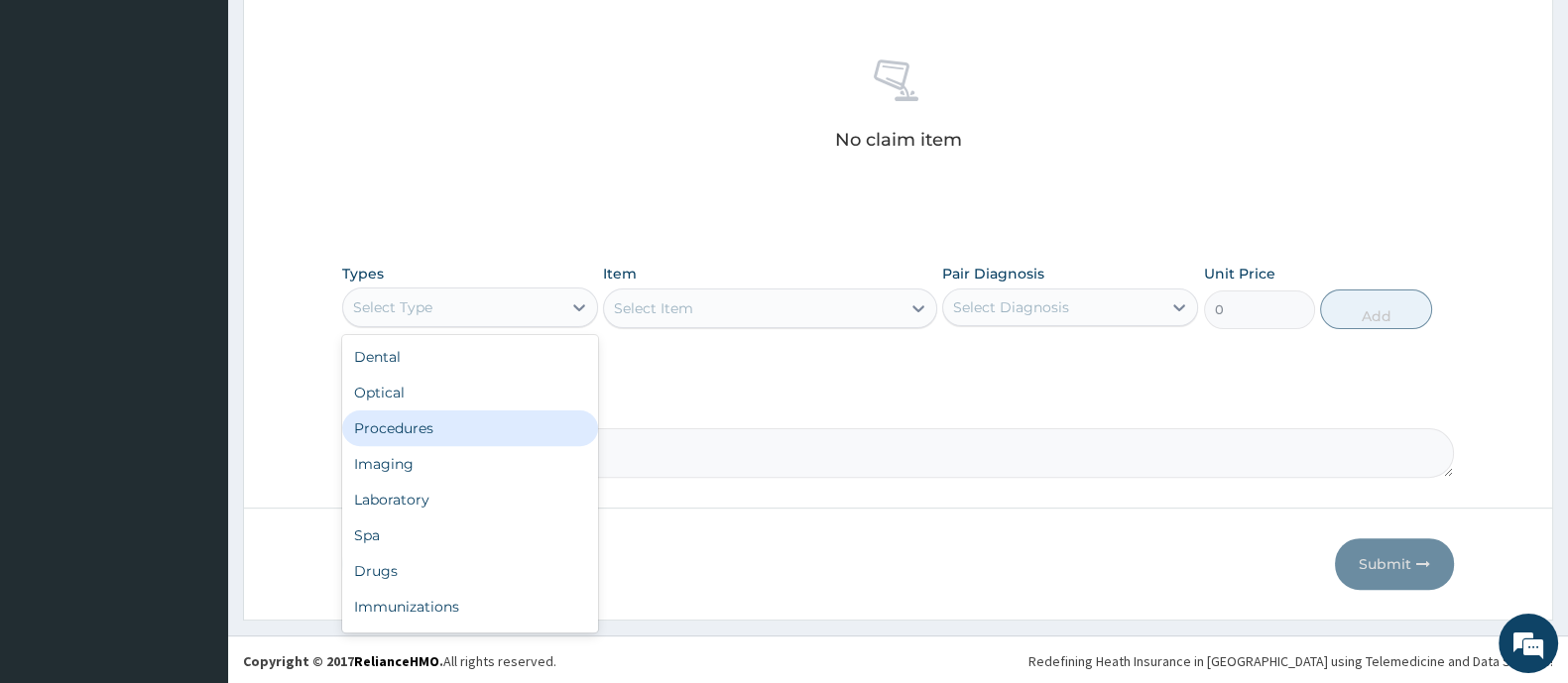
click at [442, 411] on div "Procedures" at bounding box center [470, 429] width 256 height 36
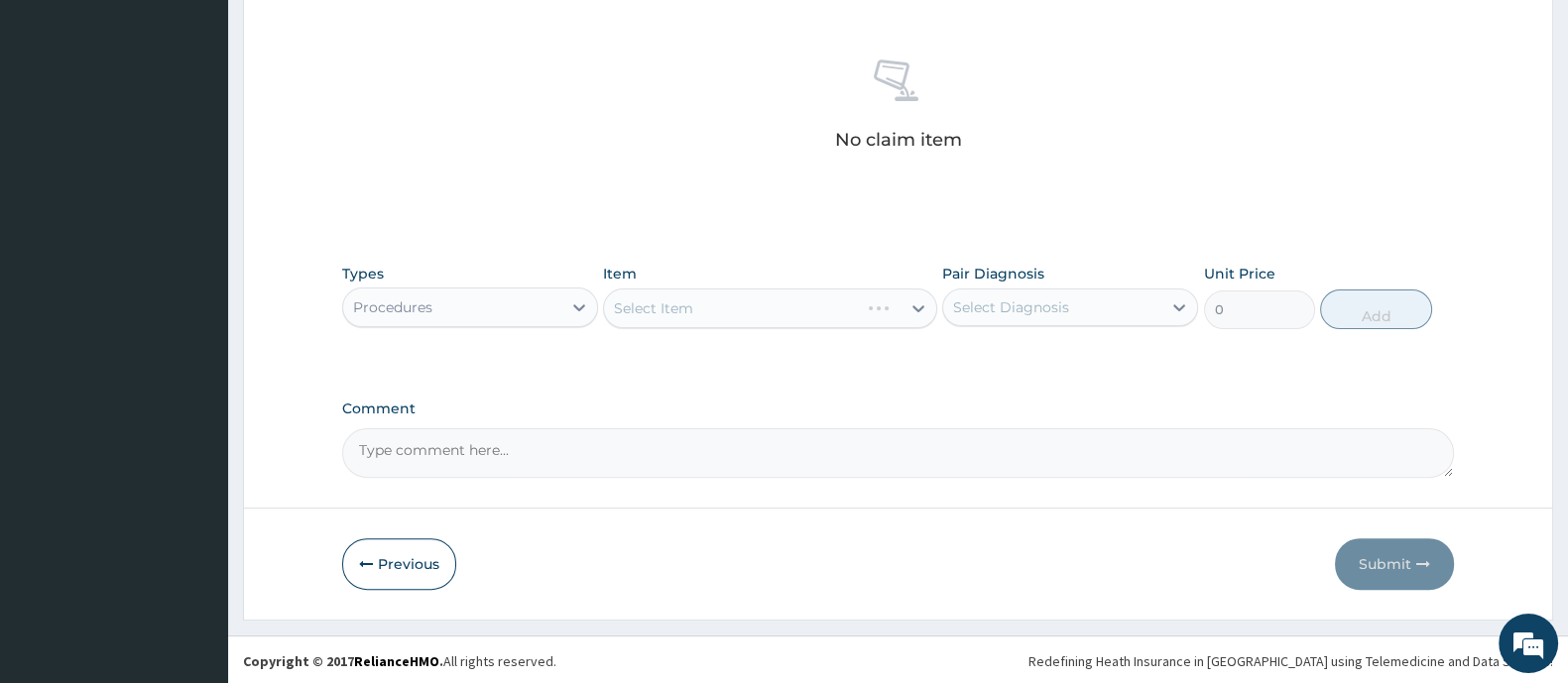
click at [772, 299] on div "Select Item" at bounding box center [770, 308] width 333 height 40
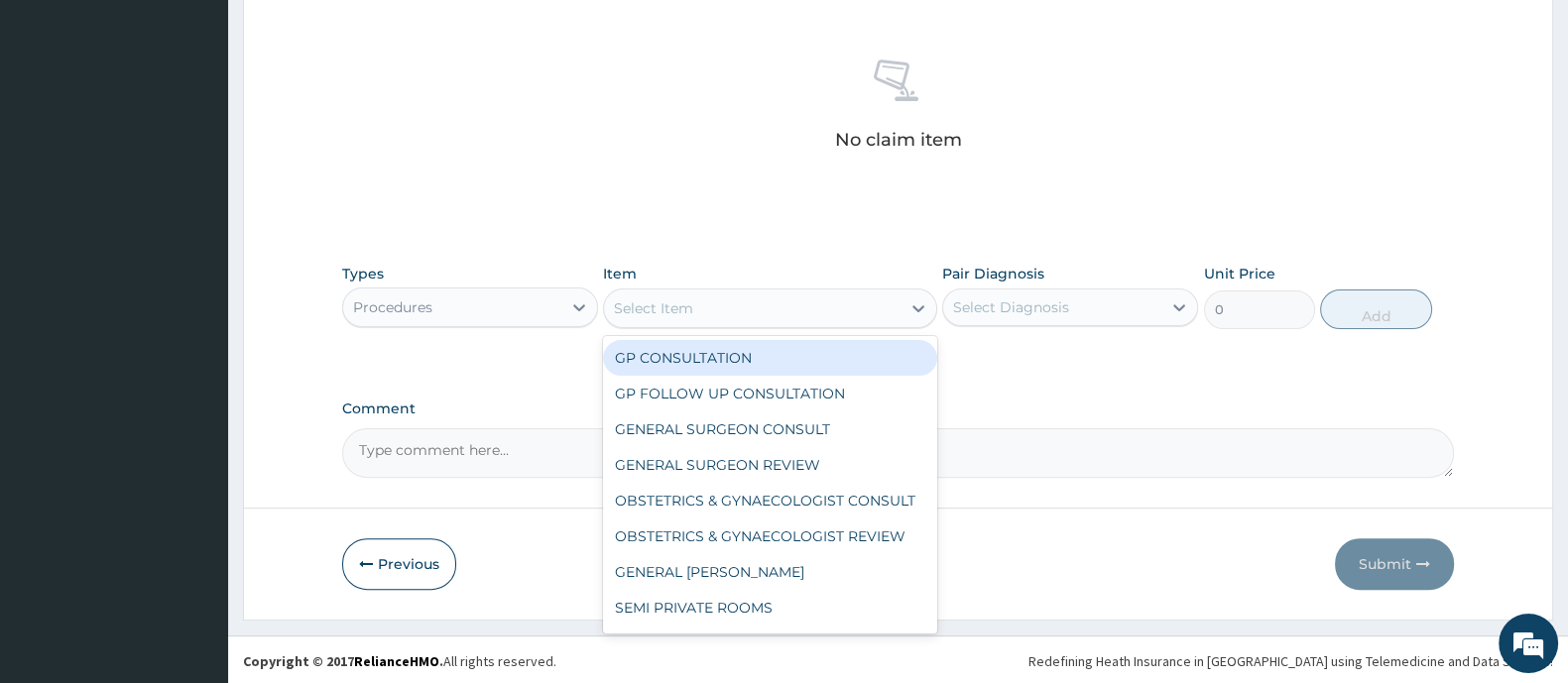
click at [767, 299] on div "Select Item" at bounding box center [752, 308] width 295 height 32
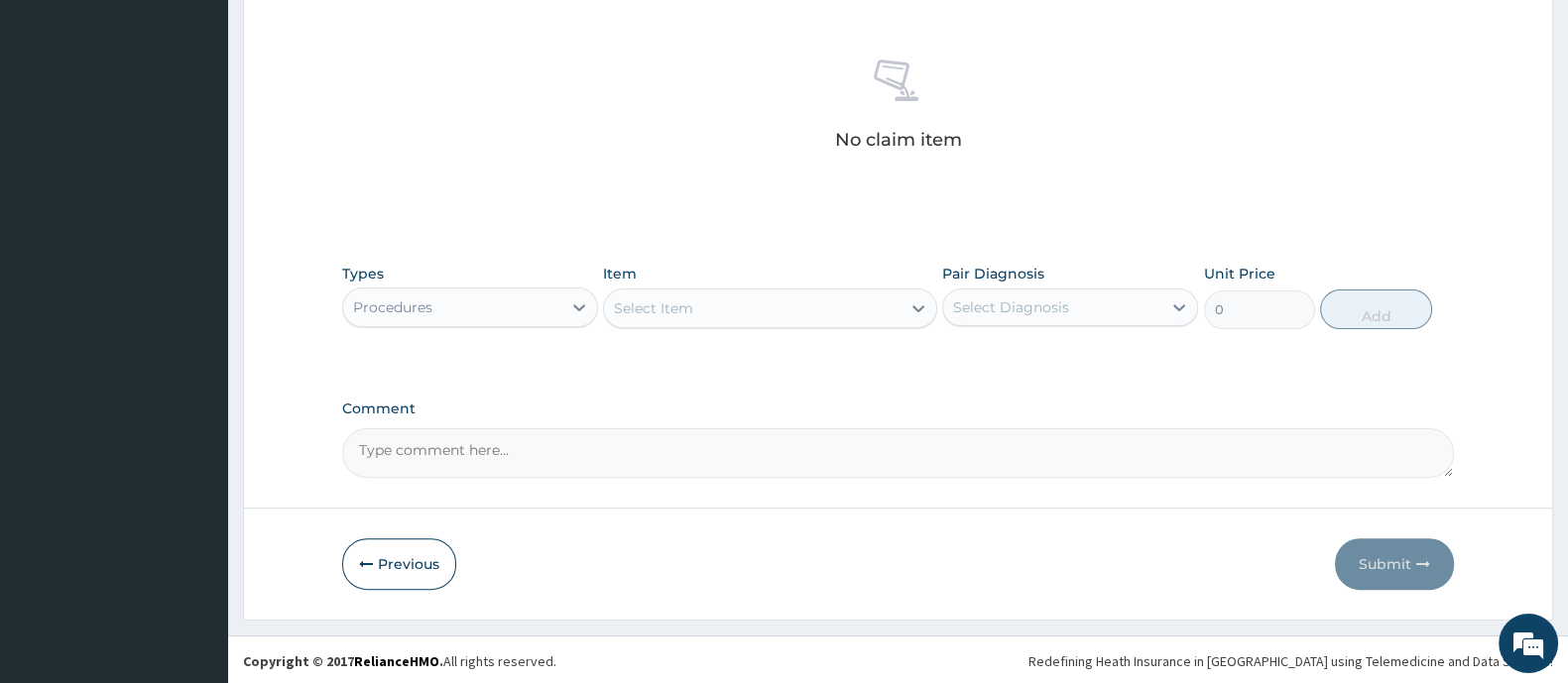
click at [747, 292] on div "Select Item" at bounding box center [752, 308] width 295 height 32
click at [736, 303] on div "Select Item" at bounding box center [752, 308] width 295 height 32
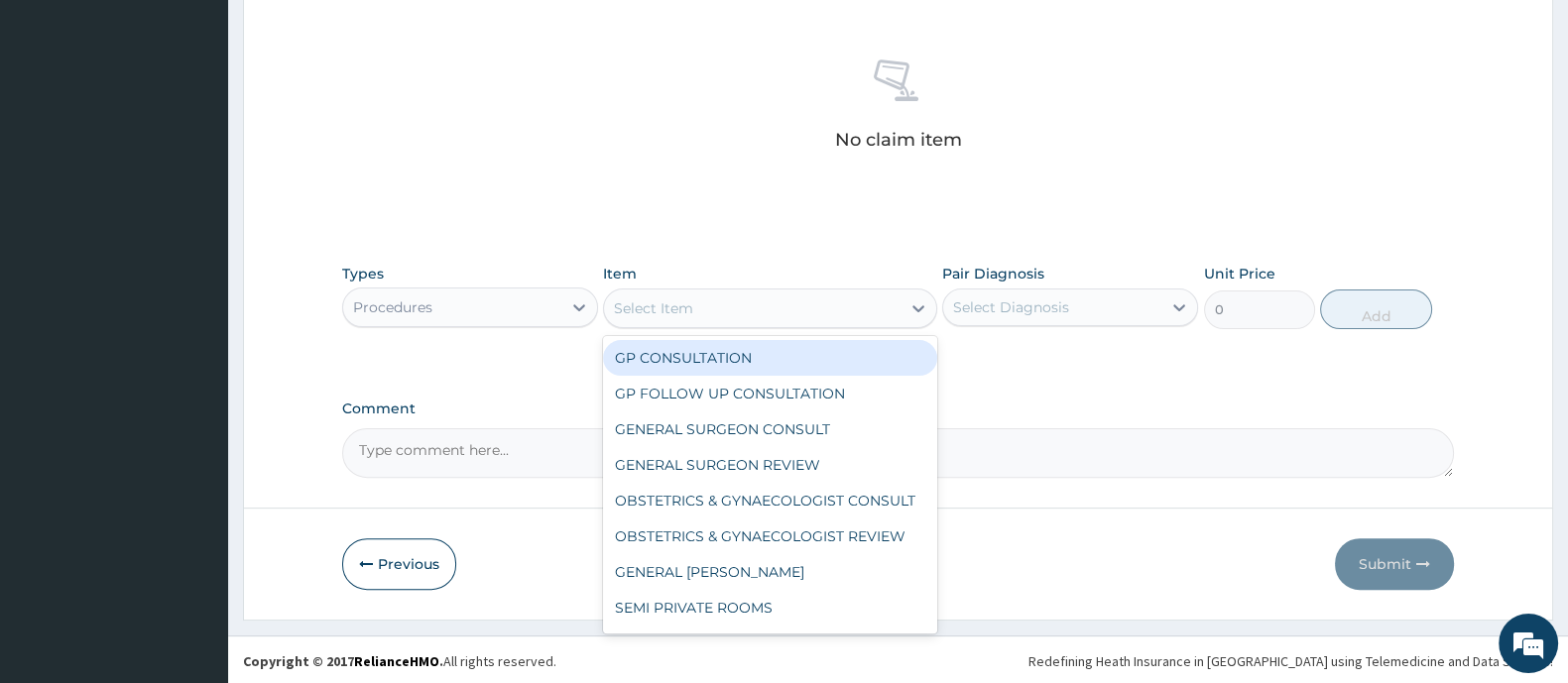
click at [737, 309] on div "Select Item" at bounding box center [752, 308] width 295 height 32
drag, startPoint x: 728, startPoint y: 358, endPoint x: 992, endPoint y: 317, distance: 267.2
click at [742, 359] on div "GP CONSULTATION" at bounding box center [770, 358] width 333 height 36
type input "2000"
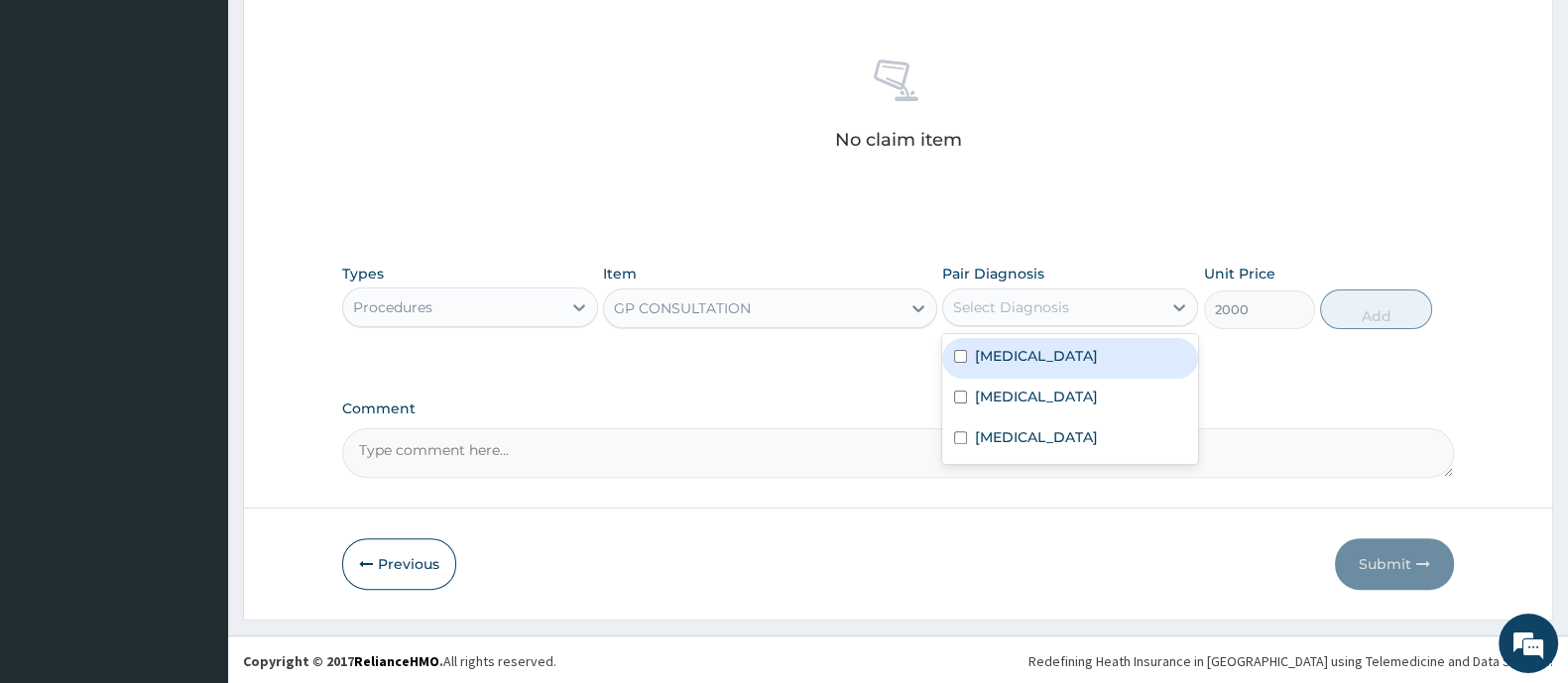
click at [1022, 299] on div "Select Diagnosis" at bounding box center [1011, 307] width 116 height 20
click at [998, 359] on label "Upper respiratory infection" at bounding box center [1036, 356] width 123 height 20
checkbox input "true"
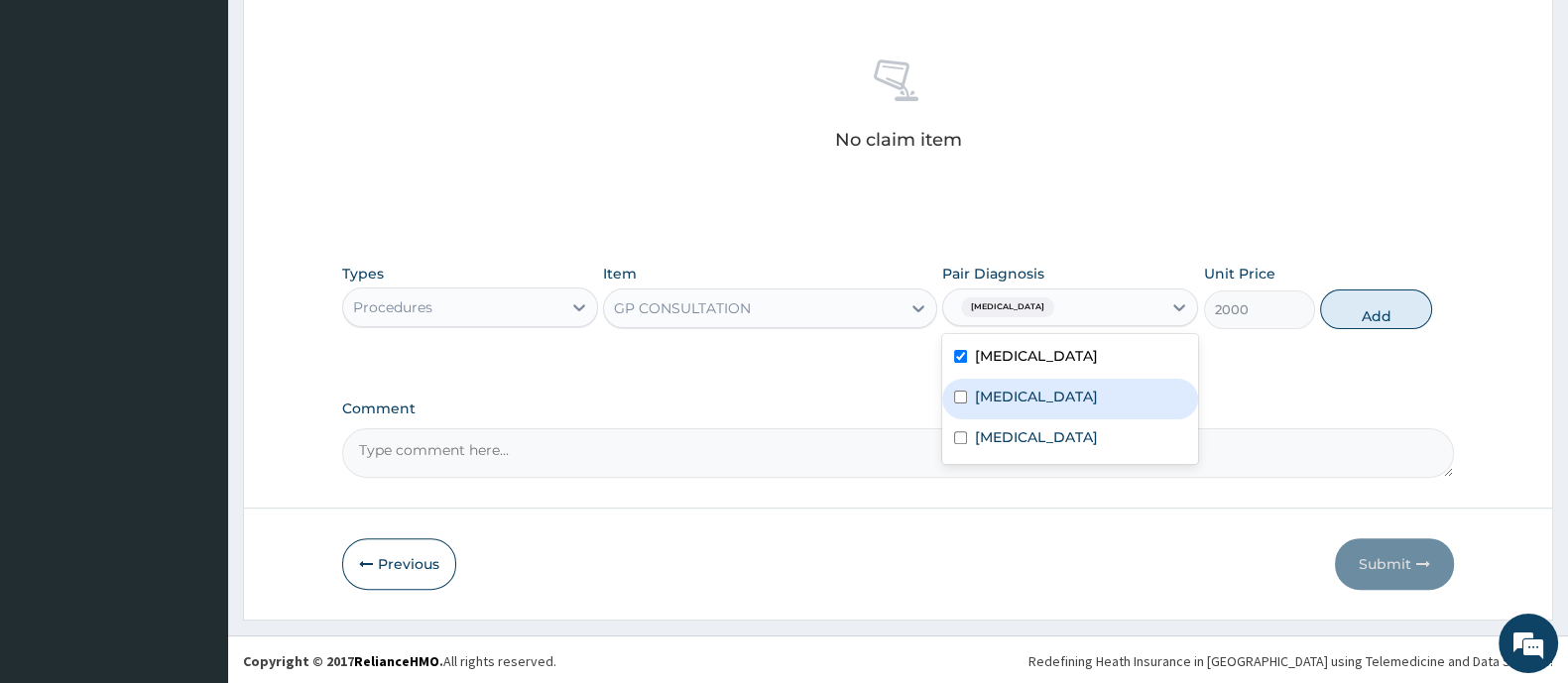
drag, startPoint x: 977, startPoint y: 390, endPoint x: 977, endPoint y: 412, distance: 22.0
click at [978, 398] on label "[MEDICAL_DATA]" at bounding box center [1036, 397] width 123 height 20
checkbox input "true"
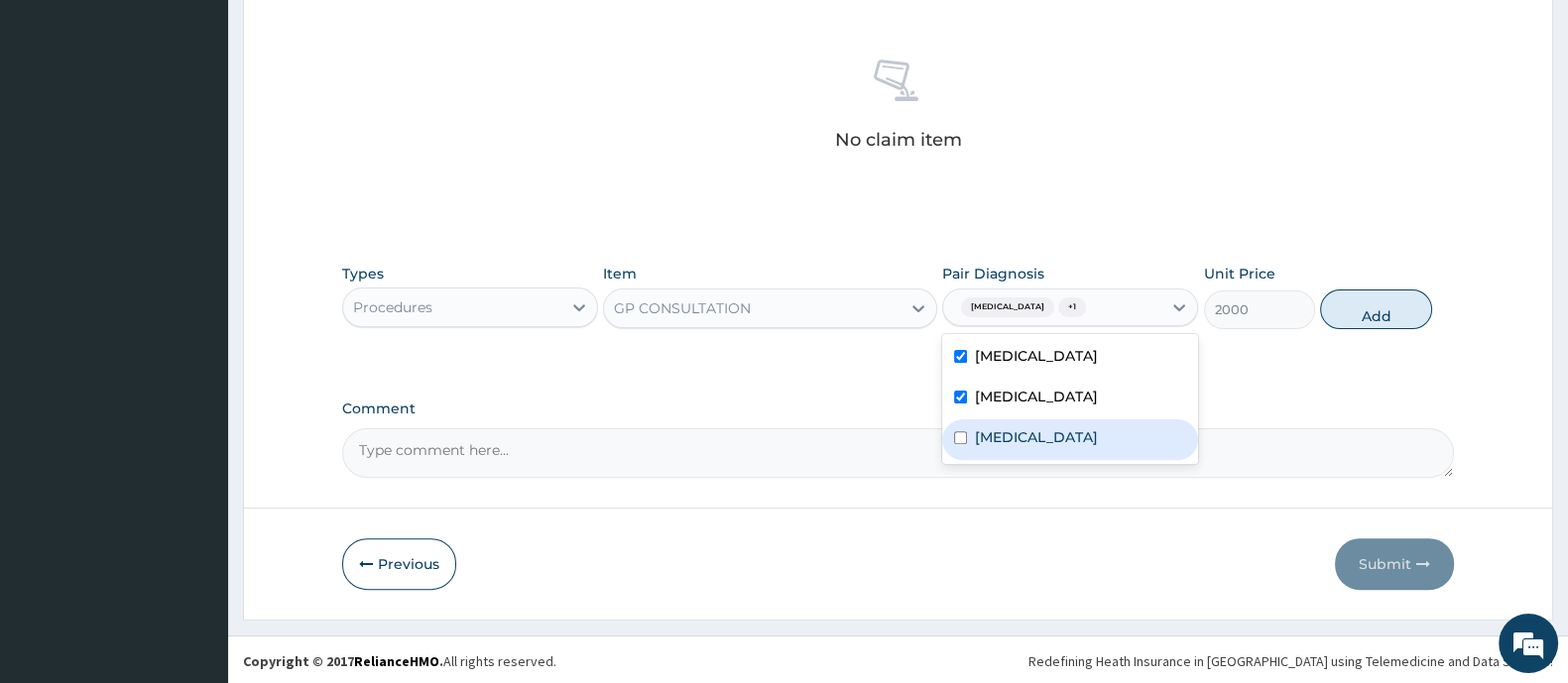
click at [975, 430] on label "Toothache" at bounding box center [1036, 438] width 123 height 20
click at [955, 432] on input "checkbox" at bounding box center [960, 438] width 13 height 13
checkbox input "true"
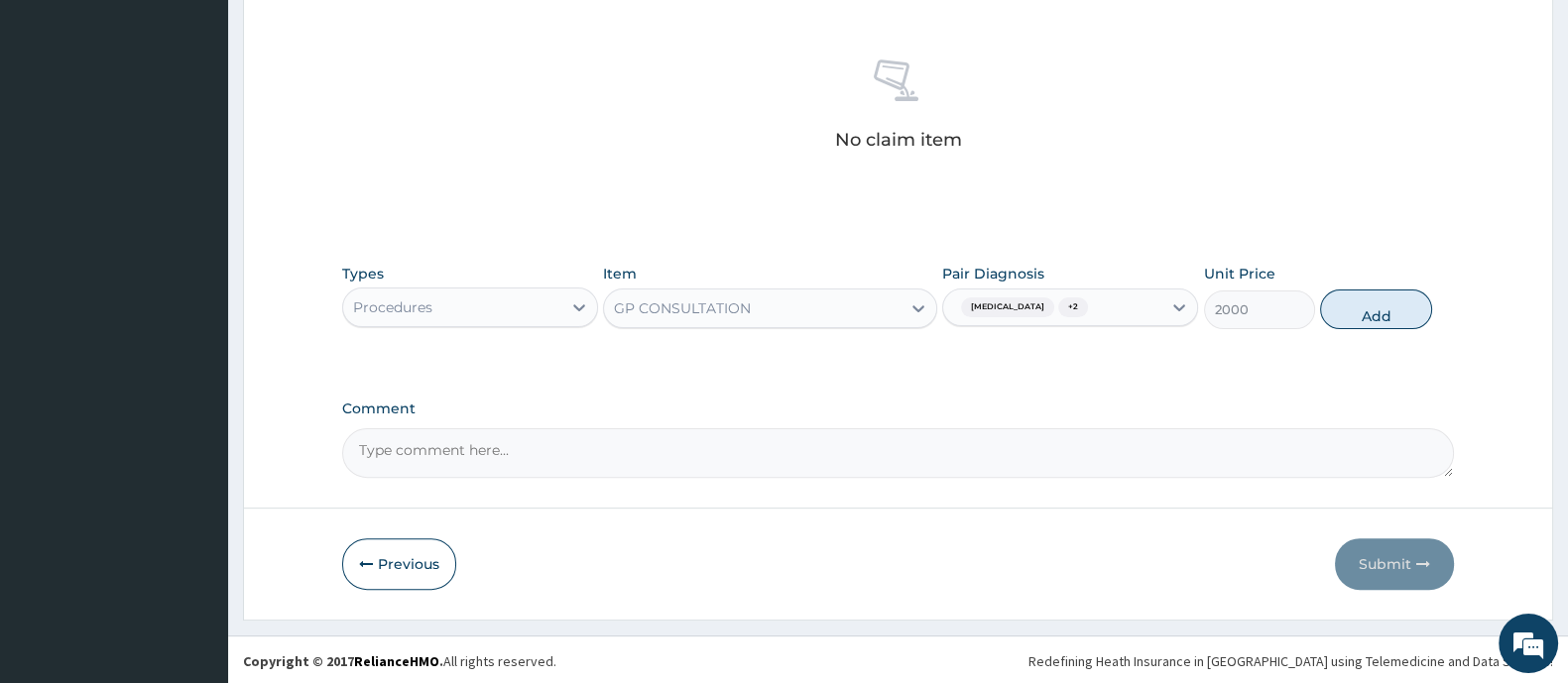
drag, startPoint x: 1373, startPoint y: 314, endPoint x: 1321, endPoint y: 342, distance: 59.1
click at [1374, 315] on button "Add" at bounding box center [1375, 309] width 111 height 40
type input "0"
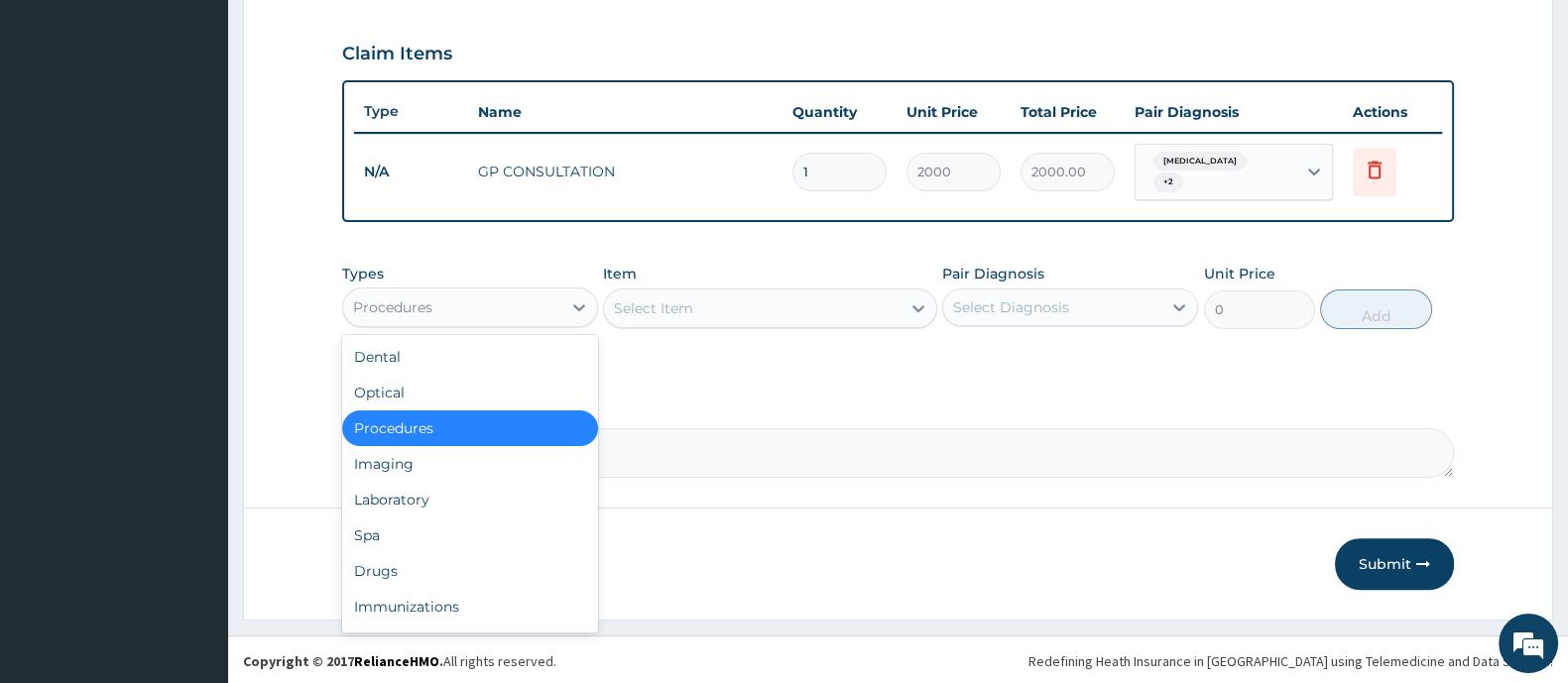
drag, startPoint x: 536, startPoint y: 294, endPoint x: 536, endPoint y: 315, distance: 21.0
click at [536, 295] on div "Procedures" at bounding box center [452, 307] width 218 height 32
click at [490, 501] on div "Laboratory" at bounding box center [470, 500] width 256 height 36
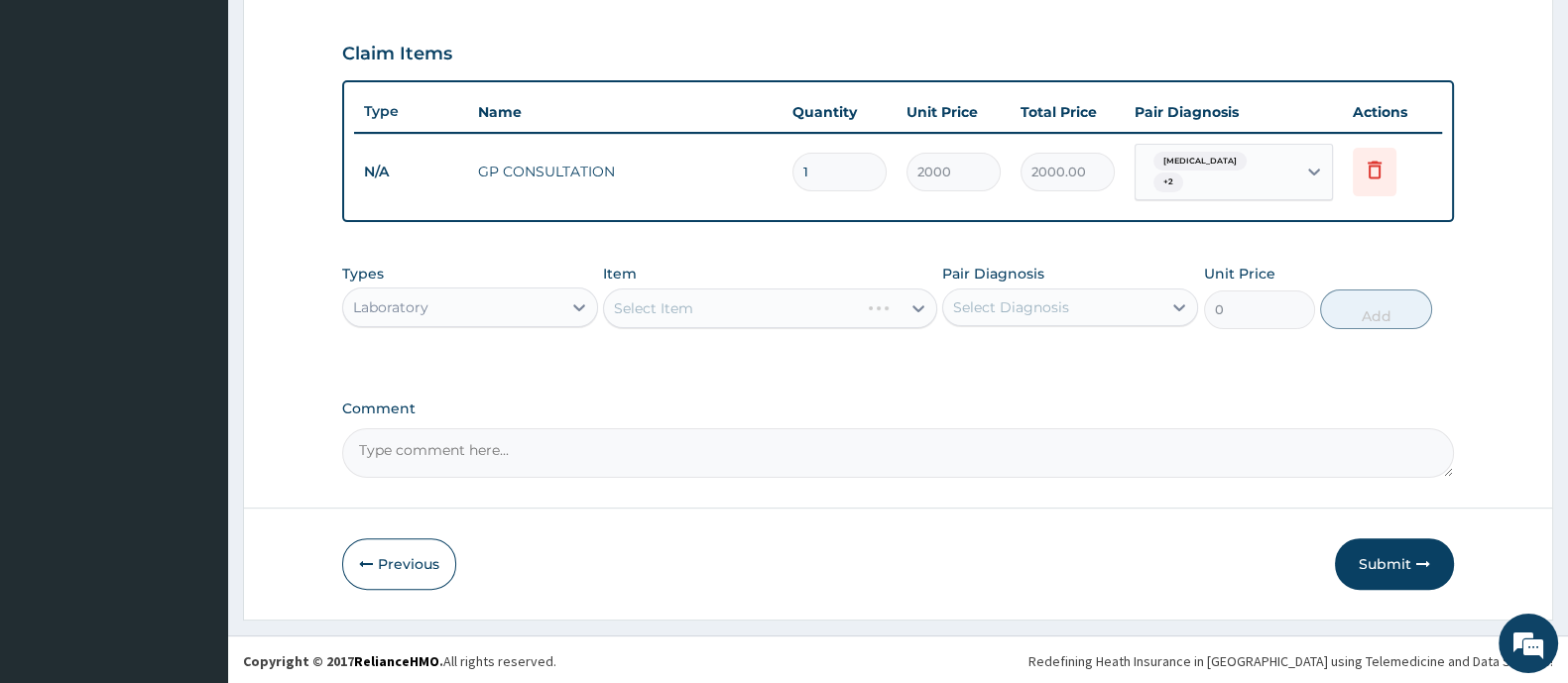
click at [688, 316] on div "Select Item" at bounding box center [770, 308] width 333 height 40
click at [690, 314] on div "Select Item" at bounding box center [770, 308] width 333 height 40
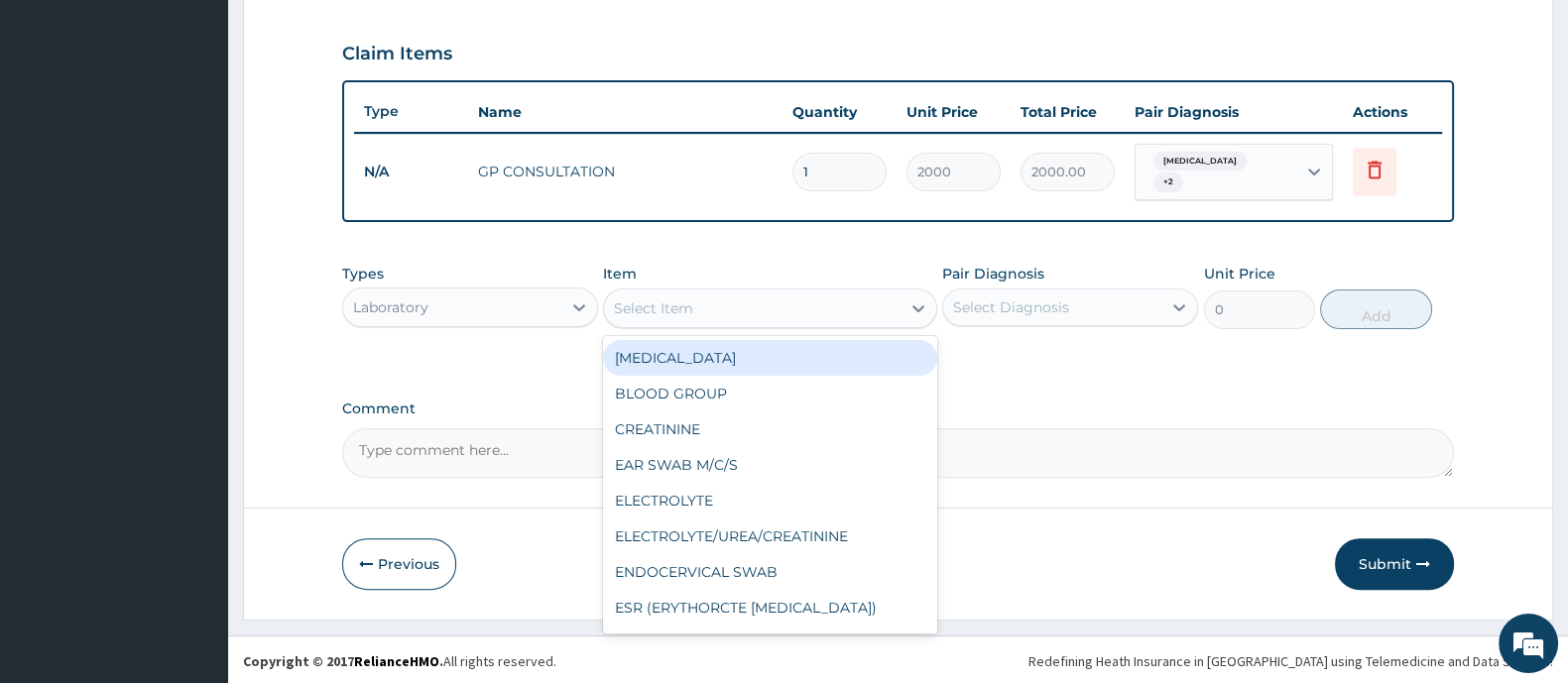
click at [694, 314] on div "Select Item" at bounding box center [752, 308] width 295 height 32
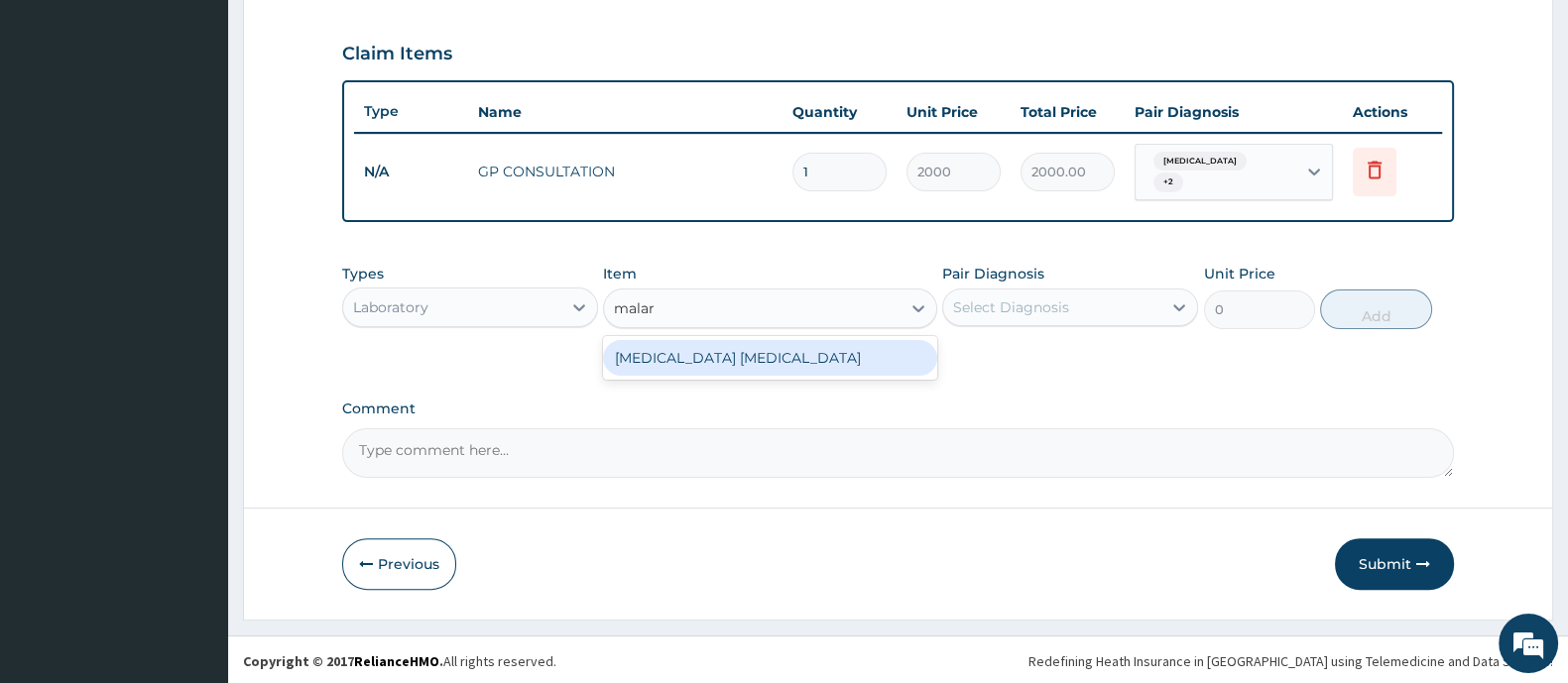
type input "malari"
click at [752, 365] on div "[MEDICAL_DATA] [MEDICAL_DATA]" at bounding box center [770, 358] width 333 height 36
type input "1000"
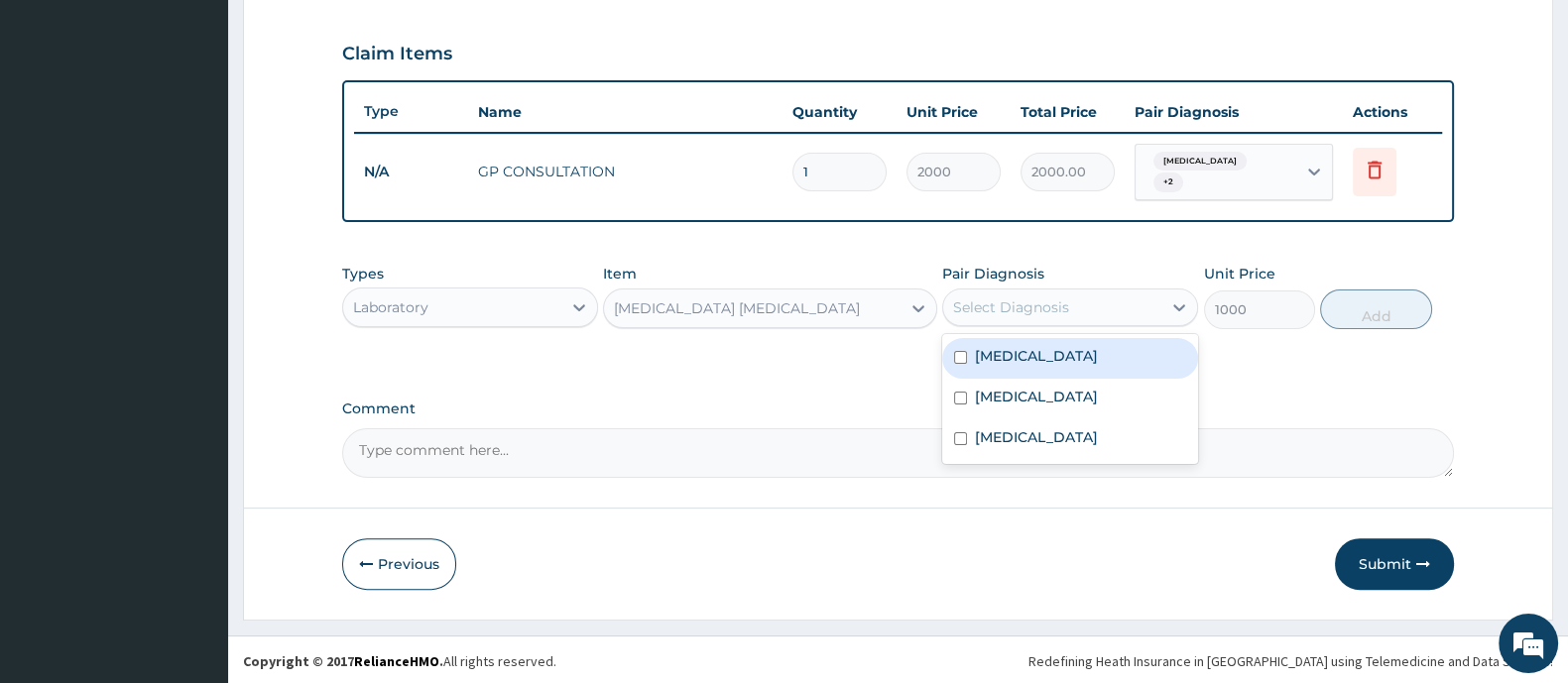
click at [1047, 318] on div "Select Diagnosis" at bounding box center [1052, 307] width 218 height 32
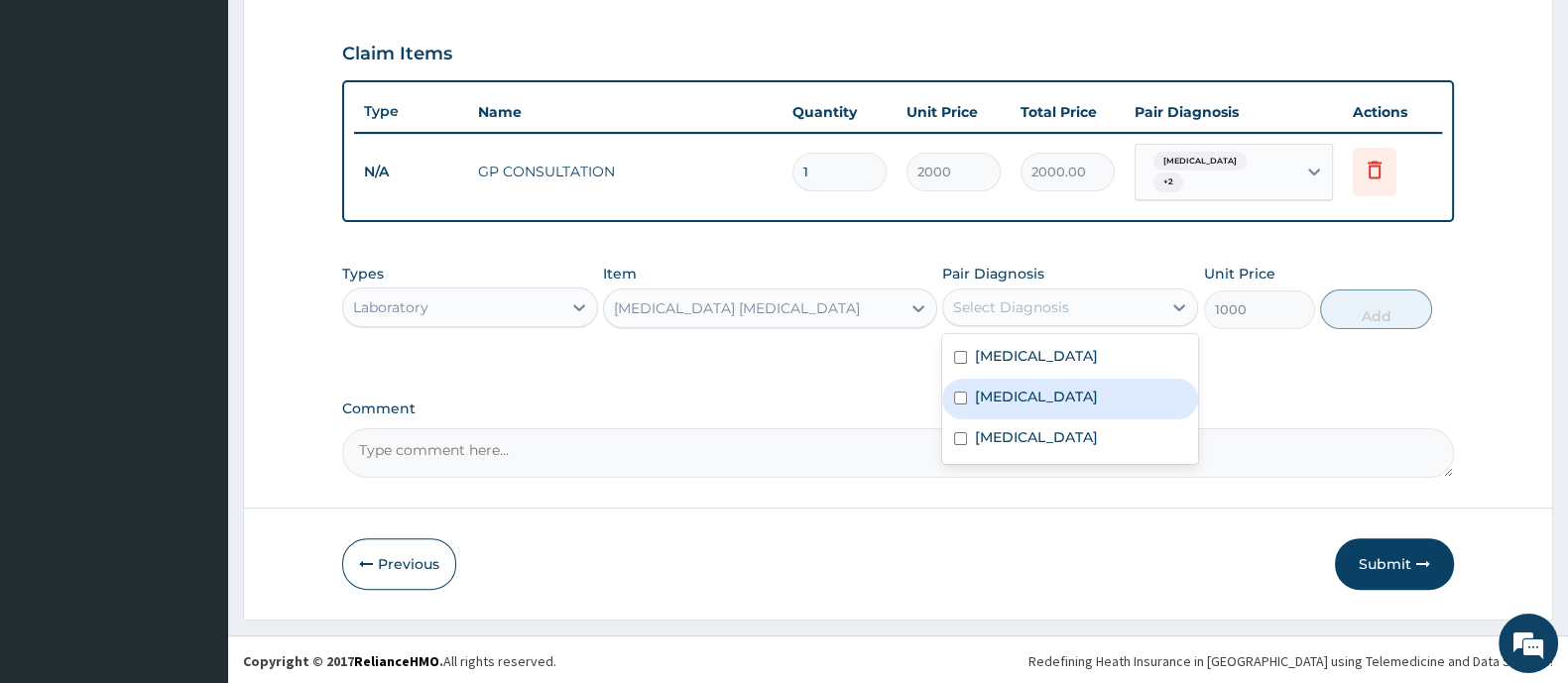
drag, startPoint x: 997, startPoint y: 397, endPoint x: 1174, endPoint y: 382, distance: 177.6
click at [1002, 398] on label "[MEDICAL_DATA]" at bounding box center [1036, 397] width 123 height 20
checkbox input "true"
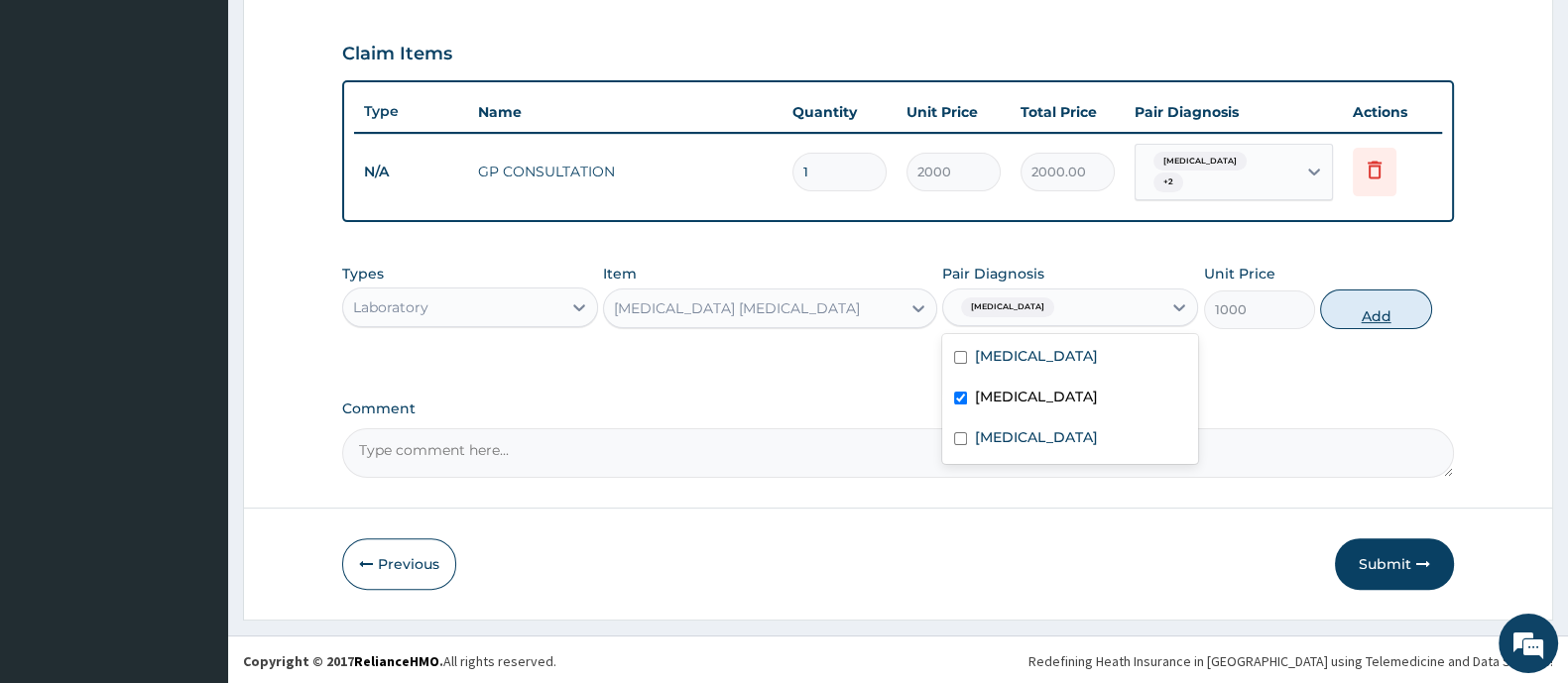
click at [1344, 312] on button "Add" at bounding box center [1375, 309] width 111 height 40
type input "0"
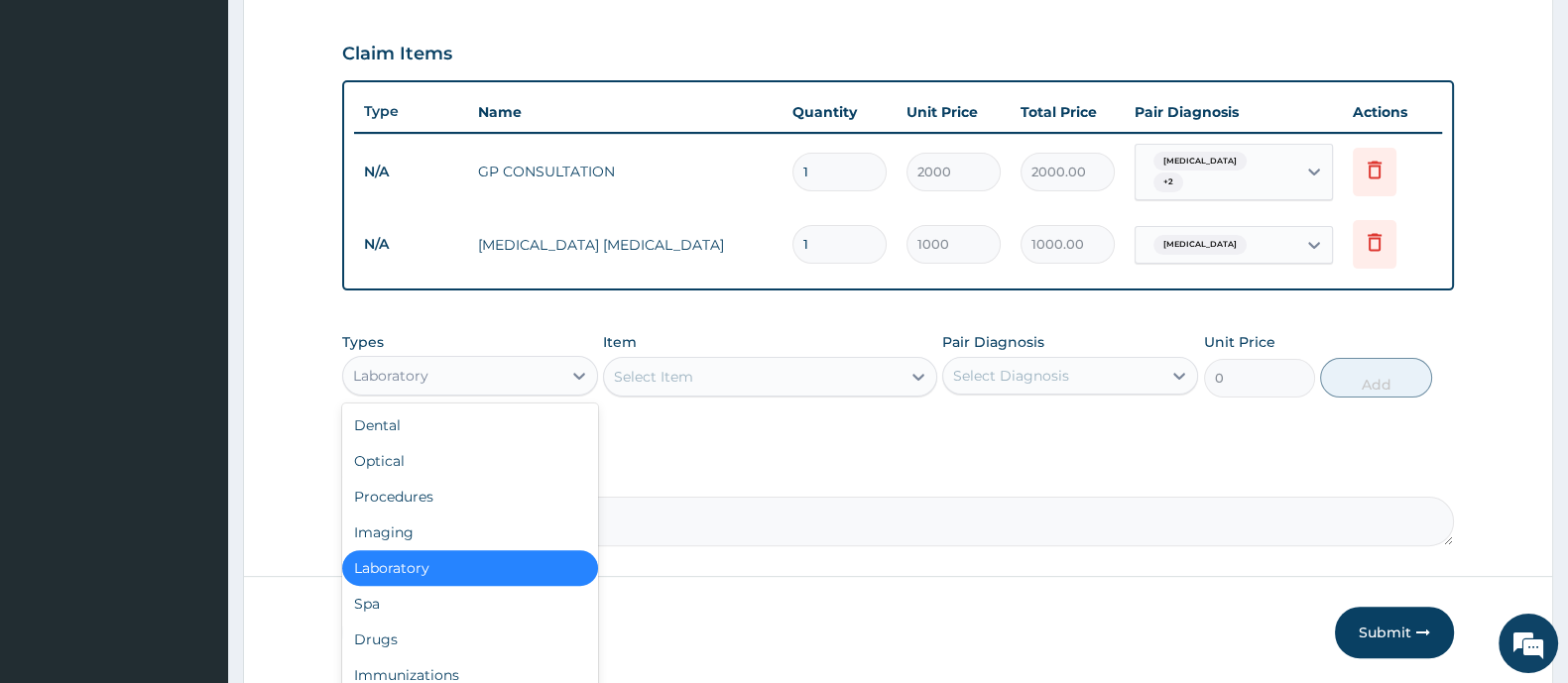
click at [471, 374] on div "Laboratory" at bounding box center [452, 376] width 218 height 32
click at [412, 638] on div "Drugs" at bounding box center [470, 640] width 256 height 36
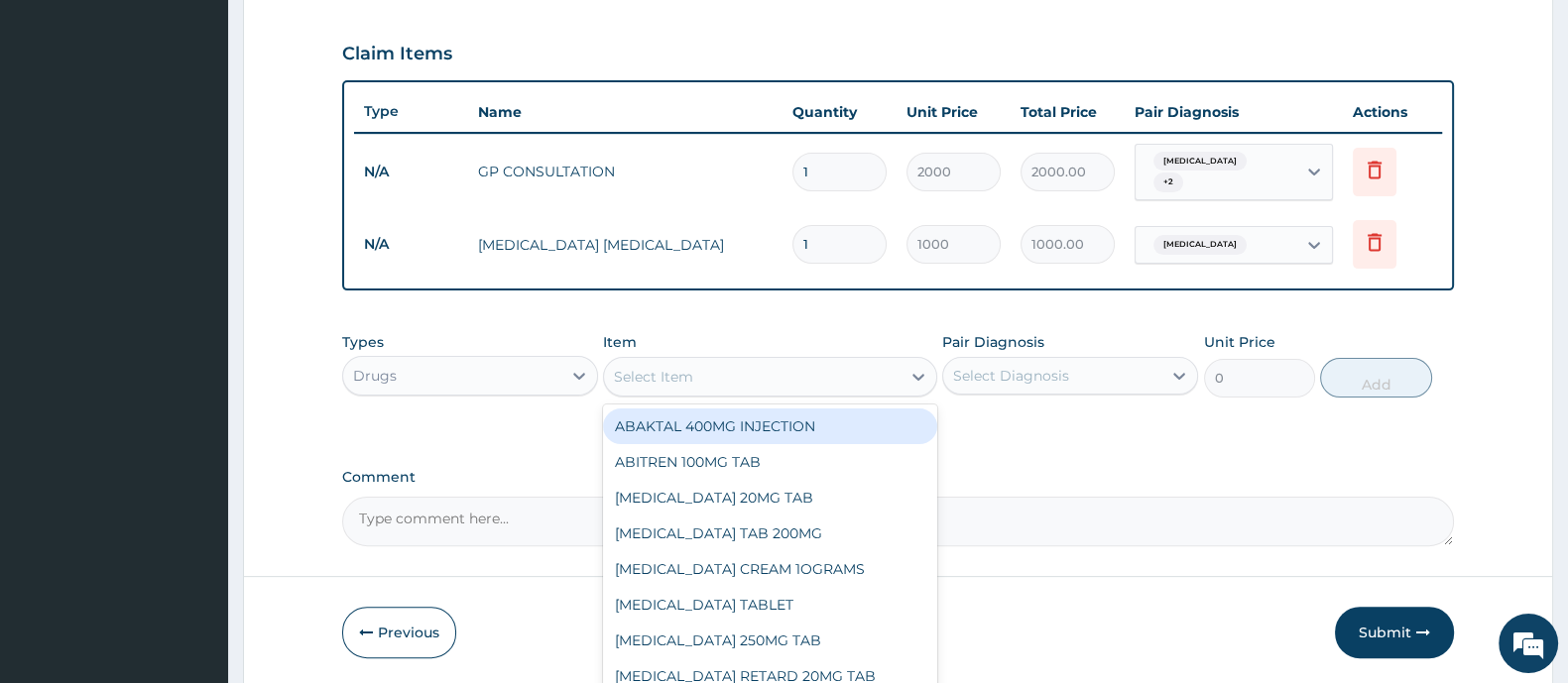
click at [669, 373] on div "Select Item" at bounding box center [654, 377] width 80 height 20
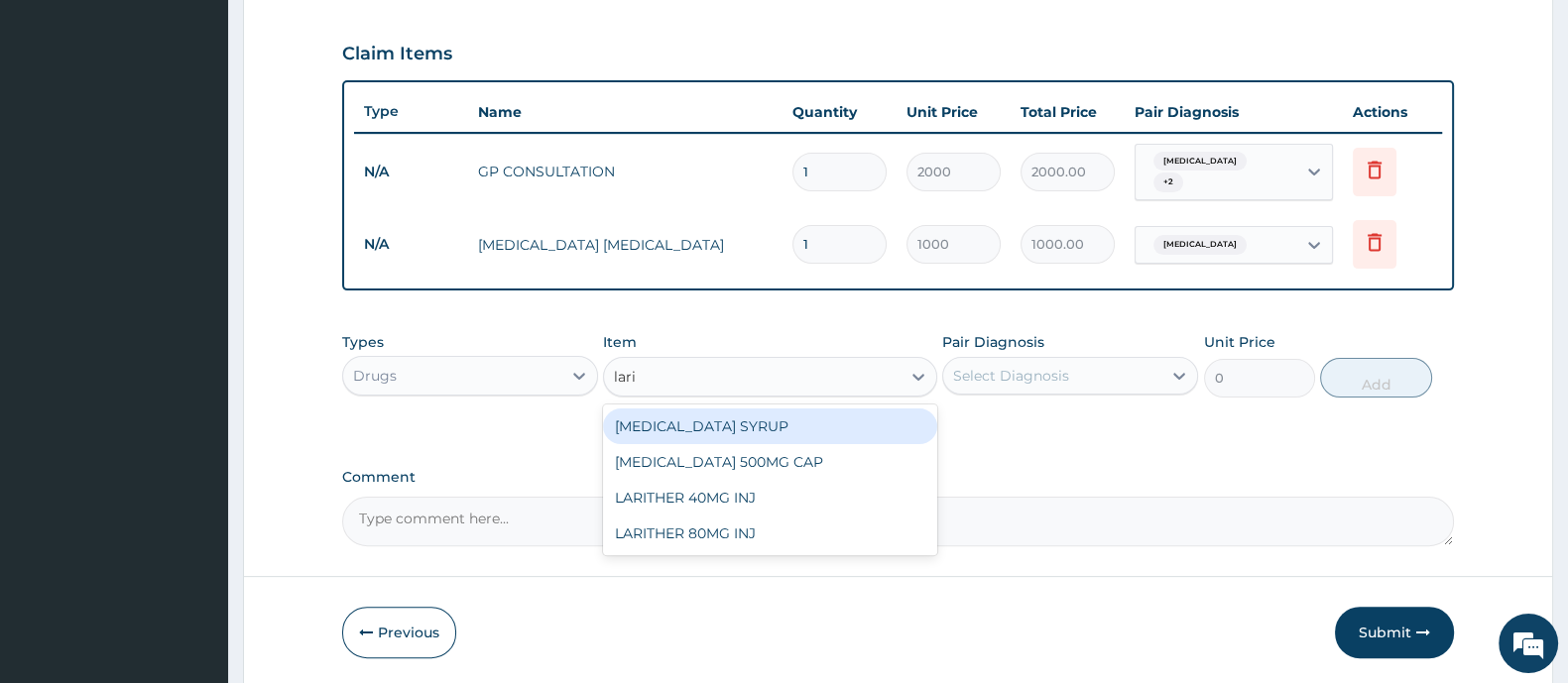
type input "larit"
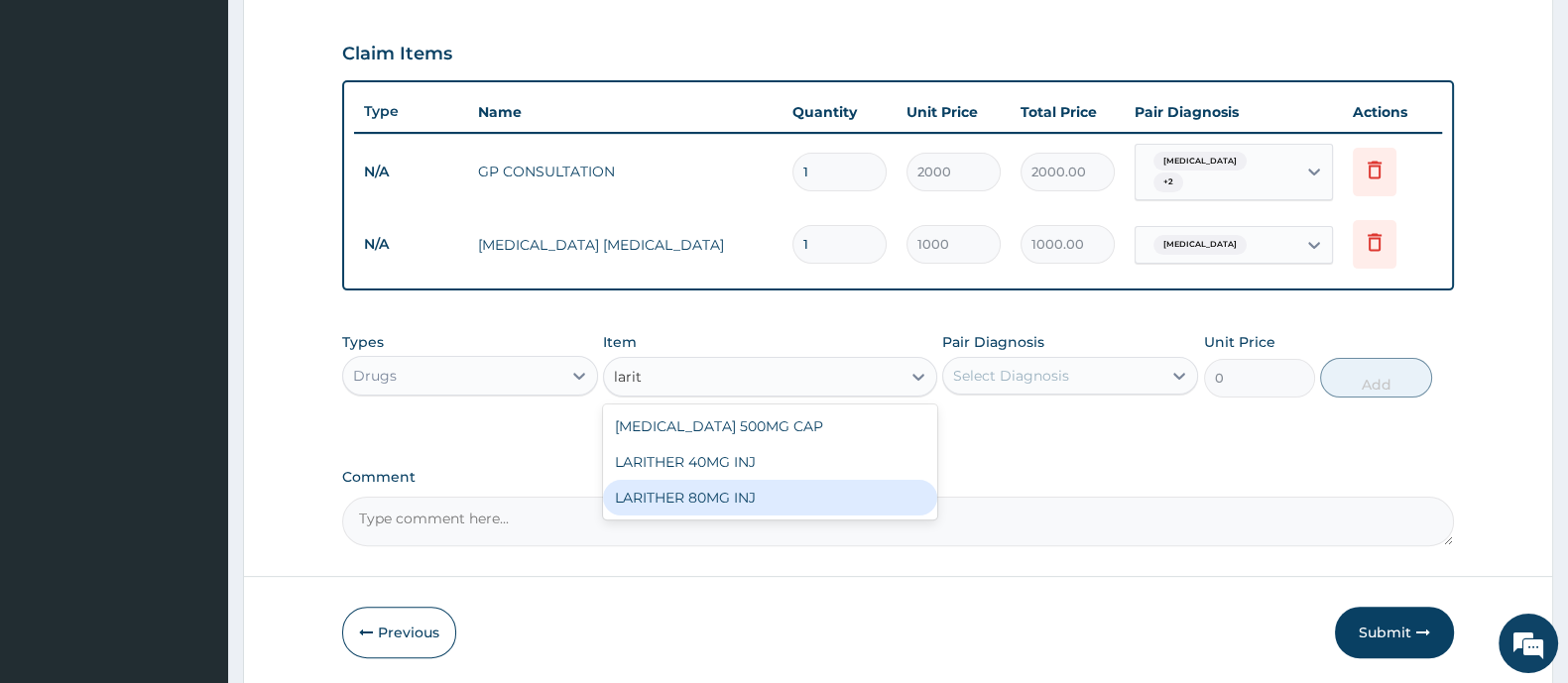
drag, startPoint x: 669, startPoint y: 494, endPoint x: 788, endPoint y: 498, distance: 119.1
click at [669, 496] on div "LARITHER 80MG INJ" at bounding box center [770, 498] width 333 height 36
type input "500"
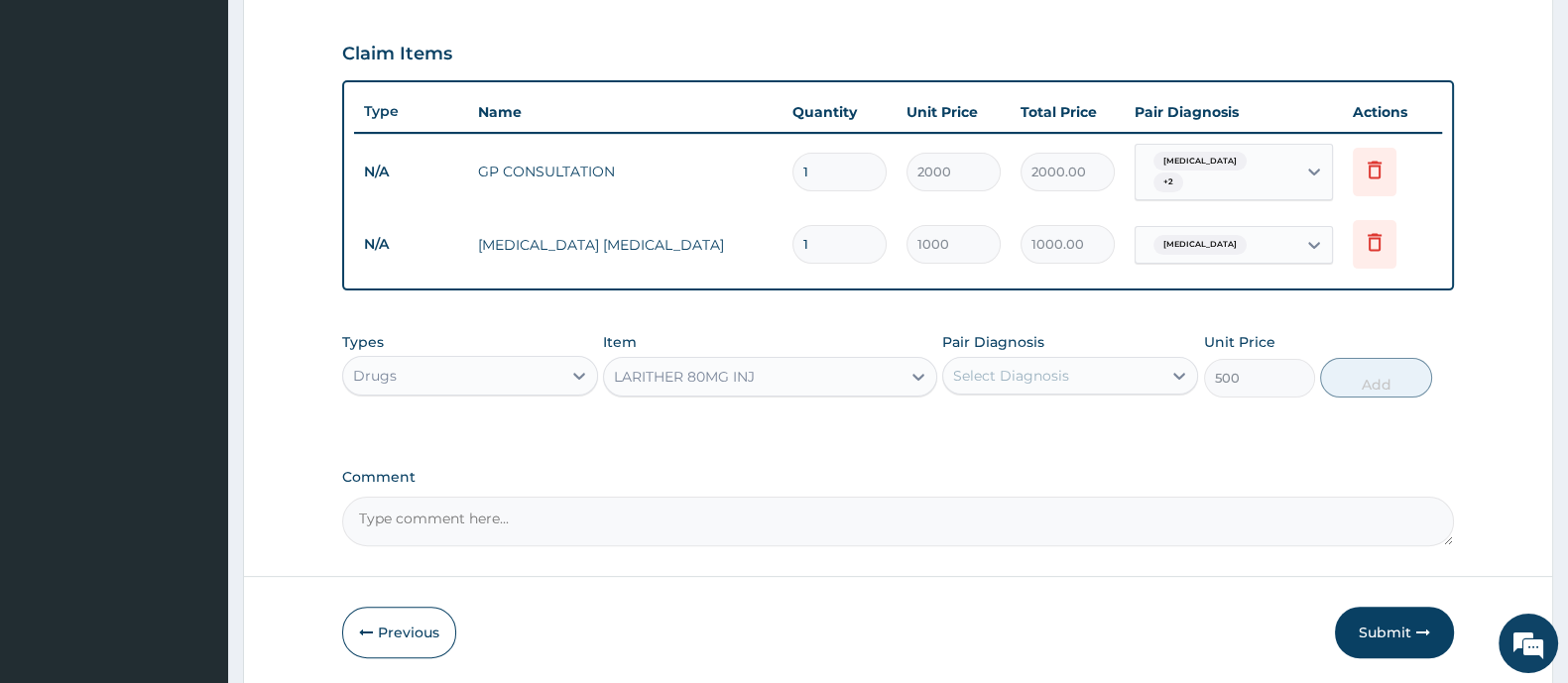
click at [1008, 366] on div "Select Diagnosis" at bounding box center [1011, 376] width 116 height 20
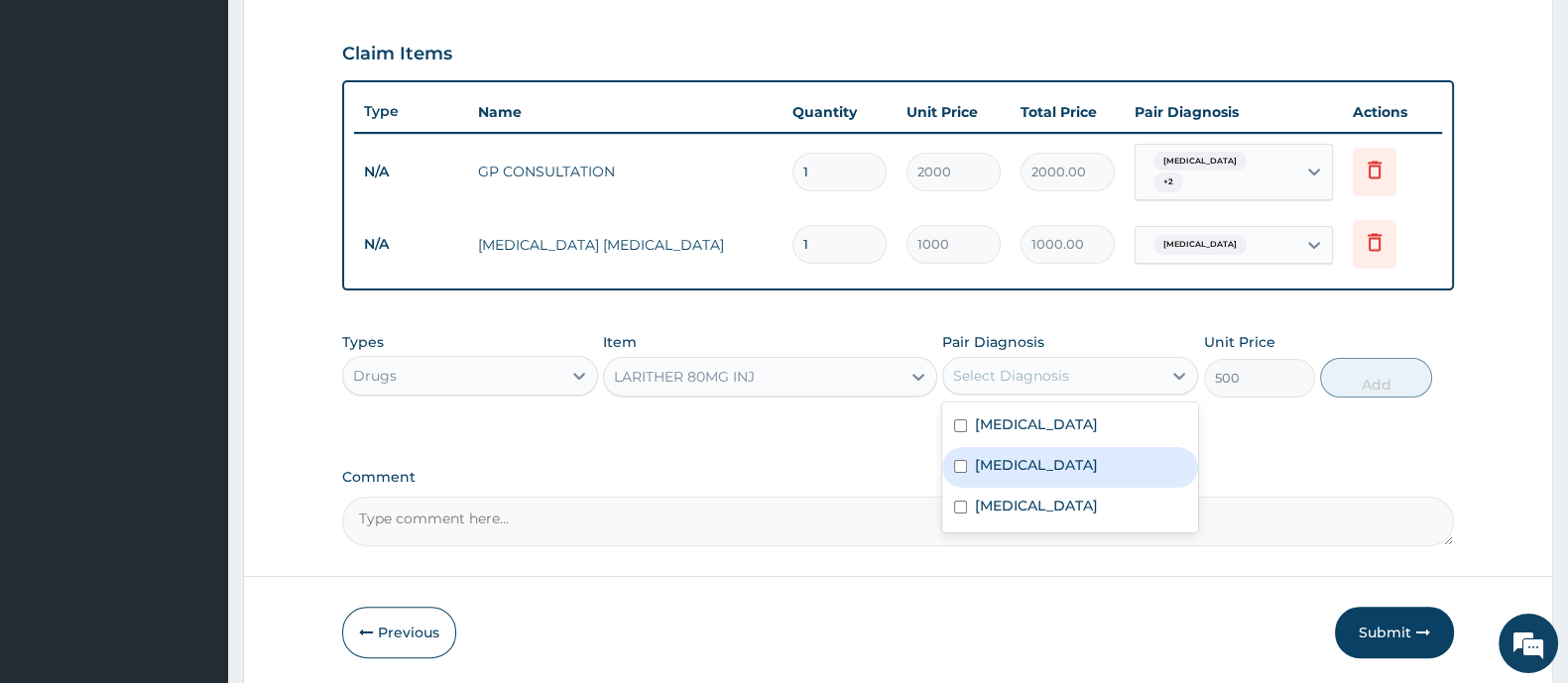
drag, startPoint x: 994, startPoint y: 463, endPoint x: 1273, endPoint y: 420, distance: 282.3
click at [995, 464] on label "[MEDICAL_DATA]" at bounding box center [1036, 466] width 123 height 20
checkbox input "true"
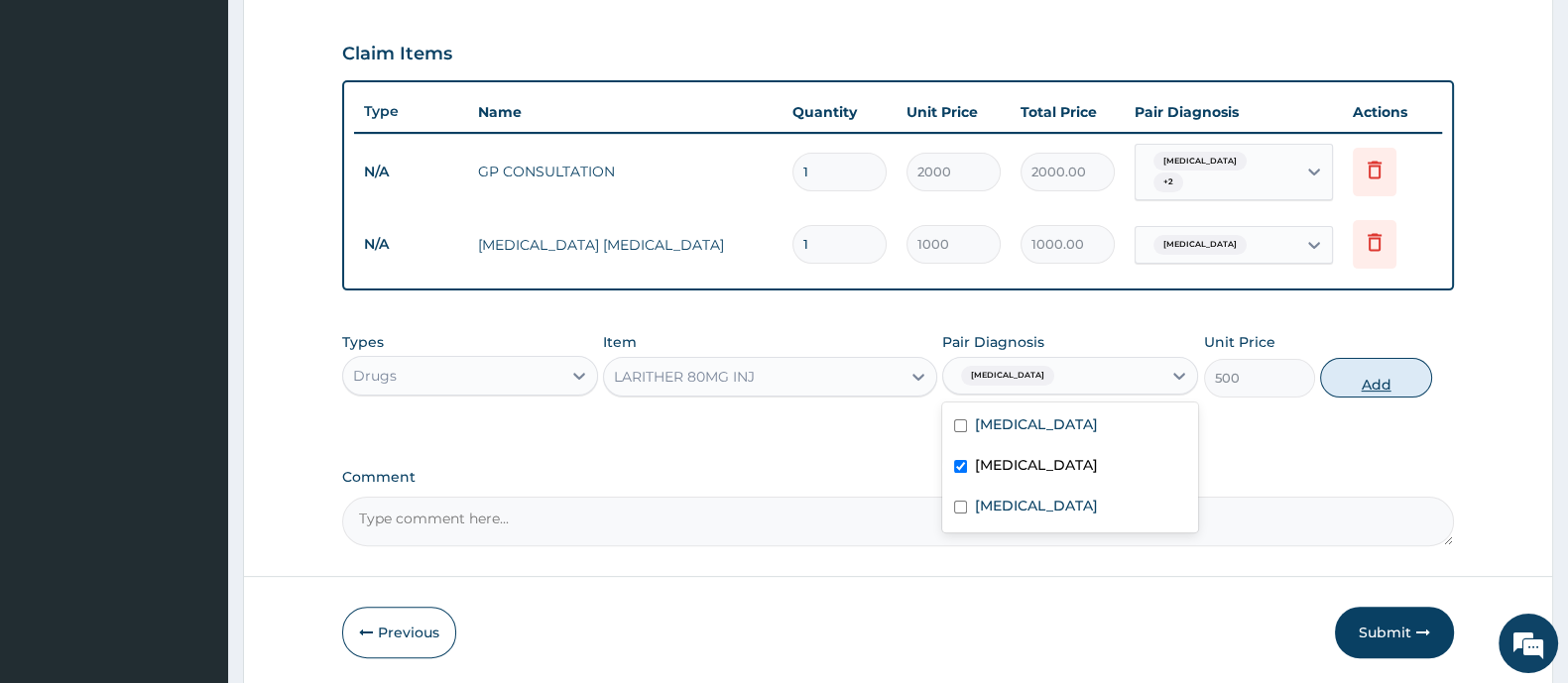
click at [1360, 384] on button "Add" at bounding box center [1375, 378] width 111 height 40
type input "0"
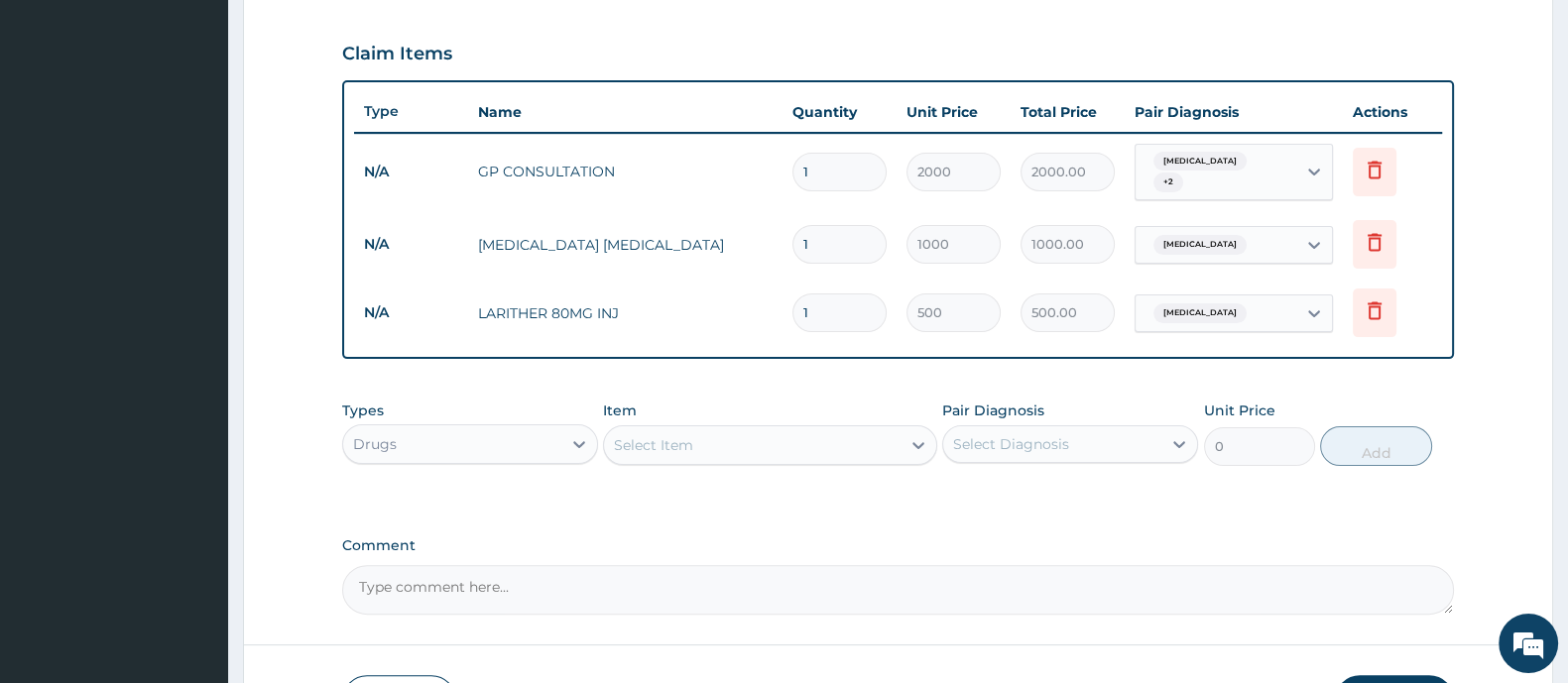
type input "0.00"
type input "2"
type input "1000.00"
type input "2"
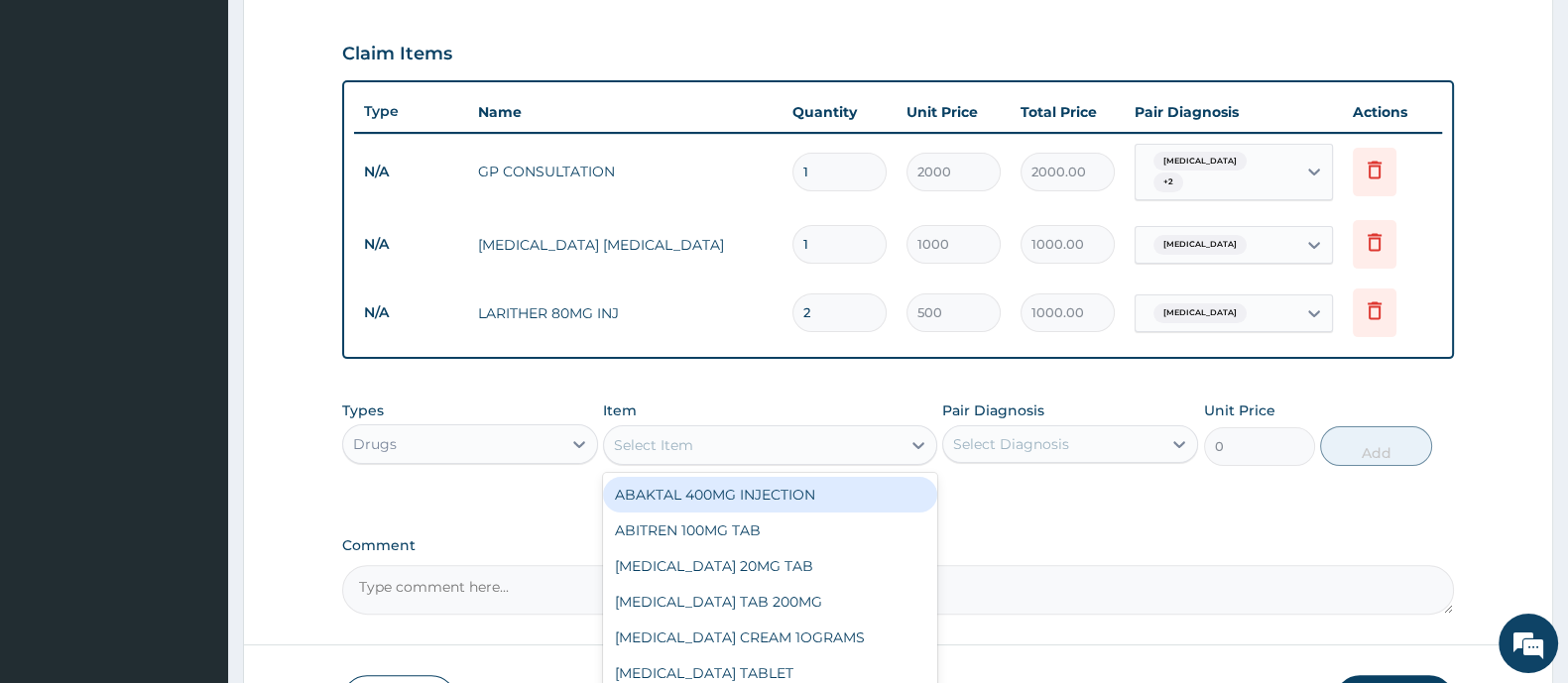
click at [778, 443] on div "Select Item" at bounding box center [752, 446] width 295 height 32
type input "arte"
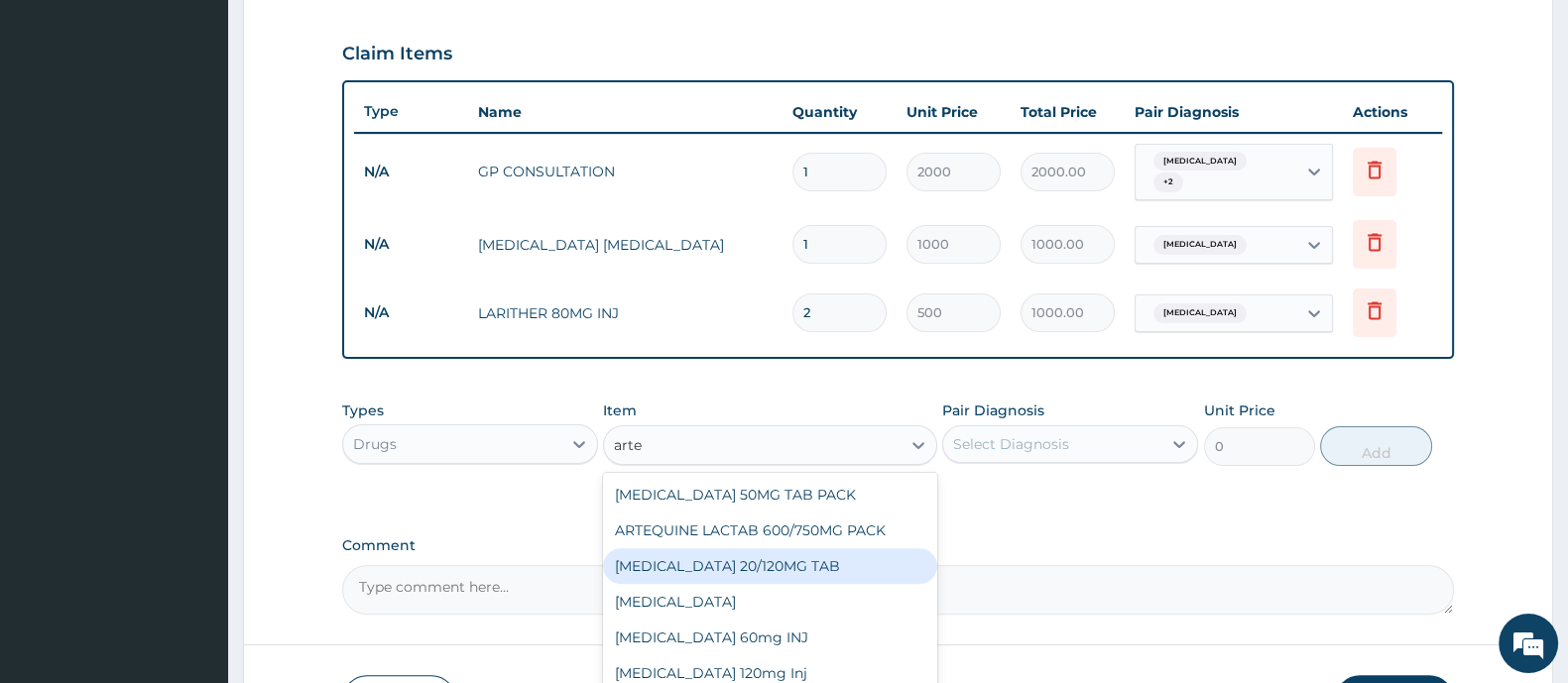
drag, startPoint x: 709, startPoint y: 562, endPoint x: 744, endPoint y: 559, distance: 35.1
click at [709, 561] on div "[MEDICAL_DATA] 20/120MG TAB" at bounding box center [770, 566] width 333 height 36
type input "1200"
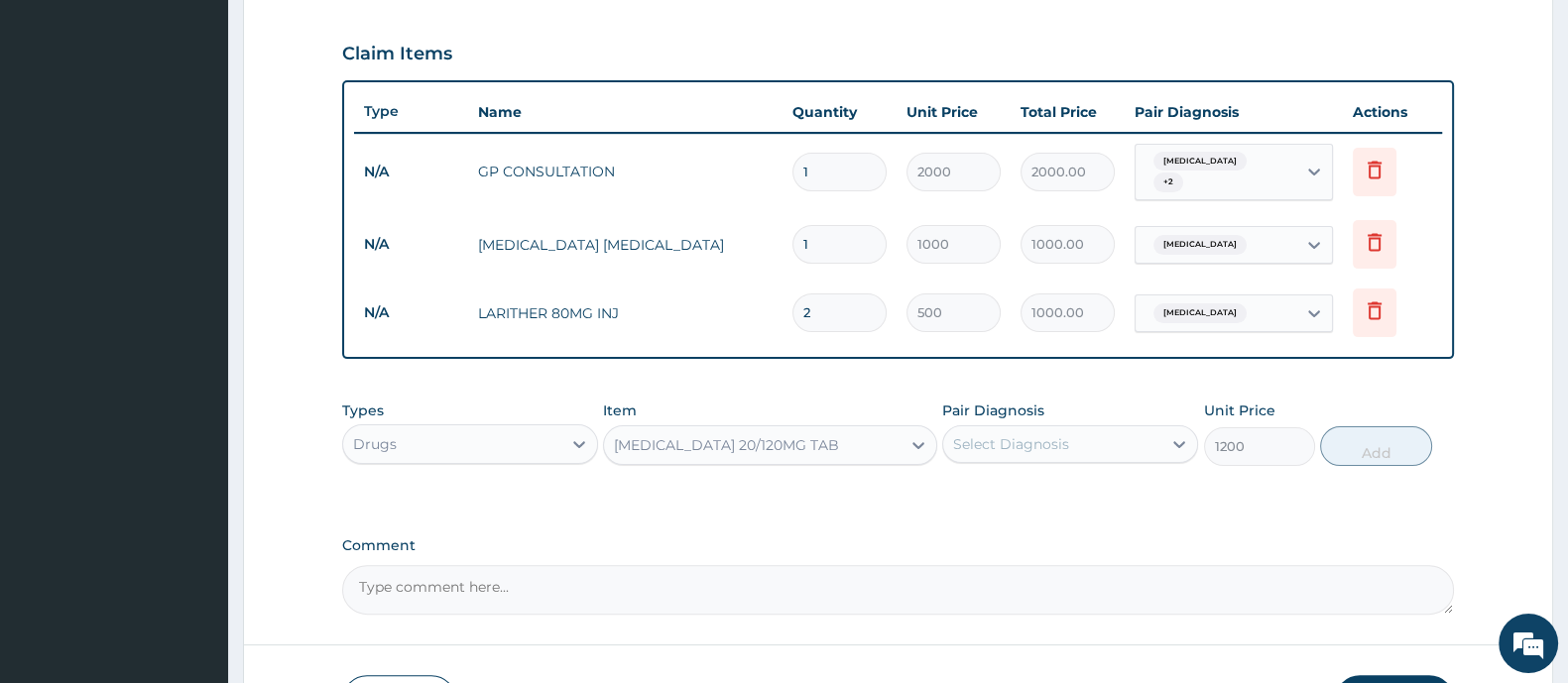
click at [1075, 436] on div "Select Diagnosis" at bounding box center [1052, 445] width 218 height 32
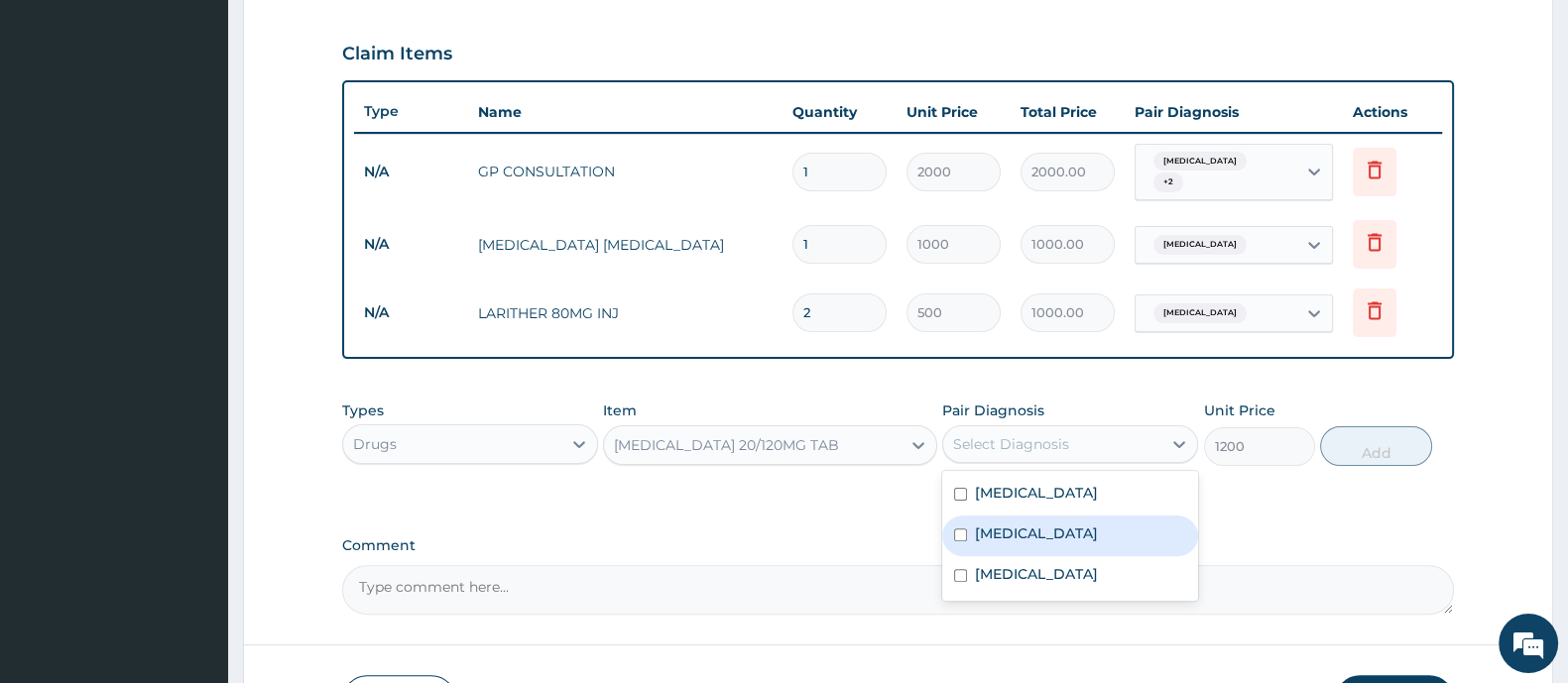
click at [1020, 531] on label "[MEDICAL_DATA]" at bounding box center [1036, 533] width 123 height 20
checkbox input "true"
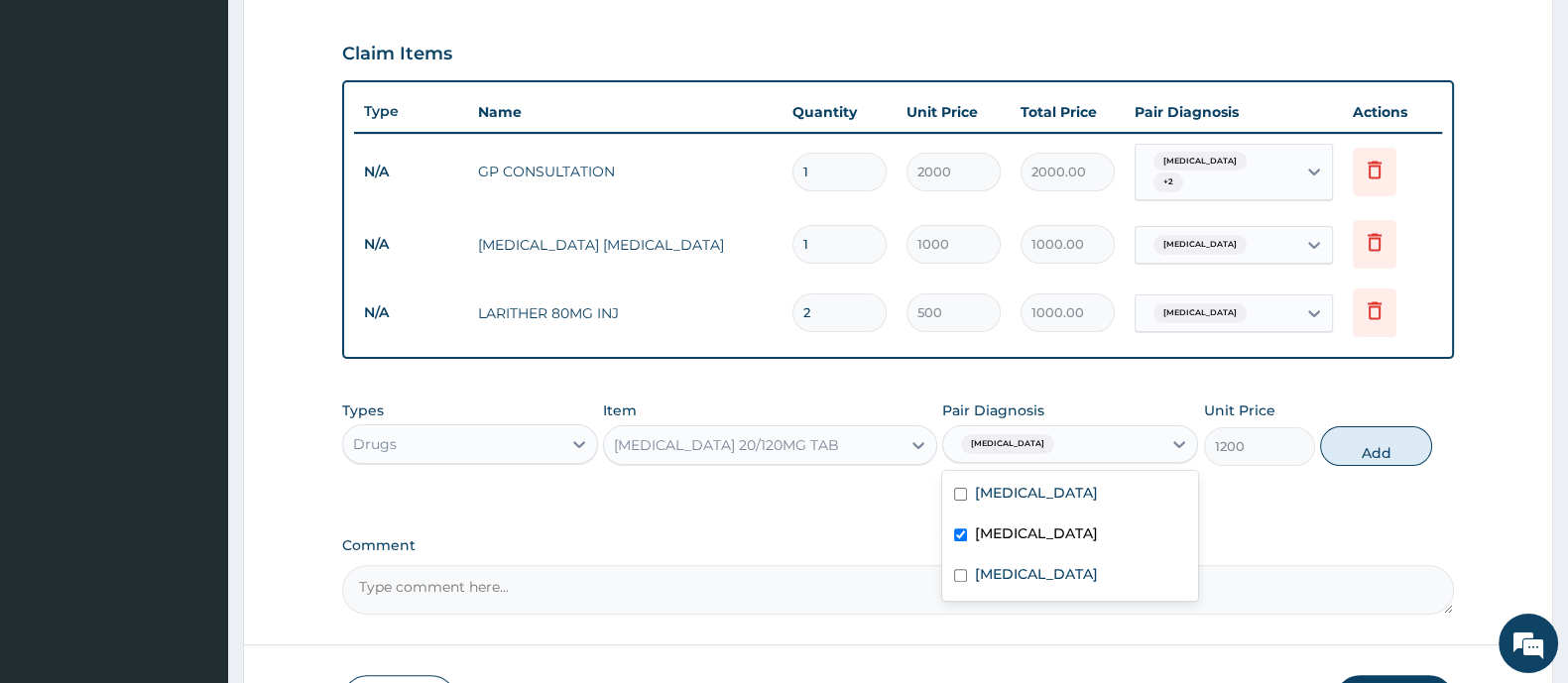
drag, startPoint x: 1342, startPoint y: 444, endPoint x: 1230, endPoint y: 457, distance: 112.8
click at [1340, 444] on button "Add" at bounding box center [1375, 447] width 111 height 40
type input "0"
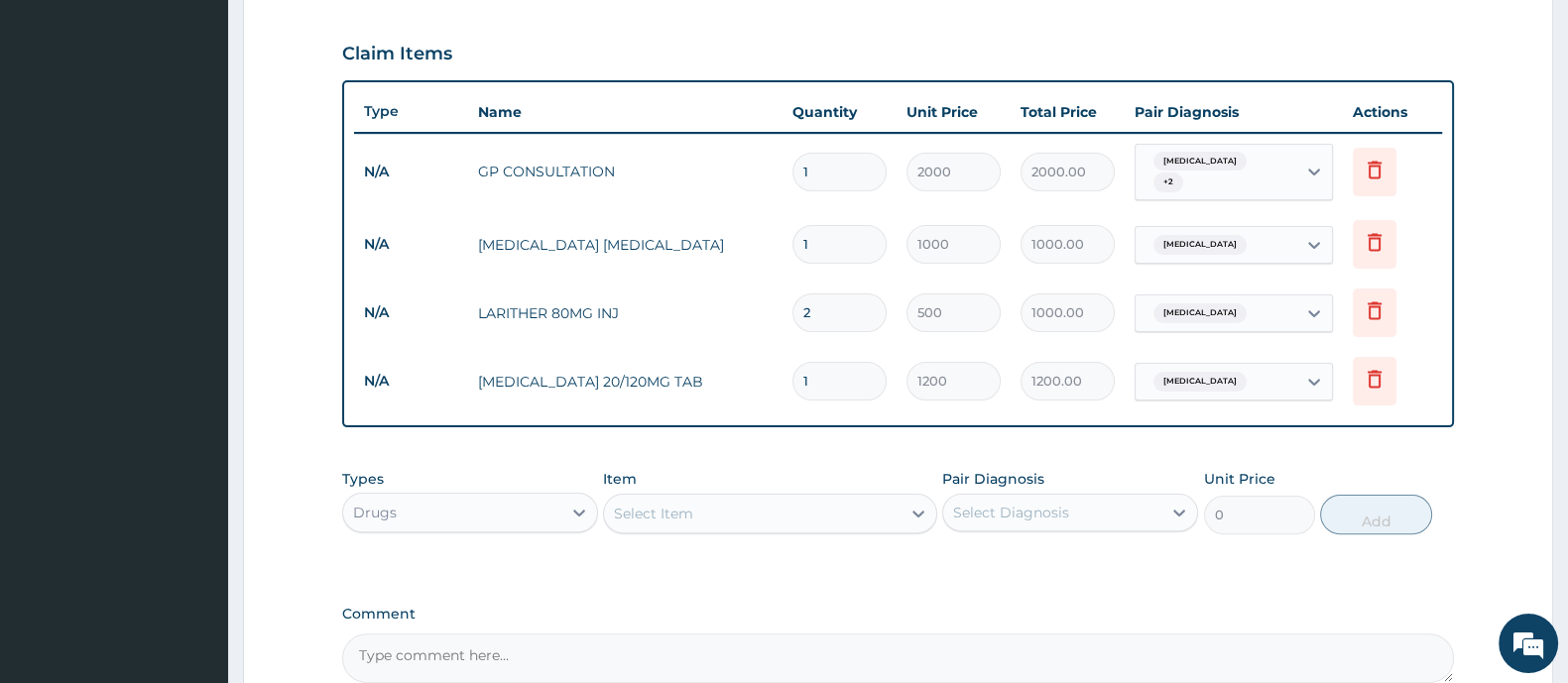
click at [752, 503] on div "Select Item" at bounding box center [752, 513] width 295 height 32
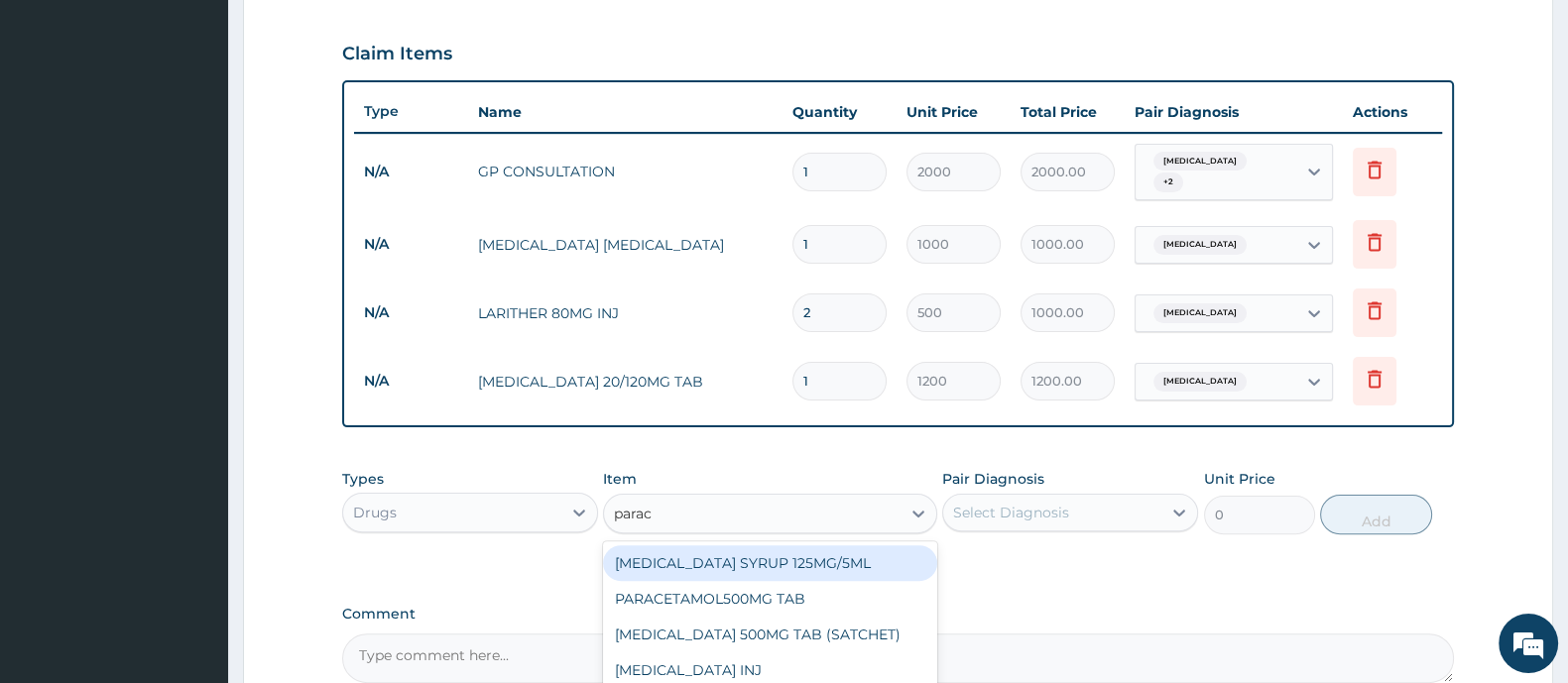
type input "parace"
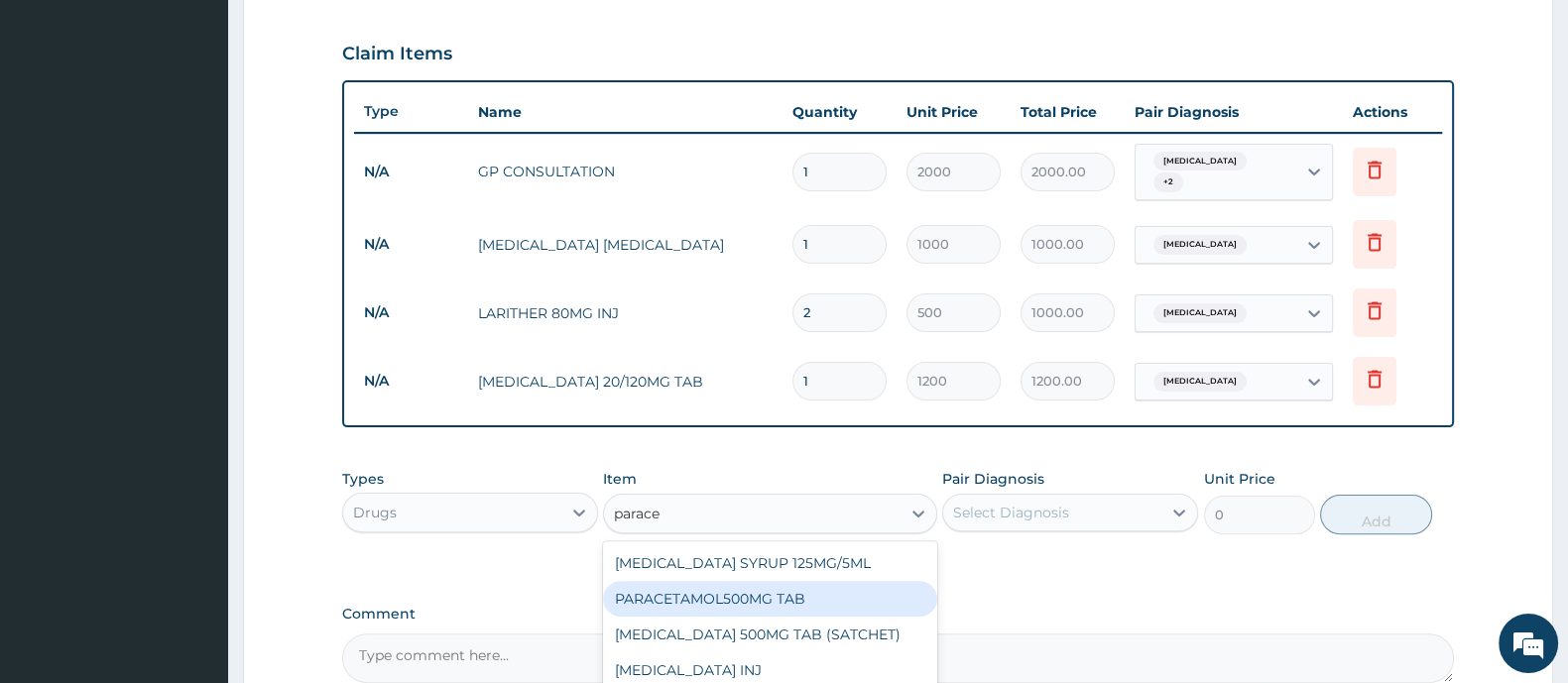
drag, startPoint x: 842, startPoint y: 596, endPoint x: 962, endPoint y: 560, distance: 125.3
click at [855, 596] on div "PARACETAMOL500MG TAB" at bounding box center [770, 599] width 333 height 36
type input "20"
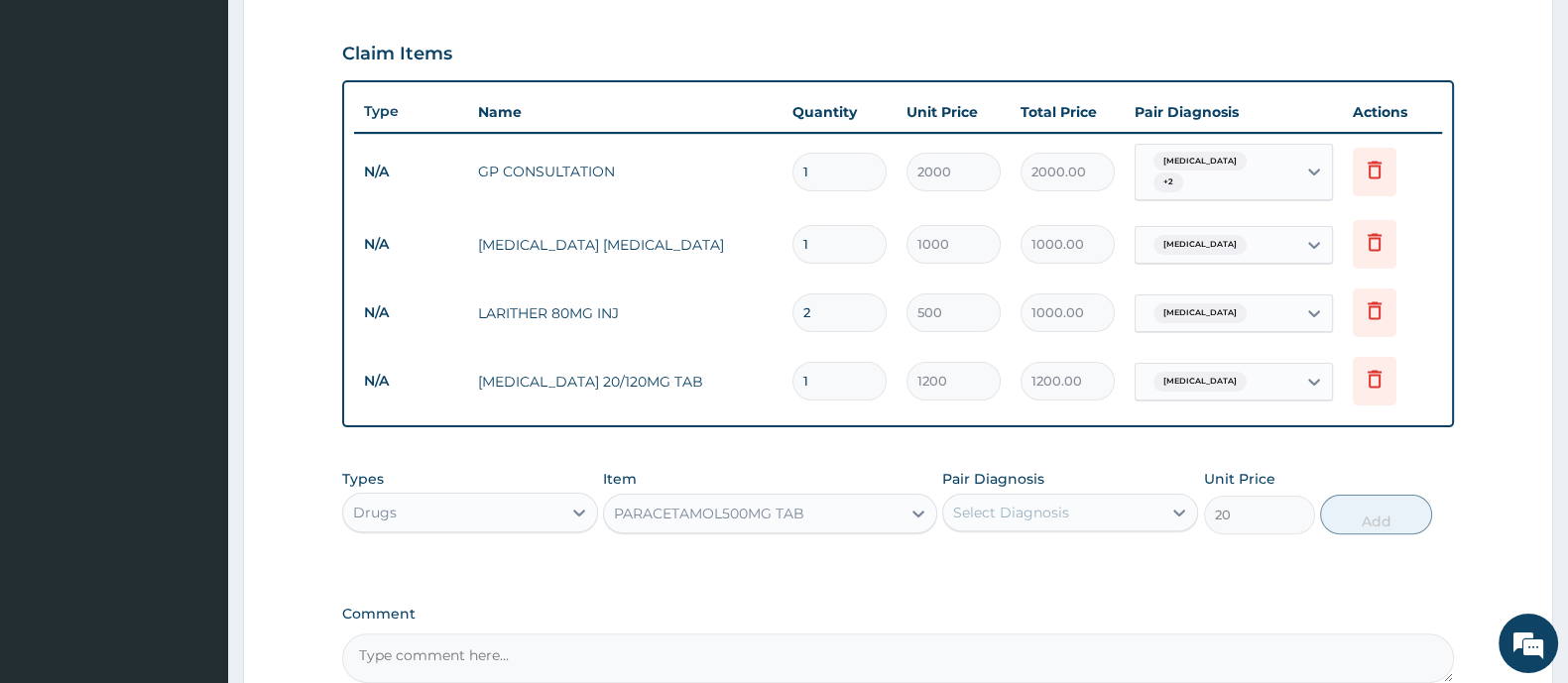
click at [1046, 513] on div "Select Diagnosis" at bounding box center [1011, 512] width 116 height 20
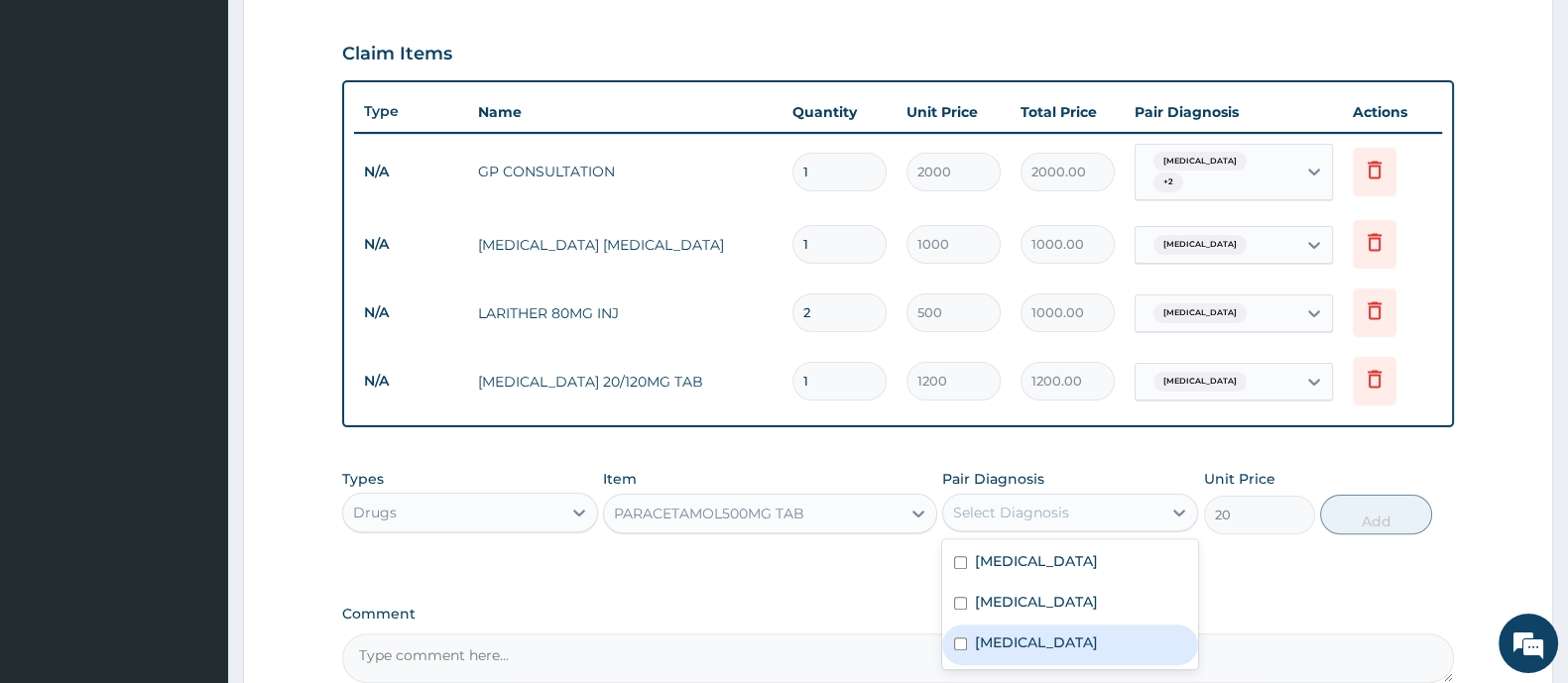
drag, startPoint x: 1020, startPoint y: 627, endPoint x: 1269, endPoint y: 559, distance: 258.1
click at [1020, 627] on div "Toothache" at bounding box center [1070, 645] width 256 height 41
checkbox input "true"
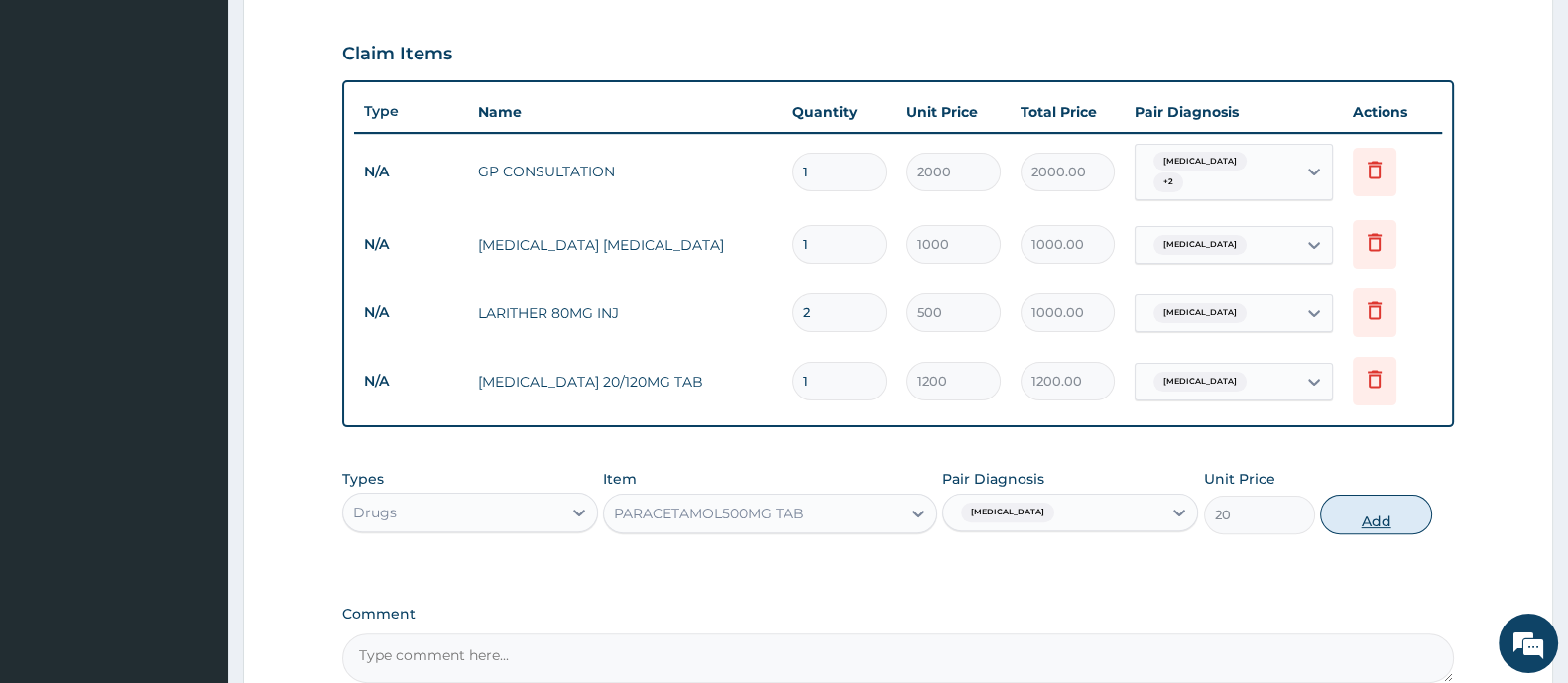
click at [1359, 498] on button "Add" at bounding box center [1375, 514] width 111 height 40
type input "0"
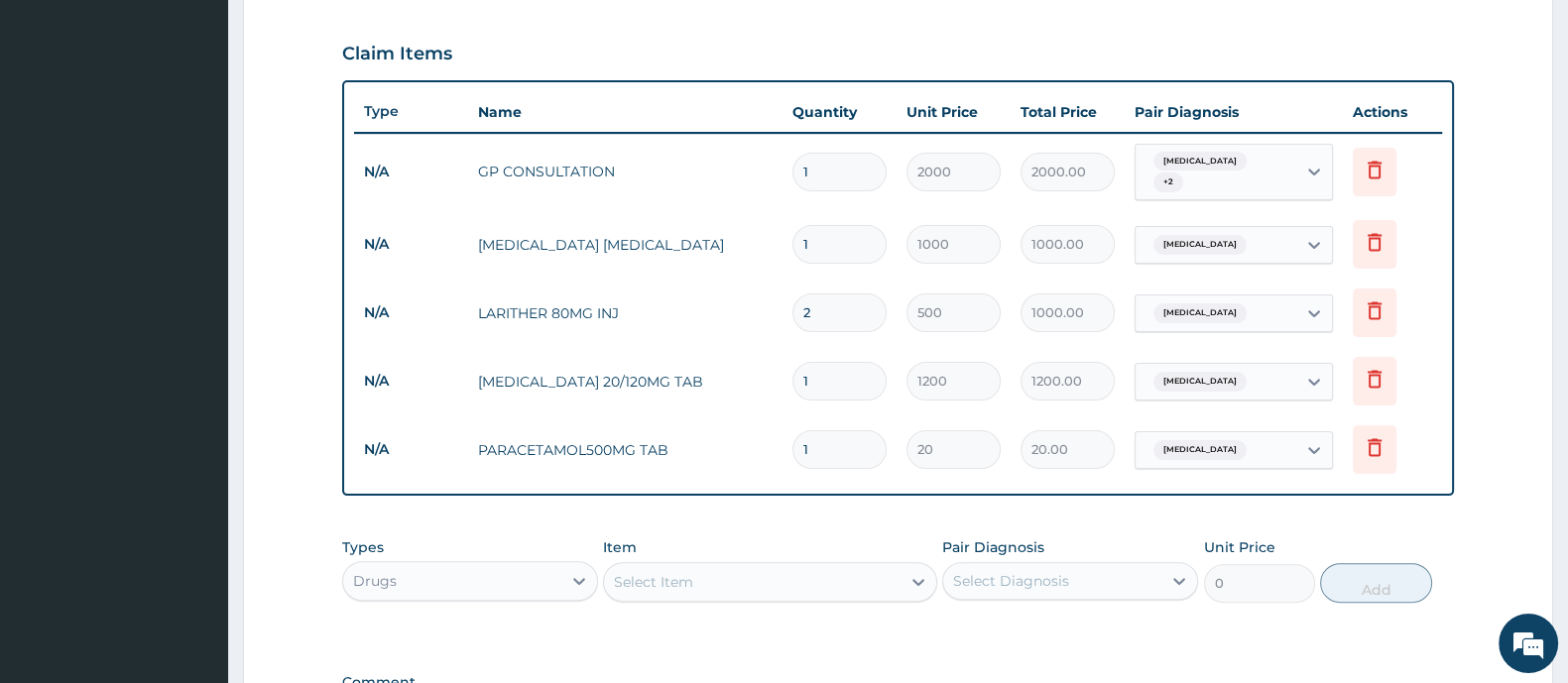
type input "18"
type input "360.00"
type input "18"
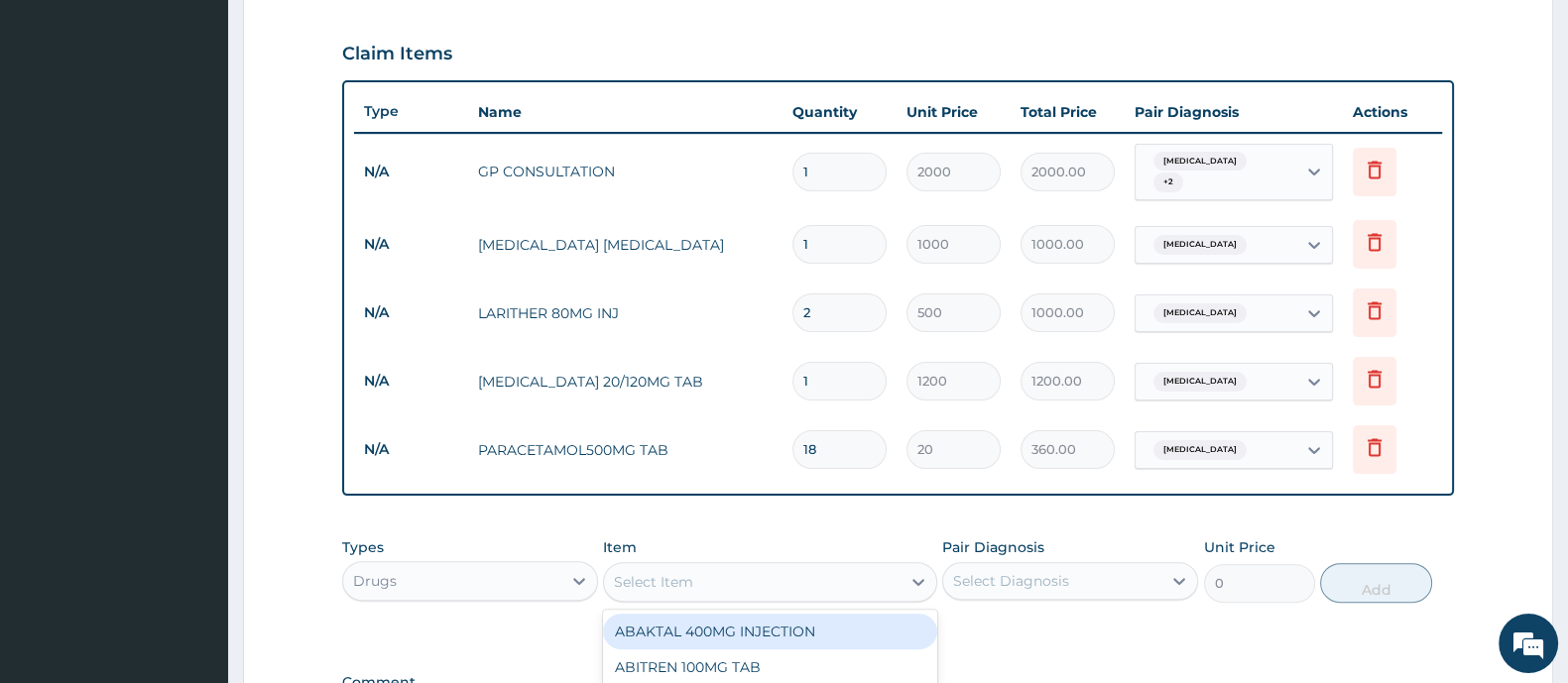
click at [637, 573] on div "Select Item" at bounding box center [654, 582] width 80 height 20
type input "co-tri"
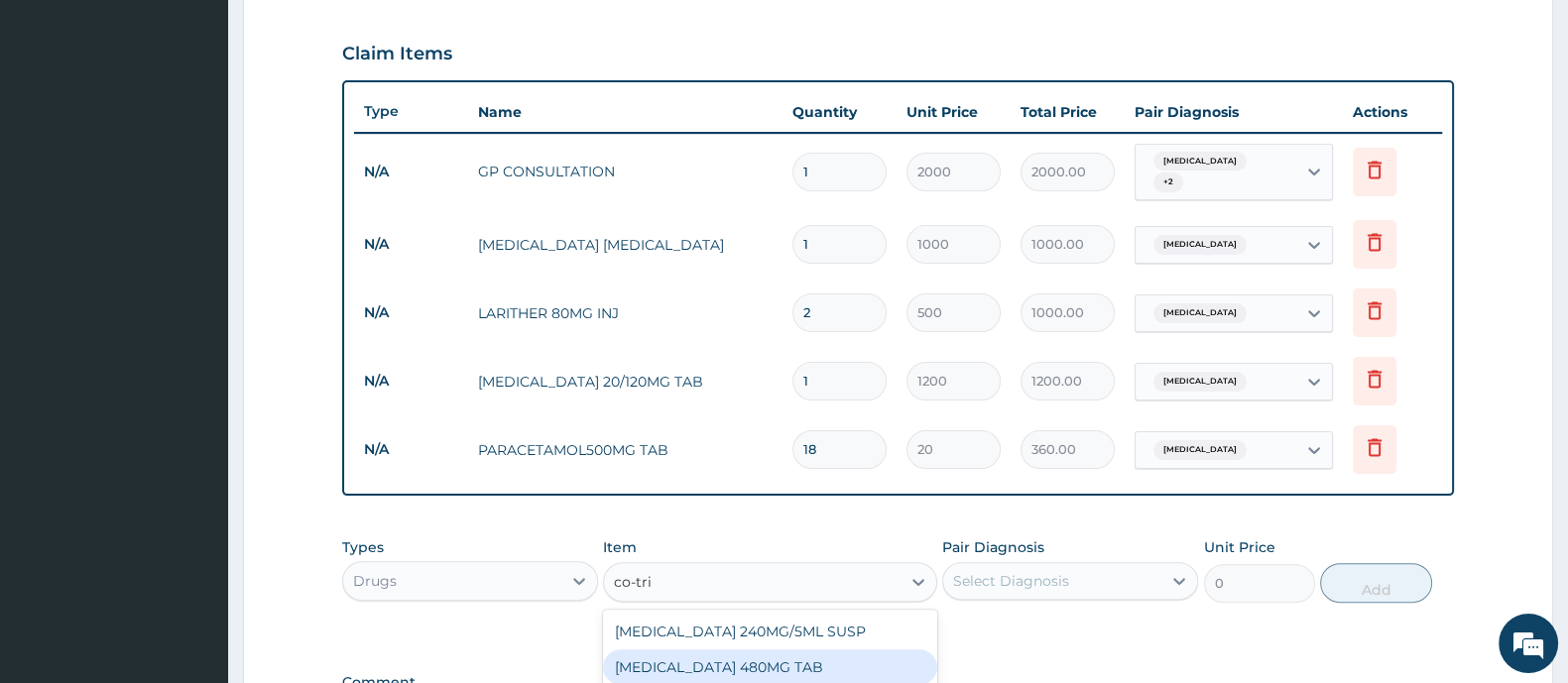
click at [735, 654] on div "[MEDICAL_DATA] 480MG TAB" at bounding box center [770, 668] width 333 height 36
type input "10"
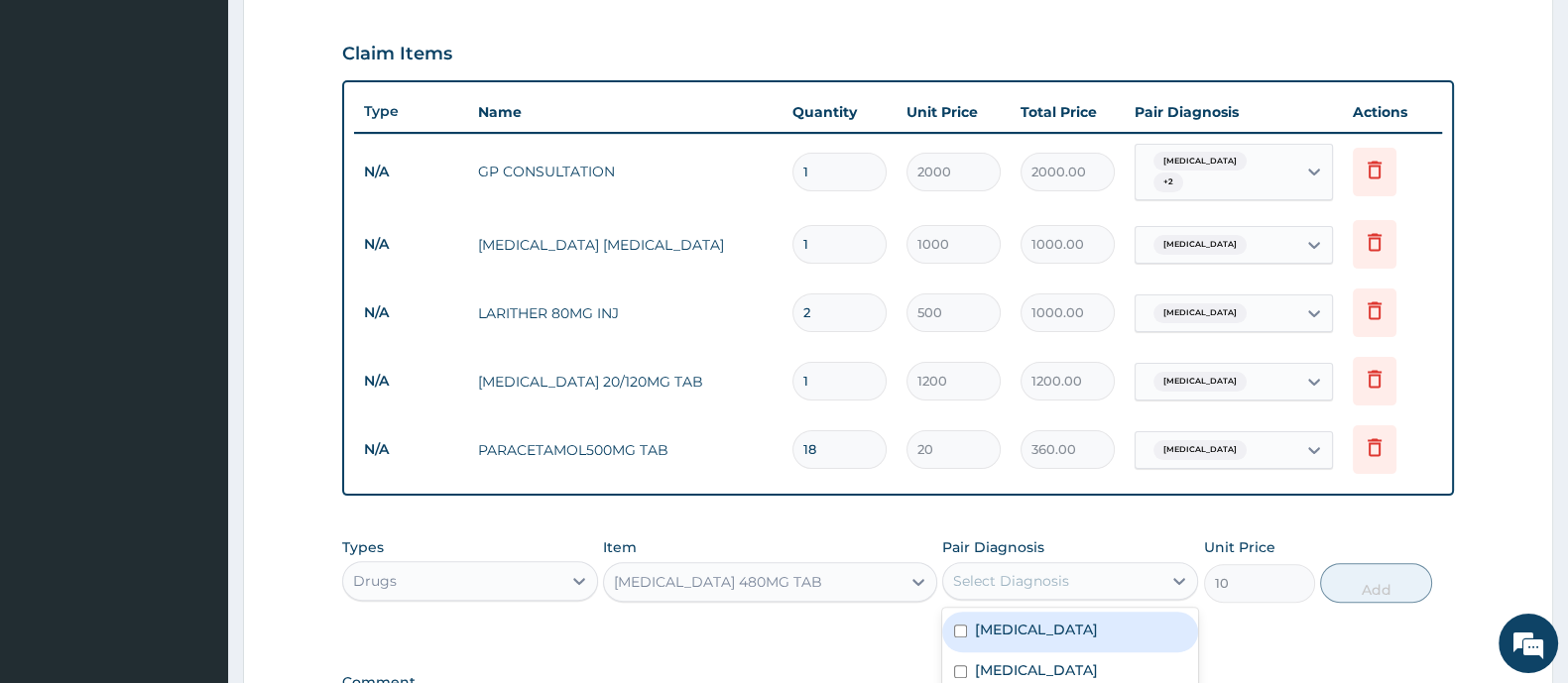
click at [1062, 571] on div "Select Diagnosis" at bounding box center [1011, 581] width 116 height 20
click at [1011, 630] on label "Upper respiratory infection" at bounding box center [1036, 630] width 123 height 20
checkbox input "true"
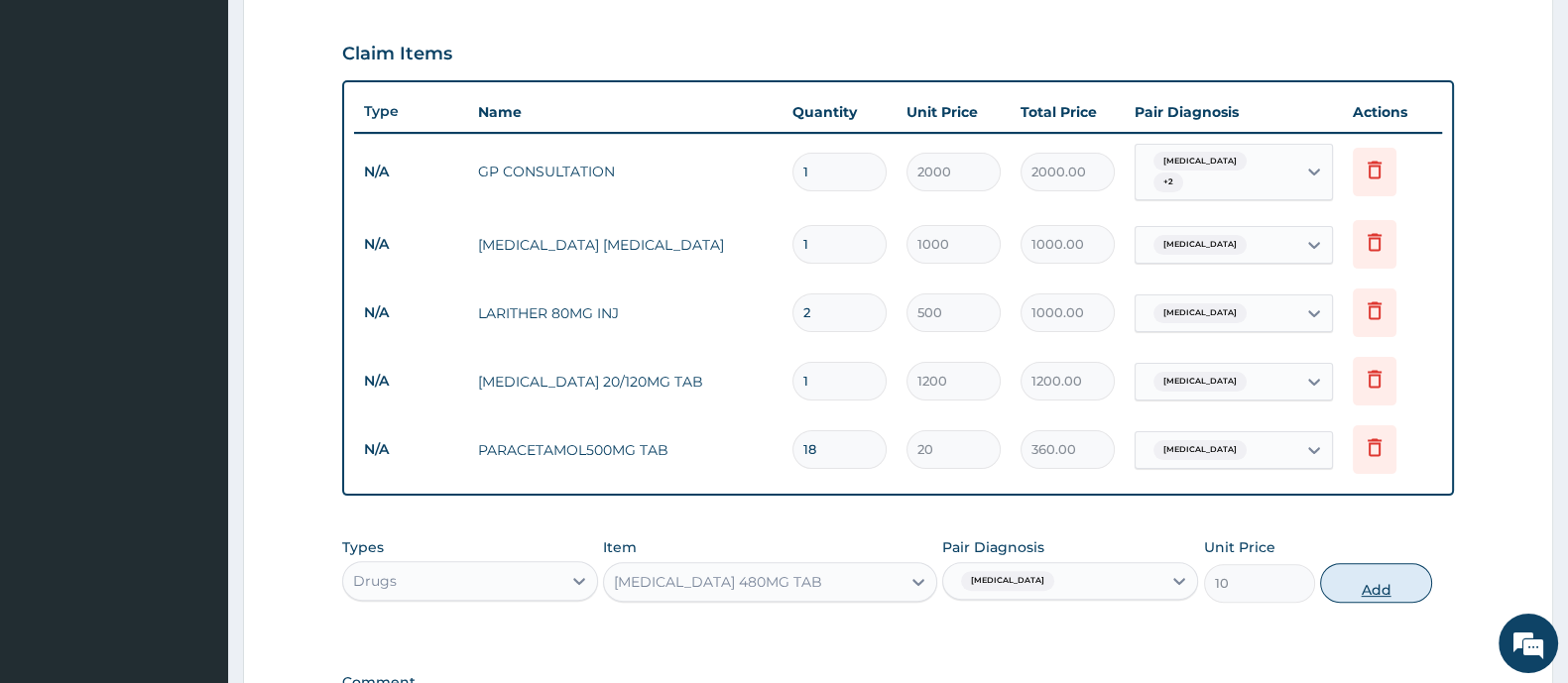
click at [1370, 595] on button "Add" at bounding box center [1375, 583] width 111 height 40
type input "0"
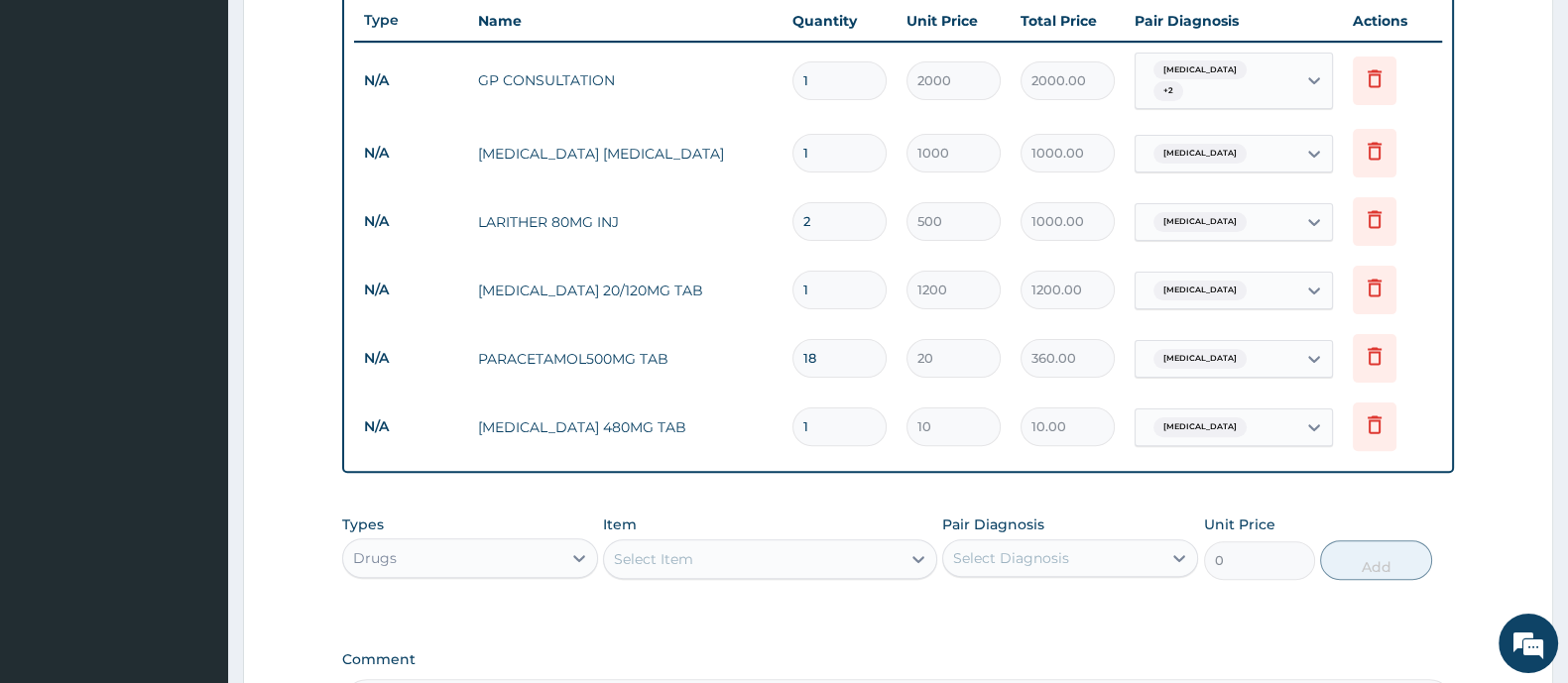
scroll to position [782, 0]
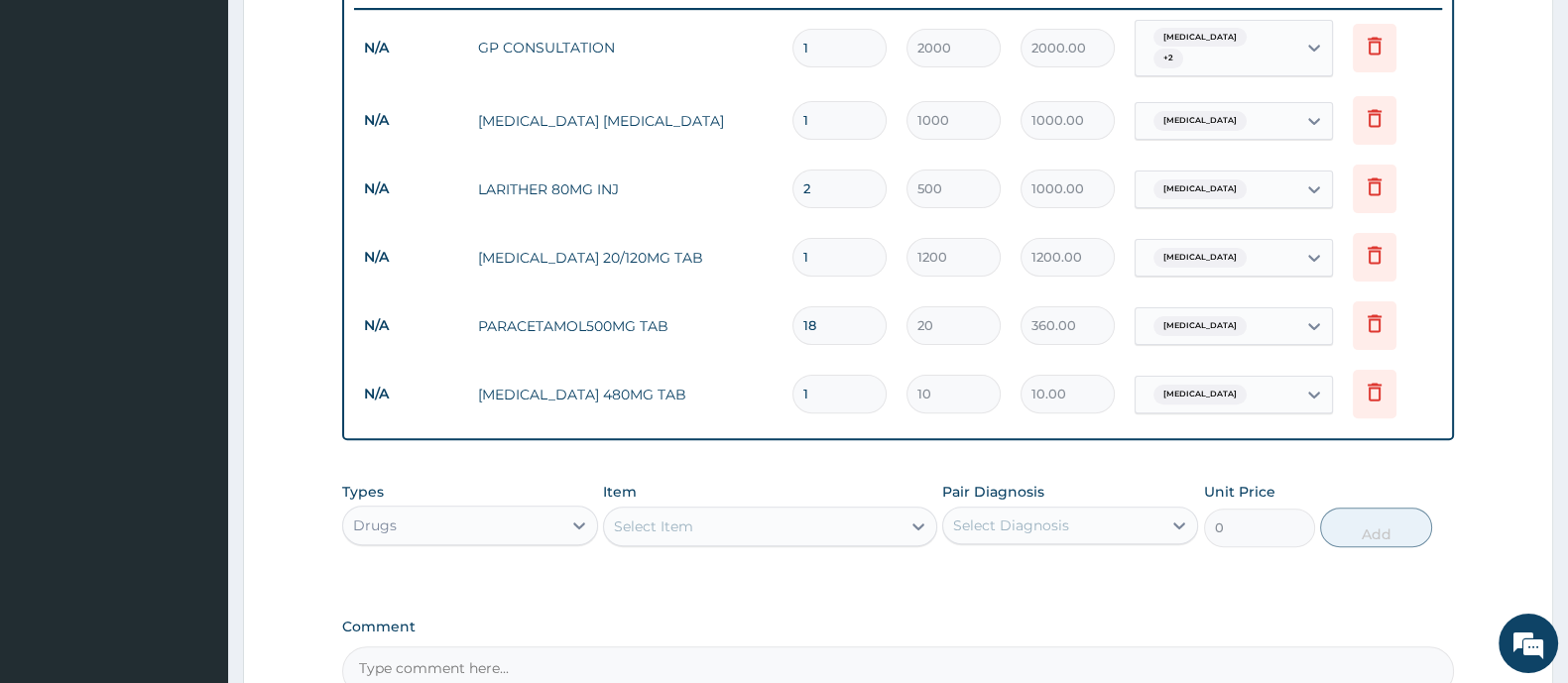
type input "0.00"
type input "2"
type input "20.00"
type input "20"
type input "200.00"
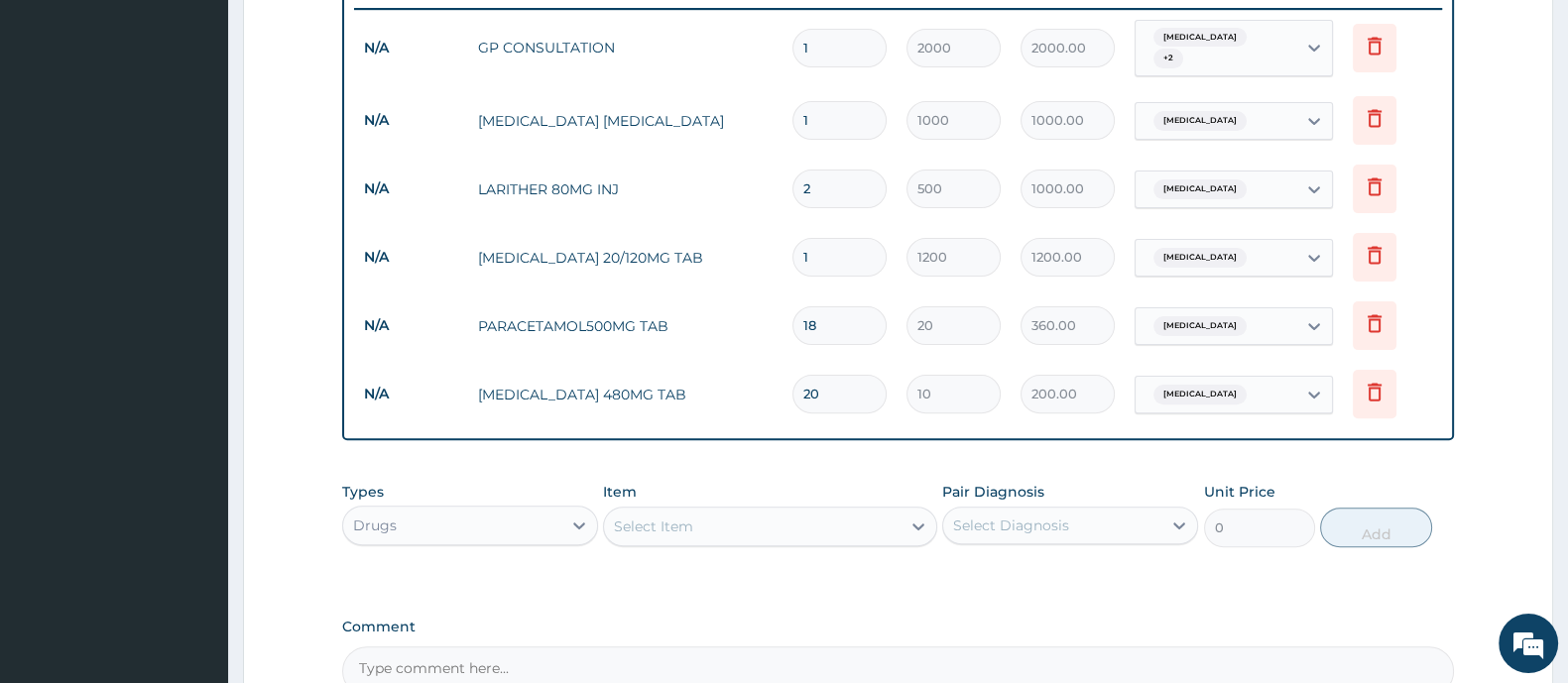
type input "20"
click at [759, 519] on div "Select Item" at bounding box center [752, 526] width 295 height 32
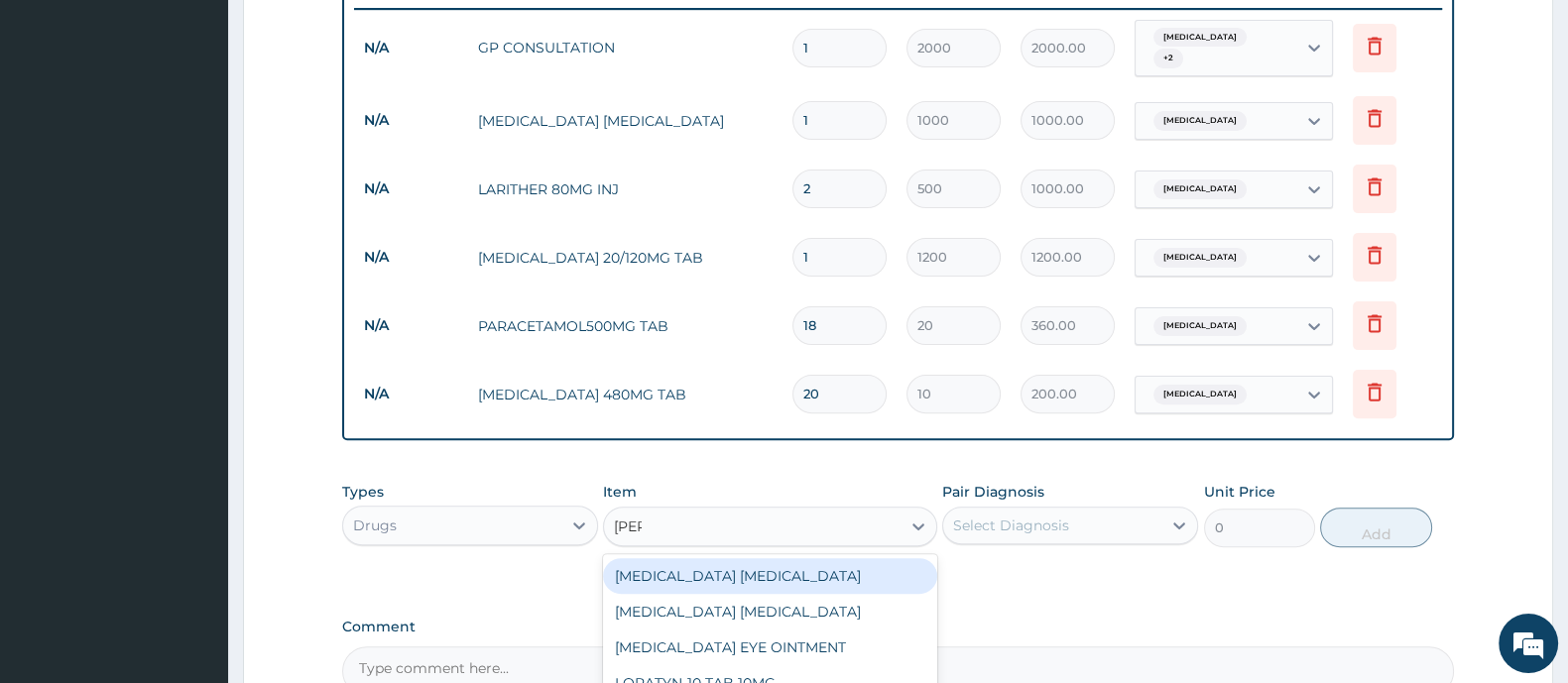
type input "lorat"
click at [655, 586] on div "LORATYN-10 TAB 10MG" at bounding box center [770, 576] width 333 height 36
type input "40"
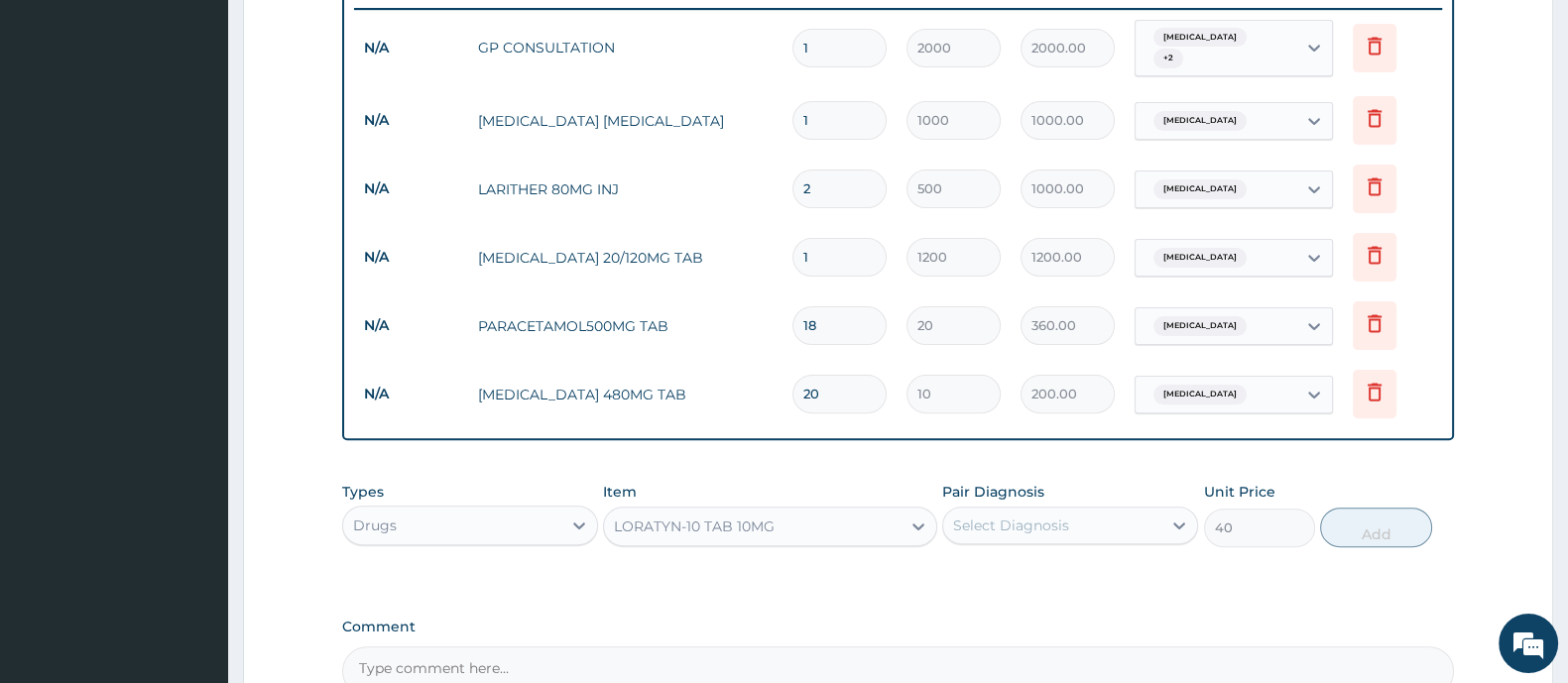
click at [1002, 530] on div "Select Diagnosis" at bounding box center [1011, 525] width 116 height 20
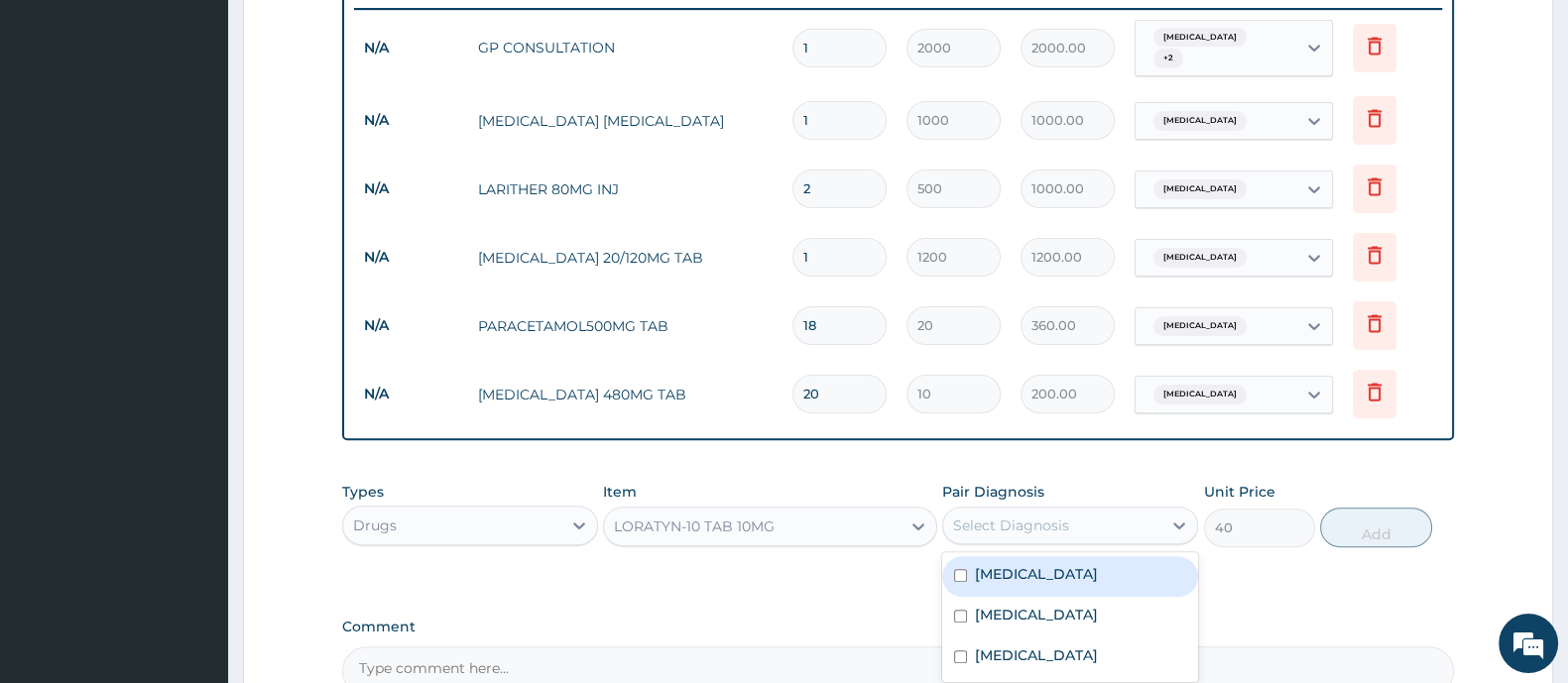
click at [965, 576] on input "checkbox" at bounding box center [960, 575] width 13 height 13
checkbox input "true"
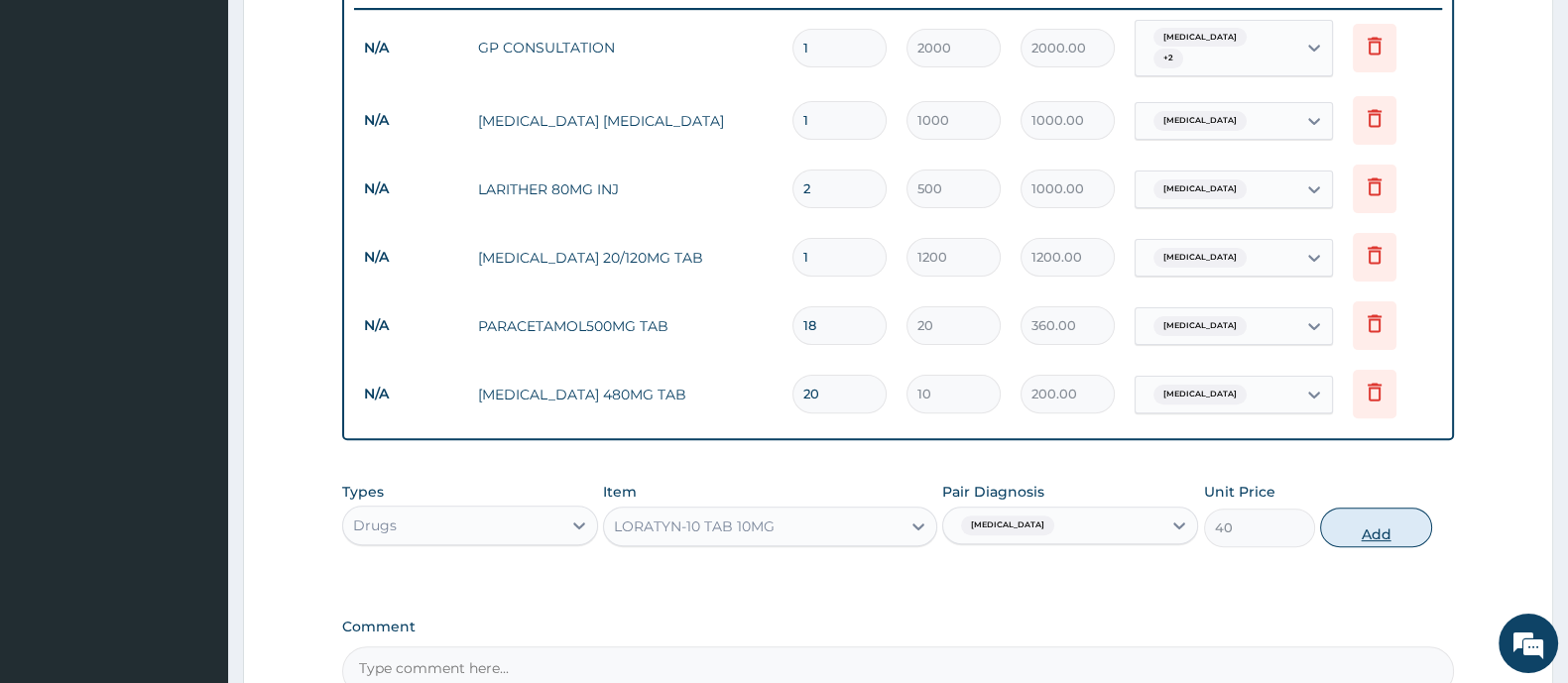
click at [1350, 521] on button "Add" at bounding box center [1375, 527] width 111 height 40
type input "0"
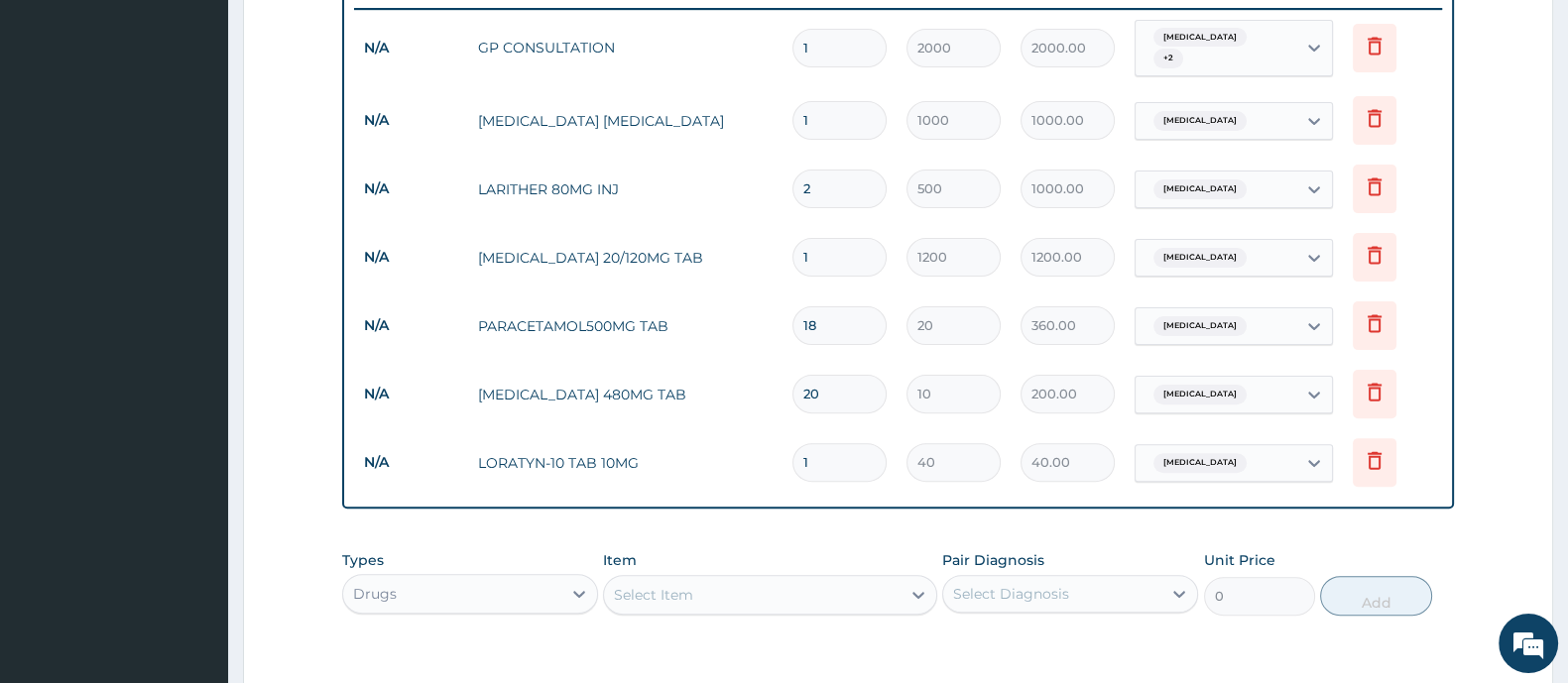
type input "10"
type input "400.00"
type input "10"
click at [752, 587] on div "Select Item" at bounding box center [752, 595] width 295 height 32
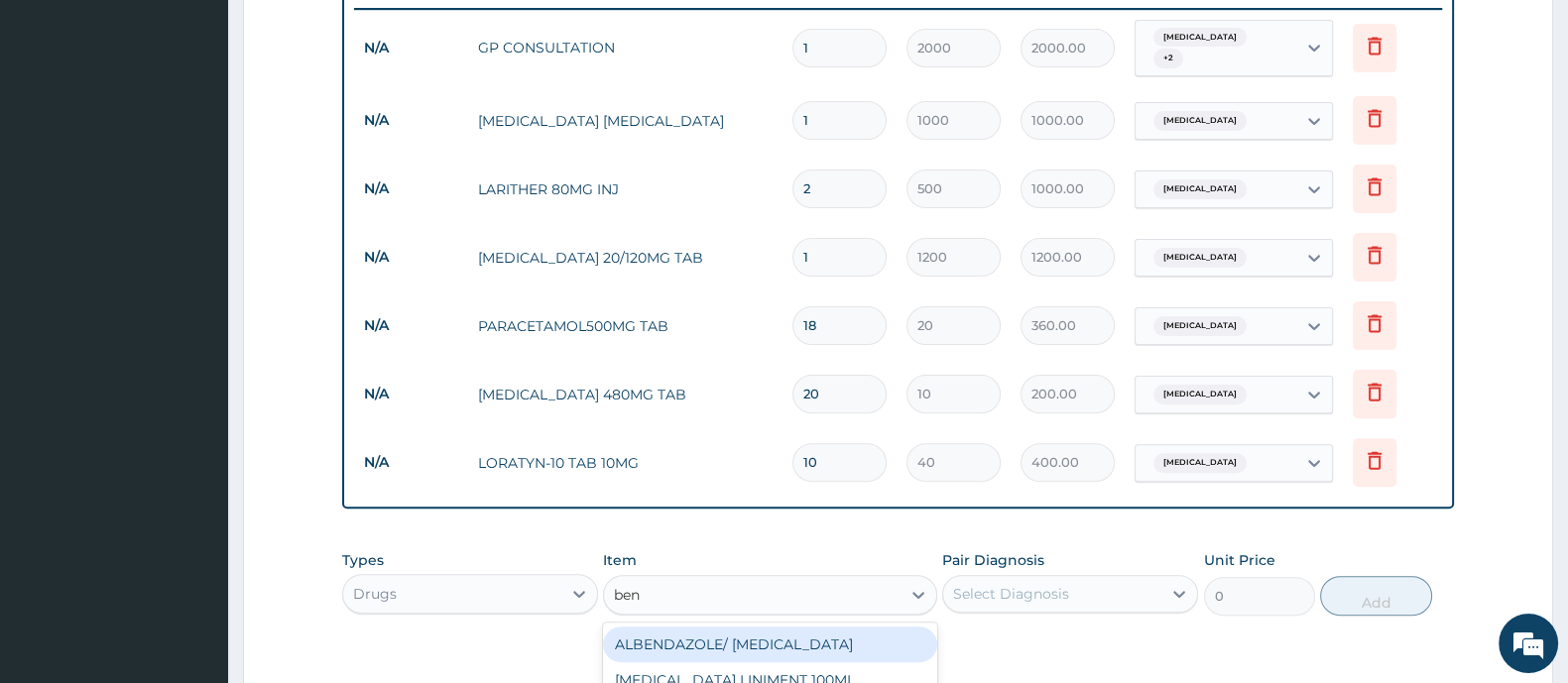
type input "beny"
click at [844, 644] on div "[MEDICAL_DATA] [MEDICAL_DATA] 100MLS" at bounding box center [770, 645] width 333 height 36
type input "400"
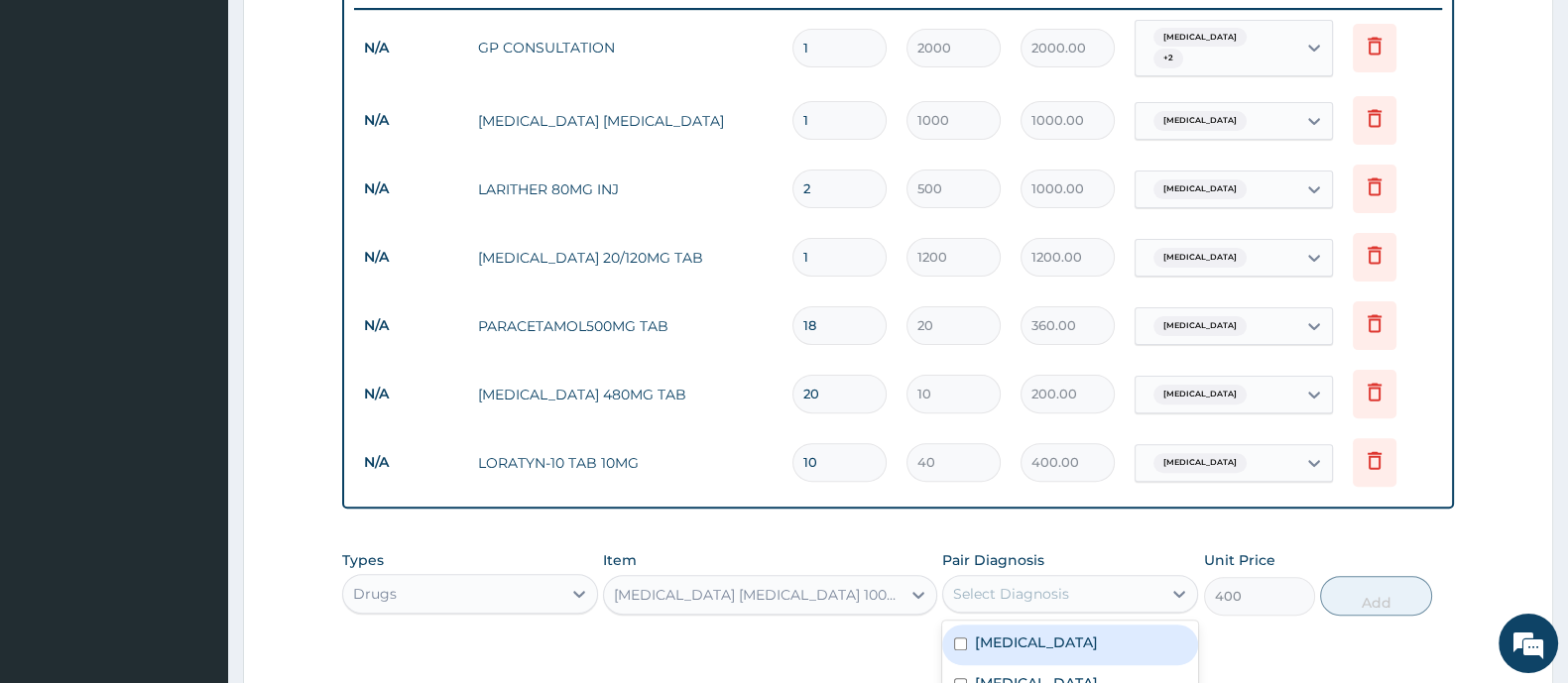
click at [1004, 592] on div "Select Diagnosis" at bounding box center [1011, 594] width 116 height 20
click at [1051, 642] on label "Upper respiratory infection" at bounding box center [1036, 643] width 123 height 20
checkbox input "true"
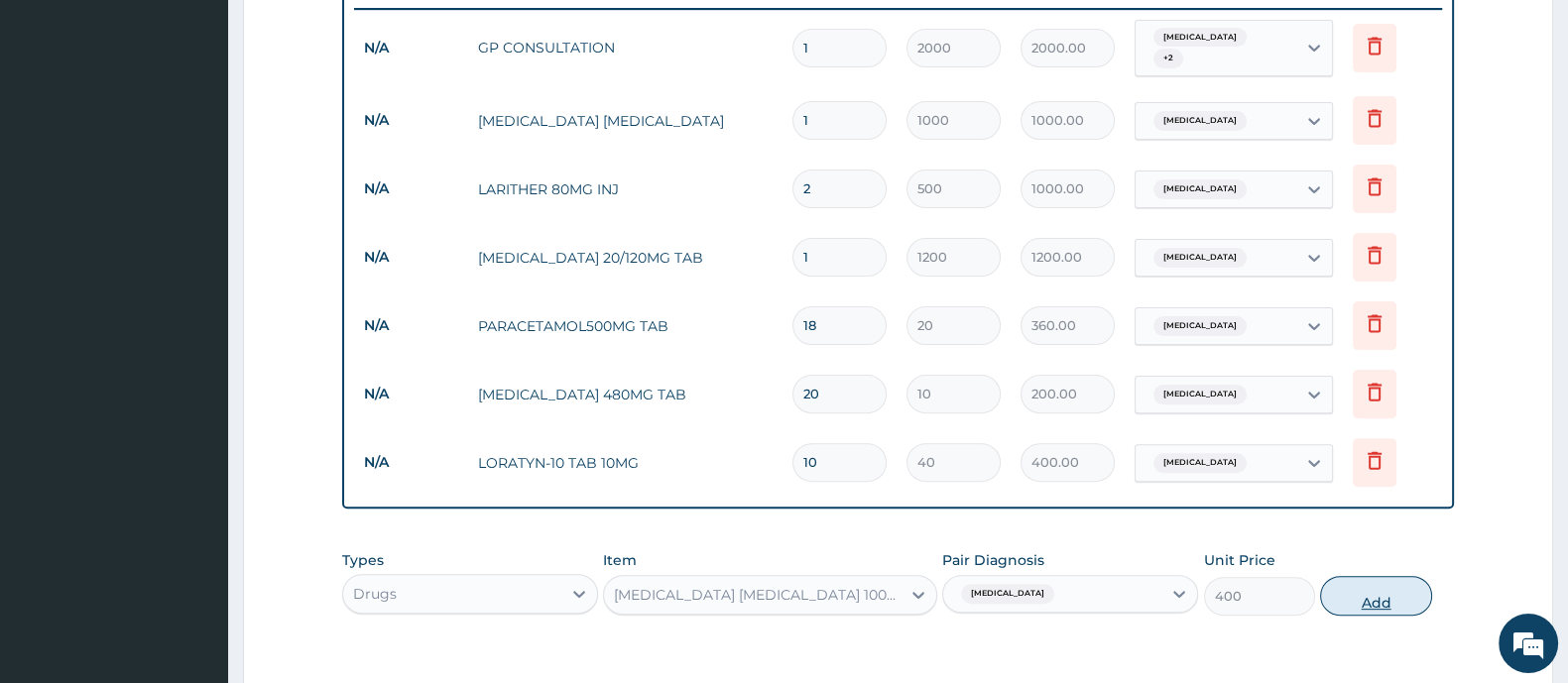
click at [1374, 586] on button "Add" at bounding box center [1375, 596] width 111 height 40
type input "0"
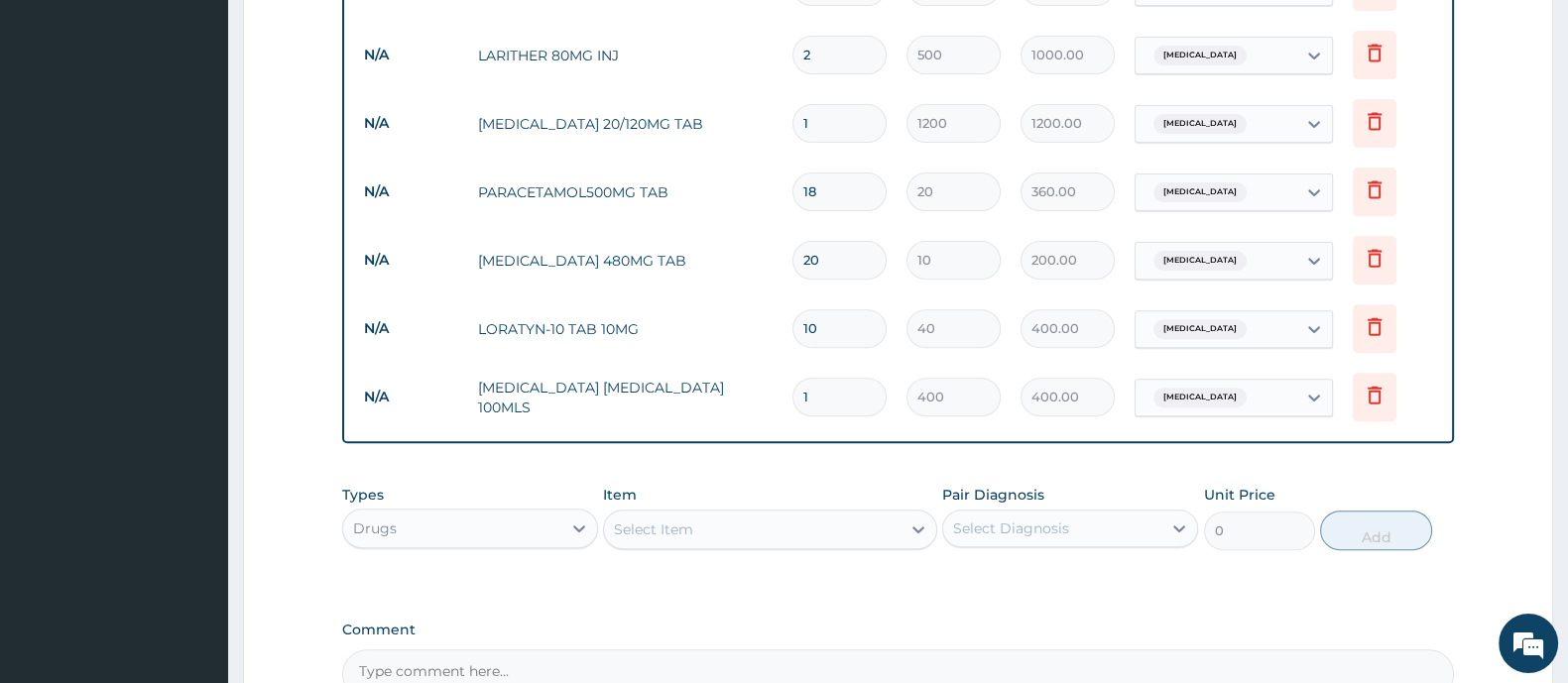
scroll to position [1029, 0]
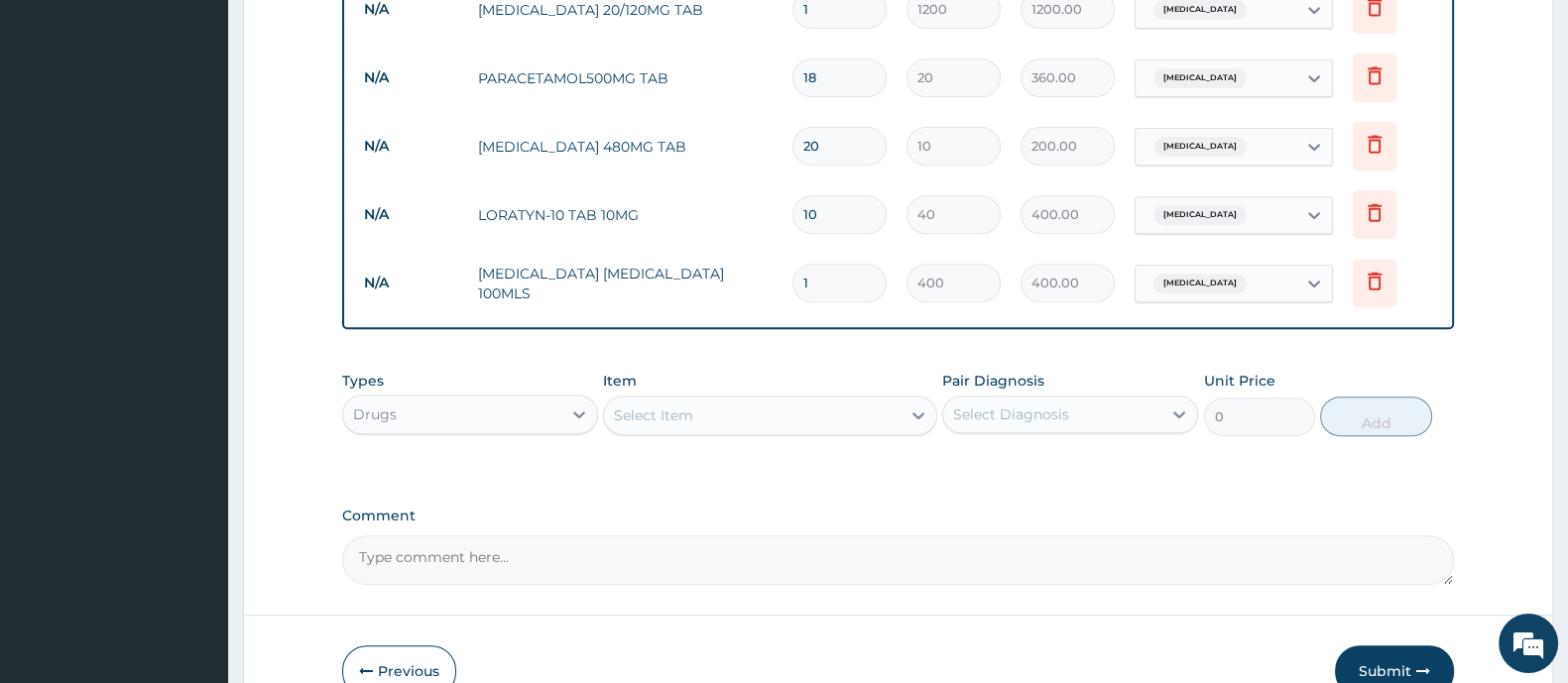
click at [646, 416] on div "Select Item" at bounding box center [654, 416] width 80 height 20
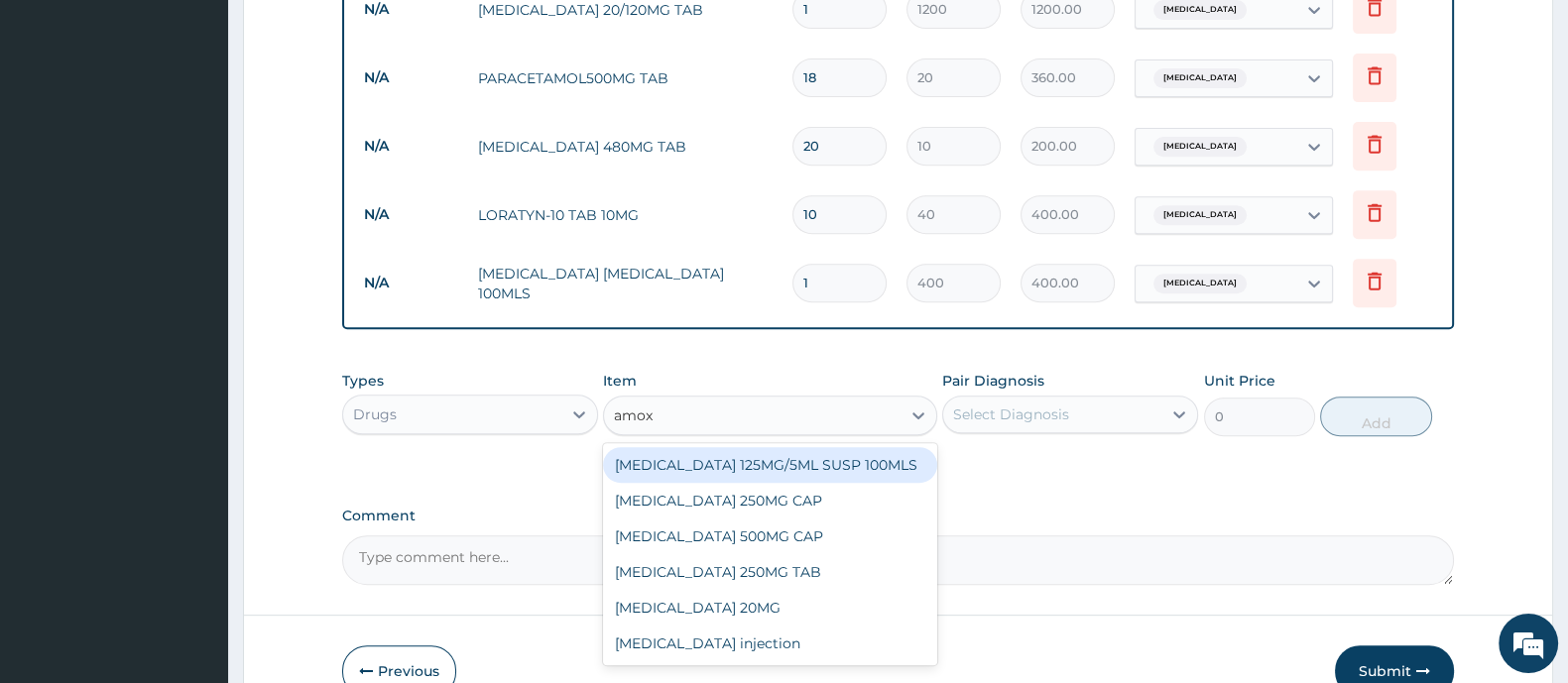
type input "amoxy"
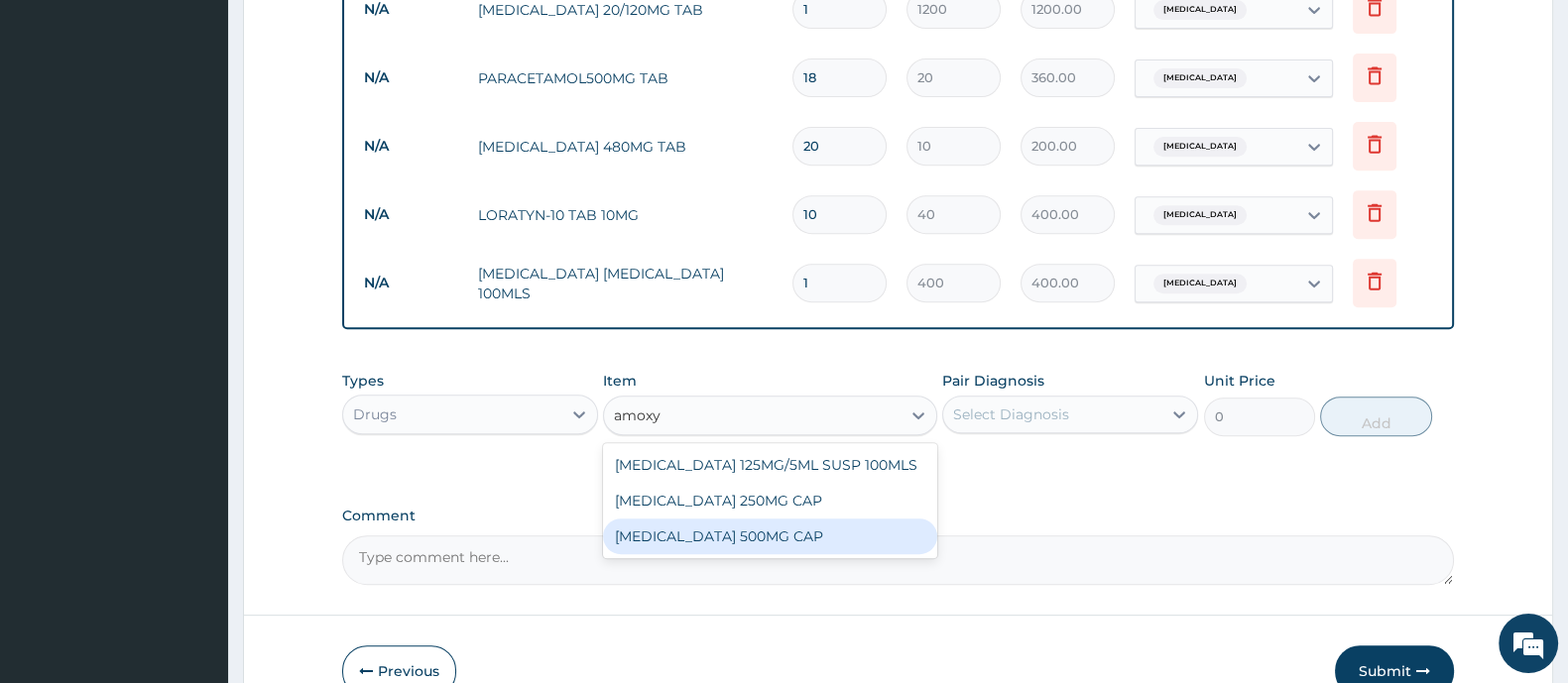
click at [848, 537] on div "[MEDICAL_DATA] 500MG CAP" at bounding box center [770, 536] width 333 height 36
type input "50"
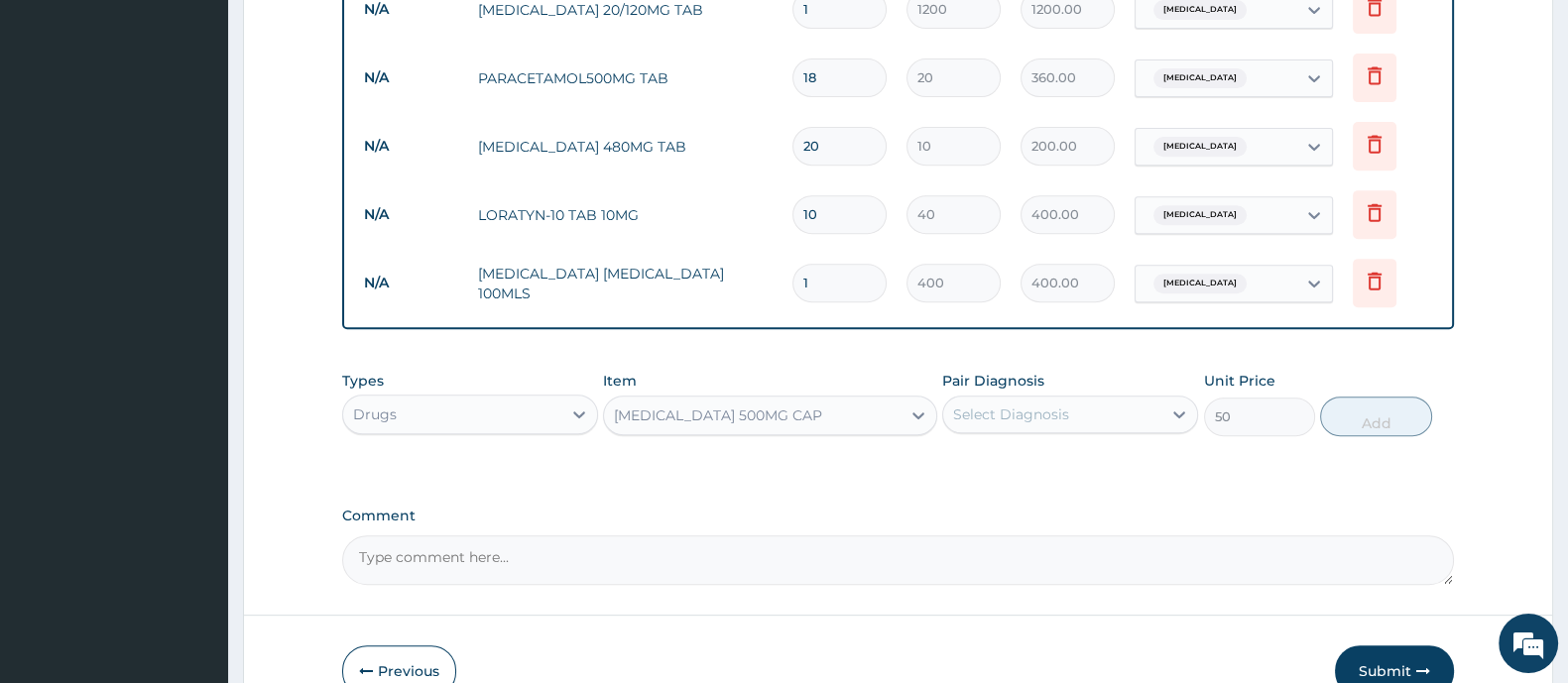
click at [1098, 402] on div "Select Diagnosis" at bounding box center [1052, 415] width 218 height 32
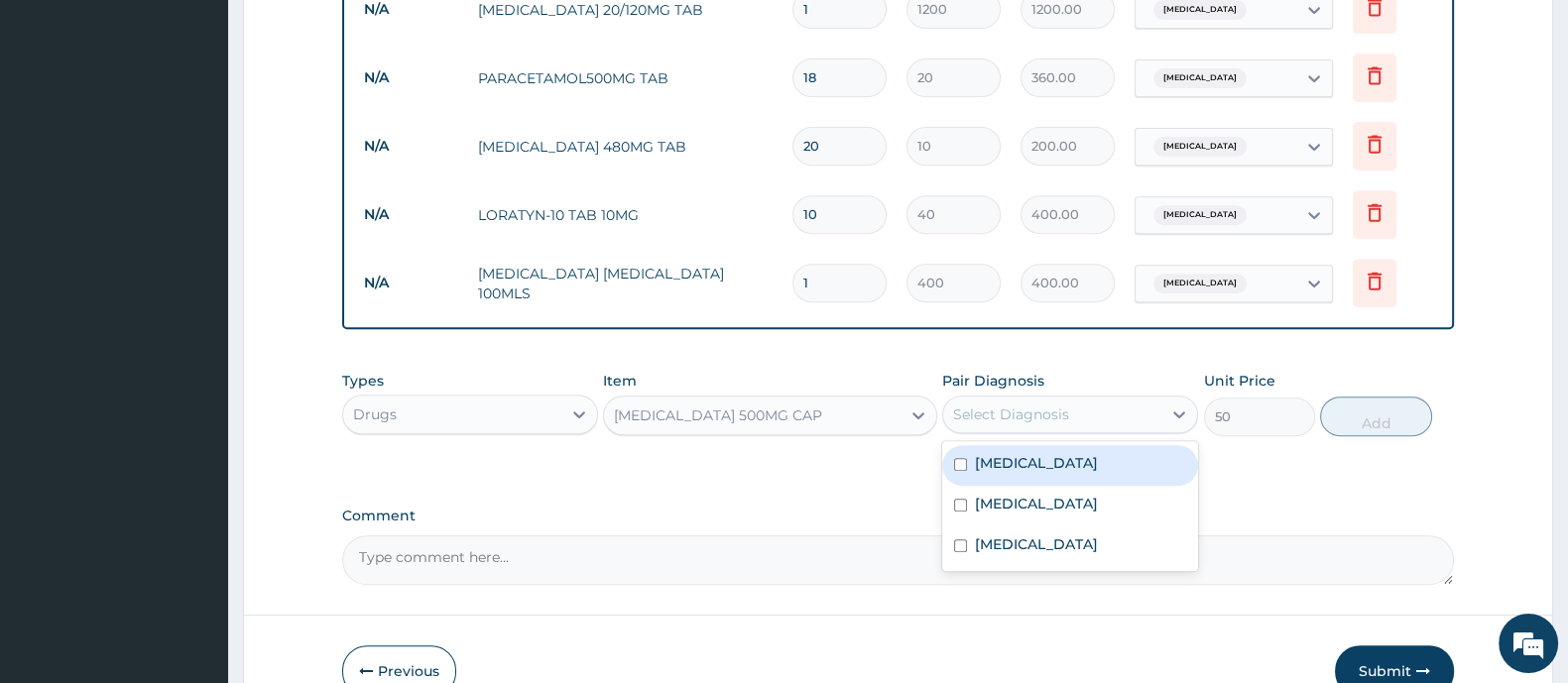
click at [1066, 476] on div "Upper respiratory infection" at bounding box center [1070, 466] width 256 height 41
checkbox input "true"
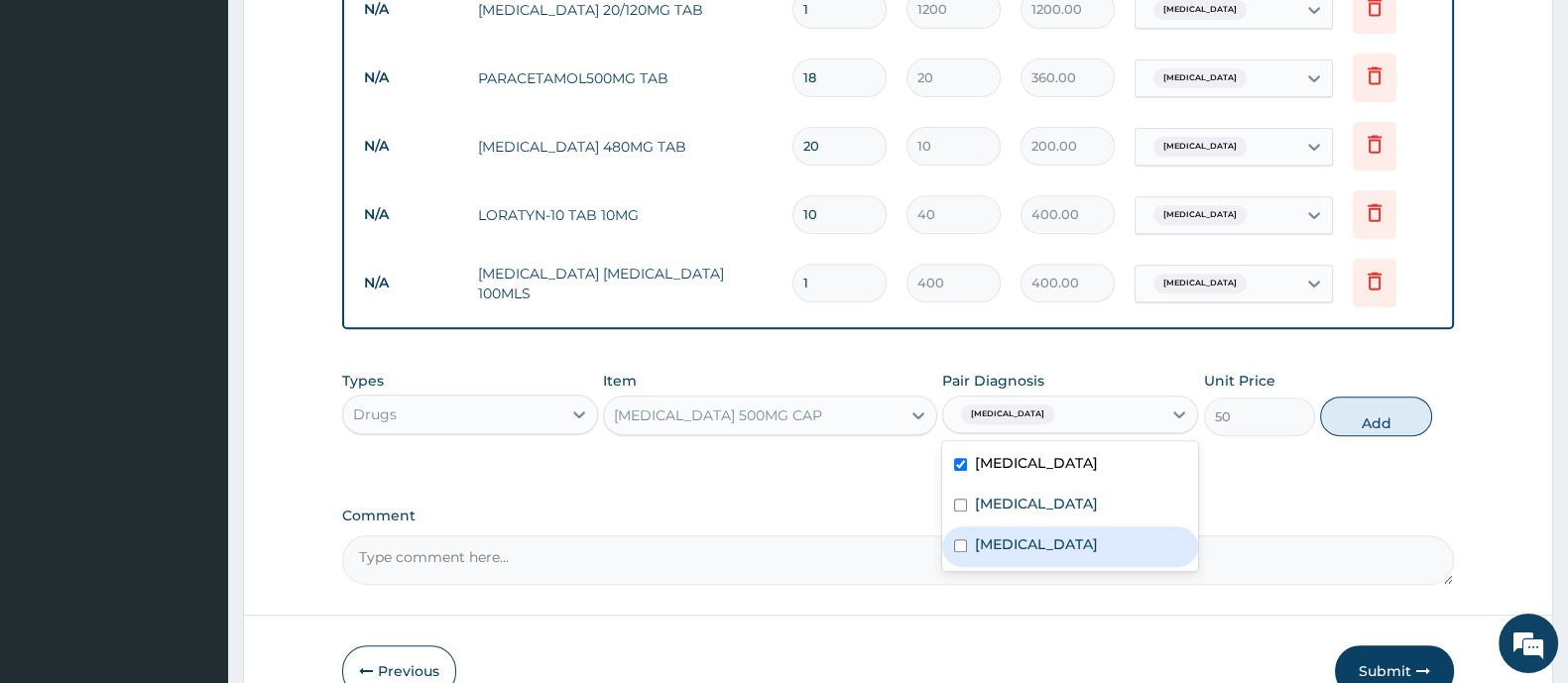
click at [1036, 555] on div "Toothache" at bounding box center [1070, 546] width 256 height 41
checkbox input "true"
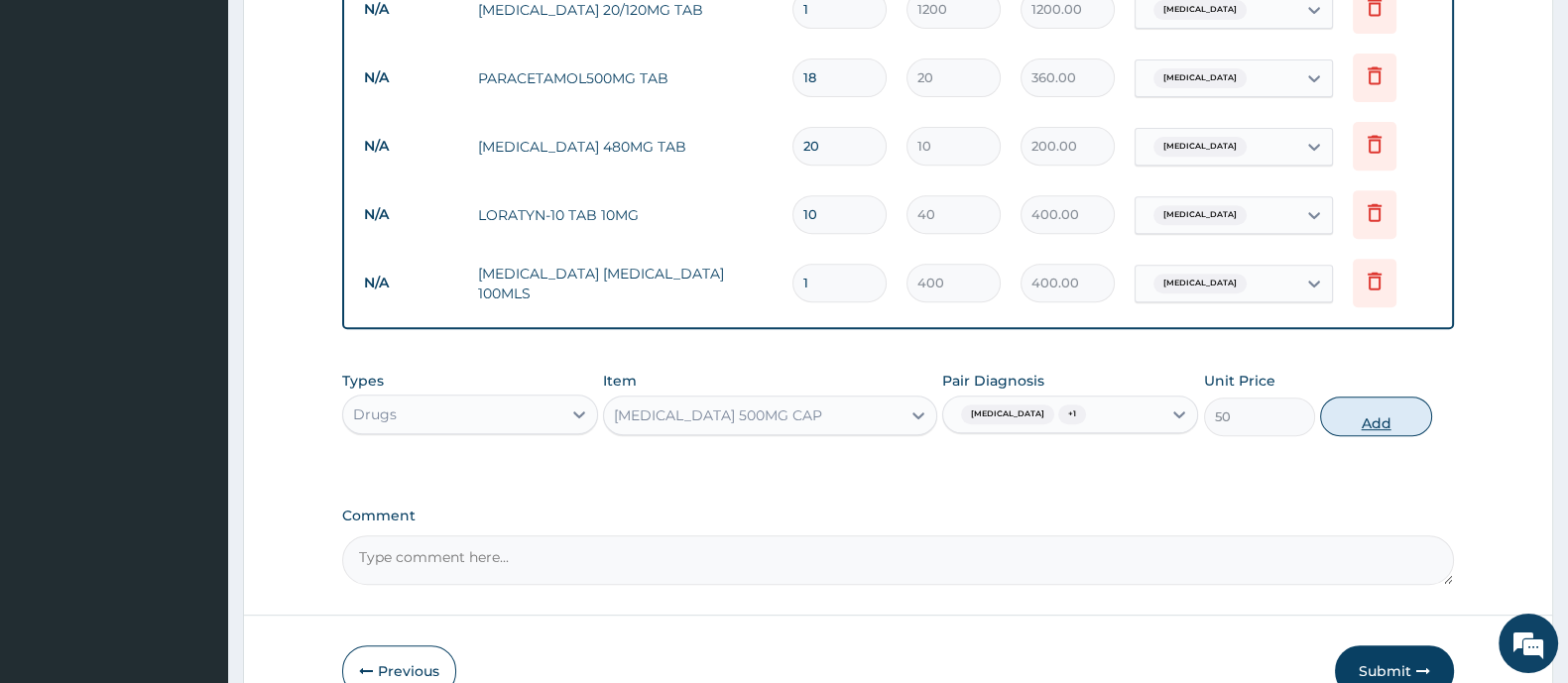
click at [1404, 422] on button "Add" at bounding box center [1375, 417] width 111 height 40
type input "0"
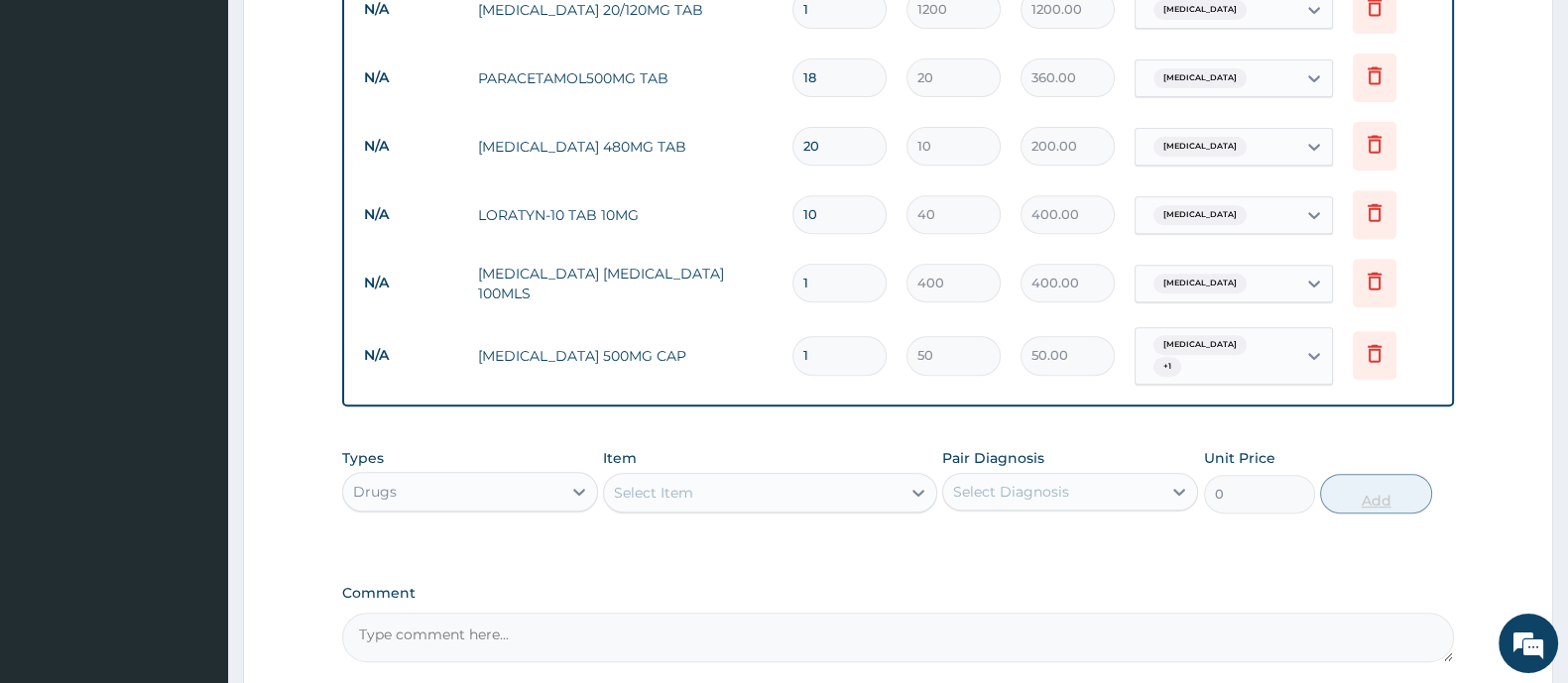
type input "15"
type input "750.00"
type input "15"
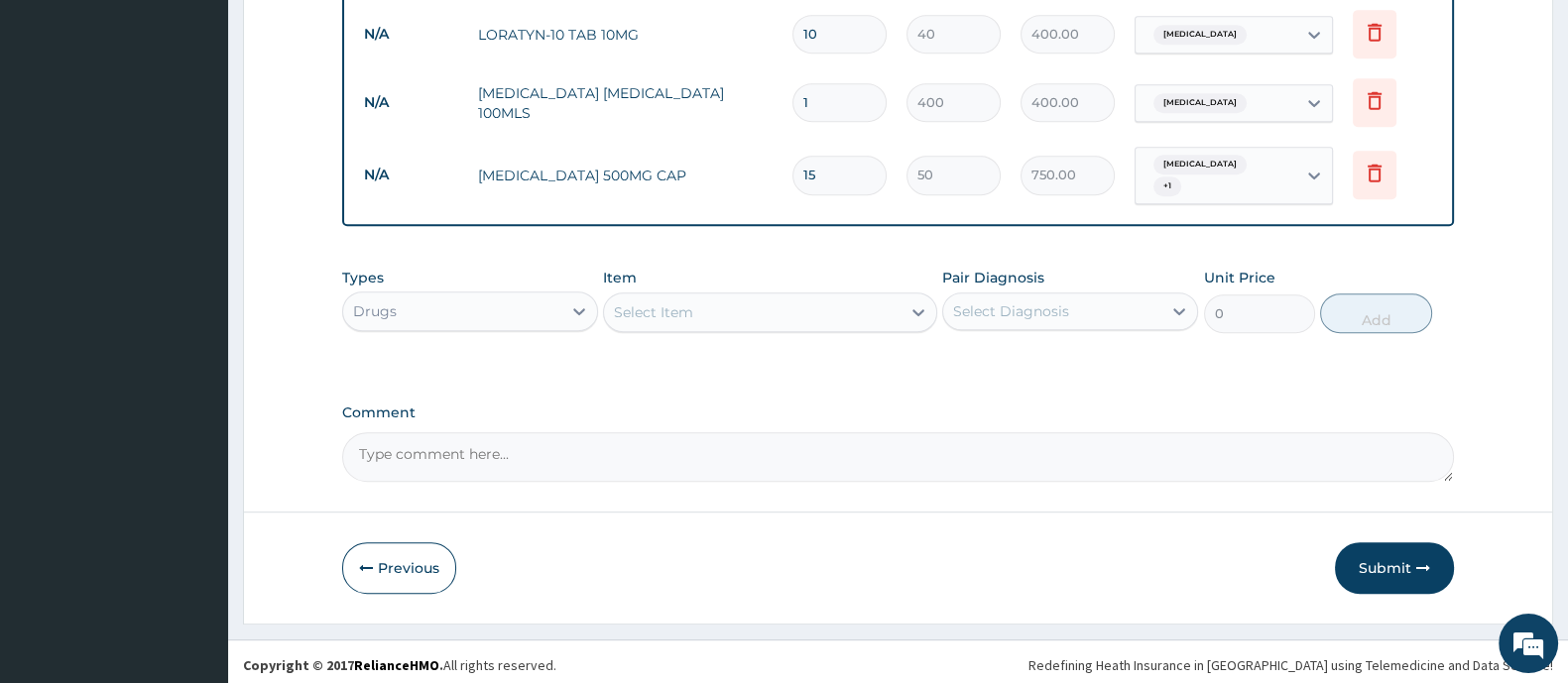
scroll to position [1213, 0]
click at [1407, 548] on button "Submit" at bounding box center [1394, 565] width 119 height 52
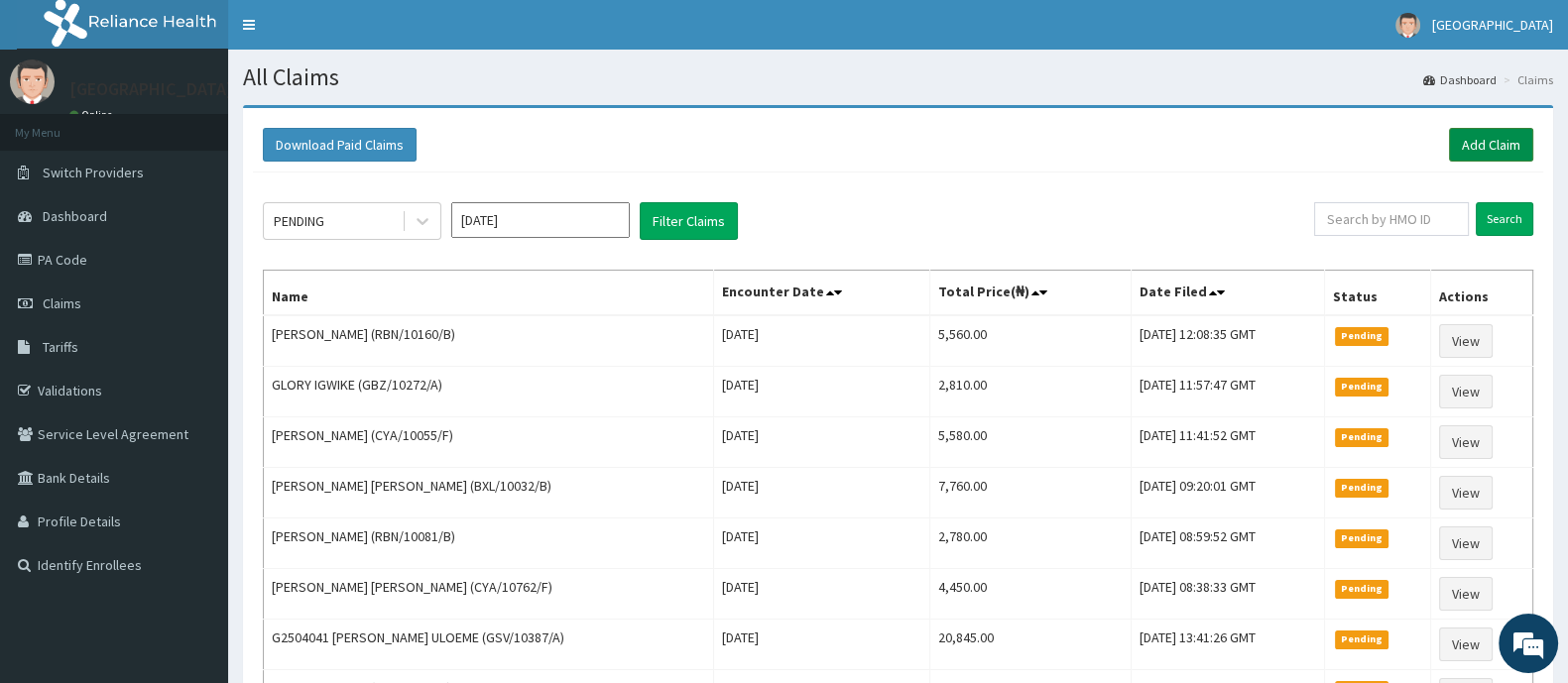
click at [1473, 148] on link "Add Claim" at bounding box center [1490, 145] width 85 height 34
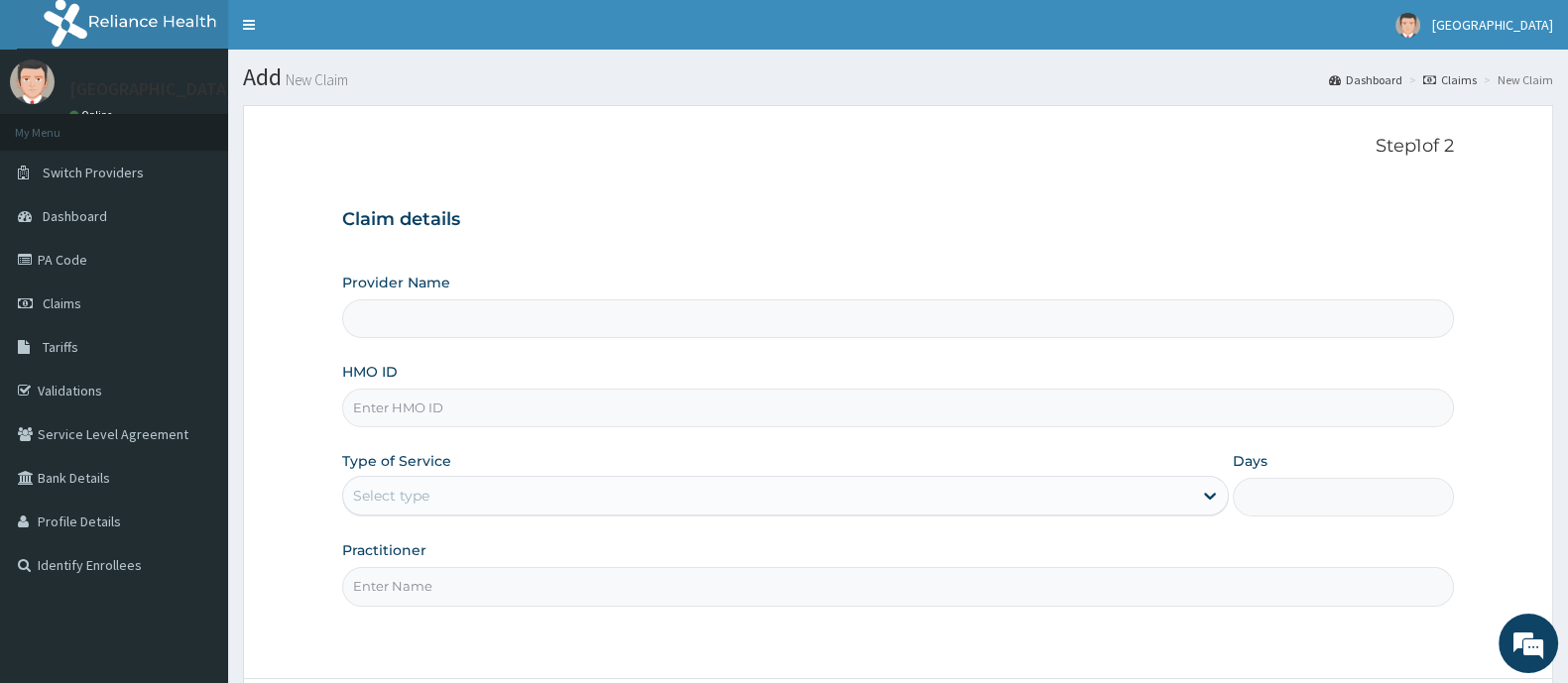
click at [469, 412] on input "HMO ID" at bounding box center [897, 408] width 1111 height 39
type input "[GEOGRAPHIC_DATA] And Maternity"
type input "bxl/10129/c"
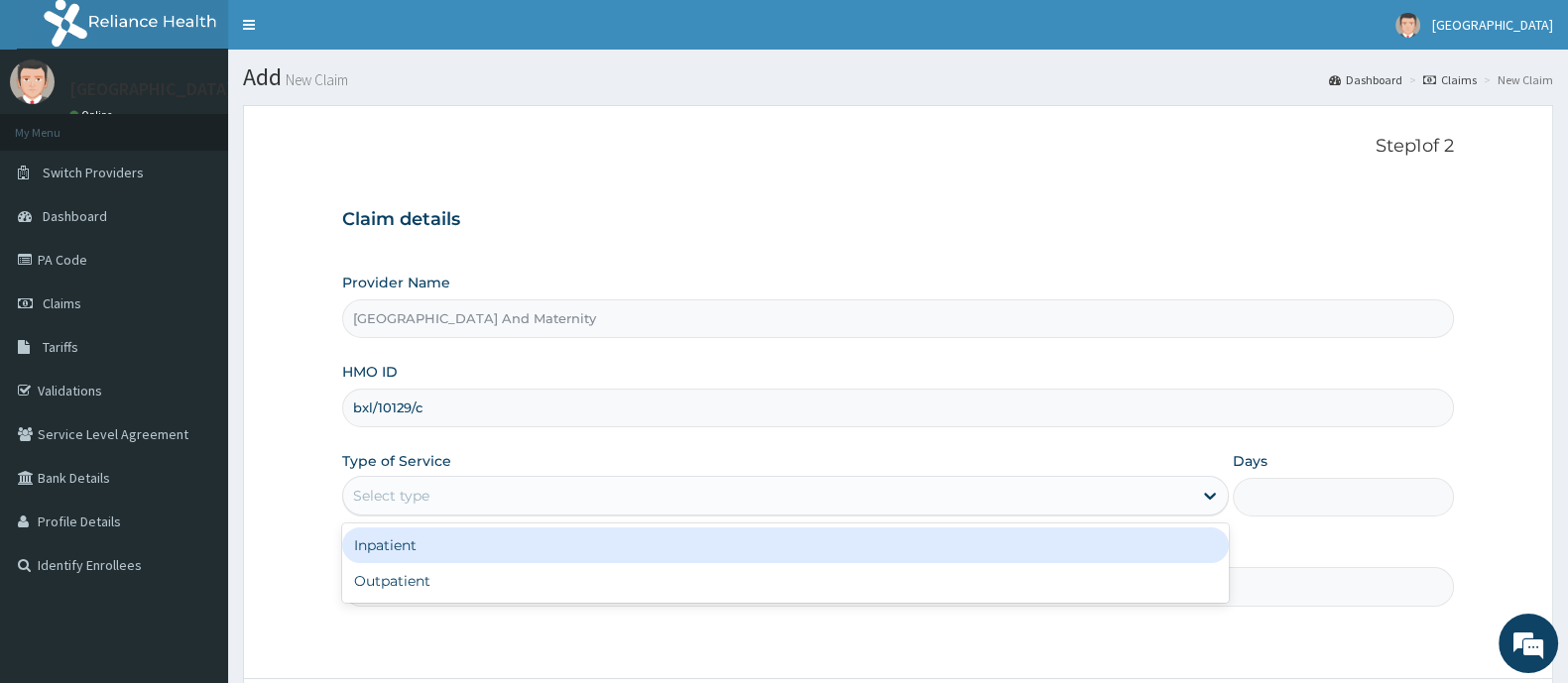
click at [597, 492] on div "Select type" at bounding box center [767, 496] width 848 height 32
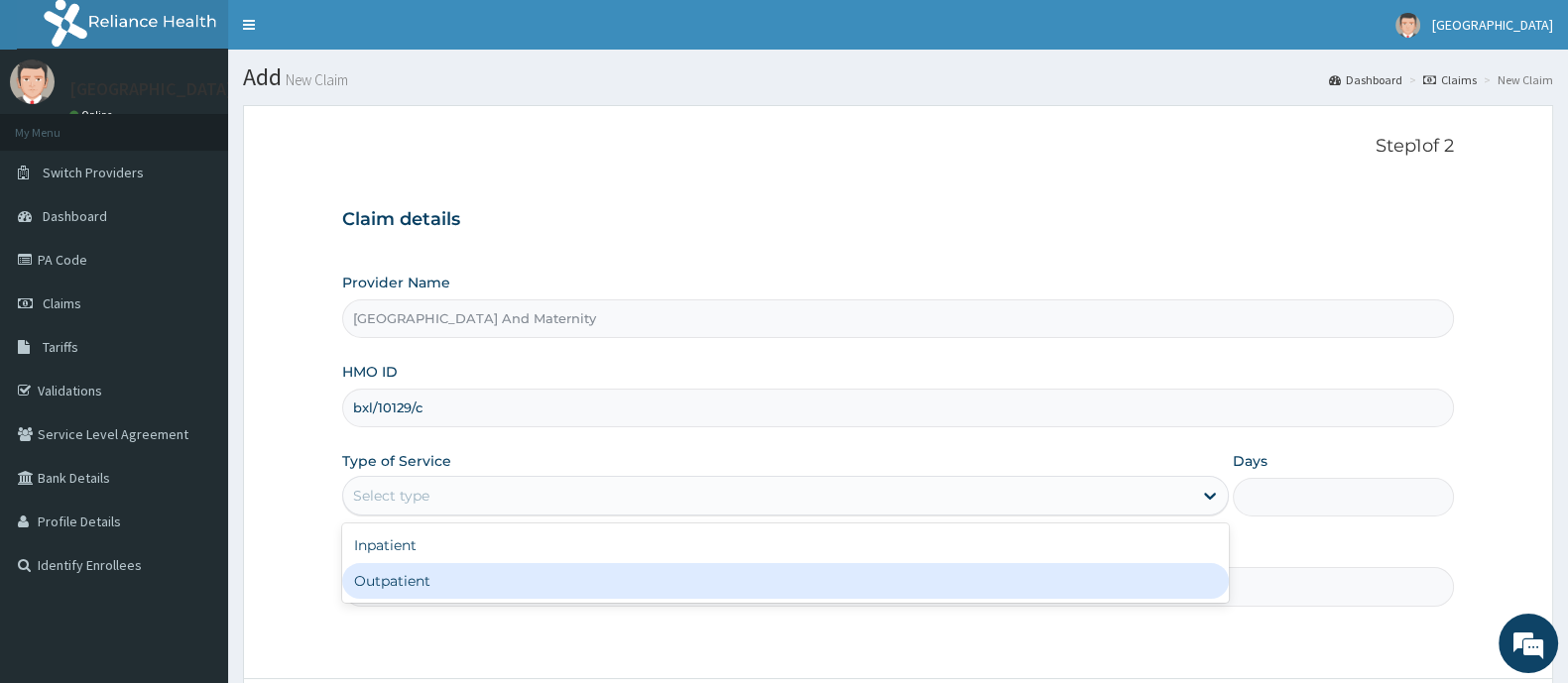
click at [462, 575] on div "Outpatient" at bounding box center [784, 581] width 886 height 36
type input "1"
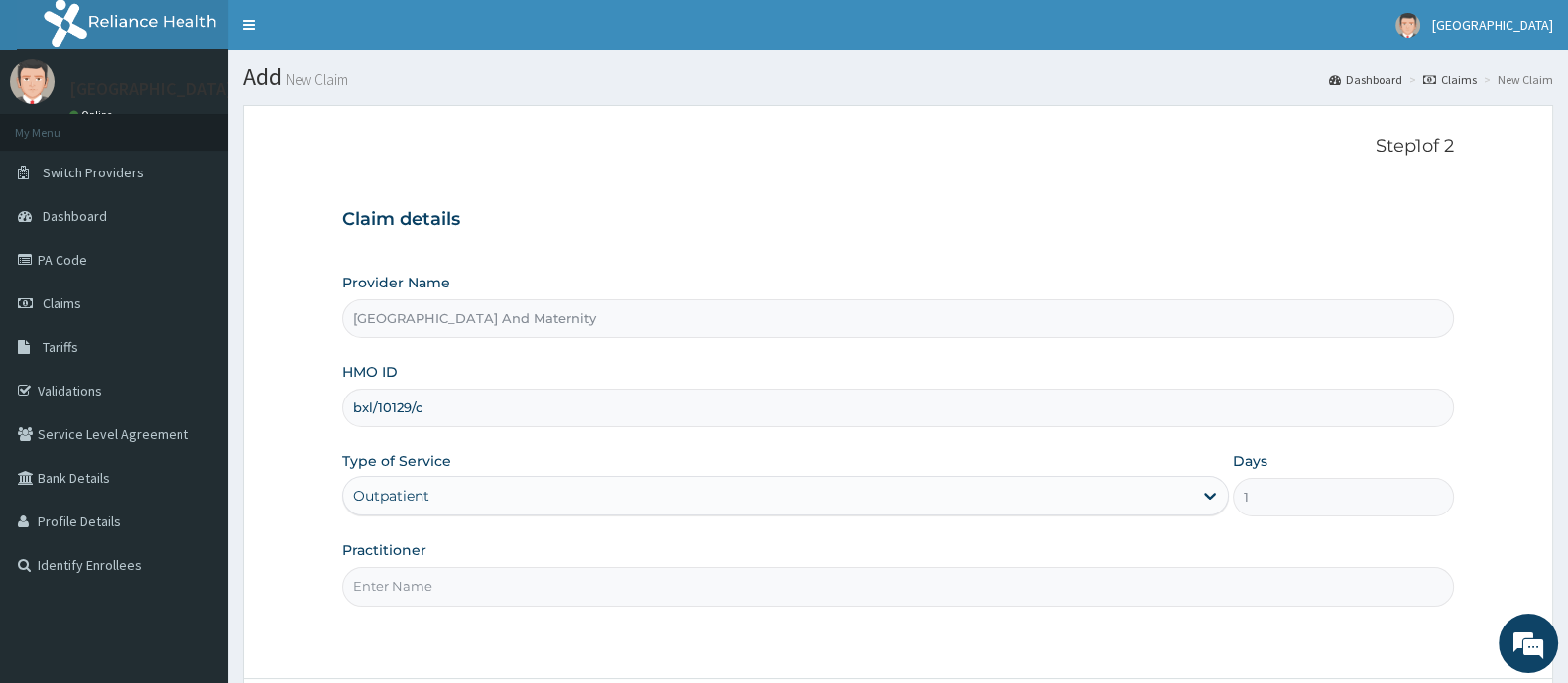
click at [477, 567] on input "Practitioner" at bounding box center [897, 586] width 1111 height 39
type input "[PERSON_NAME]"
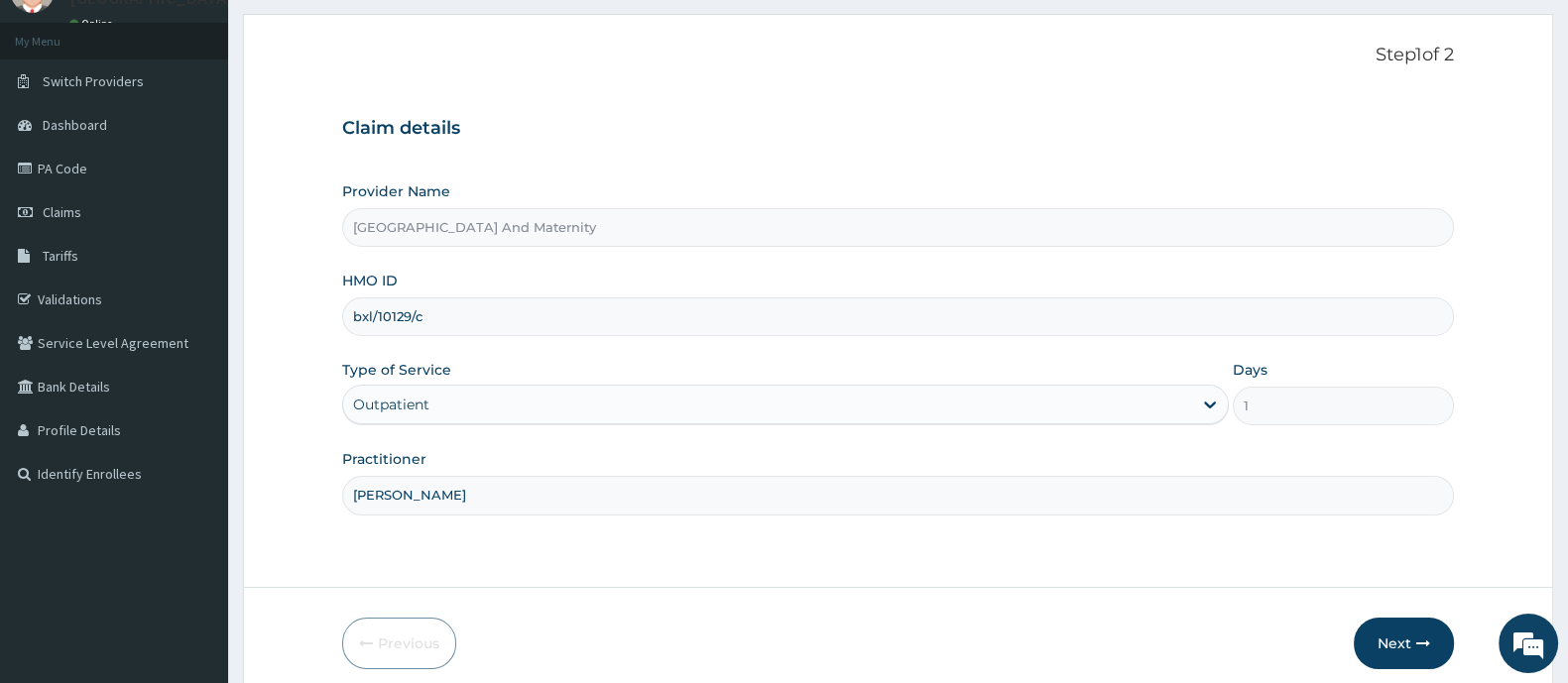
scroll to position [172, 0]
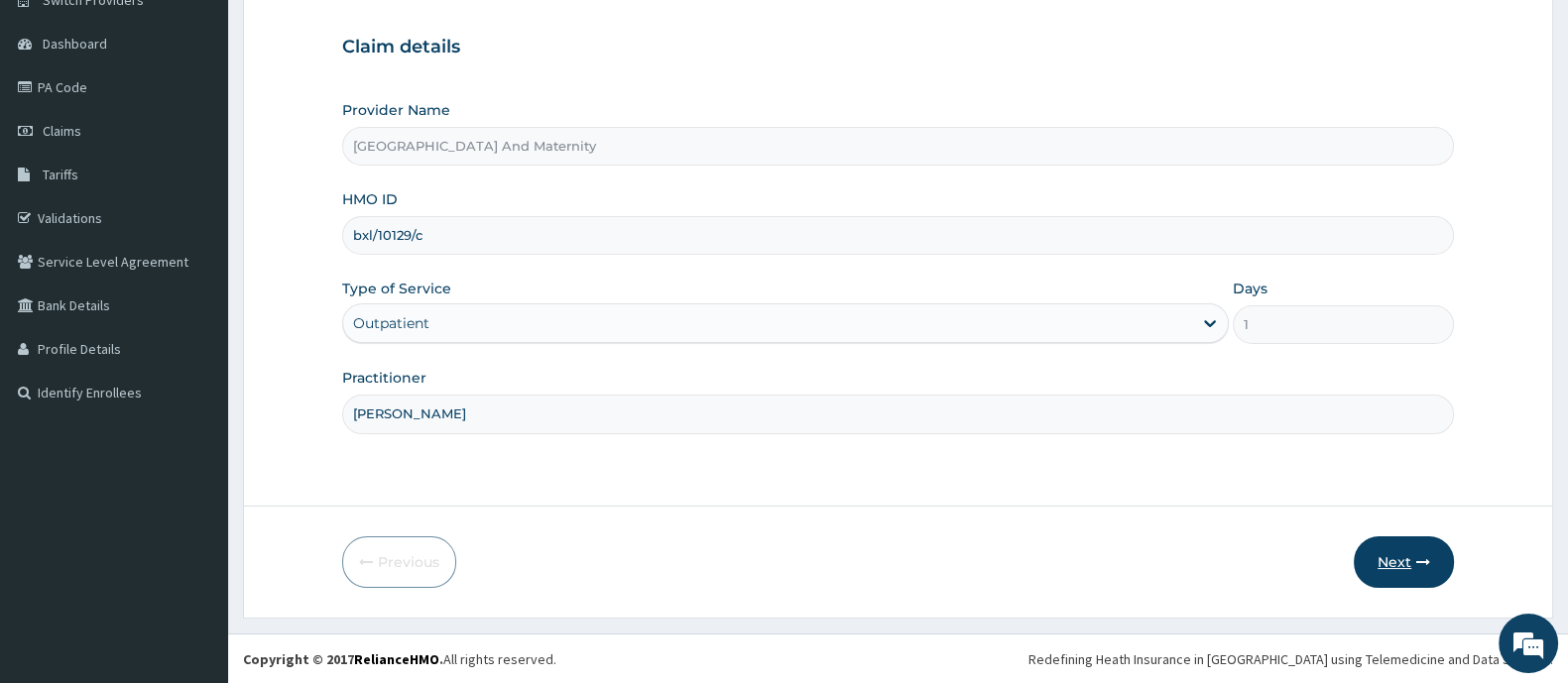
click at [1390, 558] on button "Next" at bounding box center [1404, 562] width 100 height 52
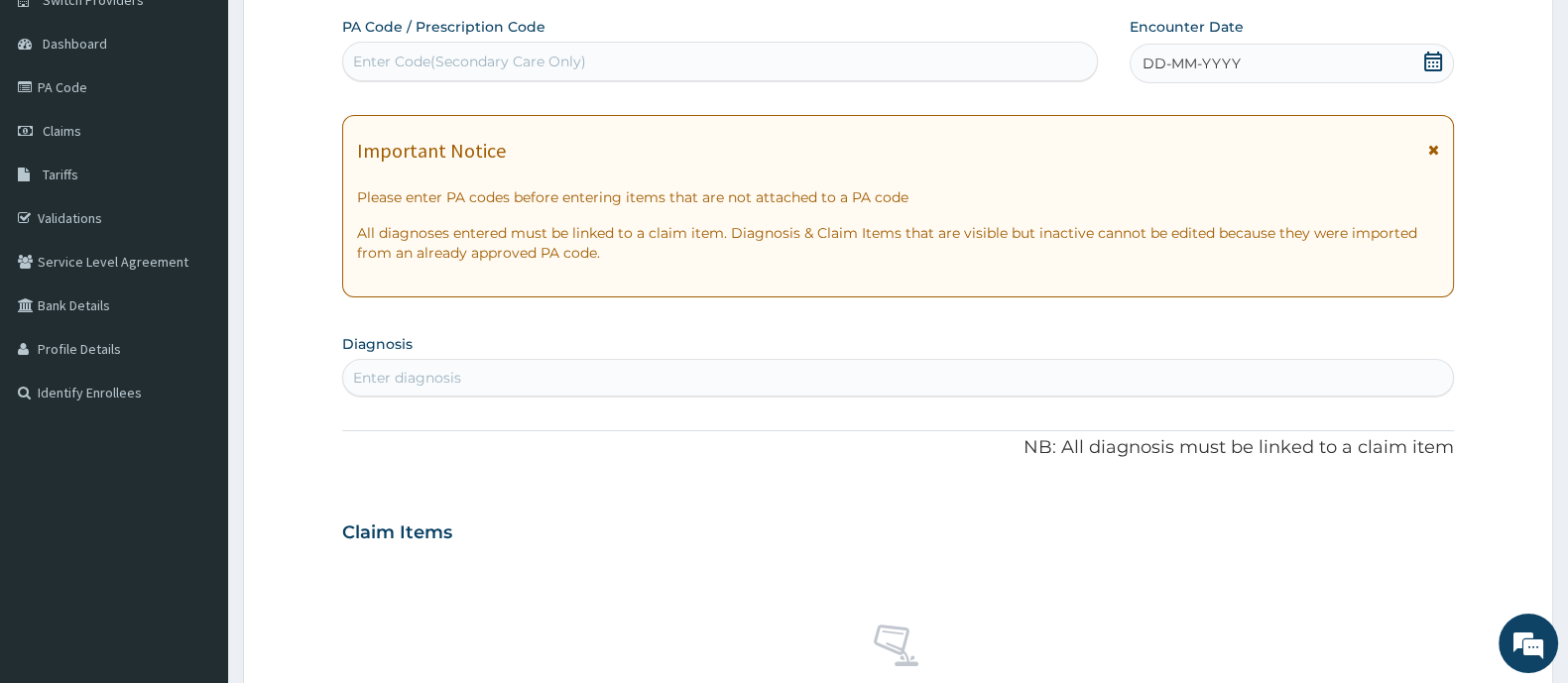
click at [1440, 64] on icon at bounding box center [1432, 62] width 18 height 20
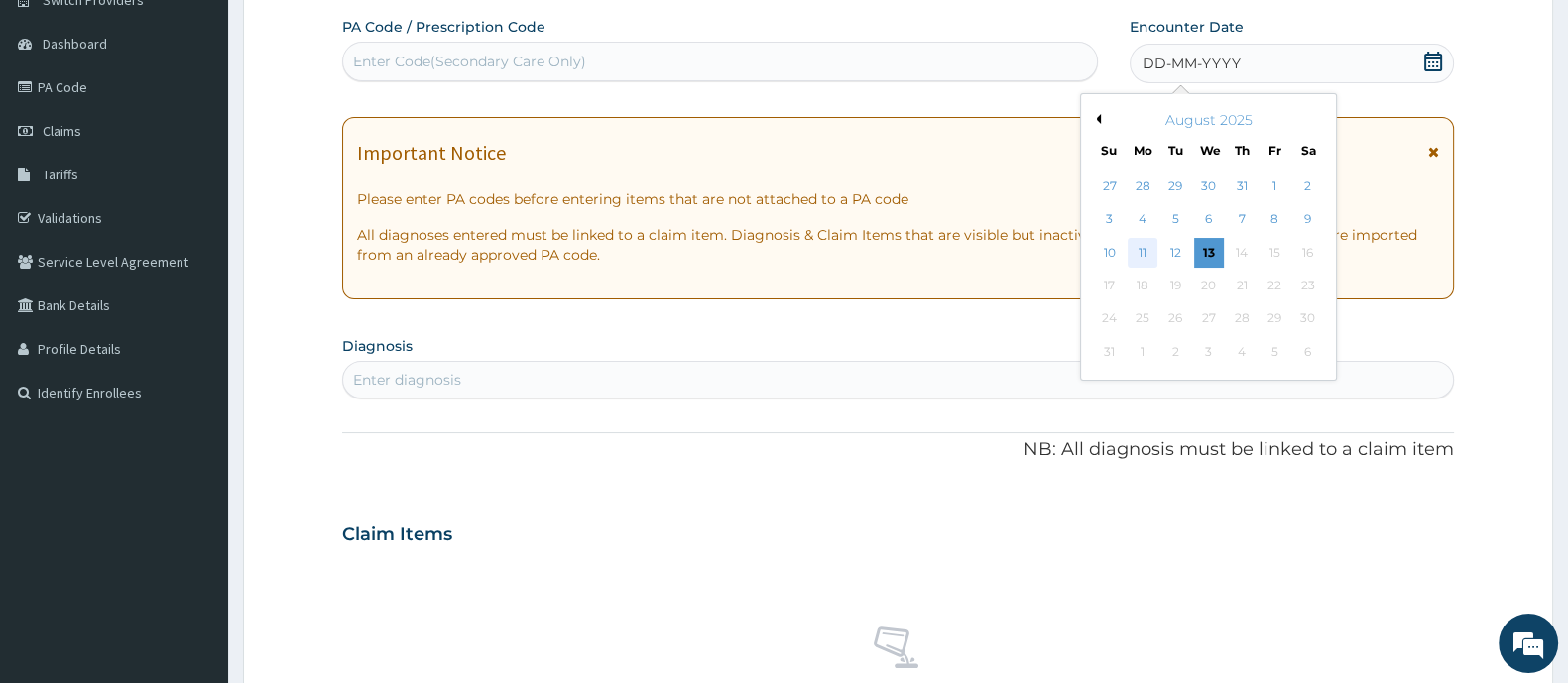
click at [1140, 257] on div "11" at bounding box center [1142, 253] width 30 height 30
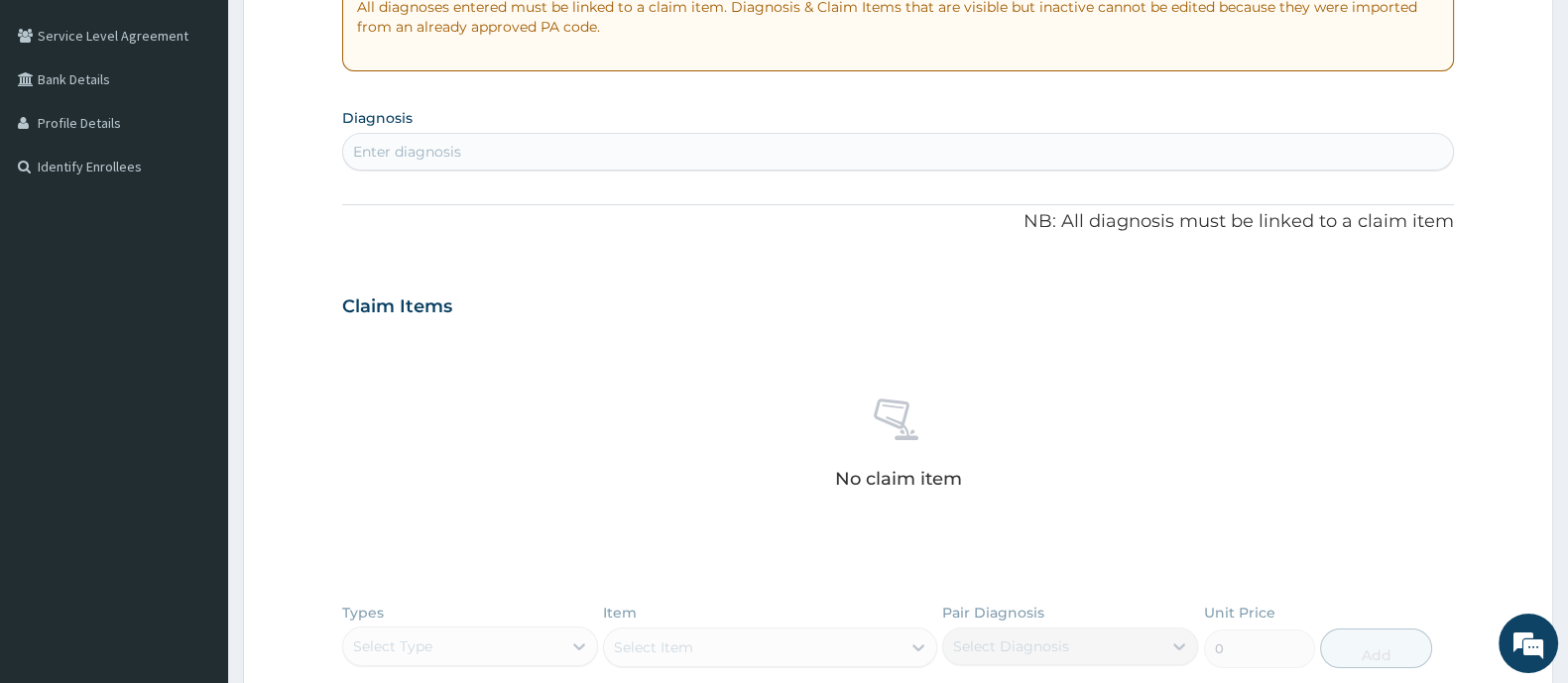
scroll to position [421, 0]
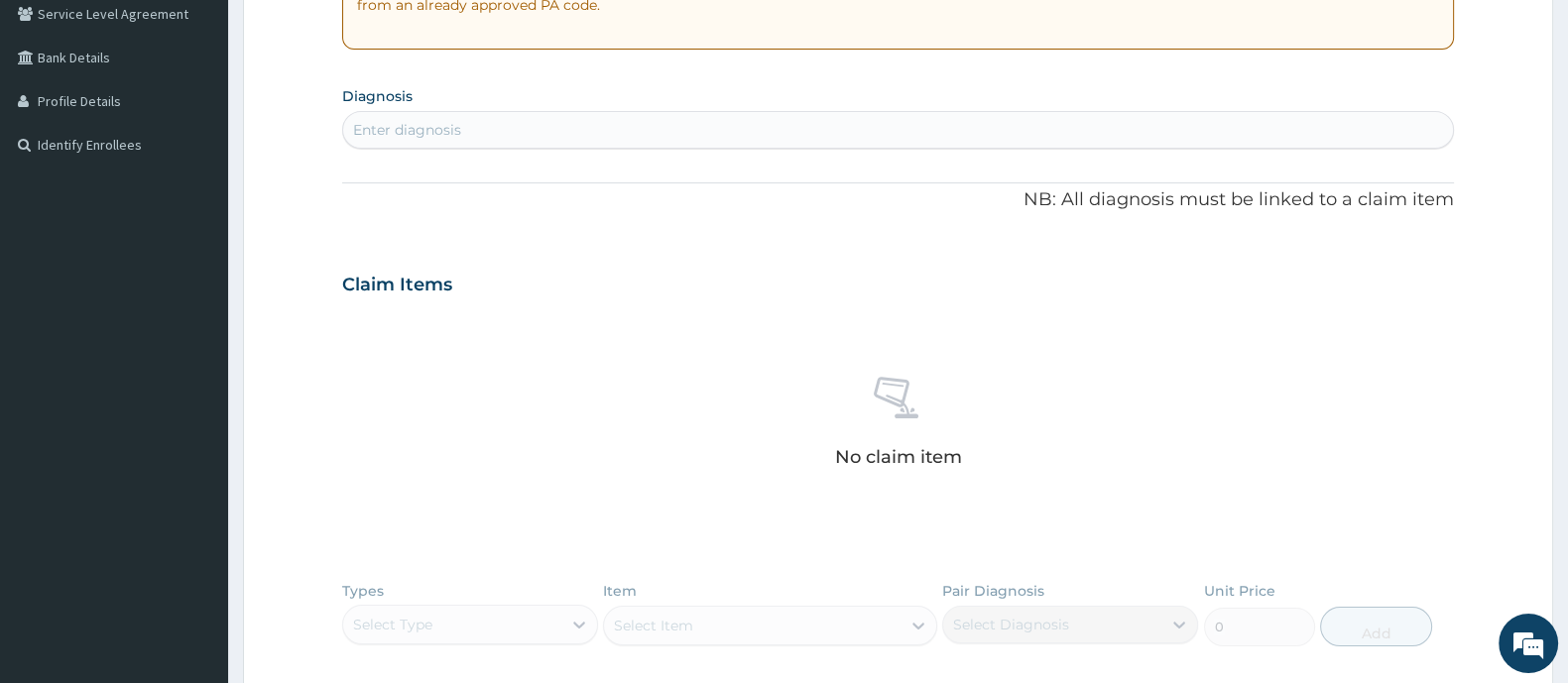
click at [426, 131] on div "Enter diagnosis" at bounding box center [407, 130] width 108 height 20
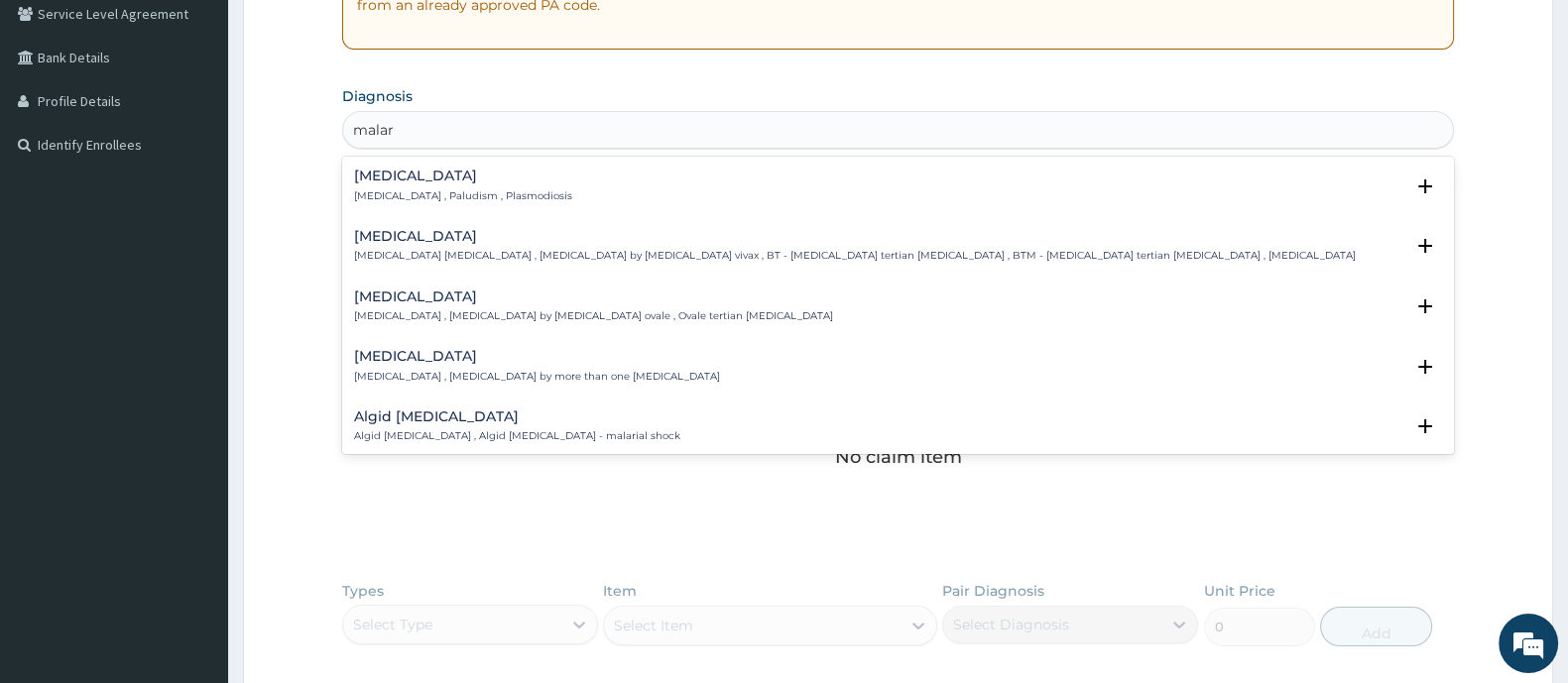
type input "malari"
click at [374, 176] on h4 "[MEDICAL_DATA]" at bounding box center [463, 175] width 218 height 15
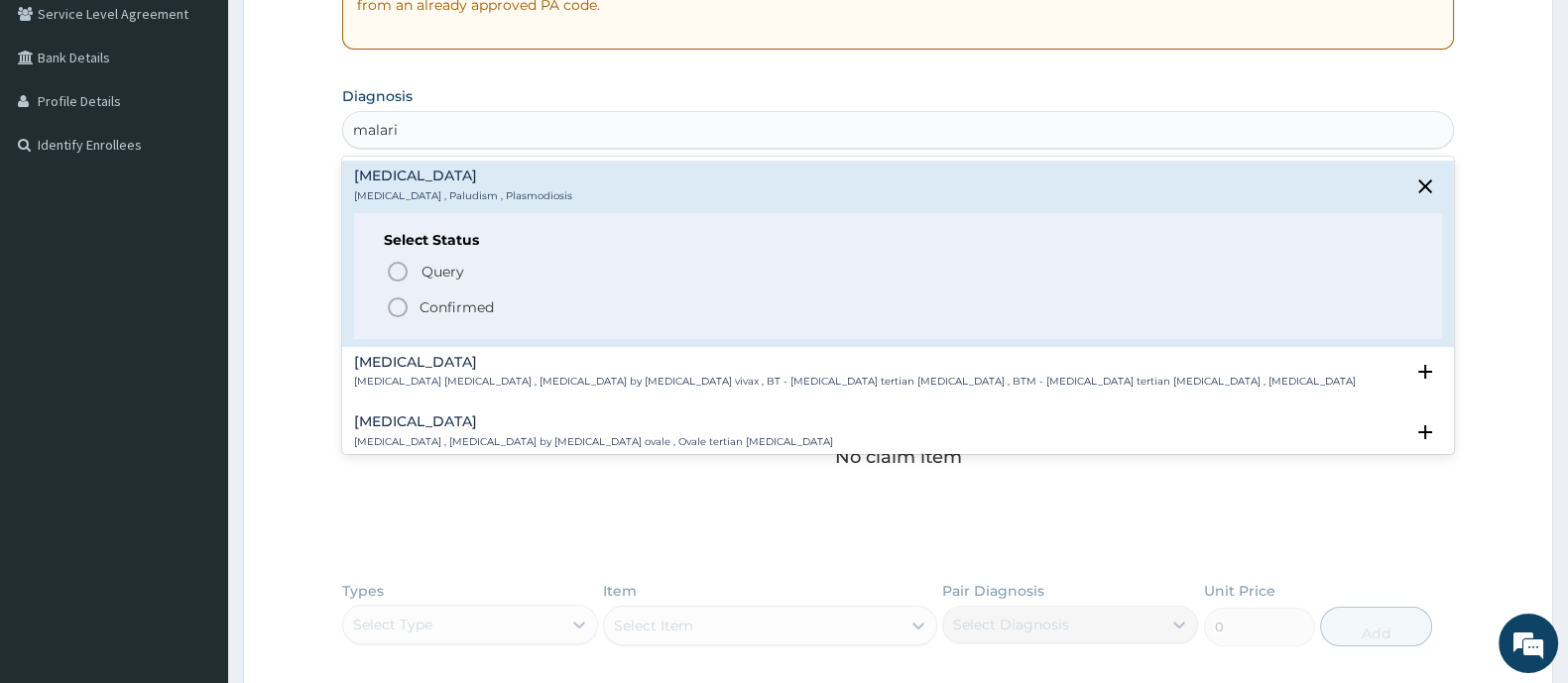
click at [408, 311] on icon "status option filled" at bounding box center [398, 307] width 24 height 24
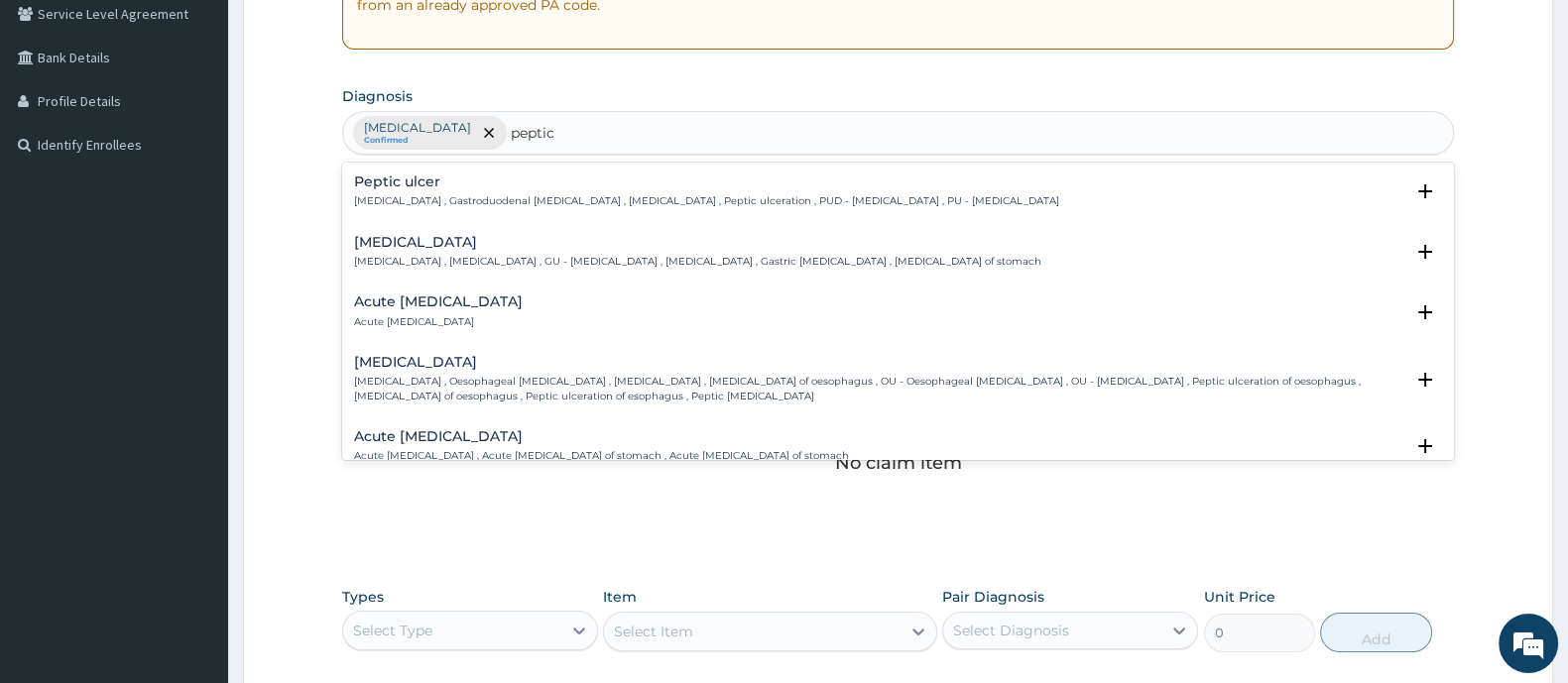
type input "peptic"
click at [520, 194] on p "[MEDICAL_DATA] , Gastroduodenal [MEDICAL_DATA] , [MEDICAL_DATA] , Peptic ulcera…" at bounding box center [706, 201] width 705 height 14
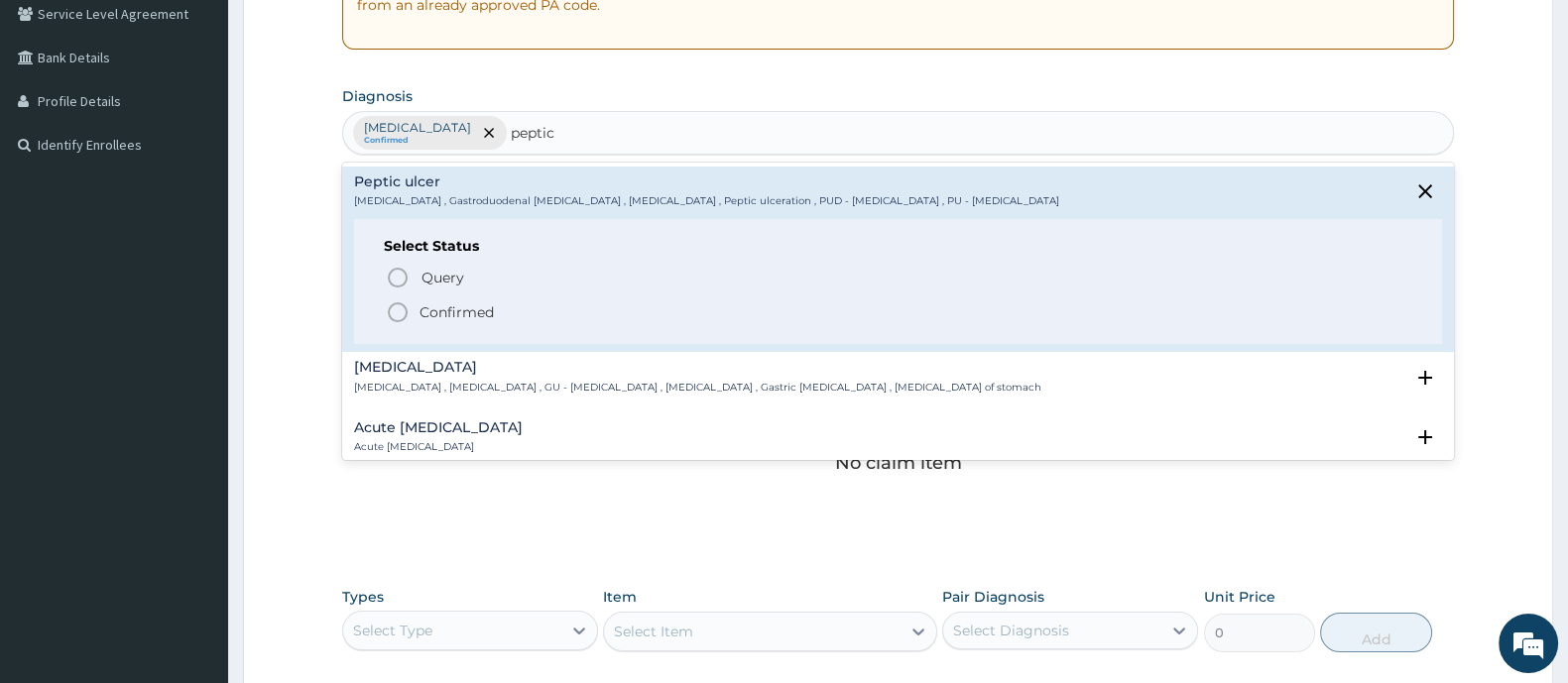
click at [422, 313] on p "Confirmed" at bounding box center [457, 312] width 75 height 20
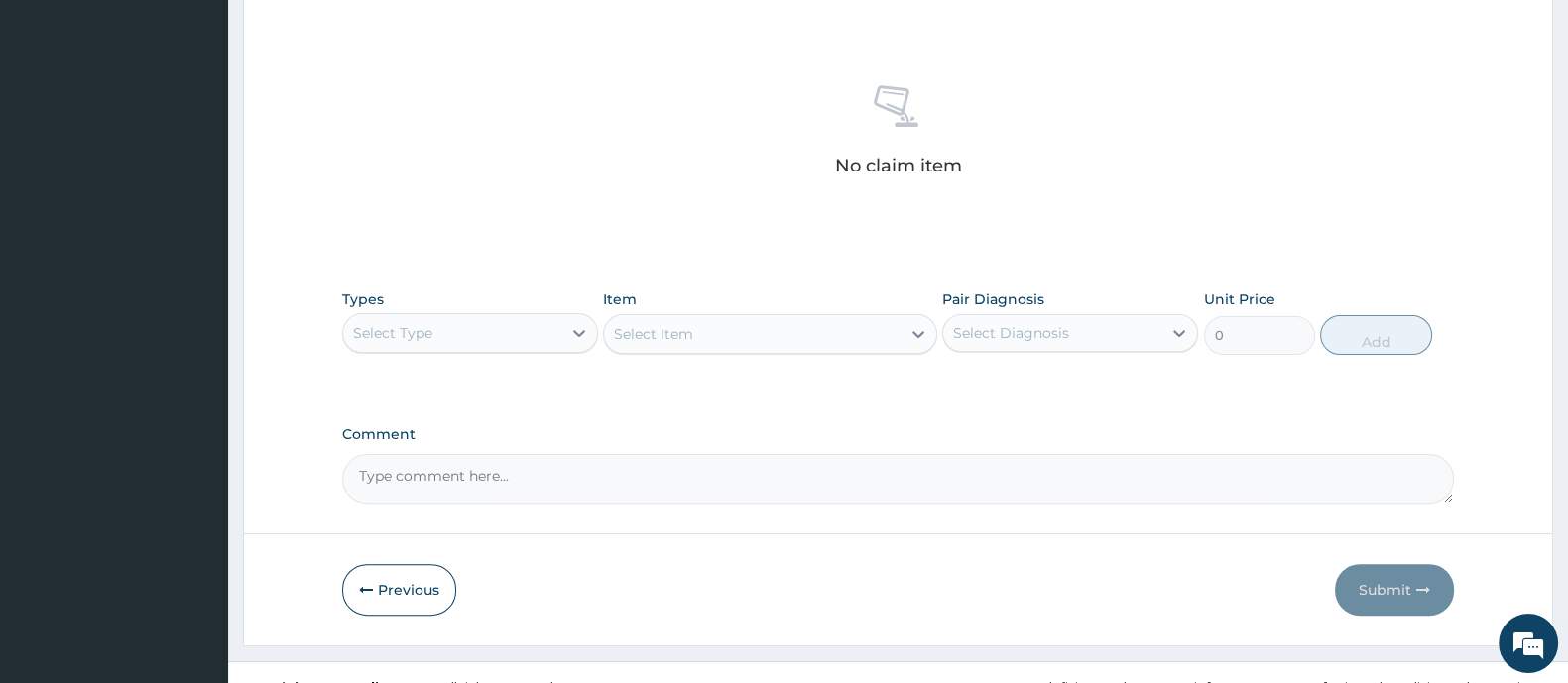
scroll to position [744, 0]
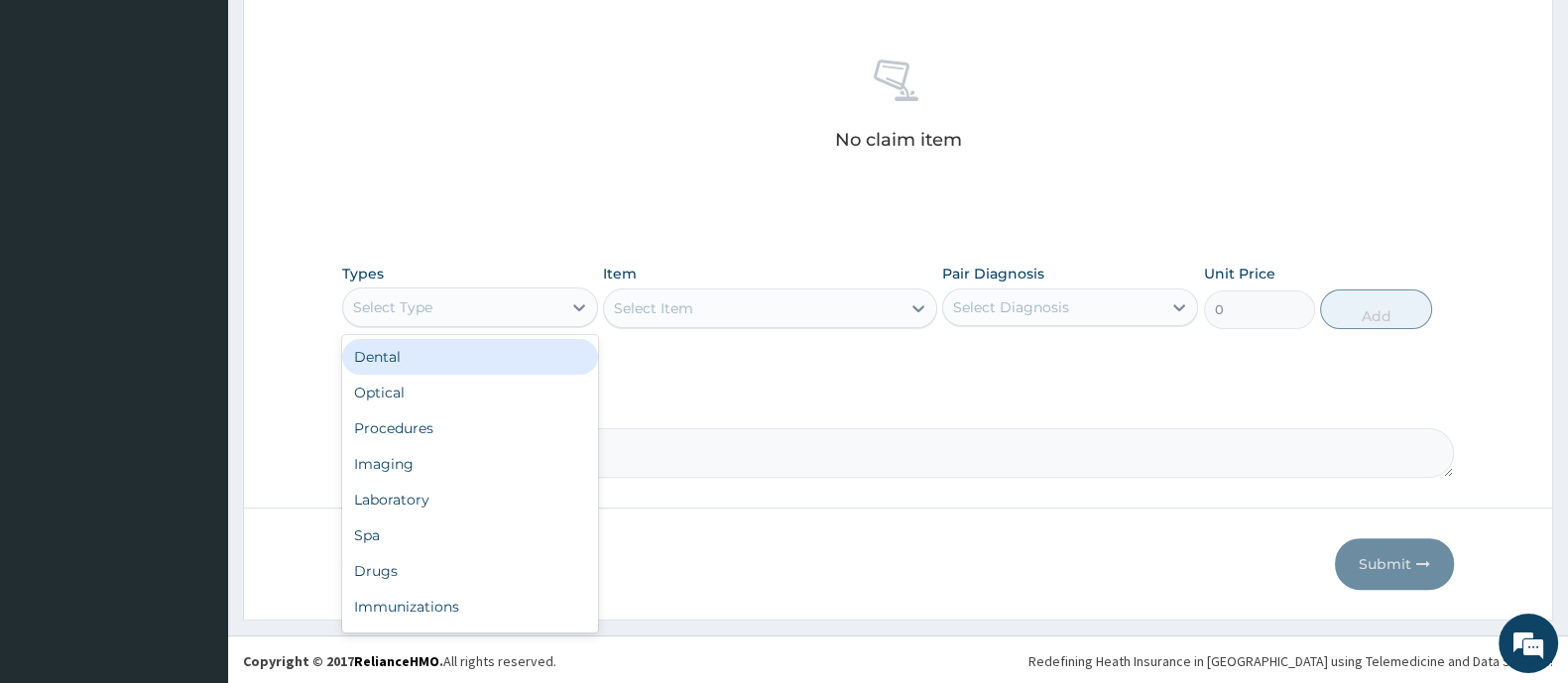
click at [486, 294] on div "Select Type" at bounding box center [452, 307] width 218 height 32
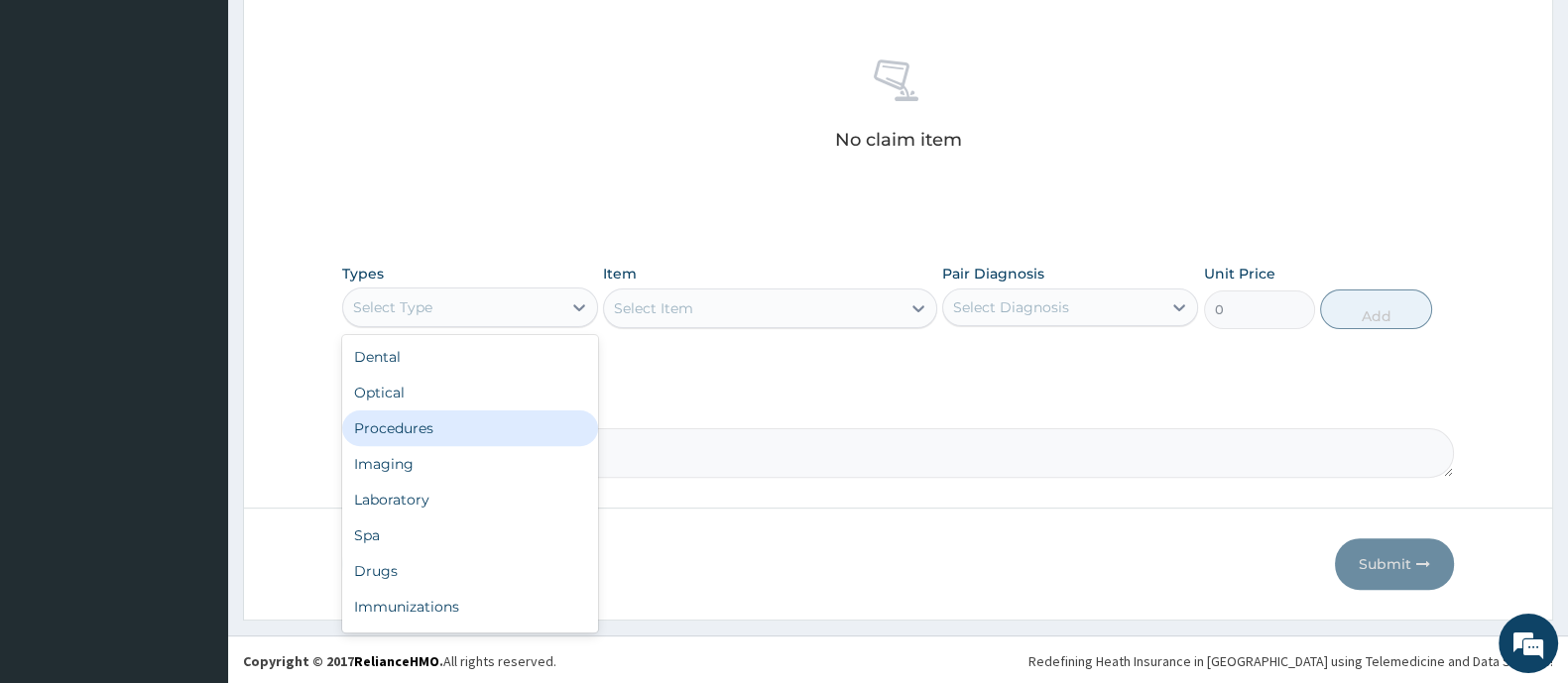
click at [456, 419] on div "Procedures" at bounding box center [470, 429] width 256 height 36
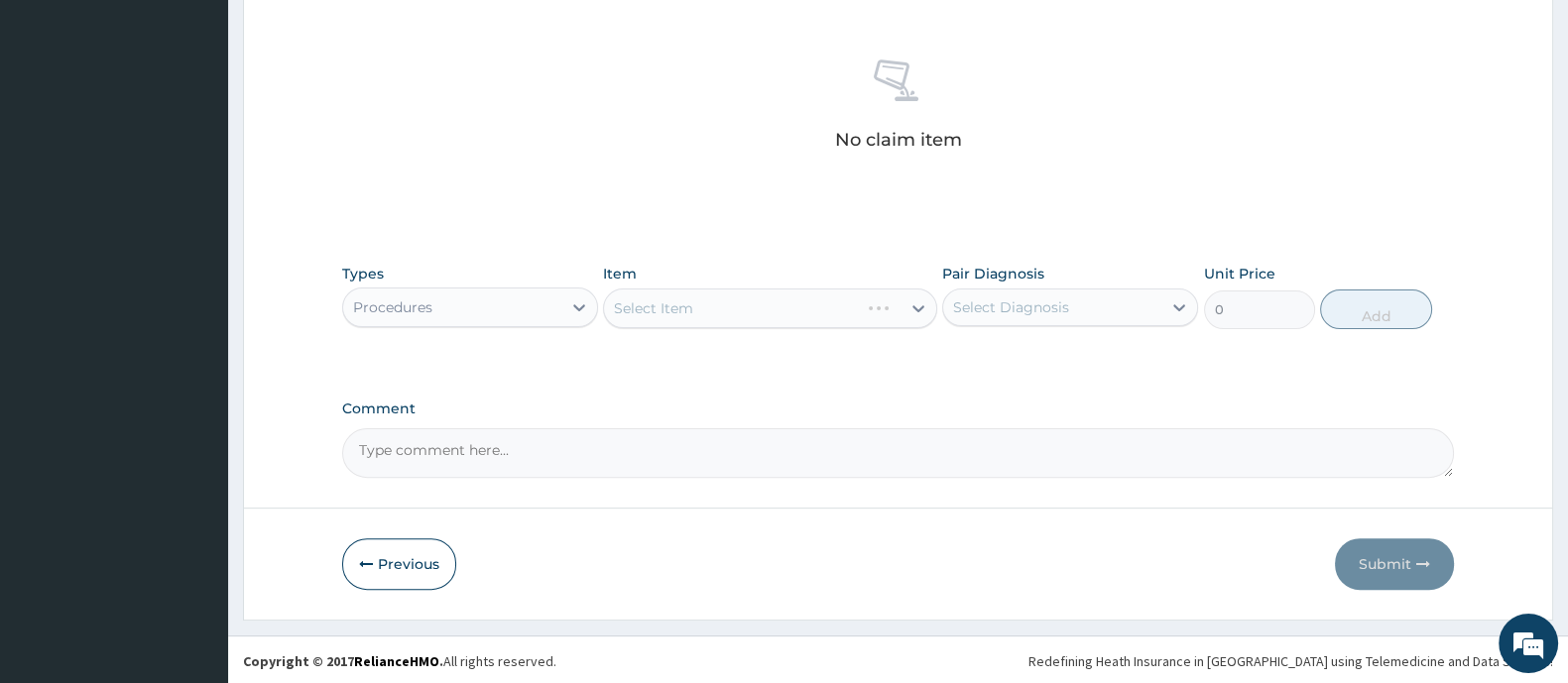
click at [660, 304] on div "Select Item" at bounding box center [770, 308] width 333 height 40
click at [660, 304] on div "Select Item" at bounding box center [654, 308] width 80 height 20
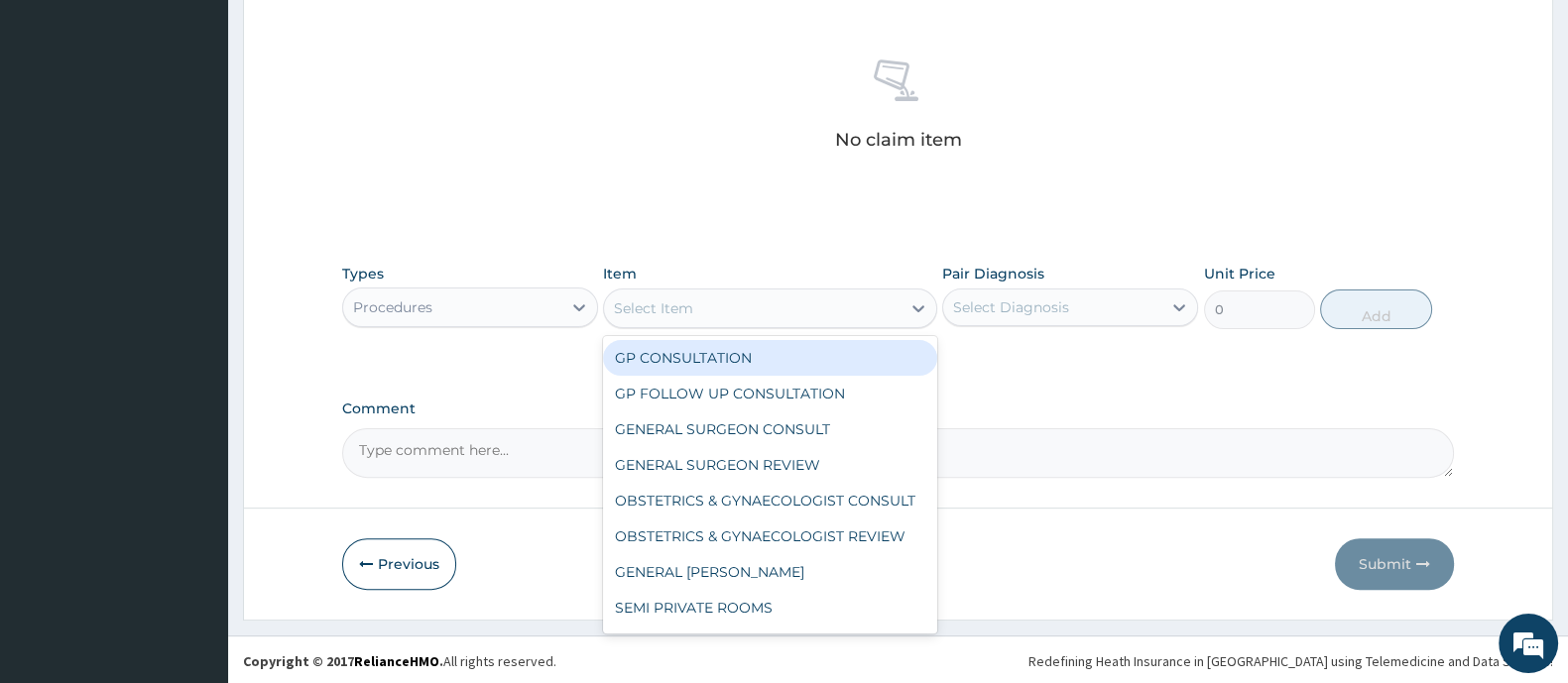
click at [655, 349] on div "GP CONSULTATION" at bounding box center [770, 358] width 333 height 36
type input "2000"
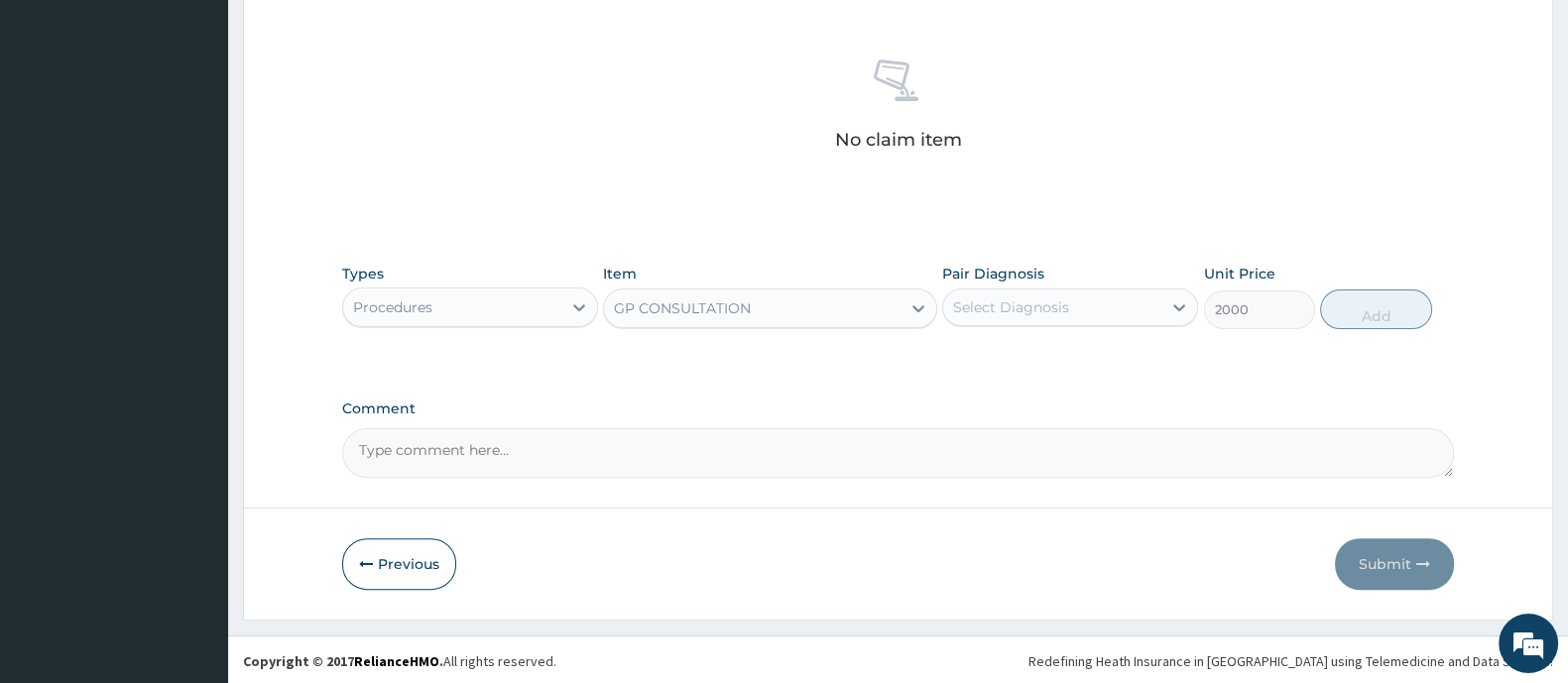
click at [980, 318] on div "Select Diagnosis" at bounding box center [1052, 307] width 218 height 32
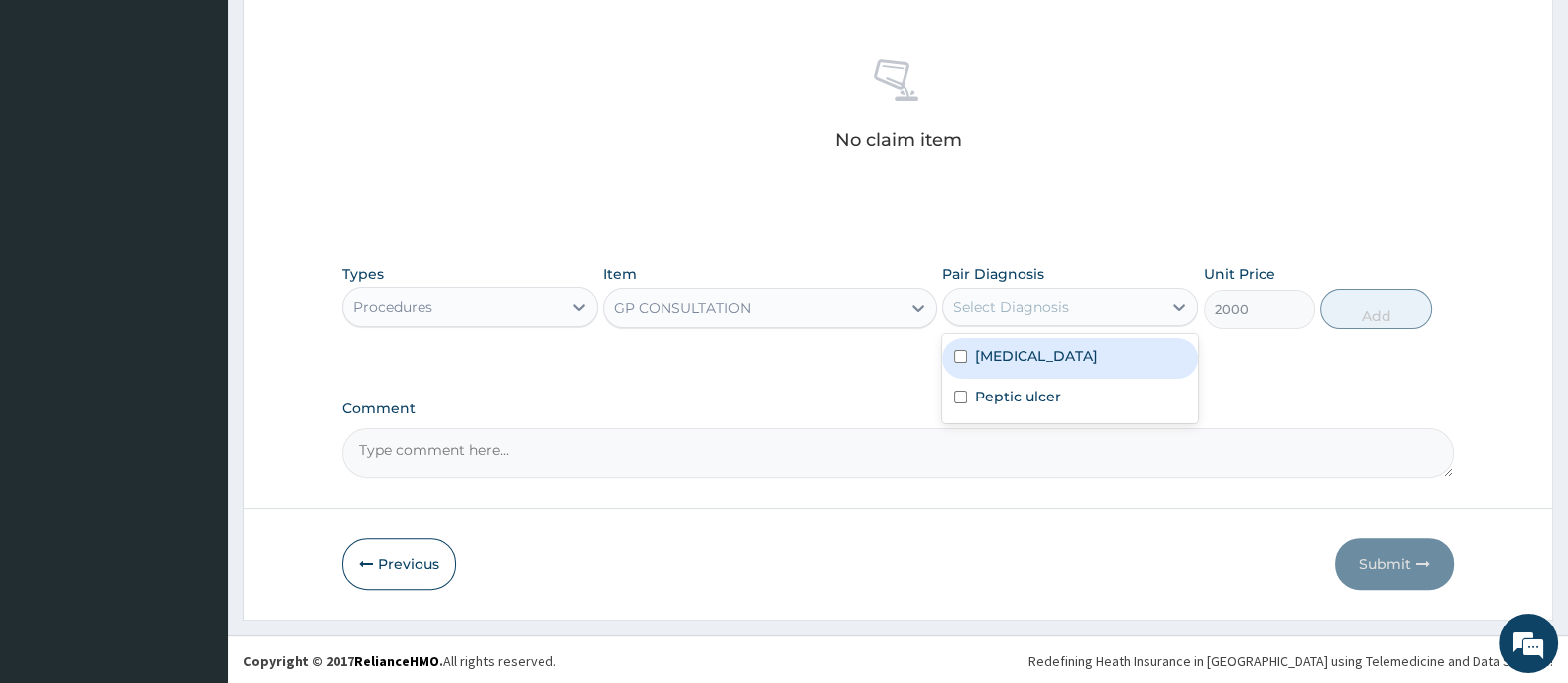
click at [981, 356] on label "[MEDICAL_DATA]" at bounding box center [1036, 356] width 123 height 20
checkbox input "true"
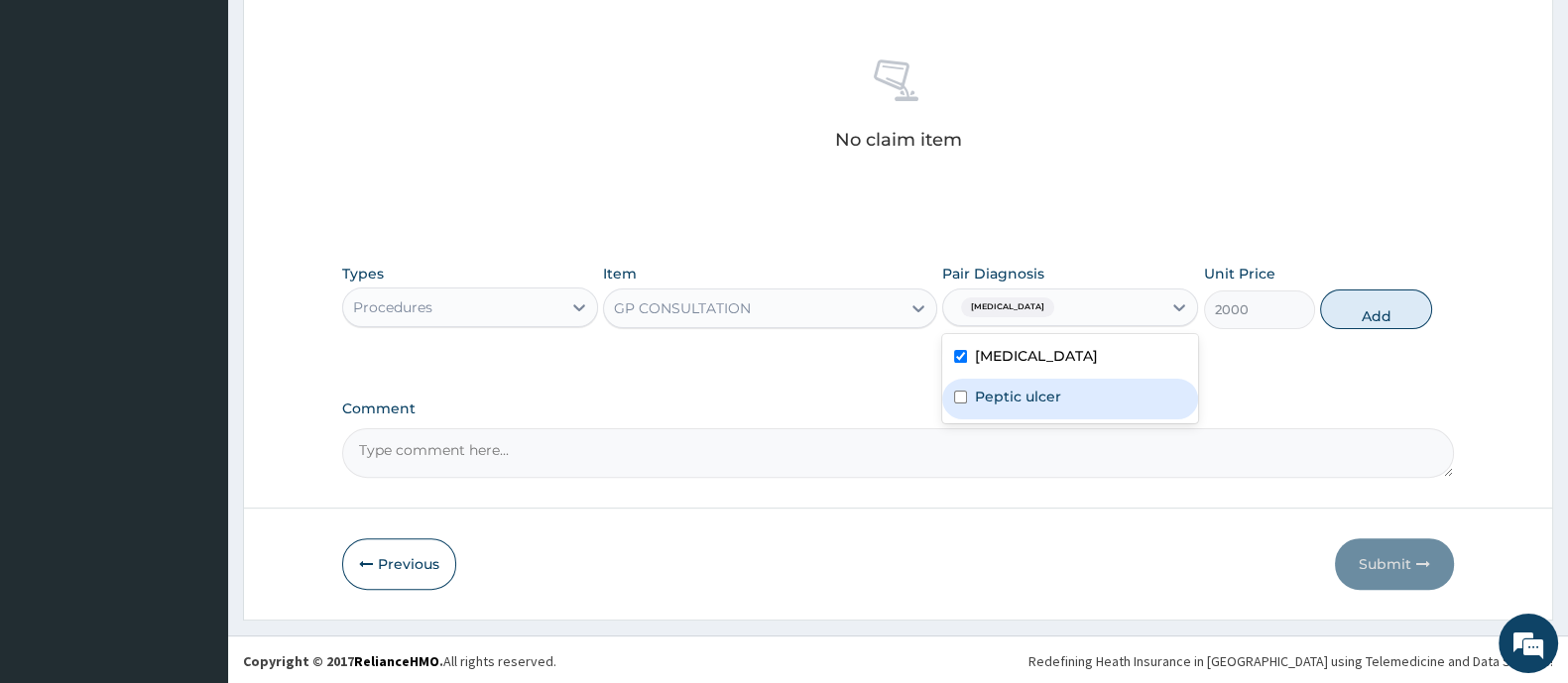
click at [972, 390] on div "Peptic ulcer" at bounding box center [1070, 399] width 256 height 41
checkbox input "true"
click at [1382, 321] on button "Add" at bounding box center [1375, 309] width 111 height 40
type input "0"
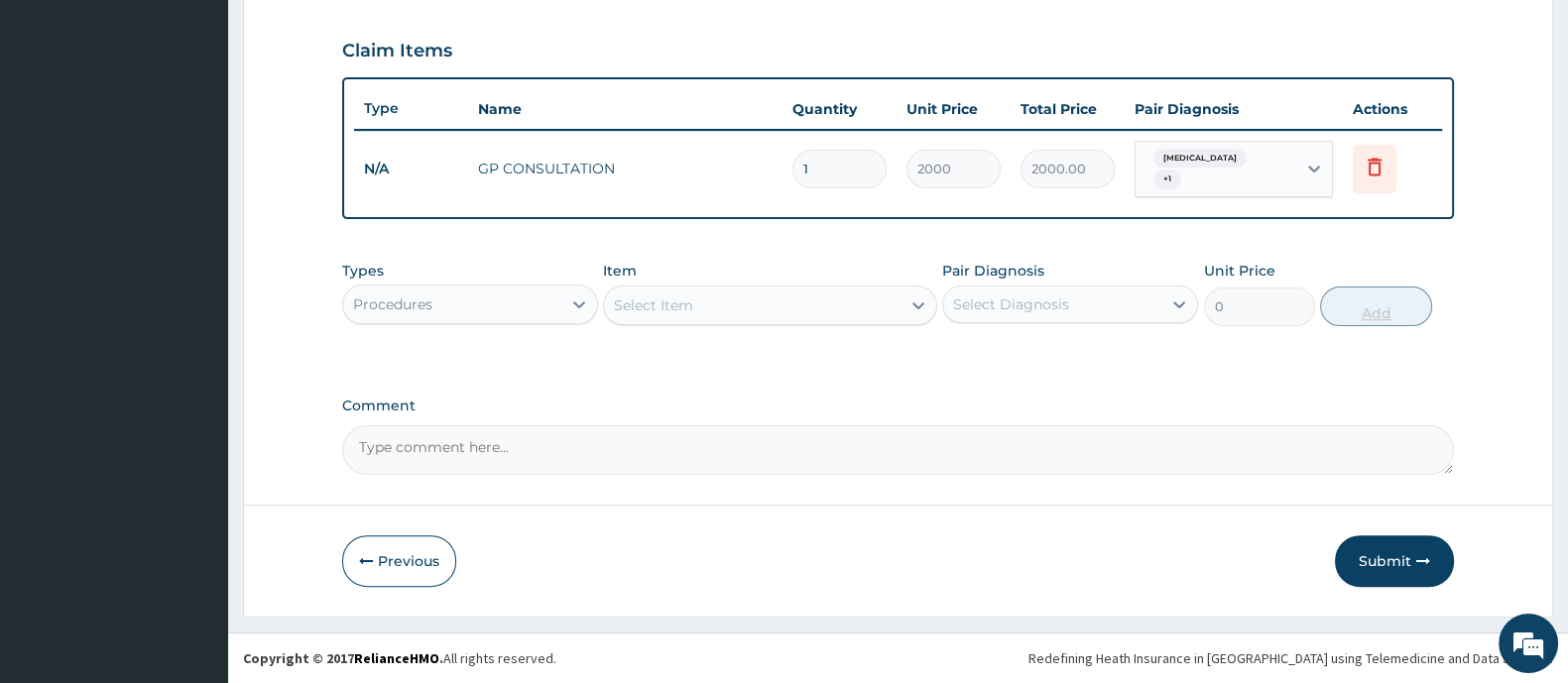
scroll to position [650, 0]
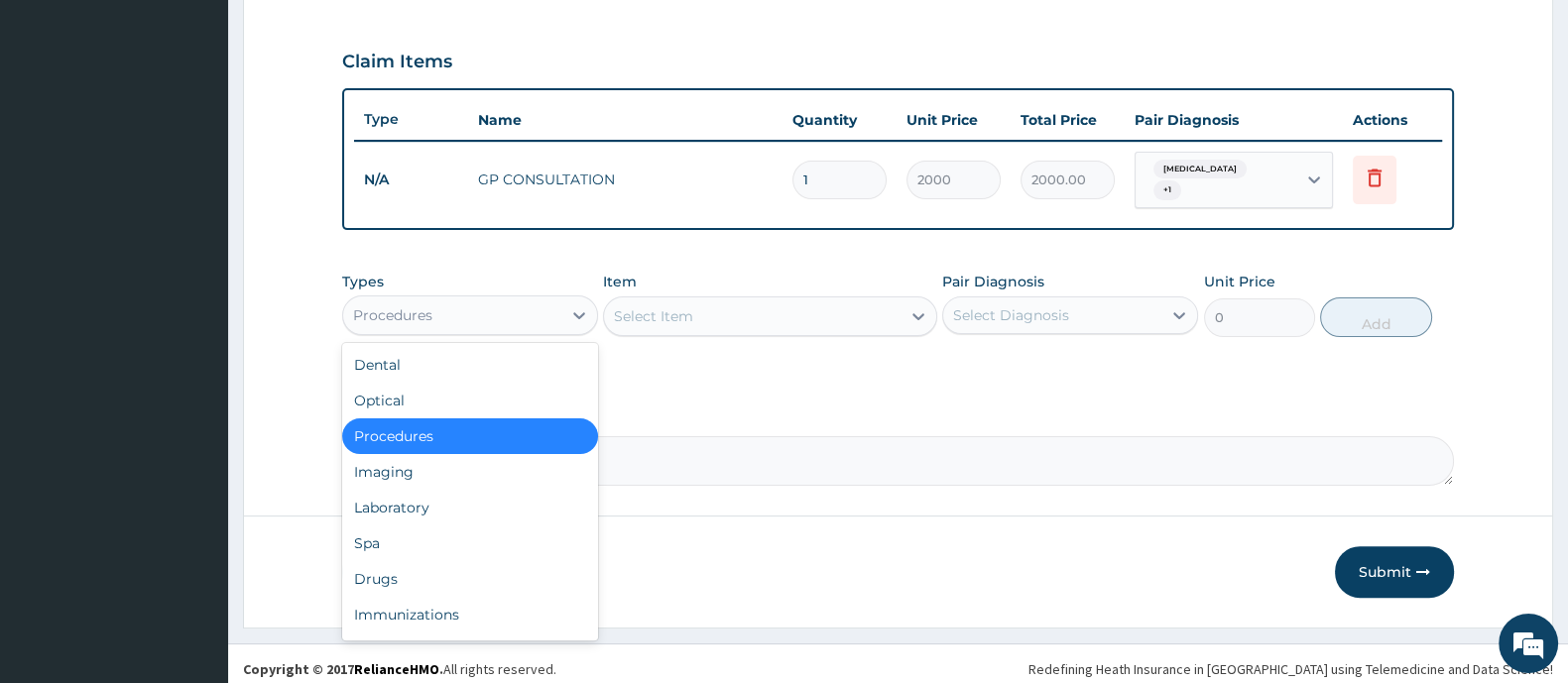
click at [495, 299] on div "Procedures" at bounding box center [452, 315] width 218 height 32
click at [462, 498] on div "Laboratory" at bounding box center [470, 508] width 256 height 36
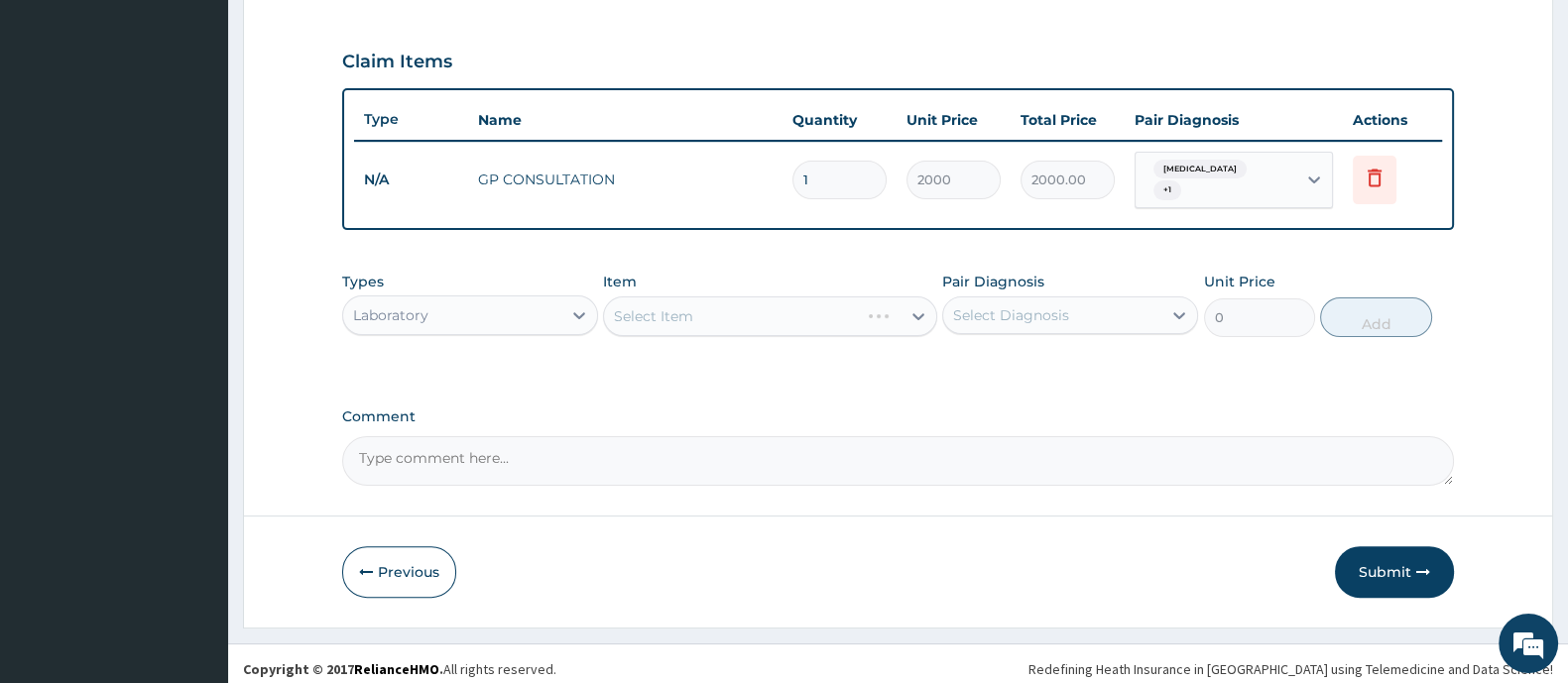
click at [672, 307] on div "Select Item" at bounding box center [770, 316] width 333 height 40
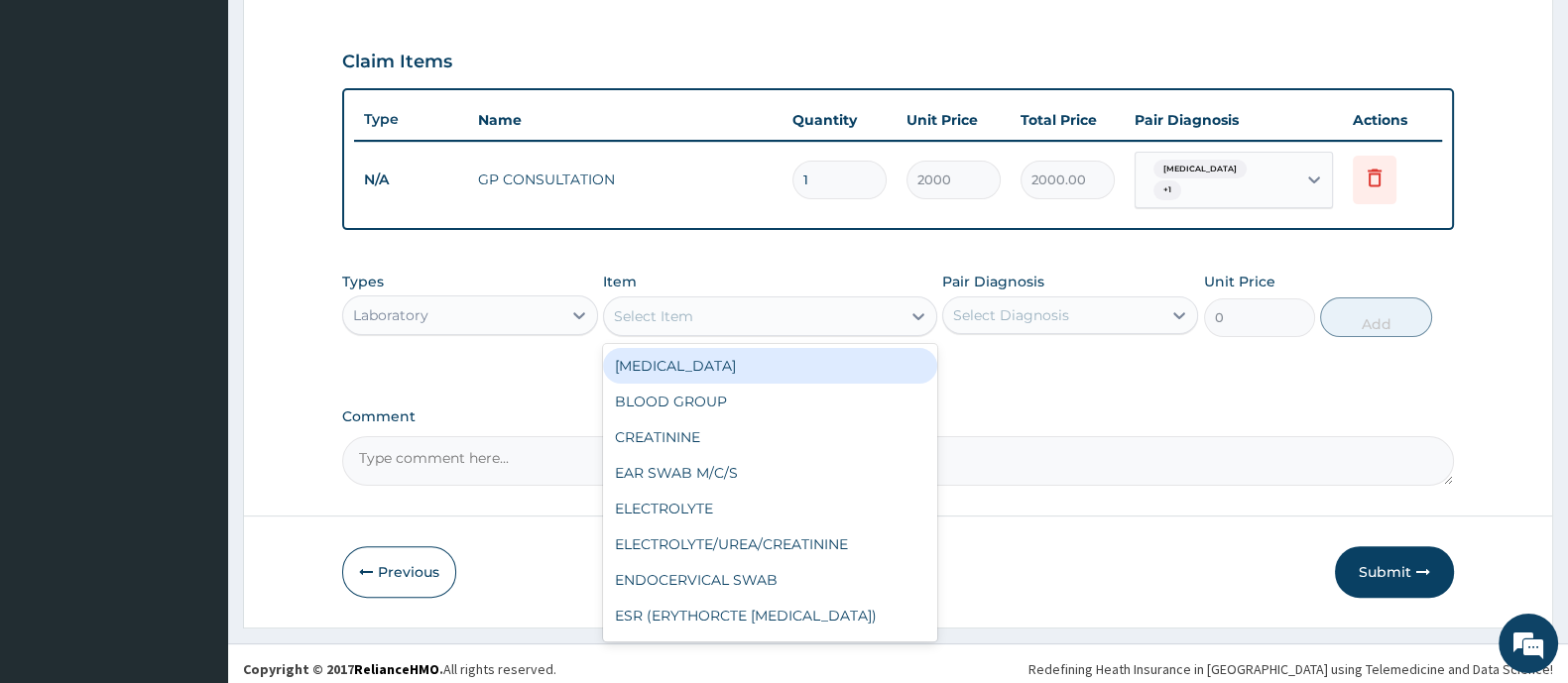
click at [672, 307] on div "Select Item" at bounding box center [654, 316] width 80 height 20
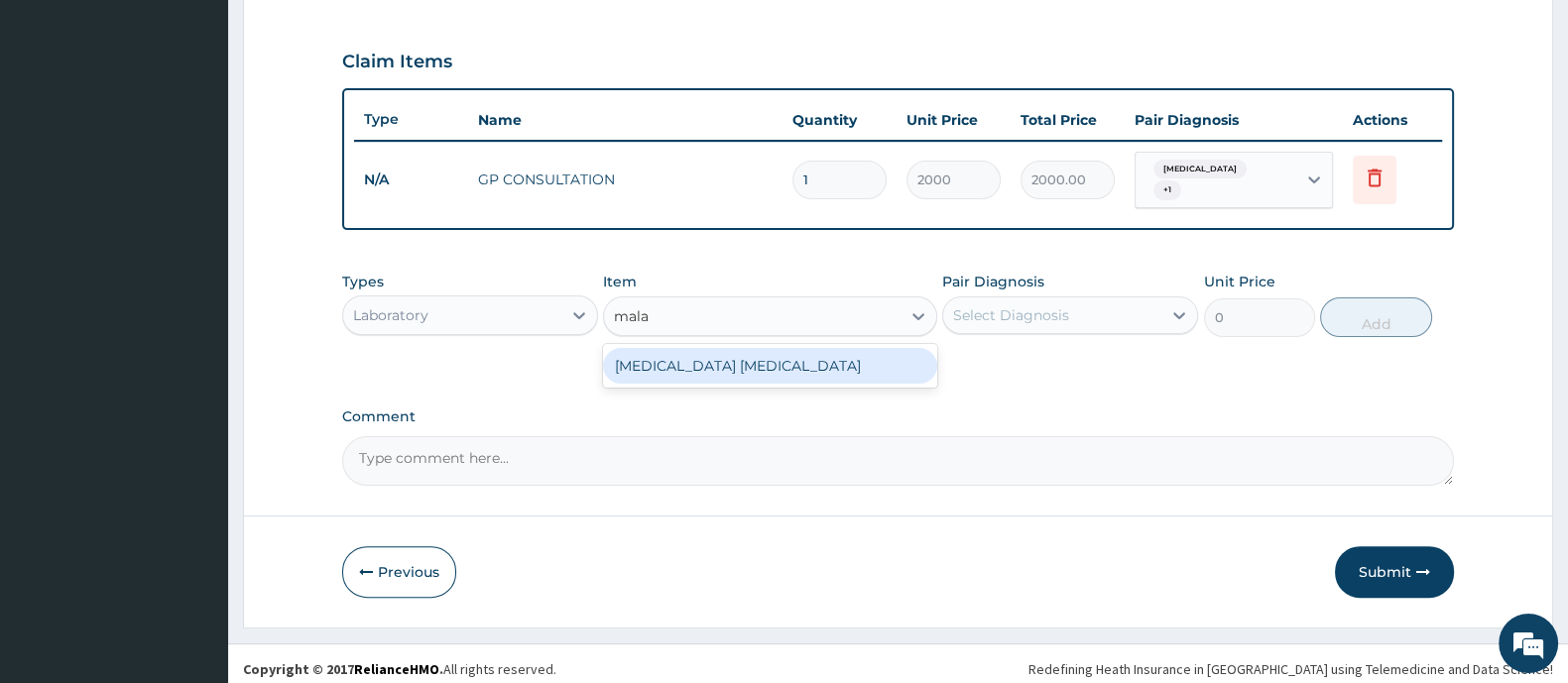
type input "malar"
click at [652, 359] on div "[MEDICAL_DATA] [MEDICAL_DATA]" at bounding box center [770, 366] width 333 height 36
type input "1000"
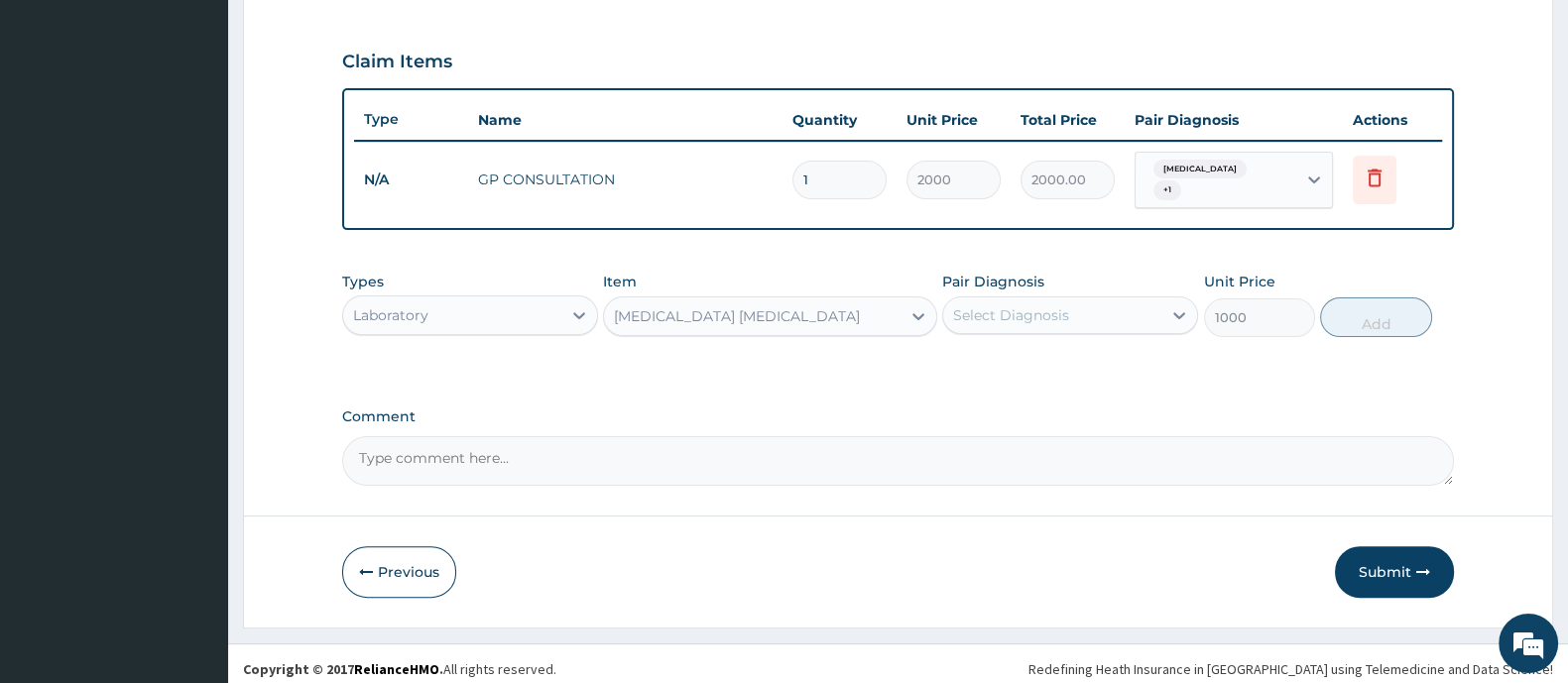
click at [1000, 308] on div "Select Diagnosis" at bounding box center [1011, 315] width 116 height 20
click at [997, 363] on label "[MEDICAL_DATA]" at bounding box center [1036, 364] width 123 height 20
checkbox input "true"
drag, startPoint x: 1366, startPoint y: 308, endPoint x: 1246, endPoint y: 344, distance: 125.3
click at [1369, 312] on button "Add" at bounding box center [1375, 317] width 111 height 40
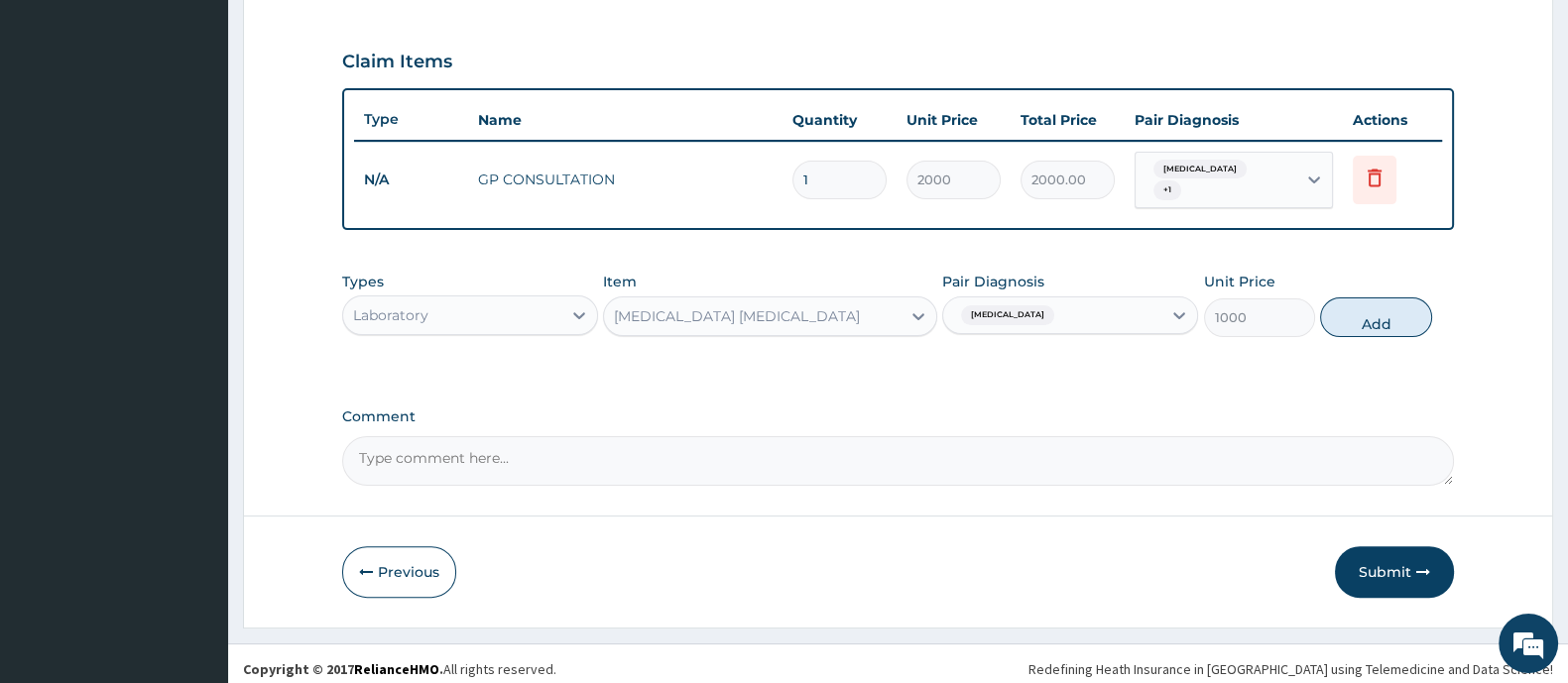
type input "0"
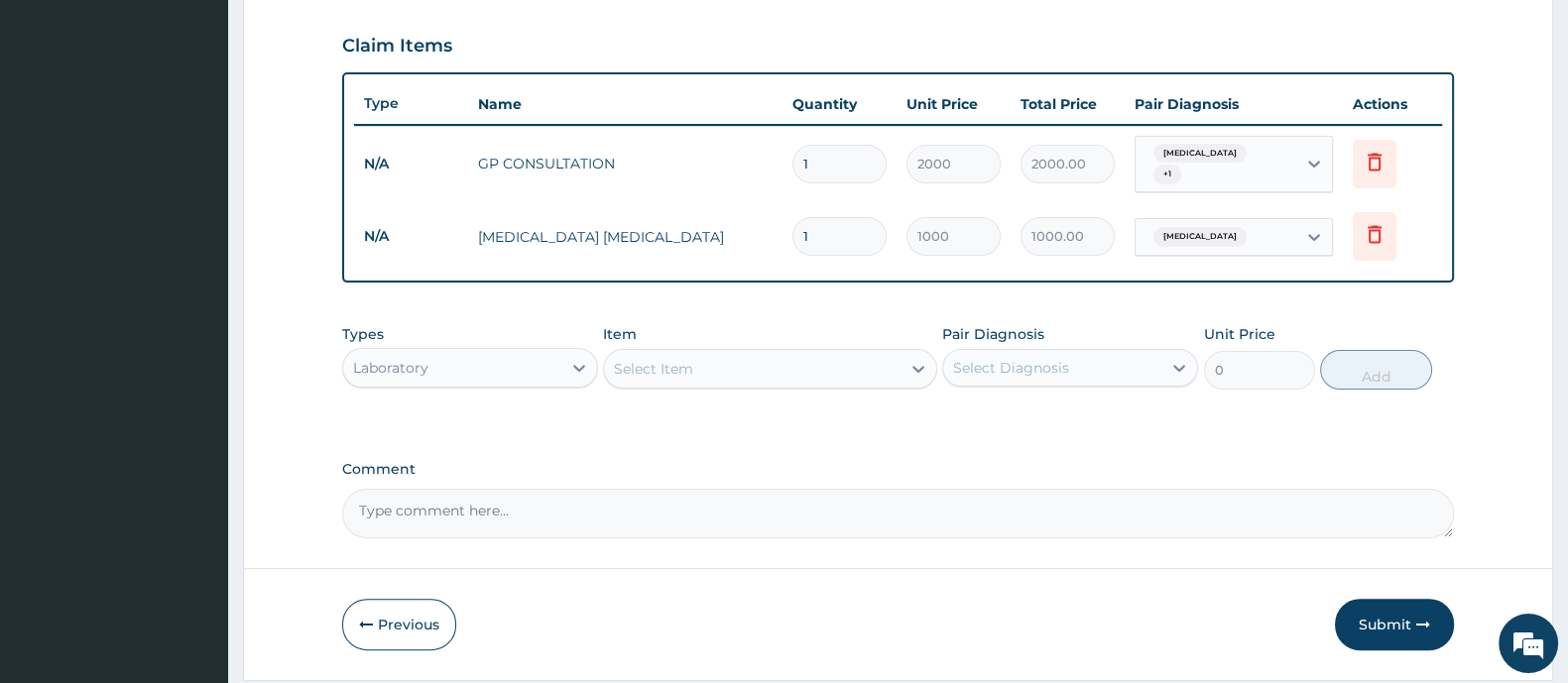
scroll to position [718, 0]
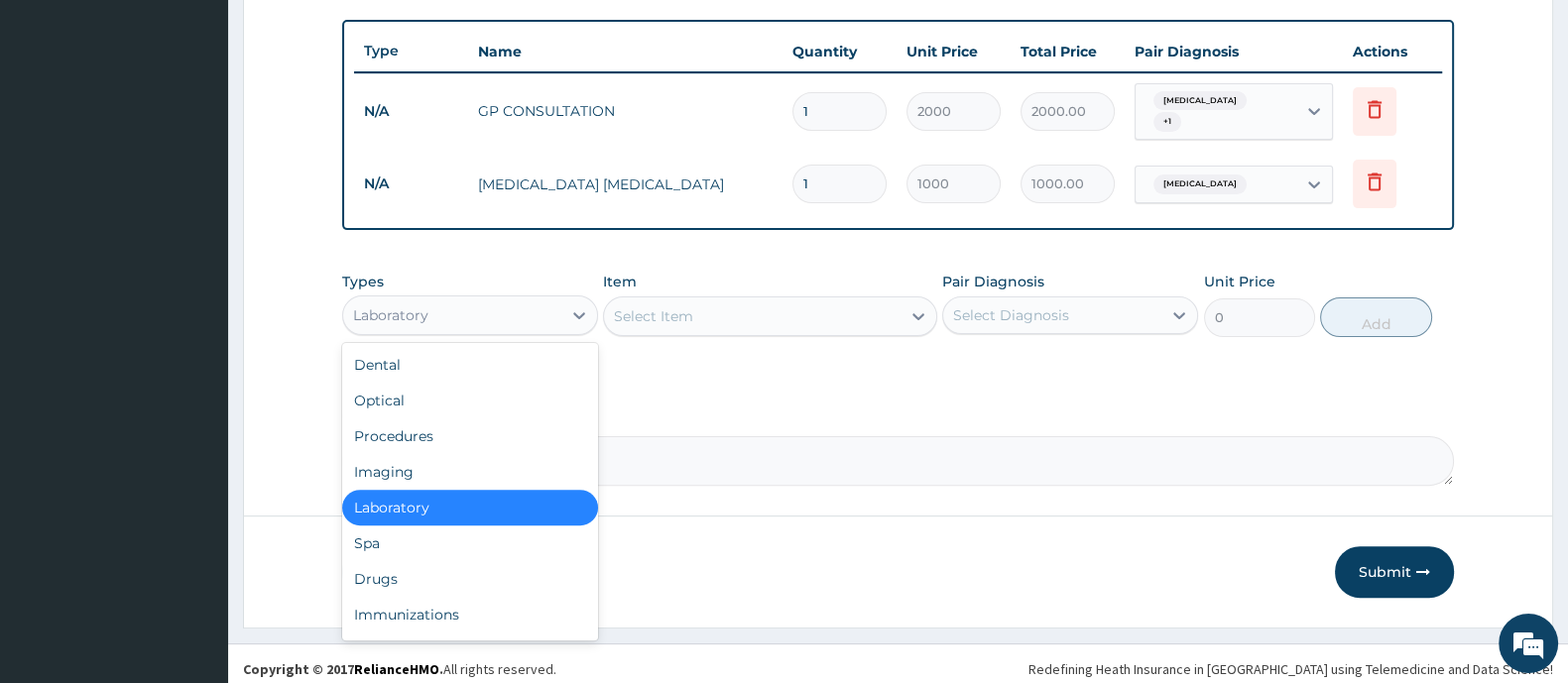
click at [505, 301] on div "Laboratory" at bounding box center [452, 315] width 218 height 32
click at [373, 572] on div "Drugs" at bounding box center [470, 579] width 256 height 36
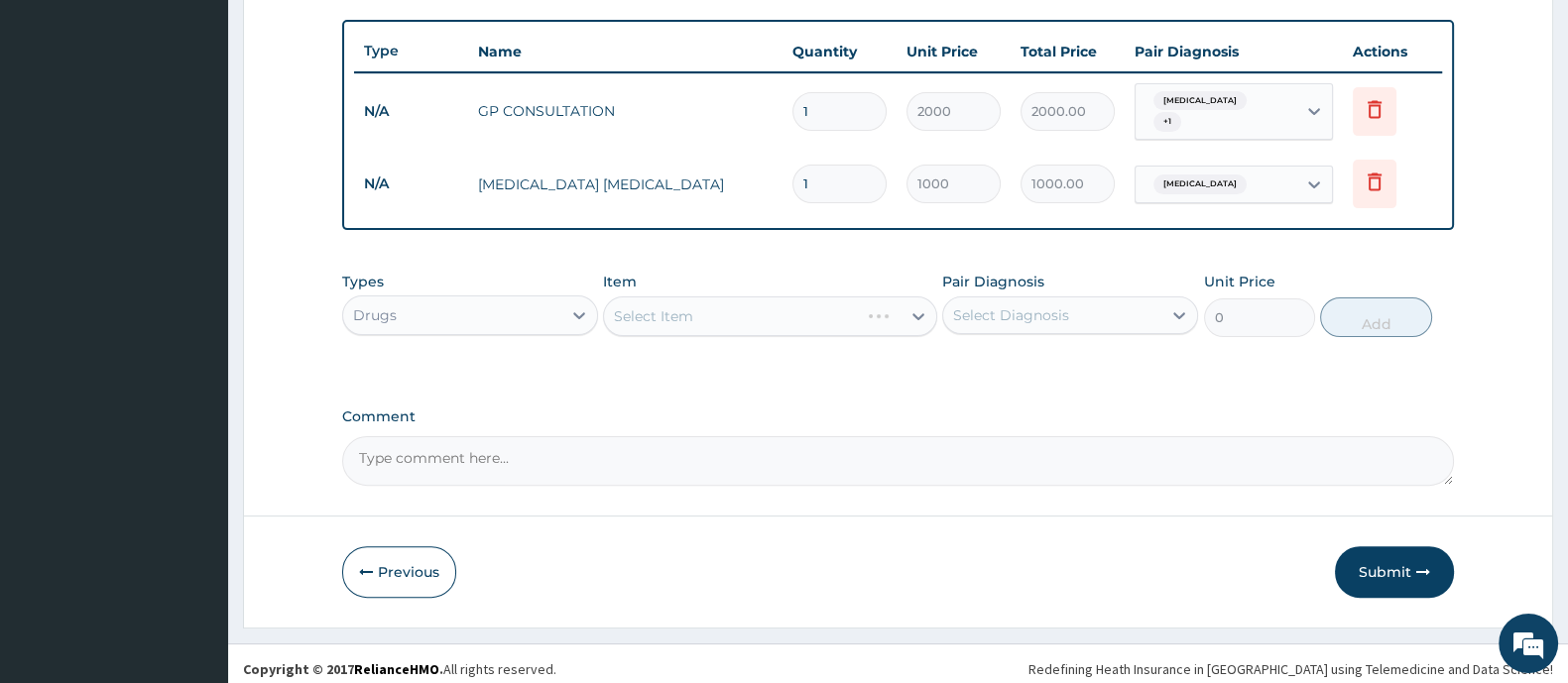
click at [655, 304] on div "Select Item" at bounding box center [770, 316] width 333 height 40
drag, startPoint x: 664, startPoint y: 314, endPoint x: 655, endPoint y: 317, distance: 9.5
click at [664, 315] on div "Select Item" at bounding box center [752, 316] width 295 height 32
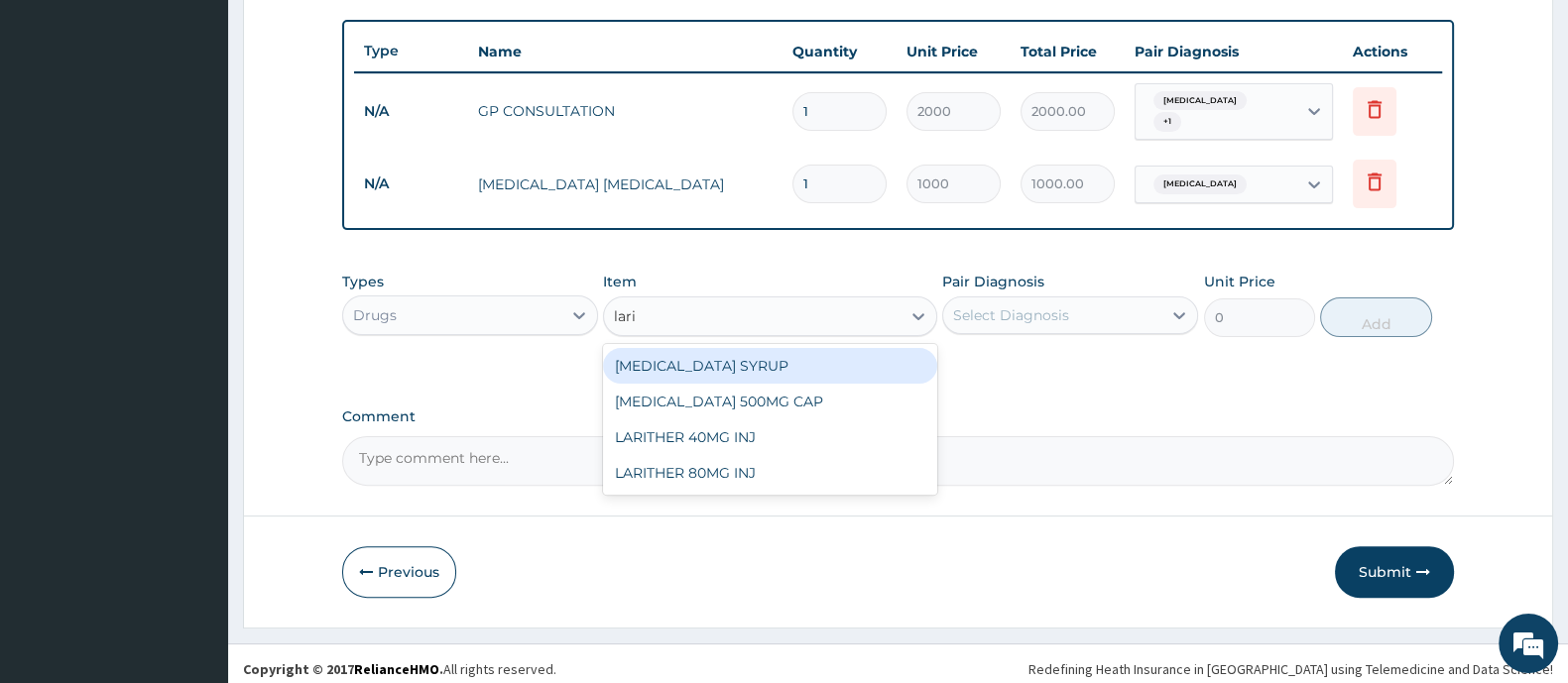
type input "larit"
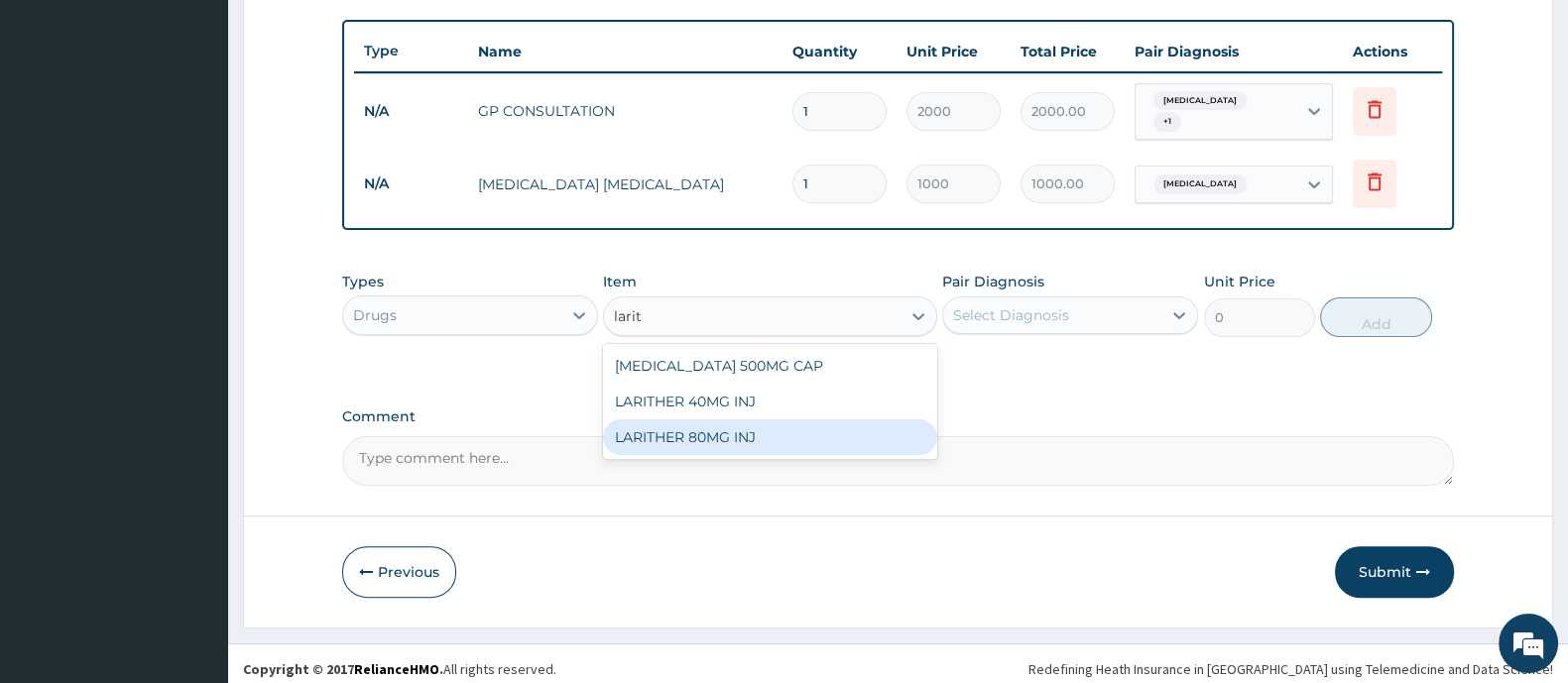
click at [703, 438] on div "LARITHER 80MG INJ" at bounding box center [770, 438] width 333 height 36
type input "500"
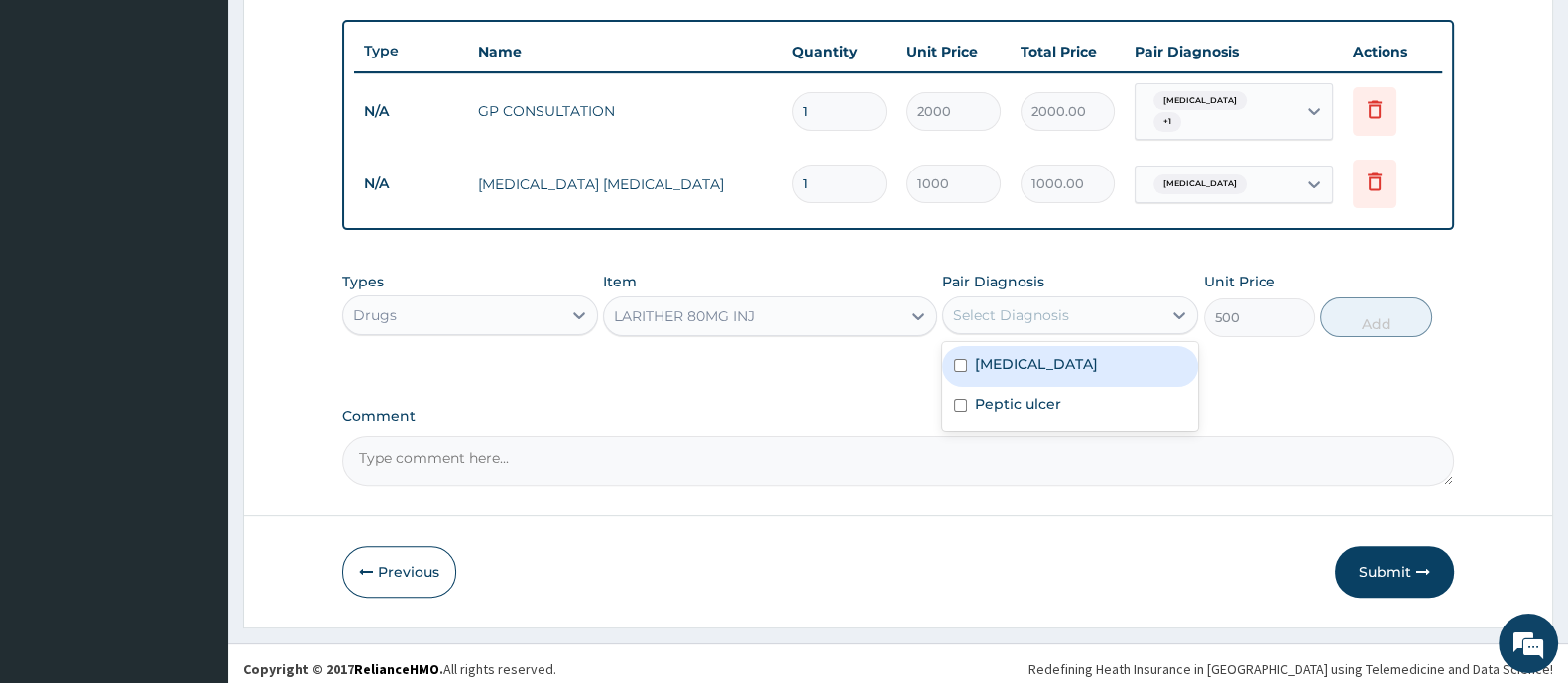
click at [1080, 306] on div "Select Diagnosis" at bounding box center [1052, 315] width 218 height 32
click at [1031, 368] on div "[MEDICAL_DATA]" at bounding box center [1070, 366] width 256 height 41
checkbox input "true"
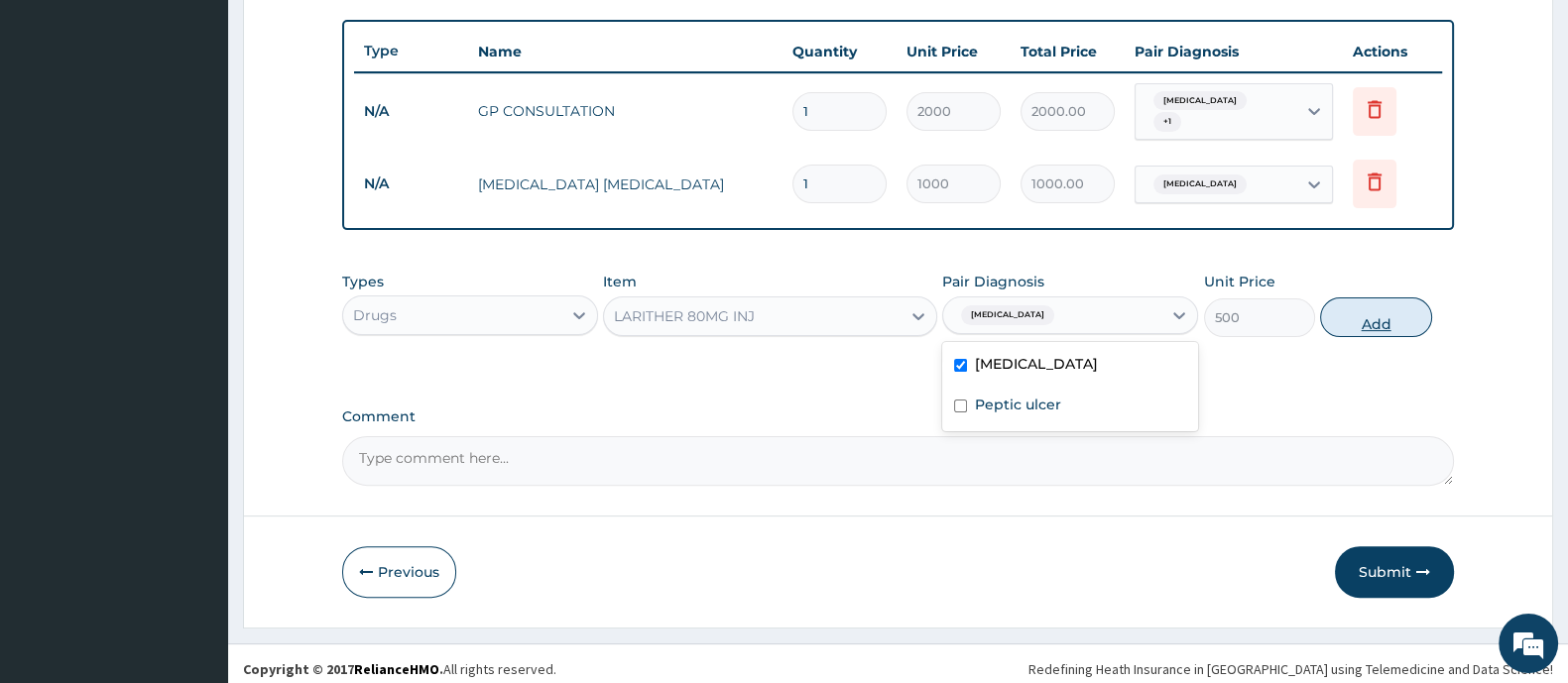
click at [1336, 308] on button "Add" at bounding box center [1375, 317] width 111 height 40
type input "0"
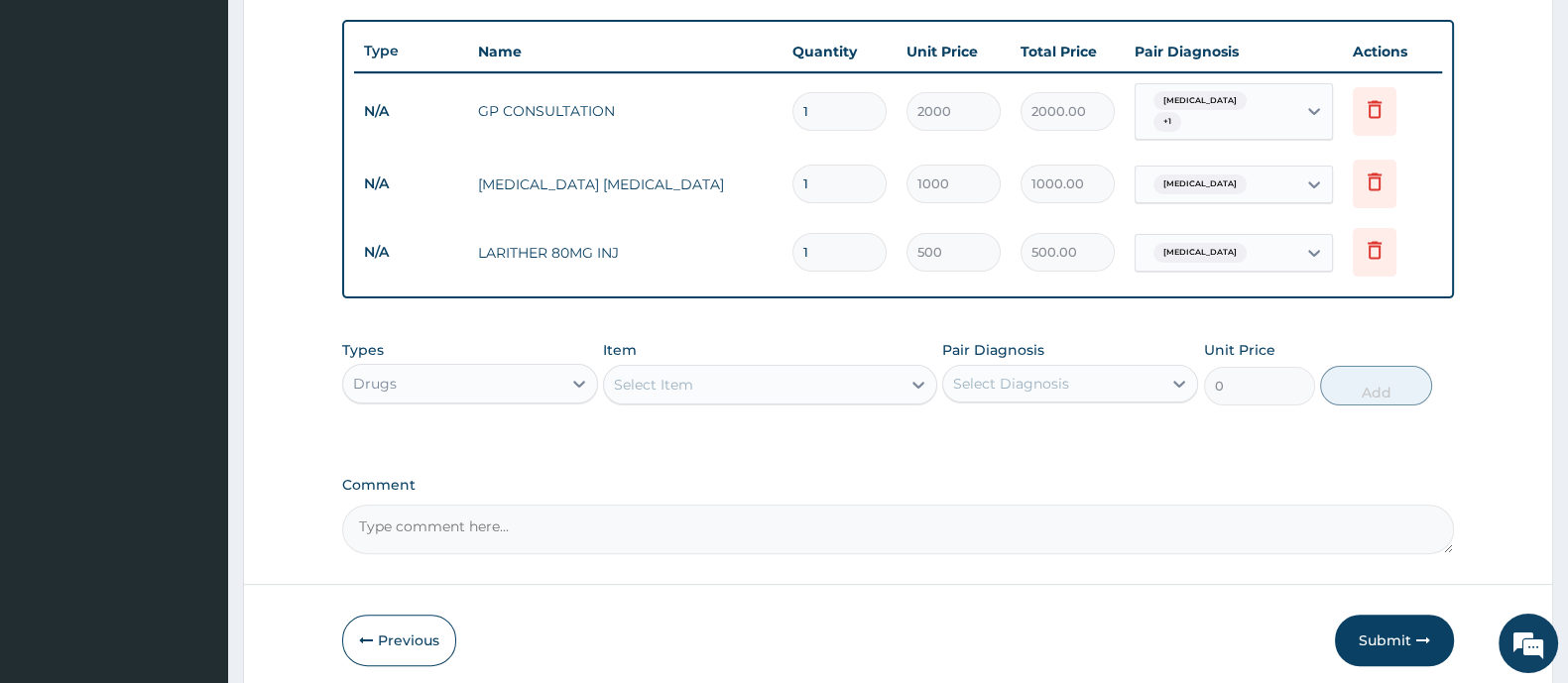
type input "0.00"
type input "2"
type input "1000.00"
type input "2"
click at [798, 369] on div "Select Item" at bounding box center [752, 385] width 295 height 32
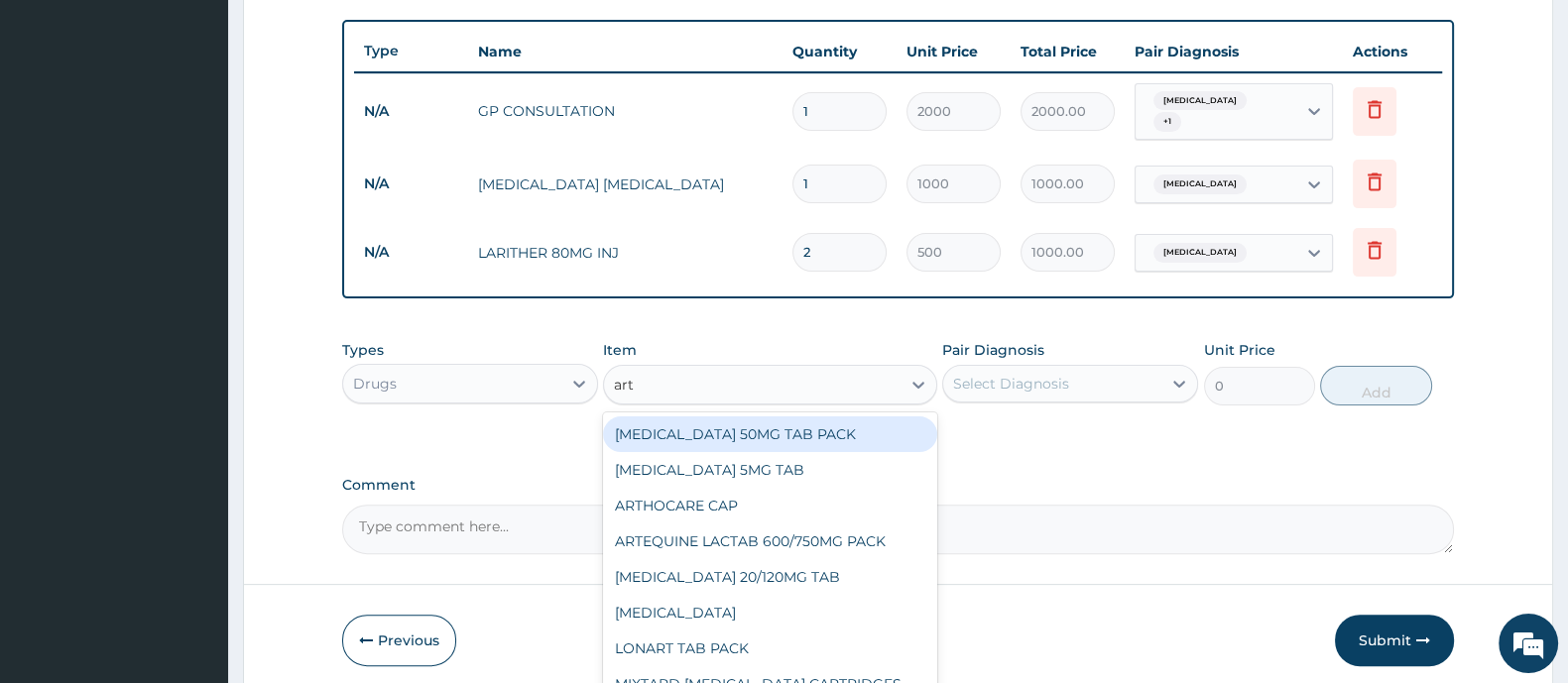
type input "arte"
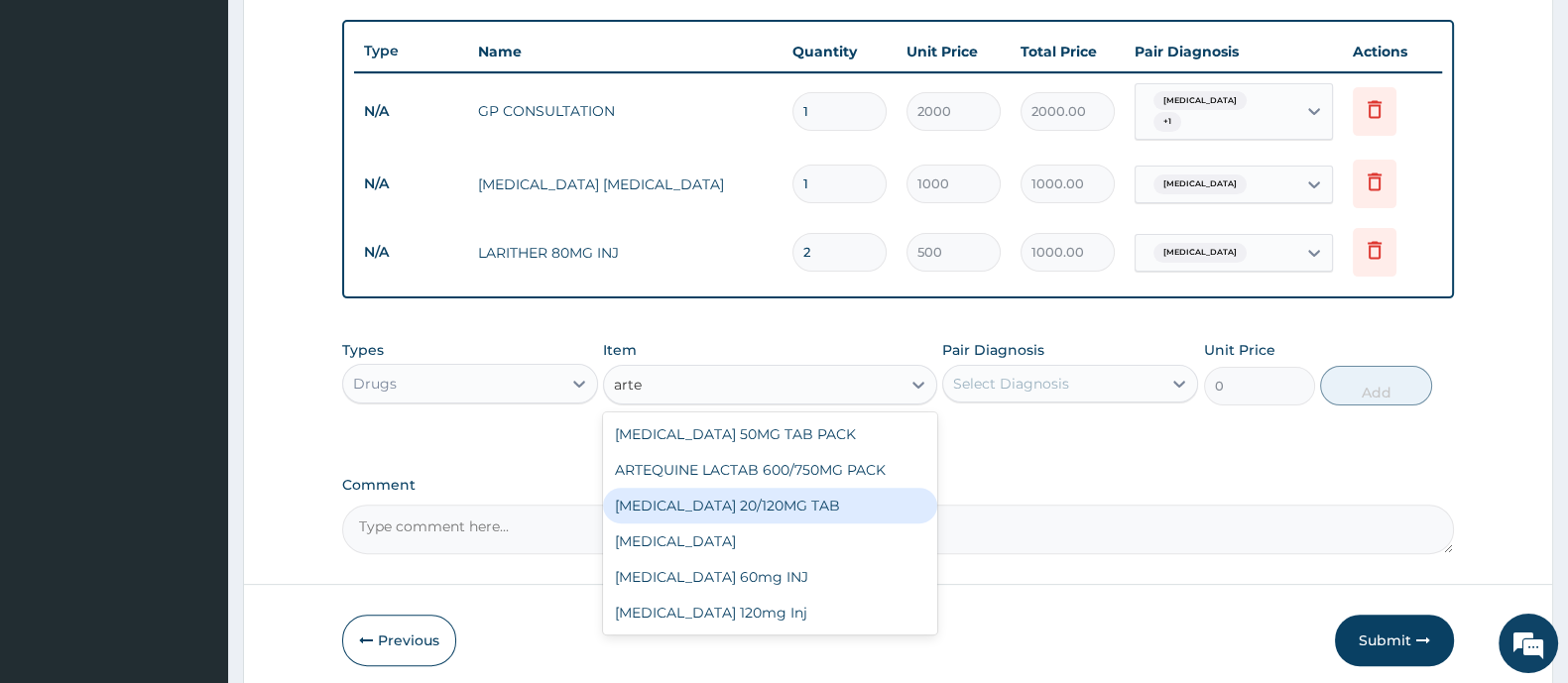
click at [766, 493] on div "[MEDICAL_DATA] 20/120MG TAB" at bounding box center [770, 506] width 333 height 36
type input "1200"
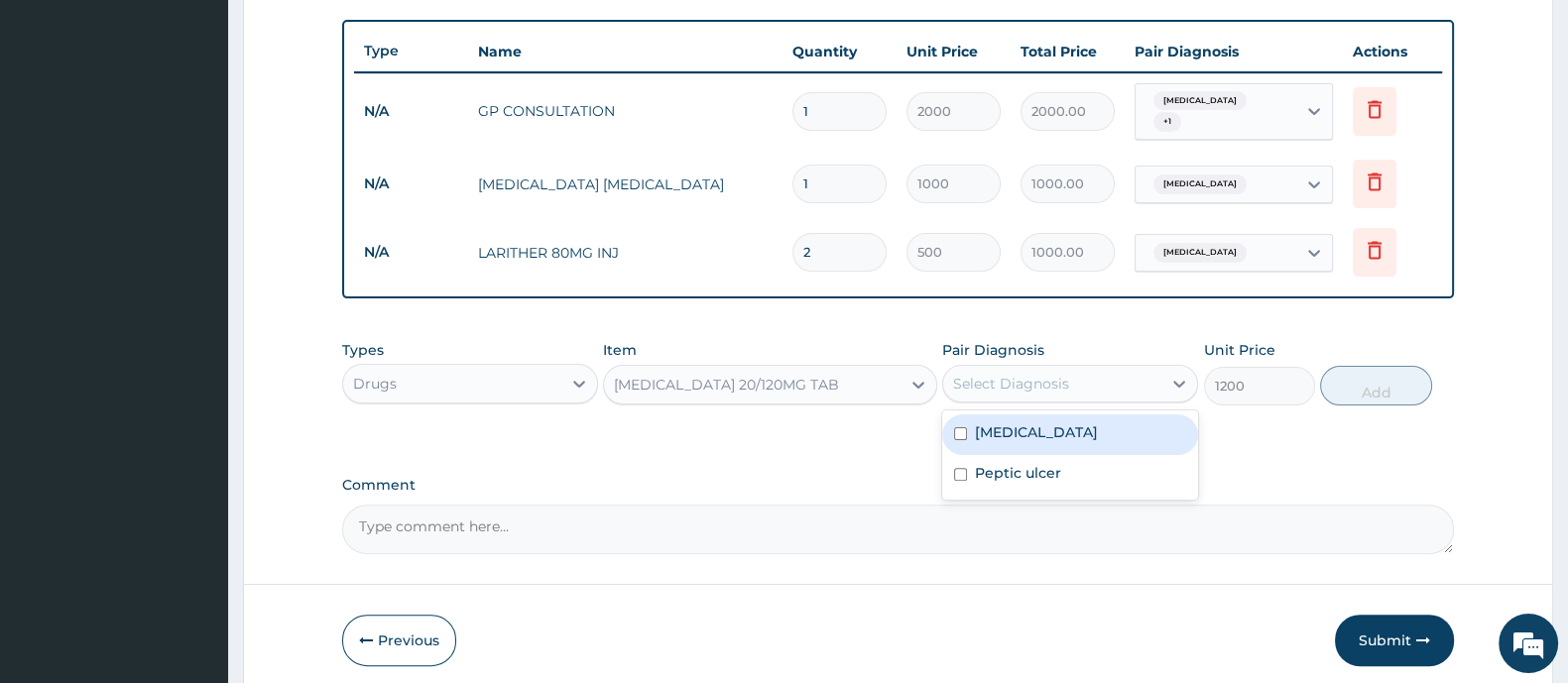
click at [1058, 374] on div "Select Diagnosis" at bounding box center [1011, 384] width 116 height 20
click at [1031, 428] on div "Malaria" at bounding box center [1070, 435] width 256 height 41
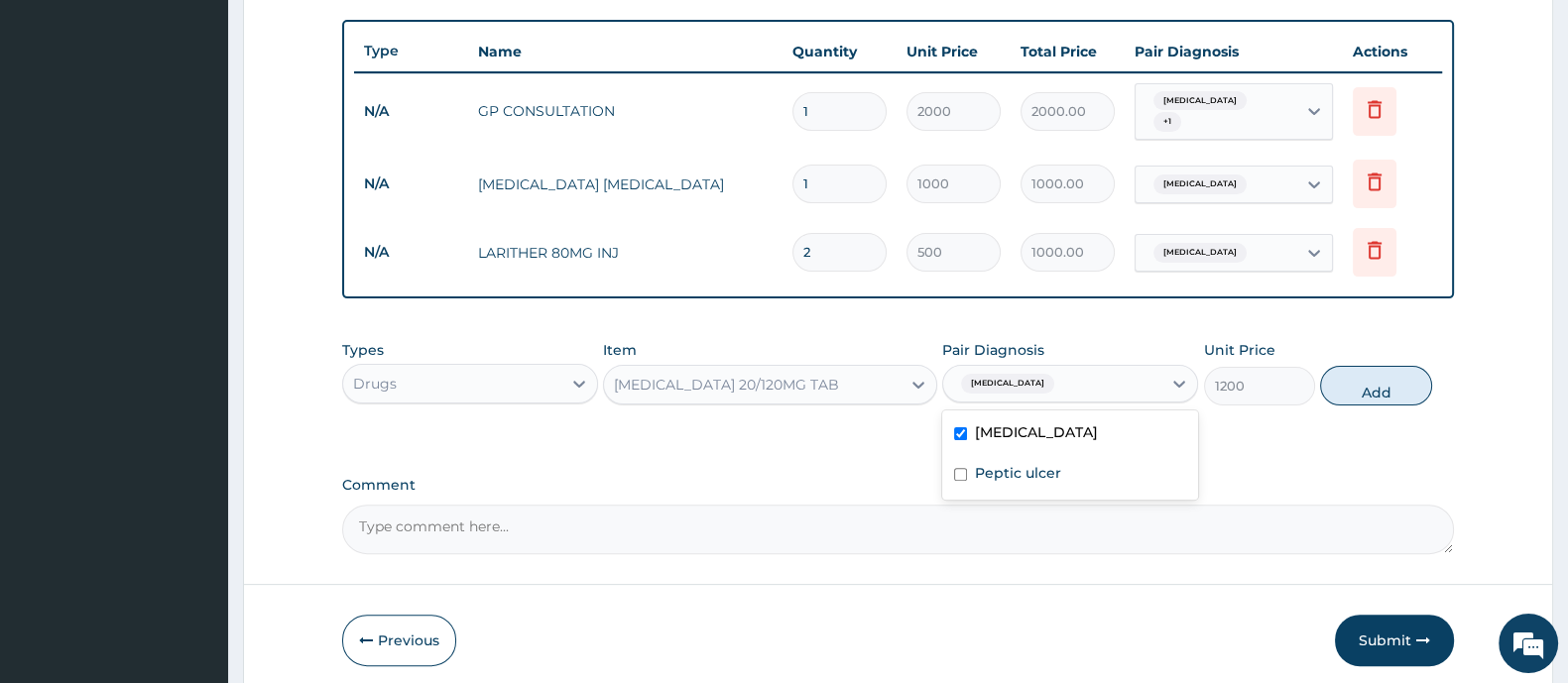
checkbox input "true"
click at [1357, 386] on button "Add" at bounding box center [1375, 386] width 111 height 40
type input "0"
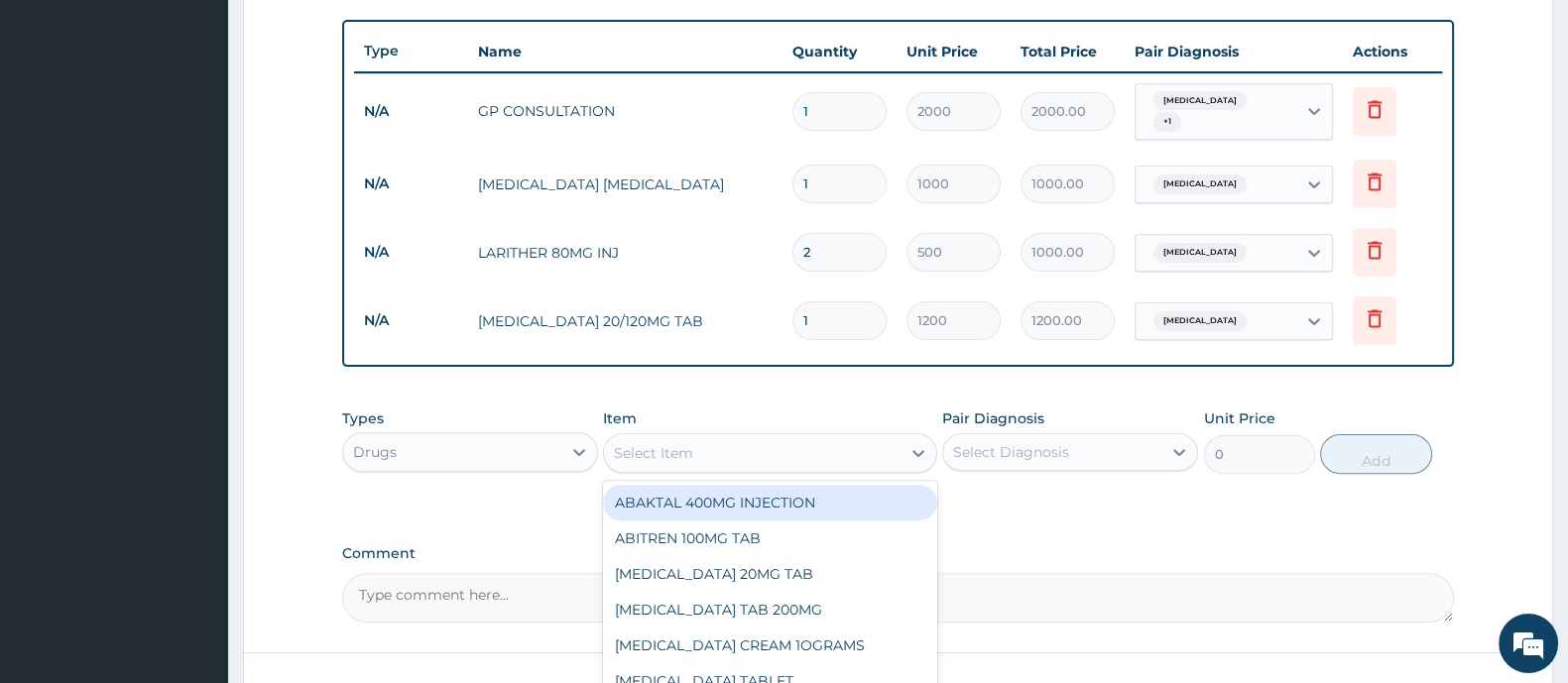
click at [748, 448] on div "Select Item" at bounding box center [752, 454] width 295 height 32
type input "parace"
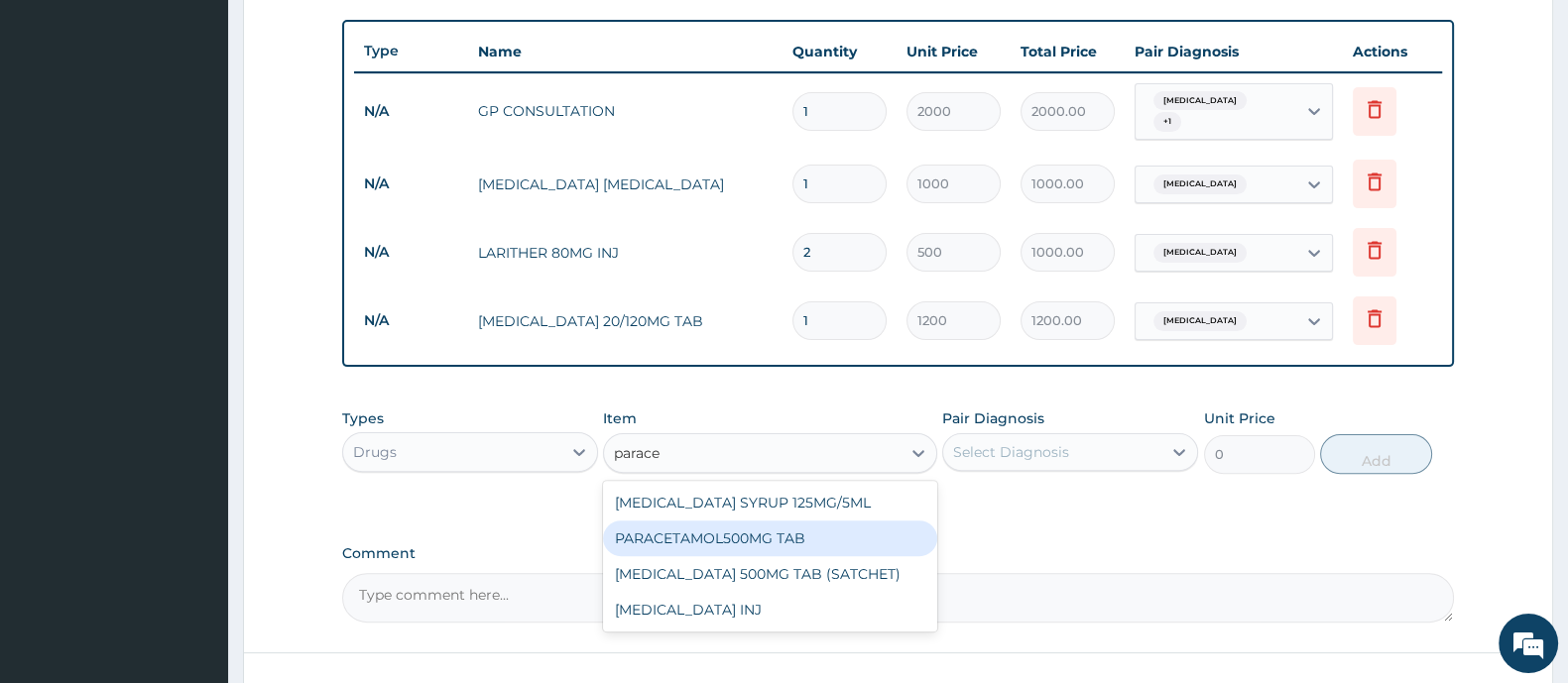
drag, startPoint x: 729, startPoint y: 537, endPoint x: 1024, endPoint y: 471, distance: 302.3
click at [747, 537] on div "PARACETAMOL500MG TAB" at bounding box center [770, 538] width 333 height 36
type input "20"
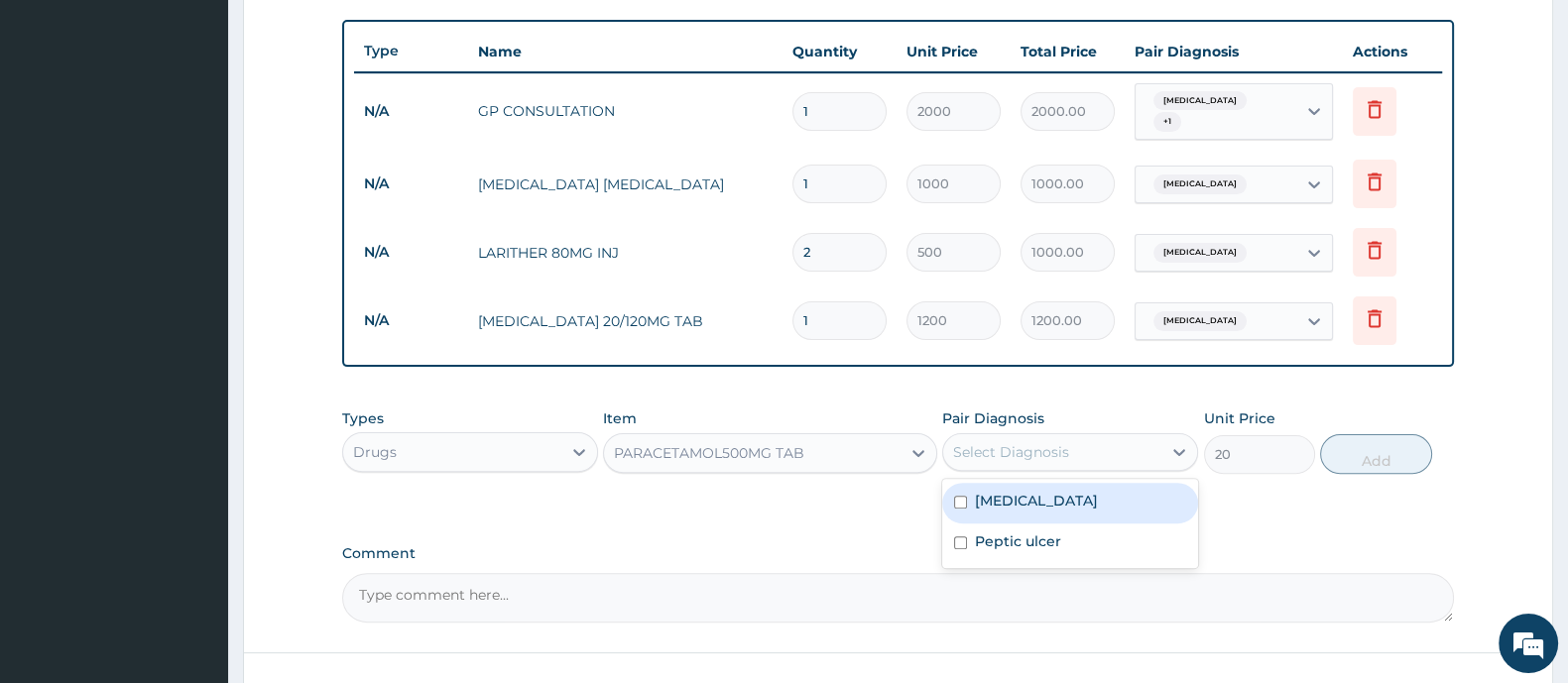
click at [1090, 437] on div "Select Diagnosis" at bounding box center [1052, 453] width 218 height 32
drag, startPoint x: 1061, startPoint y: 488, endPoint x: 1023, endPoint y: 527, distance: 54.5
click at [1059, 489] on div "[MEDICAL_DATA]" at bounding box center [1070, 503] width 256 height 41
checkbox input "true"
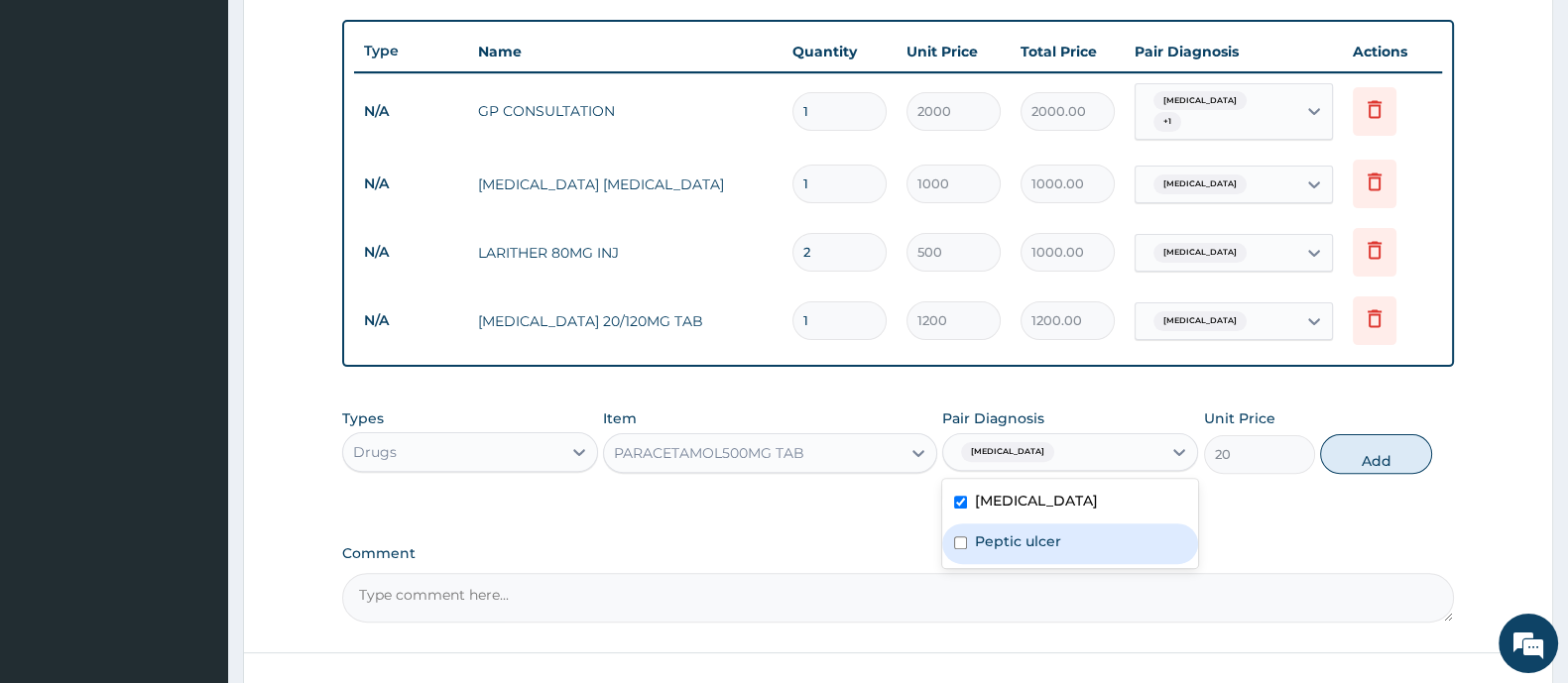
click at [1023, 531] on label "Peptic ulcer" at bounding box center [1018, 541] width 87 height 20
checkbox input "true"
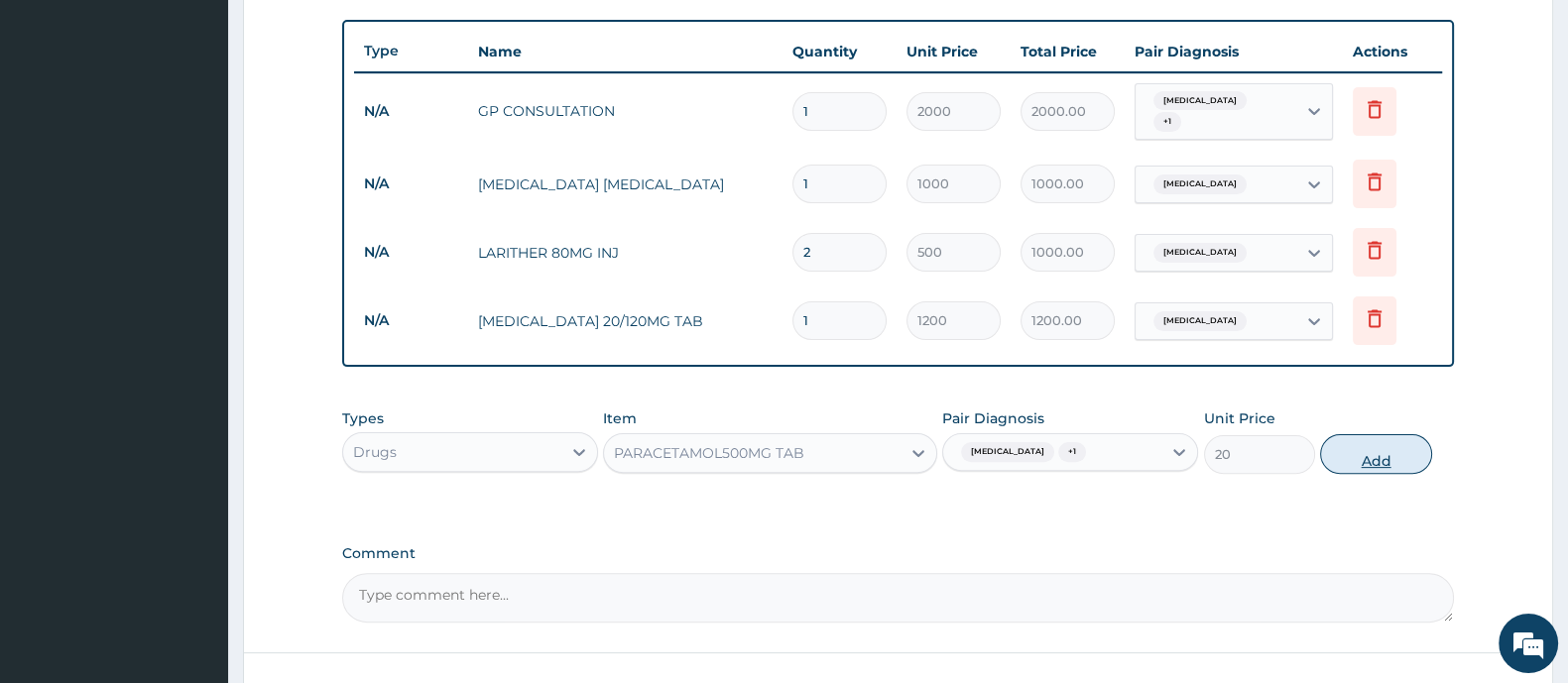
click at [1384, 463] on button "Add" at bounding box center [1375, 455] width 111 height 40
type input "0"
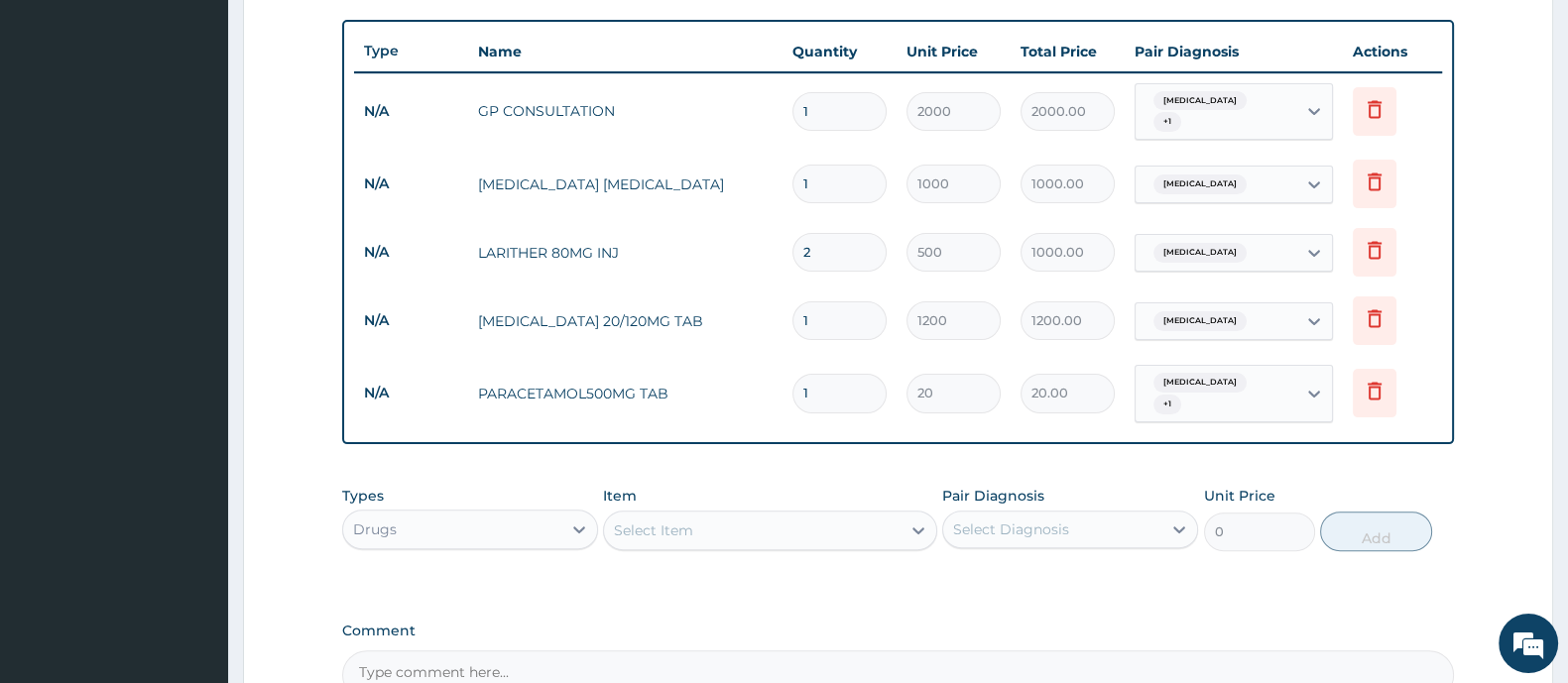
type input "18"
type input "360.00"
type input "18"
click at [816, 514] on div "Select Item" at bounding box center [752, 530] width 295 height 32
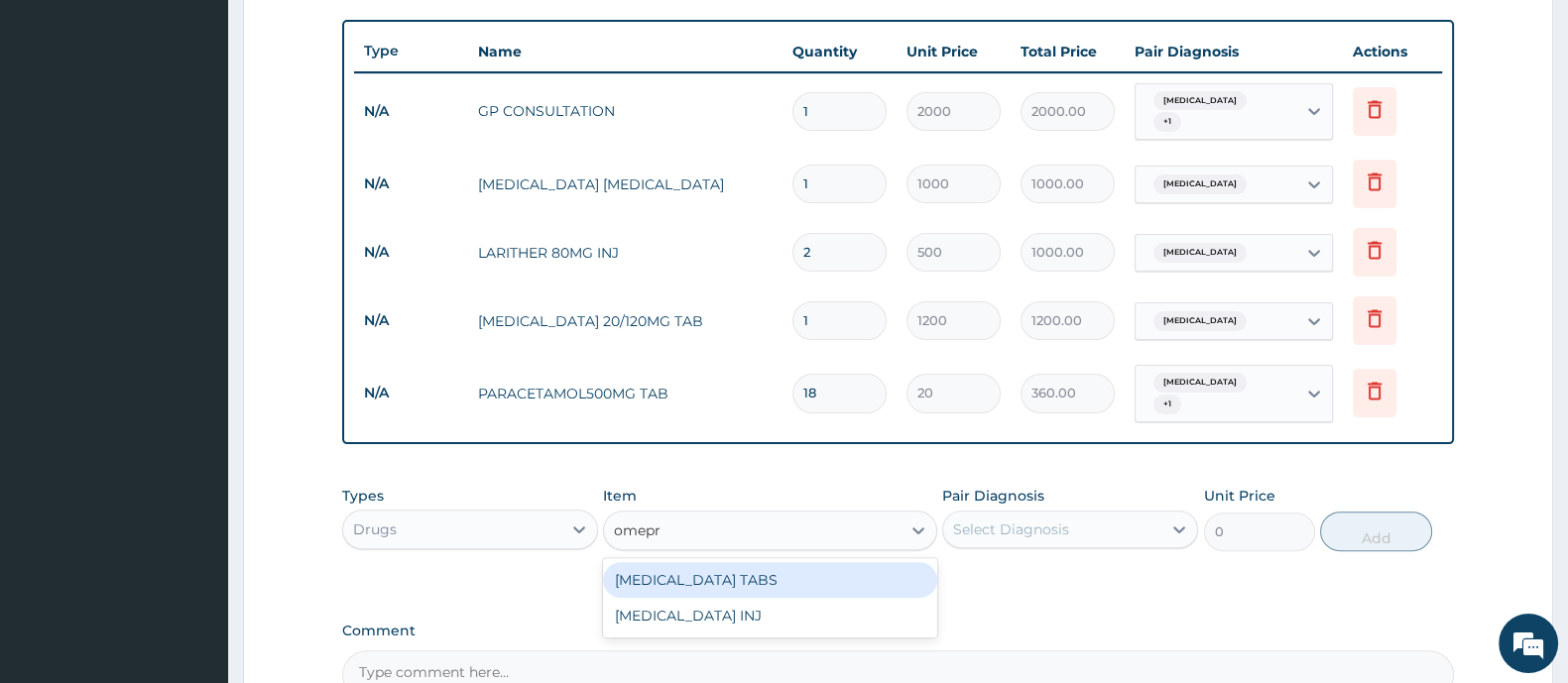
type input "omepra"
click at [765, 574] on div "[MEDICAL_DATA] TABS" at bounding box center [770, 580] width 333 height 36
type input "100"
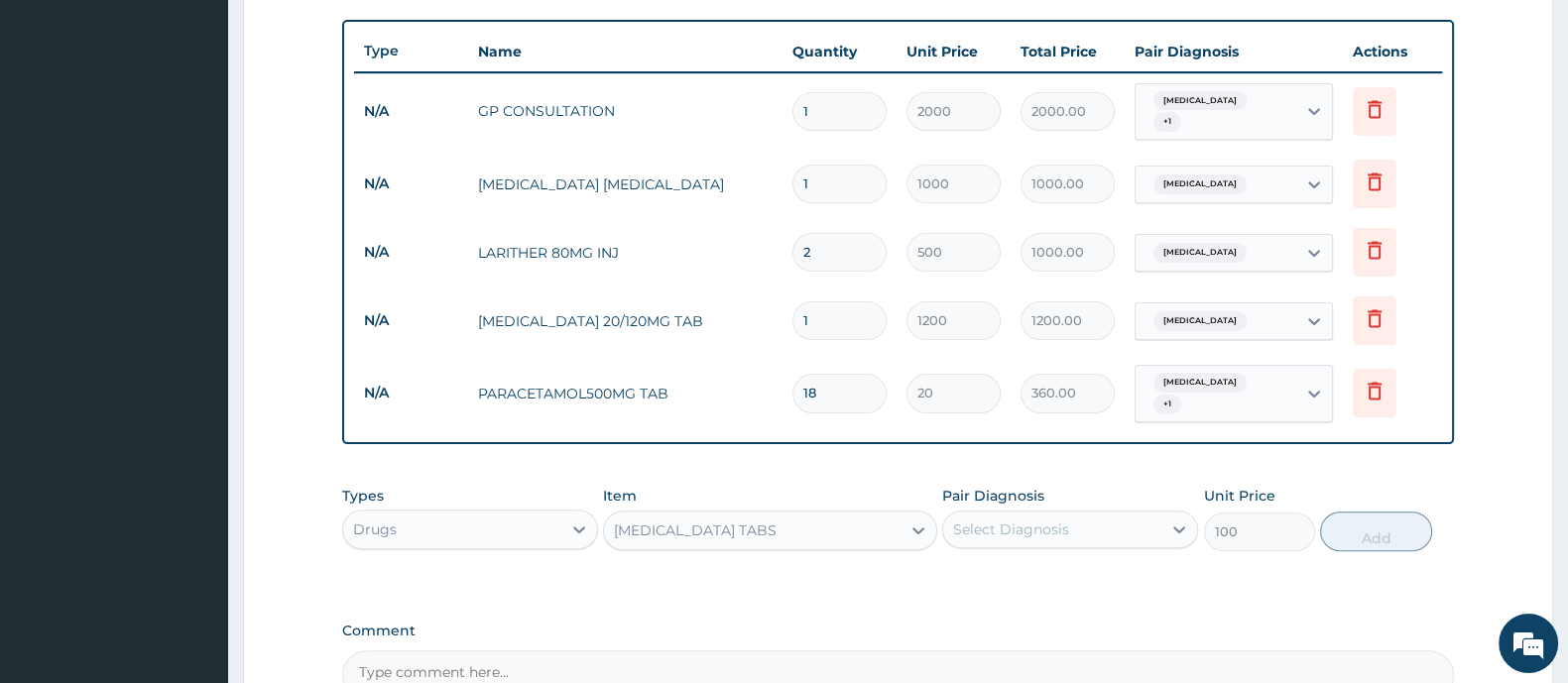
click at [1030, 519] on div "Select Diagnosis" at bounding box center [1011, 529] width 116 height 20
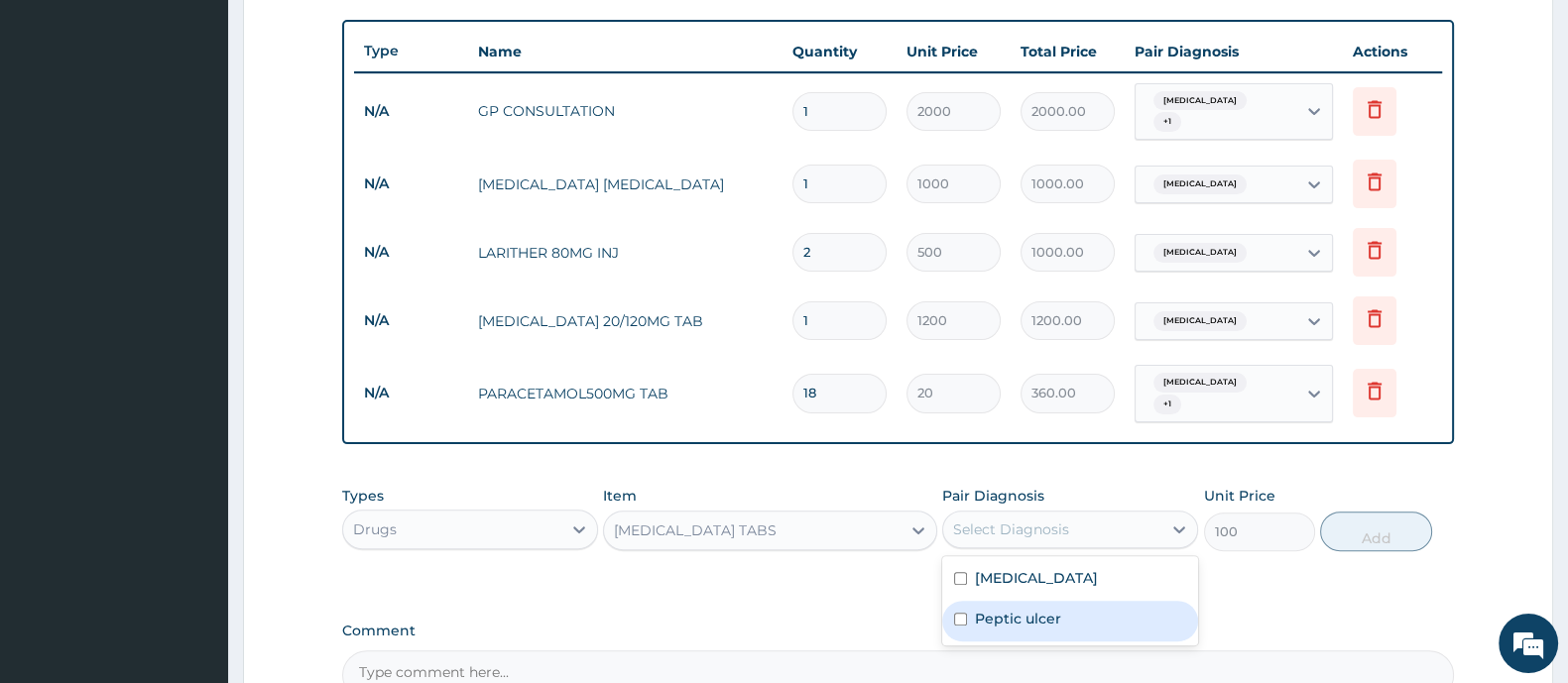
click at [1029, 609] on label "Peptic ulcer" at bounding box center [1018, 619] width 87 height 20
checkbox input "true"
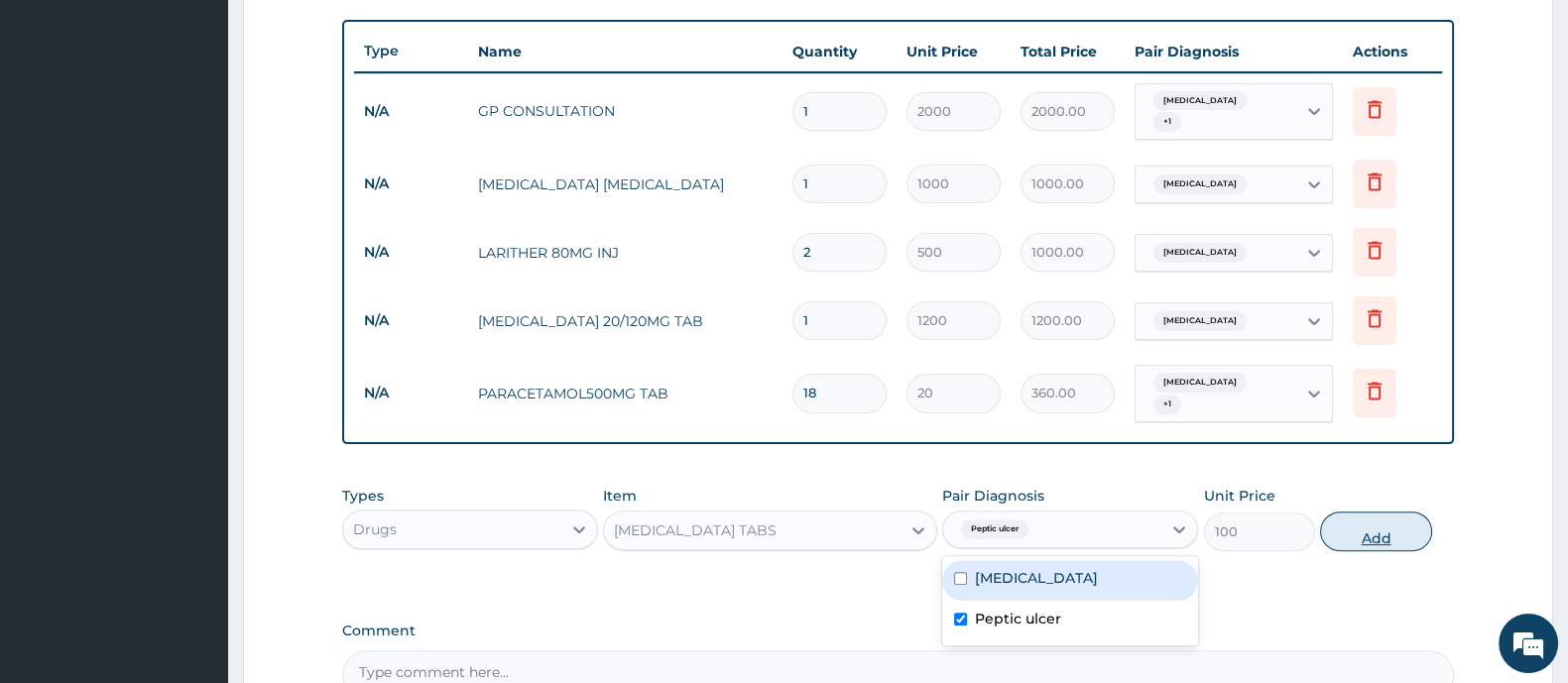
click at [1364, 512] on button "Add" at bounding box center [1375, 531] width 111 height 40
type input "0"
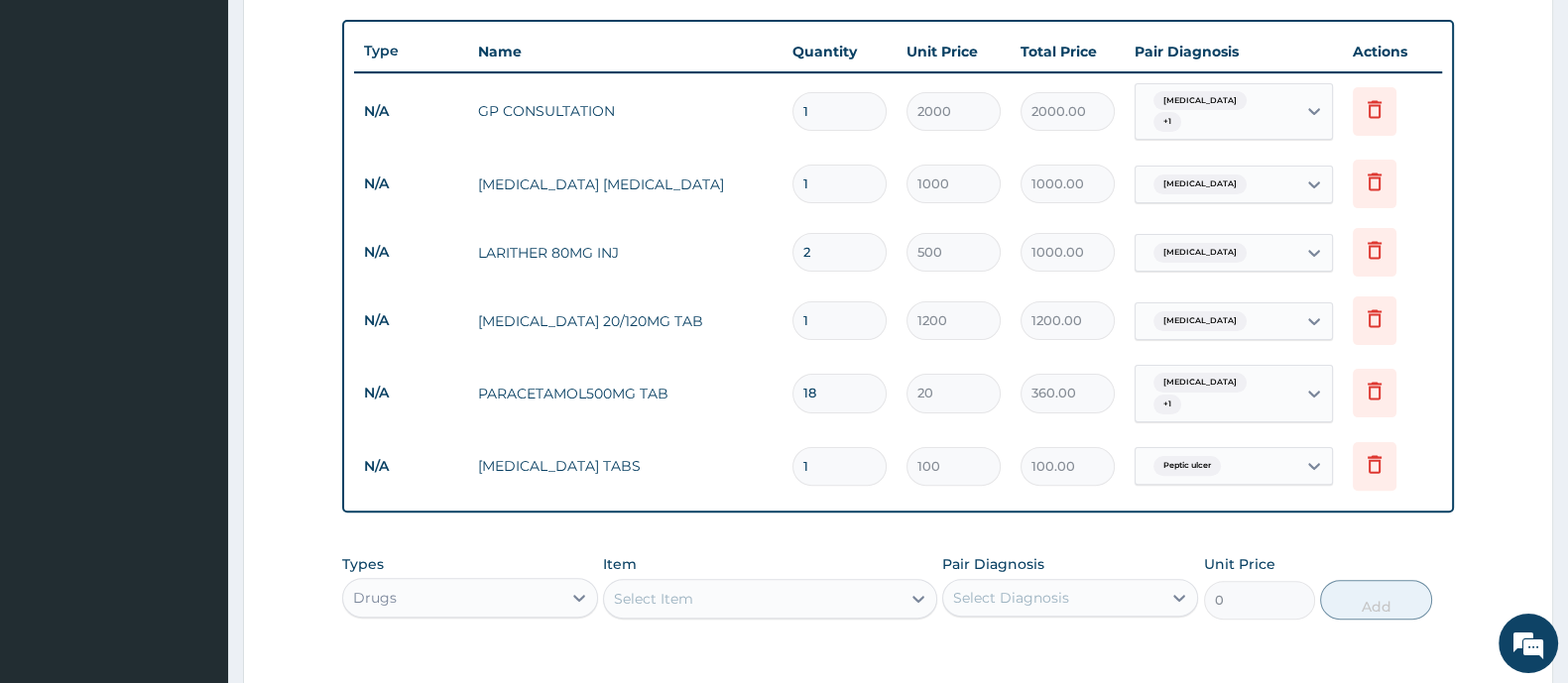
type input "10"
type input "1000.00"
type input "10"
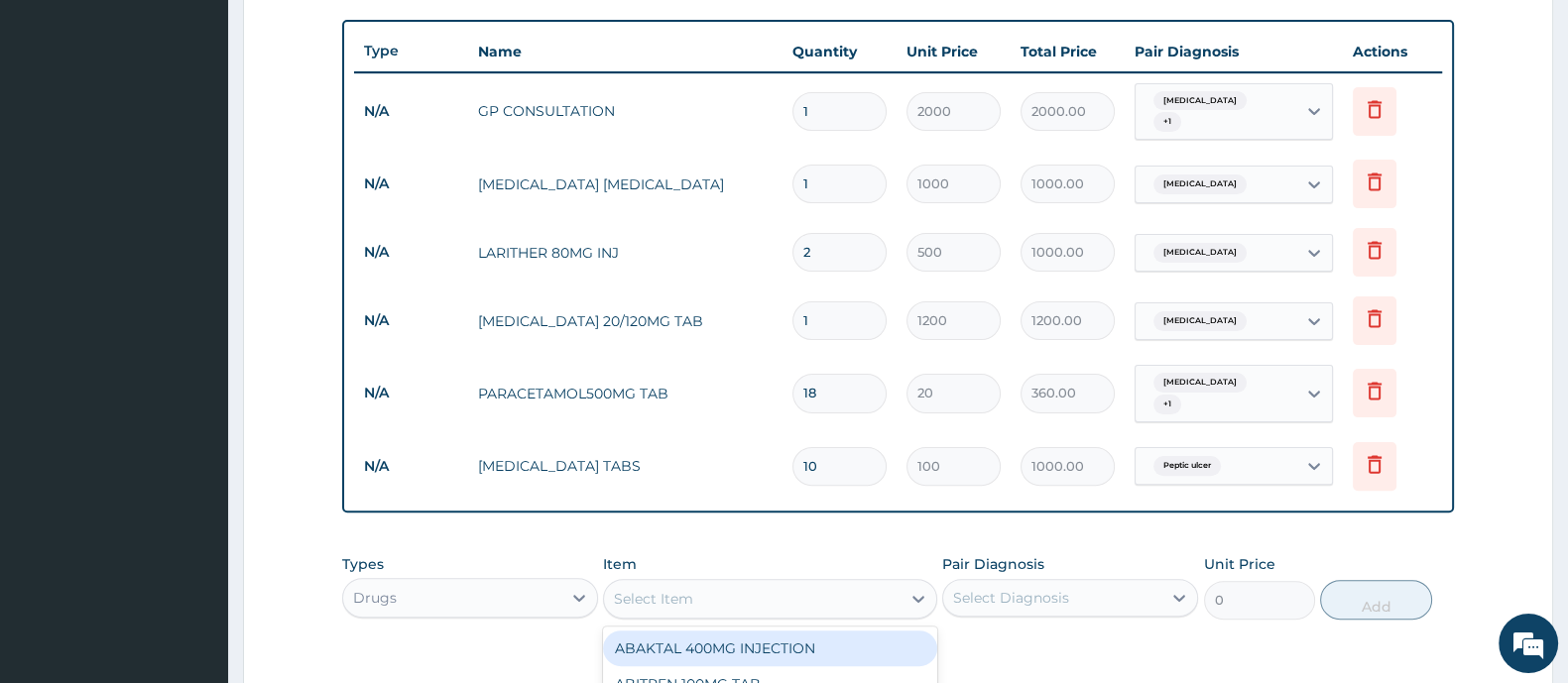
click at [786, 584] on div "Select Item" at bounding box center [752, 599] width 295 height 32
type input "amoxy"
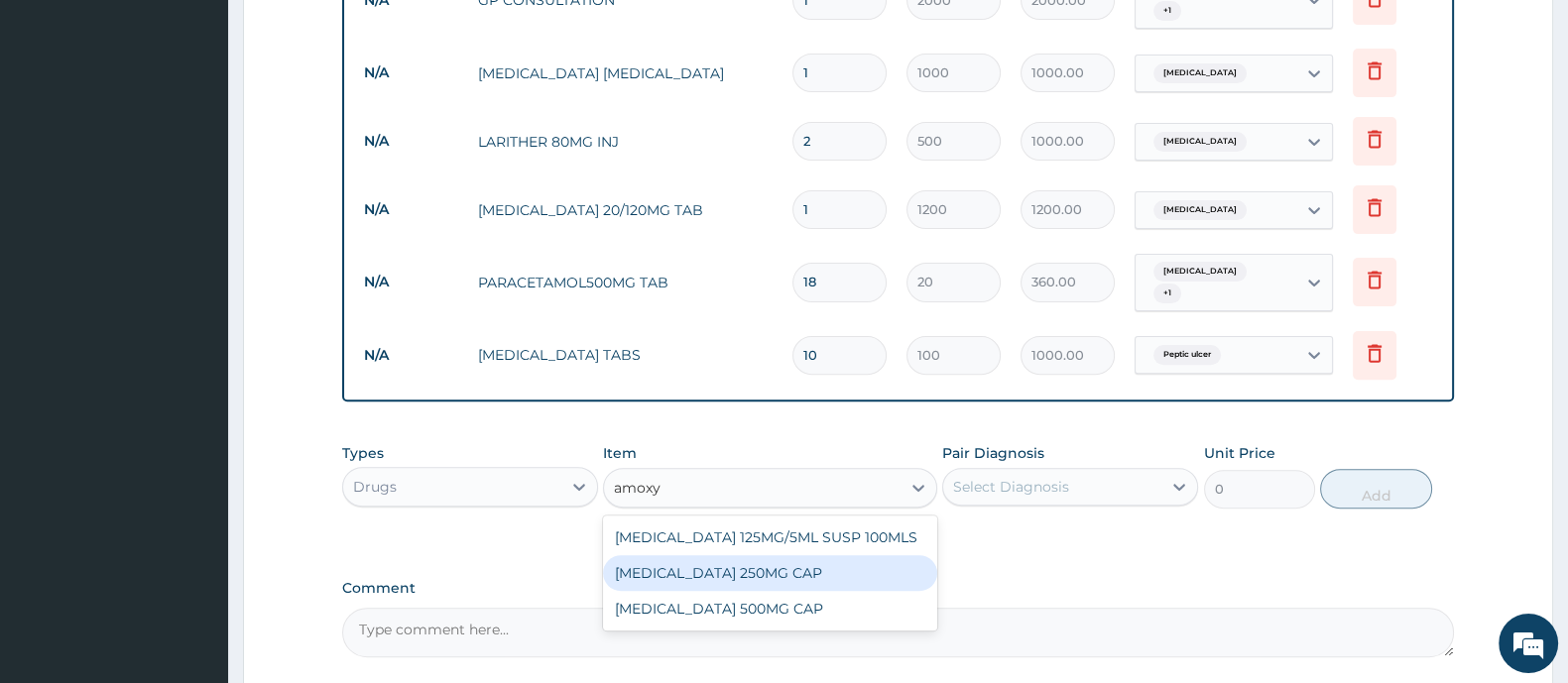
scroll to position [838, 0]
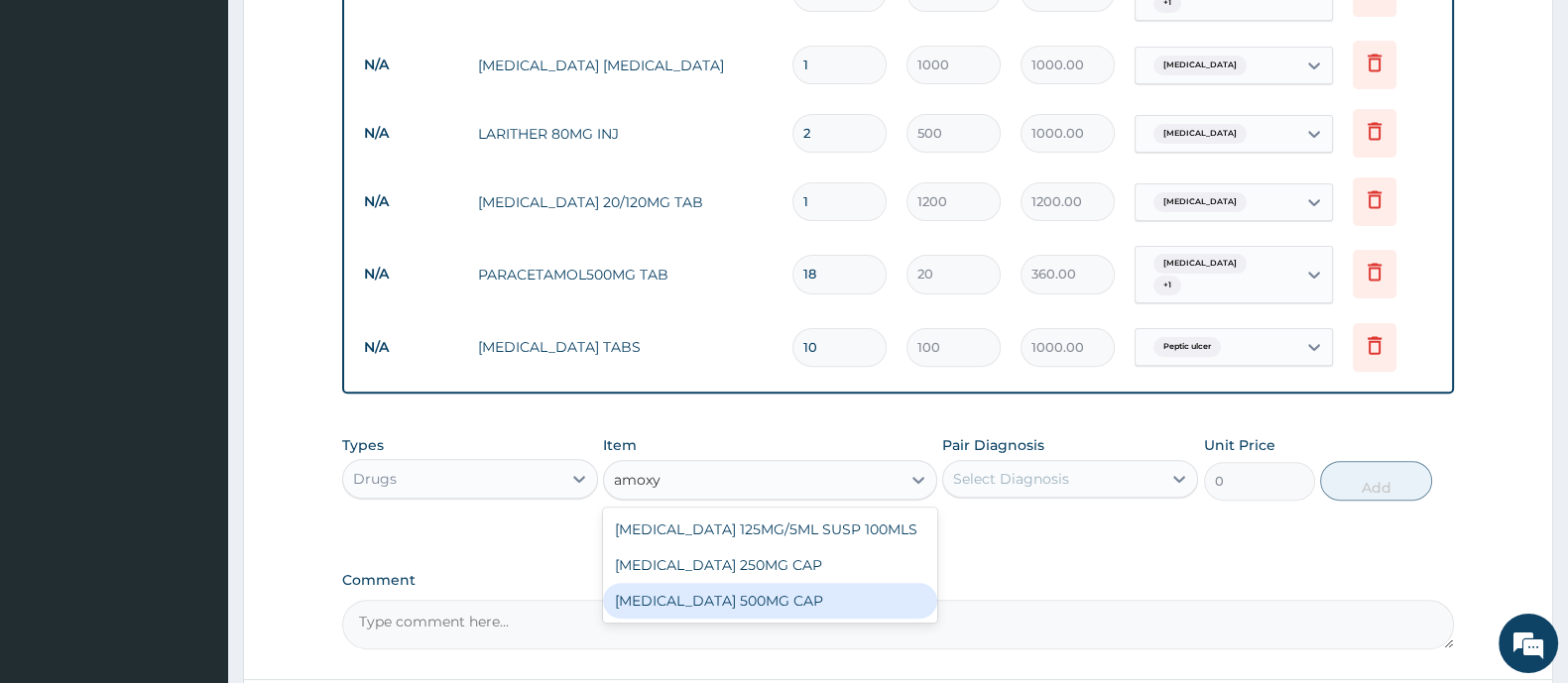
click at [838, 592] on div "[MEDICAL_DATA] 500MG CAP" at bounding box center [770, 601] width 333 height 36
type input "50"
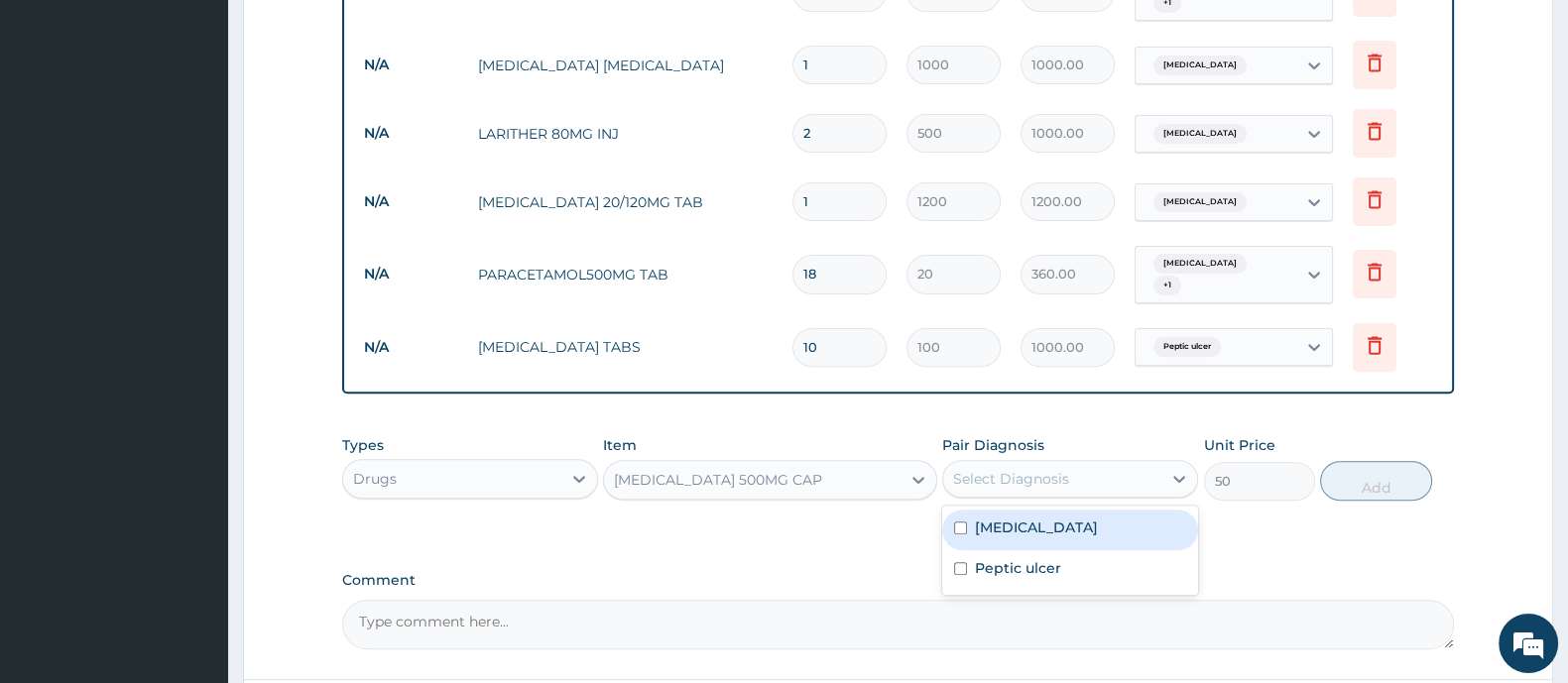
click at [1010, 471] on div "Select Diagnosis" at bounding box center [1052, 480] width 218 height 32
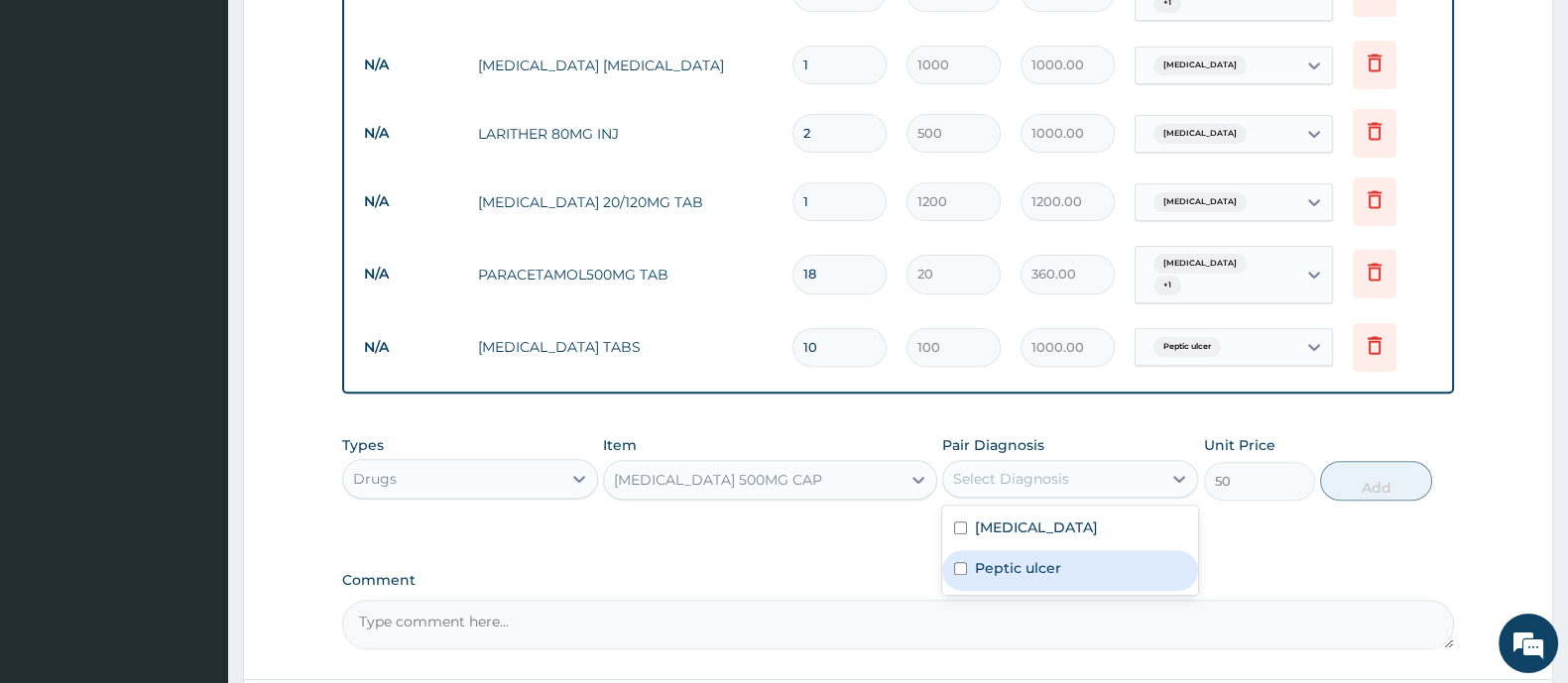
click at [995, 558] on label "Peptic ulcer" at bounding box center [1018, 568] width 87 height 20
checkbox input "true"
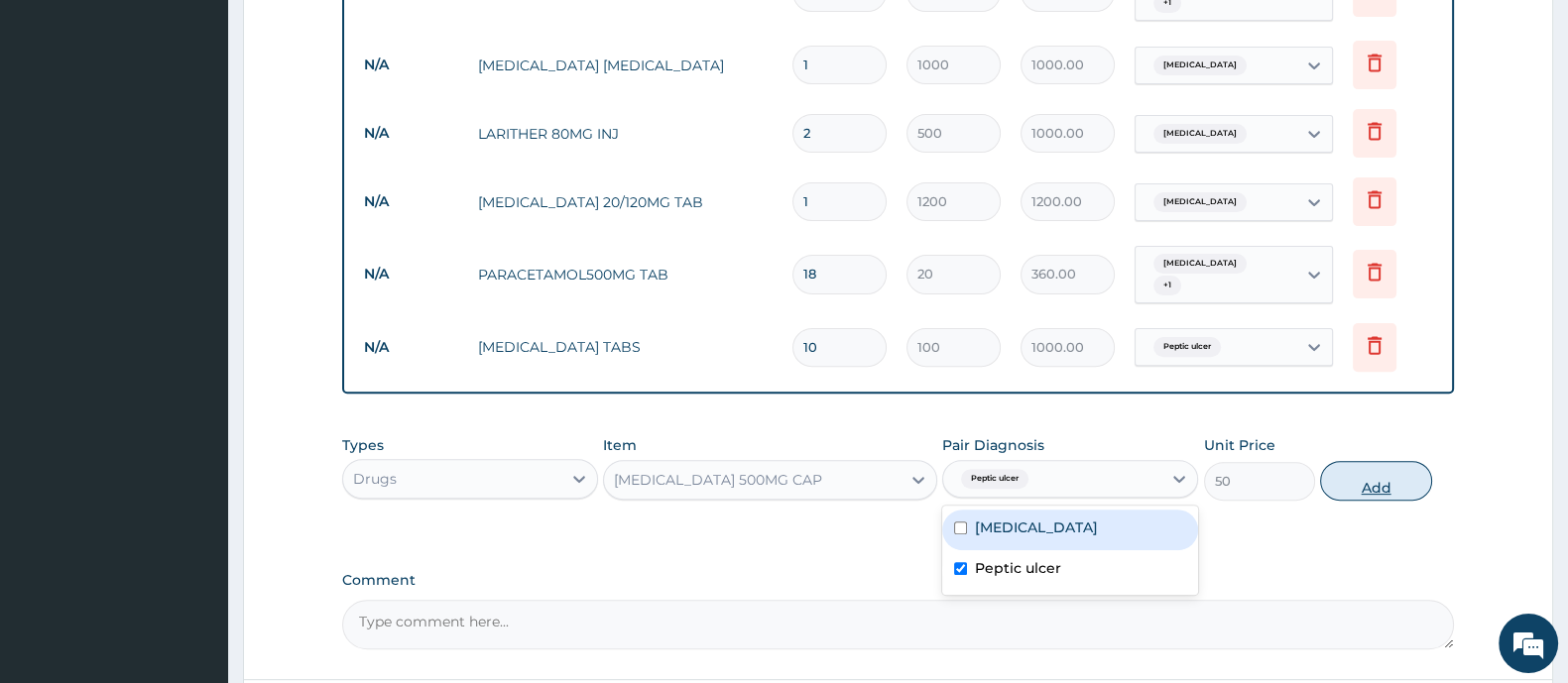
click at [1389, 467] on button "Add" at bounding box center [1375, 482] width 111 height 40
type input "0"
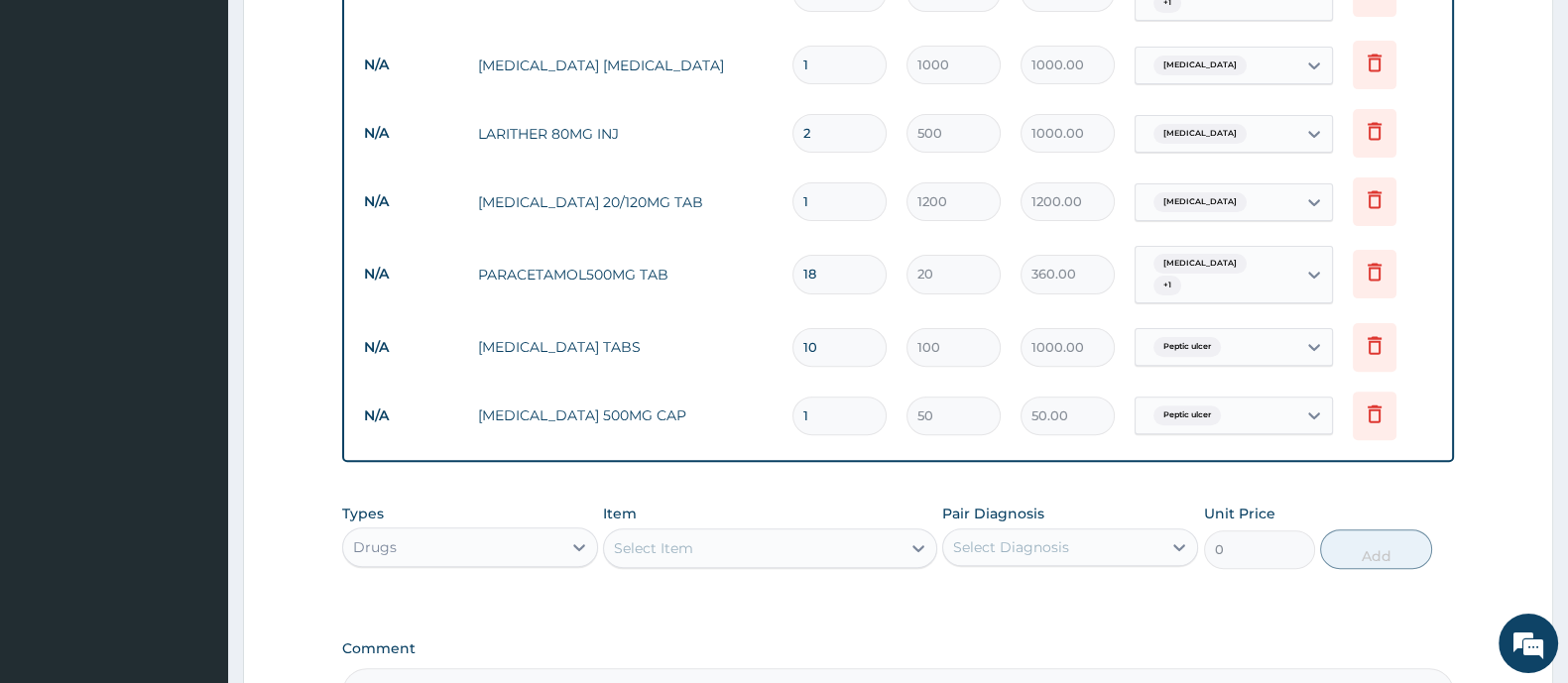
type input "15"
type input "750.00"
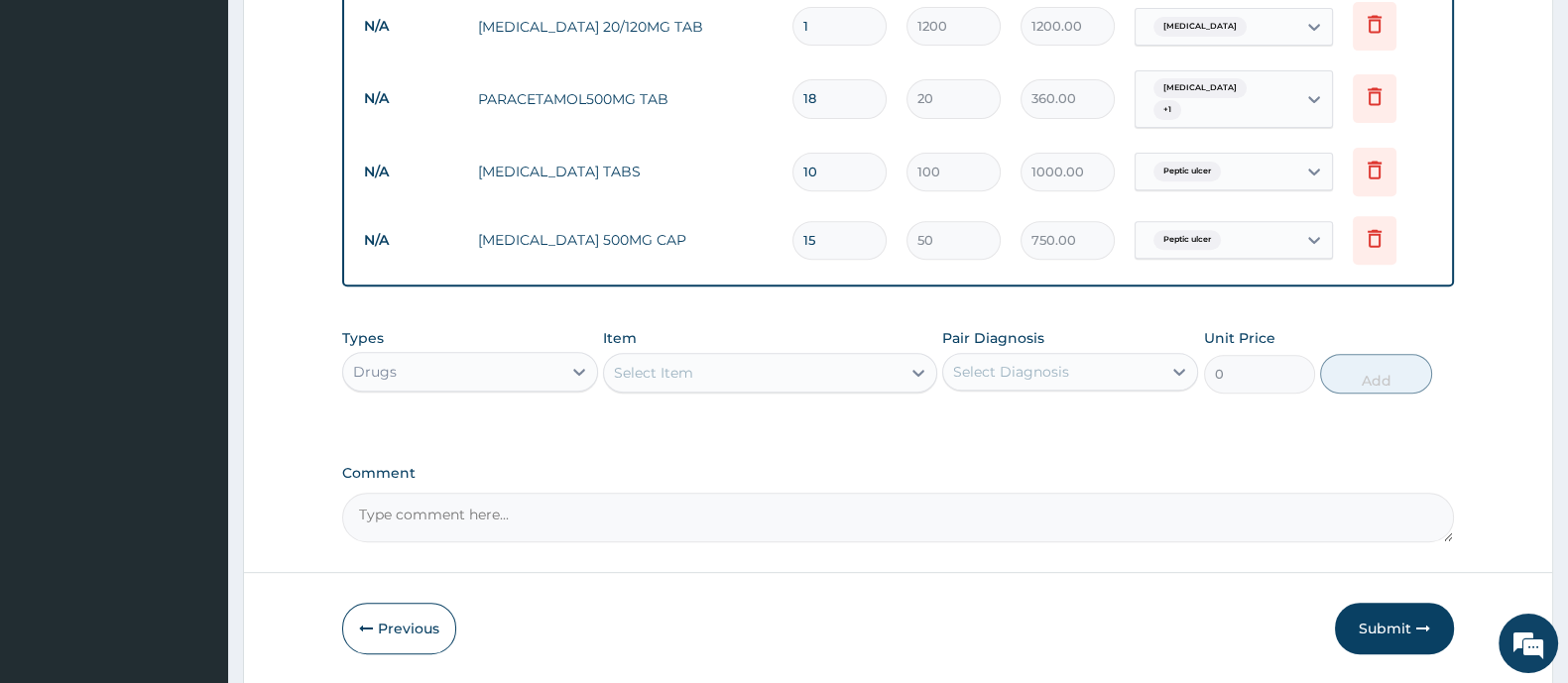
scroll to position [1060, 0]
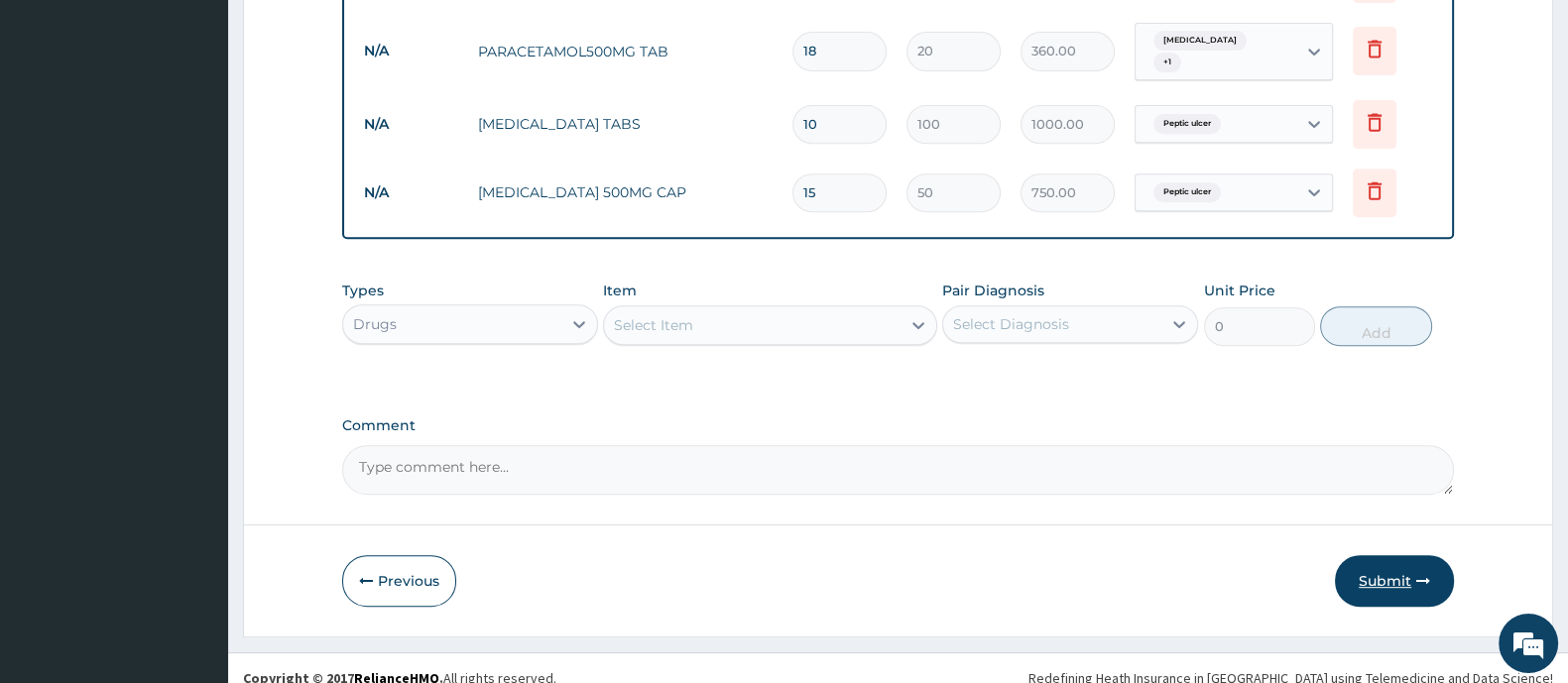
type input "15"
click at [1408, 556] on button "Submit" at bounding box center [1394, 581] width 119 height 52
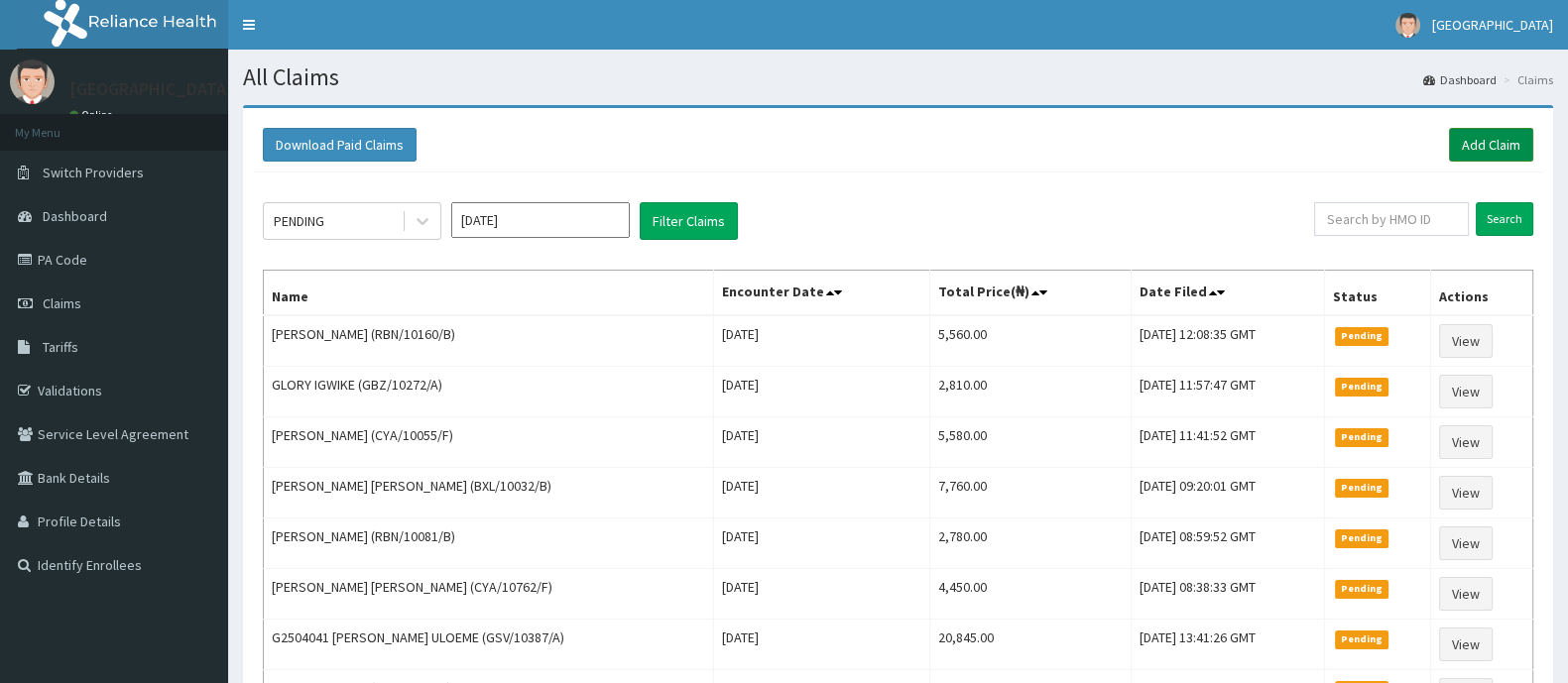
click at [1476, 144] on link "Add Claim" at bounding box center [1490, 145] width 85 height 34
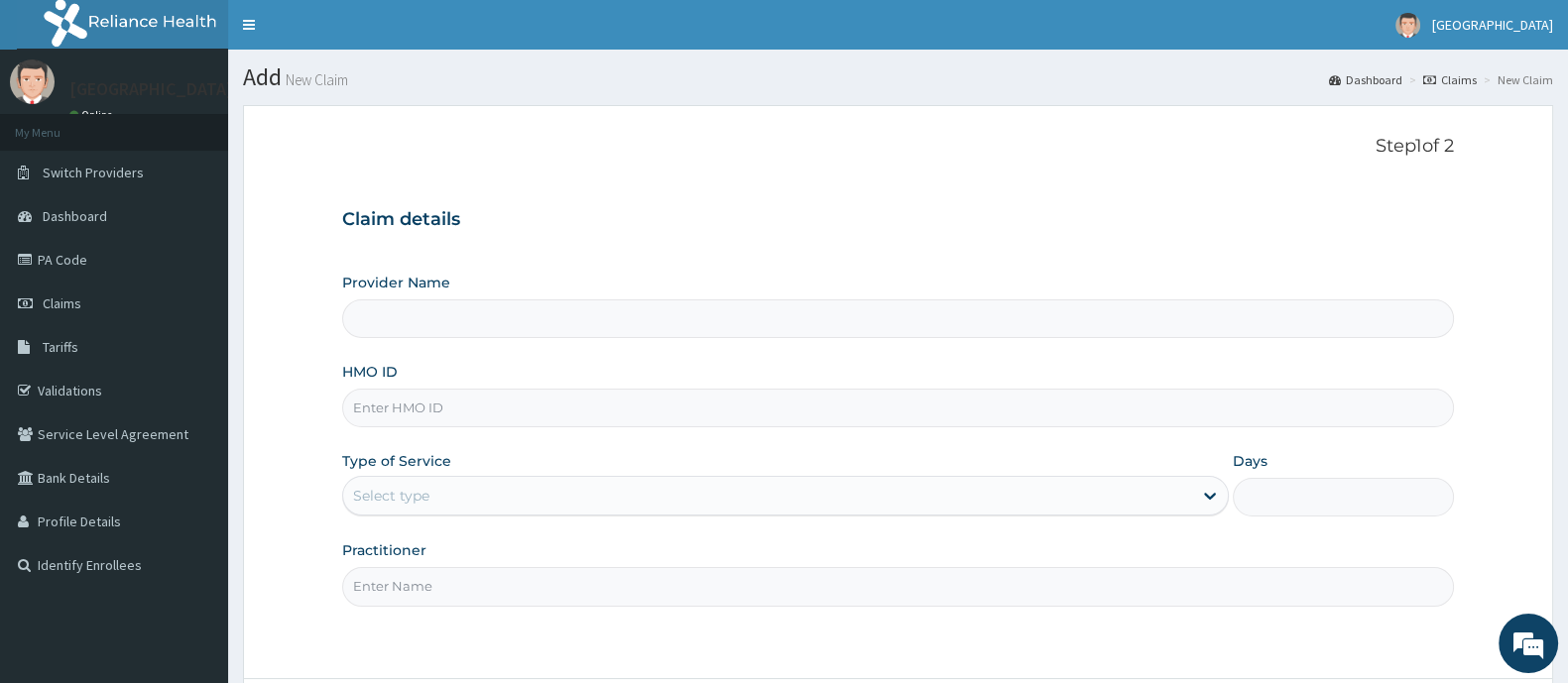
click at [417, 409] on input "HMO ID" at bounding box center [897, 408] width 1111 height 39
type input "[GEOGRAPHIC_DATA] And Maternity"
type input "acq/10153/a"
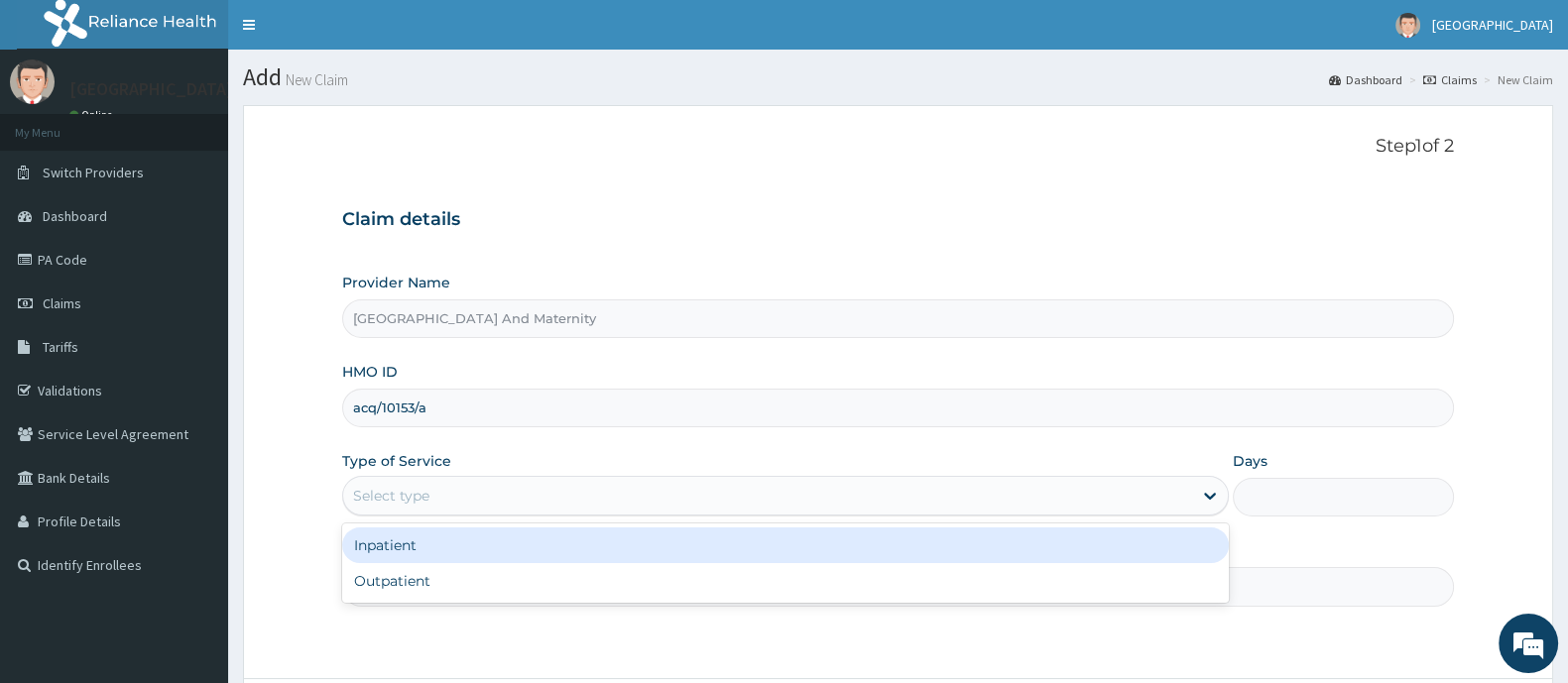
click at [434, 487] on div "Select type" at bounding box center [767, 496] width 848 height 32
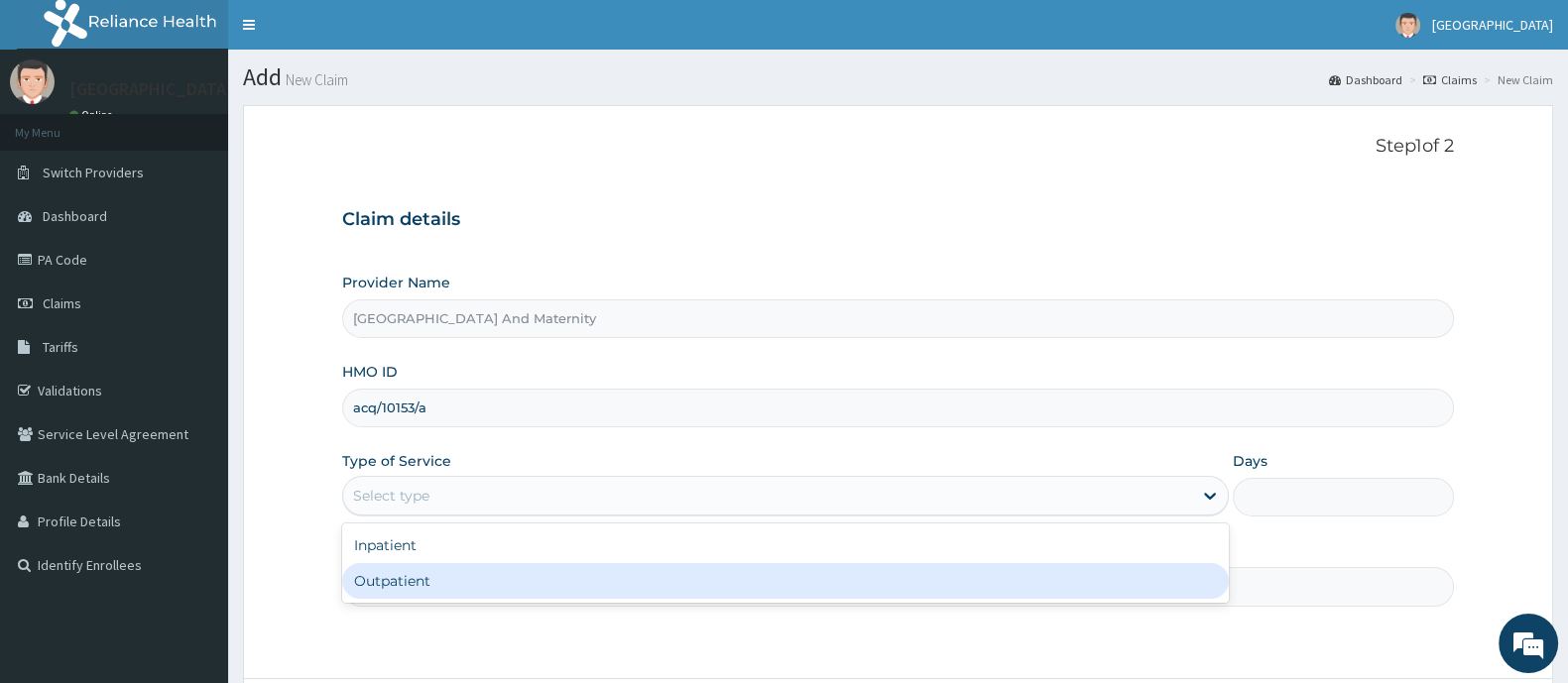
click at [452, 586] on div "Outpatient" at bounding box center [784, 581] width 886 height 36
type input "1"
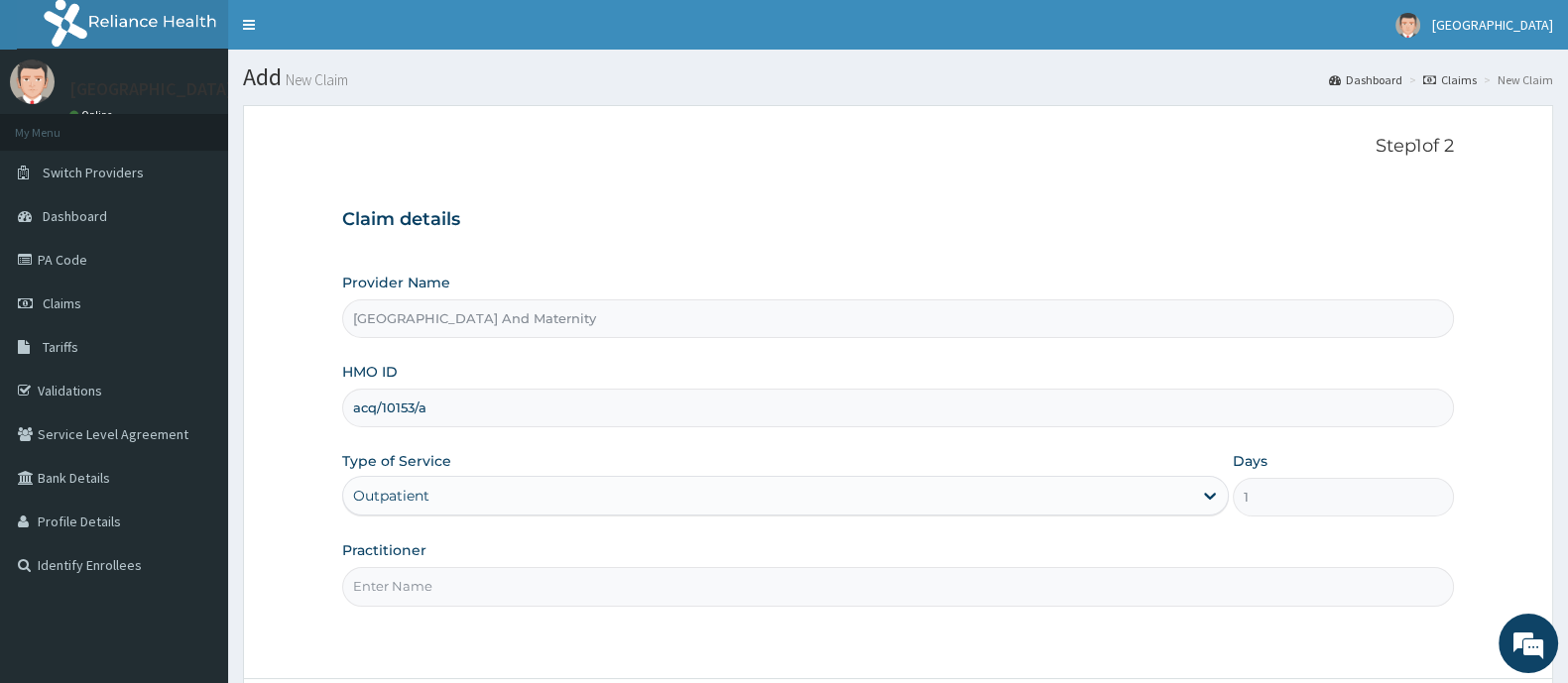
click at [452, 584] on input "Practitioner" at bounding box center [897, 586] width 1111 height 39
type input "[PERSON_NAME]"
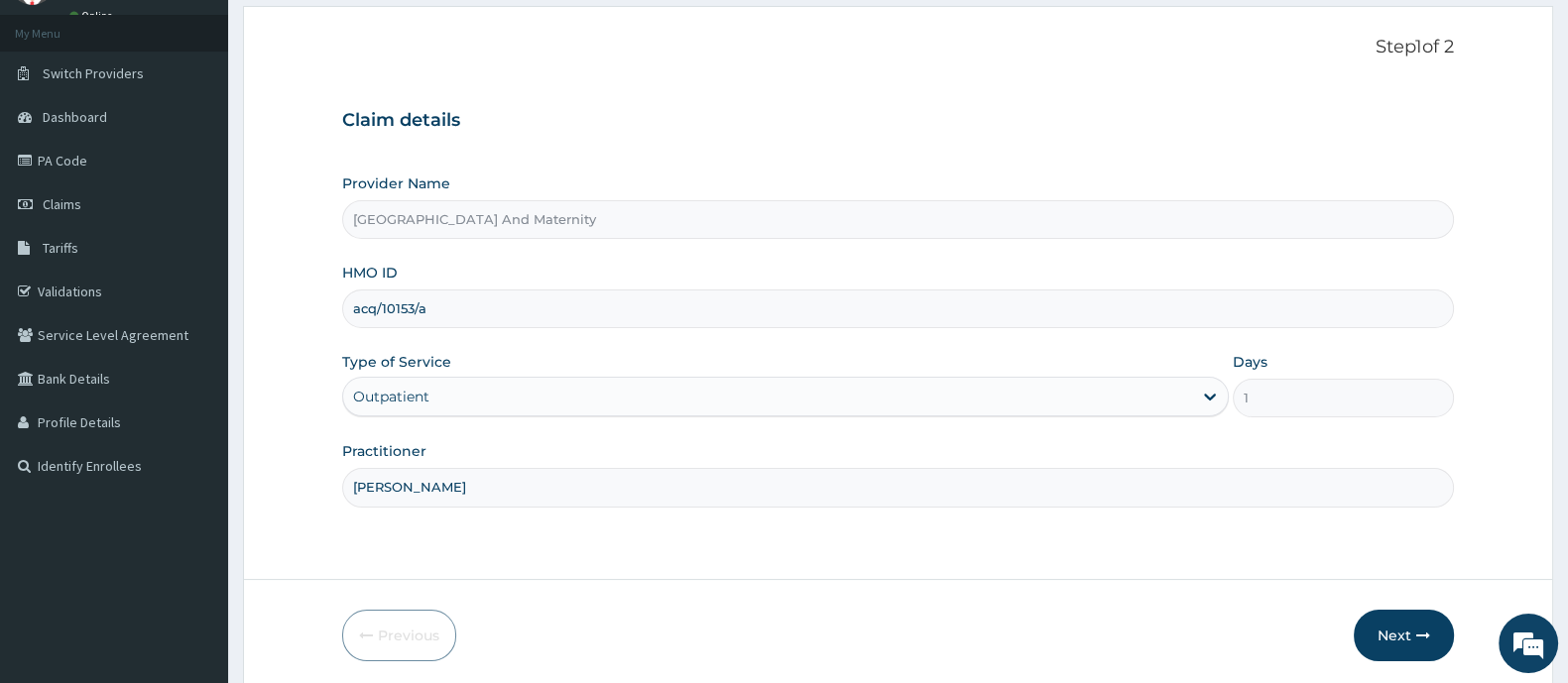
scroll to position [172, 0]
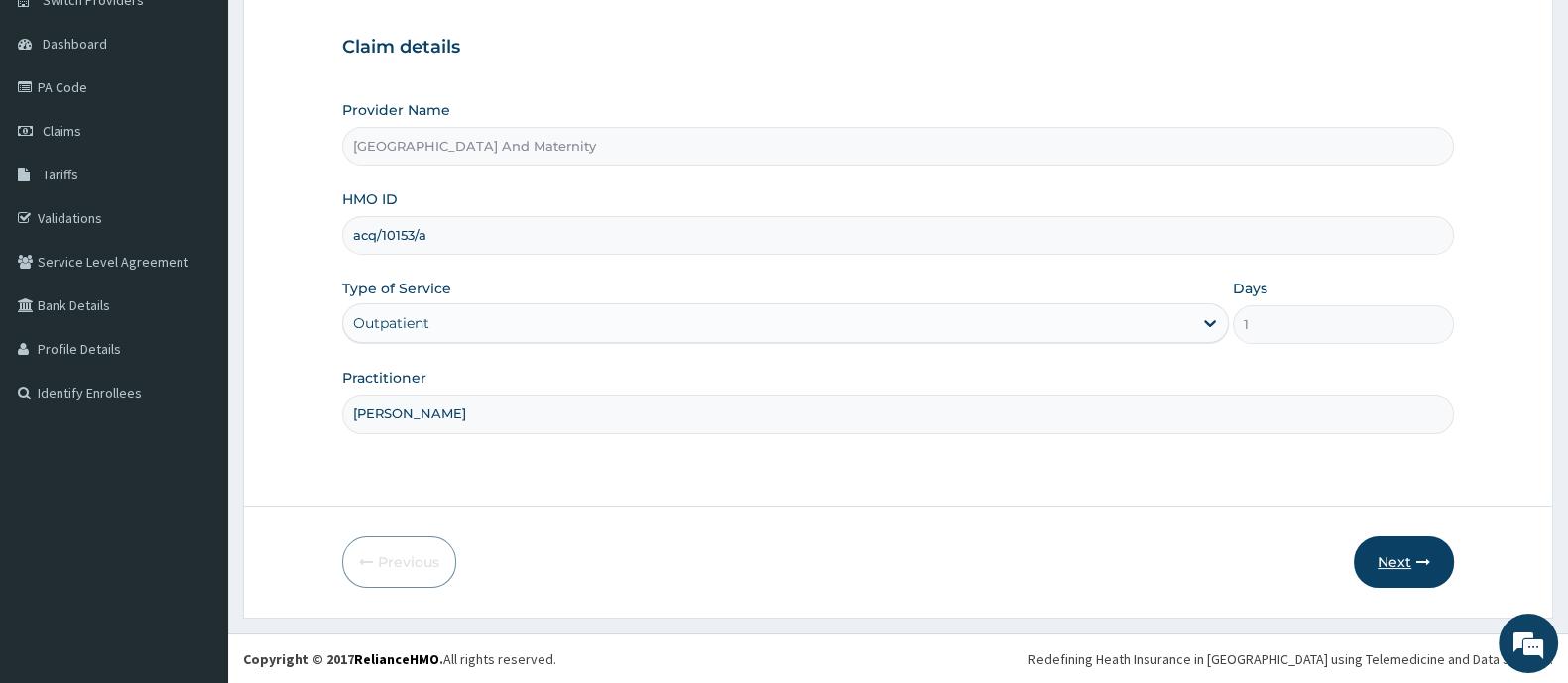
click at [1361, 554] on button "Next" at bounding box center [1404, 562] width 100 height 52
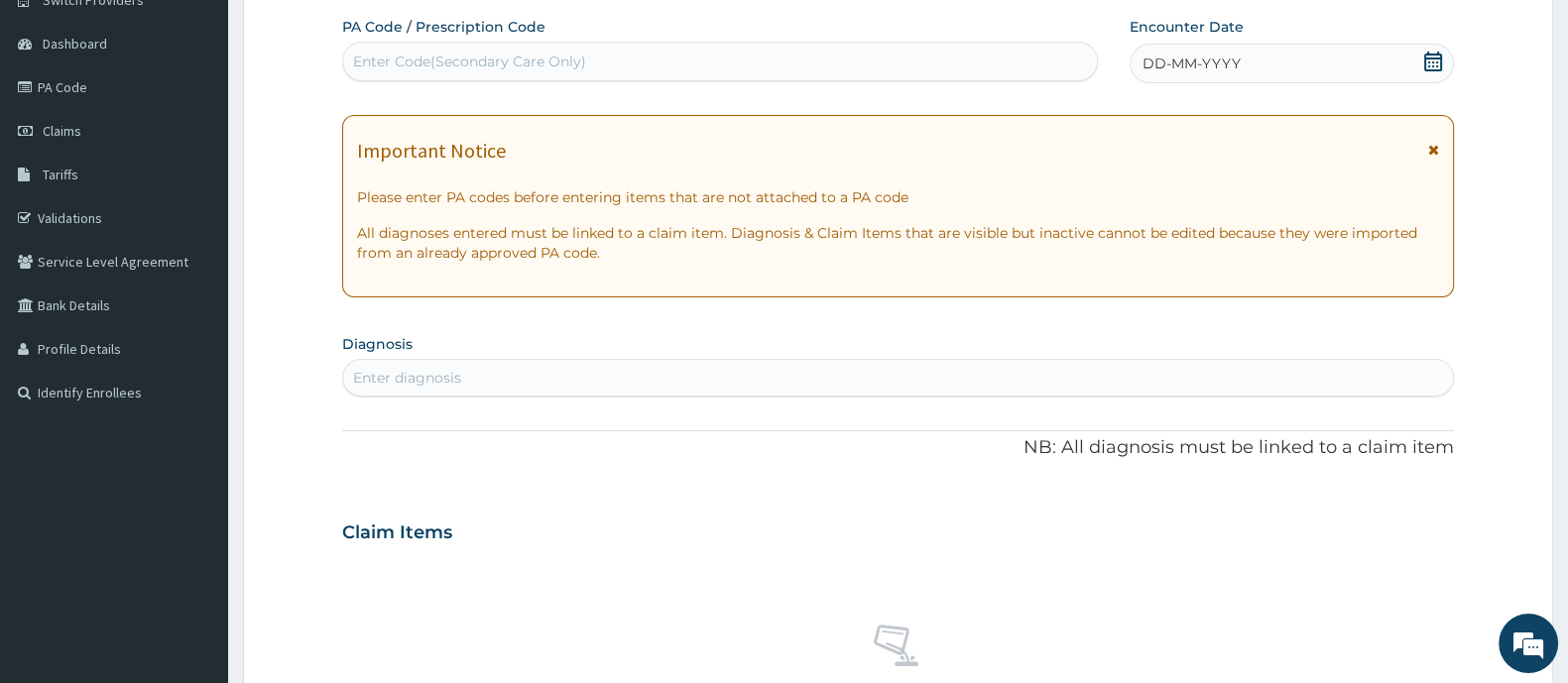
click at [1437, 67] on icon at bounding box center [1432, 62] width 20 height 20
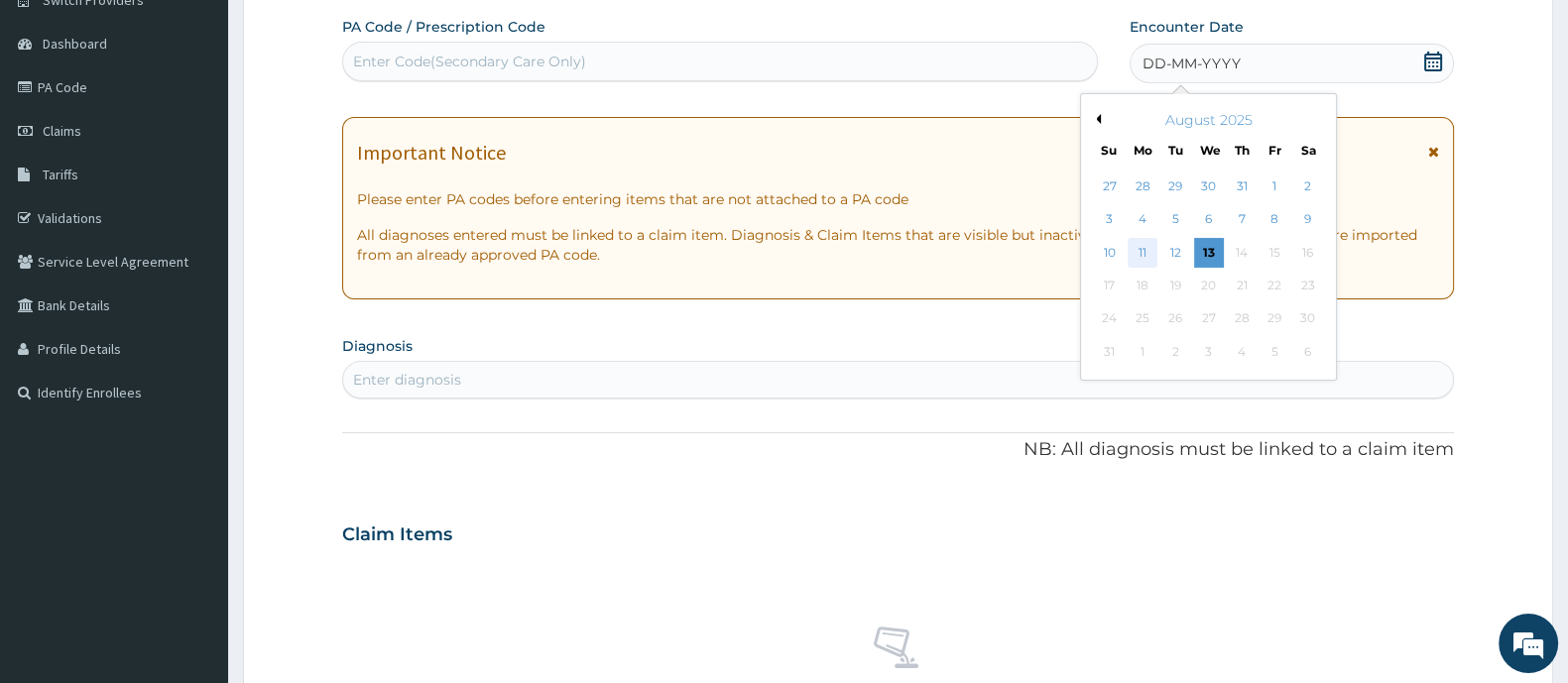
click at [1150, 251] on div "11" at bounding box center [1142, 253] width 30 height 30
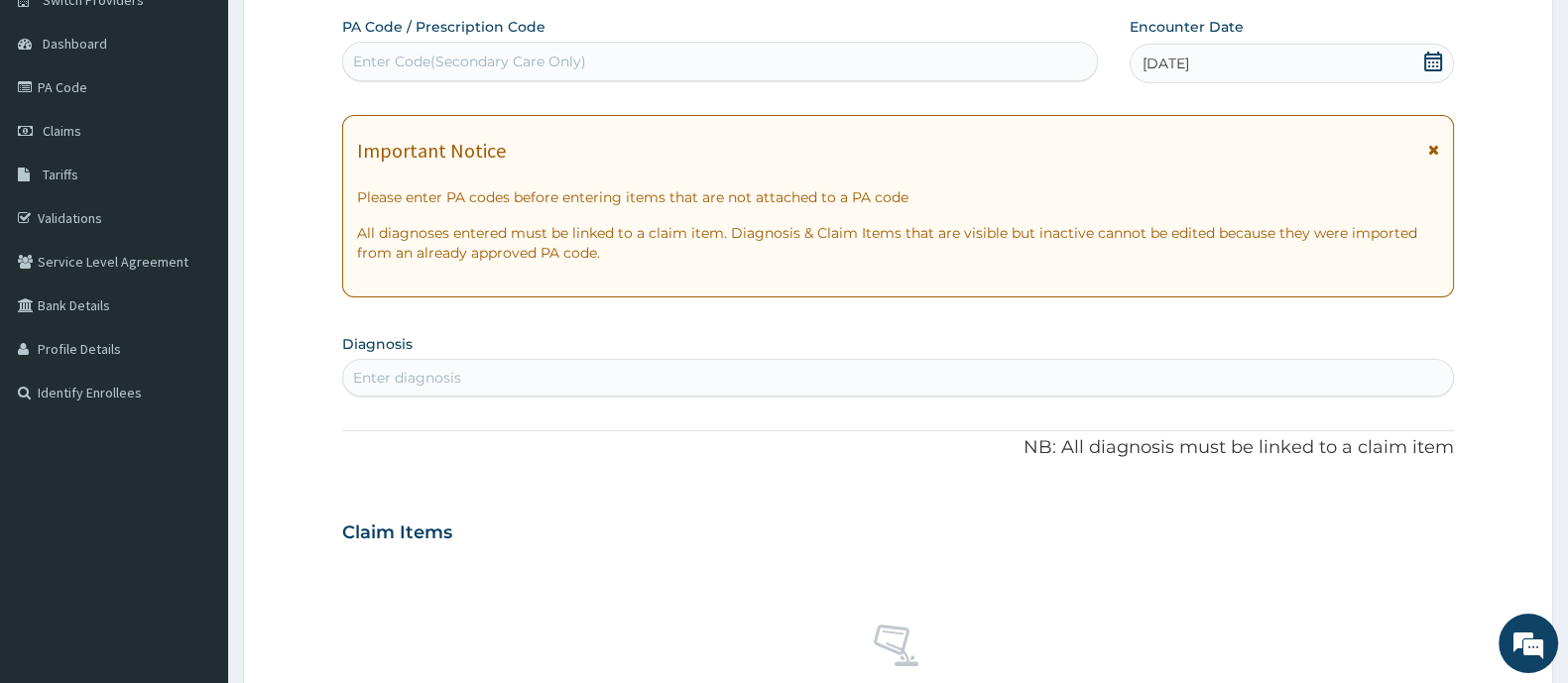
click at [504, 376] on div "Enter diagnosis" at bounding box center [897, 378] width 1109 height 32
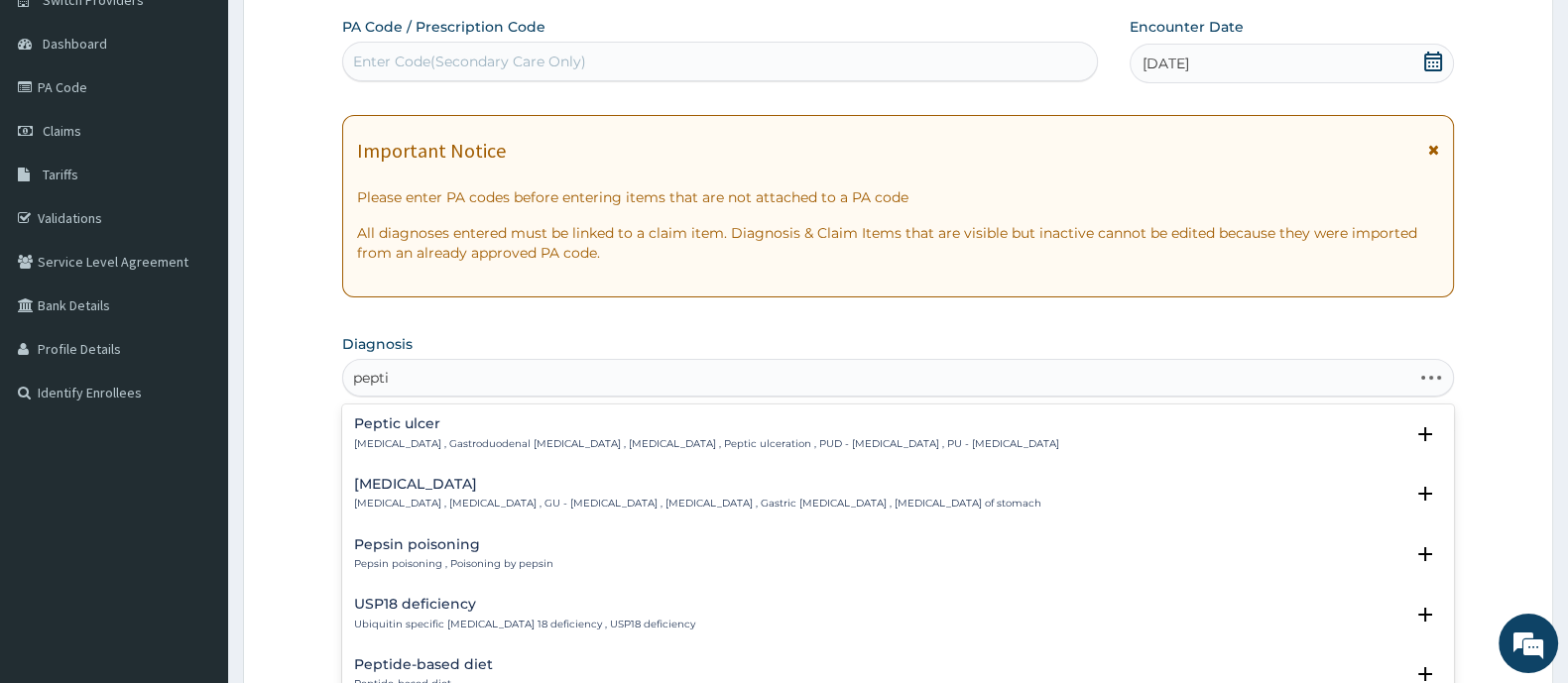
type input "peptic"
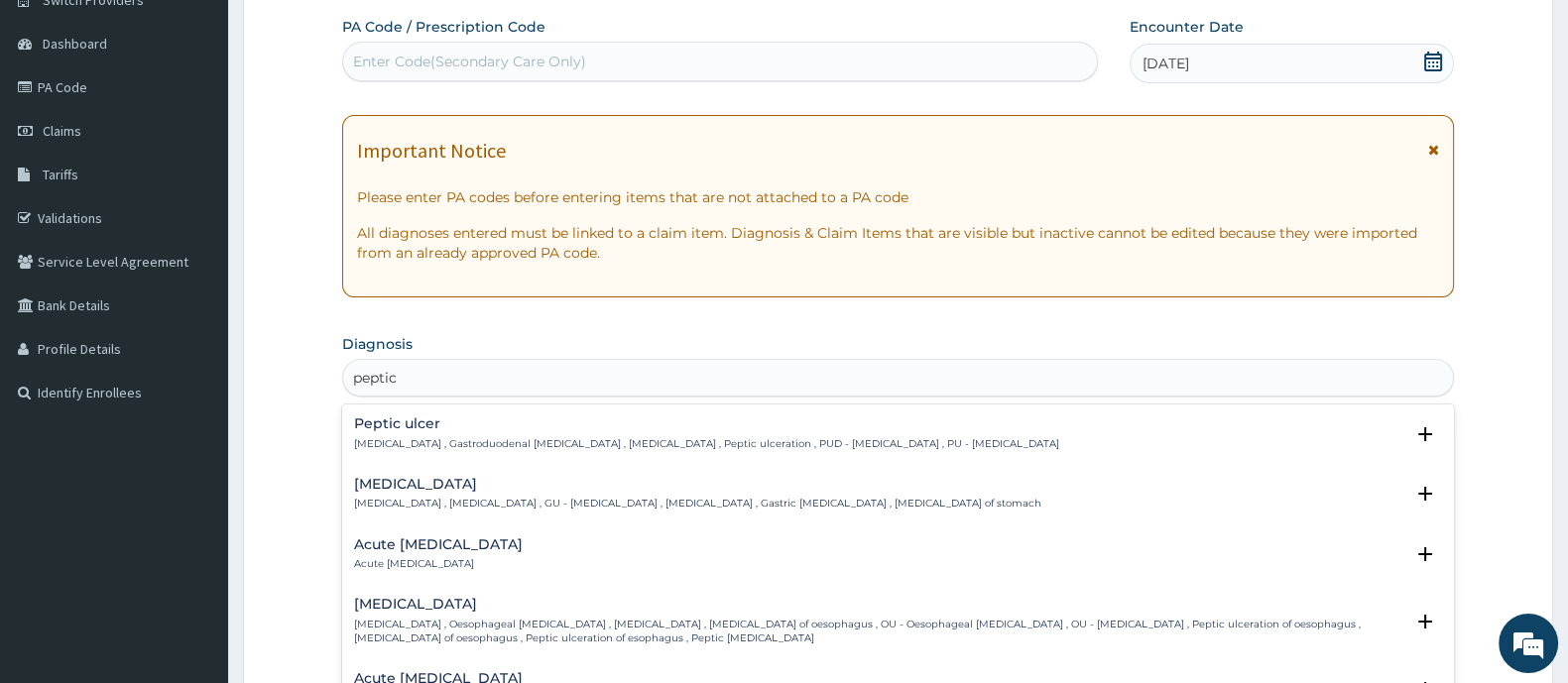
click at [434, 444] on p "[MEDICAL_DATA] , Gastroduodenal [MEDICAL_DATA] , [MEDICAL_DATA] , Peptic ulcera…" at bounding box center [706, 445] width 705 height 14
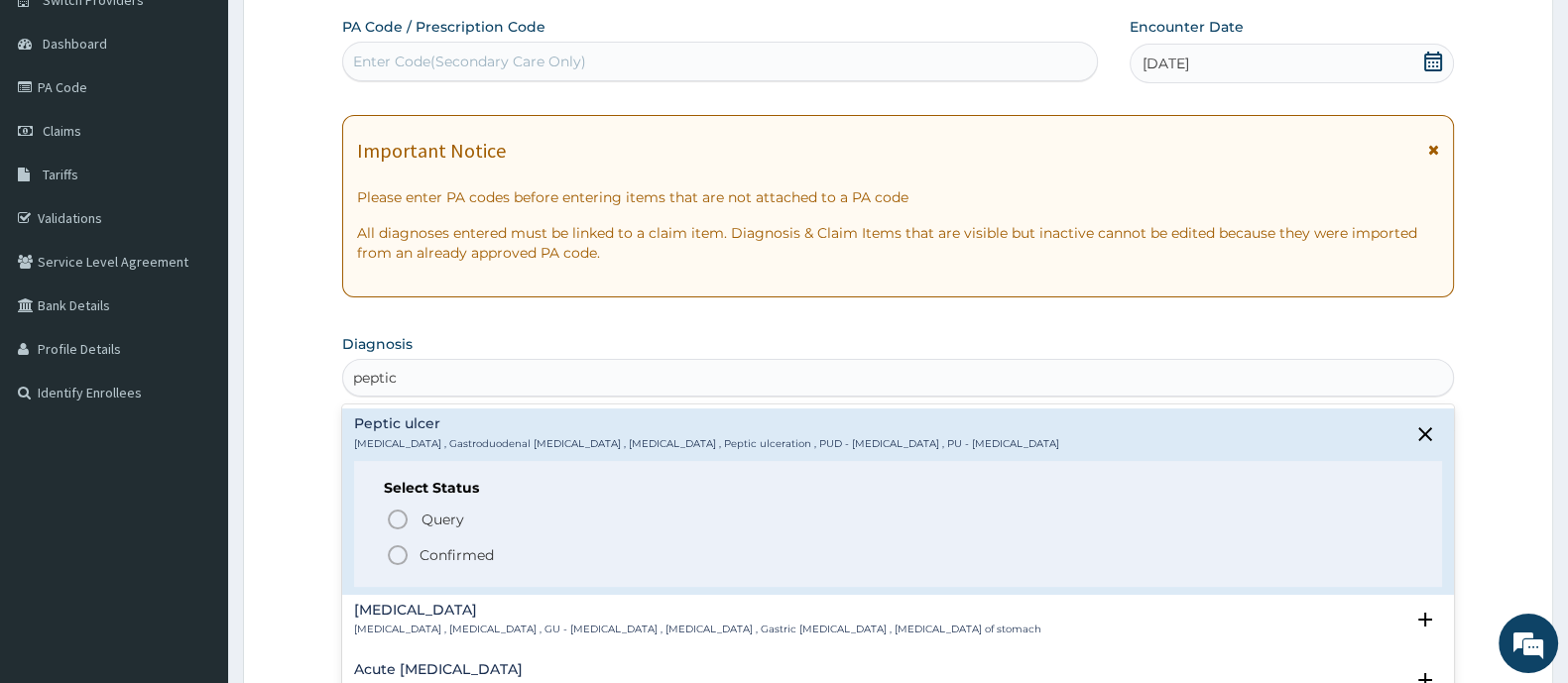
click at [398, 548] on icon "status option filled" at bounding box center [398, 555] width 24 height 24
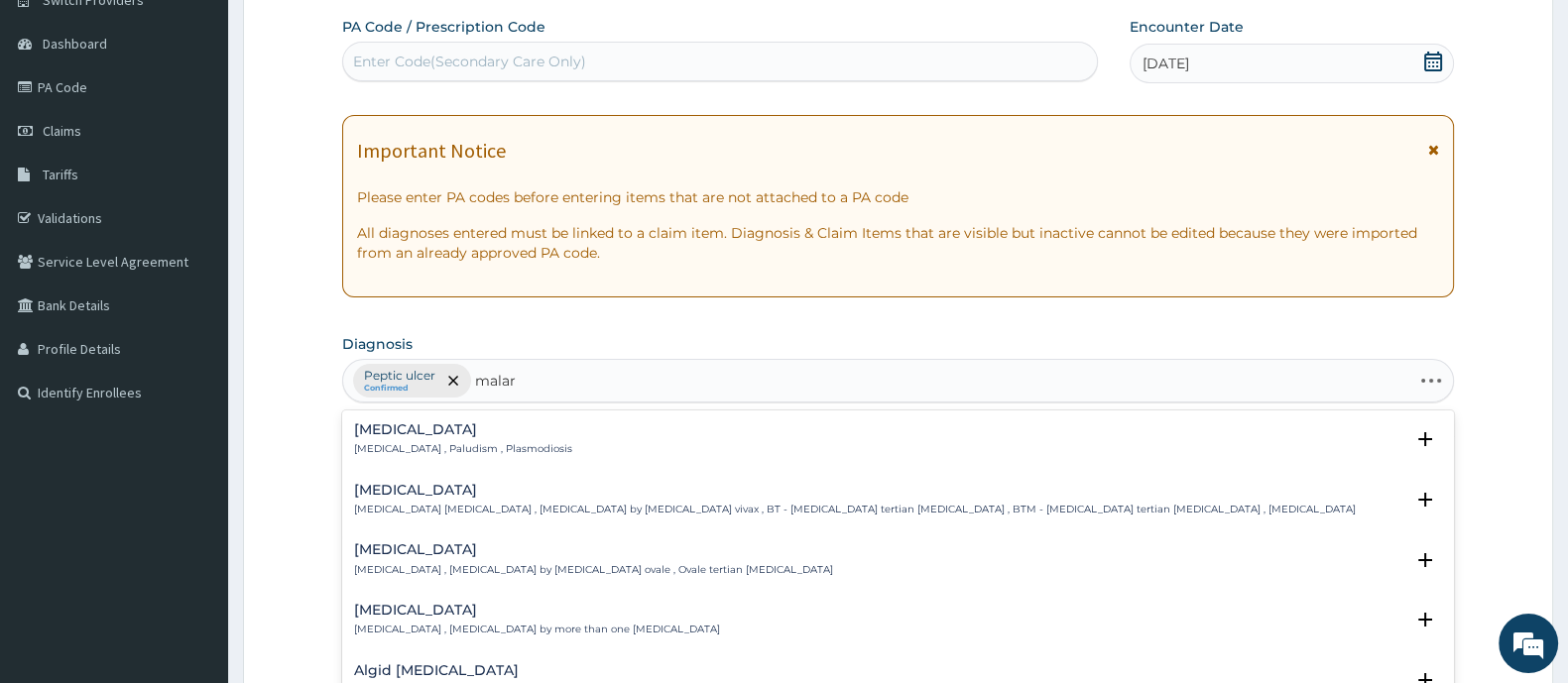
type input "malari"
click at [412, 436] on h4 "[MEDICAL_DATA]" at bounding box center [463, 430] width 218 height 15
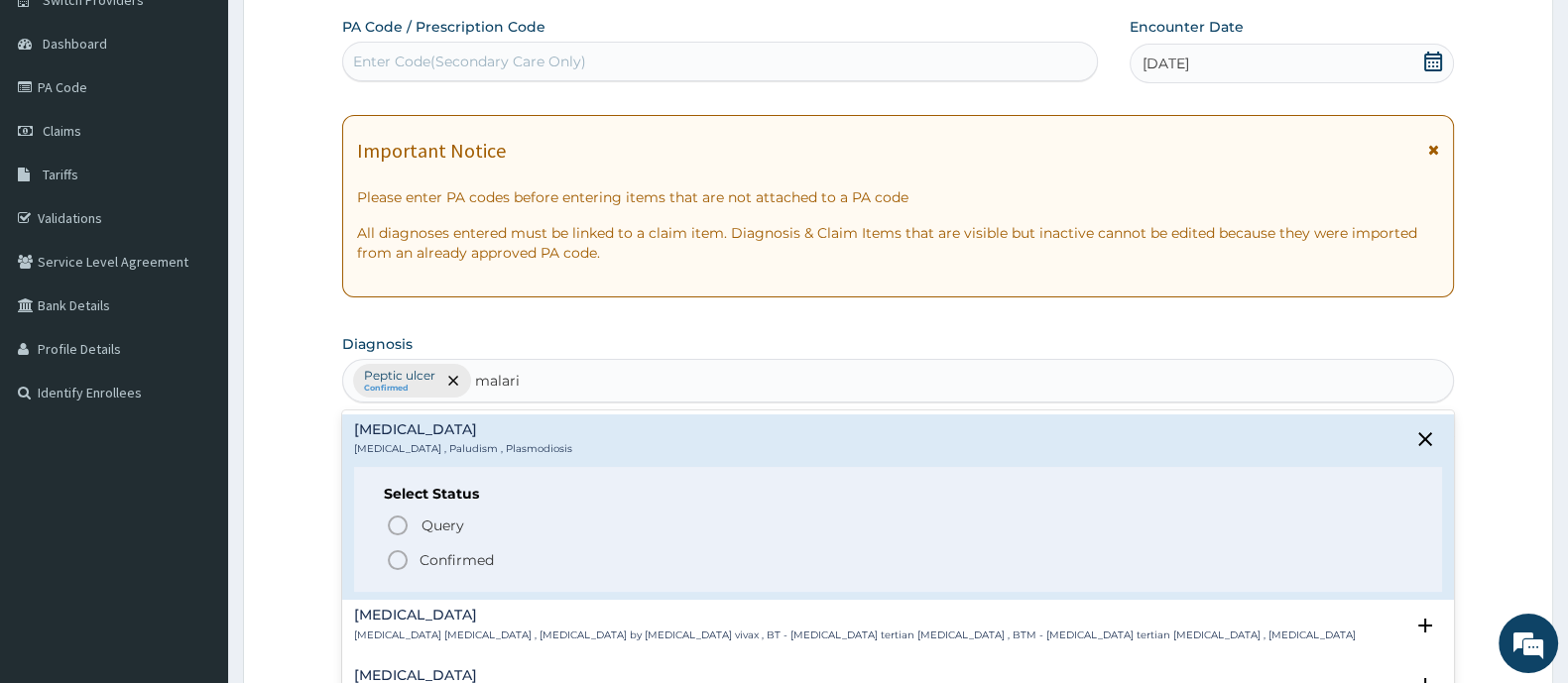
click at [402, 557] on icon "status option filled" at bounding box center [398, 560] width 24 height 24
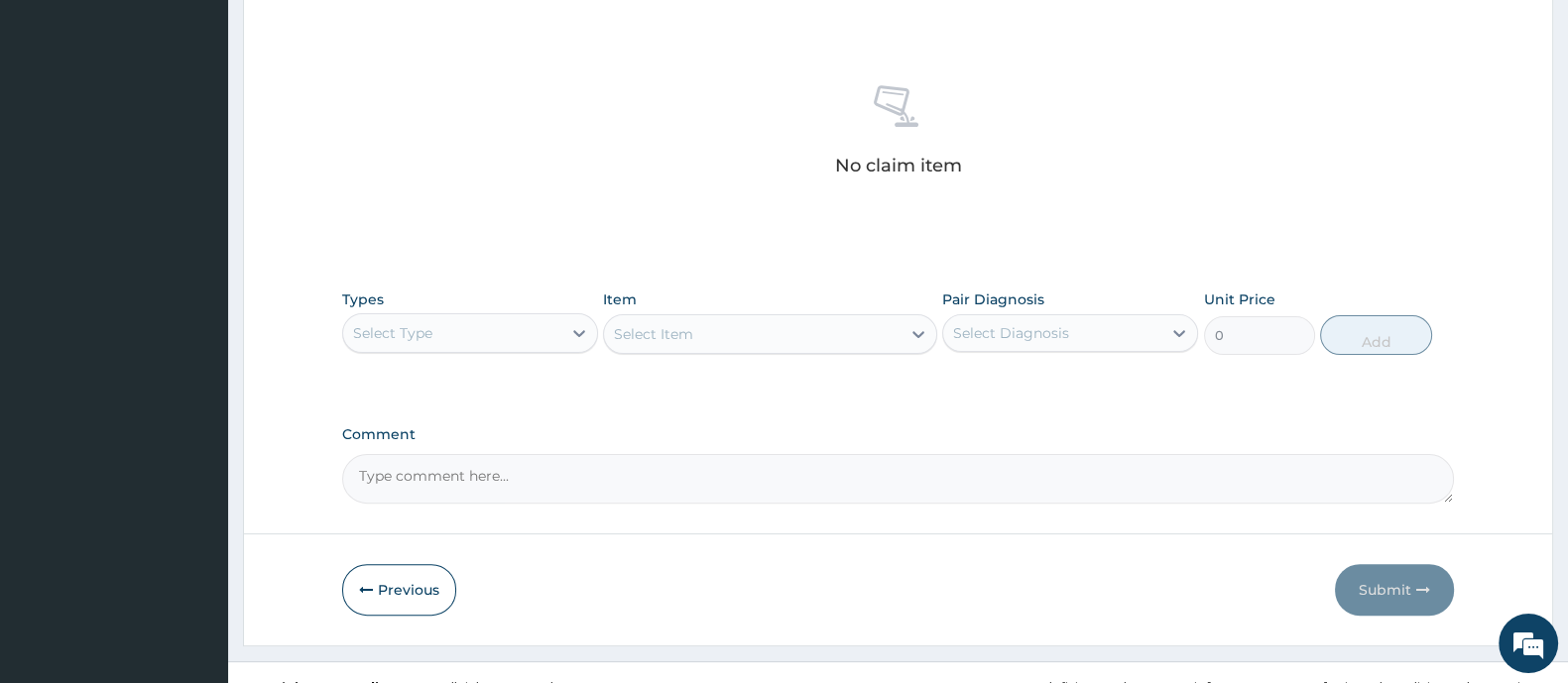
scroll to position [744, 0]
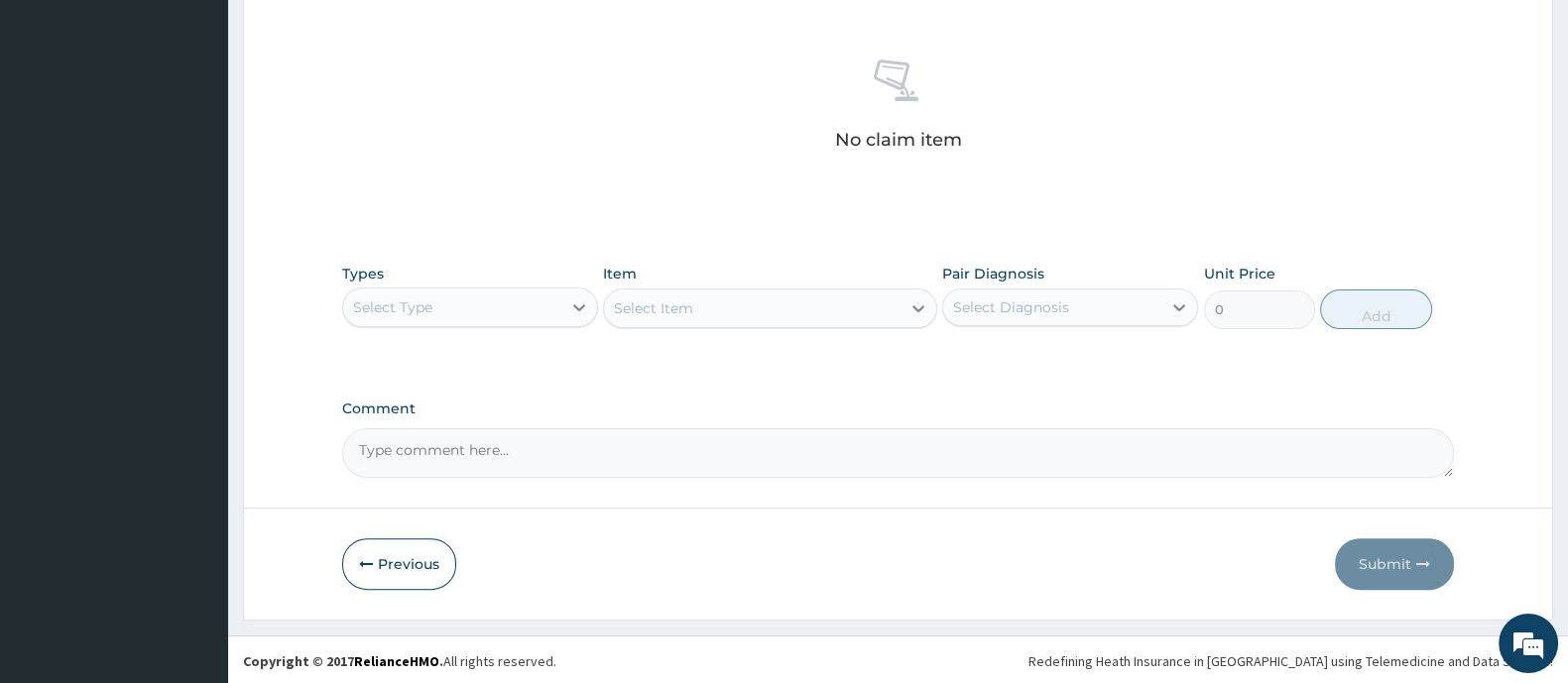
click at [466, 301] on div "Select Type" at bounding box center [452, 307] width 218 height 32
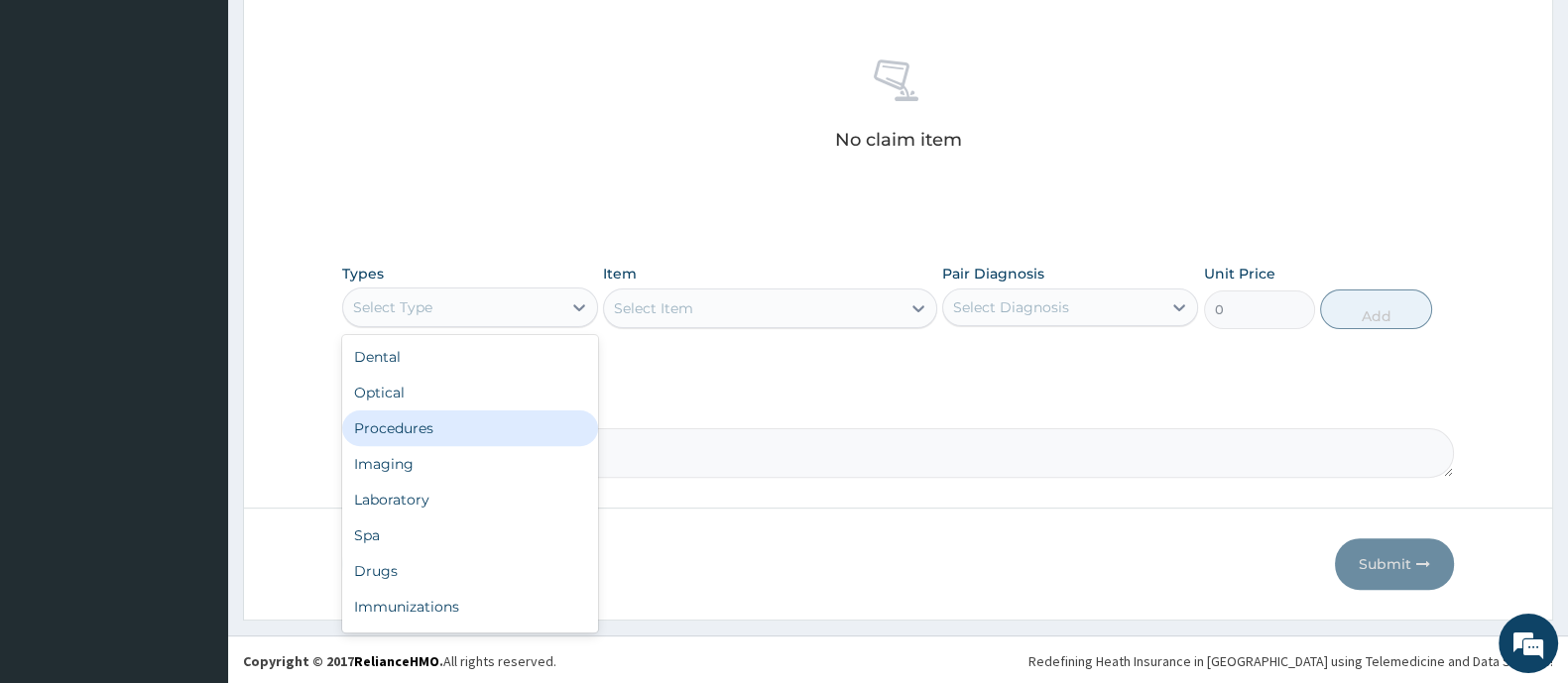
click at [442, 427] on div "Procedures" at bounding box center [470, 429] width 256 height 36
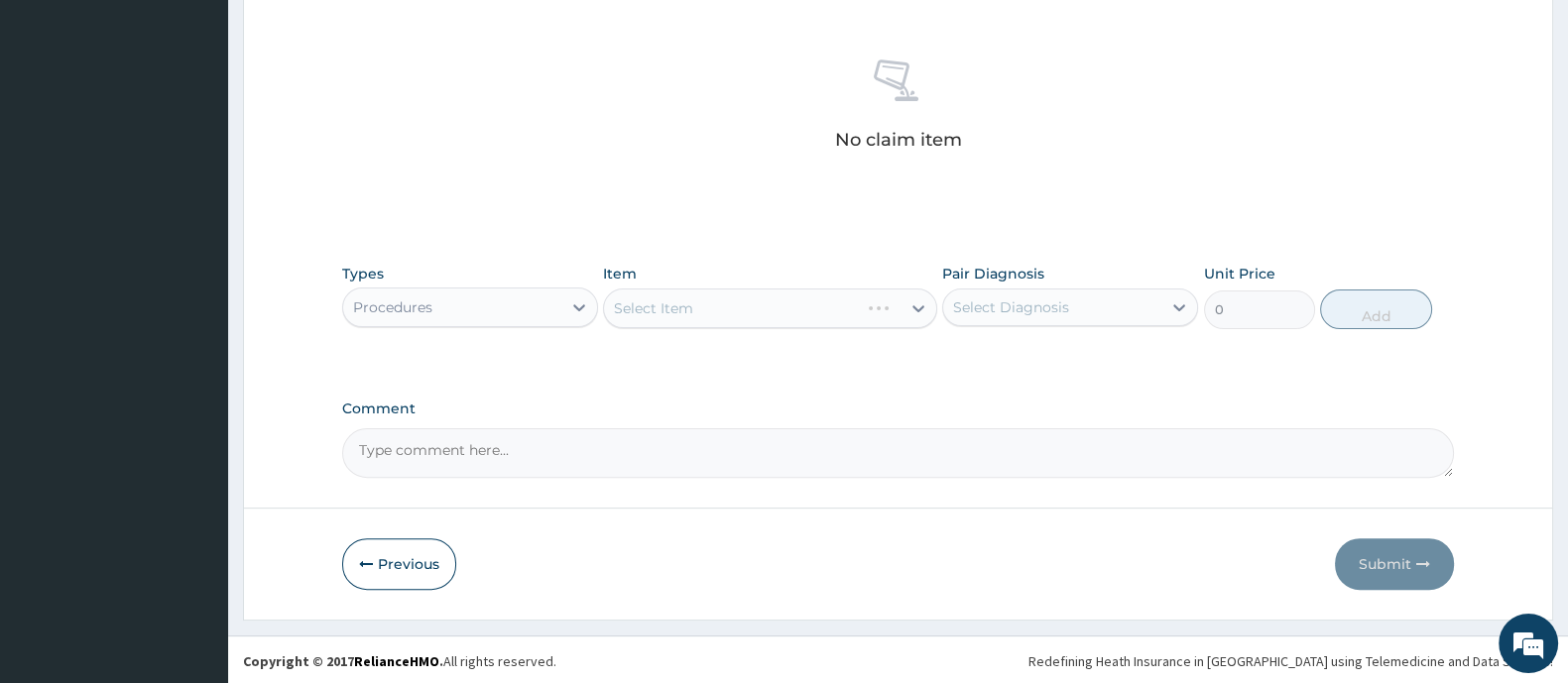
click at [684, 310] on div "Select Item" at bounding box center [770, 308] width 333 height 40
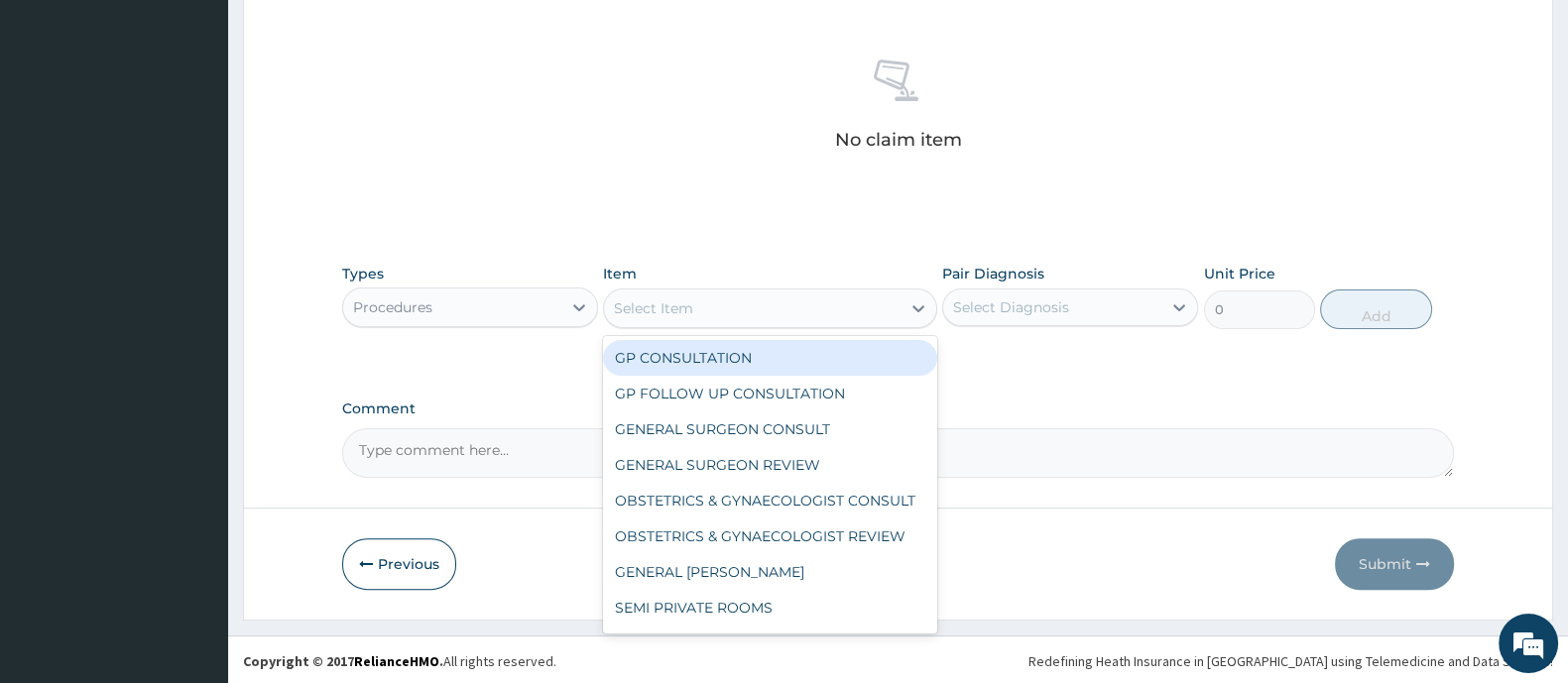
click at [684, 310] on div "Select Item" at bounding box center [654, 308] width 80 height 20
click at [678, 350] on div "GP CONSULTATION" at bounding box center [770, 358] width 333 height 36
type input "2000"
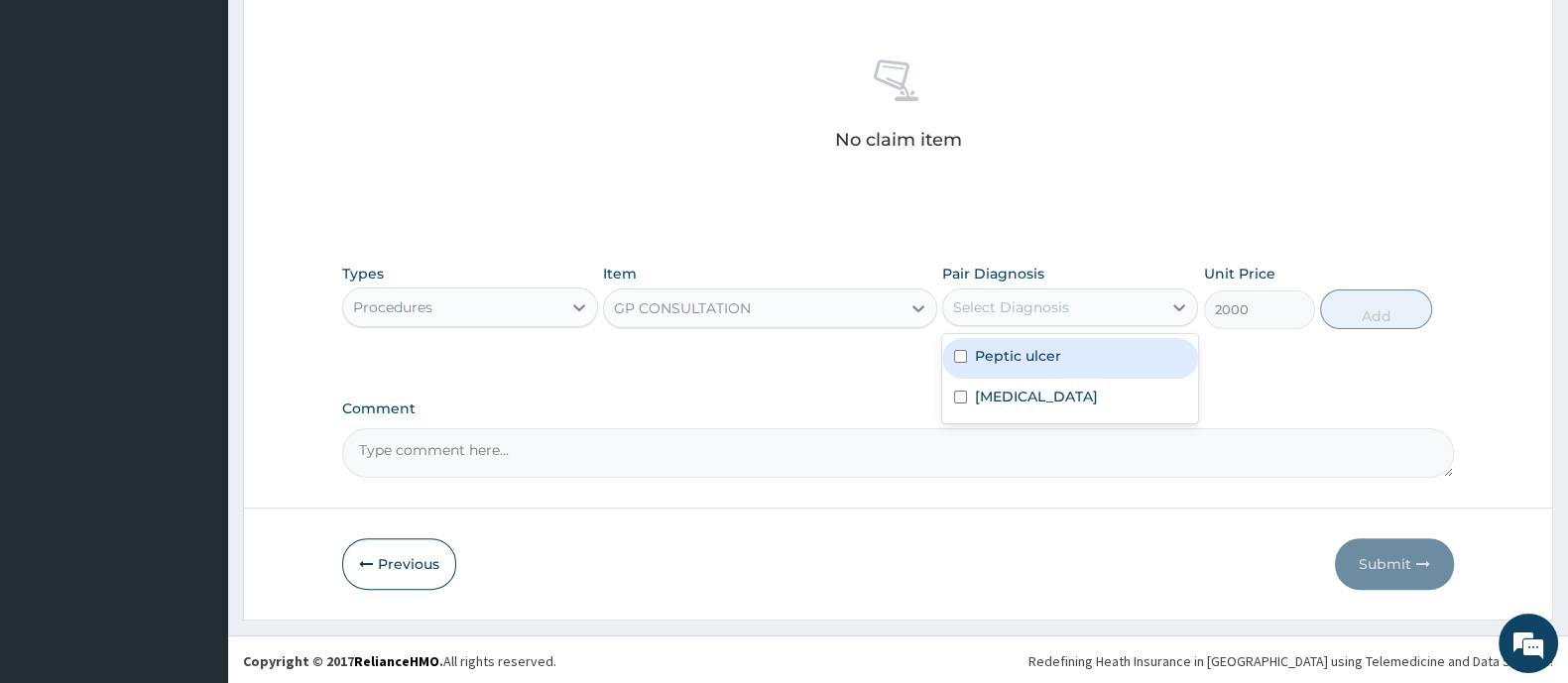
click at [968, 319] on div "Select Diagnosis" at bounding box center [1052, 307] width 218 height 32
drag, startPoint x: 971, startPoint y: 359, endPoint x: 964, endPoint y: 384, distance: 26.0
click at [971, 360] on div "Peptic ulcer" at bounding box center [1070, 358] width 256 height 41
checkbox input "true"
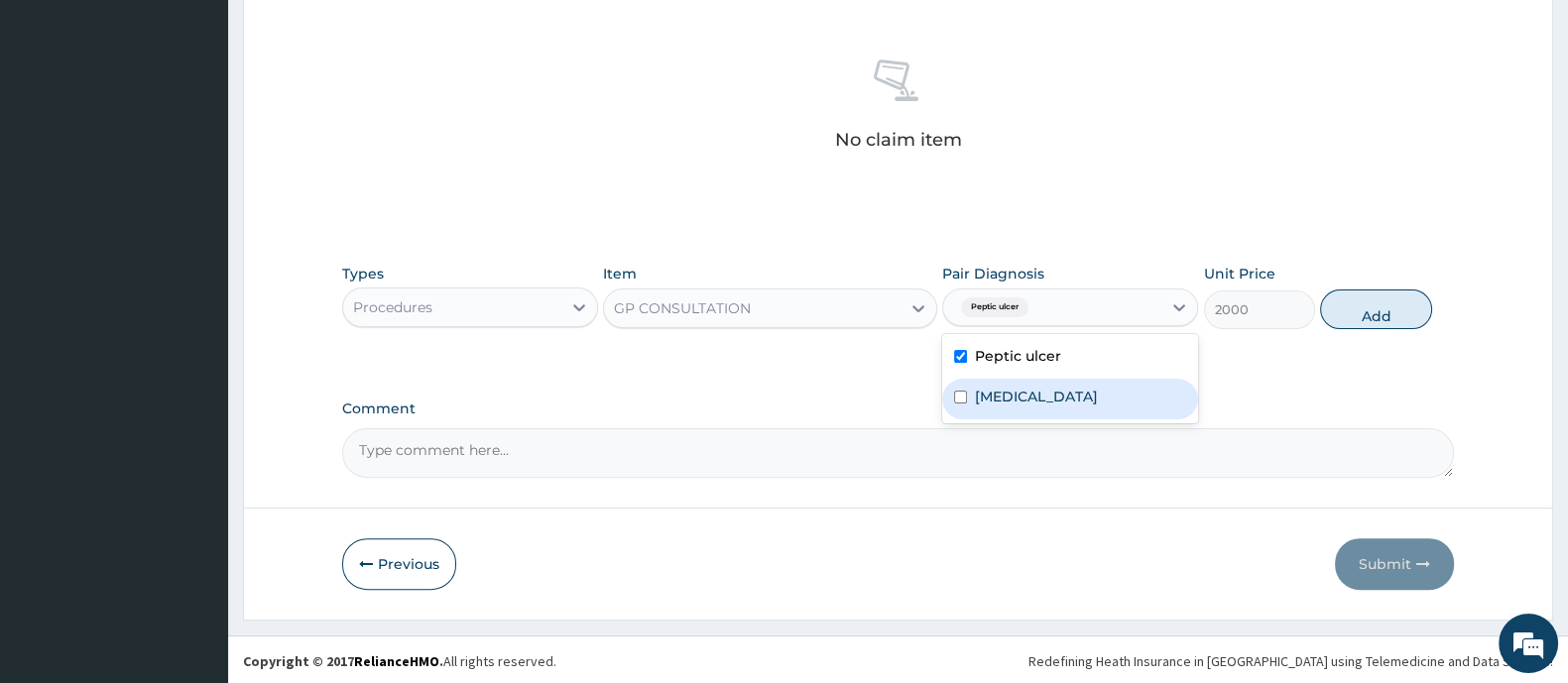
click at [958, 394] on input "checkbox" at bounding box center [960, 397] width 13 height 13
checkbox input "true"
click at [1374, 313] on button "Add" at bounding box center [1375, 309] width 111 height 40
type input "0"
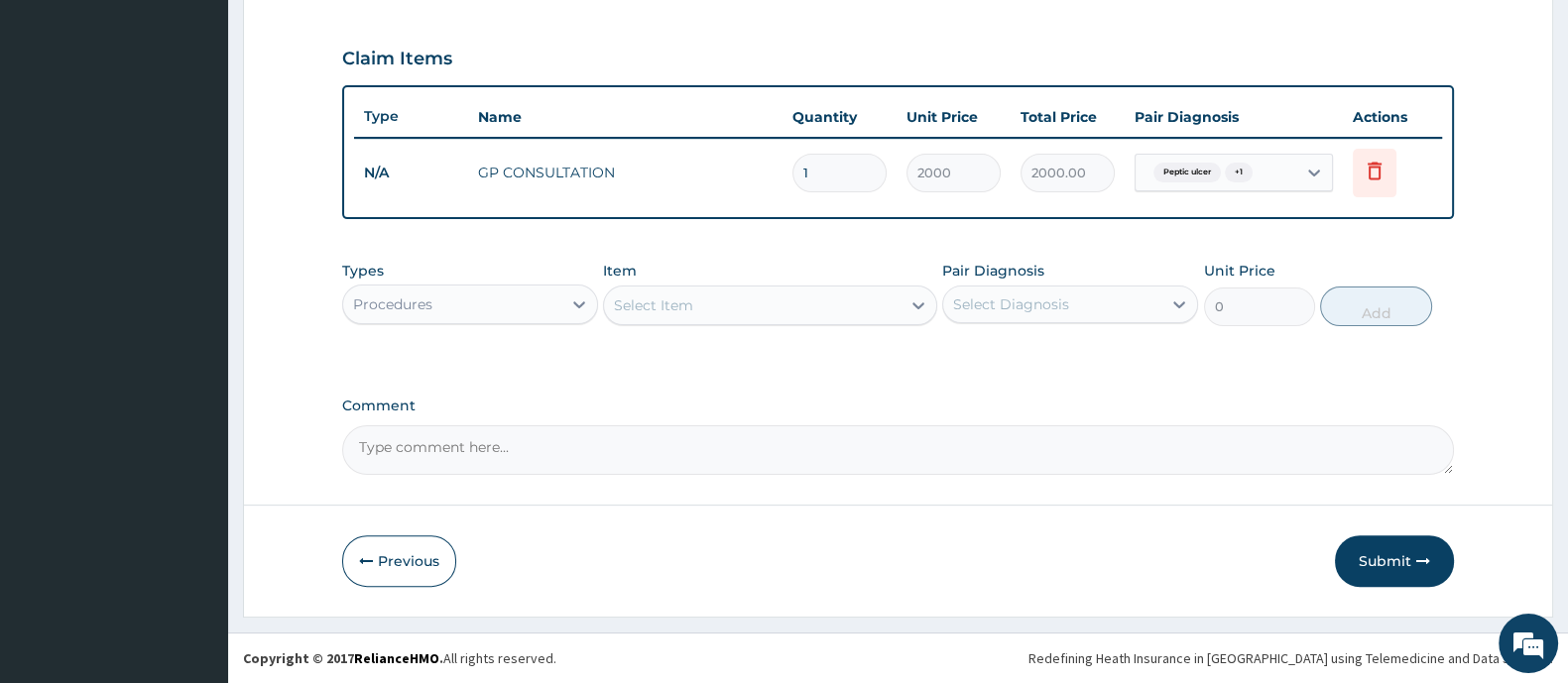
scroll to position [650, 0]
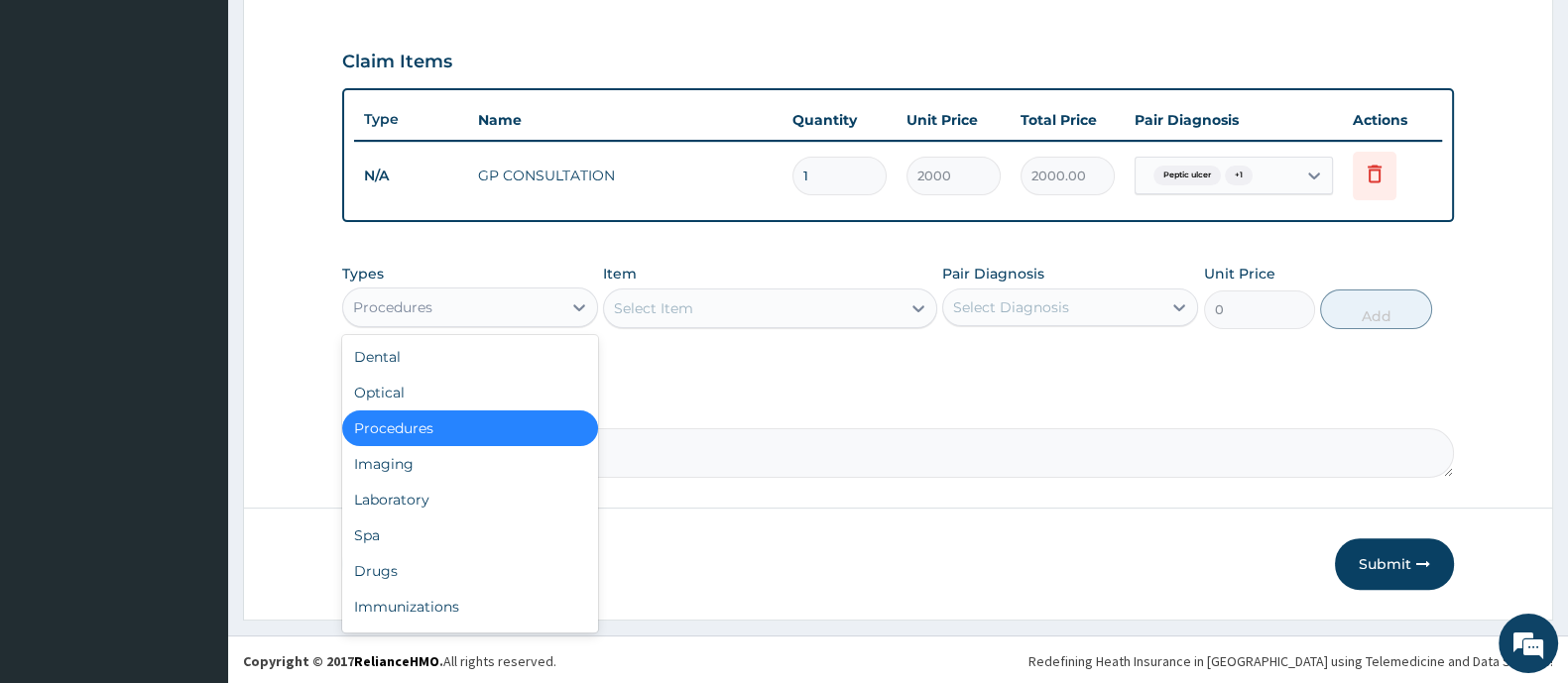
click at [535, 313] on div "Procedures" at bounding box center [452, 307] width 218 height 32
click at [431, 491] on div "Laboratory" at bounding box center [470, 500] width 256 height 36
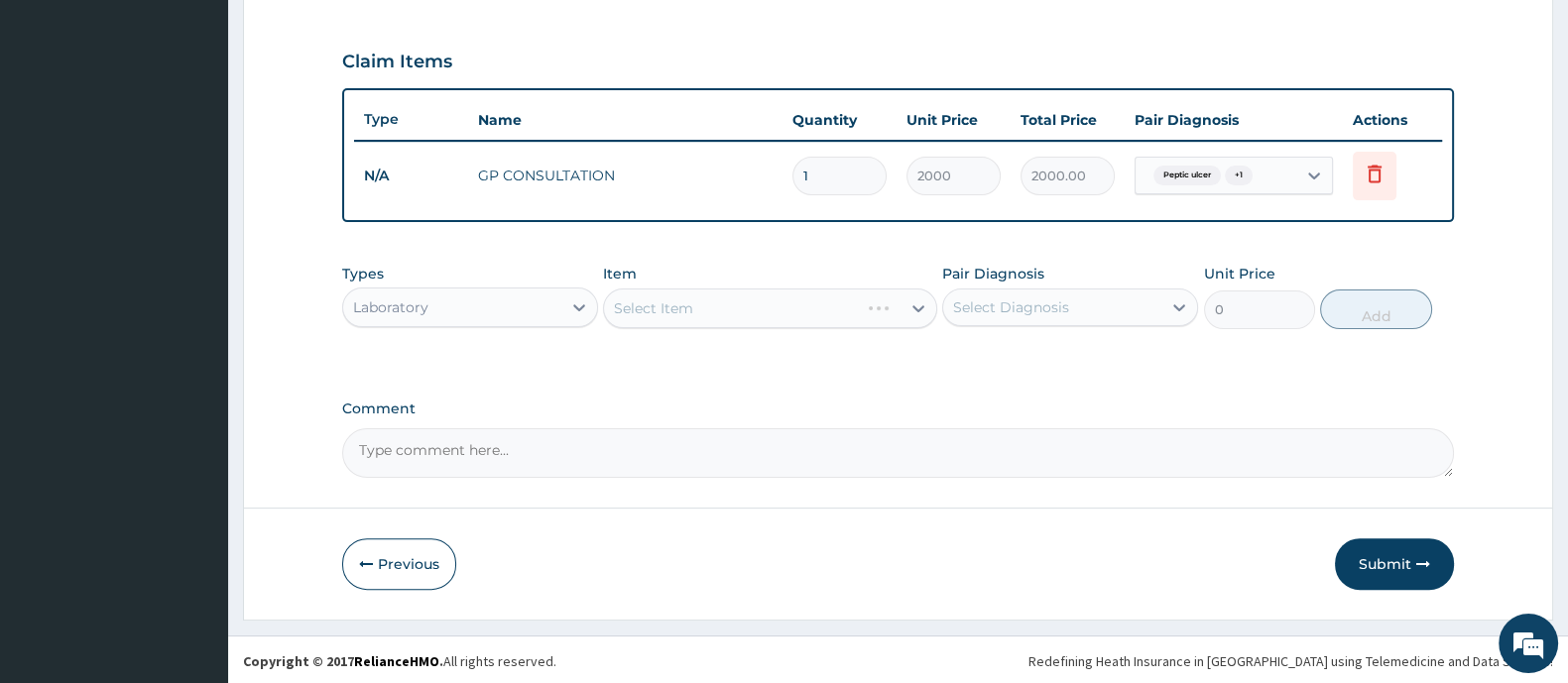
click at [838, 311] on div "Select Item" at bounding box center [770, 308] width 333 height 40
click at [839, 313] on div "Select Item" at bounding box center [770, 308] width 333 height 40
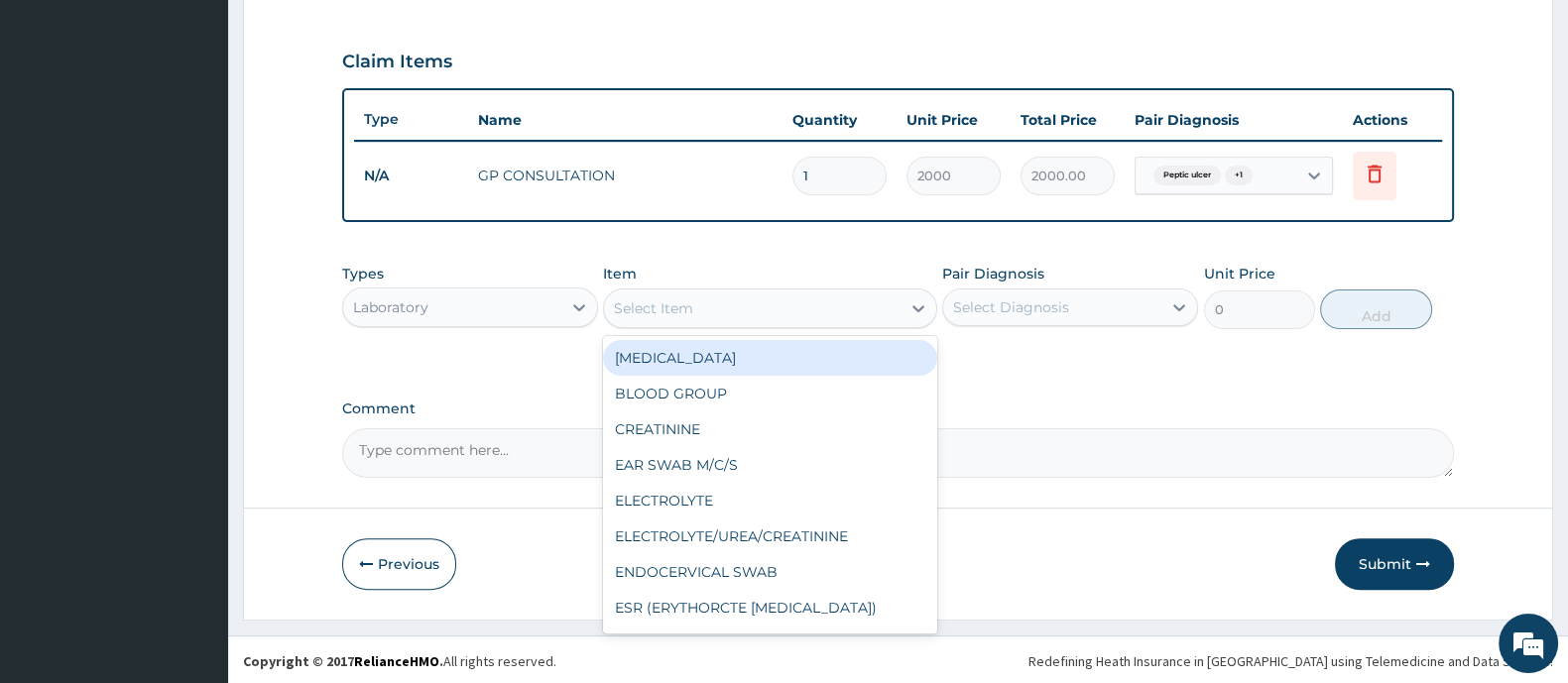
click at [779, 321] on div "Select Item" at bounding box center [752, 308] width 295 height 32
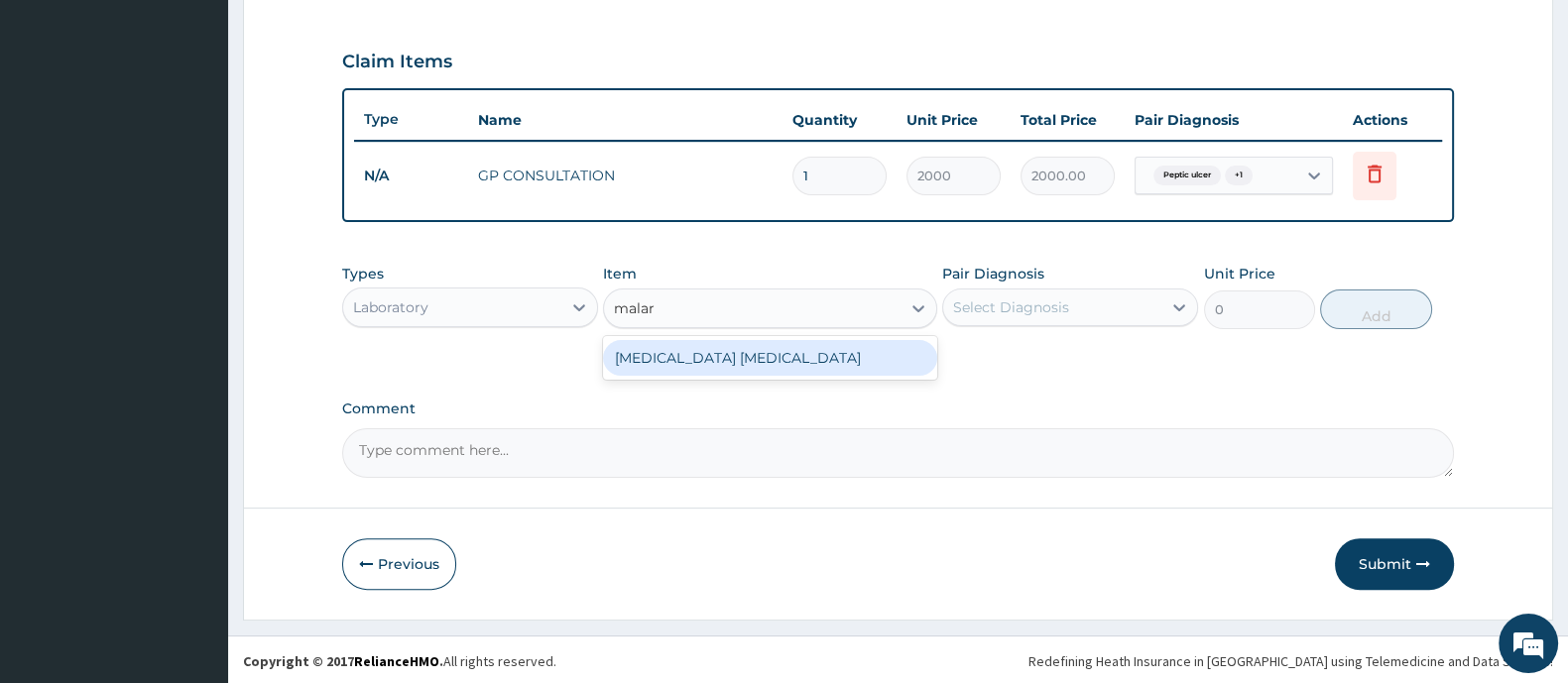
type input "malari"
drag, startPoint x: 804, startPoint y: 359, endPoint x: 1014, endPoint y: 330, distance: 212.0
click at [812, 360] on div "[MEDICAL_DATA] [MEDICAL_DATA]" at bounding box center [770, 358] width 333 height 36
type input "1000"
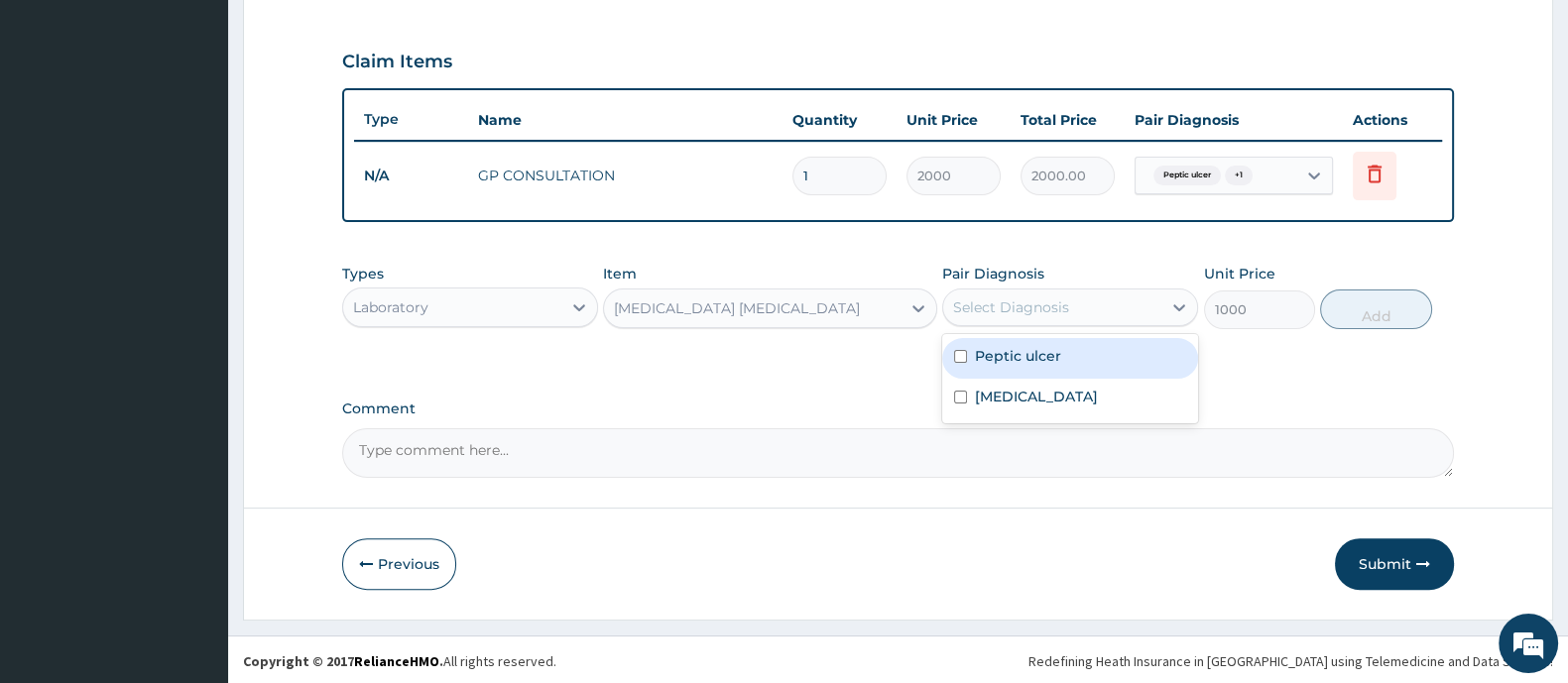
click at [1045, 301] on div "Select Diagnosis" at bounding box center [1011, 307] width 116 height 20
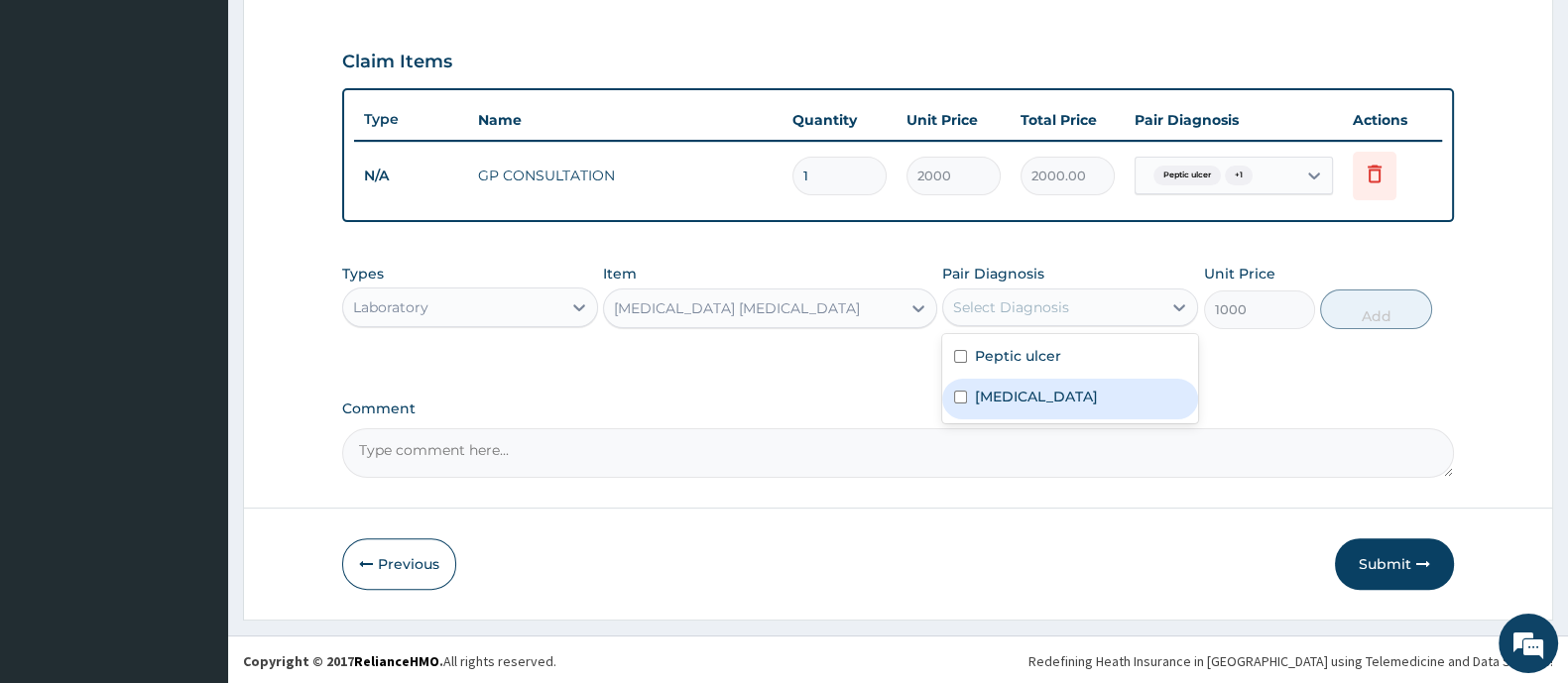
click at [975, 403] on label "[MEDICAL_DATA]" at bounding box center [1036, 397] width 123 height 20
checkbox input "true"
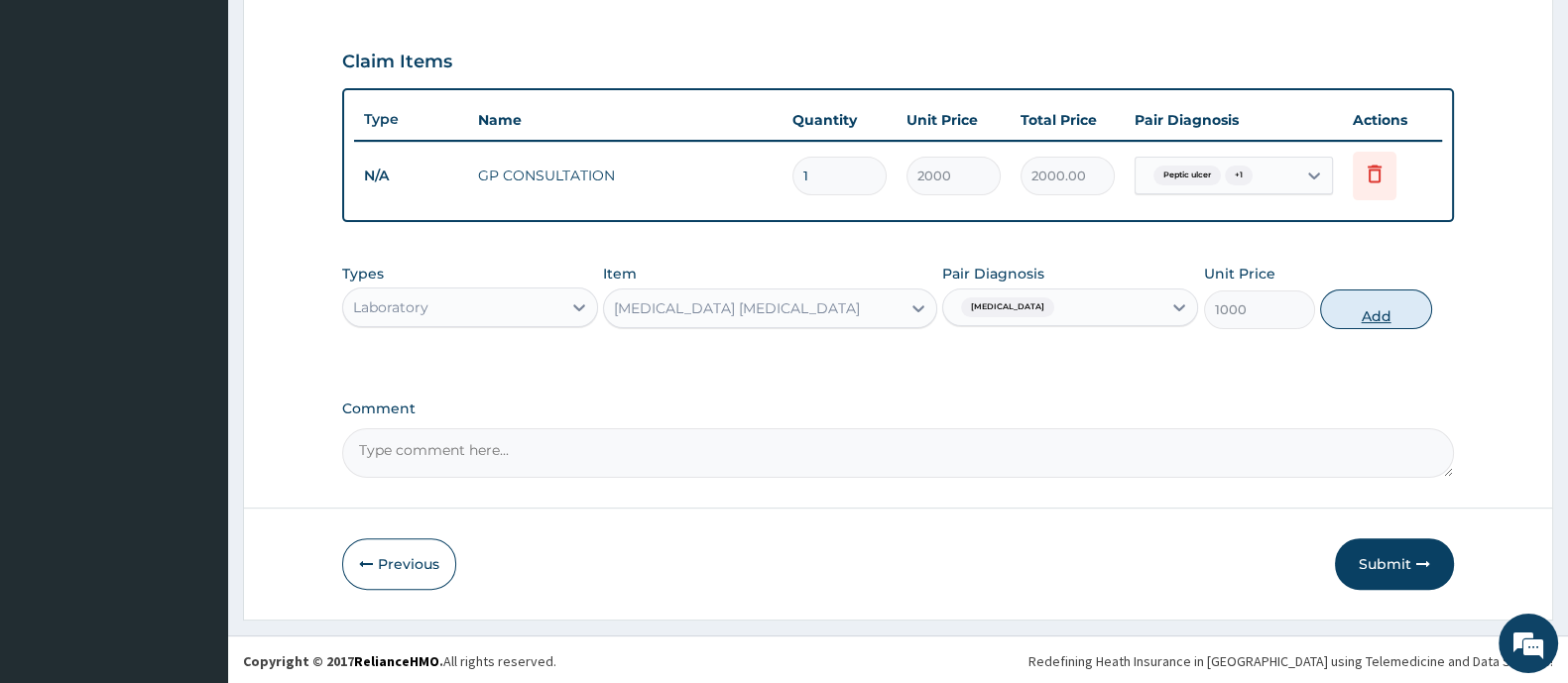
click at [1377, 309] on button "Add" at bounding box center [1375, 309] width 111 height 40
type input "0"
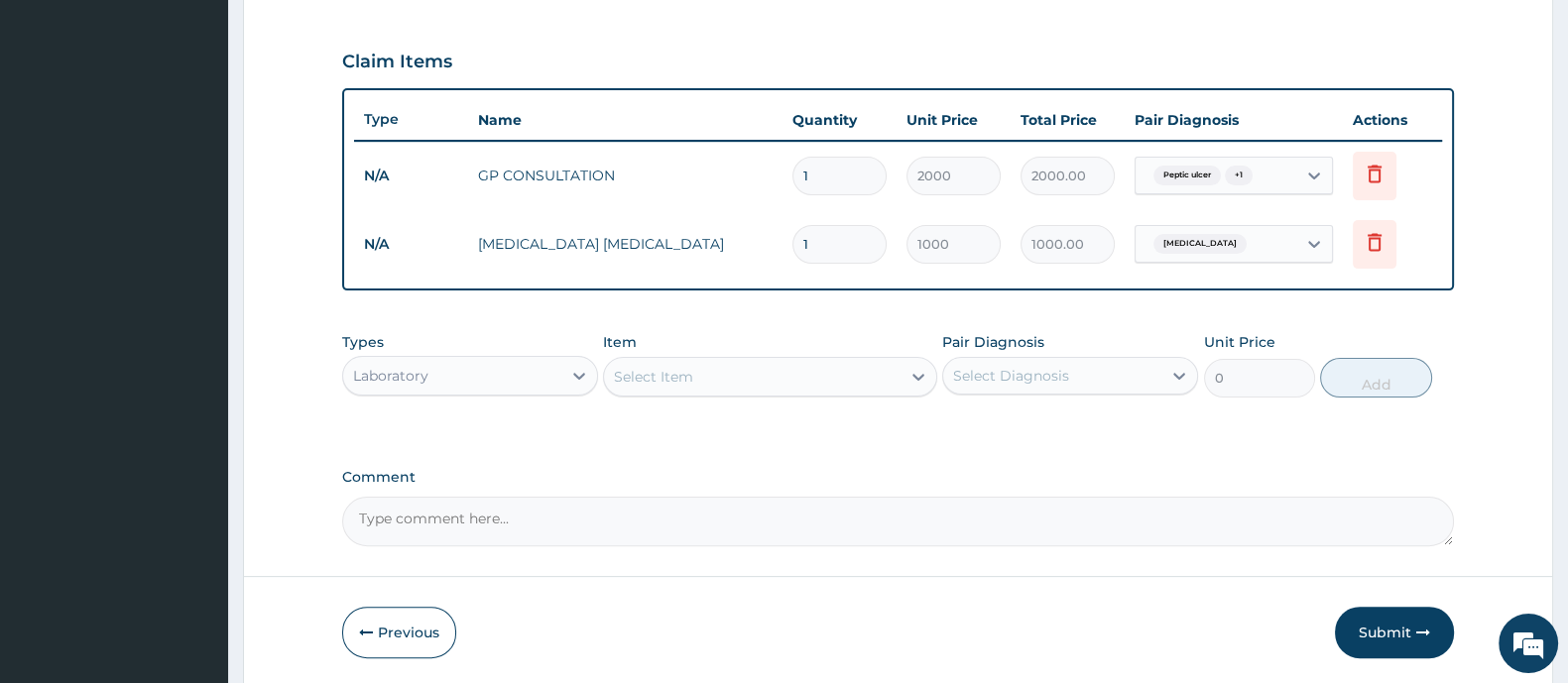
click at [442, 370] on div "Laboratory" at bounding box center [452, 376] width 218 height 32
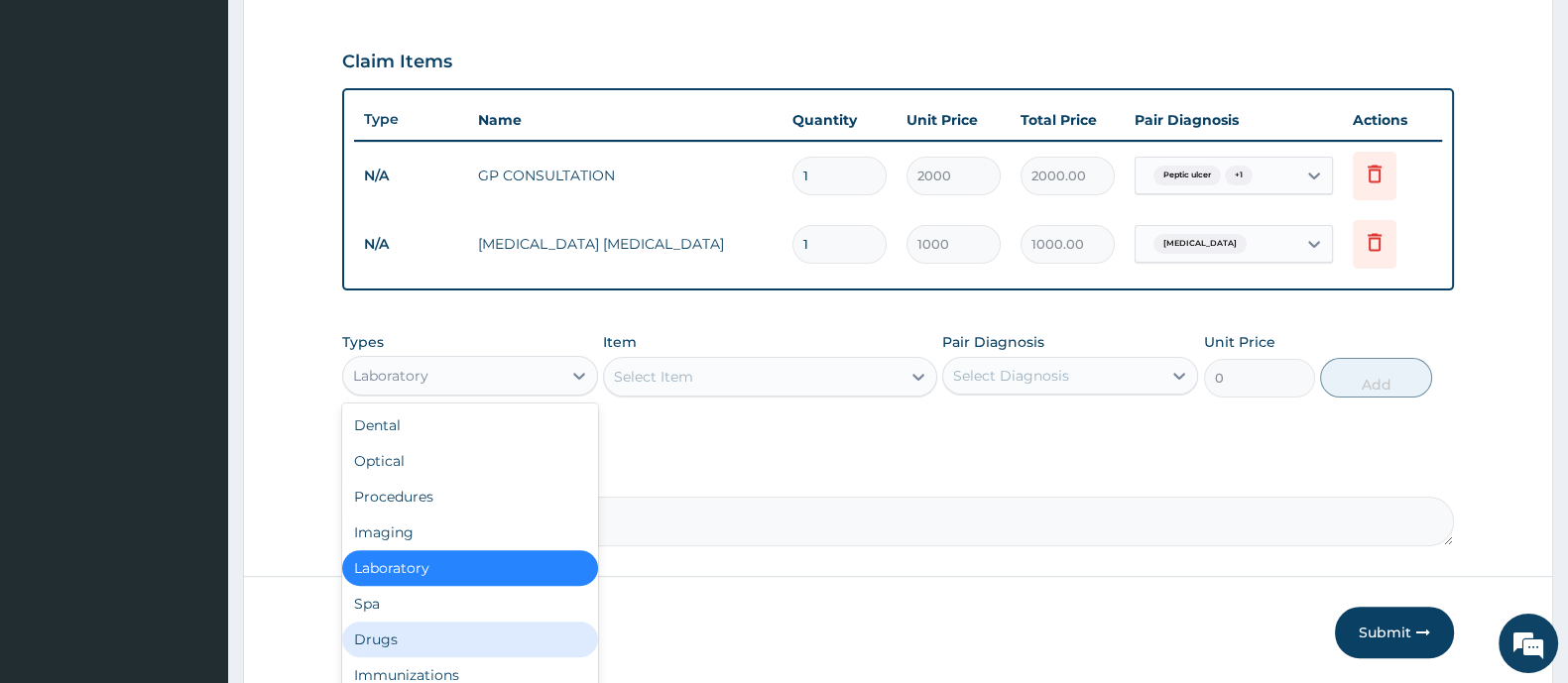
click at [392, 645] on div "Drugs" at bounding box center [470, 640] width 256 height 36
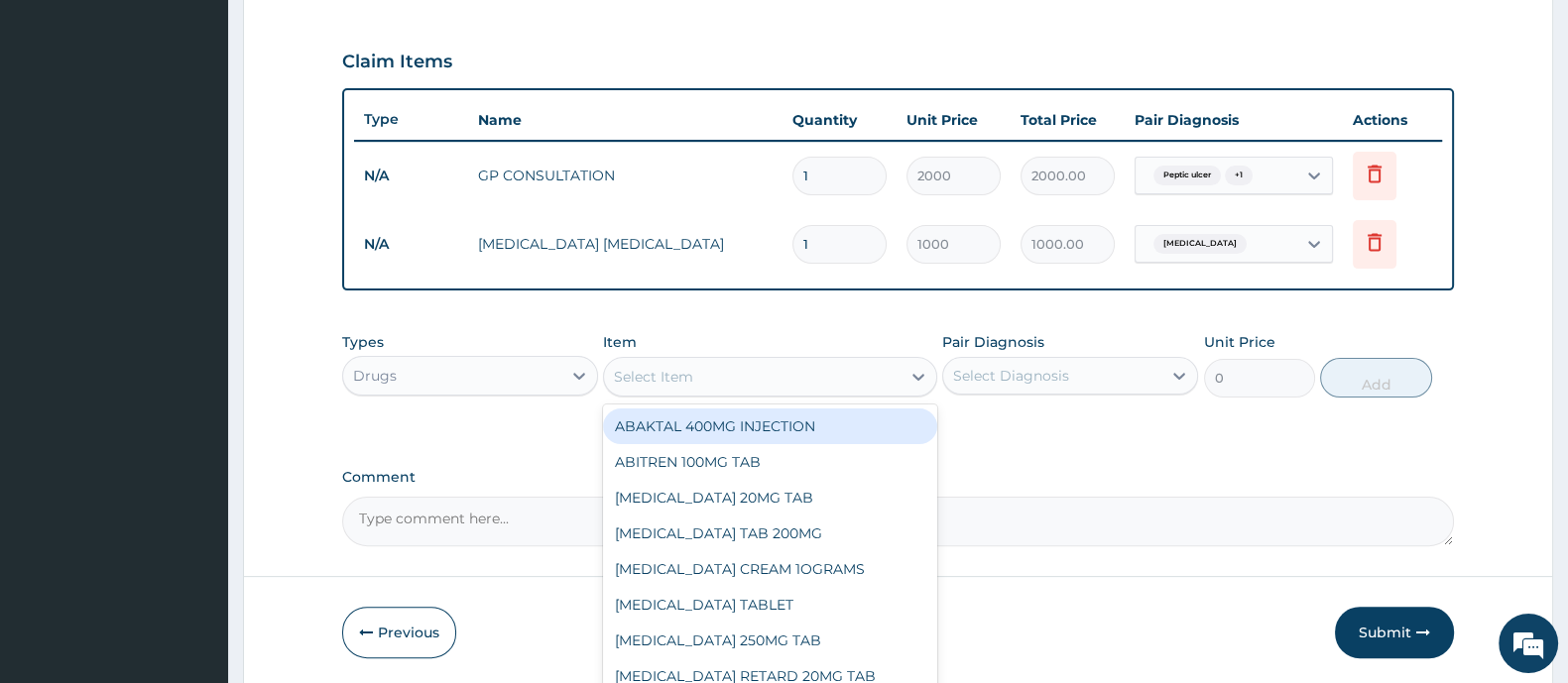
click at [706, 379] on div "Select Item" at bounding box center [752, 377] width 295 height 32
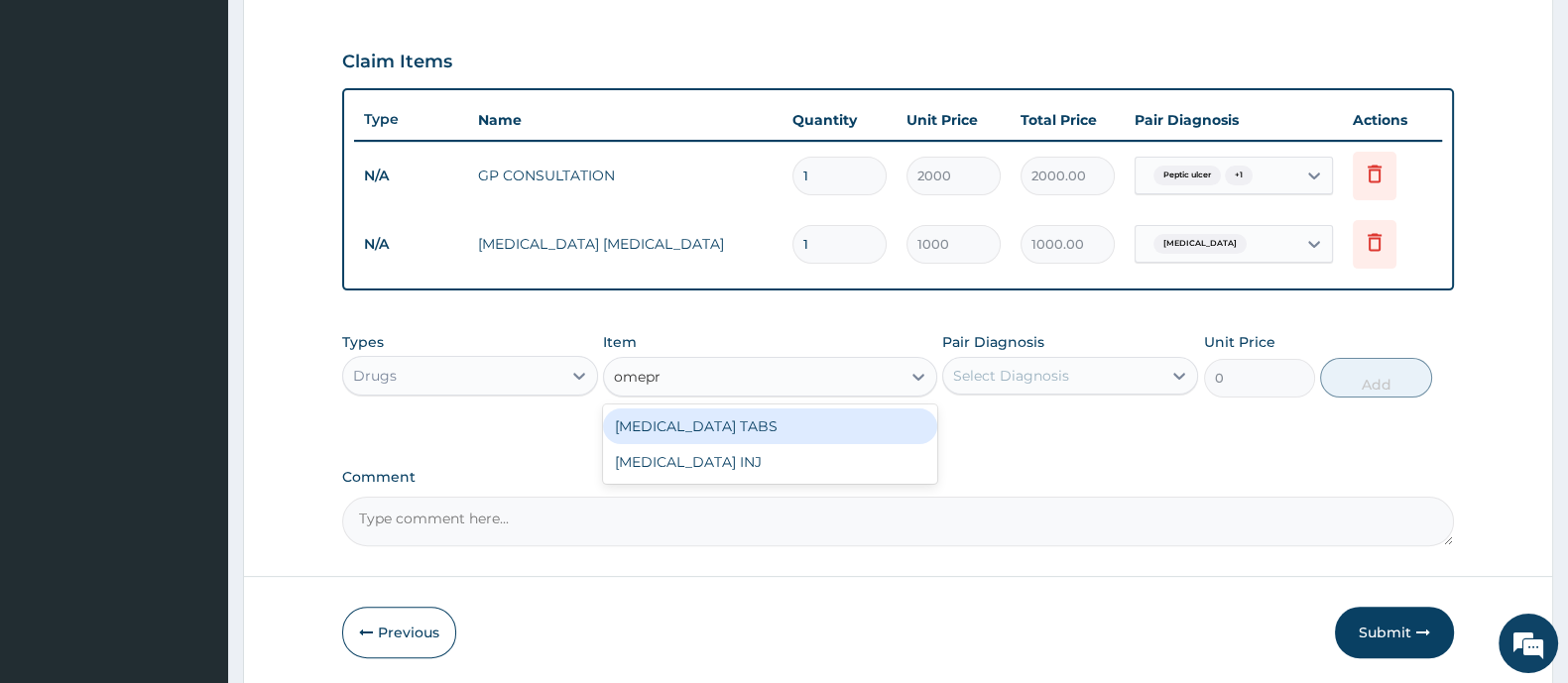
type input "omepra"
click at [749, 429] on div "[MEDICAL_DATA] TABS" at bounding box center [770, 427] width 333 height 36
type input "100"
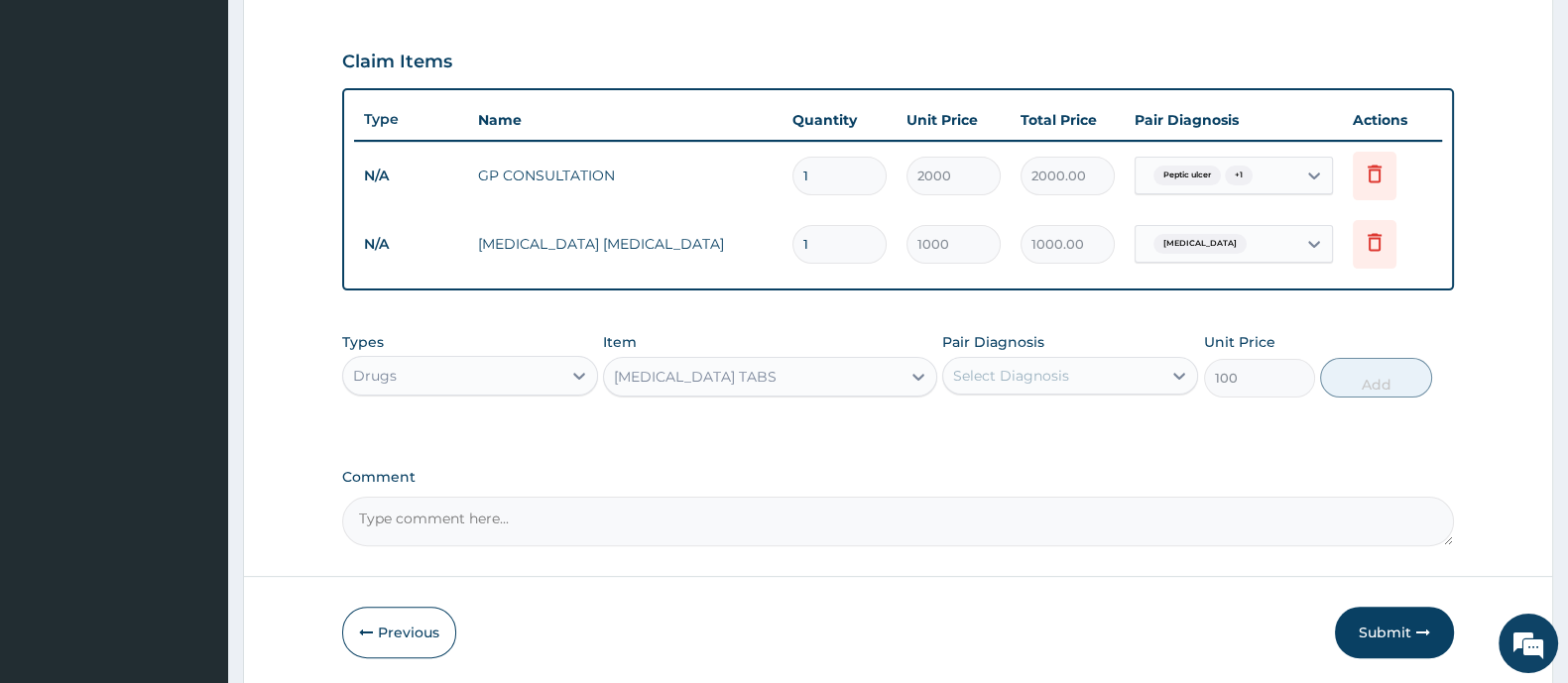
click at [1002, 370] on div "Select Diagnosis" at bounding box center [1011, 376] width 116 height 20
click at [992, 435] on div "Peptic ulcer" at bounding box center [1070, 427] width 256 height 41
checkbox input "true"
click at [1344, 394] on button "Add" at bounding box center [1375, 378] width 111 height 40
type input "0"
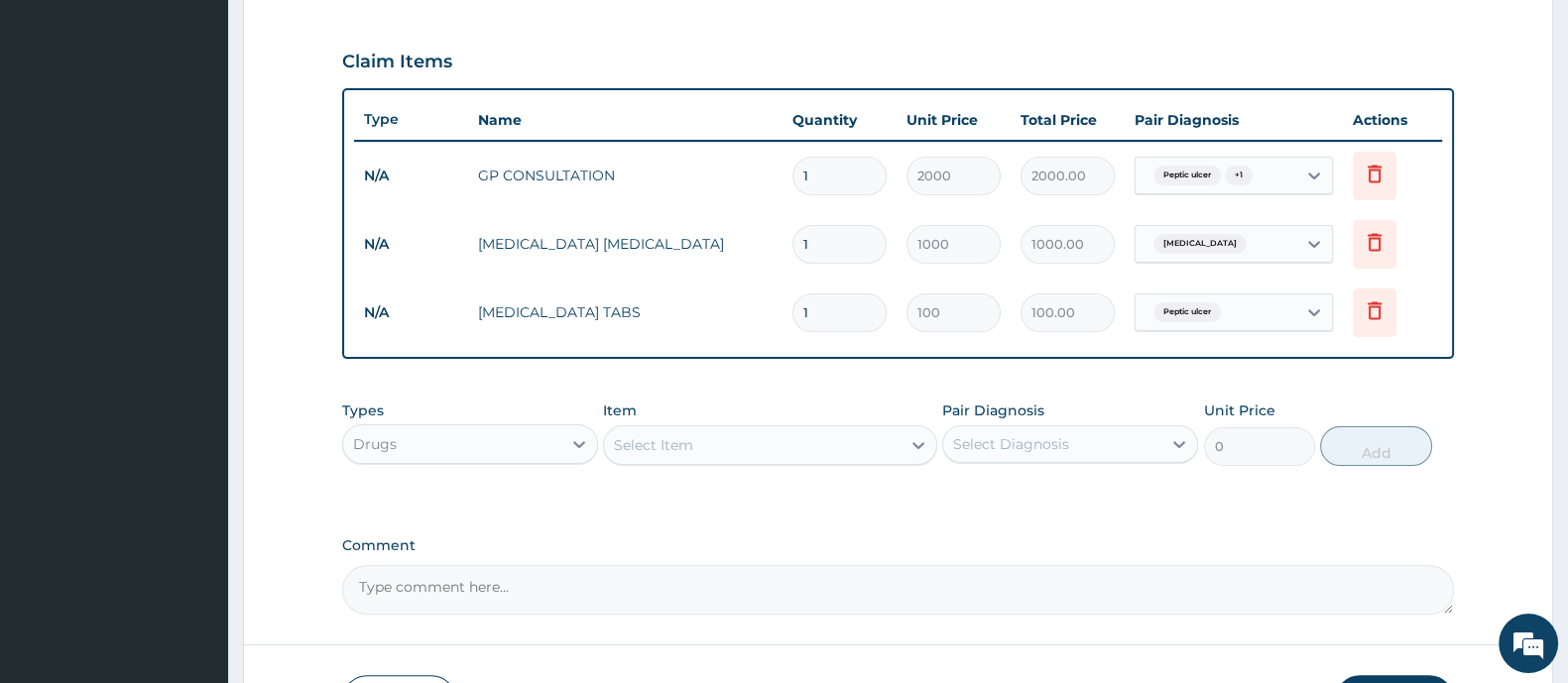
type input "0.00"
type input "6"
type input "600.00"
type input "6"
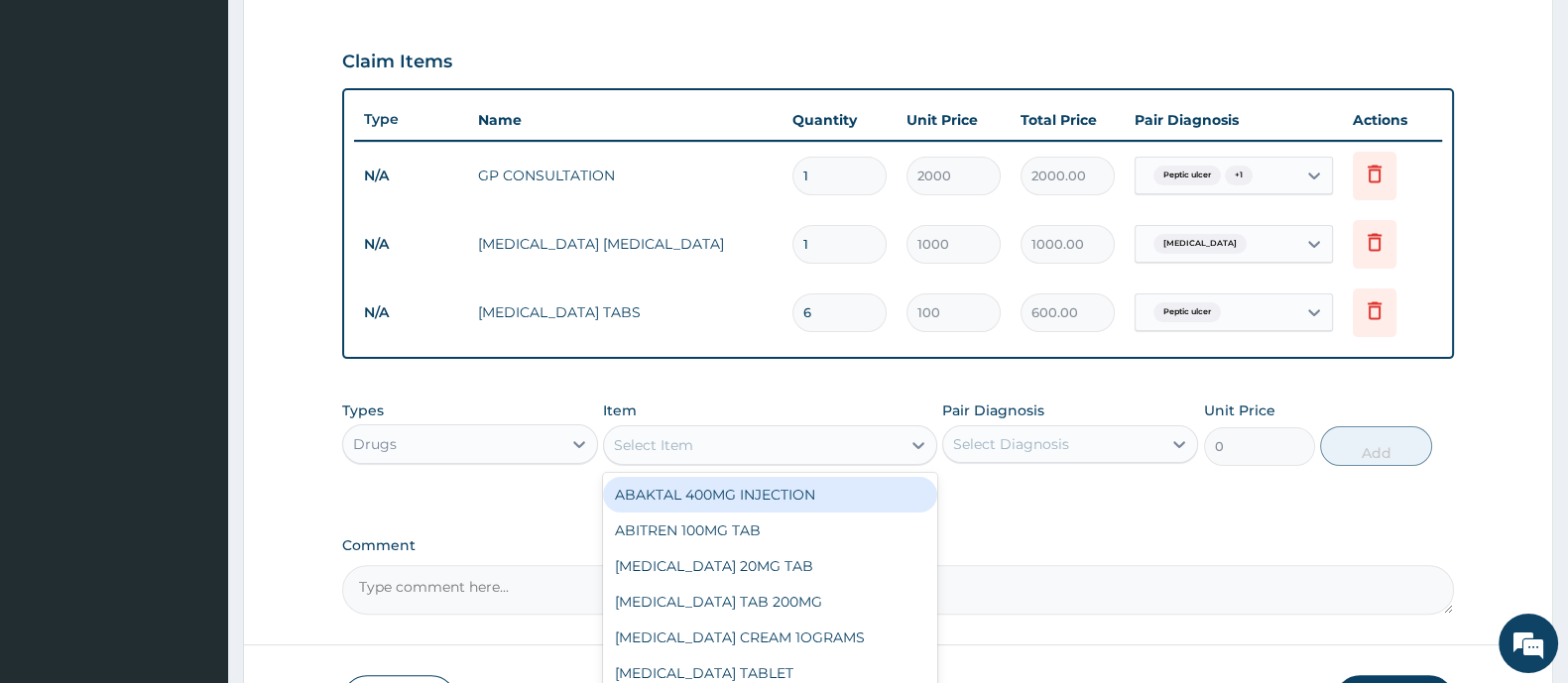
click at [733, 454] on div "Select Item" at bounding box center [752, 446] width 295 height 32
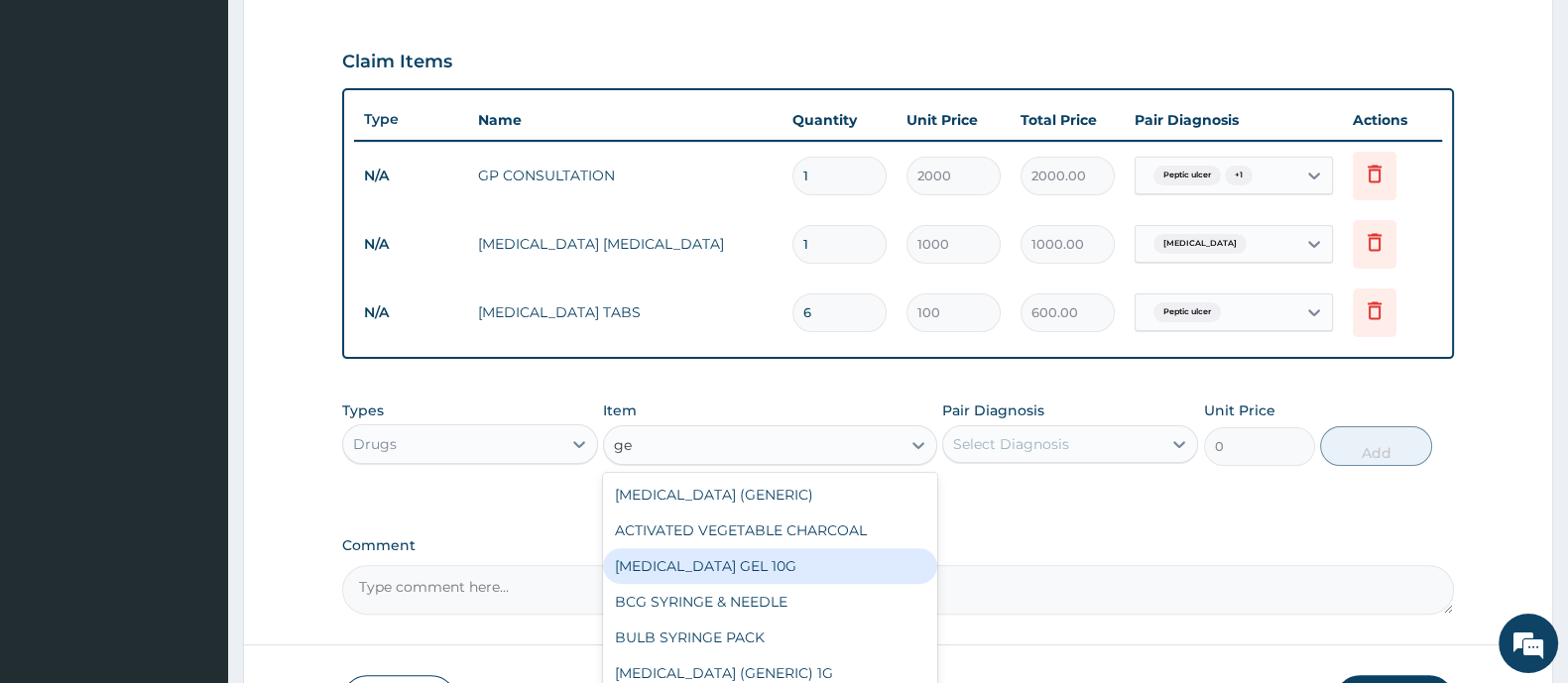
type input "g"
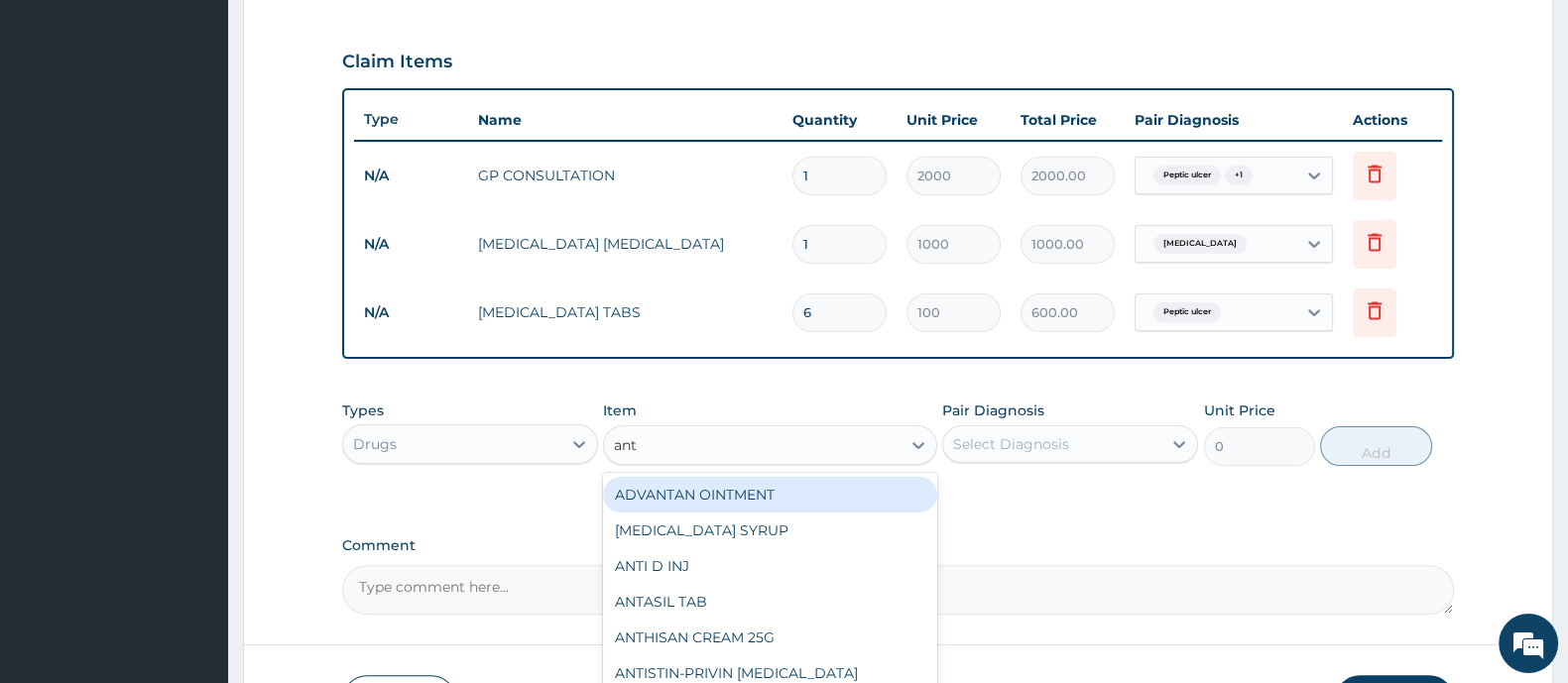
type input "anta"
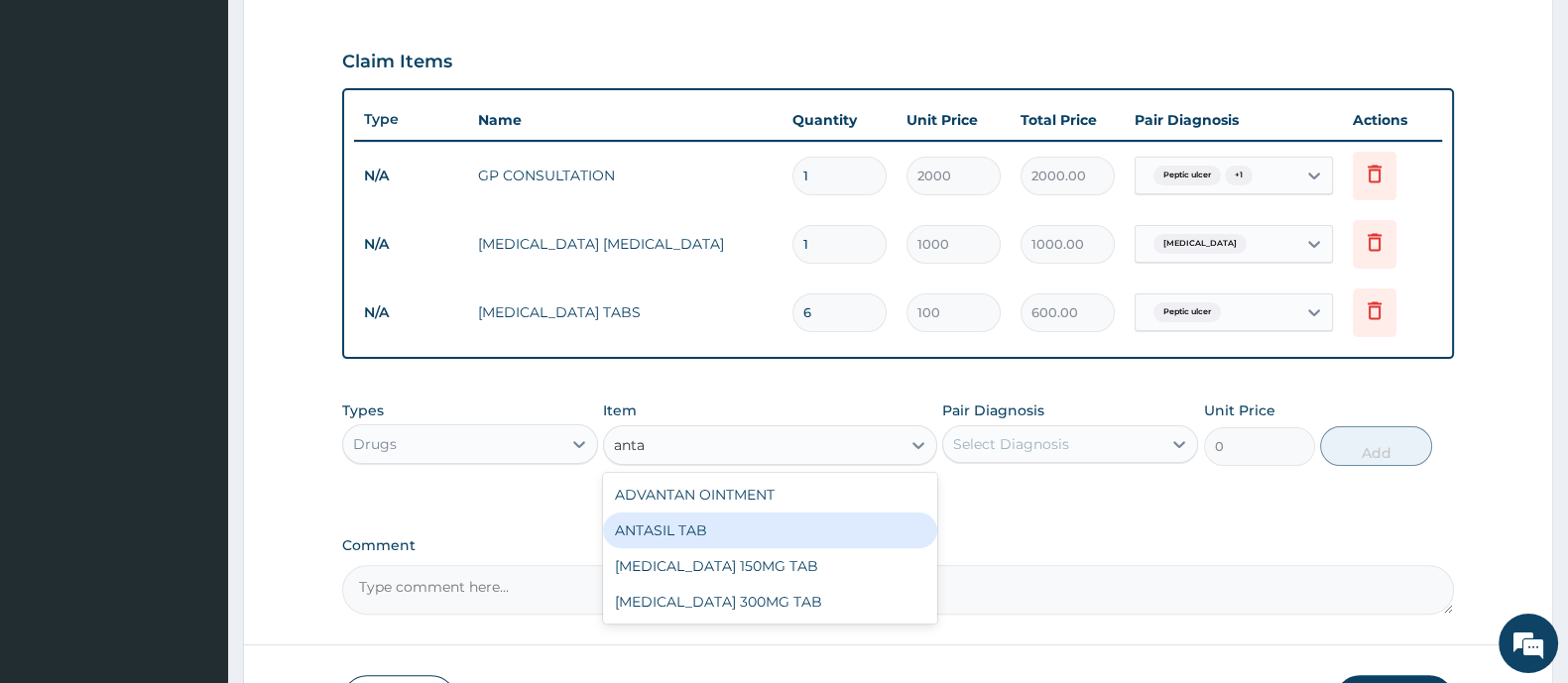
drag, startPoint x: 688, startPoint y: 516, endPoint x: 897, endPoint y: 488, distance: 210.9
click at [688, 517] on div "ANTASIL TAB" at bounding box center [770, 530] width 333 height 36
type input "5"
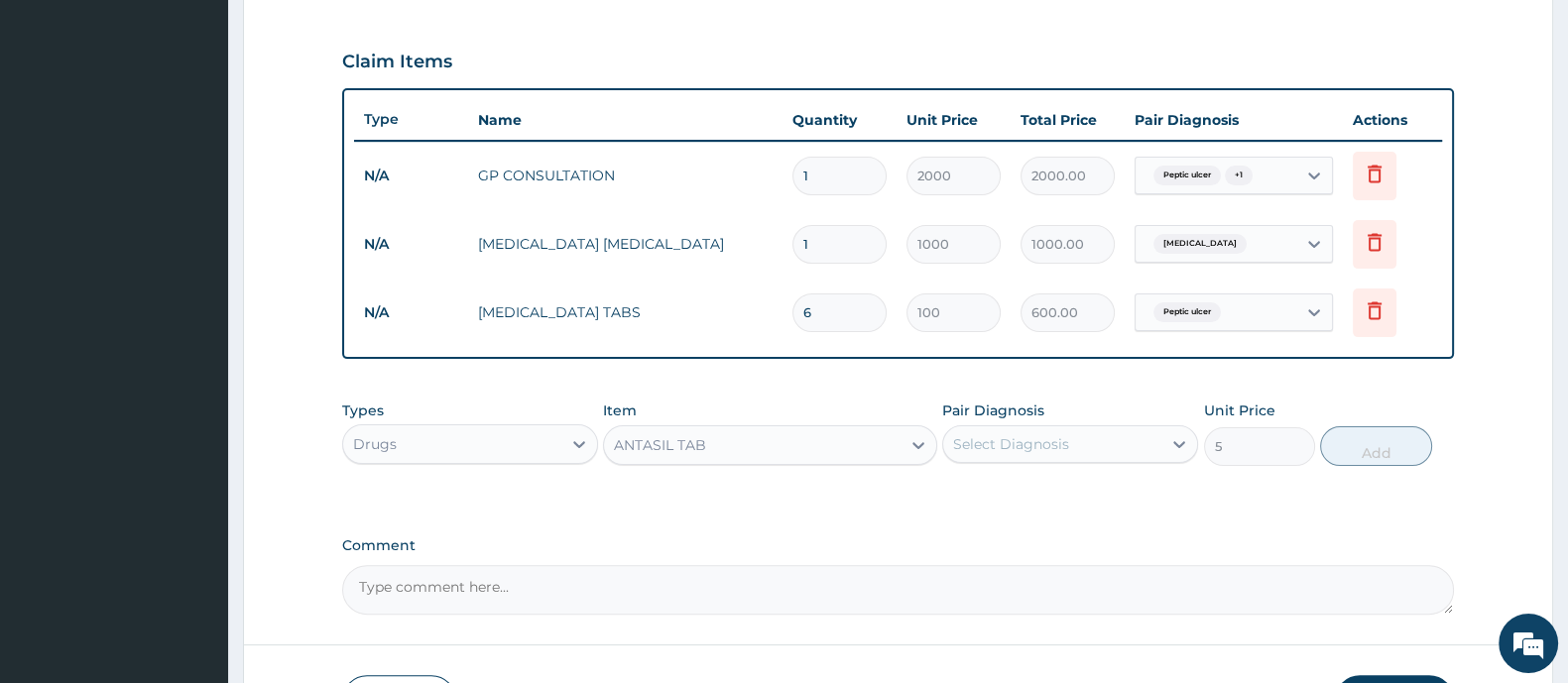
click at [982, 452] on div "Select Diagnosis" at bounding box center [1011, 445] width 116 height 20
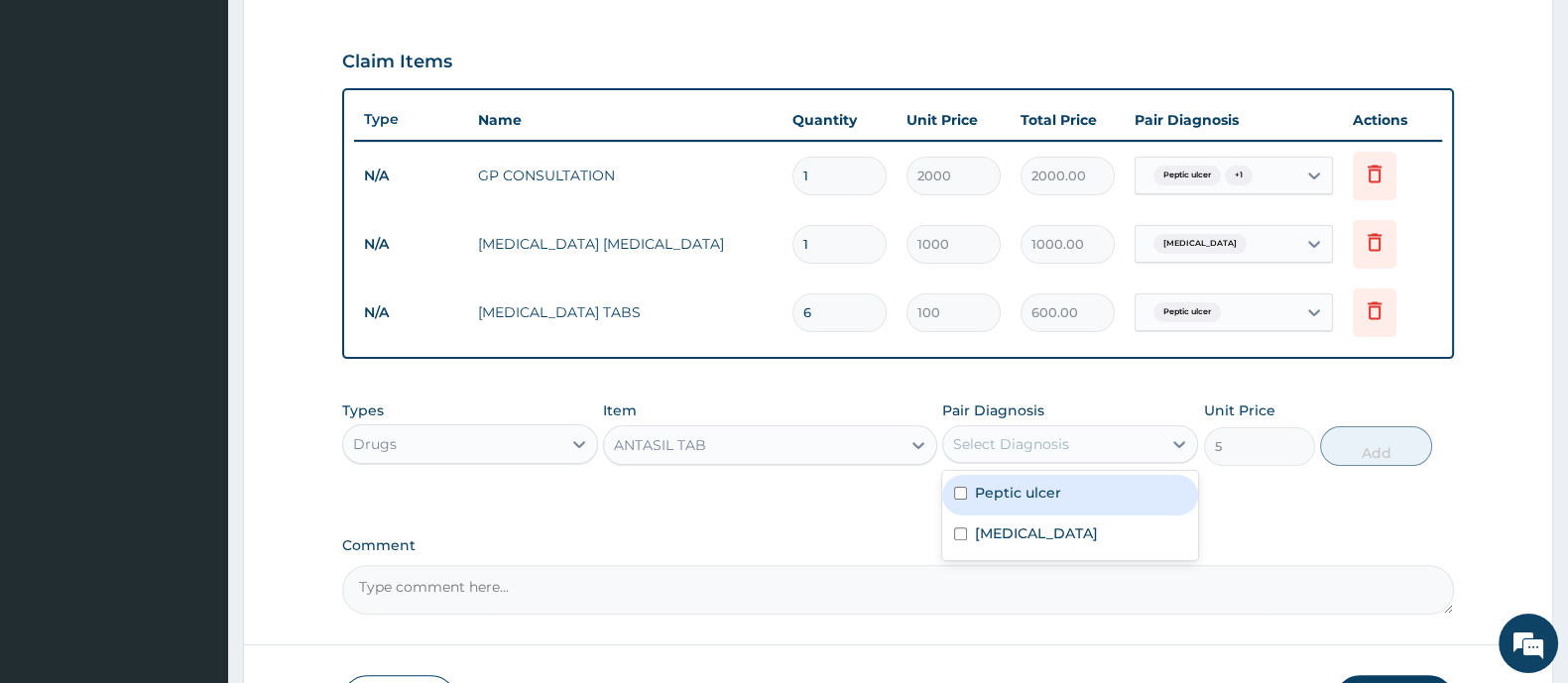
click at [1022, 491] on label "Peptic ulcer" at bounding box center [1018, 493] width 87 height 20
checkbox input "true"
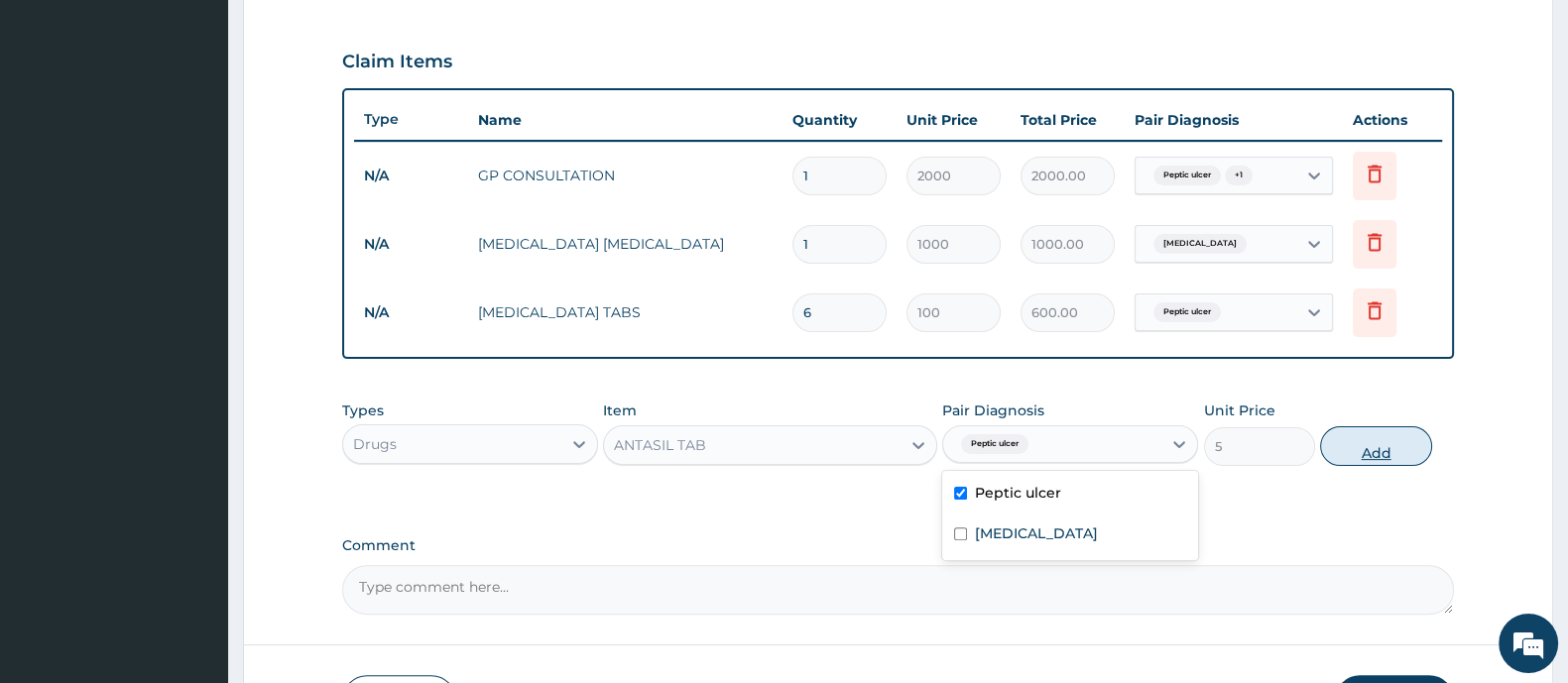
click at [1390, 443] on button "Add" at bounding box center [1375, 447] width 111 height 40
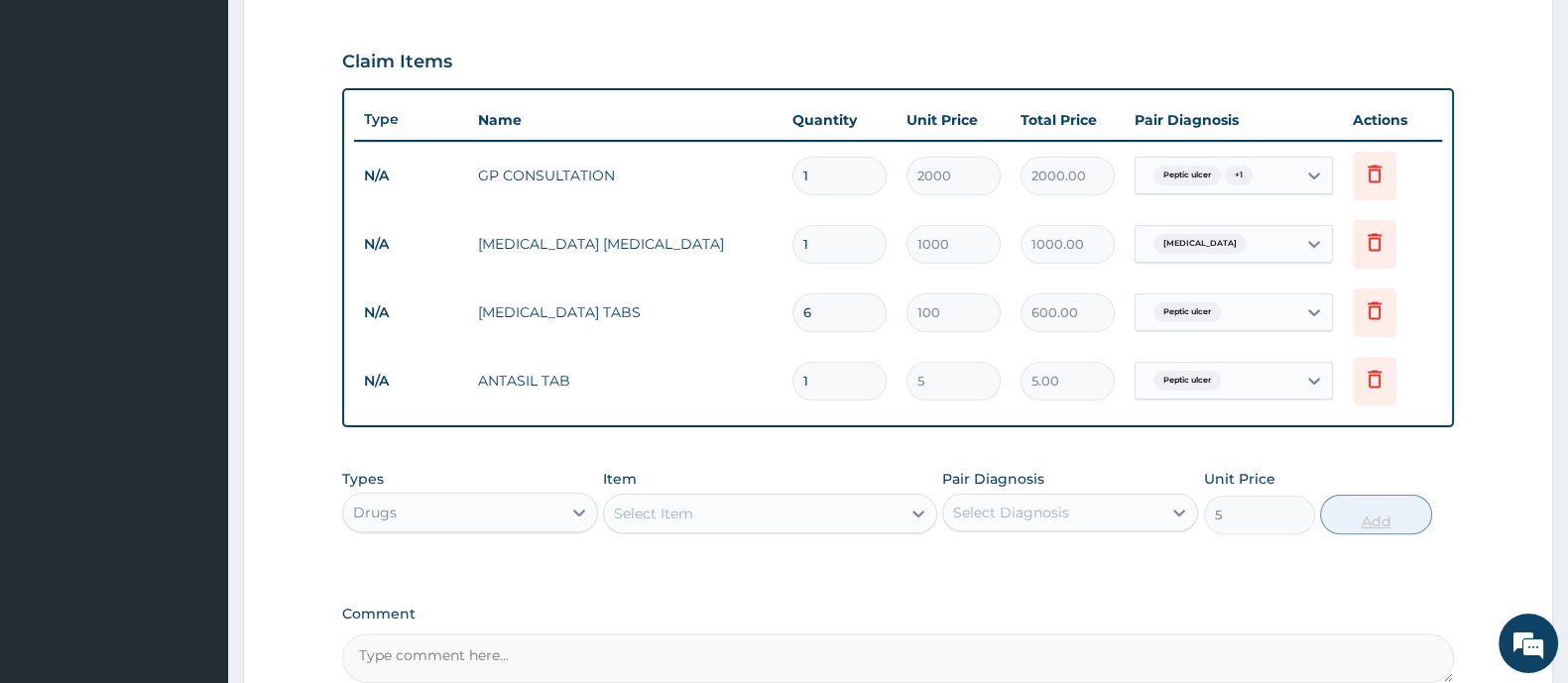
type input "0"
type input "12"
type input "60.00"
type input "12"
click at [704, 504] on div "Select Item" at bounding box center [752, 513] width 295 height 32
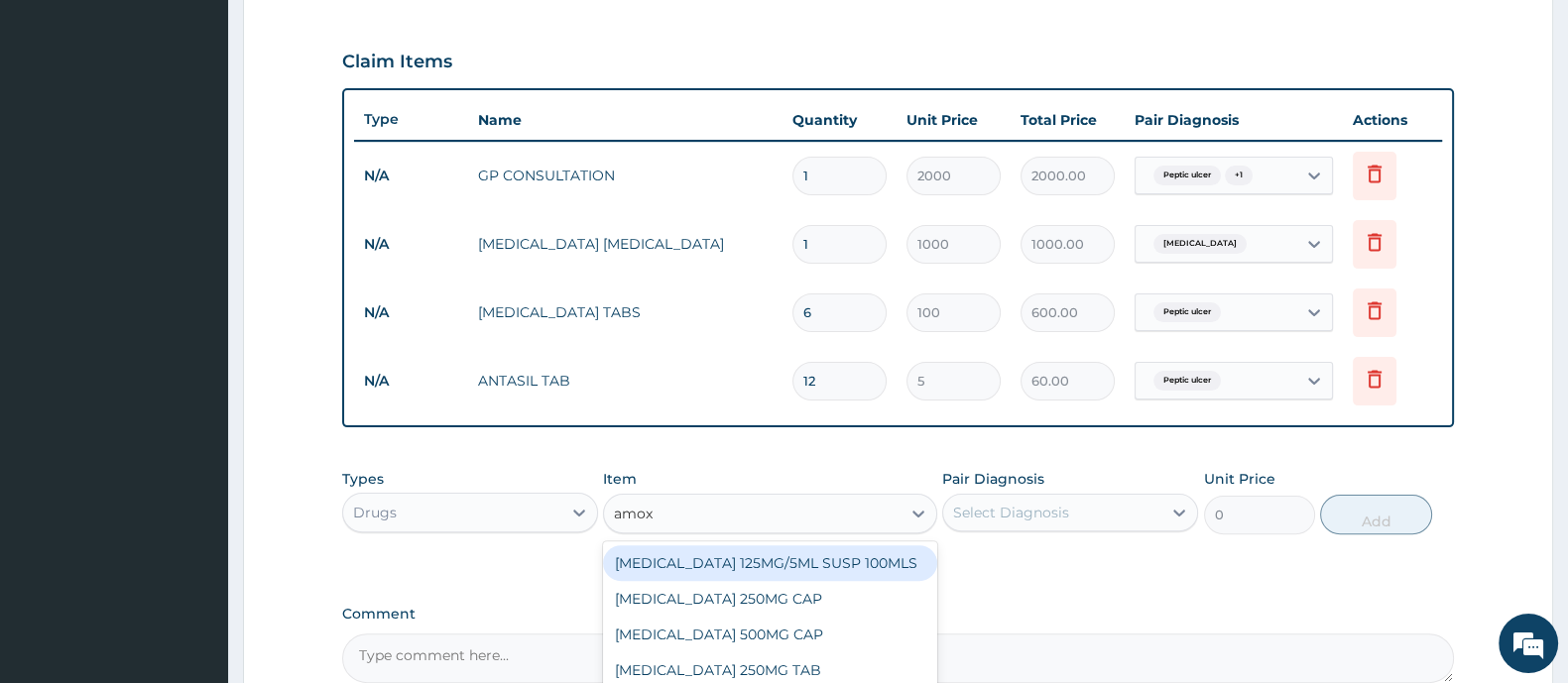
type input "amoxy"
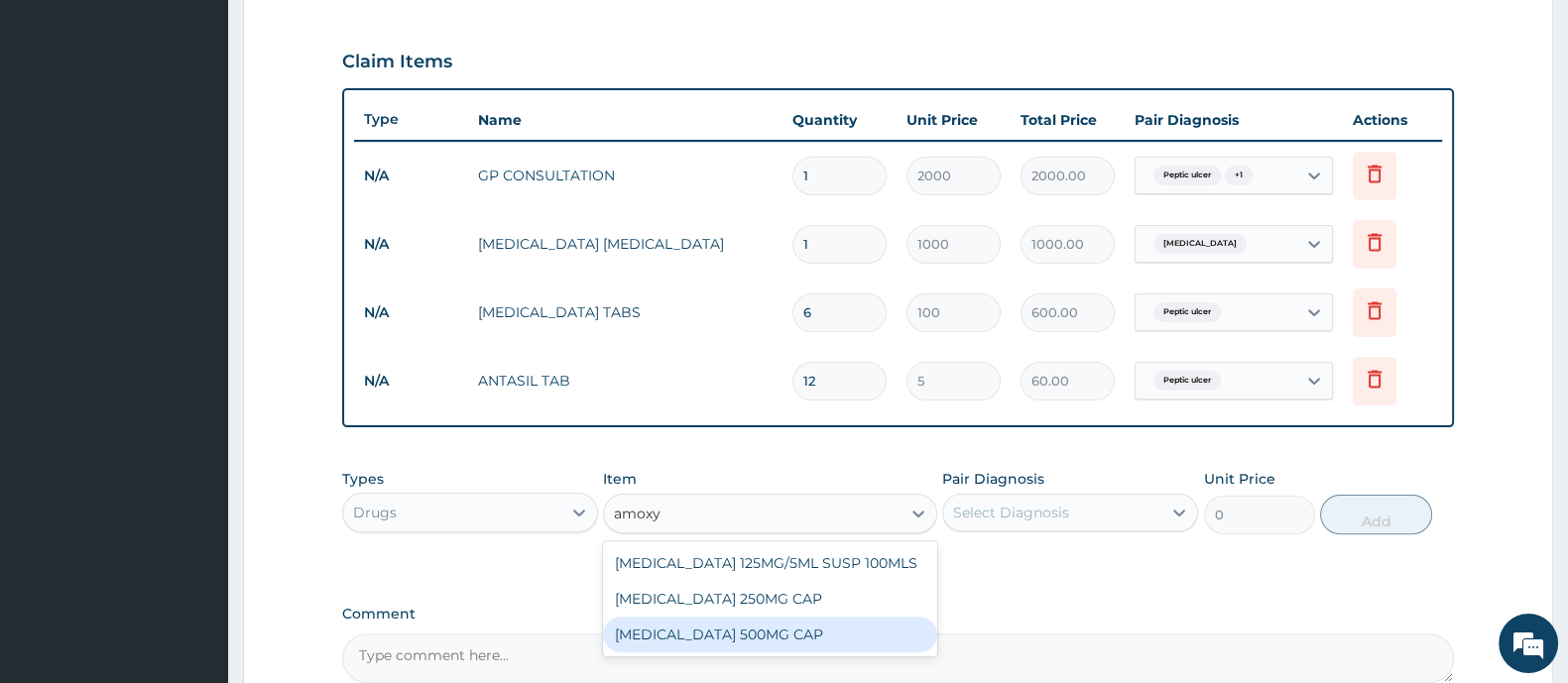
click at [712, 641] on div "AMOXYCILLIN 500MG CAP" at bounding box center [770, 635] width 333 height 36
type input "50"
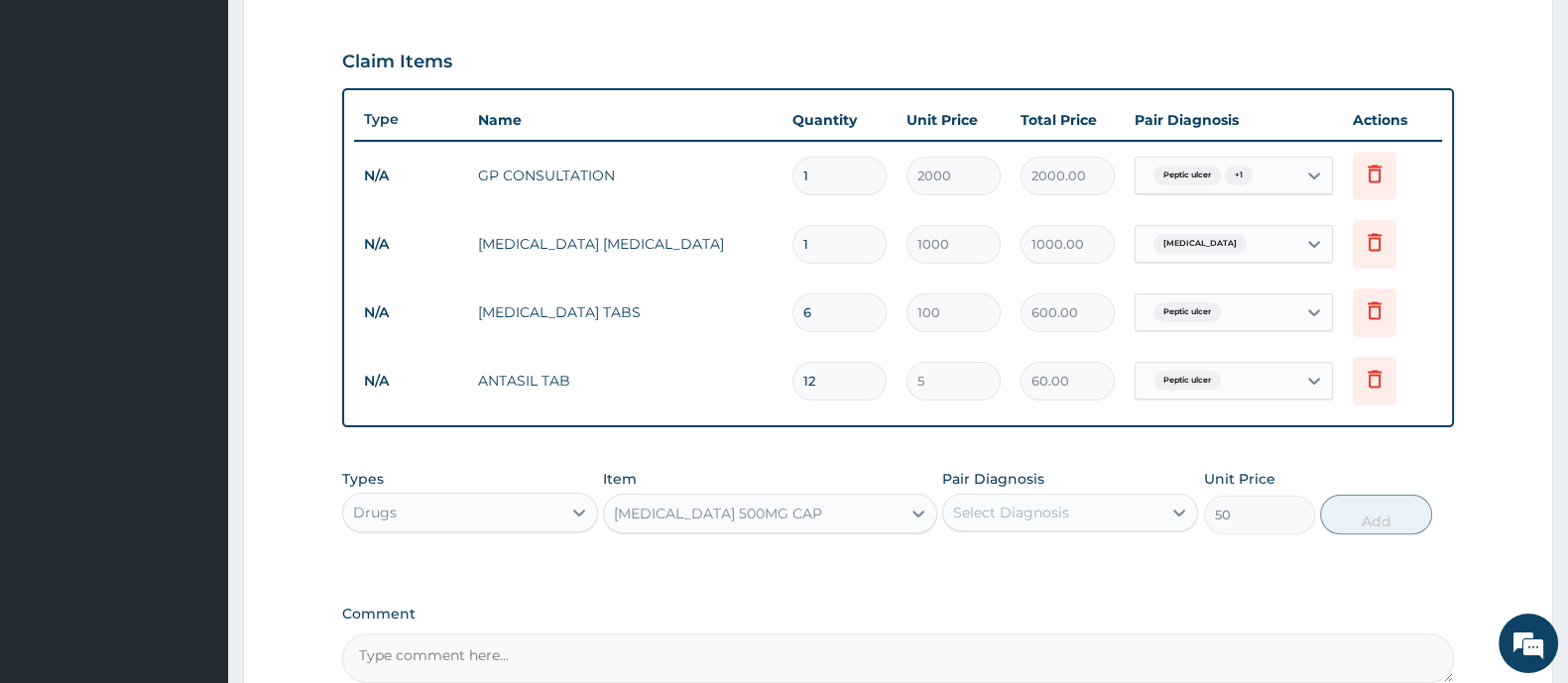
click at [1062, 511] on div "Select Diagnosis" at bounding box center [1011, 512] width 116 height 20
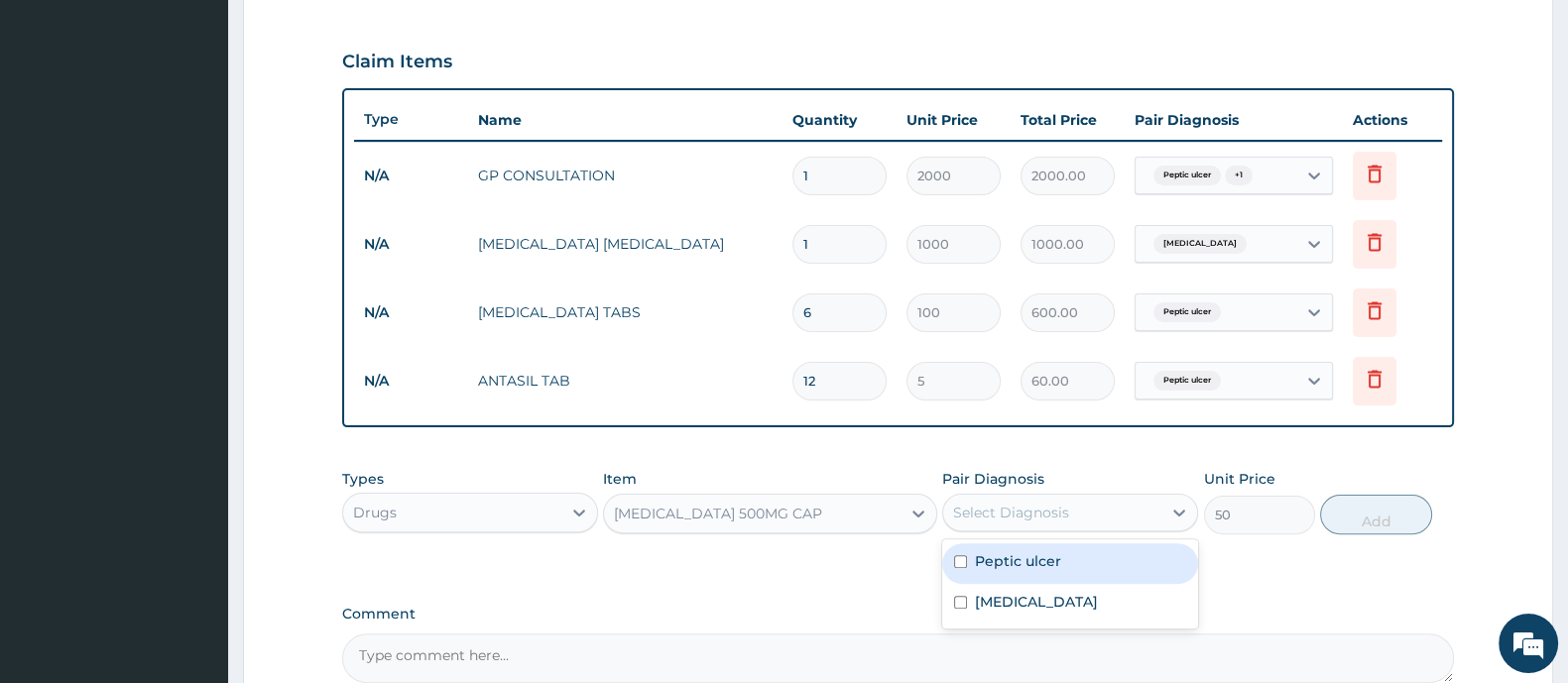
click at [1011, 562] on label "Peptic ulcer" at bounding box center [1018, 561] width 87 height 20
checkbox input "true"
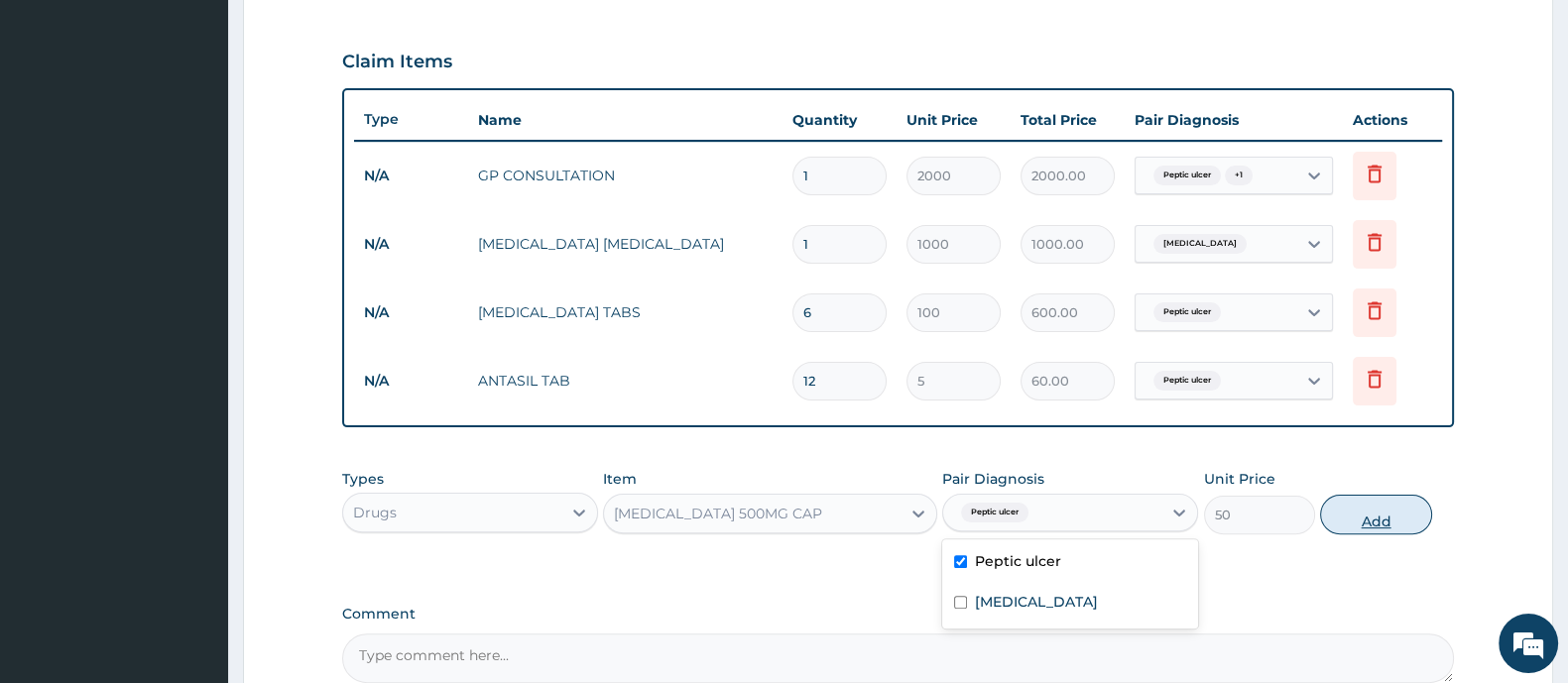
click at [1398, 517] on button "Add" at bounding box center [1375, 514] width 111 height 40
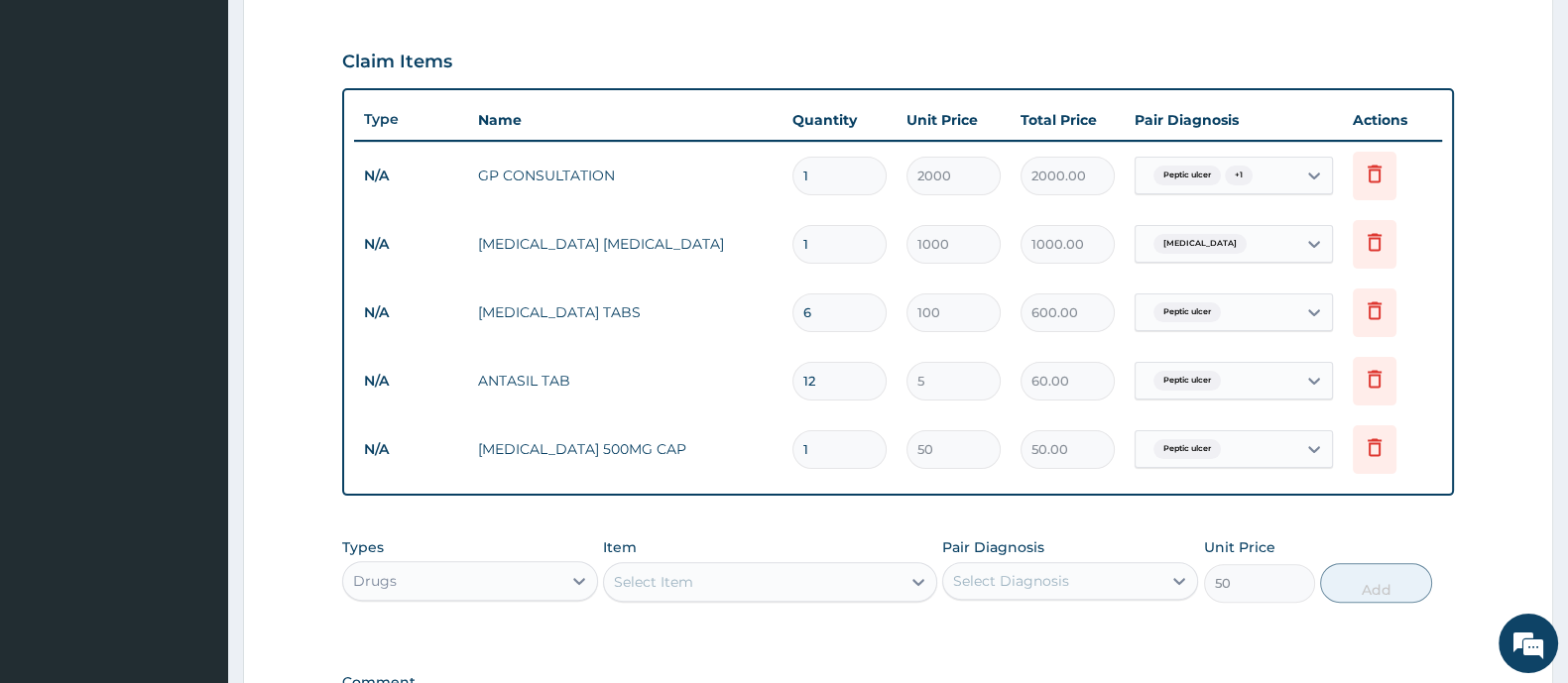
type input "0"
type input "15"
type input "750.00"
type input "15"
click at [771, 577] on div "Select Item" at bounding box center [752, 582] width 295 height 32
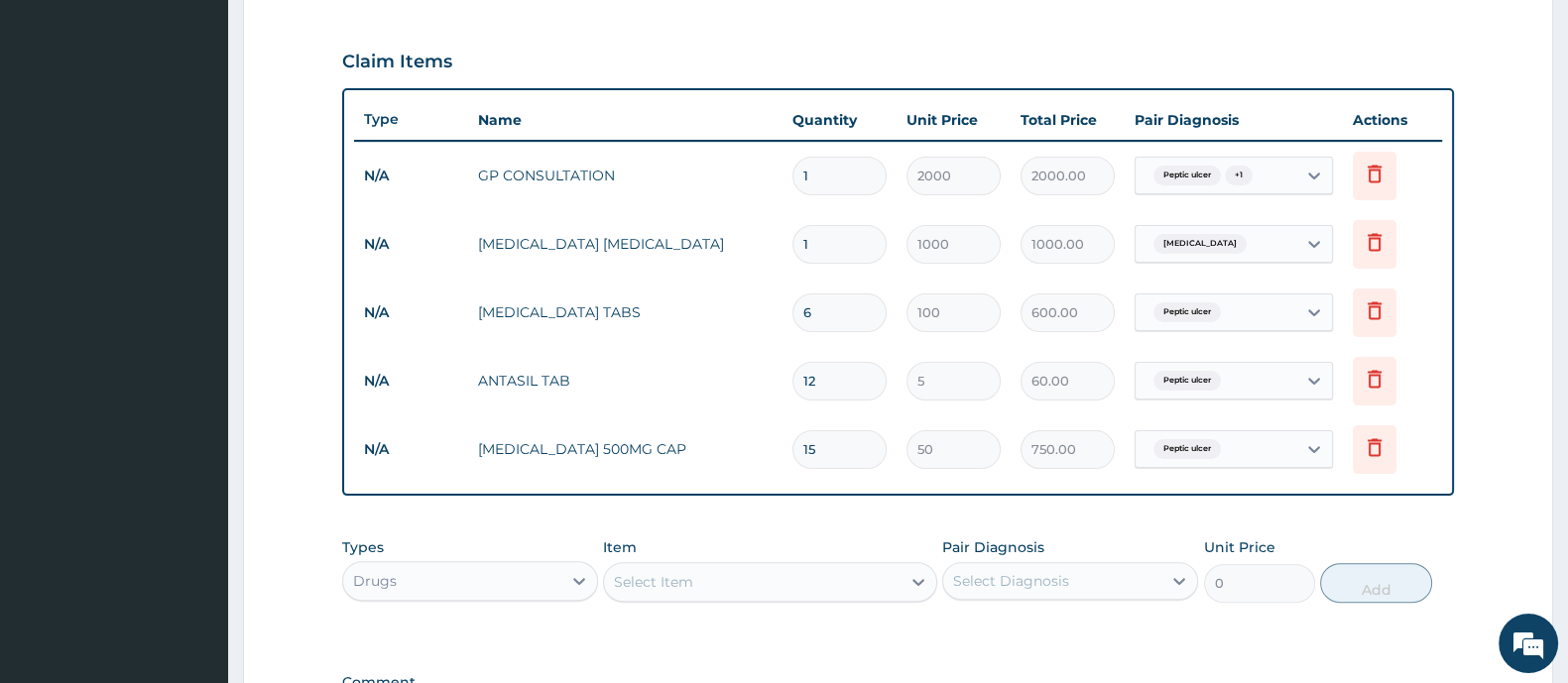
click at [771, 577] on div "Select Item" at bounding box center [752, 582] width 295 height 32
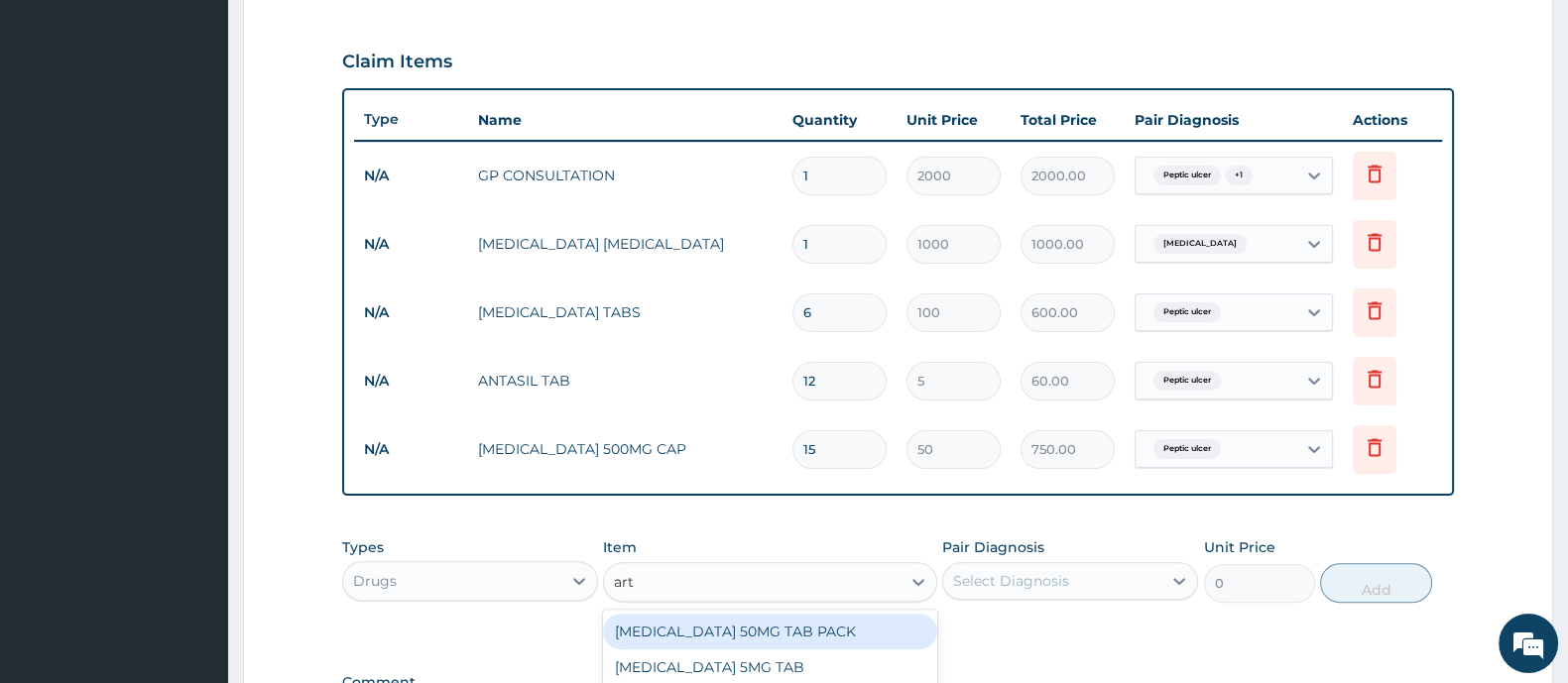
type input "arte"
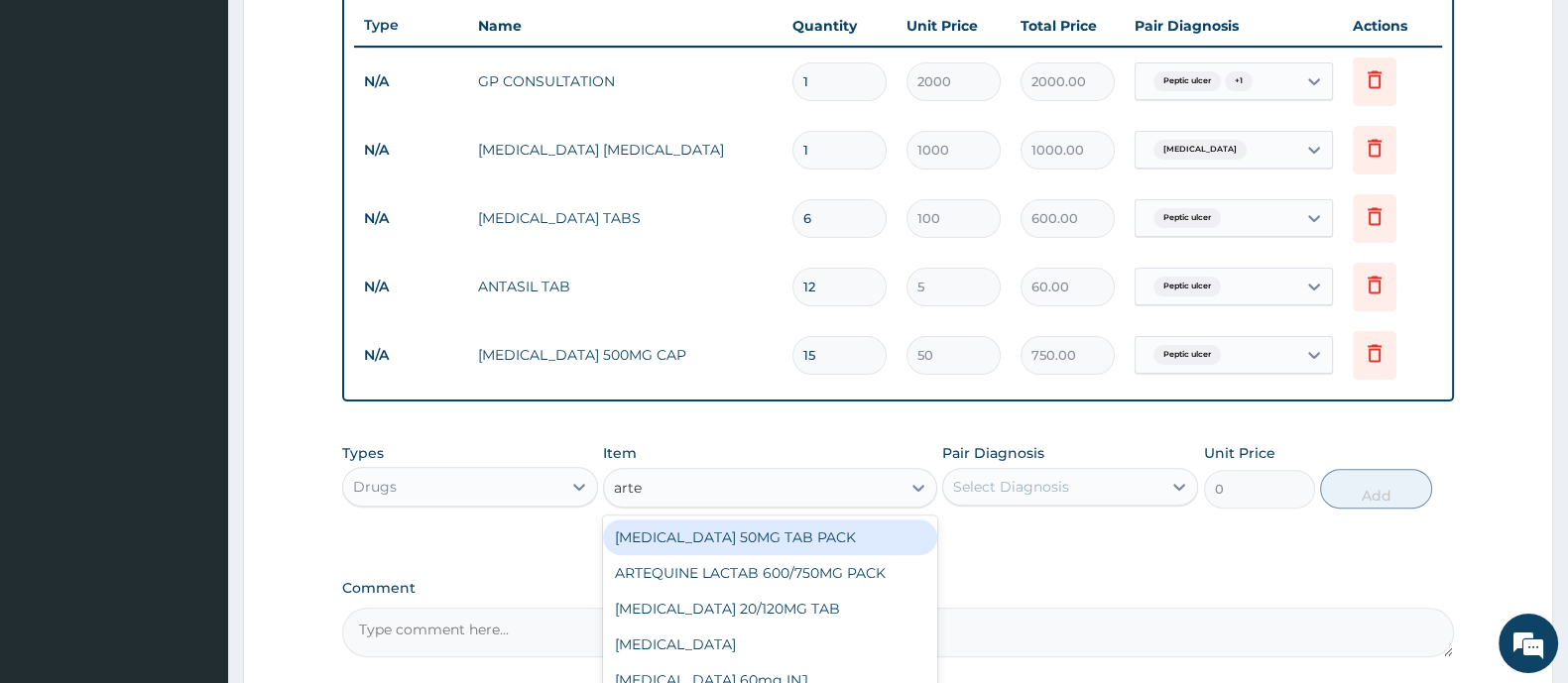
scroll to position [896, 0]
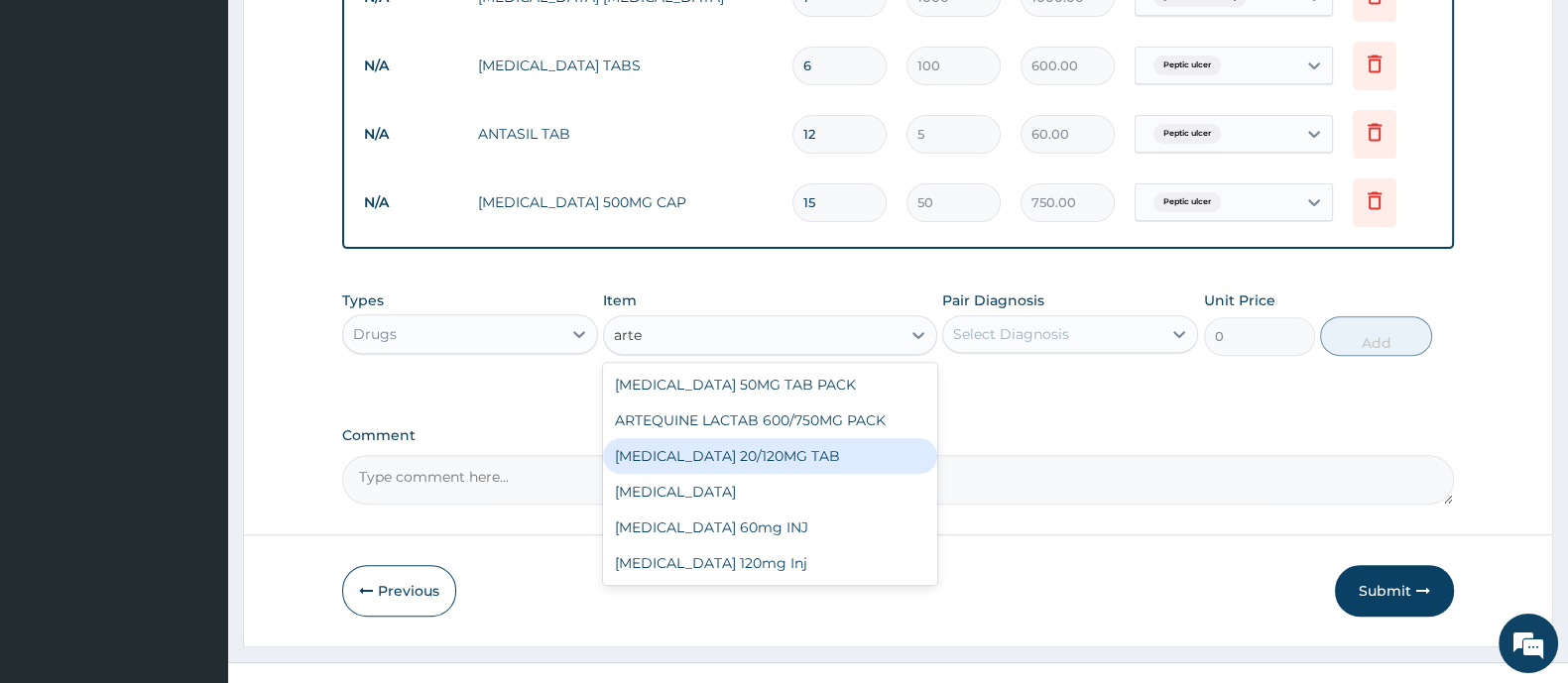
drag, startPoint x: 816, startPoint y: 452, endPoint x: 1074, endPoint y: 371, distance: 270.4
click at [821, 449] on div "COARTEM 20/120MG TAB" at bounding box center [770, 457] width 333 height 36
type input "1200"
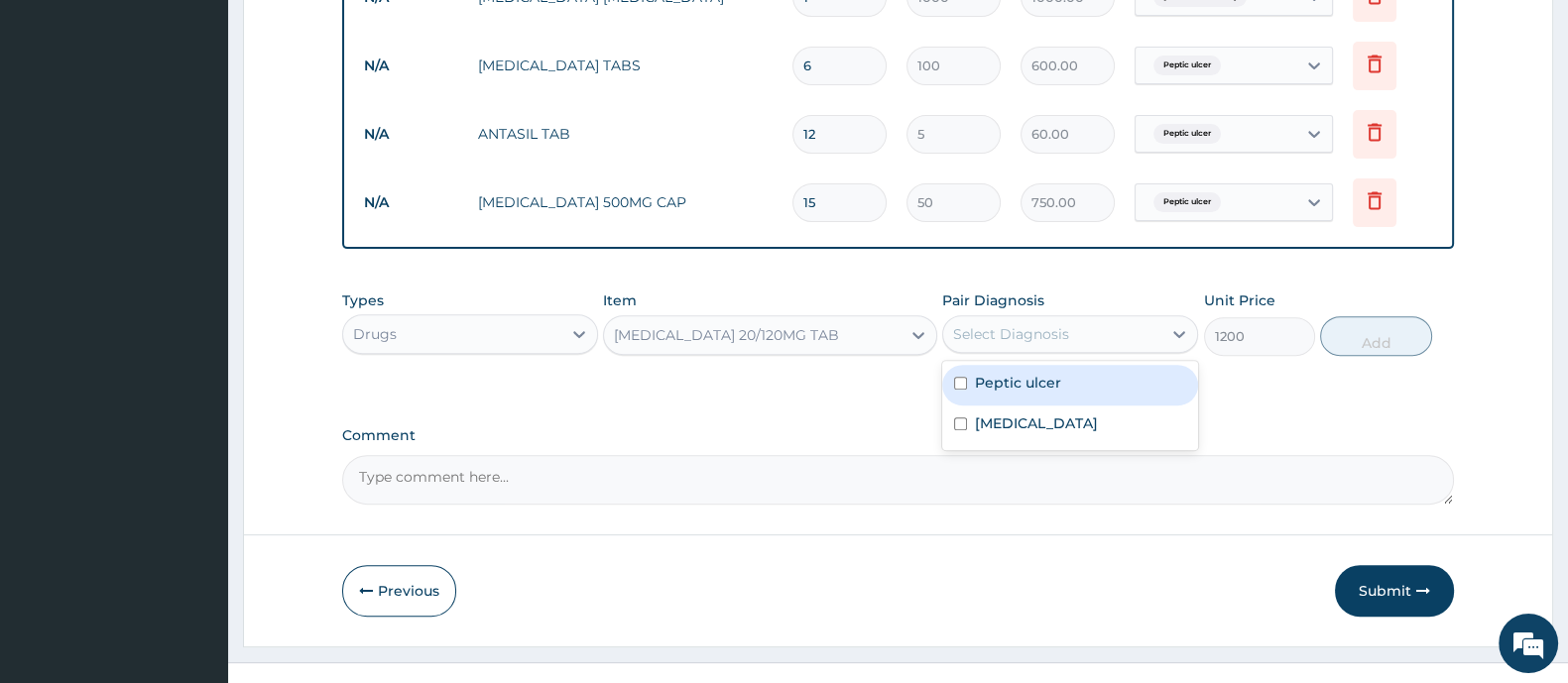
click at [1081, 338] on div "Select Diagnosis" at bounding box center [1052, 334] width 218 height 32
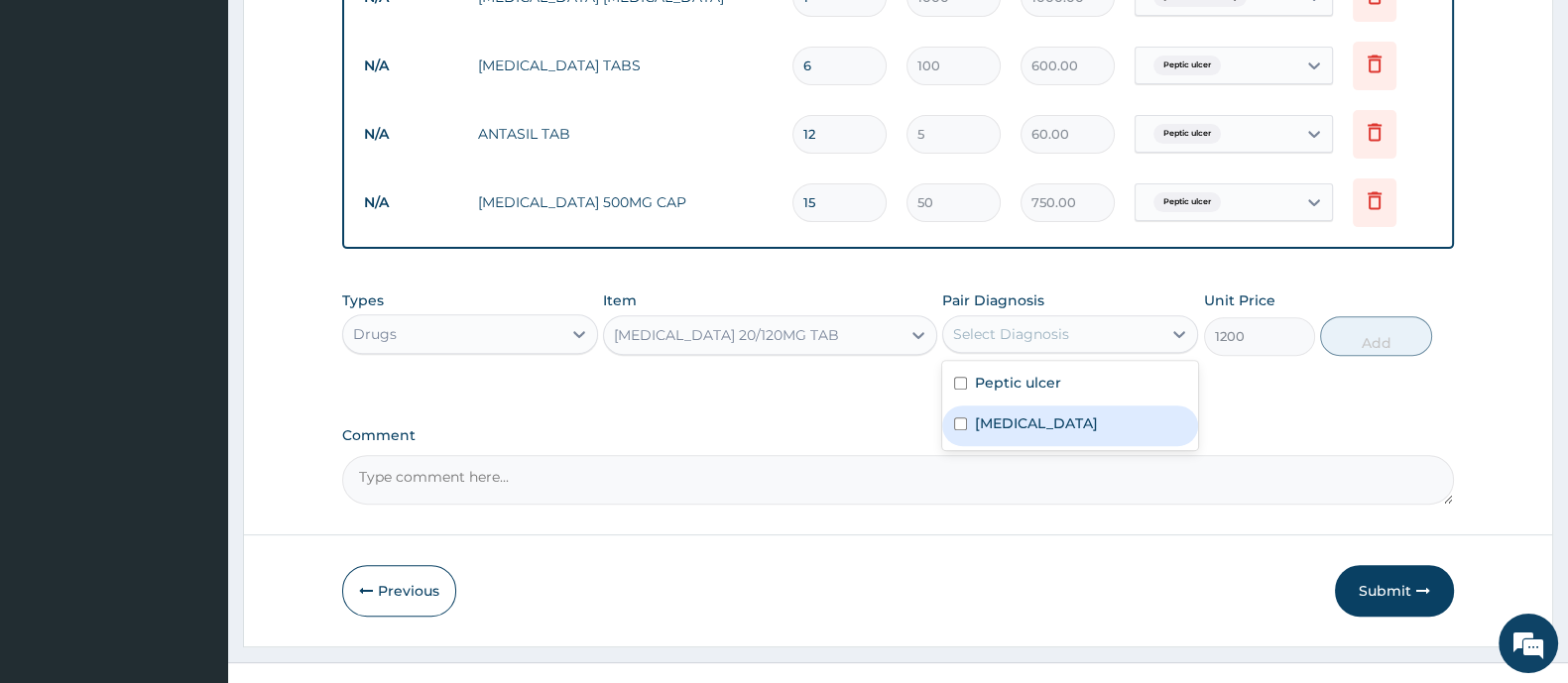
click at [1023, 418] on label "Malaria" at bounding box center [1036, 424] width 123 height 20
checkbox input "true"
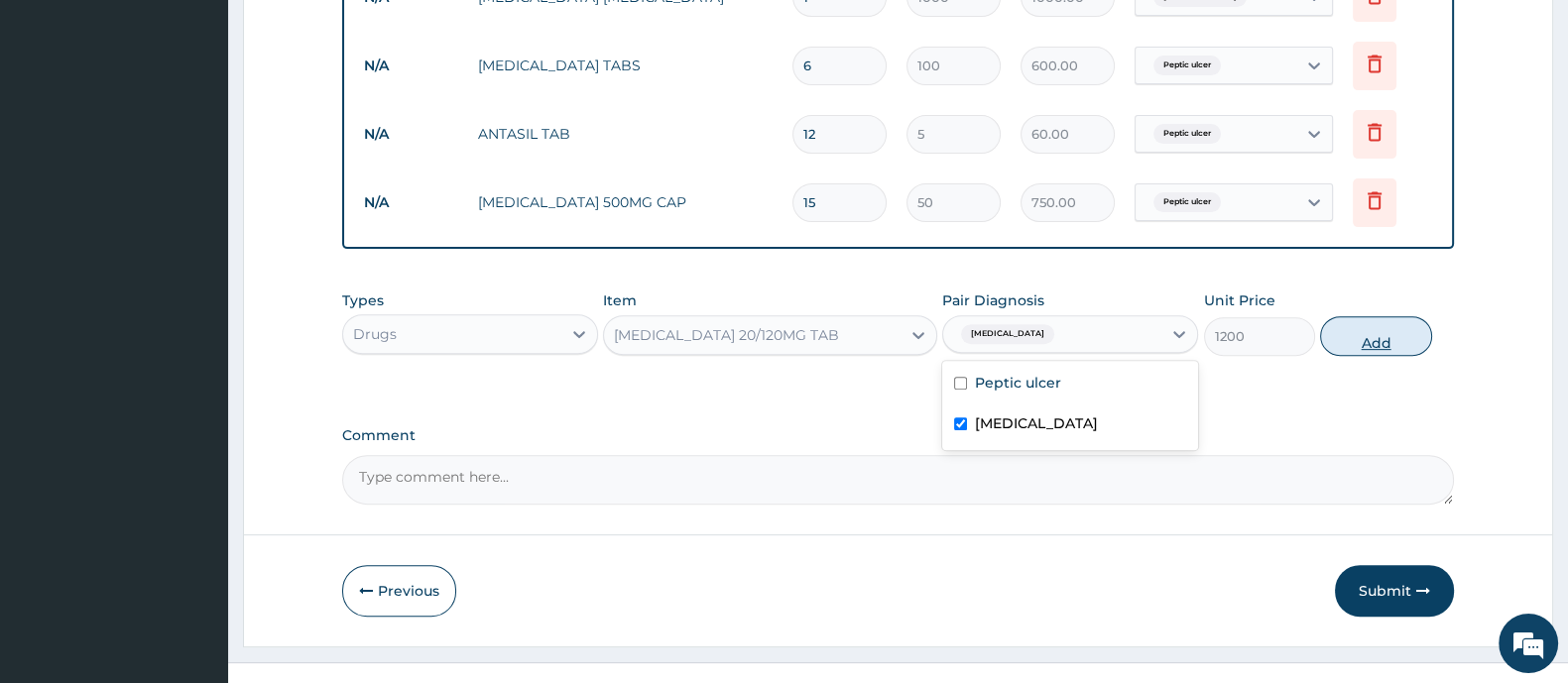
click at [1394, 340] on button "Add" at bounding box center [1375, 336] width 111 height 40
type input "0"
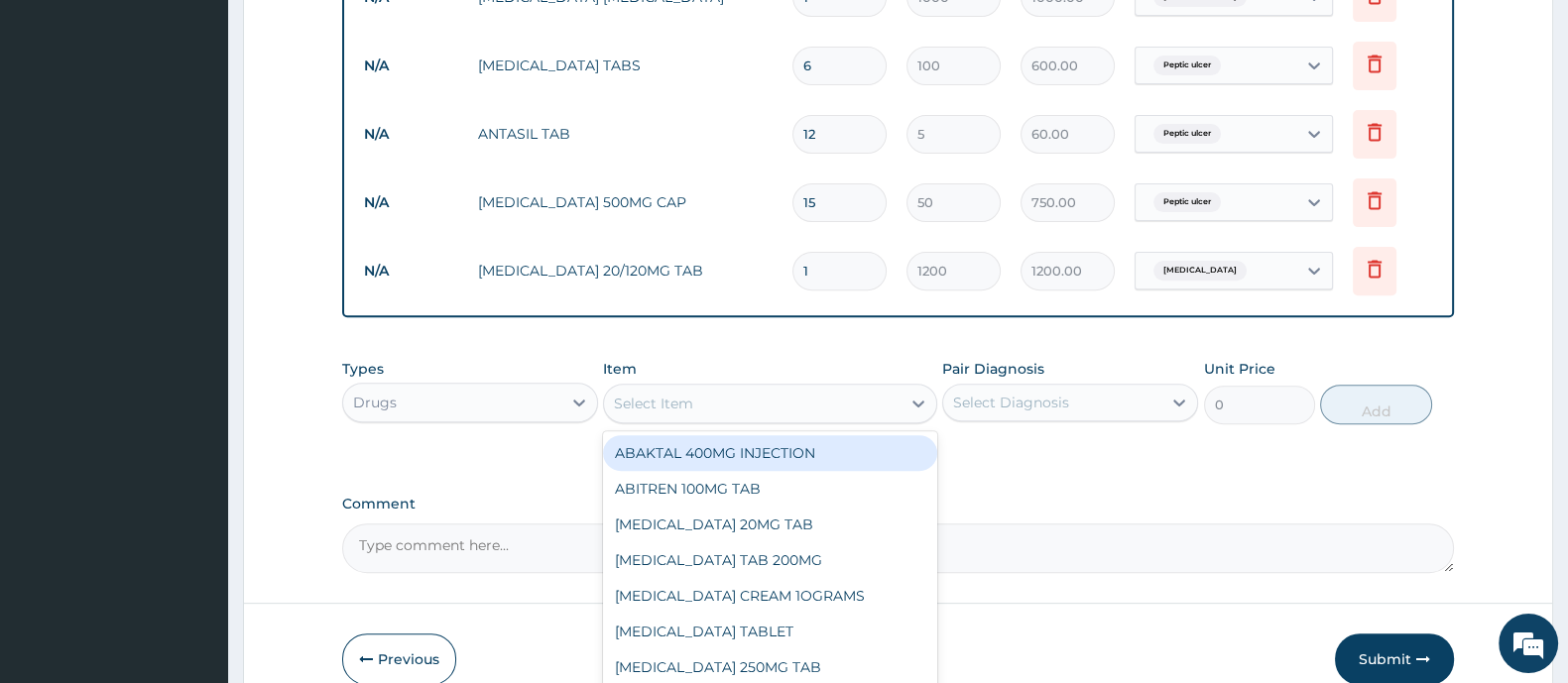
click at [843, 404] on div "Select Item" at bounding box center [752, 404] width 295 height 32
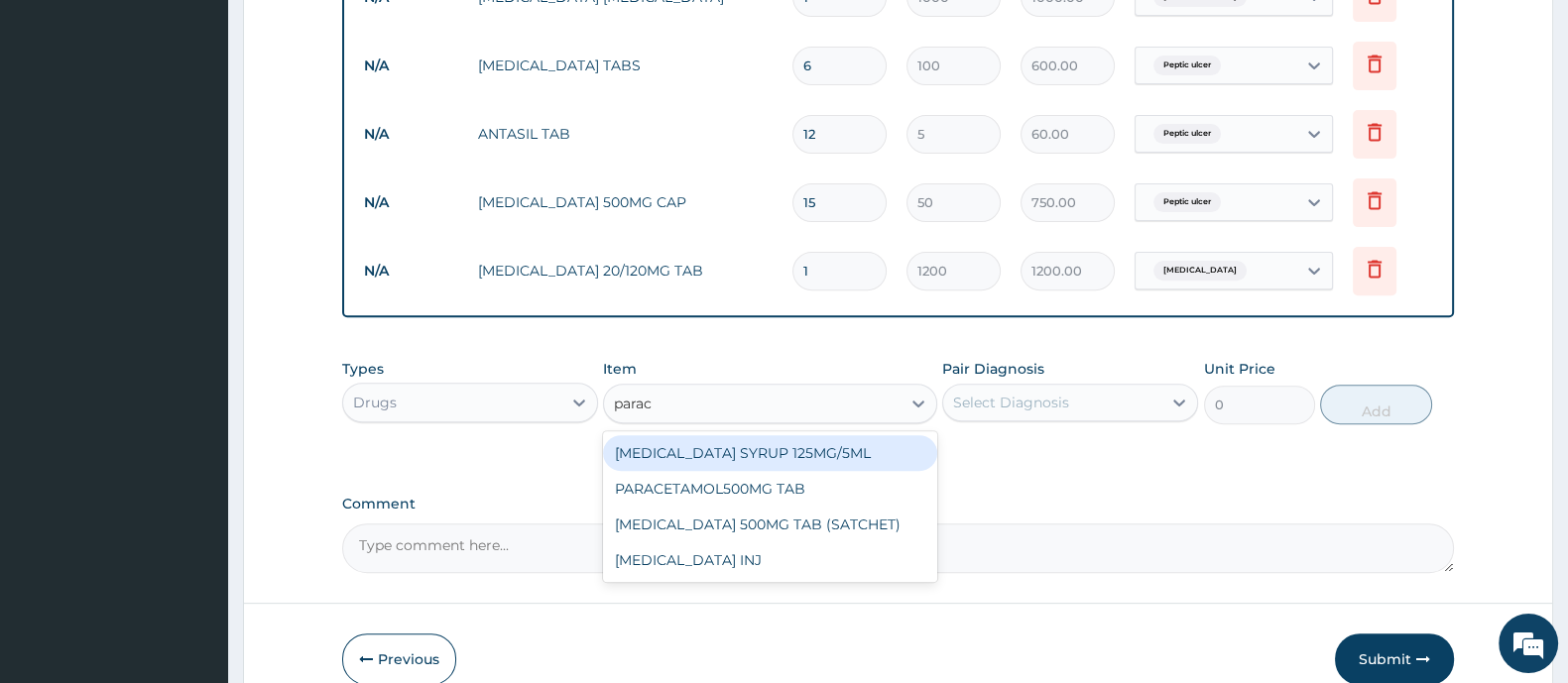
type input "parace"
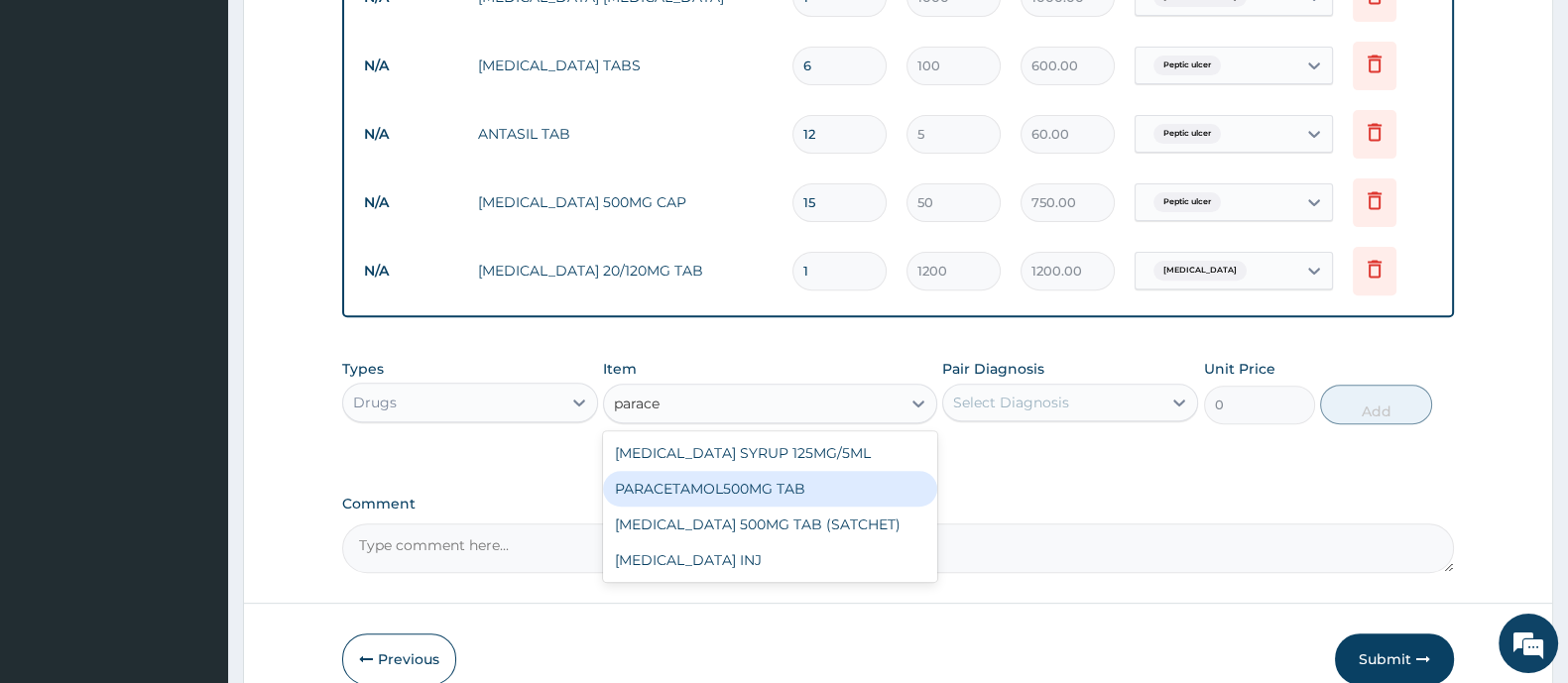
click at [792, 489] on div "PARACETAMOL500MG TAB" at bounding box center [770, 489] width 333 height 36
type input "20"
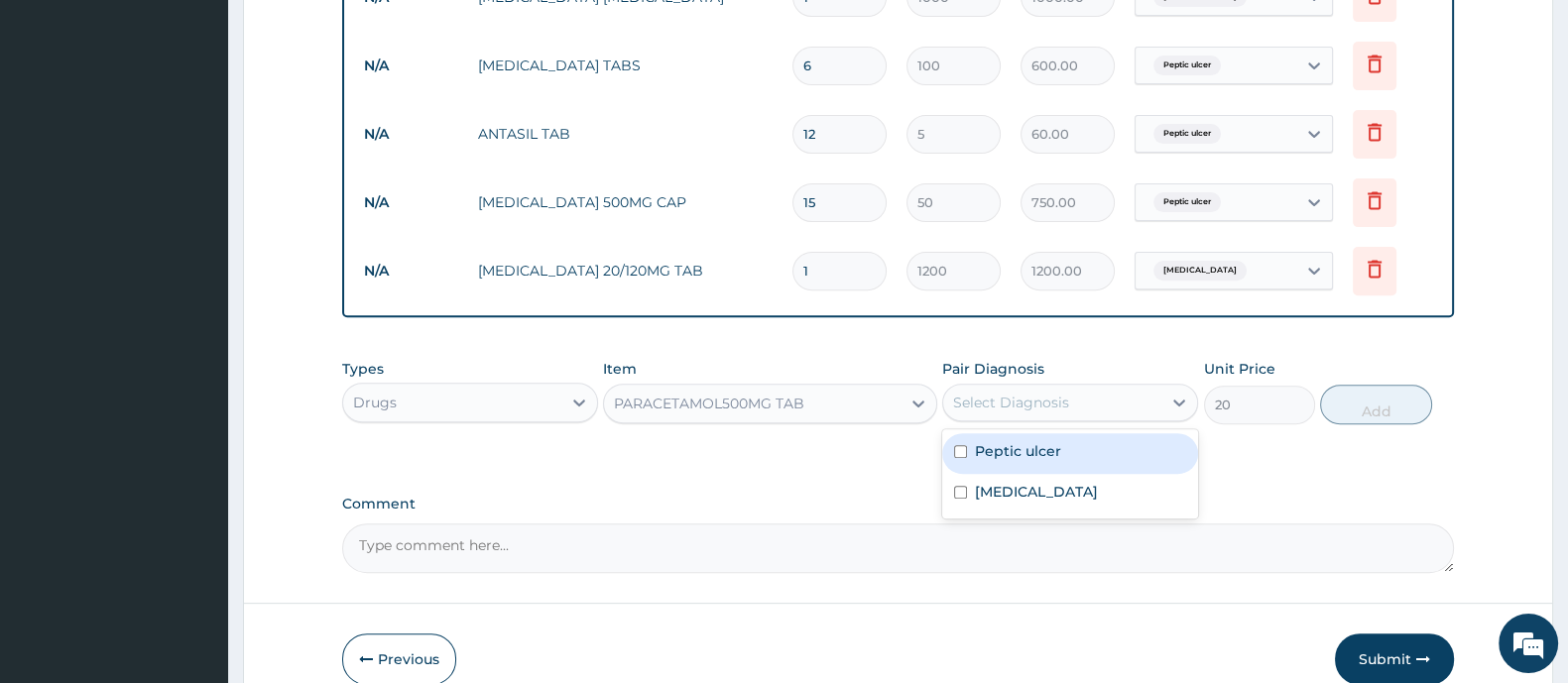
click at [1061, 416] on div "Select Diagnosis" at bounding box center [1070, 403] width 256 height 38
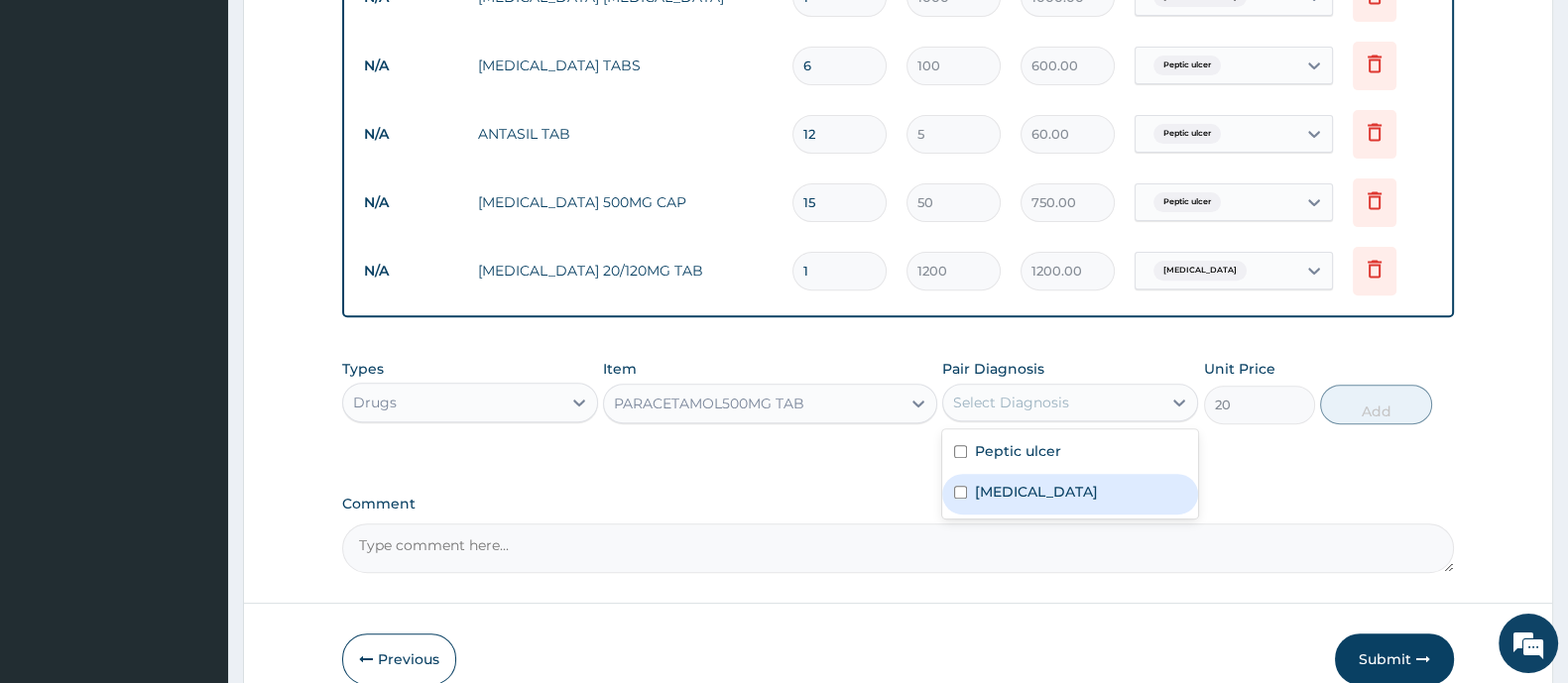
click at [982, 486] on label "Malaria" at bounding box center [1036, 492] width 123 height 20
checkbox input "true"
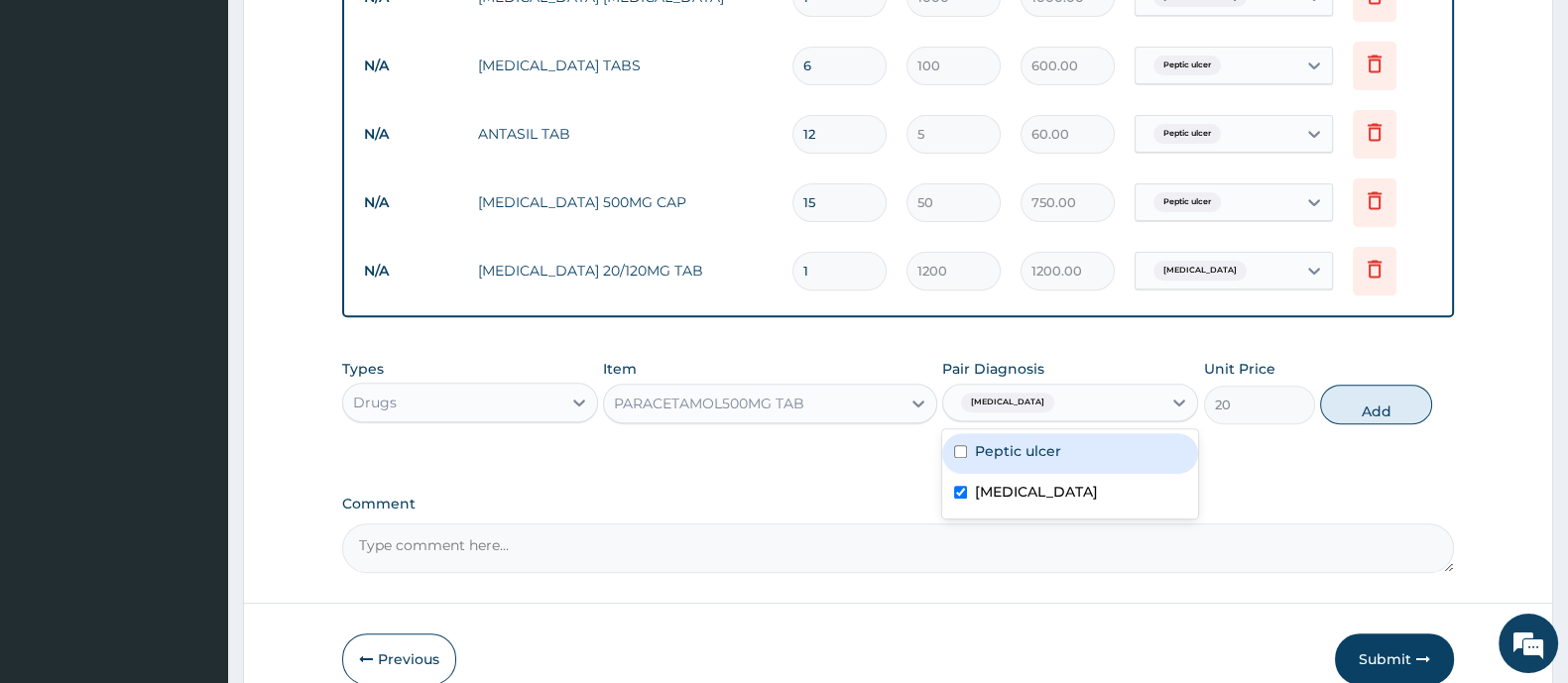
click at [1028, 454] on label "Peptic ulcer" at bounding box center [1018, 452] width 87 height 20
checkbox input "true"
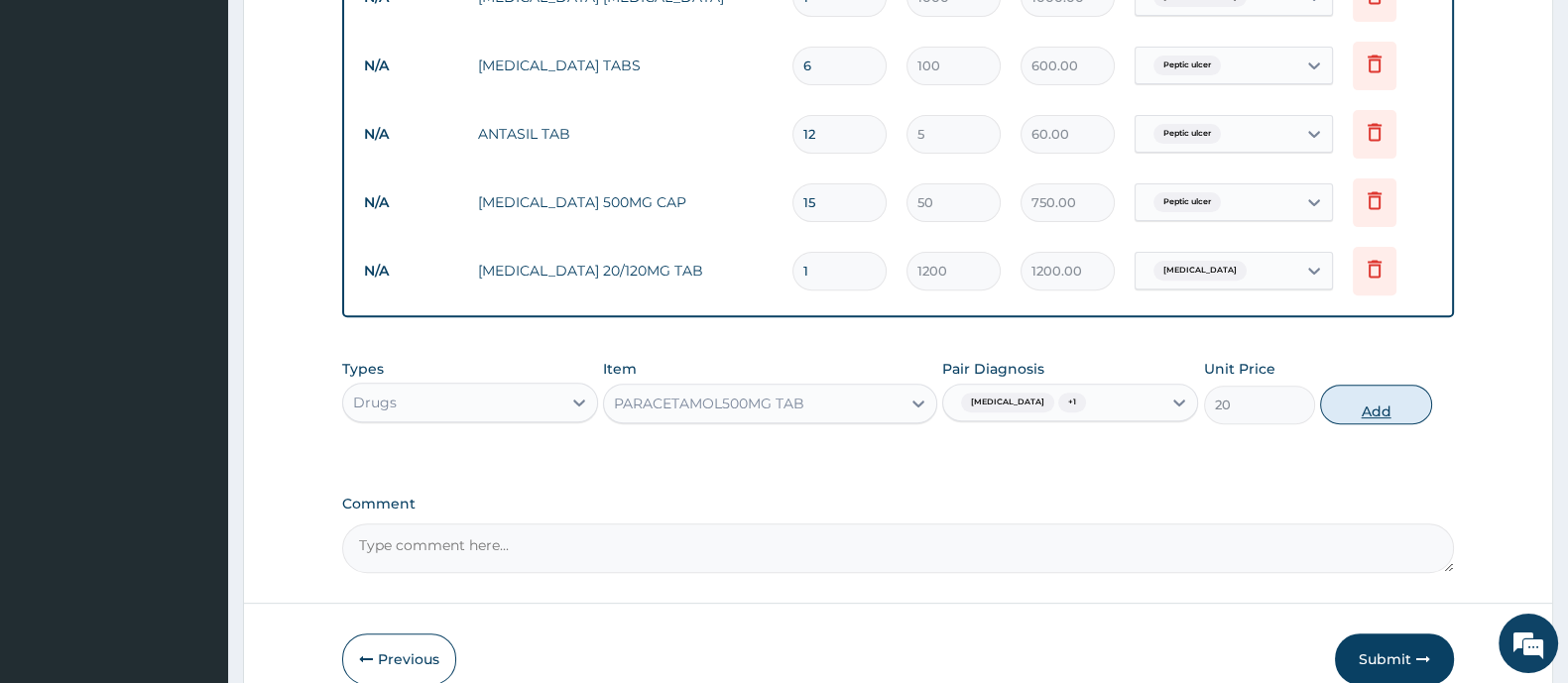
click at [1372, 415] on button "Add" at bounding box center [1375, 405] width 111 height 40
type input "0"
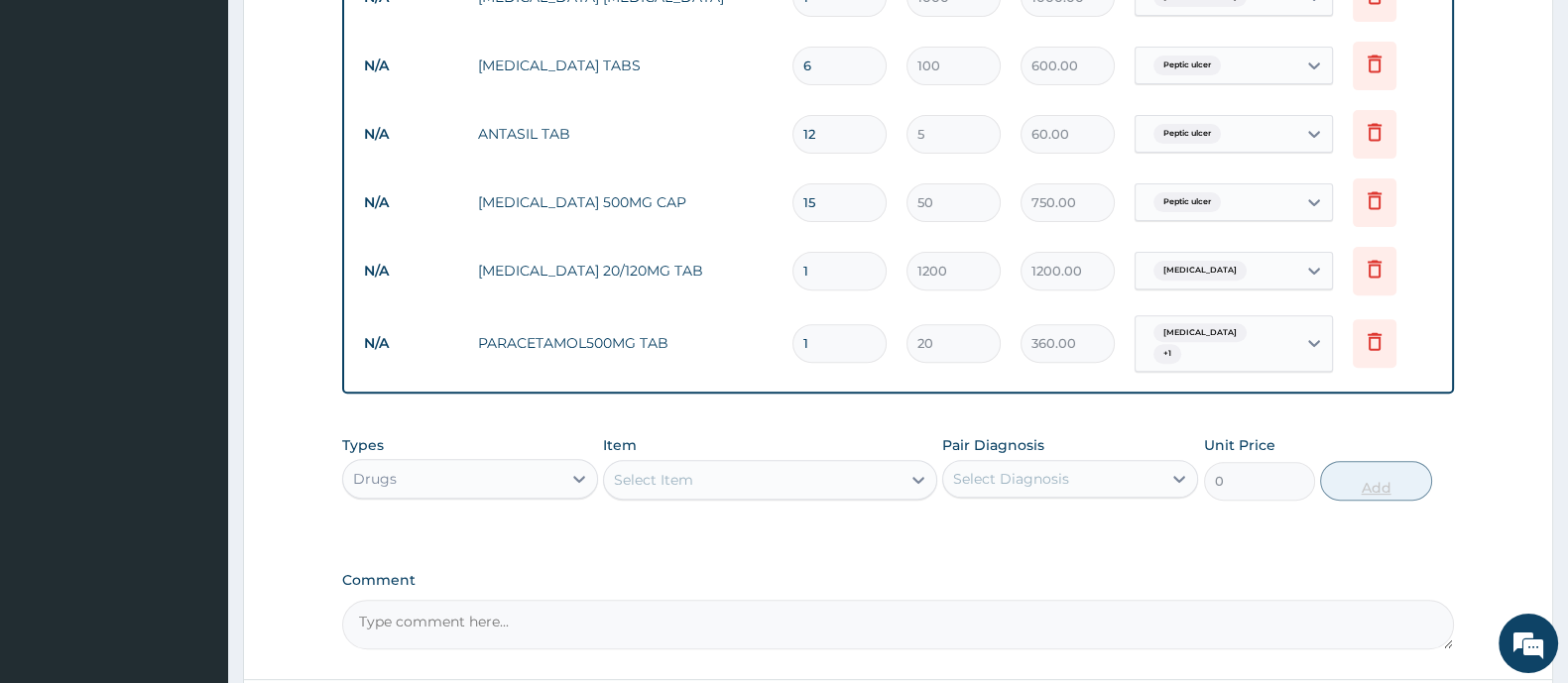
type input "18"
type input "360.00"
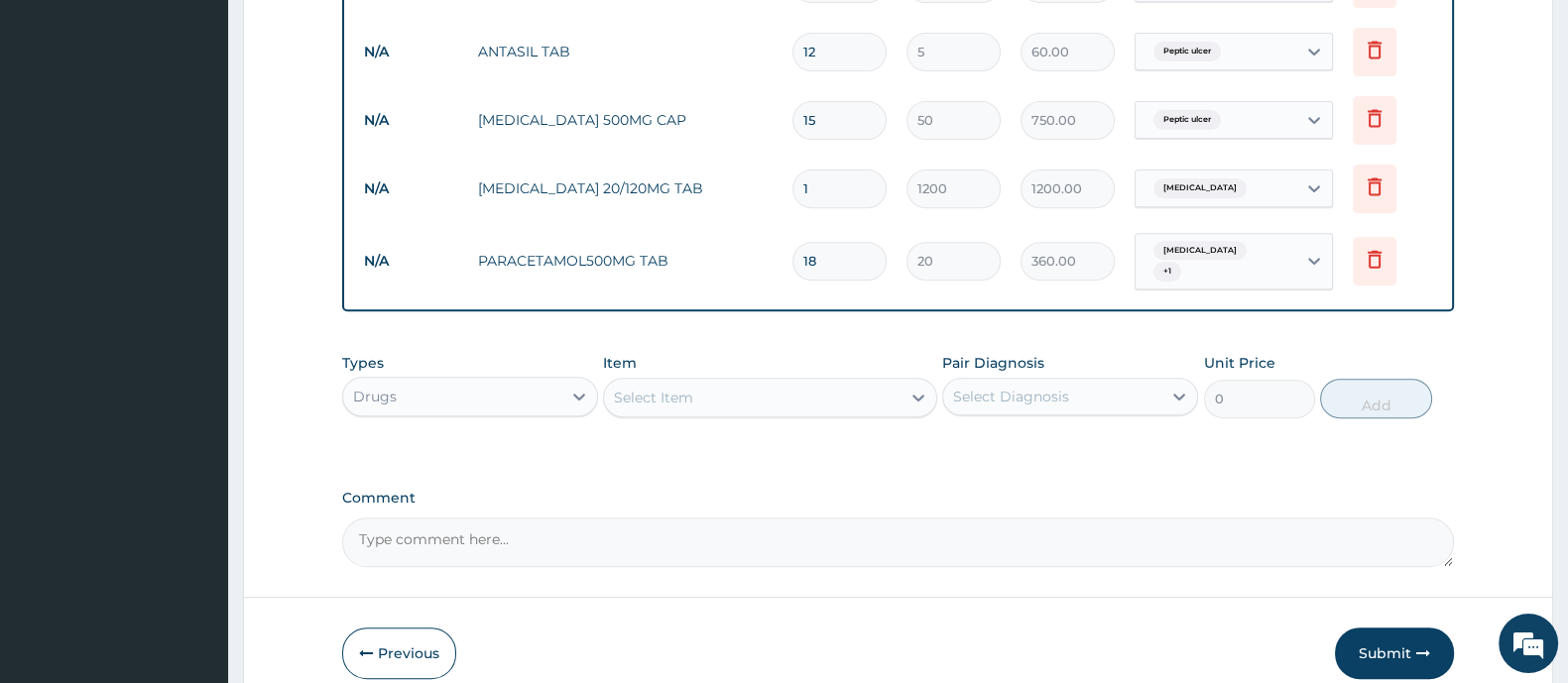
scroll to position [1060, 0]
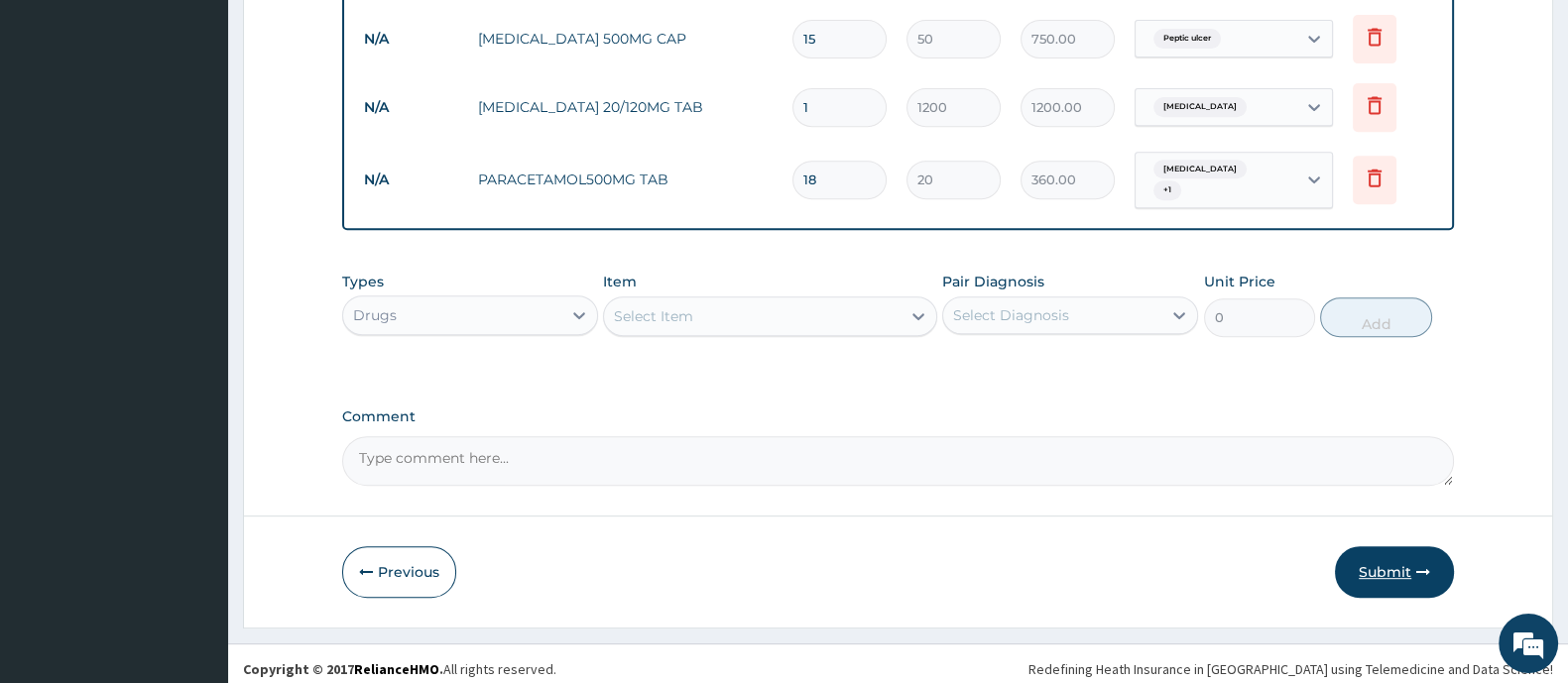
type input "18"
click at [1381, 555] on button "Submit" at bounding box center [1394, 572] width 119 height 52
